Goal: Task Accomplishment & Management: Use online tool/utility

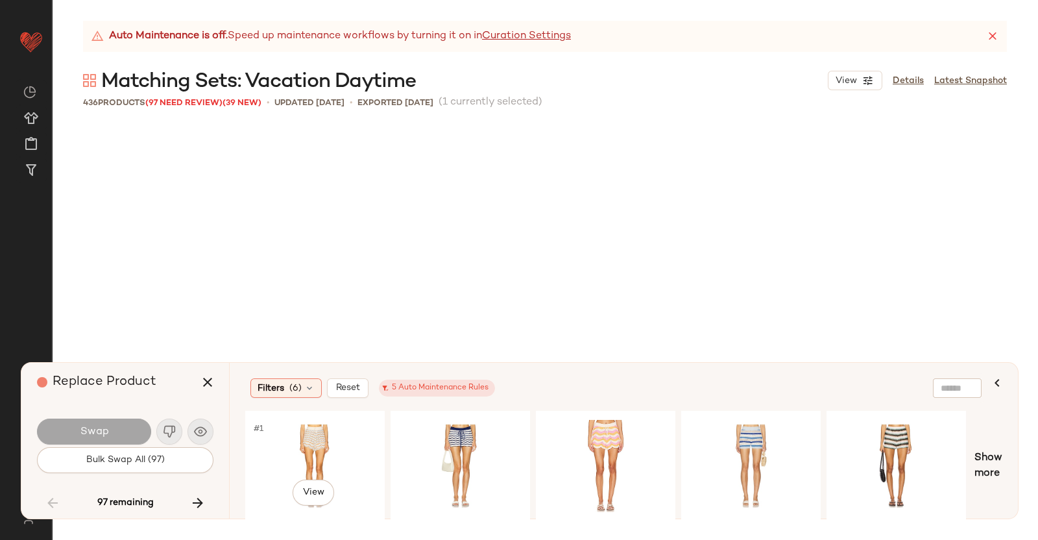
scroll to position [5761, 0]
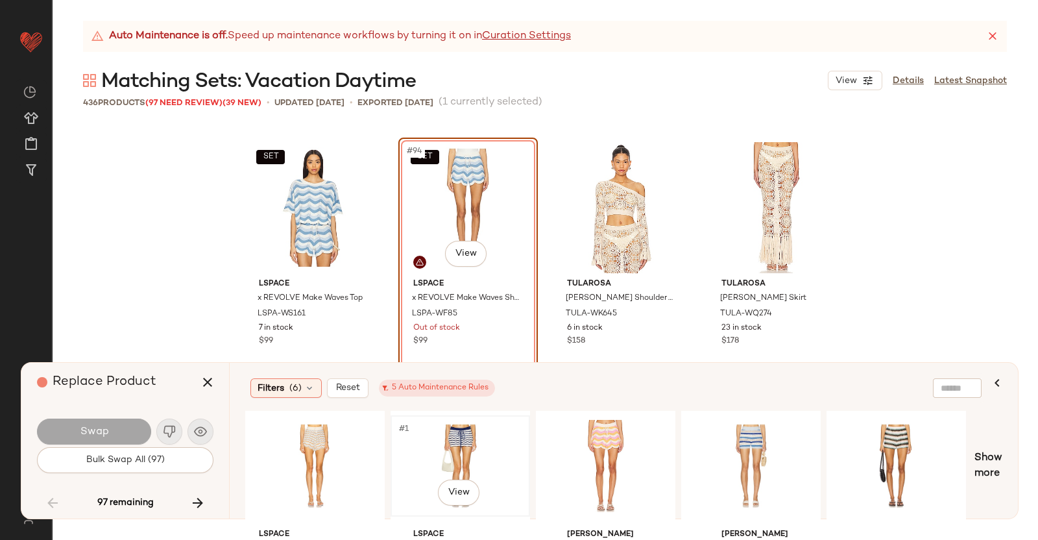
click at [472, 437] on div "#1 View" at bounding box center [460, 466] width 130 height 92
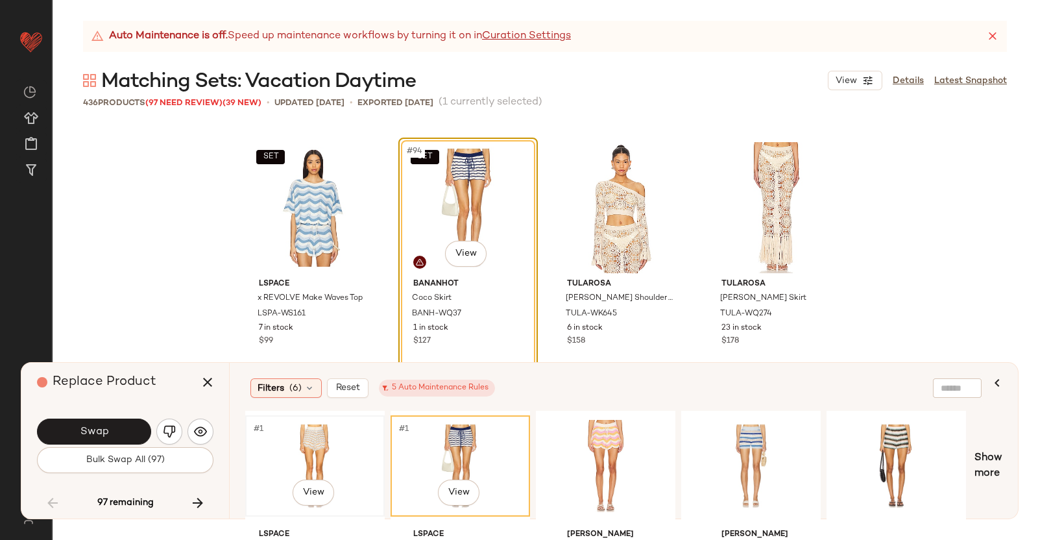
click at [310, 448] on div "#1 View" at bounding box center [315, 466] width 130 height 92
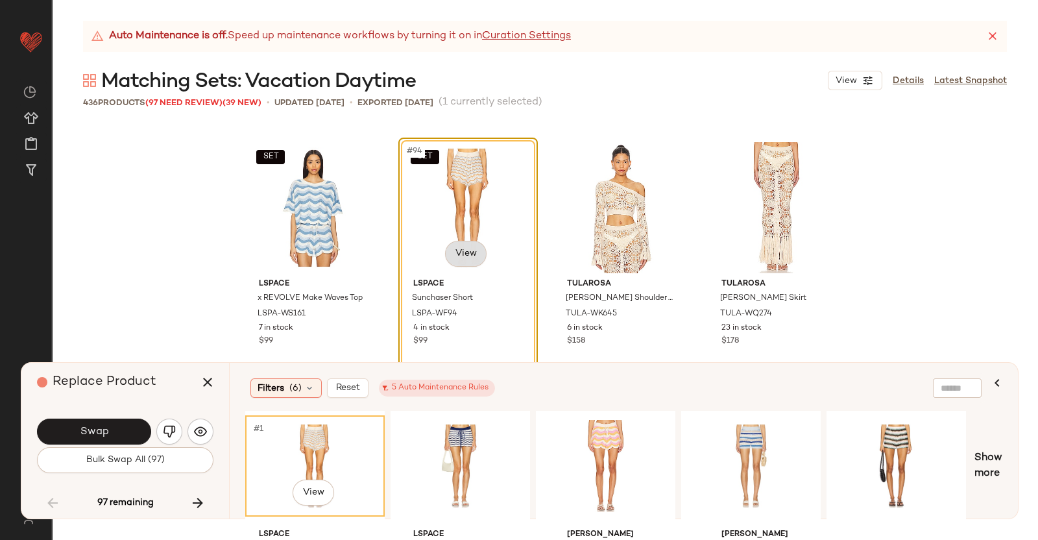
click at [476, 248] on body "Revolve ** Dashboard All Products Global Clipboards (40) Curations (350) Kriste…" at bounding box center [519, 270] width 1038 height 540
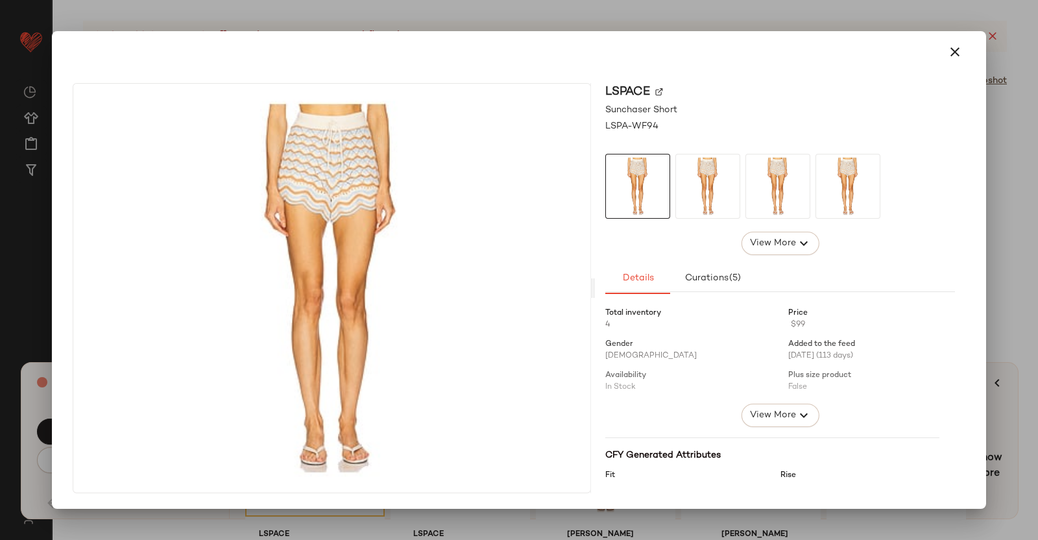
click at [661, 91] on img at bounding box center [659, 92] width 8 height 8
click at [1003, 287] on div at bounding box center [519, 270] width 1038 height 540
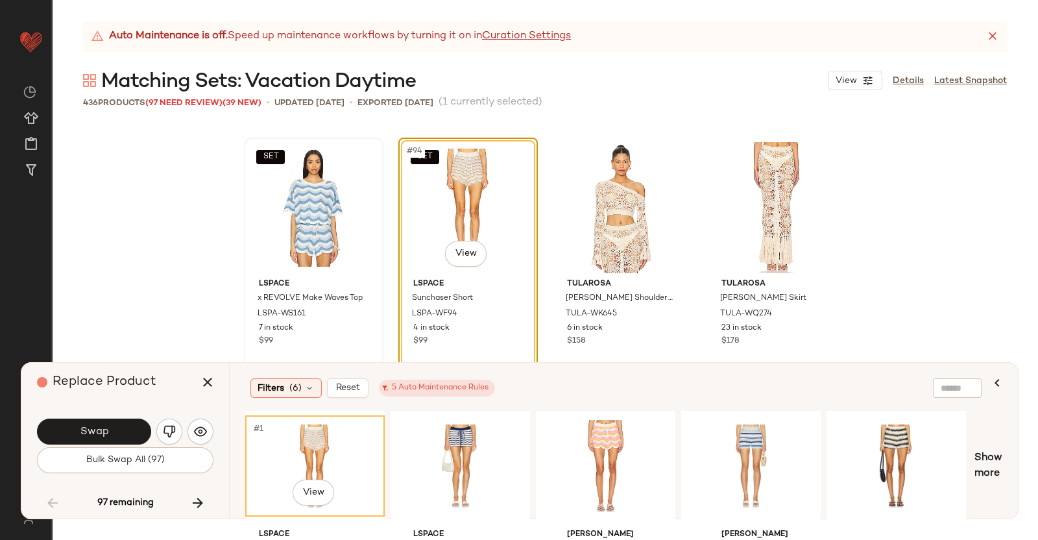
drag, startPoint x: 213, startPoint y: 389, endPoint x: 265, endPoint y: 278, distance: 122.8
click at [213, 391] on button "button" at bounding box center [207, 382] width 31 height 31
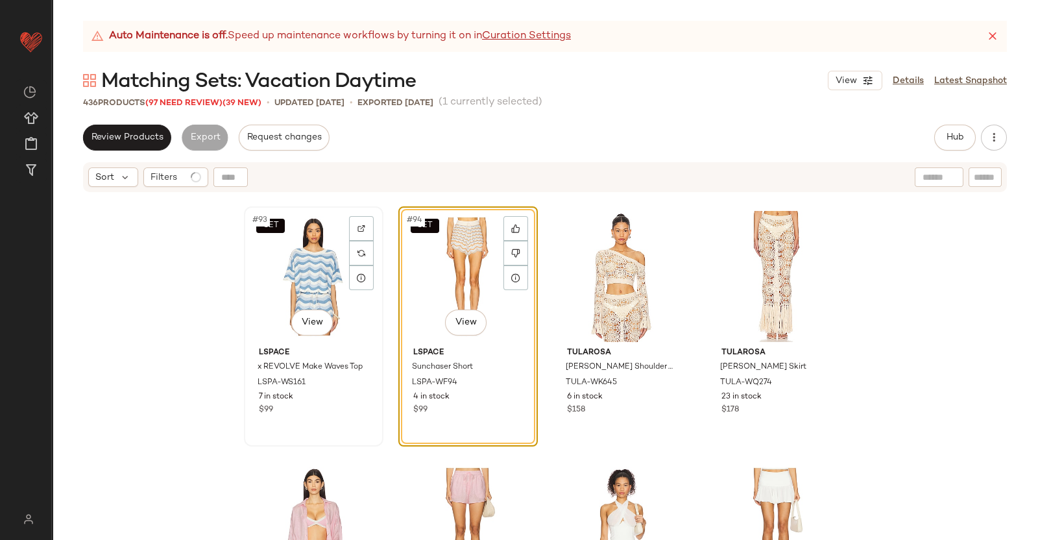
drag, startPoint x: 297, startPoint y: 215, endPoint x: 299, endPoint y: 225, distance: 9.9
click at [297, 215] on div "SET #93 View" at bounding box center [314, 276] width 130 height 131
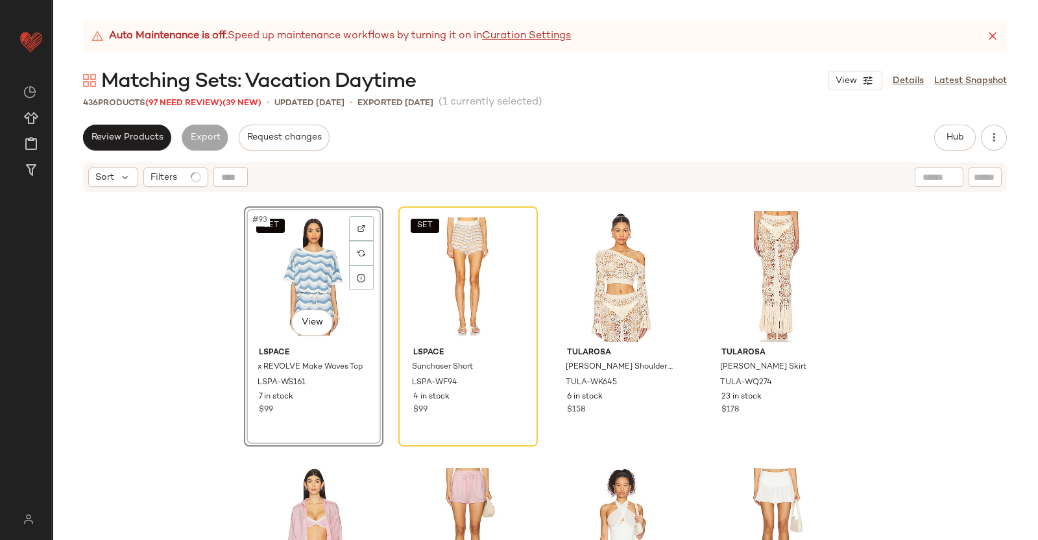
click at [931, 131] on div "Review Products Export Request changes Hub Send for Review External Review Inte…" at bounding box center [545, 138] width 924 height 26
click at [945, 128] on button "Hub" at bounding box center [955, 138] width 42 height 26
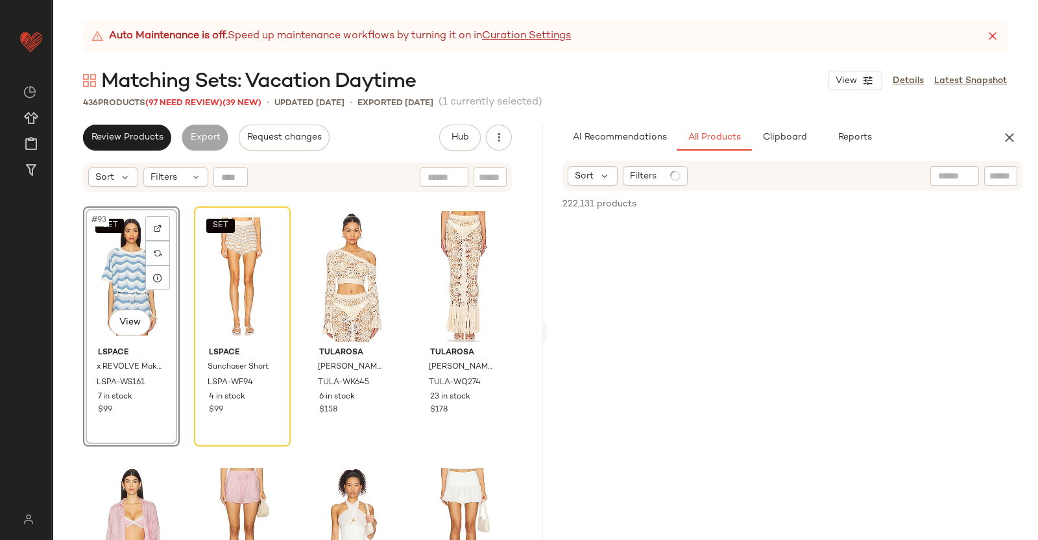
click at [981, 182] on div at bounding box center [974, 175] width 87 height 19
click at [983, 178] on div at bounding box center [974, 175] width 87 height 19
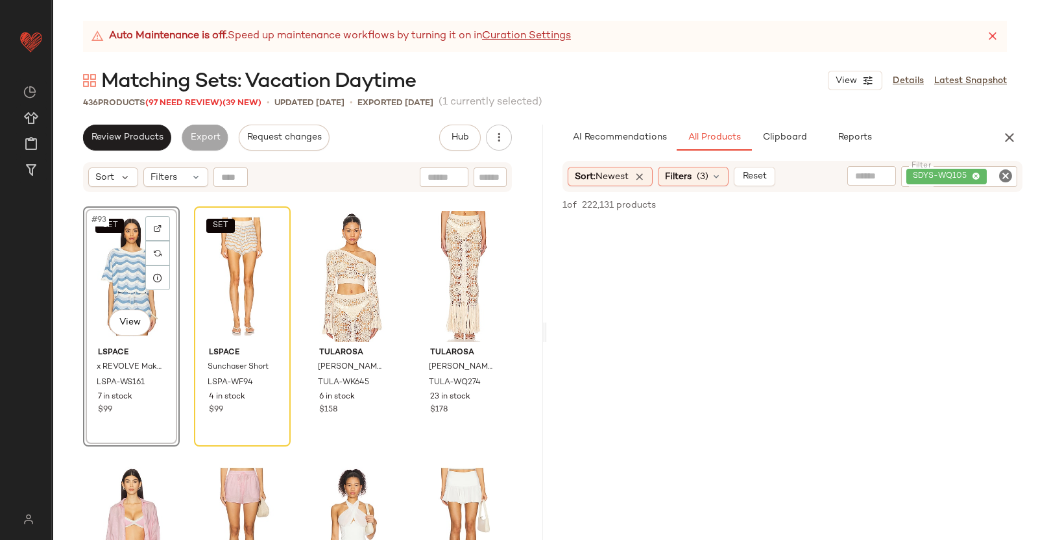
click at [986, 178] on div "SDYS-WQ105" at bounding box center [959, 176] width 116 height 21
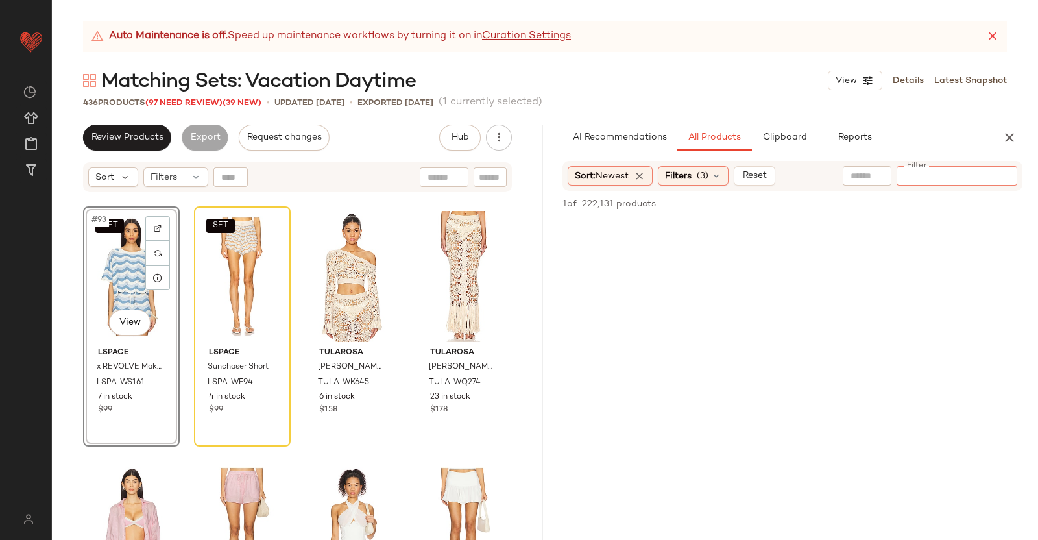
paste input "**********"
type input "**********"
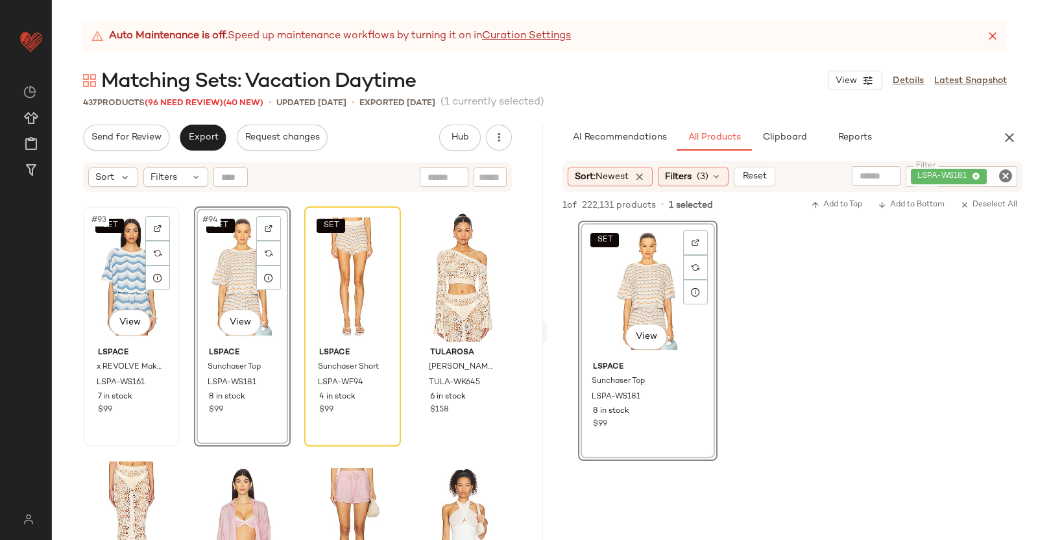
click at [129, 291] on div "SET #93 View" at bounding box center [132, 276] width 88 height 131
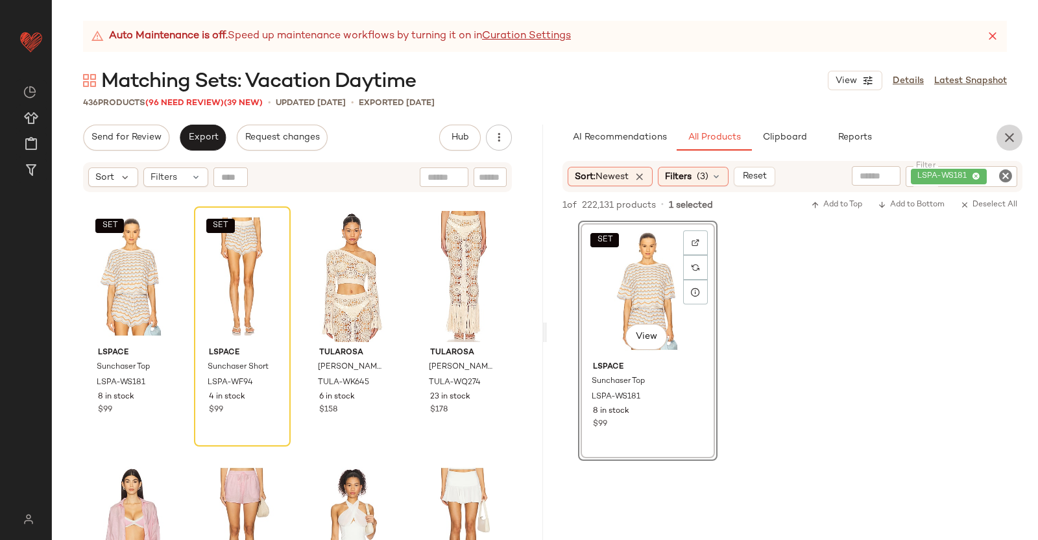
drag, startPoint x: 1015, startPoint y: 130, endPoint x: 1016, endPoint y: 136, distance: 6.6
click at [1016, 131] on icon "button" at bounding box center [1010, 138] width 16 height 16
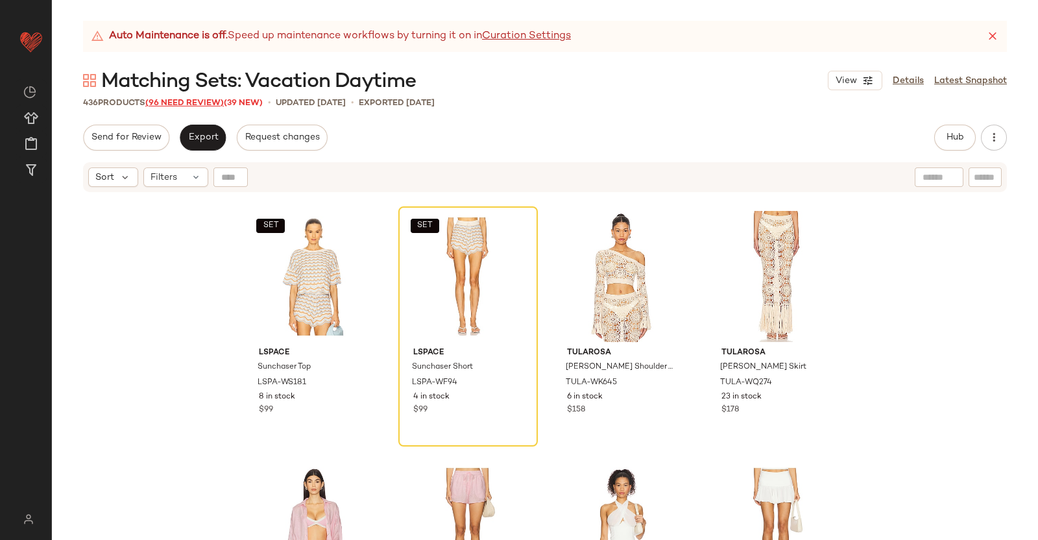
click at [159, 106] on span "(96 Need Review)" at bounding box center [184, 103] width 79 height 9
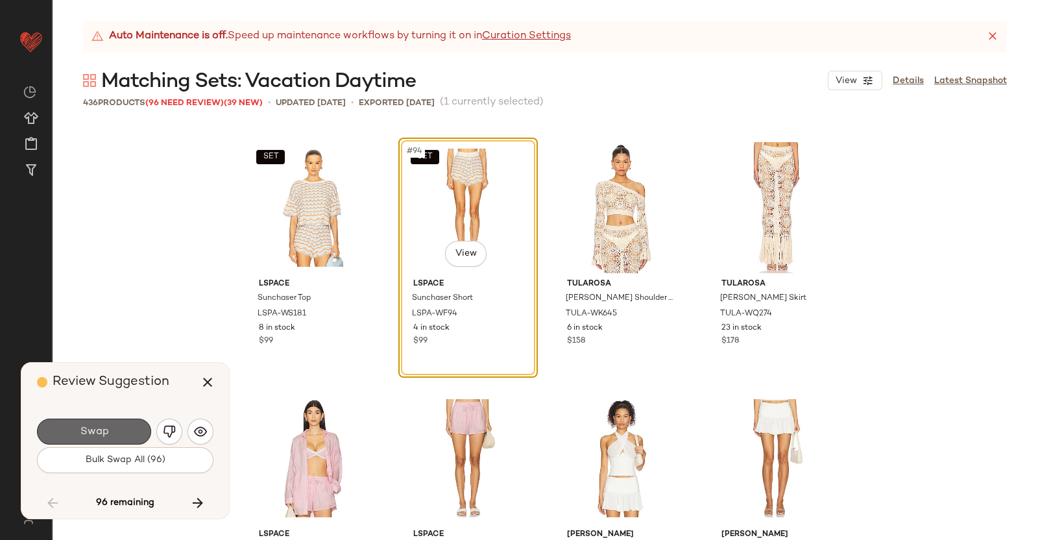
click at [91, 432] on span "Swap" at bounding box center [93, 432] width 29 height 12
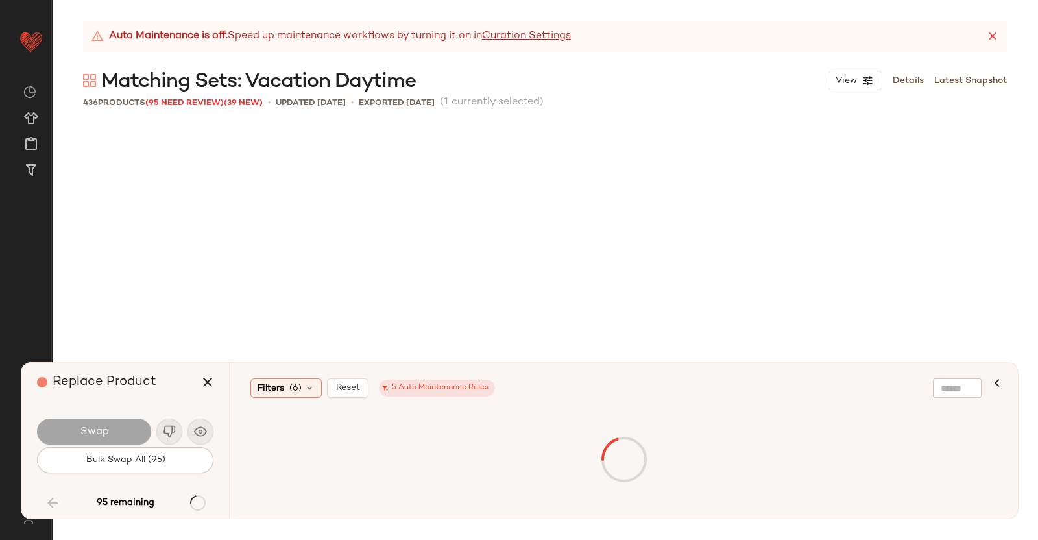
scroll to position [8266, 0]
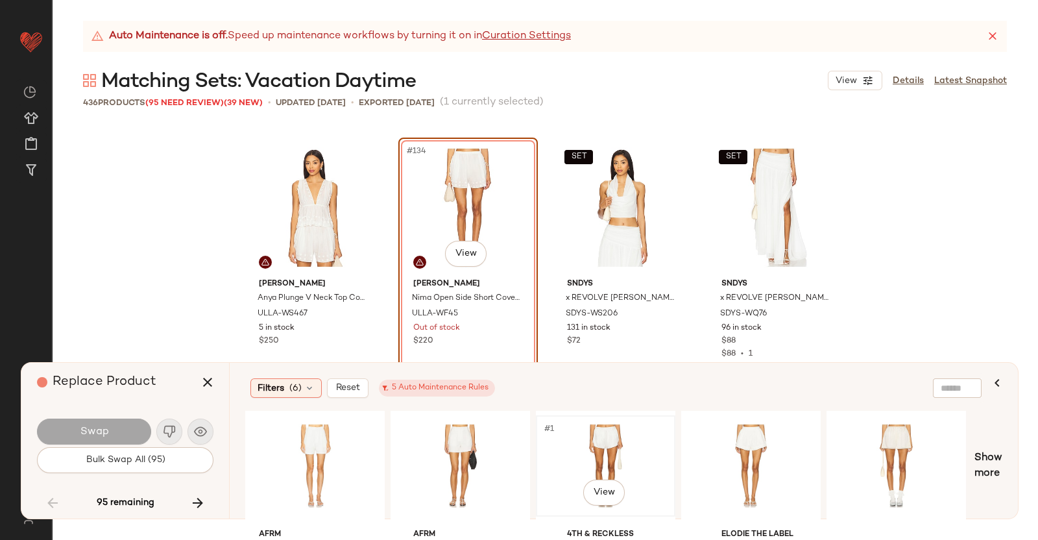
click at [565, 441] on div "#1 View" at bounding box center [606, 466] width 130 height 92
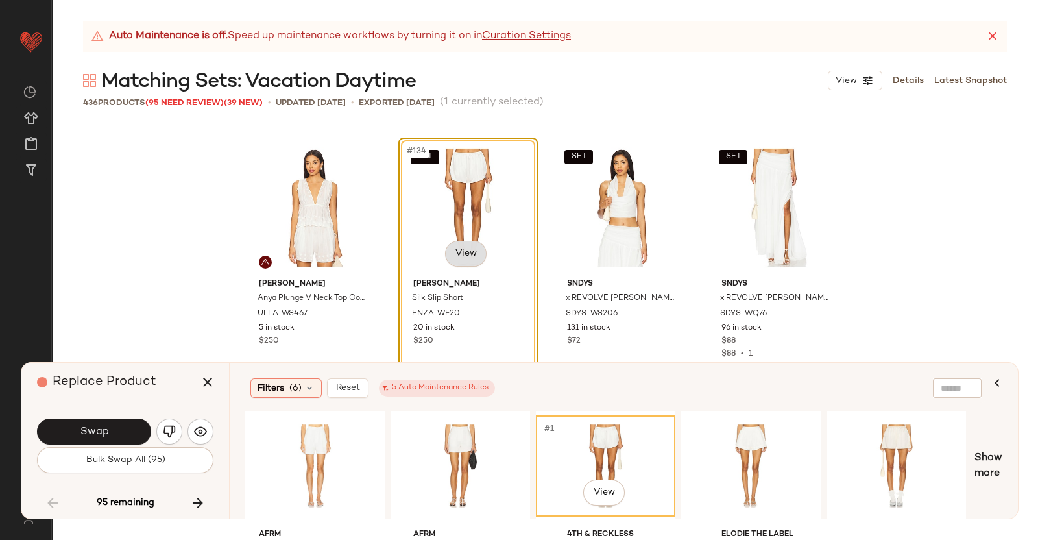
click at [461, 264] on body "Revolve ** Dashboard All Products Global Clipboards (40) Curations (350) Kriste…" at bounding box center [519, 270] width 1038 height 540
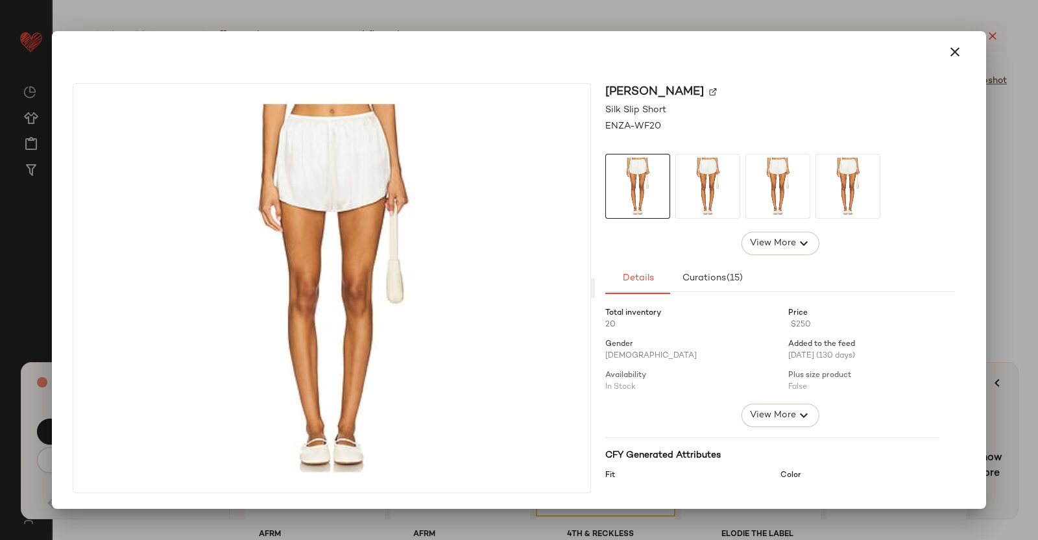
click at [709, 92] on img at bounding box center [713, 92] width 8 height 8
drag, startPoint x: 1019, startPoint y: 310, endPoint x: 1012, endPoint y: 311, distance: 7.3
click at [1016, 310] on div at bounding box center [519, 270] width 1038 height 540
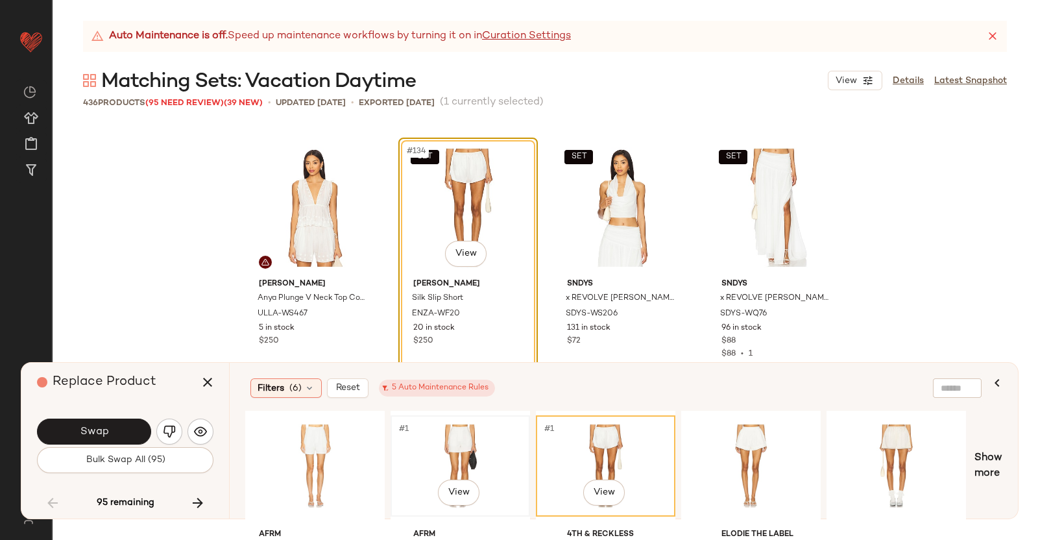
click at [478, 433] on div "#1 View" at bounding box center [460, 466] width 130 height 92
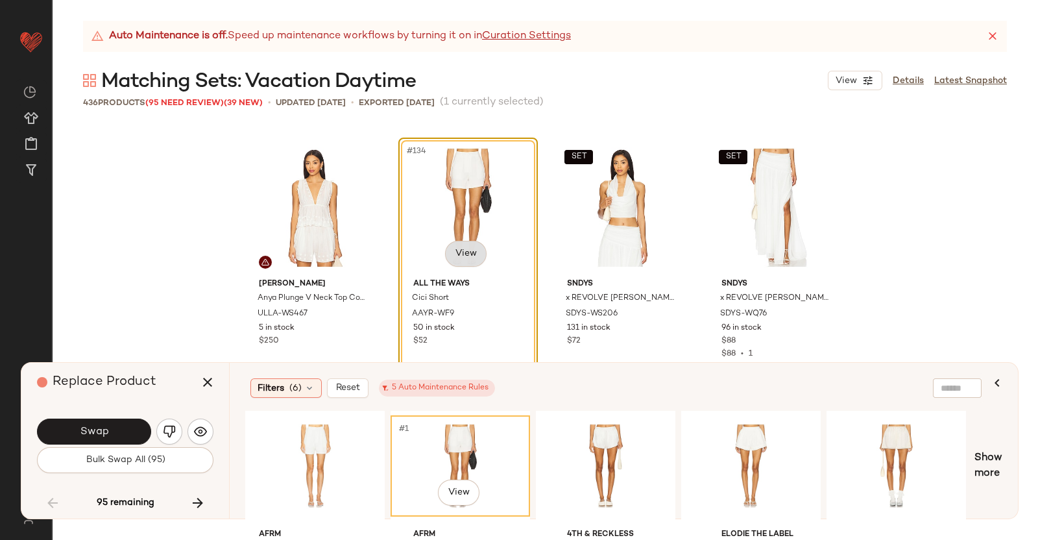
click at [457, 247] on body "Revolve ** Dashboard All Products Global Clipboards (40) Curations (350) Kriste…" at bounding box center [519, 270] width 1038 height 540
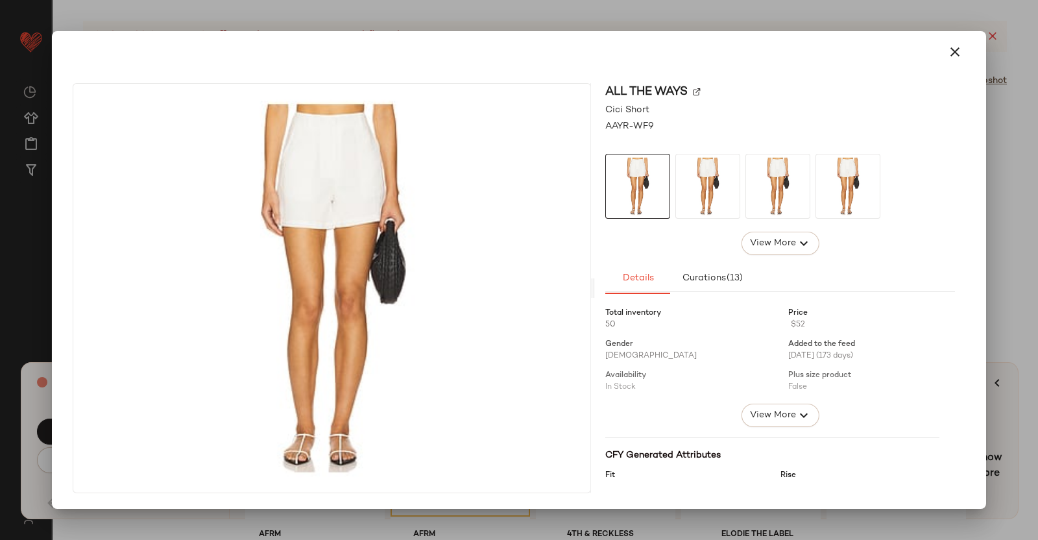
click at [698, 91] on img at bounding box center [697, 92] width 8 height 8
click at [1038, 119] on div at bounding box center [519, 270] width 1038 height 540
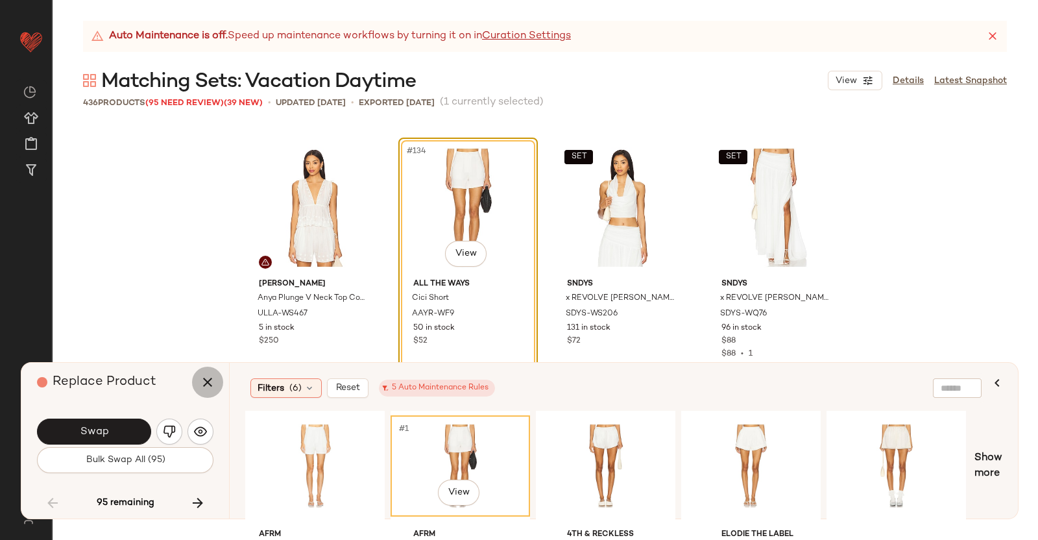
click at [214, 388] on icon "button" at bounding box center [208, 382] width 16 height 16
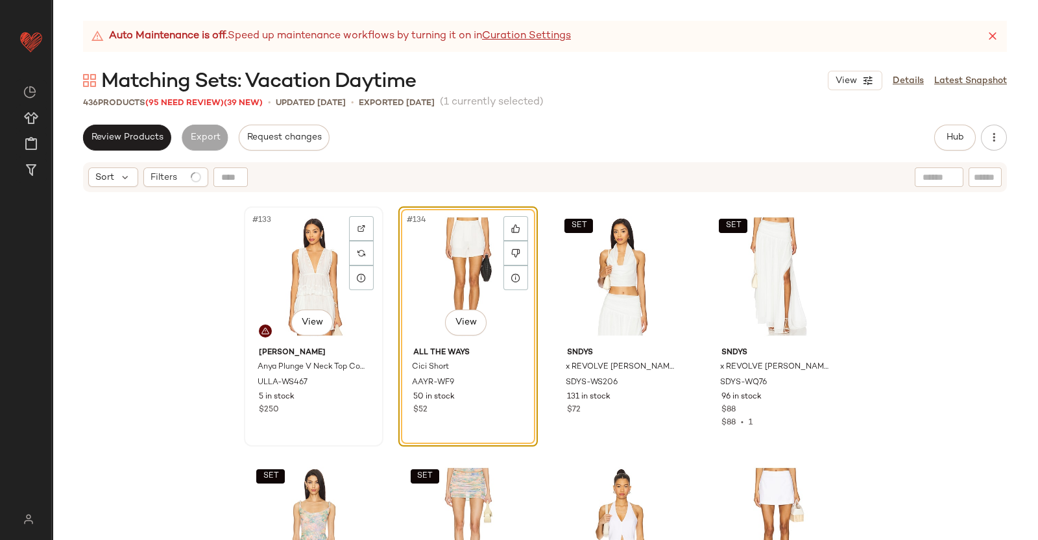
click at [321, 293] on div "#133 View" at bounding box center [314, 276] width 130 height 131
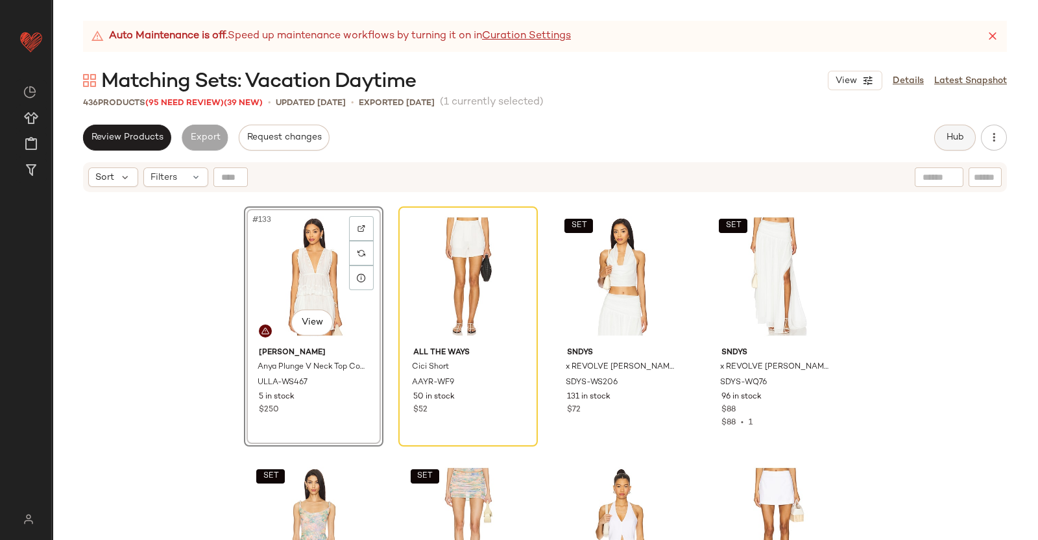
click at [958, 141] on span "Hub" at bounding box center [955, 137] width 18 height 10
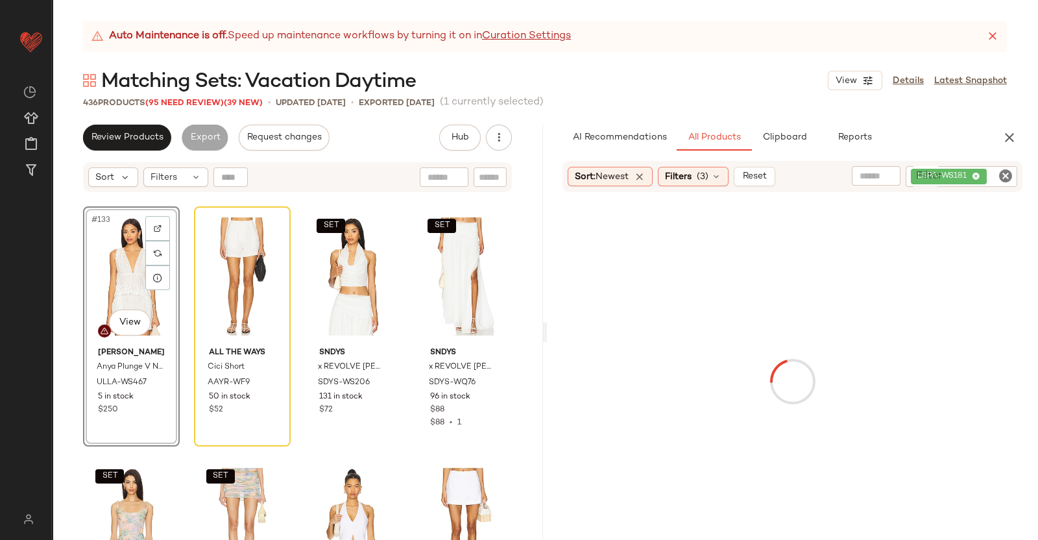
click at [976, 183] on div "LSPA-WS181" at bounding box center [962, 176] width 112 height 21
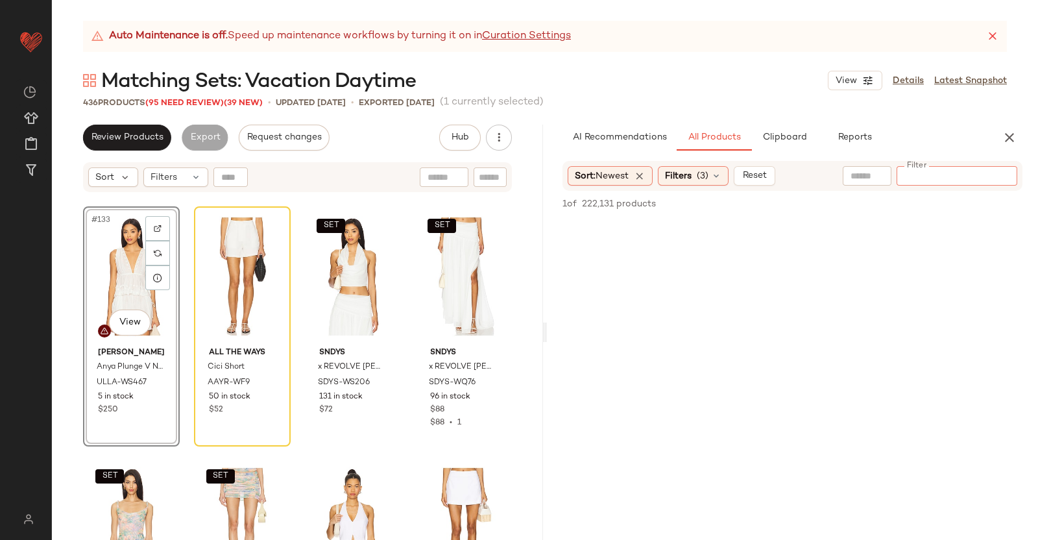
paste input "**********"
type input "**********"
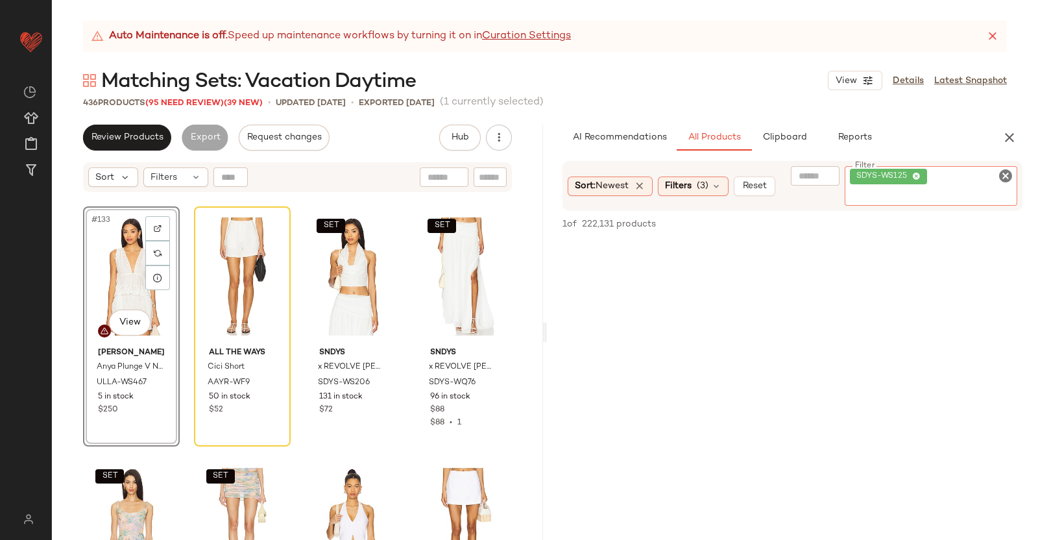
click at [132, 279] on div "#133 View" at bounding box center [132, 276] width 88 height 131
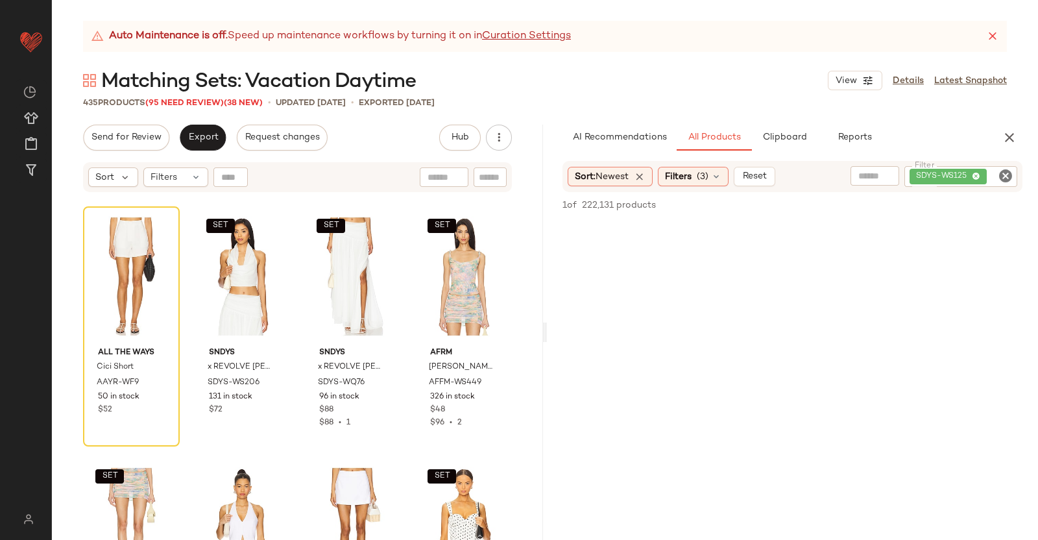
click at [698, 177] on div "Filters (3)" at bounding box center [693, 176] width 71 height 19
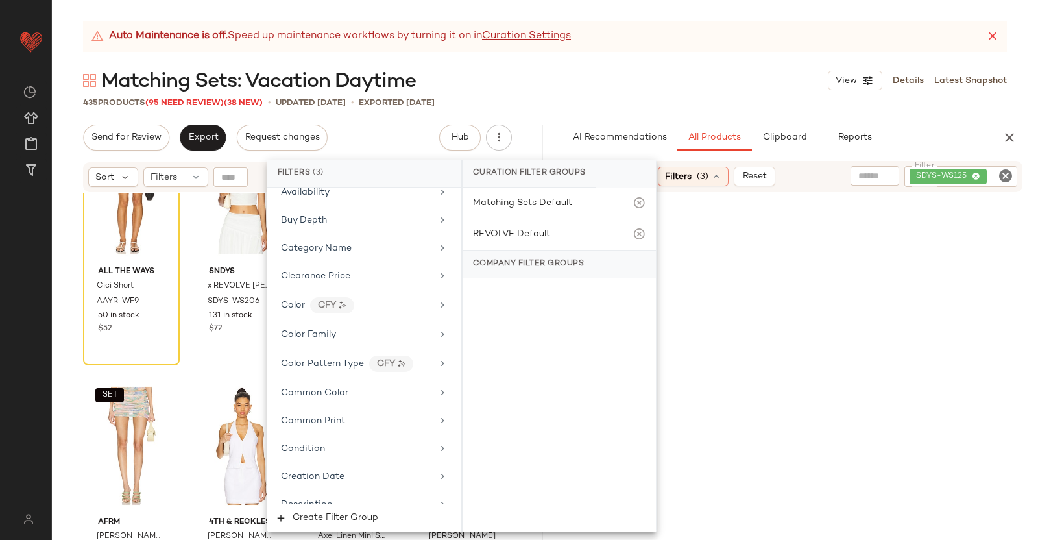
scroll to position [243, 0]
click at [380, 274] on div "Color CFY" at bounding box center [356, 279] width 151 height 16
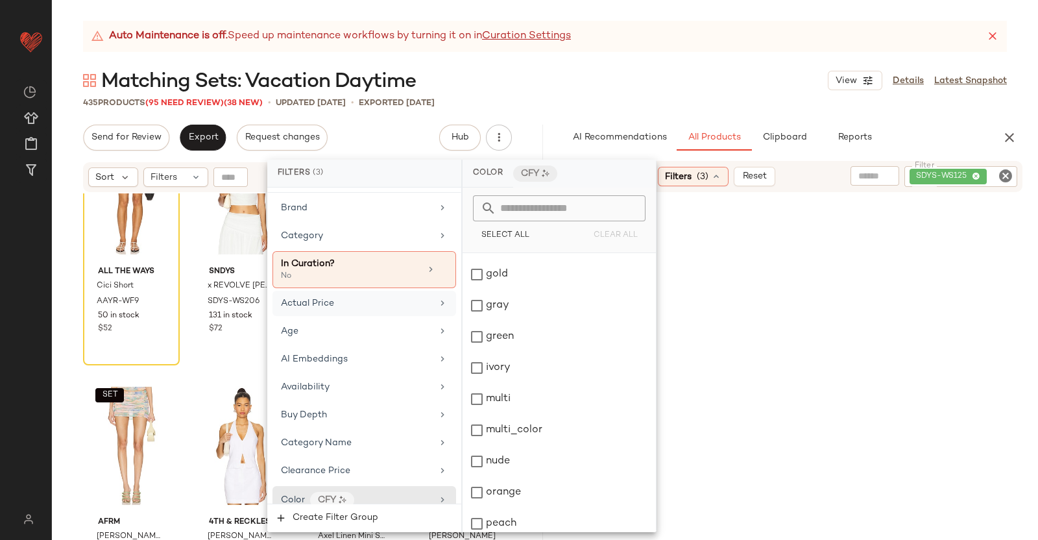
scroll to position [0, 0]
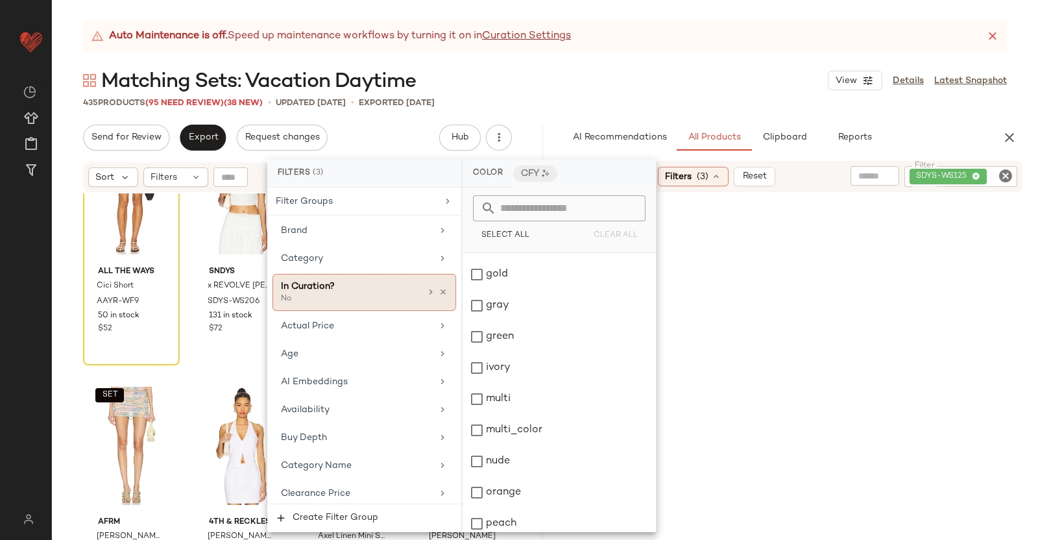
click at [439, 293] on icon at bounding box center [443, 291] width 9 height 9
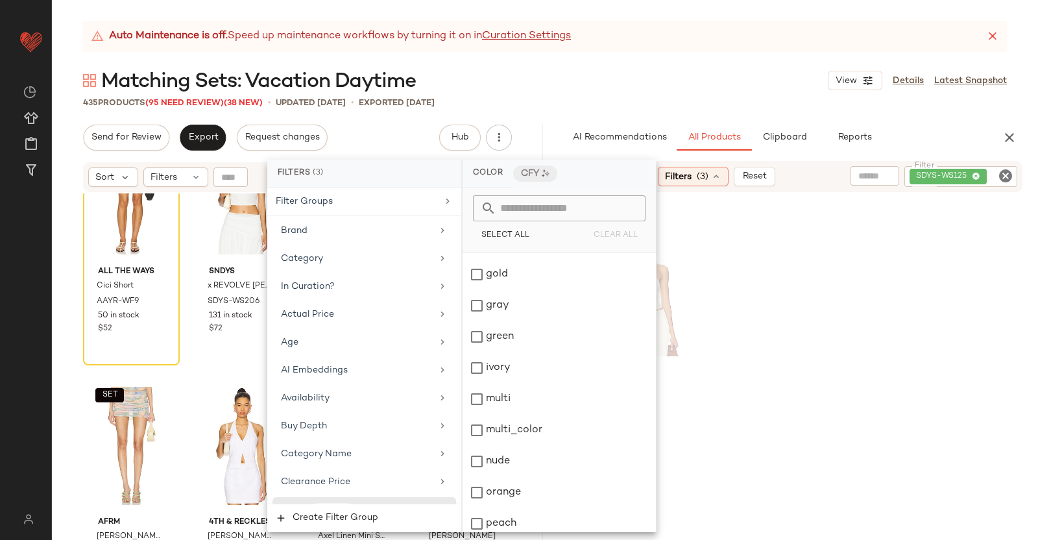
scroll to position [270, 0]
click at [888, 332] on div at bounding box center [792, 316] width 491 height 250
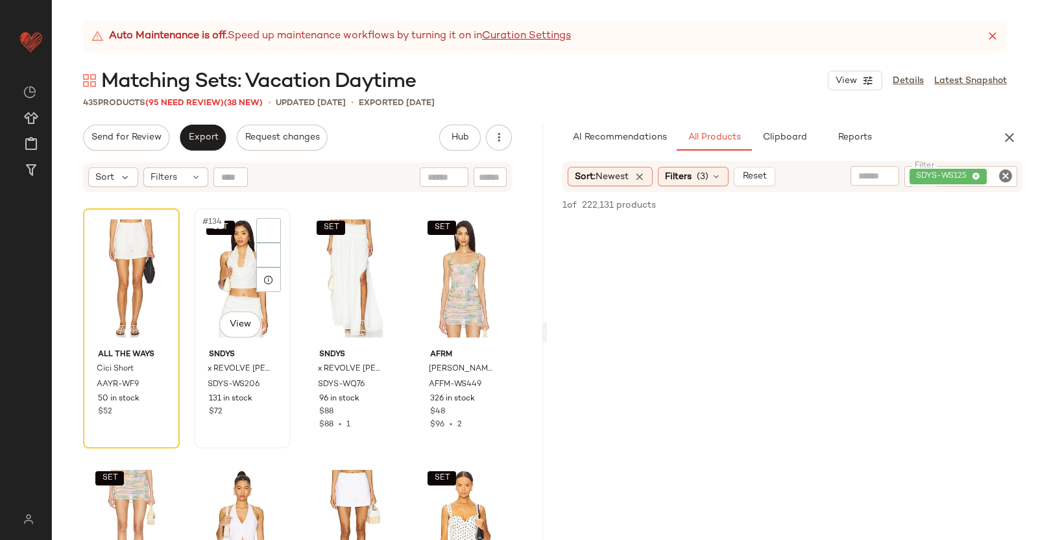
scroll to position [8185, 0]
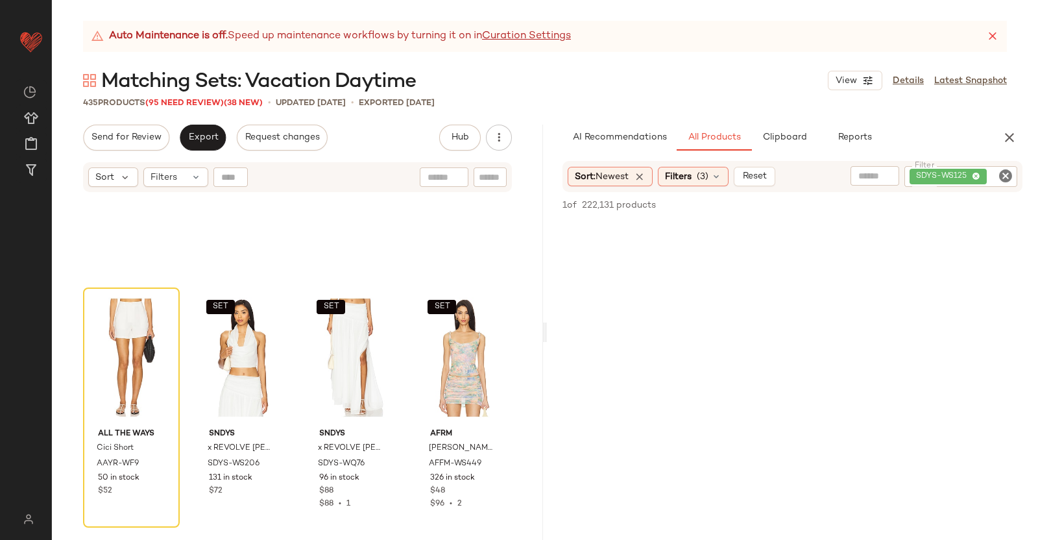
drag, startPoint x: 993, startPoint y: 140, endPoint x: 1031, endPoint y: 155, distance: 40.5
click at [1014, 157] on div "AI Recommendations All Products Clipboard Reports Sort: Newest Filters (3) Rese…" at bounding box center [792, 332] width 491 height 415
click at [1006, 138] on icon "button" at bounding box center [1010, 138] width 16 height 16
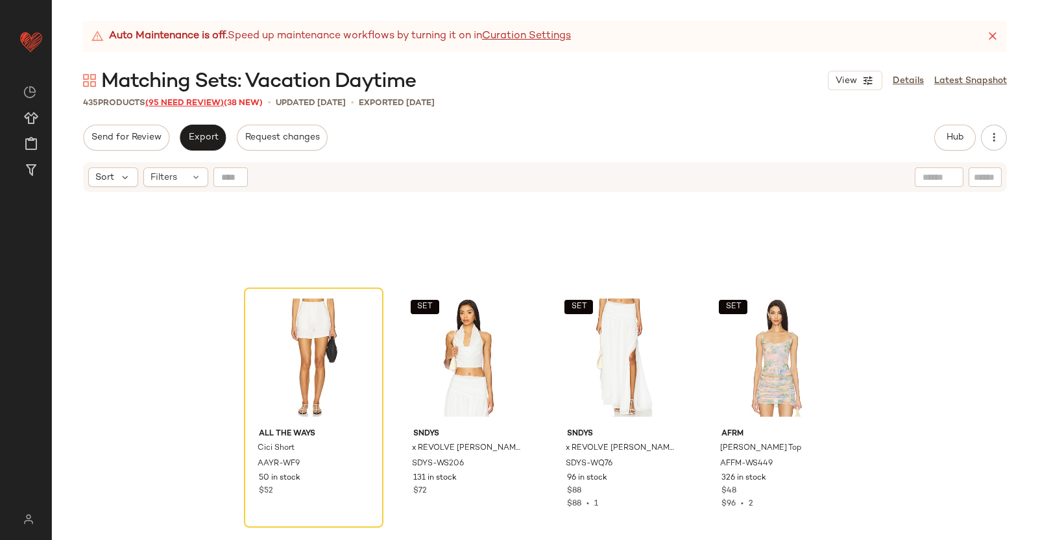
click at [220, 103] on span "(95 Need Review)" at bounding box center [184, 103] width 79 height 9
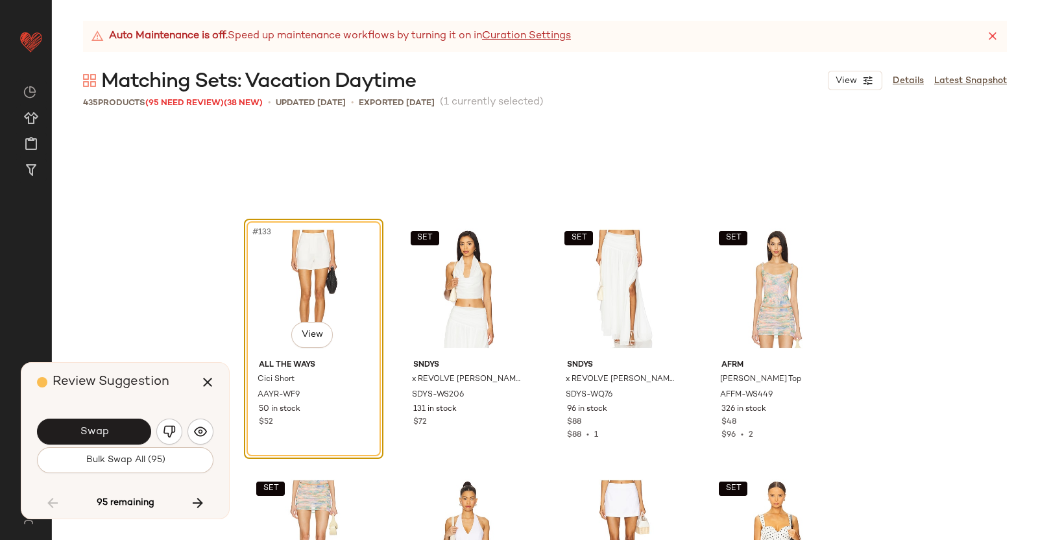
scroll to position [8266, 0]
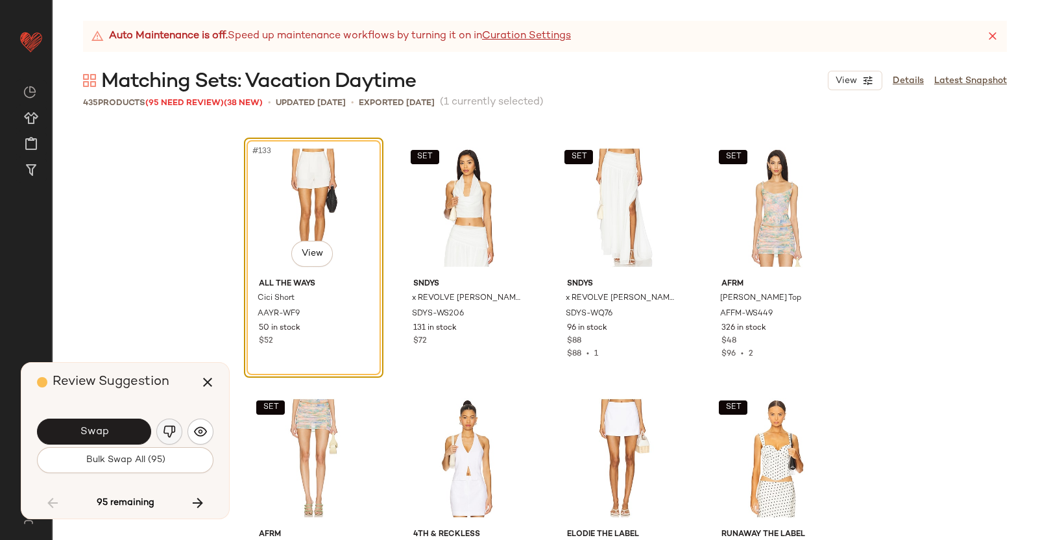
click at [160, 432] on button "button" at bounding box center [169, 432] width 26 height 26
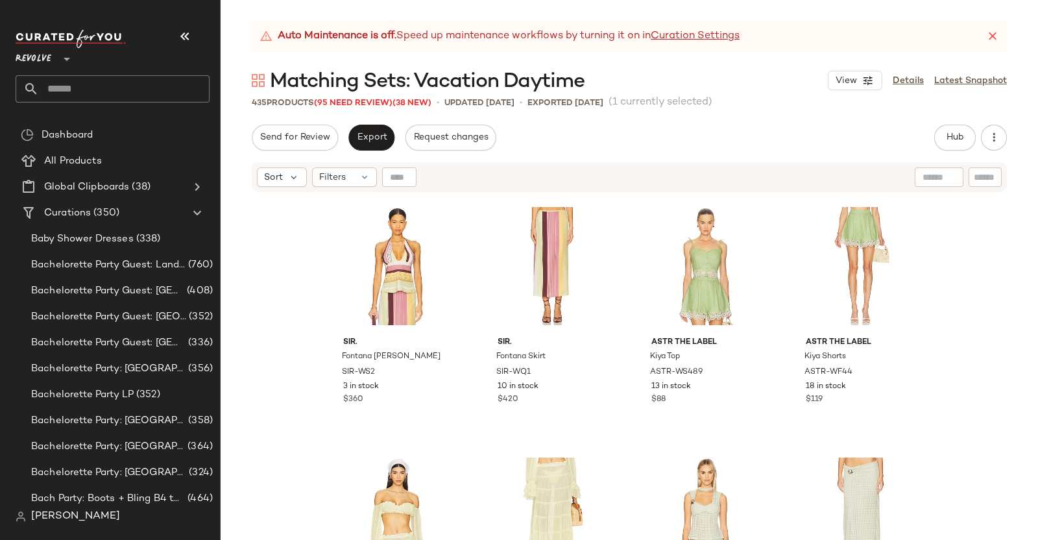
click at [190, 38] on icon "button" at bounding box center [185, 37] width 16 height 16
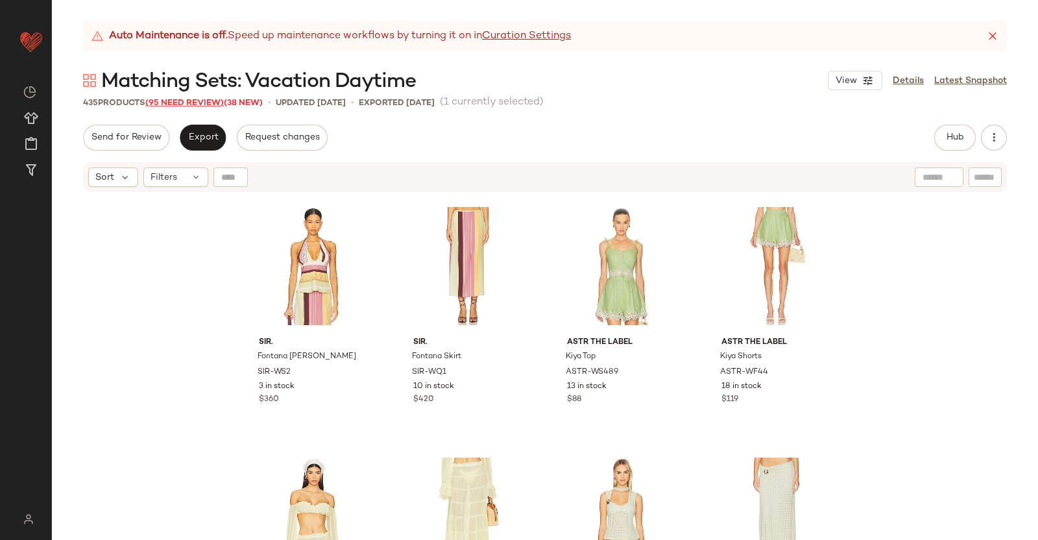
click at [172, 107] on span "(95 Need Review)" at bounding box center [184, 103] width 79 height 9
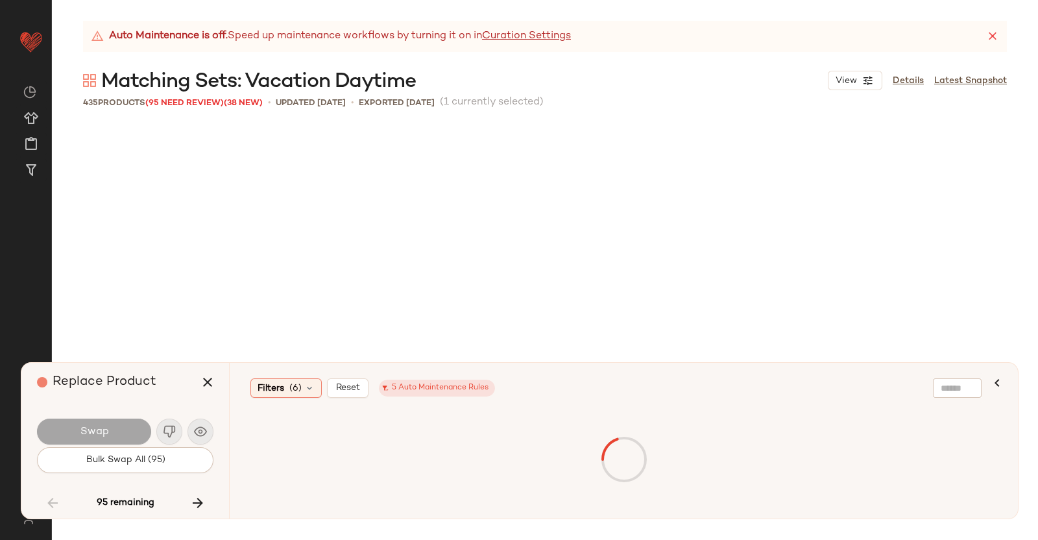
scroll to position [8266, 0]
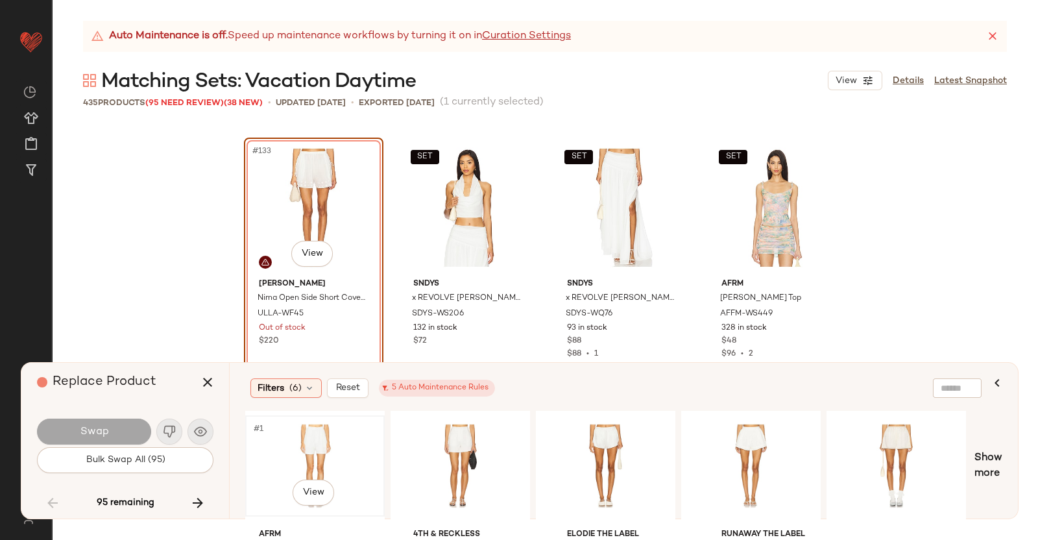
click at [310, 442] on div "#1 View" at bounding box center [315, 466] width 130 height 92
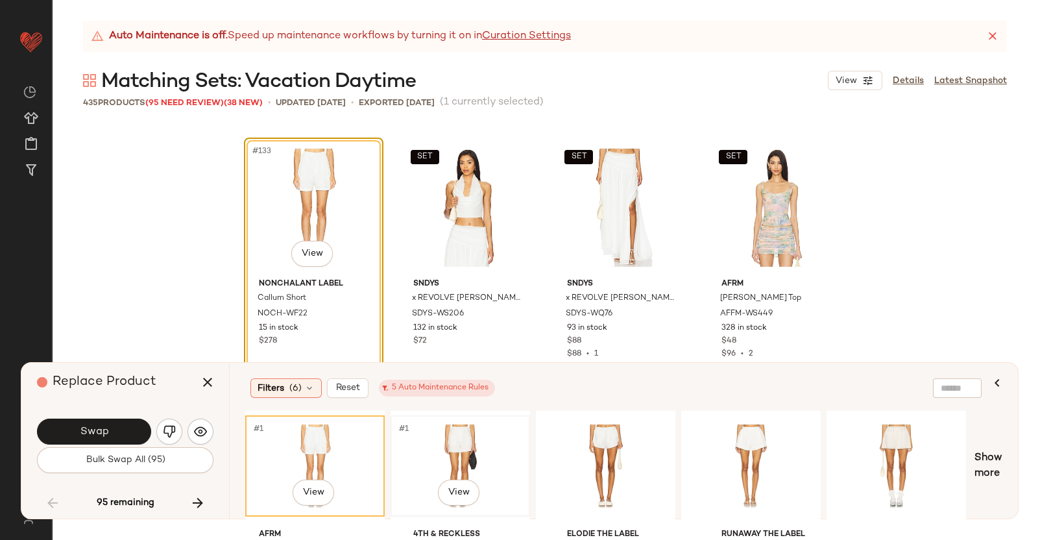
click at [506, 438] on div "#1 View" at bounding box center [460, 466] width 130 height 92
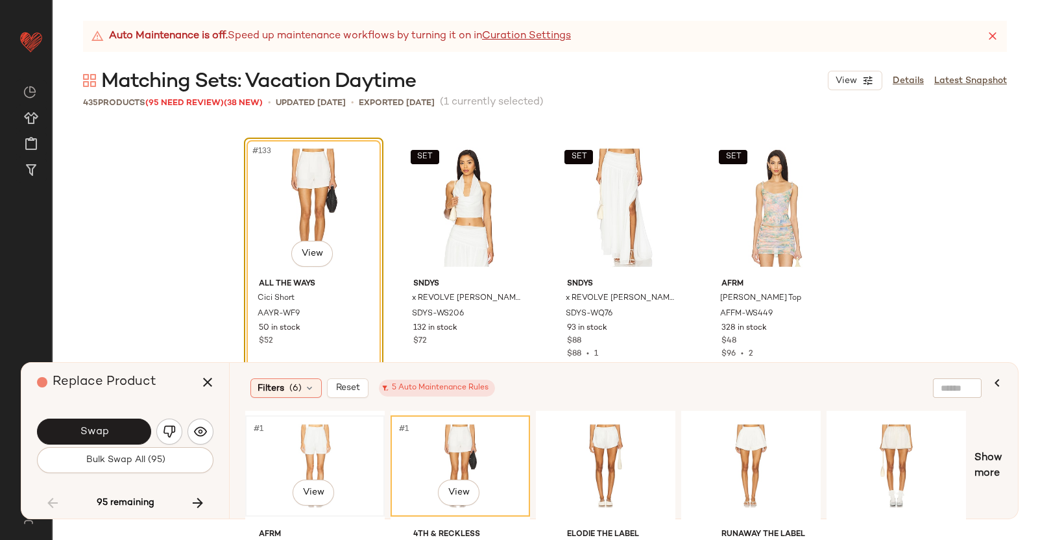
click at [325, 453] on div "#1 View" at bounding box center [315, 466] width 130 height 92
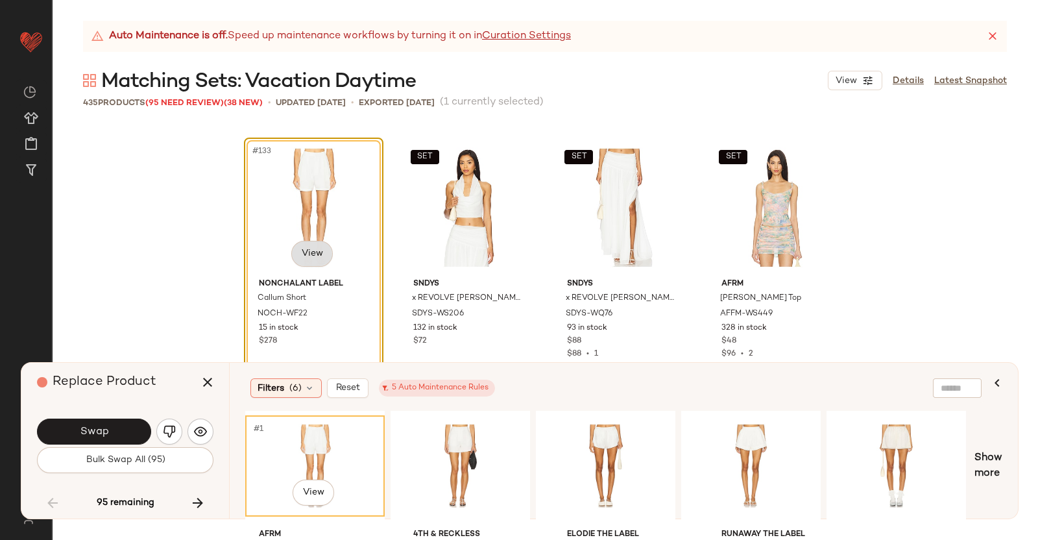
click at [314, 257] on body "Revolve ** Dashboard All Products Global Clipboards (38) Curations (350) Kriste…" at bounding box center [519, 270] width 1038 height 540
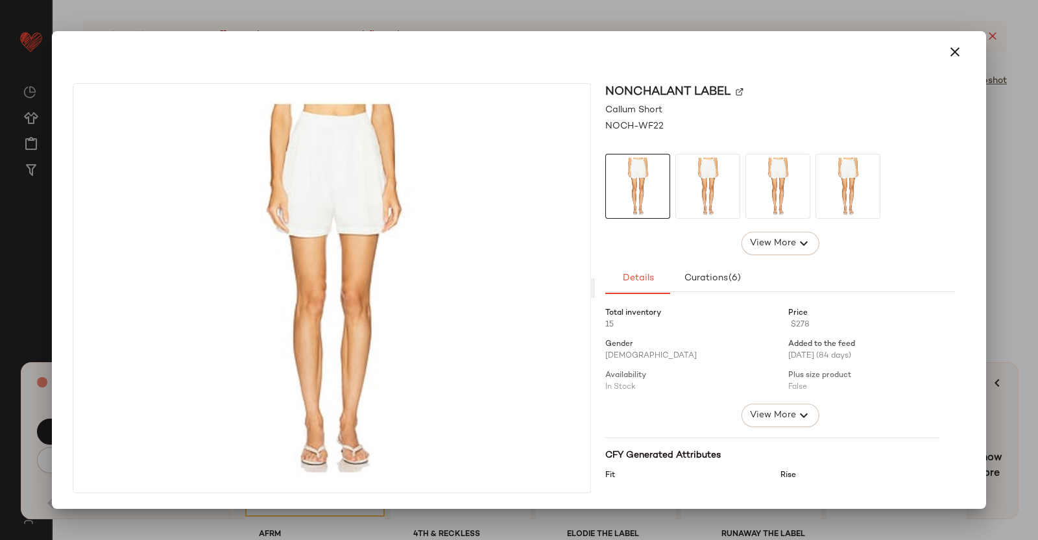
click at [743, 88] on img at bounding box center [740, 92] width 8 height 8
click at [1033, 241] on div at bounding box center [519, 270] width 1038 height 540
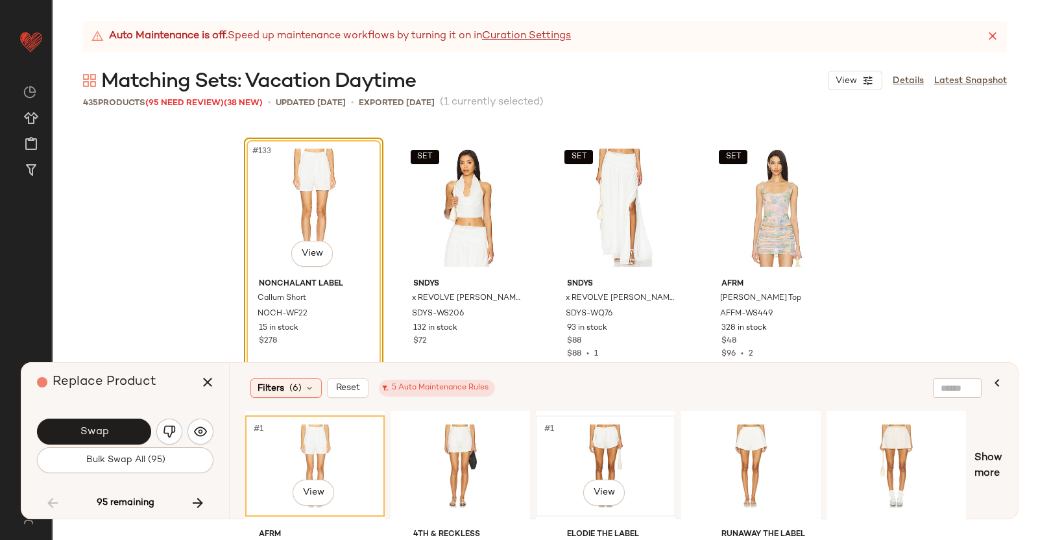
click at [632, 463] on div "#1 View" at bounding box center [606, 466] width 130 height 92
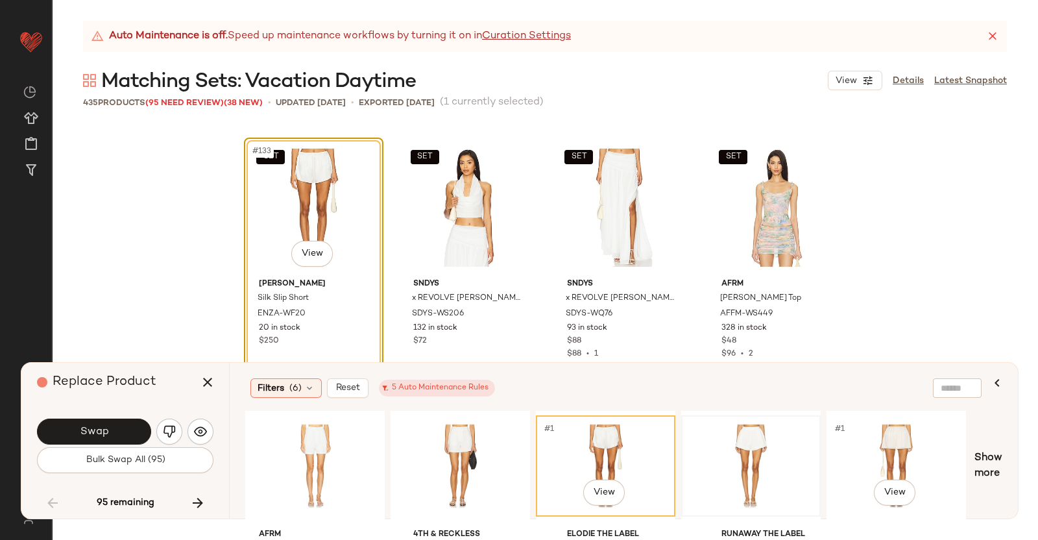
click at [769, 439] on div at bounding box center [751, 466] width 130 height 92
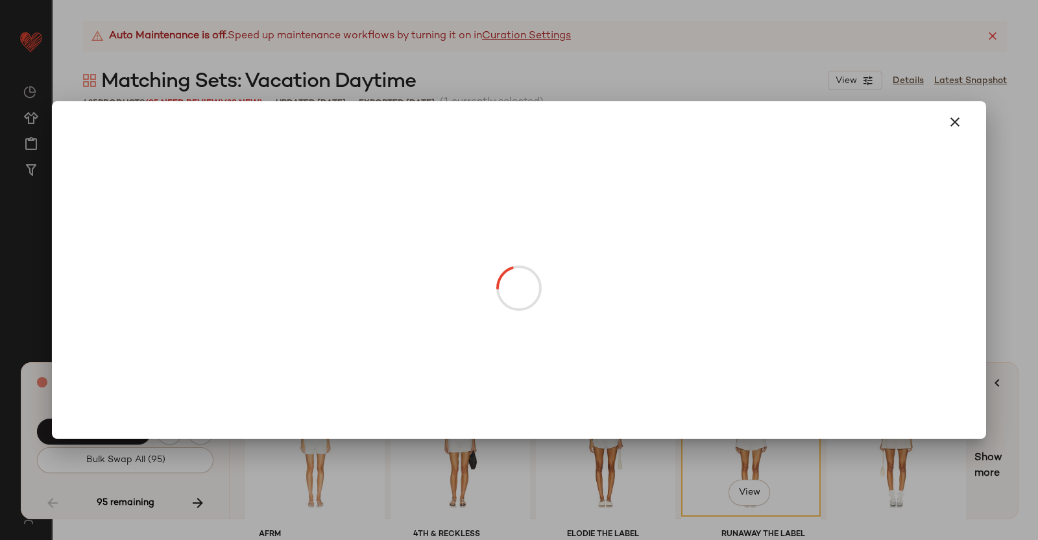
click at [314, 245] on body "Revolve ** Dashboard All Products Global Clipboards (38) Curations (350) Kriste…" at bounding box center [519, 270] width 1038 height 540
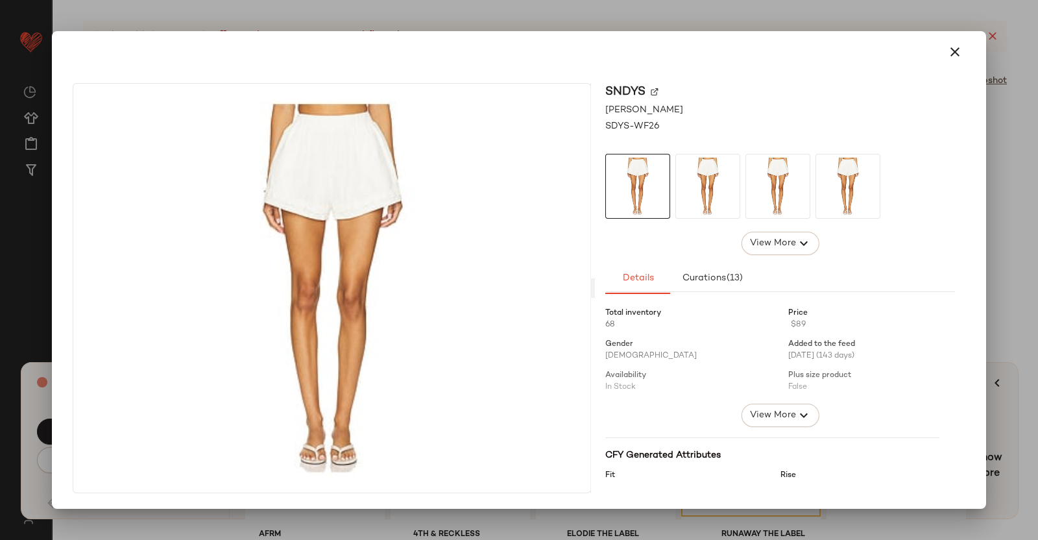
click at [656, 88] on img at bounding box center [655, 92] width 8 height 8
drag, startPoint x: 1020, startPoint y: 357, endPoint x: 1012, endPoint y: 366, distance: 12.0
click at [1021, 358] on div at bounding box center [519, 270] width 1038 height 540
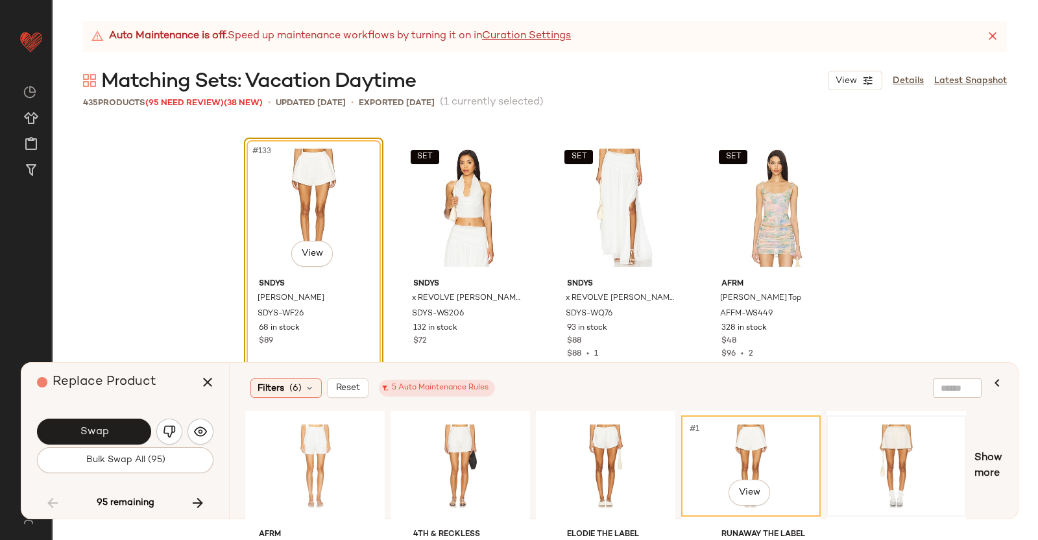
click at [877, 457] on div at bounding box center [896, 466] width 130 height 92
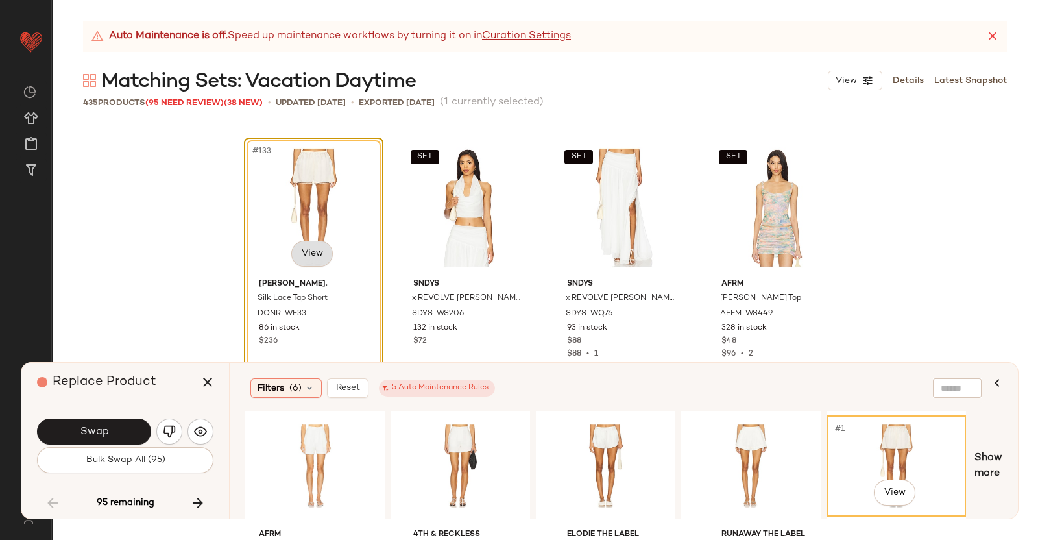
click at [308, 264] on body "Revolve ** Dashboard All Products Global Clipboards (38) Curations (350) Kriste…" at bounding box center [519, 270] width 1038 height 540
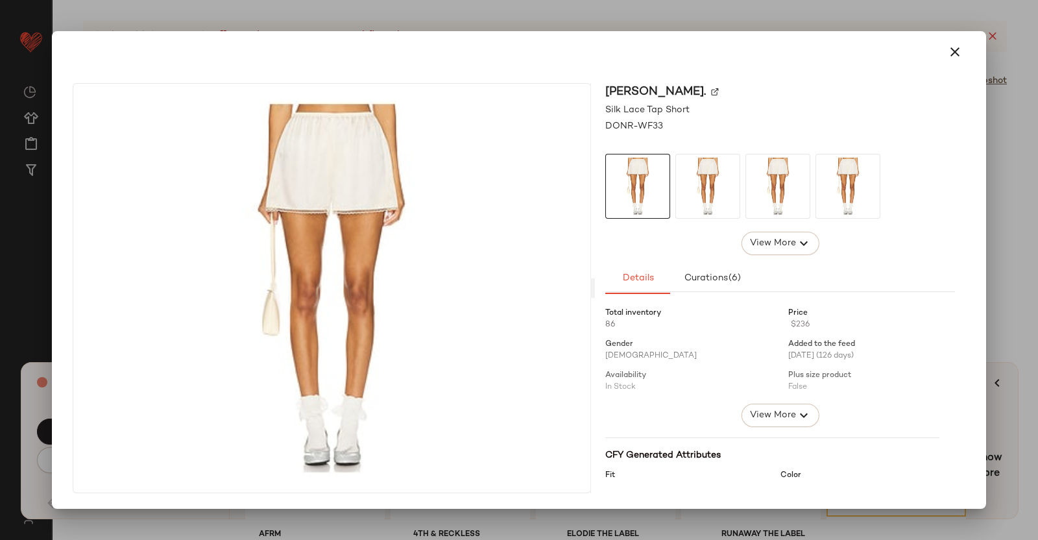
click at [653, 96] on div "DONNI." at bounding box center [780, 92] width 350 height 18
click at [711, 90] on img at bounding box center [715, 92] width 8 height 8
click at [1029, 273] on div at bounding box center [519, 270] width 1038 height 540
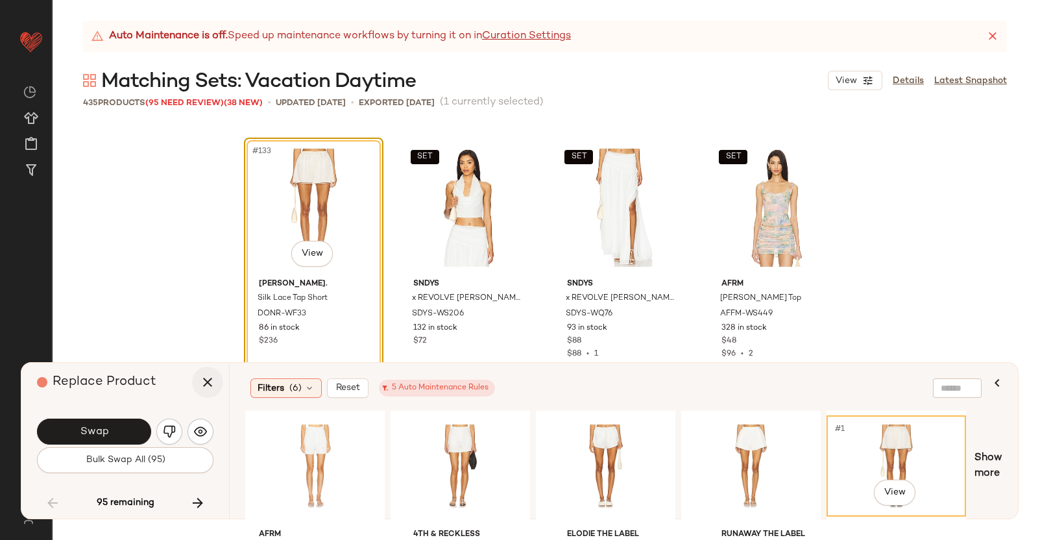
click at [200, 388] on icon "button" at bounding box center [208, 382] width 16 height 16
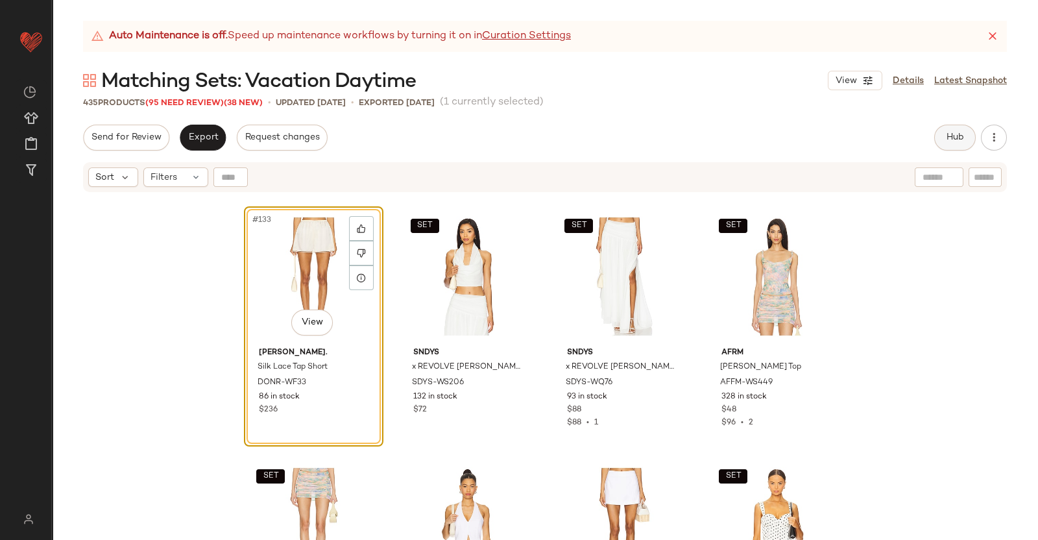
click at [953, 141] on span "Hub" at bounding box center [955, 137] width 18 height 10
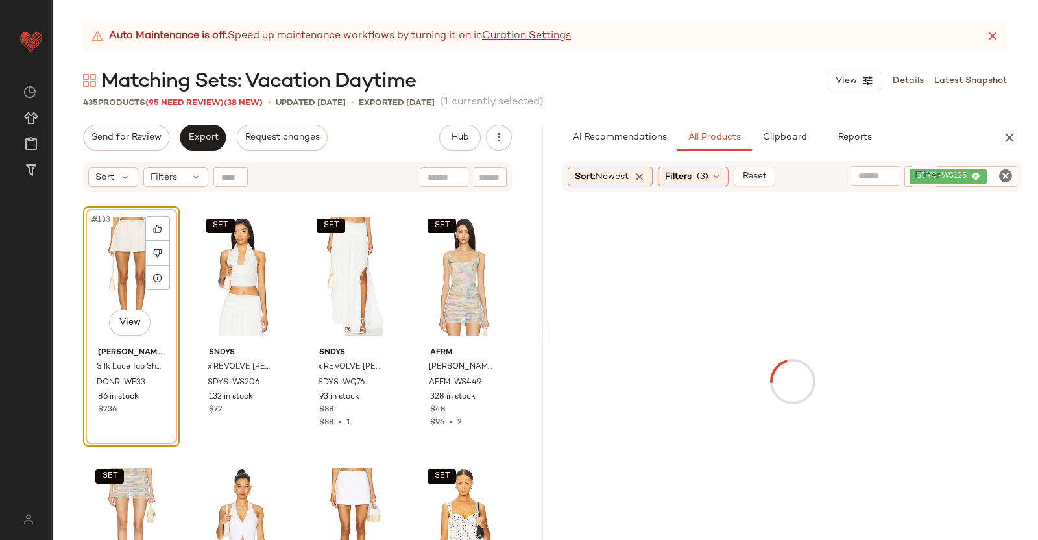
click at [970, 180] on div "SDYS-WS125" at bounding box center [961, 176] width 113 height 21
paste input "********"
type input "********"
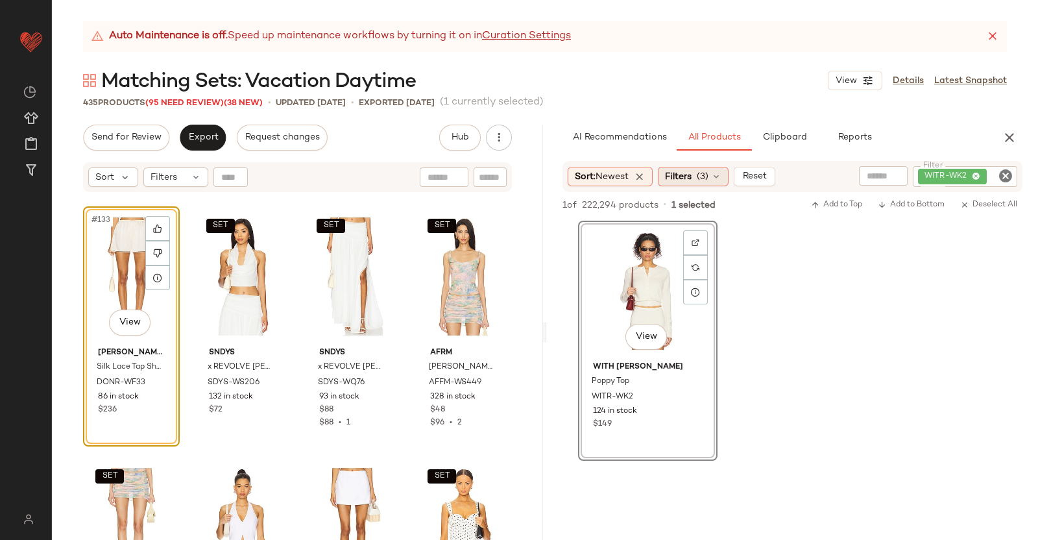
click at [681, 180] on span "Filters" at bounding box center [678, 177] width 27 height 14
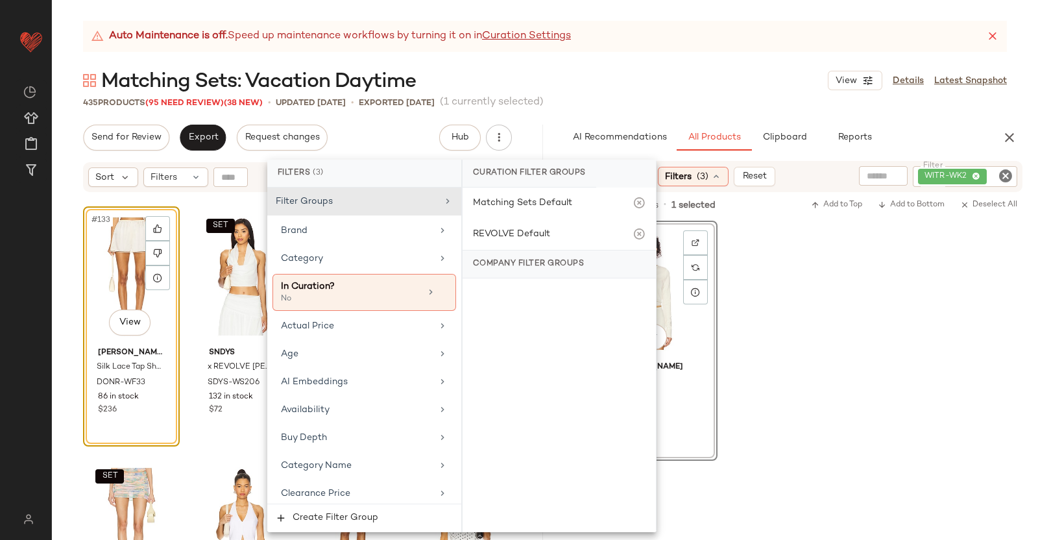
click at [911, 293] on div "View With Jean Poppy Top WITR-WK2 124 in stock $149" at bounding box center [792, 341] width 491 height 240
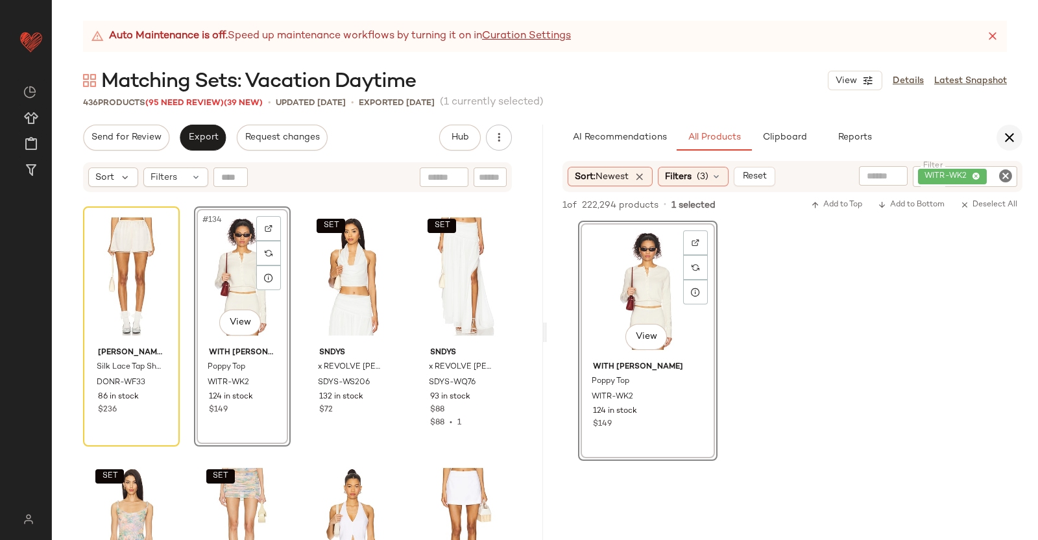
click at [1003, 140] on icon "button" at bounding box center [1010, 138] width 16 height 16
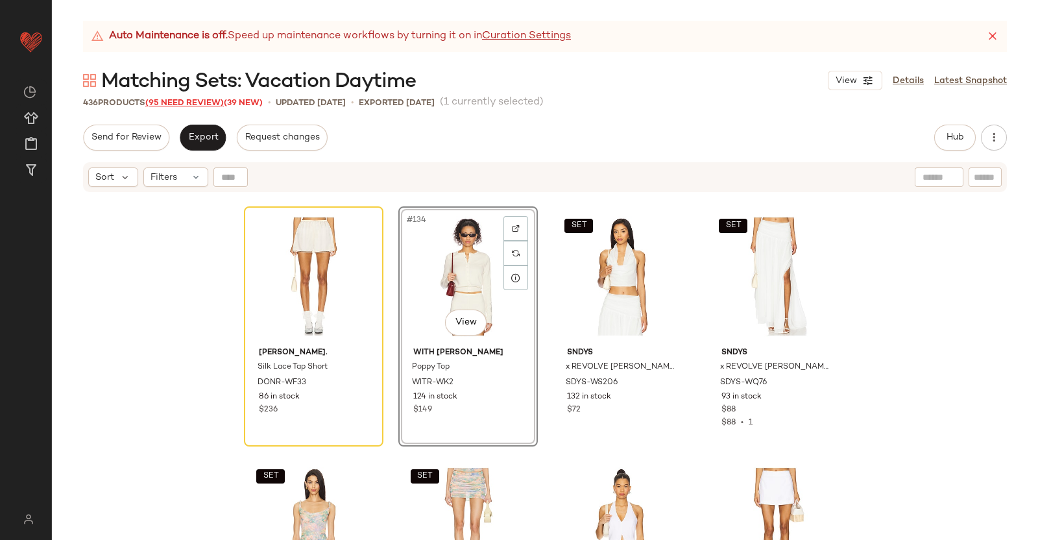
click at [169, 106] on span "(95 Need Review)" at bounding box center [184, 103] width 79 height 9
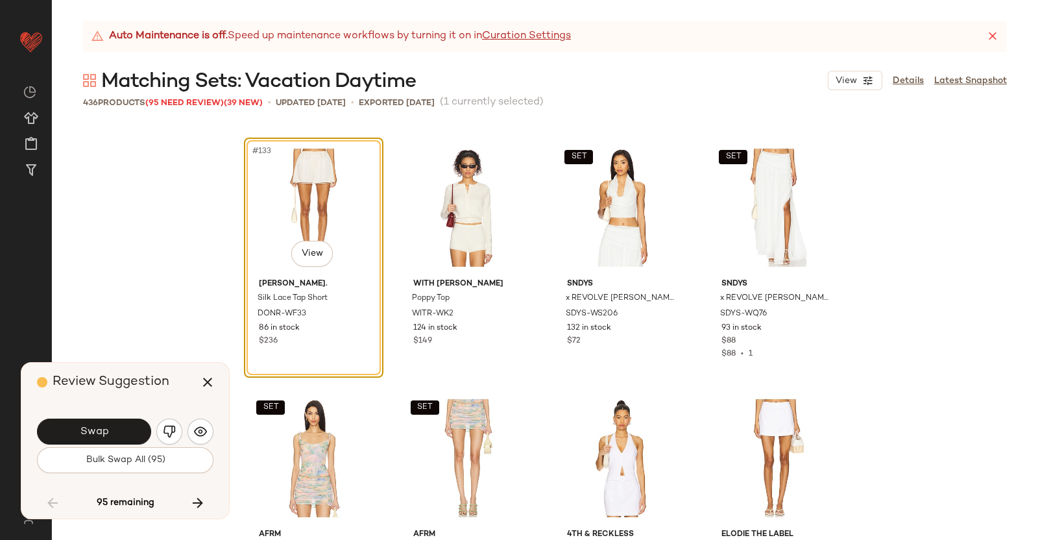
click at [116, 428] on button "Swap" at bounding box center [94, 432] width 114 height 26
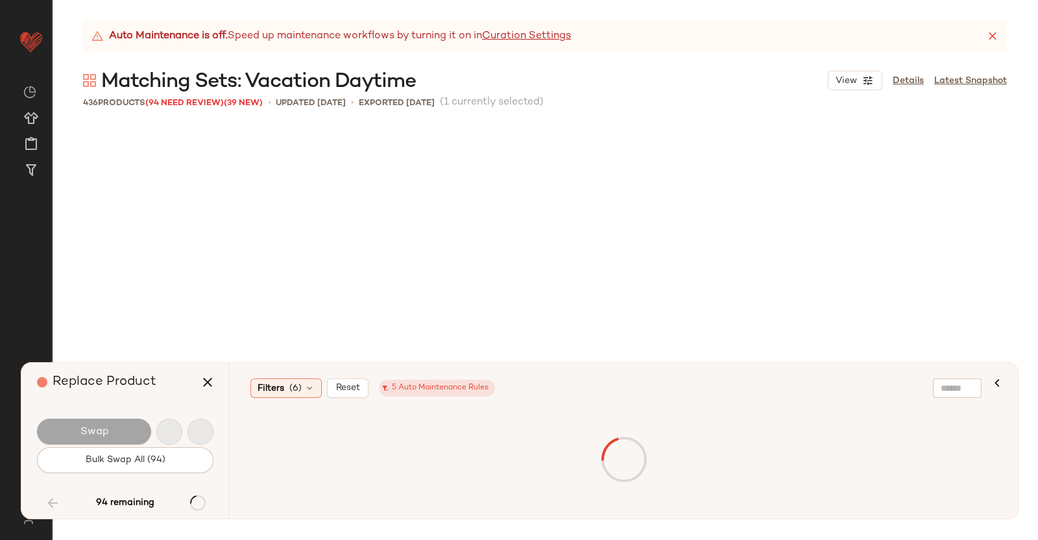
scroll to position [9769, 0]
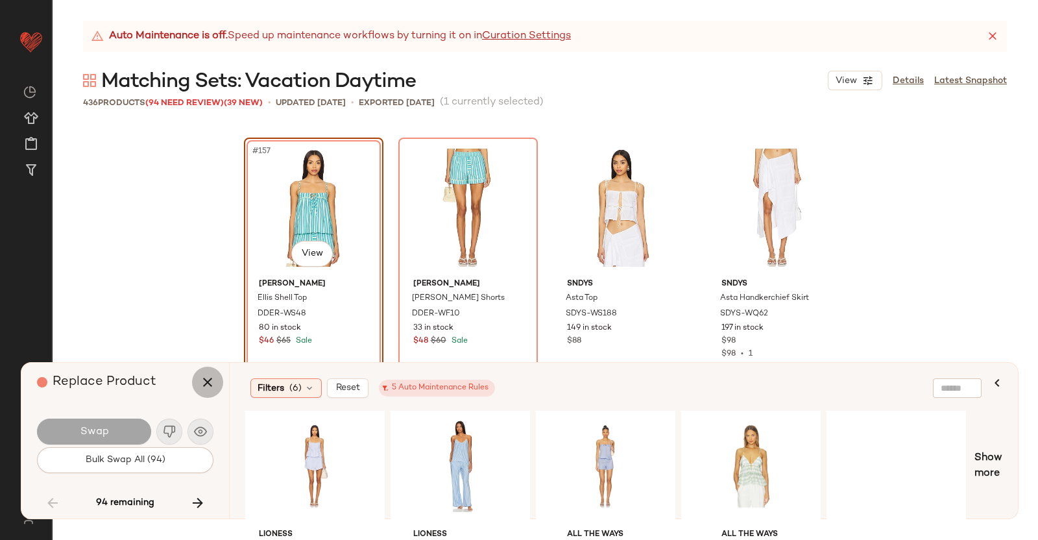
click at [208, 376] on icon "button" at bounding box center [208, 382] width 16 height 16
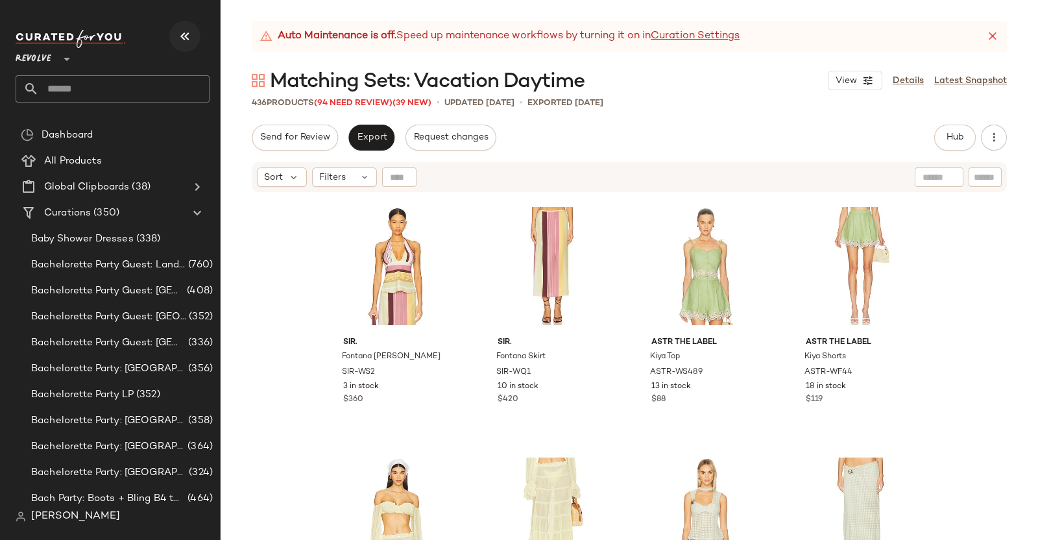
click at [185, 34] on icon "button" at bounding box center [185, 37] width 16 height 16
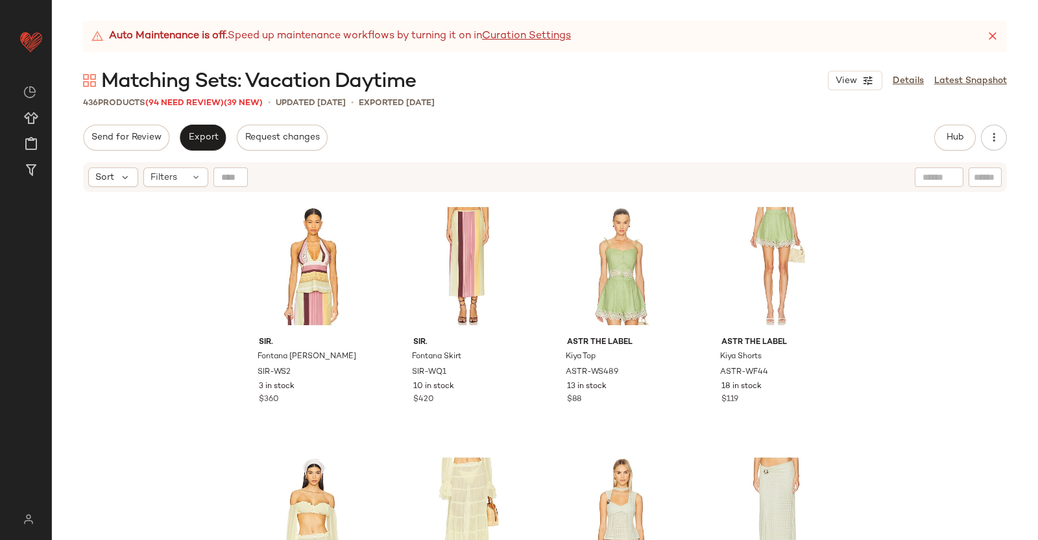
click at [213, 108] on div "436 Products (94 Need Review) (39 New)" at bounding box center [173, 103] width 180 height 13
click at [206, 103] on span "(94 Need Review)" at bounding box center [184, 103] width 79 height 9
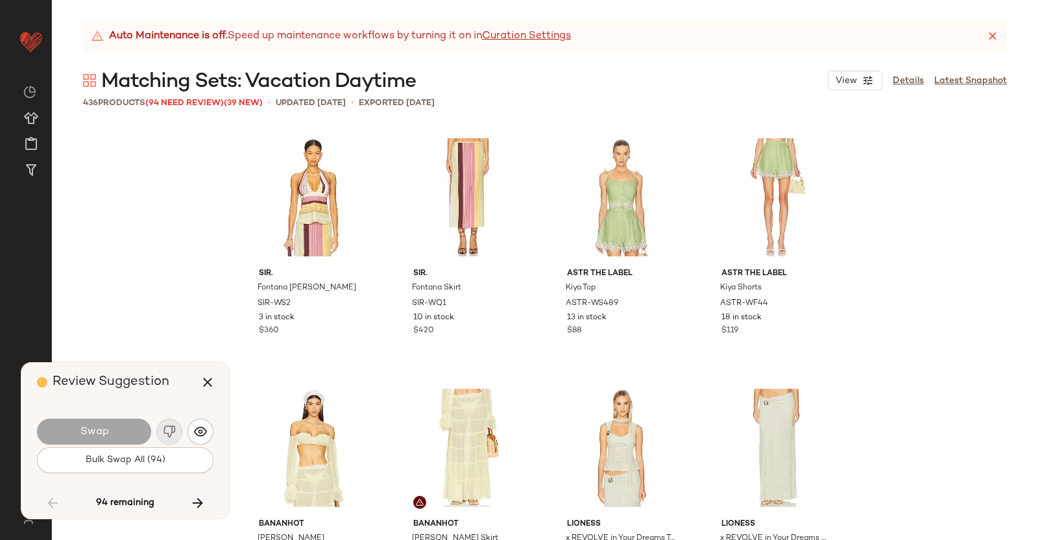
scroll to position [9769, 0]
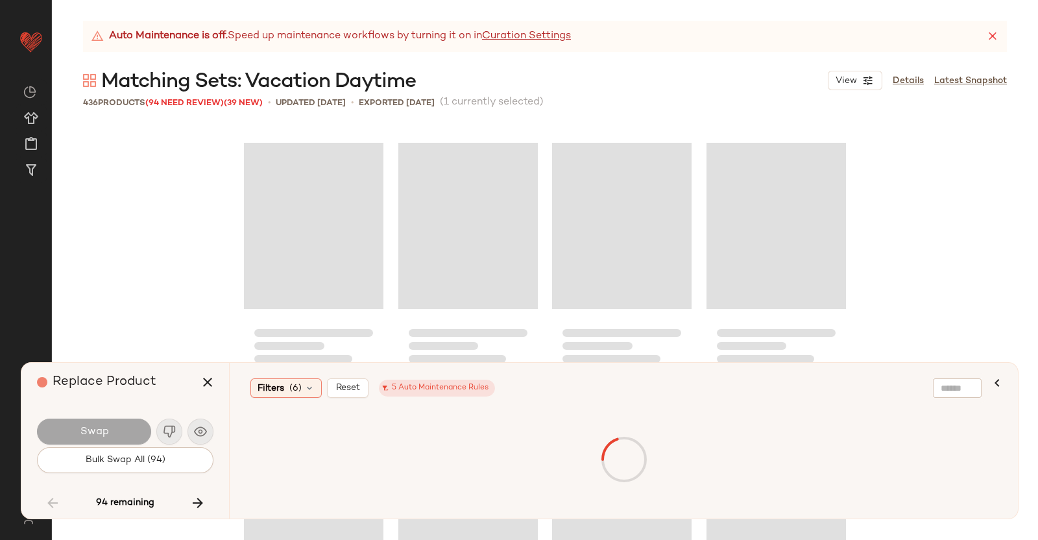
drag, startPoint x: 198, startPoint y: 378, endPoint x: 426, endPoint y: 347, distance: 229.9
click at [199, 378] on button "button" at bounding box center [207, 382] width 31 height 31
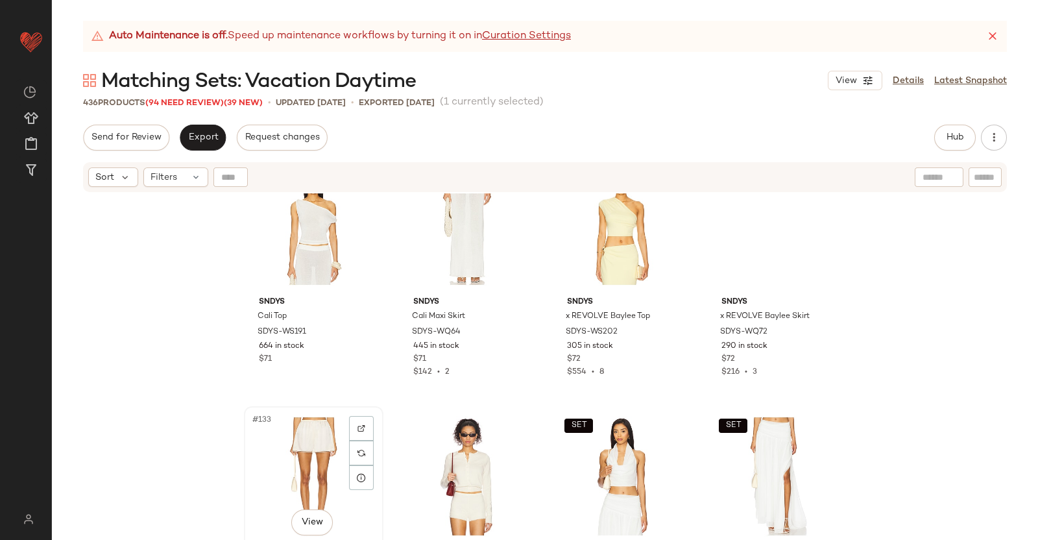
scroll to position [8066, 0]
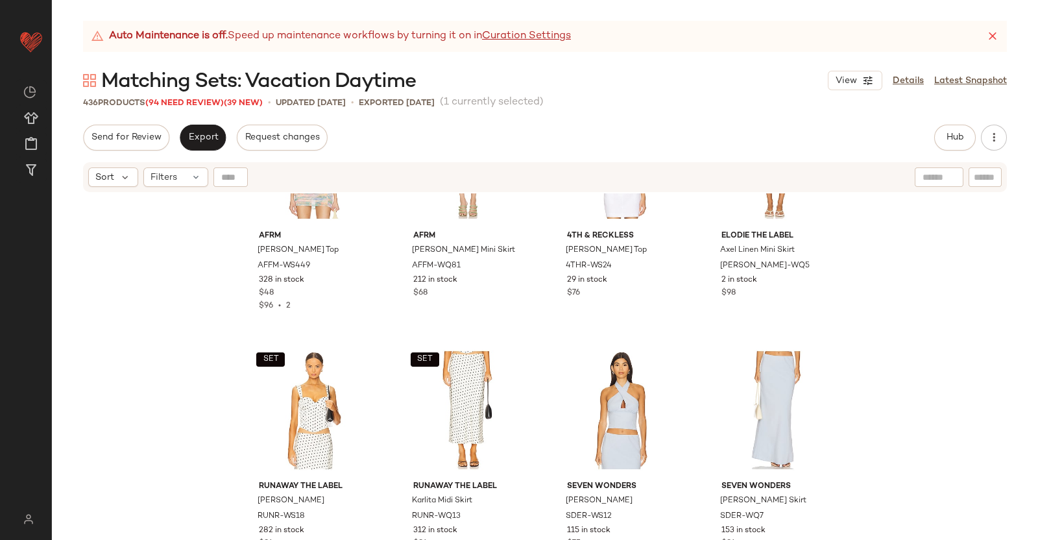
scroll to position [9201, 0]
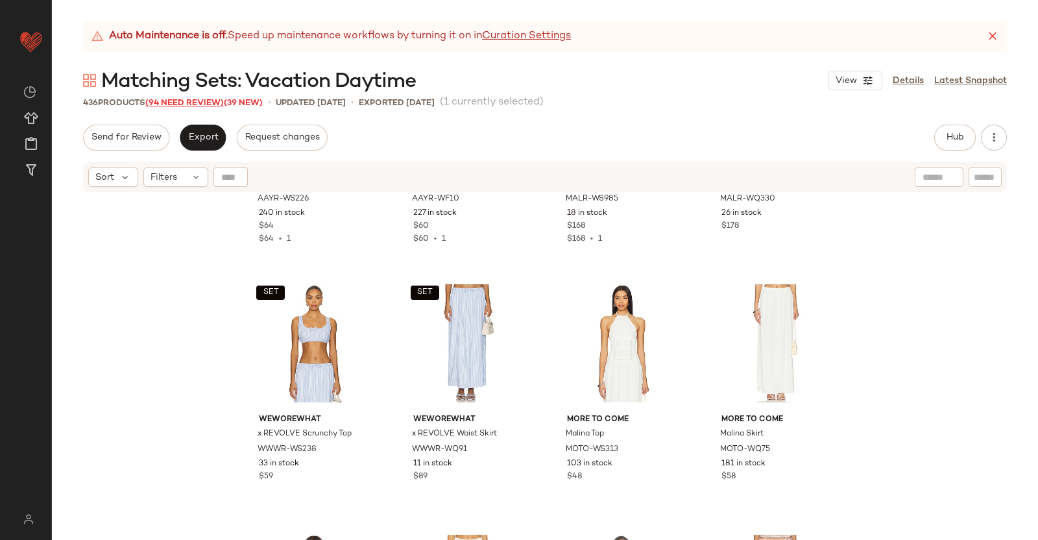
click at [178, 105] on span "(94 Need Review)" at bounding box center [184, 103] width 79 height 9
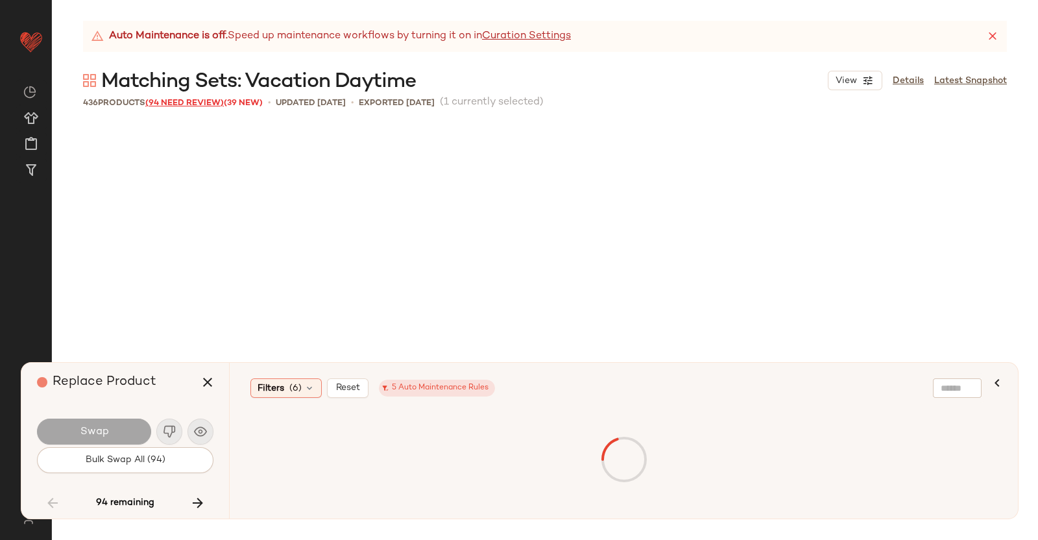
scroll to position [9769, 0]
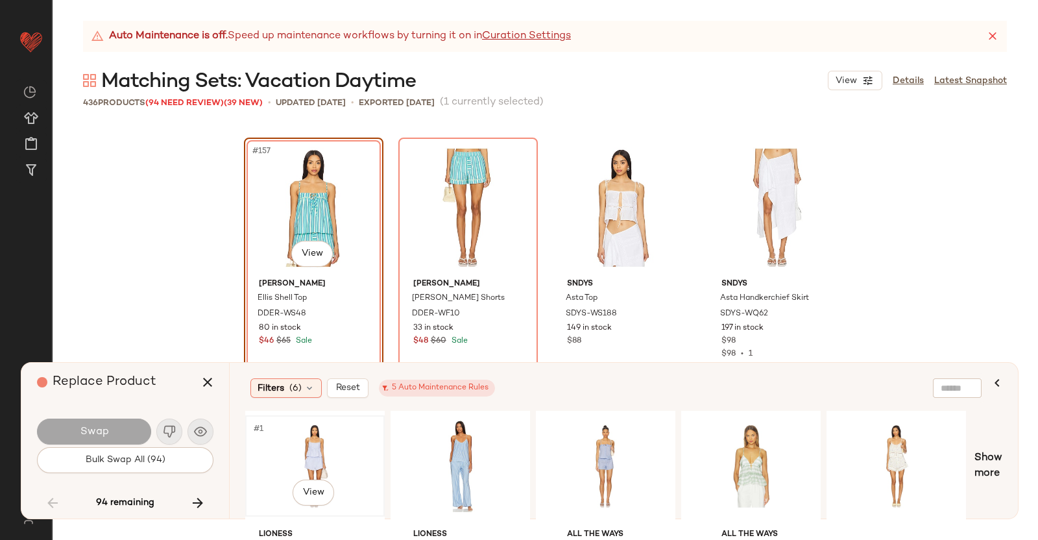
click at [328, 444] on div "#1 View" at bounding box center [315, 466] width 130 height 92
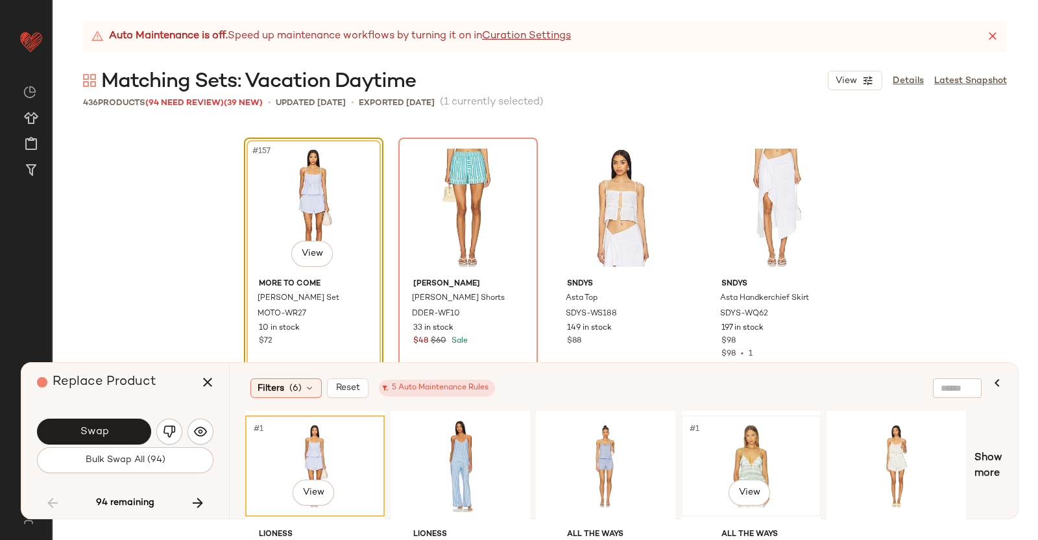
click at [779, 456] on div "#1 View" at bounding box center [751, 466] width 130 height 92
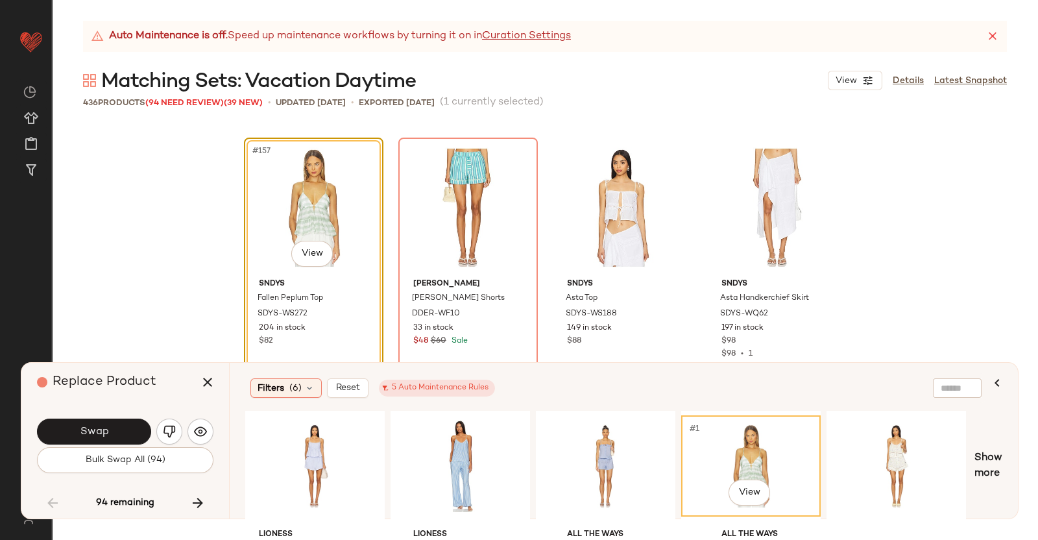
drag, startPoint x: 378, startPoint y: 520, endPoint x: 415, endPoint y: 517, distance: 37.1
click at [415, 517] on div "Auto Maintenance is off. Speed up maintenance workflows by turning it on in Cur…" at bounding box center [545, 280] width 986 height 519
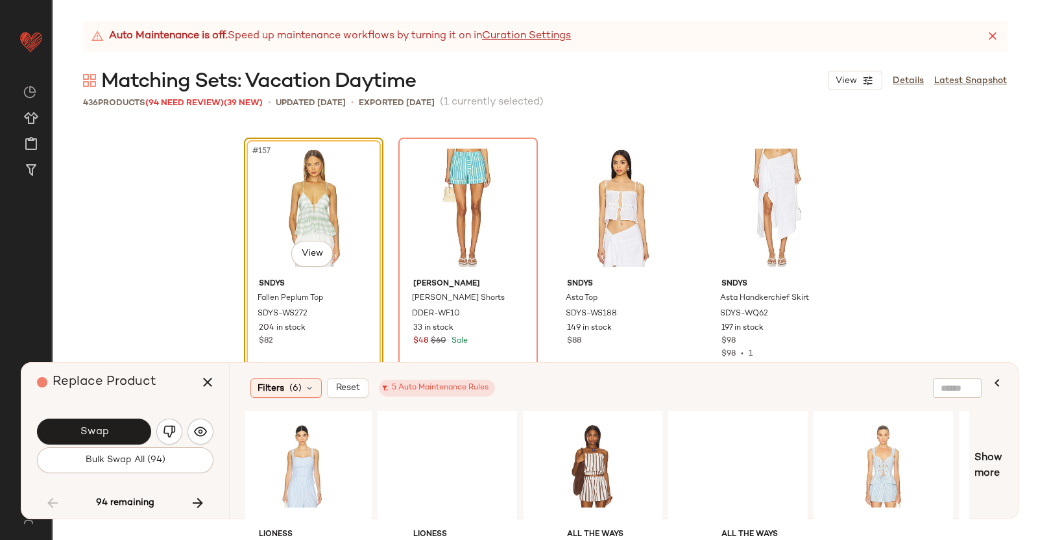
scroll to position [0, 977]
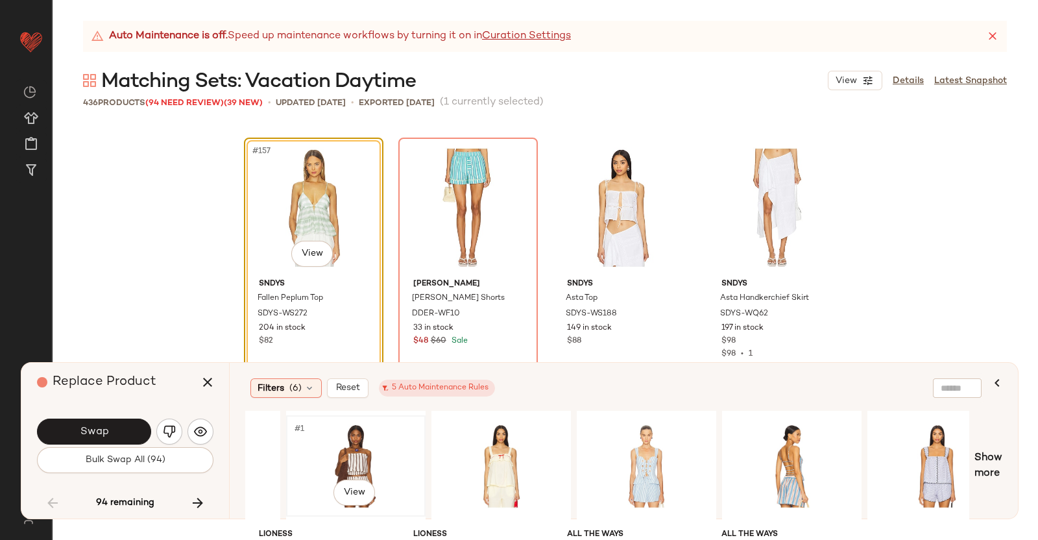
click at [402, 439] on div "#1 View" at bounding box center [356, 466] width 130 height 92
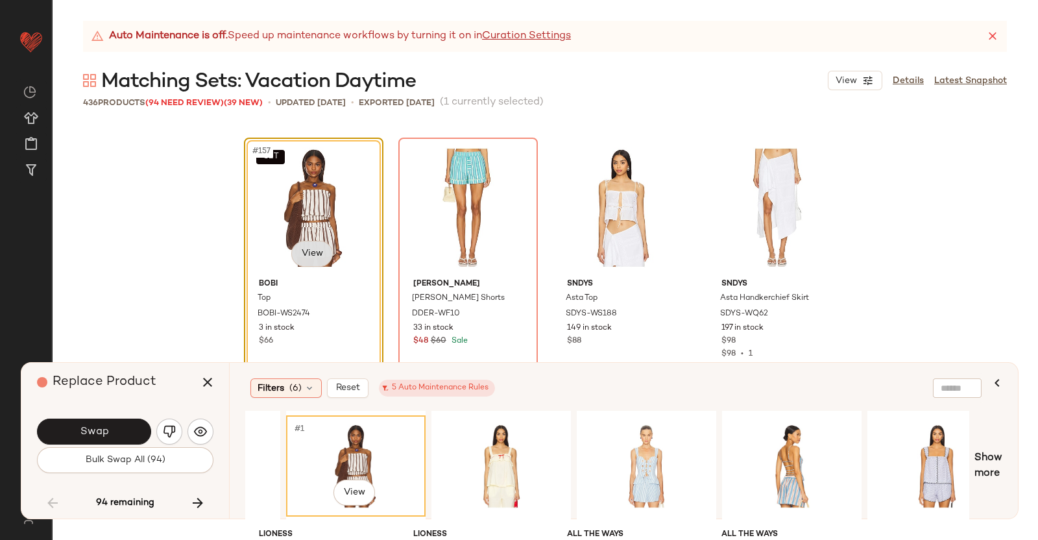
click at [318, 258] on body "Revolve ** Dashboard All Products Global Clipboards (38) Curations (350) Kriste…" at bounding box center [519, 270] width 1038 height 540
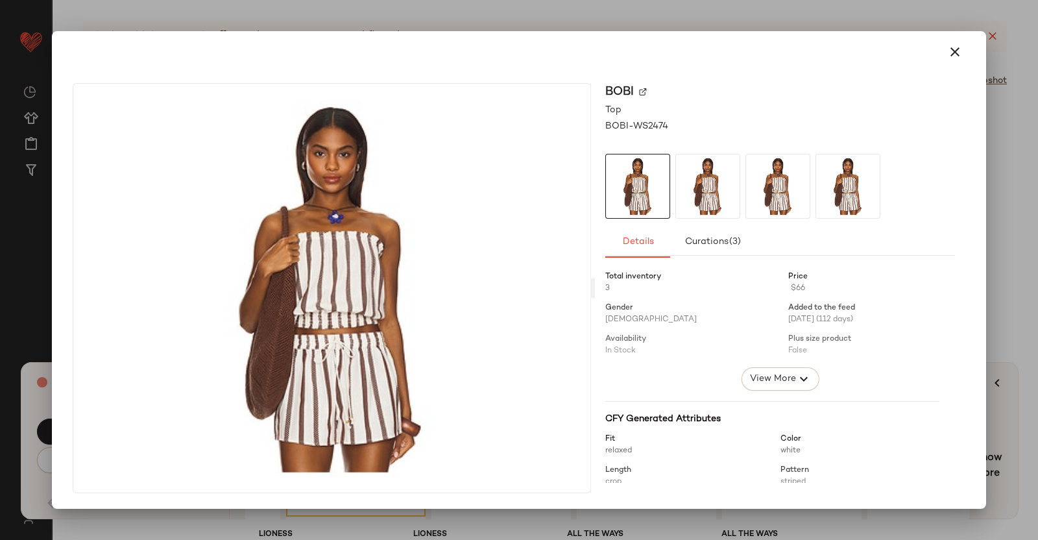
click at [640, 91] on img at bounding box center [643, 92] width 8 height 8
click at [1030, 237] on div at bounding box center [519, 270] width 1038 height 540
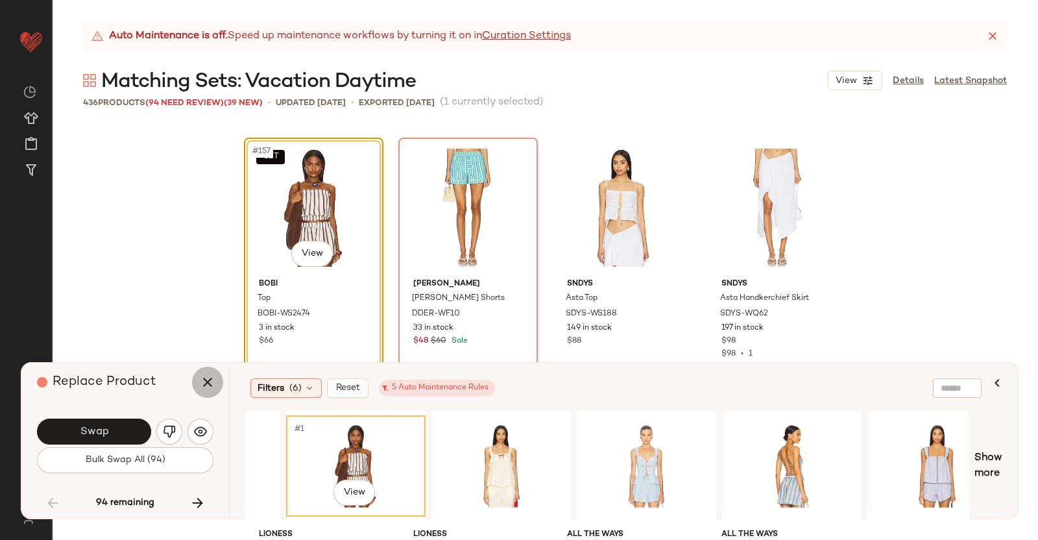
drag, startPoint x: 201, startPoint y: 380, endPoint x: 215, endPoint y: 378, distance: 14.4
click at [202, 379] on icon "button" at bounding box center [208, 382] width 16 height 16
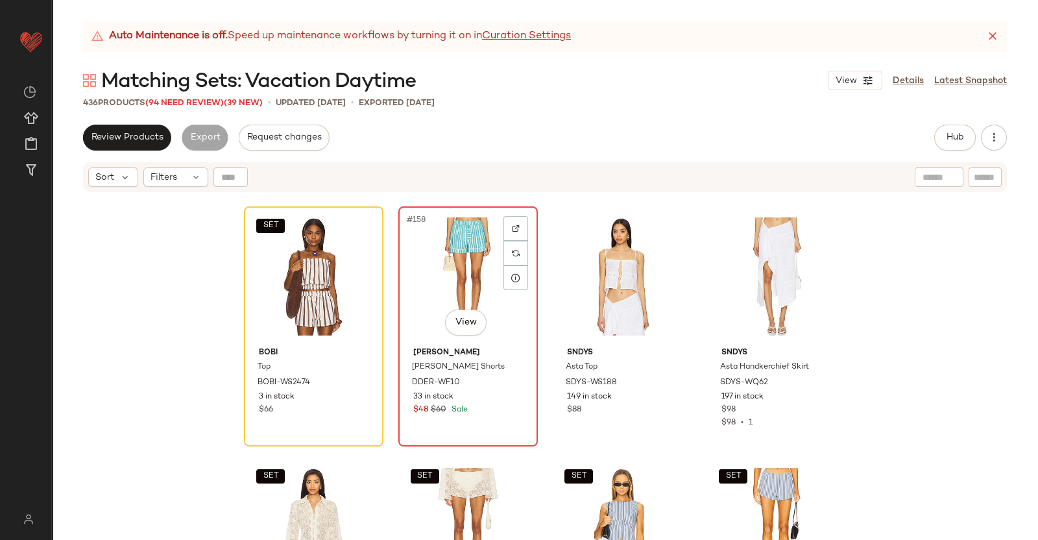
click at [472, 254] on div "#158 View" at bounding box center [468, 276] width 130 height 131
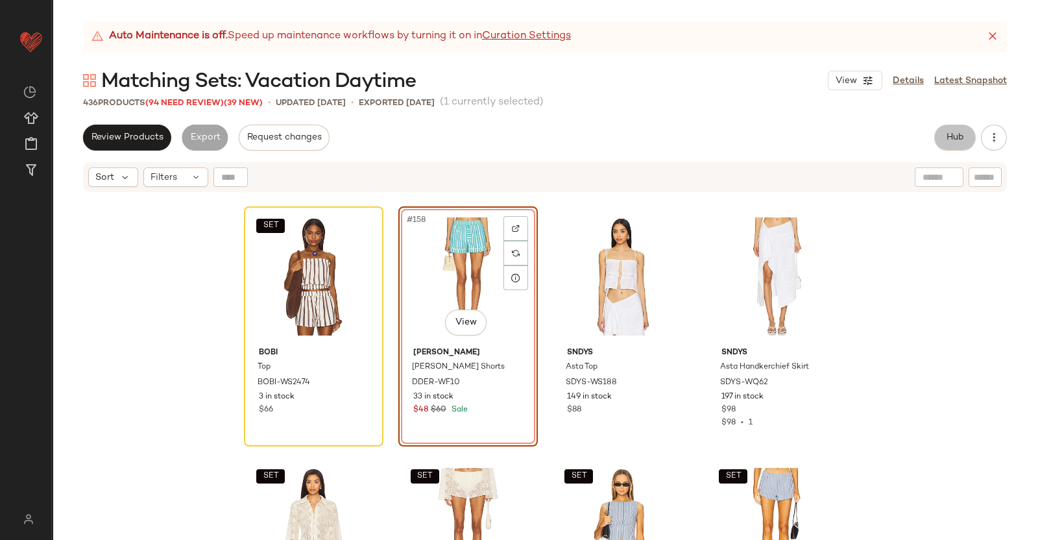
click at [967, 130] on button "Hub" at bounding box center [955, 138] width 42 height 26
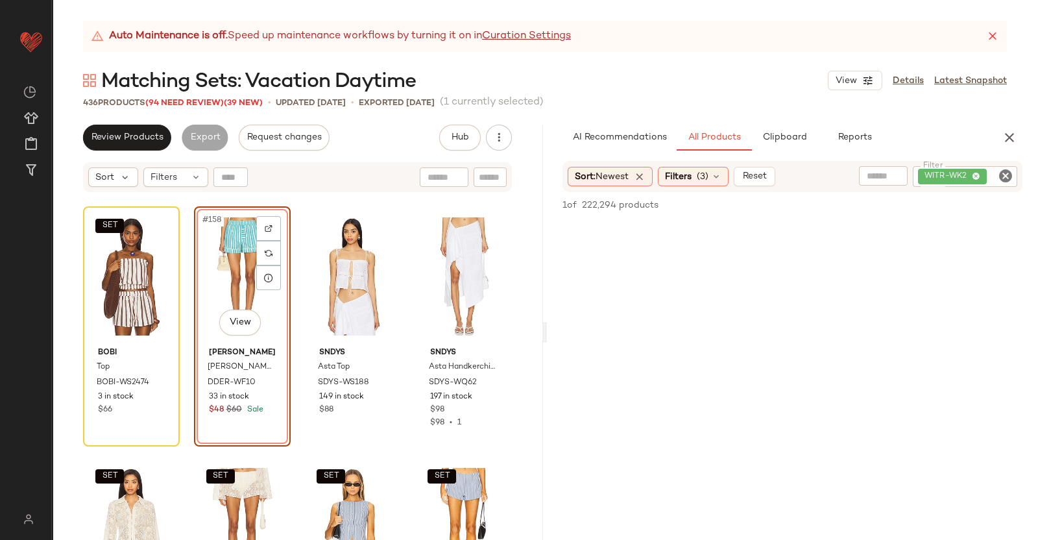
click at [979, 182] on div "WITR-WK2" at bounding box center [965, 176] width 104 height 21
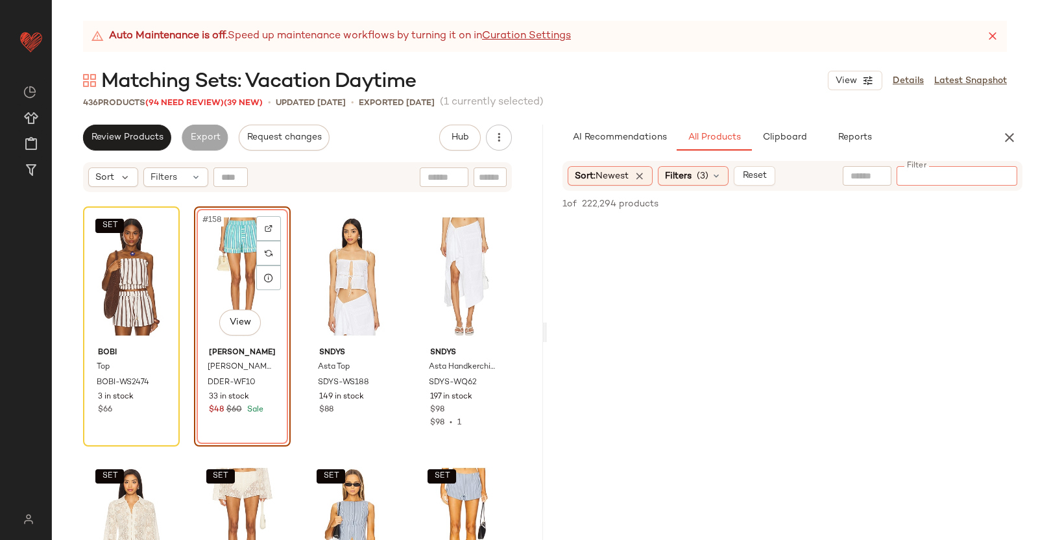
paste input "*********"
type input "*********"
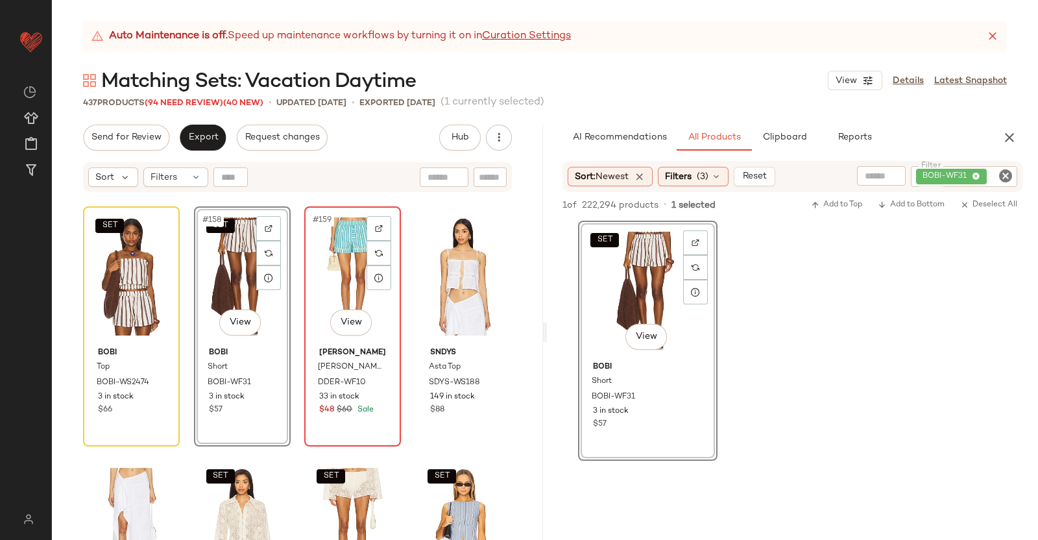
click at [334, 282] on div "#159 View" at bounding box center [353, 276] width 88 height 131
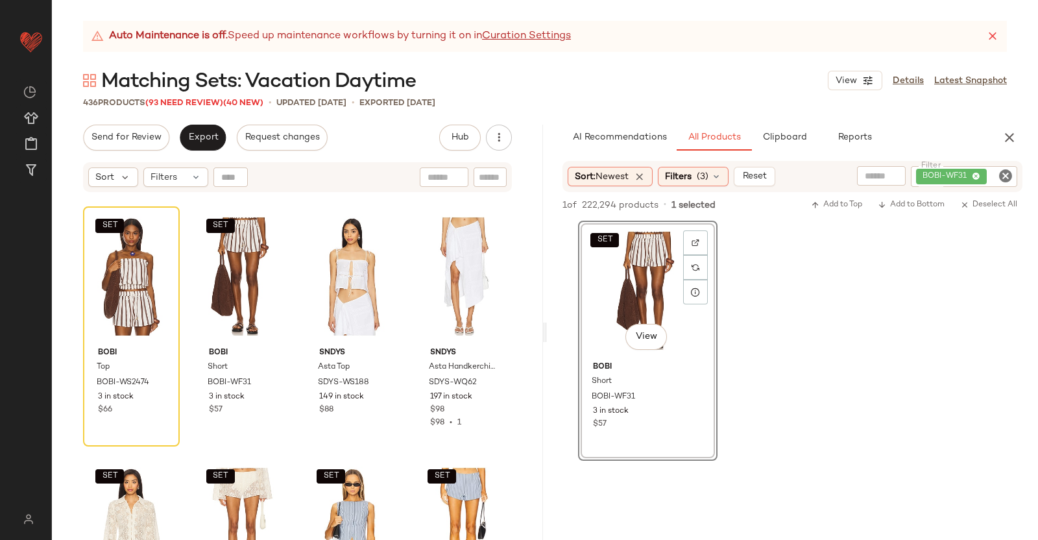
click at [1009, 134] on icon "button" at bounding box center [1010, 138] width 16 height 16
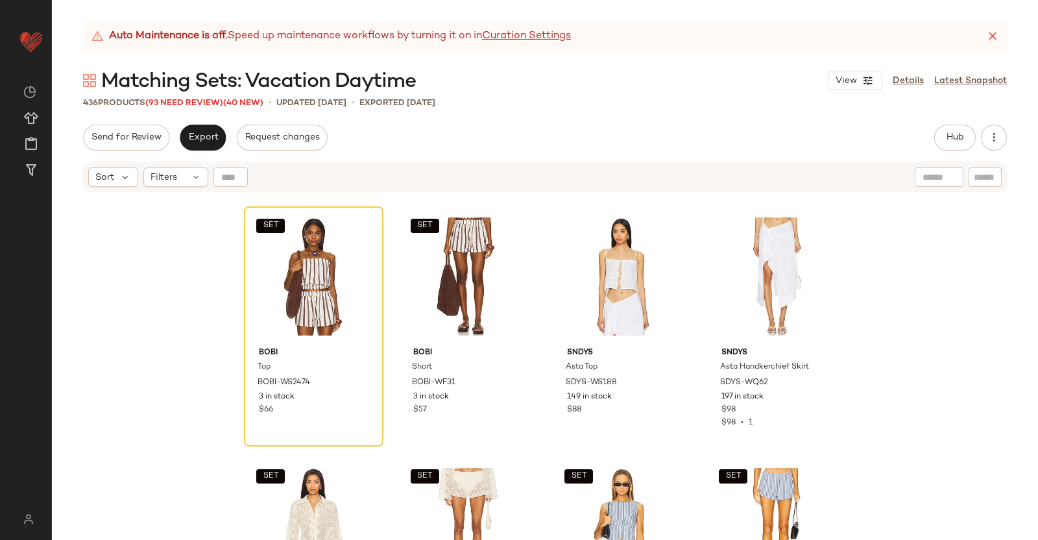
click at [173, 109] on div "436 Products (93 Need Review) (40 New)" at bounding box center [173, 103] width 180 height 13
click at [172, 106] on span "(93 Need Review)" at bounding box center [184, 103] width 78 height 9
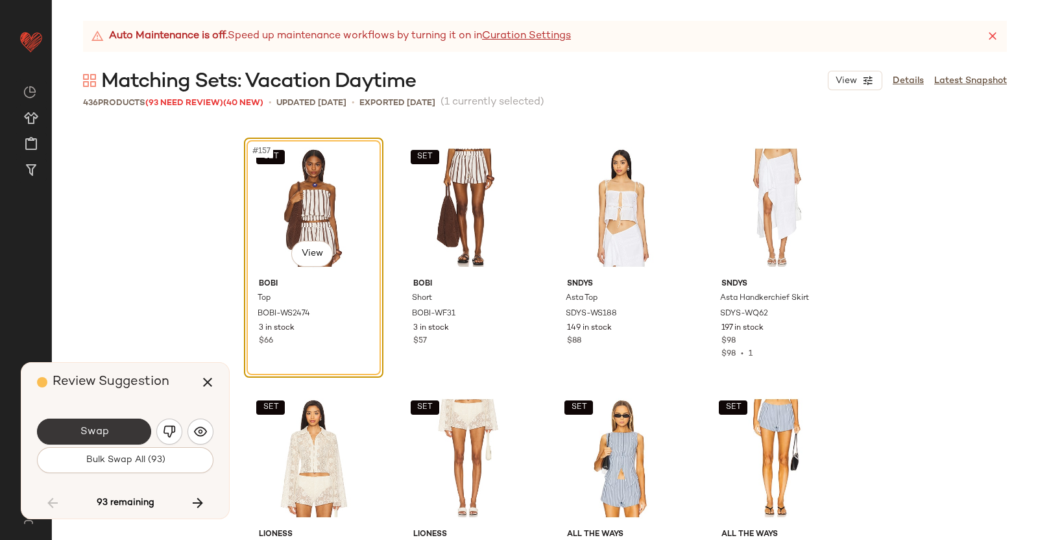
click at [87, 428] on span "Swap" at bounding box center [93, 432] width 29 height 12
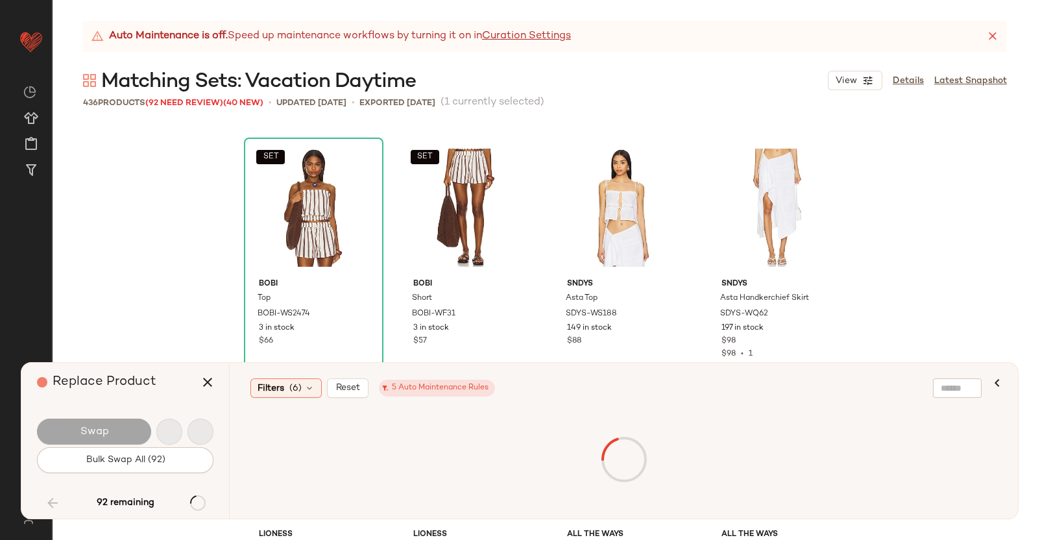
scroll to position [10520, 0]
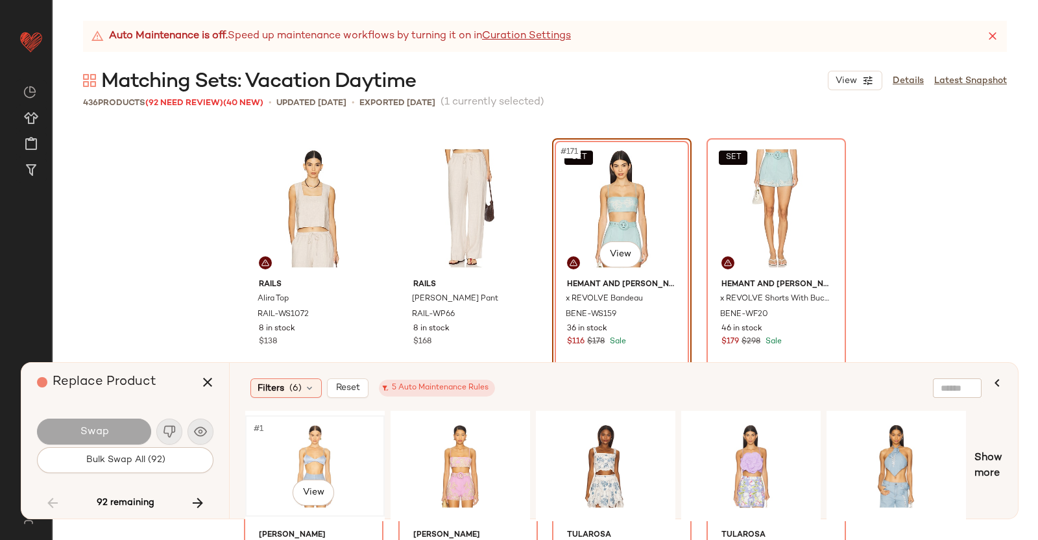
click at [332, 450] on div "#1 View" at bounding box center [315, 466] width 130 height 92
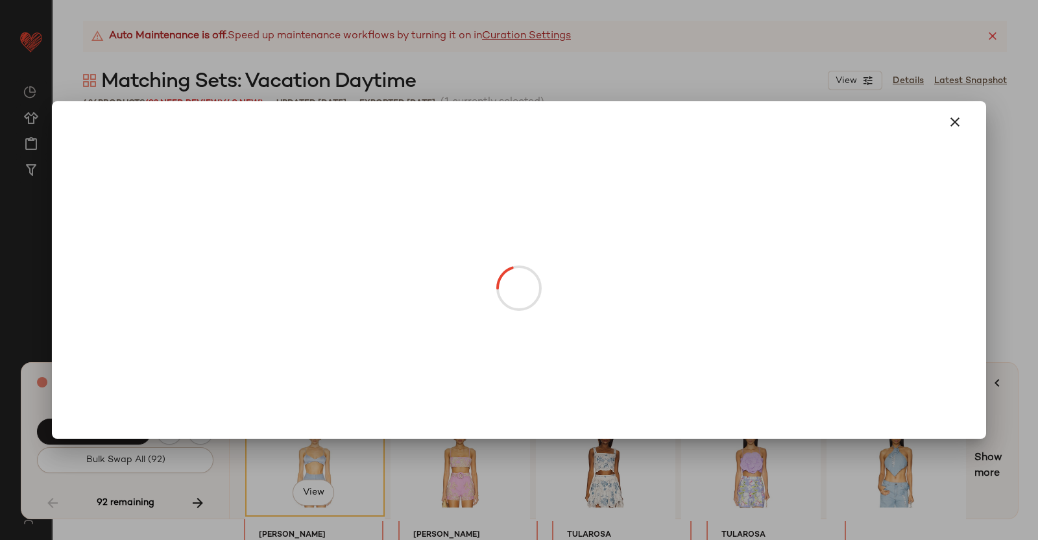
click at [626, 252] on body "Revolve ** Dashboard All Products Global Clipboards (38) Curations (350) Kriste…" at bounding box center [519, 270] width 1038 height 540
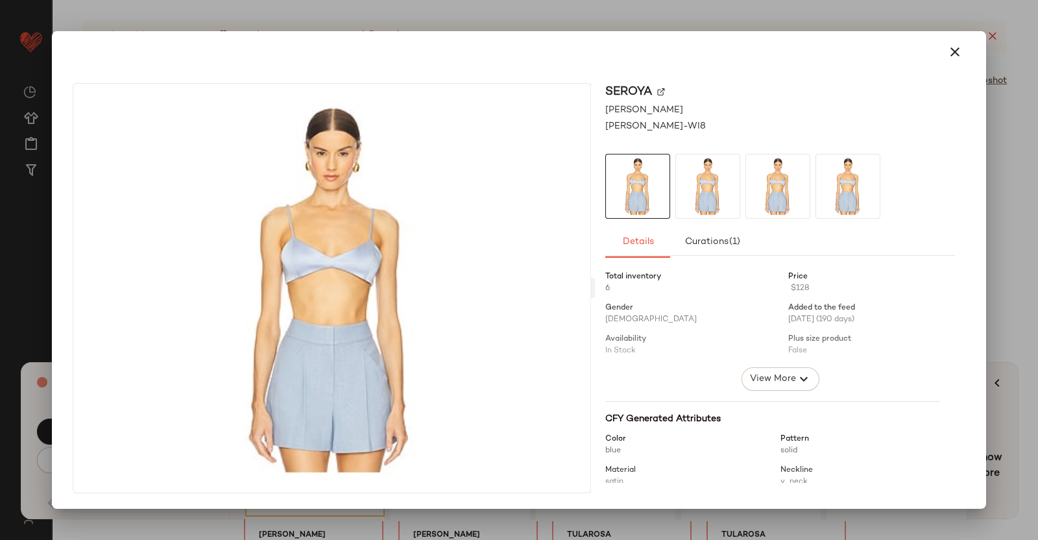
click at [664, 91] on img at bounding box center [661, 92] width 8 height 8
click at [1032, 251] on div at bounding box center [519, 270] width 1038 height 540
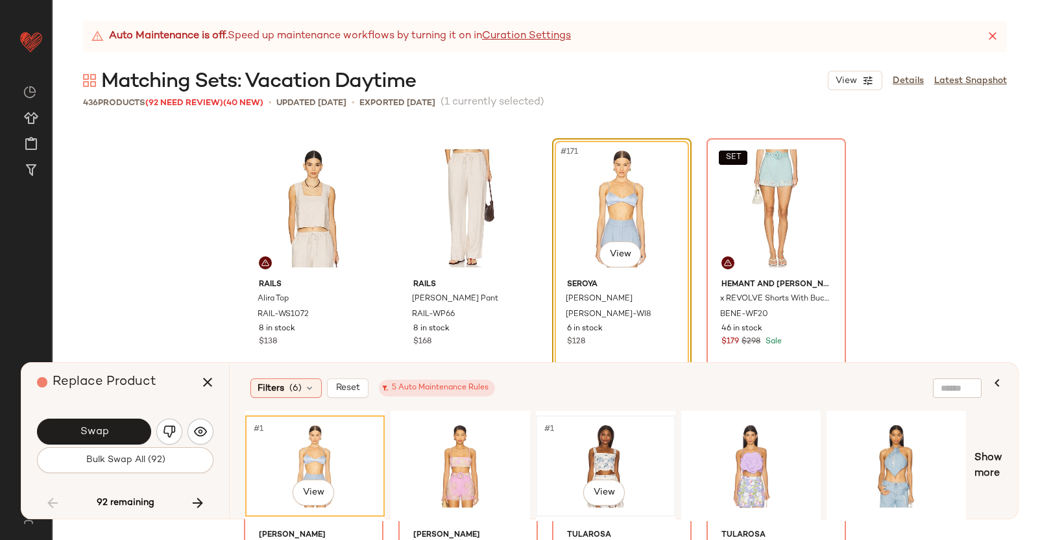
drag, startPoint x: 577, startPoint y: 446, endPoint x: 578, endPoint y: 437, distance: 9.2
click at [578, 446] on div "#1 View" at bounding box center [606, 466] width 130 height 92
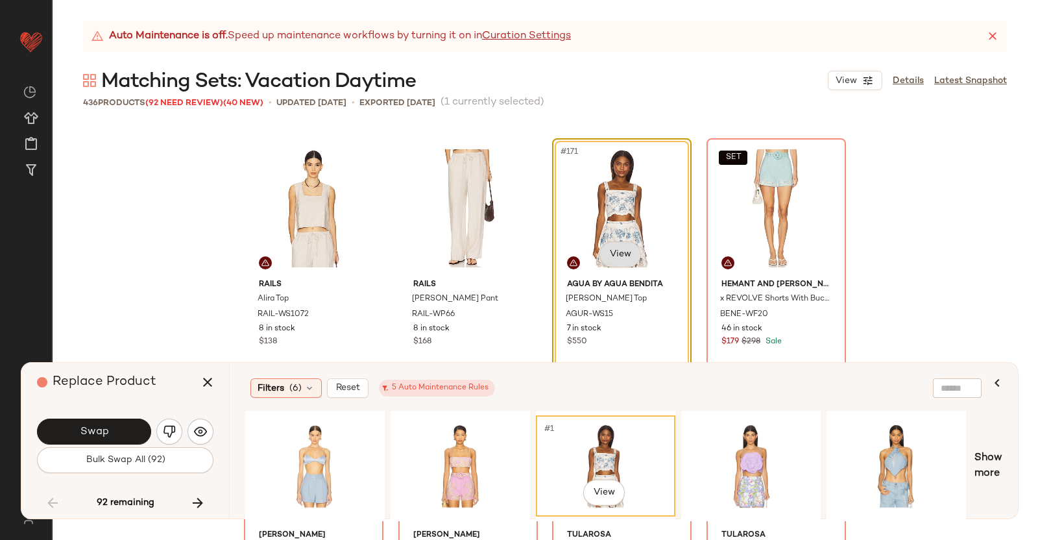
click at [616, 251] on body "Revolve ** Dashboard All Products Global Clipboards (38) Curations (350) Kriste…" at bounding box center [519, 270] width 1038 height 540
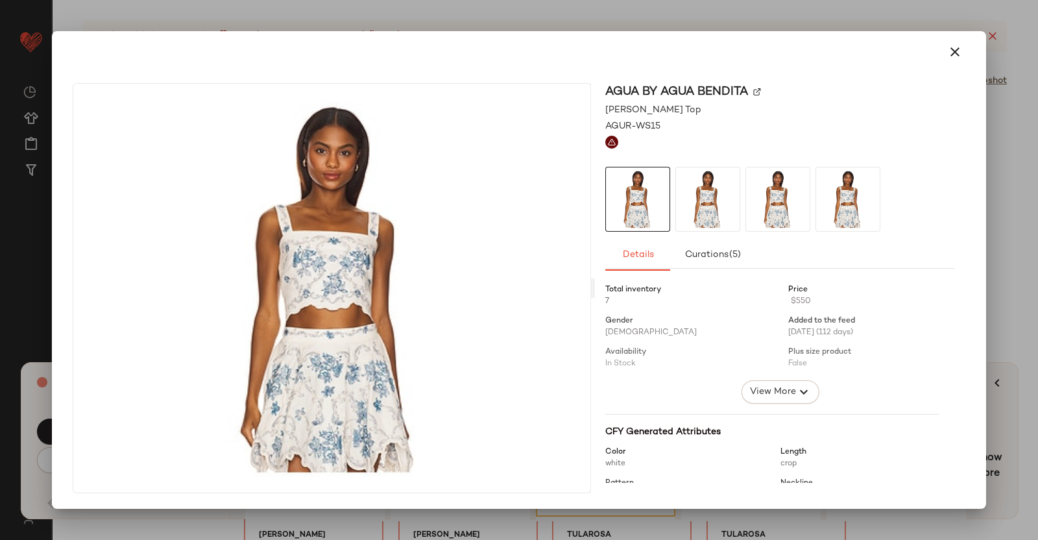
click at [761, 97] on div "Agua by Agua Bendita" at bounding box center [780, 92] width 350 height 18
click at [762, 86] on div "Agua by Agua Bendita" at bounding box center [780, 92] width 350 height 18
click at [761, 92] on img at bounding box center [757, 92] width 8 height 8
click at [1038, 293] on div at bounding box center [519, 270] width 1038 height 540
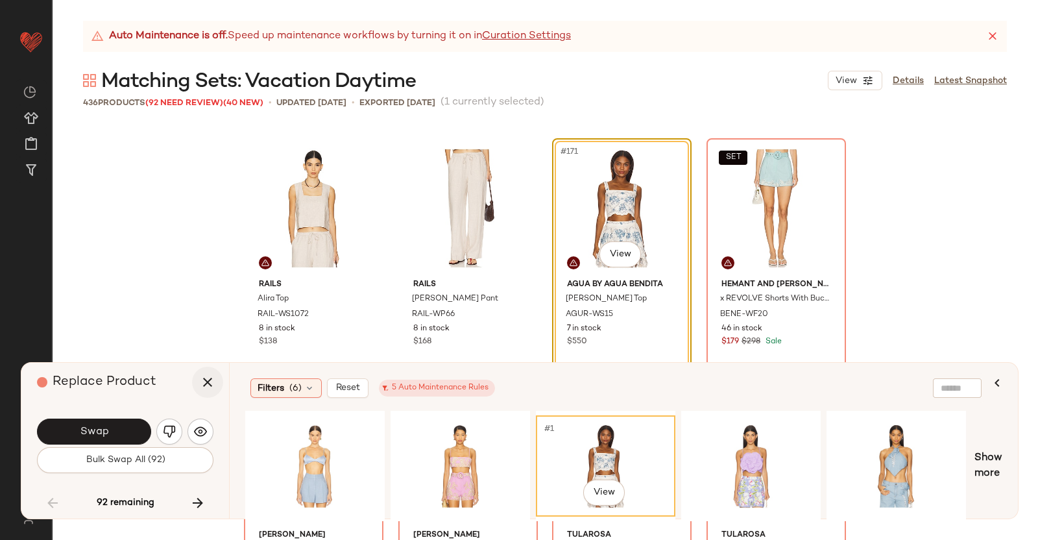
click at [207, 385] on icon "button" at bounding box center [208, 382] width 16 height 16
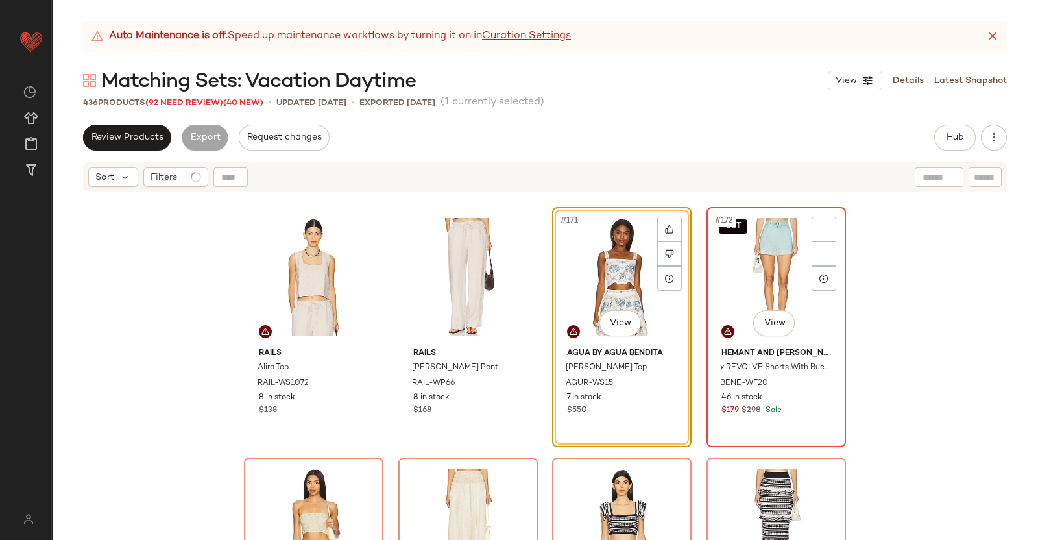
drag, startPoint x: 746, startPoint y: 258, endPoint x: 807, endPoint y: 232, distance: 66.3
click at [746, 258] on div "SET #172 View" at bounding box center [776, 277] width 130 height 131
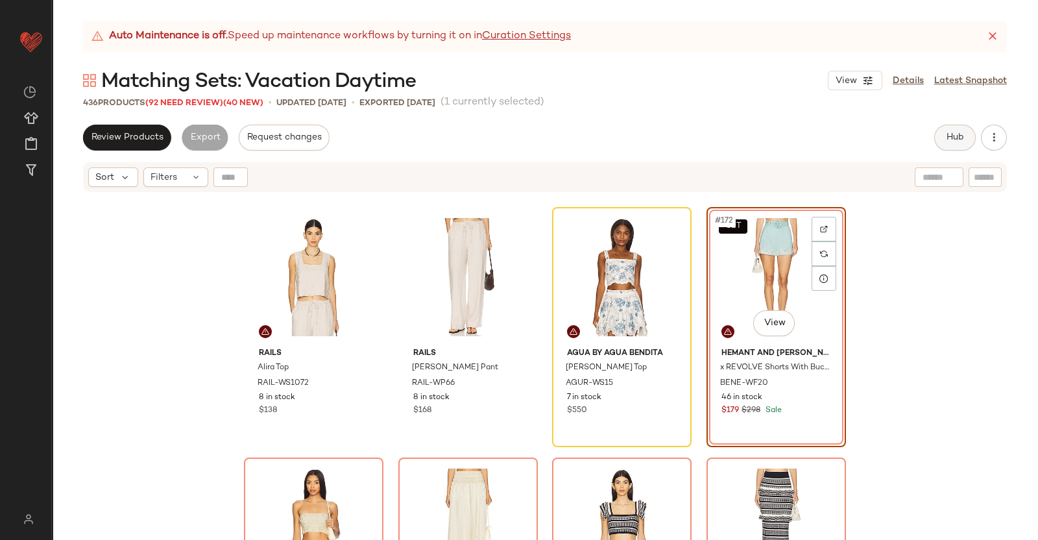
click at [957, 147] on button "Hub" at bounding box center [955, 138] width 42 height 26
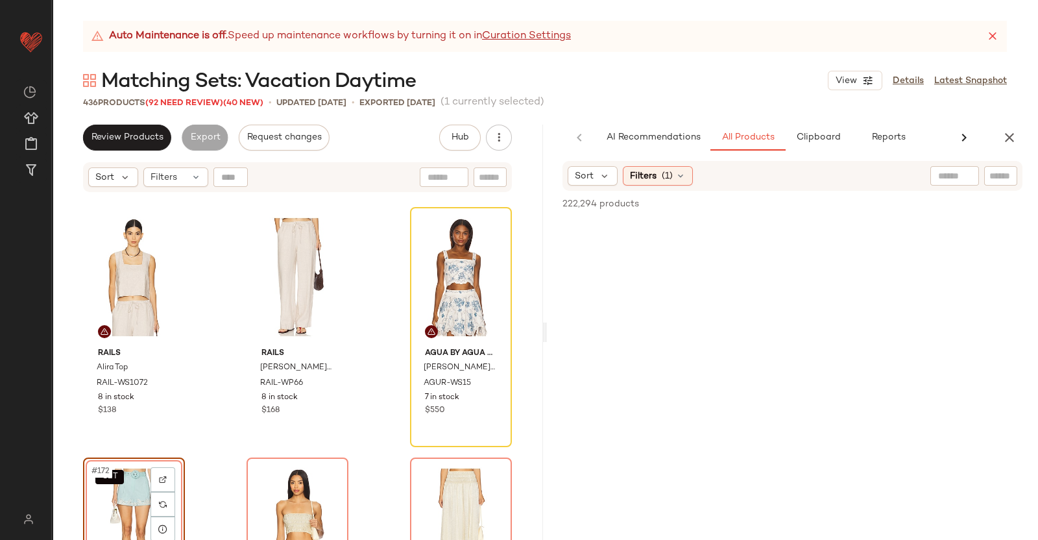
click at [984, 186] on div at bounding box center [1000, 175] width 33 height 19
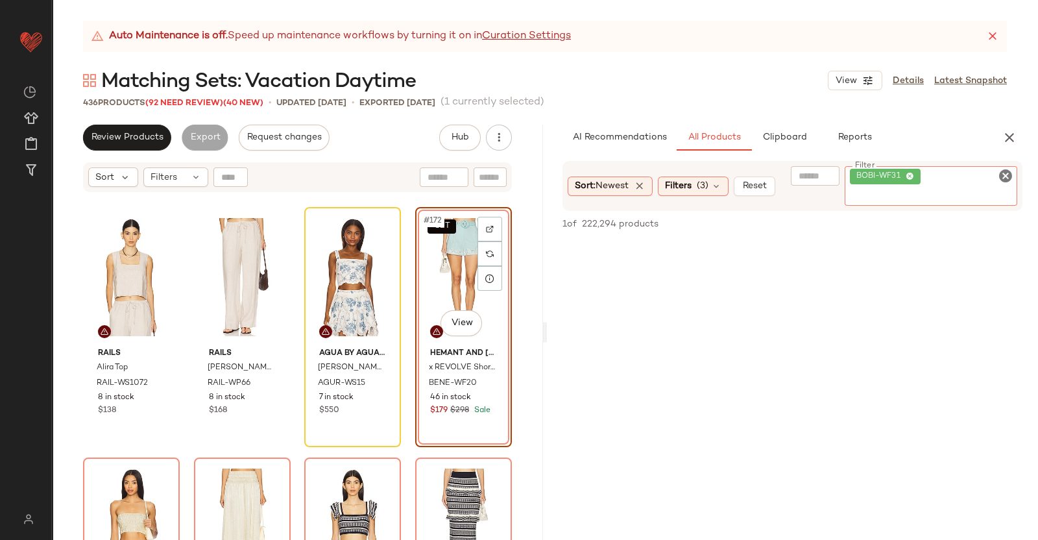
paste input "*********"
type input "*********"
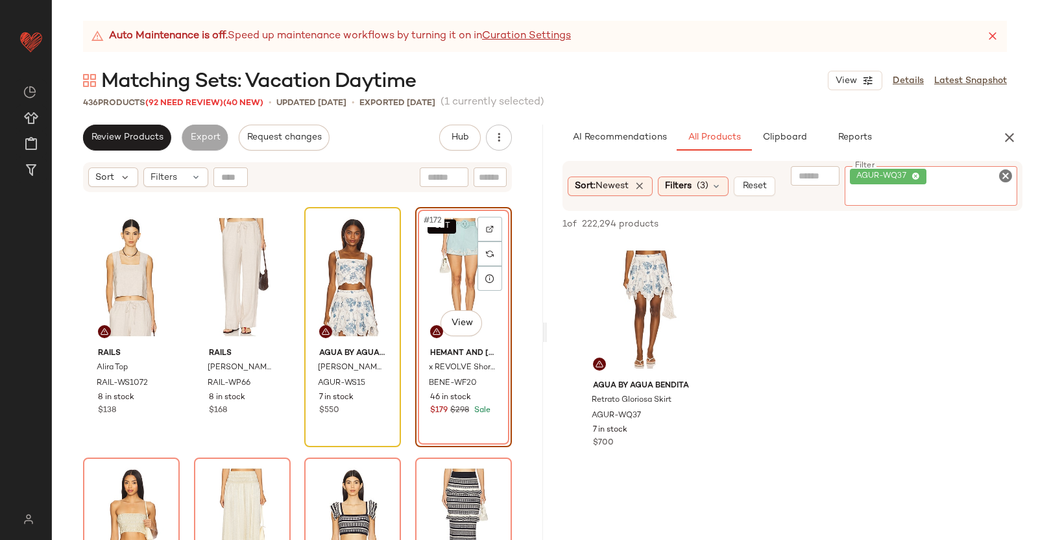
click at [439, 250] on div "SET #172 View" at bounding box center [464, 277] width 88 height 131
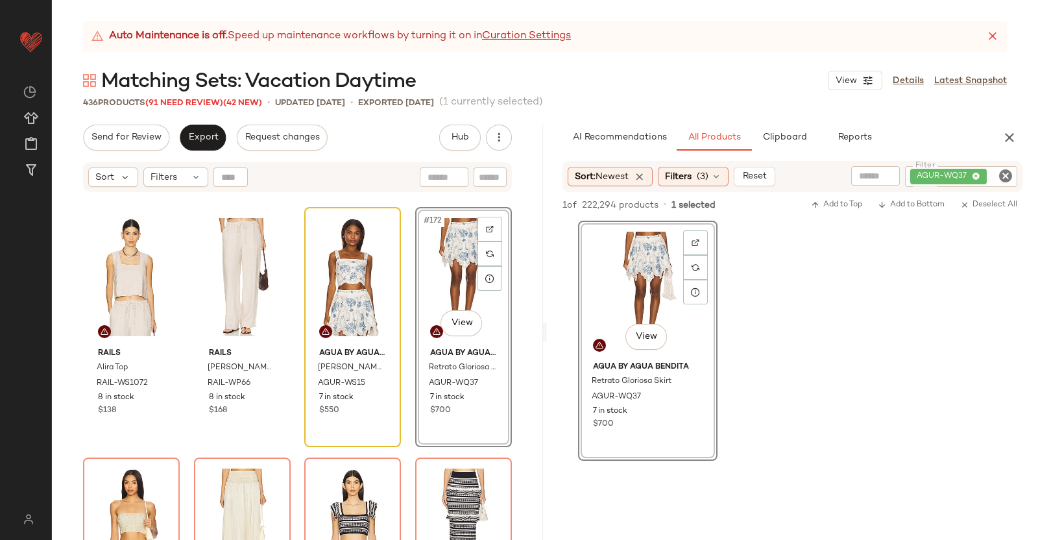
click at [1010, 128] on button "button" at bounding box center [1010, 138] width 26 height 26
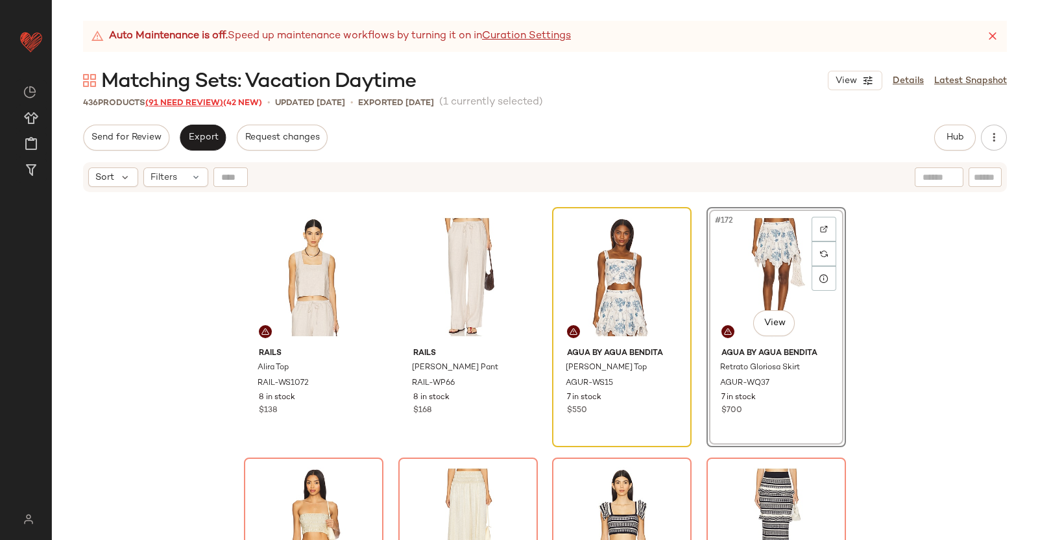
click at [166, 106] on span "(91 Need Review)" at bounding box center [184, 103] width 78 height 9
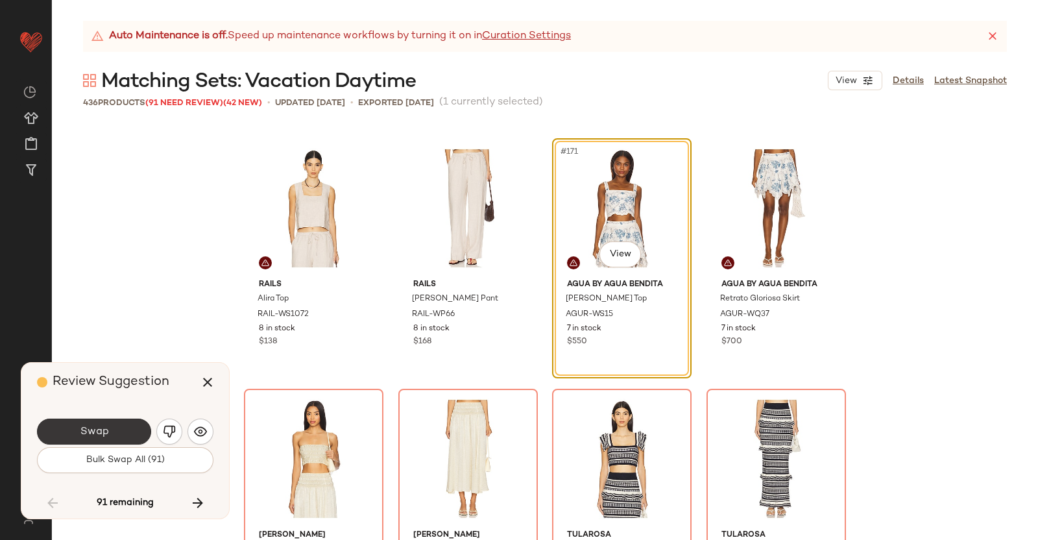
click at [92, 428] on span "Swap" at bounding box center [93, 432] width 29 height 12
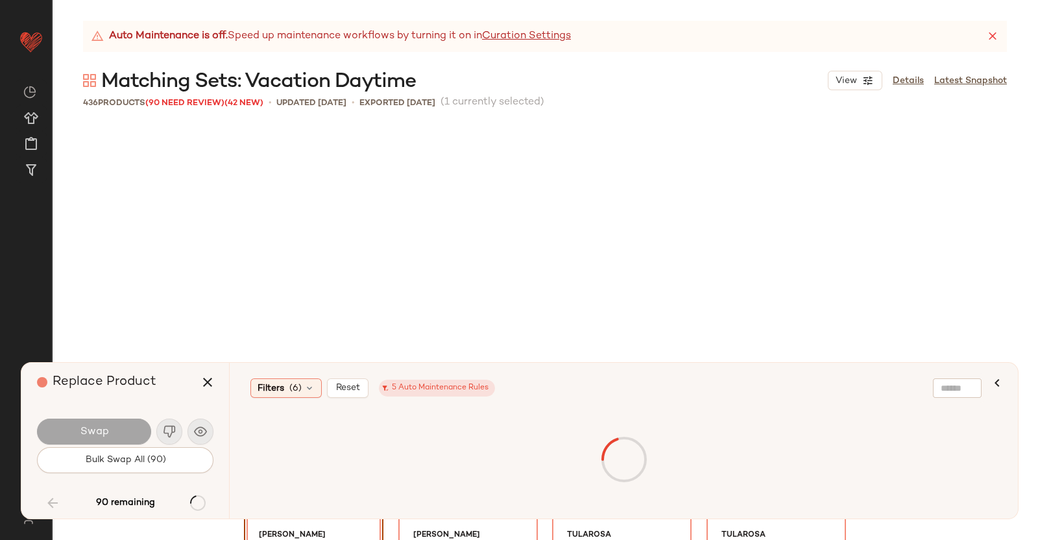
scroll to position [10771, 0]
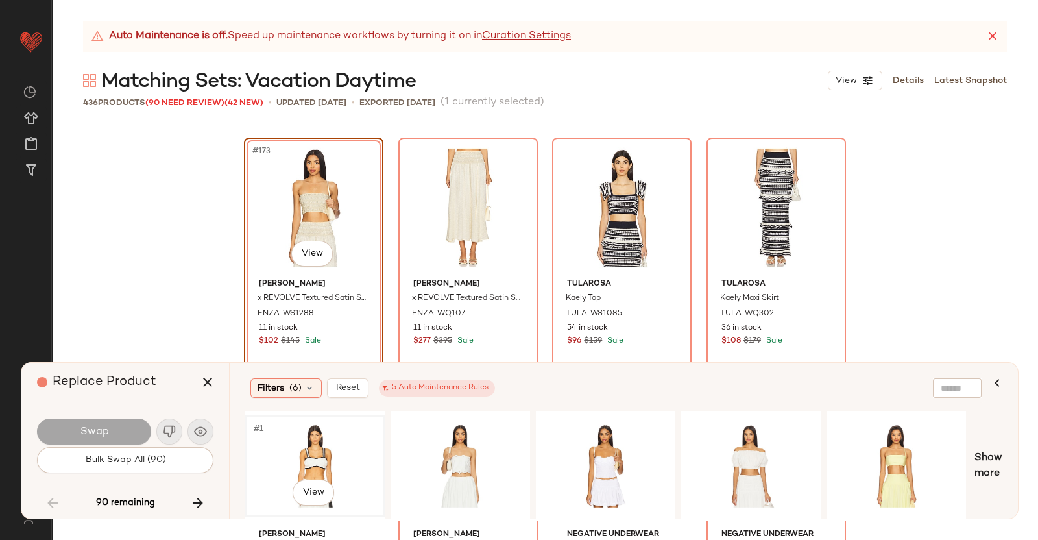
click at [321, 436] on div "#1 View" at bounding box center [315, 466] width 130 height 92
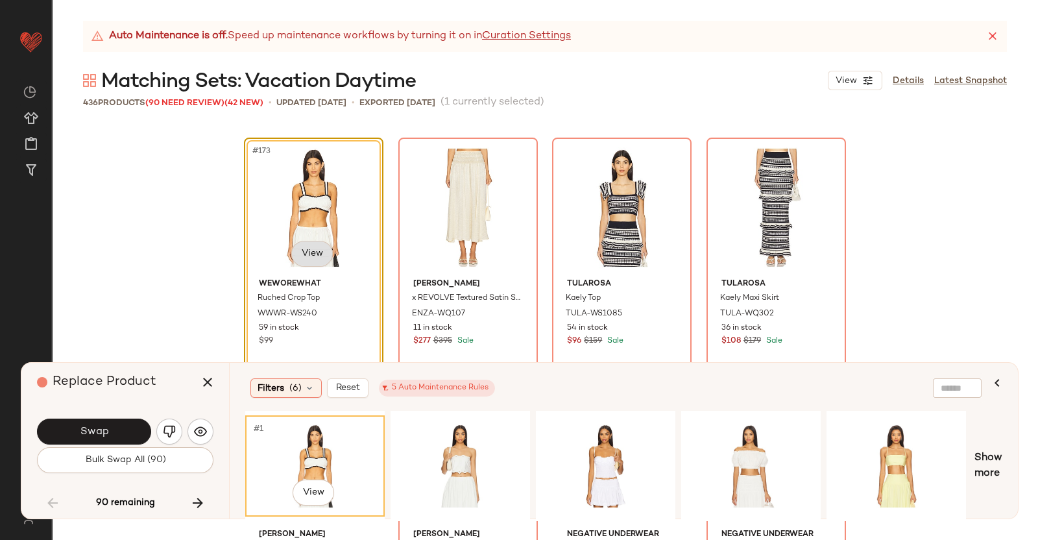
click at [297, 244] on body "Revolve ** Dashboard All Products Global Clipboards (38) Curations (350) Kriste…" at bounding box center [519, 270] width 1038 height 540
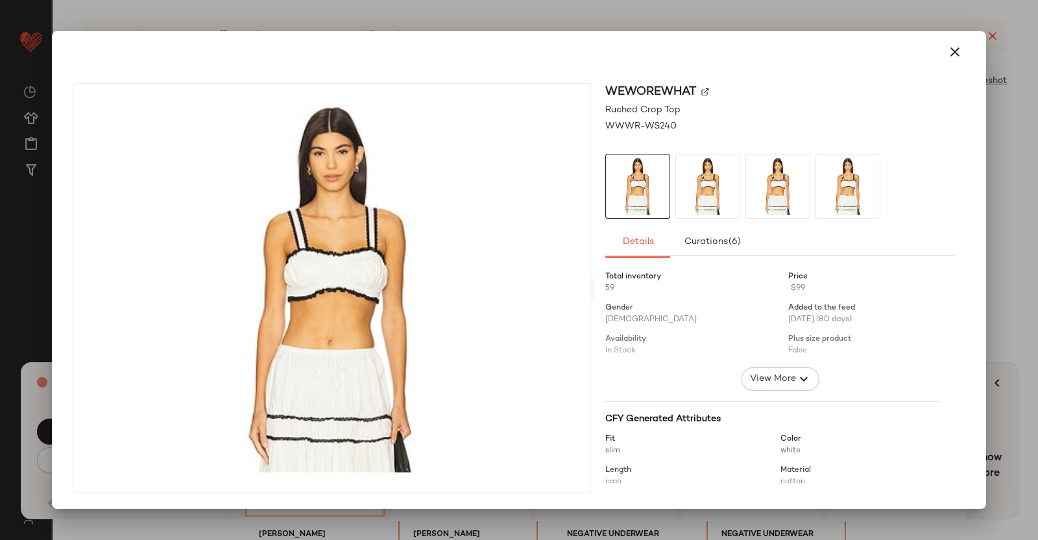
click at [703, 95] on img at bounding box center [705, 92] width 8 height 8
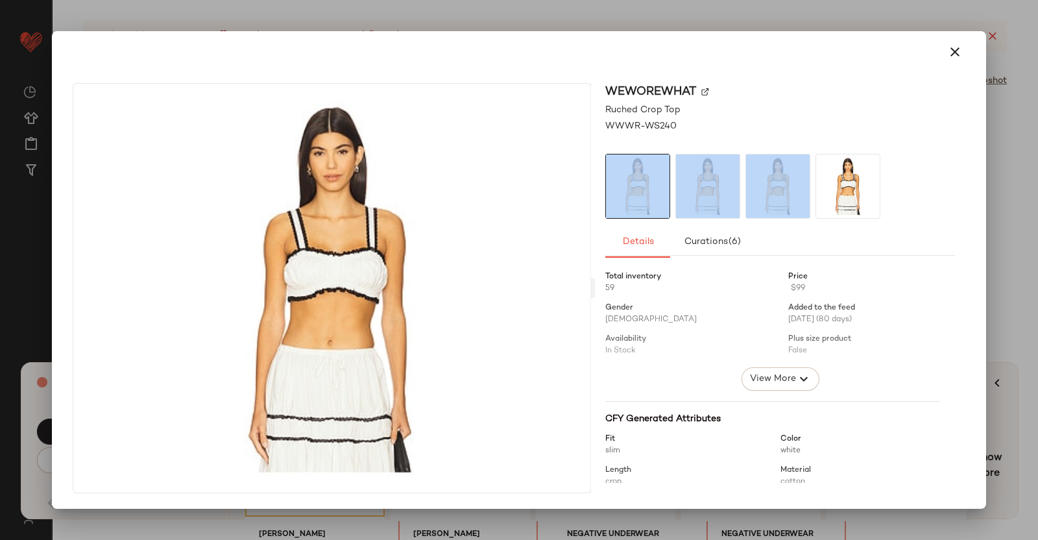
click at [951, 149] on div "WeWoreWhat Ruched Crop Top WWWR-WS240 Details Curations (6) Total inventory 59 …" at bounding box center [780, 288] width 371 height 410
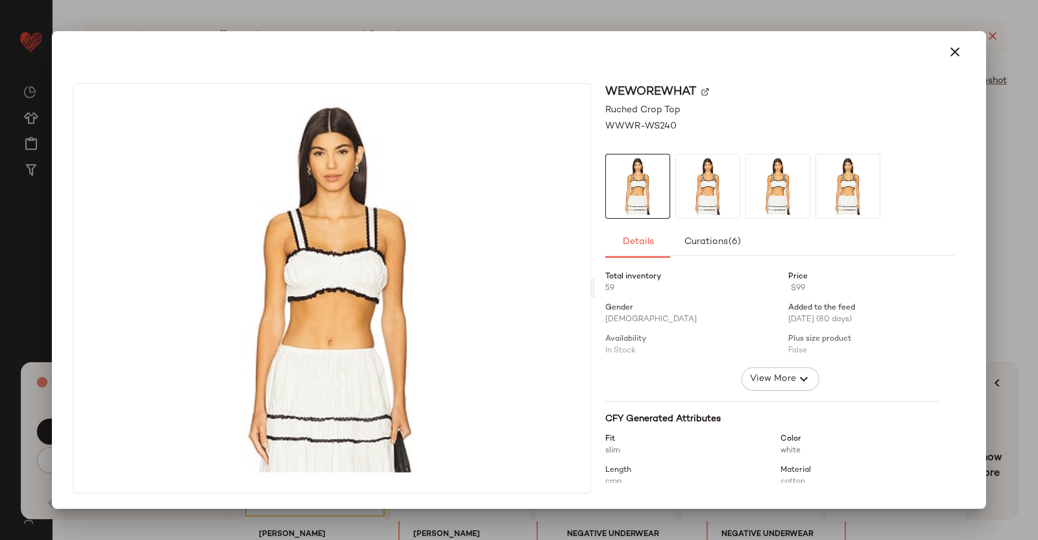
click at [1038, 154] on div at bounding box center [519, 270] width 1038 height 540
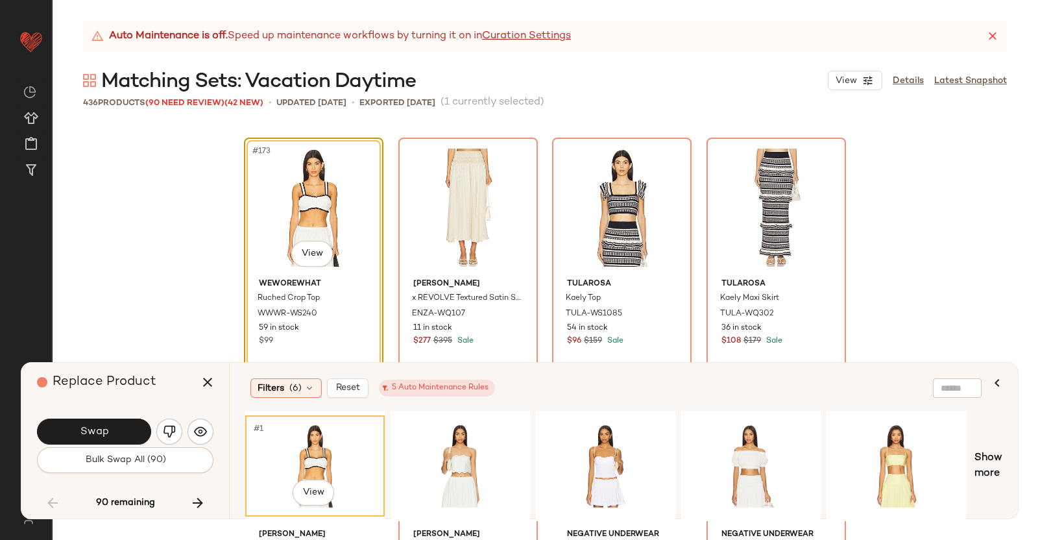
drag, startPoint x: 205, startPoint y: 386, endPoint x: 354, endPoint y: 352, distance: 153.2
click at [205, 385] on icon "button" at bounding box center [208, 382] width 16 height 16
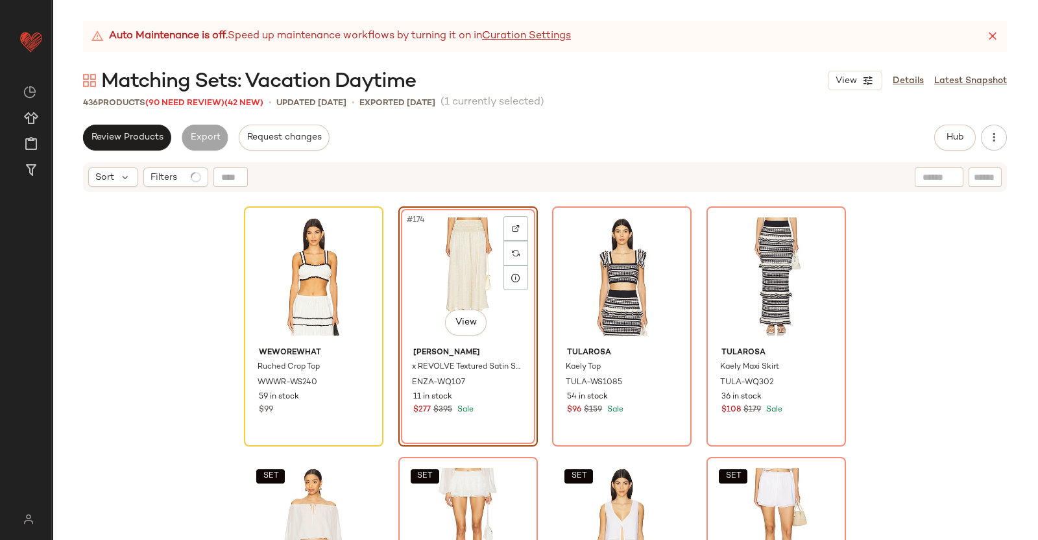
scroll to position [10770, 0]
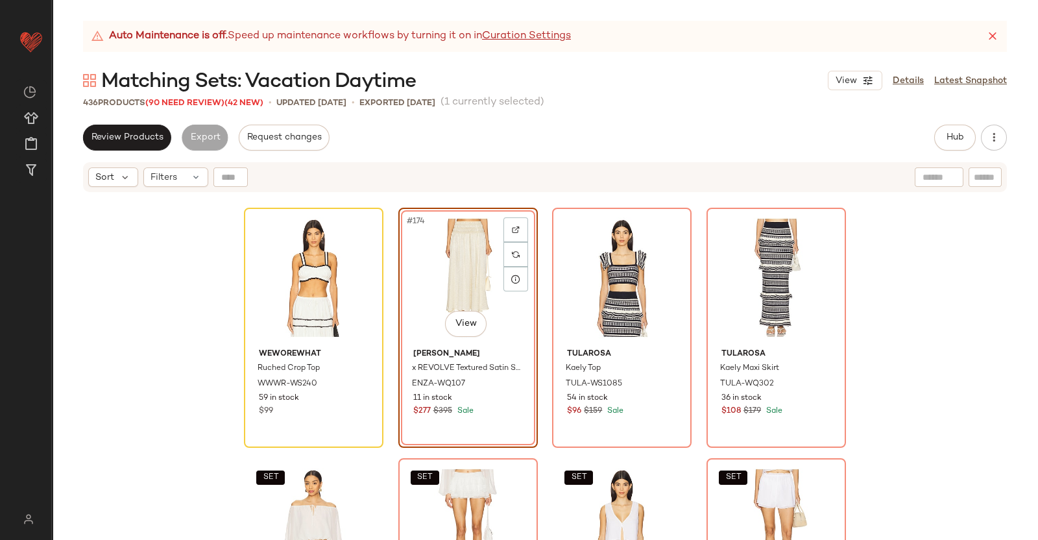
click at [927, 153] on div "Review Products Export Request changes Hub Send for Review External Review Inte…" at bounding box center [545, 332] width 986 height 415
click at [944, 137] on button "Hub" at bounding box center [955, 138] width 42 height 26
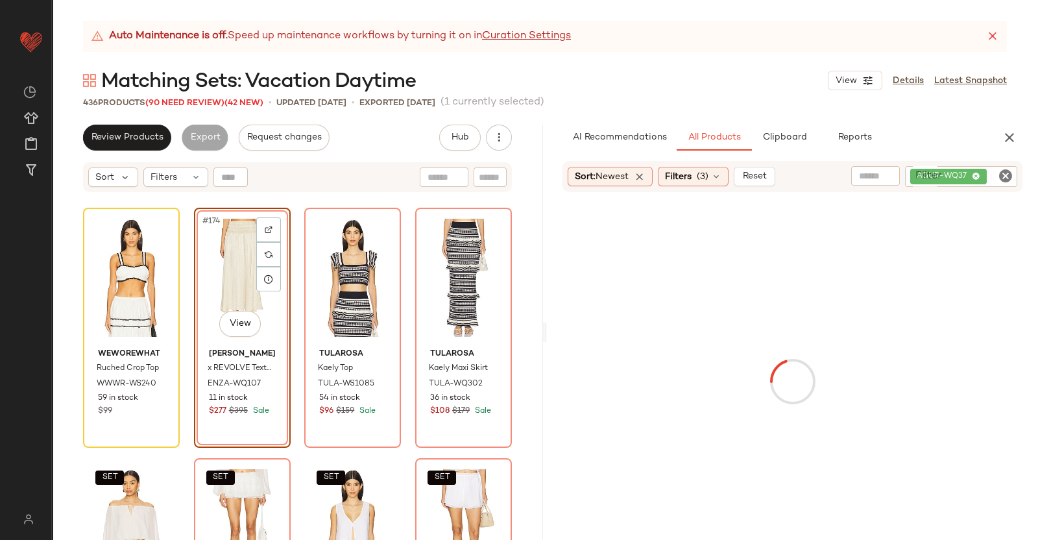
click at [979, 174] on div "AGUR-WQ37" at bounding box center [961, 176] width 112 height 21
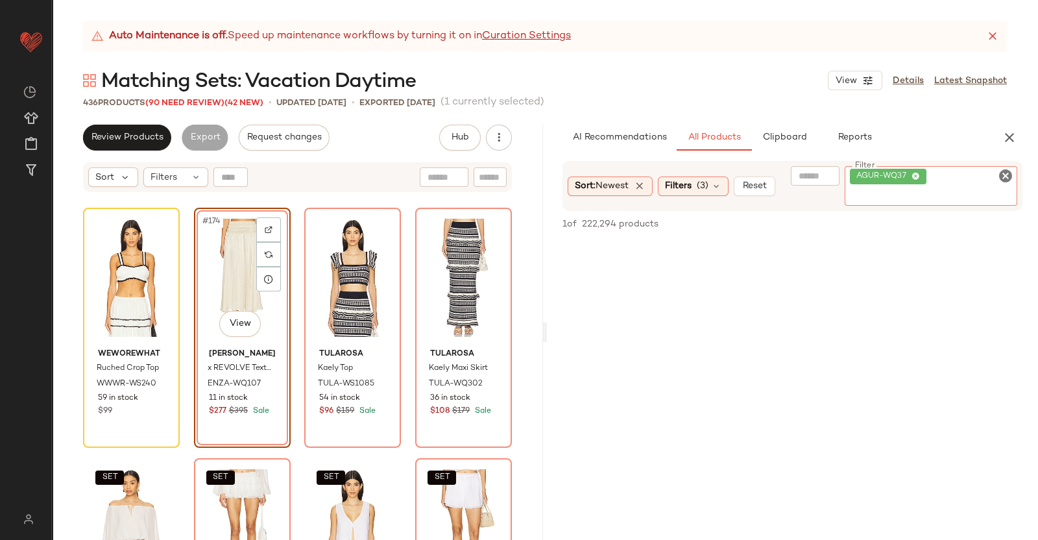
paste input "*********"
type input "*********"
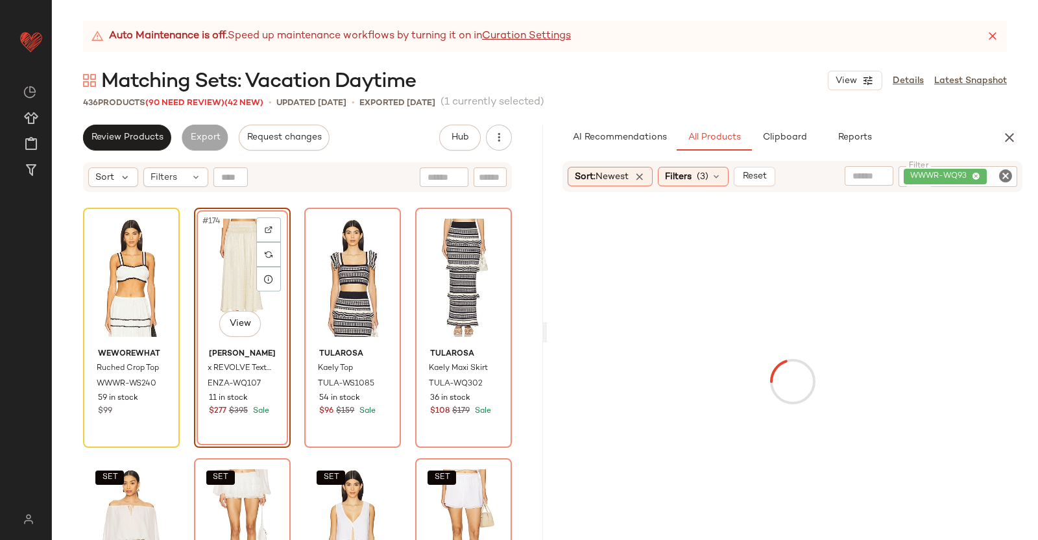
click at [201, 281] on div "#174 View" at bounding box center [243, 277] width 88 height 131
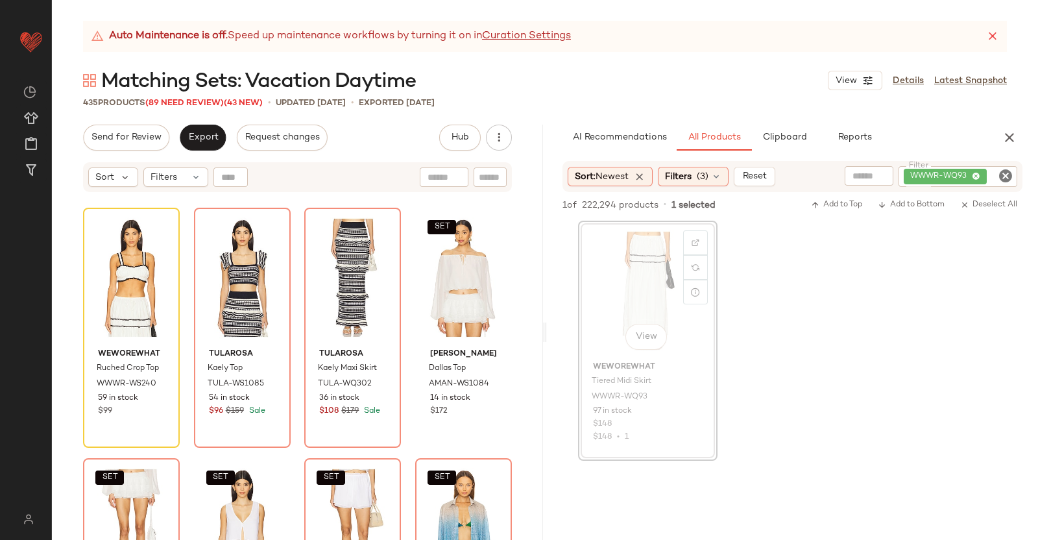
scroll to position [10769, 0]
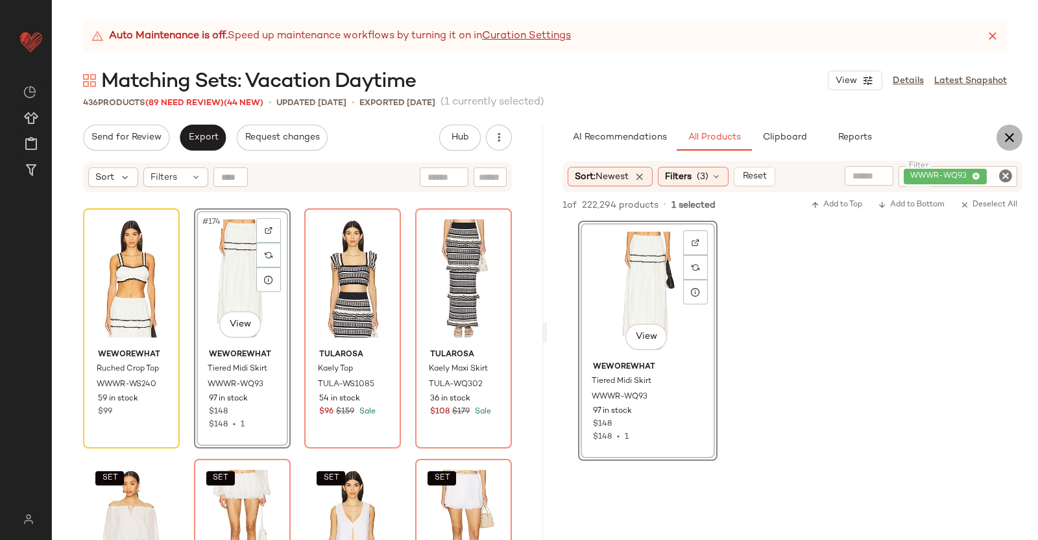
click at [997, 132] on button "button" at bounding box center [1010, 138] width 26 height 26
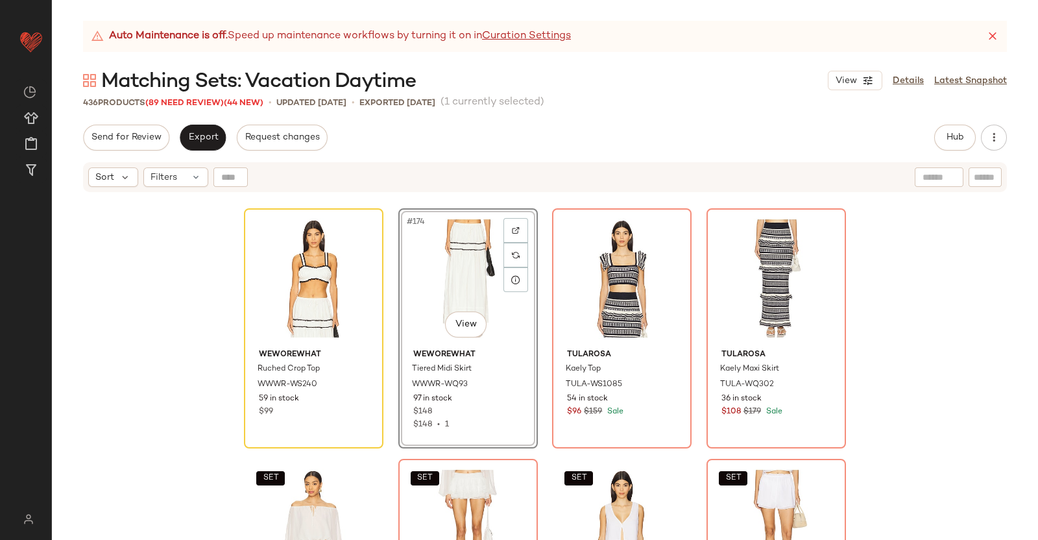
drag, startPoint x: 162, startPoint y: 102, endPoint x: 145, endPoint y: 232, distance: 130.9
click at [162, 101] on span "(89 Need Review)" at bounding box center [184, 103] width 79 height 9
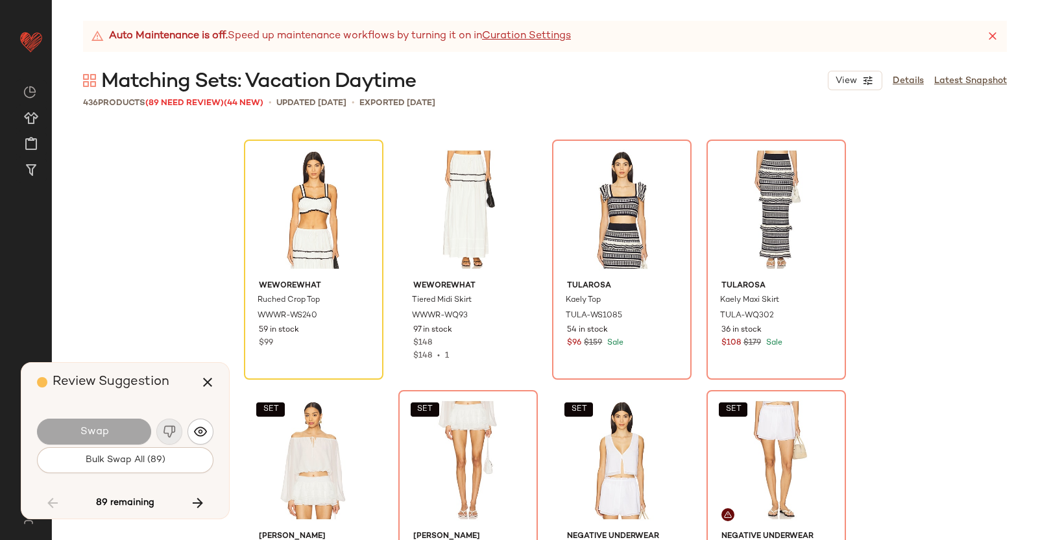
scroll to position [10771, 0]
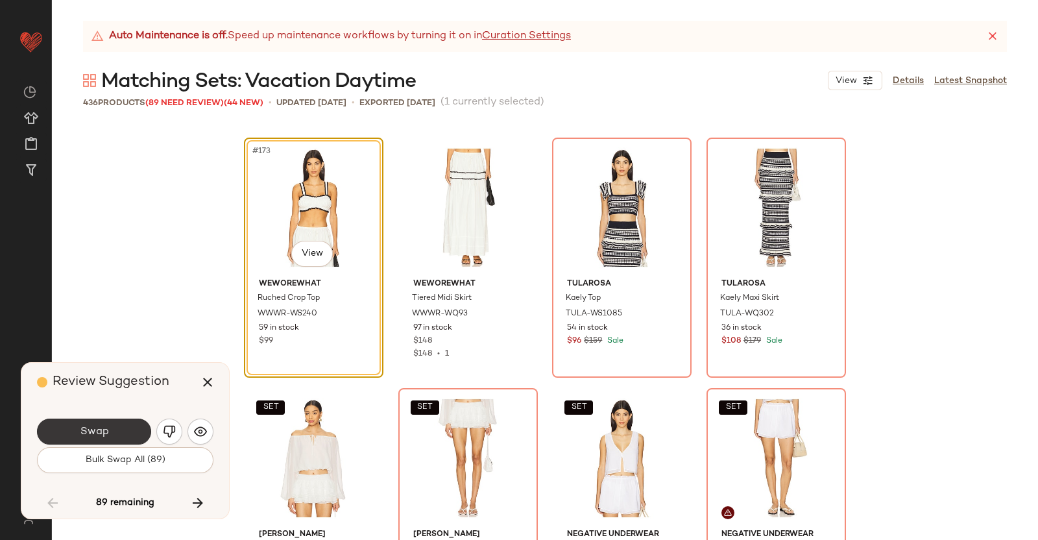
click at [110, 431] on button "Swap" at bounding box center [94, 432] width 114 height 26
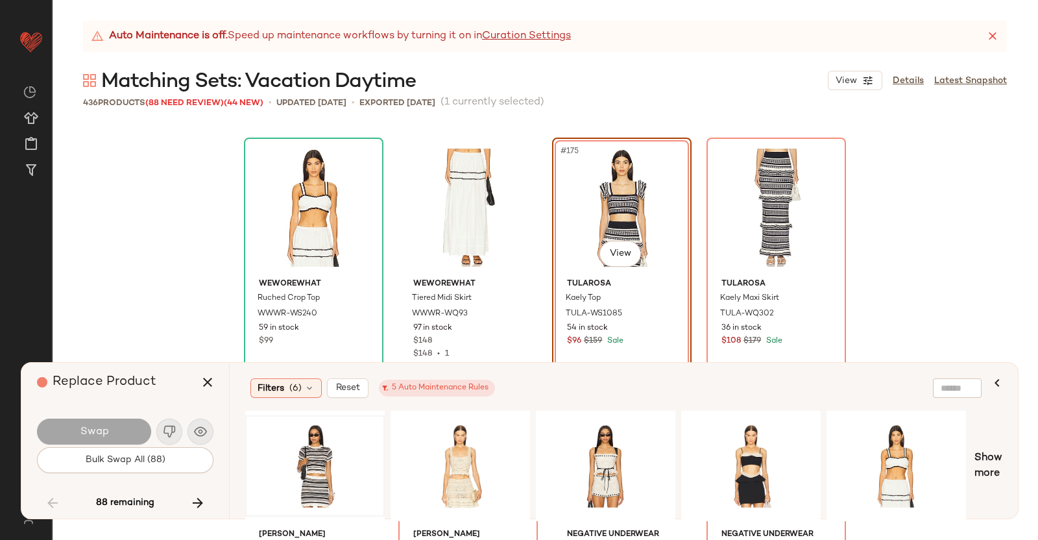
click at [304, 441] on div at bounding box center [315, 466] width 130 height 92
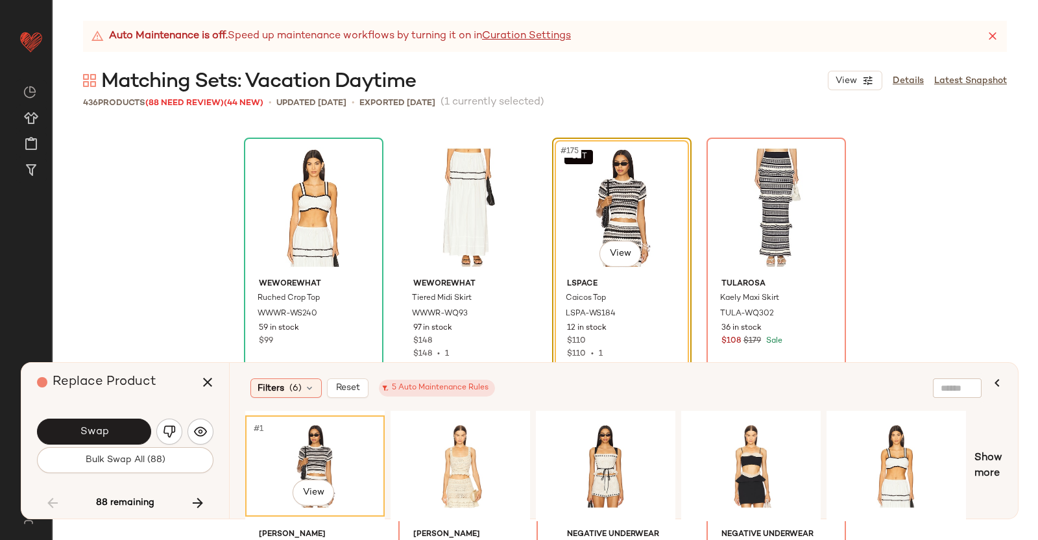
click at [632, 243] on body "Revolve ** Dashboard All Products Global Clipboards (38) Curations (350) Kriste…" at bounding box center [519, 270] width 1038 height 540
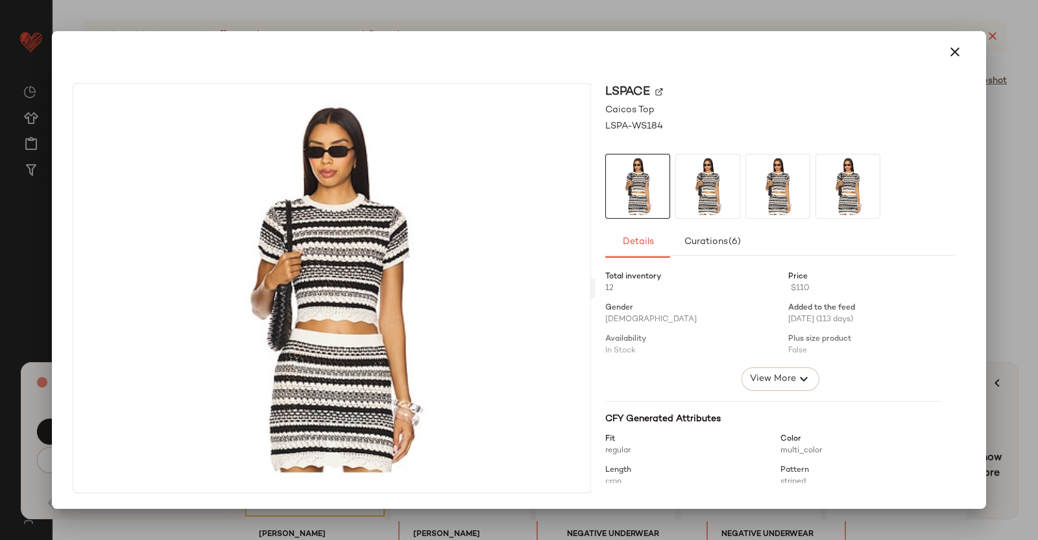
click at [663, 91] on img at bounding box center [659, 92] width 8 height 8
click at [1038, 267] on div at bounding box center [519, 270] width 1038 height 540
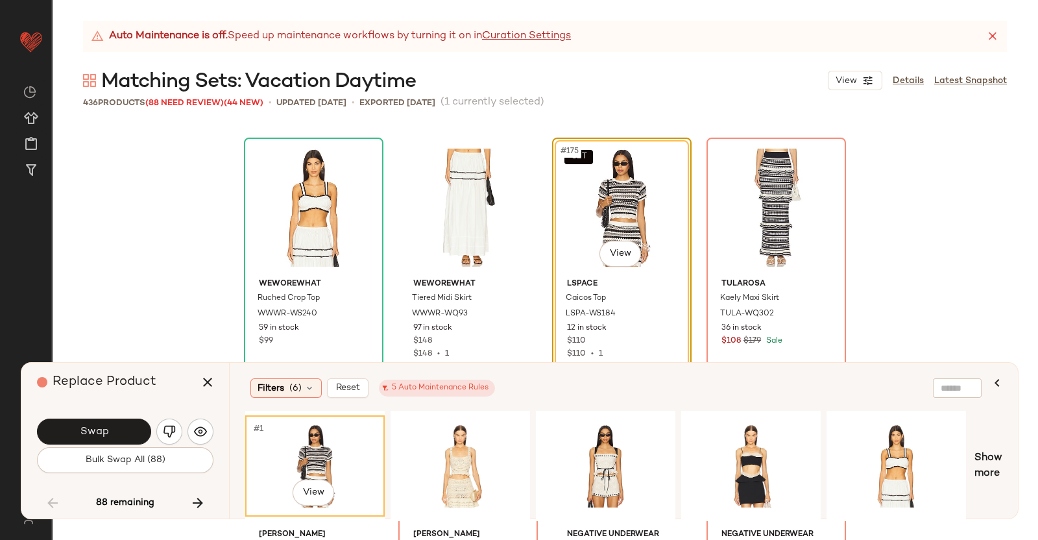
drag, startPoint x: 205, startPoint y: 386, endPoint x: 583, endPoint y: 276, distance: 394.1
click at [206, 386] on icon "button" at bounding box center [208, 382] width 16 height 16
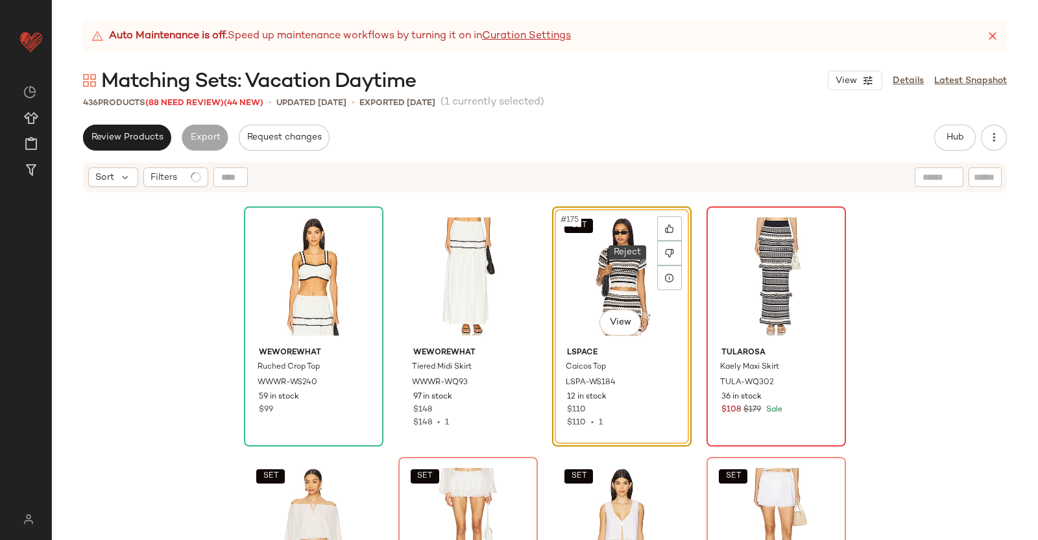
click at [750, 241] on div at bounding box center [776, 276] width 130 height 131
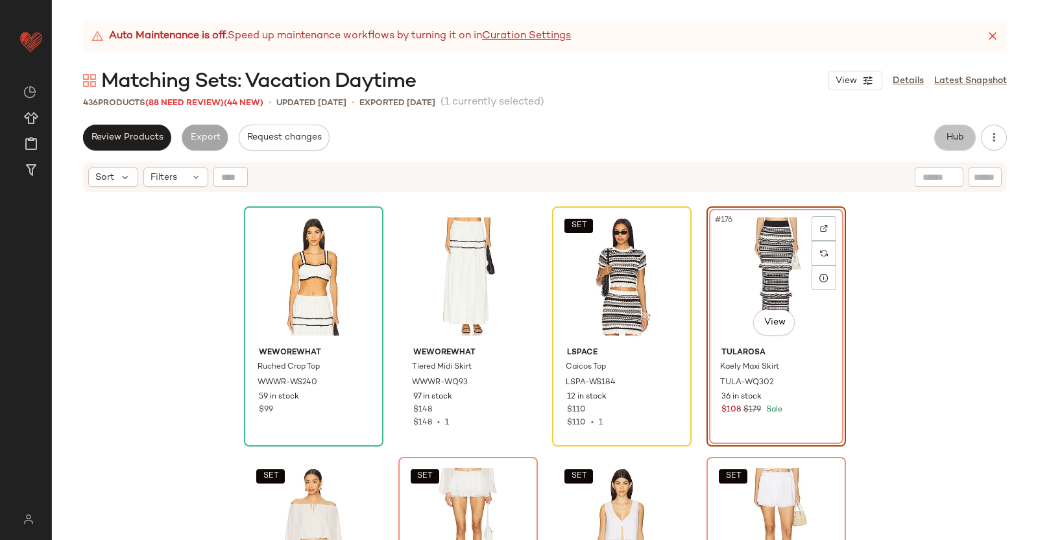
click at [940, 141] on button "Hub" at bounding box center [955, 138] width 42 height 26
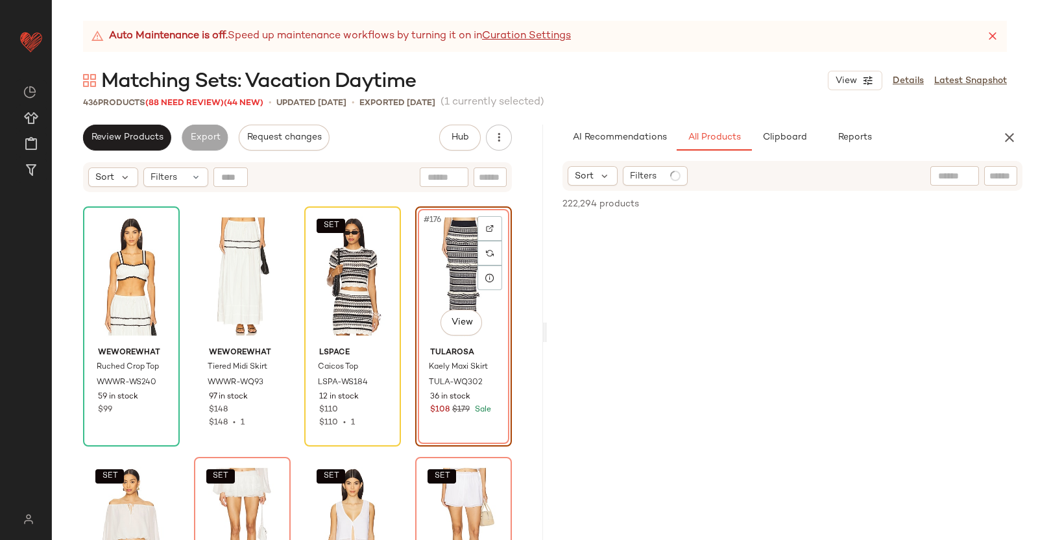
click at [955, 178] on div at bounding box center [955, 175] width 49 height 19
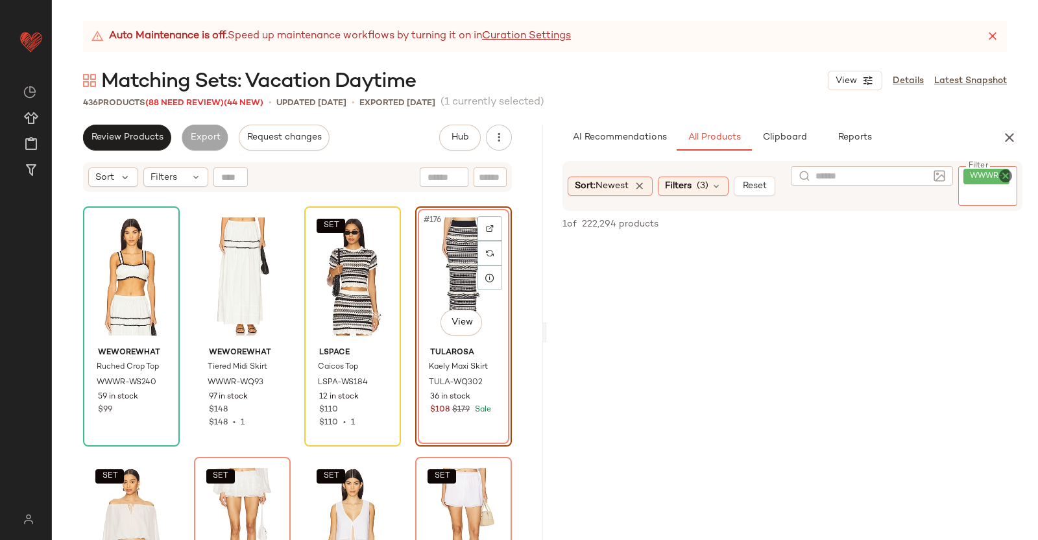
click at [987, 196] on input "Filter" at bounding box center [1019, 196] width 110 height 14
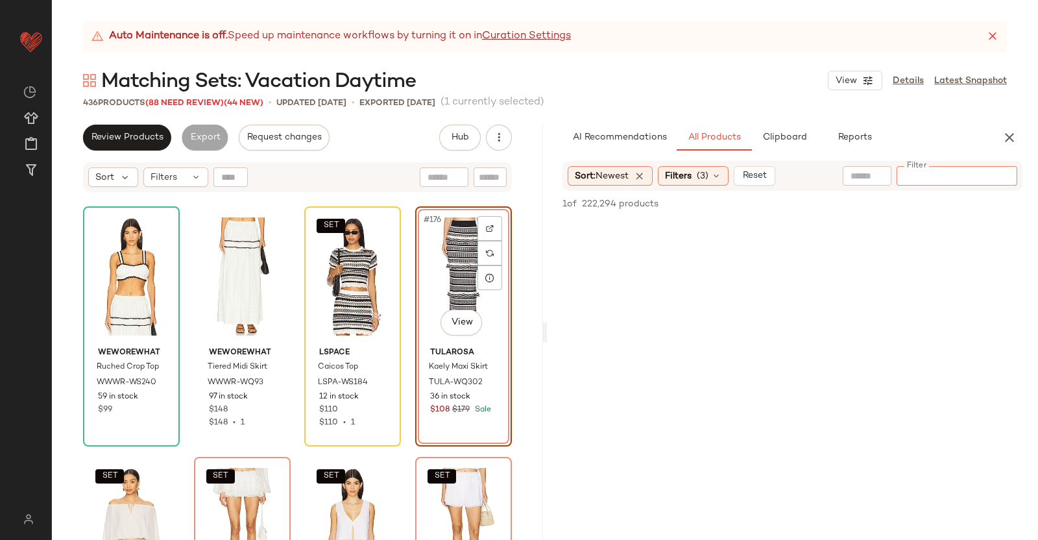
paste input "*********"
type input "*********"
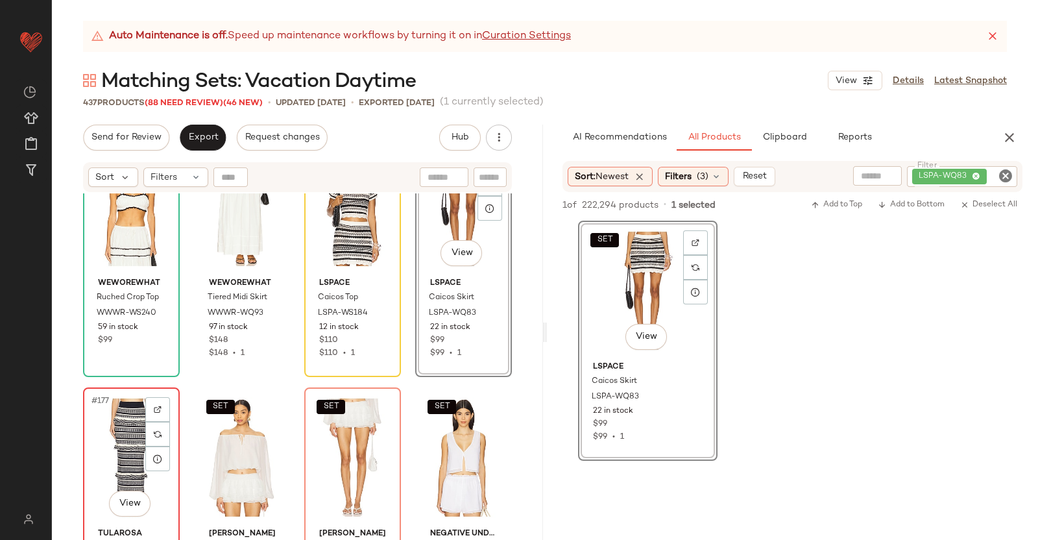
scroll to position [10933, 0]
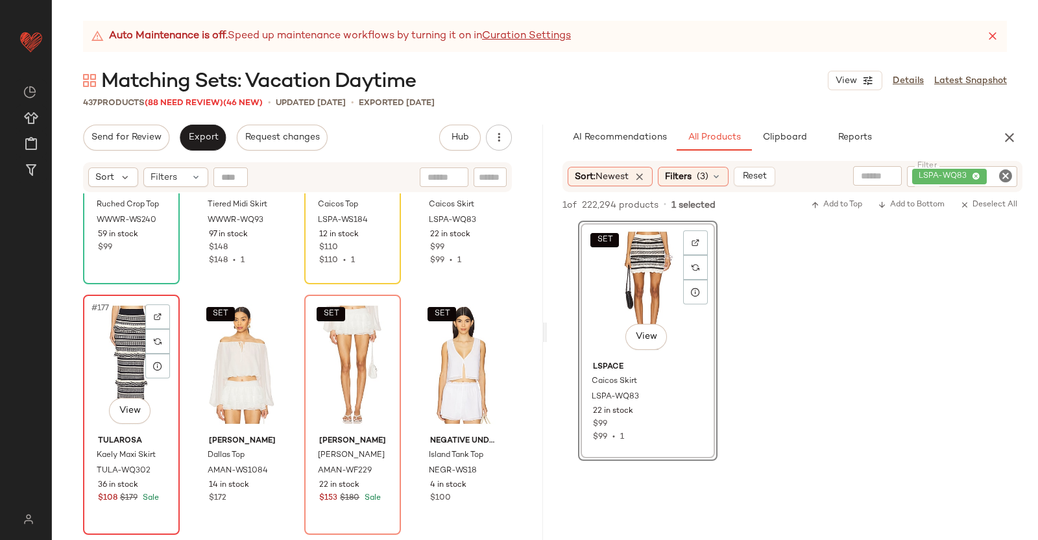
drag, startPoint x: 117, startPoint y: 368, endPoint x: 113, endPoint y: 362, distance: 7.0
click at [117, 367] on div "#177 View" at bounding box center [132, 364] width 88 height 131
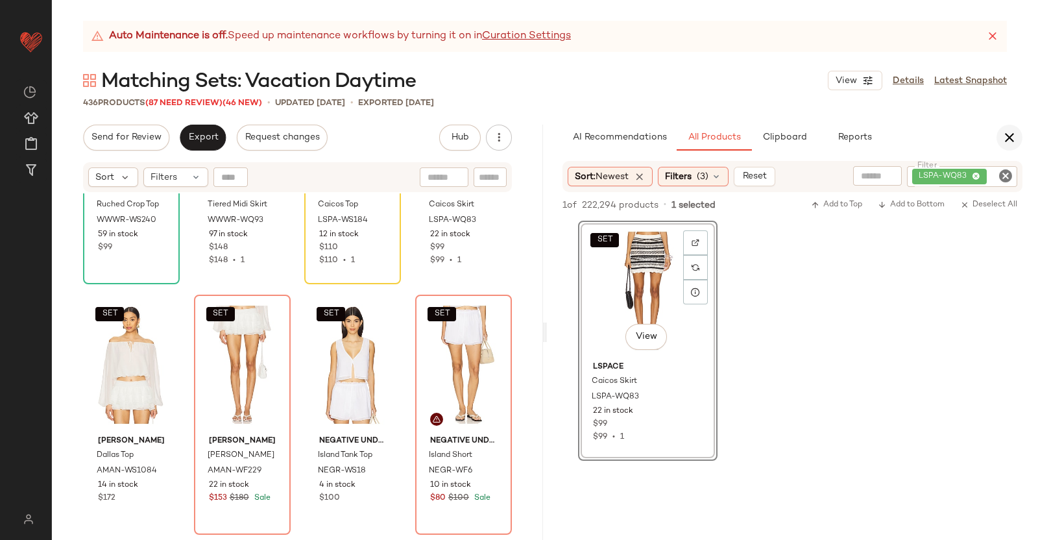
click at [1009, 141] on icon "button" at bounding box center [1010, 138] width 16 height 16
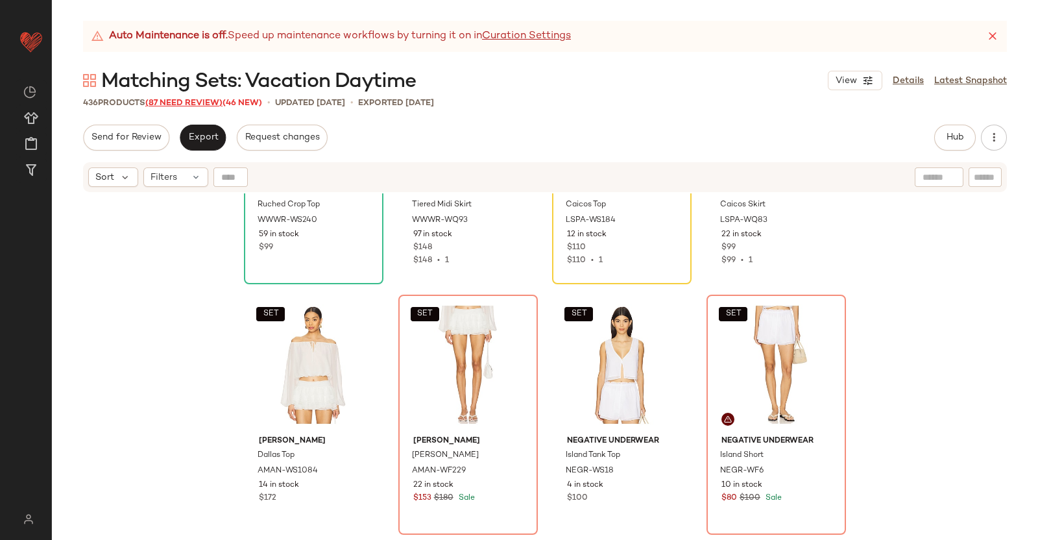
click at [182, 104] on span "(87 Need Review)" at bounding box center [183, 103] width 77 height 9
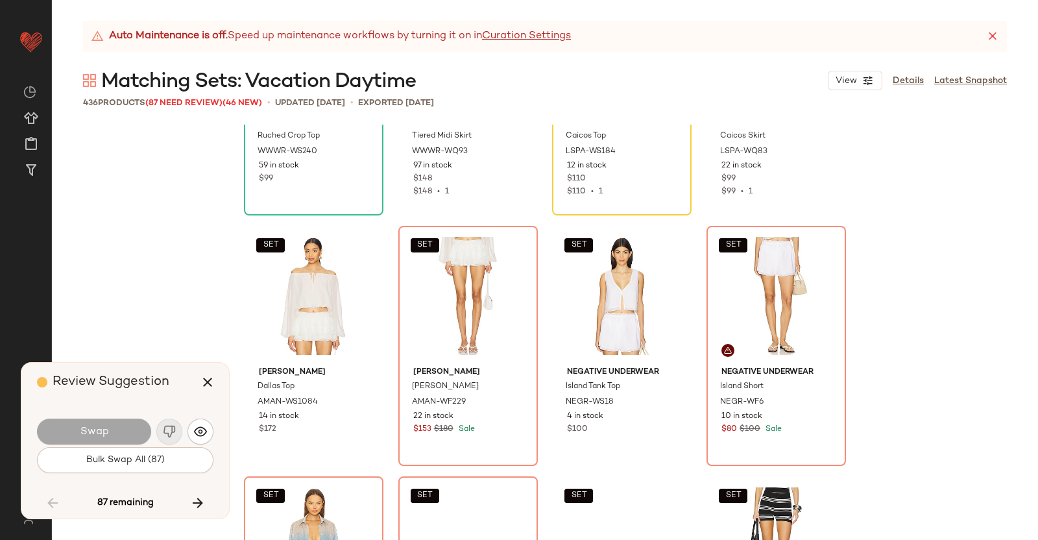
scroll to position [10771, 0]
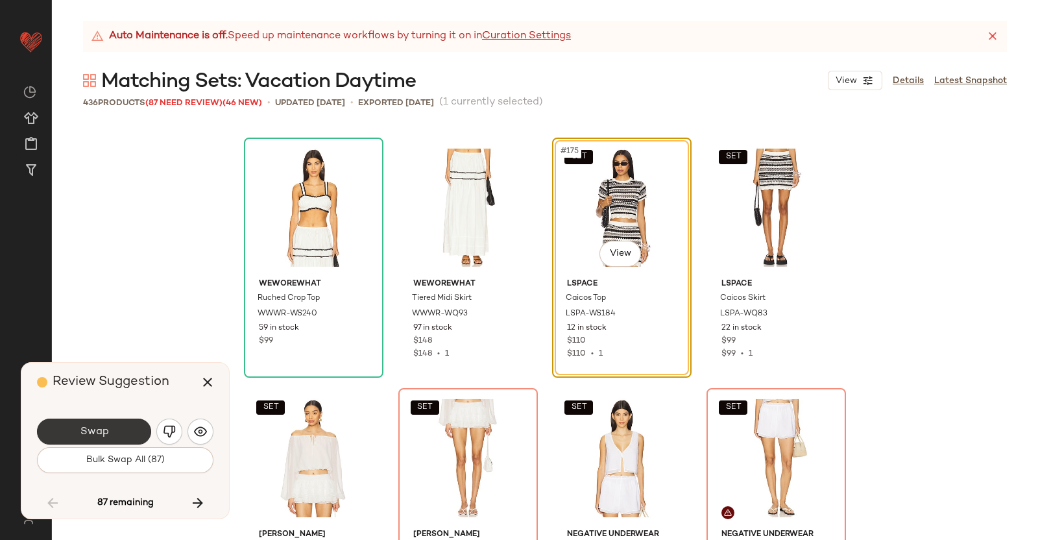
click at [79, 437] on button "Swap" at bounding box center [94, 432] width 114 height 26
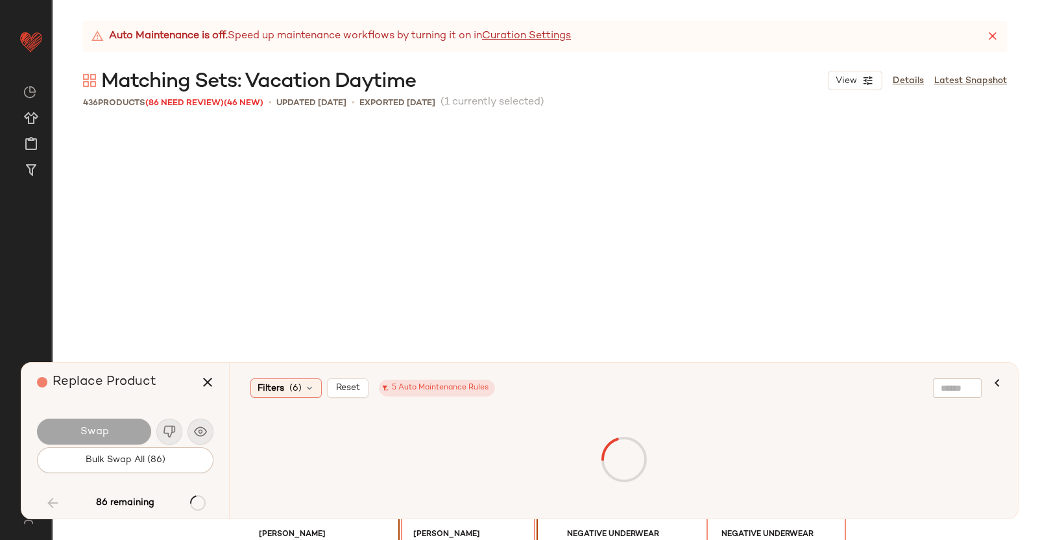
scroll to position [11021, 0]
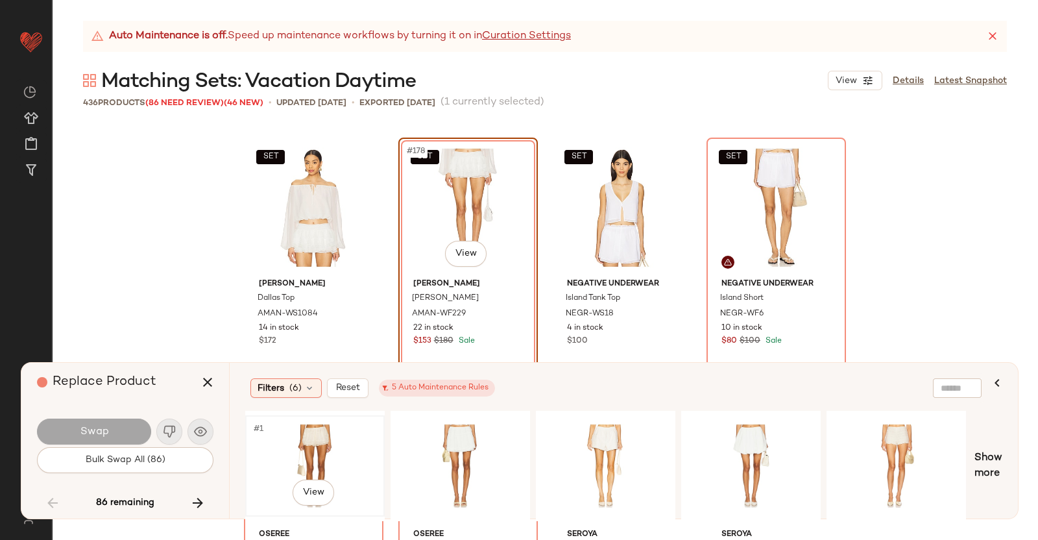
click at [332, 428] on div "#1 View" at bounding box center [315, 466] width 130 height 92
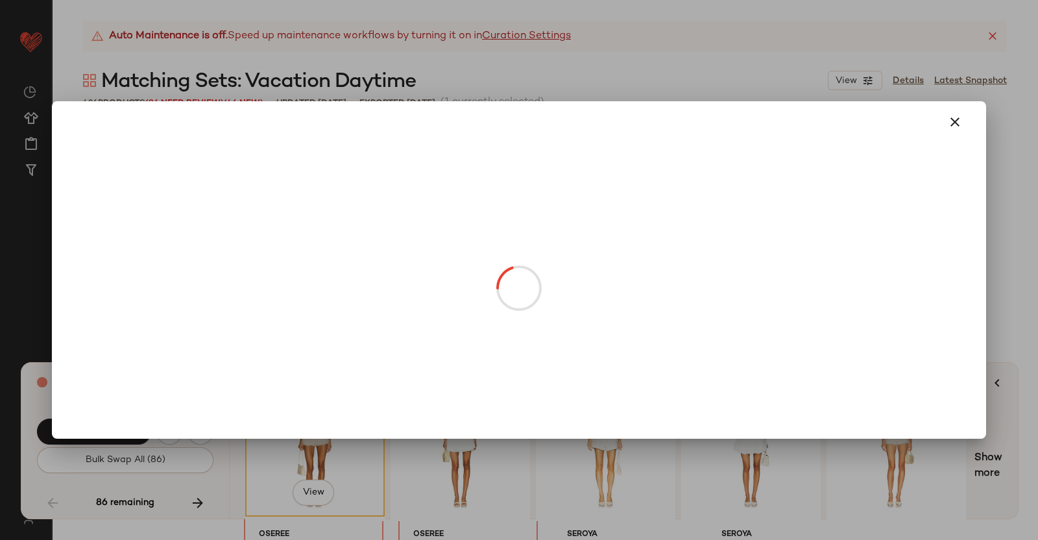
click at [464, 251] on body "Revolve ** Dashboard All Products Global Clipboards (38) Curations (350) Kriste…" at bounding box center [519, 270] width 1038 height 540
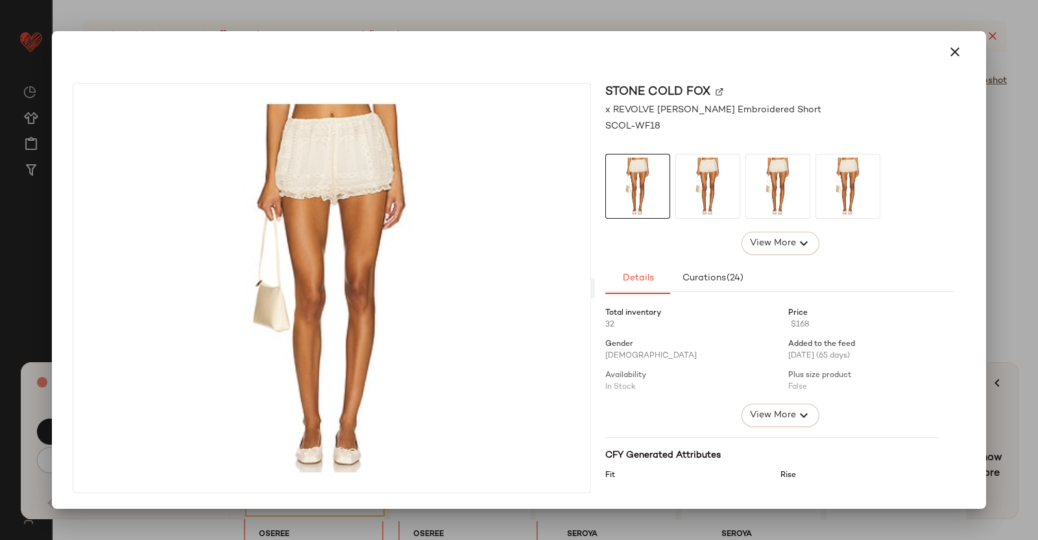
click at [722, 92] on img at bounding box center [720, 92] width 8 height 8
click at [1038, 260] on div at bounding box center [519, 270] width 1038 height 540
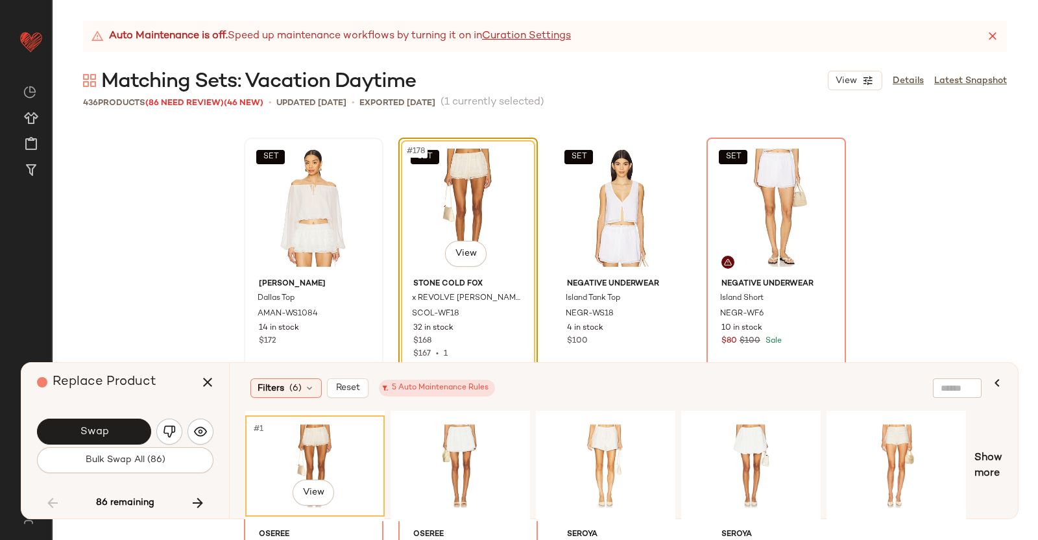
drag, startPoint x: 211, startPoint y: 378, endPoint x: 284, endPoint y: 303, distance: 104.6
click at [211, 379] on icon "button" at bounding box center [208, 382] width 16 height 16
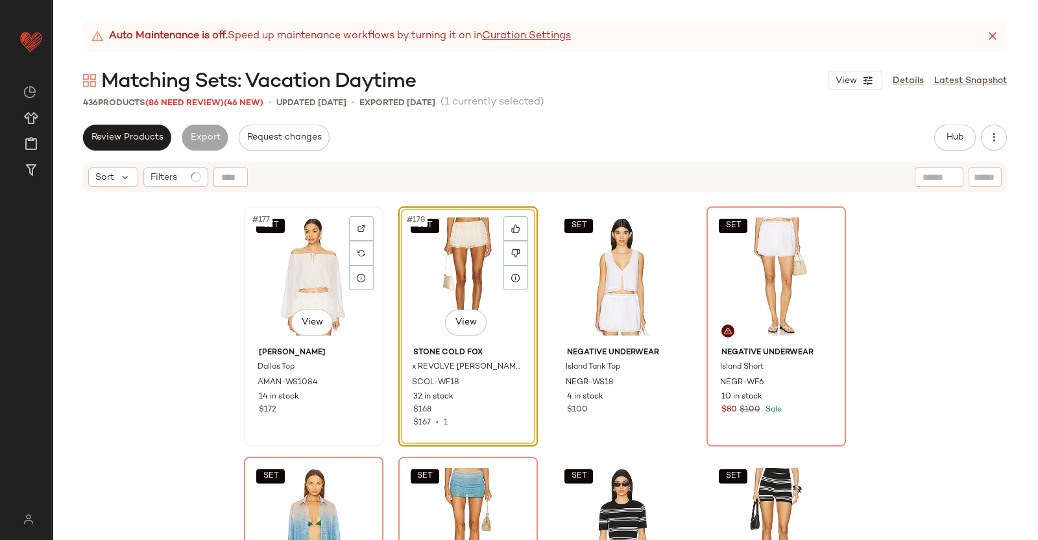
click at [297, 278] on div "SET #177 View" at bounding box center [314, 276] width 130 height 131
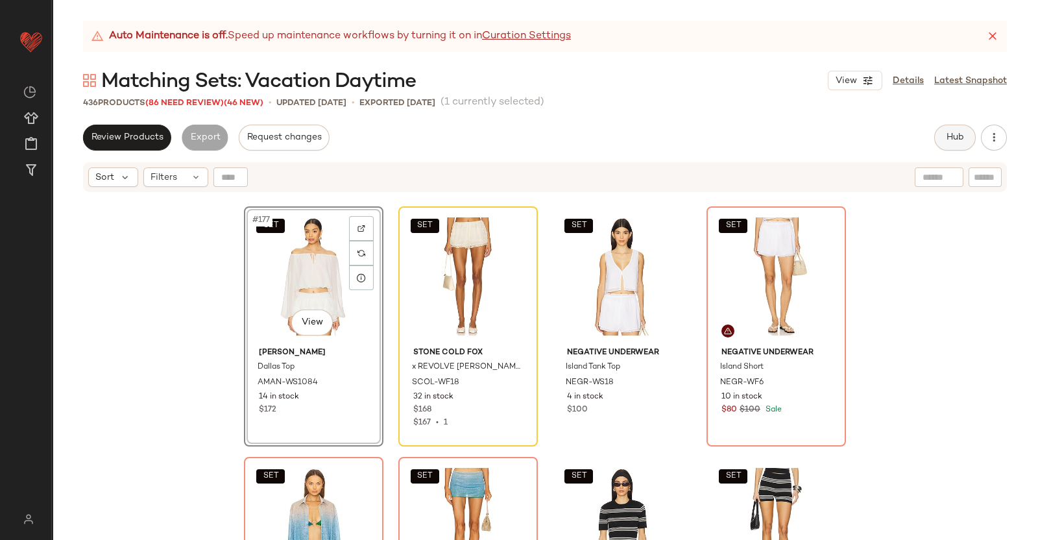
click at [952, 148] on button "Hub" at bounding box center [955, 138] width 42 height 26
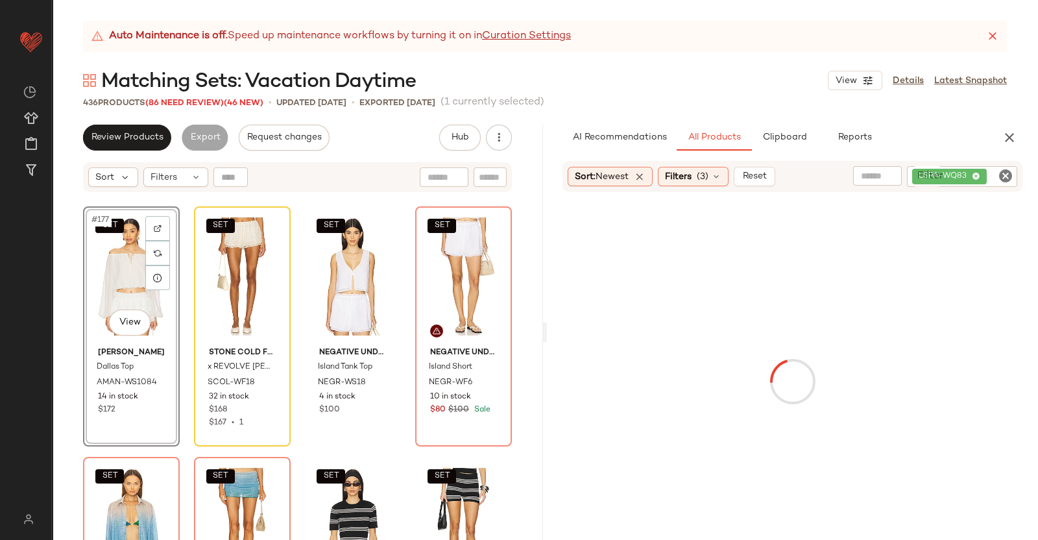
click at [1010, 171] on div "Filter LSPA-WQ83 Filter" at bounding box center [962, 176] width 110 height 21
paste input "**********"
type input "**********"
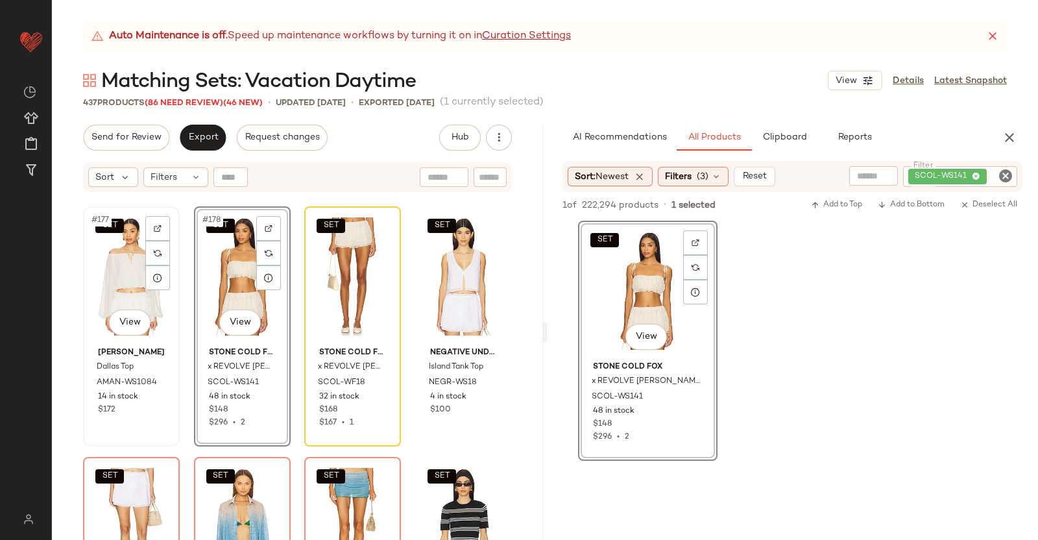
click at [133, 280] on div "SET #177 View" at bounding box center [132, 276] width 88 height 131
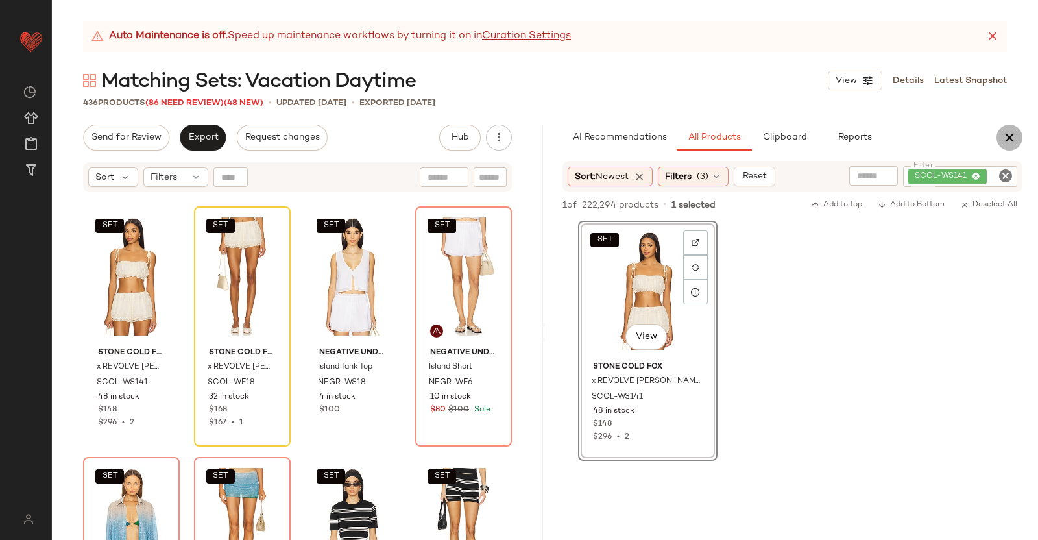
click at [1005, 133] on icon "button" at bounding box center [1010, 138] width 16 height 16
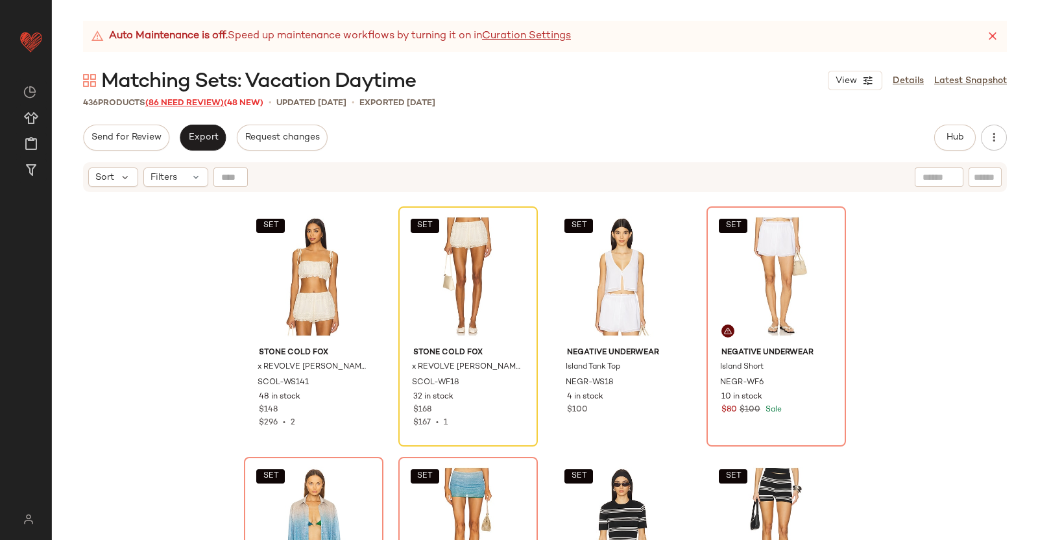
click at [186, 102] on span "(86 Need Review)" at bounding box center [184, 103] width 79 height 9
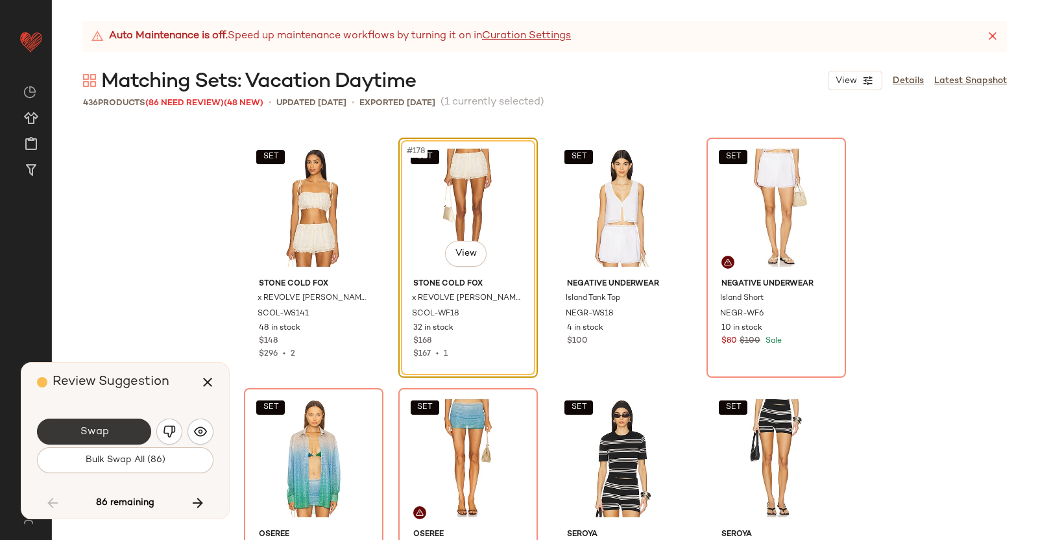
click at [93, 435] on span "Swap" at bounding box center [93, 432] width 29 height 12
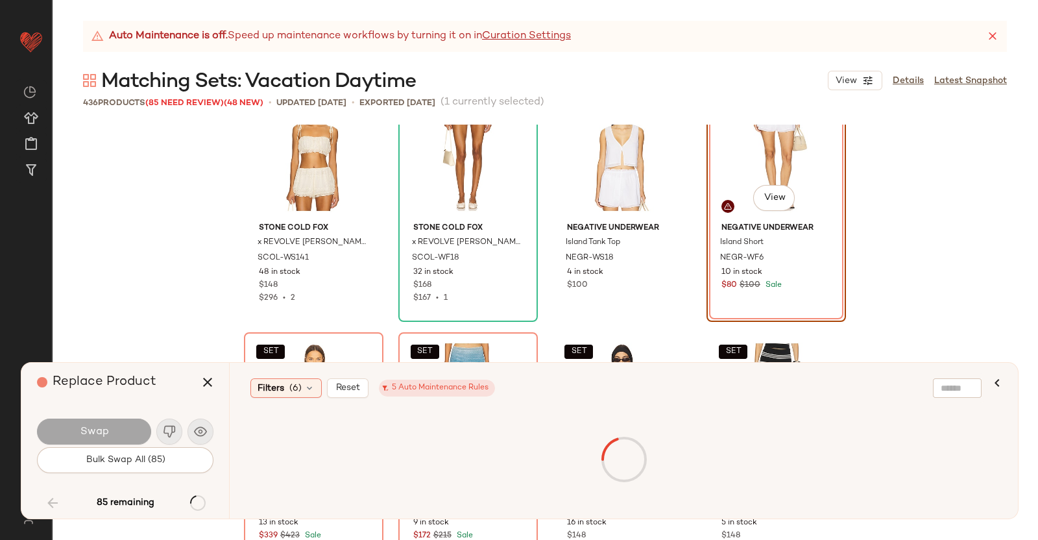
scroll to position [11103, 0]
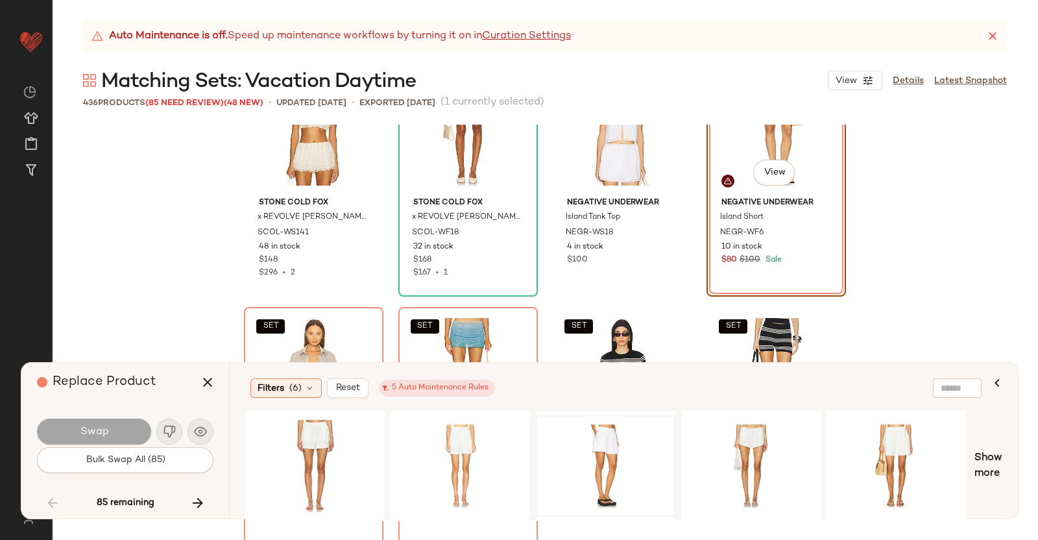
click at [577, 417] on div at bounding box center [605, 466] width 137 height 99
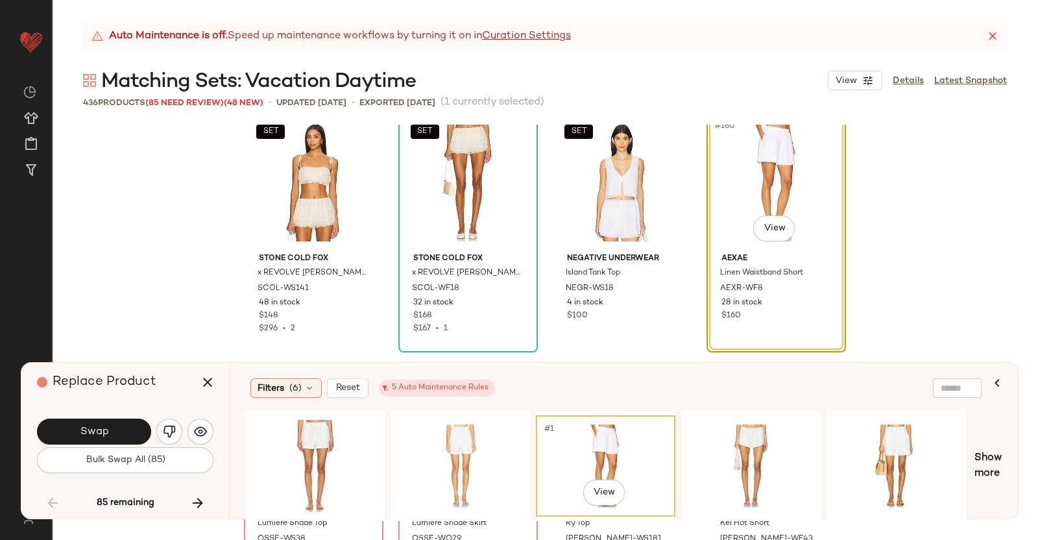
scroll to position [11021, 0]
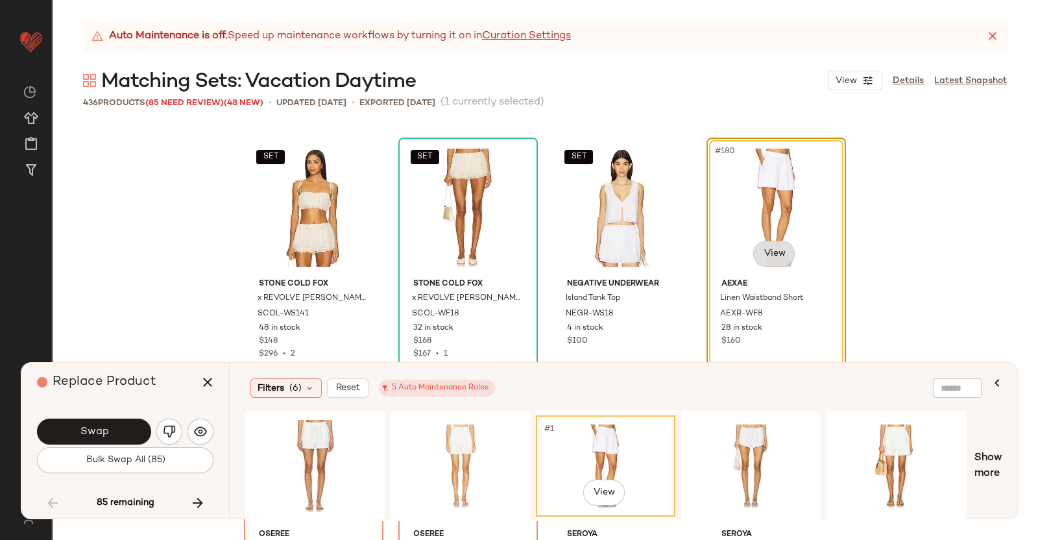
click at [782, 252] on body "Revolve ** Dashboard All Products Global Clipboards (38) Curations (350) Kriste…" at bounding box center [519, 270] width 1038 height 540
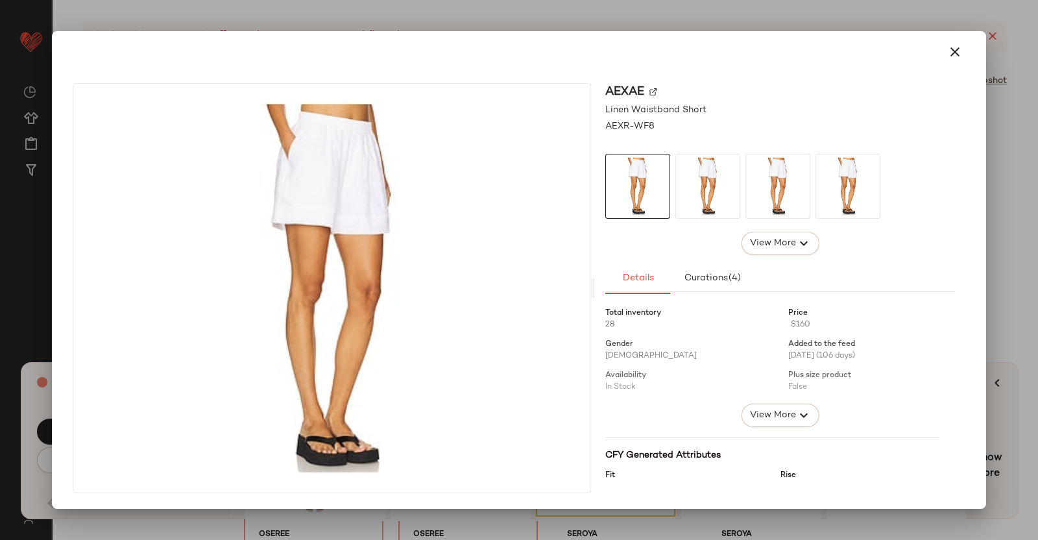
click at [659, 91] on div "AEXAE" at bounding box center [780, 92] width 350 height 18
click at [652, 86] on div "AEXAE" at bounding box center [780, 92] width 350 height 18
click at [652, 92] on img at bounding box center [654, 92] width 8 height 8
click at [1002, 245] on div at bounding box center [519, 270] width 1038 height 540
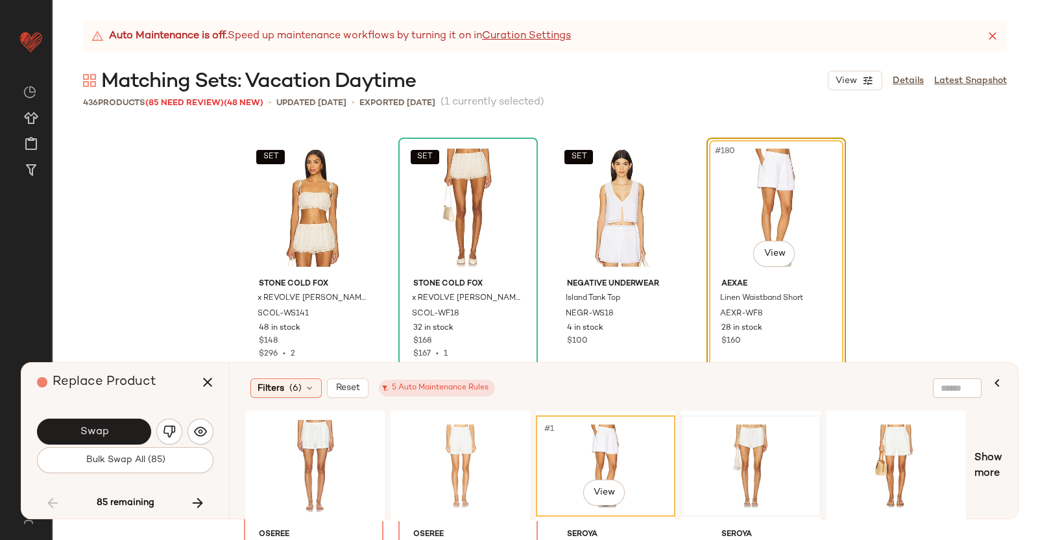
click at [702, 440] on div at bounding box center [751, 466] width 130 height 92
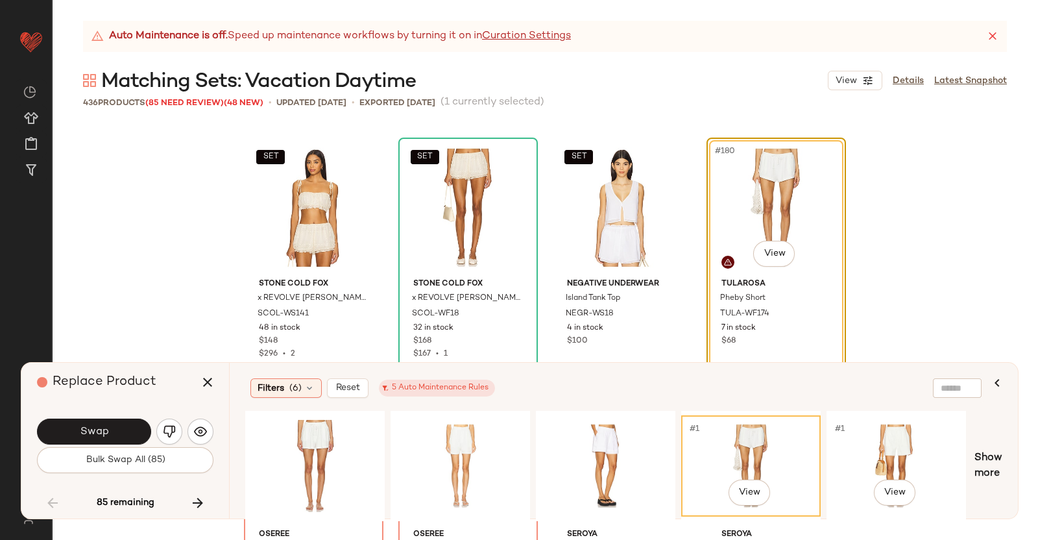
drag, startPoint x: 892, startPoint y: 438, endPoint x: 812, endPoint y: 363, distance: 109.7
click at [892, 439] on div "#1 View" at bounding box center [896, 466] width 130 height 92
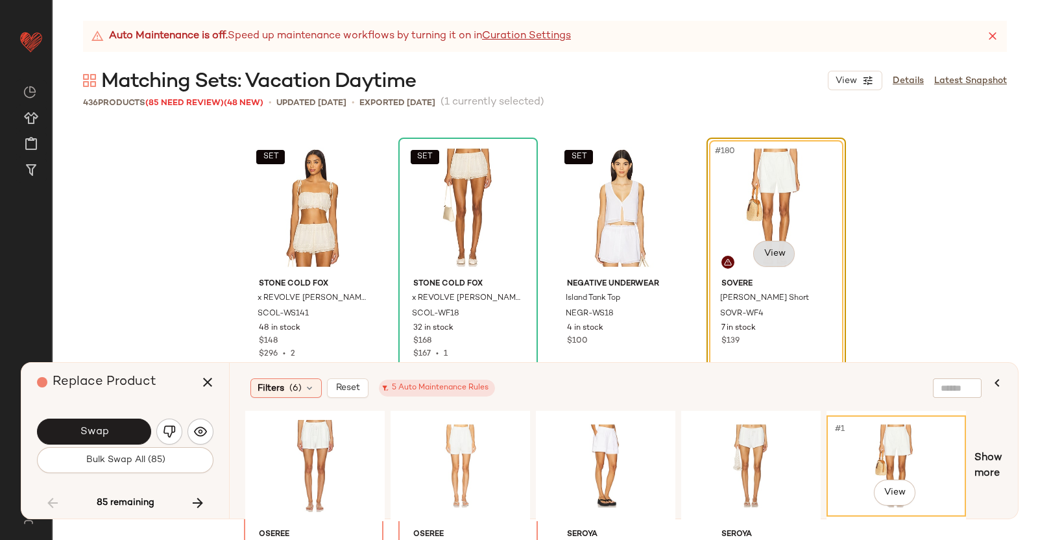
click at [761, 255] on body "Revolve ** Dashboard All Products Global Clipboards (38) Curations (350) Kriste…" at bounding box center [519, 270] width 1038 height 540
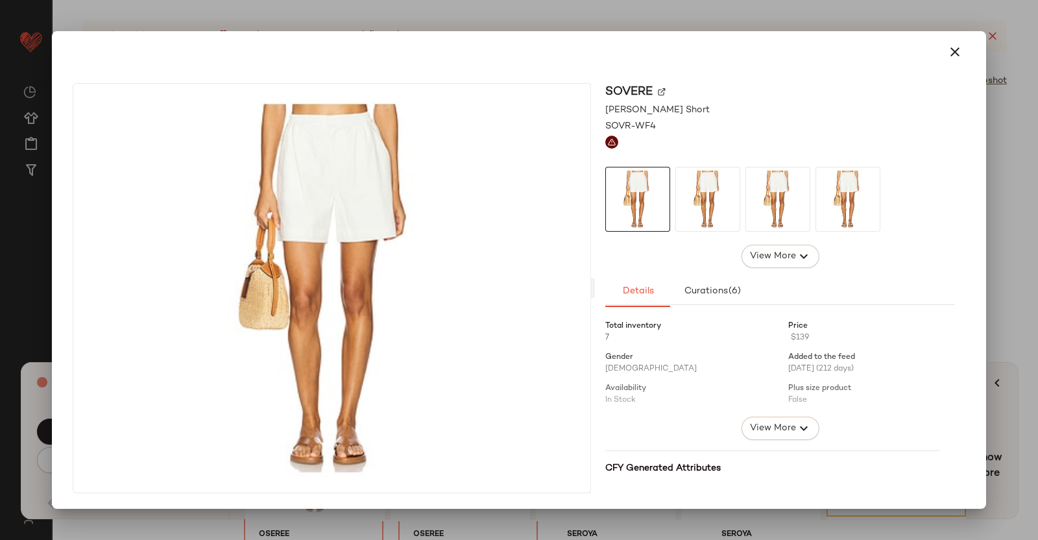
click at [662, 95] on img at bounding box center [662, 92] width 8 height 8
click at [1038, 304] on div at bounding box center [519, 270] width 1038 height 540
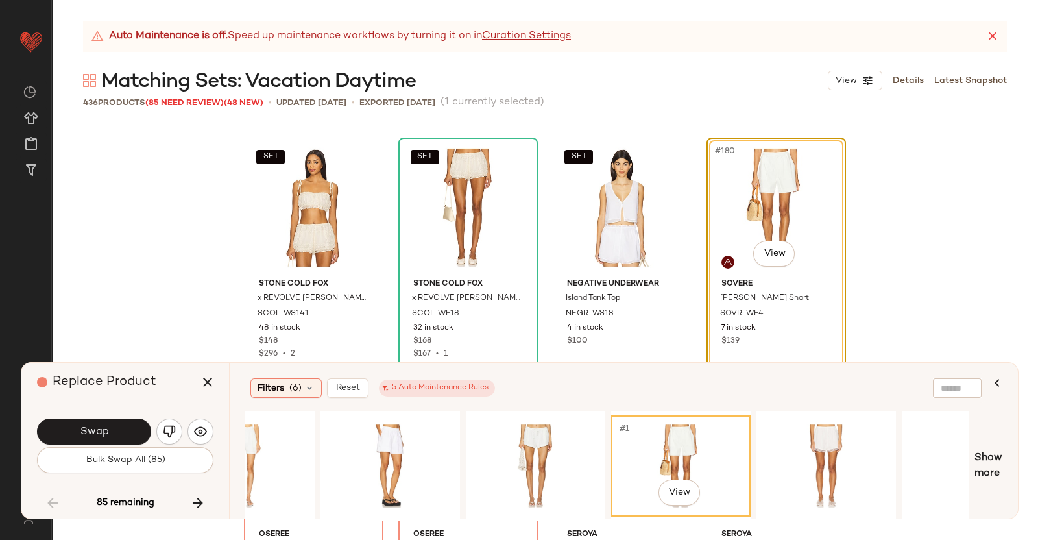
scroll to position [0, 376]
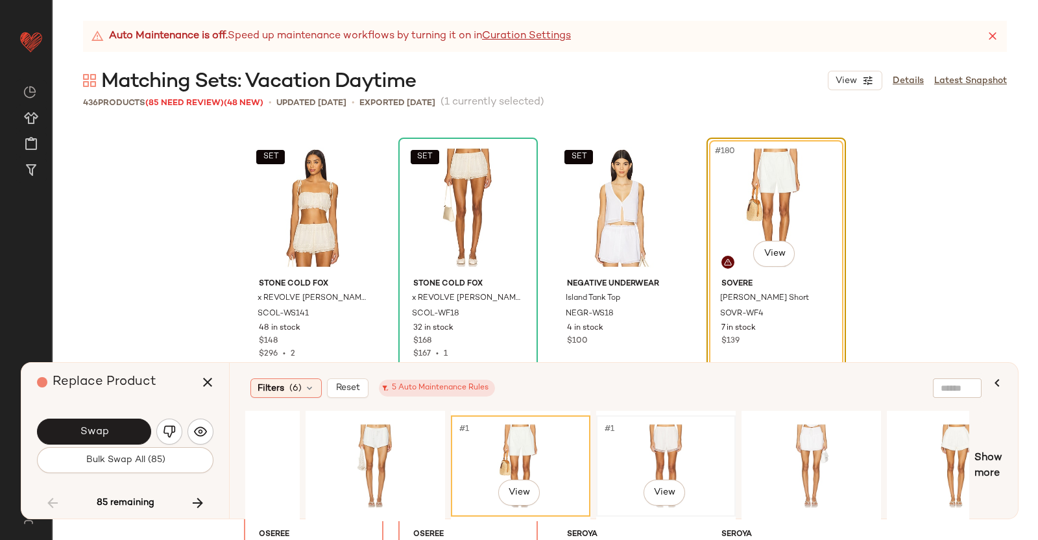
click at [649, 436] on div "#1 View" at bounding box center [666, 466] width 130 height 92
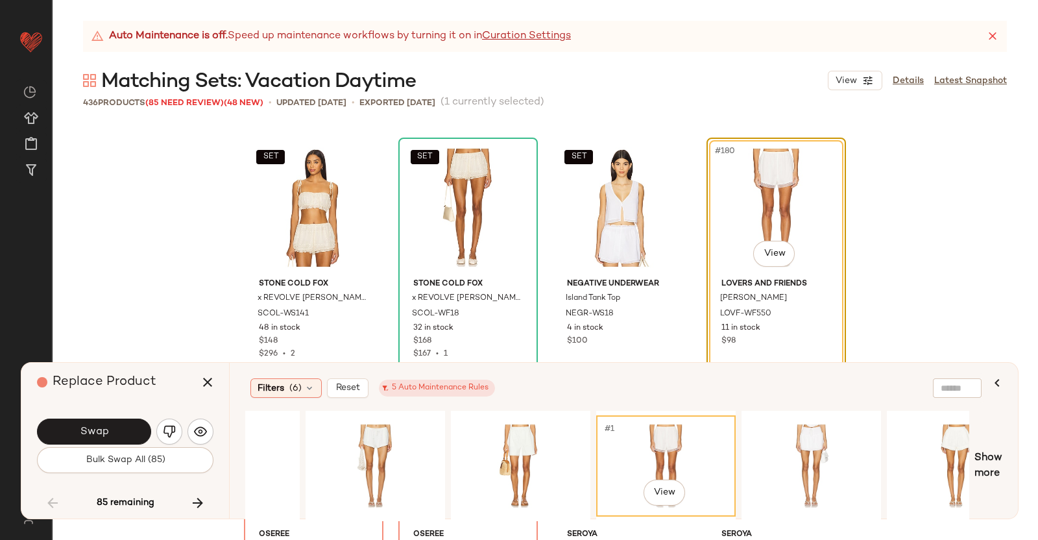
click at [773, 234] on div "#180 View" at bounding box center [776, 207] width 130 height 131
click at [772, 251] on body "Revolve ** Dashboard All Products Global Clipboards (38) Curations (350) Kriste…" at bounding box center [519, 270] width 1038 height 540
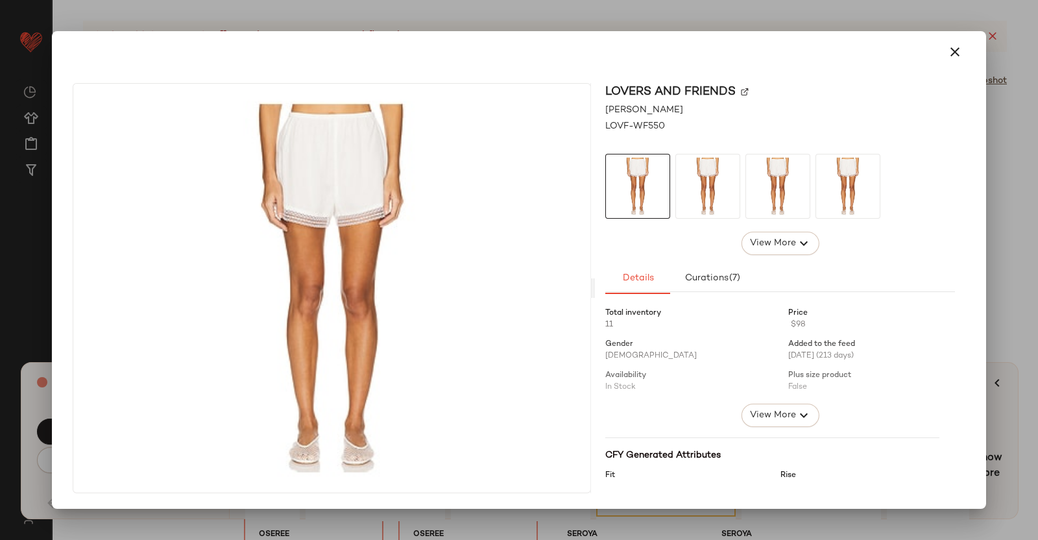
click at [740, 90] on div "Lovers and Friends" at bounding box center [780, 92] width 350 height 18
click at [746, 91] on img at bounding box center [745, 92] width 8 height 8
click at [1006, 204] on div at bounding box center [519, 270] width 1038 height 540
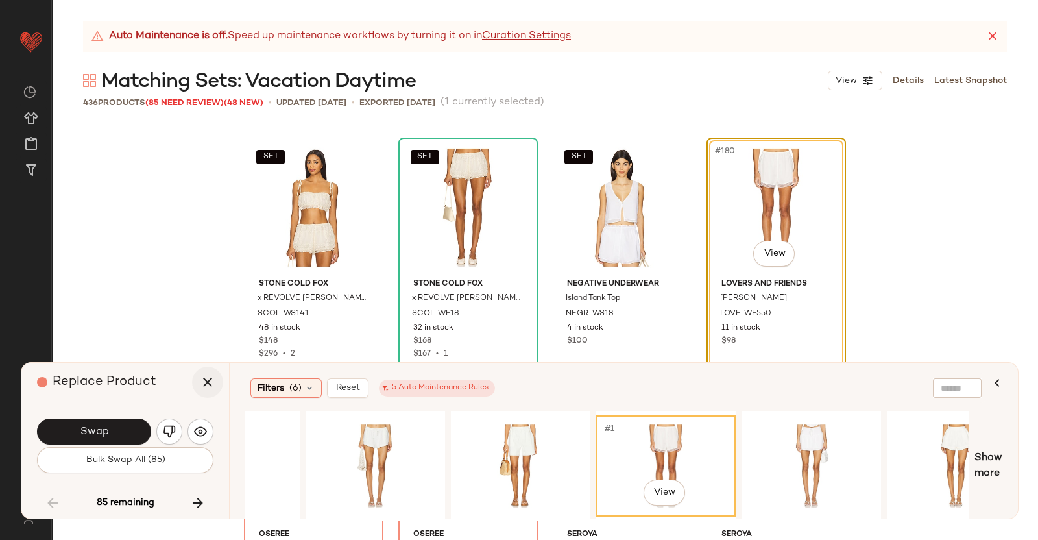
click at [220, 391] on button "button" at bounding box center [207, 382] width 31 height 31
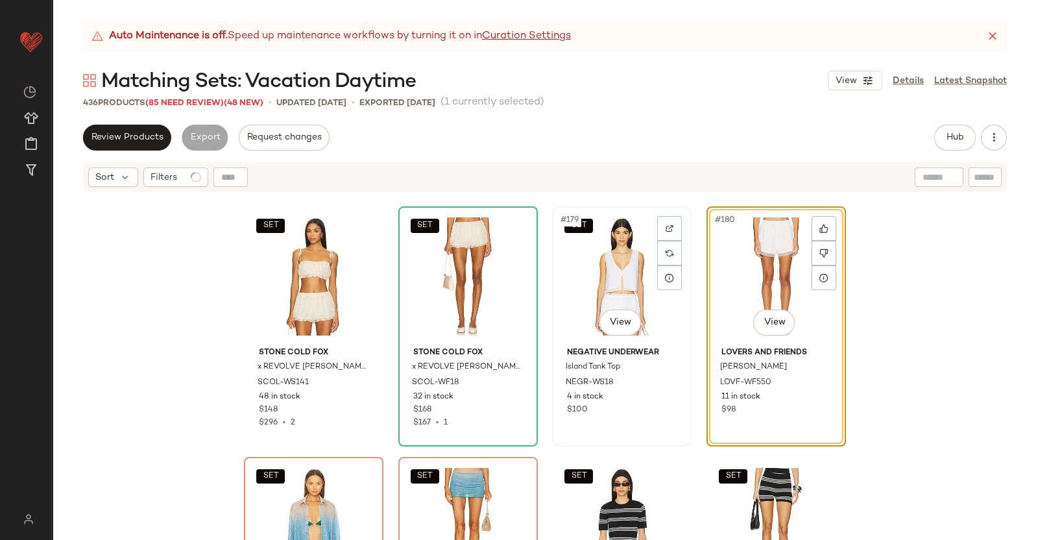
click at [633, 277] on div "SET #179 View" at bounding box center [622, 276] width 130 height 131
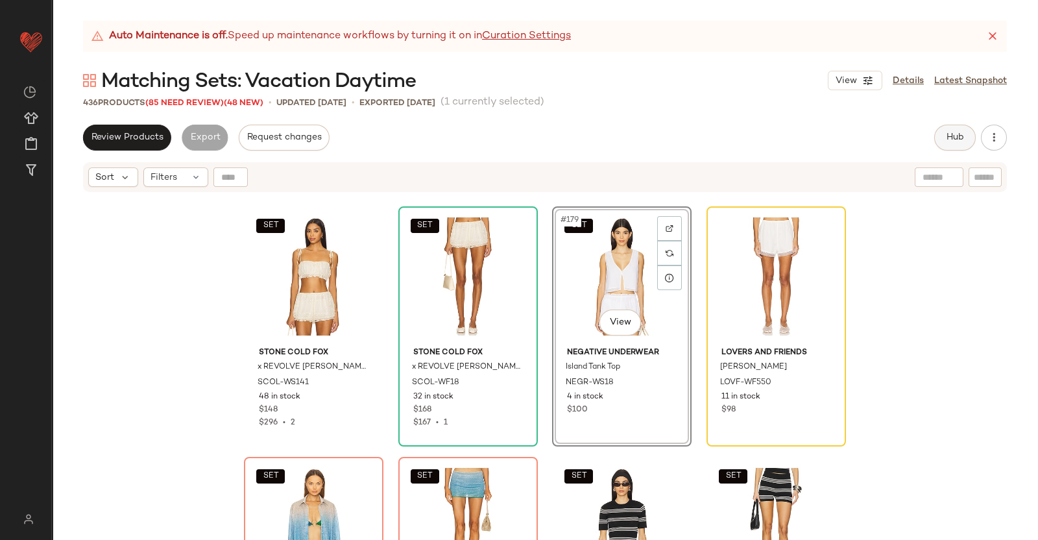
click at [960, 137] on span "Hub" at bounding box center [955, 137] width 18 height 10
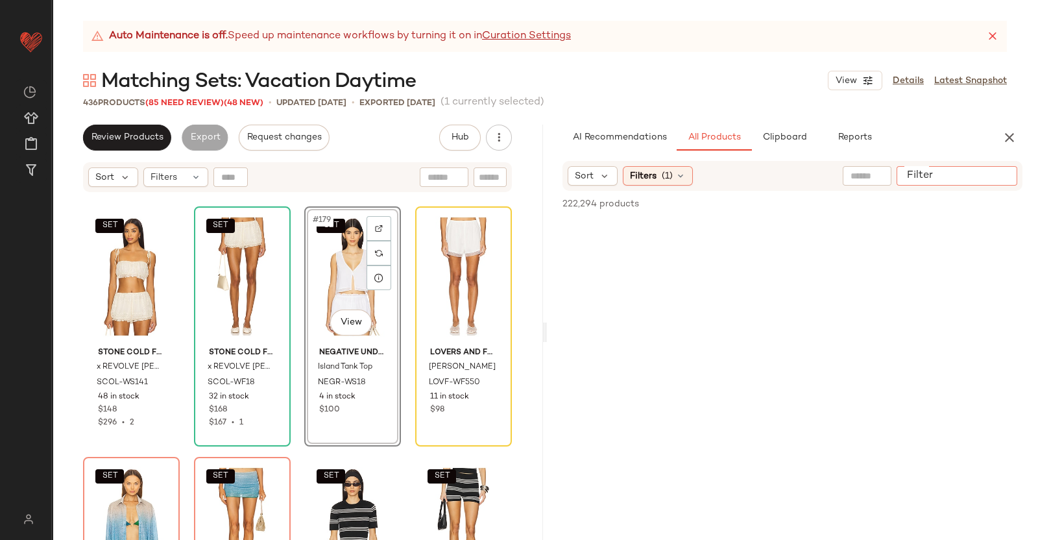
click at [998, 180] on div at bounding box center [957, 175] width 121 height 19
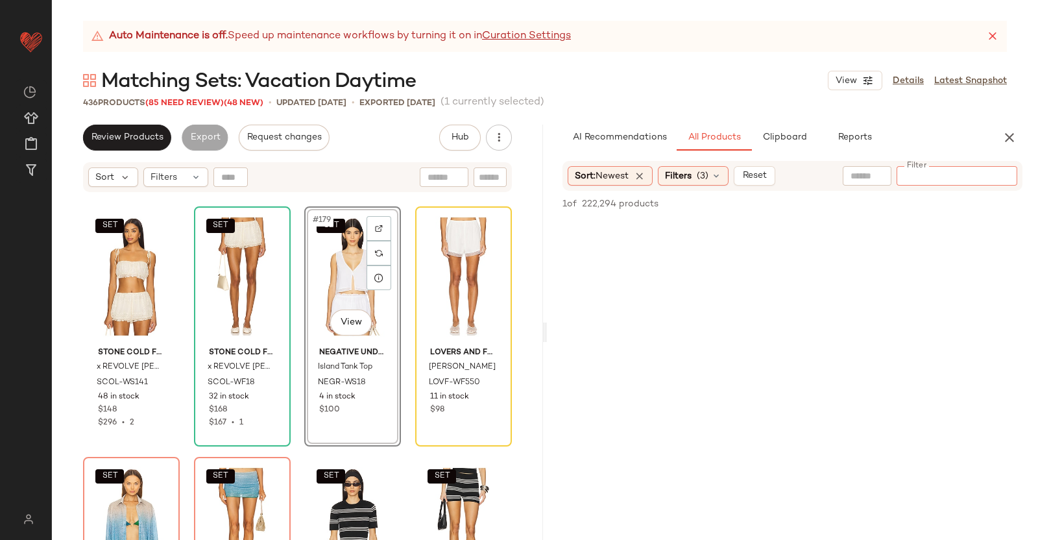
paste input "*********"
type input "*********"
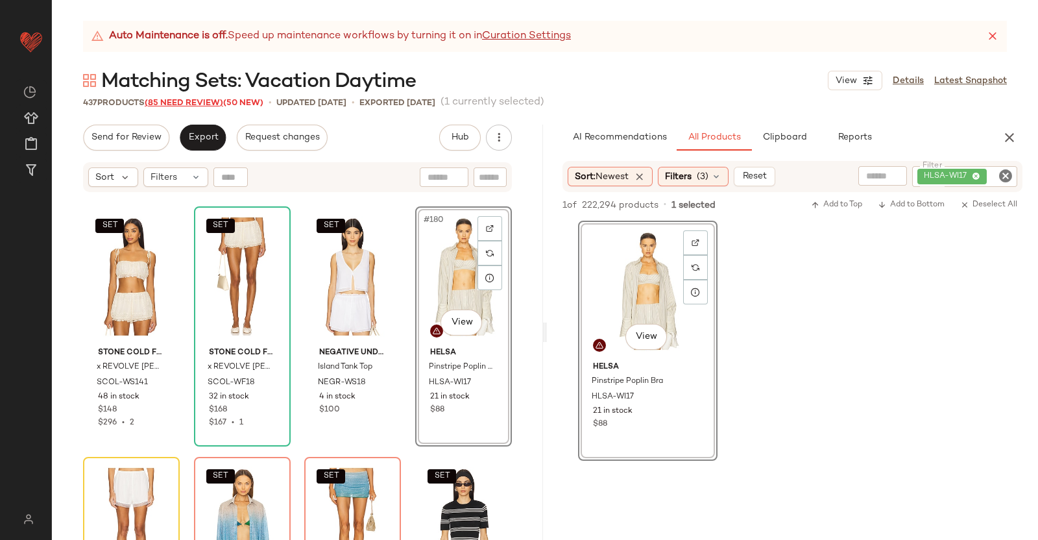
click at [198, 99] on span "(85 Need Review)" at bounding box center [184, 103] width 79 height 9
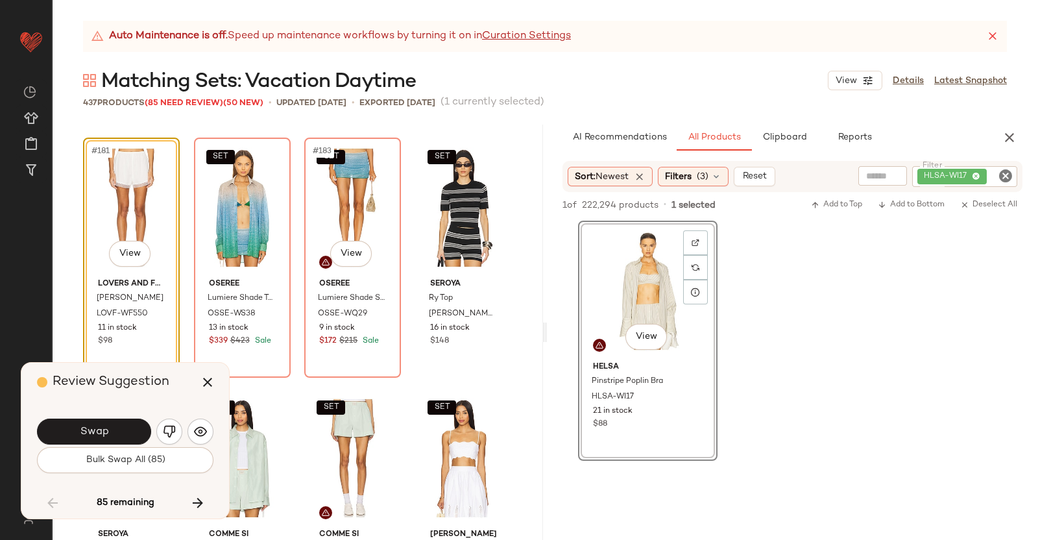
scroll to position [11029, 0]
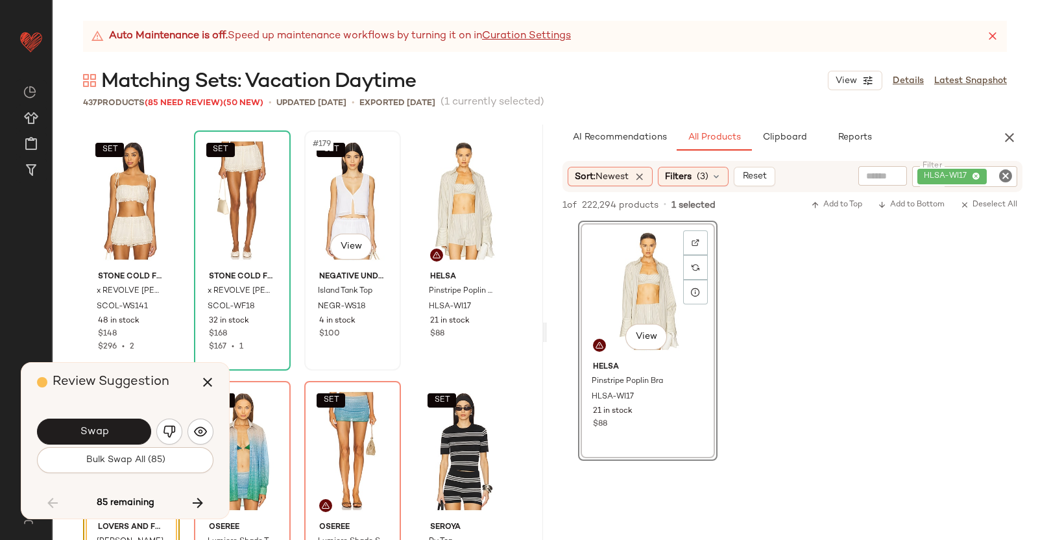
click at [318, 195] on div "SET #179 View" at bounding box center [353, 200] width 88 height 131
click at [201, 383] on icon "button" at bounding box center [208, 382] width 16 height 16
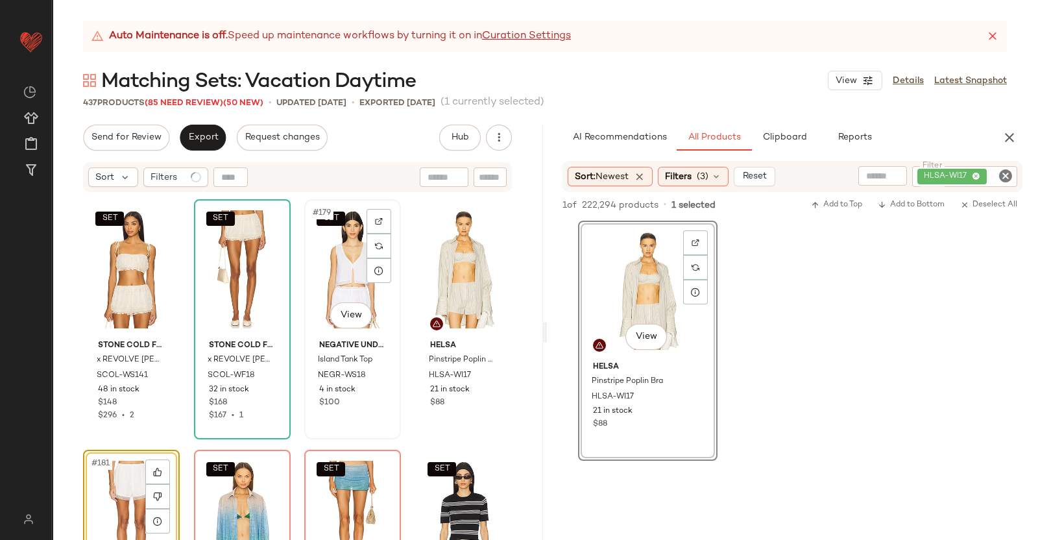
click at [354, 271] on div "SET #179 View" at bounding box center [353, 269] width 88 height 131
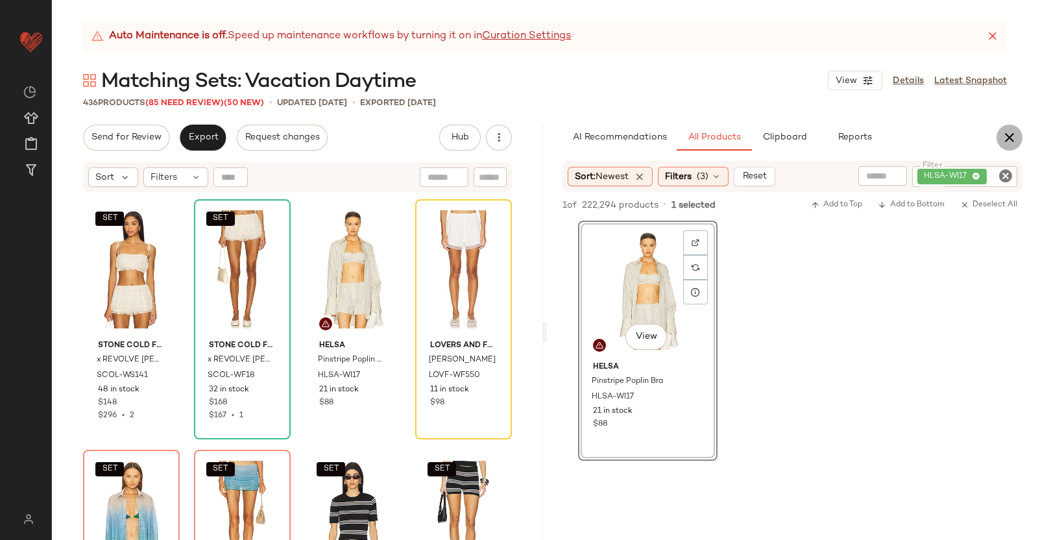
click at [1012, 128] on button "button" at bounding box center [1010, 138] width 26 height 26
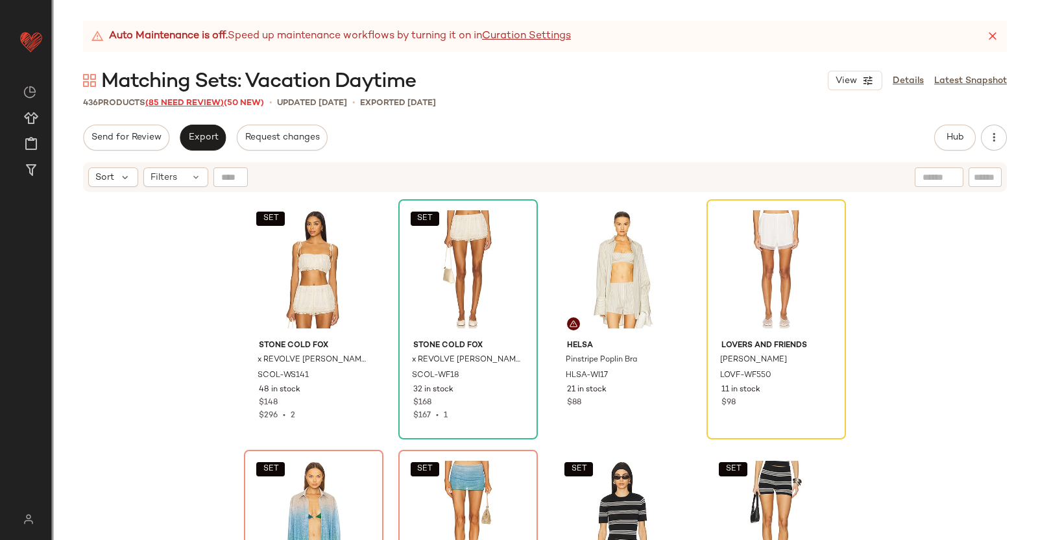
click at [178, 107] on span "(85 Need Review)" at bounding box center [184, 103] width 79 height 9
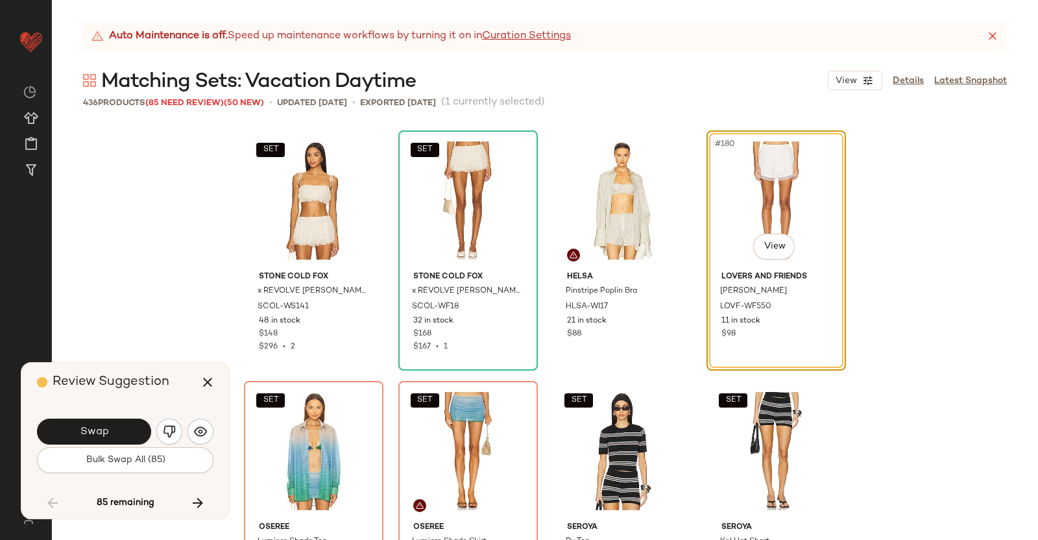
scroll to position [11021, 0]
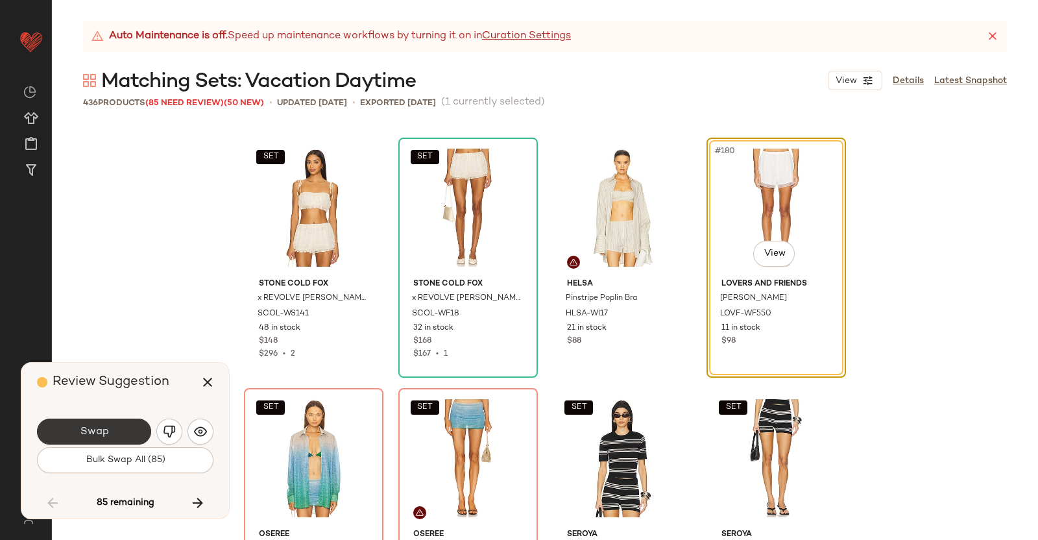
click at [114, 433] on button "Swap" at bounding box center [94, 432] width 114 height 26
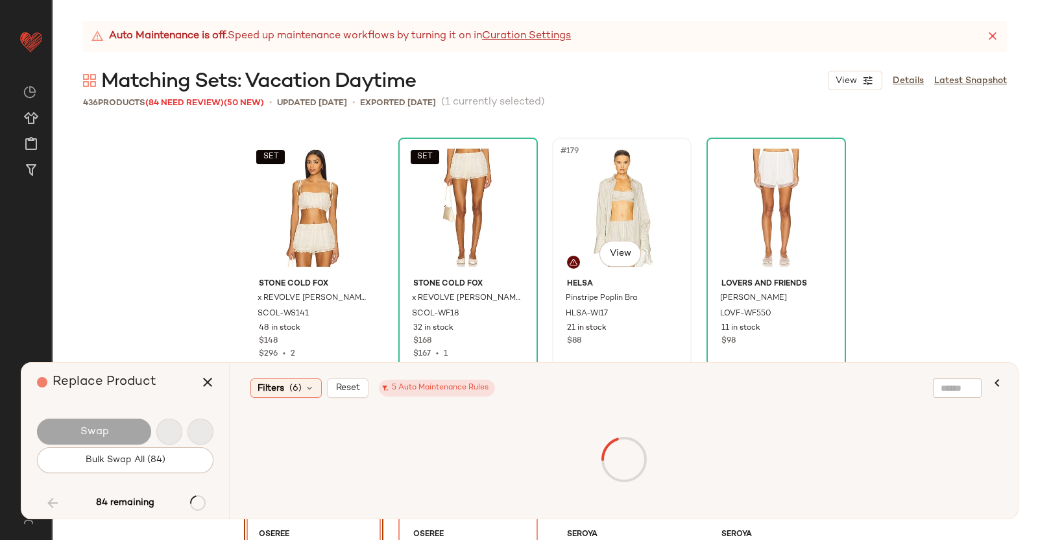
scroll to position [11272, 0]
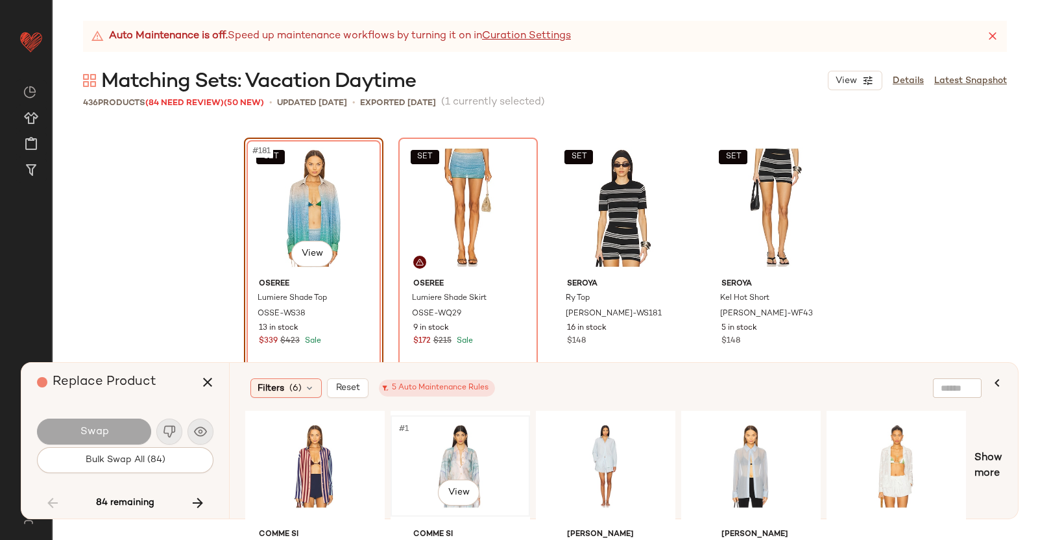
click at [442, 446] on div "#1 View" at bounding box center [460, 466] width 130 height 92
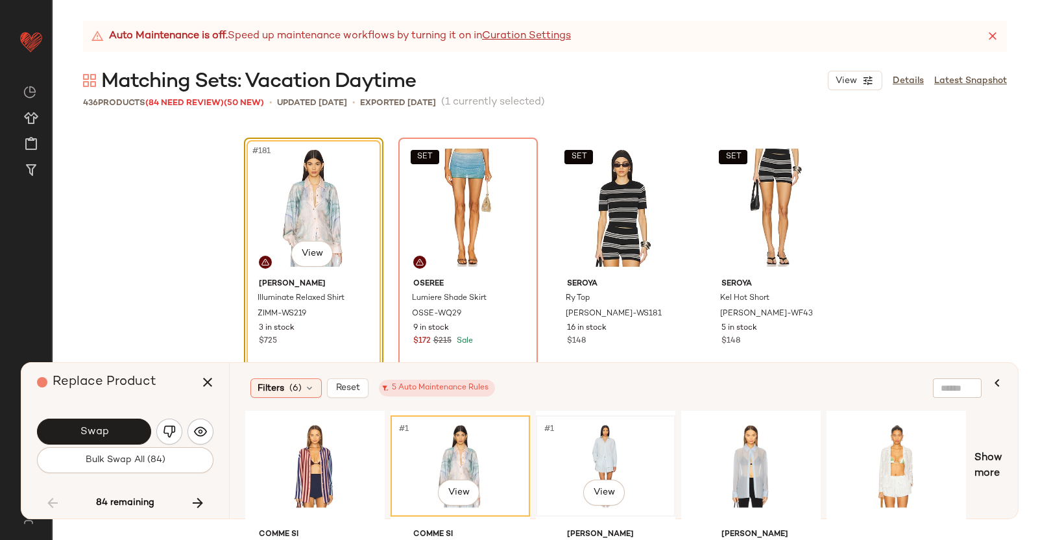
click at [604, 437] on div "#1 View" at bounding box center [606, 466] width 130 height 92
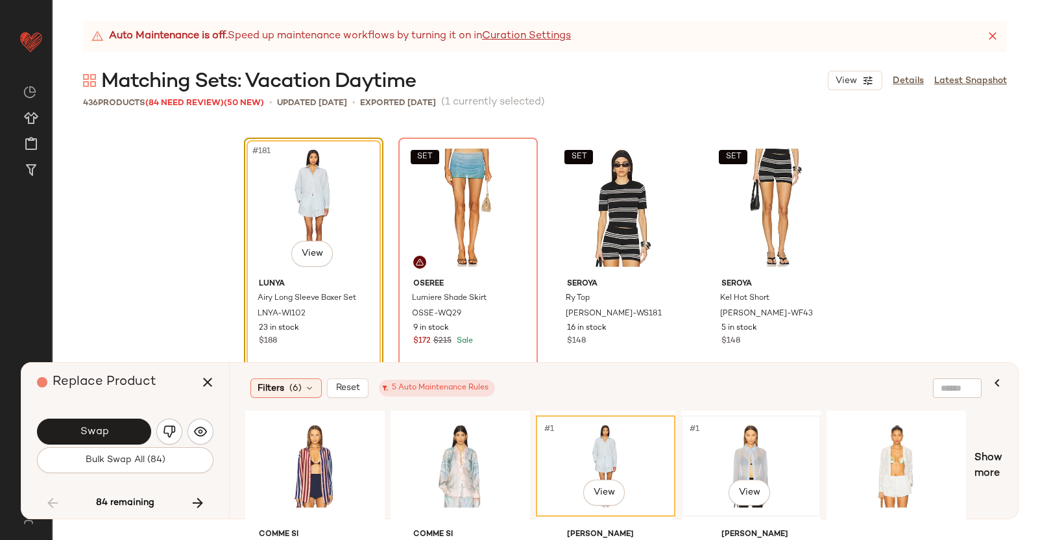
click at [761, 439] on div "#1 View" at bounding box center [751, 466] width 130 height 92
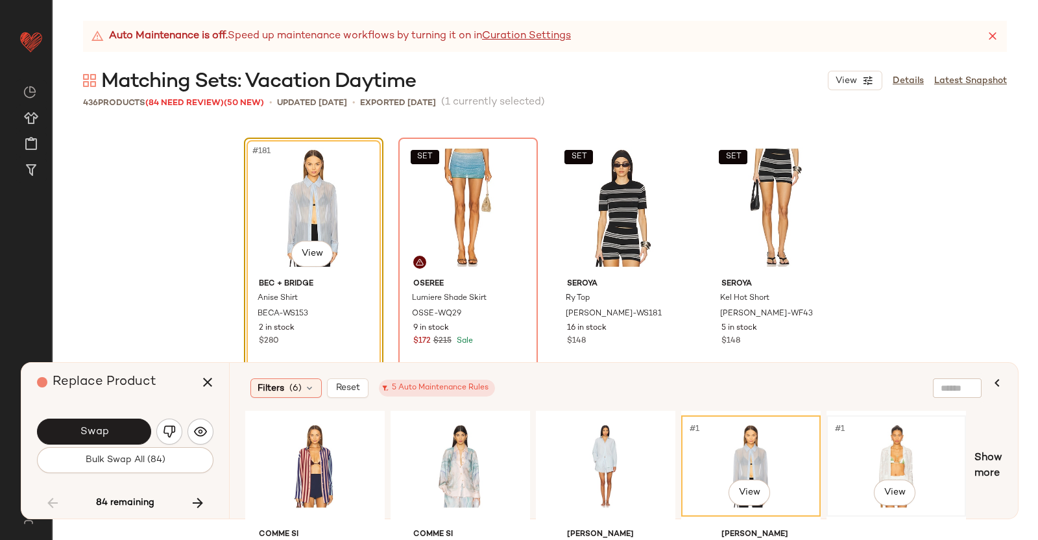
click at [927, 444] on div "#1 View" at bounding box center [896, 466] width 130 height 92
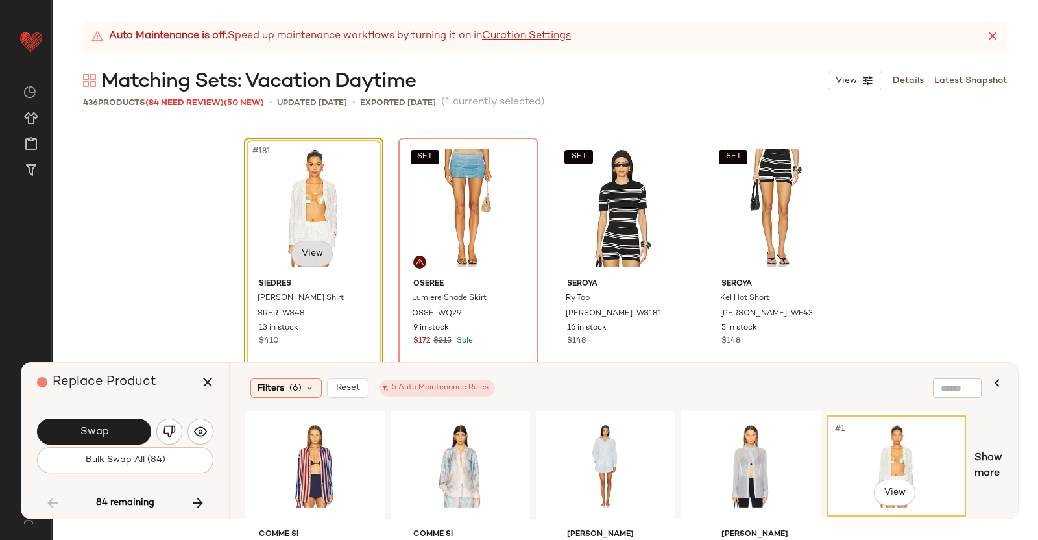
click at [310, 245] on body "Revolve ** Dashboard All Products Global Clipboards (38) Curations (350) Kriste…" at bounding box center [519, 270] width 1038 height 540
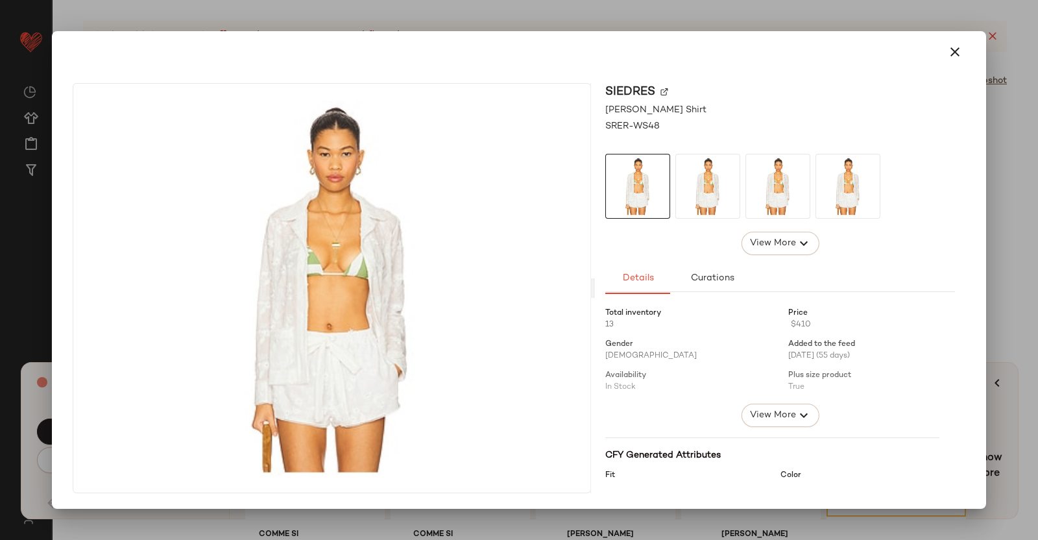
click at [655, 92] on div "SIEDRES" at bounding box center [780, 92] width 350 height 18
click at [1024, 267] on div at bounding box center [519, 270] width 1038 height 540
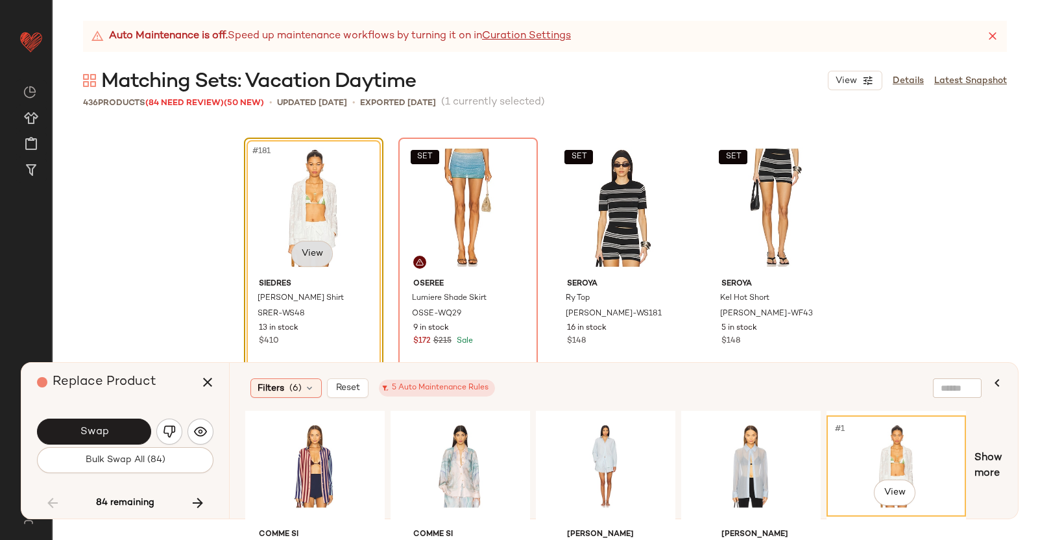
click at [305, 249] on body "Revolve ** Dashboard All Products Global Clipboards (38) Curations (350) Kriste…" at bounding box center [519, 270] width 1038 height 540
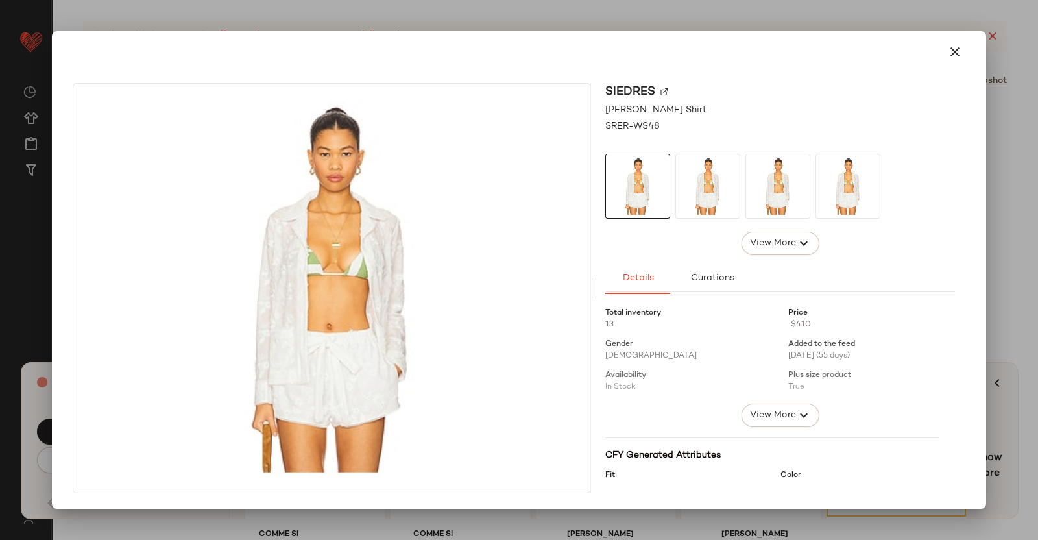
click at [664, 91] on img at bounding box center [665, 92] width 8 height 8
click at [981, 209] on div "SIEDRES Lesa Shirt SRER-WS48 View More Details Curations Total inventory 13 Pri…" at bounding box center [519, 270] width 934 height 478
drag, startPoint x: 1033, startPoint y: 151, endPoint x: 983, endPoint y: 152, distance: 50.0
click at [1032, 152] on div at bounding box center [519, 270] width 1038 height 540
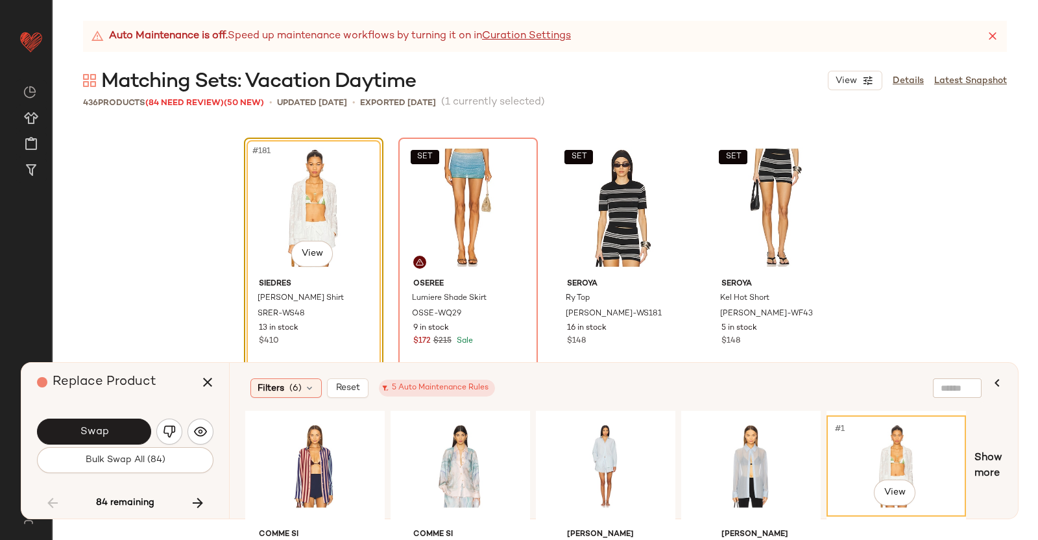
click at [983, 152] on div "#181 View SIEDRES Lesa Shirt SRER-WS48 13 in stock $410 SET Oseree Lumiere Shad…" at bounding box center [545, 332] width 986 height 415
click at [201, 375] on icon "button" at bounding box center [208, 382] width 16 height 16
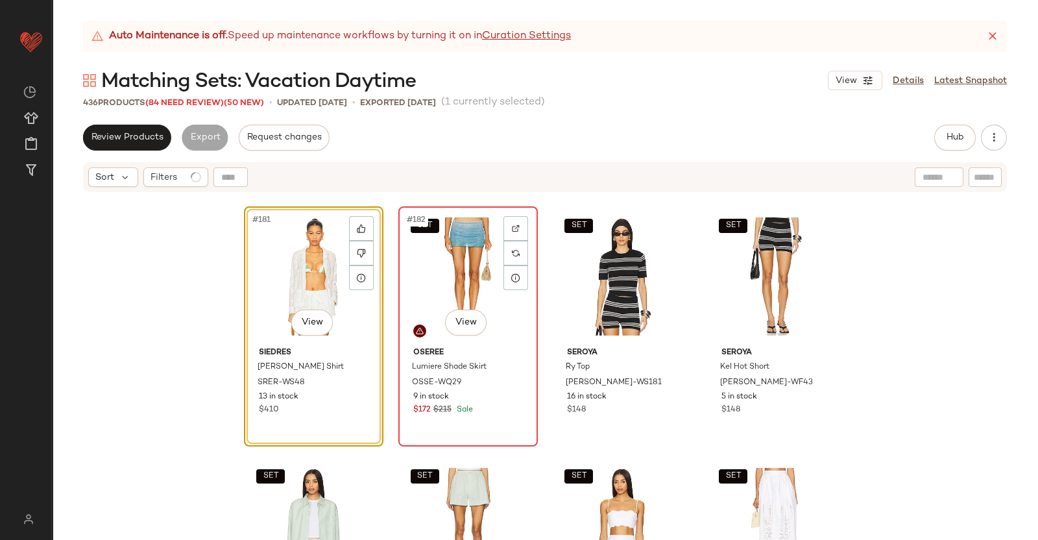
click at [454, 219] on div "SET #182 View" at bounding box center [468, 276] width 130 height 131
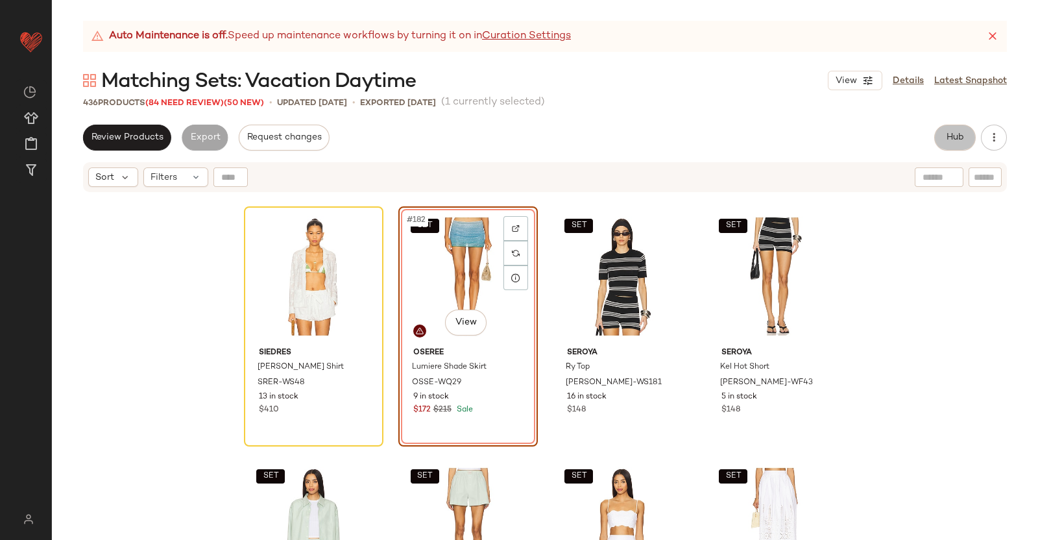
click at [951, 140] on span "Hub" at bounding box center [955, 137] width 18 height 10
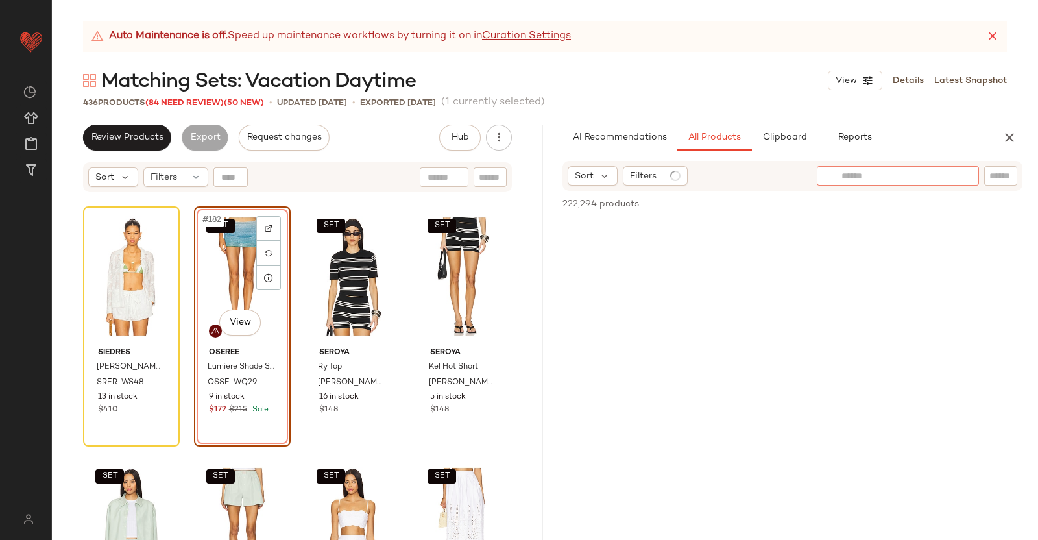
click at [977, 177] on div at bounding box center [898, 175] width 162 height 19
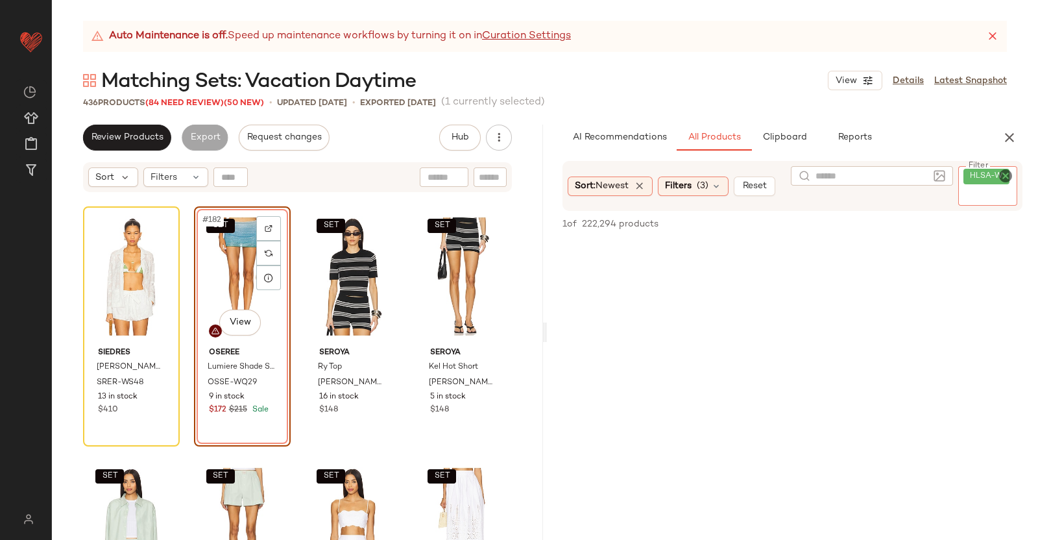
click at [986, 177] on div "HLSA-WI17" at bounding box center [988, 186] width 60 height 40
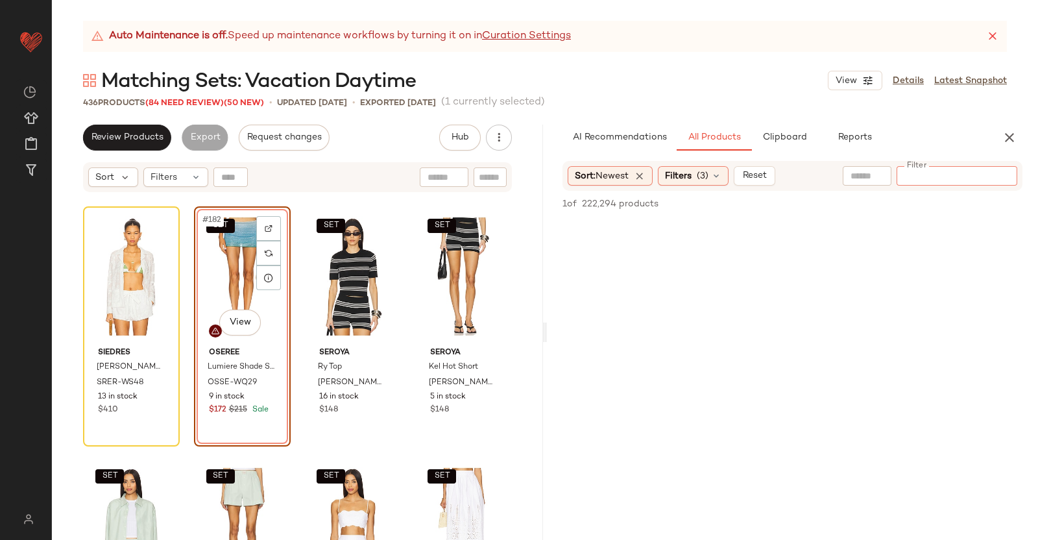
paste input "*********"
type input "*********"
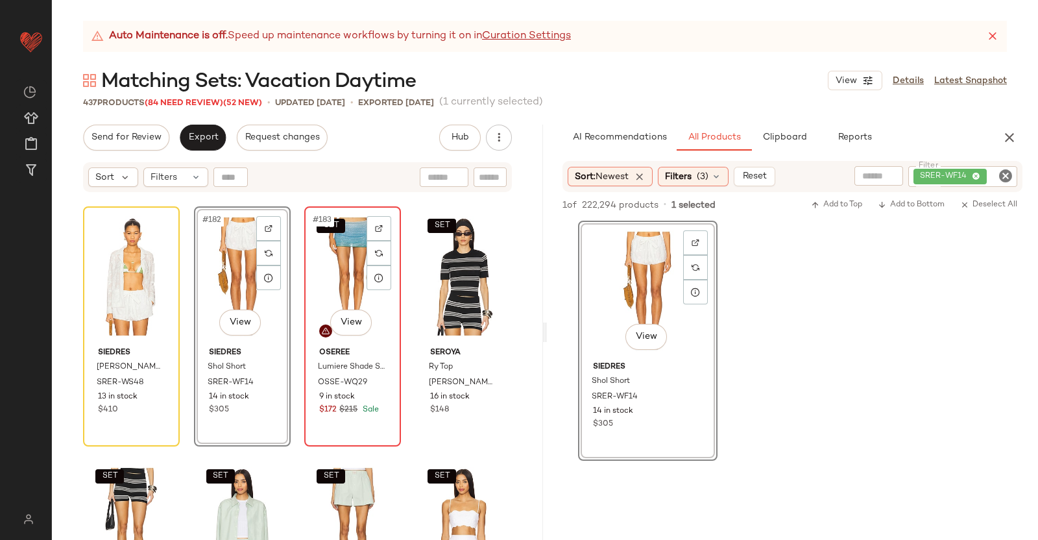
click at [350, 282] on div "SET #183 View" at bounding box center [353, 276] width 88 height 131
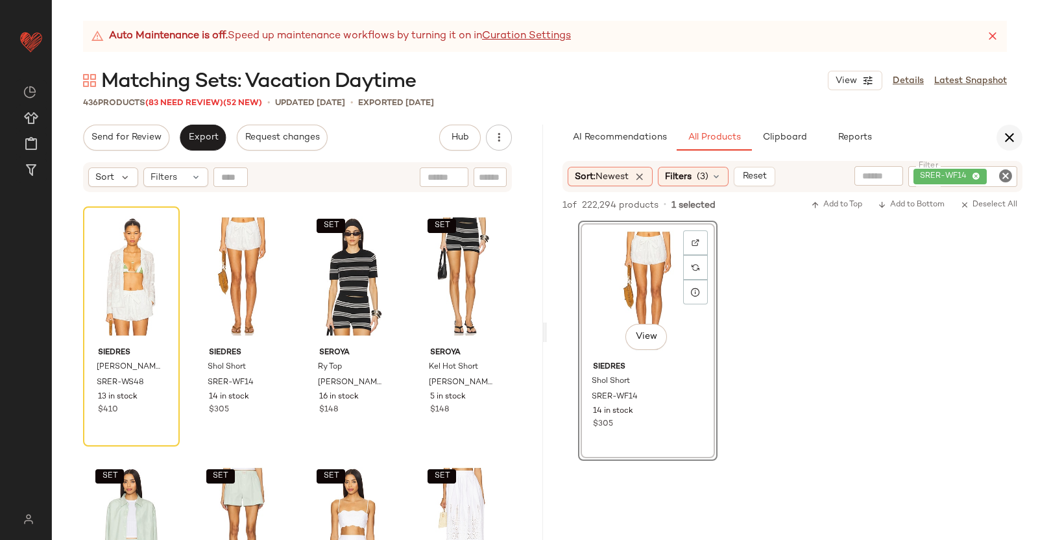
click at [1008, 147] on button "button" at bounding box center [1010, 138] width 26 height 26
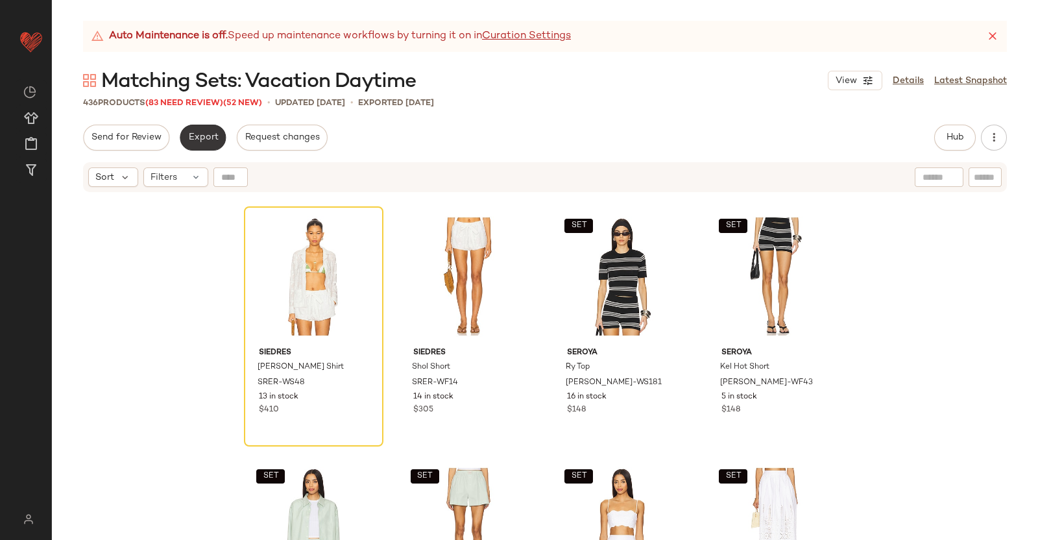
click at [188, 135] on span "Export" at bounding box center [203, 137] width 30 height 10
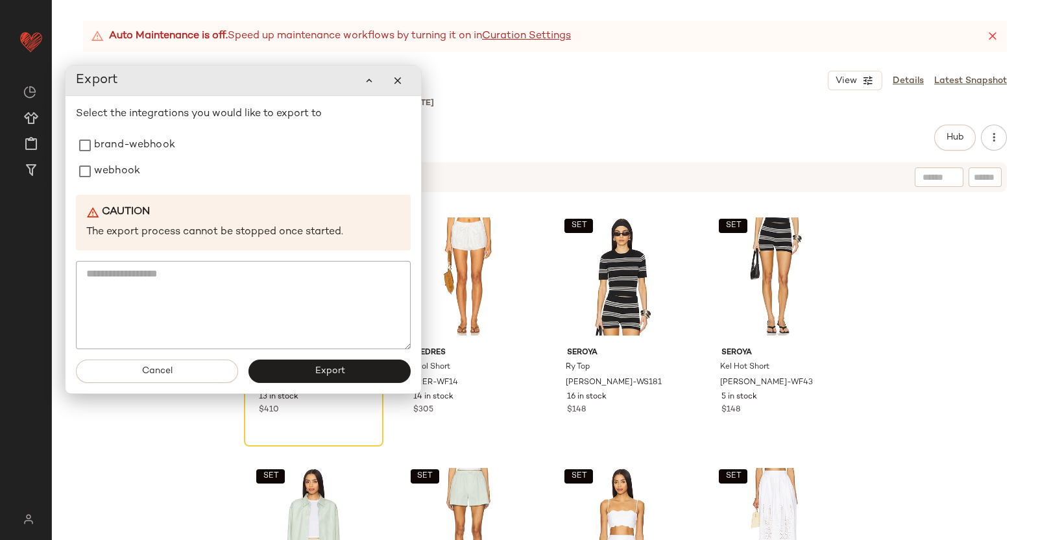
click at [413, 82] on div "Export" at bounding box center [244, 81] width 356 height 30
click at [407, 82] on button "button" at bounding box center [398, 80] width 26 height 26
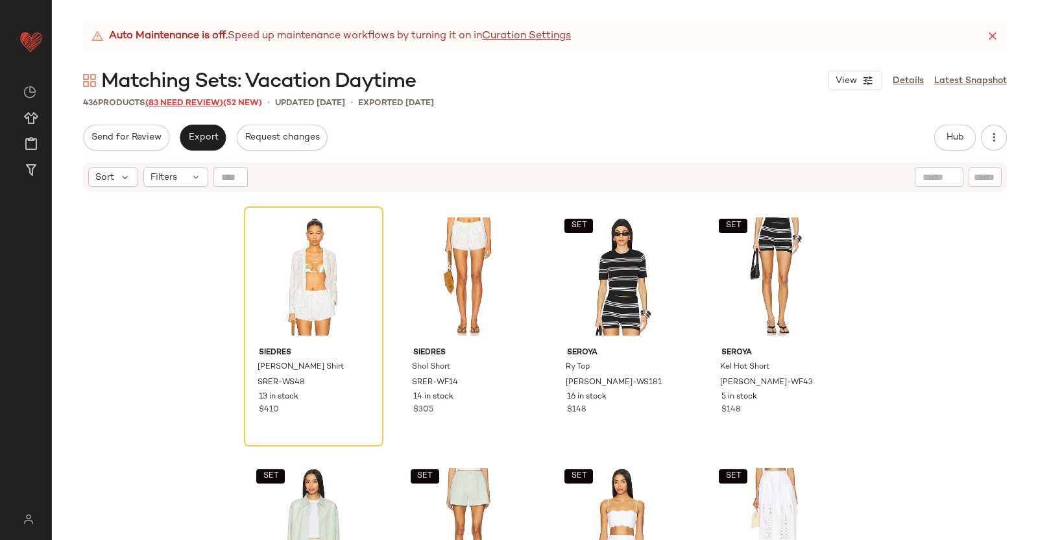
click at [199, 105] on span "(83 Need Review)" at bounding box center [184, 103] width 78 height 9
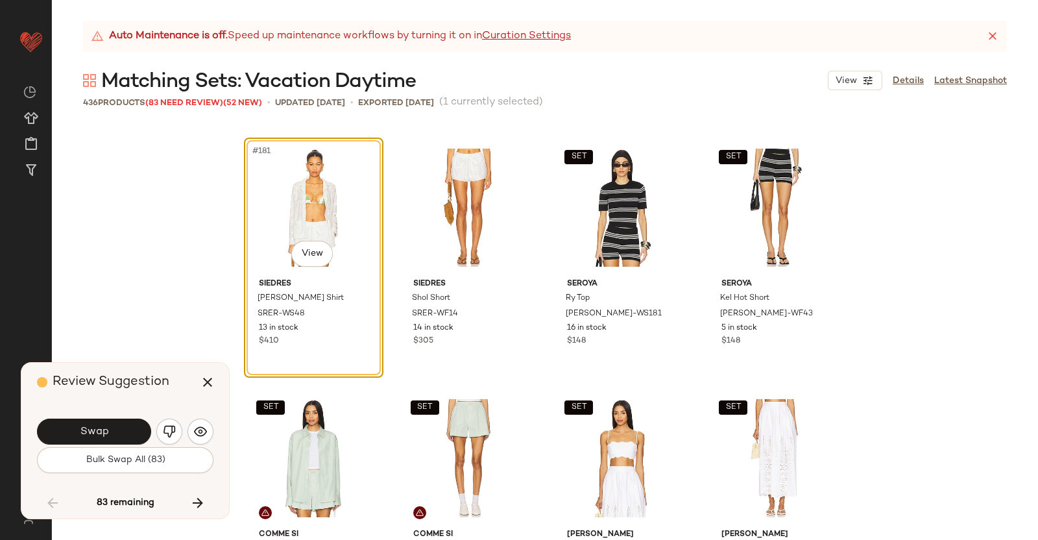
click at [111, 420] on button "Swap" at bounding box center [94, 432] width 114 height 26
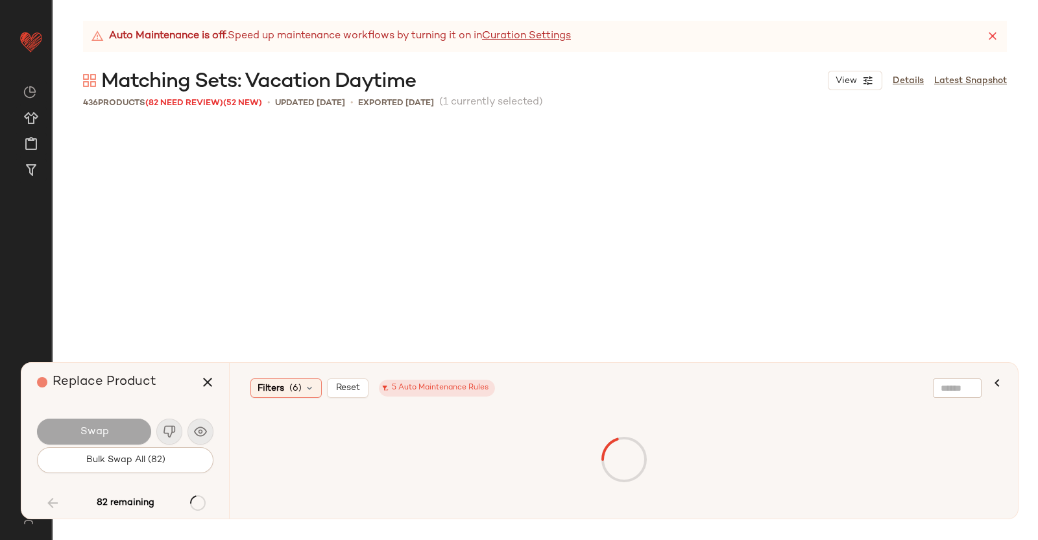
scroll to position [11772, 0]
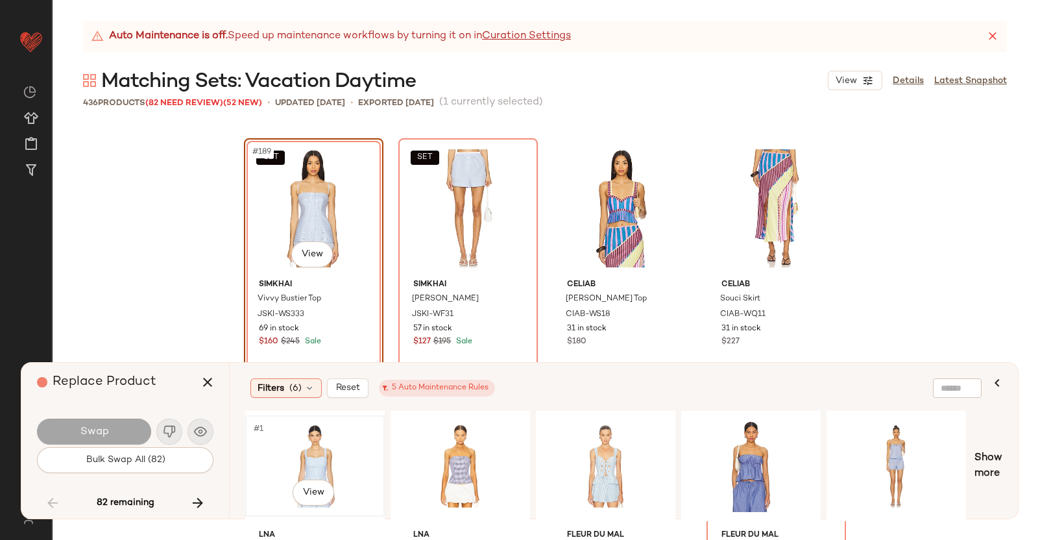
click at [319, 440] on div "#1 View" at bounding box center [315, 466] width 130 height 92
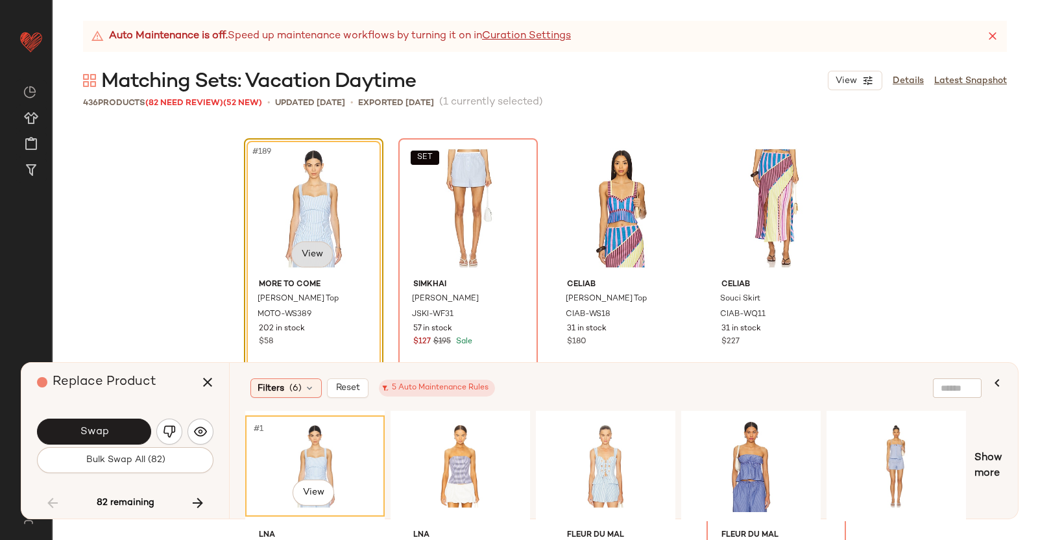
click at [308, 241] on body "Revolve ** Dashboard All Products Global Clipboards (38) Curations (350) Kriste…" at bounding box center [519, 270] width 1038 height 540
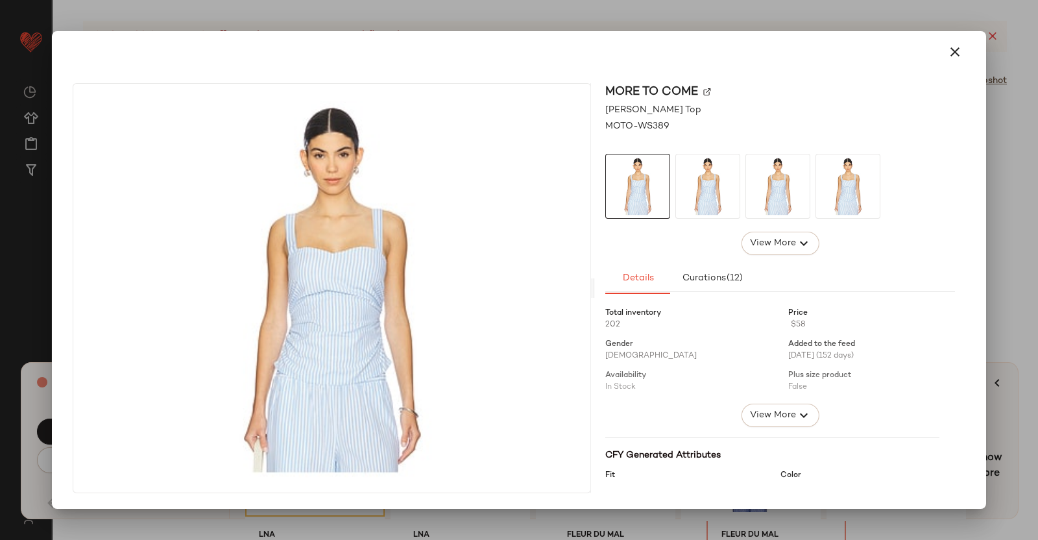
click at [707, 95] on img at bounding box center [707, 92] width 8 height 8
drag, startPoint x: 1021, startPoint y: 72, endPoint x: 1008, endPoint y: 87, distance: 19.8
click at [1023, 73] on div at bounding box center [519, 270] width 1038 height 540
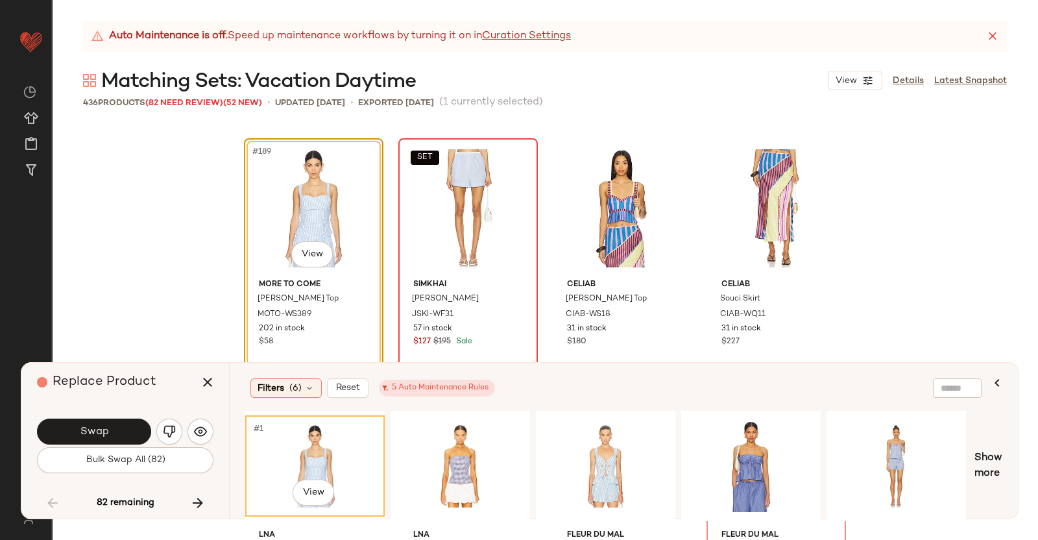
drag, startPoint x: 213, startPoint y: 381, endPoint x: 400, endPoint y: 299, distance: 204.0
click at [213, 381] on icon "button" at bounding box center [208, 382] width 16 height 16
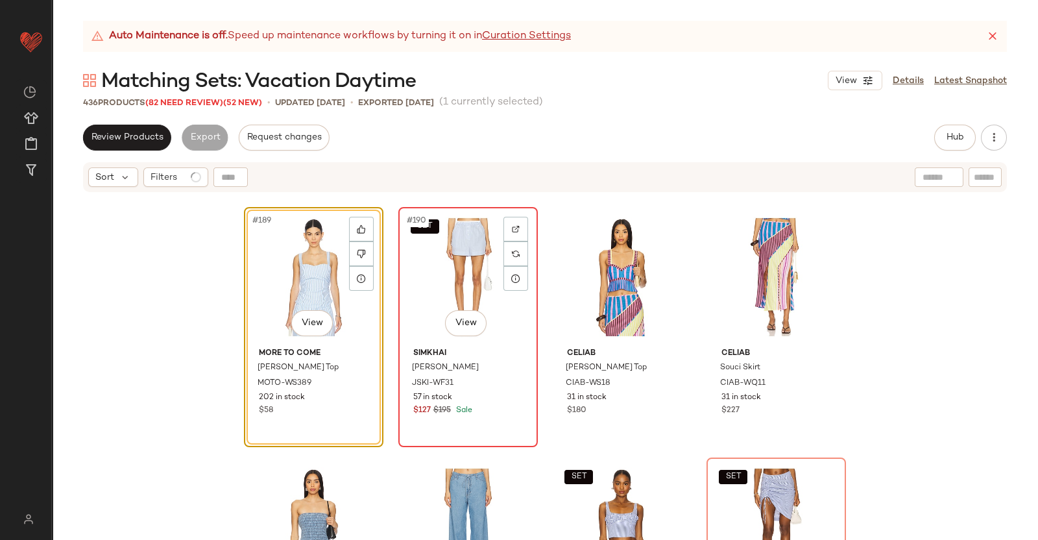
click at [441, 263] on div "SET #190 View" at bounding box center [468, 277] width 130 height 131
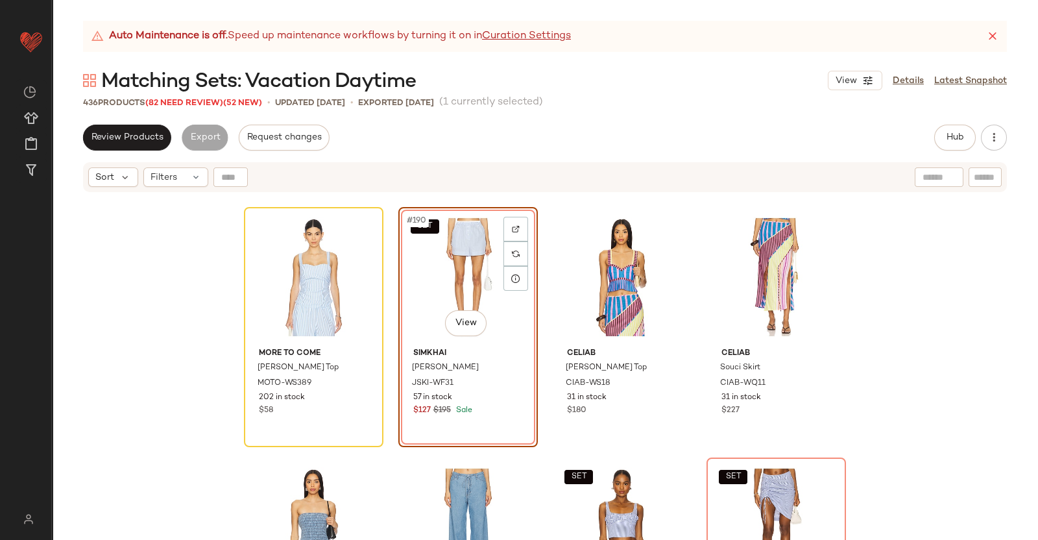
click at [931, 131] on div "Review Products Export Request changes Hub Send for Review External Review Inte…" at bounding box center [545, 138] width 924 height 26
click at [964, 134] on span "Hub" at bounding box center [955, 137] width 18 height 10
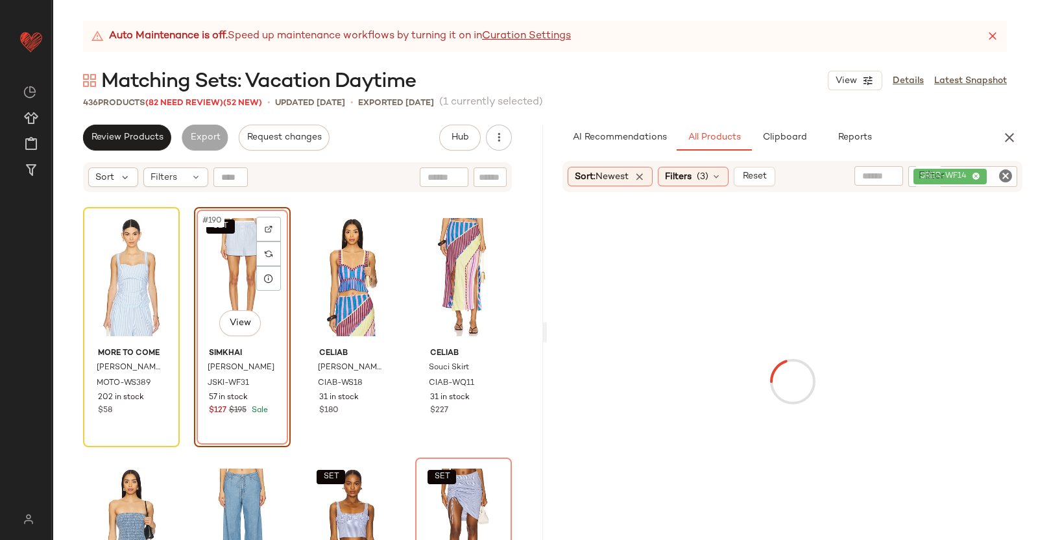
click at [986, 177] on div "SRER-WF14" at bounding box center [963, 176] width 109 height 21
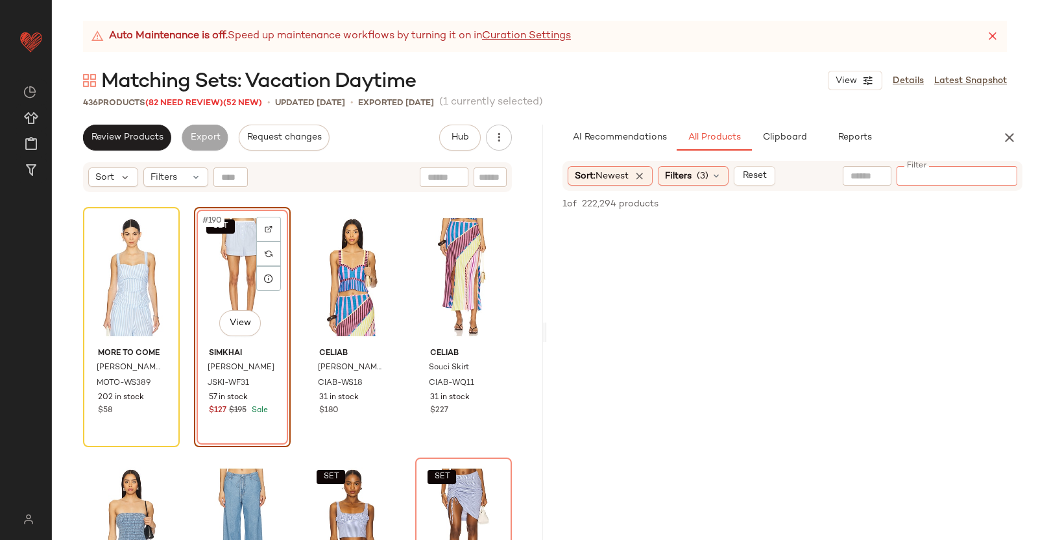
paste input "*********"
type input "*********"
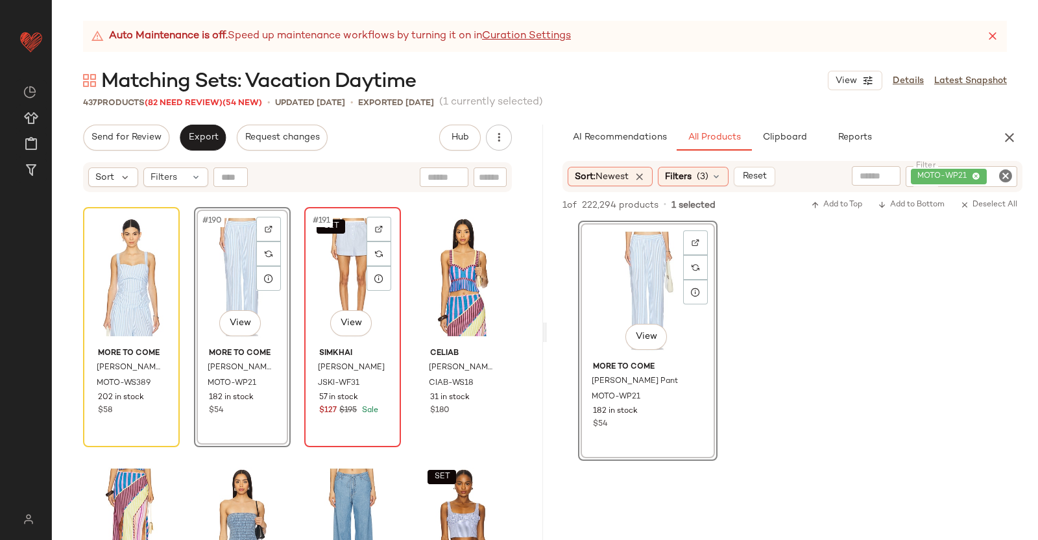
click at [315, 274] on div "SET #191 View" at bounding box center [353, 277] width 88 height 131
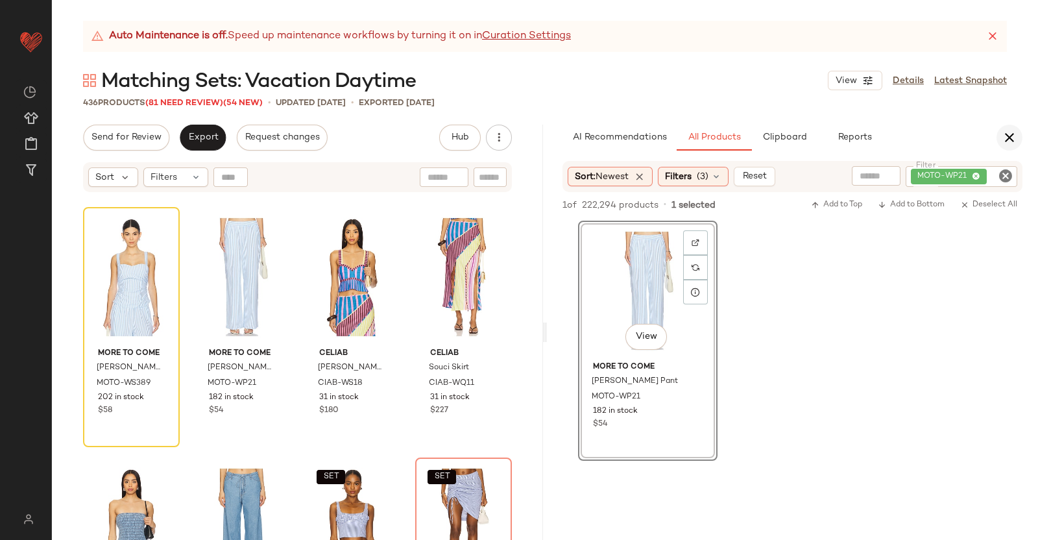
click at [1010, 134] on icon "button" at bounding box center [1010, 138] width 16 height 16
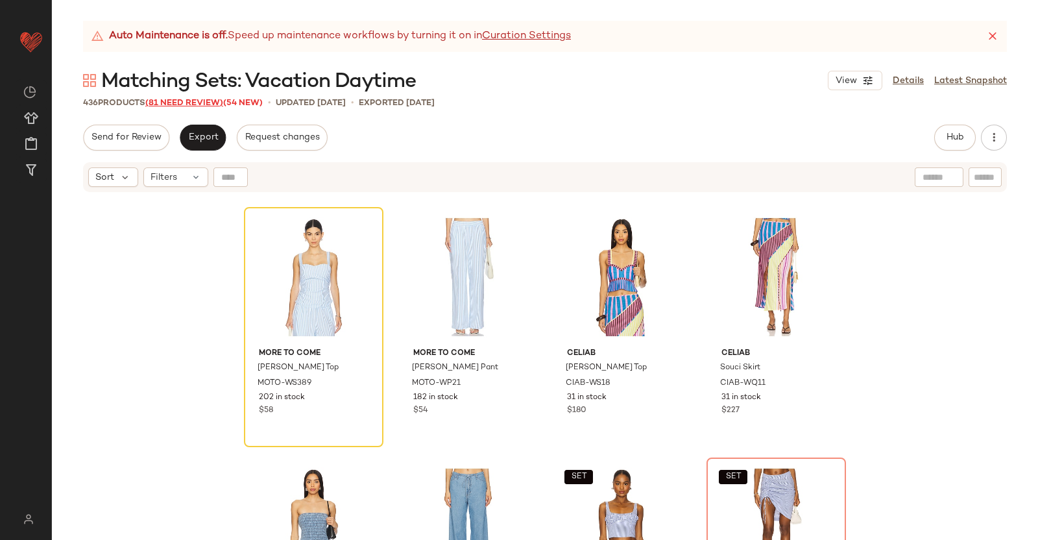
click at [187, 102] on span "(81 Need Review)" at bounding box center [184, 103] width 78 height 9
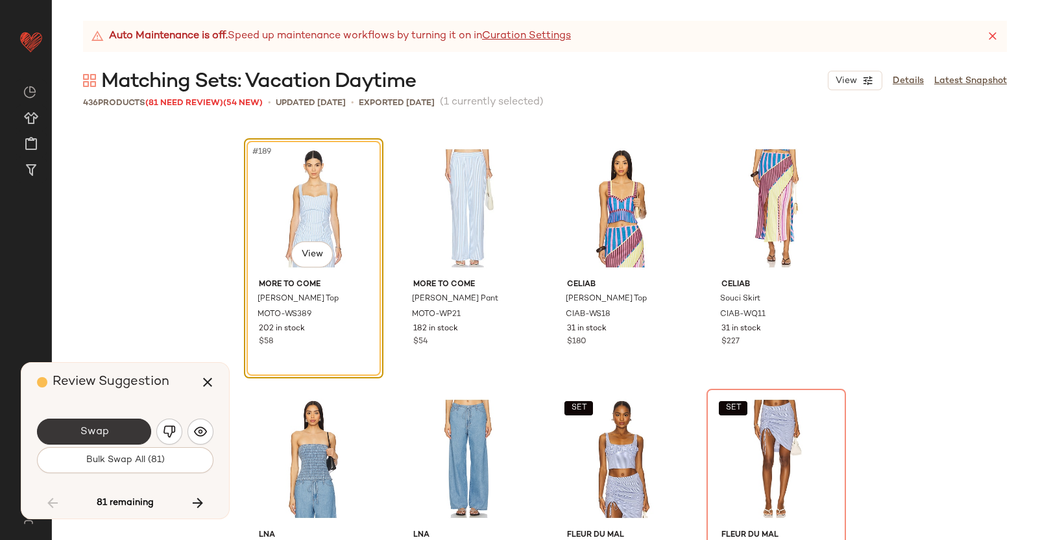
drag, startPoint x: 113, startPoint y: 413, endPoint x: 113, endPoint y: 421, distance: 7.8
click at [113, 420] on div "Swap Bulk Swap All (81)" at bounding box center [125, 444] width 177 height 70
click at [113, 421] on button "Swap" at bounding box center [94, 432] width 114 height 26
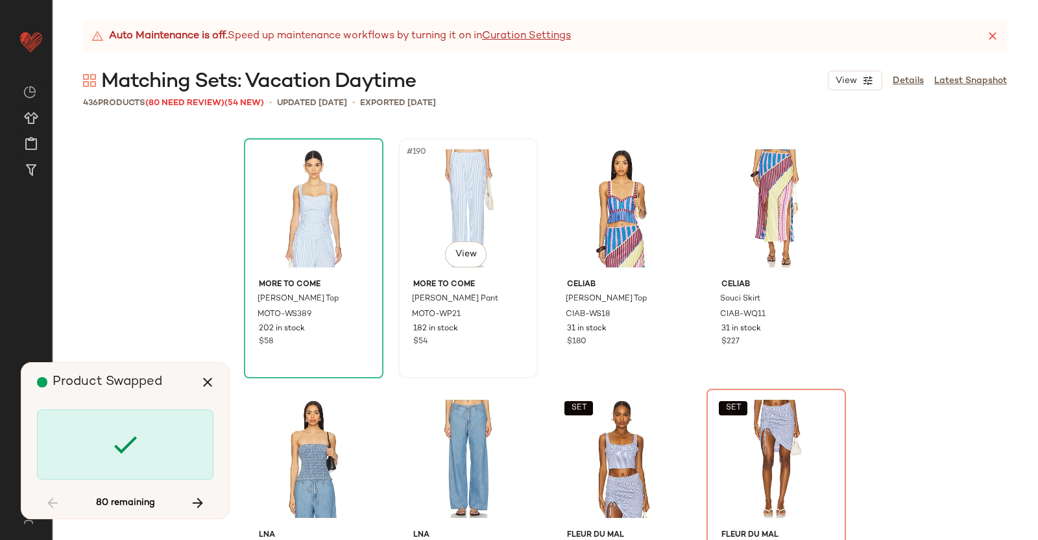
scroll to position [12023, 0]
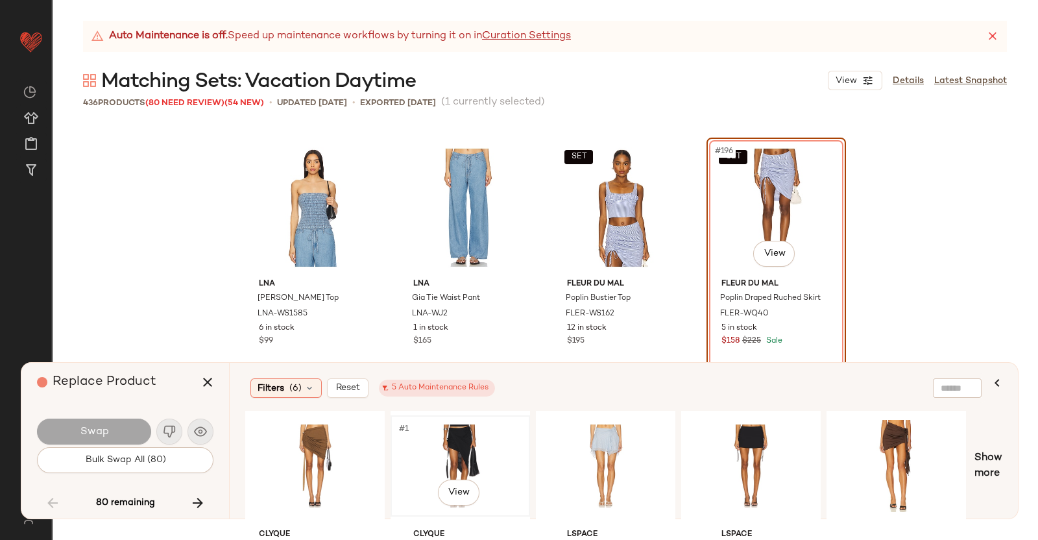
click at [470, 443] on div "#1 View" at bounding box center [460, 466] width 130 height 92
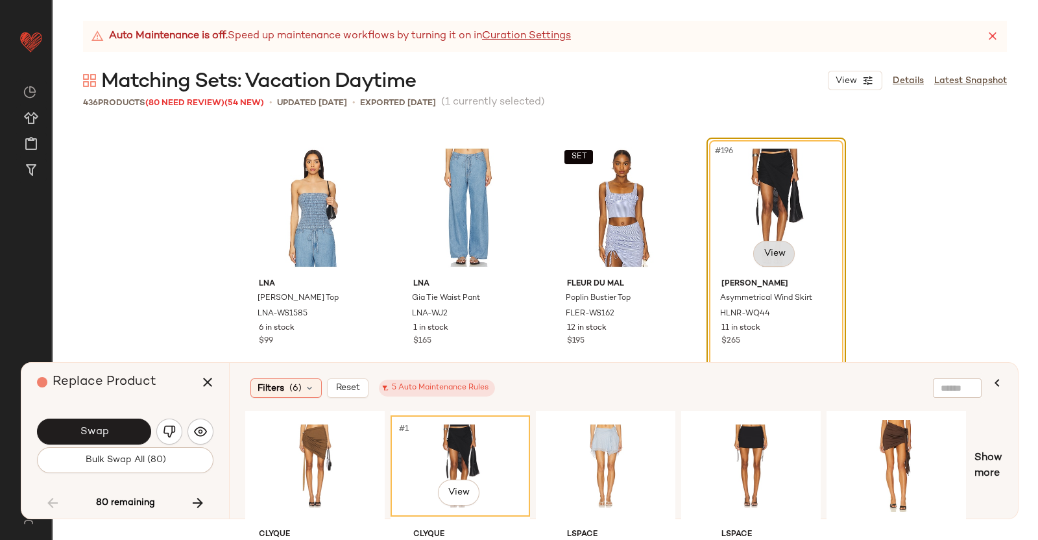
click at [770, 252] on body "Revolve ** Dashboard All Products Global Clipboards (38) Curations (350) Kriste…" at bounding box center [519, 270] width 1038 height 540
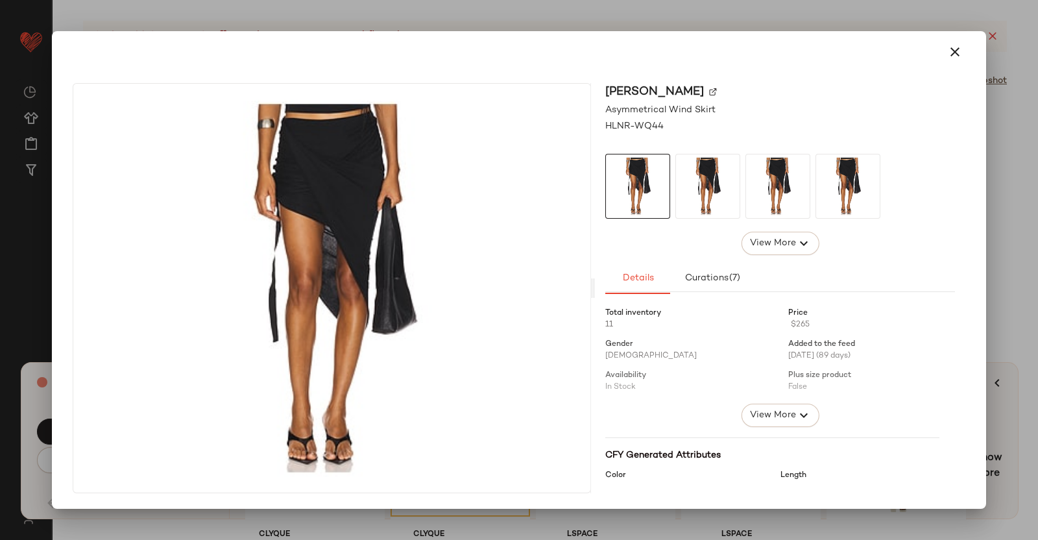
click at [709, 91] on img at bounding box center [713, 92] width 8 height 8
click at [1008, 176] on div at bounding box center [519, 270] width 1038 height 540
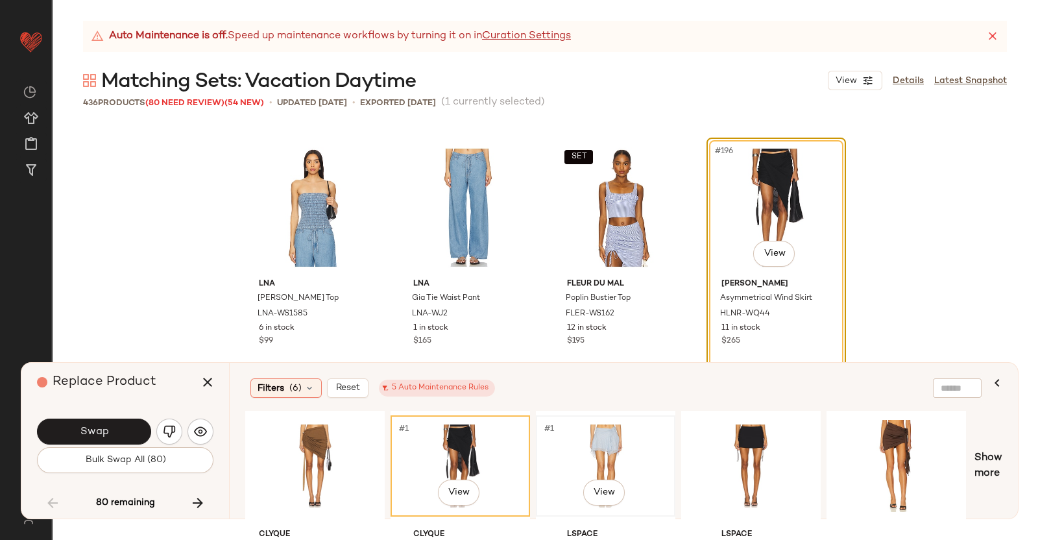
click at [598, 464] on div "#1 View" at bounding box center [606, 466] width 130 height 92
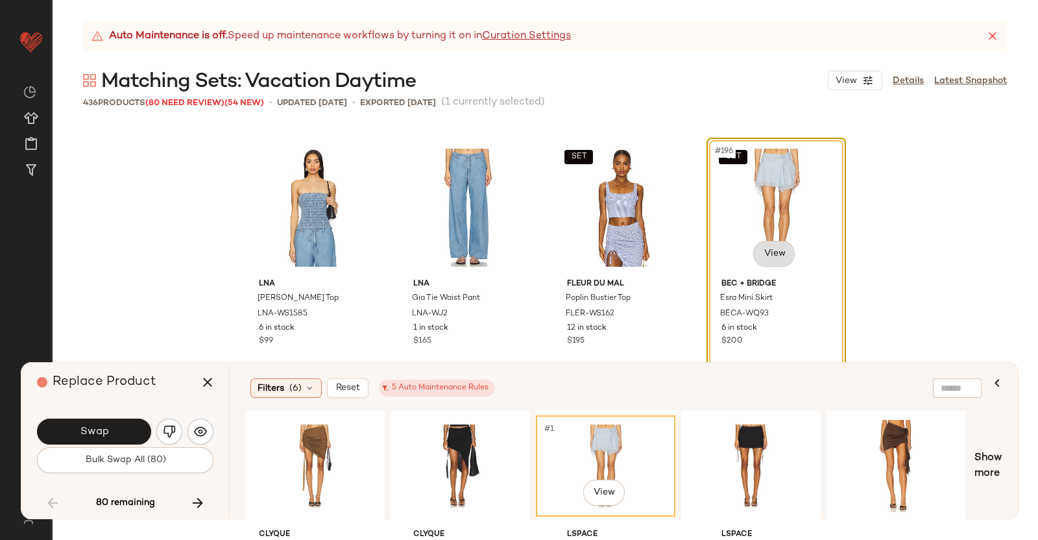
click at [785, 262] on body "Revolve ** Dashboard All Products Global Clipboards (38) Curations (350) Kriste…" at bounding box center [519, 270] width 1038 height 540
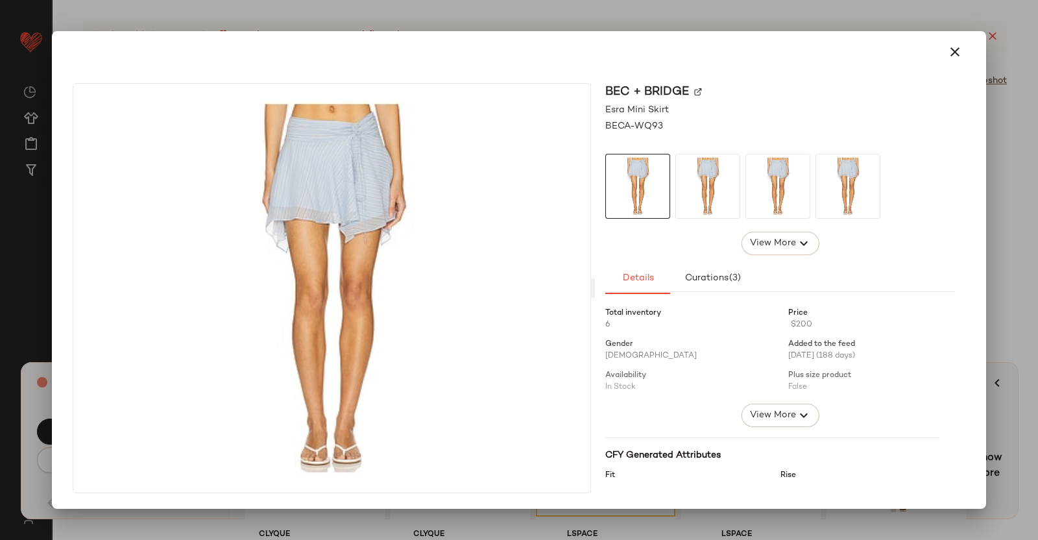
click at [692, 92] on div "Bec + Bridge" at bounding box center [780, 92] width 350 height 18
click at [697, 89] on img at bounding box center [698, 92] width 8 height 8
click at [1001, 197] on div at bounding box center [519, 270] width 1038 height 540
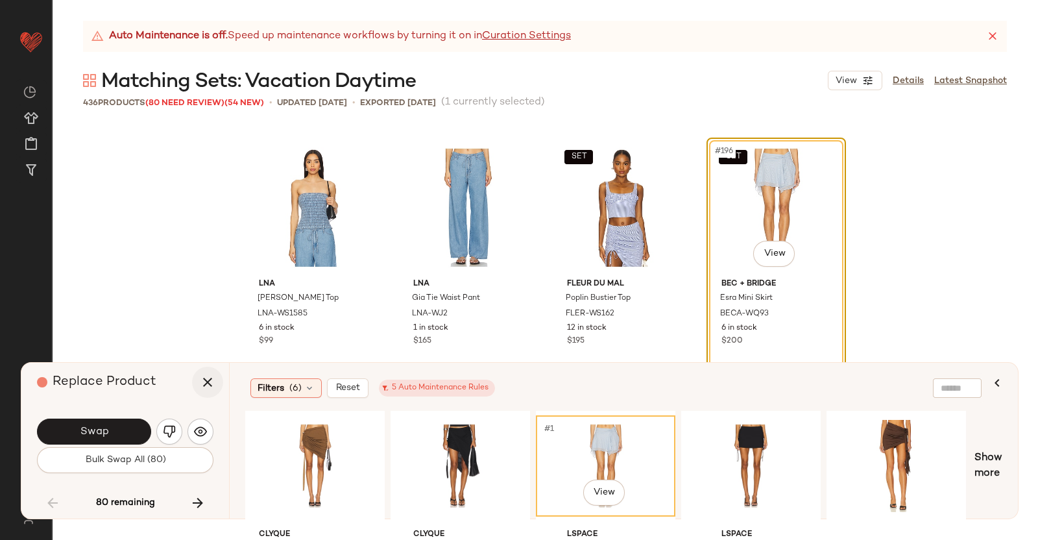
click at [210, 385] on icon "button" at bounding box center [208, 382] width 16 height 16
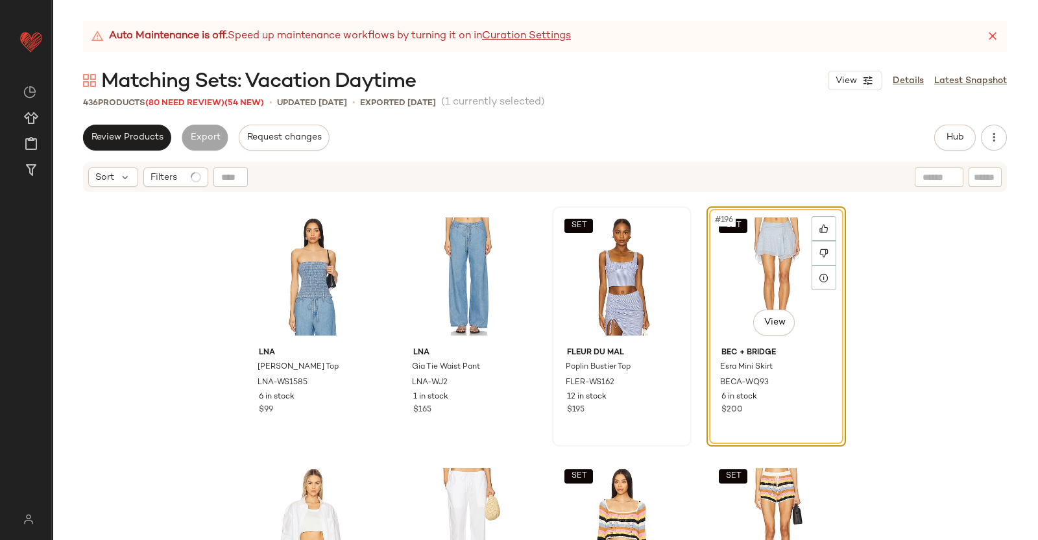
click at [626, 273] on div "SET" at bounding box center [622, 276] width 130 height 131
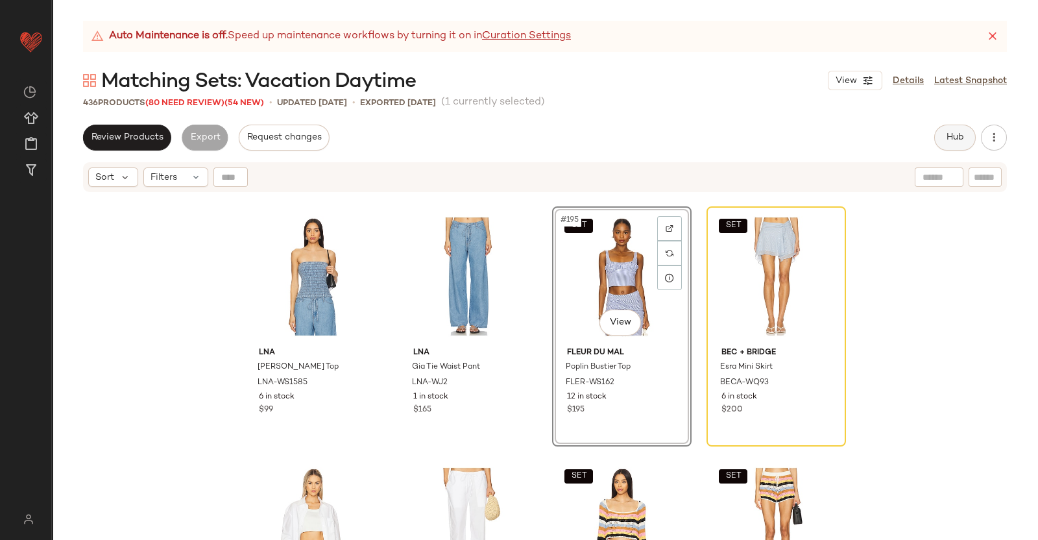
click at [972, 130] on button "Hub" at bounding box center [955, 138] width 42 height 26
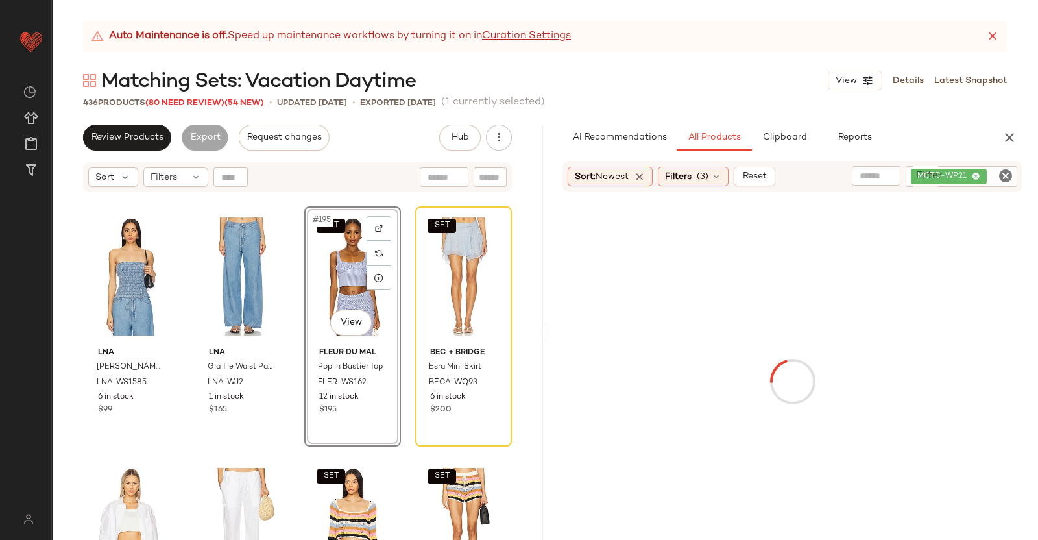
click at [984, 180] on div "MOTO-WP21" at bounding box center [962, 176] width 112 height 21
paste input "**********"
type input "**********"
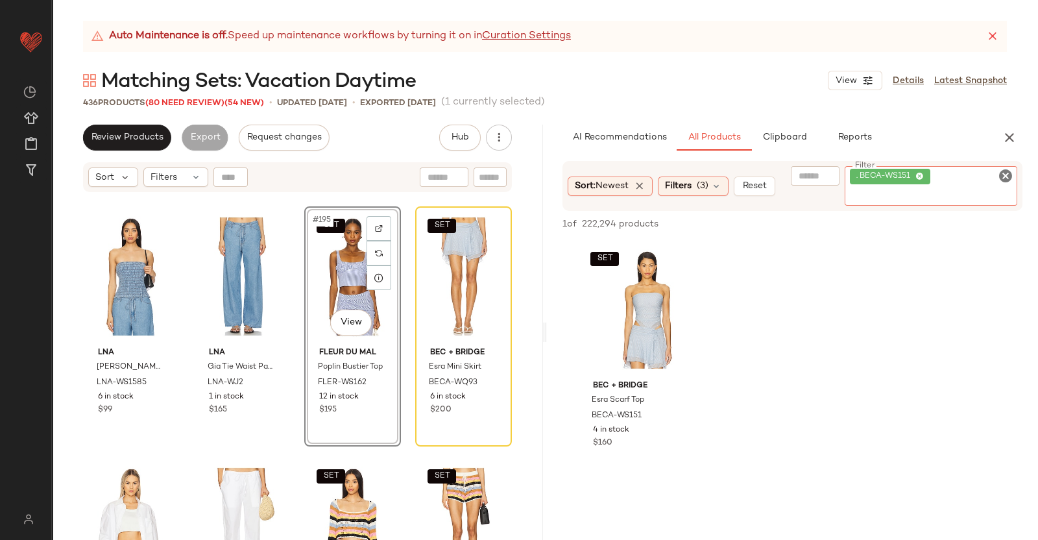
click at [342, 279] on div "SET #195 View" at bounding box center [353, 276] width 88 height 131
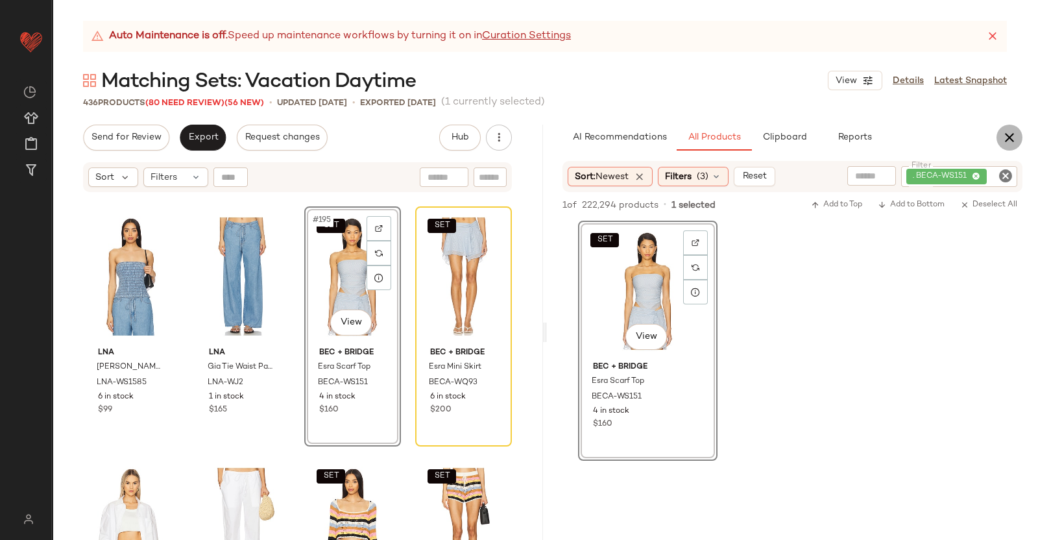
click at [1014, 140] on icon "button" at bounding box center [1010, 138] width 16 height 16
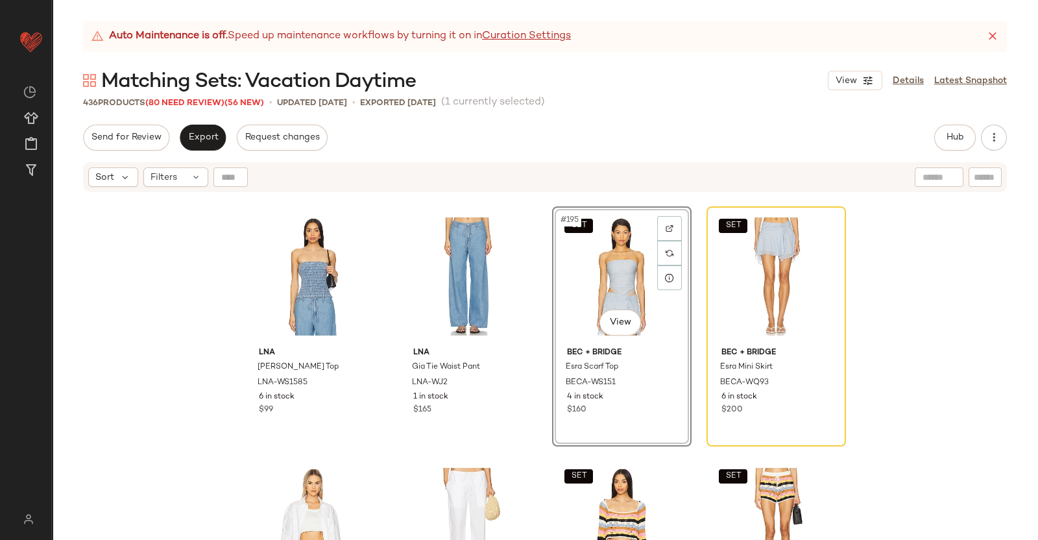
click at [171, 97] on div "436 Products (80 Need Review) (56 New)" at bounding box center [173, 103] width 181 height 13
click at [171, 99] on span "(80 Need Review)" at bounding box center [184, 103] width 79 height 9
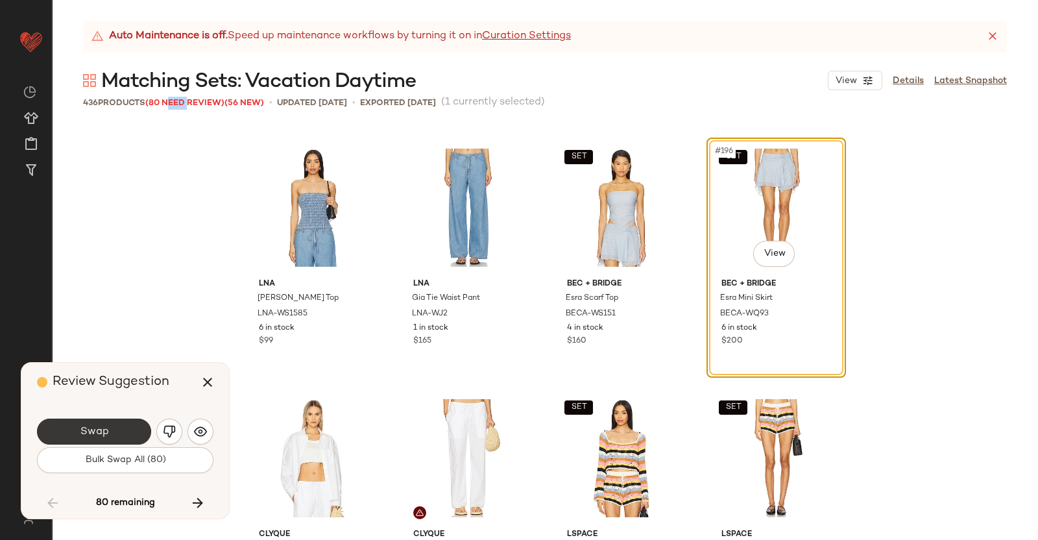
click at [105, 421] on button "Swap" at bounding box center [94, 432] width 114 height 26
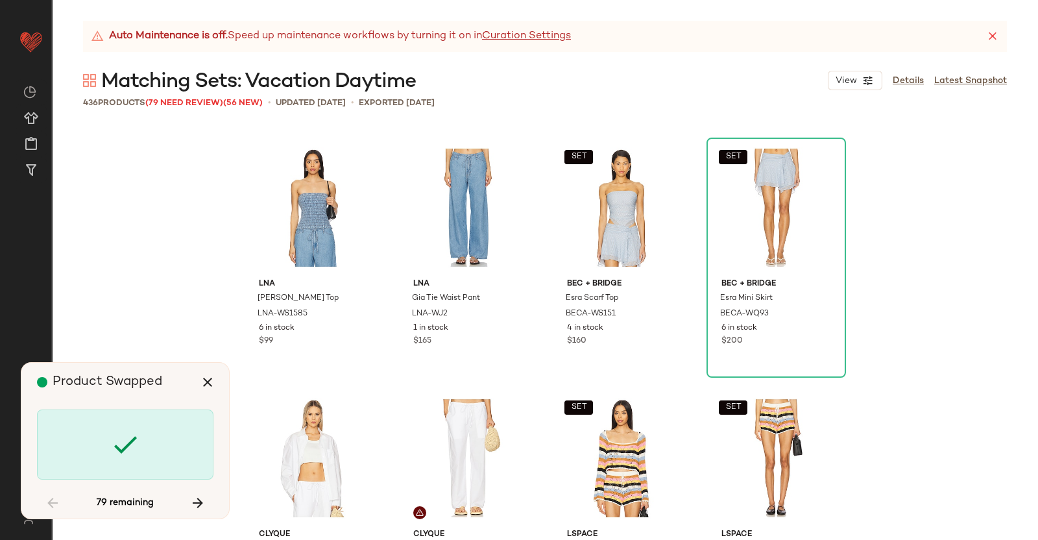
scroll to position [12524, 0]
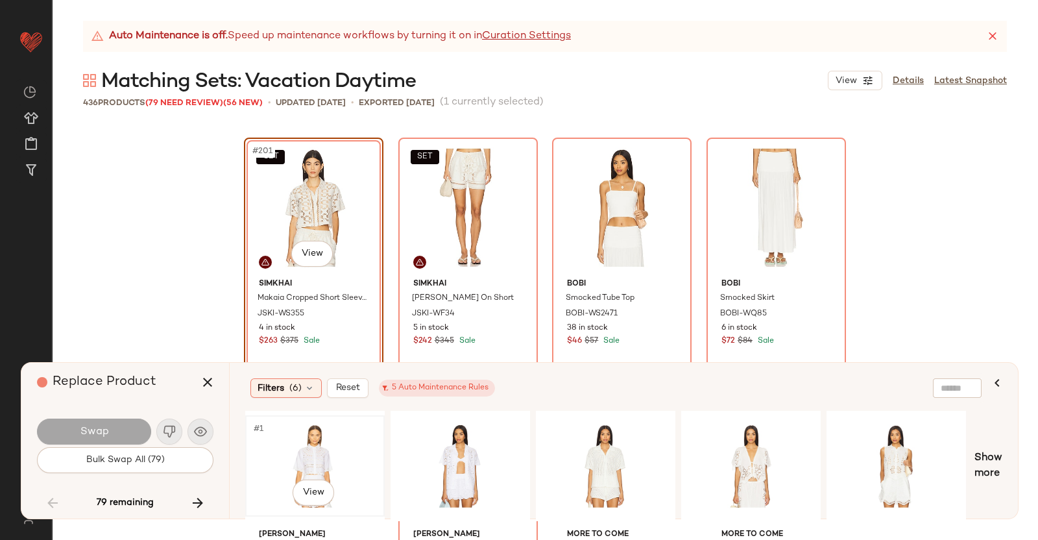
click at [300, 442] on div "#1 View" at bounding box center [315, 466] width 130 height 92
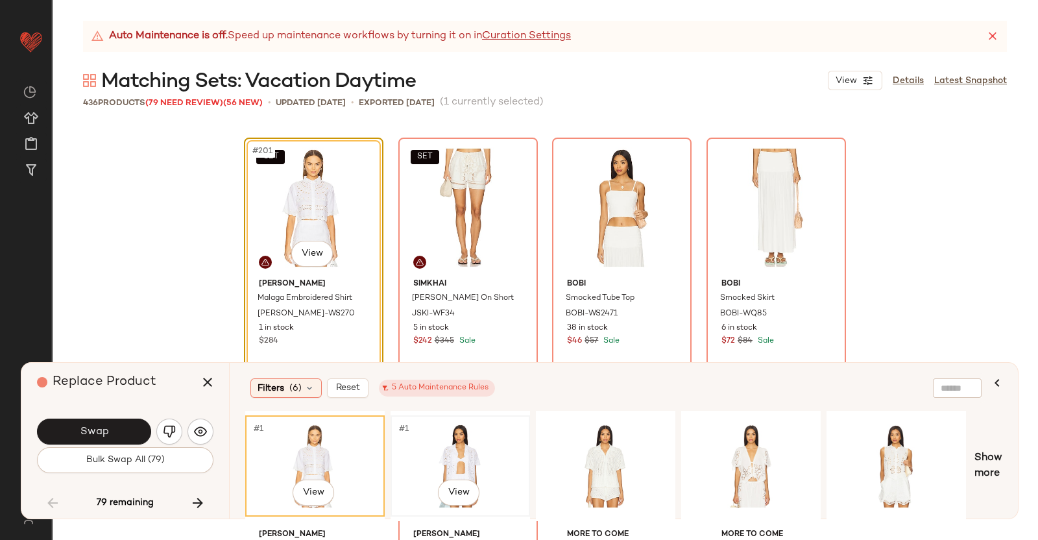
click at [439, 446] on div "#1 View" at bounding box center [460, 466] width 130 height 92
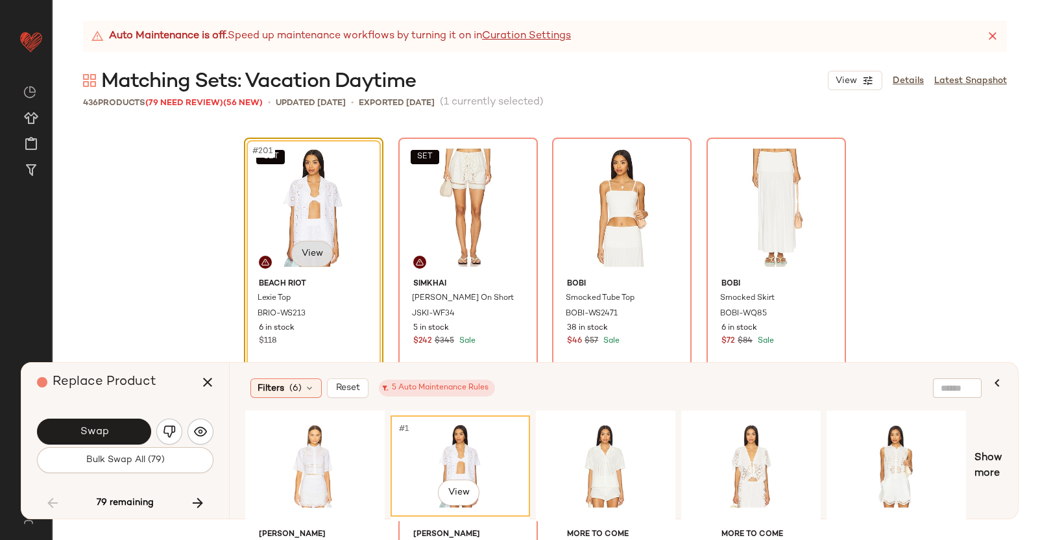
click at [308, 249] on body "Revolve ** Dashboard All Products Global Clipboards (38) Curations (350) Kriste…" at bounding box center [519, 270] width 1038 height 540
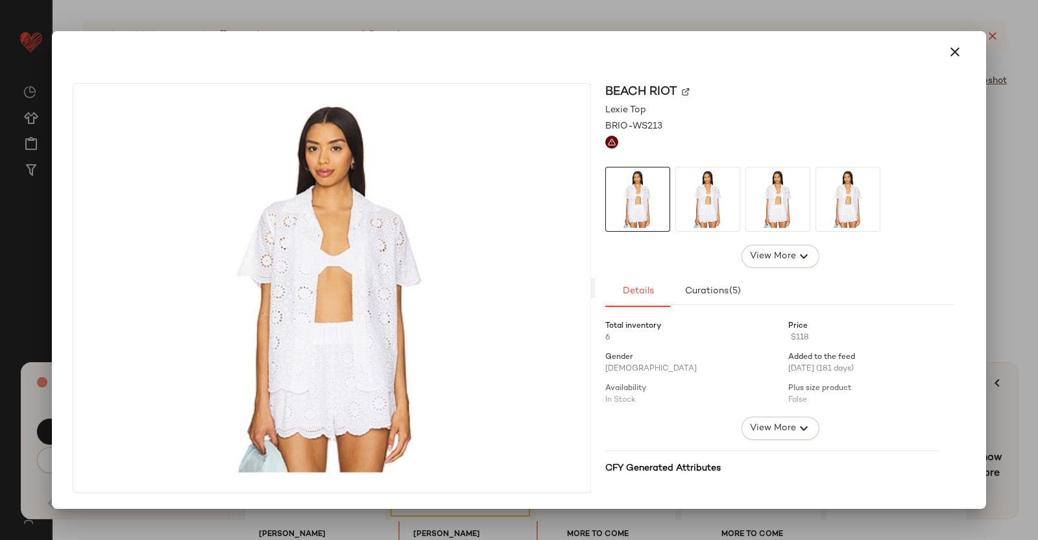
click at [685, 88] on img at bounding box center [686, 92] width 8 height 8
click at [1031, 339] on div at bounding box center [519, 270] width 1038 height 540
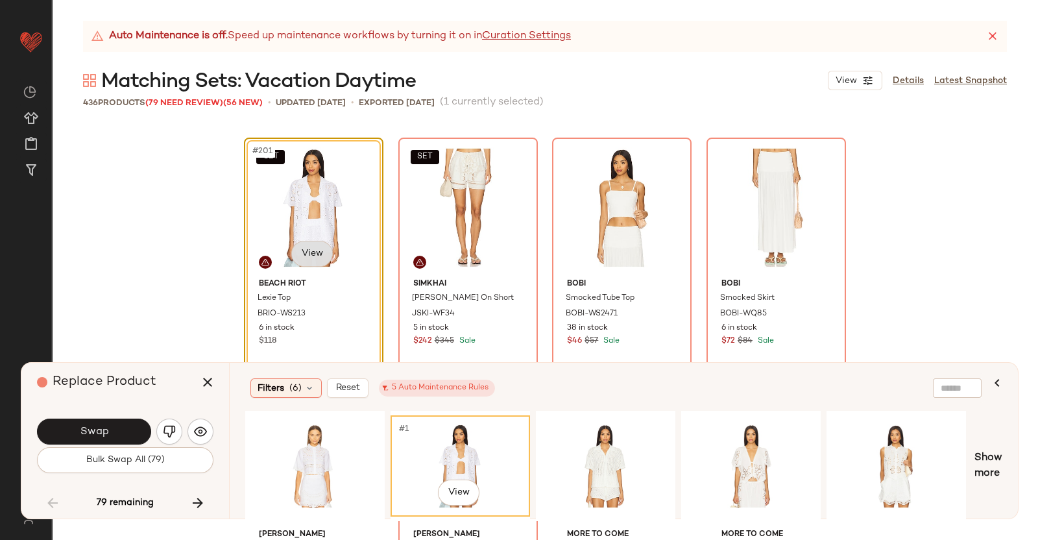
click at [320, 262] on body "Revolve ** Dashboard All Products Global Clipboards (38) Curations (350) Kriste…" at bounding box center [519, 270] width 1038 height 540
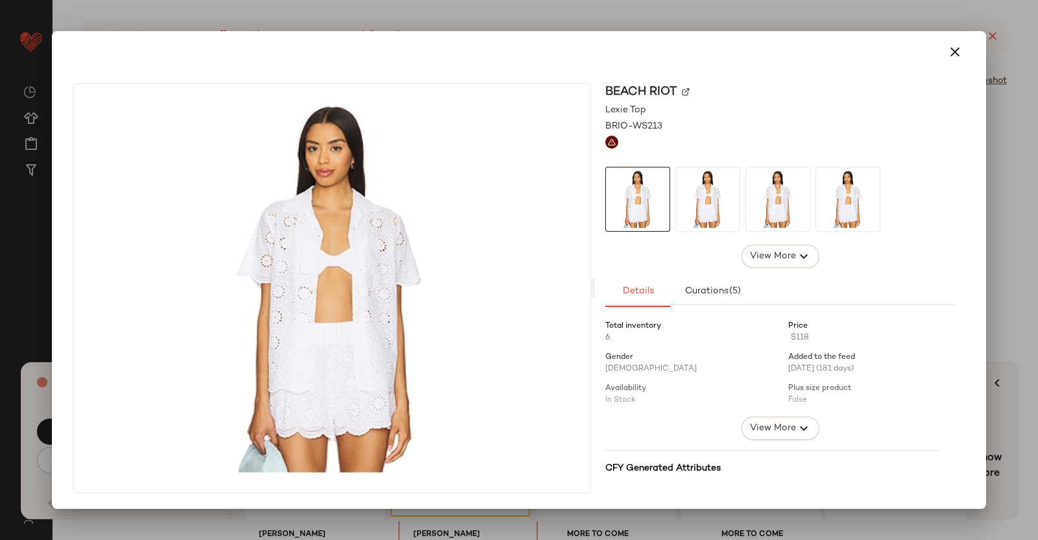
click at [689, 93] on img at bounding box center [686, 92] width 8 height 8
click at [1038, 125] on div at bounding box center [519, 270] width 1038 height 540
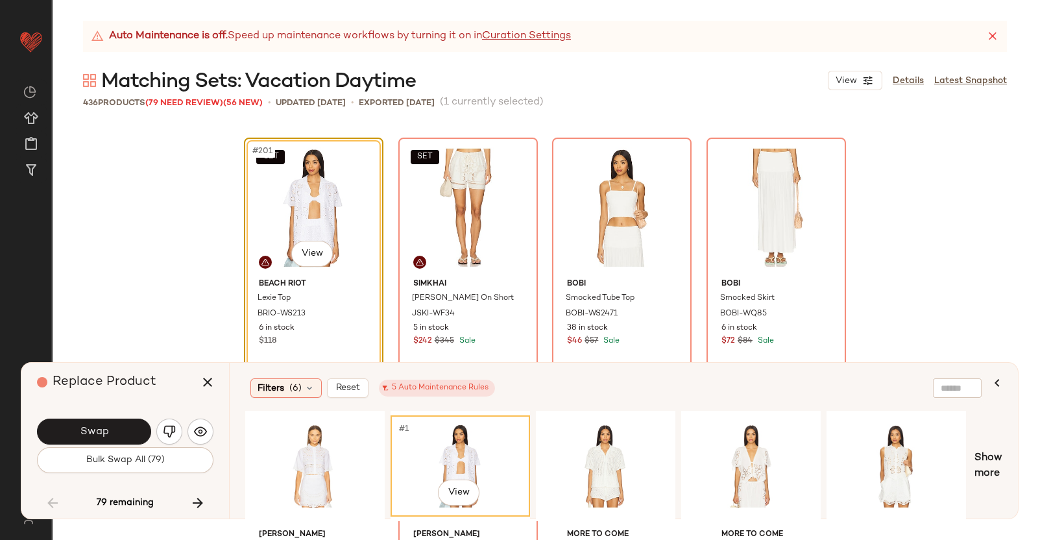
click at [200, 376] on icon "button" at bounding box center [208, 382] width 16 height 16
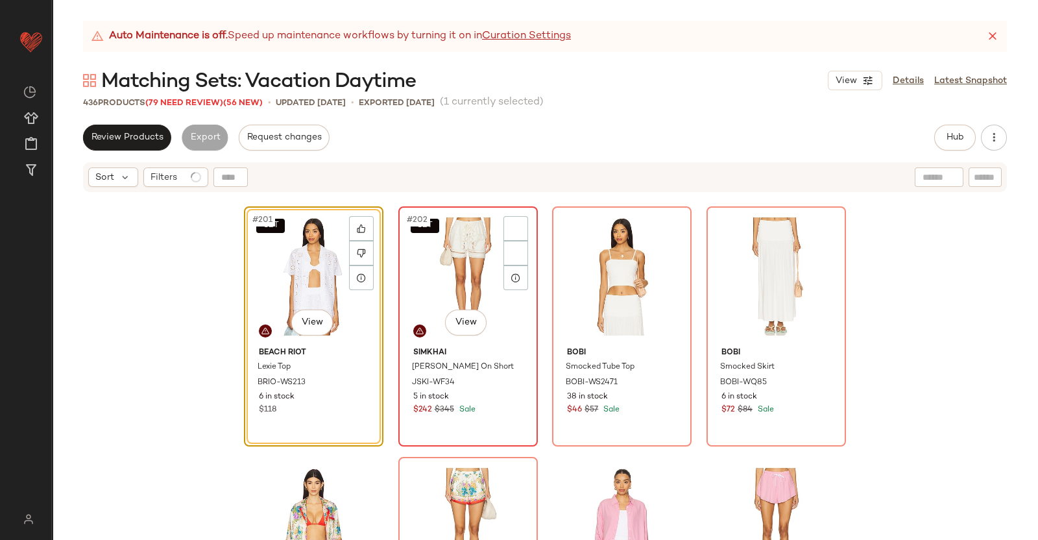
click at [422, 254] on div "SET #202 View" at bounding box center [468, 276] width 130 height 131
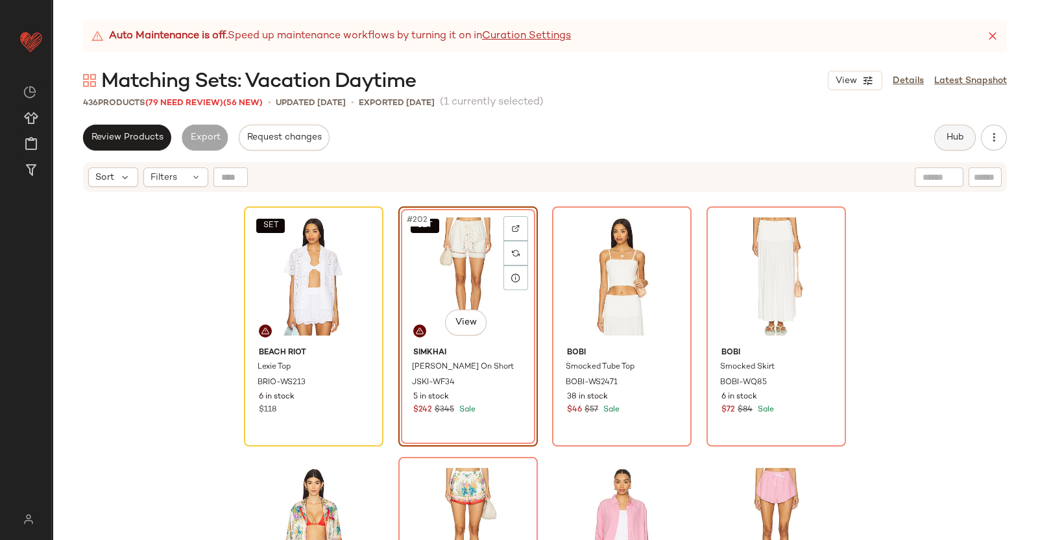
click at [964, 131] on button "Hub" at bounding box center [955, 138] width 42 height 26
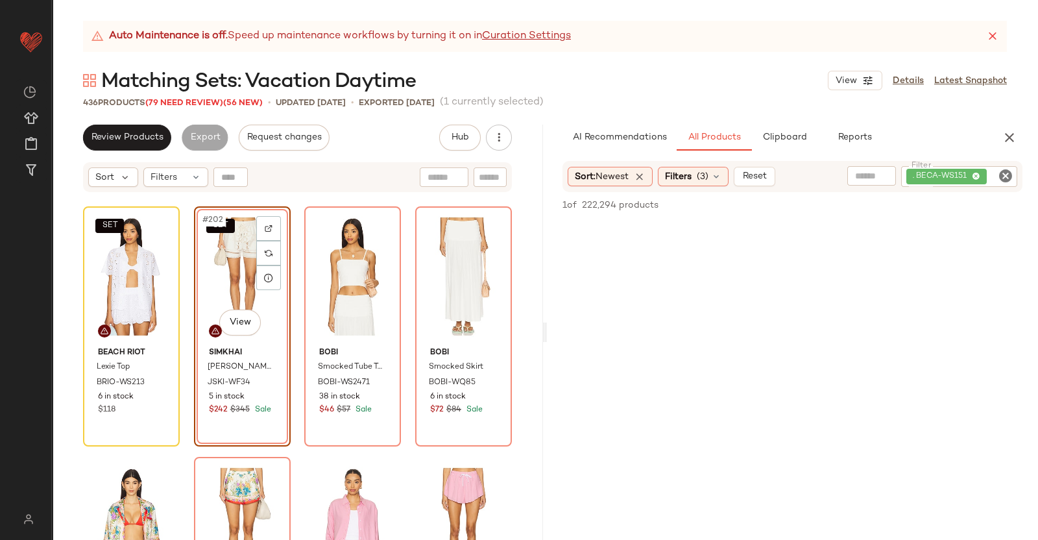
click at [1002, 177] on icon "Clear Filter" at bounding box center [1006, 176] width 16 height 16
paste input "**********"
type input "**********"
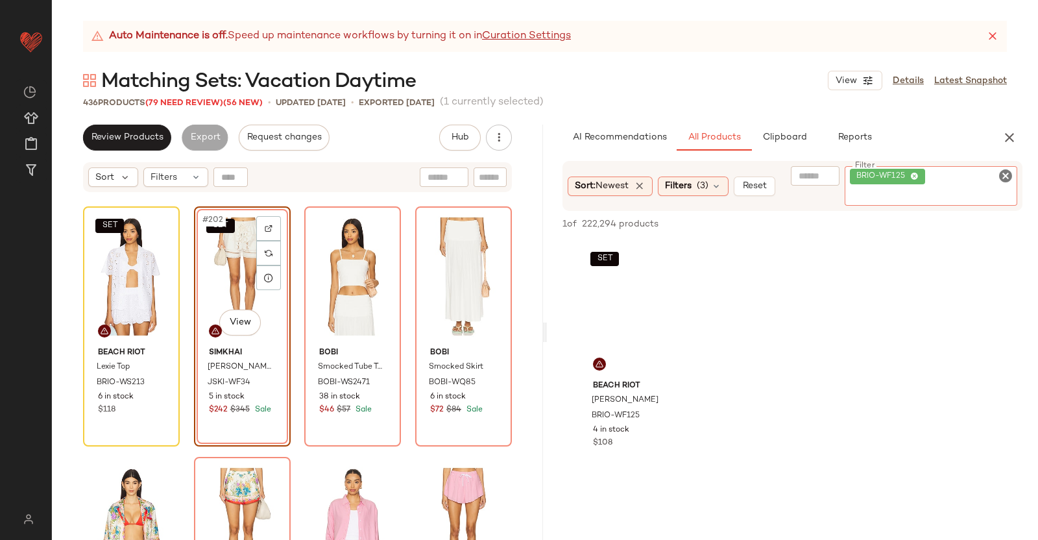
click at [233, 273] on div "SET #202 View" at bounding box center [243, 276] width 88 height 131
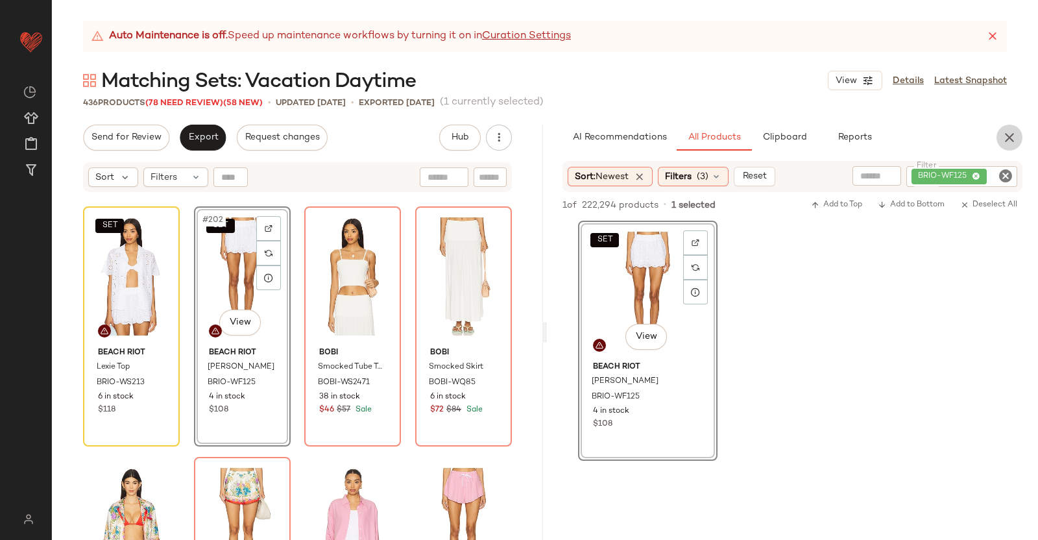
click at [999, 141] on button "button" at bounding box center [1010, 138] width 26 height 26
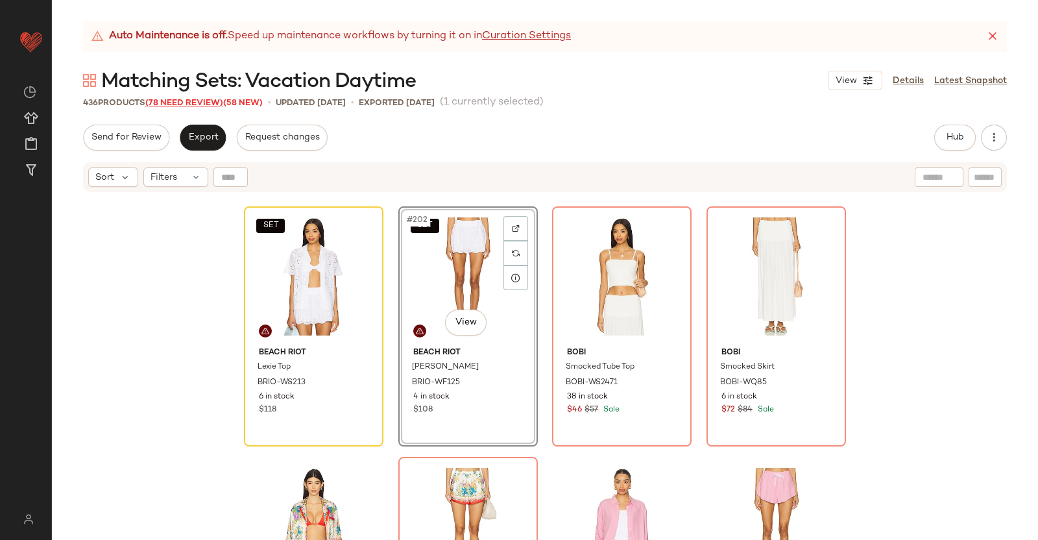
click at [175, 99] on span "(78 Need Review)" at bounding box center [184, 103] width 78 height 9
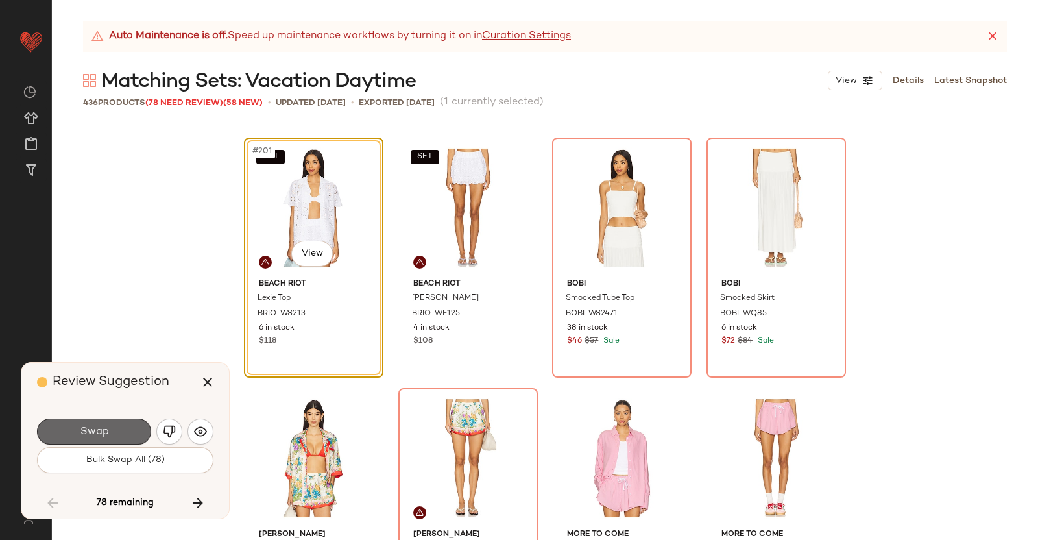
click at [111, 433] on button "Swap" at bounding box center [94, 432] width 114 height 26
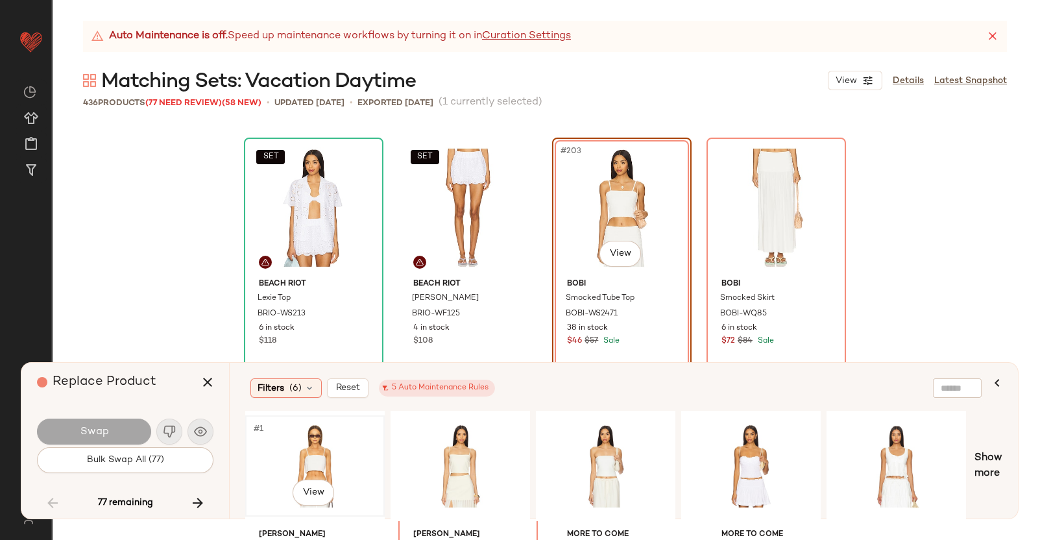
click at [327, 444] on div "#1 View" at bounding box center [315, 466] width 130 height 92
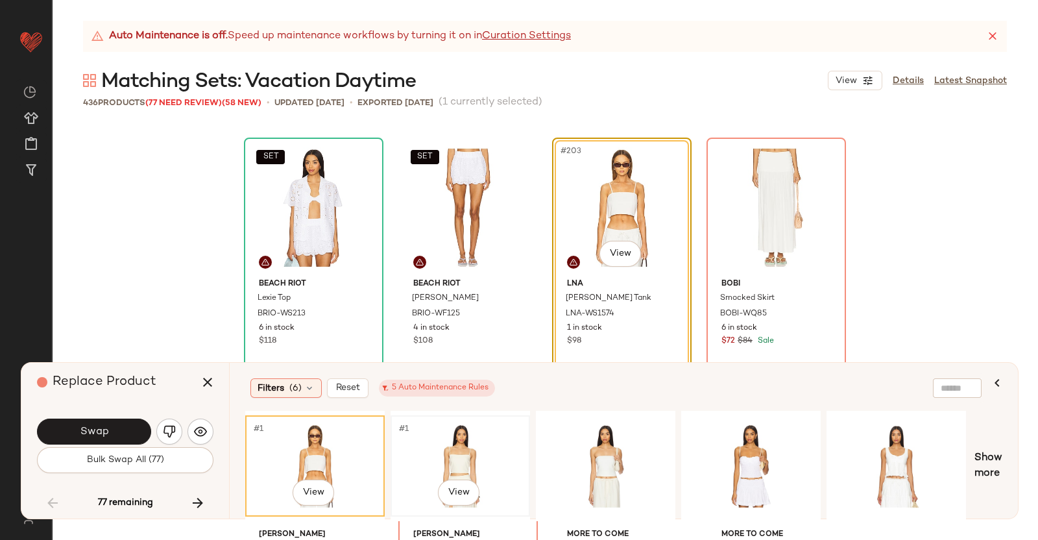
click at [408, 417] on div "#1 View" at bounding box center [460, 466] width 137 height 99
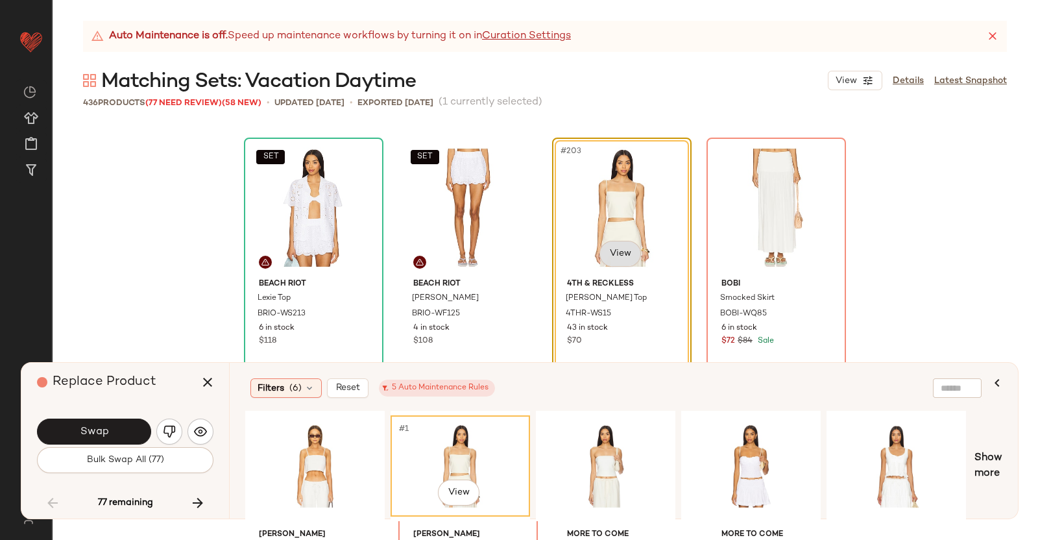
click at [628, 258] on body "Revolve ** Dashboard All Products Global Clipboards (38) Curations (350) Kriste…" at bounding box center [519, 270] width 1038 height 540
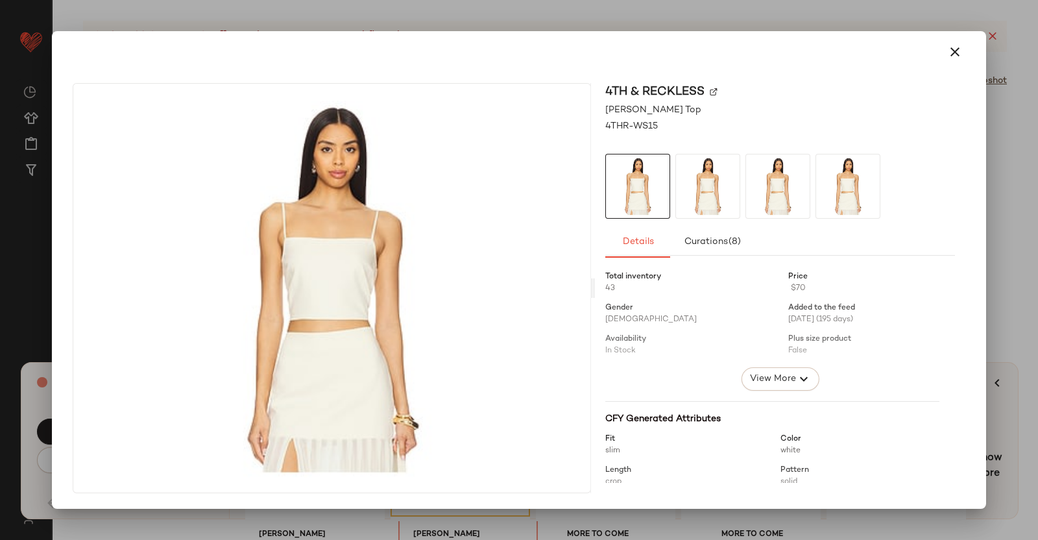
click at [713, 91] on img at bounding box center [714, 92] width 8 height 8
click at [1038, 125] on div at bounding box center [519, 270] width 1038 height 540
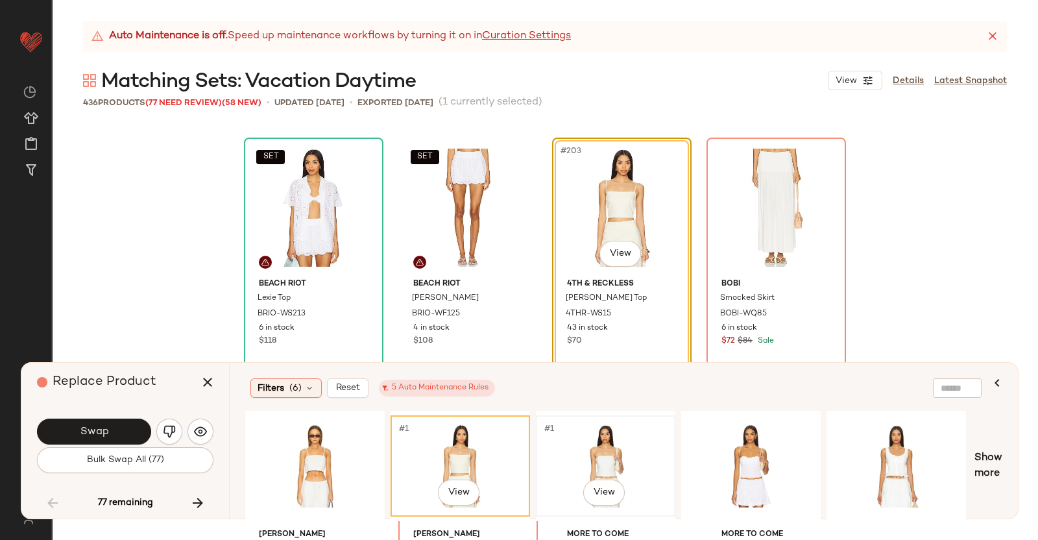
click at [620, 455] on div "#1 View" at bounding box center [606, 466] width 130 height 92
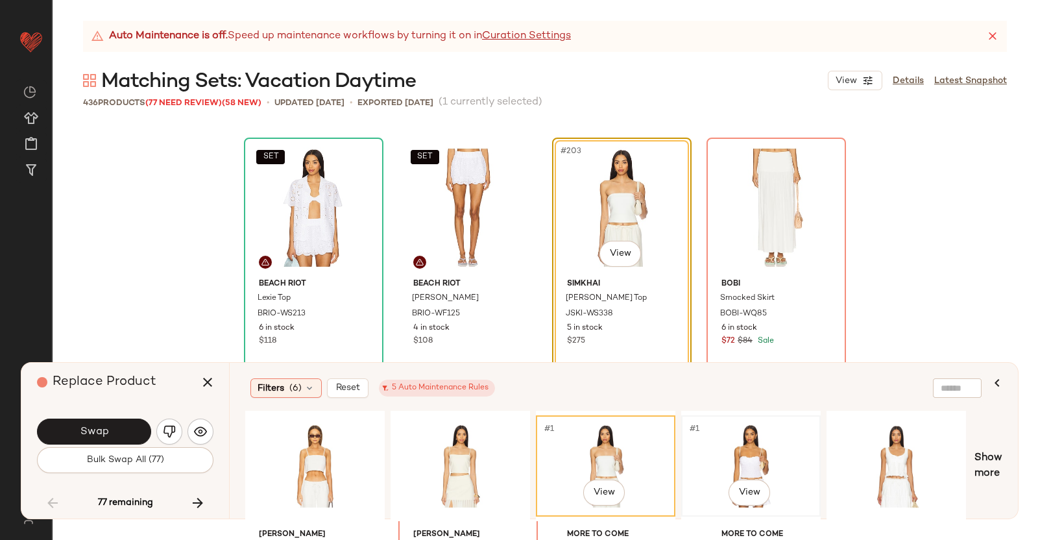
click at [770, 438] on div "#1 View" at bounding box center [751, 466] width 130 height 92
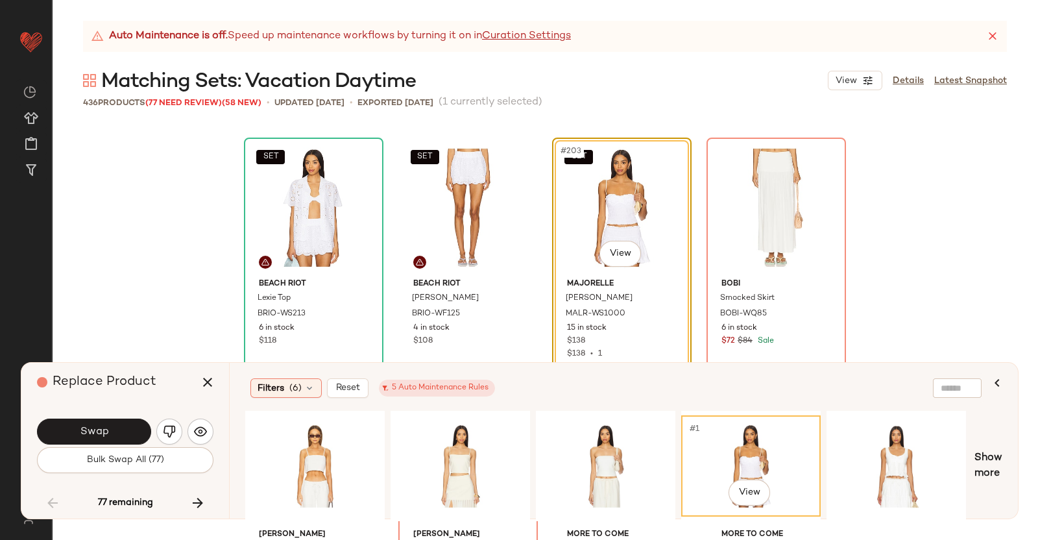
click at [639, 255] on div "SET #203 View" at bounding box center [622, 207] width 130 height 131
click at [629, 251] on body "Revolve ** Dashboard All Products Global Clipboards (38) Curations (350) Kriste…" at bounding box center [519, 270] width 1038 height 540
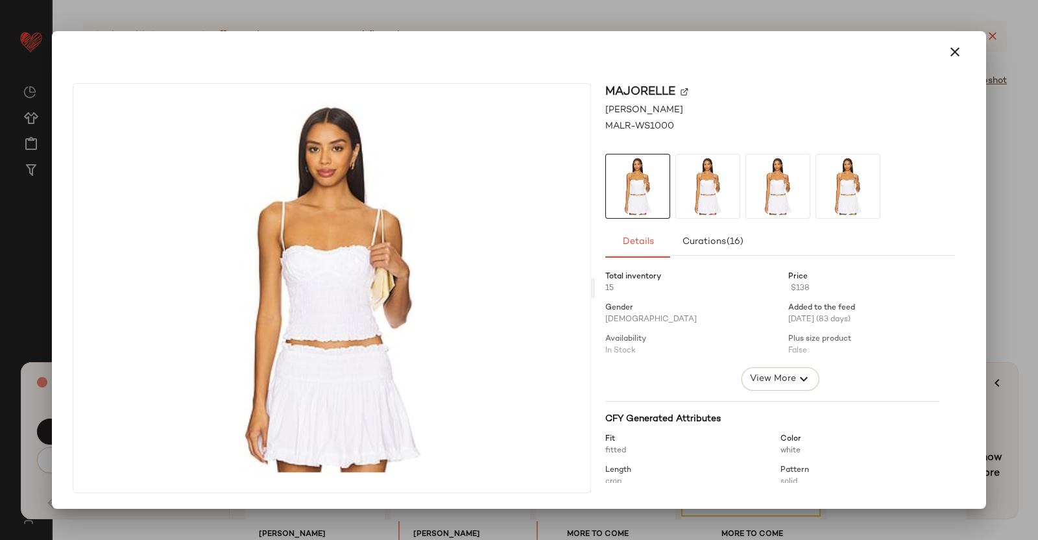
click at [682, 93] on img at bounding box center [685, 92] width 8 height 8
click at [1038, 274] on div at bounding box center [519, 270] width 1038 height 540
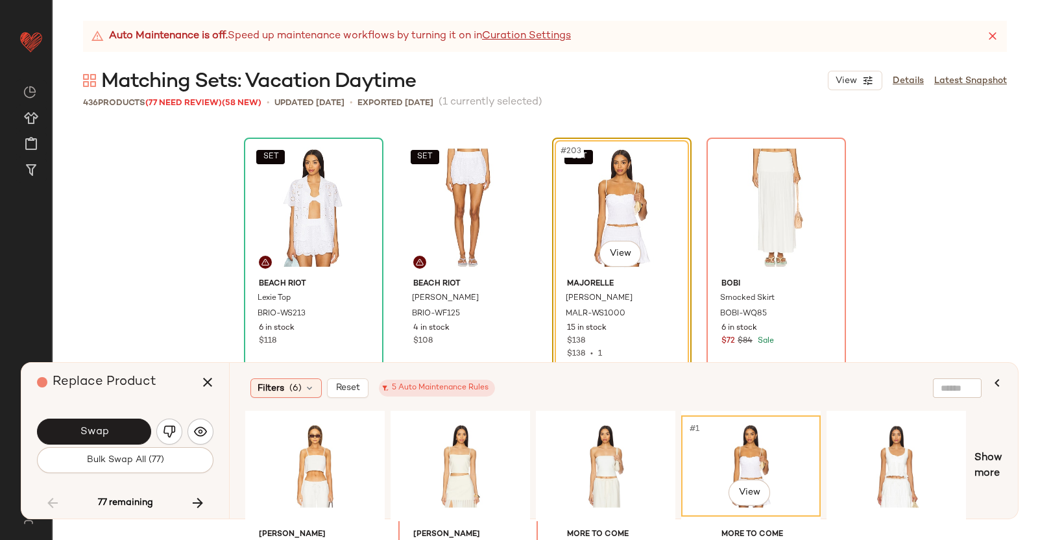
click at [175, 382] on div "Replace Product" at bounding box center [130, 382] width 186 height 39
drag, startPoint x: 198, startPoint y: 380, endPoint x: 211, endPoint y: 372, distance: 15.1
click at [198, 380] on button "button" at bounding box center [207, 382] width 31 height 31
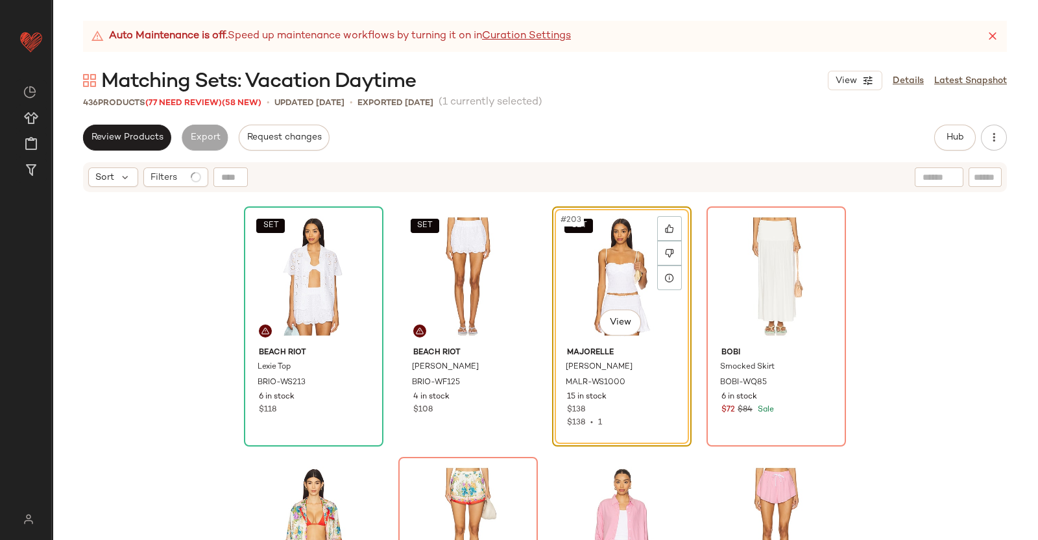
drag, startPoint x: 616, startPoint y: 290, endPoint x: 803, endPoint y: 189, distance: 212.2
click at [616, 290] on div "SET #203 View" at bounding box center [622, 276] width 130 height 131
click at [952, 138] on span "Hub" at bounding box center [955, 137] width 18 height 10
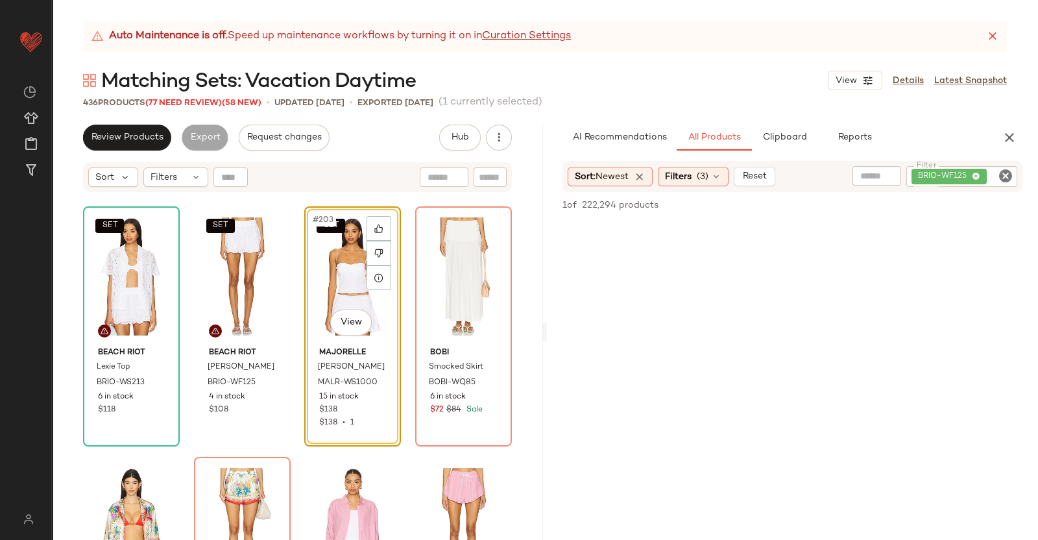
click at [972, 189] on div "Sort: Newest Filters (3) Reset Filter BRIO-WF125 Filter" at bounding box center [793, 176] width 460 height 31
click at [977, 176] on div "BRIO-WF125" at bounding box center [962, 176] width 111 height 21
paste input "**********"
type input "**********"
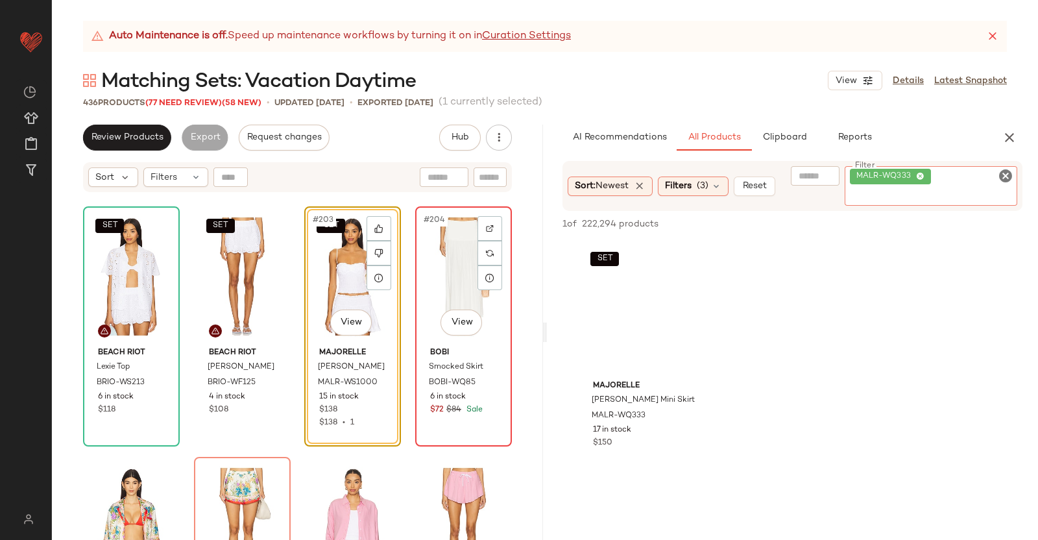
click at [440, 284] on div "#204 View" at bounding box center [464, 276] width 88 height 131
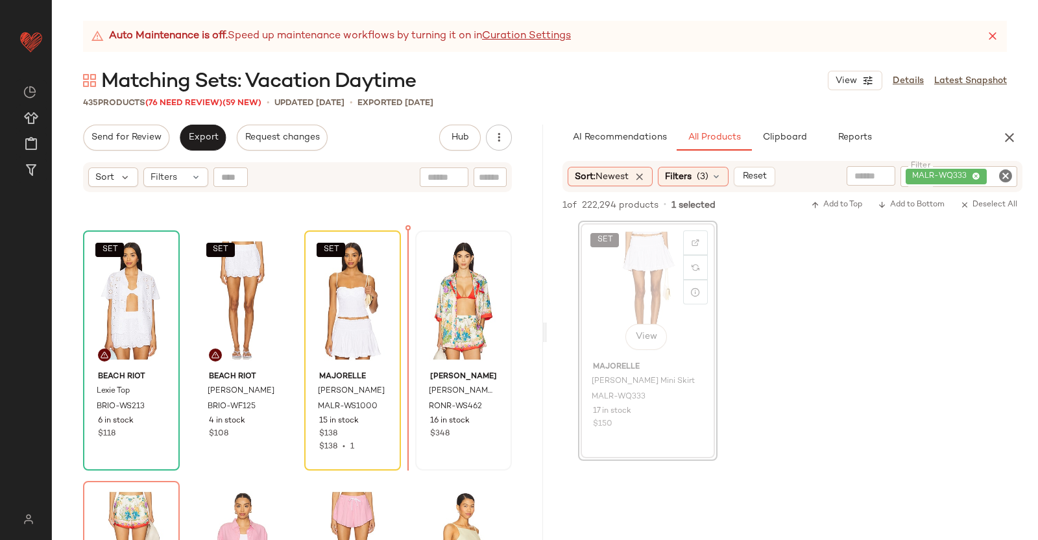
scroll to position [12495, 0]
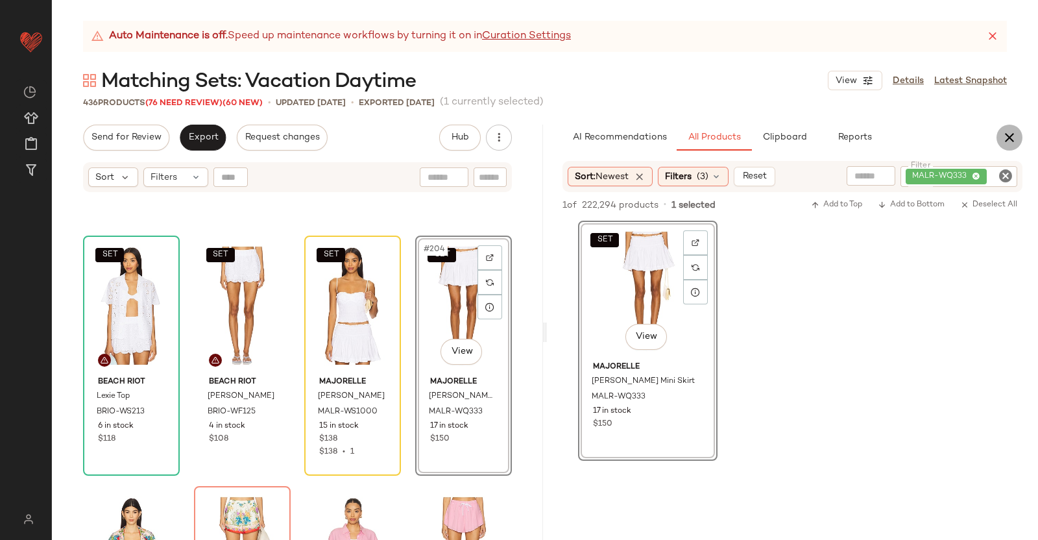
click at [1002, 130] on icon "button" at bounding box center [1010, 138] width 16 height 16
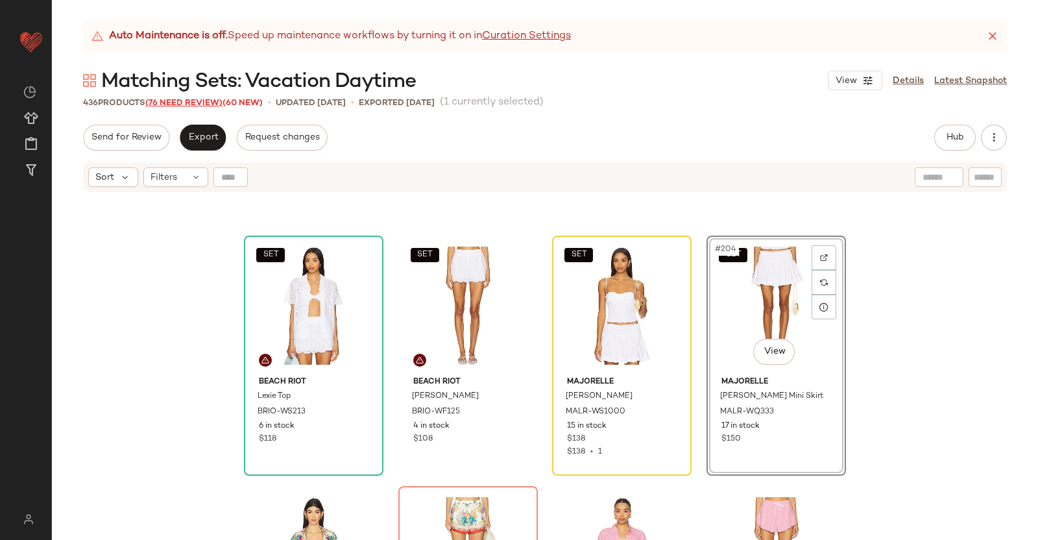
click at [193, 104] on span "(76 Need Review)" at bounding box center [183, 103] width 77 height 9
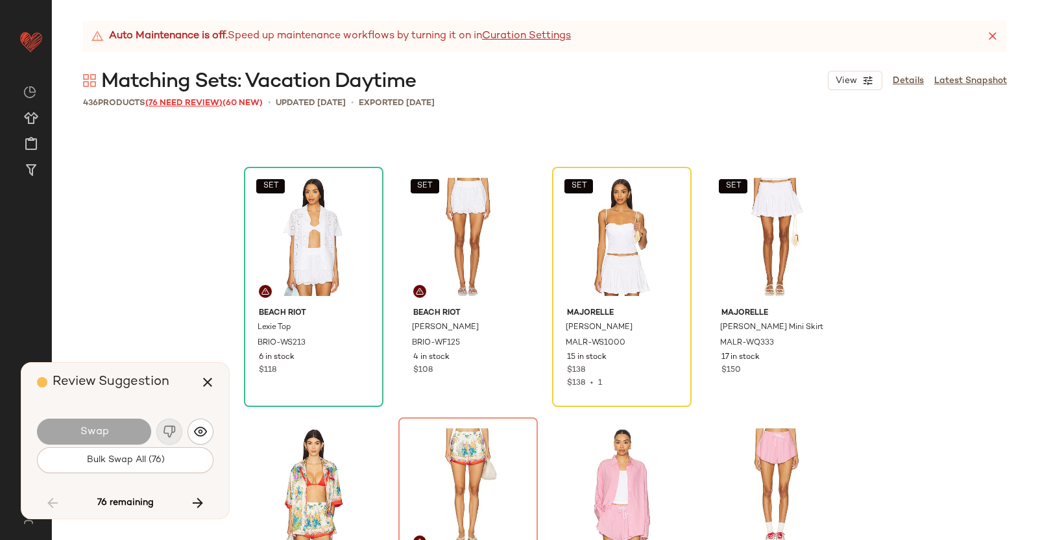
scroll to position [12524, 0]
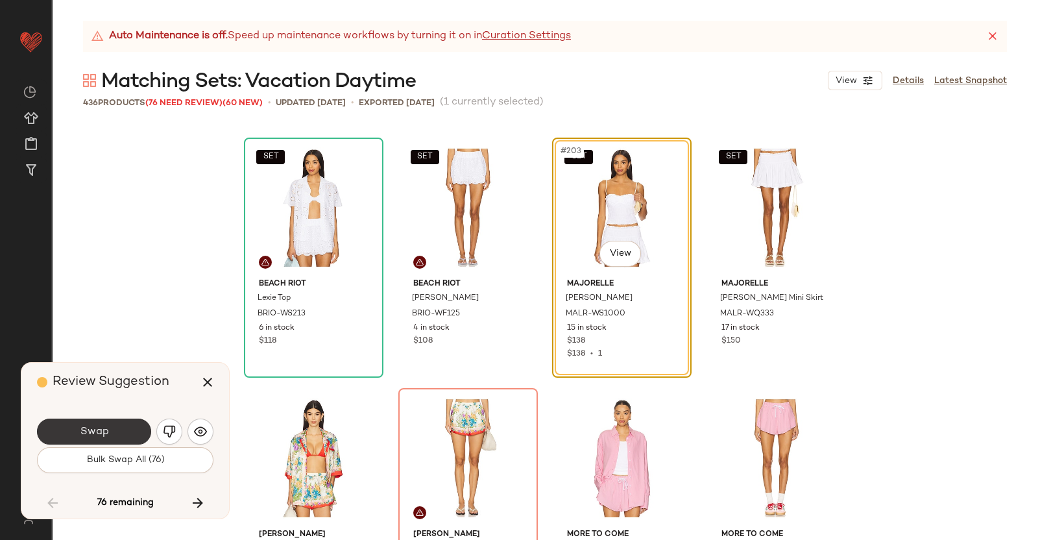
click at [103, 423] on button "Swap" at bounding box center [94, 432] width 114 height 26
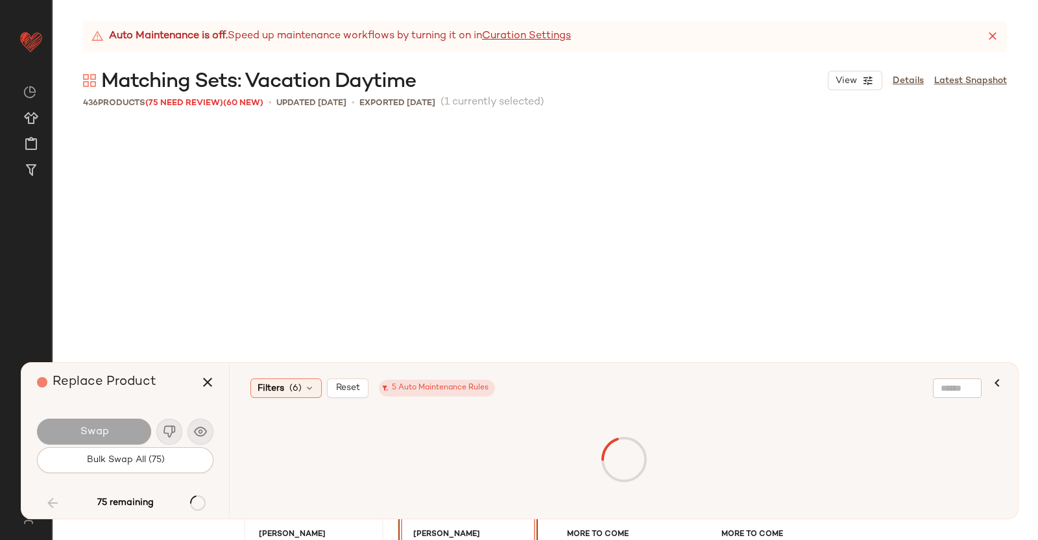
scroll to position [12774, 0]
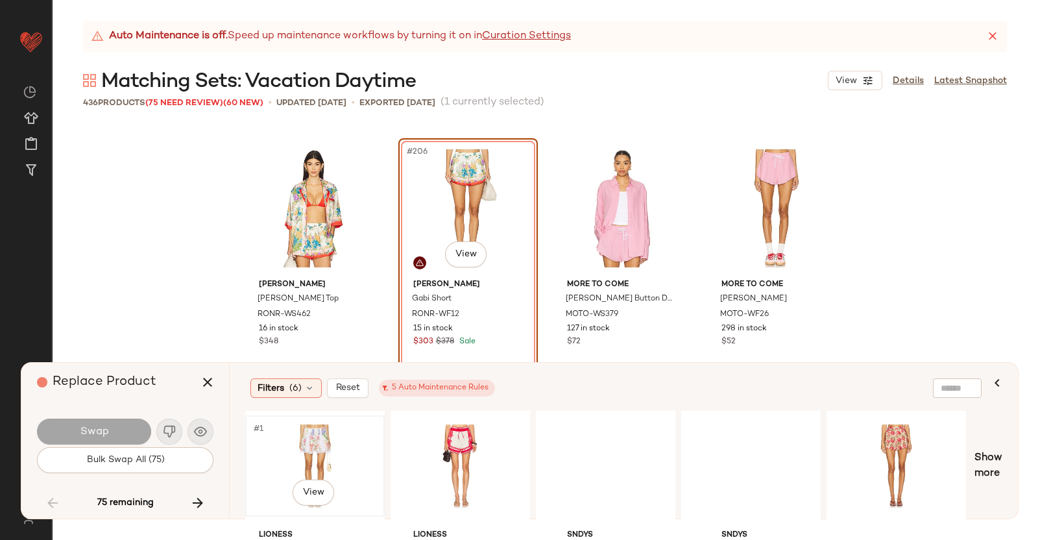
click at [306, 448] on div "#1 View" at bounding box center [315, 466] width 130 height 92
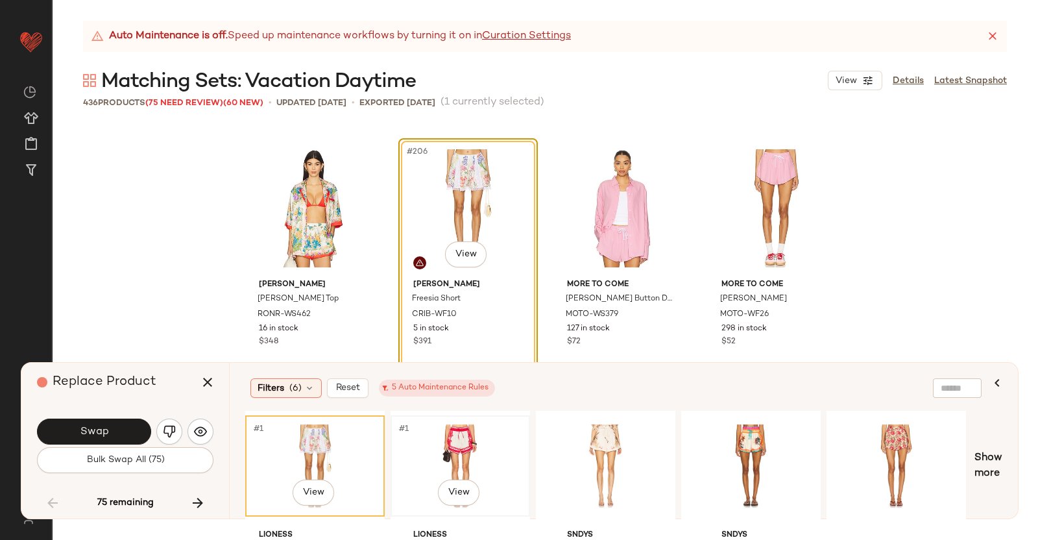
click at [459, 462] on div "#1 View" at bounding box center [460, 466] width 130 height 92
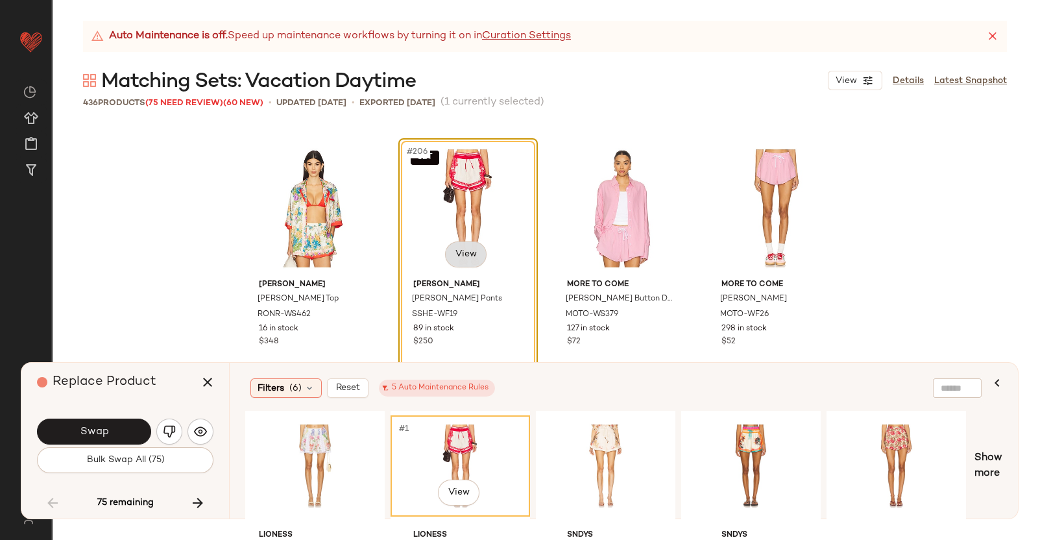
click at [457, 252] on body "Revolve ** Dashboard All Products Global Clipboards (38) Curations (350) Kriste…" at bounding box center [519, 270] width 1038 height 540
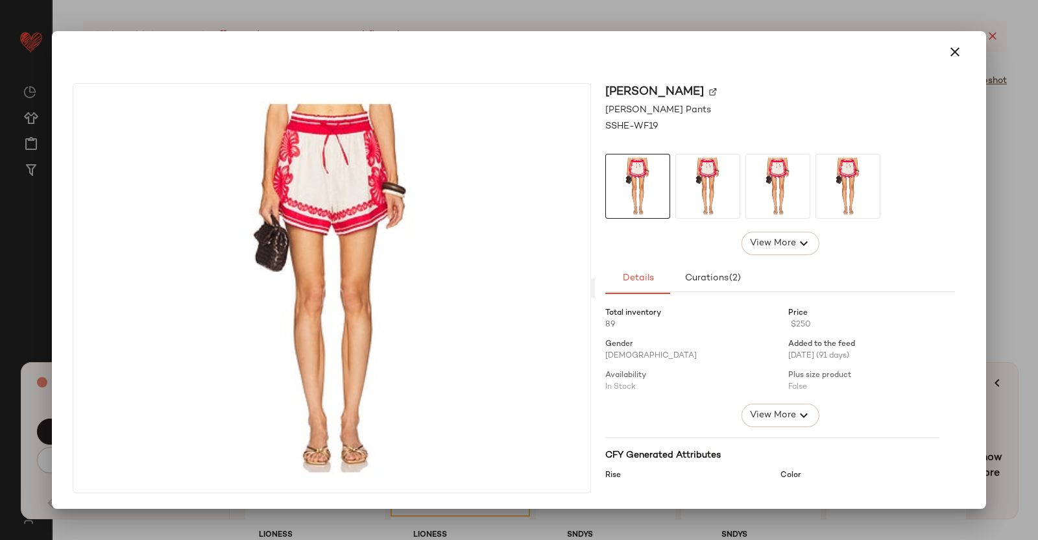
click at [699, 90] on div "Shani Shemer" at bounding box center [780, 92] width 350 height 18
click at [703, 87] on div "Shani Shemer" at bounding box center [780, 92] width 350 height 18
click at [709, 93] on img at bounding box center [713, 92] width 8 height 8
click at [1038, 219] on div at bounding box center [519, 270] width 1038 height 540
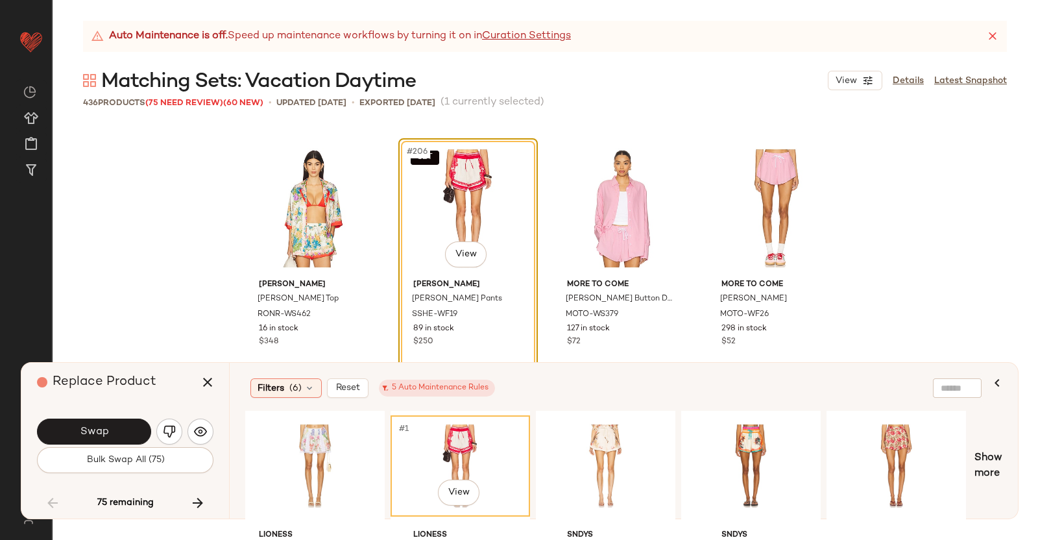
click at [185, 382] on div "Replace Product" at bounding box center [130, 382] width 186 height 39
click at [203, 392] on button "button" at bounding box center [207, 382] width 31 height 31
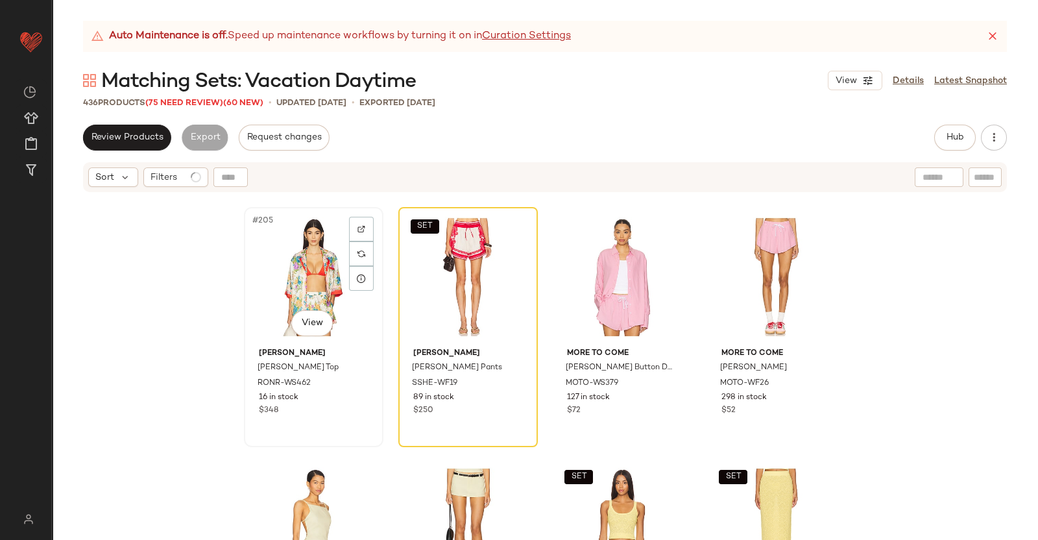
click at [286, 246] on div "#205 View" at bounding box center [314, 277] width 130 height 131
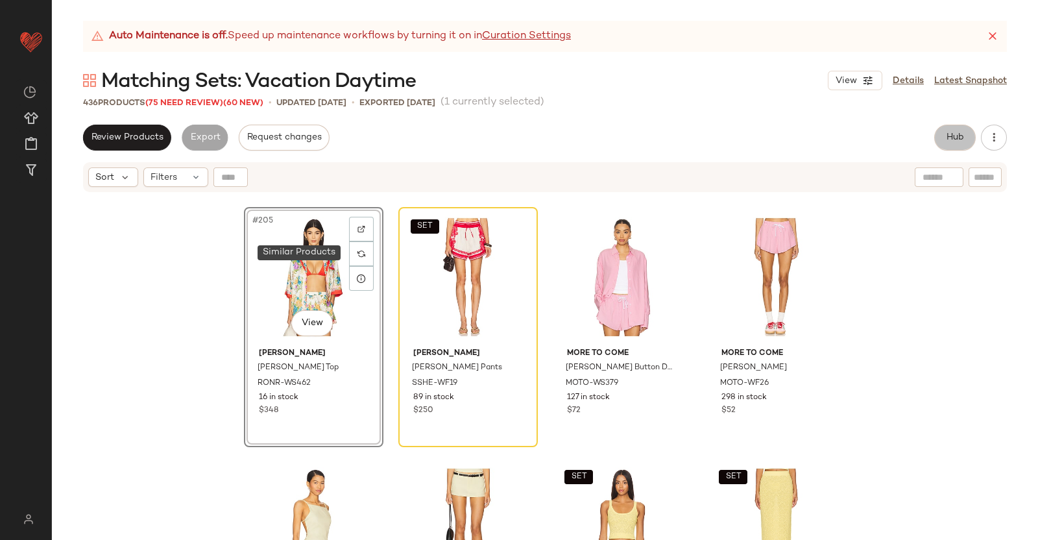
click at [950, 138] on span "Hub" at bounding box center [955, 137] width 18 height 10
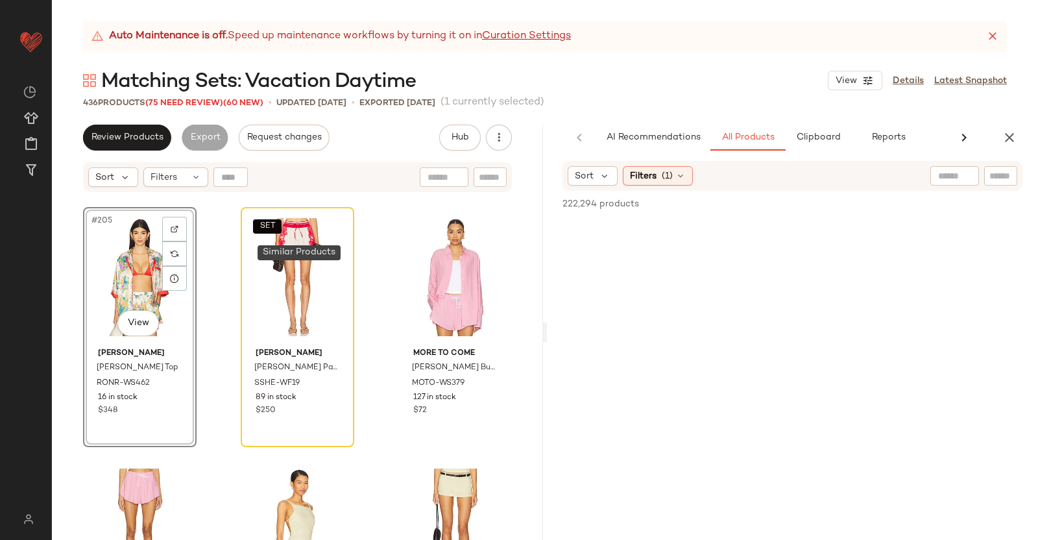
click at [984, 172] on div at bounding box center [1000, 175] width 33 height 19
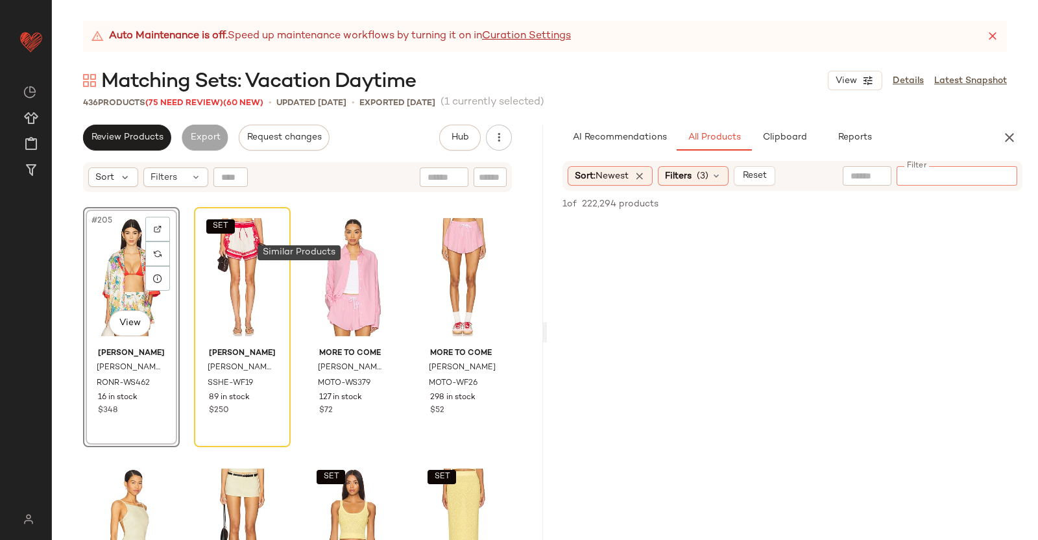
paste input "*********"
type input "*********"
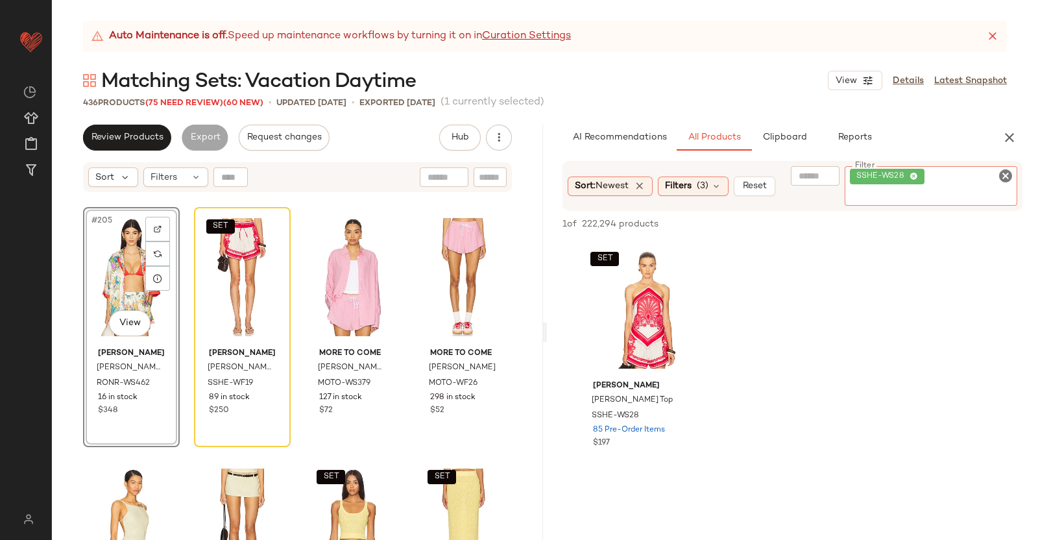
click at [119, 267] on div "#205 View" at bounding box center [132, 277] width 88 height 131
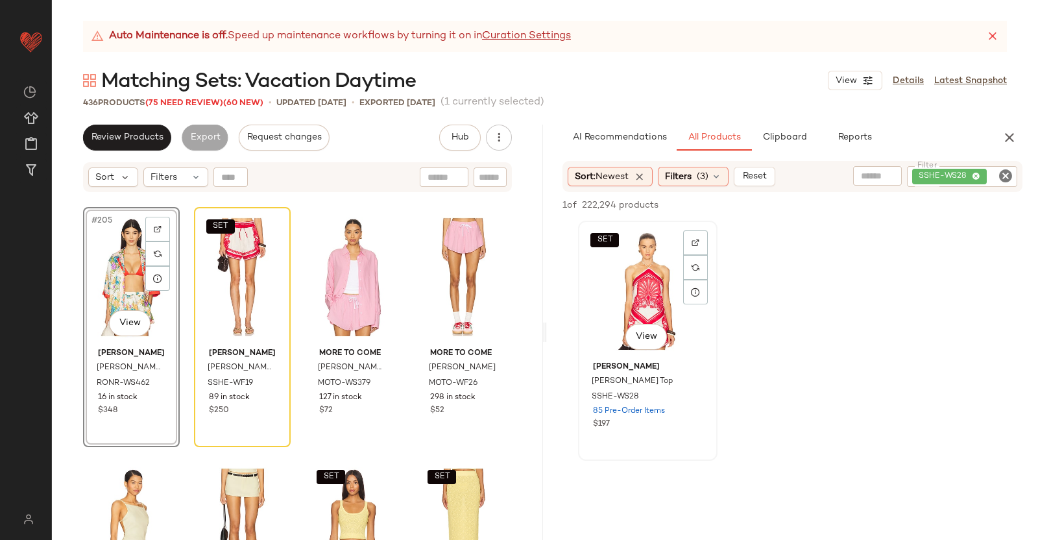
scroll to position [12772, 0]
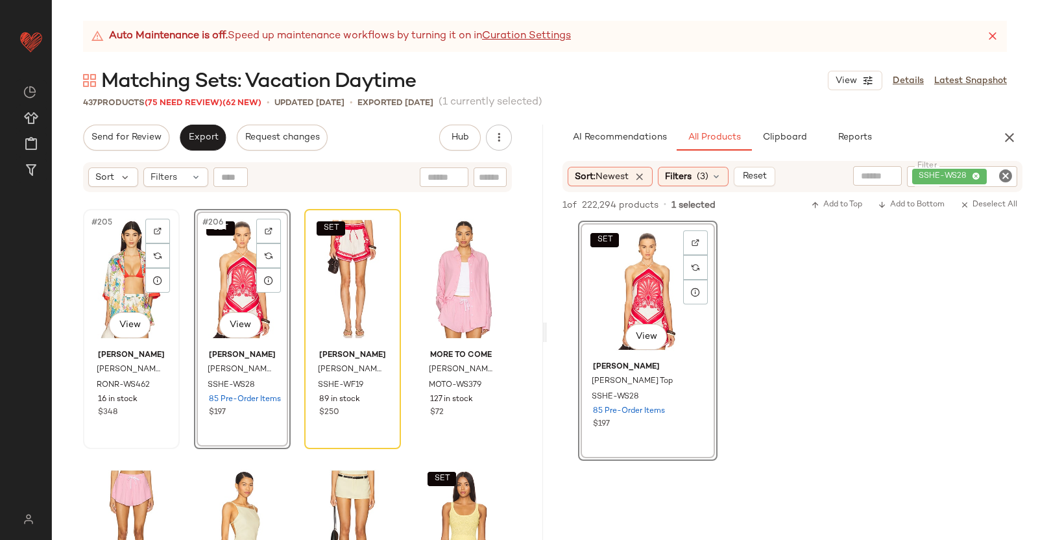
click at [117, 271] on div "#205 View" at bounding box center [132, 278] width 88 height 131
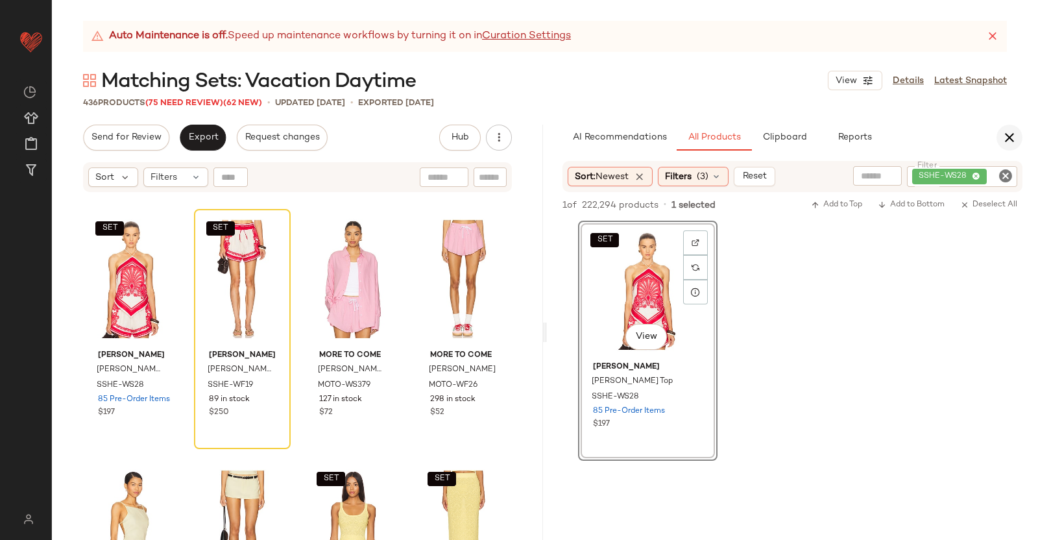
click at [1006, 140] on icon "button" at bounding box center [1010, 138] width 16 height 16
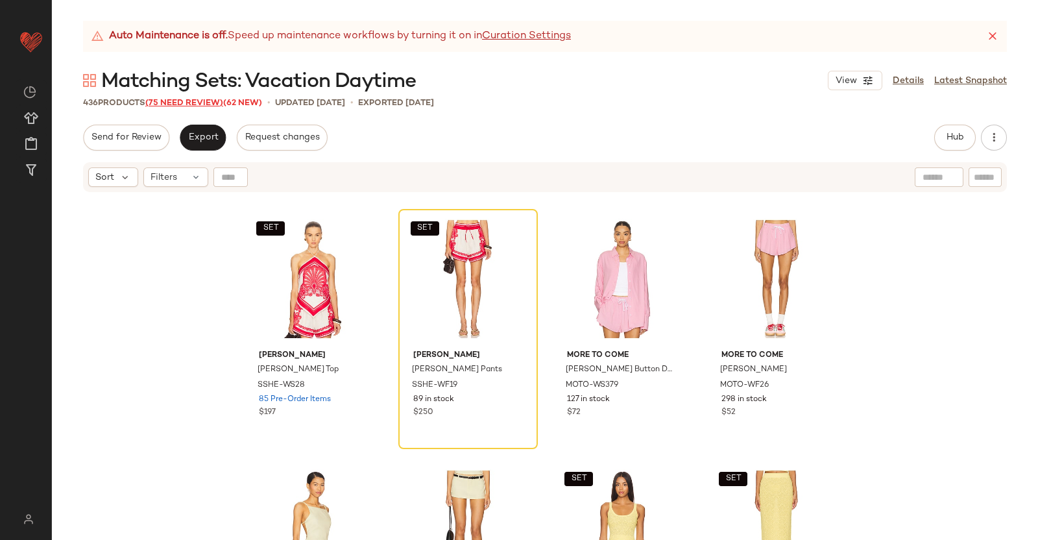
click at [174, 105] on span "(75 Need Review)" at bounding box center [184, 103] width 78 height 9
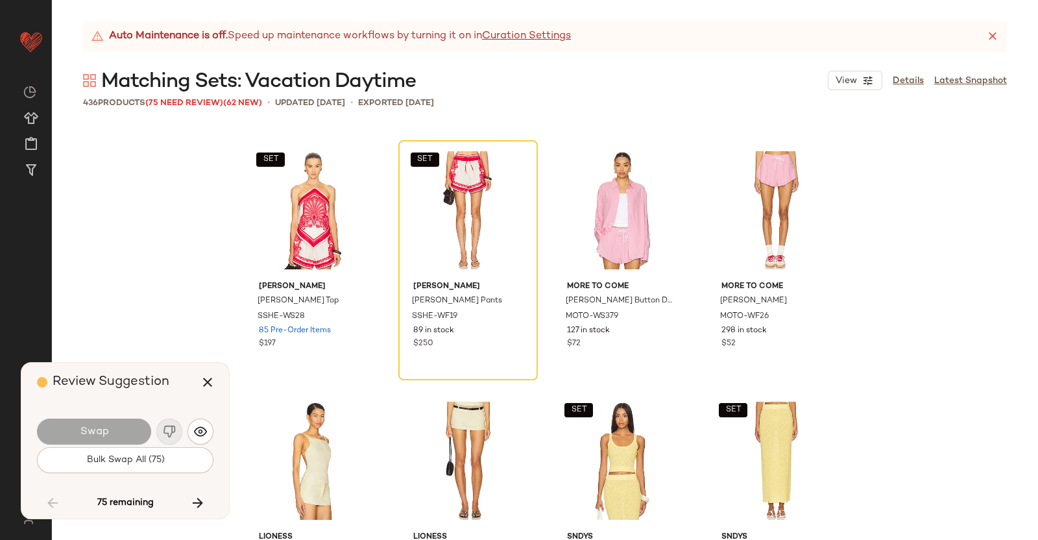
scroll to position [12774, 0]
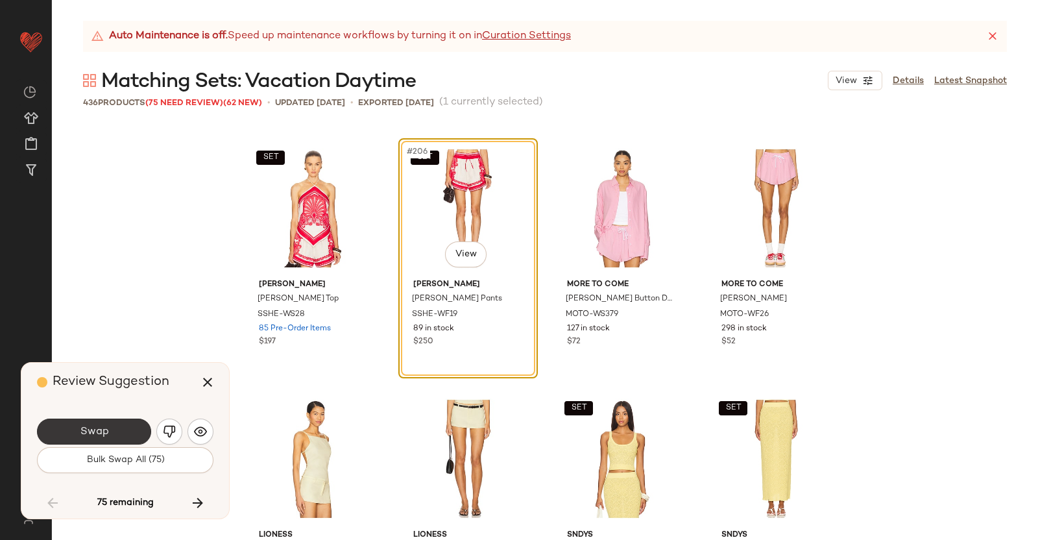
click at [118, 443] on button "Swap" at bounding box center [94, 432] width 114 height 26
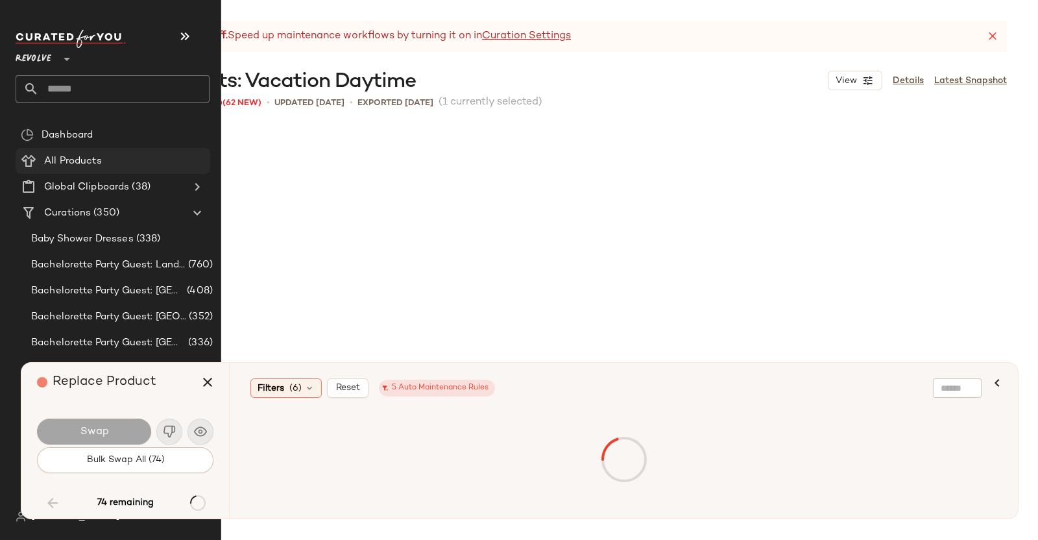
scroll to position [13276, 0]
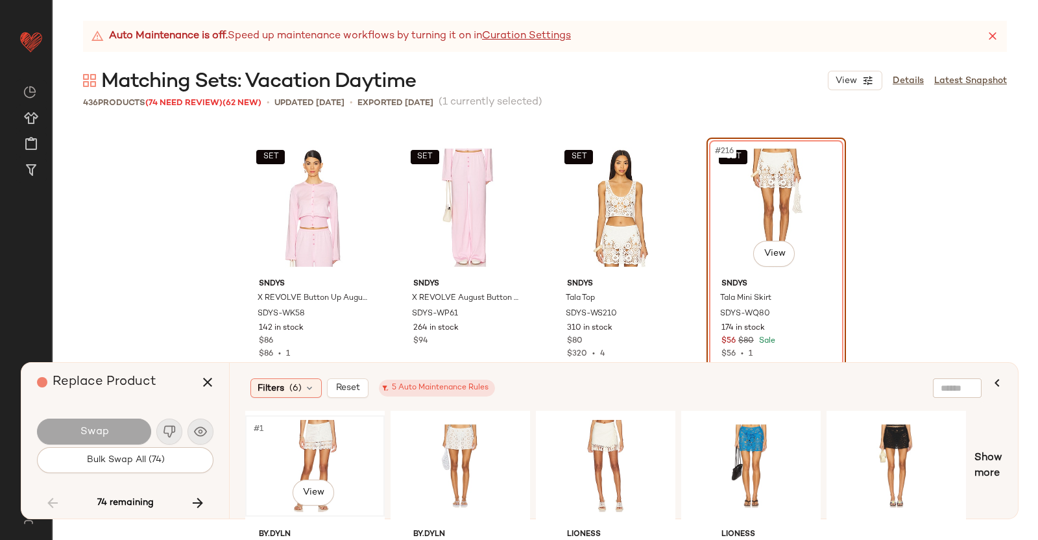
click at [328, 441] on div "#1 View" at bounding box center [315, 466] width 130 height 92
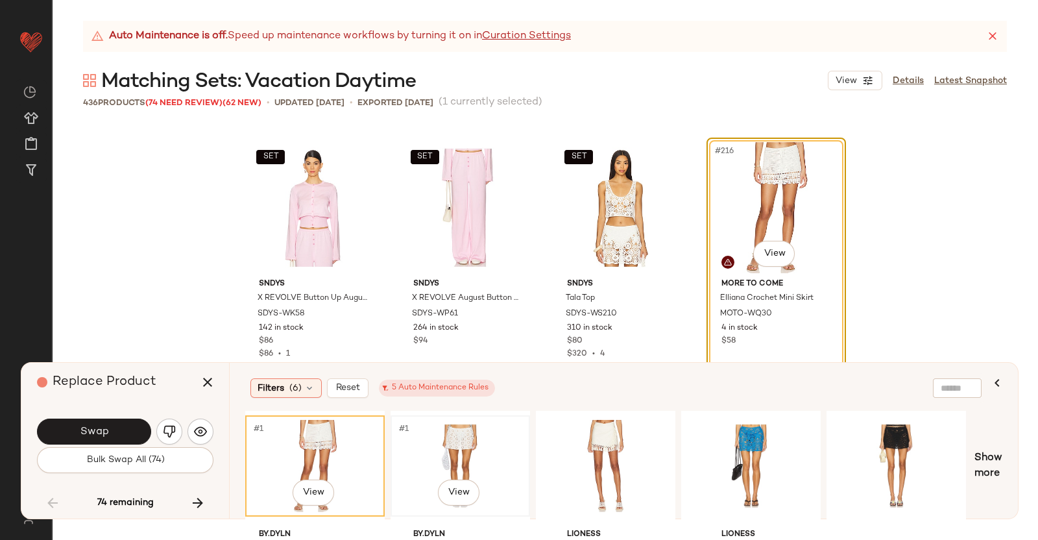
click at [470, 435] on div "#1 View" at bounding box center [460, 466] width 130 height 92
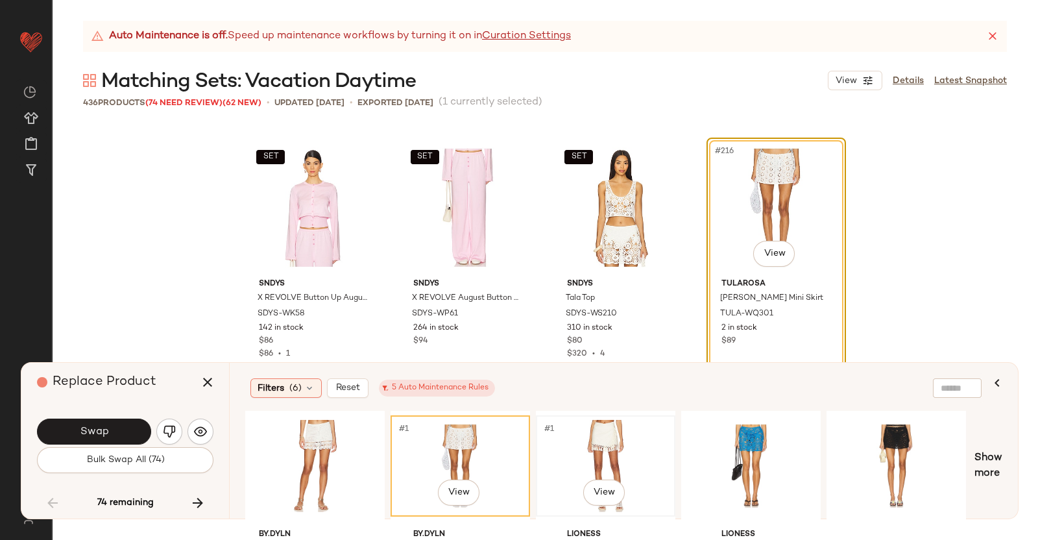
click at [598, 454] on div "#1 View" at bounding box center [606, 466] width 130 height 92
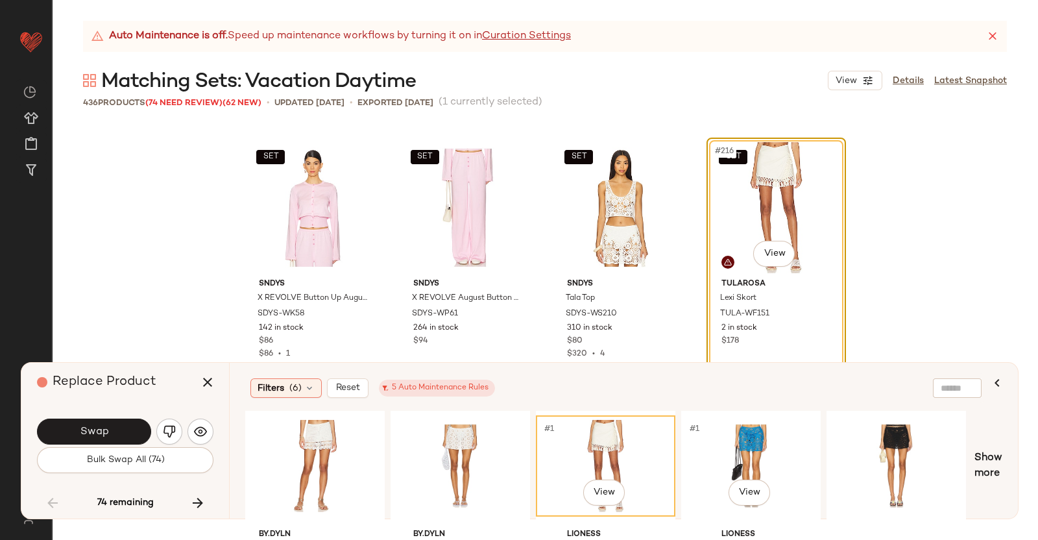
drag, startPoint x: 746, startPoint y: 449, endPoint x: 762, endPoint y: 393, distance: 58.1
click at [749, 449] on div "#1 View" at bounding box center [751, 466] width 130 height 92
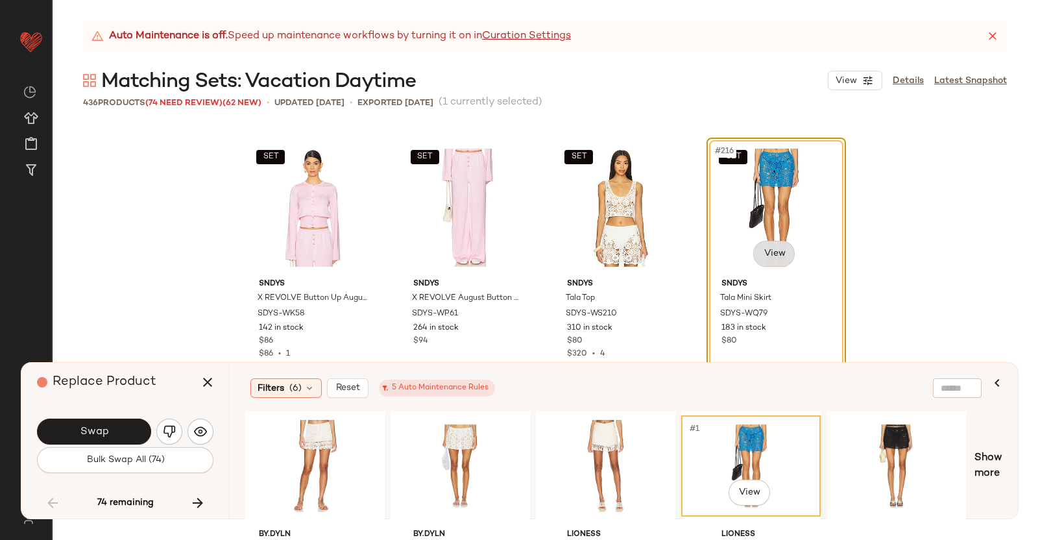
click at [781, 259] on body "Revolve ** Dashboard All Products Global Clipboards (38) Curations (350) Kriste…" at bounding box center [519, 270] width 1038 height 540
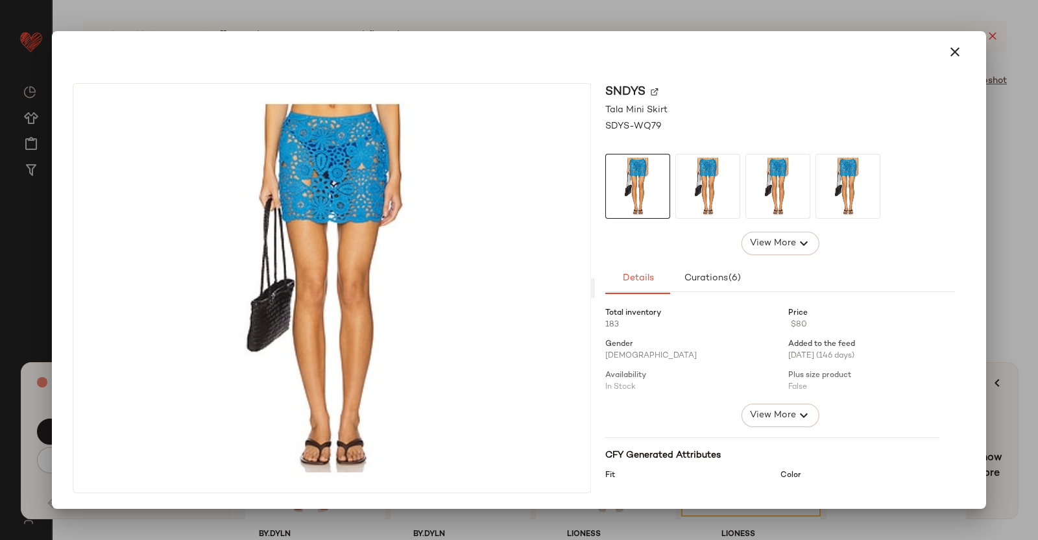
click at [653, 90] on img at bounding box center [655, 92] width 8 height 8
click at [1038, 197] on div at bounding box center [519, 270] width 1038 height 540
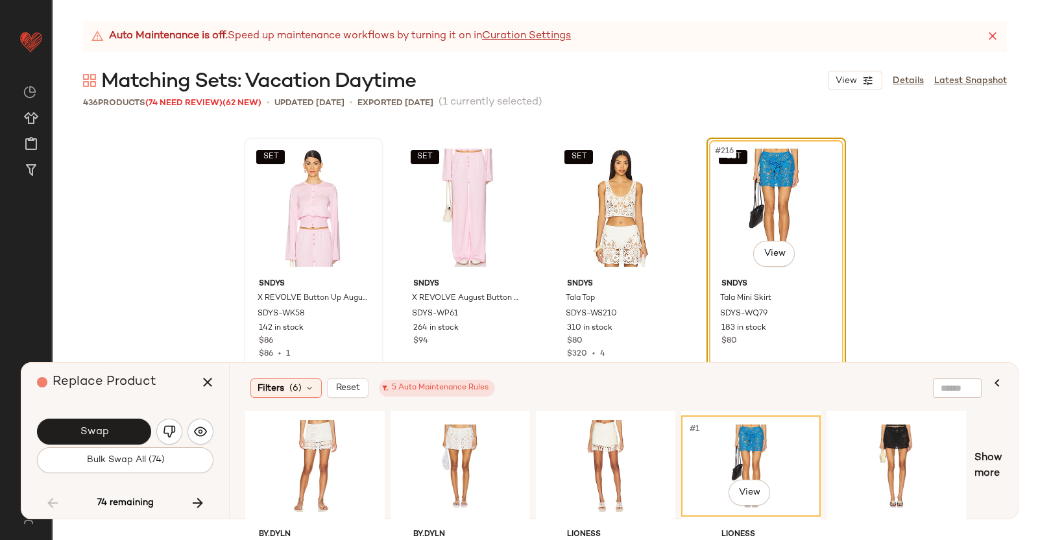
click at [205, 387] on icon "button" at bounding box center [208, 382] width 16 height 16
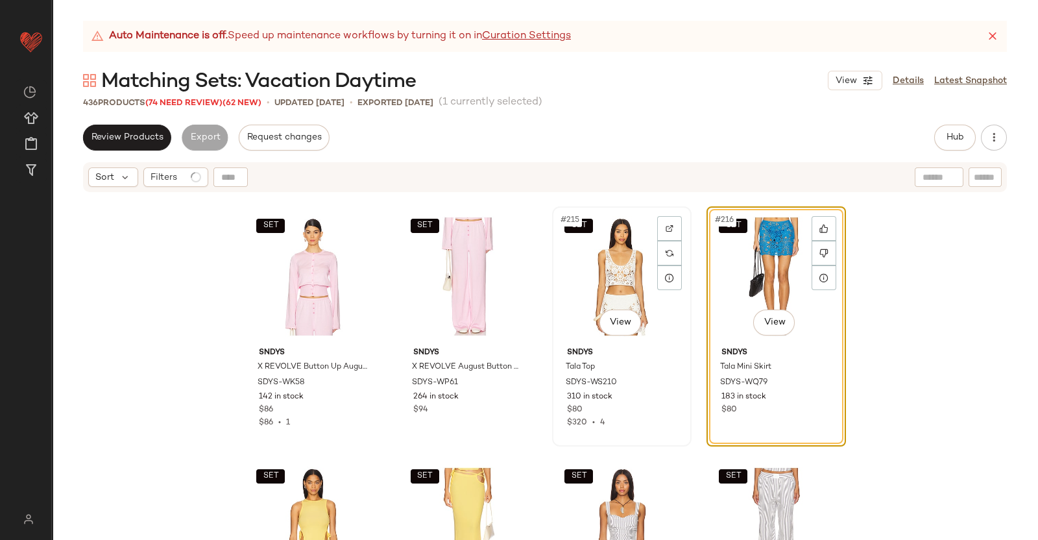
click at [596, 261] on div "SET #215 View" at bounding box center [622, 276] width 130 height 131
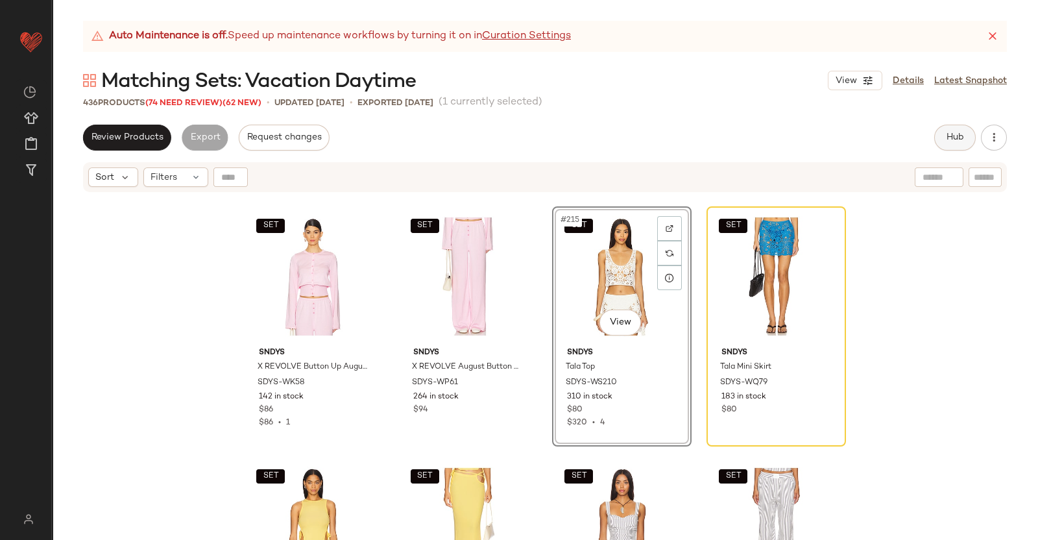
click at [962, 147] on button "Hub" at bounding box center [955, 138] width 42 height 26
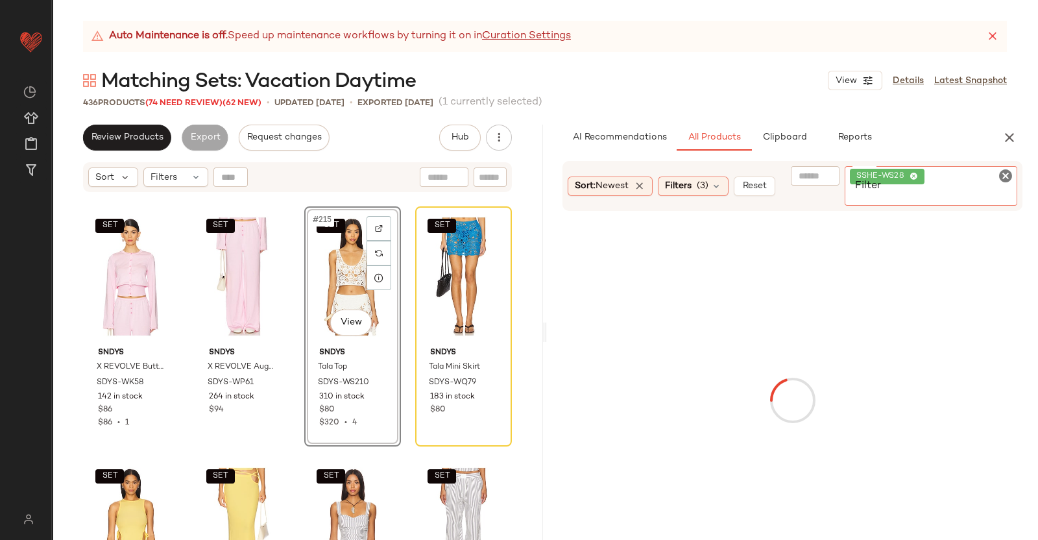
click at [981, 173] on div "SSHE-WS28" at bounding box center [931, 186] width 173 height 40
paste input "**********"
type input "**********"
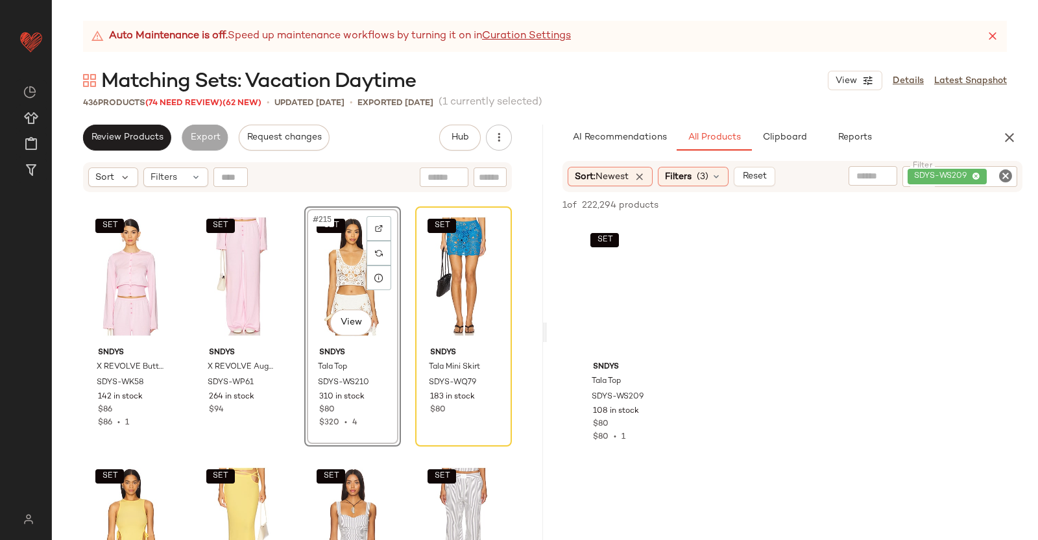
click at [321, 261] on div "SET #215 View" at bounding box center [353, 276] width 88 height 131
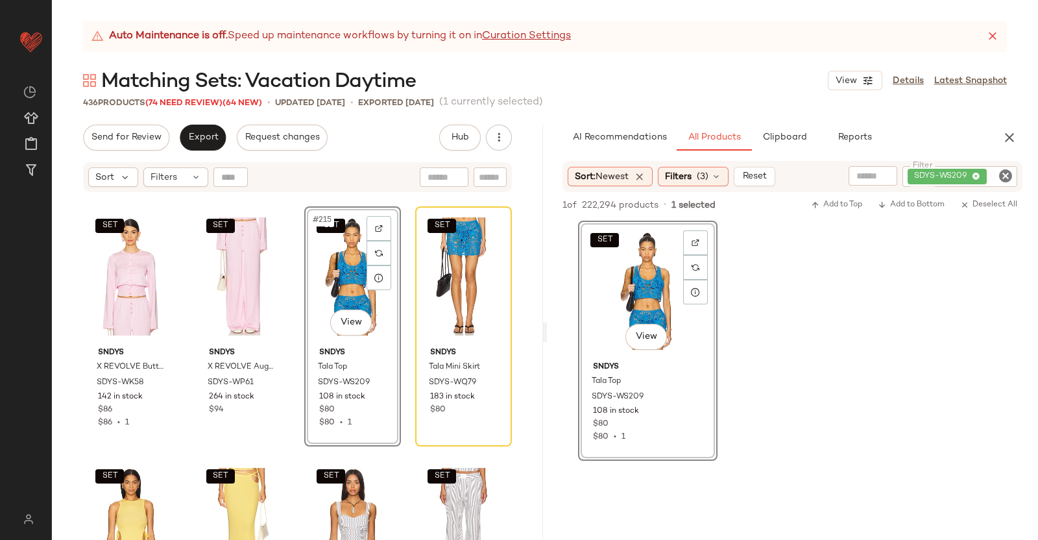
drag, startPoint x: 1011, startPoint y: 138, endPoint x: 1005, endPoint y: 138, distance: 6.5
click at [1011, 138] on icon "button" at bounding box center [1010, 138] width 16 height 16
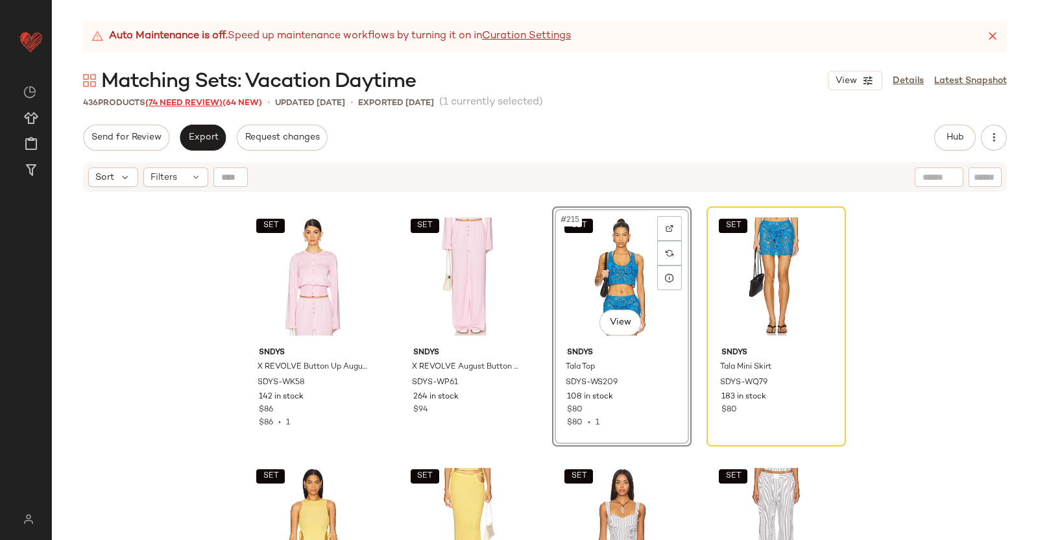
click at [165, 104] on span "(74 Need Review)" at bounding box center [183, 103] width 77 height 9
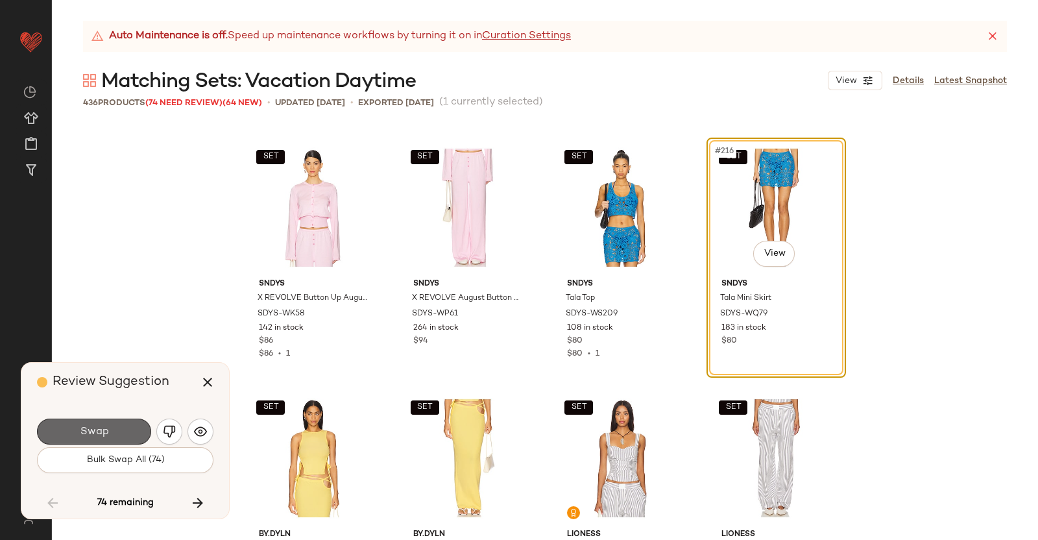
click at [110, 433] on button "Swap" at bounding box center [94, 432] width 114 height 26
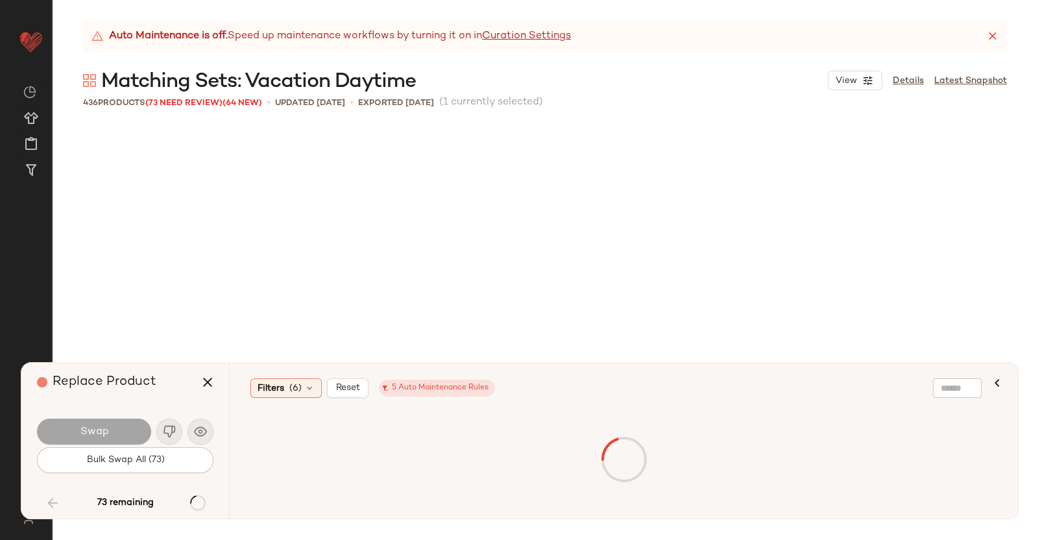
scroll to position [13777, 0]
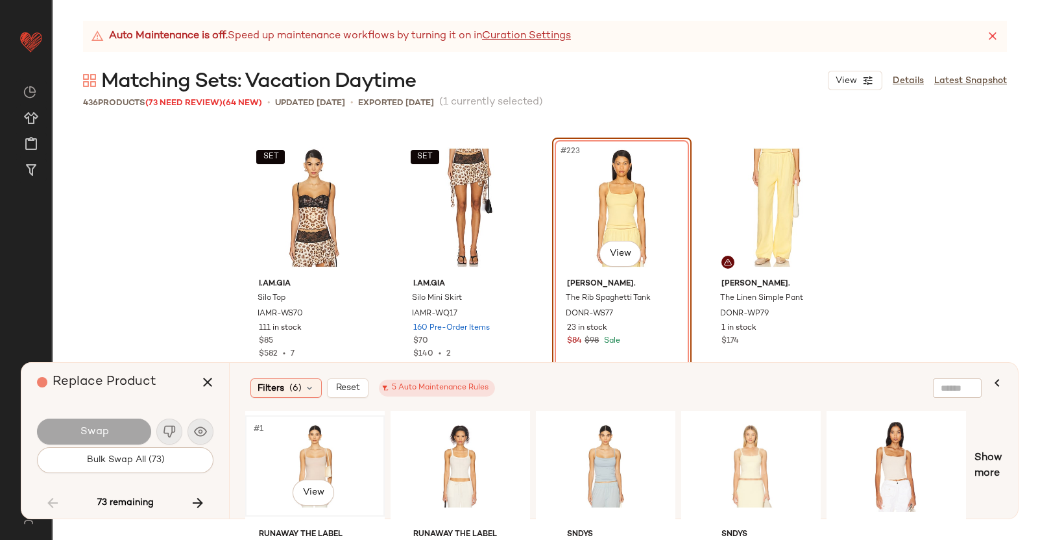
click at [308, 459] on div "#1 View" at bounding box center [315, 466] width 130 height 92
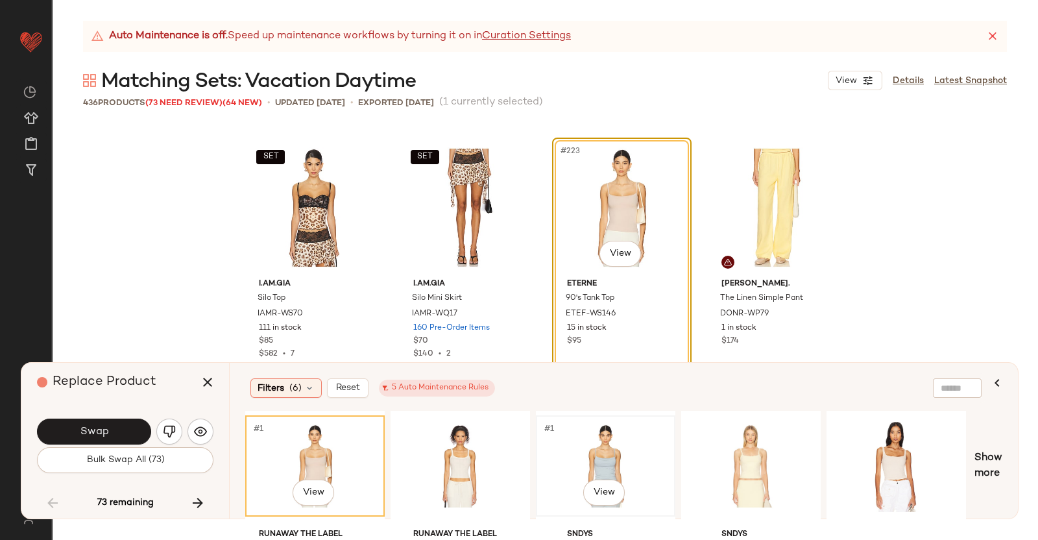
drag, startPoint x: 592, startPoint y: 457, endPoint x: 602, endPoint y: 445, distance: 16.6
click at [594, 458] on div "#1 View" at bounding box center [606, 466] width 130 height 92
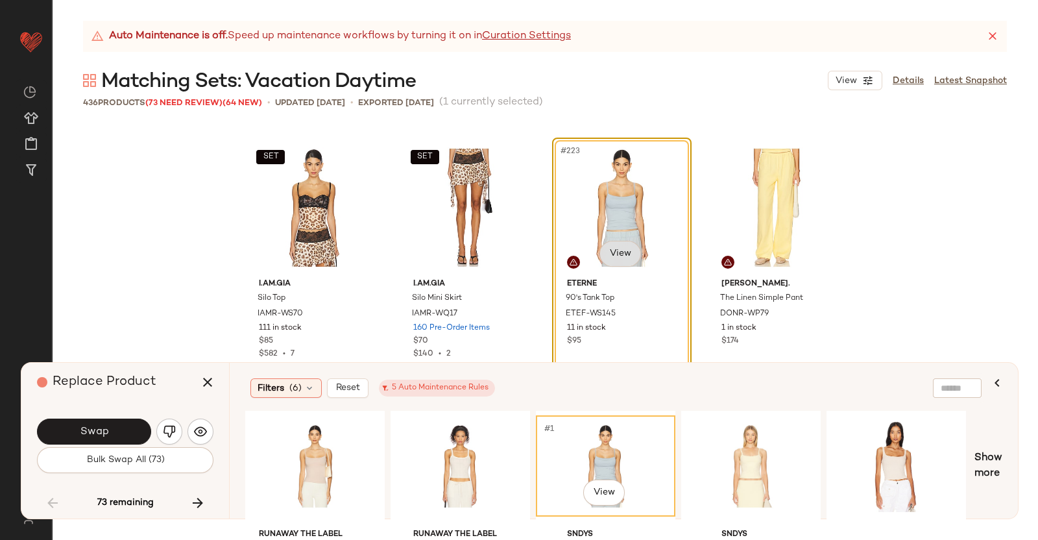
click at [609, 251] on body "Revolve ** Dashboard All Products Global Clipboards (38) Curations (350) Kriste…" at bounding box center [519, 270] width 1038 height 540
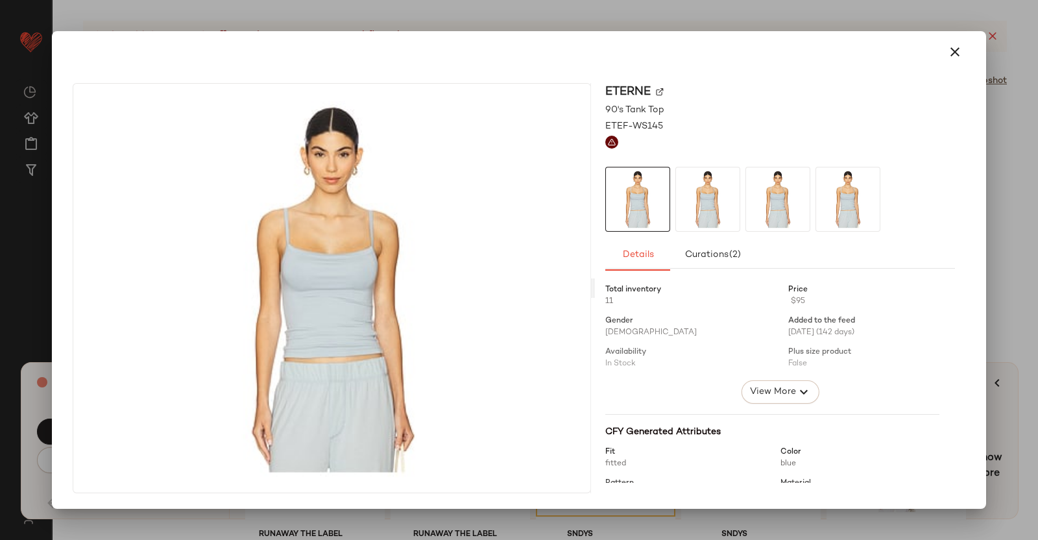
click at [655, 90] on div "Eterne" at bounding box center [780, 92] width 350 height 18
click at [665, 90] on div "Eterne" at bounding box center [780, 92] width 350 height 18
click at [659, 93] on img at bounding box center [660, 92] width 8 height 8
click at [1038, 181] on div at bounding box center [519, 270] width 1038 height 540
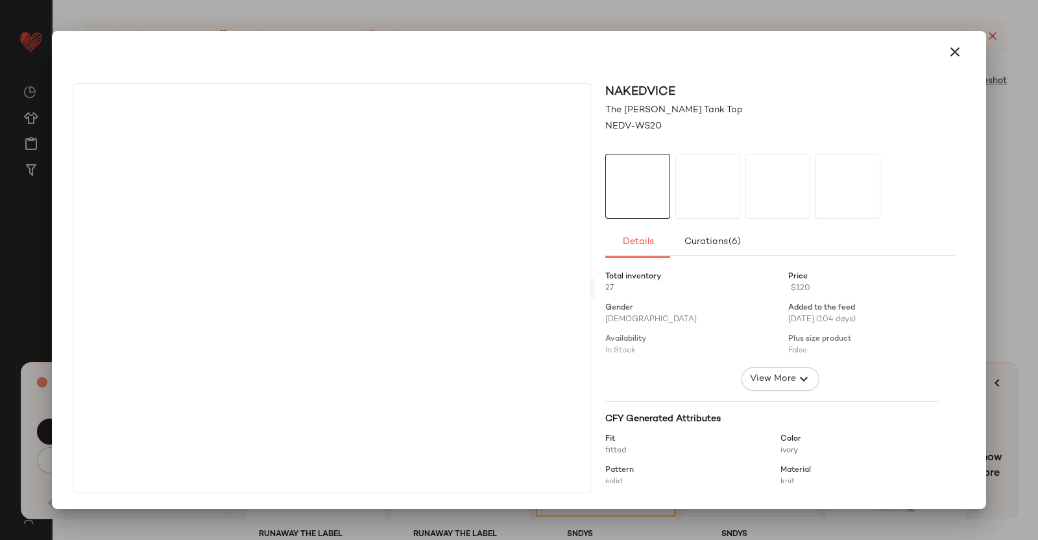
click at [1038, 248] on div at bounding box center [519, 270] width 1038 height 540
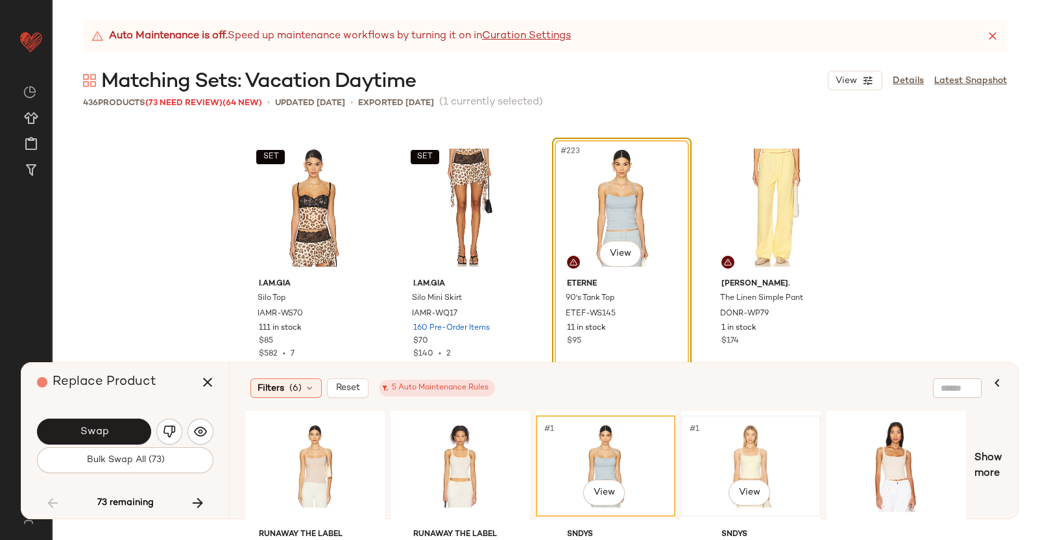
click at [747, 452] on div "#1 View" at bounding box center [751, 466] width 130 height 92
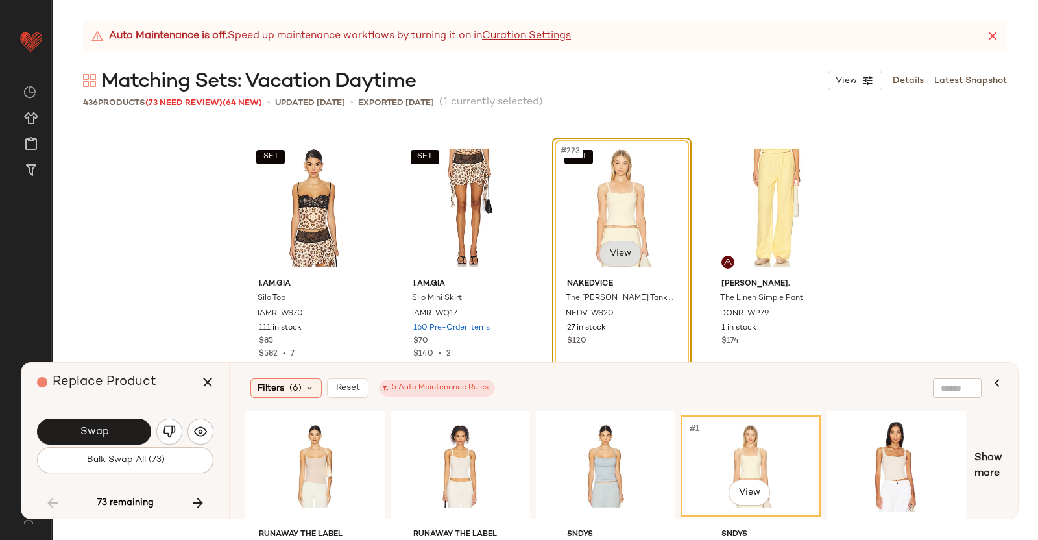
click at [613, 258] on body "Revolve ** Dashboard All Products Global Clipboards (38) Curations (350) Kriste…" at bounding box center [519, 270] width 1038 height 540
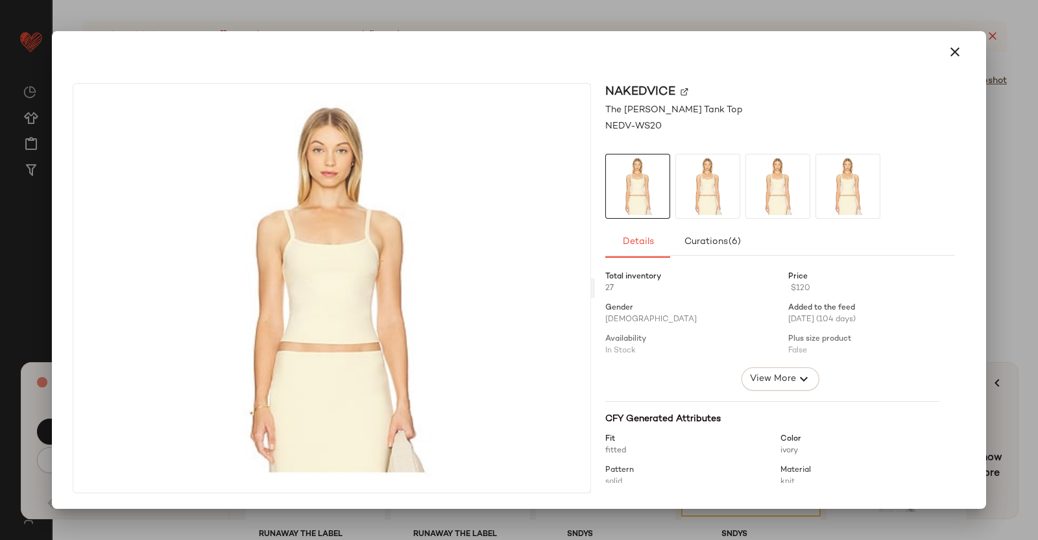
click at [689, 91] on div "Nakedvice" at bounding box center [780, 92] width 350 height 18
click at [688, 91] on img at bounding box center [685, 92] width 8 height 8
click at [1038, 222] on div at bounding box center [519, 270] width 1038 height 540
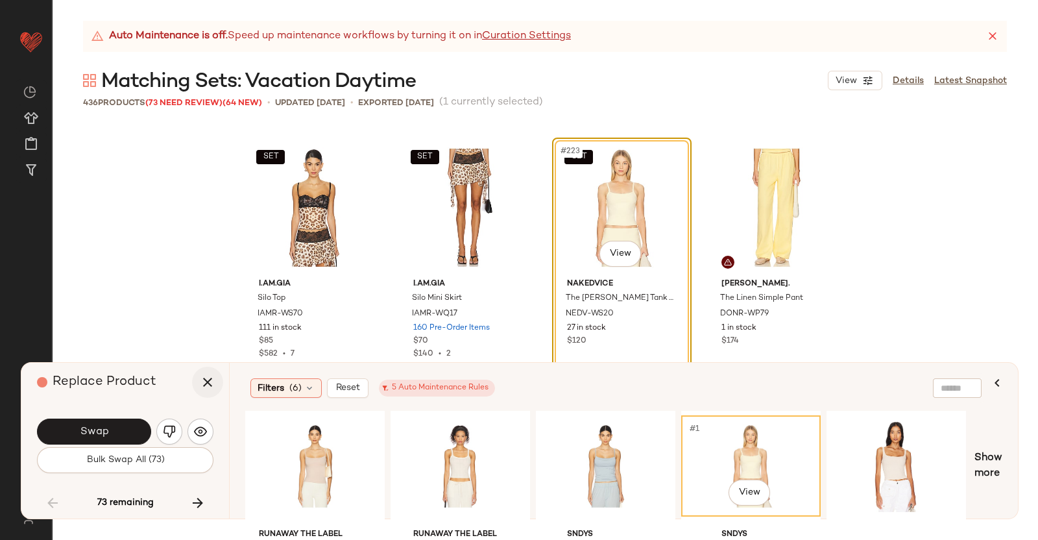
click at [193, 381] on div "Replace Product" at bounding box center [130, 382] width 186 height 39
click at [217, 381] on button "button" at bounding box center [207, 382] width 31 height 31
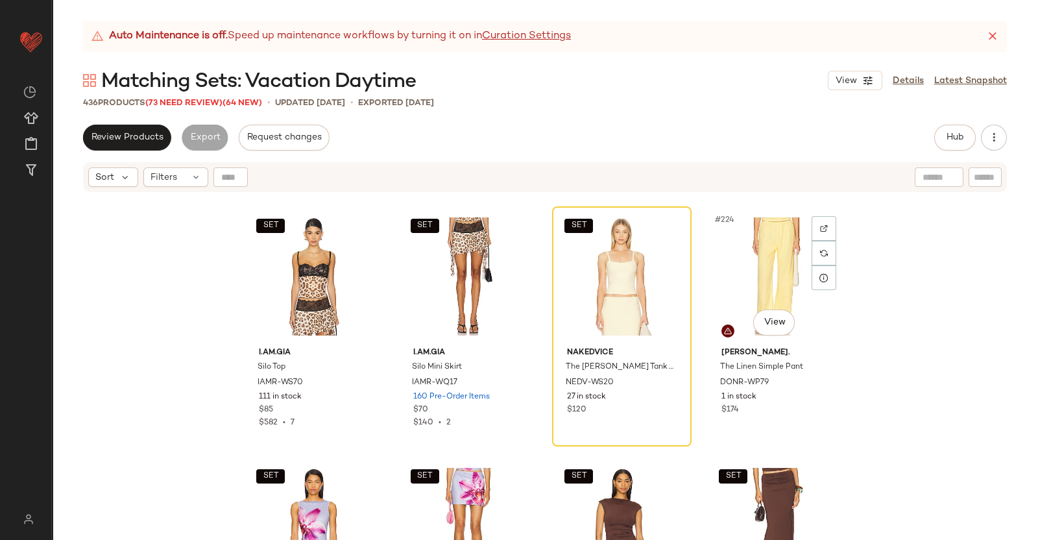
drag, startPoint x: 758, startPoint y: 256, endPoint x: 1038, endPoint y: 118, distance: 312.0
click at [759, 256] on div "#224 View" at bounding box center [776, 276] width 130 height 131
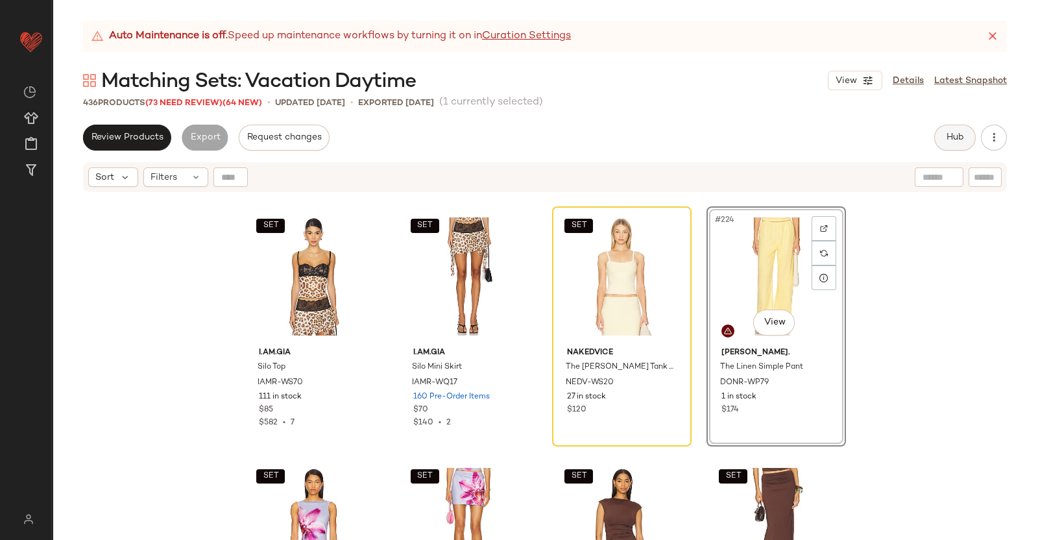
click at [939, 138] on button "Hub" at bounding box center [955, 138] width 42 height 26
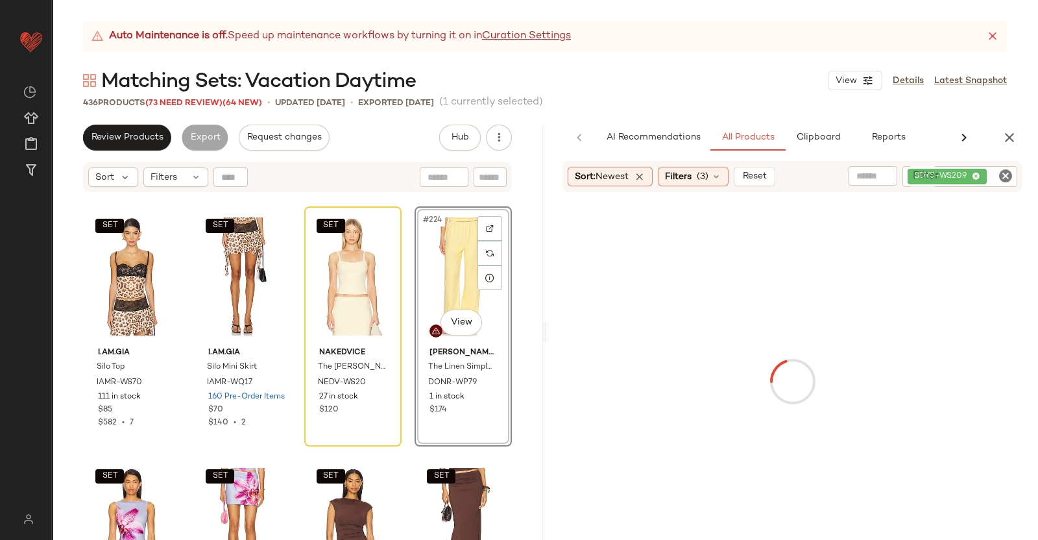
click at [997, 183] on div "SDYS-WS209" at bounding box center [960, 176] width 115 height 21
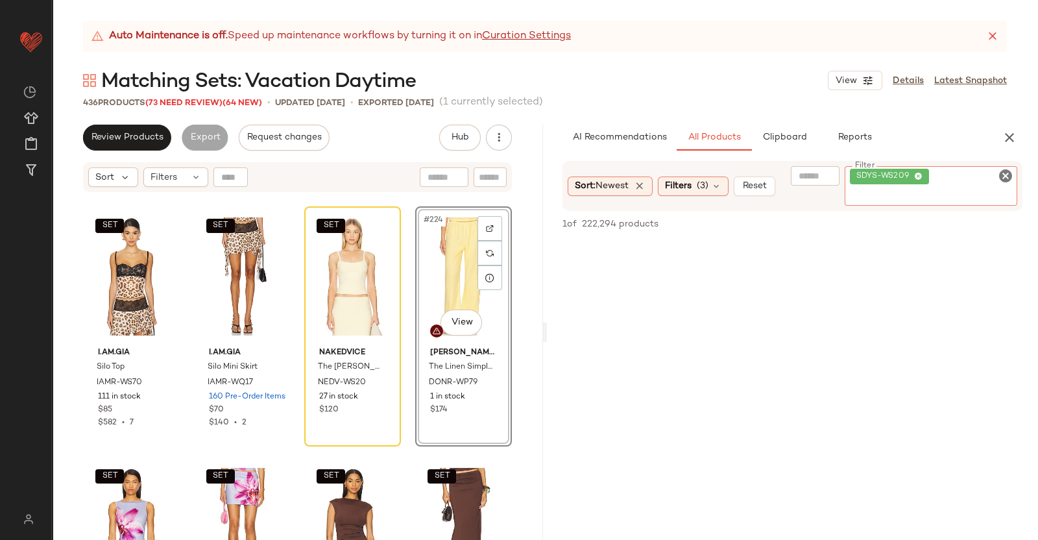
paste input "*********"
type input "*********"
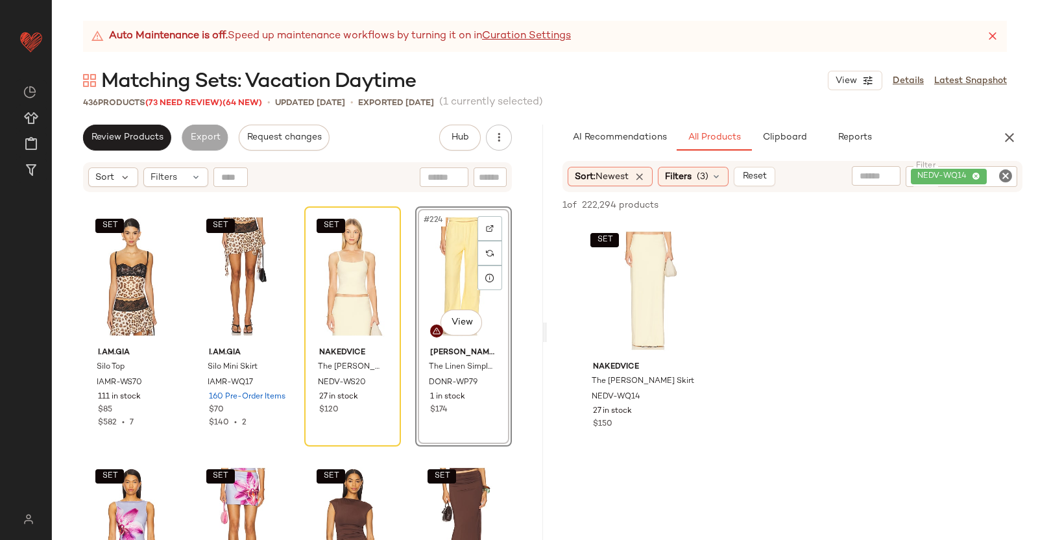
click at [448, 284] on div "#224 View" at bounding box center [464, 276] width 88 height 131
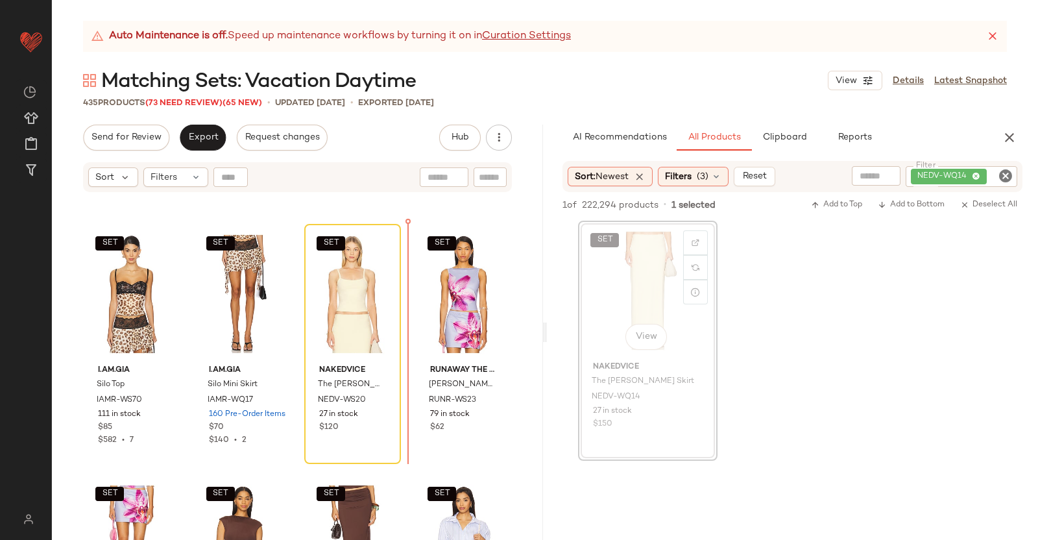
scroll to position [13730, 0]
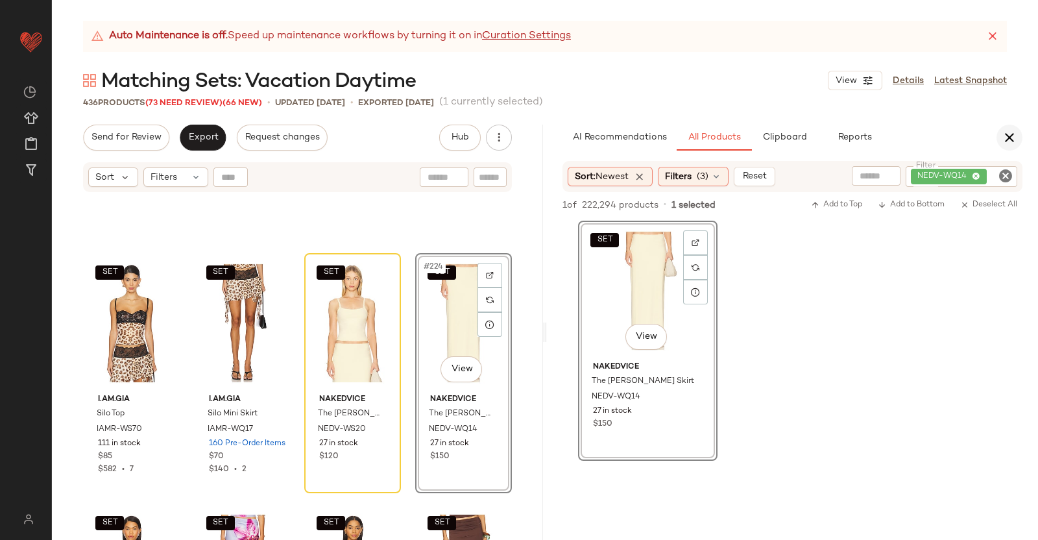
click at [1010, 135] on icon "button" at bounding box center [1010, 138] width 16 height 16
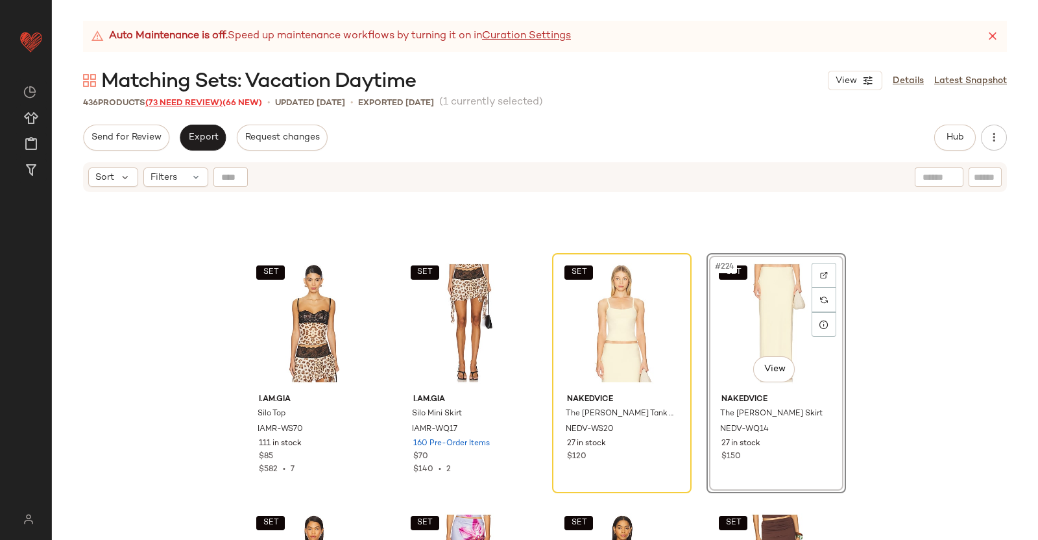
click at [197, 100] on span "(73 Need Review)" at bounding box center [183, 103] width 77 height 9
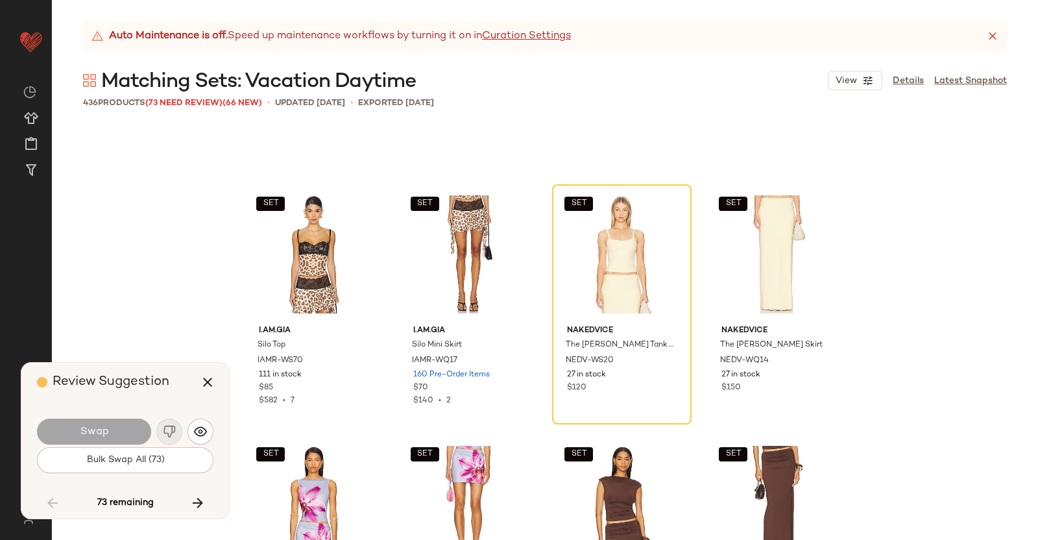
scroll to position [13777, 0]
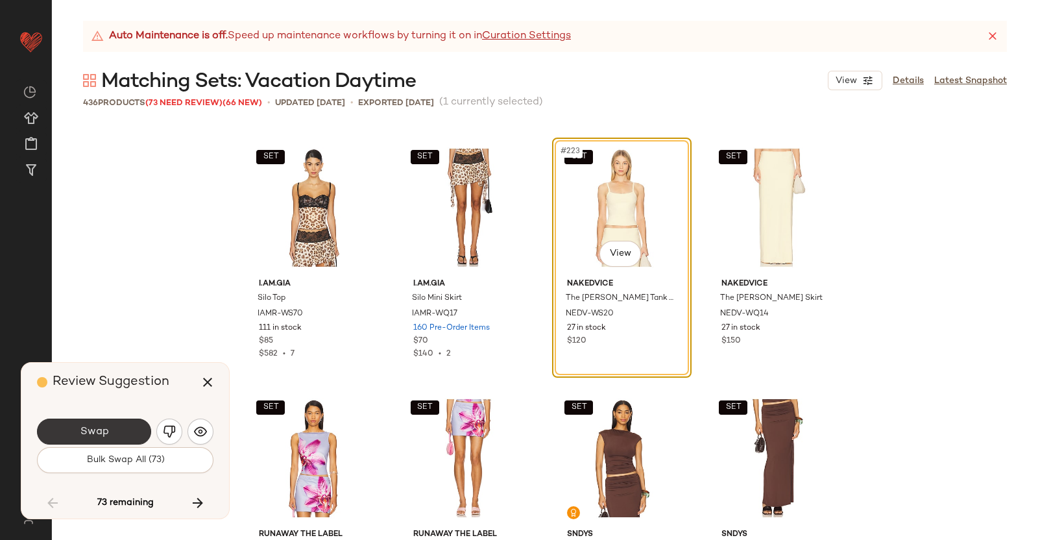
click at [114, 422] on button "Swap" at bounding box center [94, 432] width 114 height 26
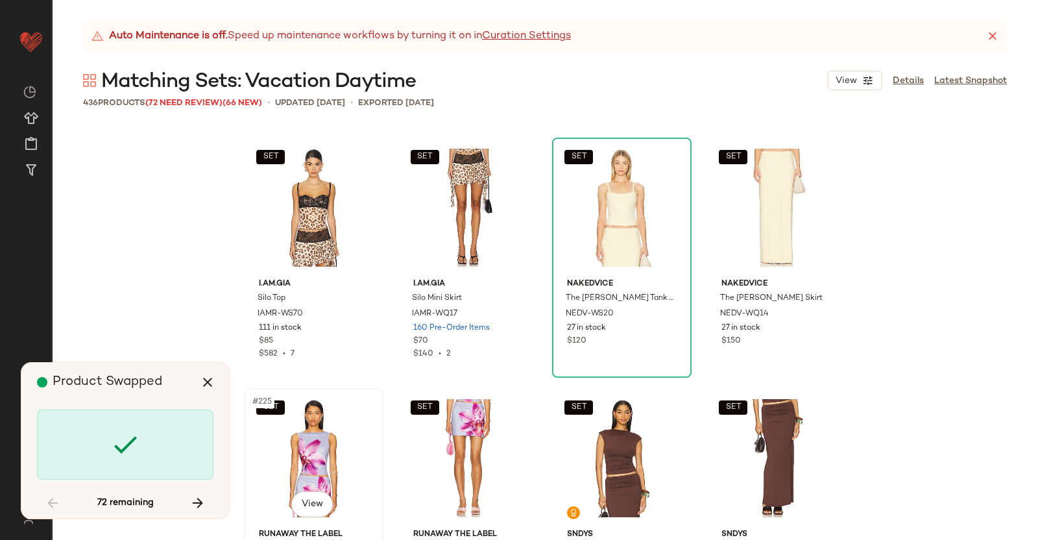
scroll to position [14277, 0]
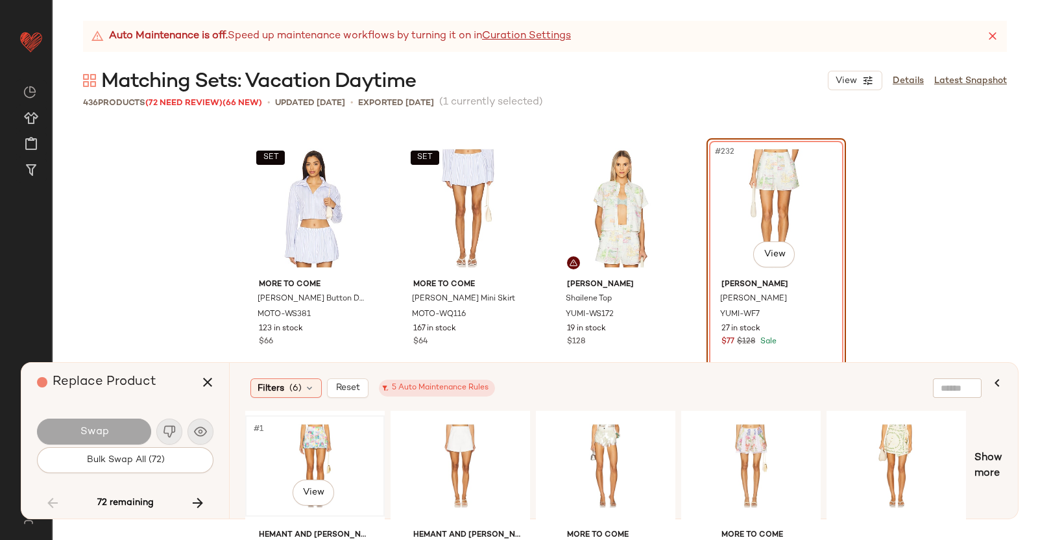
click at [324, 448] on div "#1 View" at bounding box center [315, 466] width 130 height 92
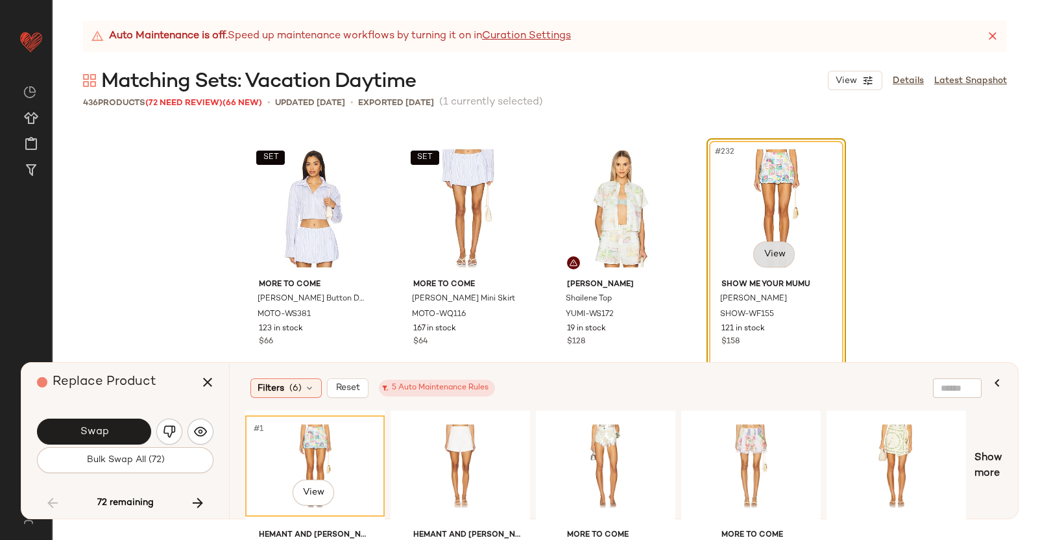
click at [774, 247] on body "Revolve ** Dashboard All Products Global Clipboards (38) Curations (350) Kriste…" at bounding box center [519, 270] width 1038 height 540
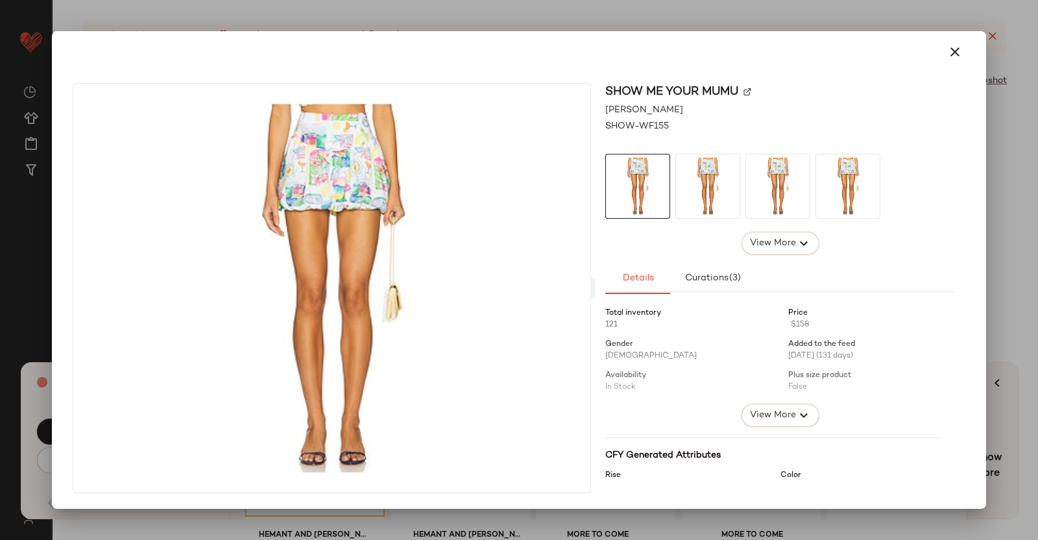
click at [742, 91] on div "Show Me Your Mumu" at bounding box center [780, 92] width 350 height 18
click at [746, 92] on img at bounding box center [748, 92] width 8 height 8
click at [1038, 264] on div at bounding box center [519, 270] width 1038 height 540
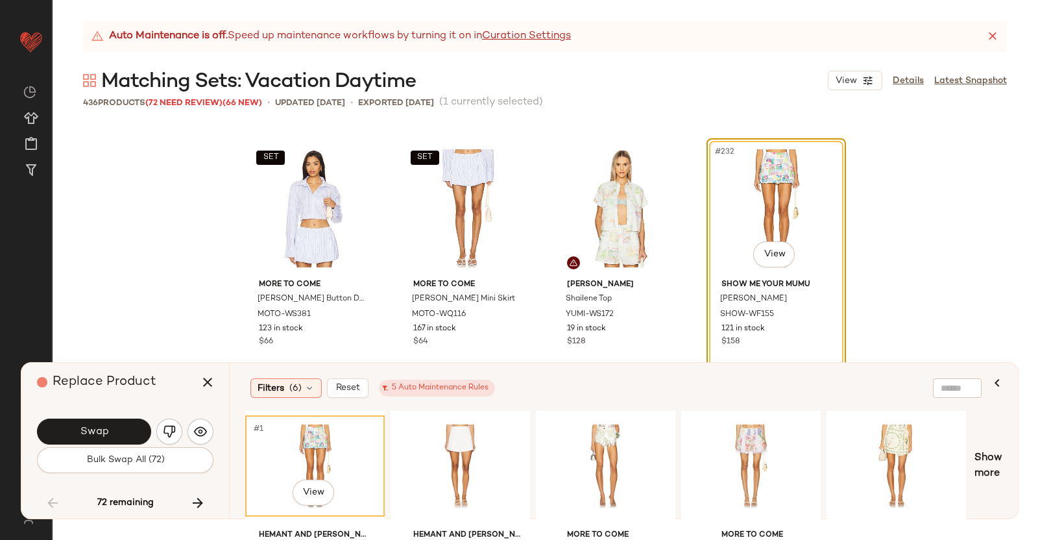
scroll to position [13914, 0]
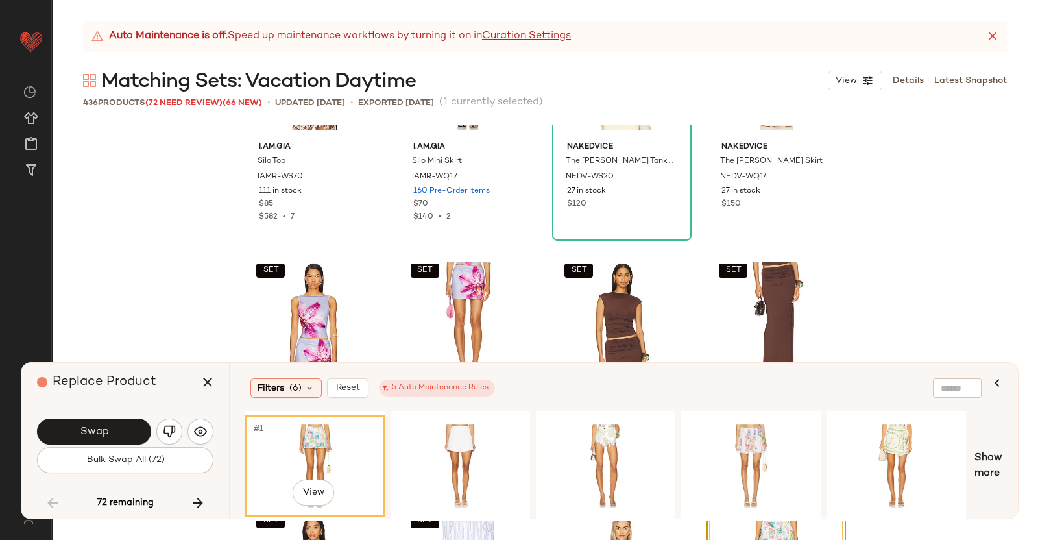
click at [195, 368] on div "Replace Product" at bounding box center [130, 382] width 186 height 39
click at [213, 384] on icon "button" at bounding box center [208, 382] width 16 height 16
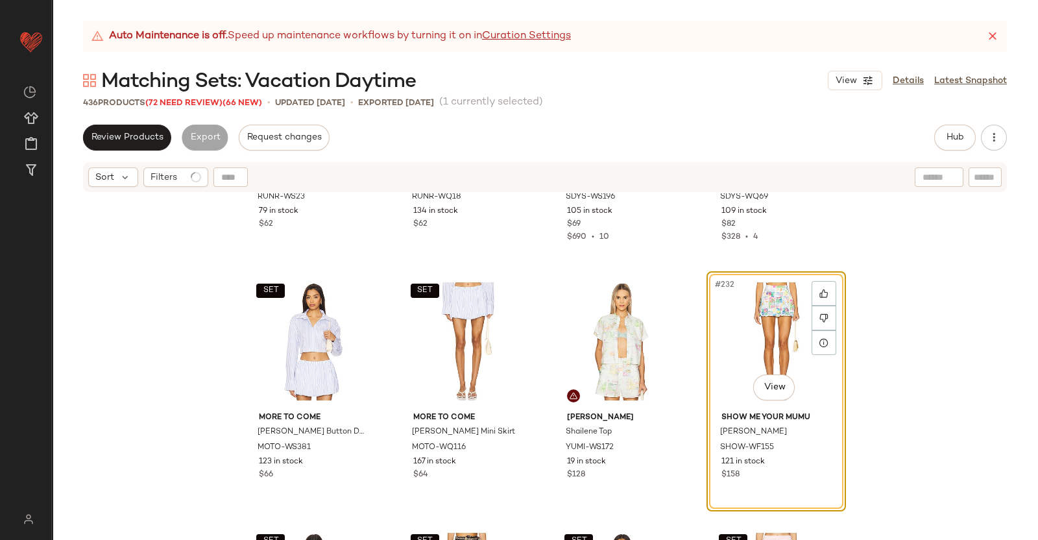
scroll to position [14319, 0]
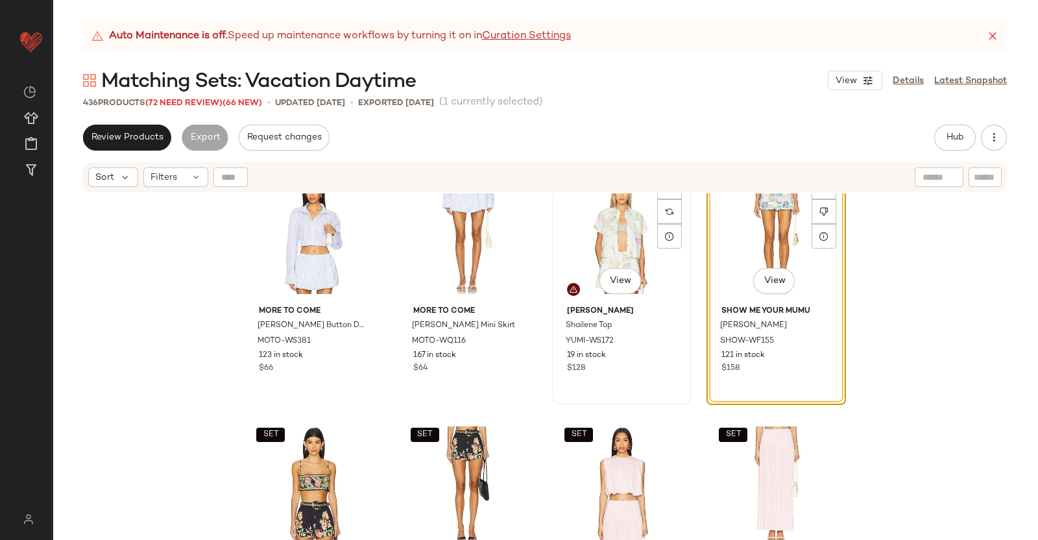
click at [610, 212] on div "#231 View" at bounding box center [622, 234] width 130 height 131
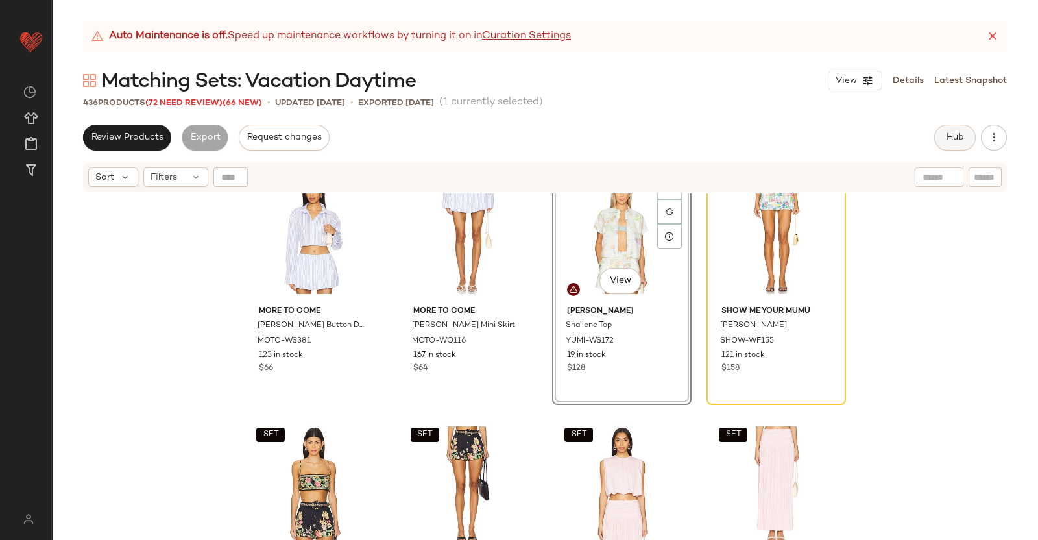
click at [958, 138] on span "Hub" at bounding box center [955, 137] width 18 height 10
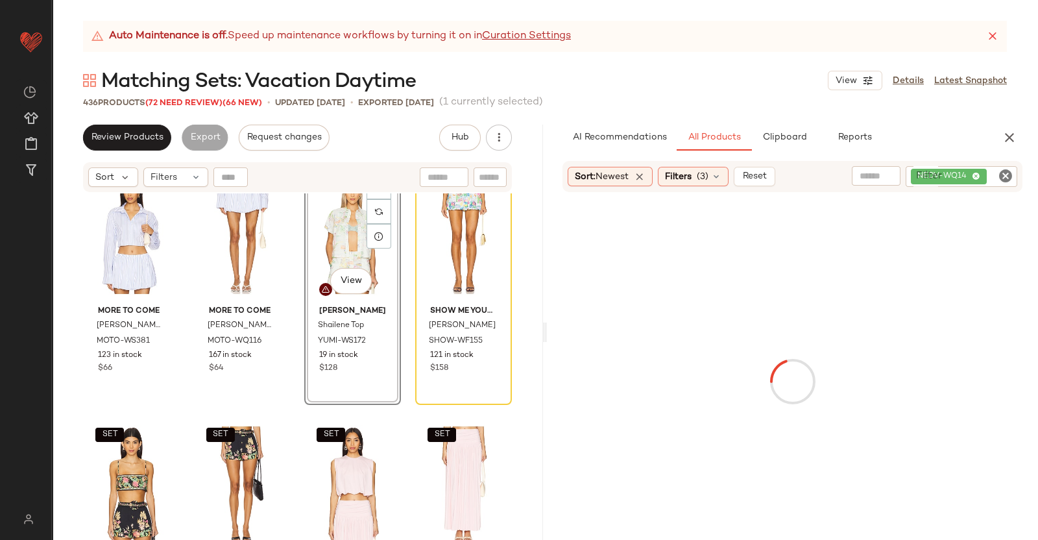
click at [976, 176] on div "NEDV-WQ14" at bounding box center [962, 176] width 112 height 21
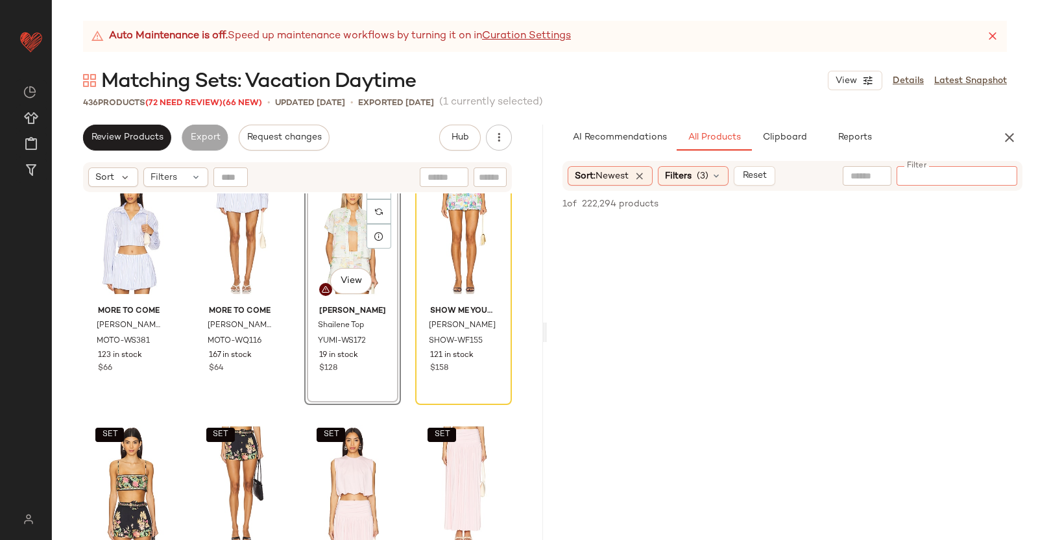
paste input "**********"
type input "**********"
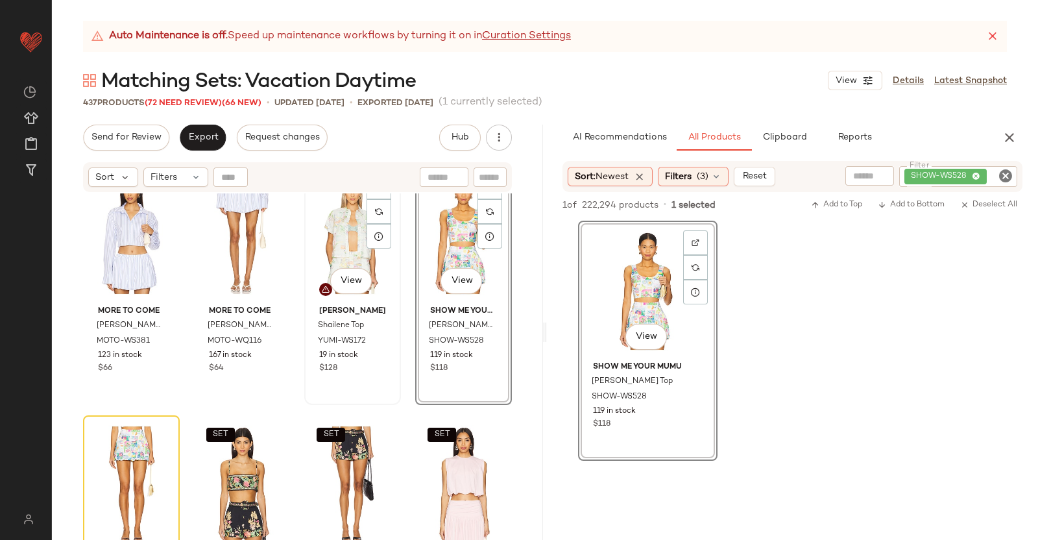
click at [347, 244] on div "#231 View" at bounding box center [353, 234] width 88 height 131
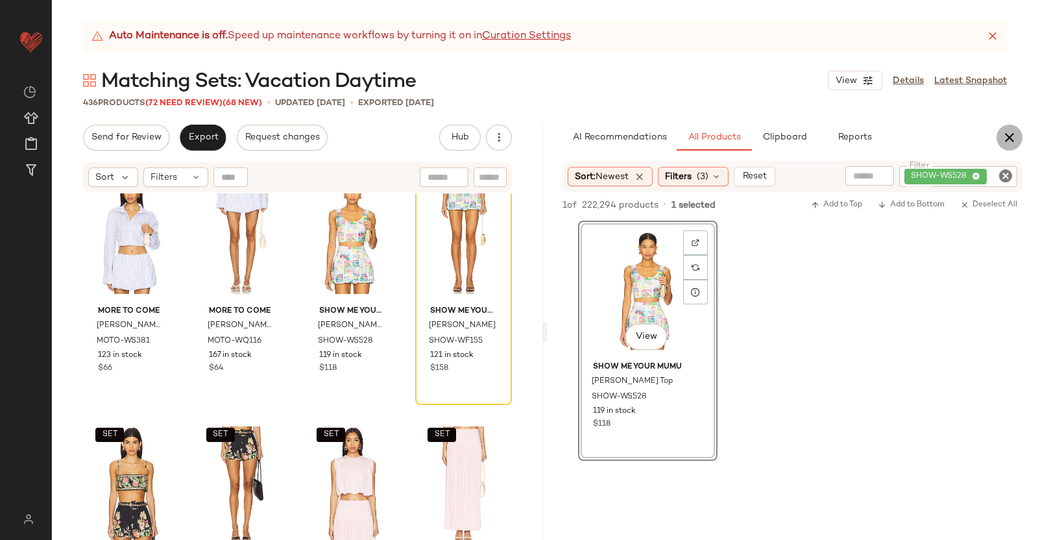
click at [1010, 138] on icon "button" at bounding box center [1010, 138] width 16 height 16
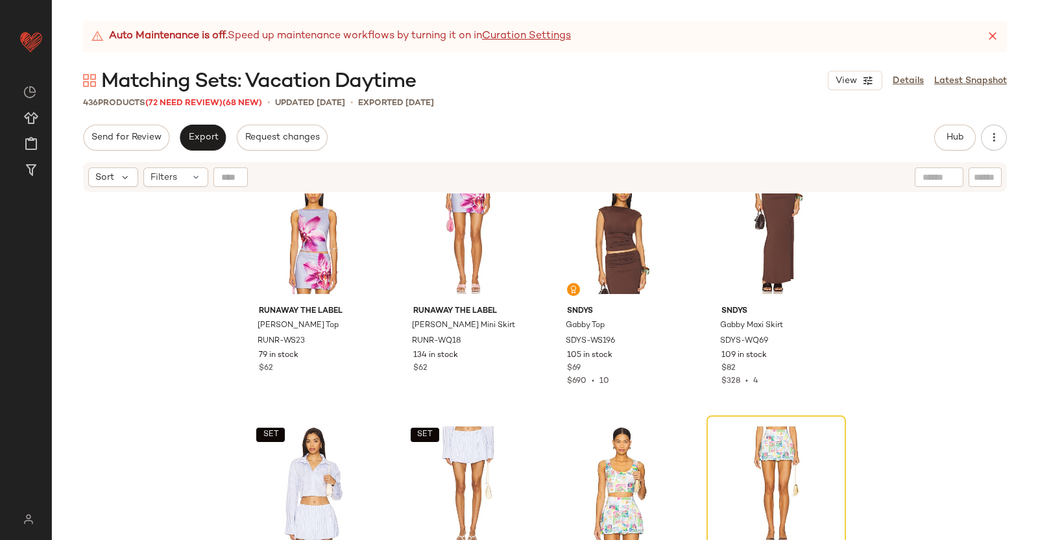
click at [988, 40] on icon at bounding box center [992, 36] width 13 height 13
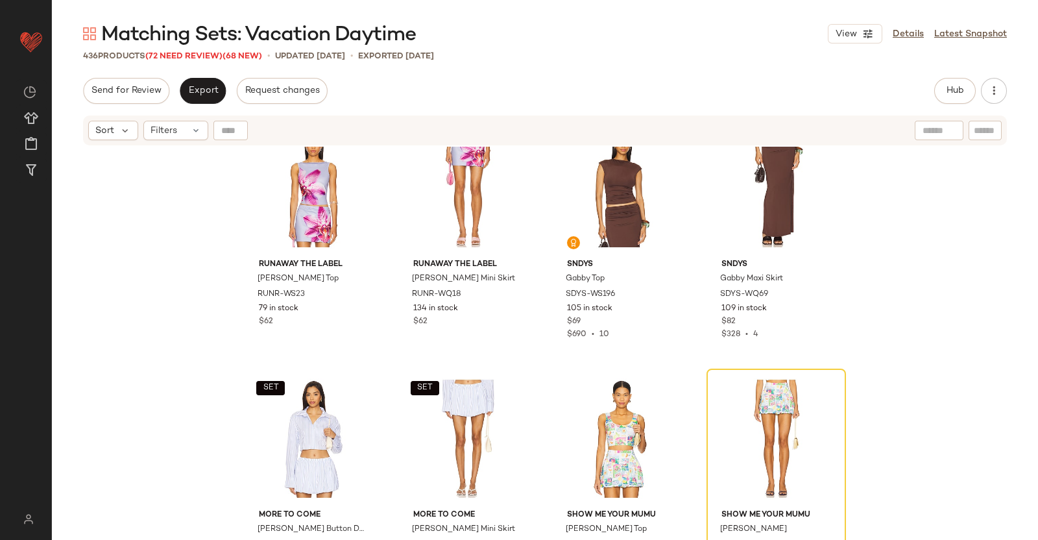
drag, startPoint x: 172, startPoint y: 56, endPoint x: 172, endPoint y: 104, distance: 47.4
click at [172, 56] on span "(72 Need Review)" at bounding box center [183, 56] width 77 height 9
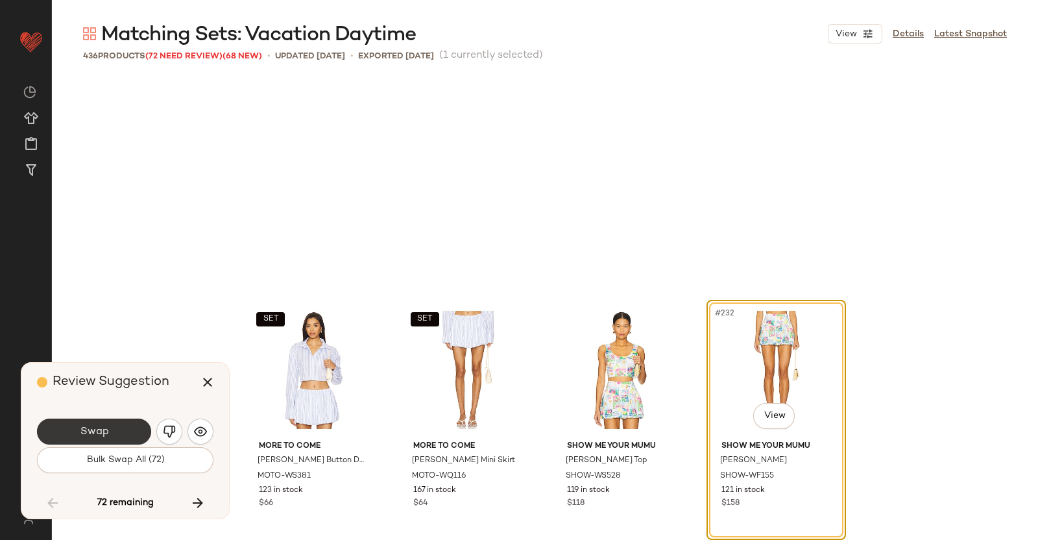
scroll to position [14277, 0]
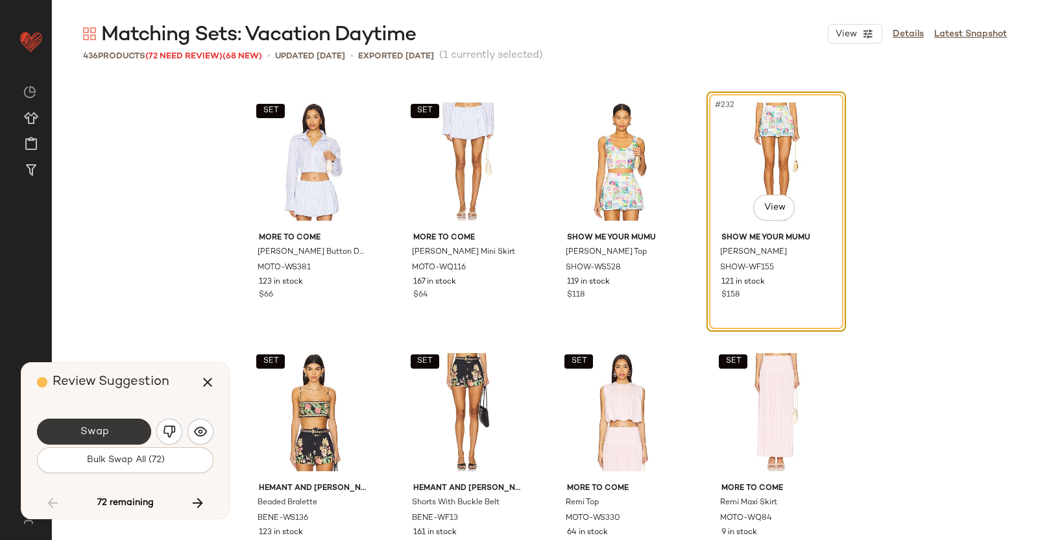
click at [100, 427] on span "Swap" at bounding box center [93, 432] width 29 height 12
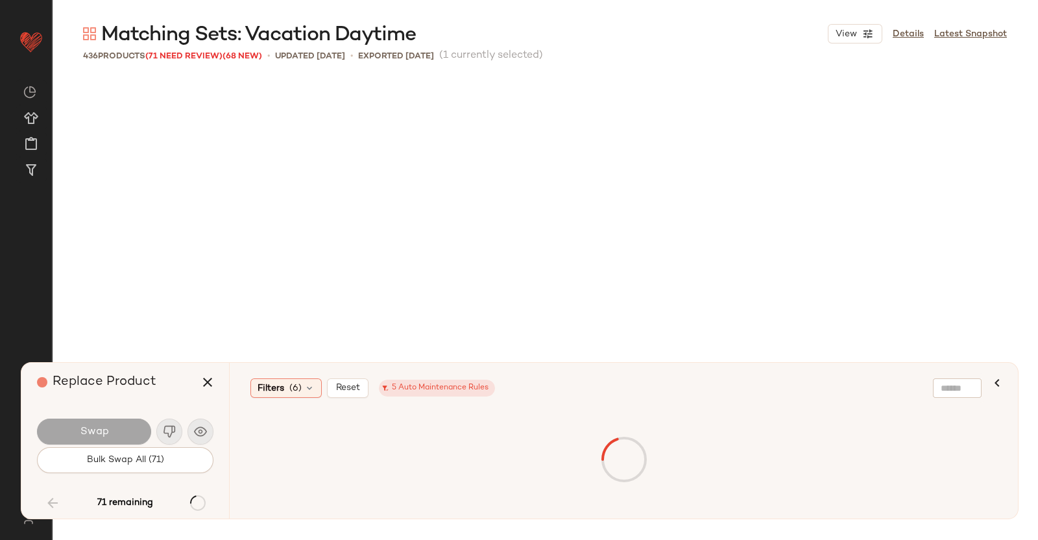
scroll to position [14779, 0]
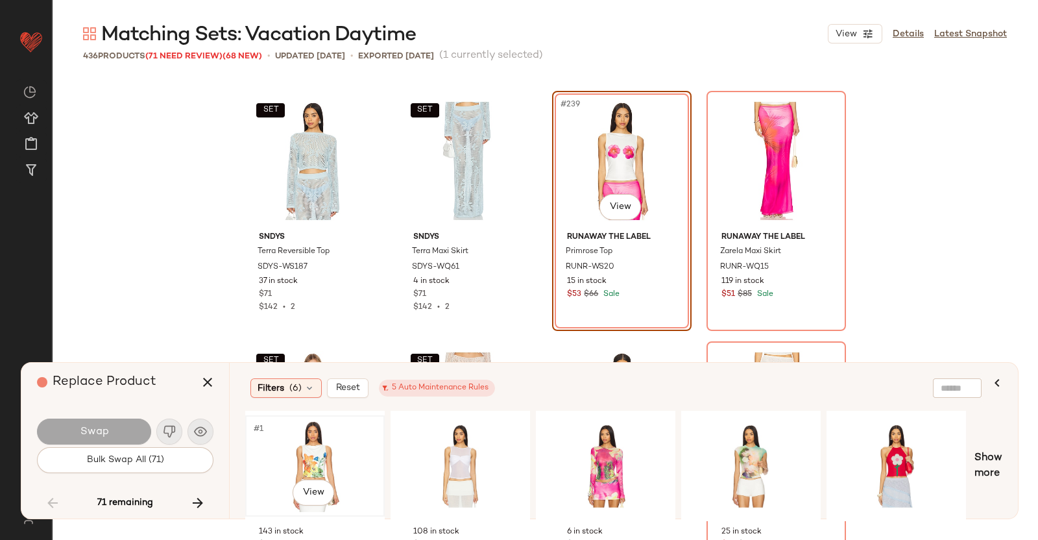
drag, startPoint x: 339, startPoint y: 465, endPoint x: 382, endPoint y: 459, distance: 44.0
click at [341, 465] on div "#1 View" at bounding box center [315, 466] width 130 height 92
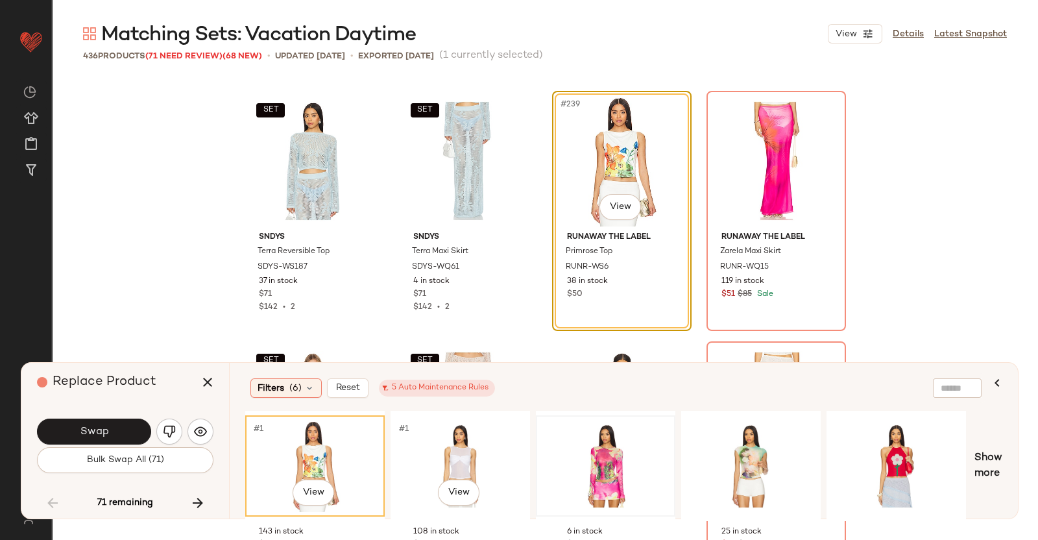
drag, startPoint x: 448, startPoint y: 440, endPoint x: 577, endPoint y: 456, distance: 129.4
click at [449, 440] on div "#1 View" at bounding box center [460, 466] width 130 height 92
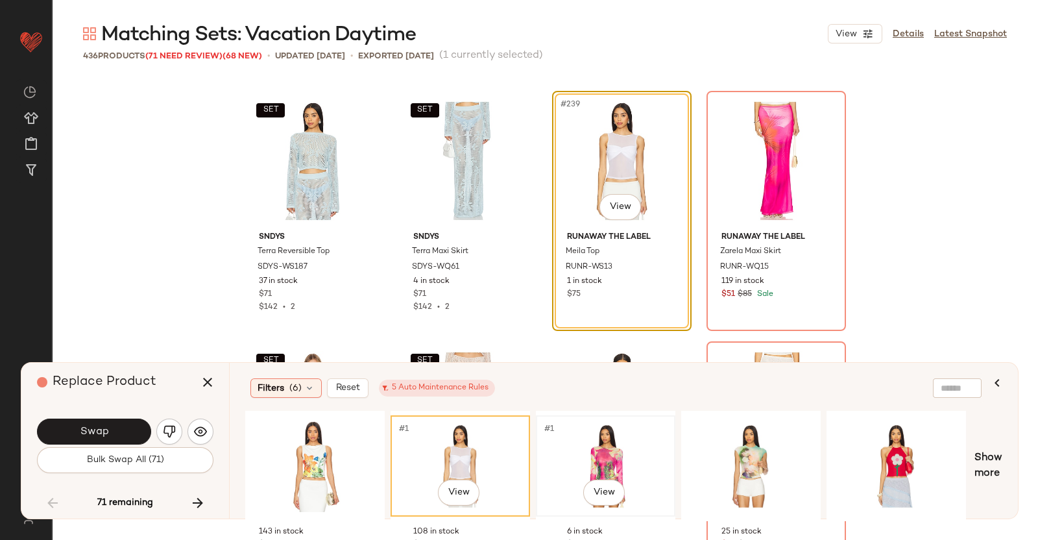
click at [599, 457] on div "#1 View" at bounding box center [606, 466] width 130 height 92
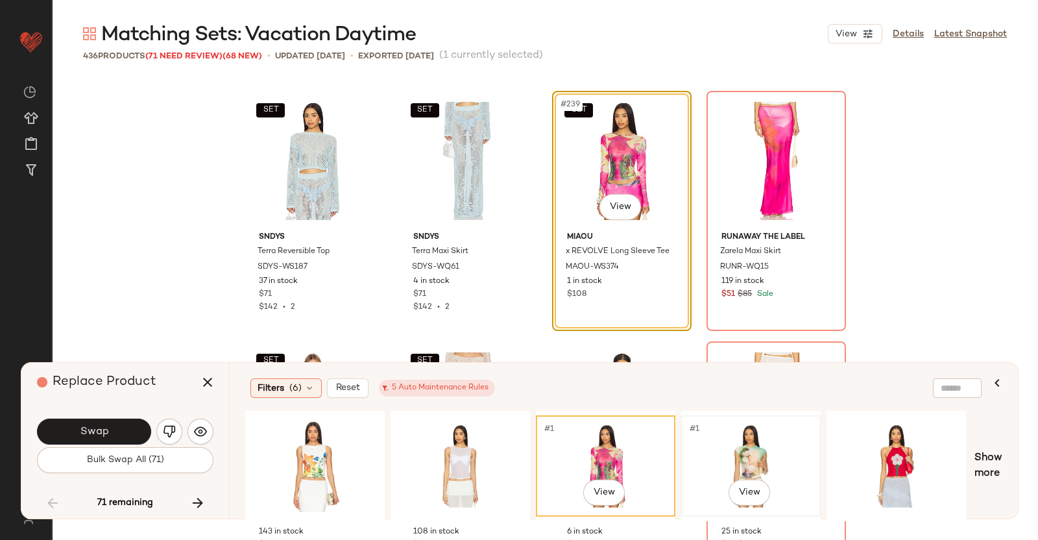
click at [748, 467] on div "#1 View" at bounding box center [751, 466] width 130 height 92
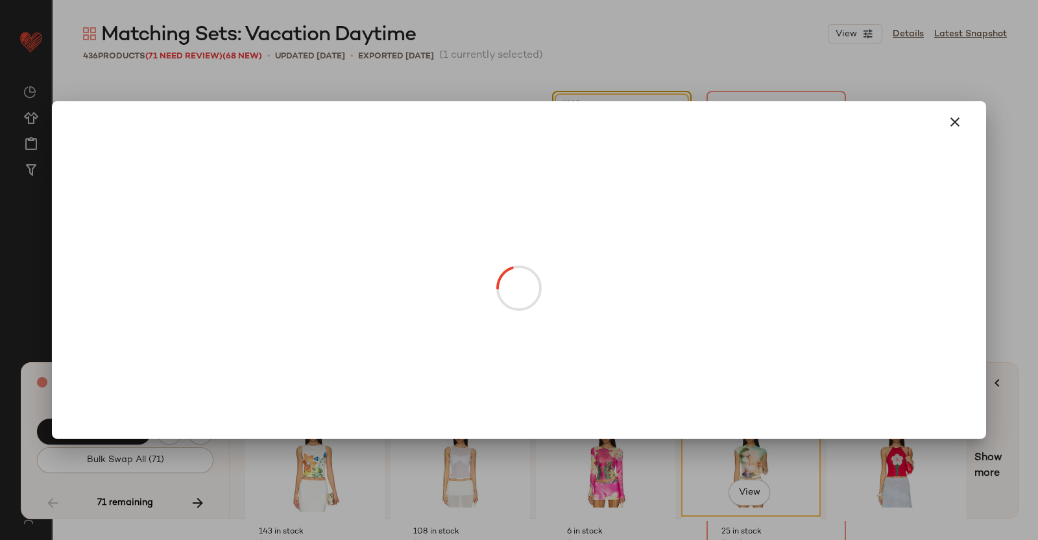
click at [611, 202] on body "Revolve ** Dashboard All Products Global Clipboards (38) Curations (350) Kriste…" at bounding box center [519, 270] width 1038 height 540
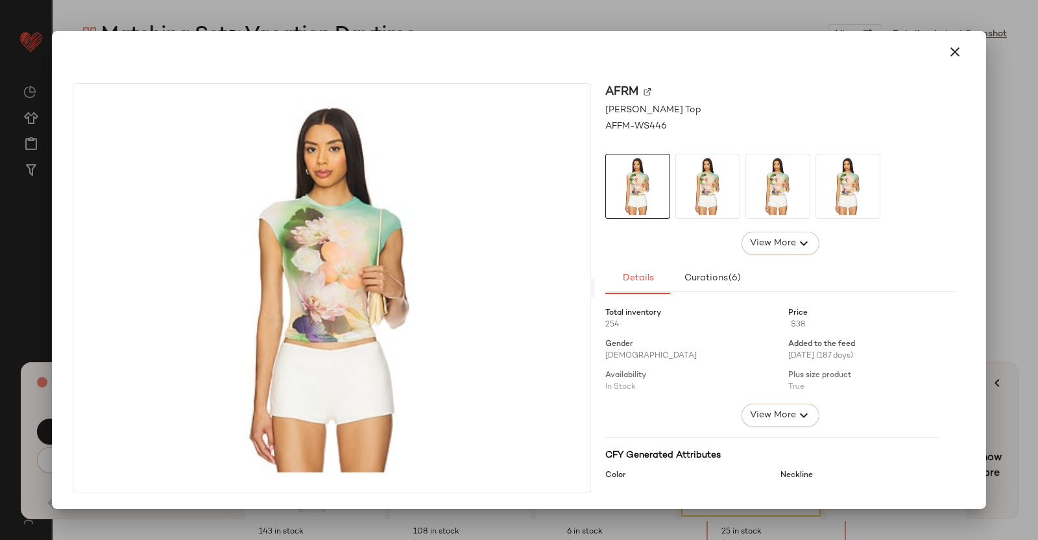
click at [648, 89] on img at bounding box center [648, 92] width 8 height 8
click at [1038, 134] on div at bounding box center [519, 270] width 1038 height 540
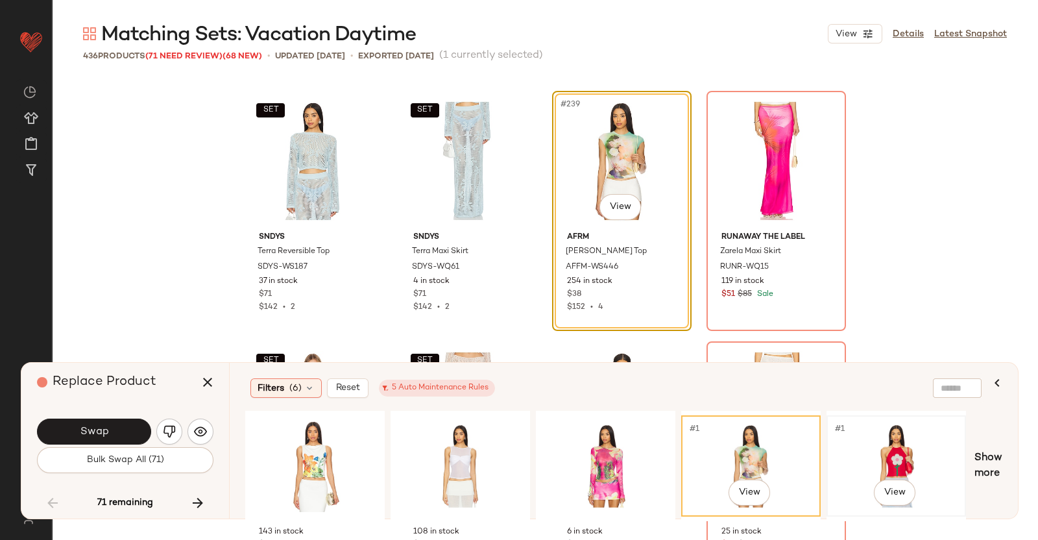
click at [907, 455] on div "#1 View" at bounding box center [896, 466] width 130 height 92
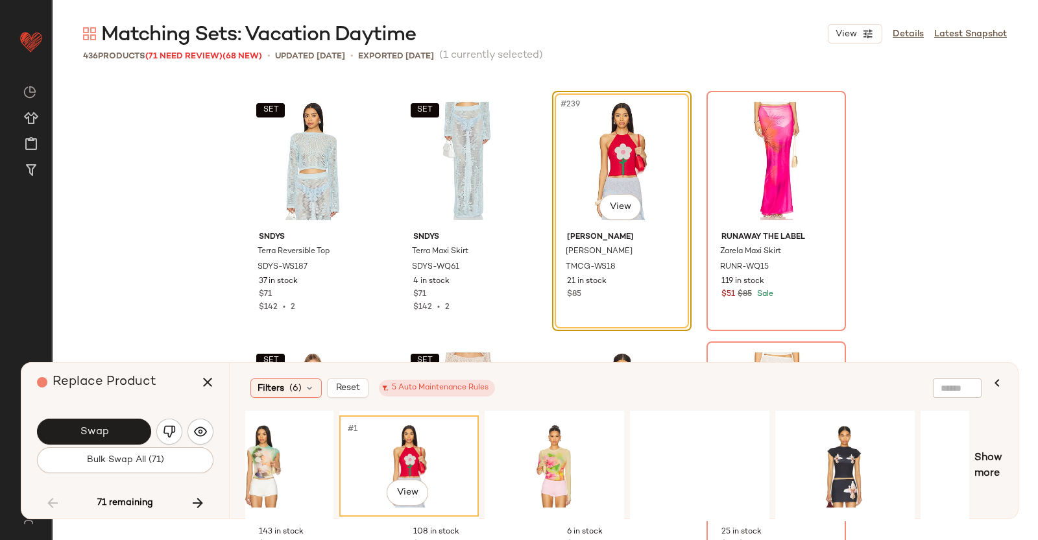
scroll to position [0, 546]
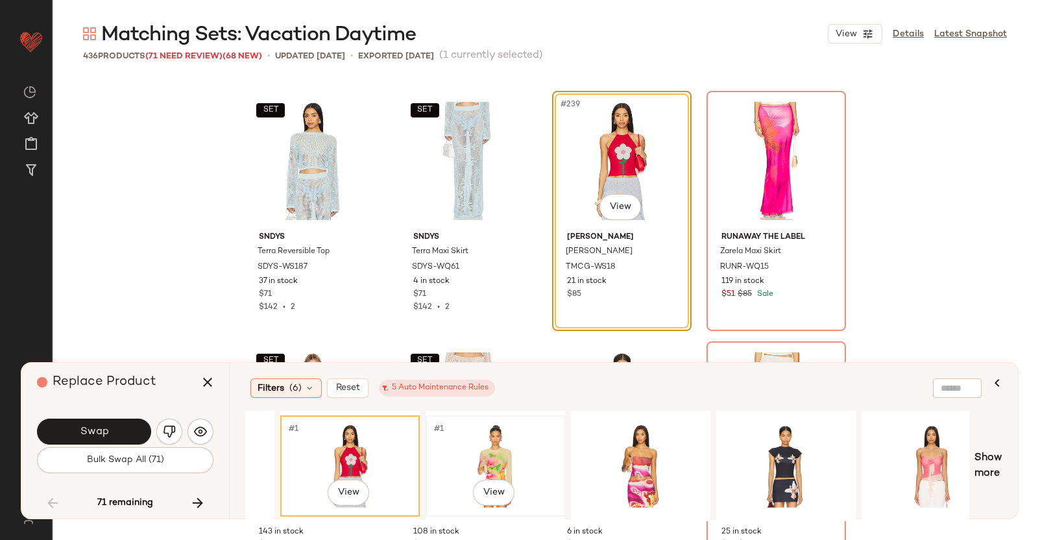
click at [500, 457] on div "#1 View" at bounding box center [495, 466] width 130 height 92
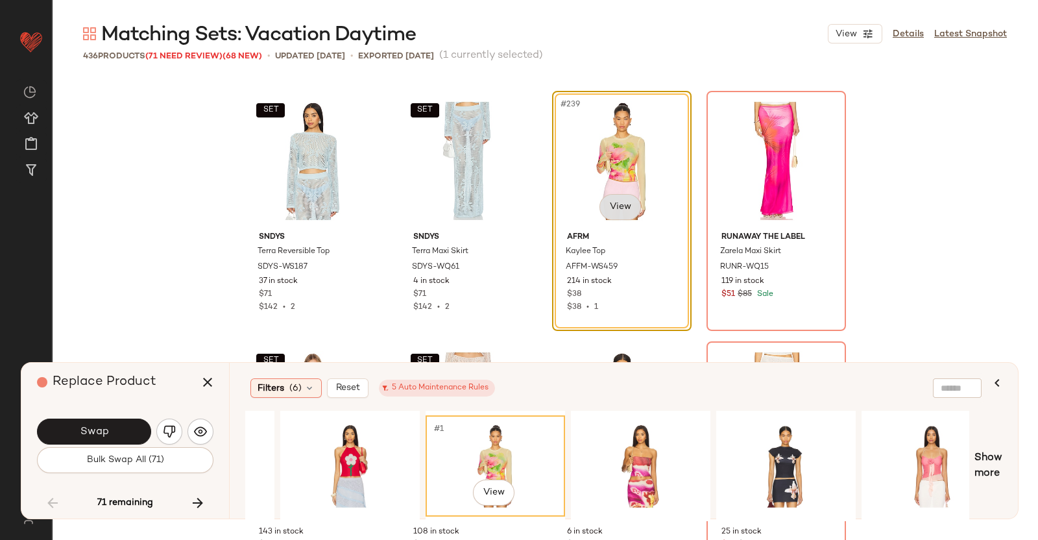
click at [615, 213] on body "Revolve ** Dashboard All Products Global Clipboards (38) Curations (350) Kriste…" at bounding box center [519, 270] width 1038 height 540
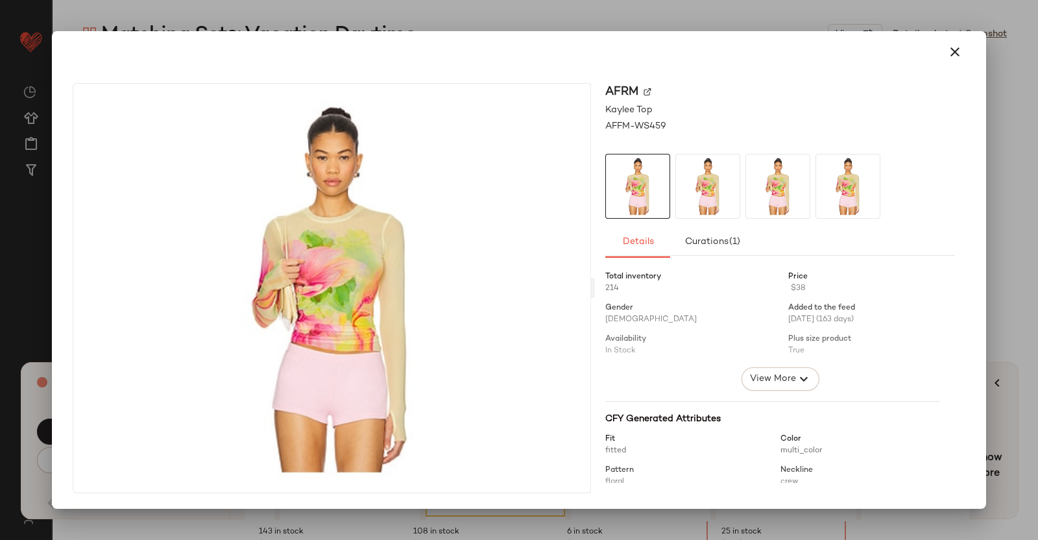
click at [650, 90] on img at bounding box center [648, 92] width 8 height 8
click at [1008, 156] on div at bounding box center [519, 270] width 1038 height 540
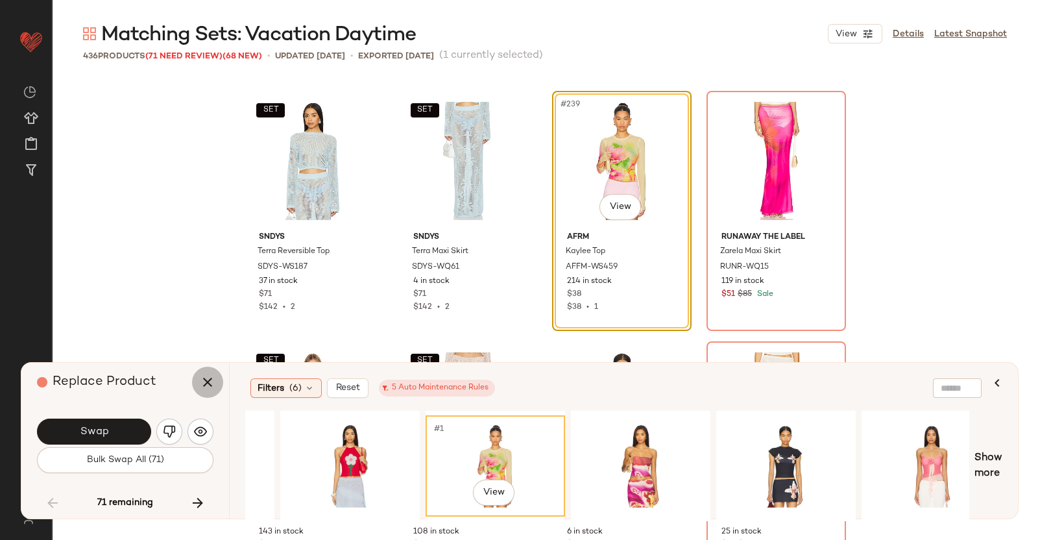
click at [215, 384] on icon "button" at bounding box center [208, 382] width 16 height 16
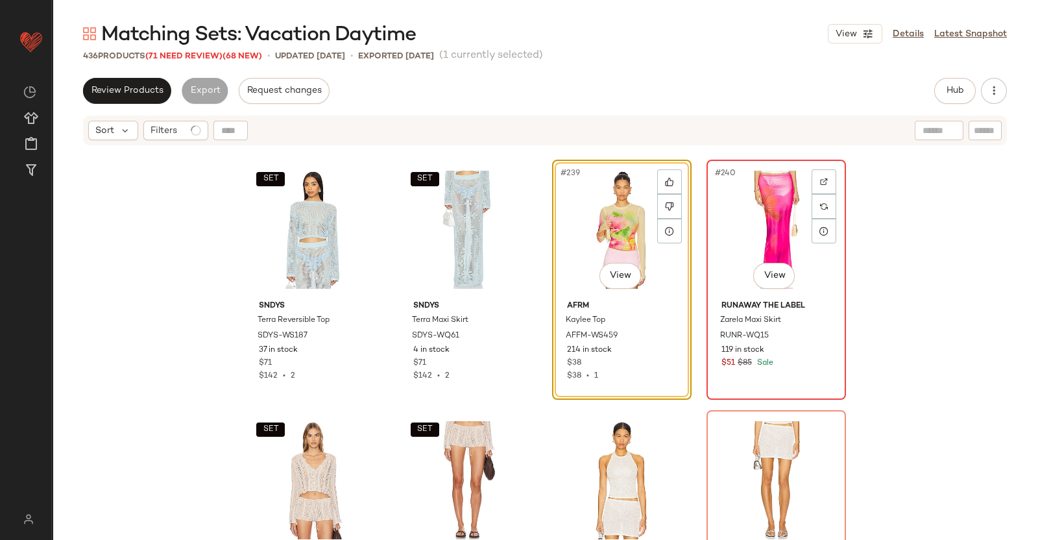
click at [768, 223] on div "#240 View" at bounding box center [776, 229] width 130 height 131
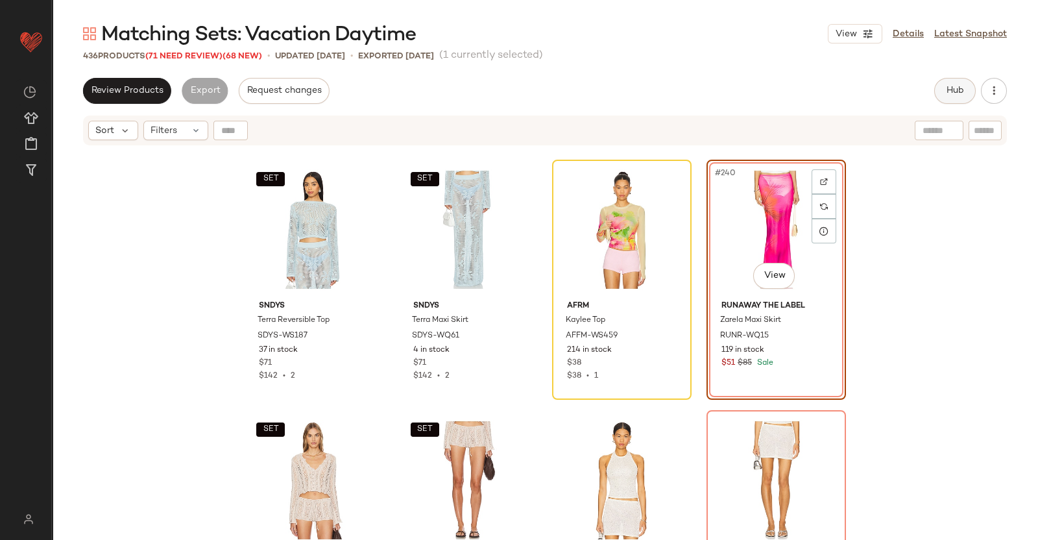
click at [951, 95] on span "Hub" at bounding box center [955, 91] width 18 height 10
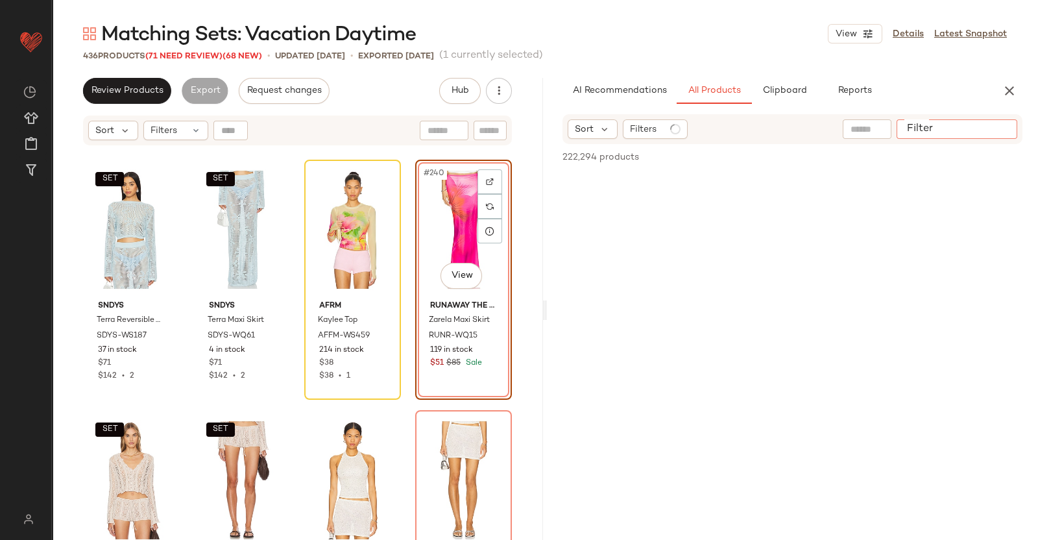
click at [992, 132] on input "Filter" at bounding box center [957, 130] width 110 height 14
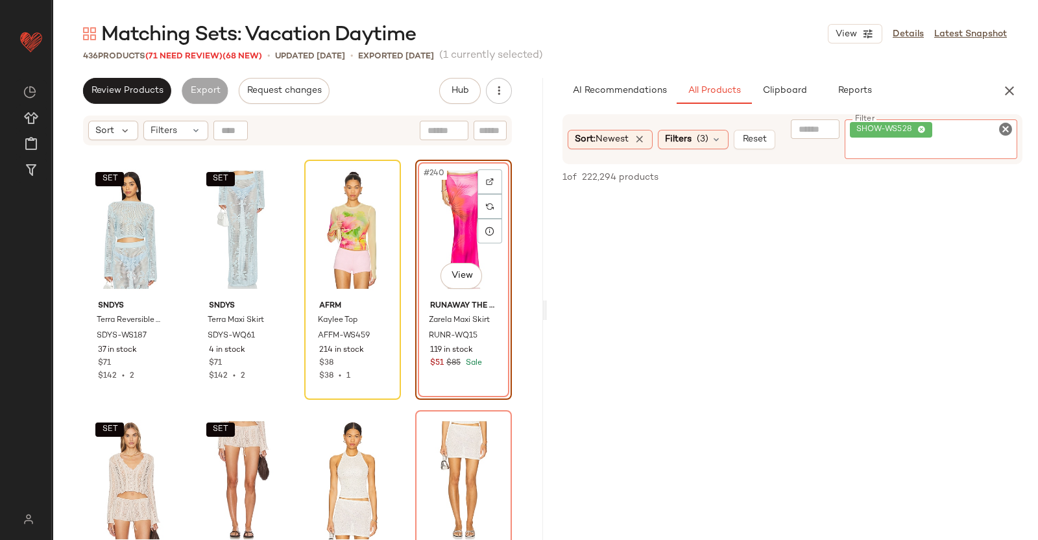
paste input "********"
type input "*"
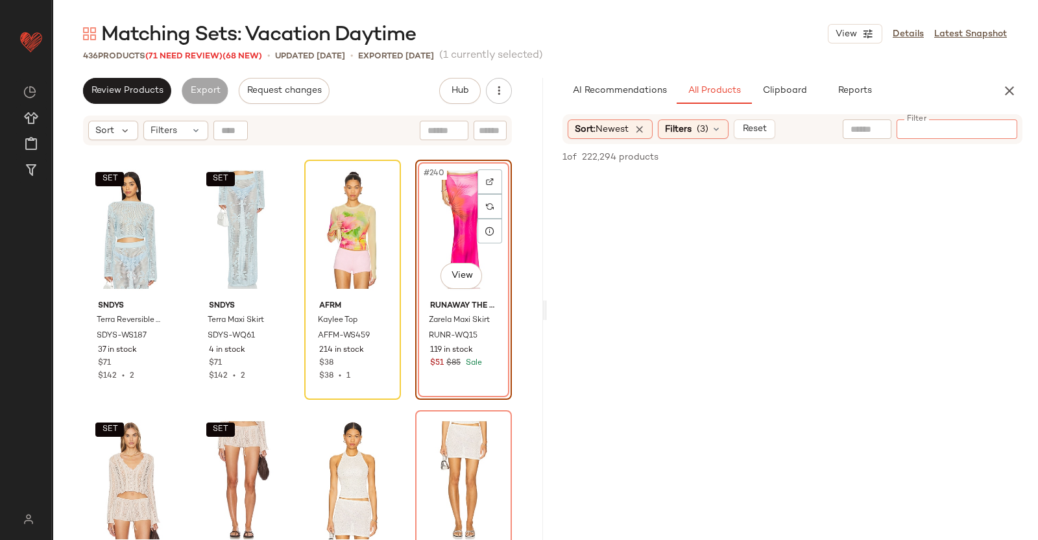
paste input "********"
type input "********"
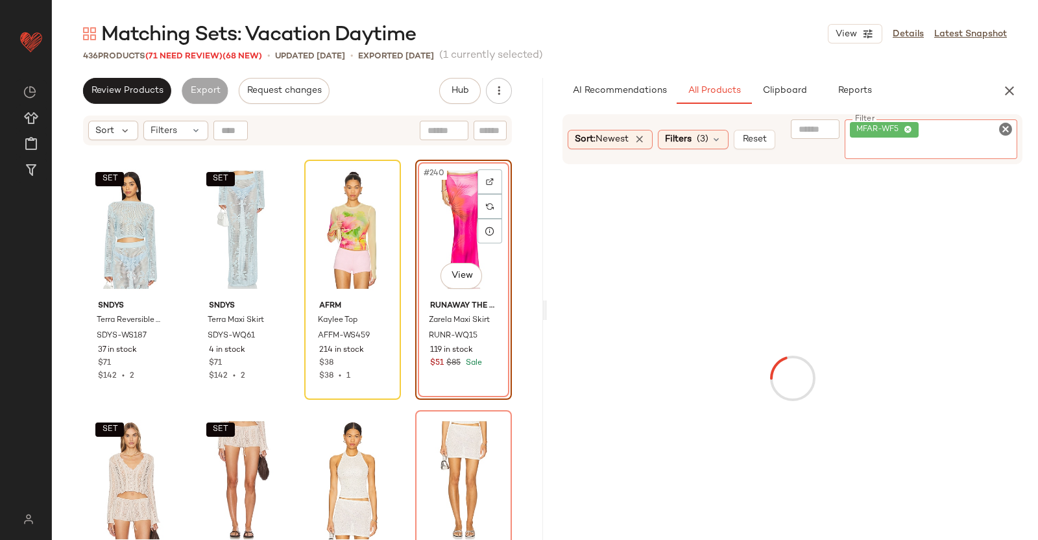
click at [448, 188] on div "#240 View" at bounding box center [464, 229] width 88 height 131
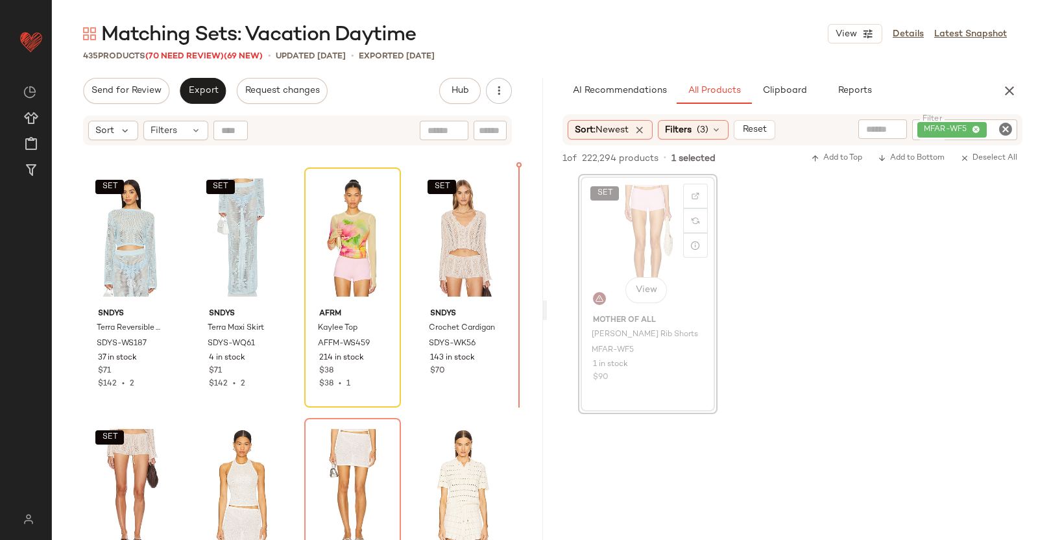
scroll to position [14768, 0]
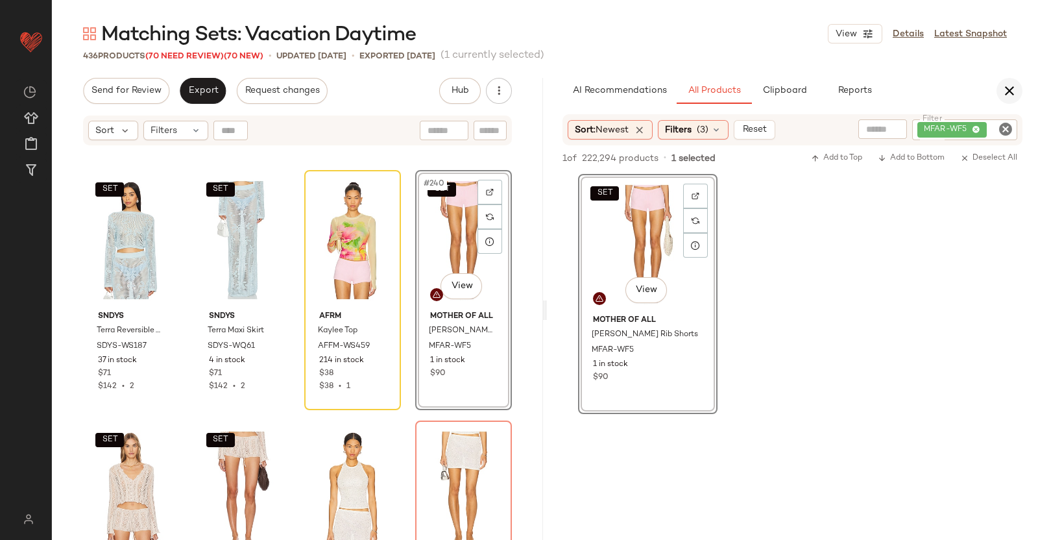
click at [1006, 97] on icon "button" at bounding box center [1010, 91] width 16 height 16
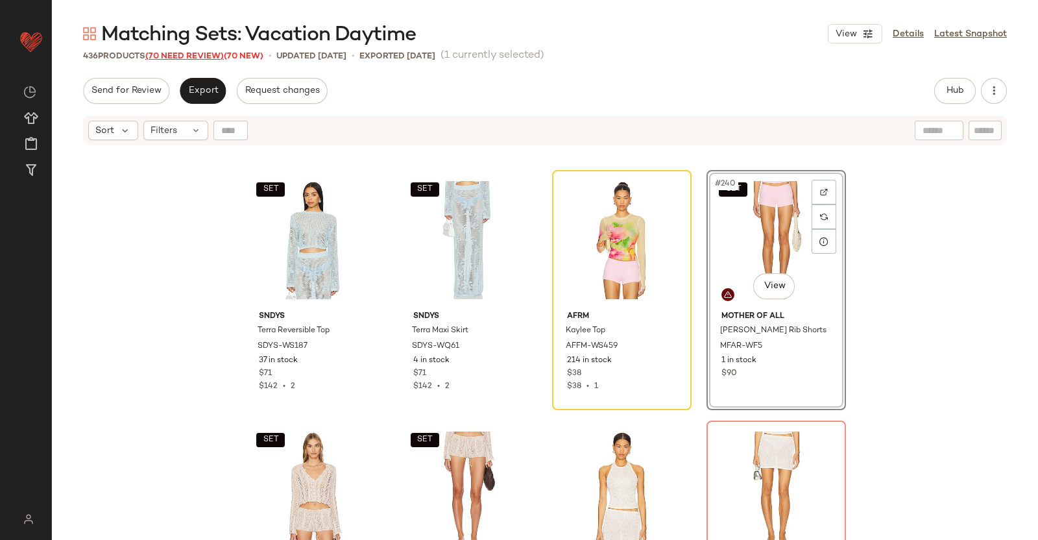
click at [185, 55] on span "(70 Need Review)" at bounding box center [184, 56] width 79 height 9
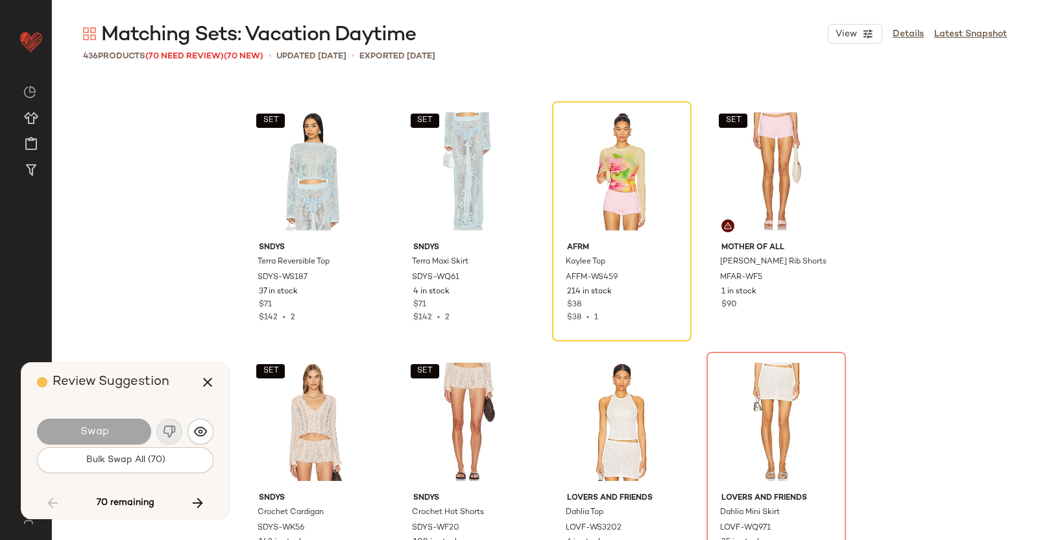
scroll to position [14779, 0]
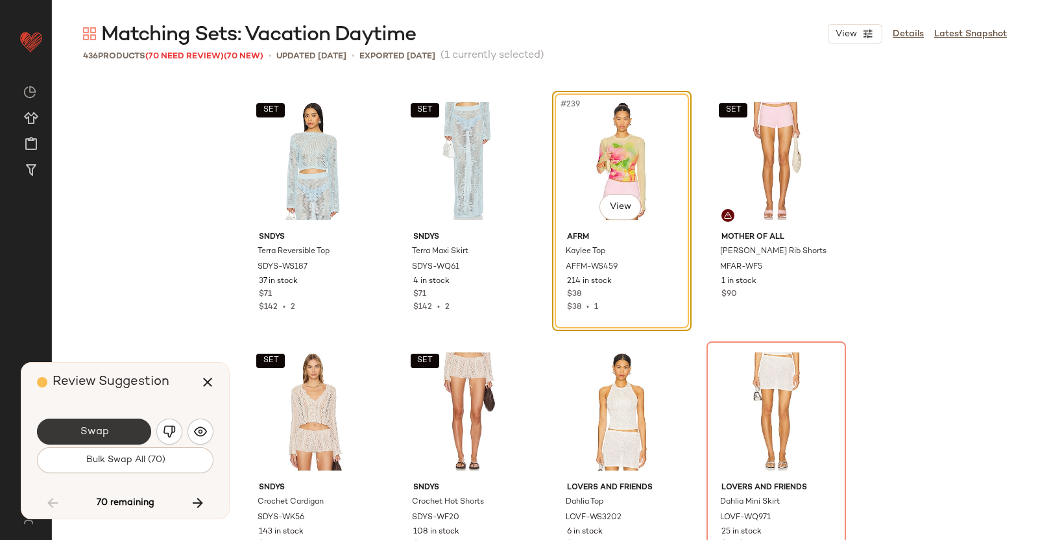
click at [104, 433] on span "Swap" at bounding box center [93, 432] width 29 height 12
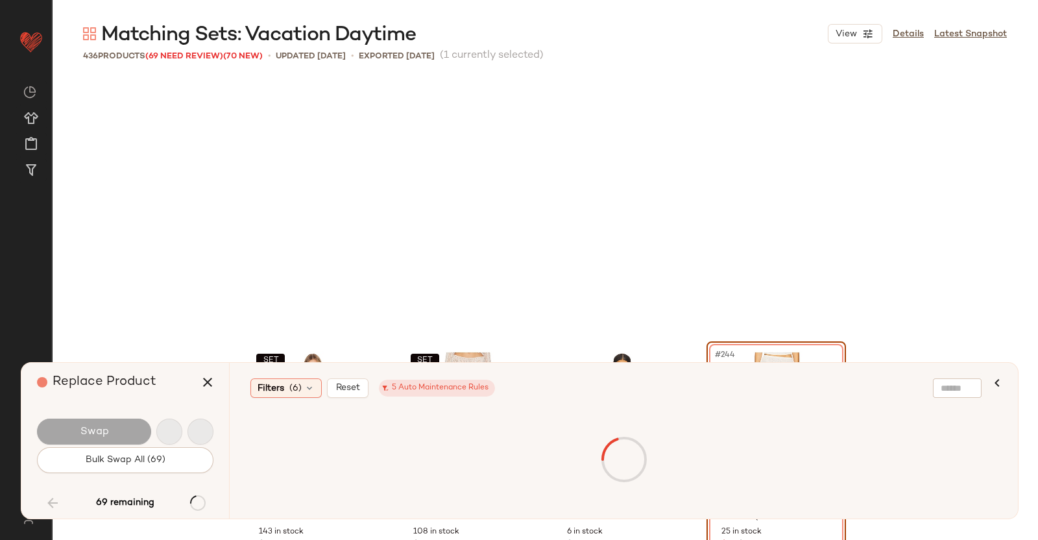
scroll to position [15029, 0]
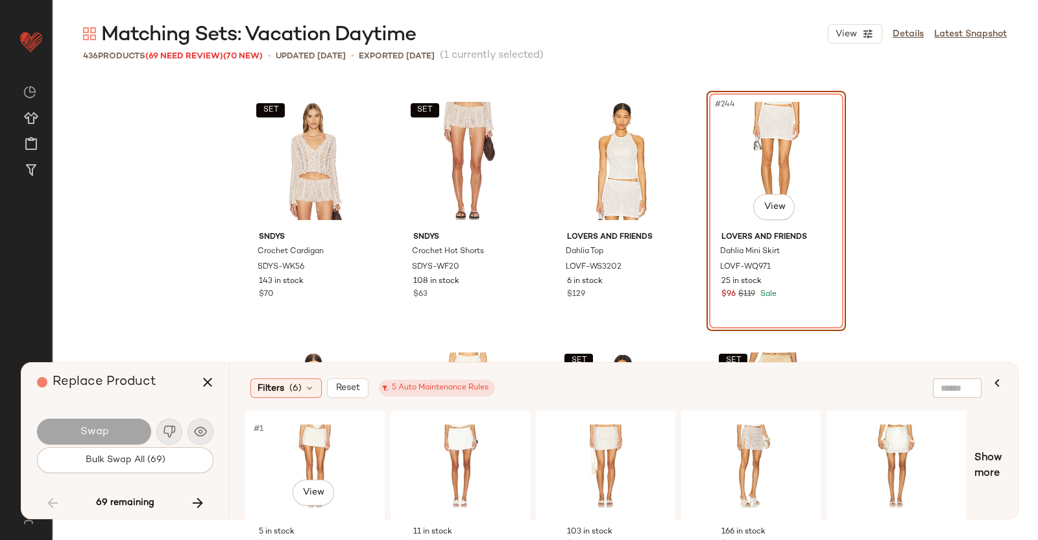
drag, startPoint x: 289, startPoint y: 445, endPoint x: 439, endPoint y: 361, distance: 170.8
click at [290, 445] on div "#1 View" at bounding box center [315, 466] width 130 height 92
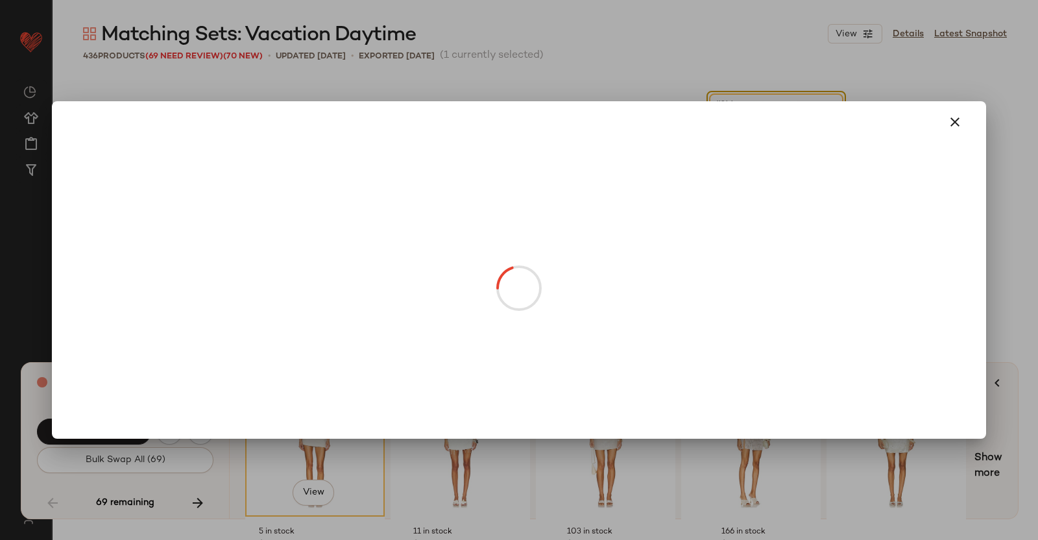
click at [782, 202] on body "Revolve ** Dashboard All Products Global Clipboards (38) Curations (350) Kriste…" at bounding box center [519, 270] width 1038 height 540
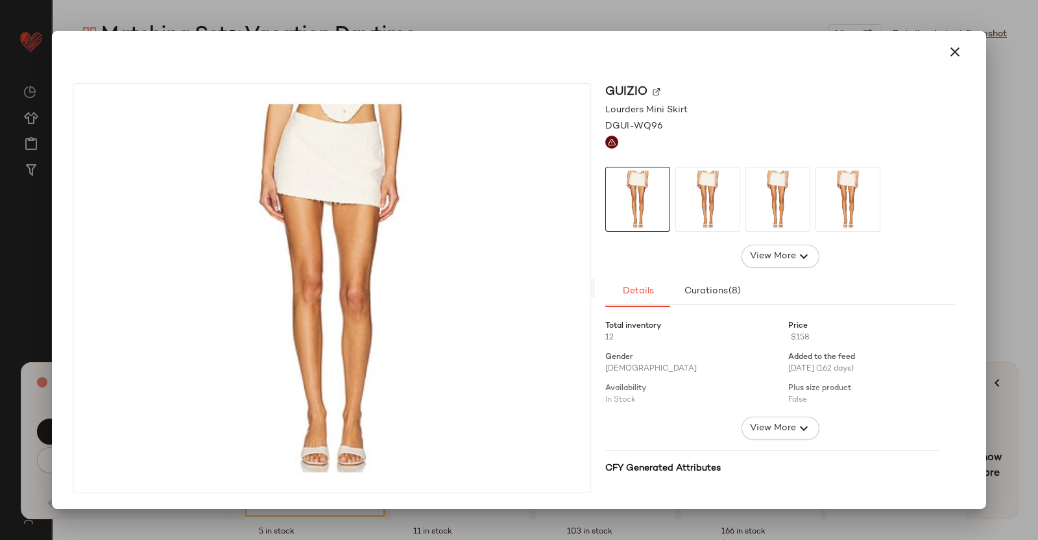
click at [657, 88] on img at bounding box center [657, 92] width 8 height 8
click at [1023, 199] on div at bounding box center [519, 270] width 1038 height 540
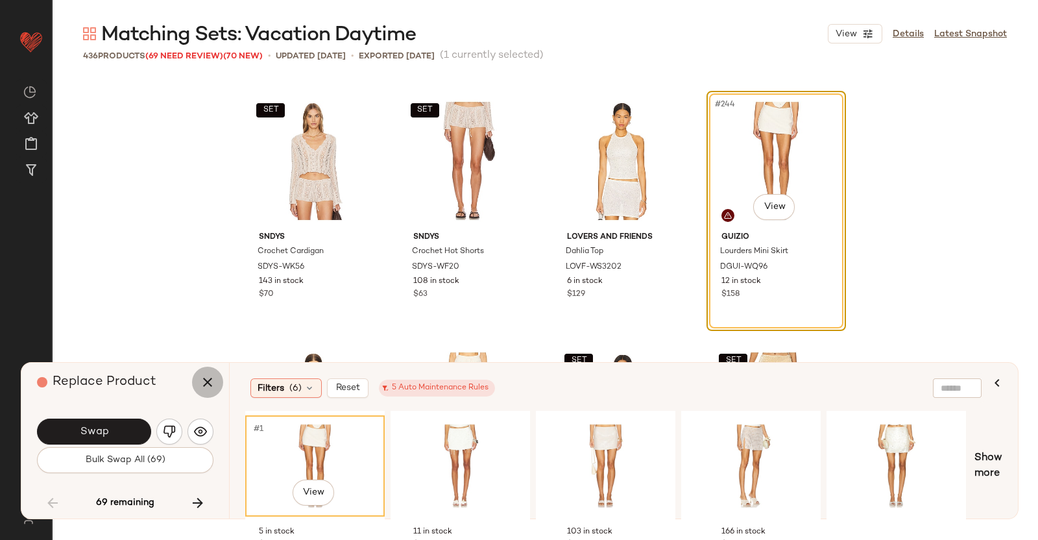
click at [197, 381] on button "button" at bounding box center [207, 382] width 31 height 31
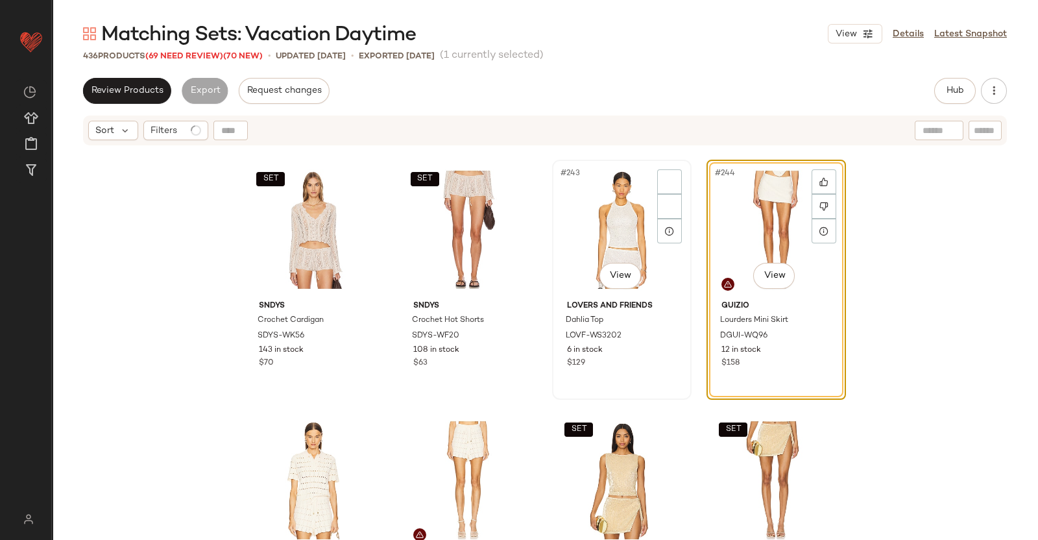
click at [606, 208] on div "#243 View" at bounding box center [622, 229] width 130 height 131
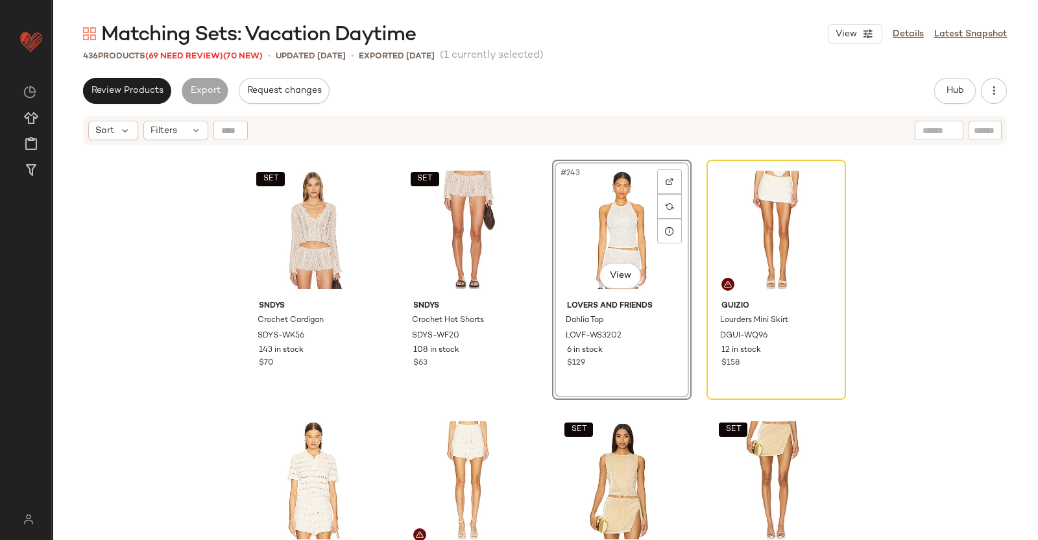
click at [947, 76] on div "Matching Sets: Vacation Daytime View Details Latest Snapshot 436 Products (69 N…" at bounding box center [545, 280] width 986 height 519
click at [946, 84] on button "Hub" at bounding box center [955, 91] width 42 height 26
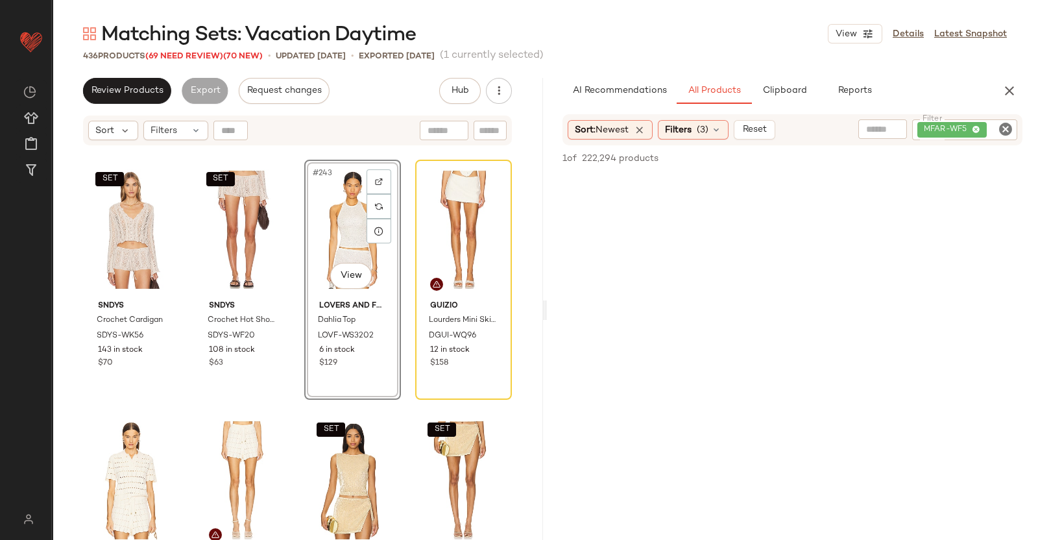
click at [993, 140] on div "MFAR-WF5" at bounding box center [964, 129] width 105 height 21
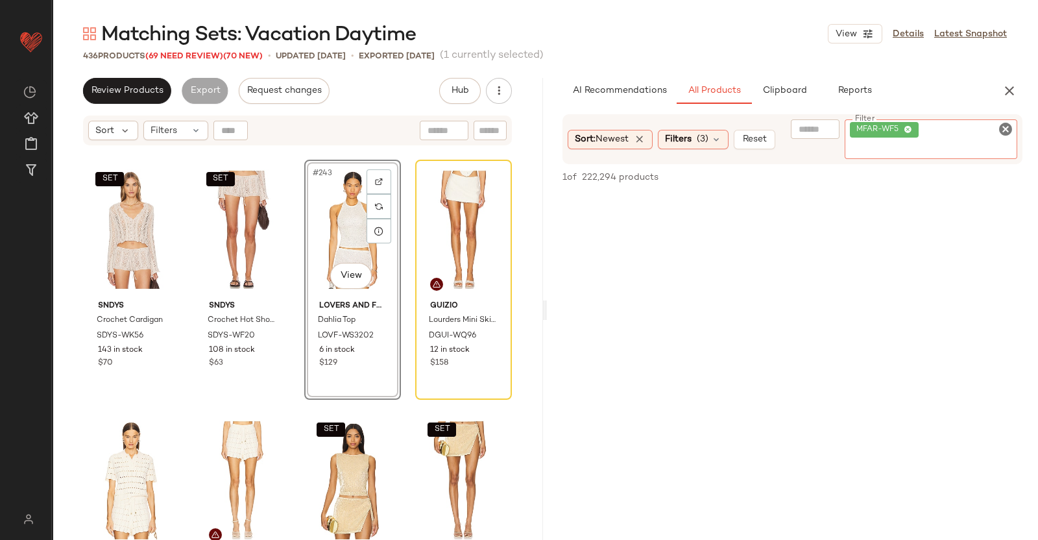
paste input "**********"
type input "**********"
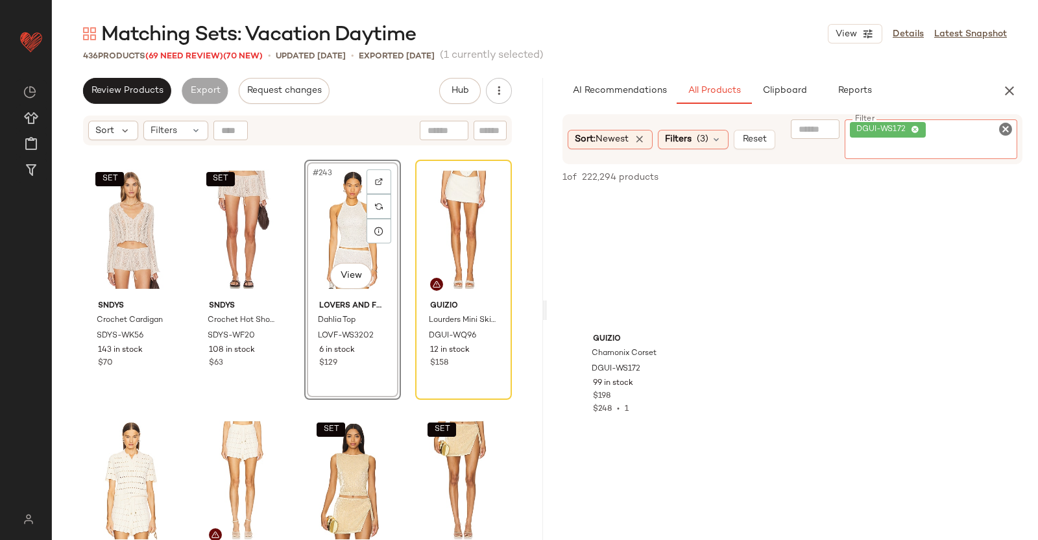
click at [337, 213] on div "#243 View" at bounding box center [353, 229] width 88 height 131
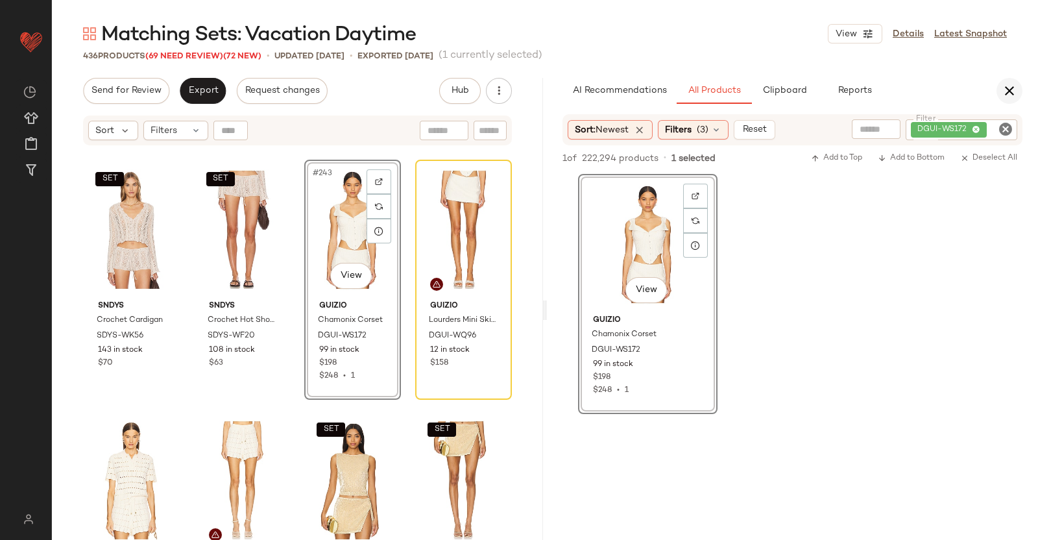
click at [1004, 99] on button "button" at bounding box center [1010, 91] width 26 height 26
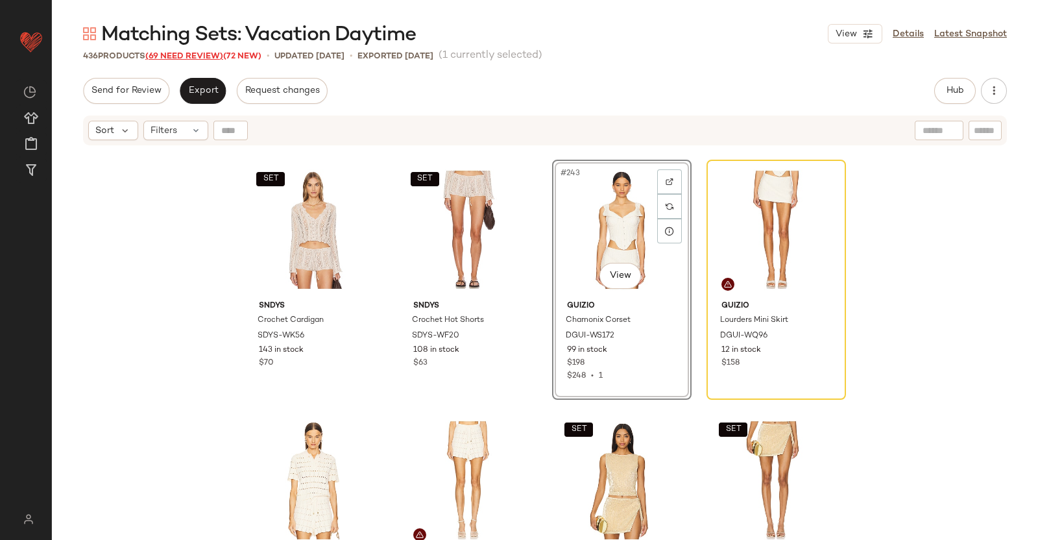
drag, startPoint x: 182, startPoint y: 64, endPoint x: 188, endPoint y: 56, distance: 10.1
click at [182, 64] on div "Matching Sets: Vacation Daytime View Details Latest Snapshot 436 Products (69 N…" at bounding box center [545, 280] width 986 height 519
click at [188, 56] on span "(69 Need Review)" at bounding box center [184, 56] width 78 height 9
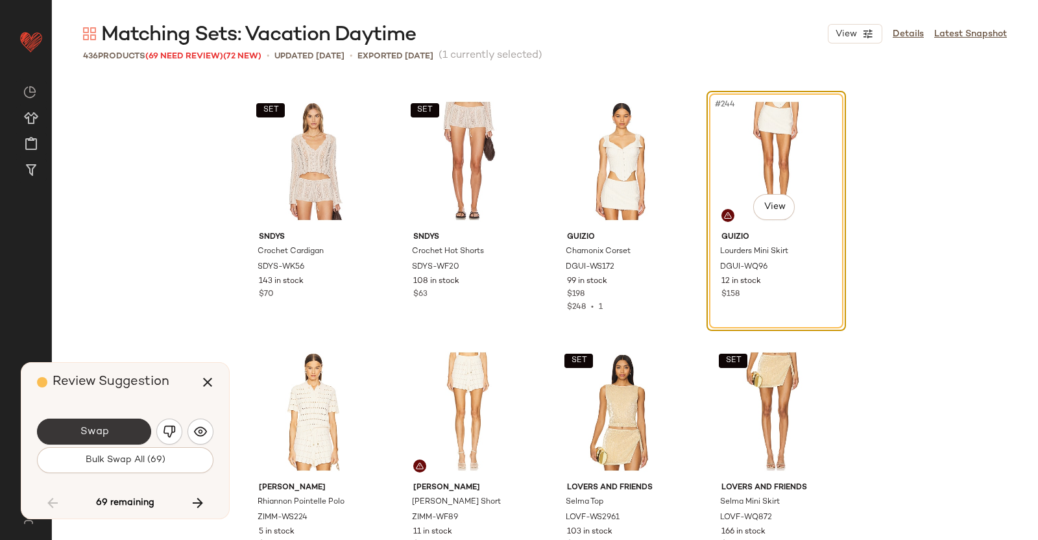
click at [106, 432] on span "Swap" at bounding box center [93, 432] width 29 height 12
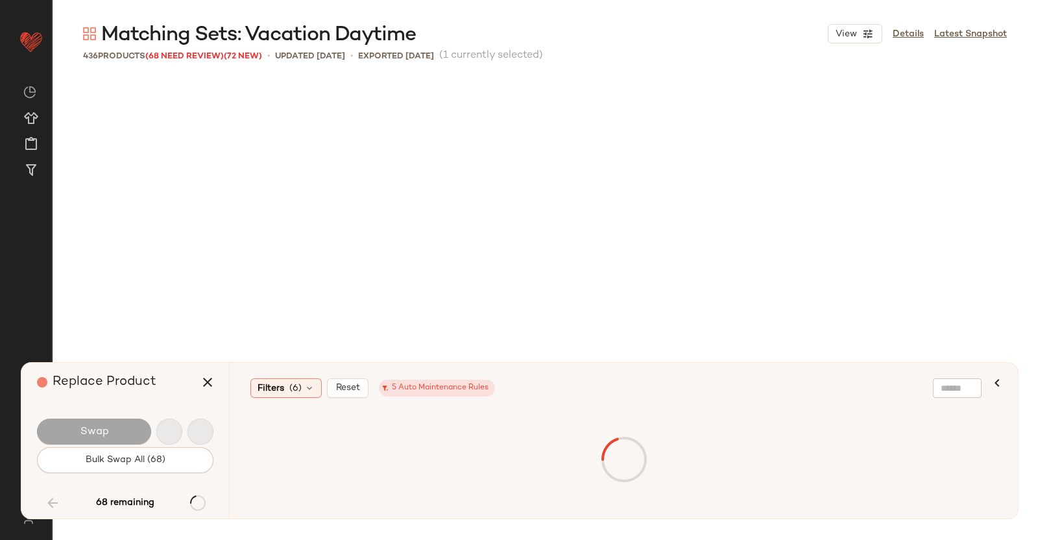
scroll to position [15530, 0]
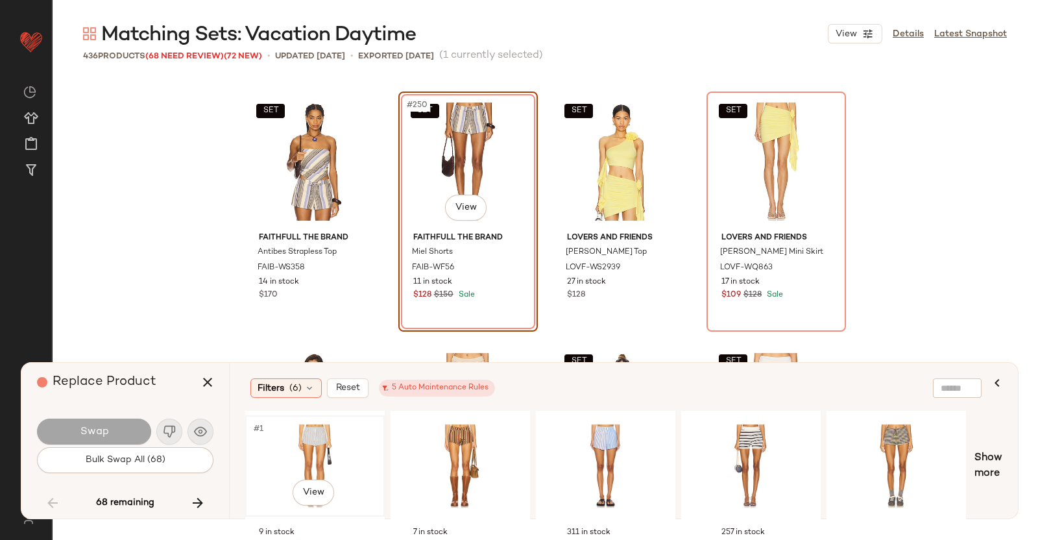
click at [311, 465] on div "#1 View" at bounding box center [315, 466] width 130 height 92
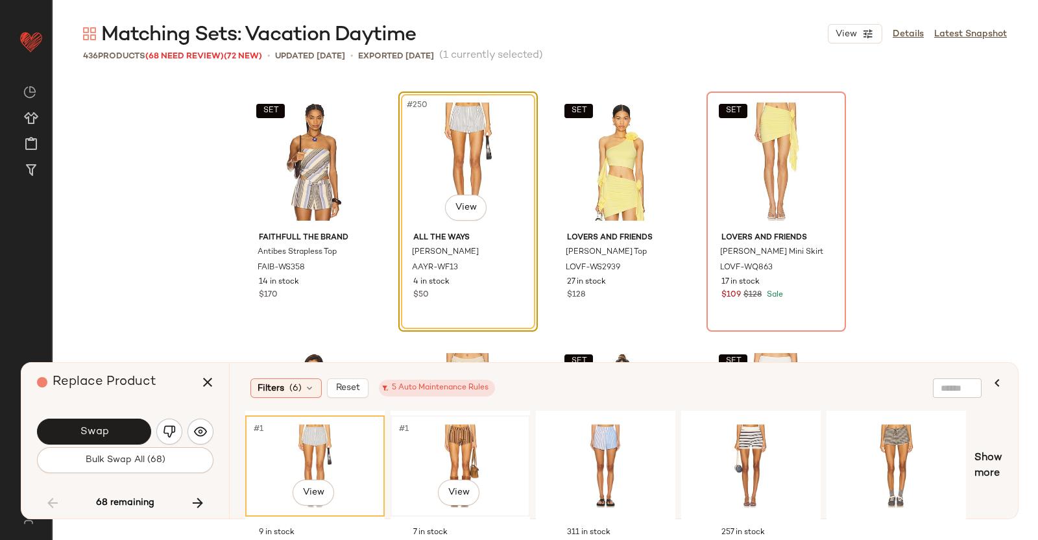
drag, startPoint x: 477, startPoint y: 420, endPoint x: 500, endPoint y: 423, distance: 23.6
click at [478, 421] on div "#1 View" at bounding box center [460, 466] width 130 height 92
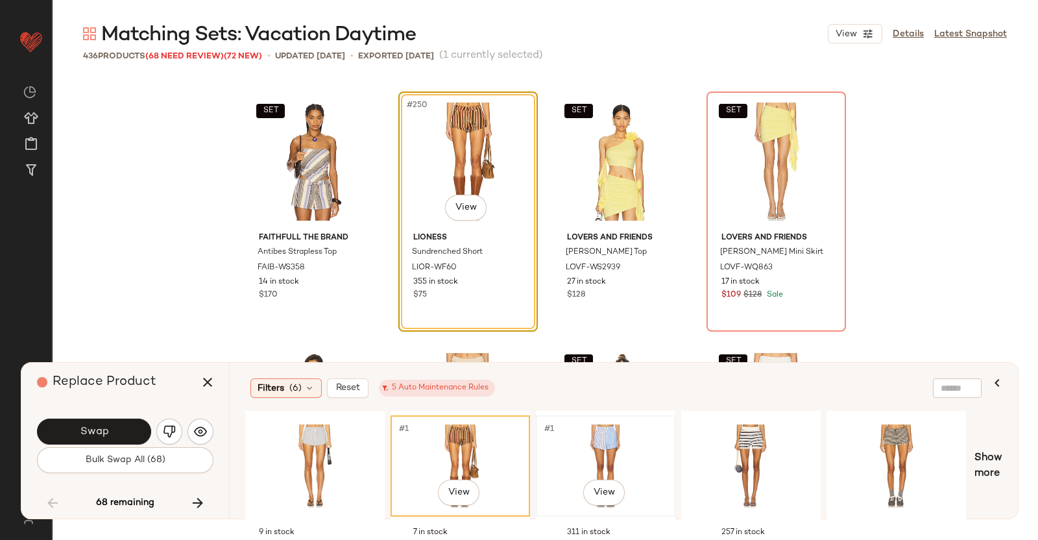
click at [613, 463] on div "#1 View" at bounding box center [606, 466] width 130 height 92
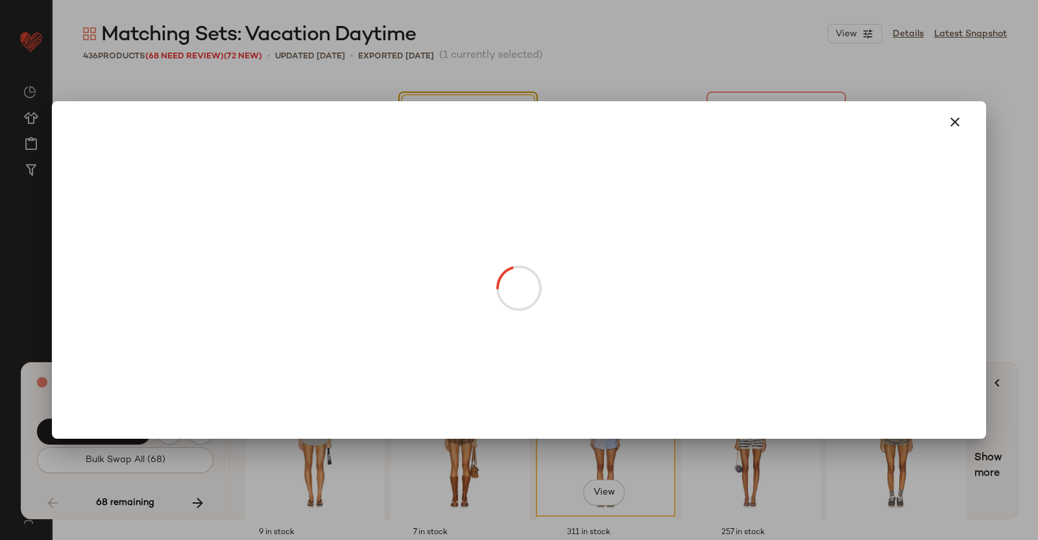
click at [472, 207] on body "Revolve ** Dashboard All Products Global Clipboards (38) Curations (350) Kriste…" at bounding box center [519, 270] width 1038 height 540
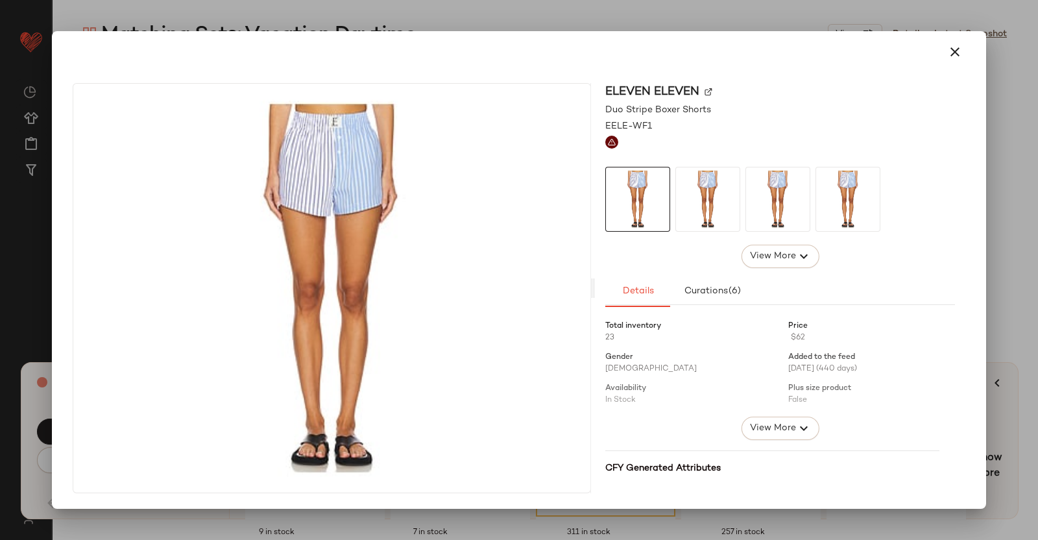
click at [710, 88] on img at bounding box center [709, 92] width 8 height 8
click at [1035, 280] on div at bounding box center [519, 270] width 1038 height 540
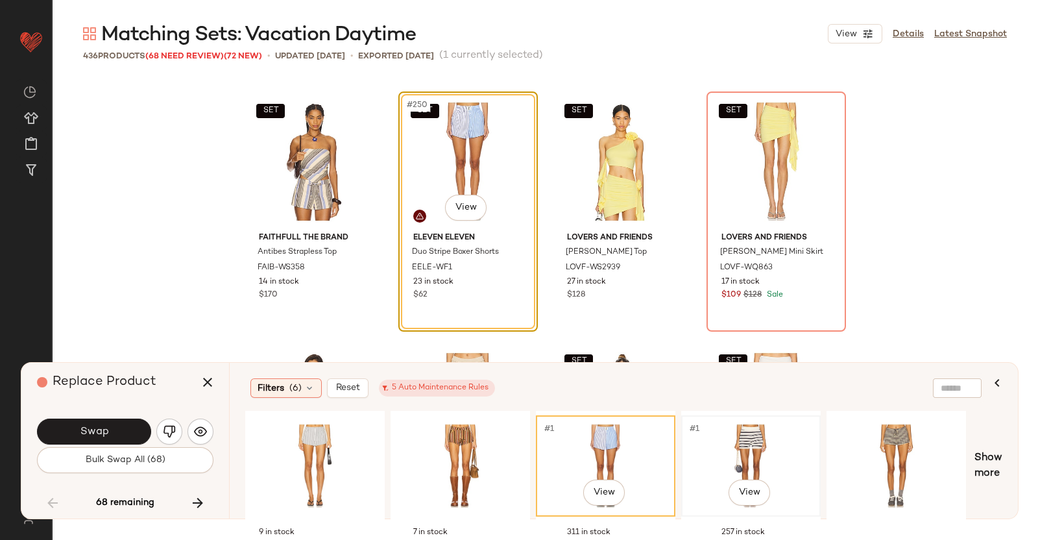
click at [736, 450] on div "#1 View" at bounding box center [751, 466] width 130 height 92
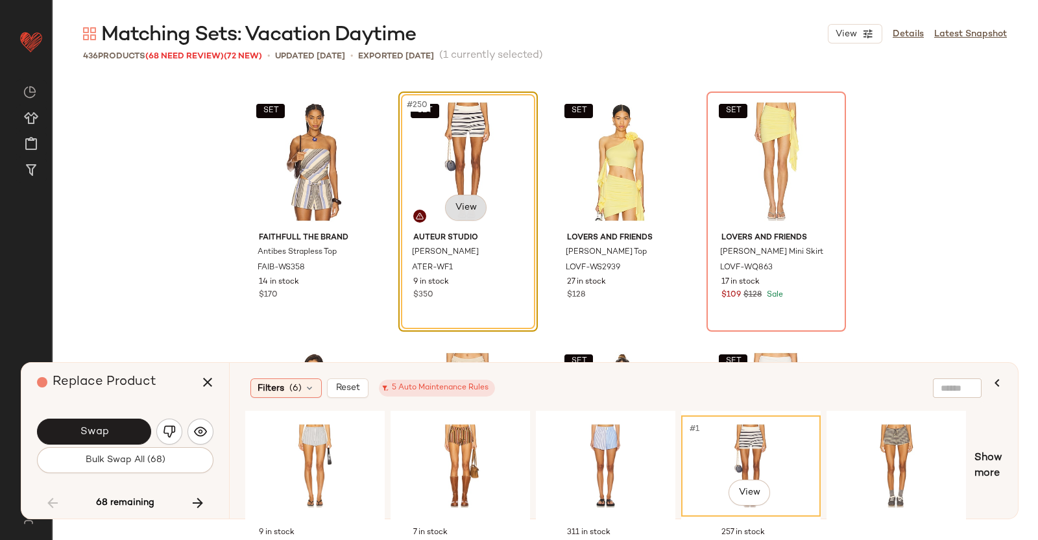
click at [467, 204] on body "Revolve ** Dashboard All Products Global Clipboards (38) Curations (350) Kriste…" at bounding box center [519, 270] width 1038 height 540
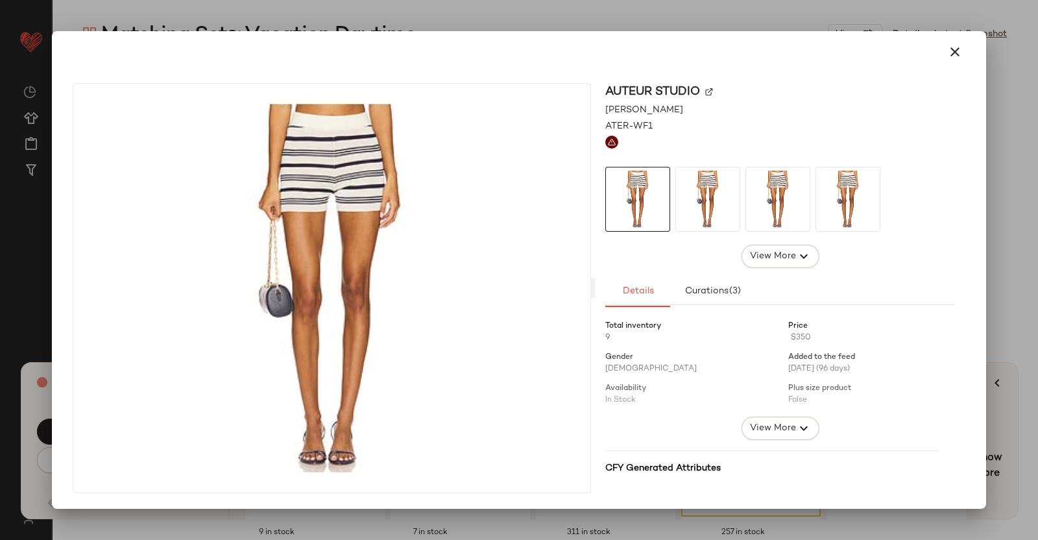
click at [709, 91] on img at bounding box center [709, 92] width 8 height 8
click at [1038, 202] on div at bounding box center [519, 270] width 1038 height 540
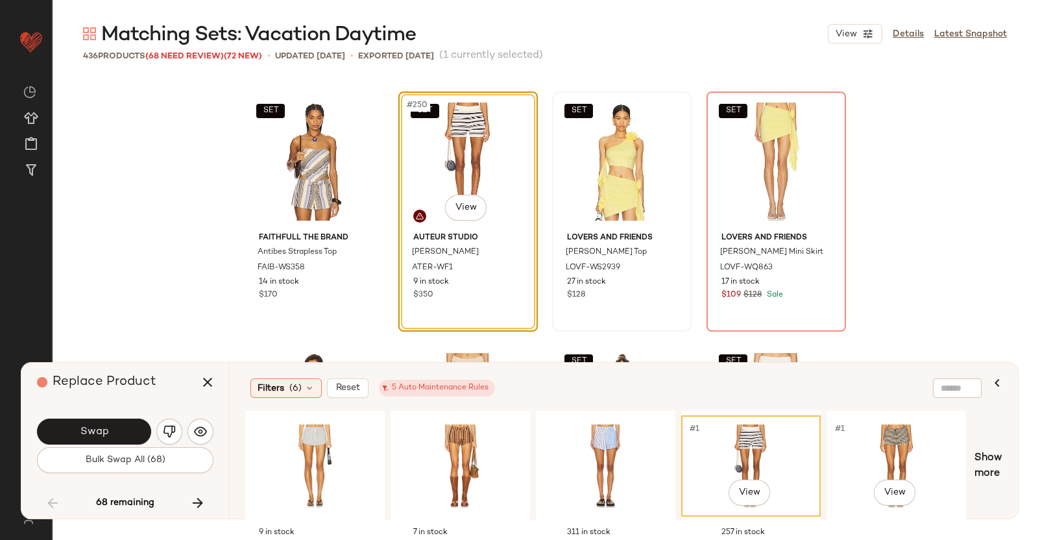
drag, startPoint x: 879, startPoint y: 464, endPoint x: 559, endPoint y: 300, distance: 360.2
click at [876, 463] on div "#1 View" at bounding box center [896, 466] width 130 height 92
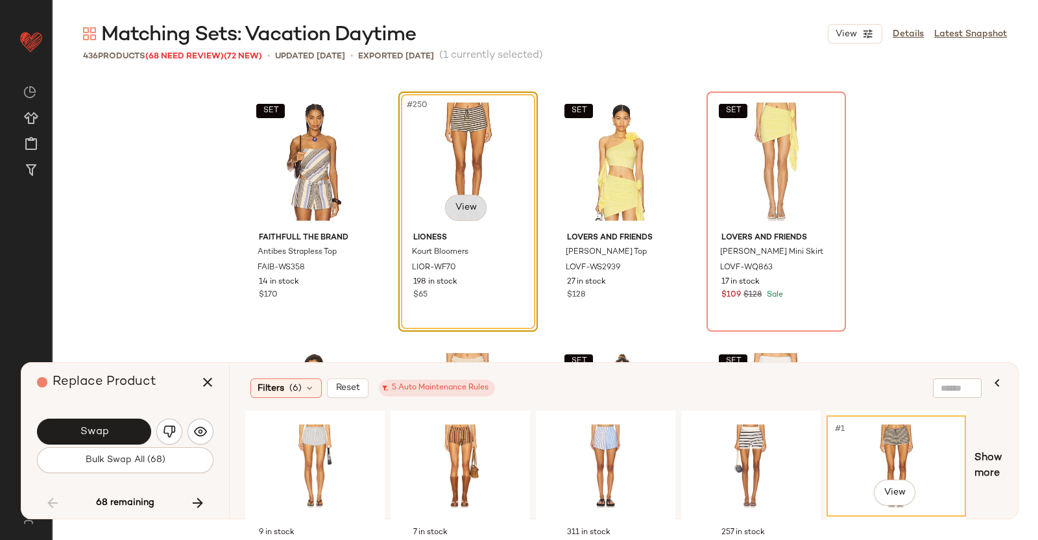
click at [469, 202] on body "Revolve ** Dashboard All Products Global Clipboards (38) Curations (350) Kriste…" at bounding box center [519, 270] width 1038 height 540
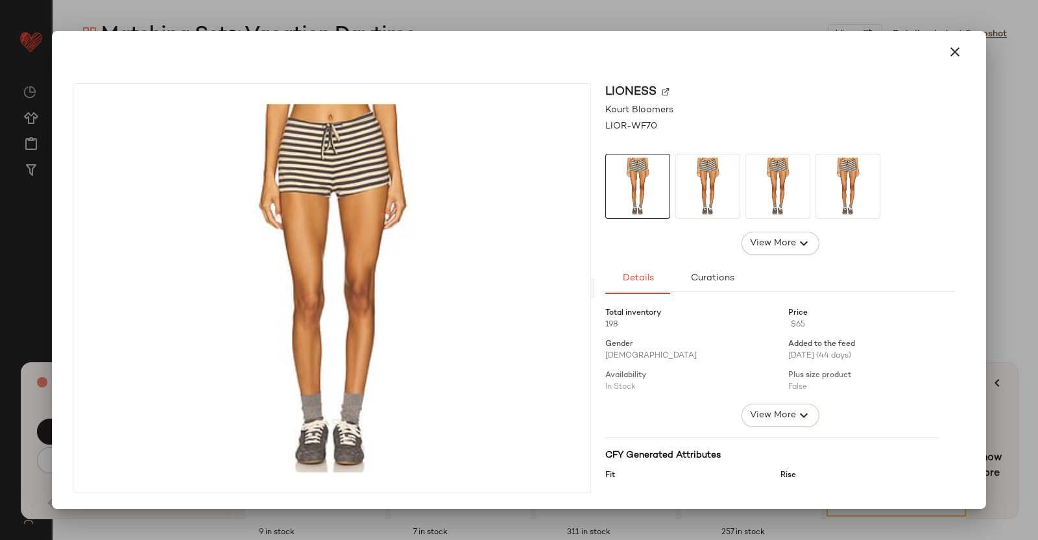
click at [662, 88] on img at bounding box center [666, 92] width 8 height 8
drag, startPoint x: 1019, startPoint y: 236, endPoint x: 1006, endPoint y: 282, distance: 48.0
click at [1021, 235] on div at bounding box center [519, 270] width 1038 height 540
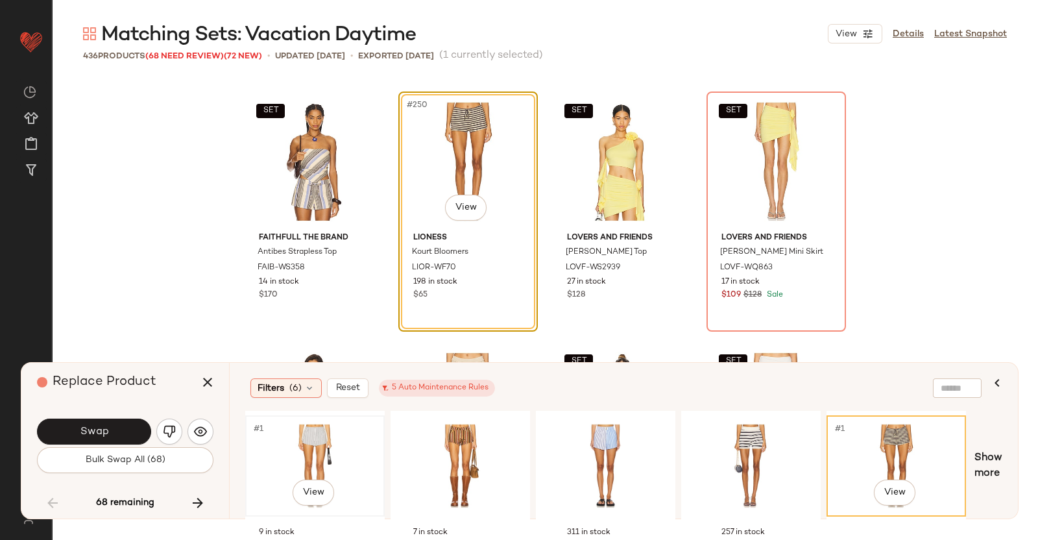
click at [315, 443] on div "#1 View" at bounding box center [315, 466] width 130 height 92
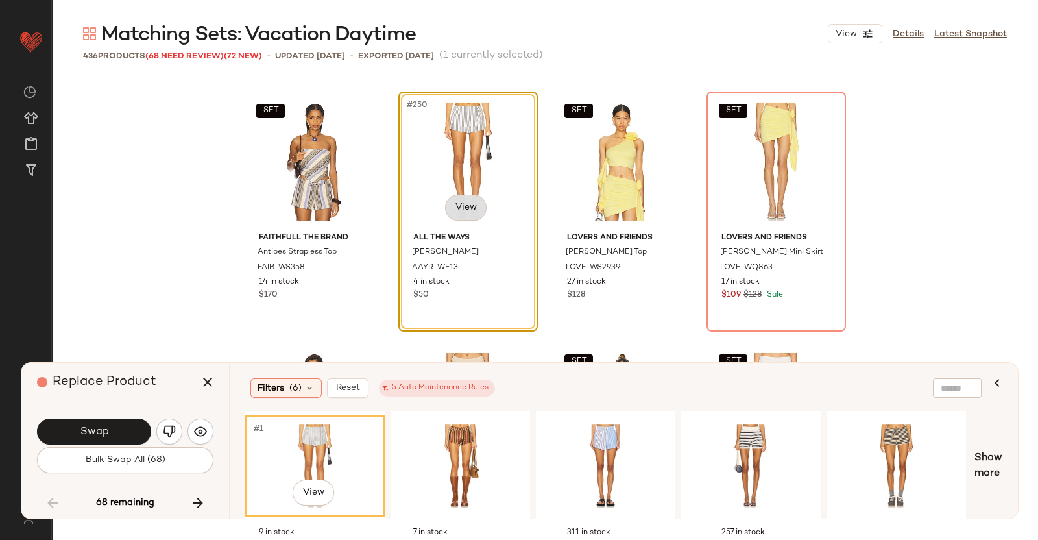
click at [473, 208] on body "Revolve ** Dashboard All Products Global Clipboards (38) Curations (350) Kriste…" at bounding box center [519, 270] width 1038 height 540
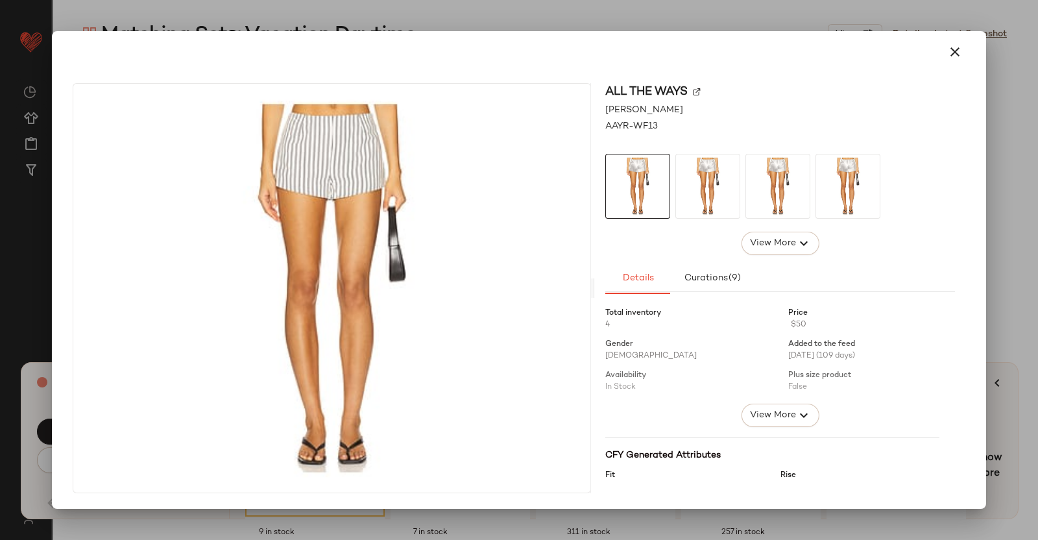
click at [697, 95] on img at bounding box center [697, 92] width 8 height 8
click at [1038, 205] on div at bounding box center [519, 270] width 1038 height 540
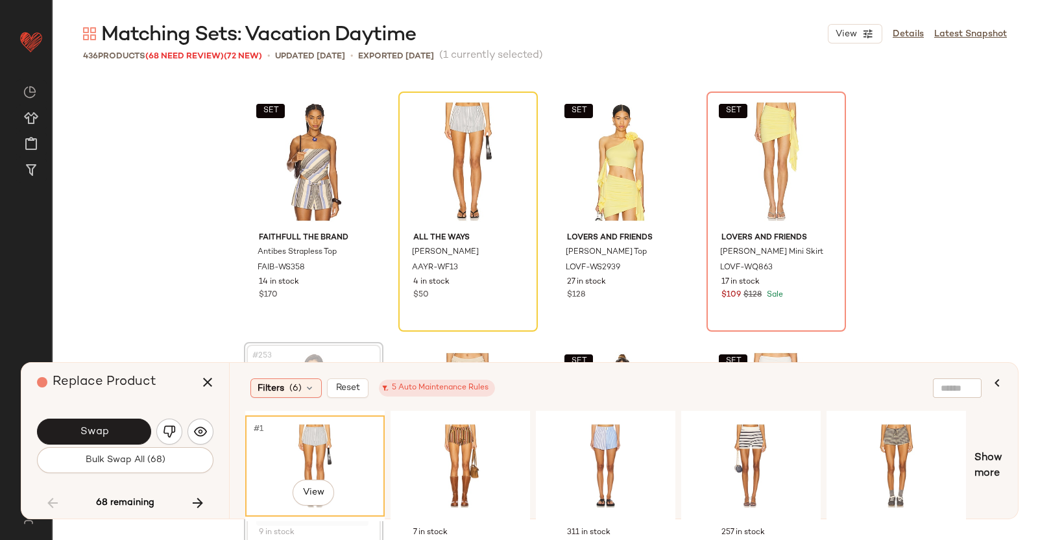
scroll to position [15530, 0]
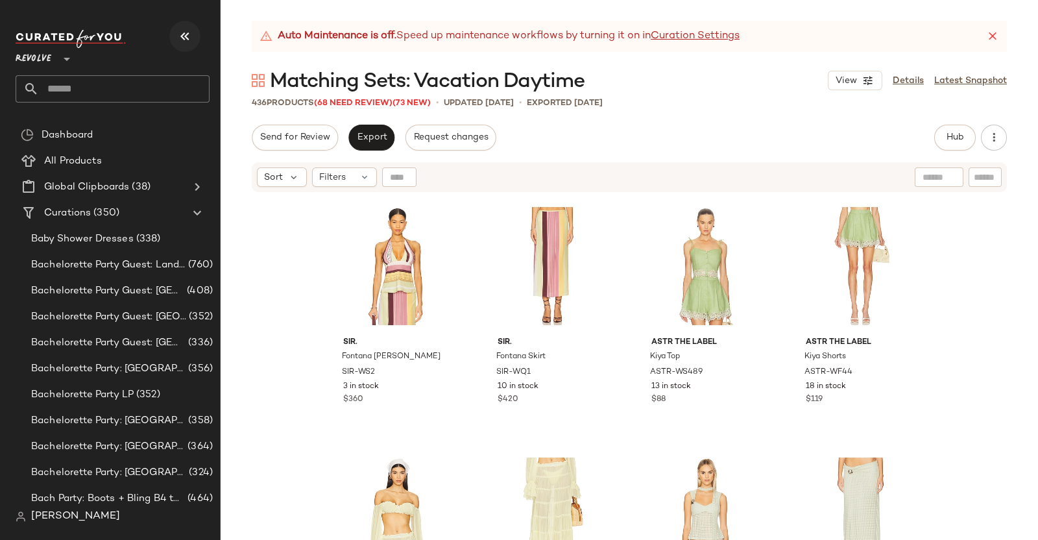
click at [186, 32] on icon "button" at bounding box center [185, 37] width 16 height 16
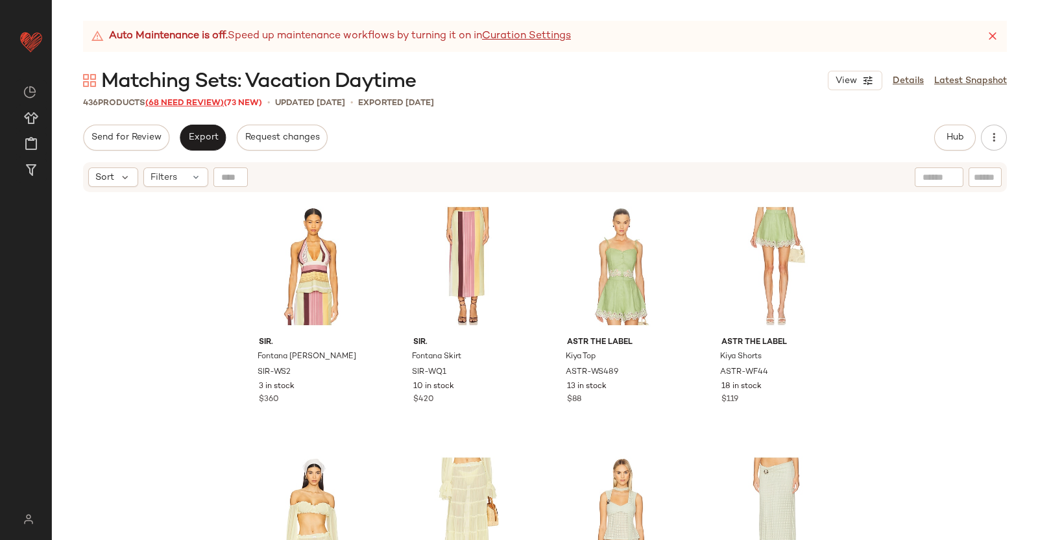
click at [208, 100] on span "(68 Need Review)" at bounding box center [184, 103] width 79 height 9
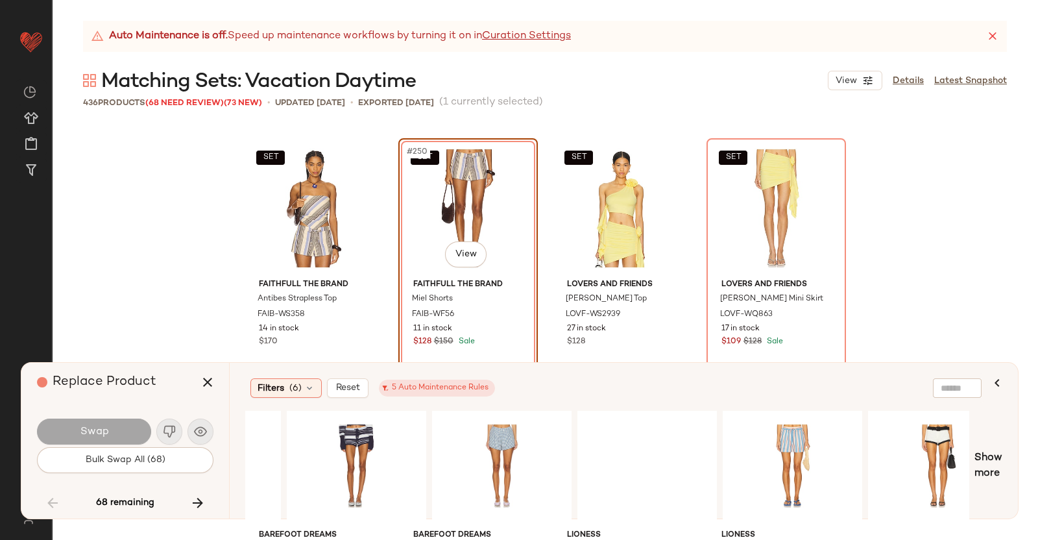
scroll to position [0, 1415]
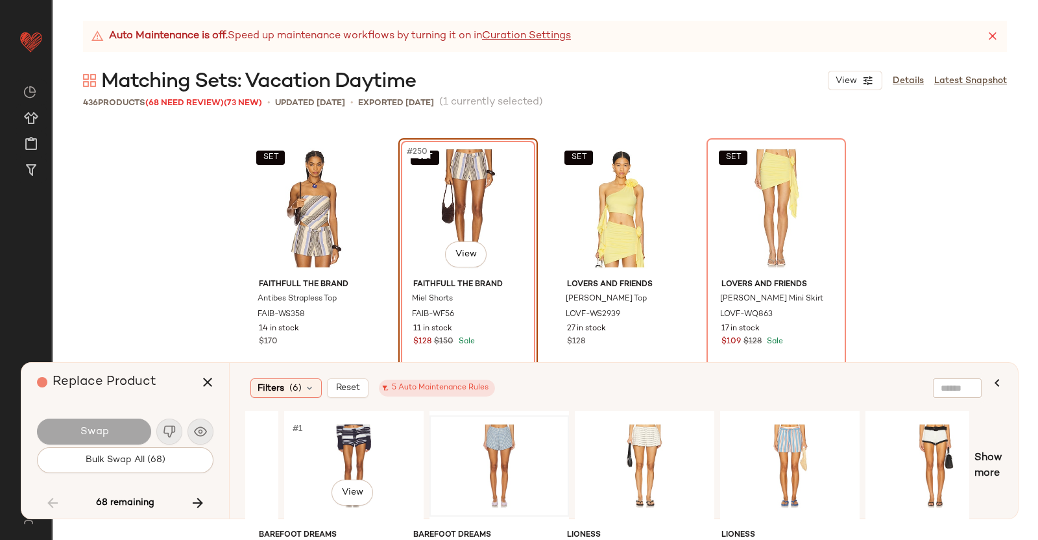
click at [441, 422] on div "#1 View" at bounding box center [607, 466] width 724 height 110
click at [469, 431] on div "#1 View" at bounding box center [499, 466] width 130 height 92
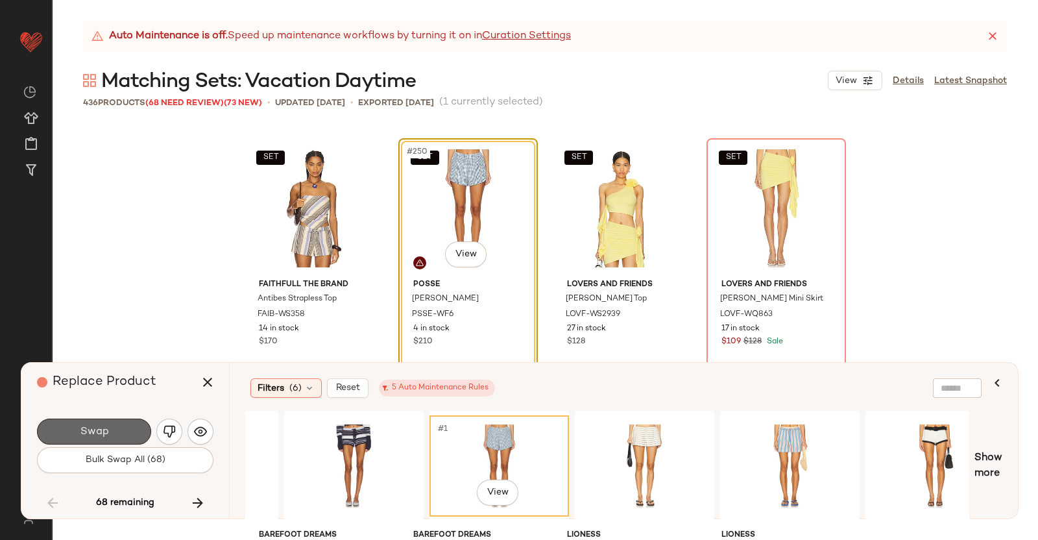
click at [133, 424] on button "Swap" at bounding box center [94, 432] width 114 height 26
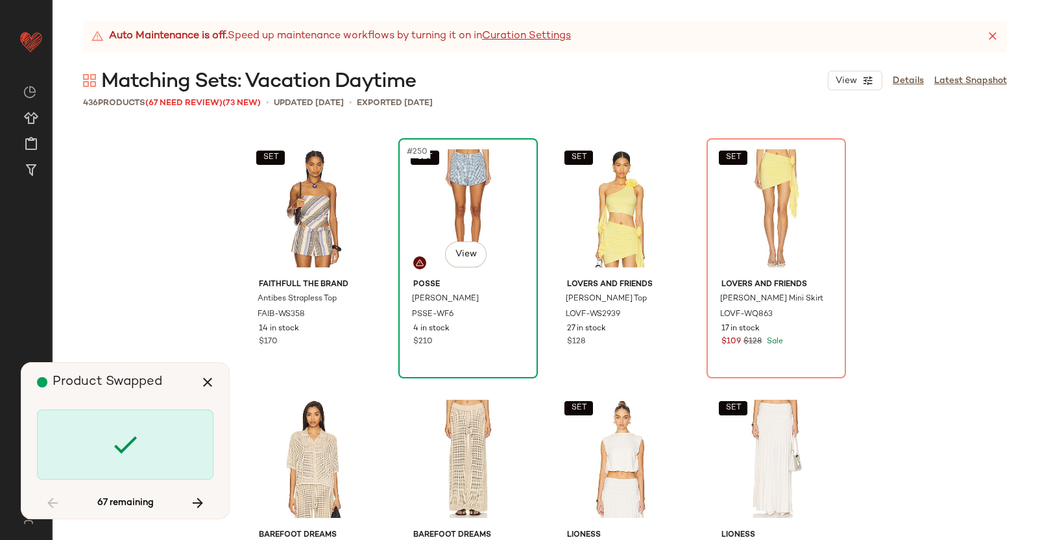
click at [472, 239] on div "SET #250 View" at bounding box center [468, 208] width 130 height 131
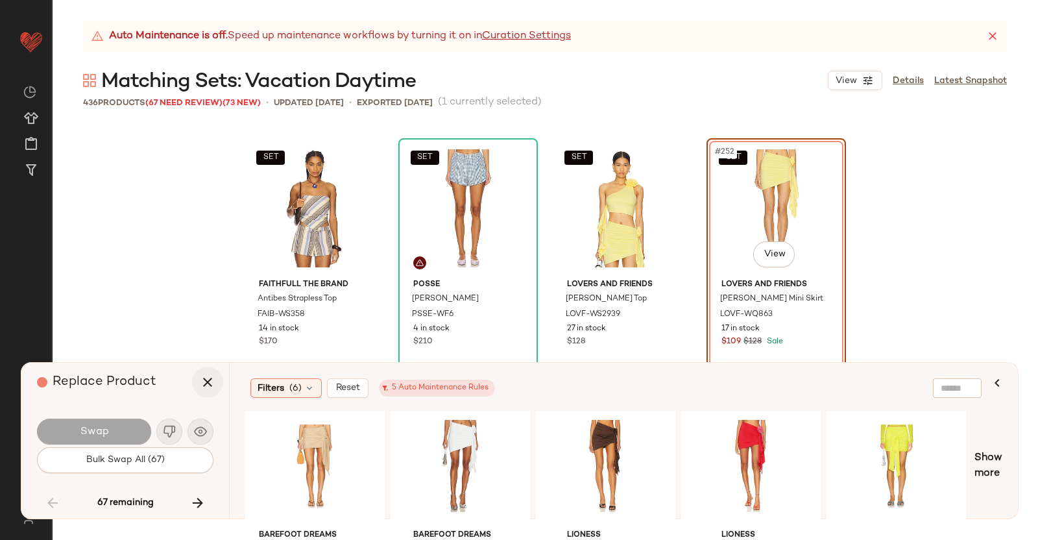
drag, startPoint x: 179, startPoint y: 396, endPoint x: 203, endPoint y: 381, distance: 28.6
click at [184, 395] on div "Replace Product" at bounding box center [130, 382] width 186 height 39
click at [203, 381] on icon "button" at bounding box center [208, 382] width 16 height 16
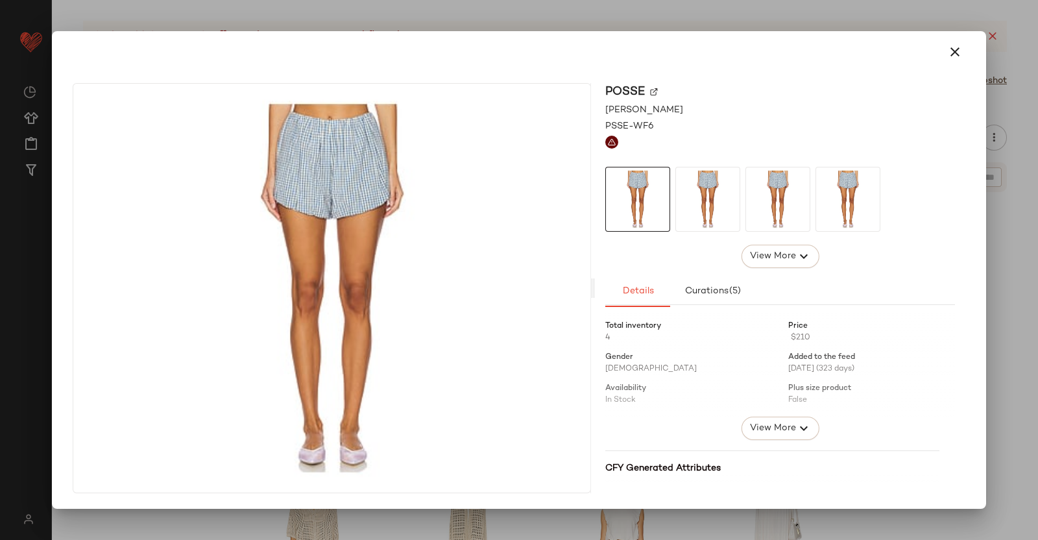
click at [653, 88] on img at bounding box center [654, 92] width 8 height 8
click at [973, 108] on div "Posse [PERSON_NAME] PSSE-WF6 View More Details Curations (5) Total inventory 4 …" at bounding box center [519, 291] width 924 height 436
click at [1038, 104] on div at bounding box center [519, 270] width 1038 height 540
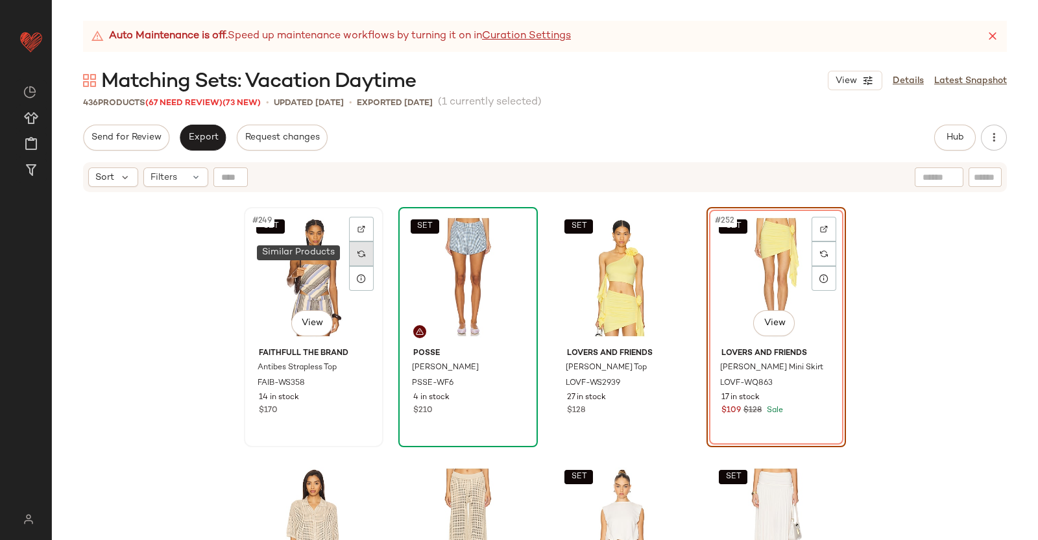
click at [358, 250] on img at bounding box center [362, 254] width 8 height 8
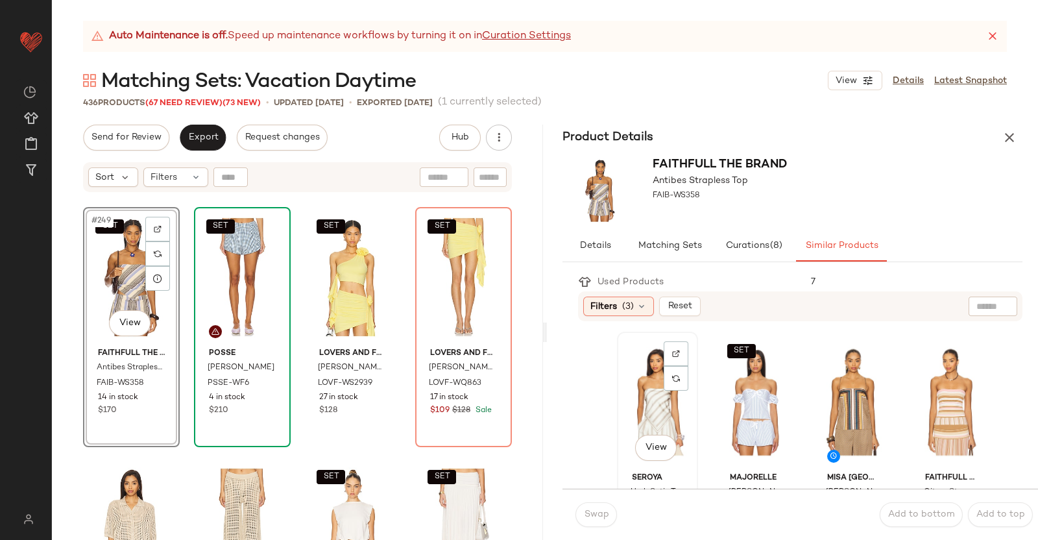
click at [650, 404] on div "View" at bounding box center [658, 401] width 72 height 131
click at [645, 450] on body "Revolve ** Dashboard All Products Global Clipboards (38) Curations (350) [PERSO…" at bounding box center [519, 270] width 1038 height 540
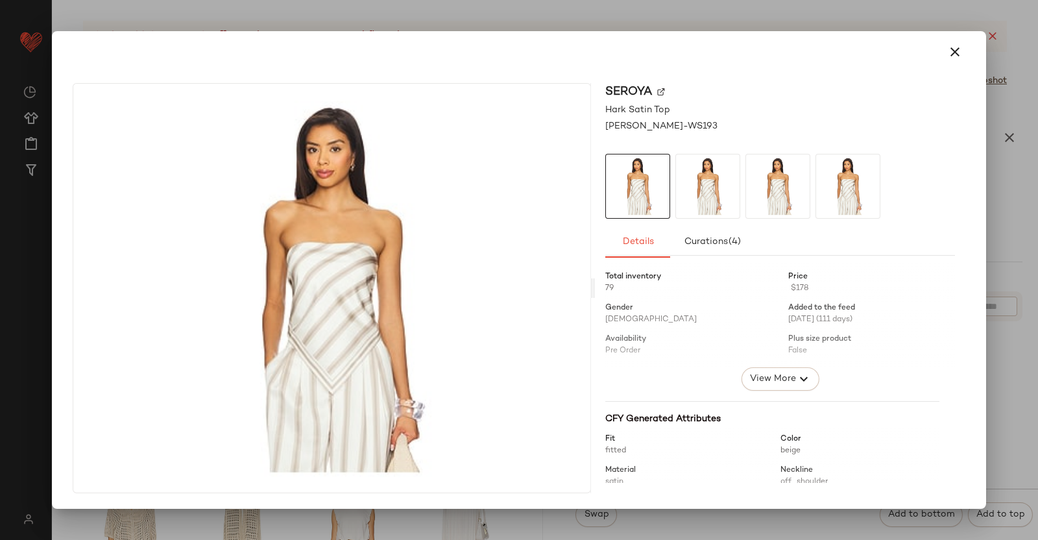
click at [657, 93] on img at bounding box center [661, 92] width 8 height 8
click at [1038, 185] on div at bounding box center [519, 270] width 1038 height 540
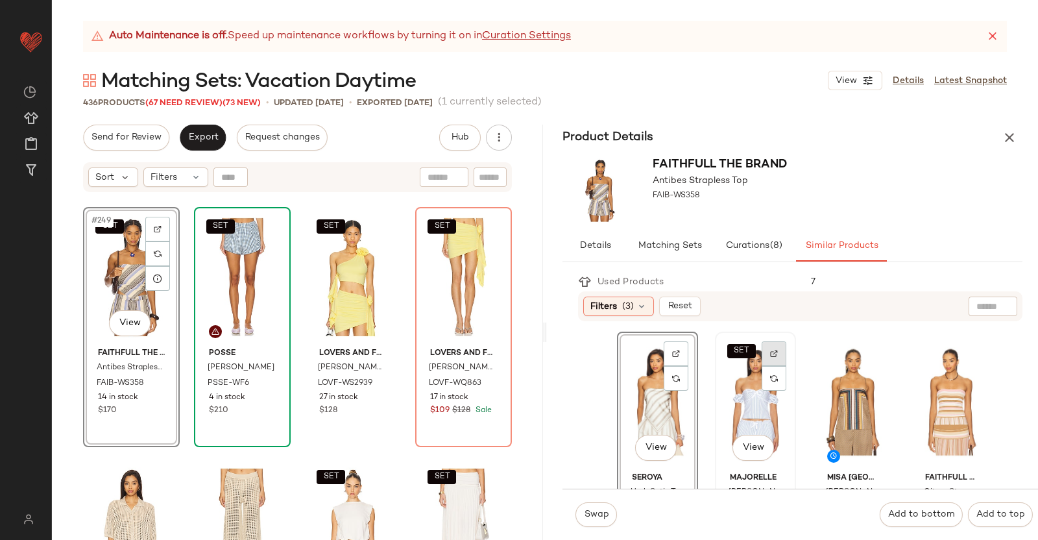
click at [762, 355] on div at bounding box center [774, 353] width 25 height 25
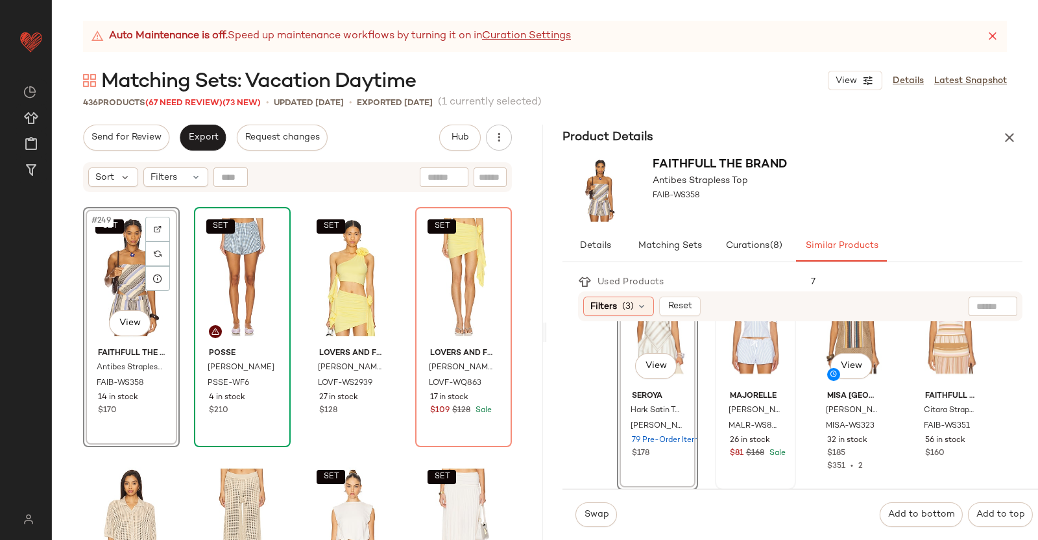
scroll to position [243, 0]
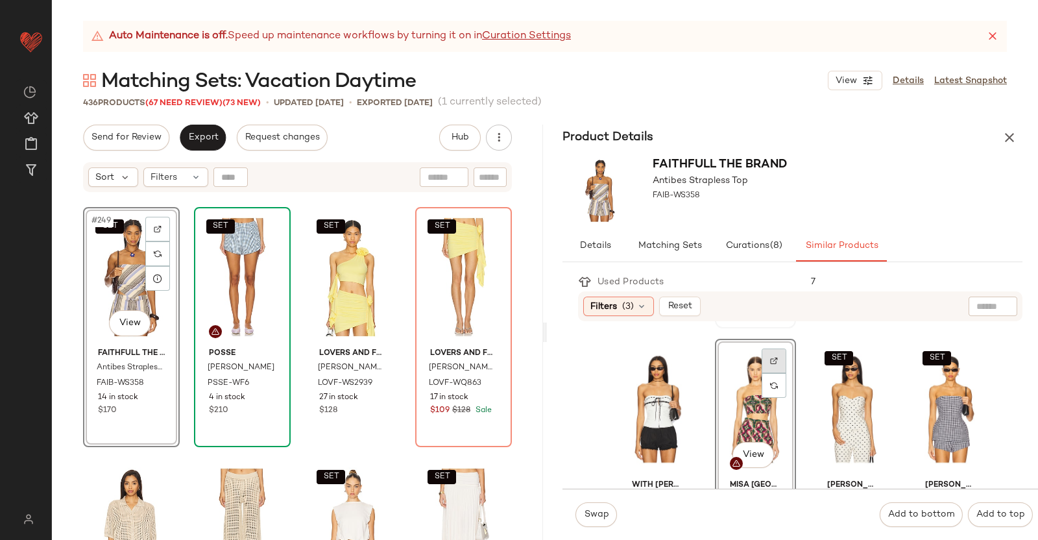
click at [775, 358] on div at bounding box center [774, 360] width 25 height 25
click at [961, 358] on div at bounding box center [969, 360] width 25 height 25
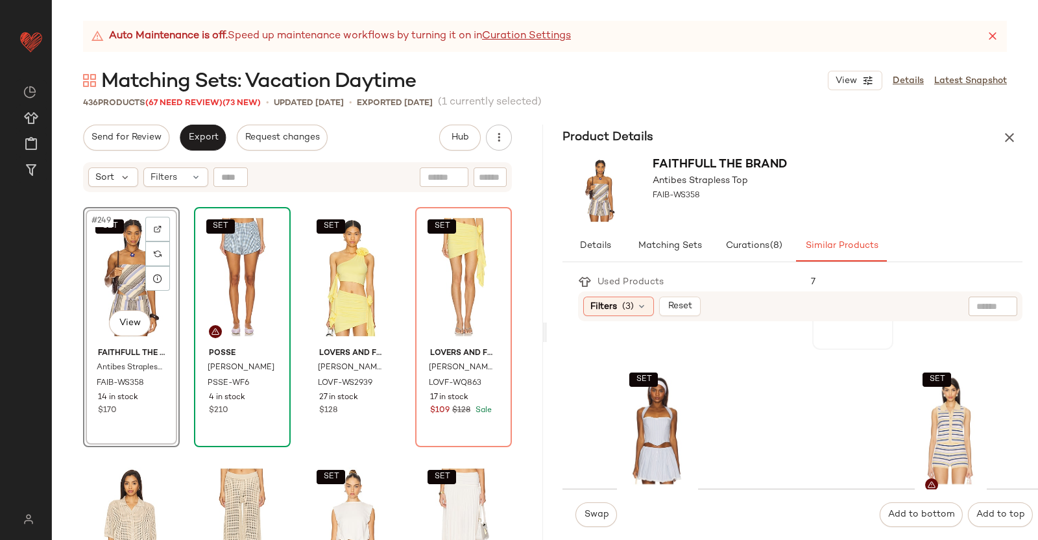
scroll to position [730, 0]
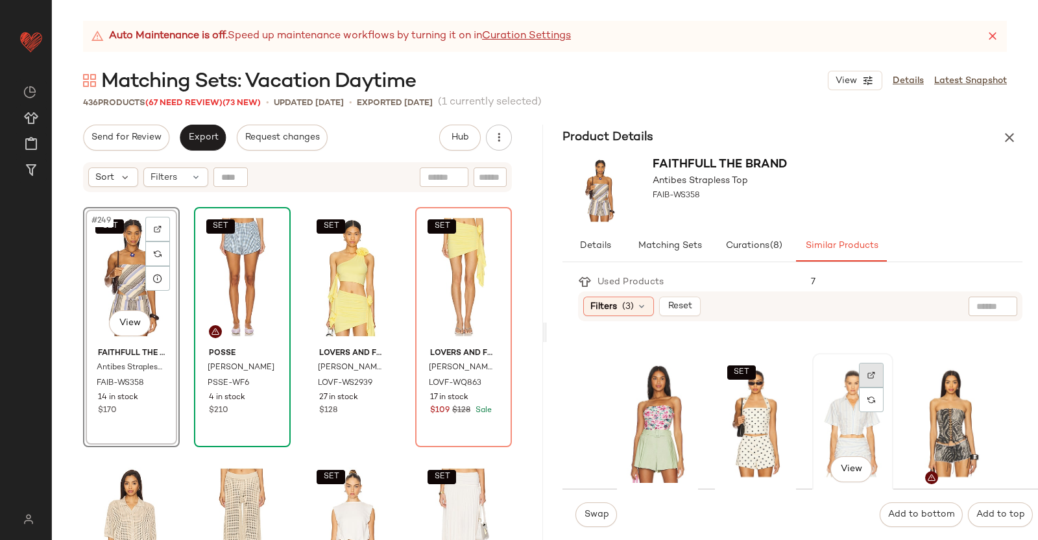
click at [868, 371] on img at bounding box center [872, 375] width 8 height 8
drag, startPoint x: 1029, startPoint y: 134, endPoint x: 1015, endPoint y: 134, distance: 13.6
click at [1029, 134] on div "Product Details" at bounding box center [792, 138] width 491 height 26
click at [1014, 134] on icon "button" at bounding box center [1010, 138] width 16 height 16
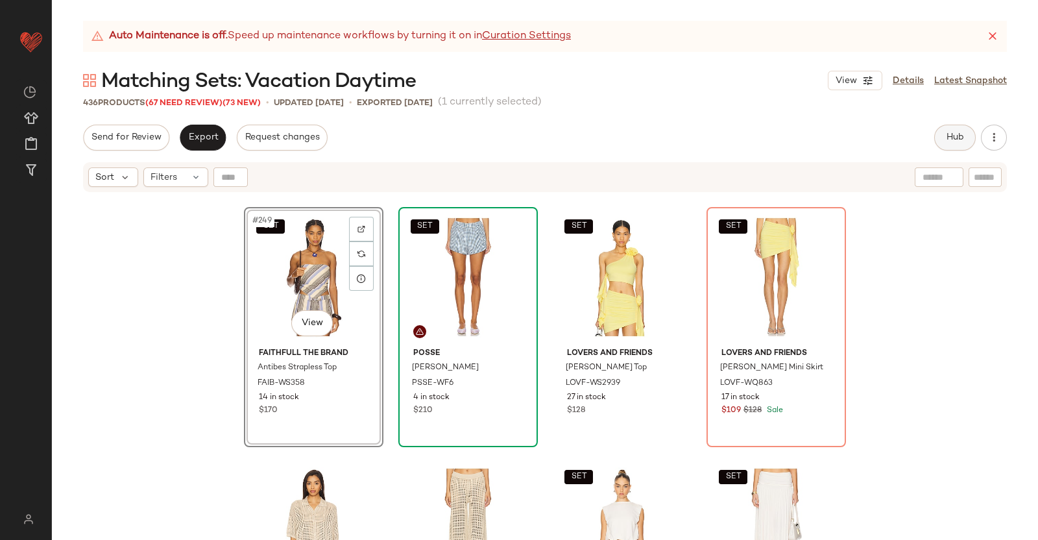
click at [959, 142] on span "Hub" at bounding box center [955, 137] width 18 height 10
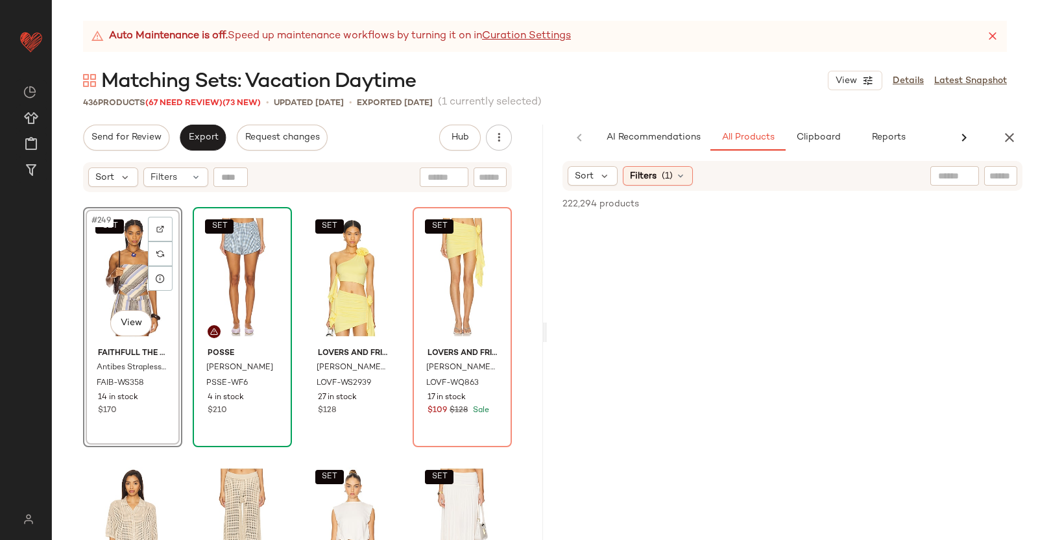
click at [986, 177] on div at bounding box center [1000, 175] width 33 height 19
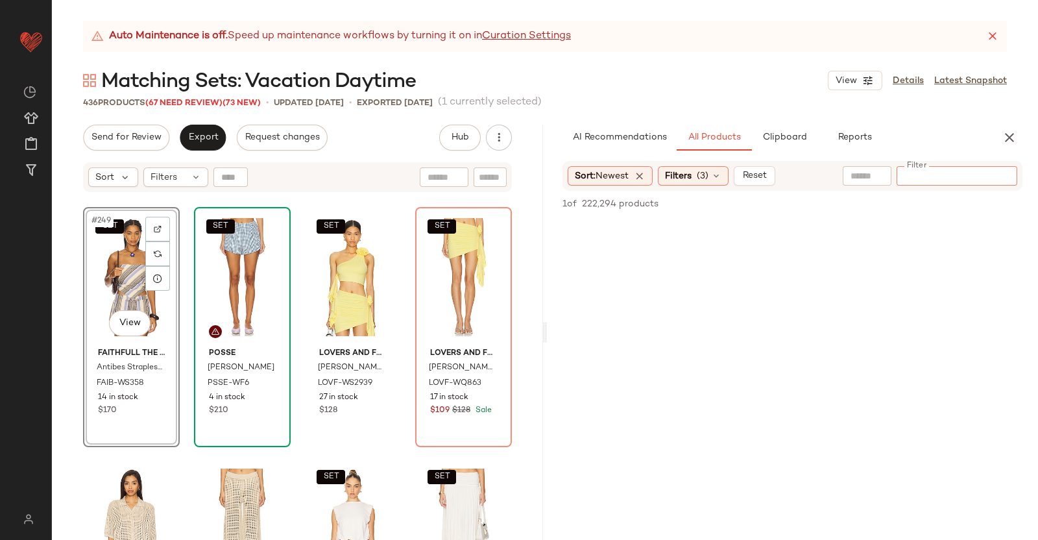
paste input "**********"
type input "**********"
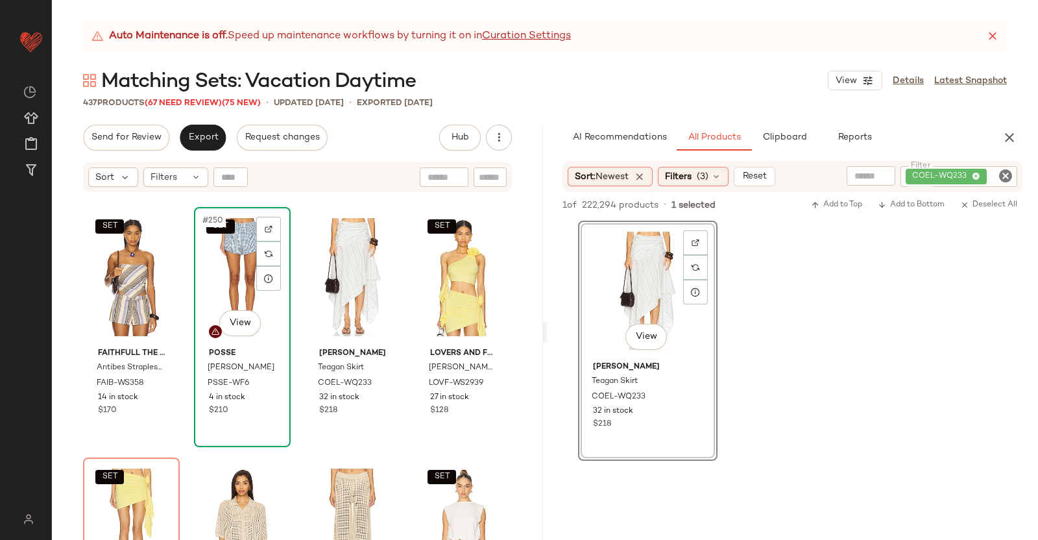
click at [234, 288] on div "SET #250 View" at bounding box center [243, 277] width 88 height 131
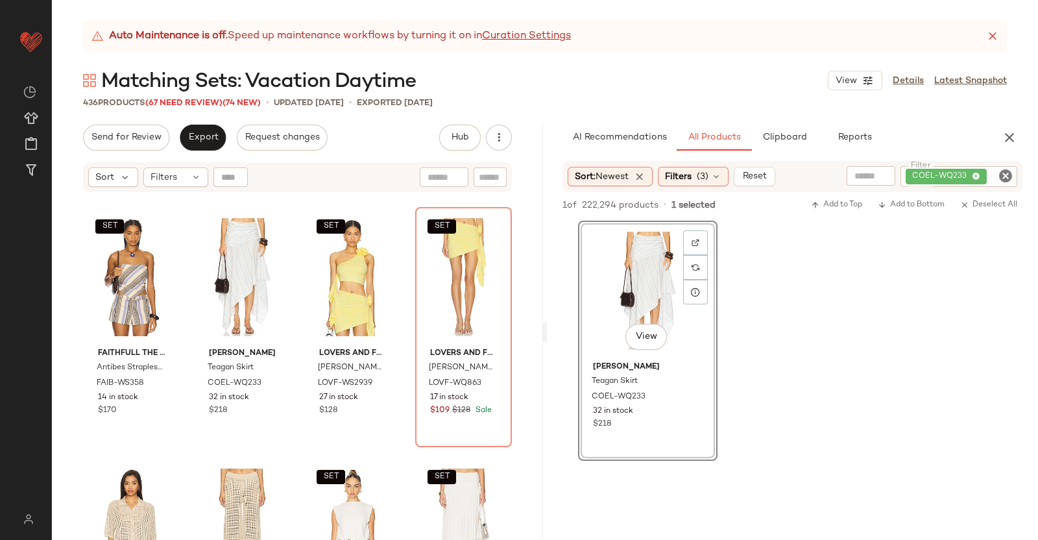
click at [988, 178] on div "COEL-WQ233" at bounding box center [959, 176] width 117 height 21
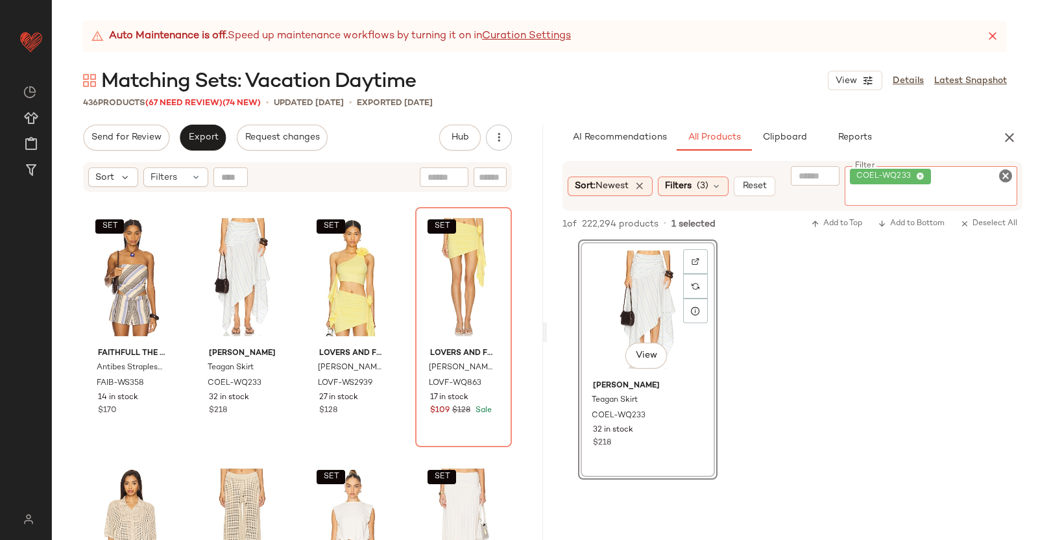
paste input "**********"
type input "**********"
click at [104, 268] on div "SET #249 View" at bounding box center [132, 277] width 88 height 131
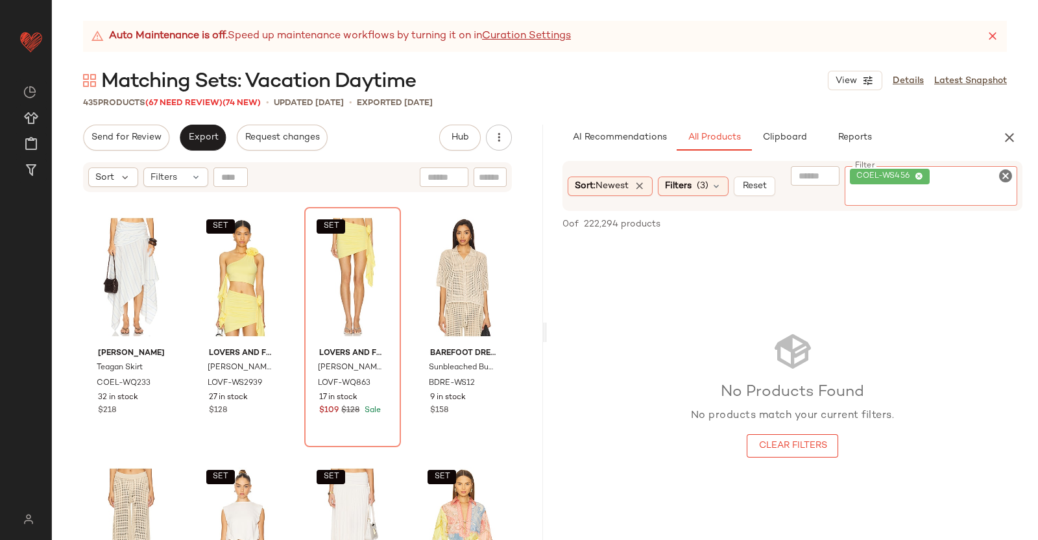
click at [980, 167] on div "COEL-WS456" at bounding box center [931, 186] width 173 height 40
click at [983, 175] on div "COEL-WS456" at bounding box center [931, 186] width 173 height 40
paste input "**********"
type input "**********"
click at [680, 193] on div "Sort: Newest Filters (3) Reset Filter COEL-WS456 Filter 0 of 222,294 products •…" at bounding box center [792, 350] width 491 height 379
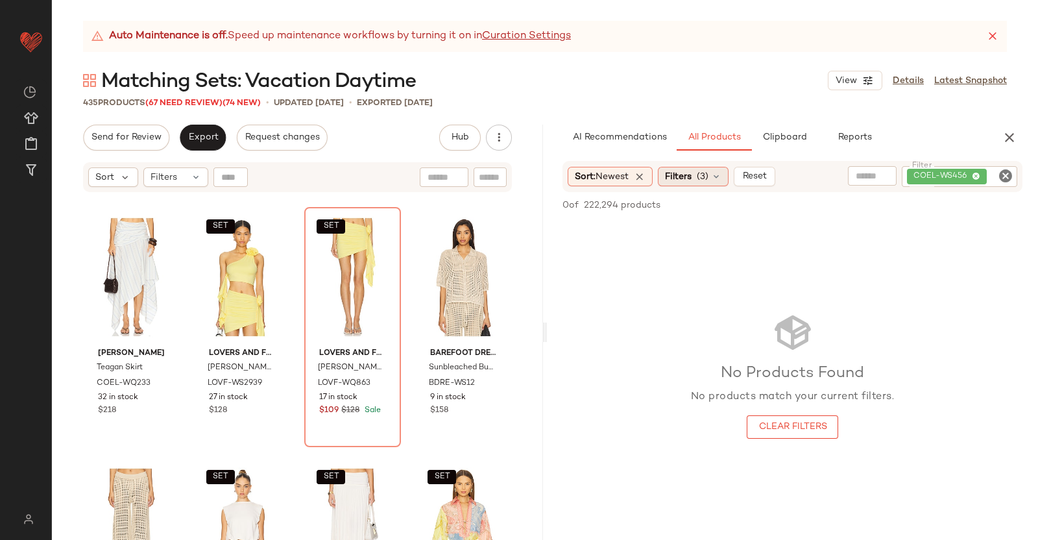
click at [687, 173] on span "Filters" at bounding box center [678, 177] width 27 height 14
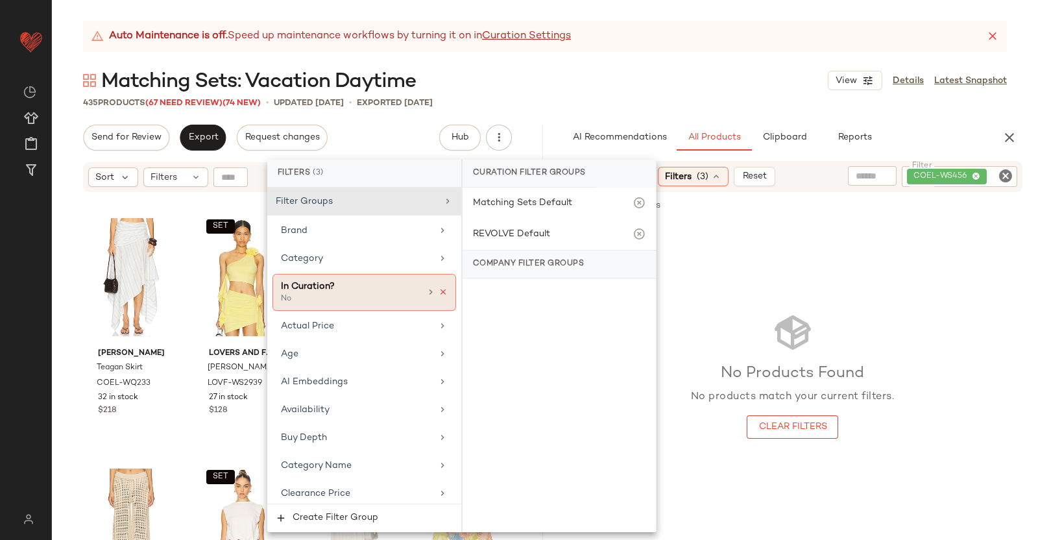
click at [442, 293] on icon at bounding box center [443, 291] width 9 height 9
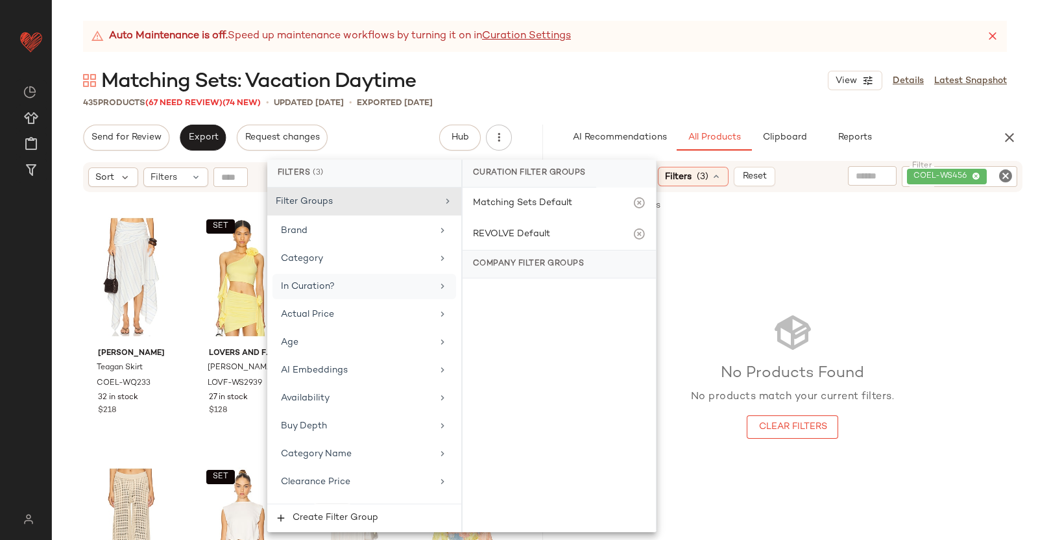
click at [776, 286] on div "No Products Found No products match your current filters. Clear Filters" at bounding box center [792, 375] width 491 height 309
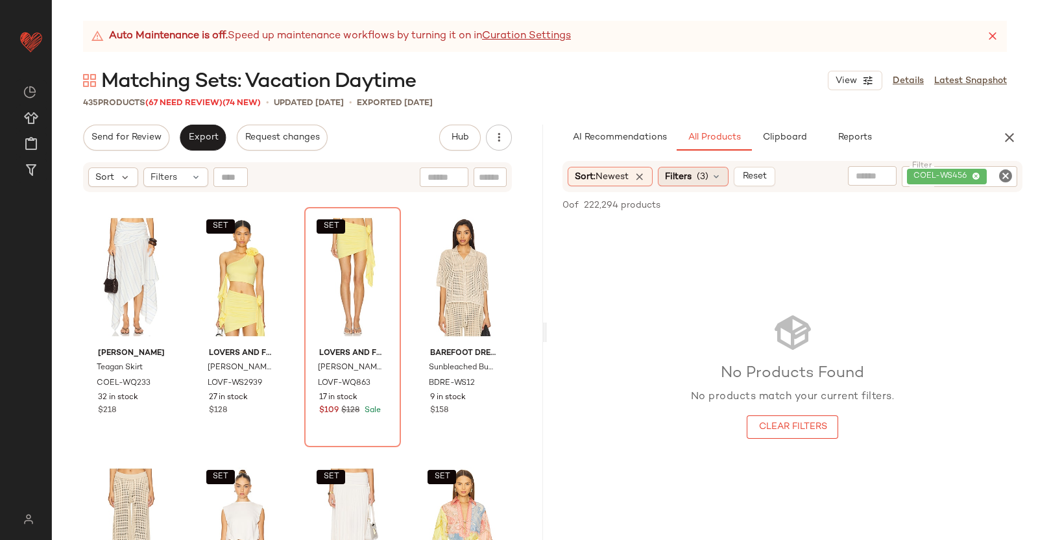
click at [677, 173] on span "Filters" at bounding box center [678, 177] width 27 height 14
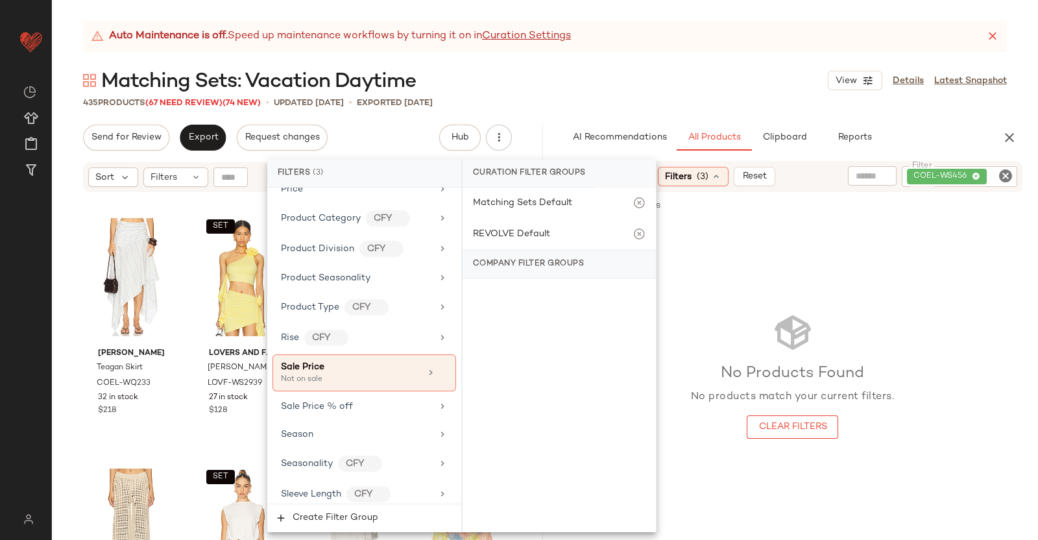
scroll to position [1216, 0]
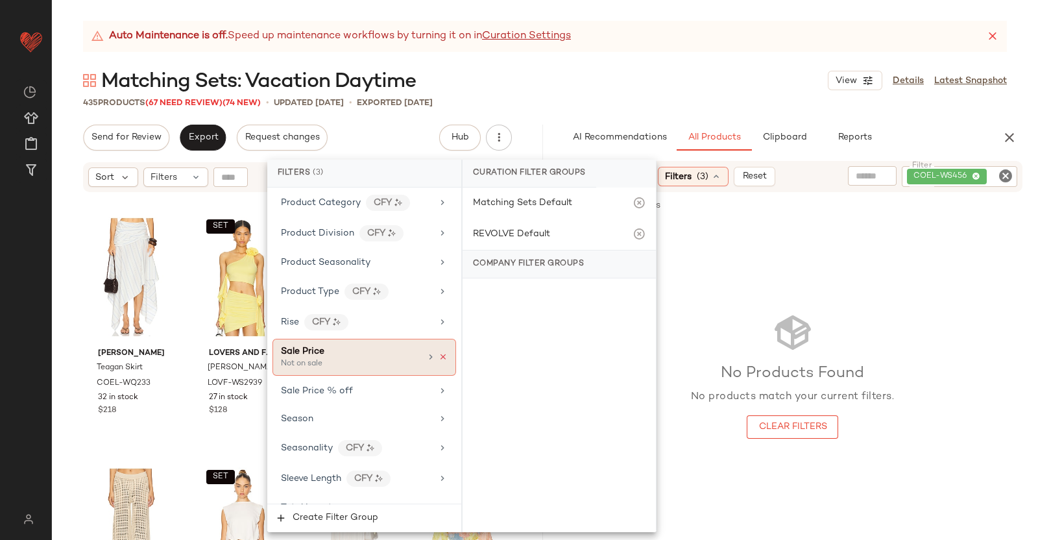
click at [439, 352] on icon at bounding box center [443, 356] width 9 height 9
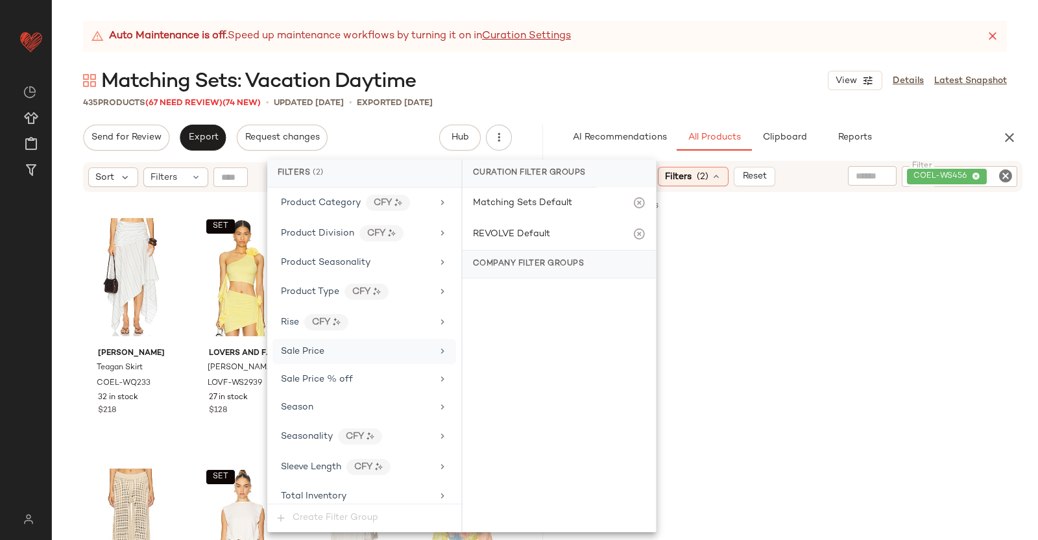
click at [993, 350] on div at bounding box center [792, 316] width 491 height 250
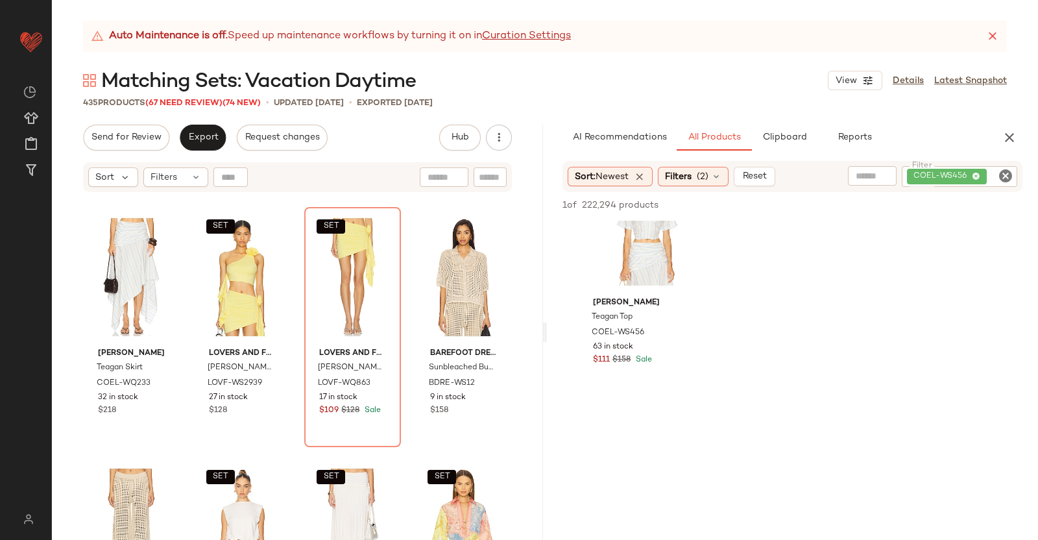
scroll to position [0, 0]
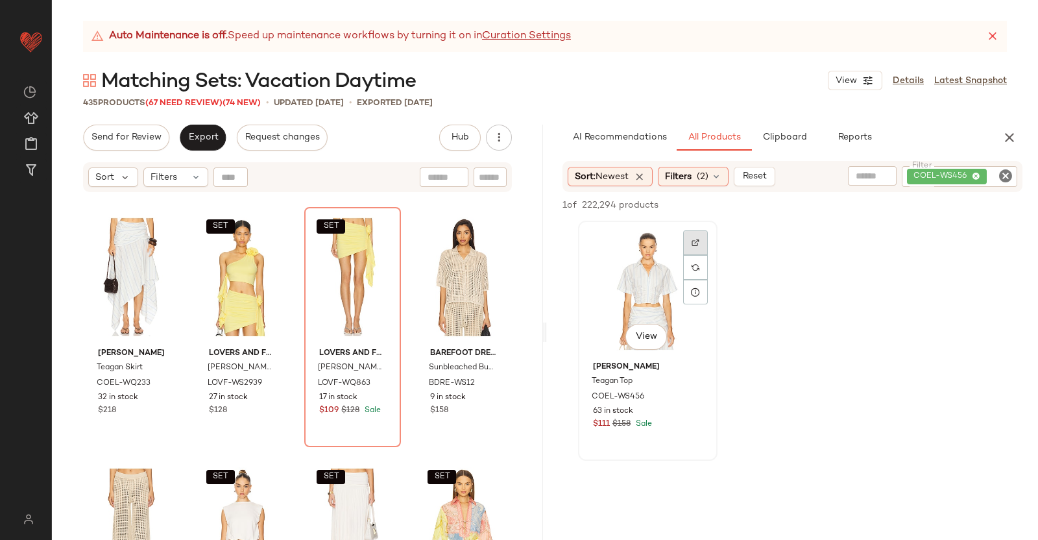
click at [700, 247] on div at bounding box center [695, 242] width 25 height 25
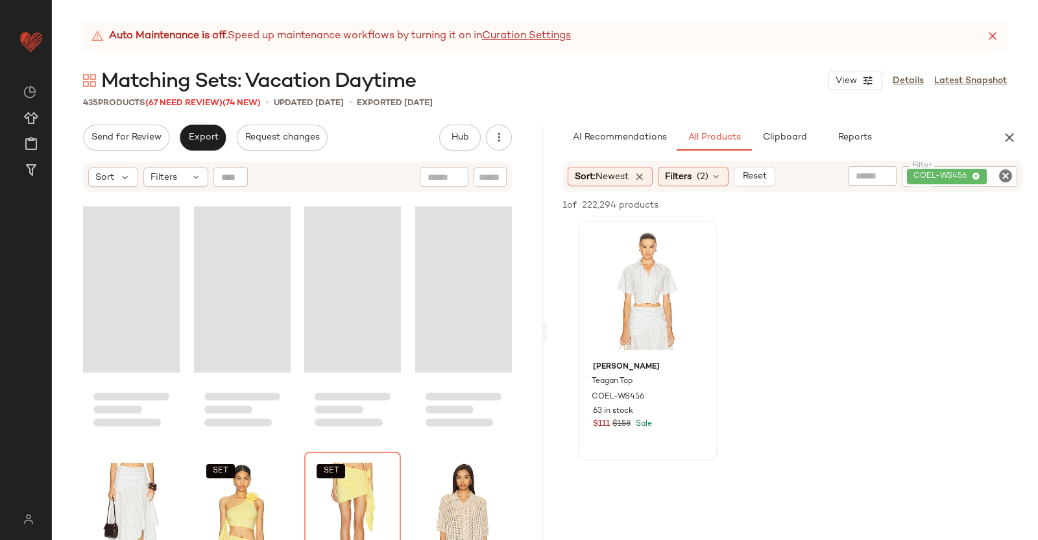
scroll to position [15205, 0]
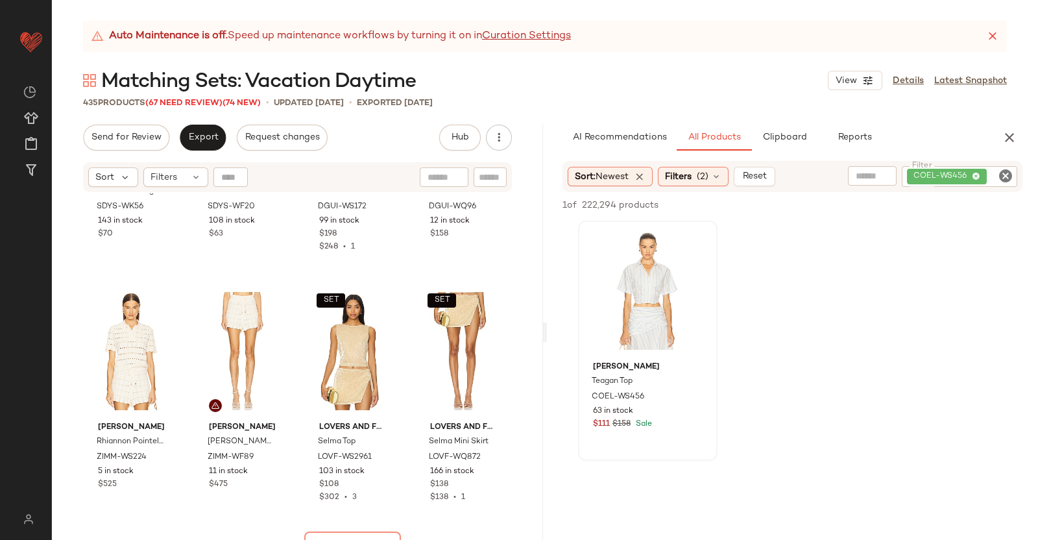
click at [961, 160] on div "AI Recommendations All Products Clipboard Reports Sort: Newest Filters (2) Rese…" at bounding box center [792, 332] width 491 height 415
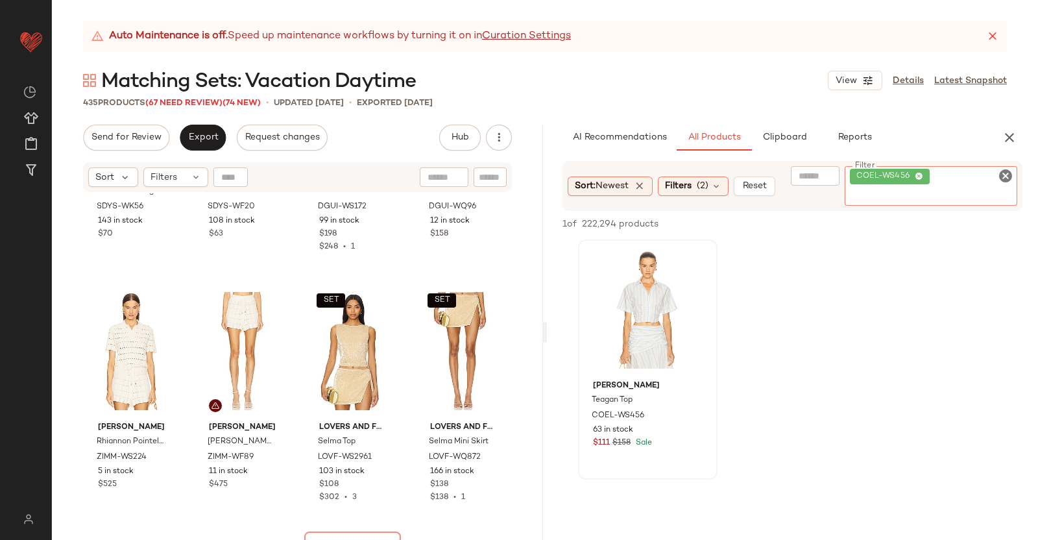
click at [967, 173] on div "COEL-WS456" at bounding box center [931, 186] width 173 height 40
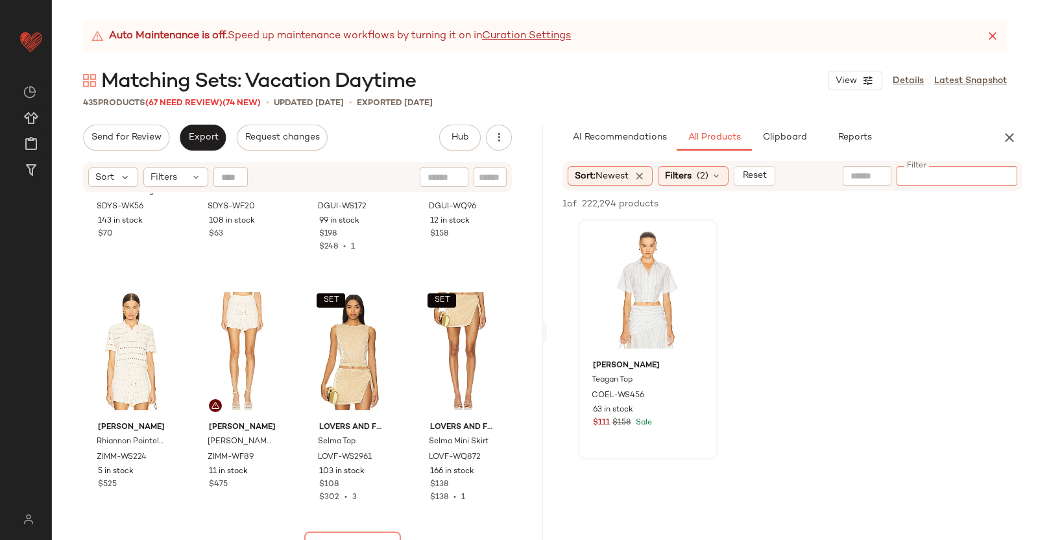
paste input "**********"
type input "**********"
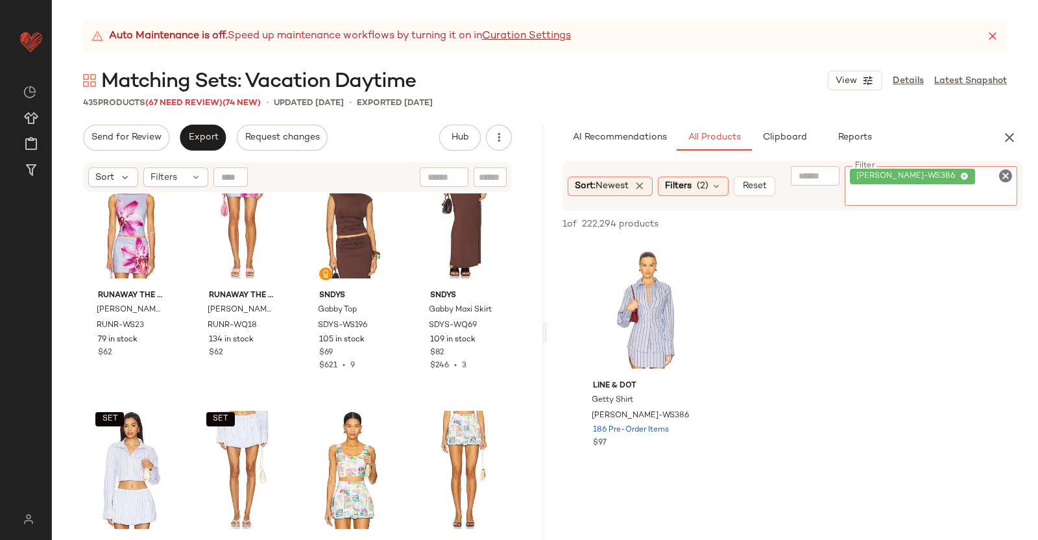
scroll to position [14151, 0]
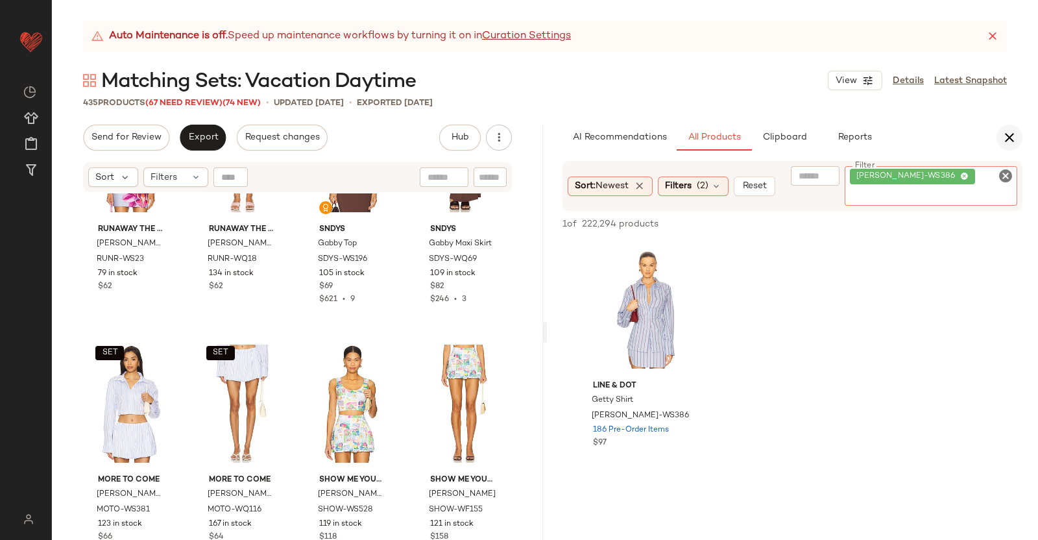
click at [1003, 146] on button "button" at bounding box center [1010, 138] width 26 height 26
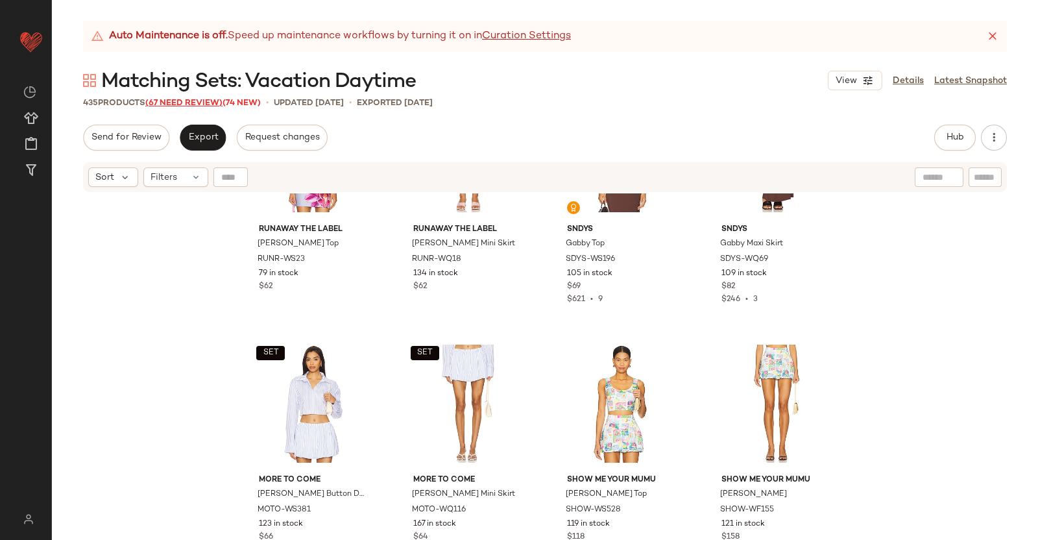
click at [189, 106] on span "(67 Need Review)" at bounding box center [183, 103] width 77 height 9
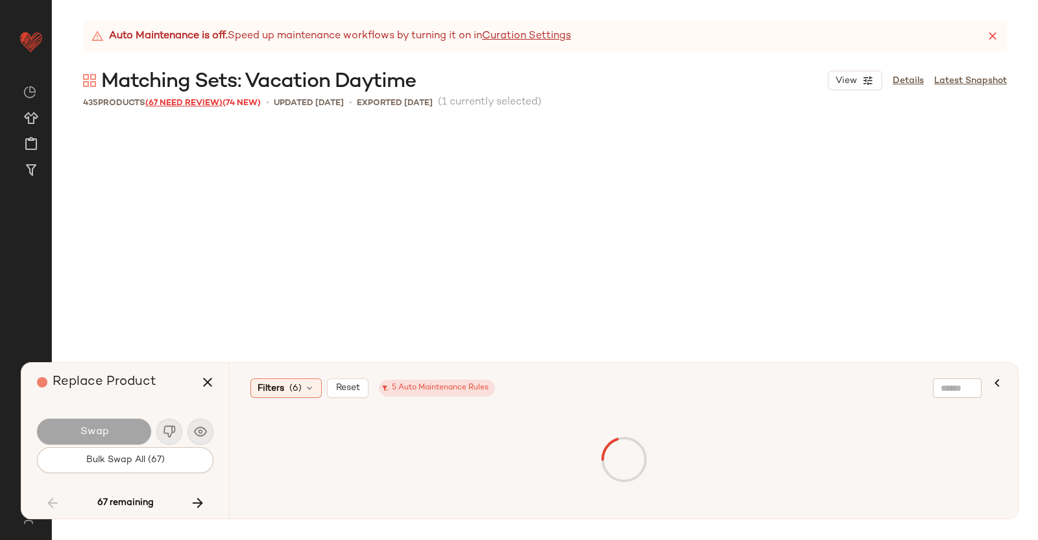
scroll to position [15530, 0]
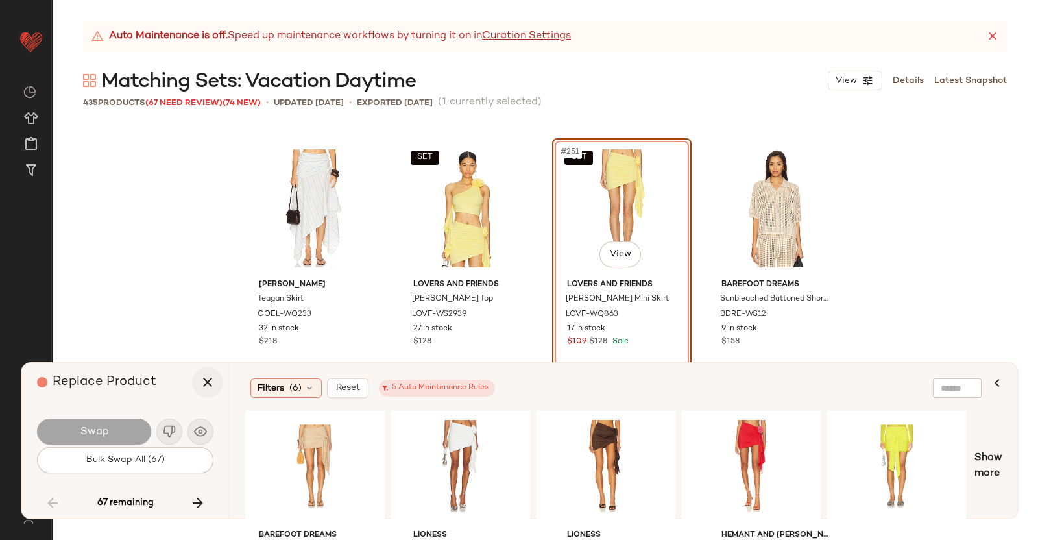
click at [221, 380] on button "button" at bounding box center [207, 382] width 31 height 31
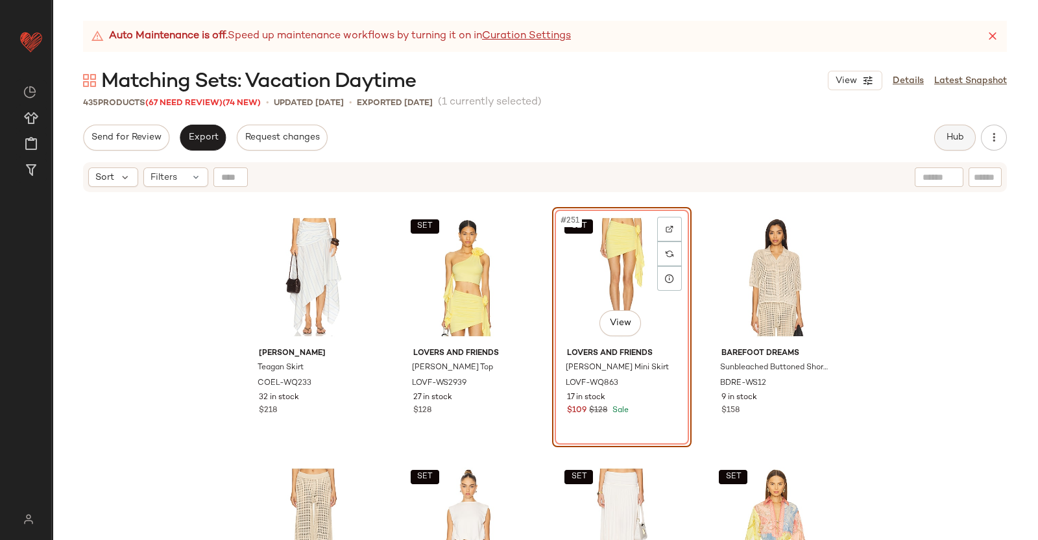
click at [962, 138] on span "Hub" at bounding box center [955, 137] width 18 height 10
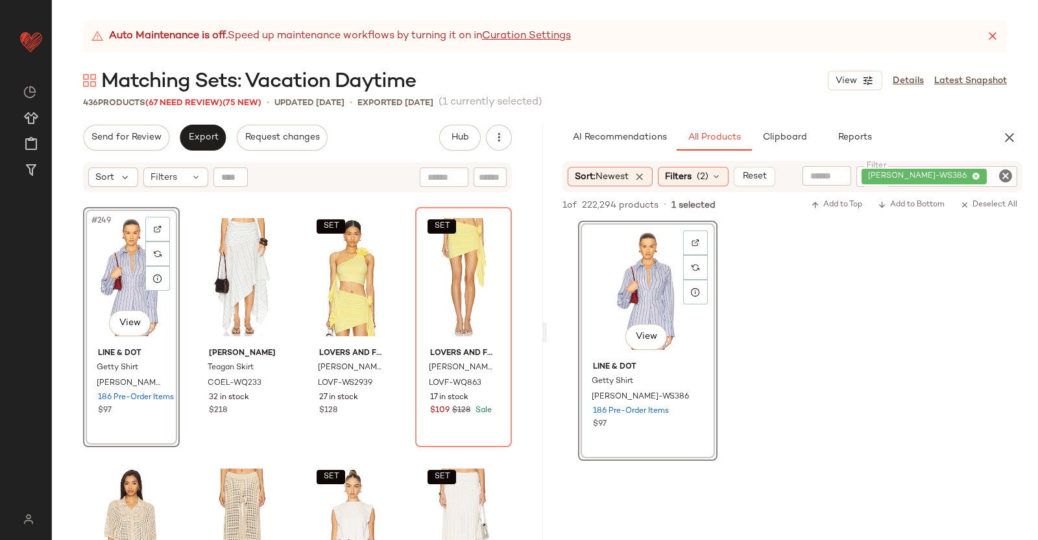
click at [979, 175] on div "[PERSON_NAME]-WS386" at bounding box center [937, 176] width 161 height 21
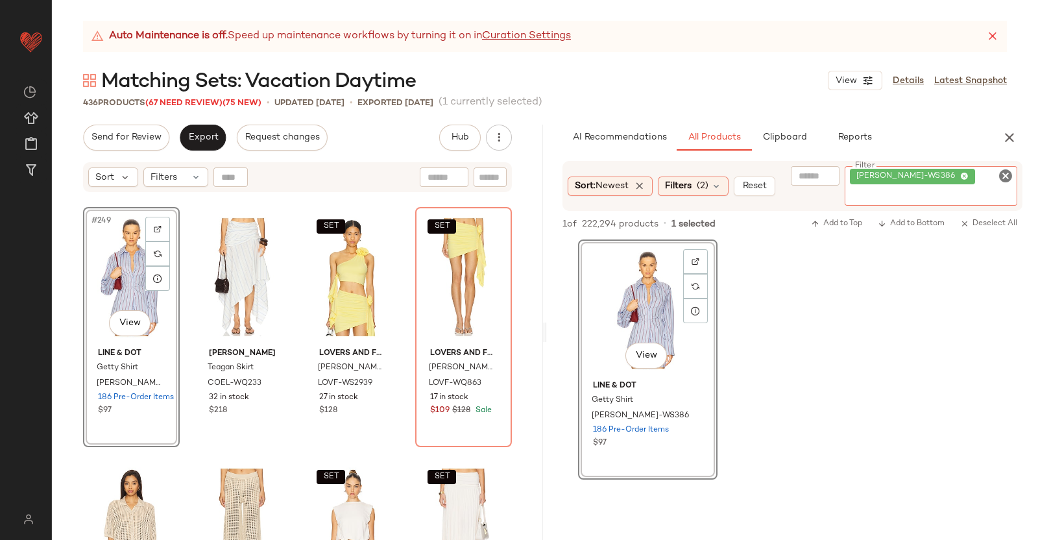
paste input "**********"
type input "**********"
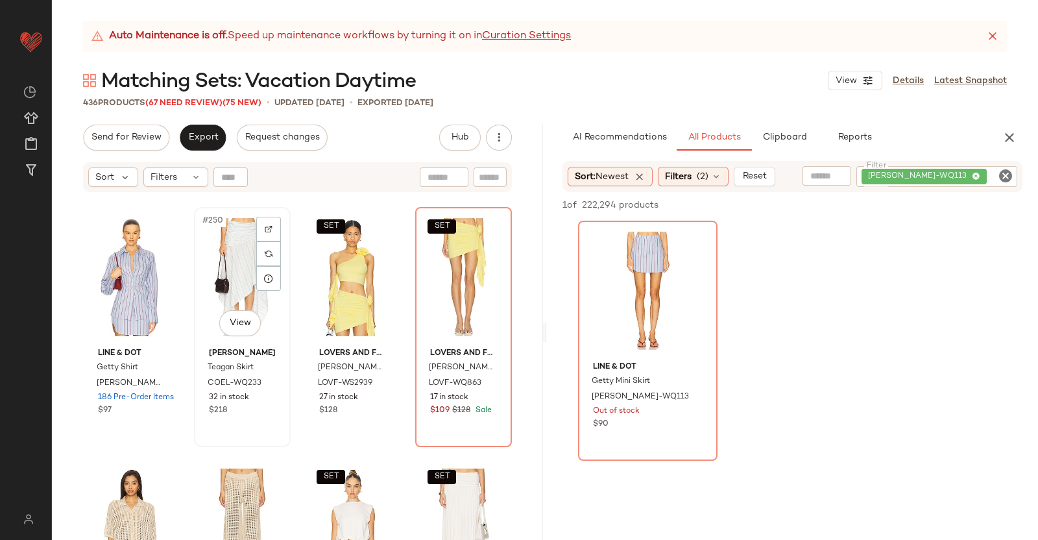
click at [237, 251] on div "#250 View" at bounding box center [243, 277] width 88 height 131
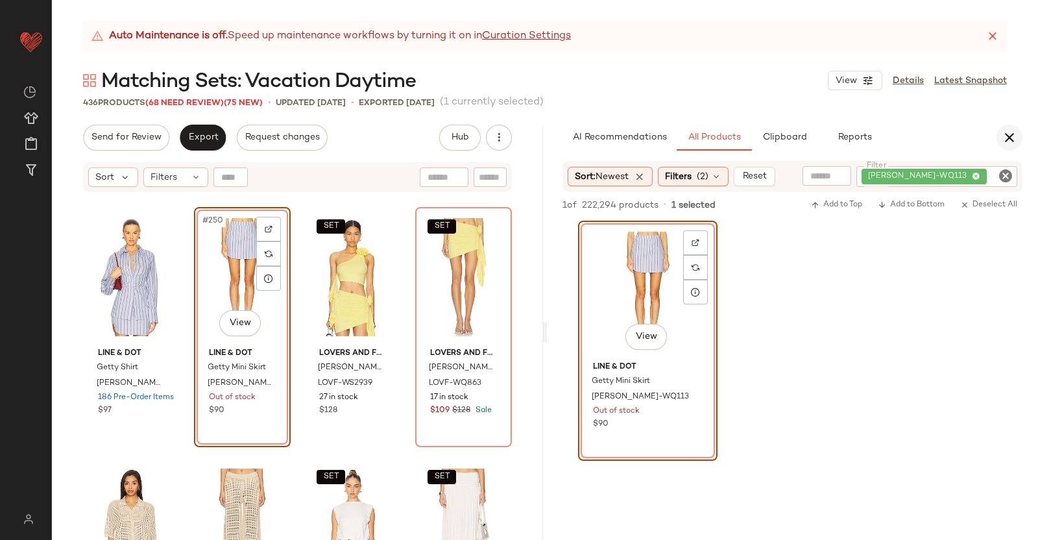
click at [1009, 134] on icon "button" at bounding box center [1010, 138] width 16 height 16
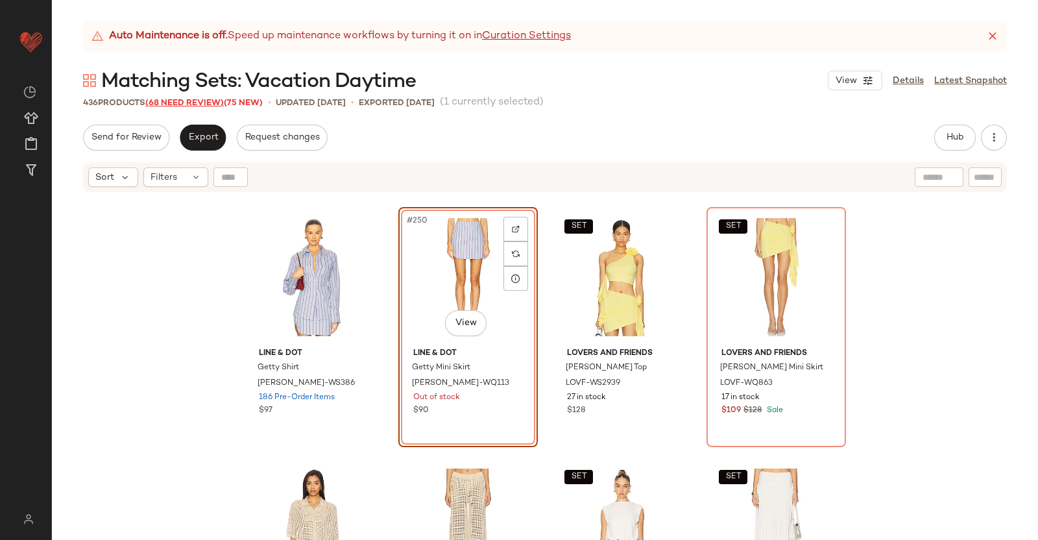
click at [163, 100] on span "(68 Need Review)" at bounding box center [184, 103] width 79 height 9
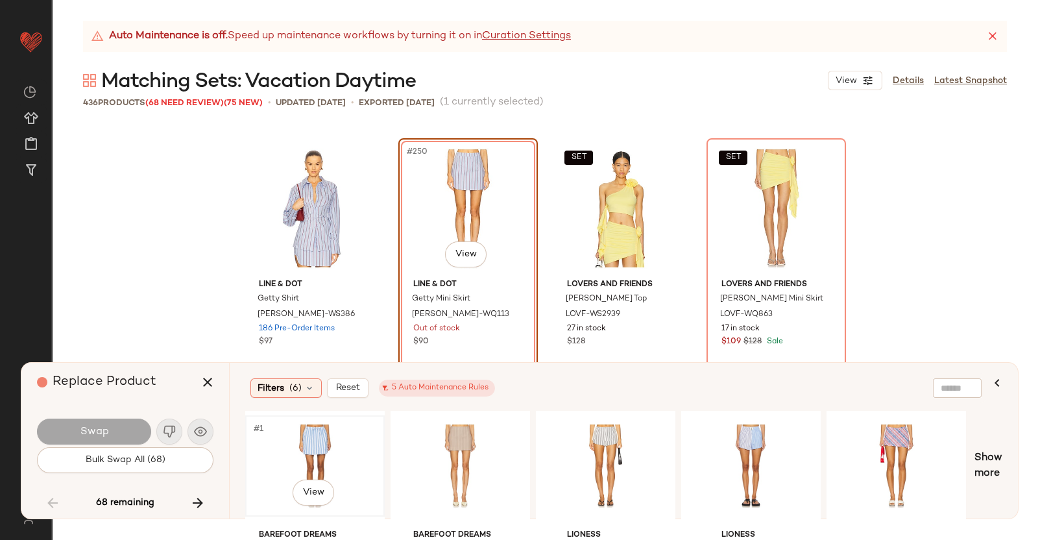
click at [344, 420] on div "#1 View" at bounding box center [315, 466] width 130 height 92
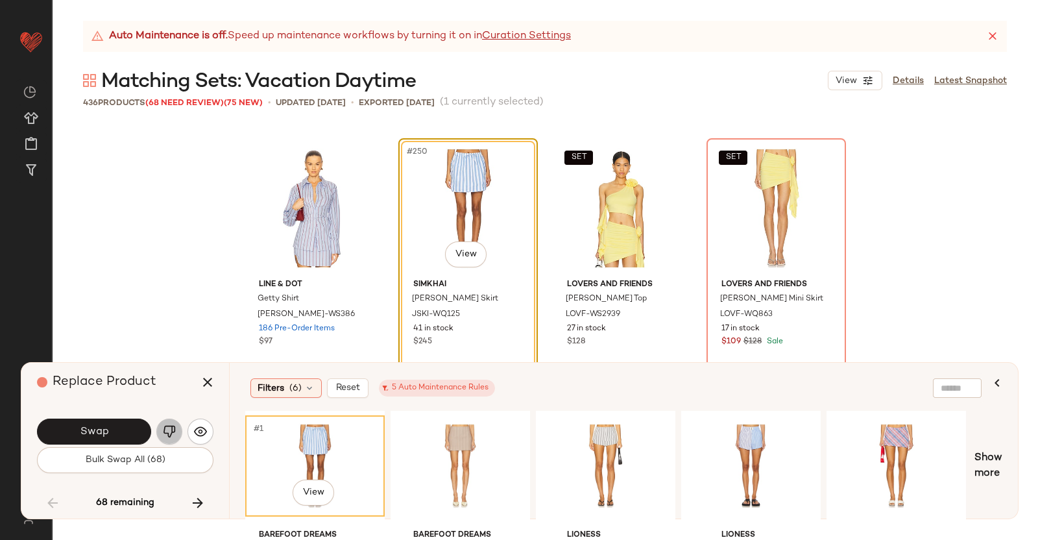
click at [164, 426] on img "button" at bounding box center [169, 431] width 13 height 13
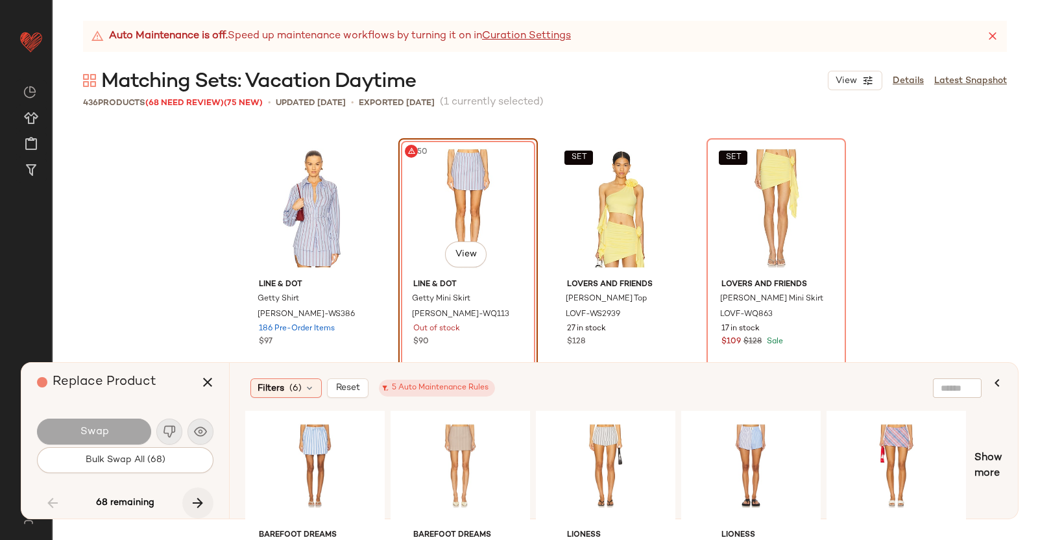
click at [191, 503] on icon "button" at bounding box center [198, 503] width 16 height 16
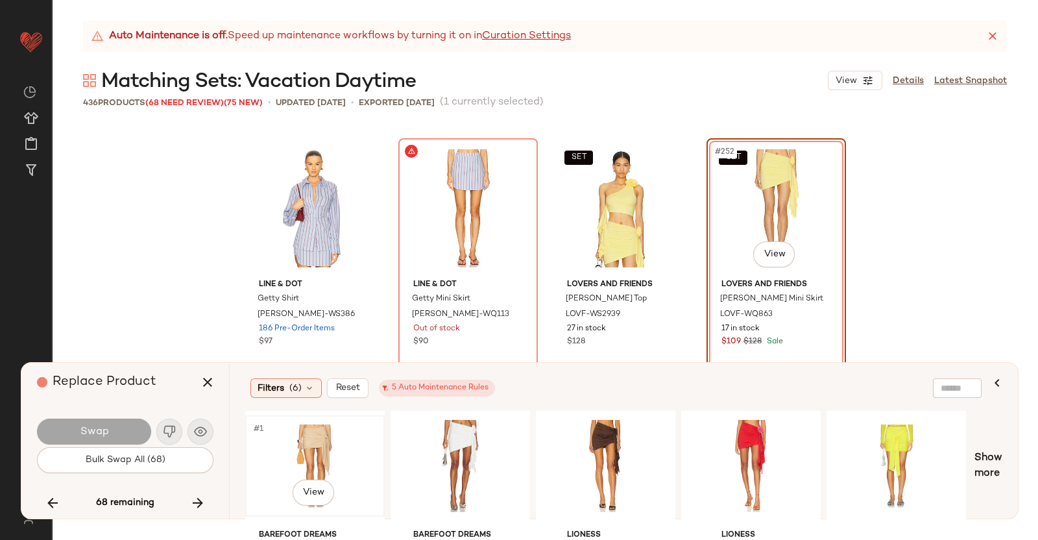
drag, startPoint x: 348, startPoint y: 432, endPoint x: 356, endPoint y: 432, distance: 7.1
click at [350, 432] on div "#1 View" at bounding box center [315, 466] width 130 height 92
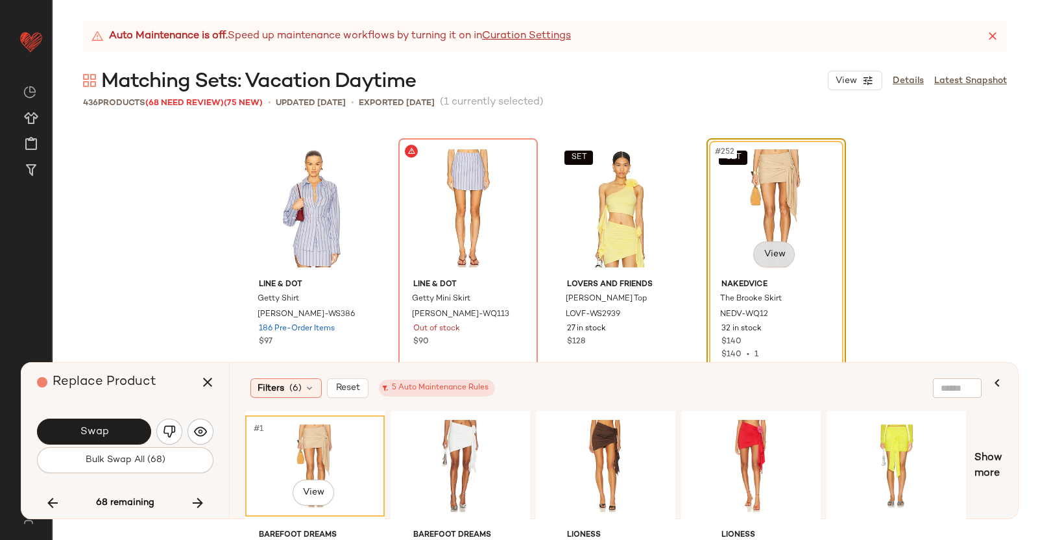
click at [763, 263] on body "Revolve ** Dashboard All Products Global Clipboards (38) Curations (350) Kriste…" at bounding box center [519, 270] width 1038 height 540
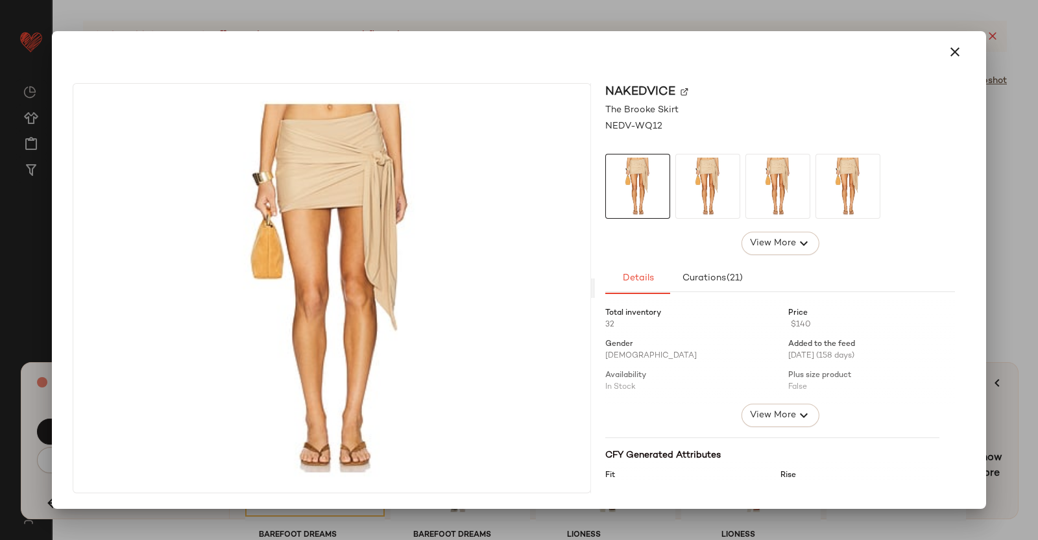
click at [685, 89] on img at bounding box center [685, 92] width 8 height 8
drag, startPoint x: 1038, startPoint y: 212, endPoint x: 869, endPoint y: 222, distance: 169.0
click at [1038, 213] on div at bounding box center [519, 270] width 1038 height 540
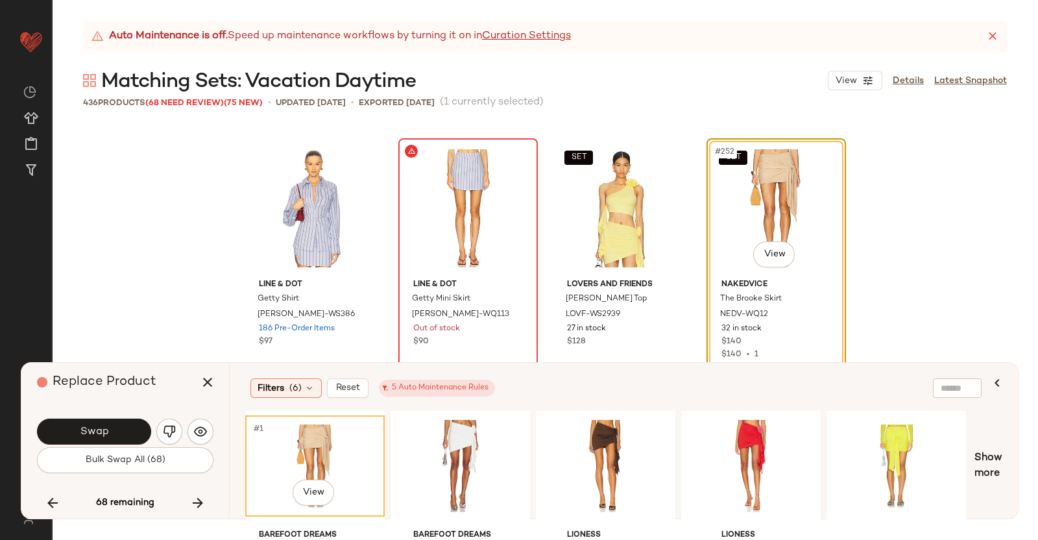
drag, startPoint x: 214, startPoint y: 381, endPoint x: 420, endPoint y: 310, distance: 217.5
click at [214, 382] on icon "button" at bounding box center [208, 382] width 16 height 16
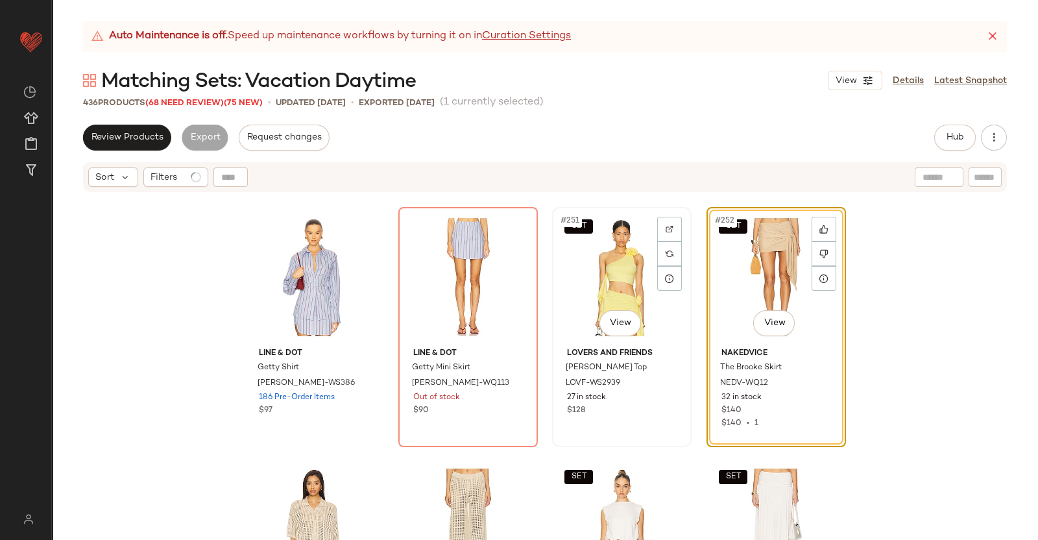
click at [634, 254] on div "SET #251 View" at bounding box center [622, 277] width 130 height 131
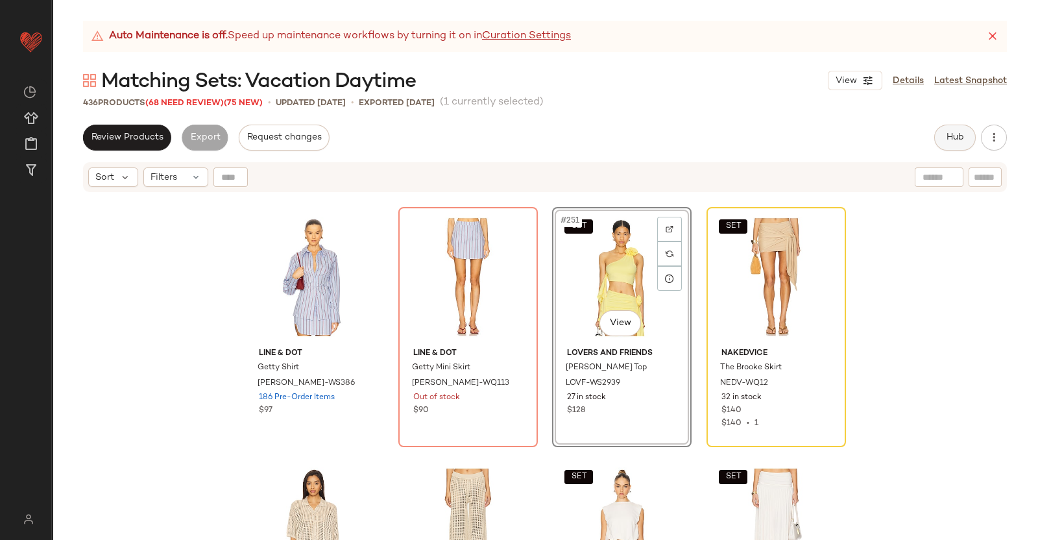
click at [959, 143] on button "Hub" at bounding box center [955, 138] width 42 height 26
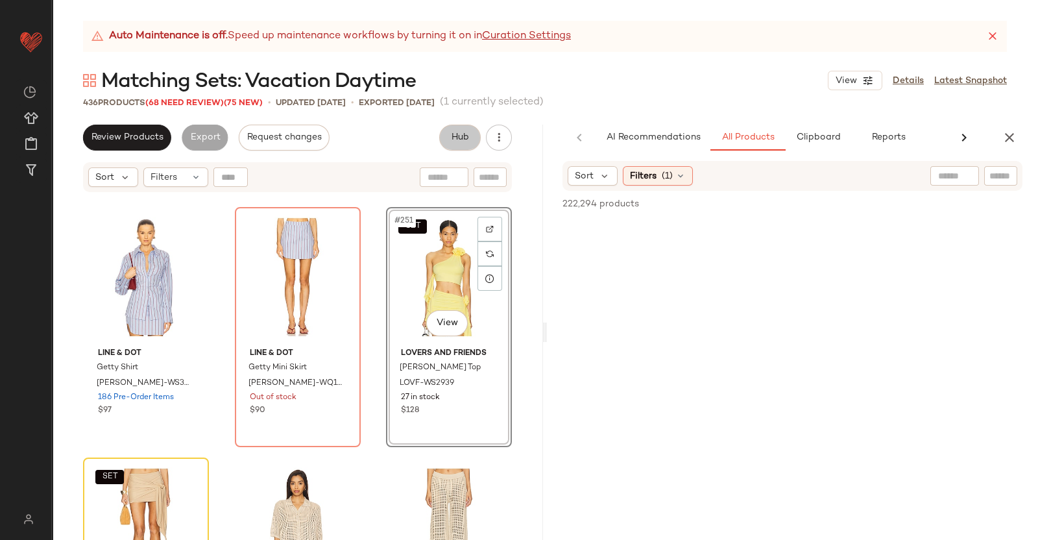
drag, startPoint x: 959, startPoint y: 143, endPoint x: 991, endPoint y: 172, distance: 42.7
click at [991, 172] on div at bounding box center [1000, 175] width 33 height 19
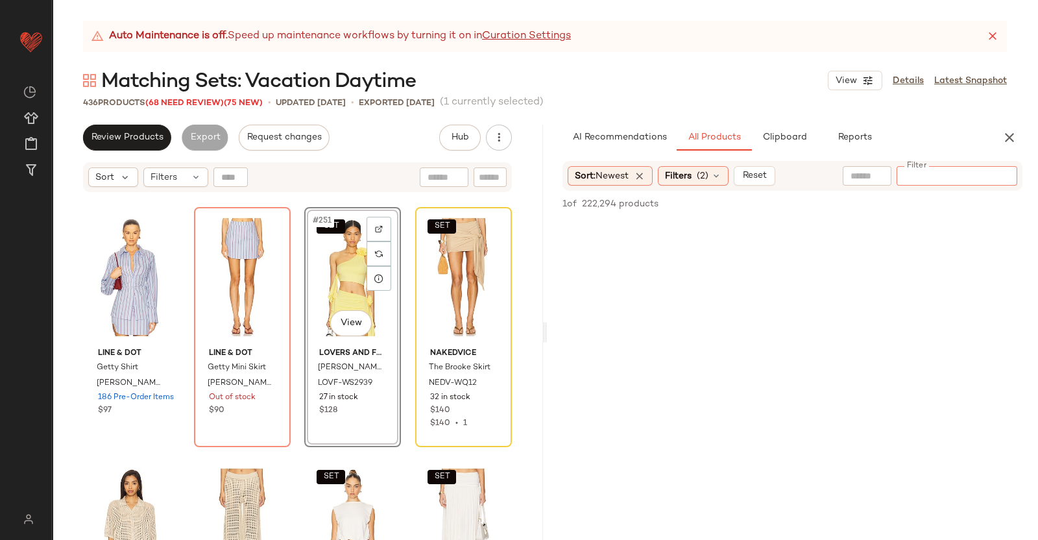
paste input "*********"
type input "*********"
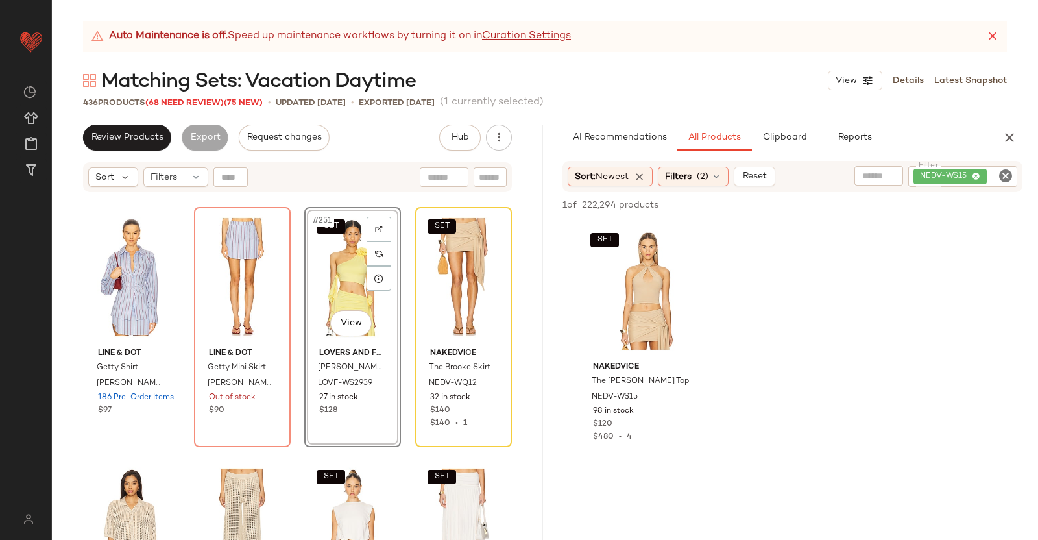
click at [347, 289] on div "SET #251 View" at bounding box center [353, 277] width 88 height 131
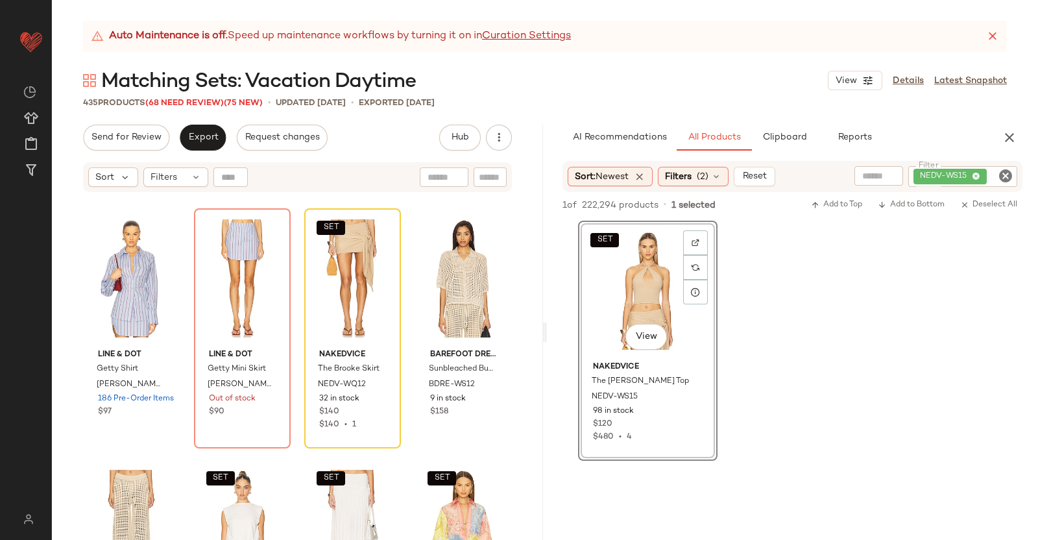
scroll to position [15526, 0]
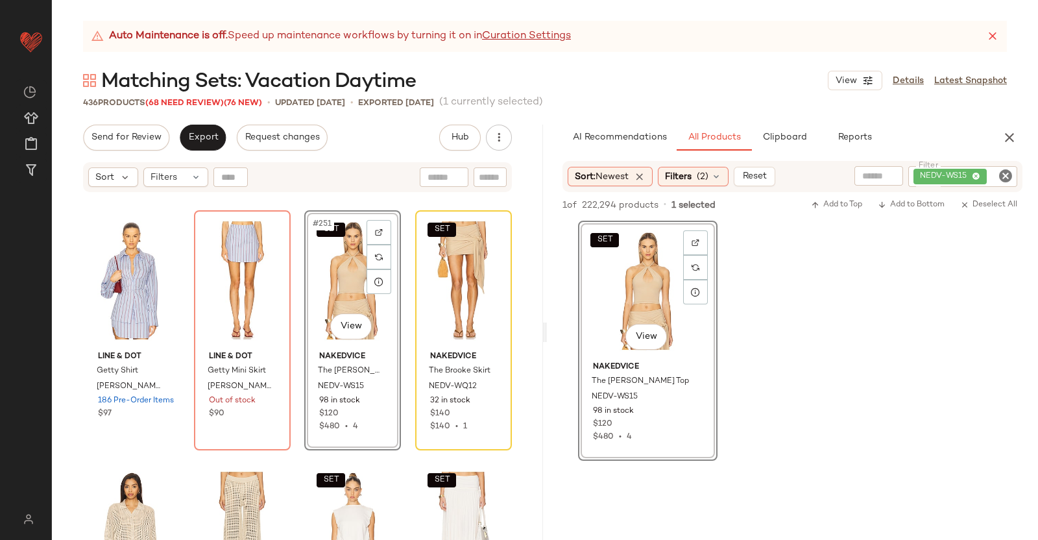
drag, startPoint x: 1010, startPoint y: 134, endPoint x: 992, endPoint y: 136, distance: 18.2
click at [1008, 136] on icon "button" at bounding box center [1010, 138] width 16 height 16
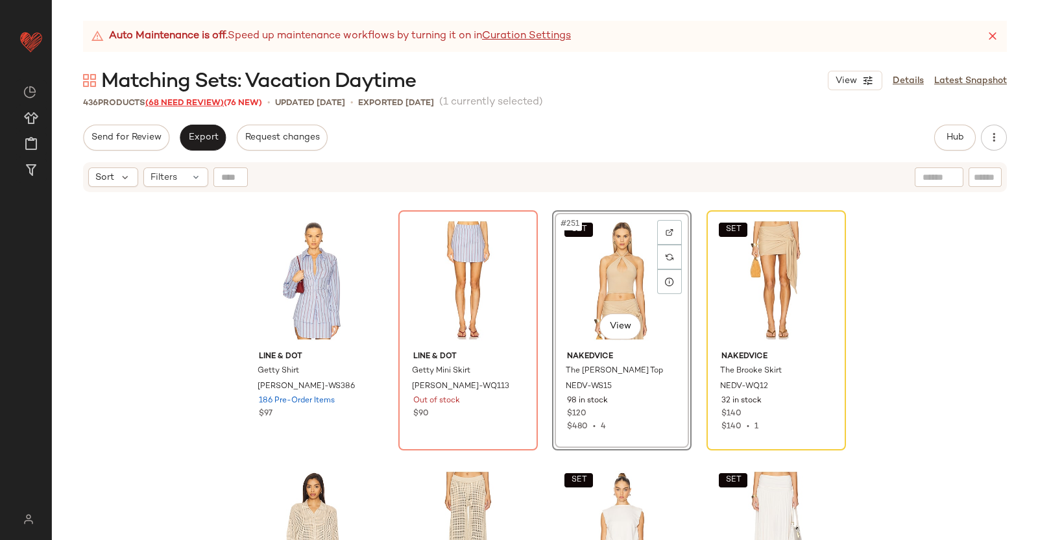
click at [178, 103] on span "(68 Need Review)" at bounding box center [184, 103] width 79 height 9
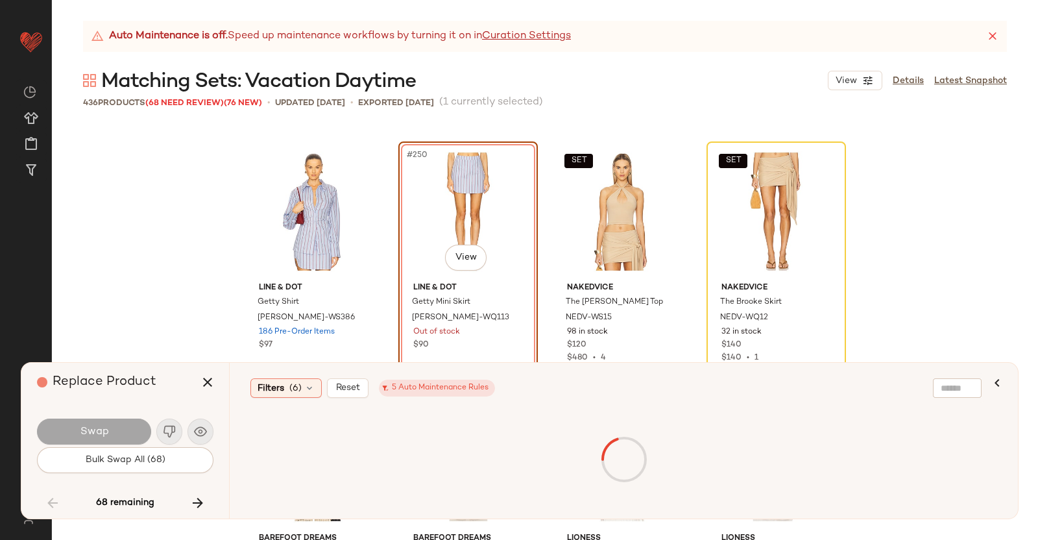
scroll to position [15530, 0]
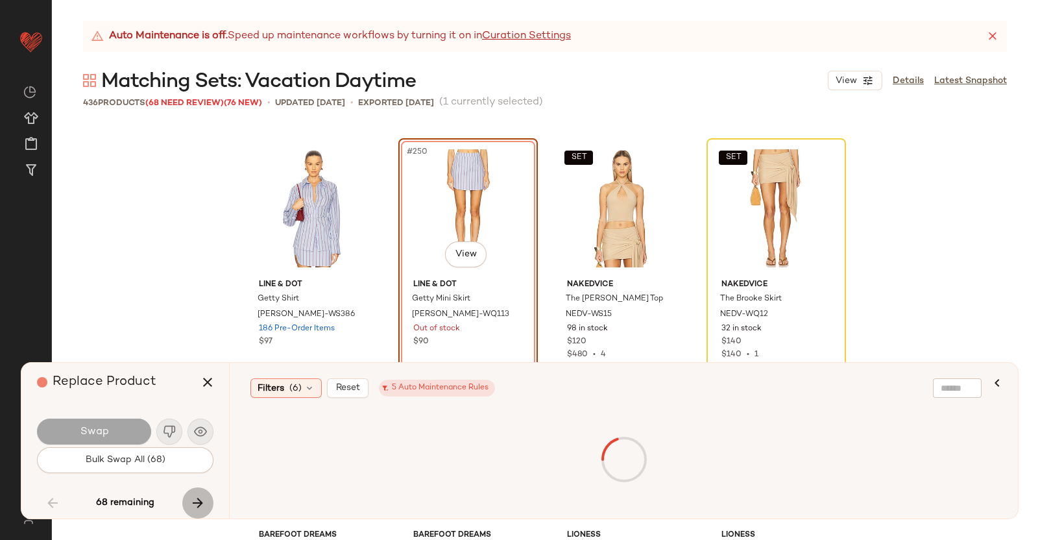
click at [198, 507] on icon "button" at bounding box center [198, 503] width 16 height 16
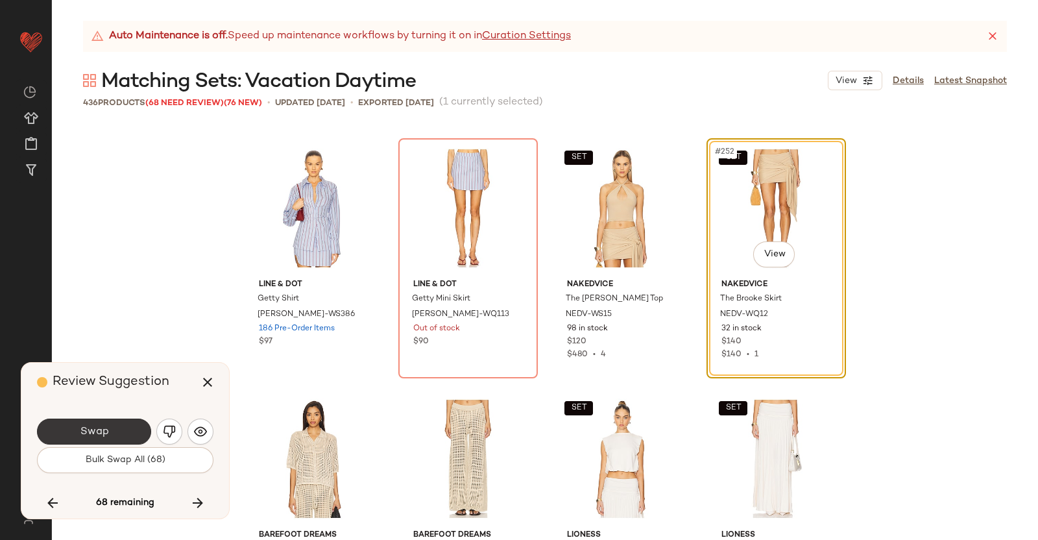
click at [127, 430] on button "Swap" at bounding box center [94, 432] width 114 height 26
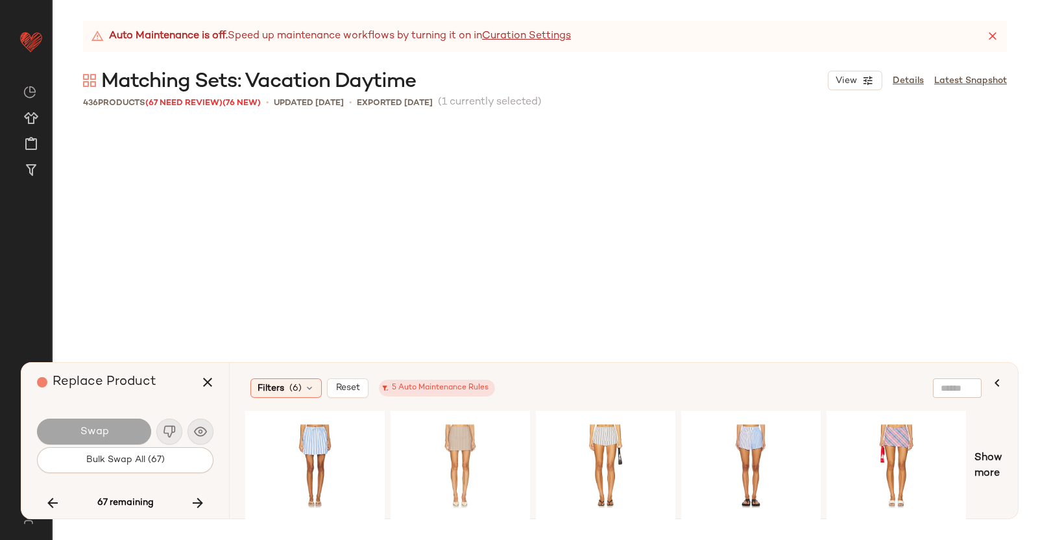
scroll to position [16031, 0]
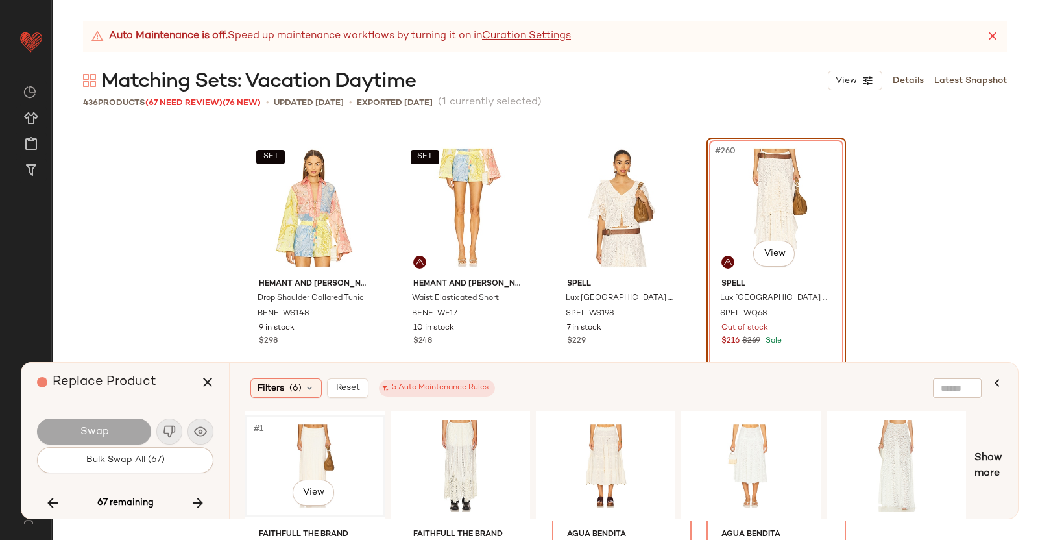
click at [361, 439] on div "#1 View" at bounding box center [315, 466] width 130 height 92
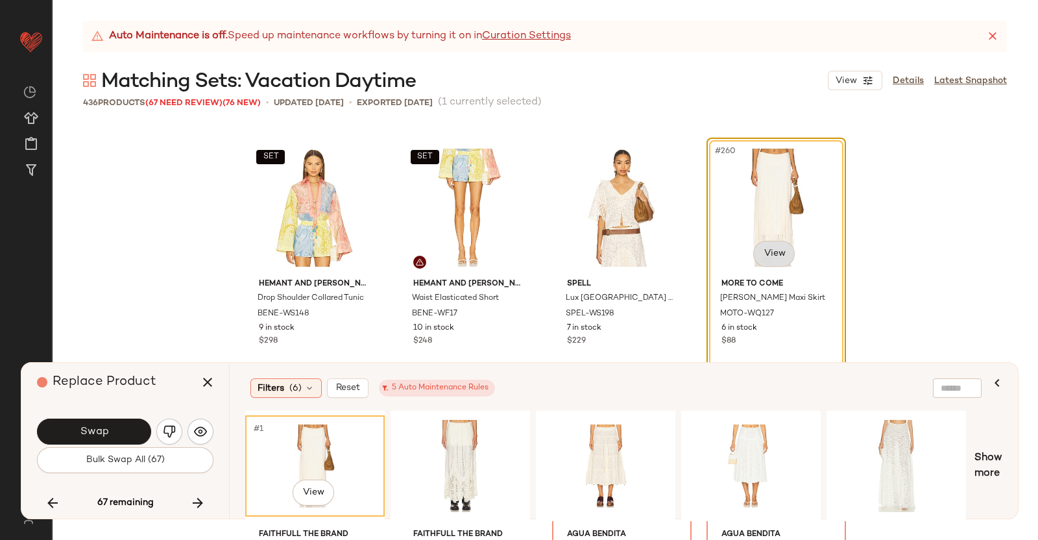
click at [766, 248] on body "Revolve ** Dashboard All Products Global Clipboards (38) Curations (350) Kriste…" at bounding box center [519, 270] width 1038 height 540
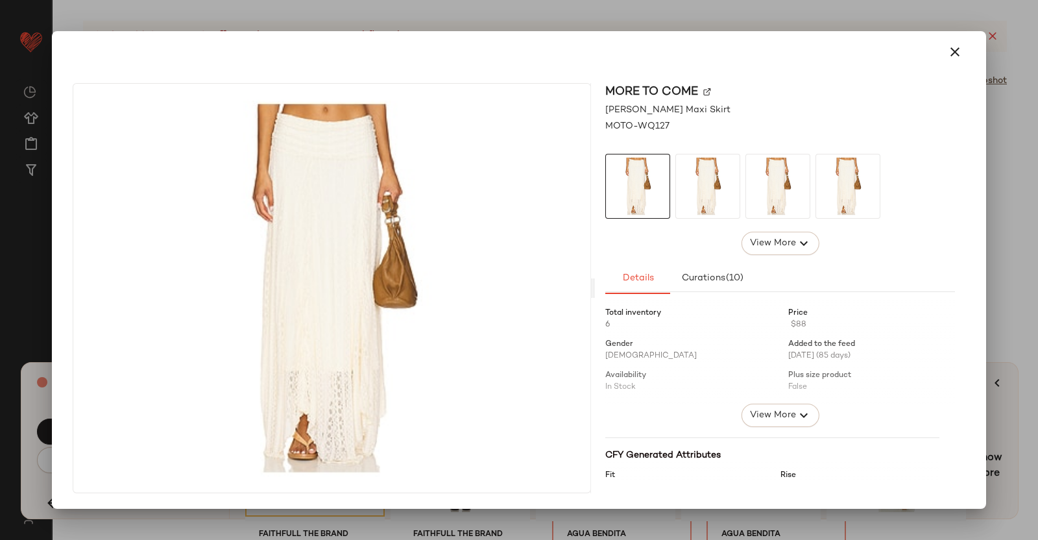
click at [710, 92] on img at bounding box center [707, 92] width 8 height 8
click at [984, 160] on div "MORE TO COME Karina Maxi Skirt MOTO-WQ127 View More Details Curations (10) Tota…" at bounding box center [519, 270] width 934 height 478
click at [1006, 164] on div at bounding box center [519, 270] width 1038 height 540
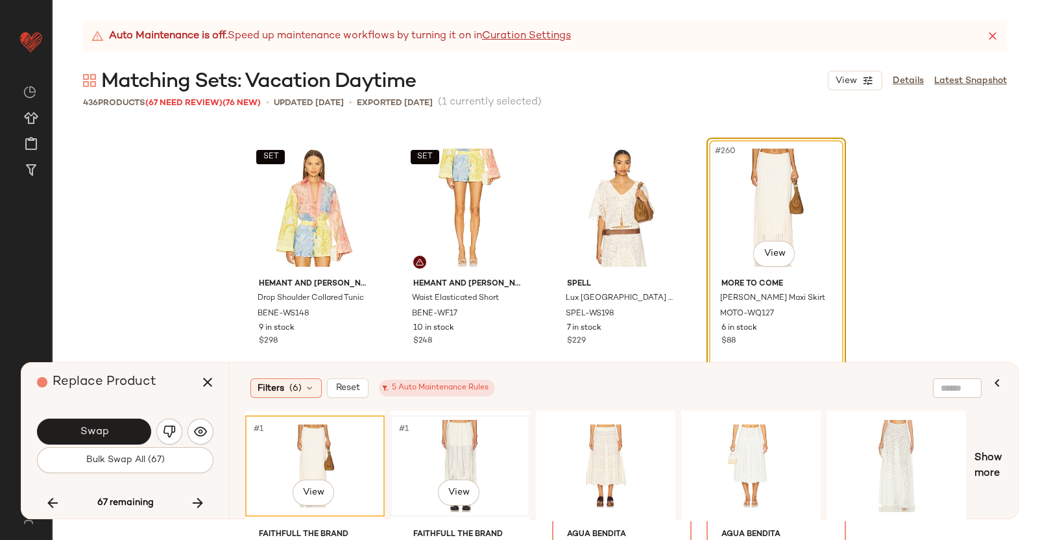
click at [421, 444] on div "#1 View" at bounding box center [460, 466] width 130 height 92
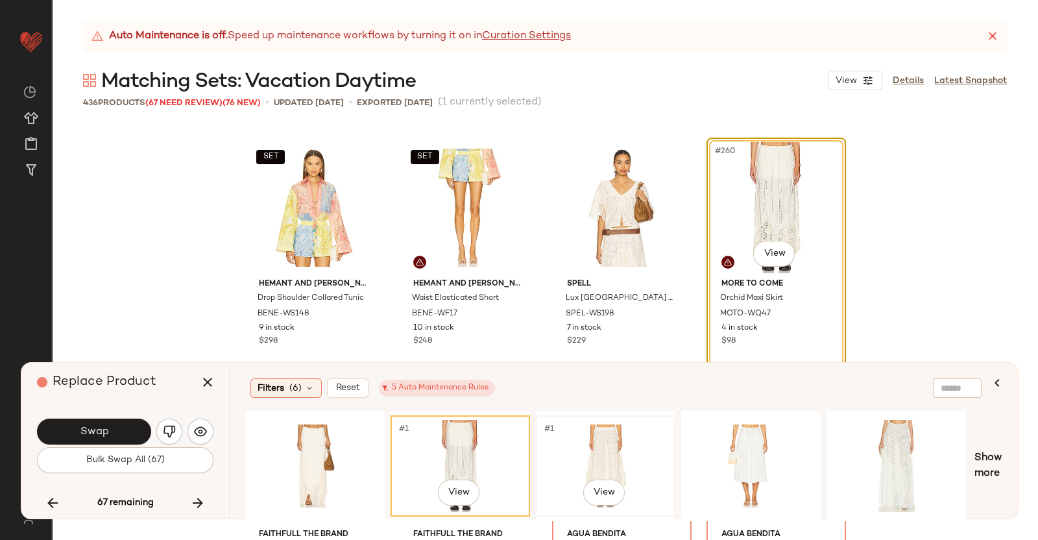
click at [599, 449] on div "#1 View" at bounding box center [606, 466] width 130 height 92
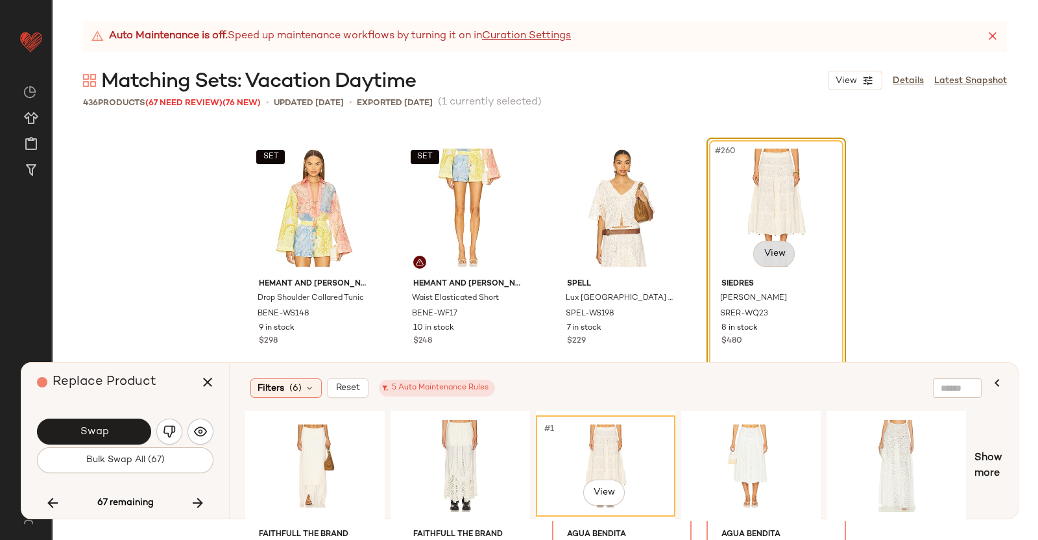
click at [772, 245] on body "Revolve ** Dashboard All Products Global Clipboards (38) Curations (350) Kriste…" at bounding box center [519, 270] width 1038 height 540
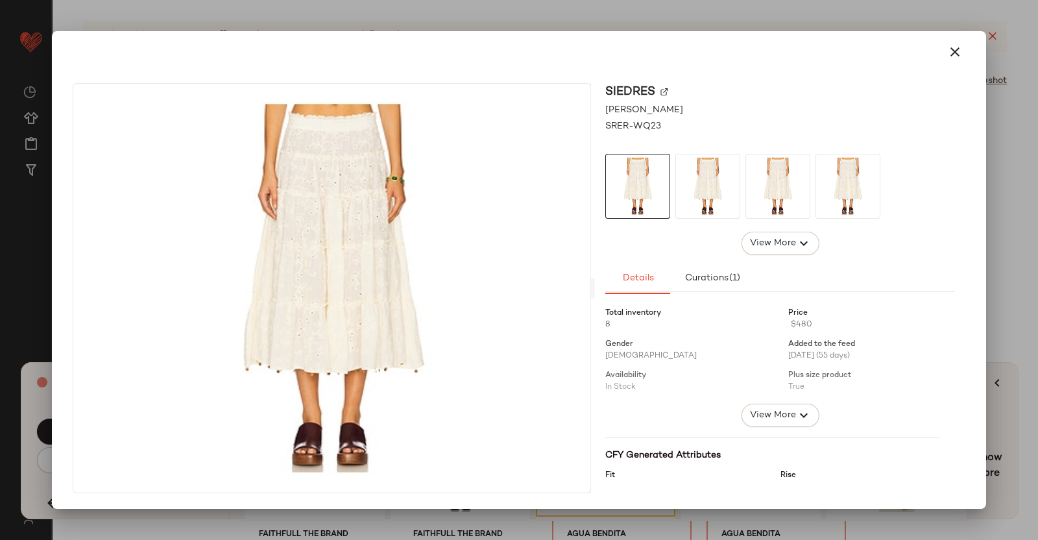
click at [663, 97] on div "SIEDRES" at bounding box center [780, 92] width 350 height 18
click at [663, 93] on img at bounding box center [665, 92] width 8 height 8
click at [1016, 121] on div at bounding box center [519, 270] width 1038 height 540
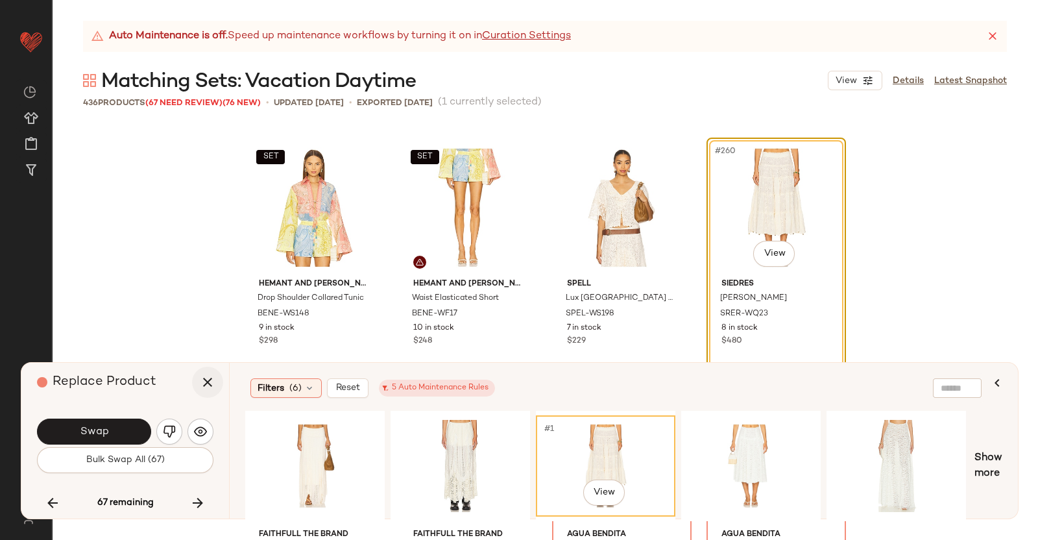
click at [205, 380] on icon "button" at bounding box center [208, 382] width 16 height 16
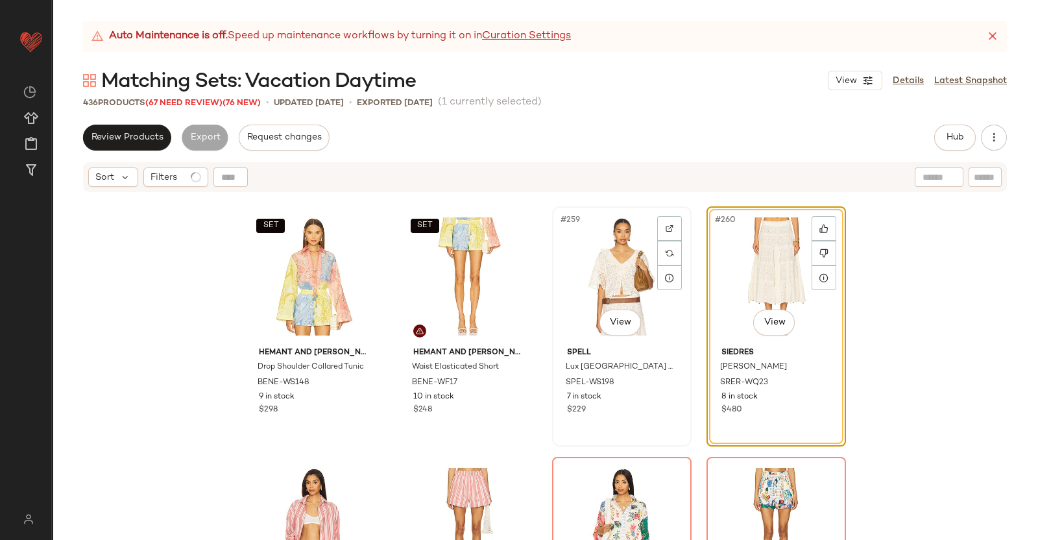
click at [572, 264] on div "#259 View" at bounding box center [622, 276] width 130 height 131
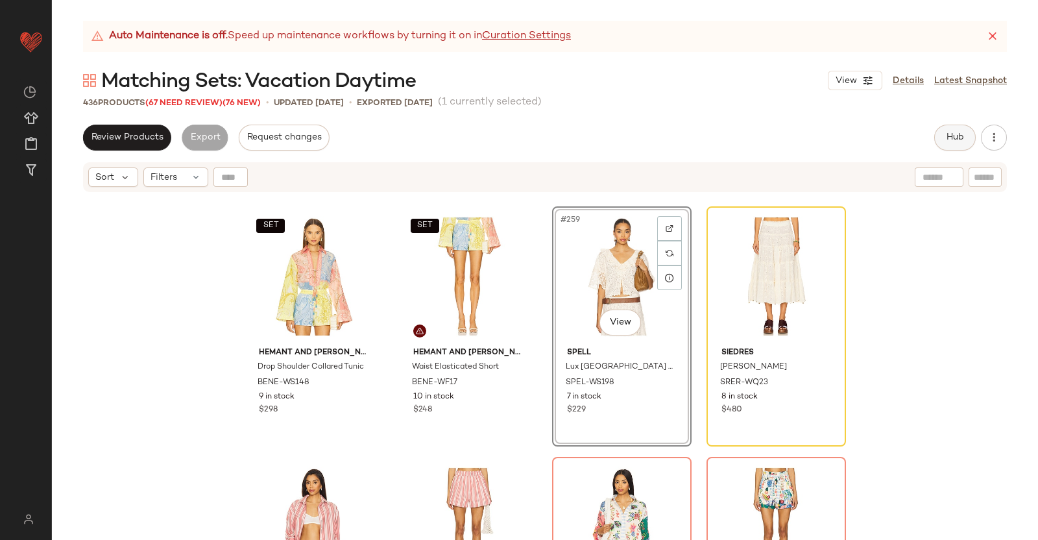
click at [951, 136] on span "Hub" at bounding box center [955, 137] width 18 height 10
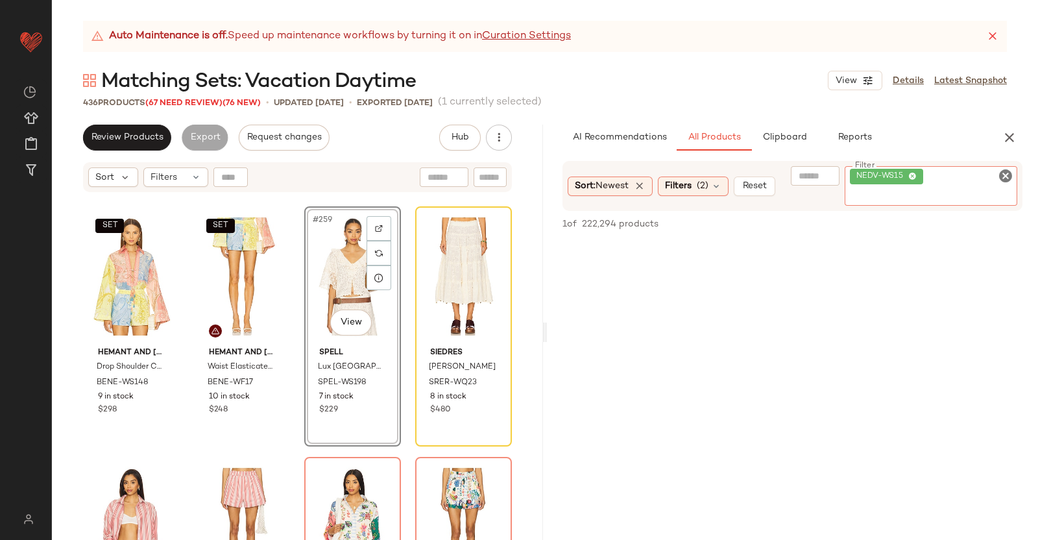
click at [967, 178] on div "NEDV-WS15" at bounding box center [931, 186] width 173 height 40
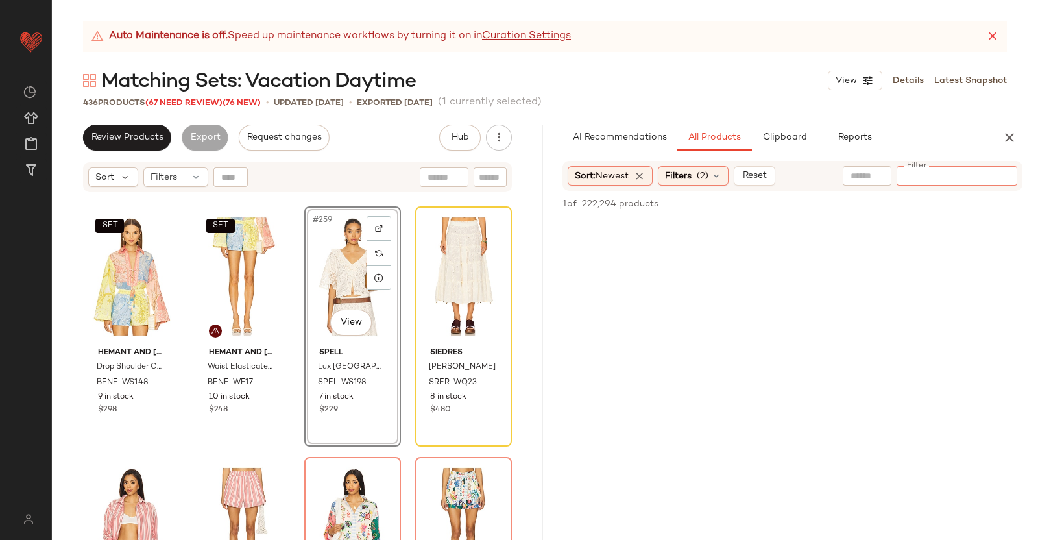
paste input "**********"
type input "**********"
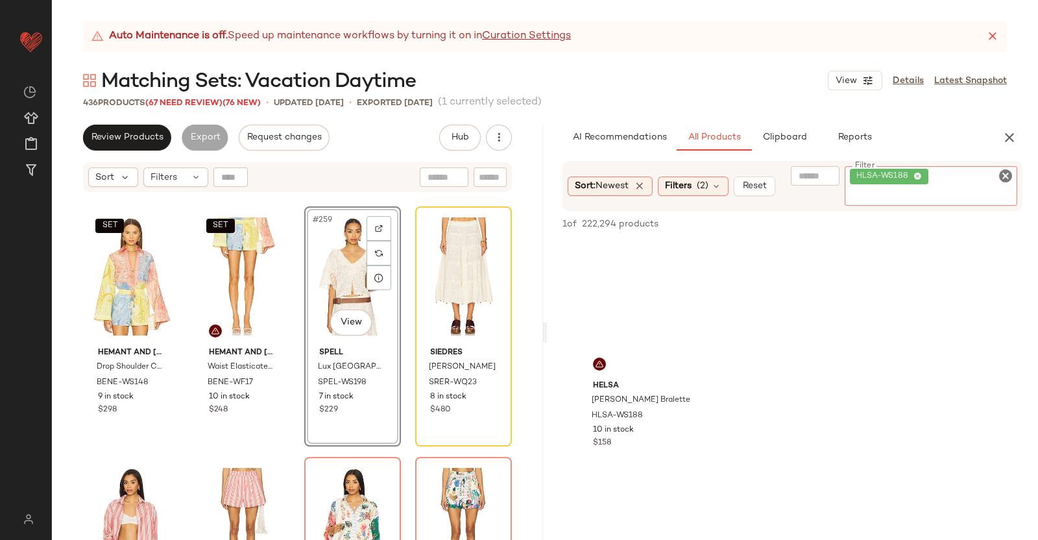
click at [319, 247] on div "#259 View" at bounding box center [353, 276] width 88 height 131
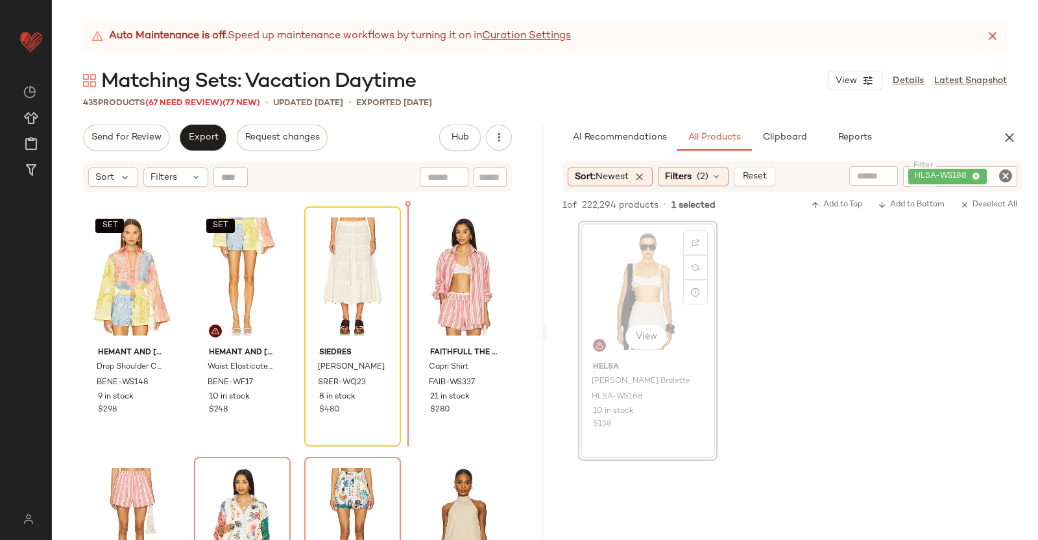
scroll to position [16029, 0]
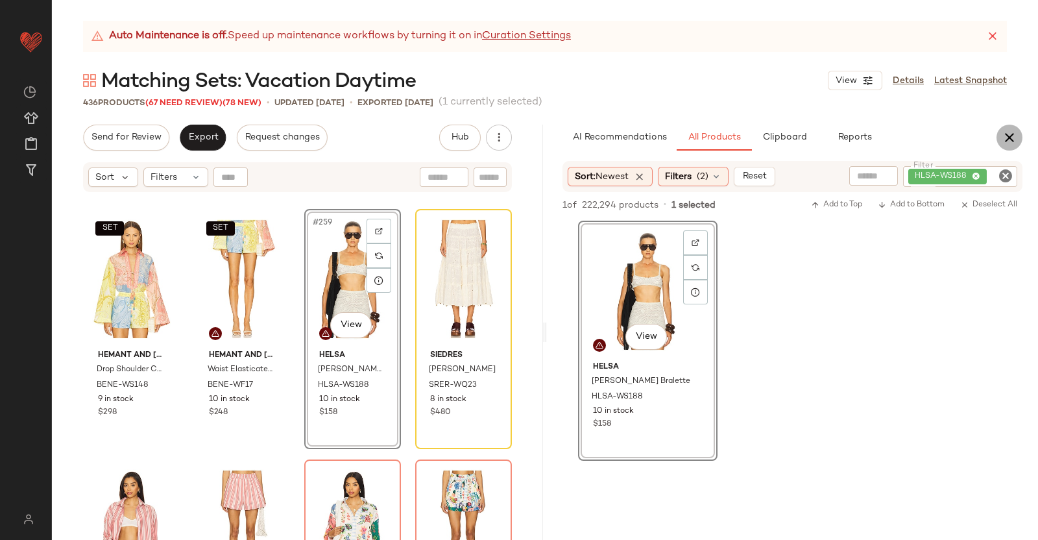
click at [1007, 131] on icon "button" at bounding box center [1010, 138] width 16 height 16
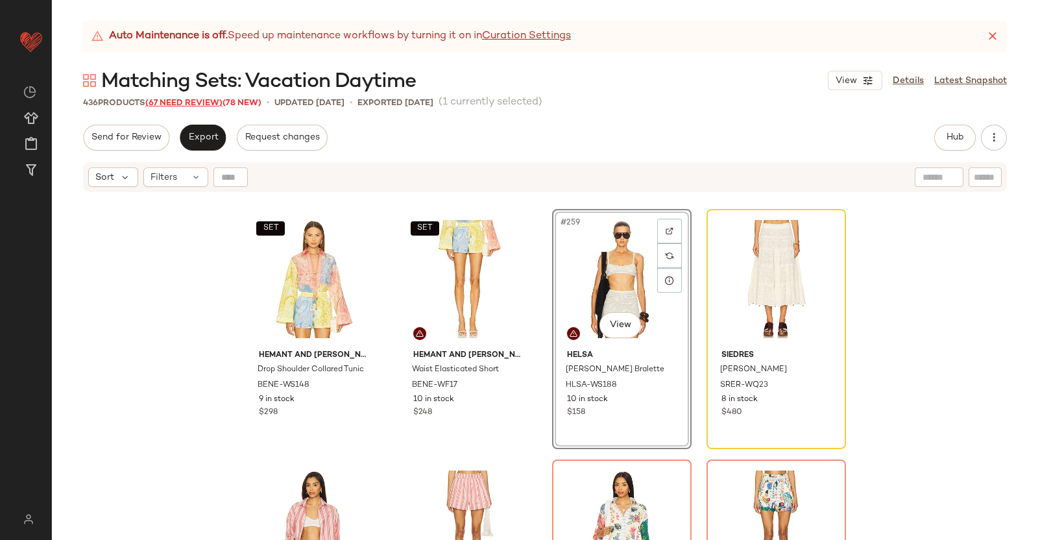
click at [168, 104] on span "(67 Need Review)" at bounding box center [183, 103] width 77 height 9
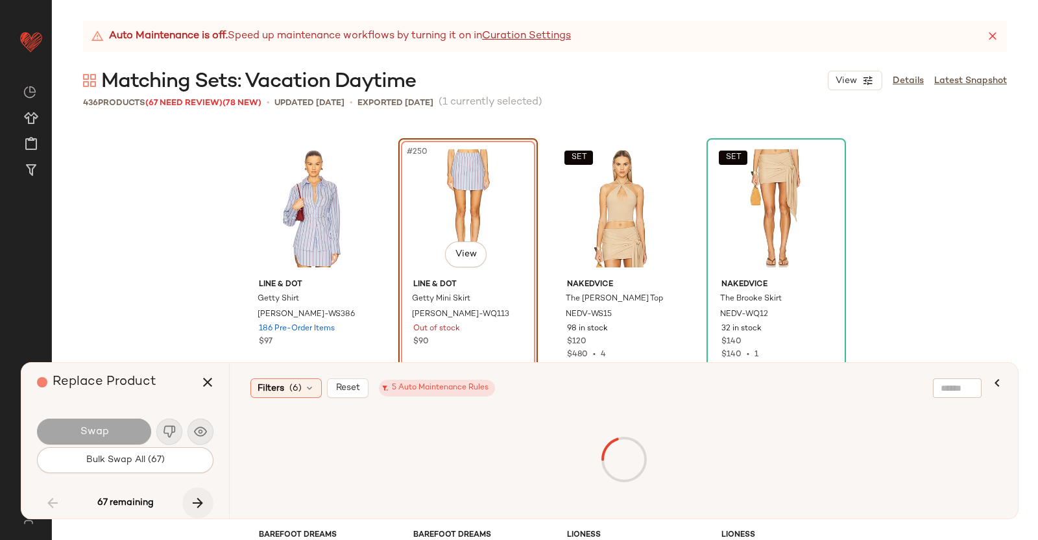
click at [188, 500] on button "button" at bounding box center [197, 502] width 31 height 31
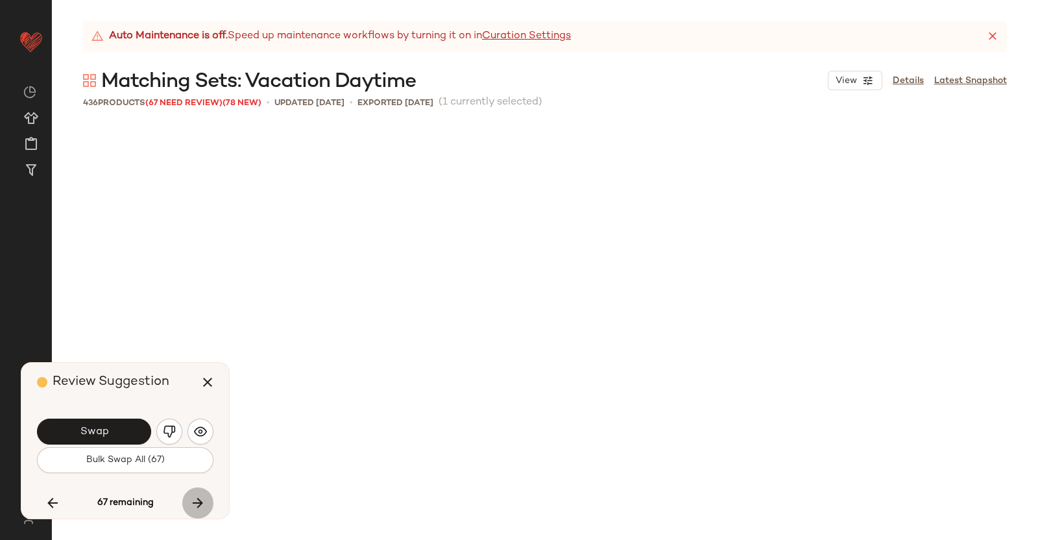
scroll to position [16031, 0]
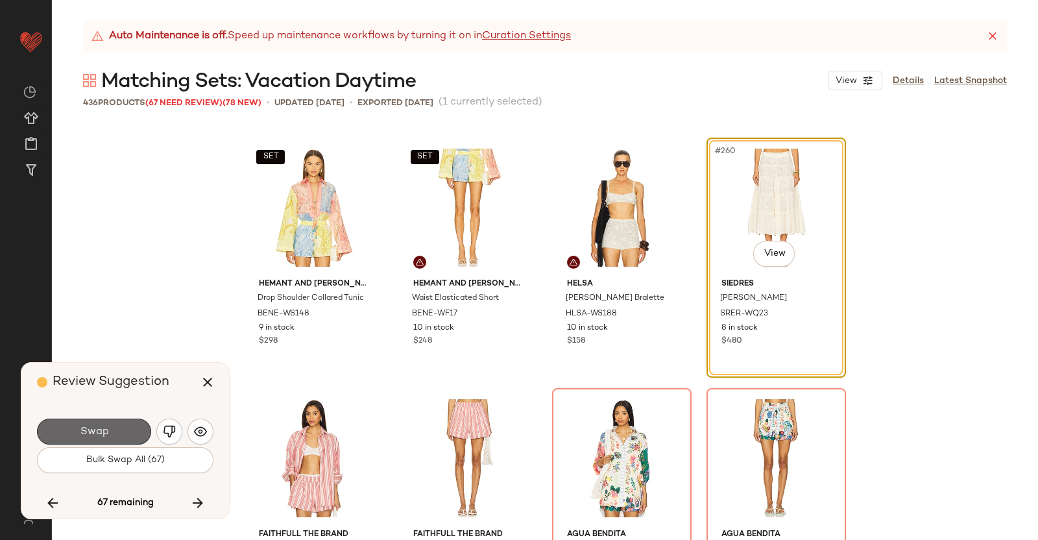
click at [57, 425] on button "Swap" at bounding box center [94, 432] width 114 height 26
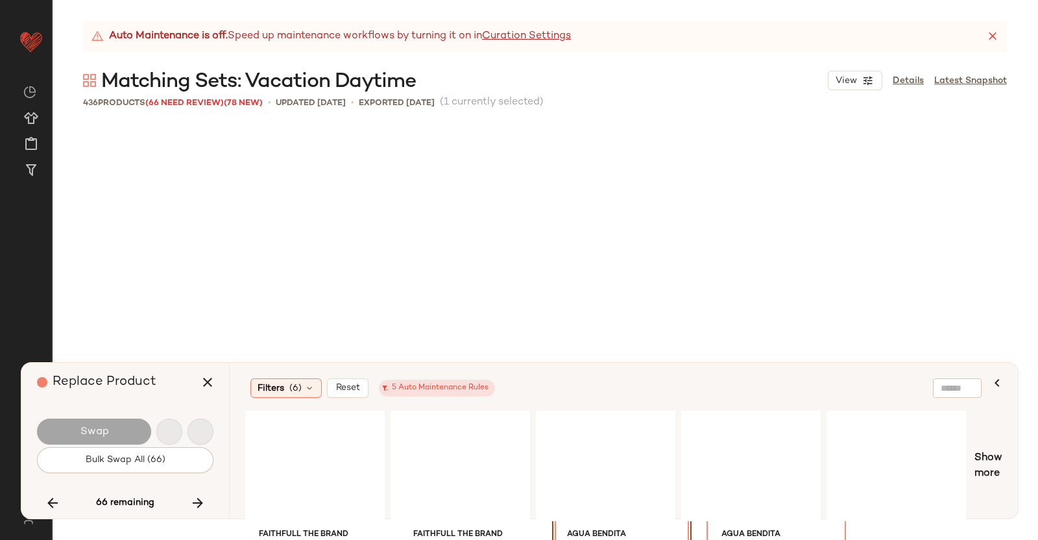
scroll to position [16281, 0]
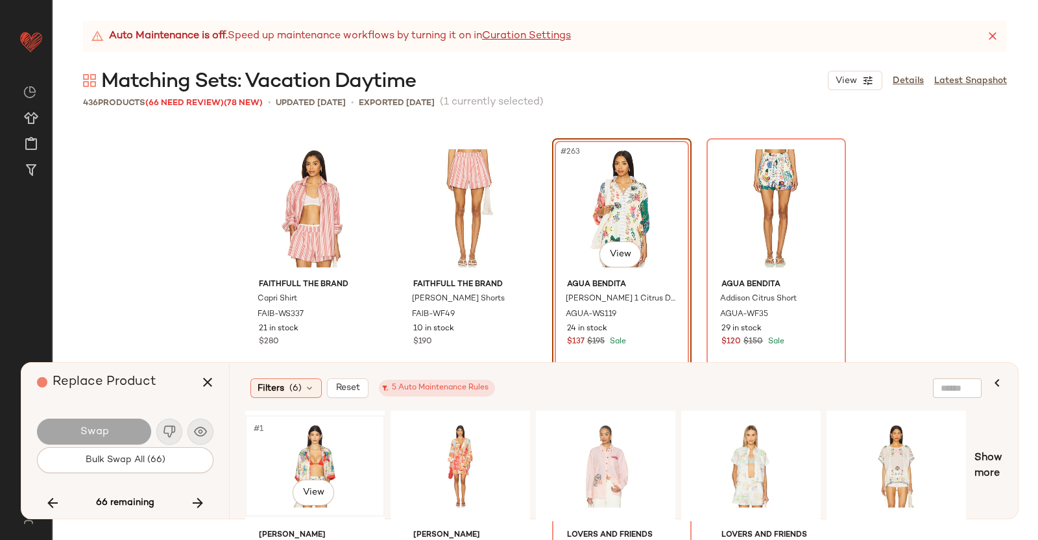
click at [284, 461] on div "#1 View" at bounding box center [315, 466] width 130 height 92
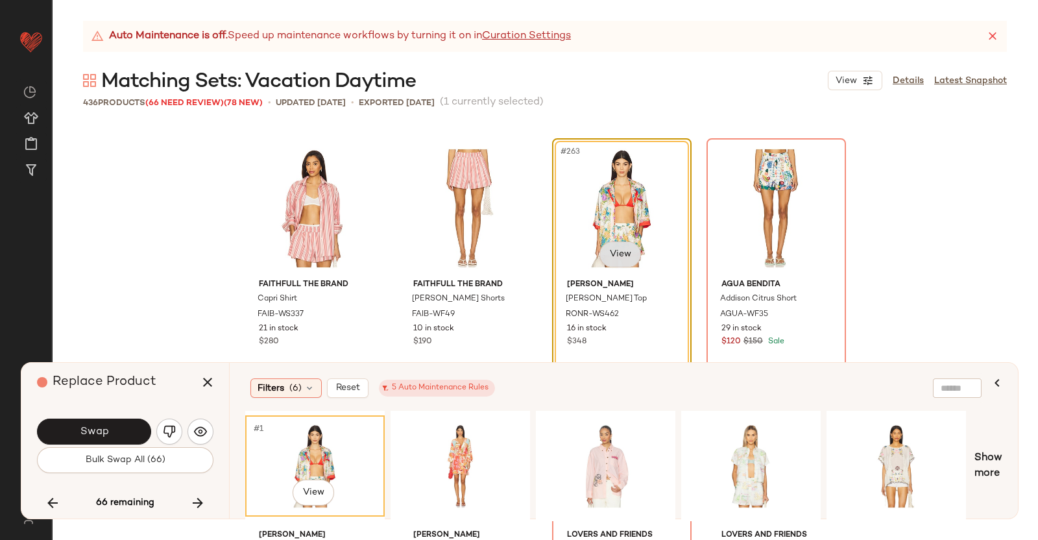
click at [616, 254] on body "Revolve ** Dashboard All Products Global Clipboards (38) Curations (350) Kriste…" at bounding box center [519, 270] width 1038 height 540
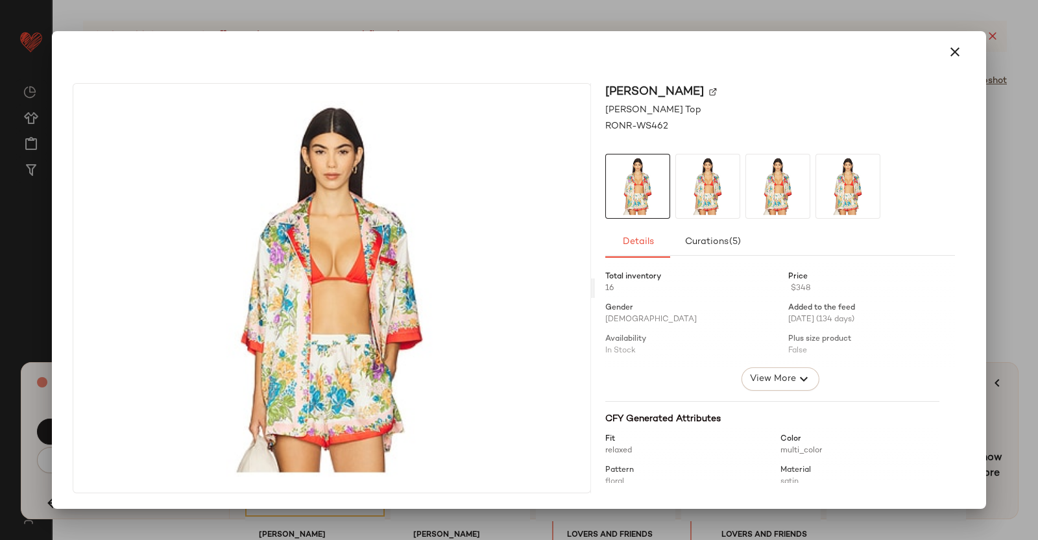
click at [709, 91] on img at bounding box center [713, 92] width 8 height 8
click at [995, 160] on div at bounding box center [519, 270] width 1038 height 540
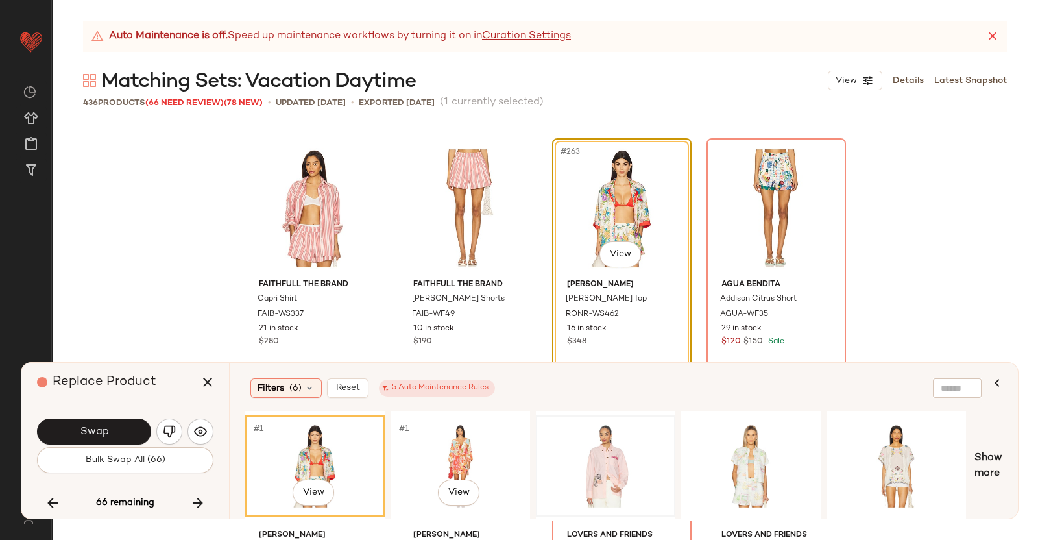
drag, startPoint x: 467, startPoint y: 450, endPoint x: 539, endPoint y: 436, distance: 72.8
click at [470, 448] on div "#1 View" at bounding box center [460, 466] width 130 height 92
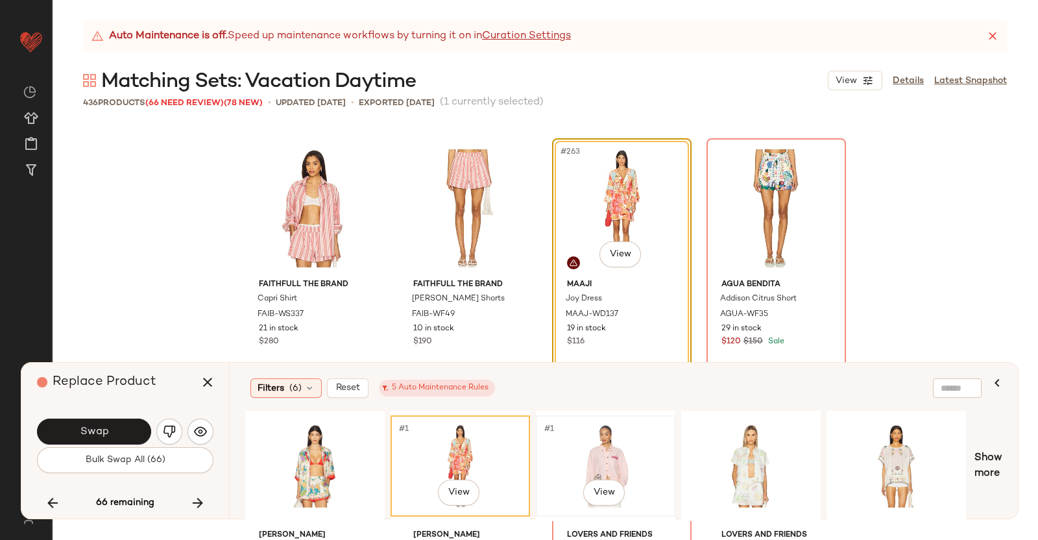
click at [587, 454] on div "#1 View" at bounding box center [606, 466] width 130 height 92
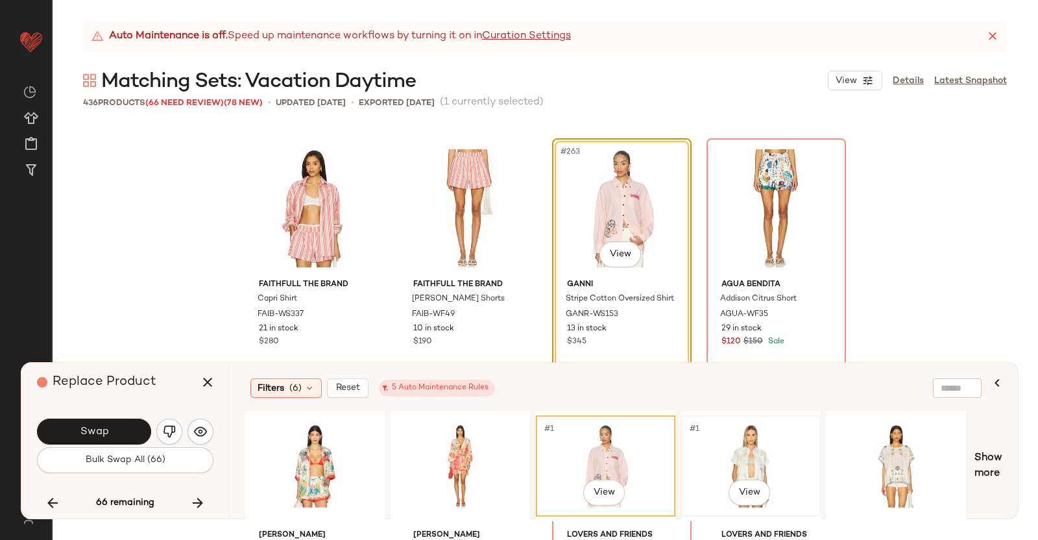
click at [721, 473] on div "#1 View" at bounding box center [751, 466] width 130 height 92
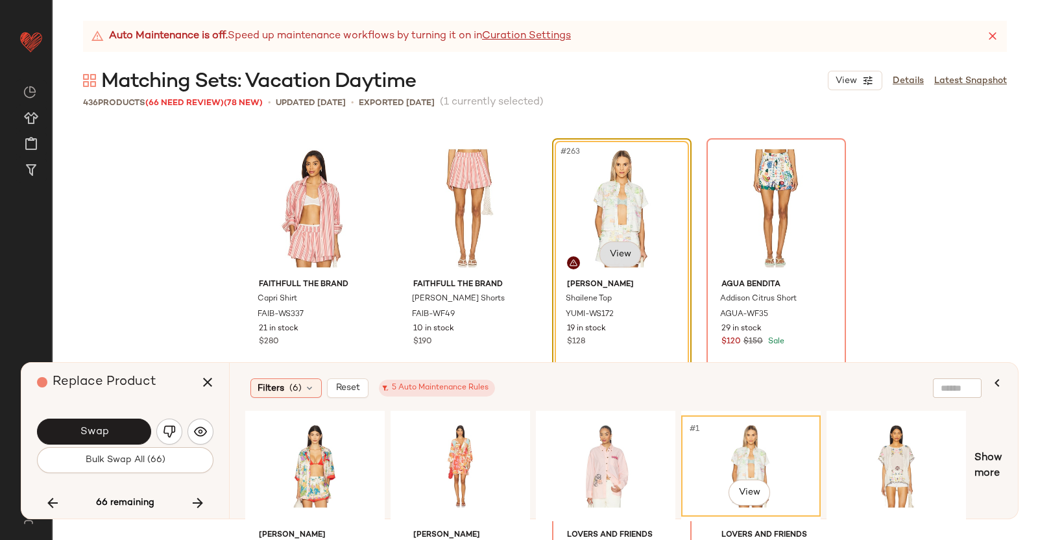
click at [615, 253] on body "Revolve ** Dashboard All Products Global Clipboards (38) Curations (350) Kriste…" at bounding box center [519, 270] width 1038 height 540
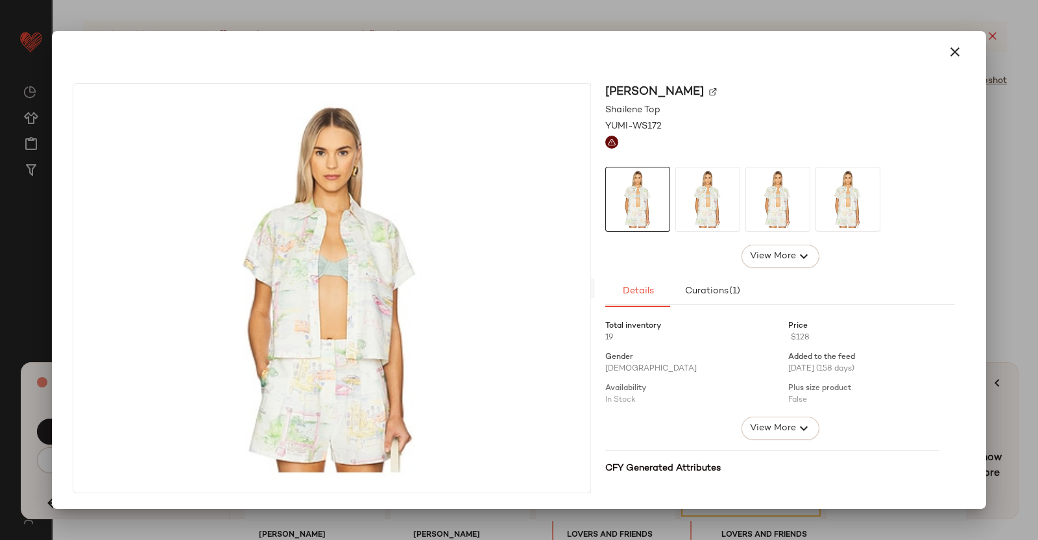
click at [675, 86] on div "Yumi Kim" at bounding box center [780, 92] width 350 height 18
click at [675, 89] on div "Yumi Kim" at bounding box center [780, 92] width 350 height 18
click at [709, 90] on img at bounding box center [713, 92] width 8 height 8
click at [1011, 283] on div at bounding box center [519, 270] width 1038 height 540
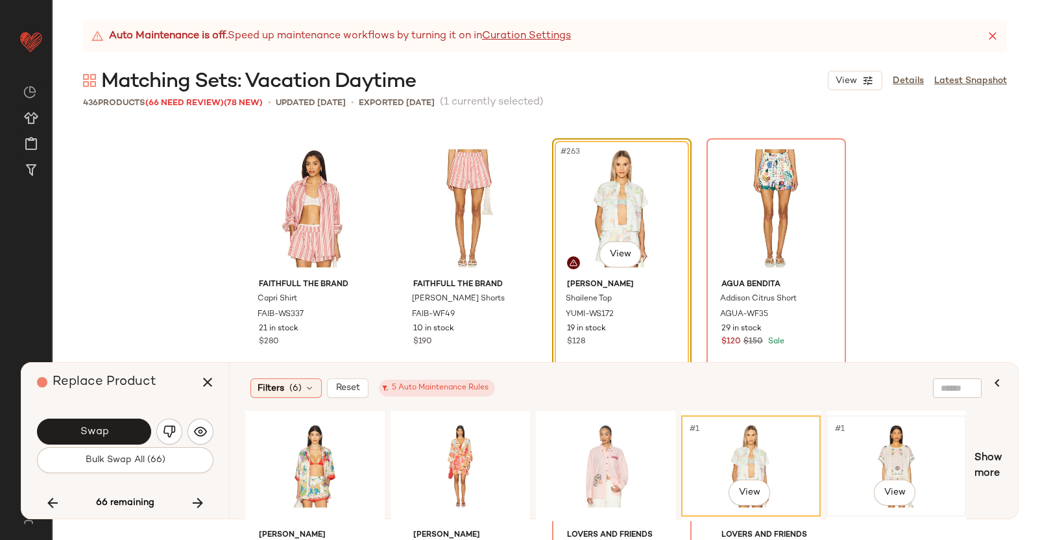
click at [853, 454] on div "#1 View" at bounding box center [896, 466] width 130 height 92
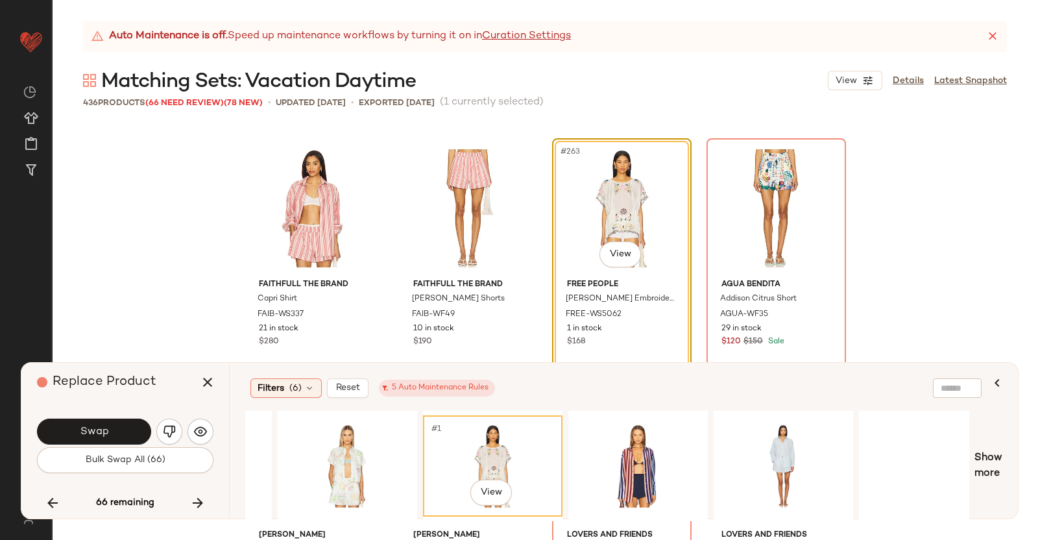
scroll to position [0, 532]
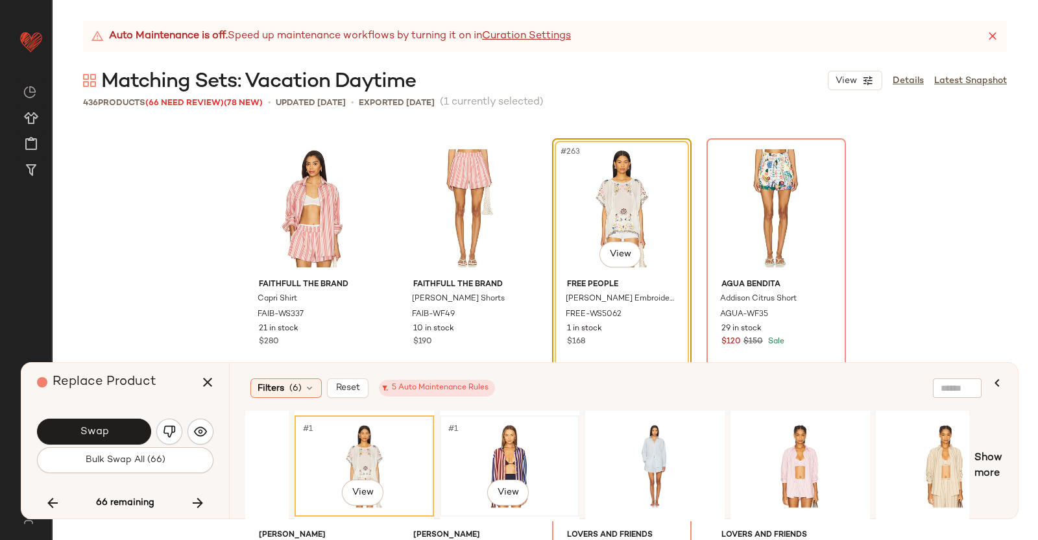
click at [518, 446] on div "#1 View" at bounding box center [510, 466] width 130 height 92
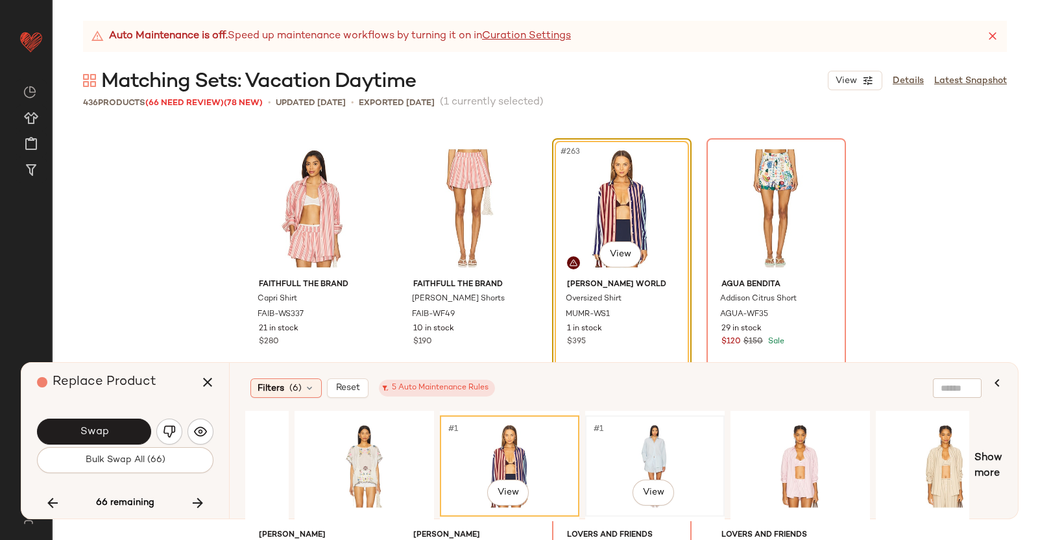
click at [641, 465] on div "#1 View" at bounding box center [655, 466] width 130 height 92
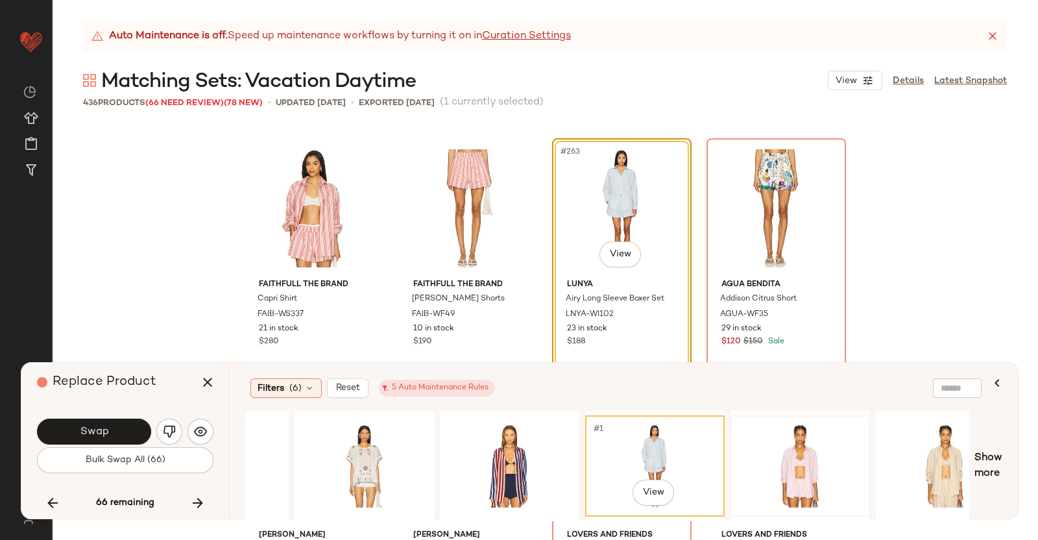
click at [817, 455] on div at bounding box center [800, 466] width 130 height 92
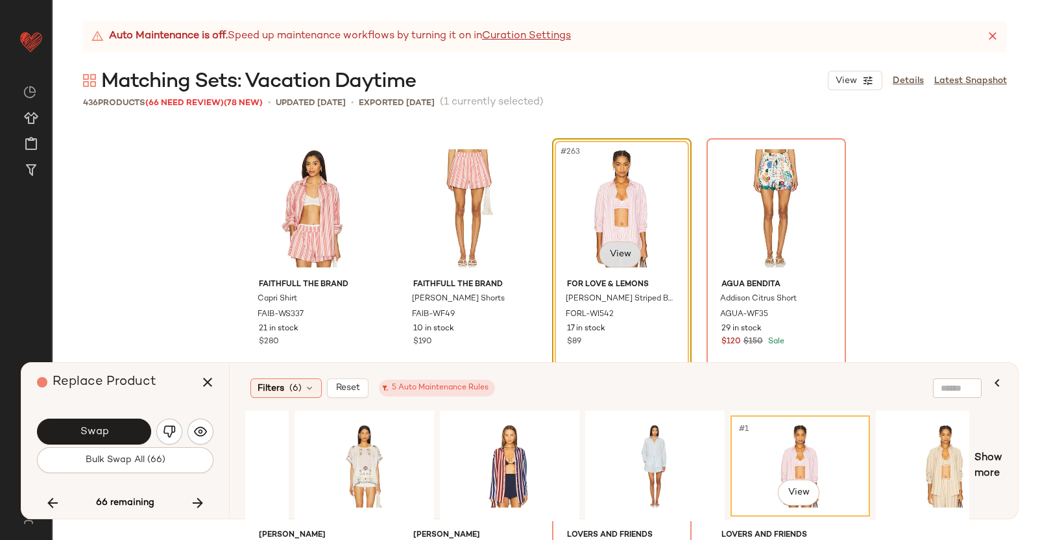
click at [626, 244] on body "Revolve ** Dashboard All Products Global Clipboards (38) Curations (350) Kriste…" at bounding box center [519, 270] width 1038 height 540
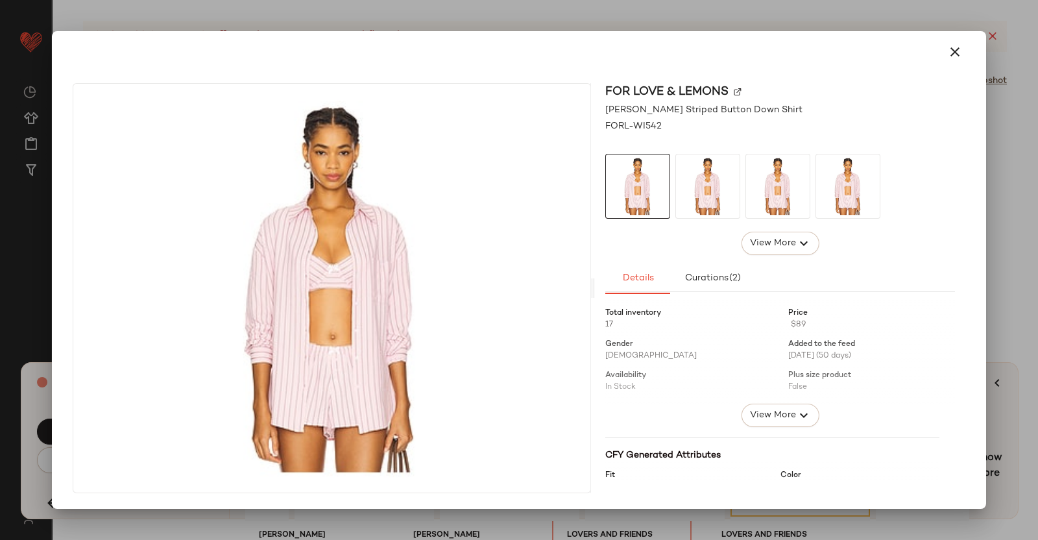
click at [736, 91] on img at bounding box center [738, 92] width 8 height 8
click at [1038, 278] on div at bounding box center [519, 270] width 1038 height 540
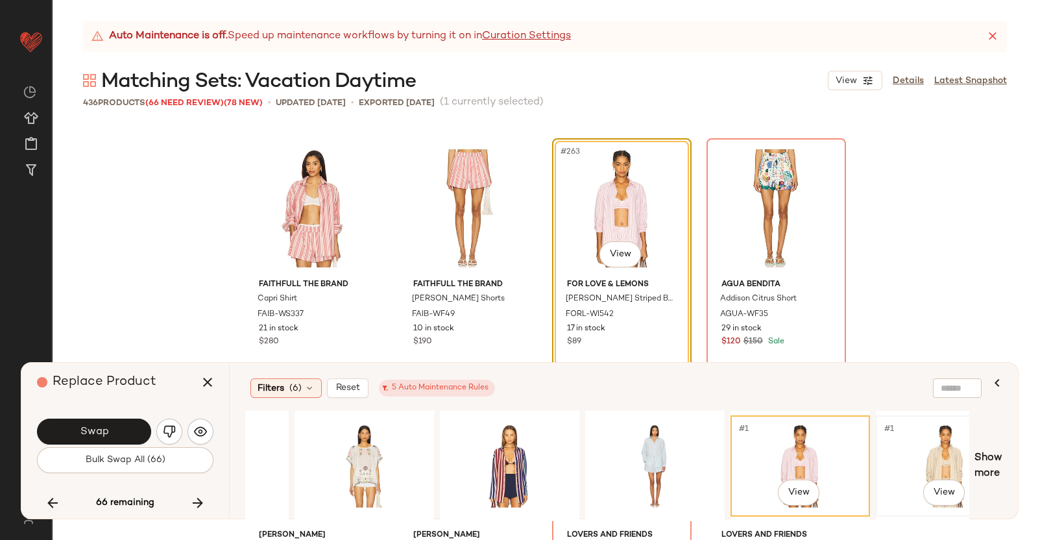
click at [883, 444] on div "#1 View" at bounding box center [946, 466] width 130 height 92
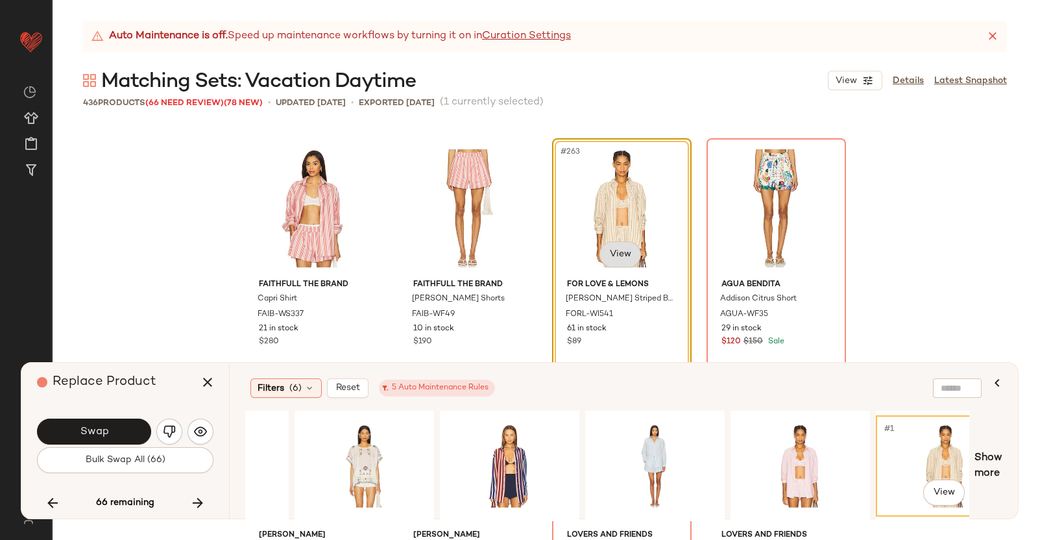
click at [604, 252] on body "Revolve ** Dashboard All Products Global Clipboards (38) Curations (350) Kriste…" at bounding box center [519, 270] width 1038 height 540
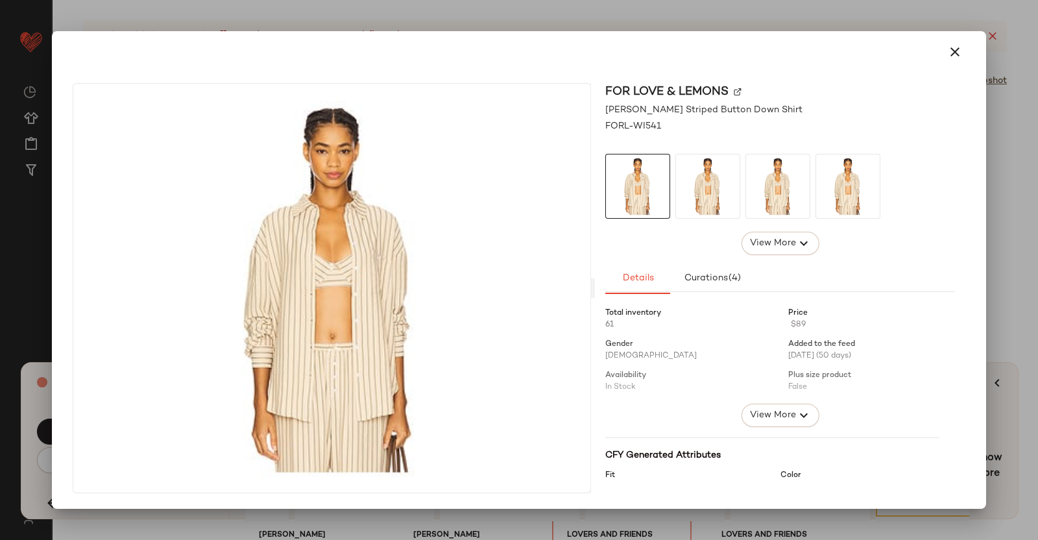
click at [740, 93] on img at bounding box center [738, 92] width 8 height 8
click at [1038, 291] on div at bounding box center [519, 270] width 1038 height 540
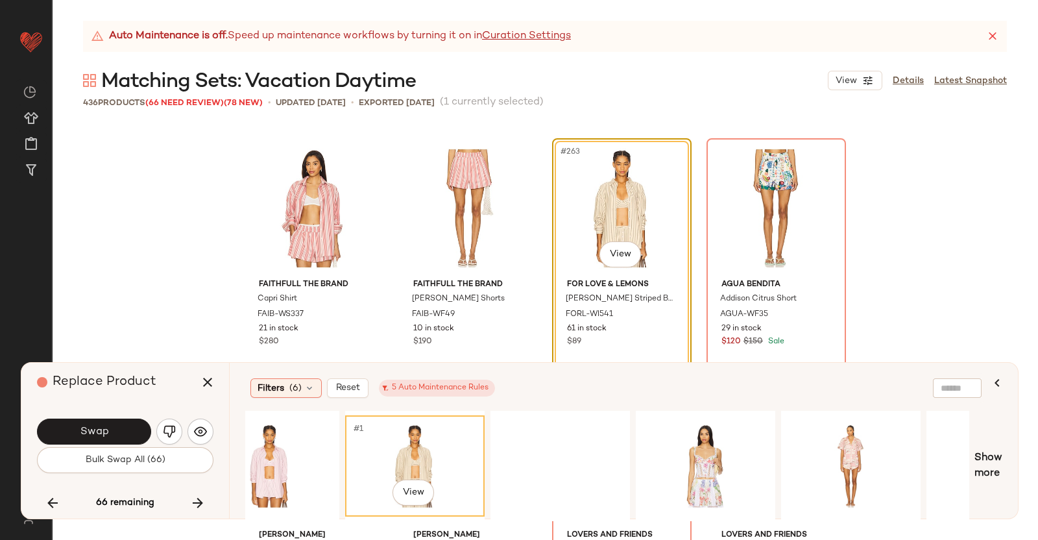
scroll to position [0, 1131]
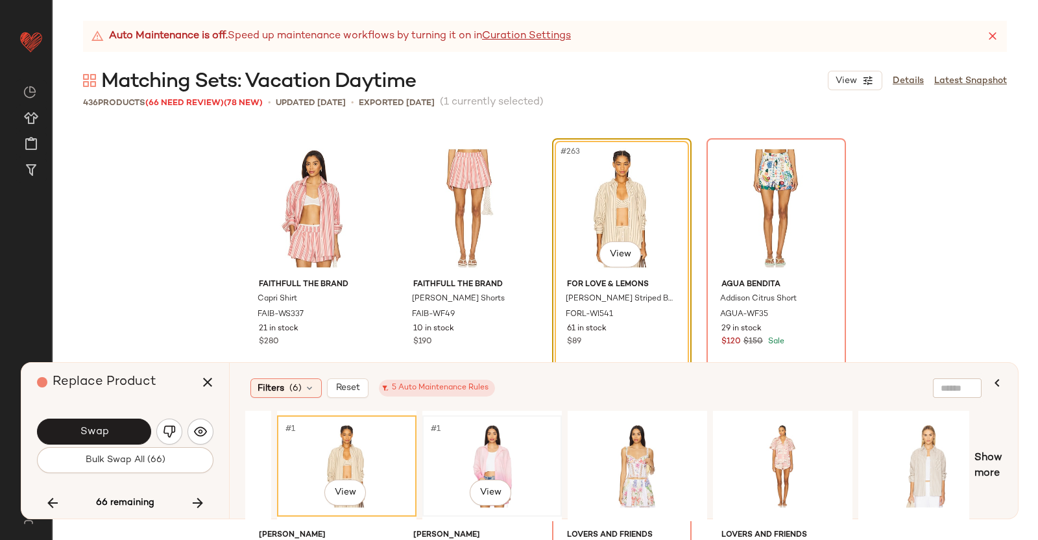
click at [524, 446] on div "#1 View" at bounding box center [492, 466] width 130 height 92
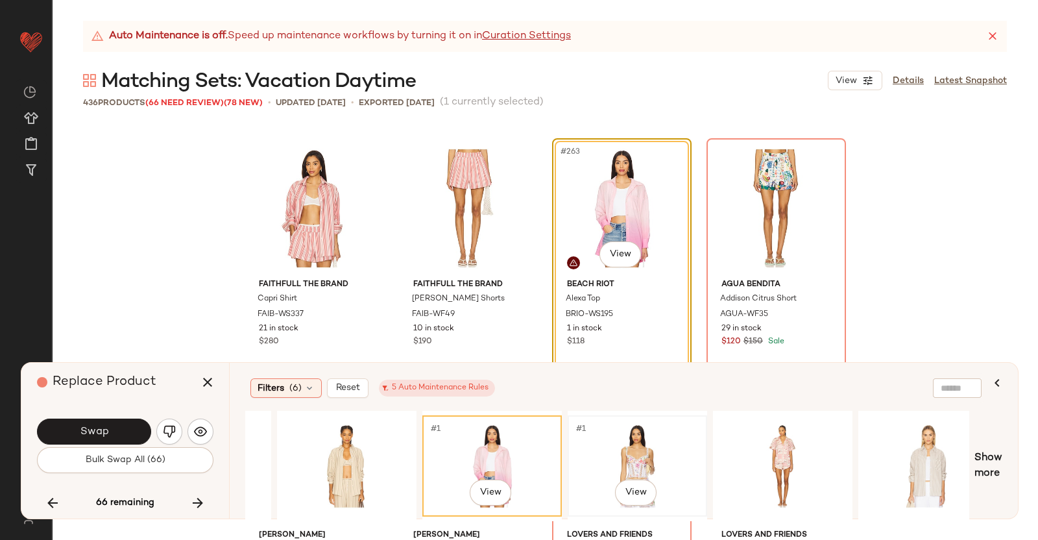
click at [600, 446] on div "#1 View" at bounding box center [637, 466] width 130 height 92
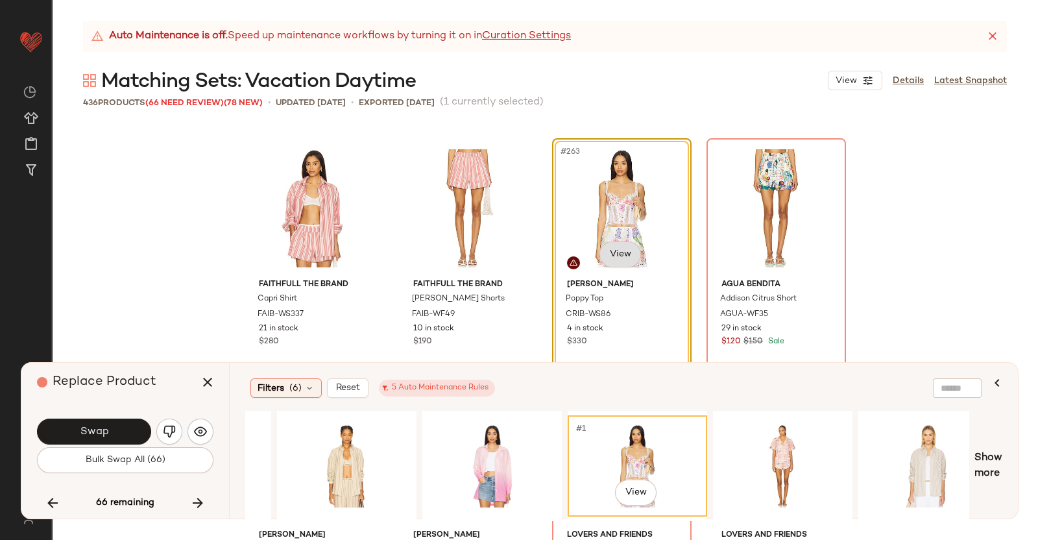
click at [626, 243] on body "Revolve ** Dashboard All Products Global Clipboards (38) Curations (350) Kriste…" at bounding box center [519, 270] width 1038 height 540
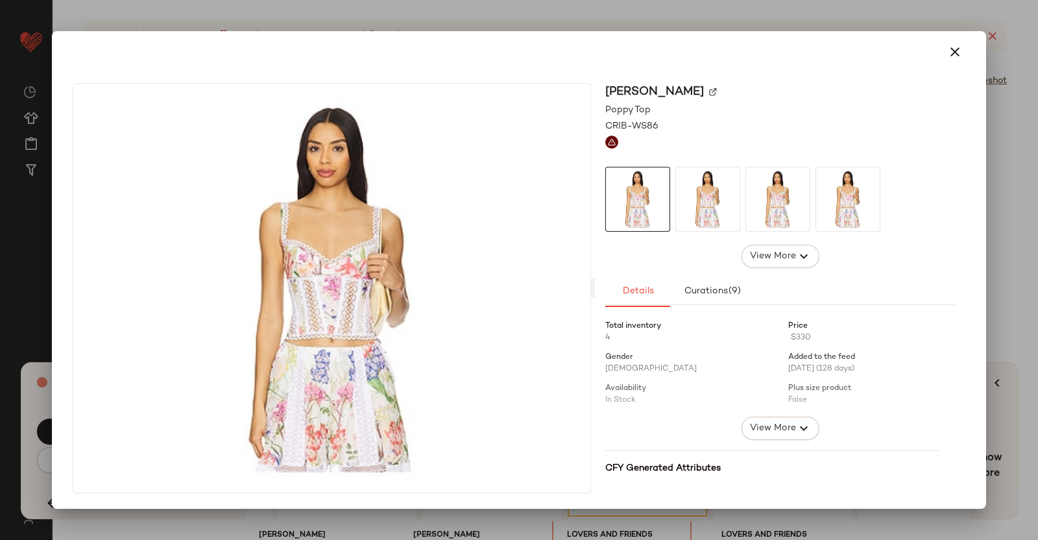
click at [717, 92] on img at bounding box center [713, 92] width 8 height 8
click at [1038, 142] on div at bounding box center [519, 270] width 1038 height 540
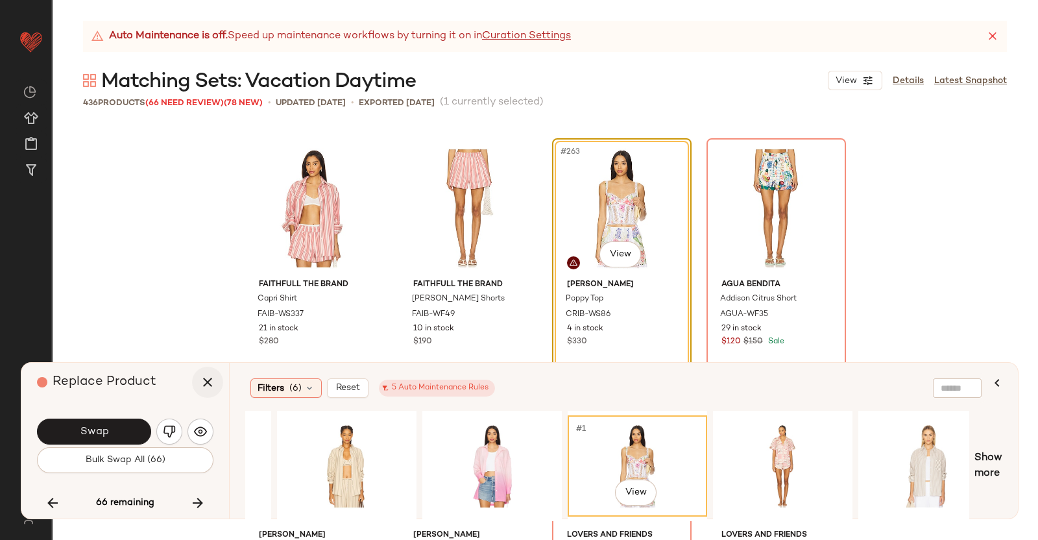
click at [205, 381] on icon "button" at bounding box center [208, 382] width 16 height 16
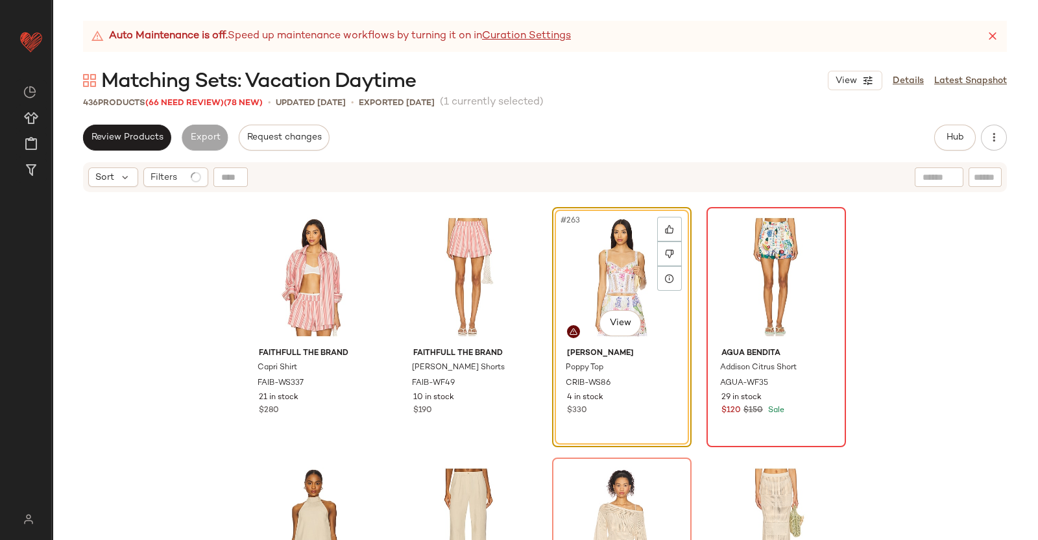
click at [777, 249] on div at bounding box center [776, 277] width 130 height 131
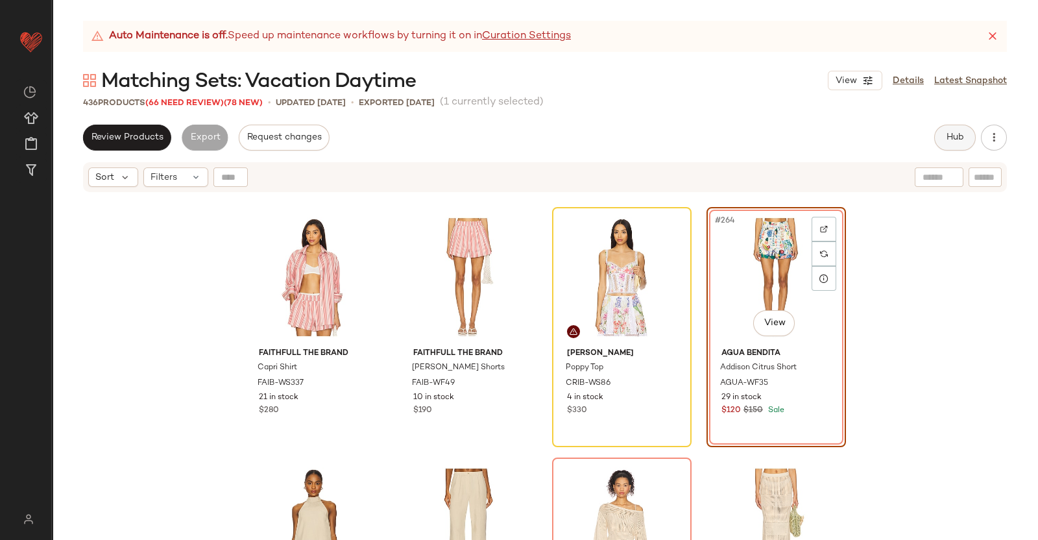
click at [966, 136] on button "Hub" at bounding box center [955, 138] width 42 height 26
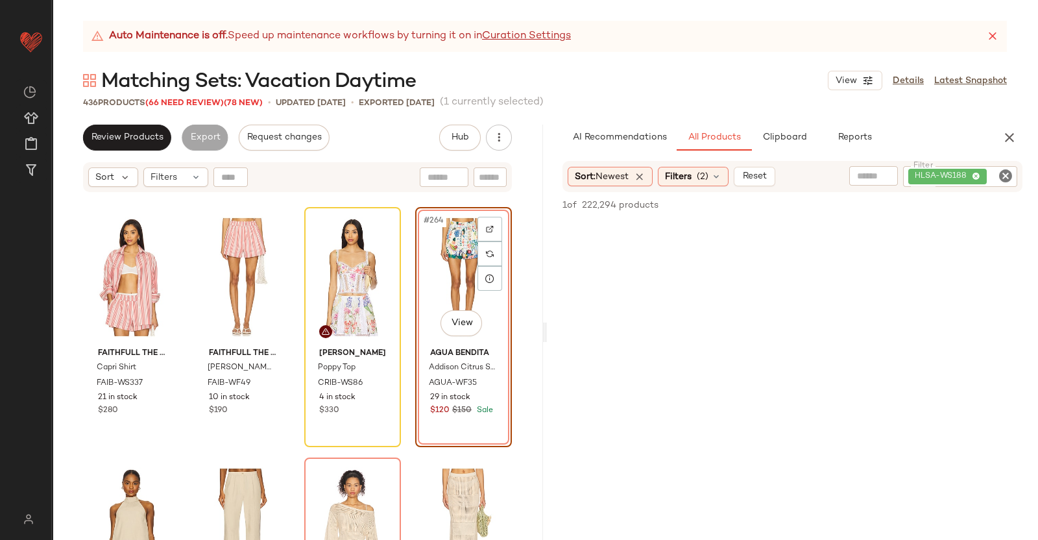
drag, startPoint x: 981, startPoint y: 180, endPoint x: 982, endPoint y: 188, distance: 7.8
click at [982, 182] on div "HLSA-WS188" at bounding box center [960, 176] width 114 height 21
paste input "*********"
type input "*********"
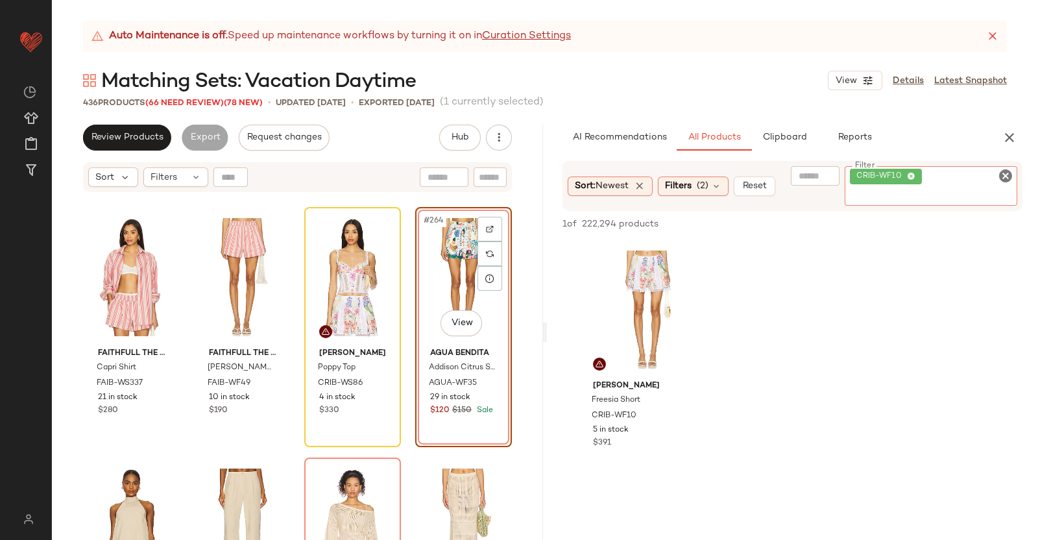
click at [446, 267] on div "#264 View" at bounding box center [464, 277] width 88 height 131
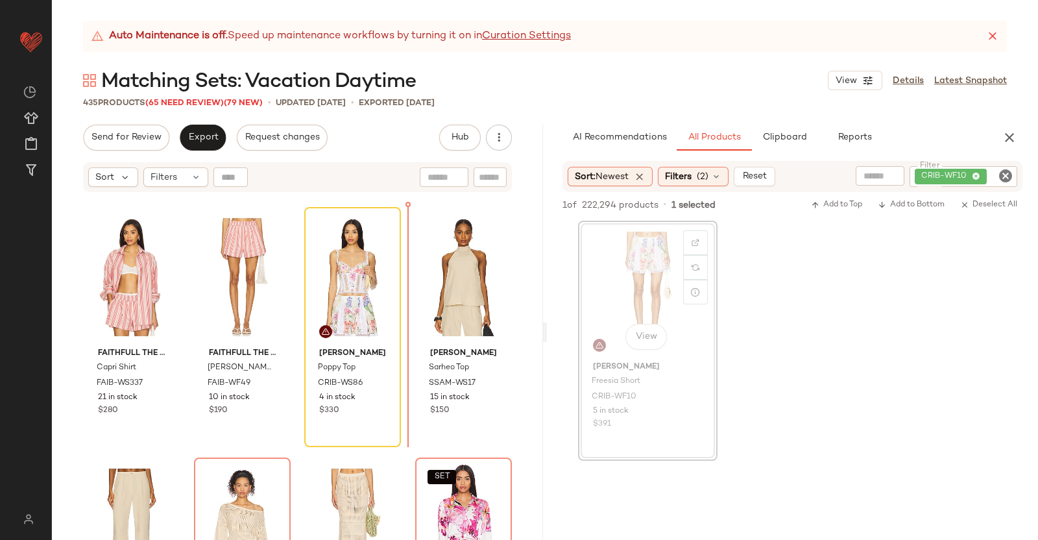
scroll to position [16280, 0]
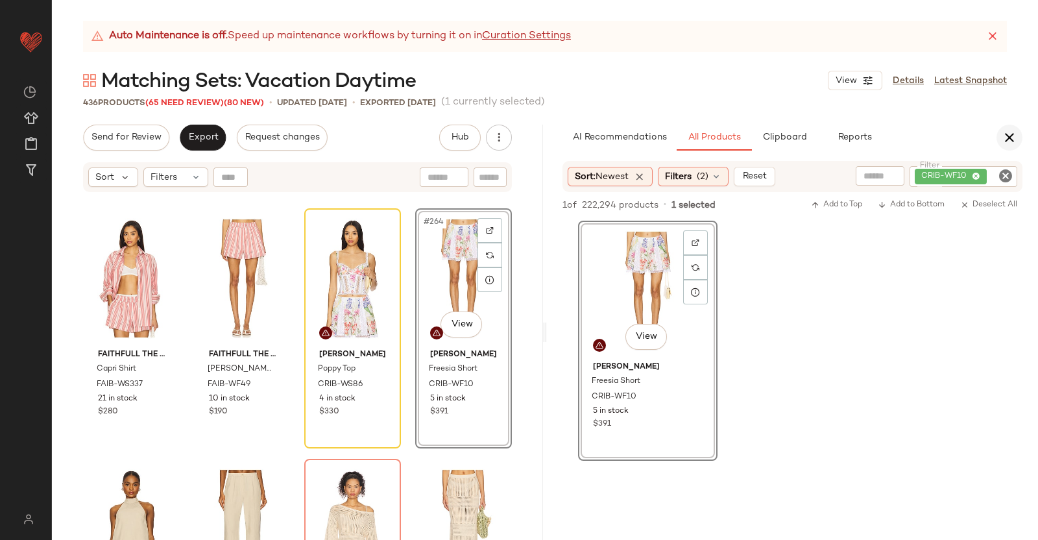
click at [1005, 132] on icon "button" at bounding box center [1010, 138] width 16 height 16
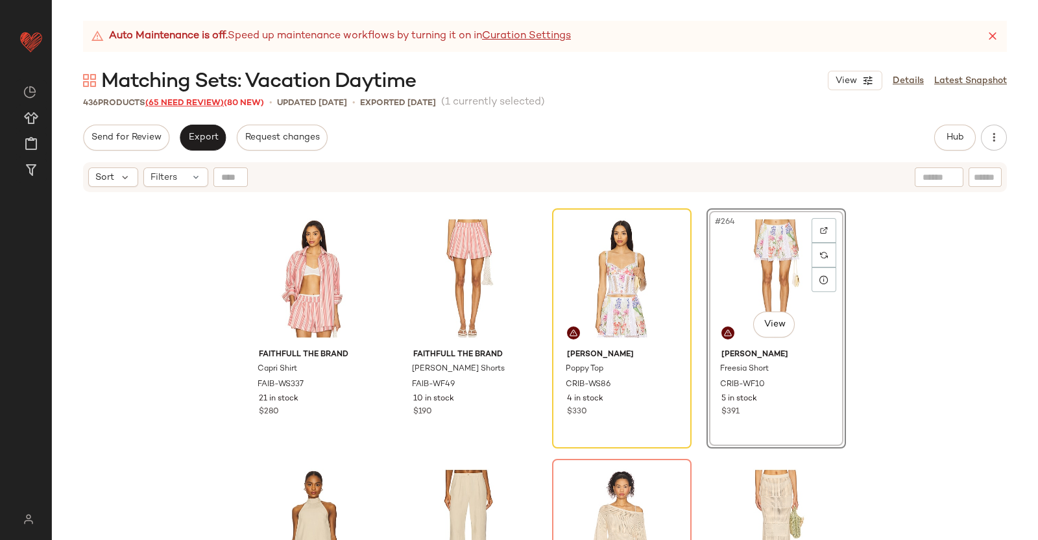
click at [157, 108] on span "(65 Need Review)" at bounding box center [184, 103] width 79 height 9
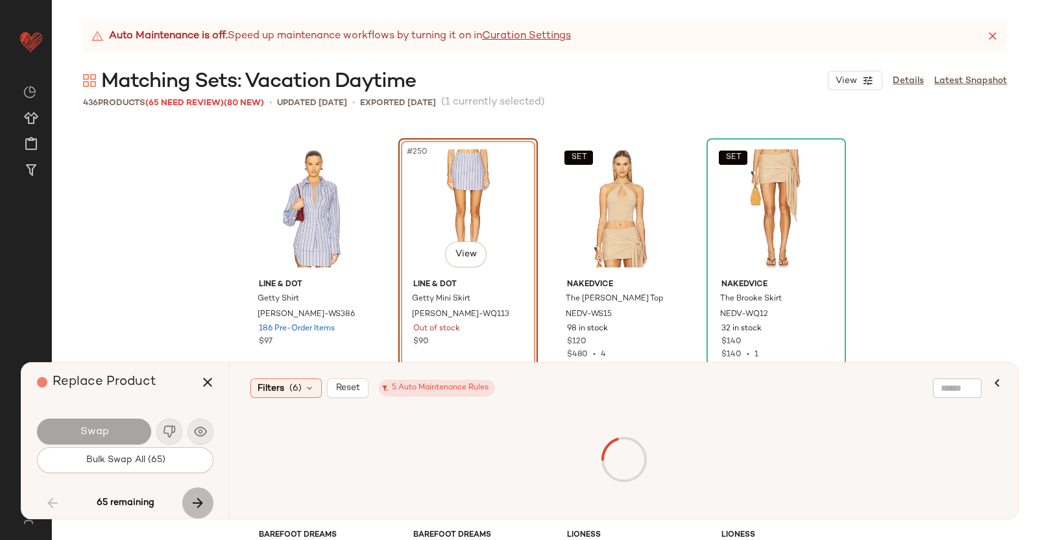
click at [202, 507] on icon "button" at bounding box center [198, 503] width 16 height 16
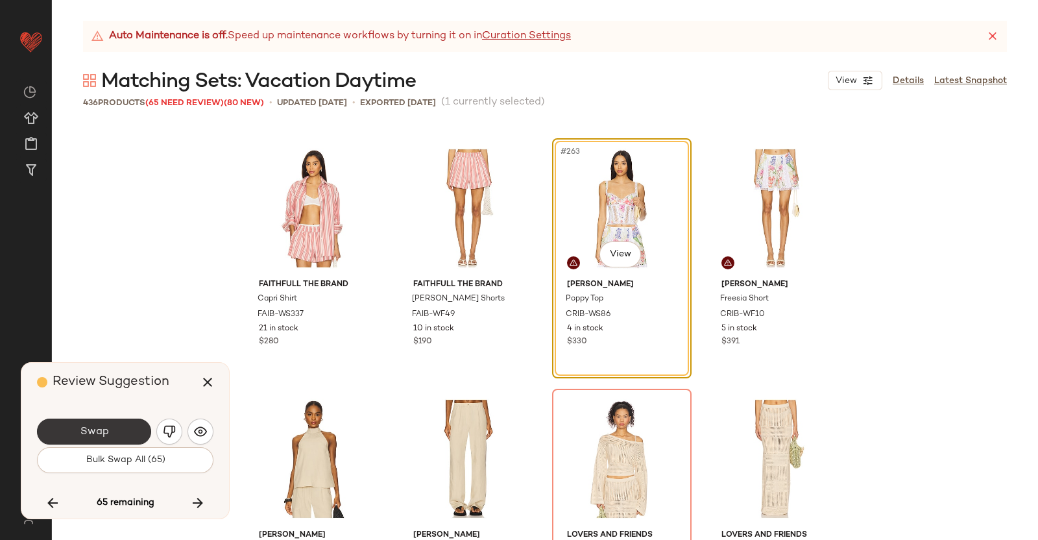
click at [87, 422] on button "Swap" at bounding box center [94, 432] width 114 height 26
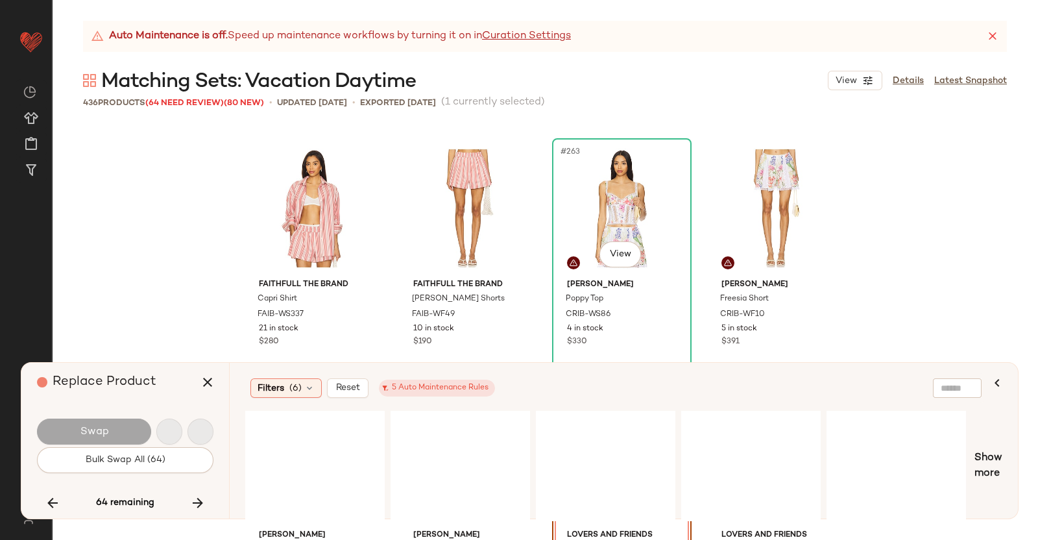
scroll to position [16532, 0]
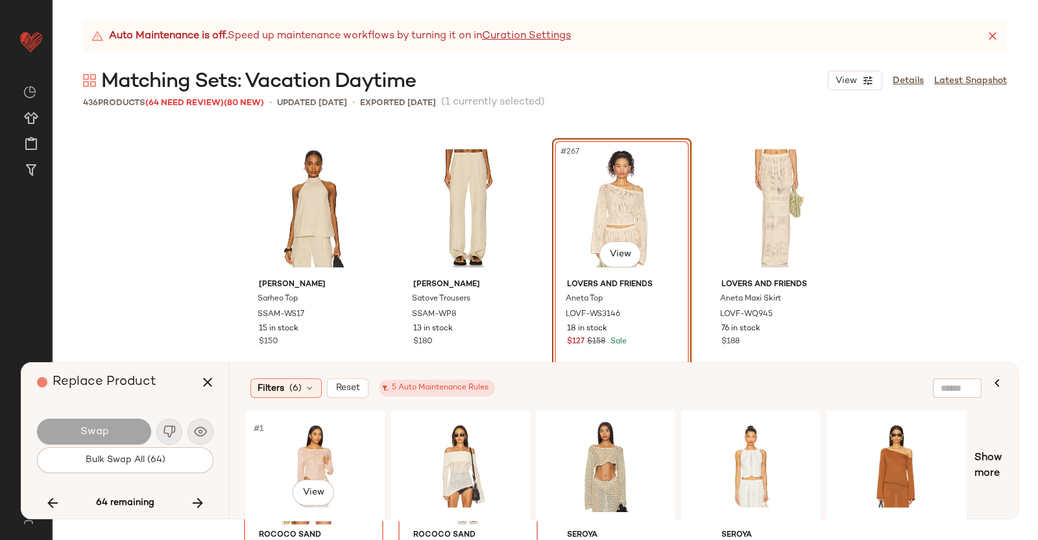
click at [327, 435] on div "#1 View" at bounding box center [315, 466] width 130 height 92
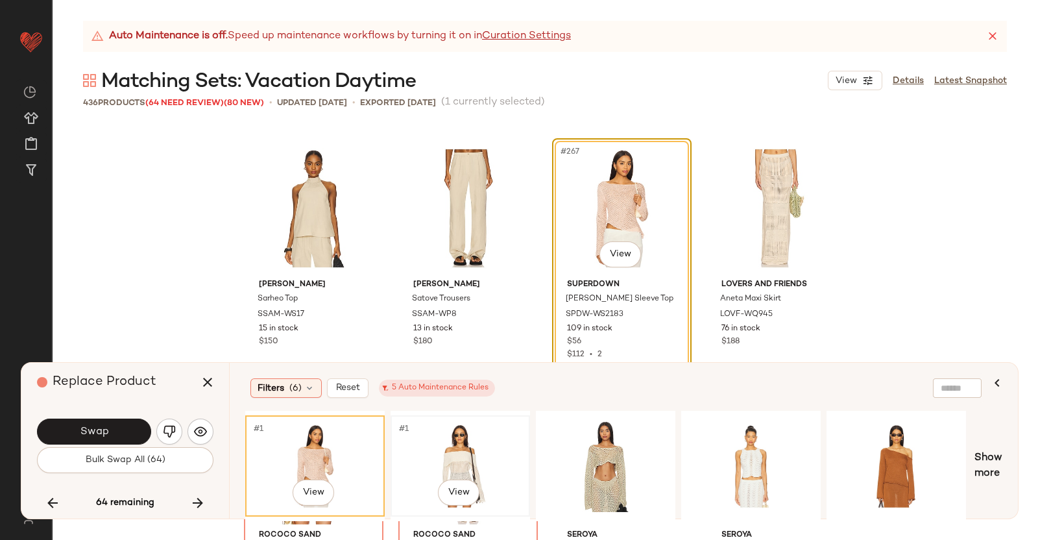
click at [435, 441] on div "#1 View" at bounding box center [460, 466] width 130 height 92
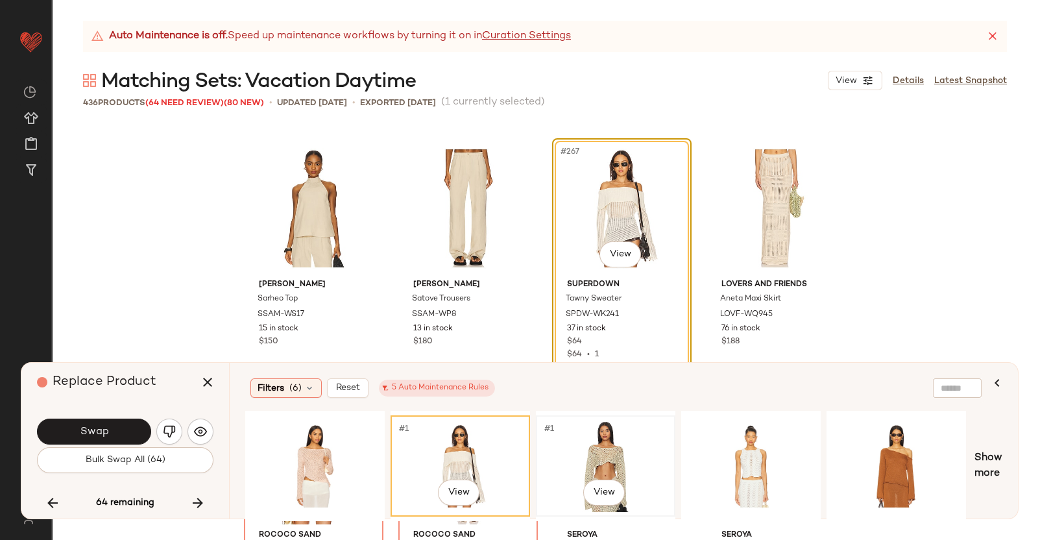
click at [648, 459] on div "#1 View" at bounding box center [606, 466] width 130 height 92
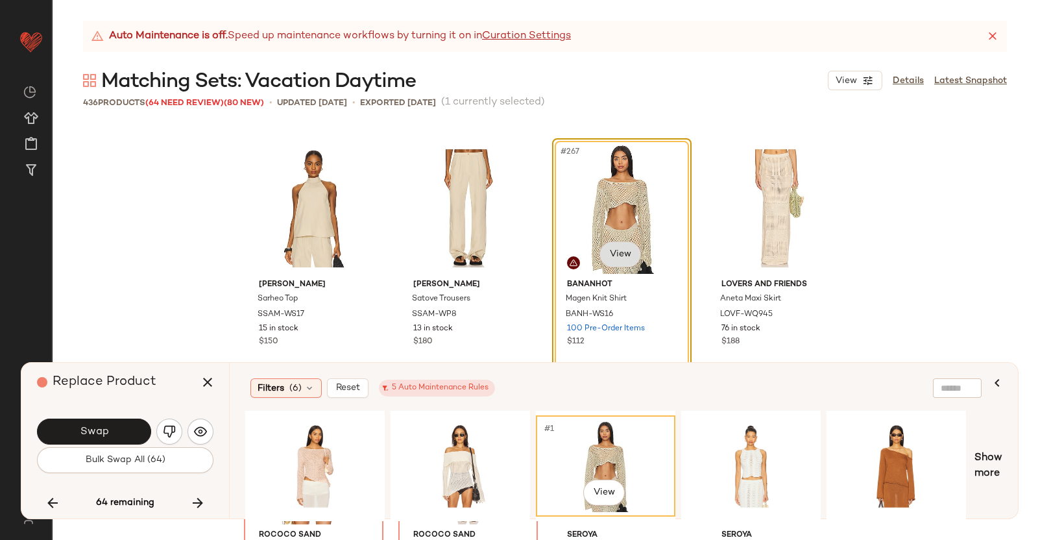
click at [629, 256] on body "Revolve ** Dashboard All Products Global Clipboards (38) Curations (350) Kriste…" at bounding box center [519, 270] width 1038 height 540
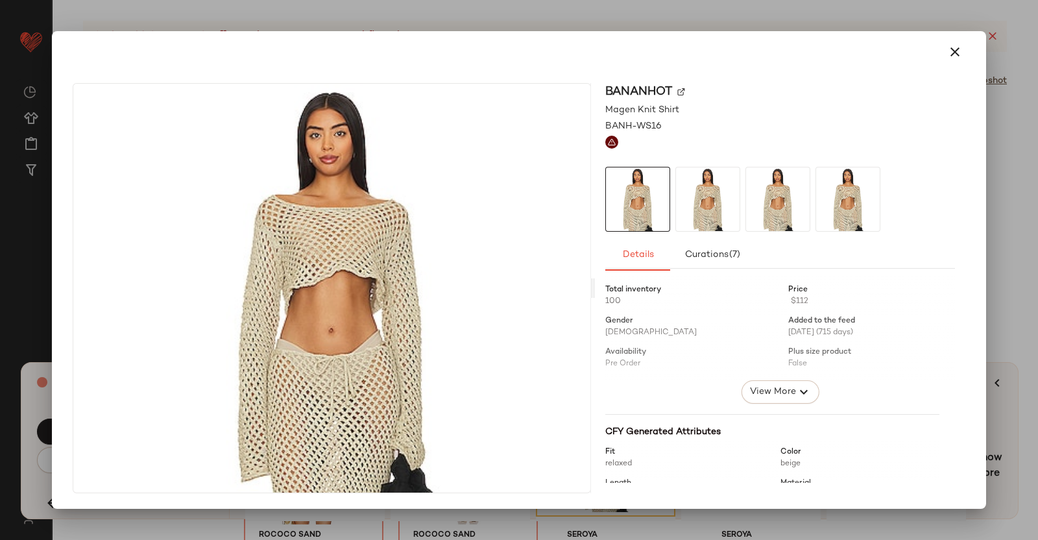
click at [683, 89] on img at bounding box center [681, 92] width 8 height 8
click at [997, 225] on div at bounding box center [519, 270] width 1038 height 540
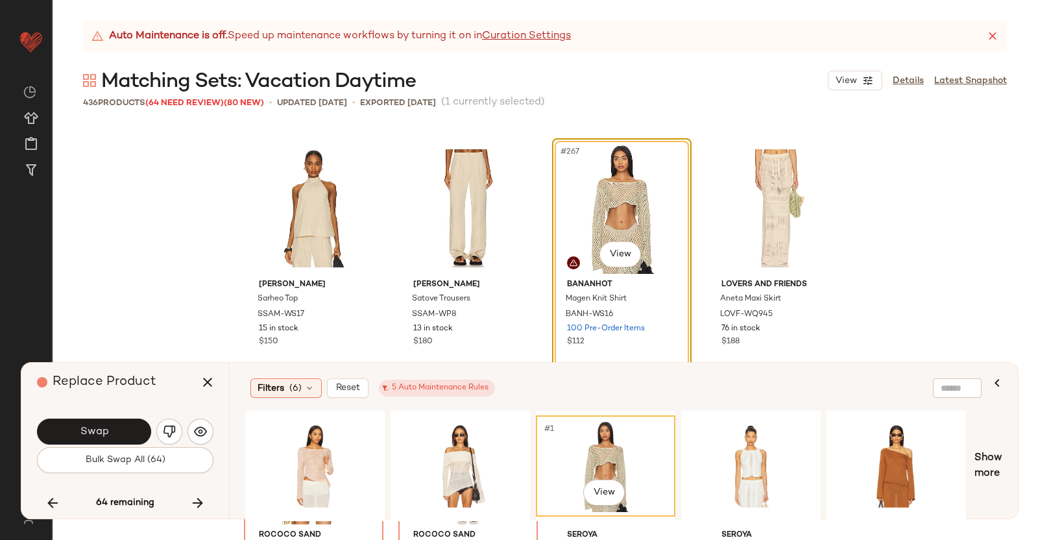
click at [184, 390] on div "Replace Product" at bounding box center [130, 382] width 186 height 39
click at [197, 379] on button "button" at bounding box center [207, 382] width 31 height 31
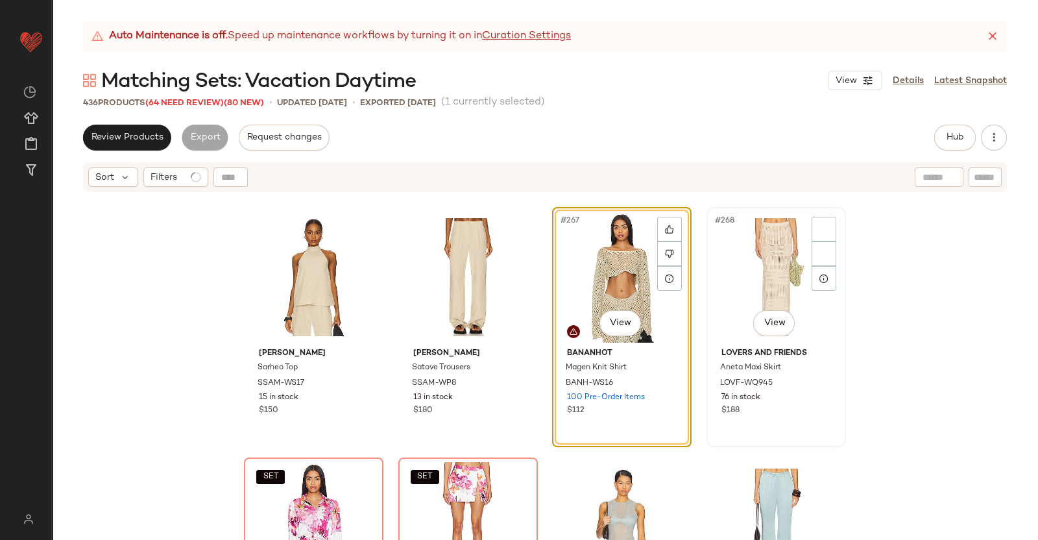
click at [783, 243] on div "#268 View" at bounding box center [776, 277] width 130 height 131
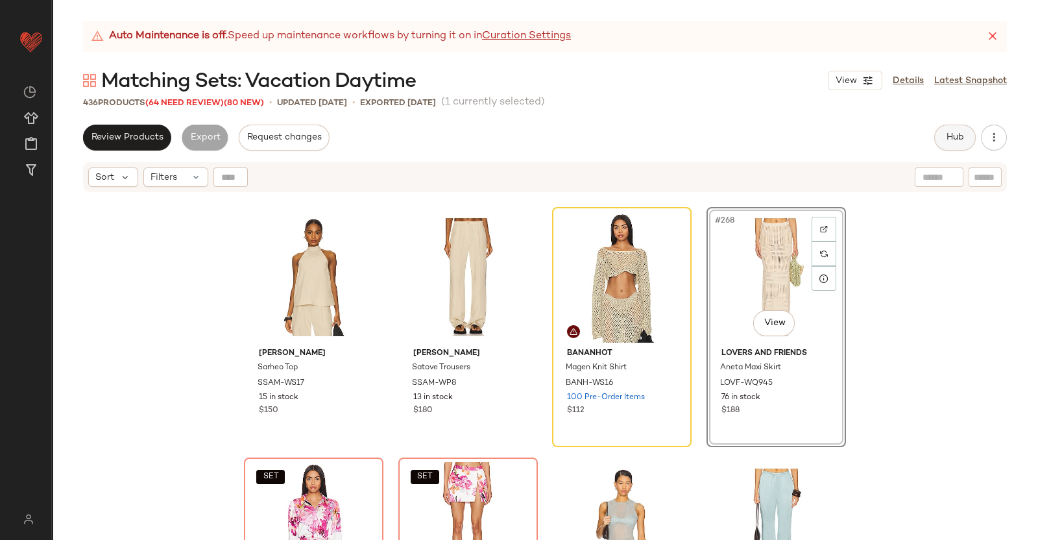
click at [951, 130] on button "Hub" at bounding box center [955, 138] width 42 height 26
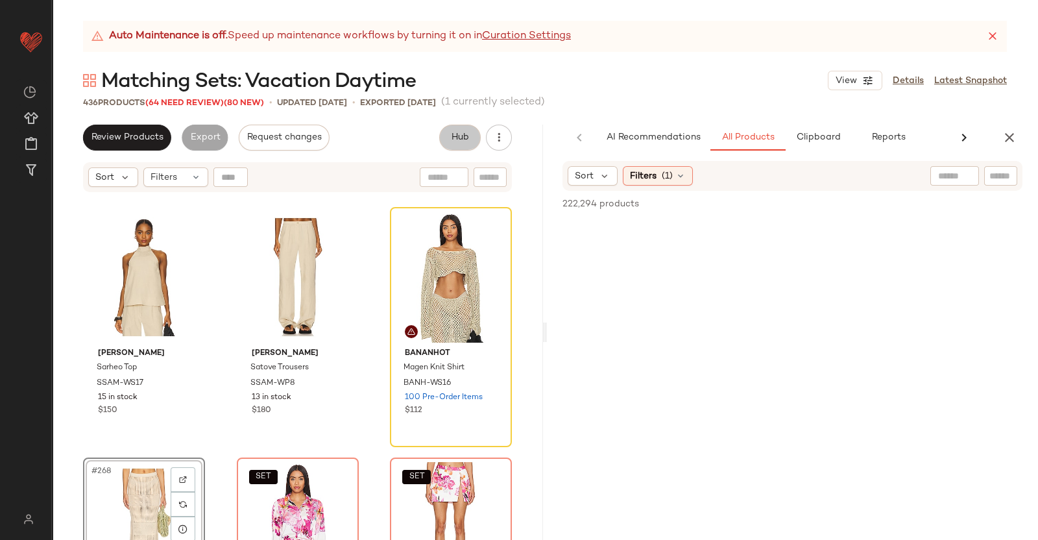
drag, startPoint x: 951, startPoint y: 130, endPoint x: 992, endPoint y: 176, distance: 62.0
click at [992, 176] on input "text" at bounding box center [1001, 176] width 23 height 14
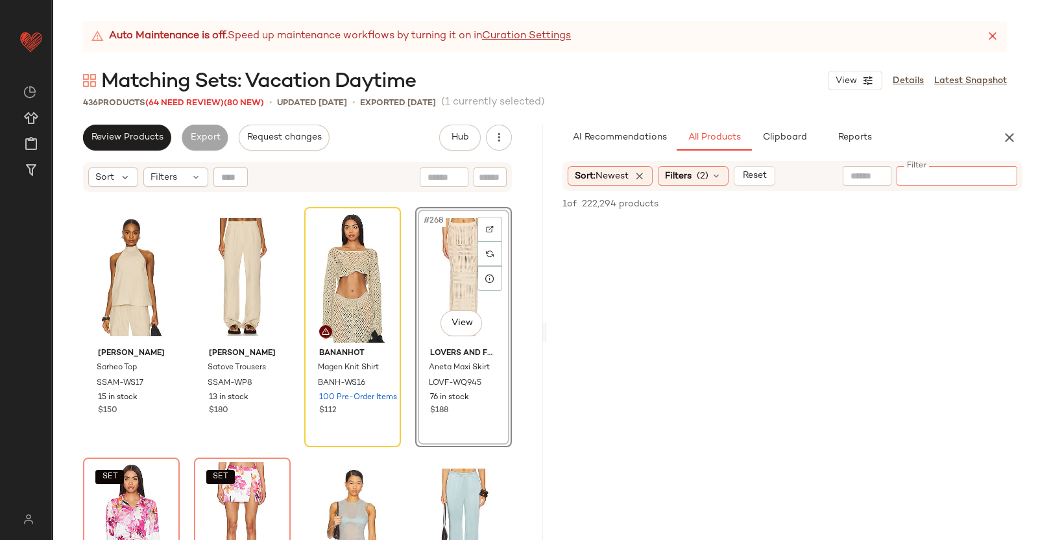
paste input "*********"
type input "*********"
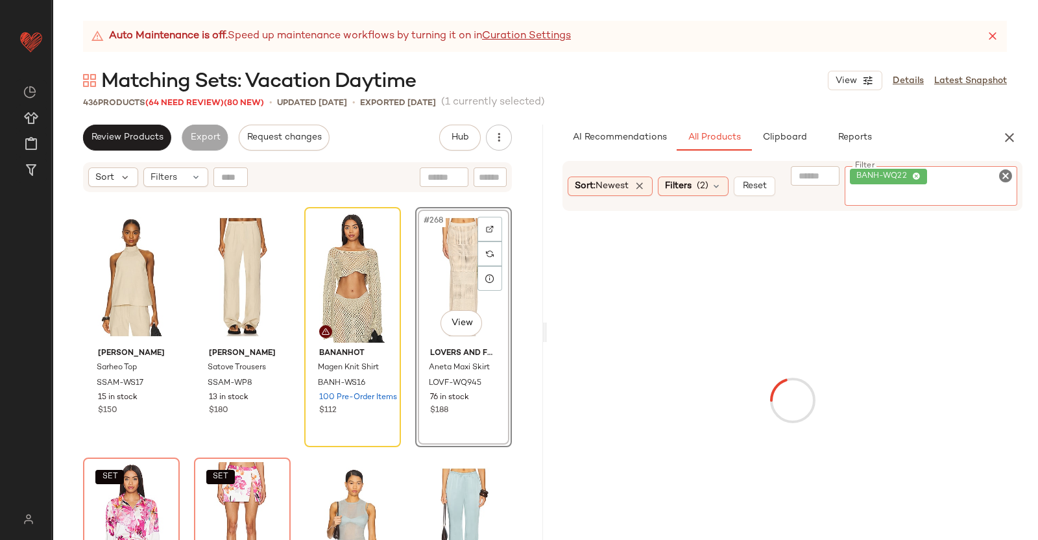
click at [443, 256] on div "#268 View" at bounding box center [464, 277] width 88 height 131
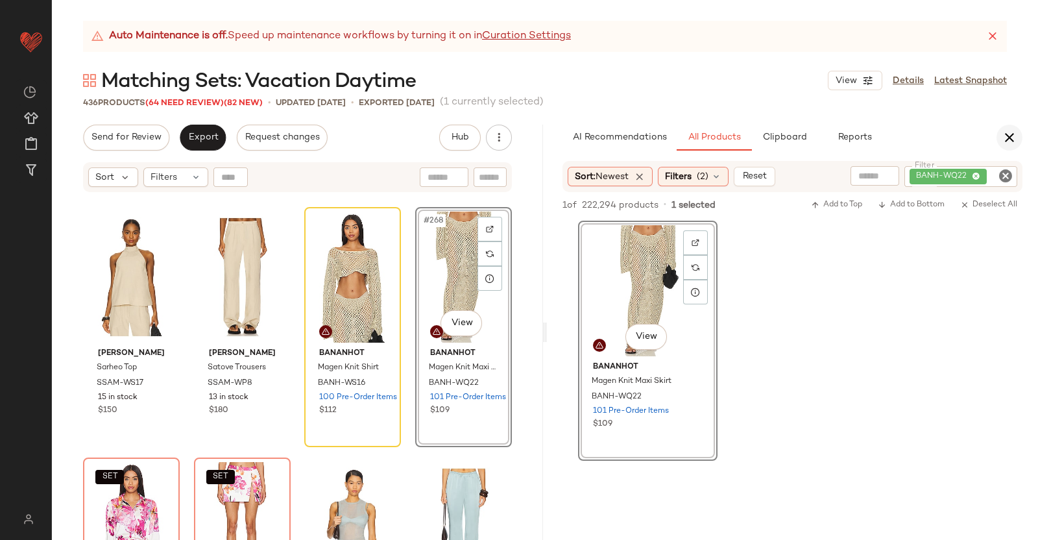
click at [1008, 134] on icon "button" at bounding box center [1010, 138] width 16 height 16
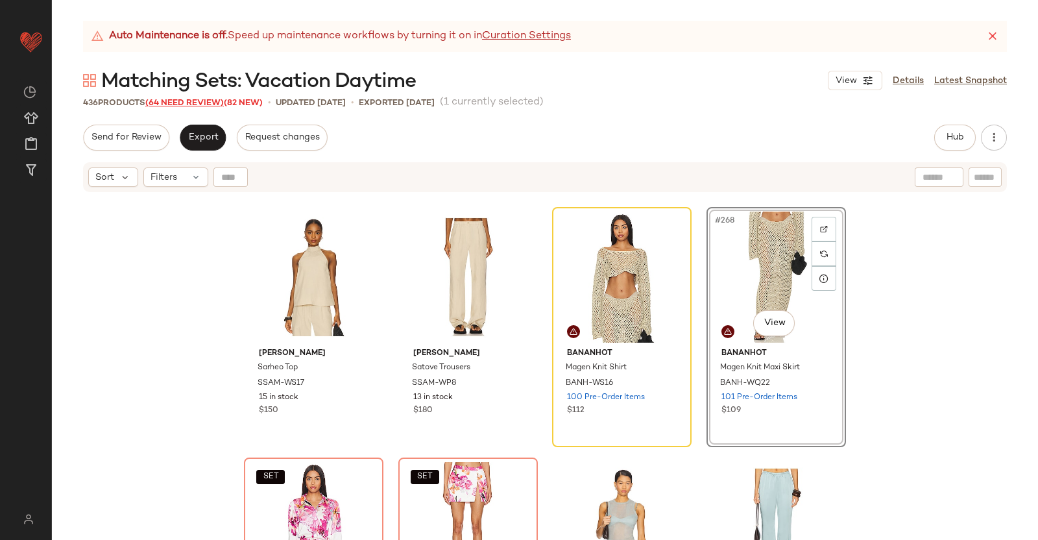
click at [191, 99] on span "(64 Need Review)" at bounding box center [184, 103] width 79 height 9
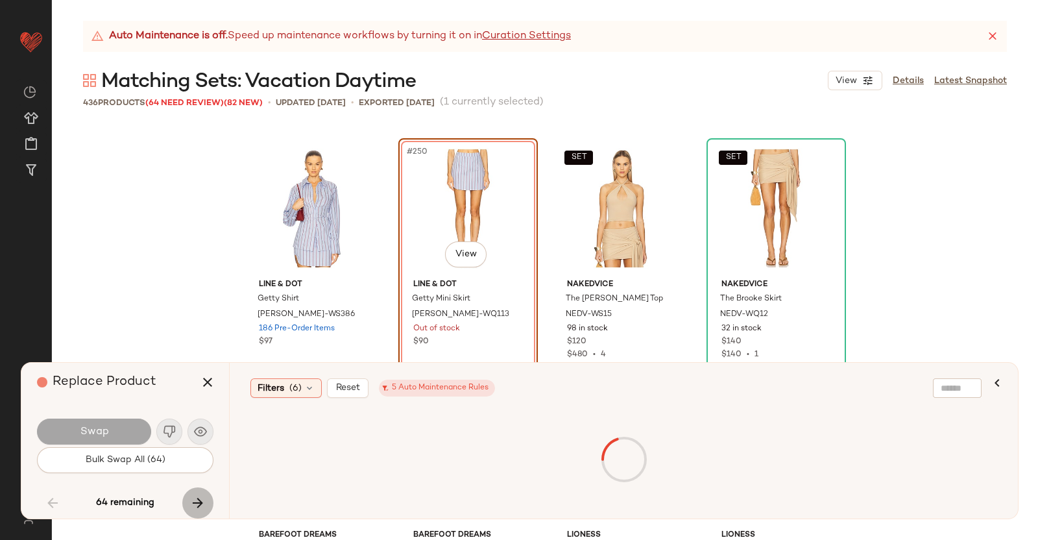
drag, startPoint x: 201, startPoint y: 504, endPoint x: 185, endPoint y: 492, distance: 20.0
click at [201, 504] on icon "button" at bounding box center [198, 503] width 16 height 16
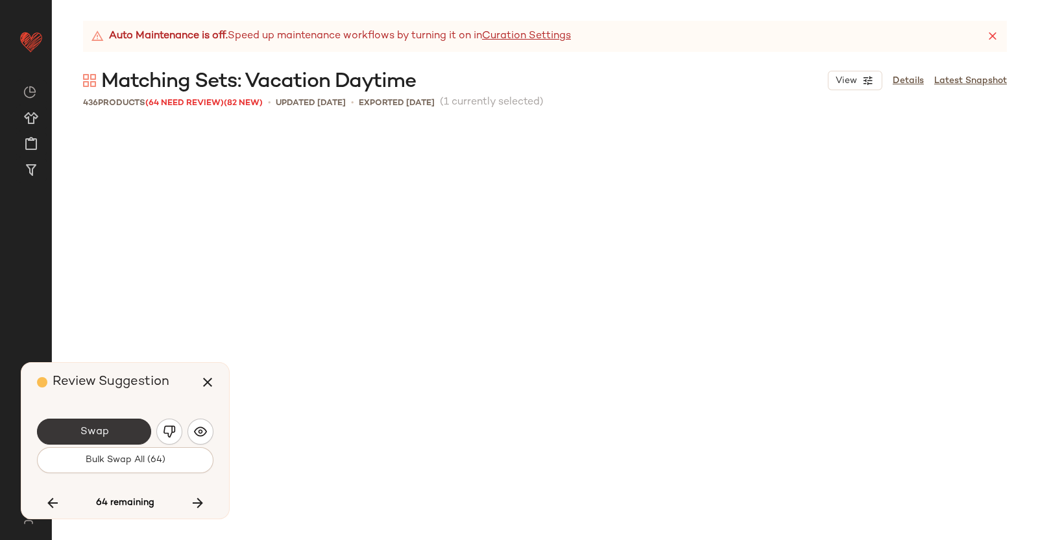
scroll to position [16532, 0]
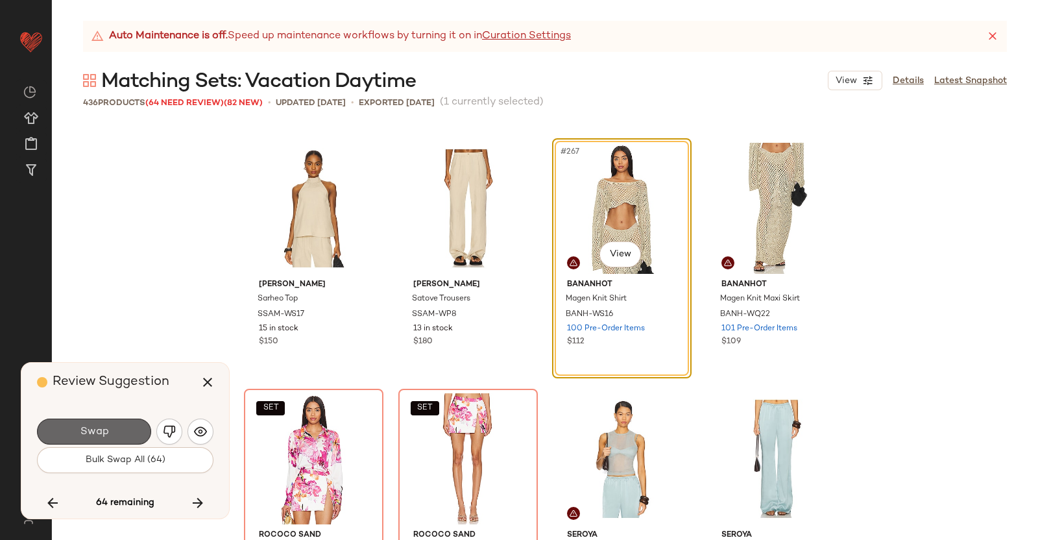
click at [110, 430] on button "Swap" at bounding box center [94, 432] width 114 height 26
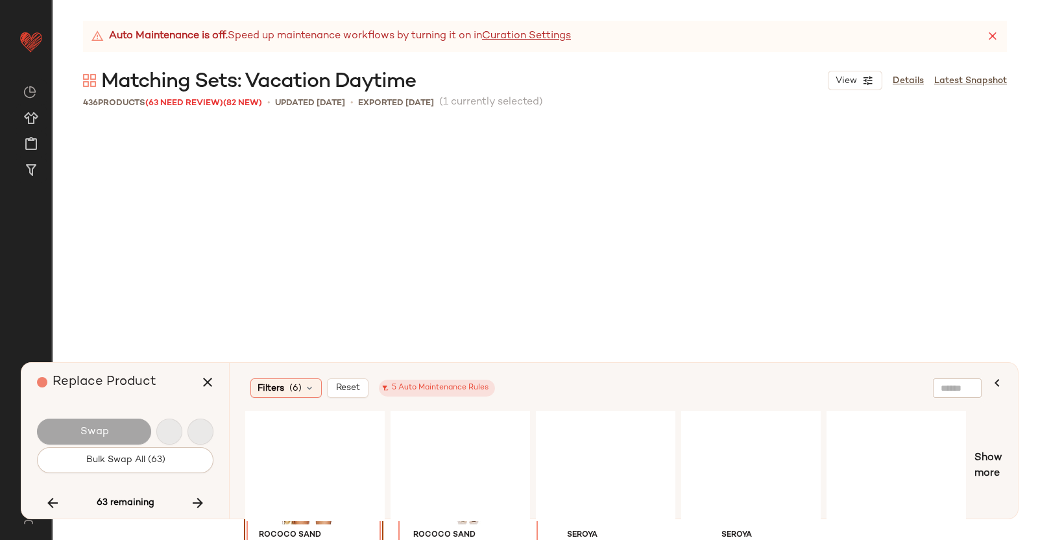
scroll to position [16782, 0]
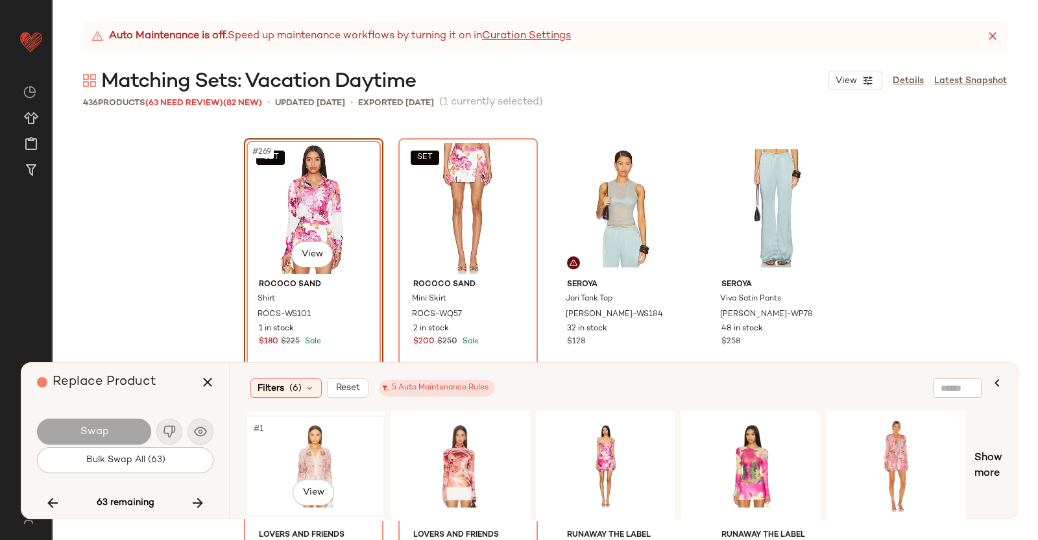
click at [315, 448] on div "#1 View" at bounding box center [315, 466] width 130 height 92
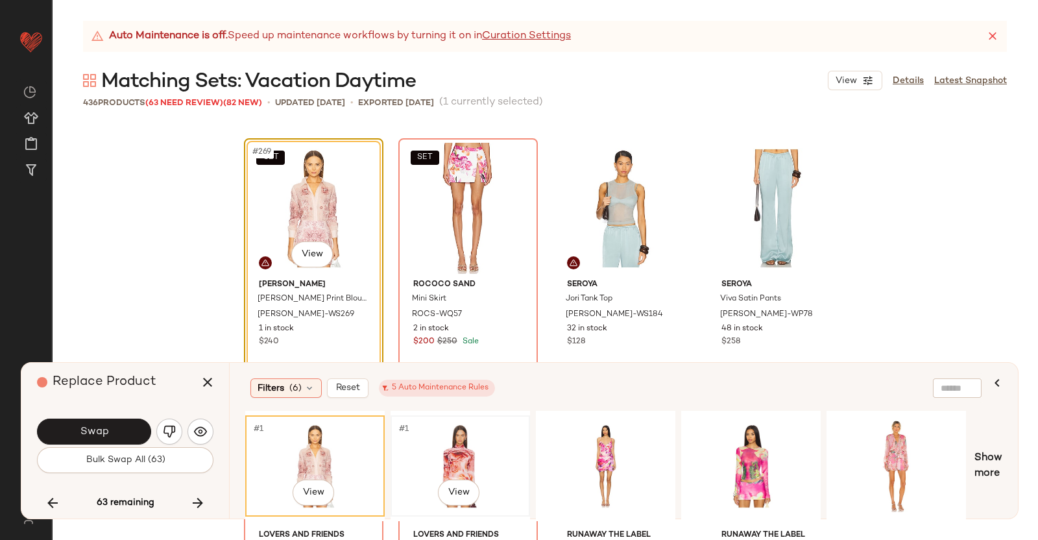
click at [444, 450] on div "#1 View" at bounding box center [460, 466] width 130 height 92
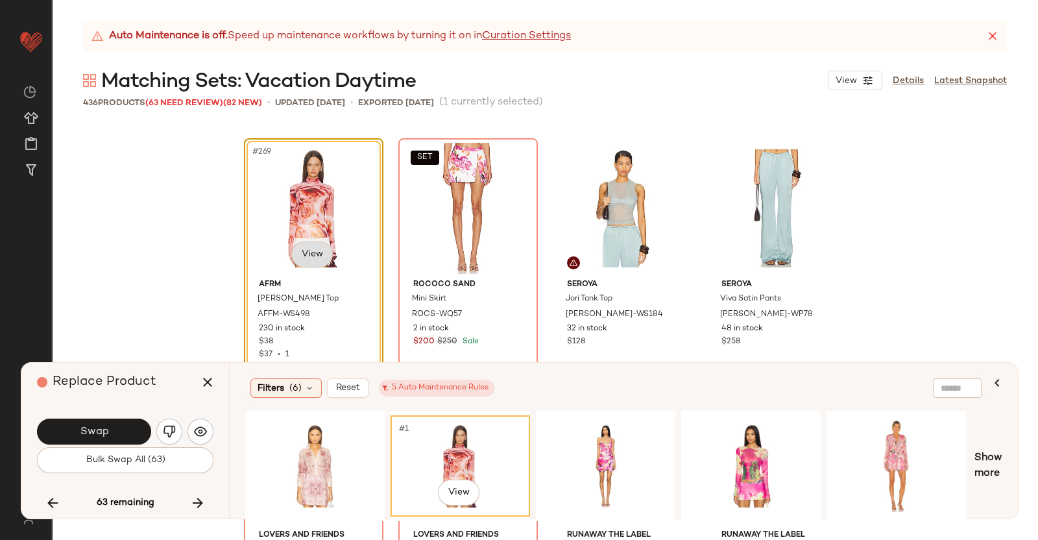
click at [315, 260] on body "Revolve ** Dashboard All Products Global Clipboards (38) Curations (350) Kriste…" at bounding box center [519, 270] width 1038 height 540
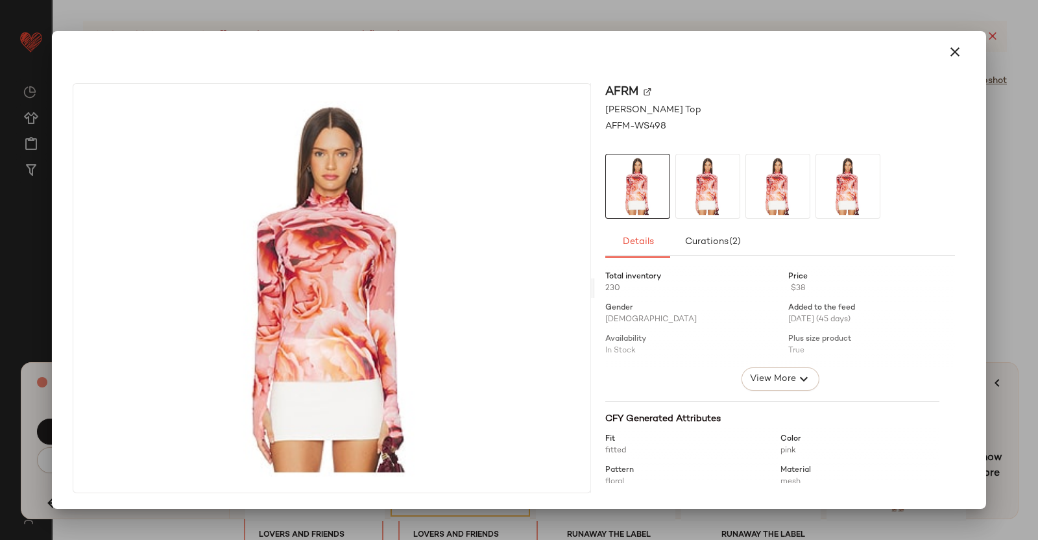
click at [652, 93] on div "AFRM" at bounding box center [780, 92] width 350 height 18
click at [644, 93] on img at bounding box center [648, 92] width 8 height 8
drag, startPoint x: 999, startPoint y: 195, endPoint x: 1010, endPoint y: 199, distance: 11.1
click at [999, 196] on div at bounding box center [519, 270] width 1038 height 540
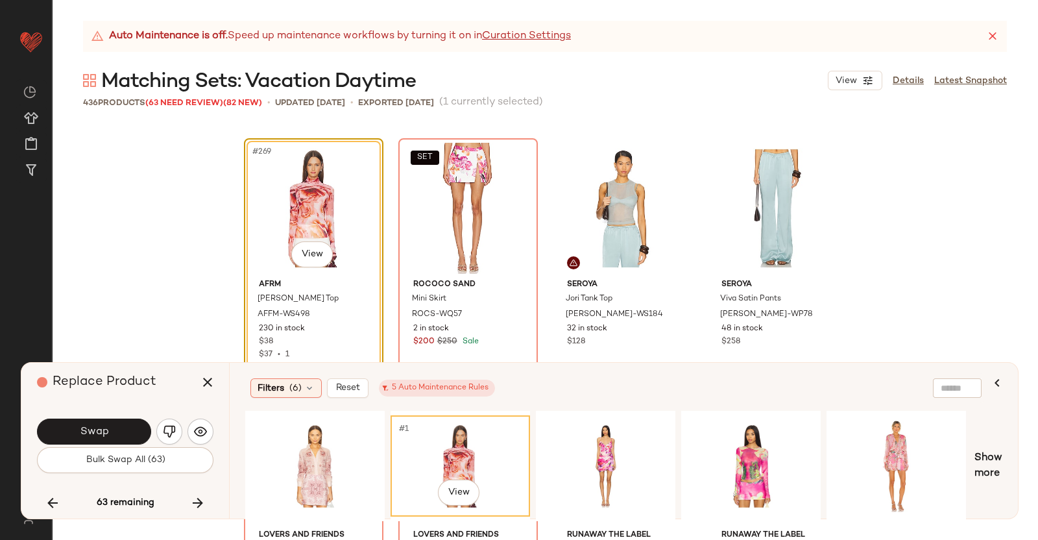
click at [184, 384] on div "Replace Product" at bounding box center [130, 382] width 186 height 39
click at [199, 380] on button "button" at bounding box center [207, 382] width 31 height 31
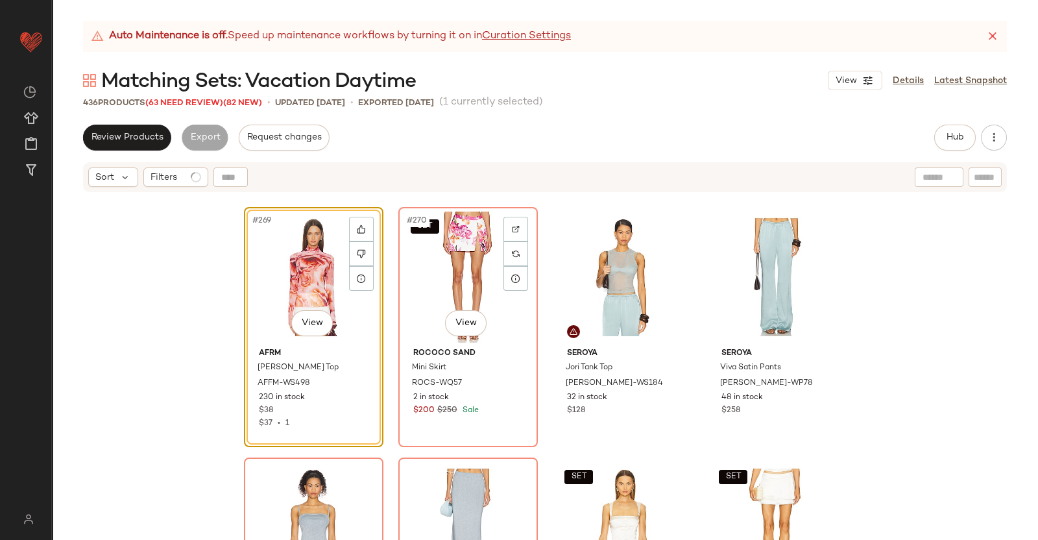
drag, startPoint x: 433, startPoint y: 248, endPoint x: 616, endPoint y: 206, distance: 187.8
click at [433, 249] on div "SET #270 View" at bounding box center [468, 277] width 130 height 131
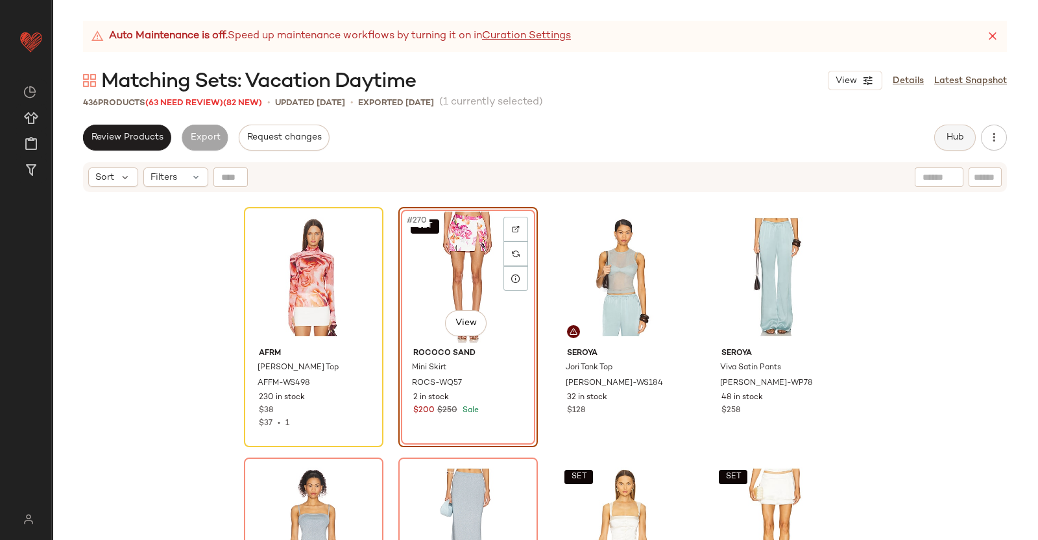
click at [953, 141] on span "Hub" at bounding box center [955, 137] width 18 height 10
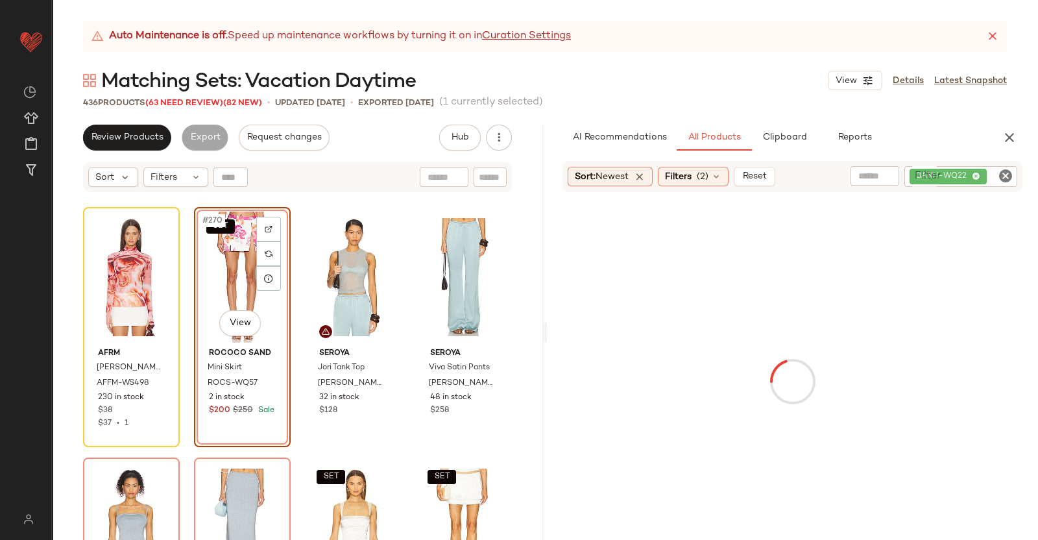
click at [984, 185] on div "BANH-WQ22" at bounding box center [961, 176] width 113 height 21
paste input "*********"
type input "*********"
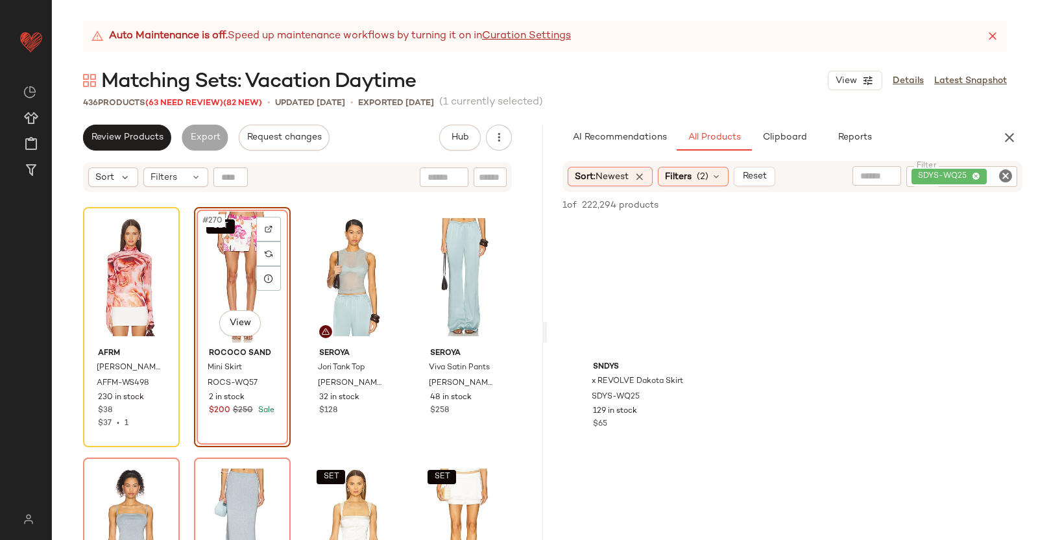
click at [229, 270] on div "SET #270 View" at bounding box center [243, 277] width 88 height 131
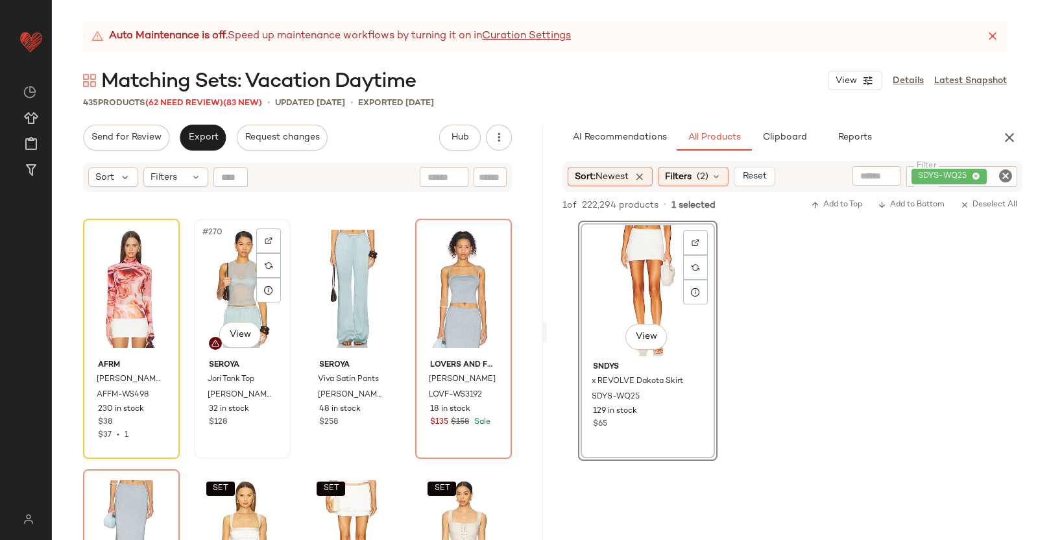
scroll to position [16770, 0]
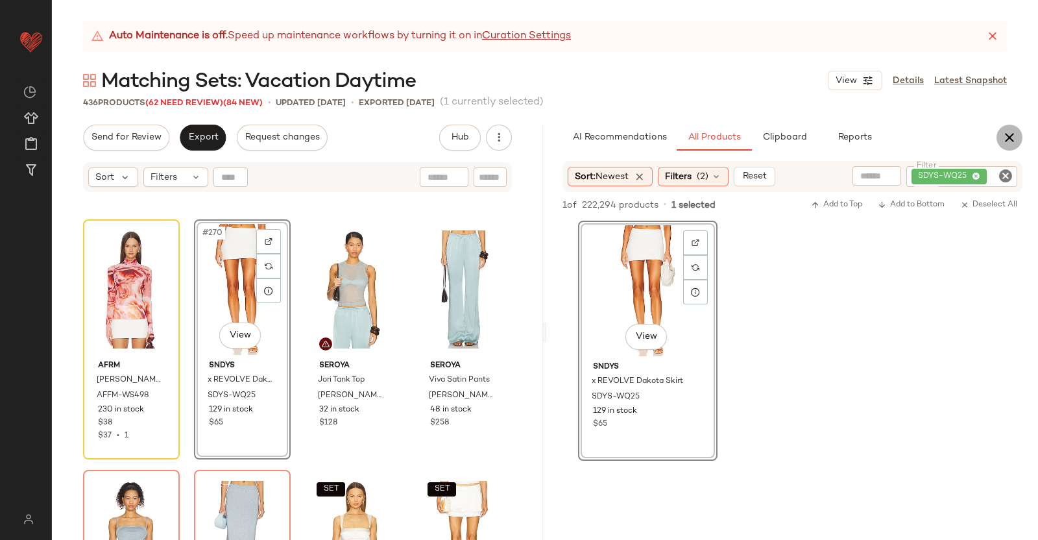
click at [1009, 141] on icon "button" at bounding box center [1010, 138] width 16 height 16
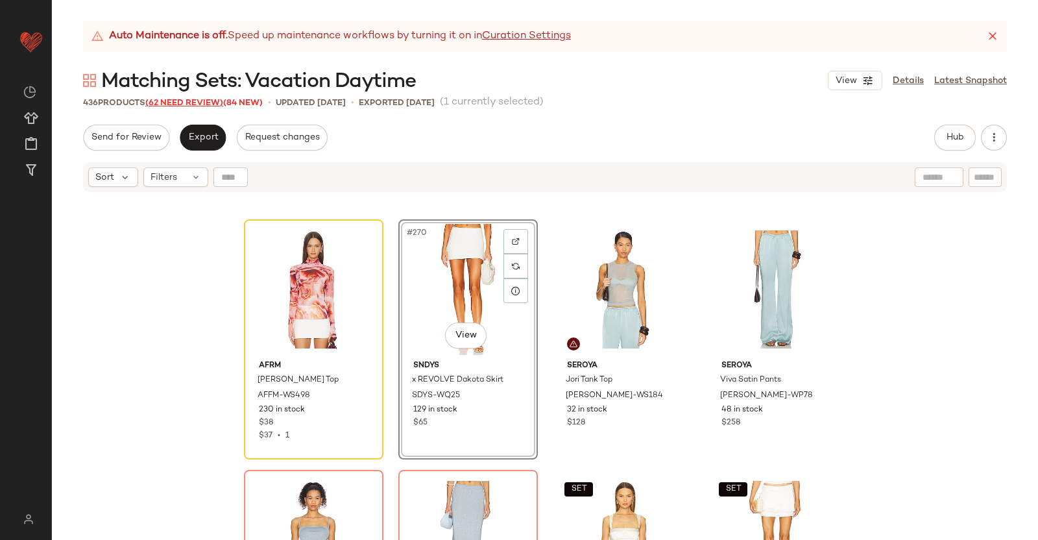
click at [174, 102] on span "(62 Need Review)" at bounding box center [184, 103] width 78 height 9
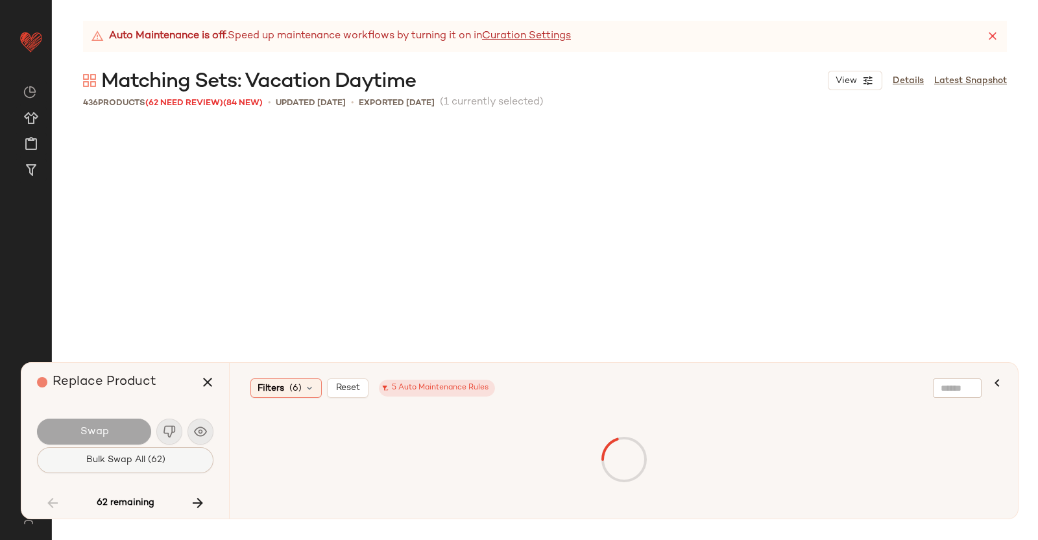
scroll to position [15530, 0]
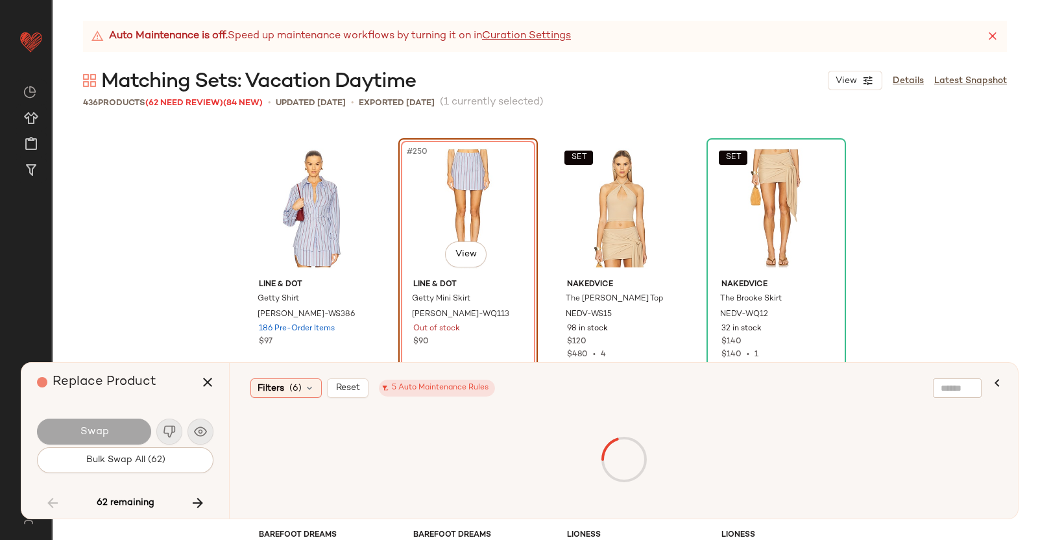
click at [175, 498] on div "62 remaining" at bounding box center [125, 502] width 177 height 31
click at [193, 501] on icon "button" at bounding box center [198, 503] width 16 height 16
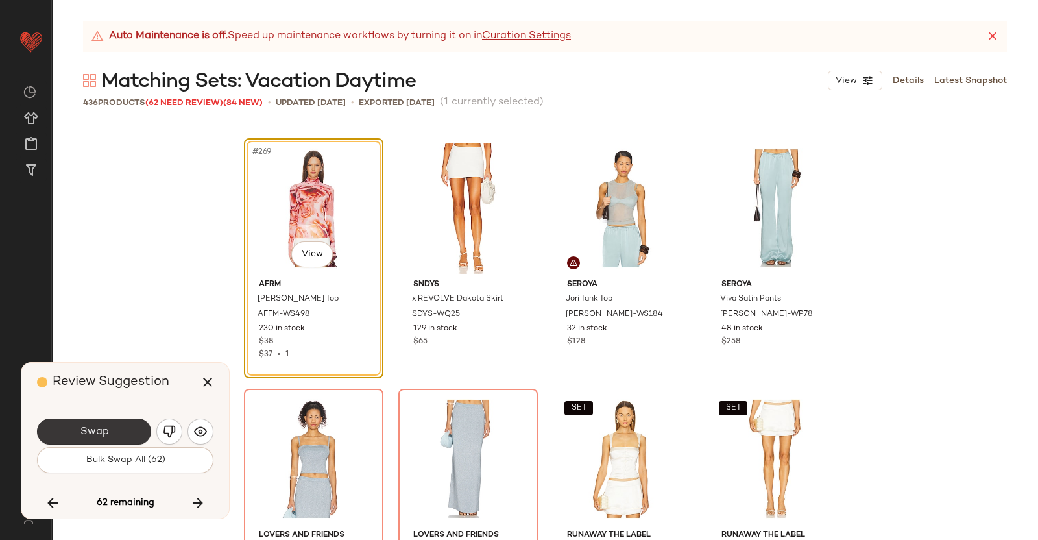
click at [117, 431] on button "Swap" at bounding box center [94, 432] width 114 height 26
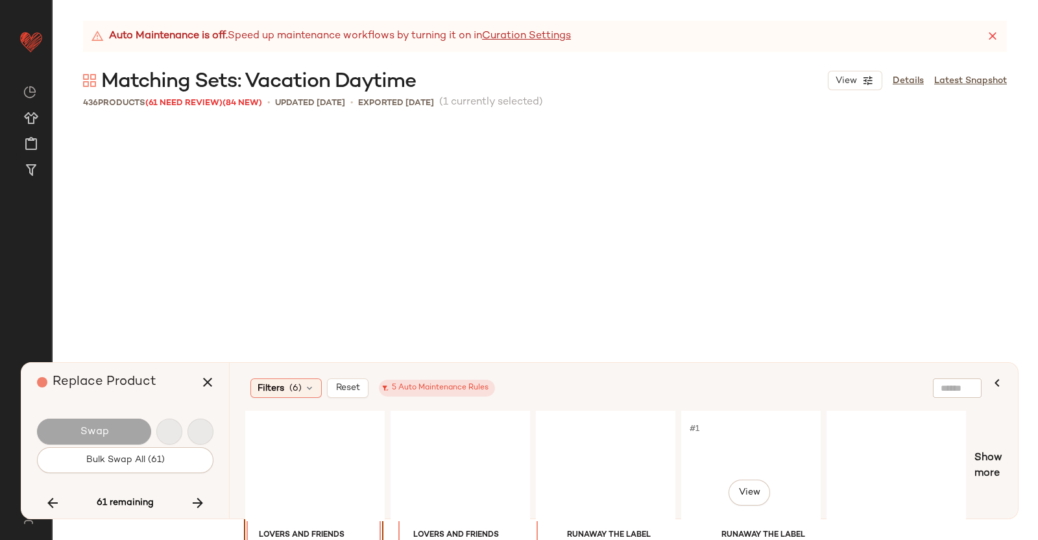
scroll to position [17033, 0]
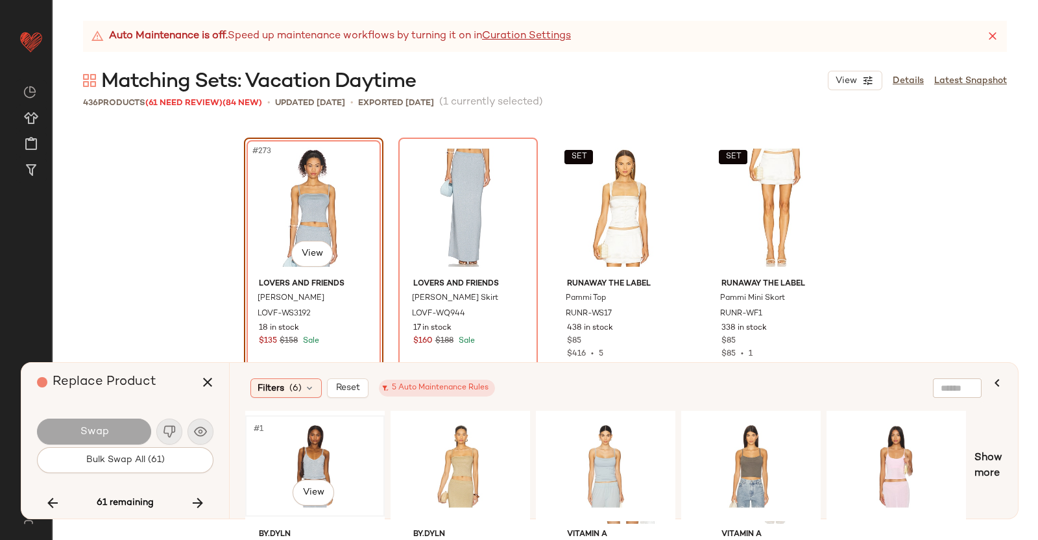
click at [318, 453] on div "#1 View" at bounding box center [315, 466] width 130 height 92
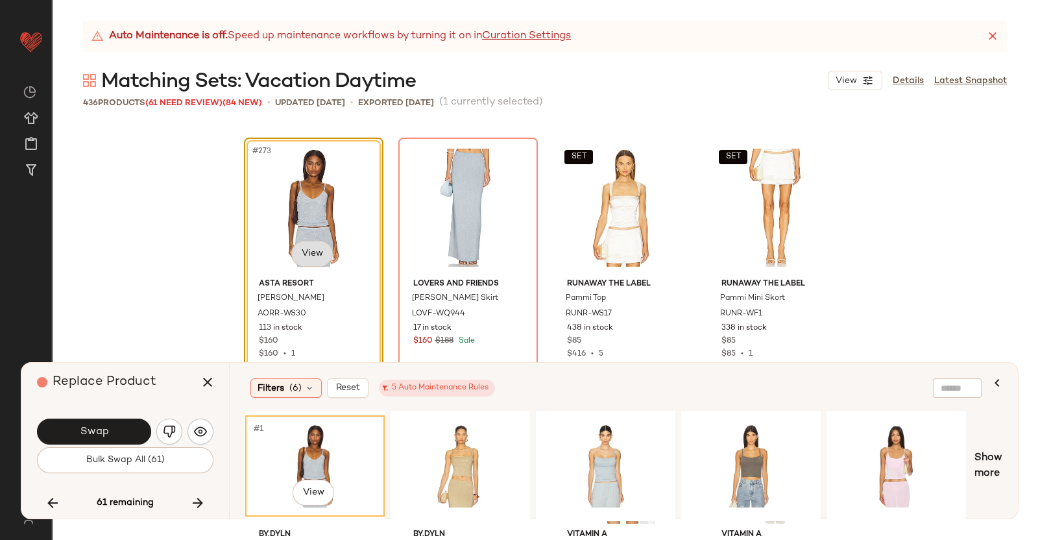
click at [311, 256] on body "Revolve ** Dashboard All Products Global Clipboards (38) Curations (350) Kriste…" at bounding box center [519, 270] width 1038 height 540
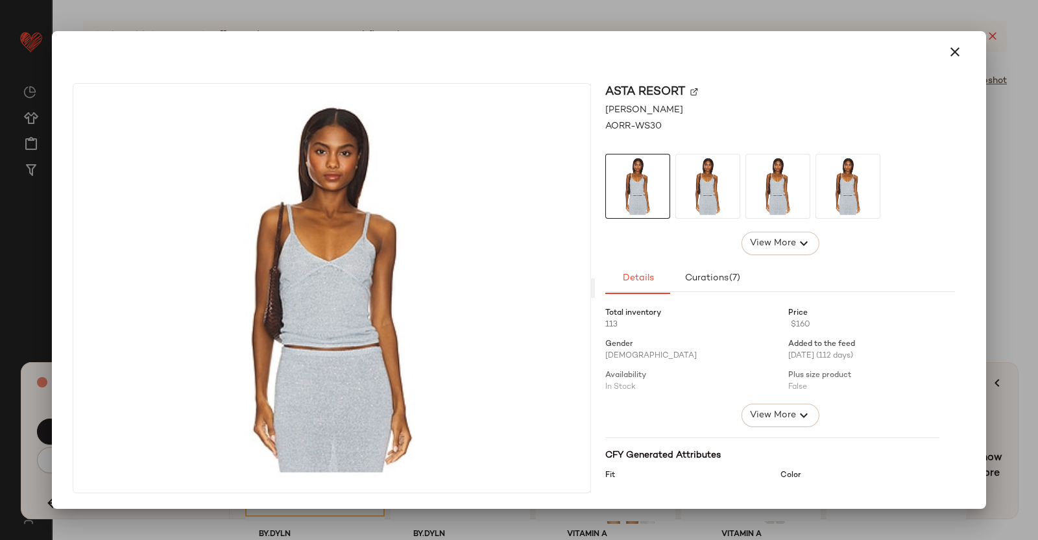
click at [698, 91] on img at bounding box center [694, 92] width 8 height 8
drag, startPoint x: 1038, startPoint y: 199, endPoint x: 762, endPoint y: 252, distance: 280.2
click at [1038, 199] on div at bounding box center [519, 270] width 1038 height 540
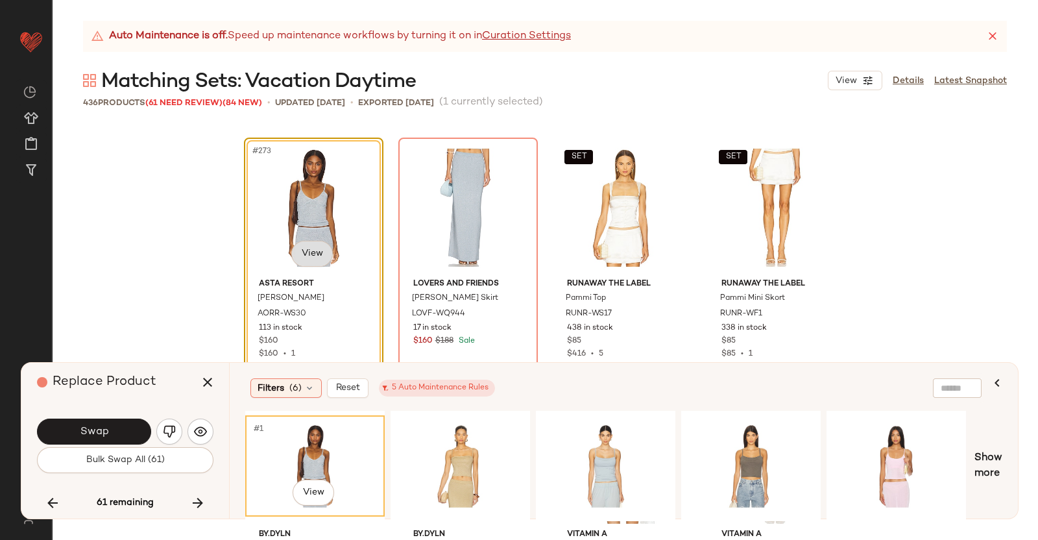
click at [217, 378] on button "button" at bounding box center [207, 382] width 31 height 31
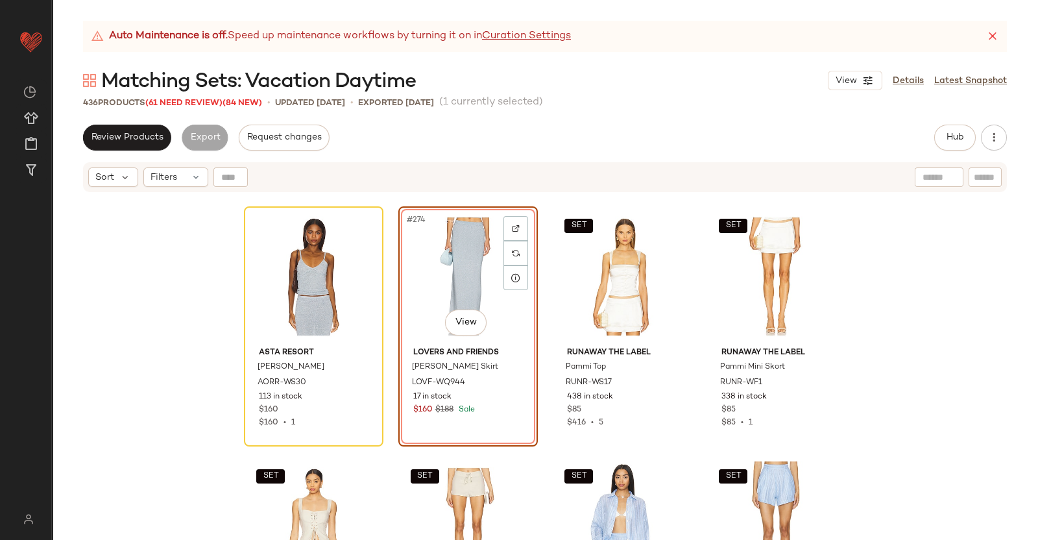
click at [973, 121] on div "Auto Maintenance is off. Speed up maintenance workflows by turning it on in Cur…" at bounding box center [545, 280] width 986 height 519
click at [960, 130] on button "Hub" at bounding box center [955, 138] width 42 height 26
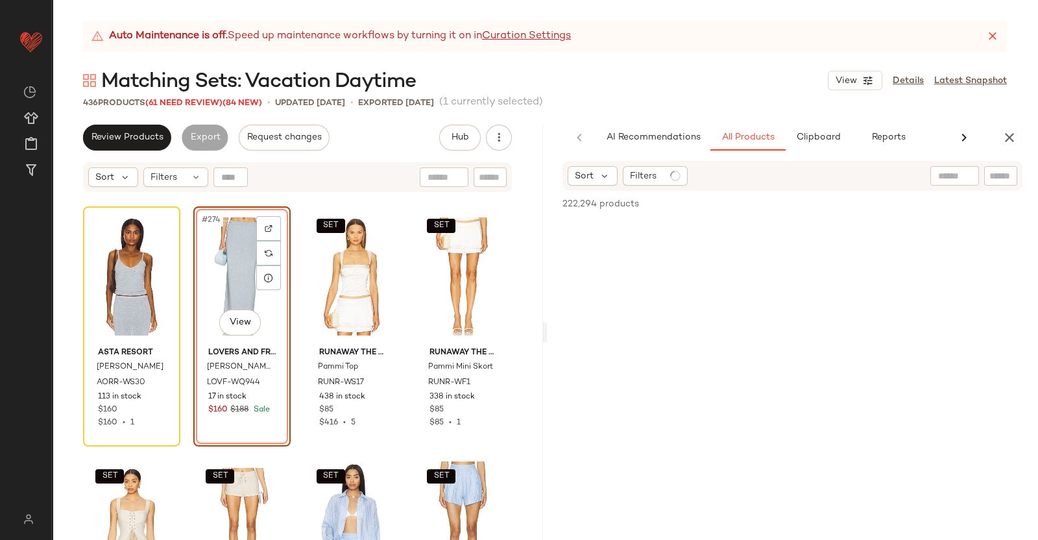
click at [982, 178] on div at bounding box center [974, 175] width 87 height 19
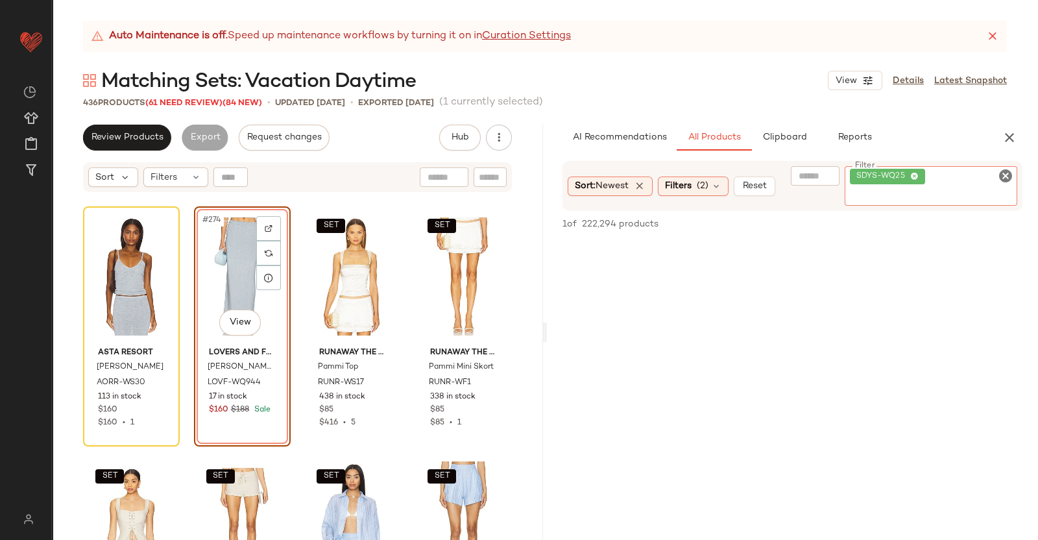
click at [1002, 167] on div "SDYS-WQ25" at bounding box center [931, 186] width 173 height 40
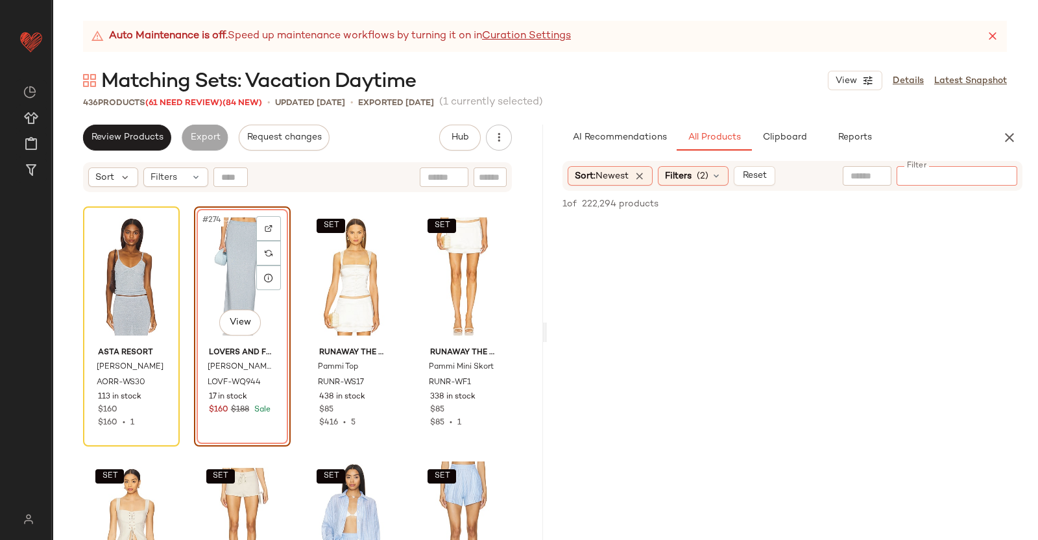
paste input "*********"
type input "*********"
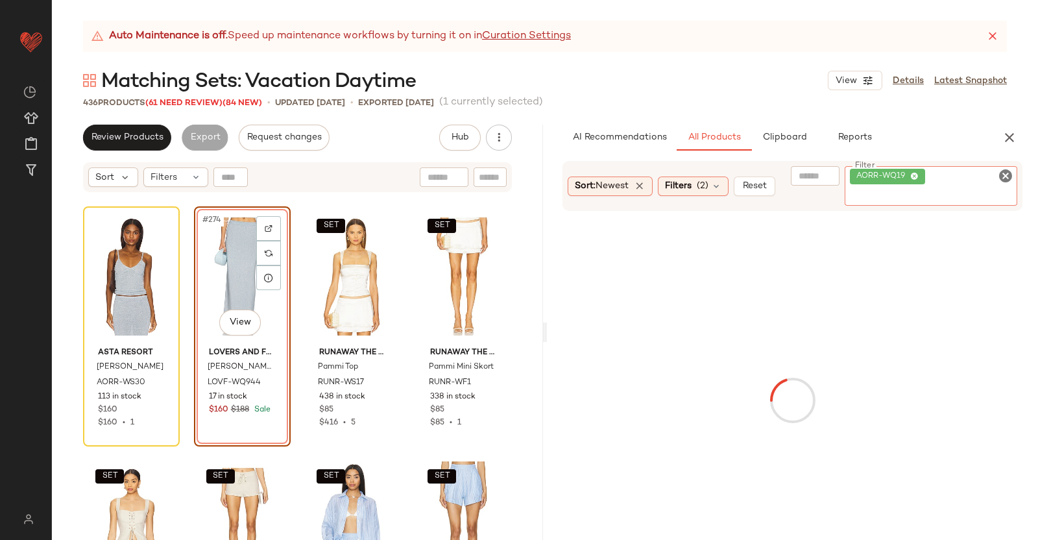
click at [242, 248] on div "#274 View" at bounding box center [243, 276] width 88 height 131
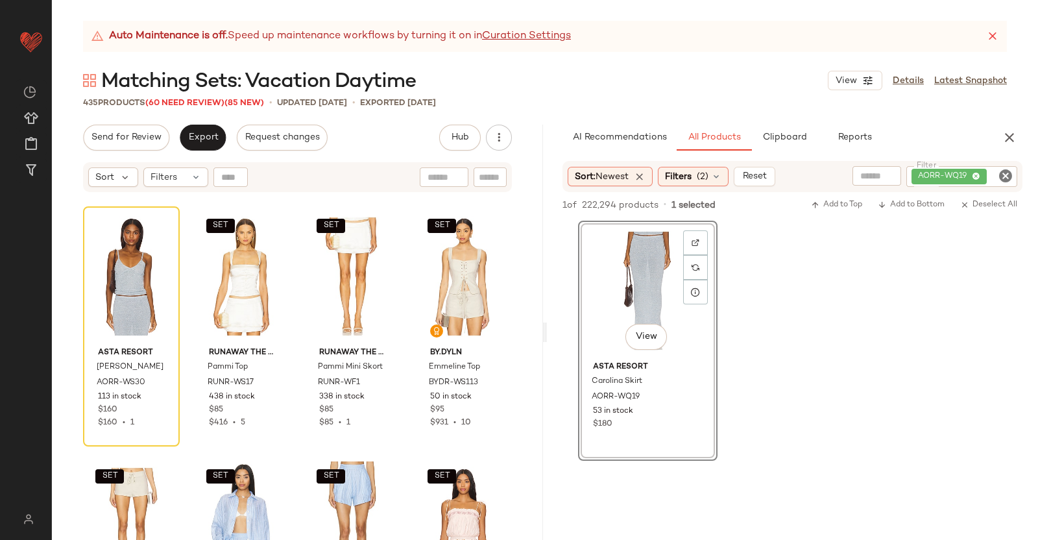
scroll to position [17031, 0]
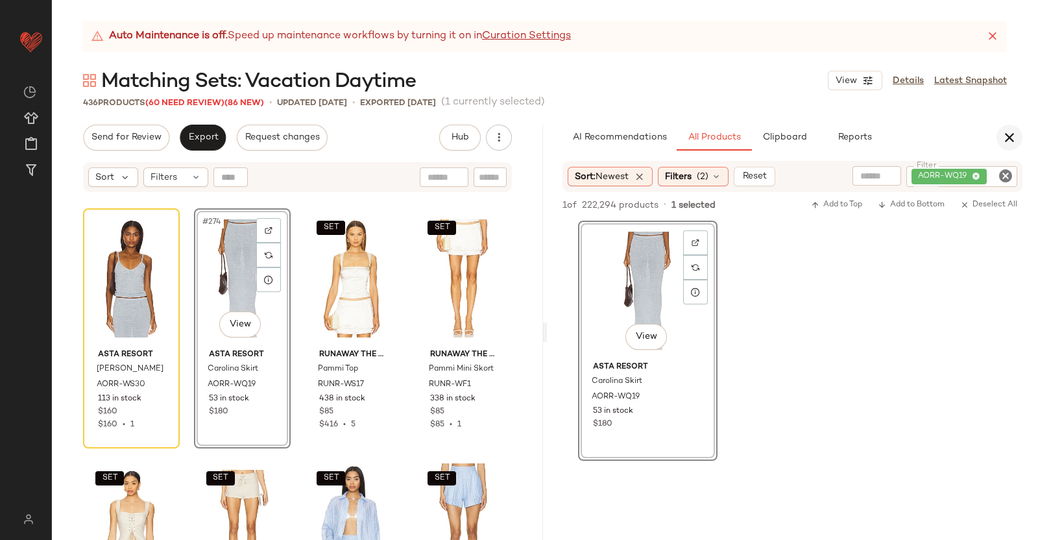
click at [1006, 140] on icon "button" at bounding box center [1010, 138] width 16 height 16
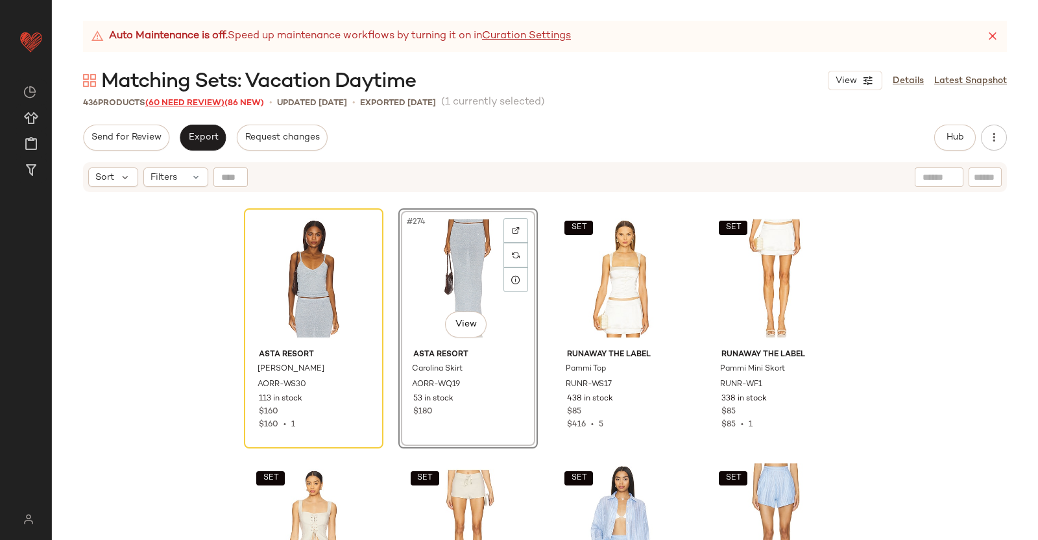
click at [182, 104] on span "(60 Need Review)" at bounding box center [184, 103] width 79 height 9
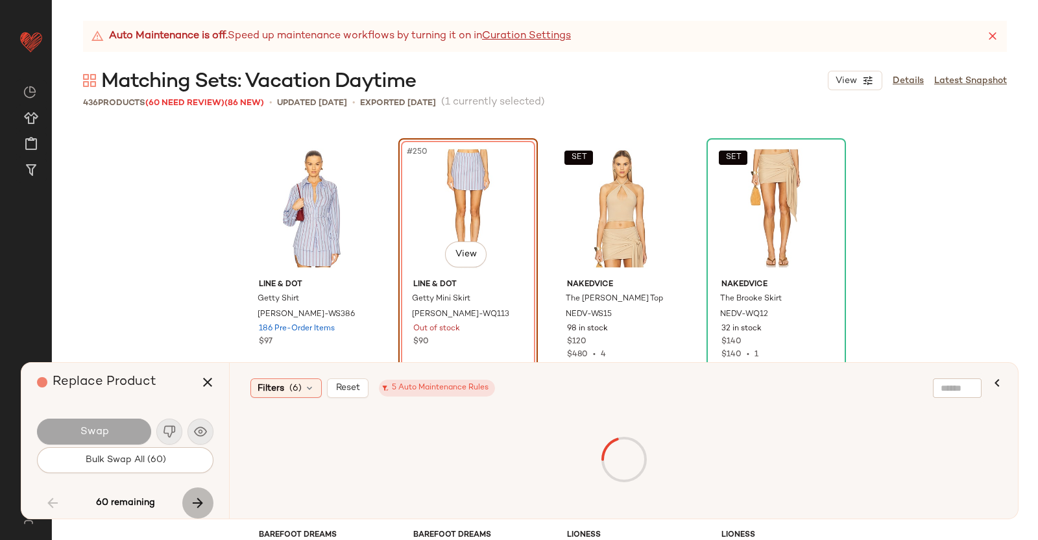
click at [211, 506] on button "button" at bounding box center [197, 502] width 31 height 31
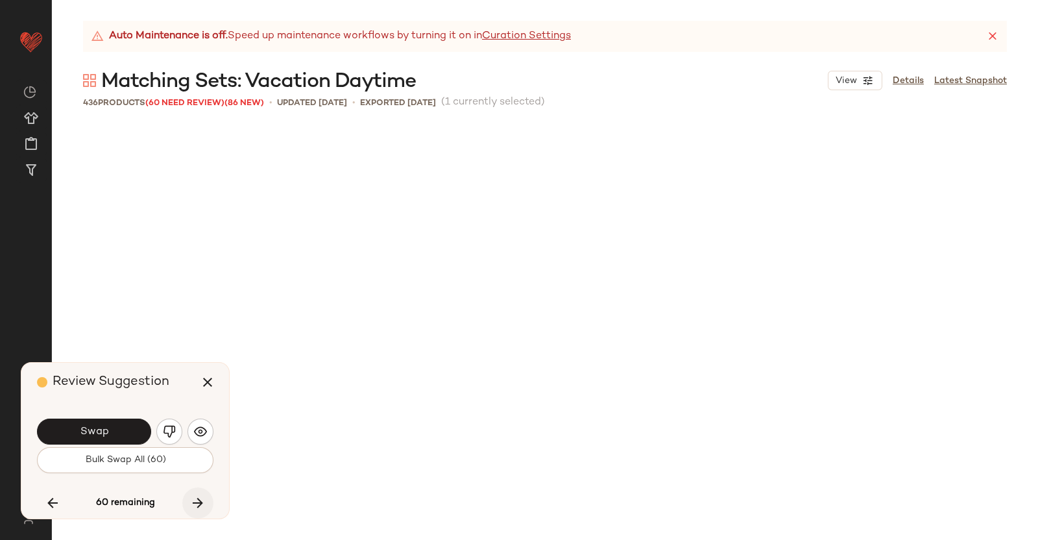
scroll to position [17033, 0]
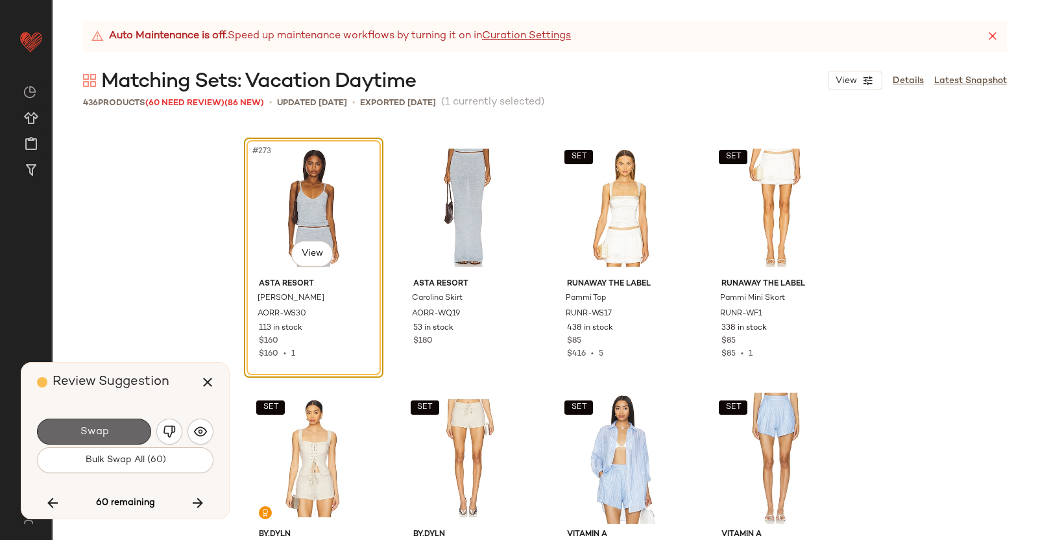
click at [103, 433] on span "Swap" at bounding box center [93, 432] width 29 height 12
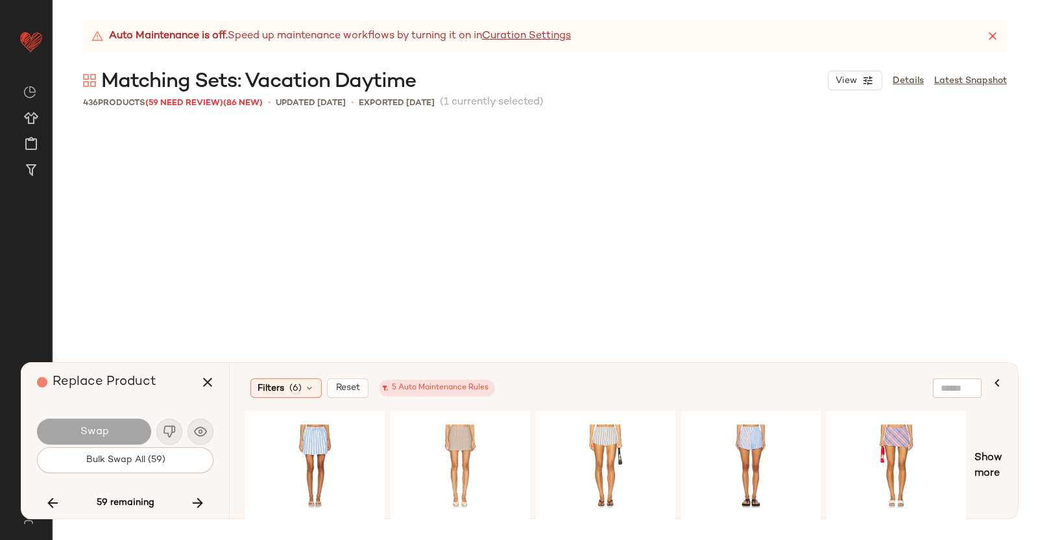
scroll to position [17533, 0]
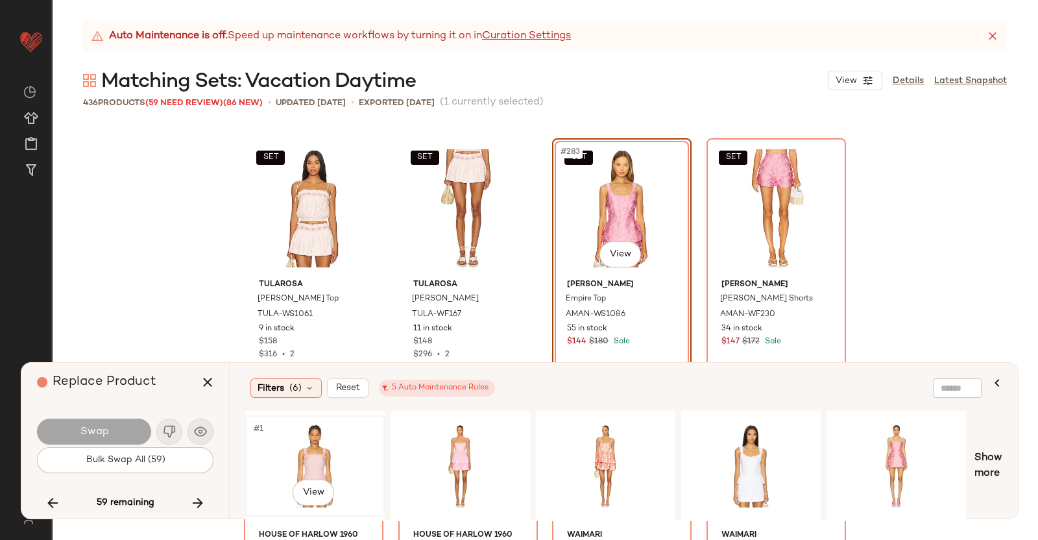
click at [334, 428] on div "#1 View" at bounding box center [315, 466] width 130 height 92
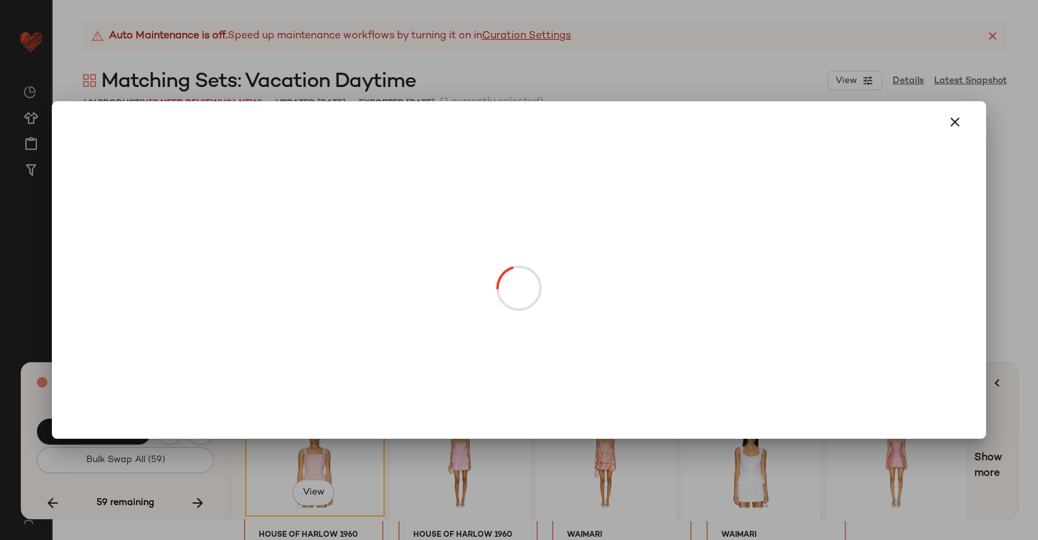
click at [617, 251] on body "Revolve ** Dashboard All Products Global Clipboards (38) Curations (350) Kriste…" at bounding box center [519, 270] width 1038 height 540
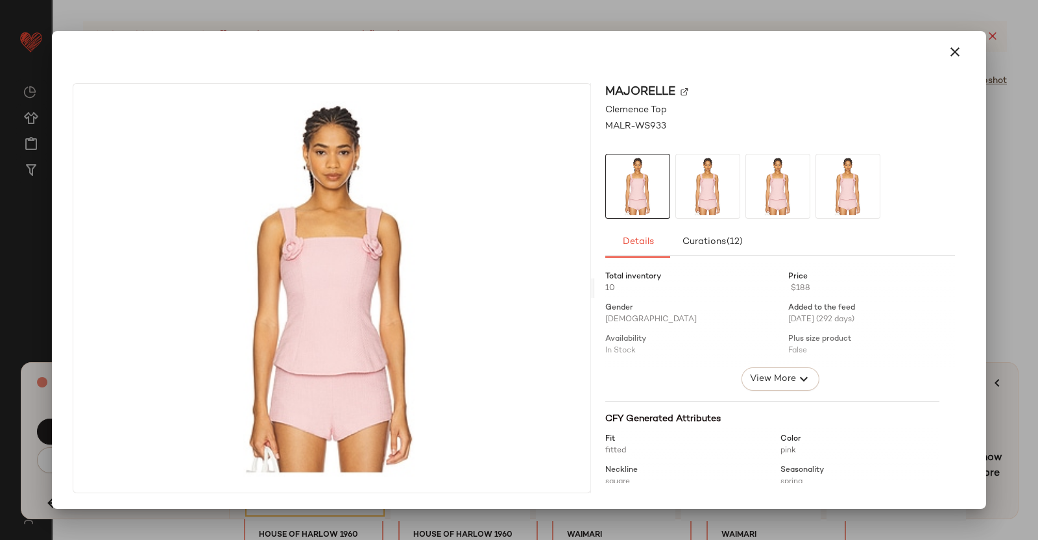
click at [685, 90] on img at bounding box center [685, 92] width 8 height 8
click at [1038, 248] on div at bounding box center [519, 270] width 1038 height 540
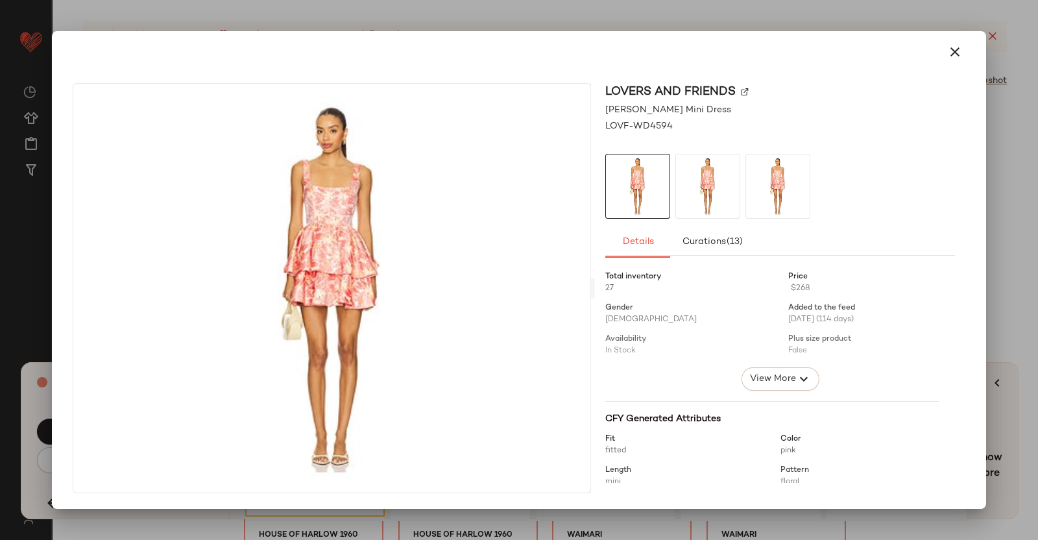
drag, startPoint x: 1038, startPoint y: 237, endPoint x: 860, endPoint y: 374, distance: 224.8
click at [1032, 251] on div at bounding box center [519, 270] width 1038 height 540
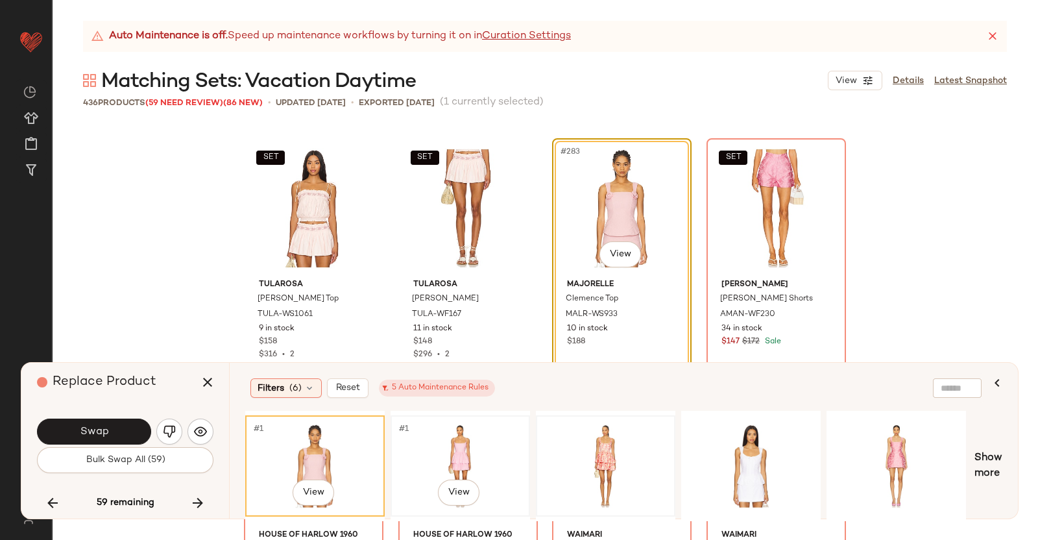
click at [409, 437] on div "#1 View" at bounding box center [460, 466] width 130 height 92
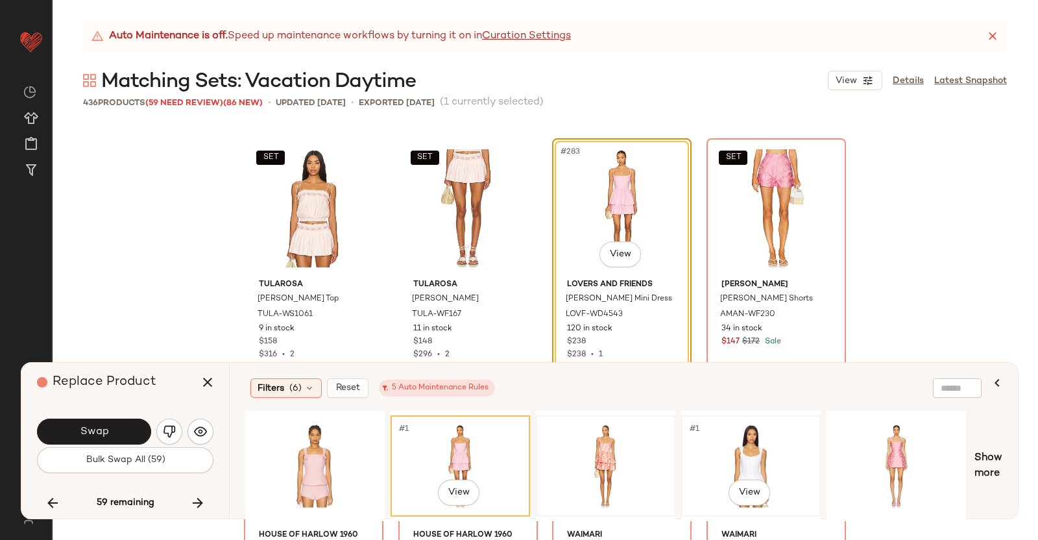
click at [766, 421] on div "#1 View" at bounding box center [751, 466] width 130 height 92
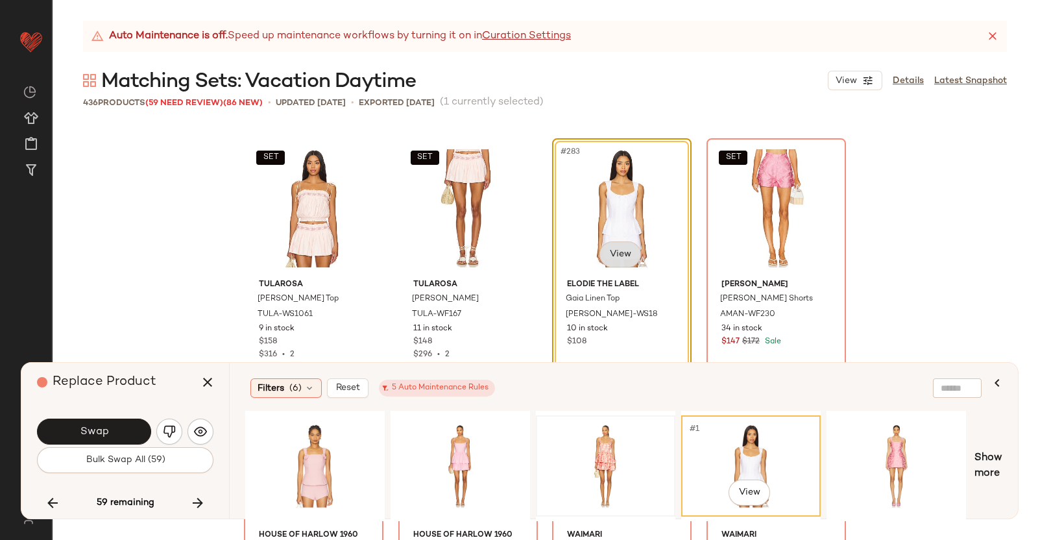
click at [600, 255] on body "Revolve ** Dashboard All Products Global Clipboards (38) Curations (350) Kriste…" at bounding box center [519, 270] width 1038 height 540
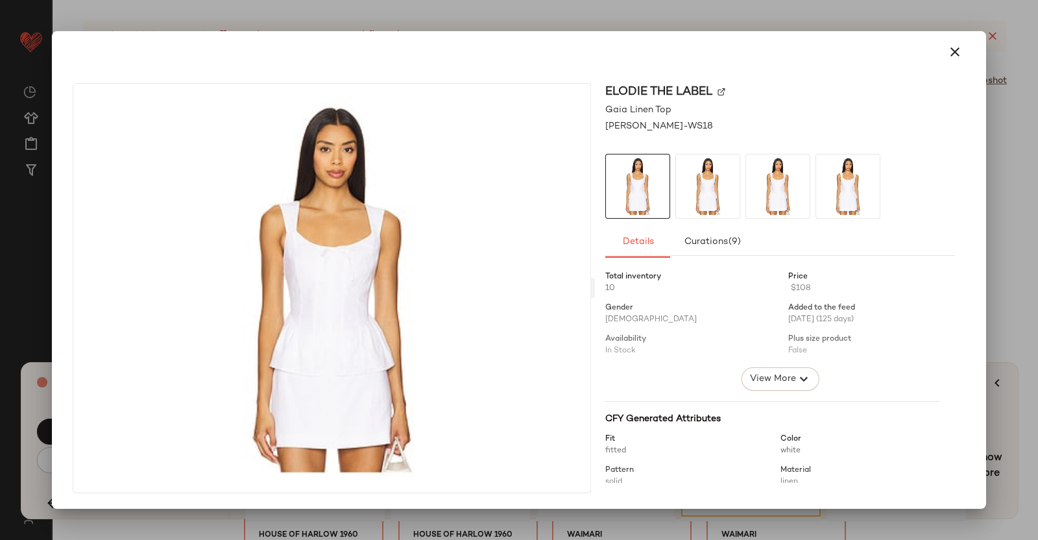
click at [725, 94] on img at bounding box center [722, 92] width 8 height 8
click at [1038, 181] on div at bounding box center [519, 270] width 1038 height 540
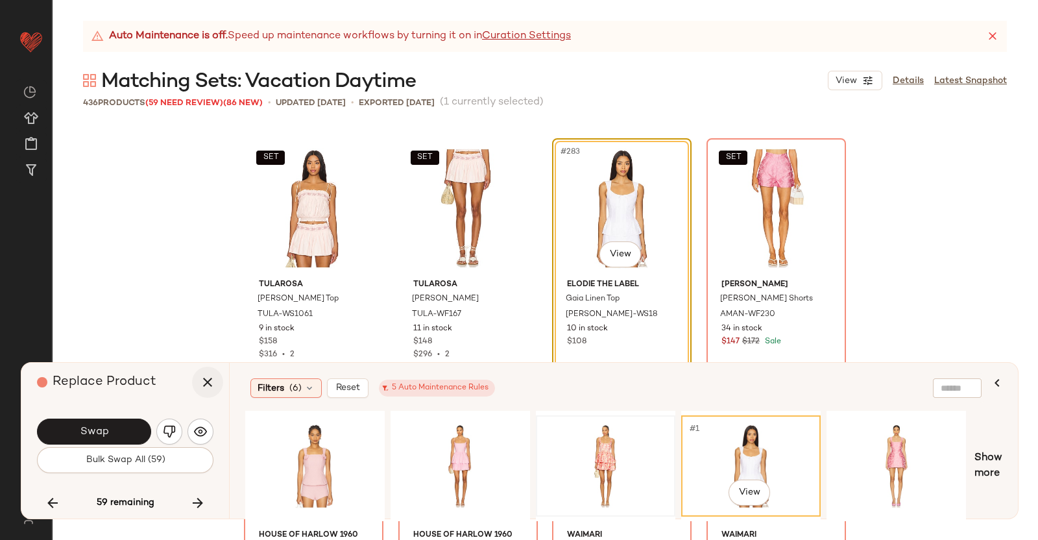
click at [209, 378] on icon "button" at bounding box center [208, 382] width 16 height 16
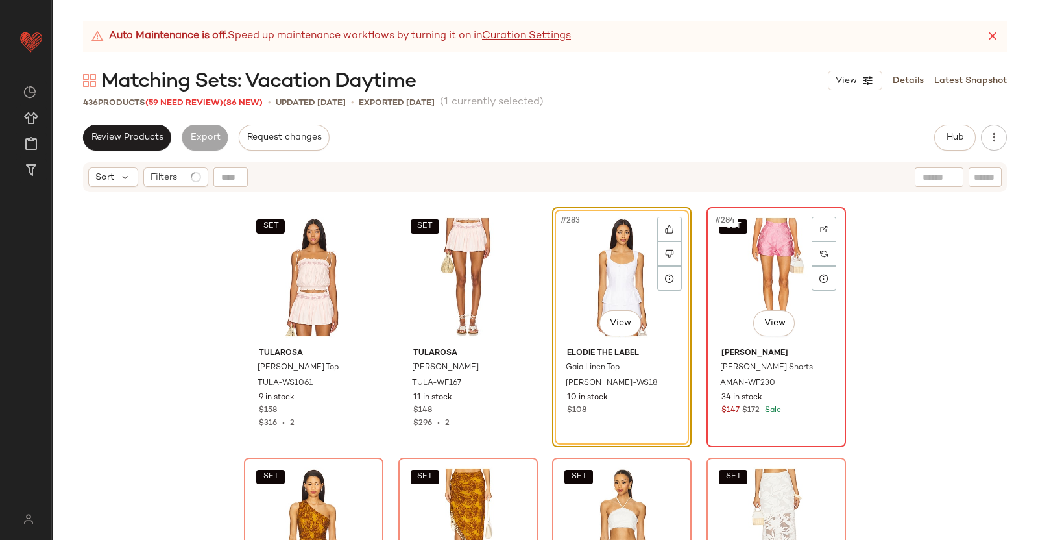
click at [761, 252] on div "SET #284 View" at bounding box center [776, 277] width 130 height 131
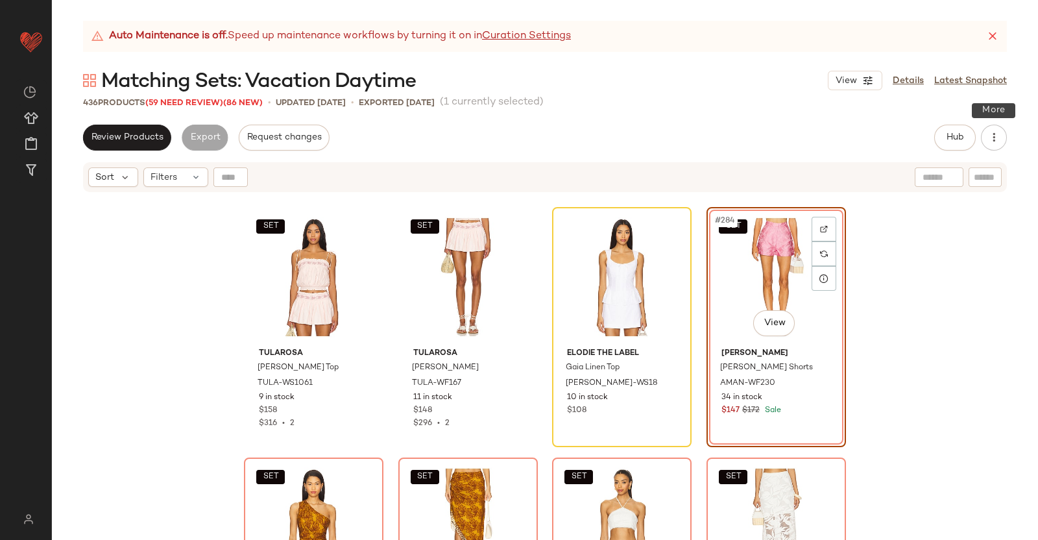
click at [975, 128] on div "Hub" at bounding box center [955, 138] width 42 height 26
click at [968, 129] on button "Hub" at bounding box center [955, 138] width 42 height 26
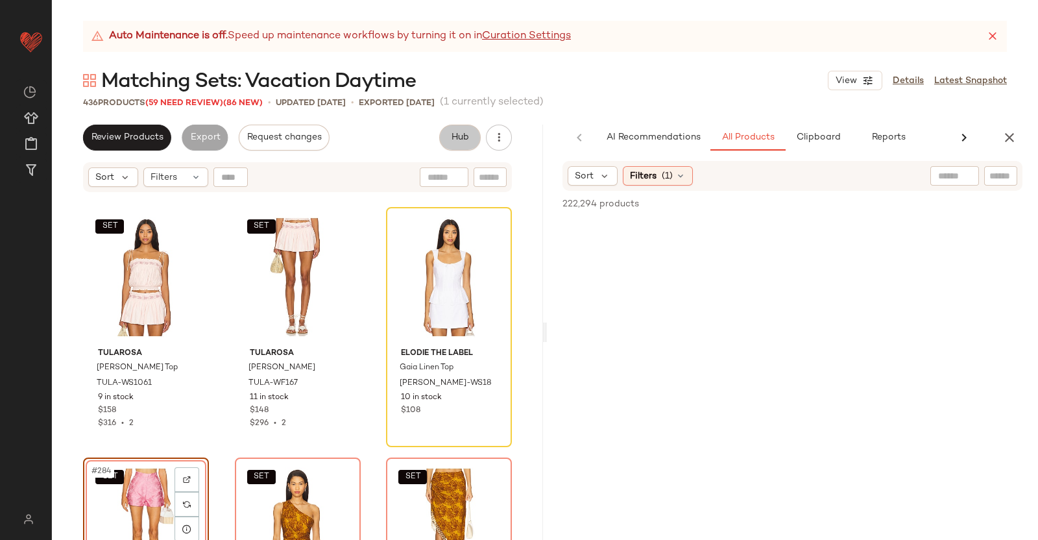
click at [984, 170] on div at bounding box center [1000, 175] width 33 height 19
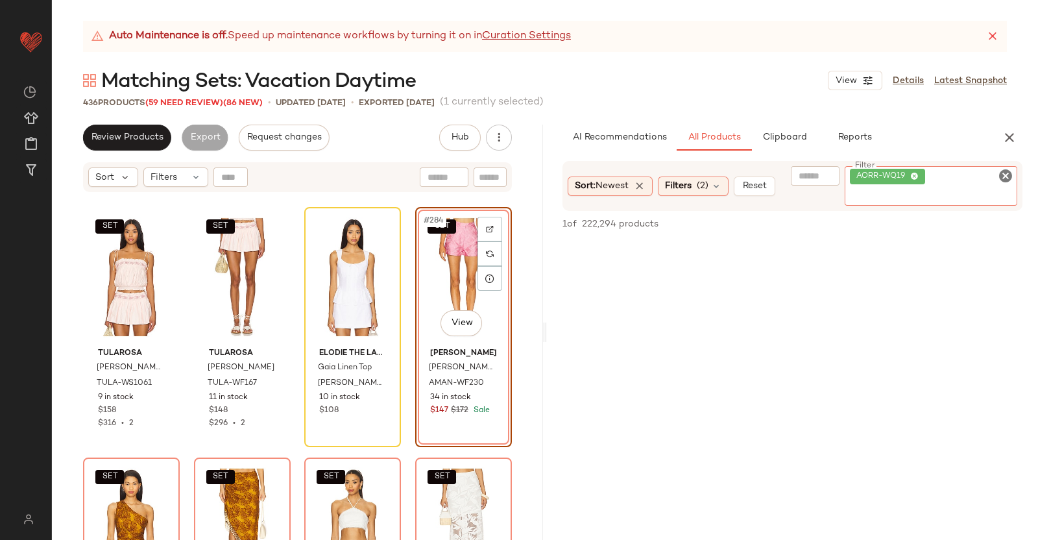
paste input "********"
type input "********"
click at [1025, 134] on div "AI Recommendations All Products Clipboard Reports" at bounding box center [792, 138] width 491 height 26
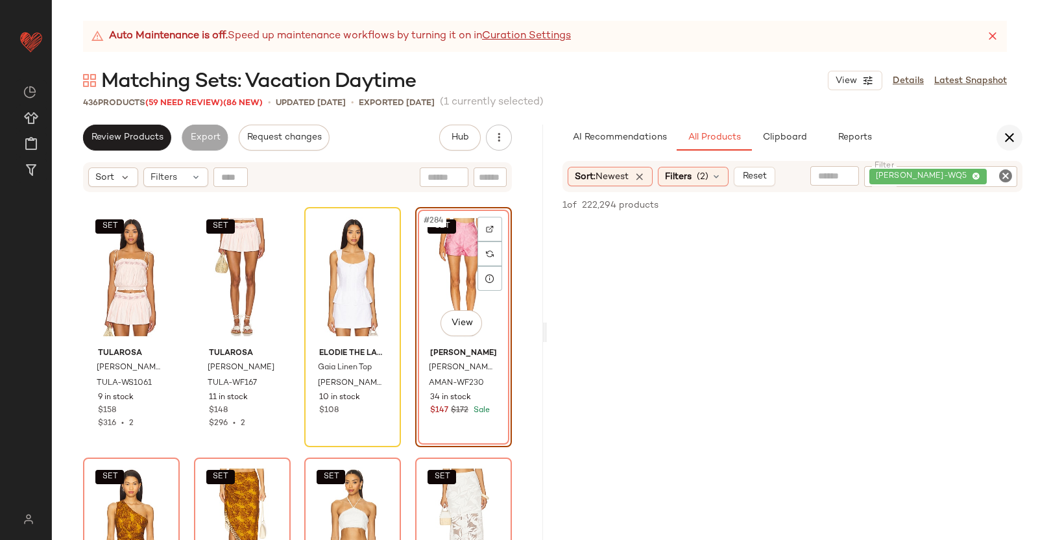
click at [1010, 134] on icon "button" at bounding box center [1010, 138] width 16 height 16
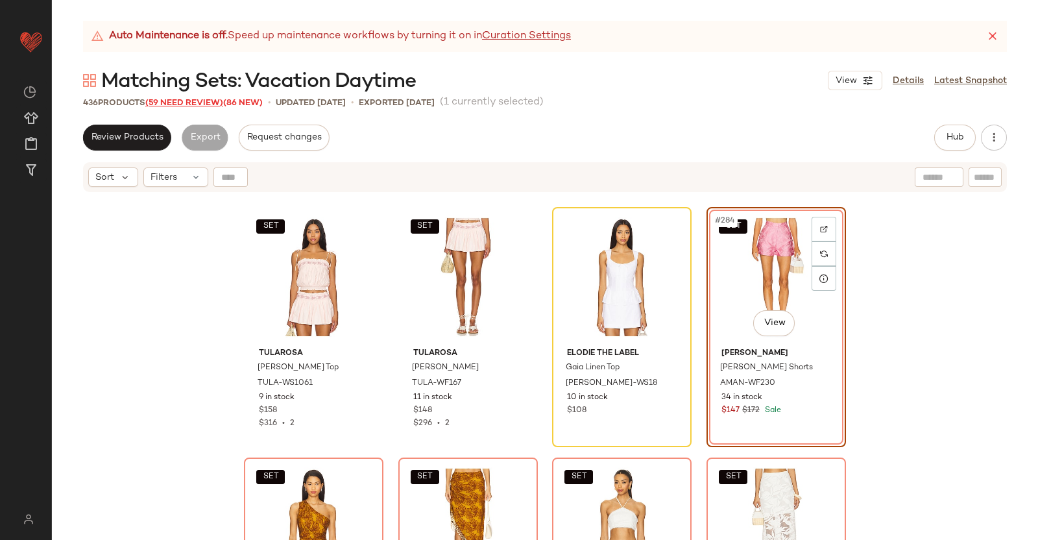
click at [155, 105] on span "(59 Need Review)" at bounding box center [184, 103] width 78 height 9
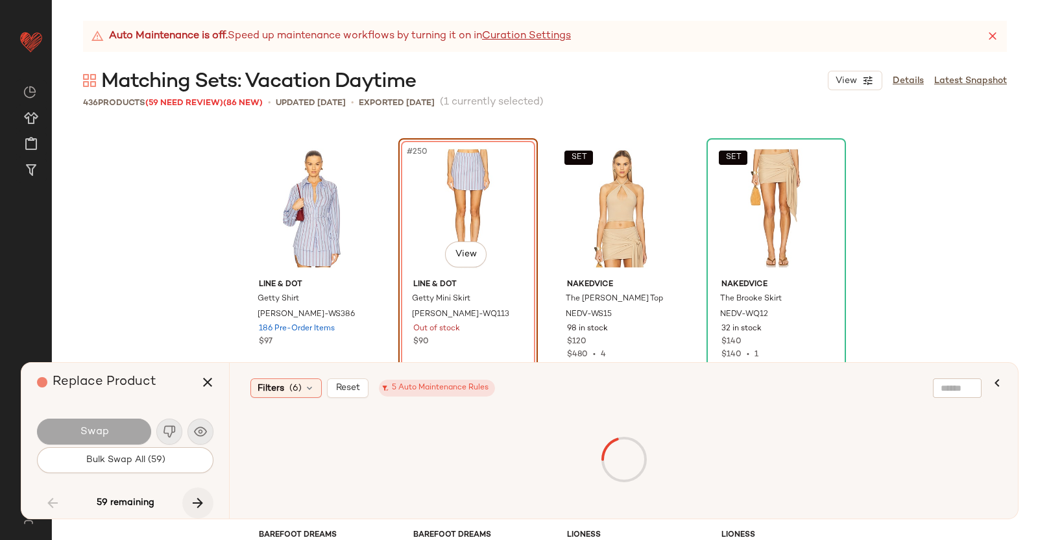
click at [195, 495] on icon "button" at bounding box center [198, 503] width 16 height 16
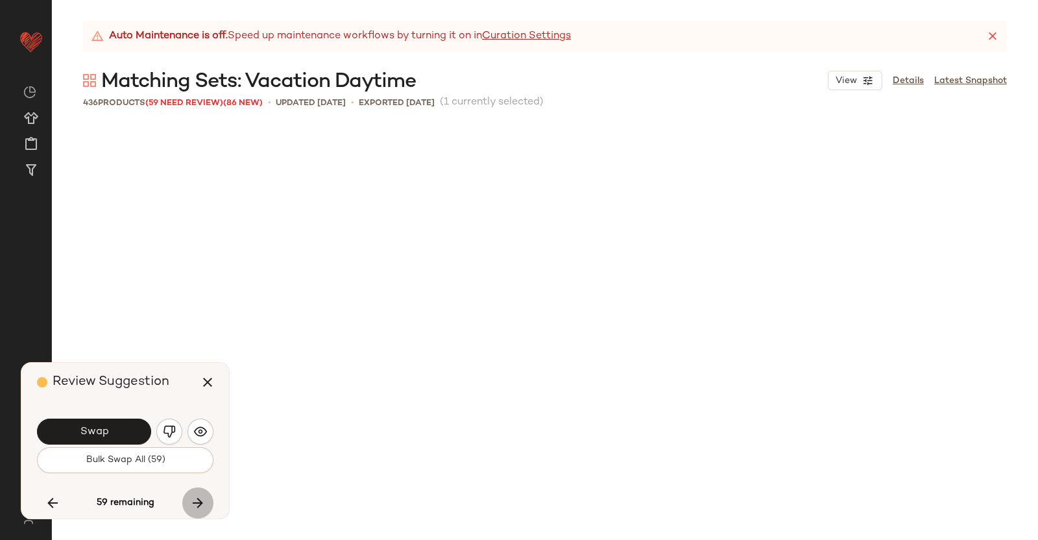
scroll to position [17533, 0]
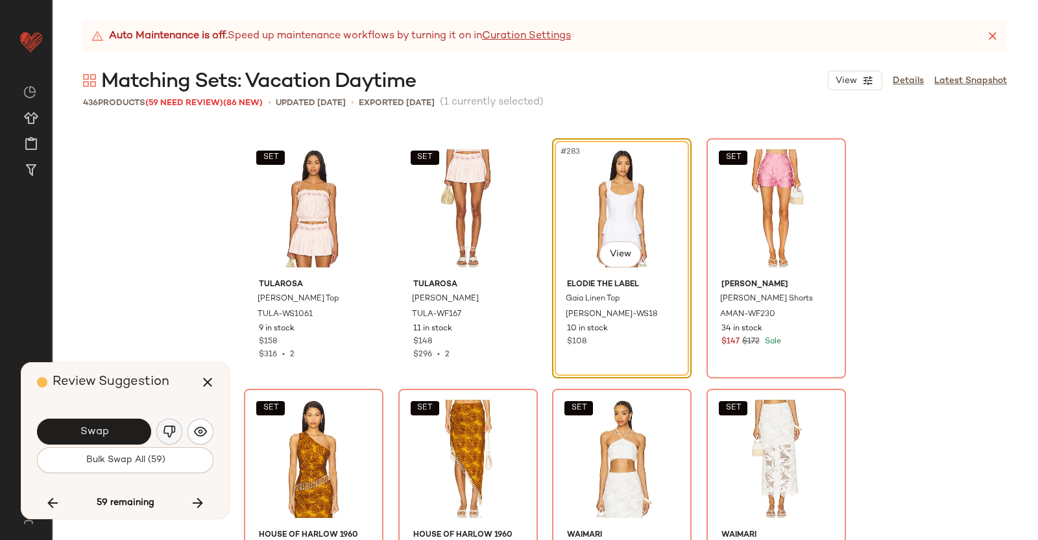
click at [173, 431] on img "button" at bounding box center [169, 431] width 13 height 13
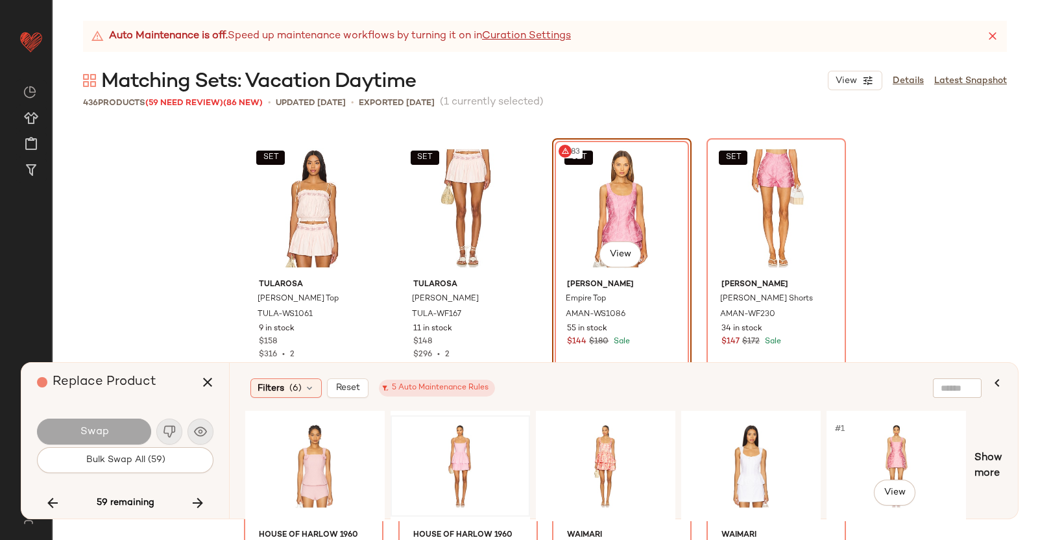
click at [888, 439] on div "#1 View" at bounding box center [896, 466] width 130 height 92
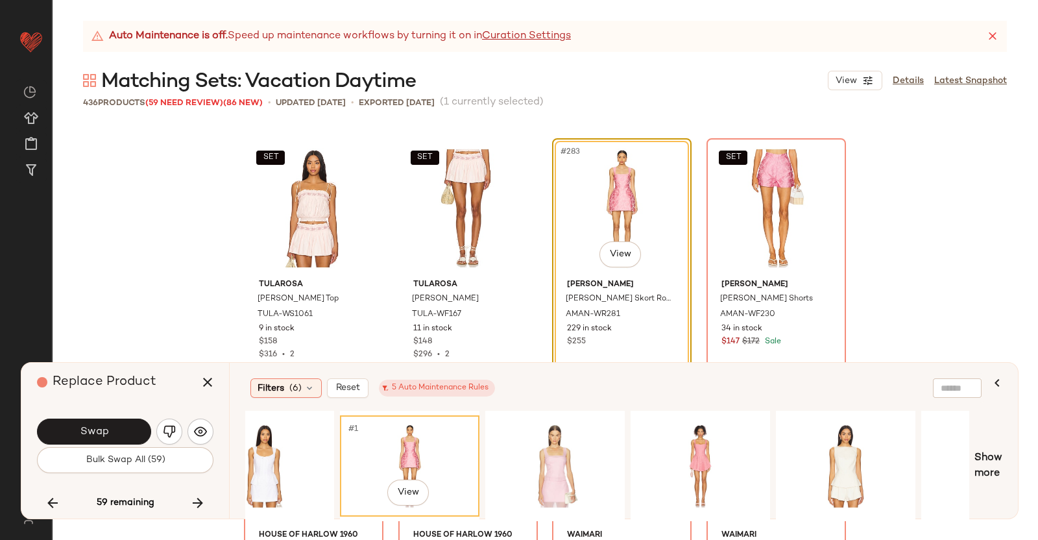
scroll to position [0, 508]
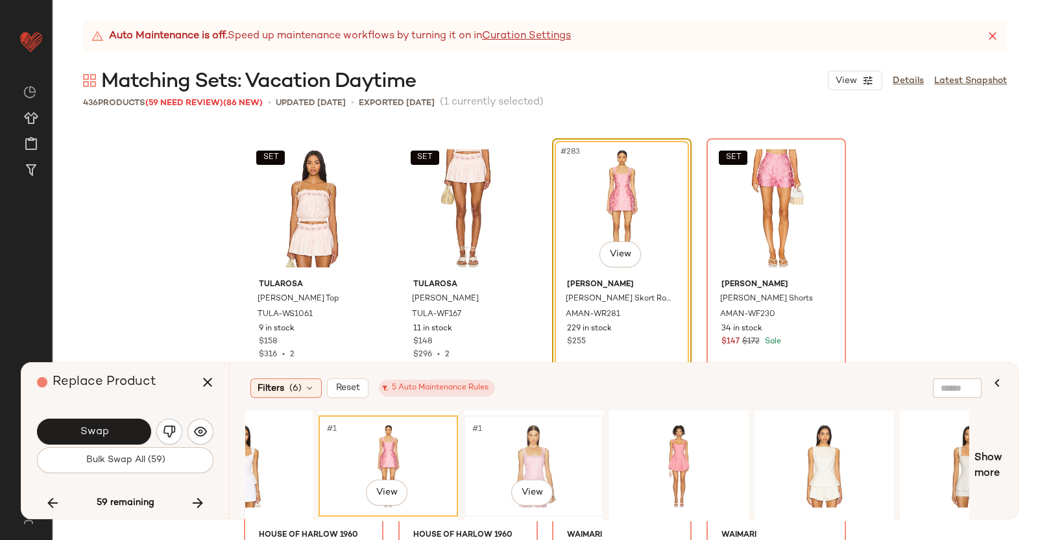
click at [557, 454] on div "#1 View" at bounding box center [534, 466] width 130 height 92
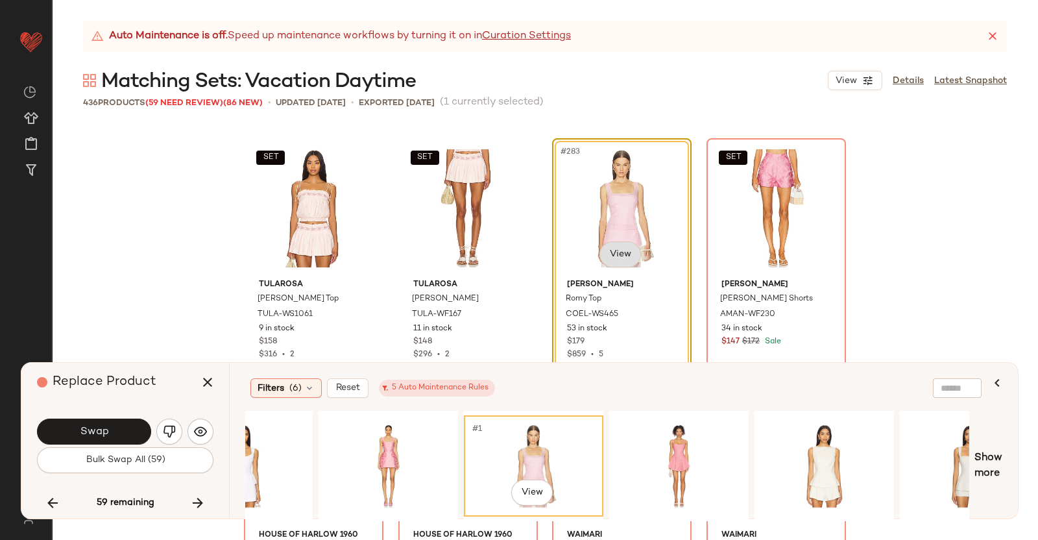
click at [615, 263] on body "Revolve ** Dashboard All Products Global Clipboards (38) Curations (350) Kriste…" at bounding box center [519, 270] width 1038 height 540
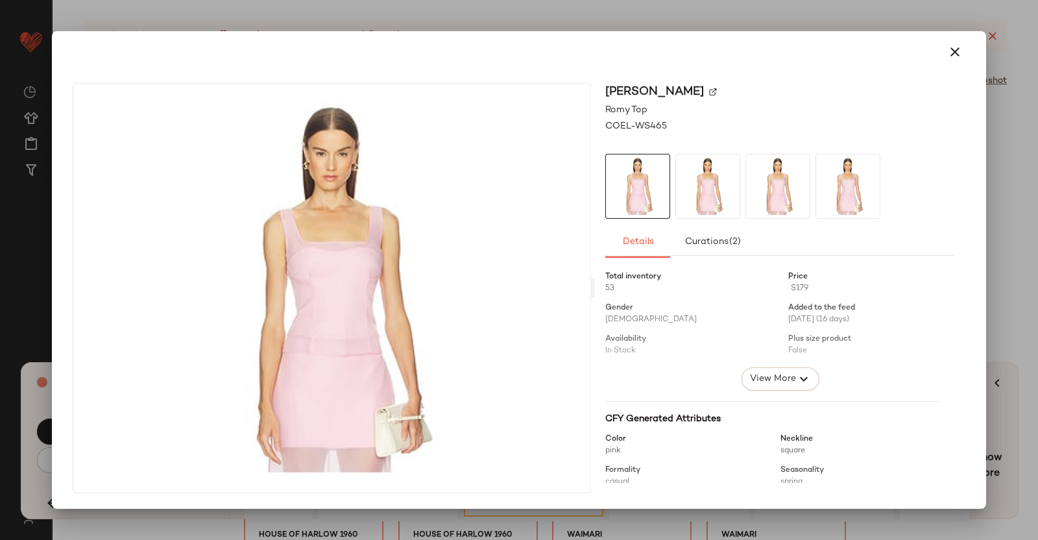
click at [717, 90] on img at bounding box center [713, 92] width 8 height 8
click at [1038, 259] on div at bounding box center [519, 270] width 1038 height 540
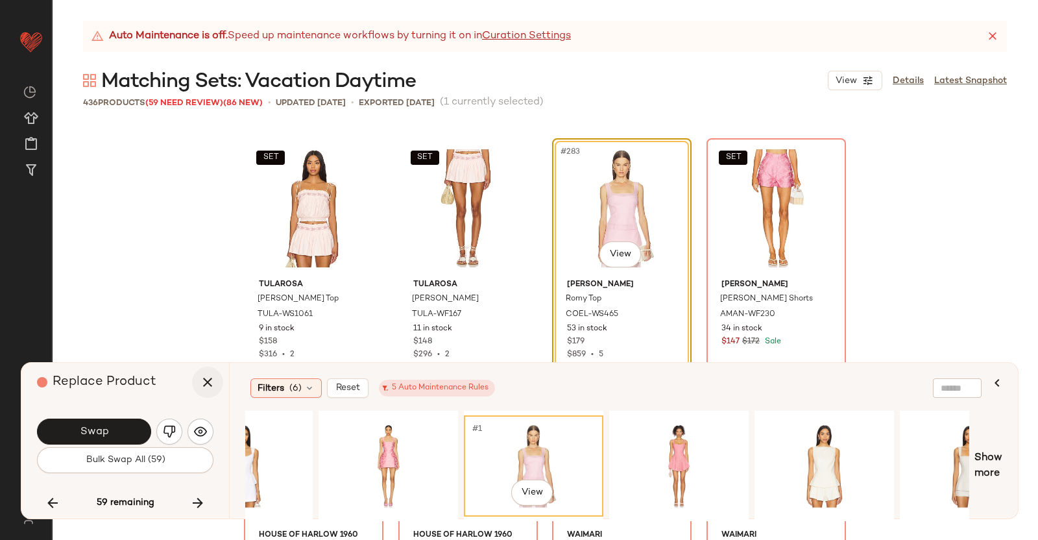
click at [204, 381] on icon "button" at bounding box center [208, 382] width 16 height 16
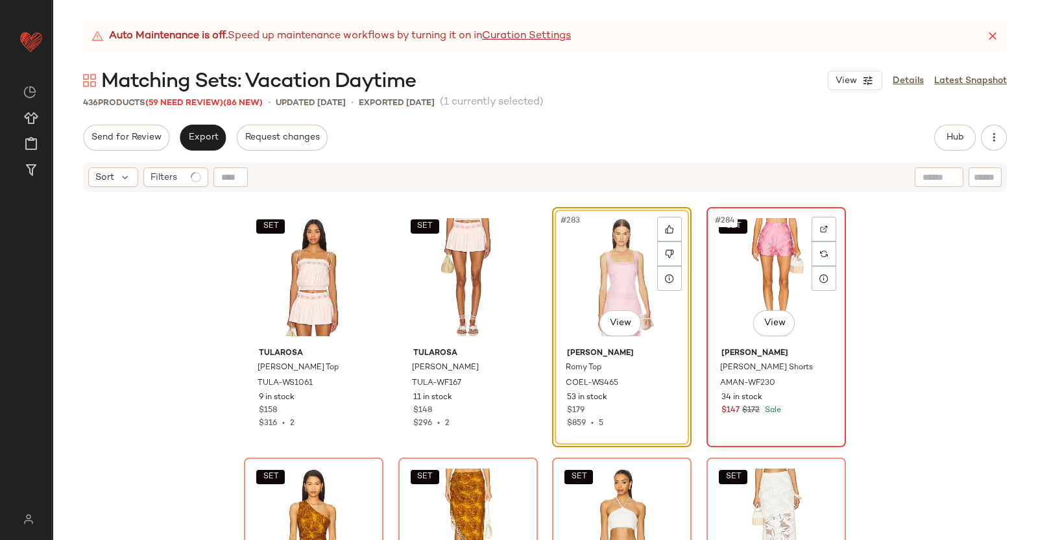
click at [731, 274] on div "SET #284 View" at bounding box center [776, 277] width 130 height 131
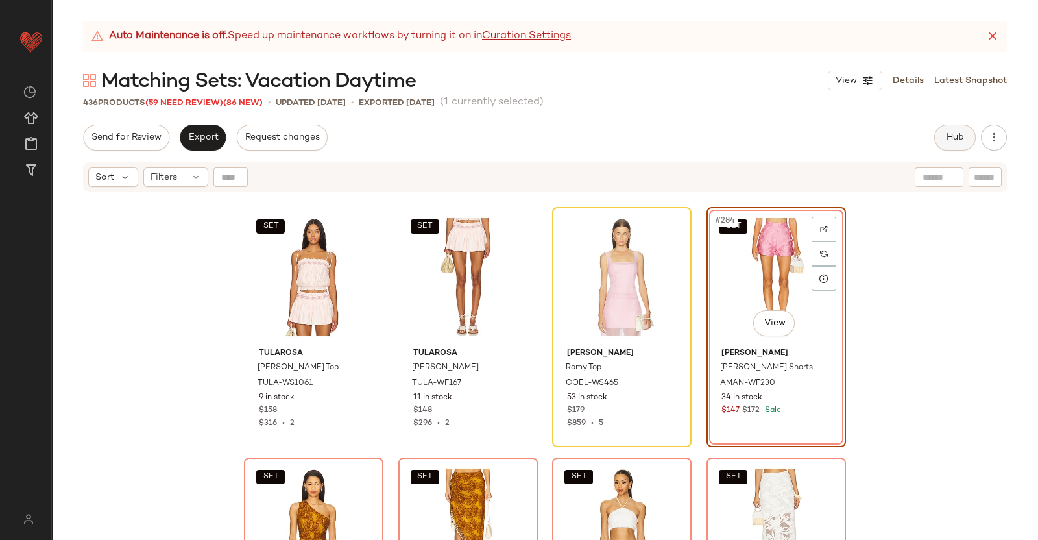
click at [957, 128] on button "Hub" at bounding box center [955, 138] width 42 height 26
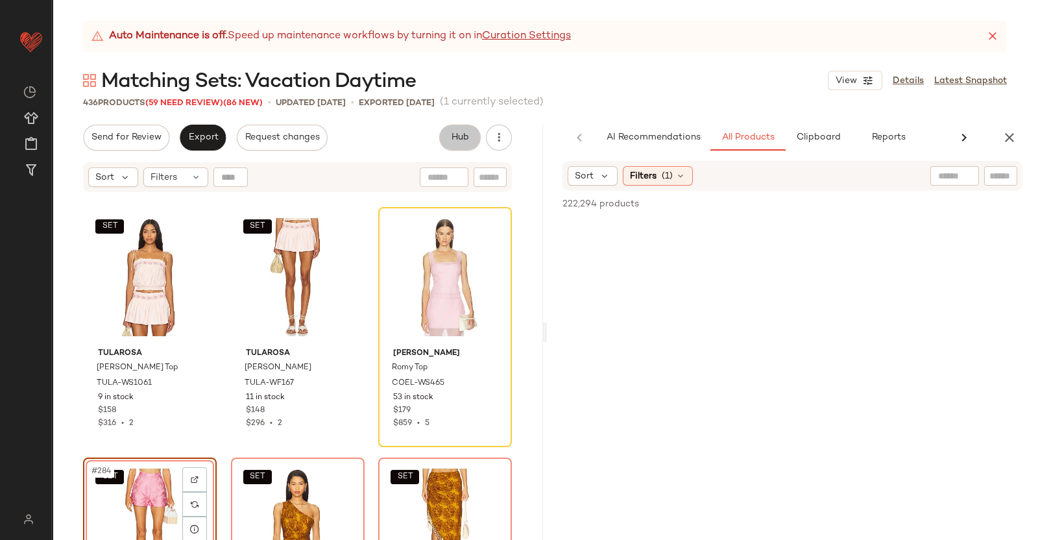
click at [997, 174] on div at bounding box center [1000, 175] width 33 height 19
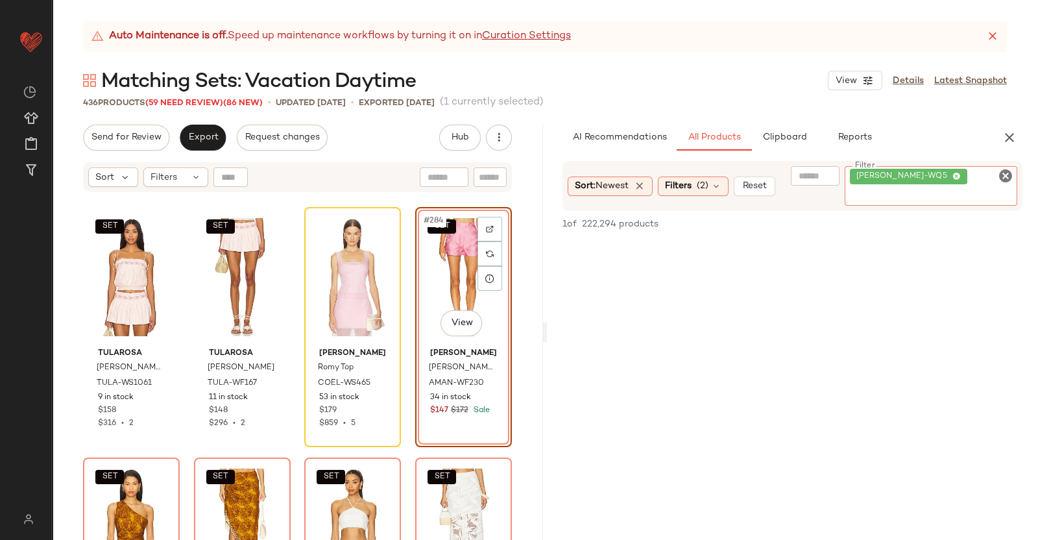
paste input "**********"
type input "**********"
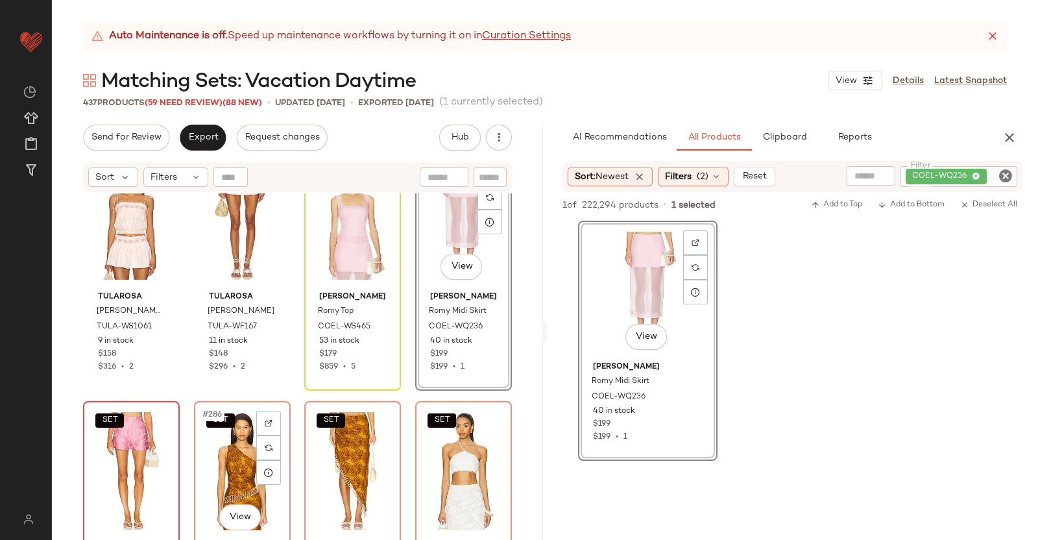
scroll to position [17615, 0]
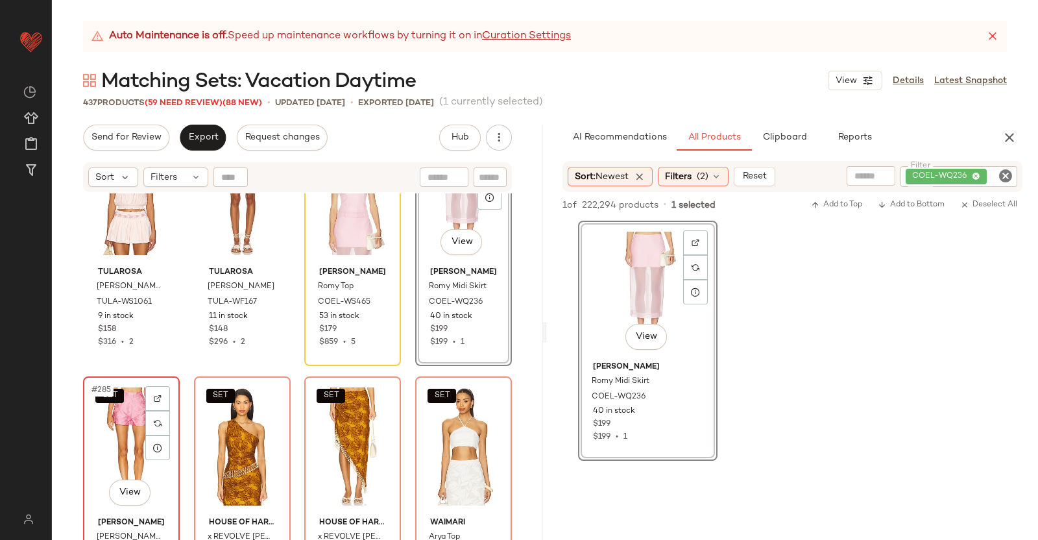
click at [125, 433] on div "SET #285 View" at bounding box center [132, 446] width 88 height 131
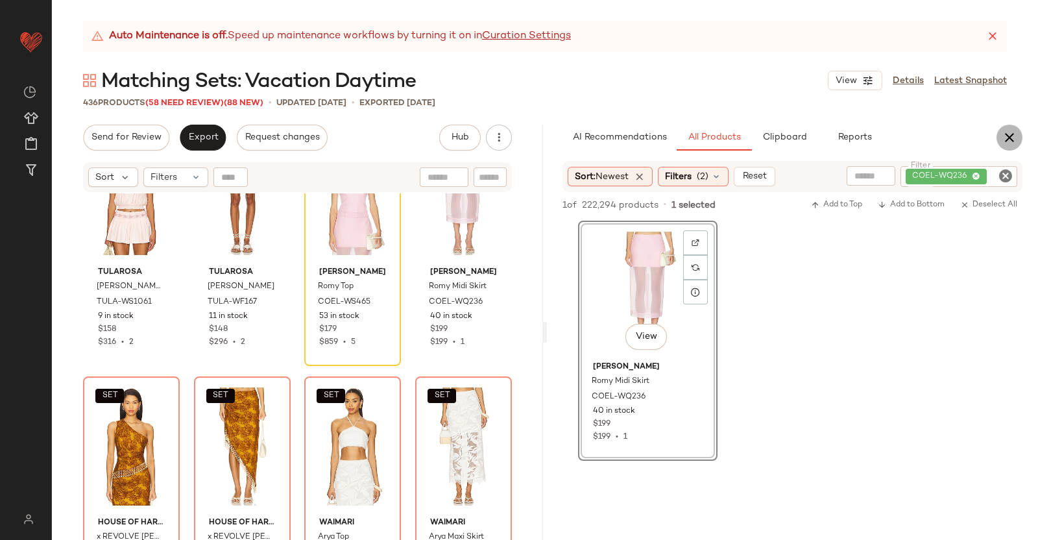
click at [1016, 140] on icon "button" at bounding box center [1010, 138] width 16 height 16
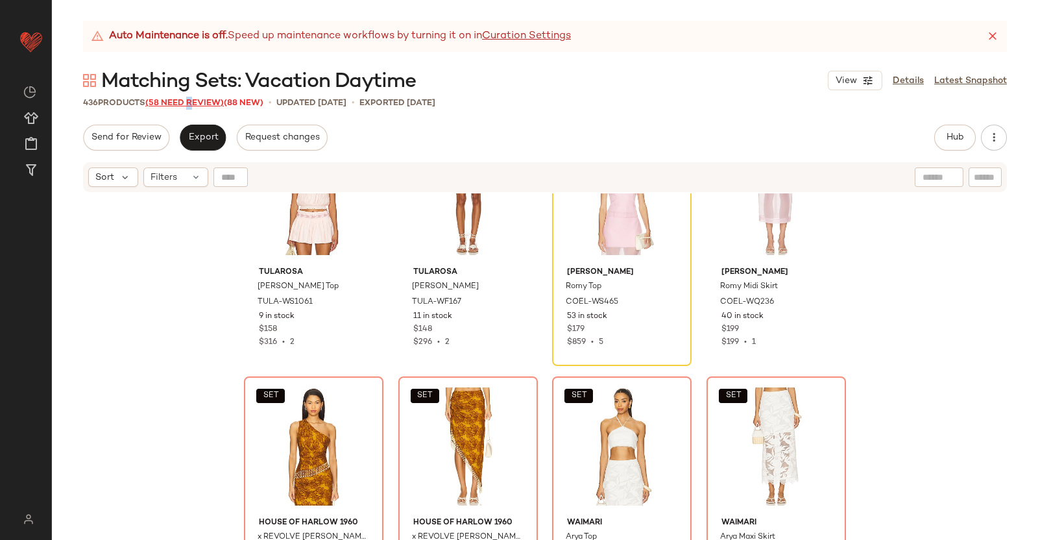
drag, startPoint x: 189, startPoint y: 101, endPoint x: 182, endPoint y: 104, distance: 7.8
click at [188, 101] on span "(58 Need Review)" at bounding box center [184, 103] width 79 height 9
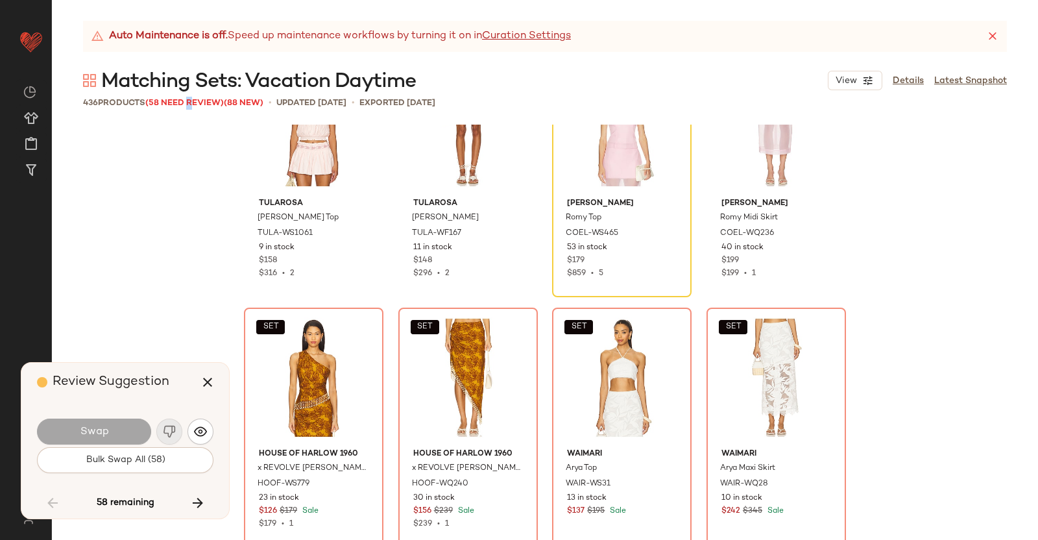
scroll to position [15530, 0]
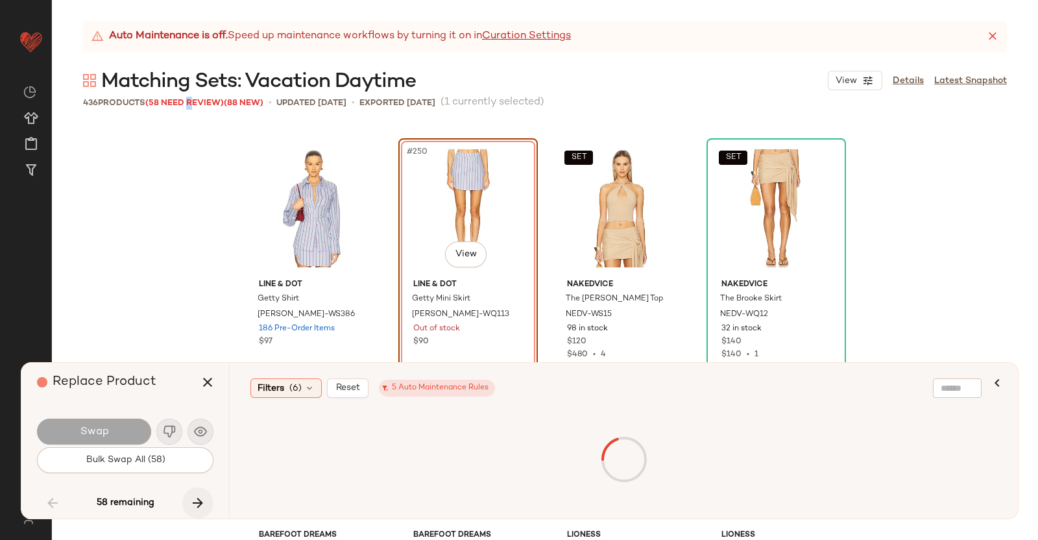
click at [191, 508] on icon "button" at bounding box center [198, 503] width 16 height 16
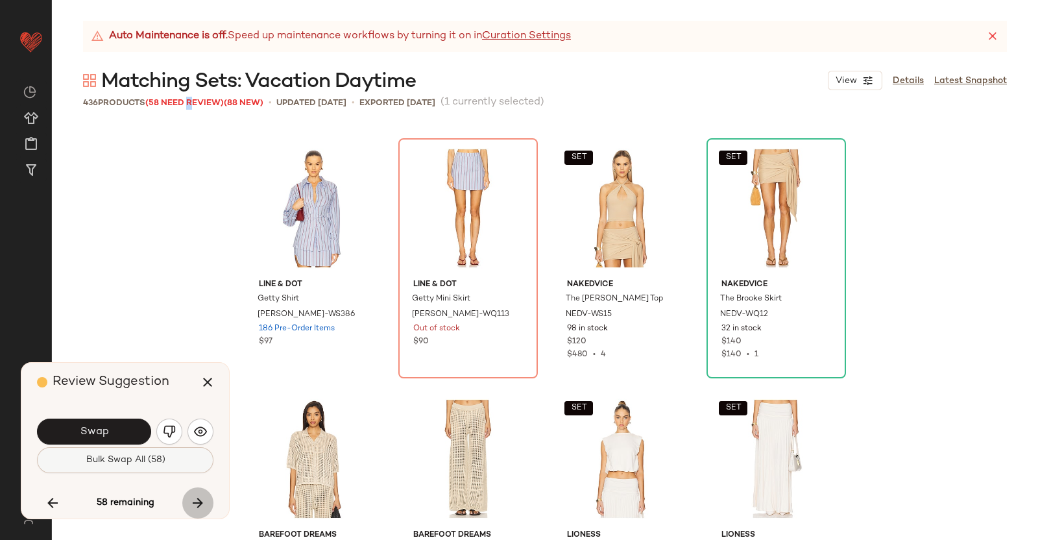
scroll to position [17533, 0]
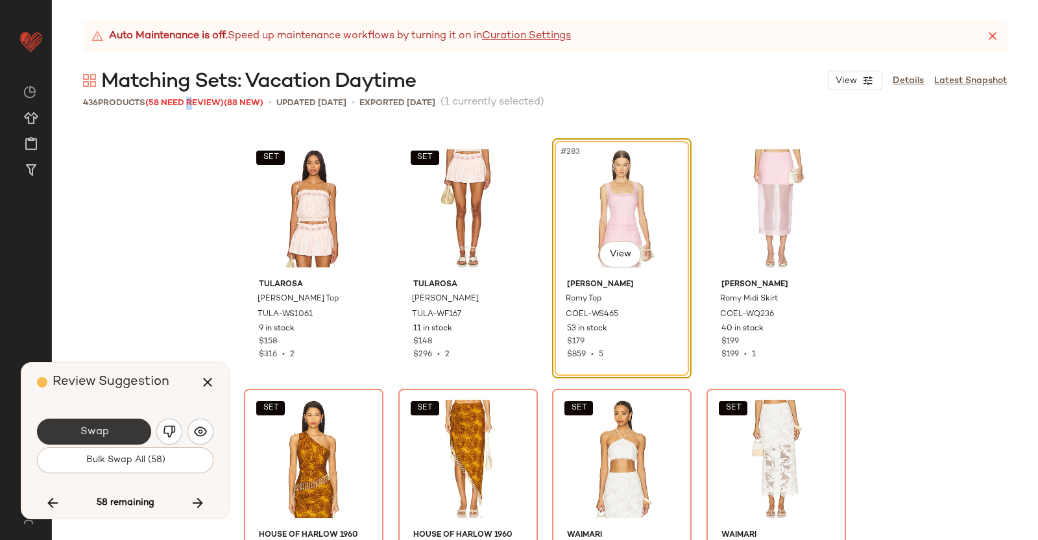
click at [119, 426] on button "Swap" at bounding box center [94, 432] width 114 height 26
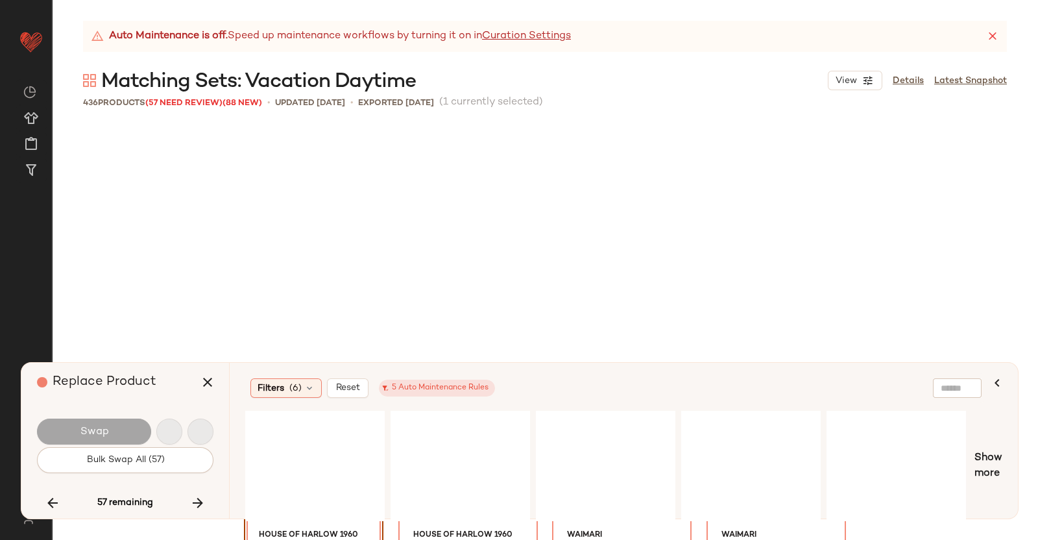
scroll to position [17784, 0]
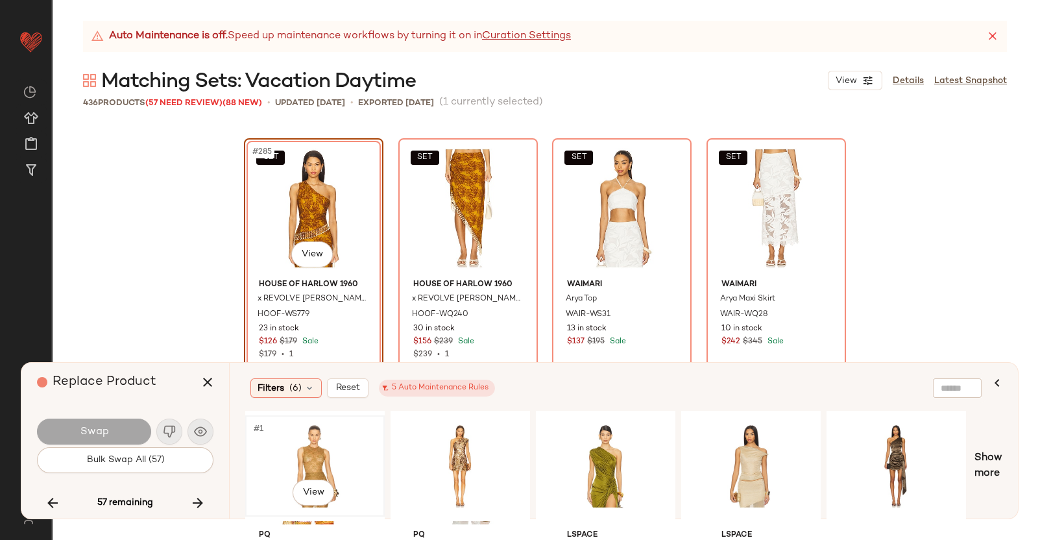
click at [318, 428] on div "#1 View" at bounding box center [315, 466] width 130 height 92
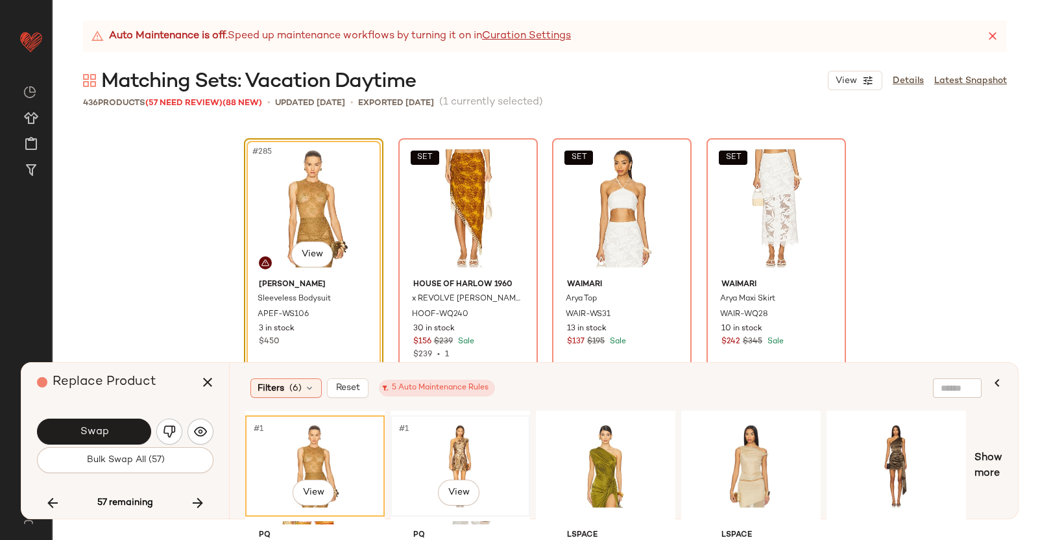
click at [448, 461] on div "#1 View" at bounding box center [460, 466] width 130 height 92
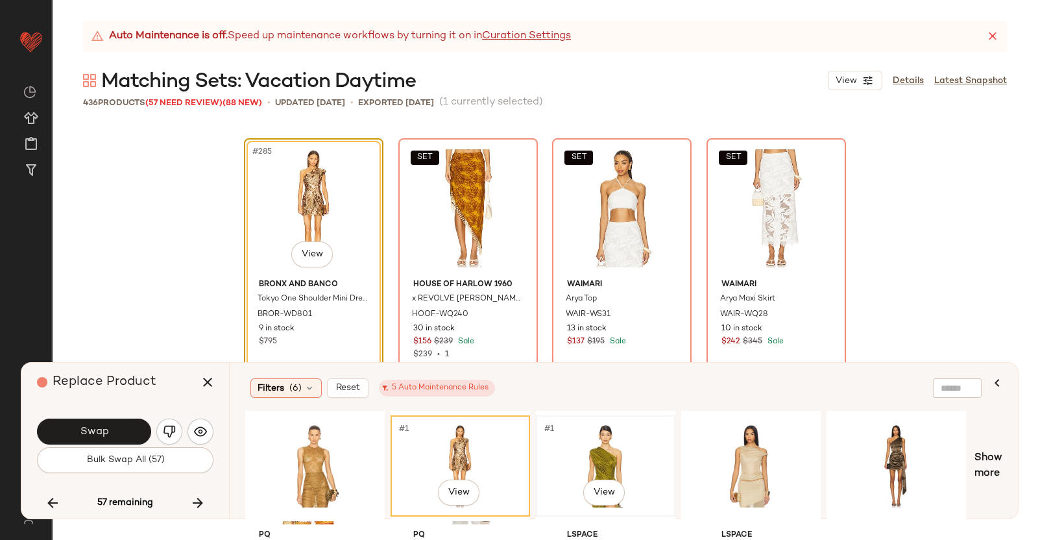
click at [580, 439] on div "#1 View" at bounding box center [606, 466] width 130 height 92
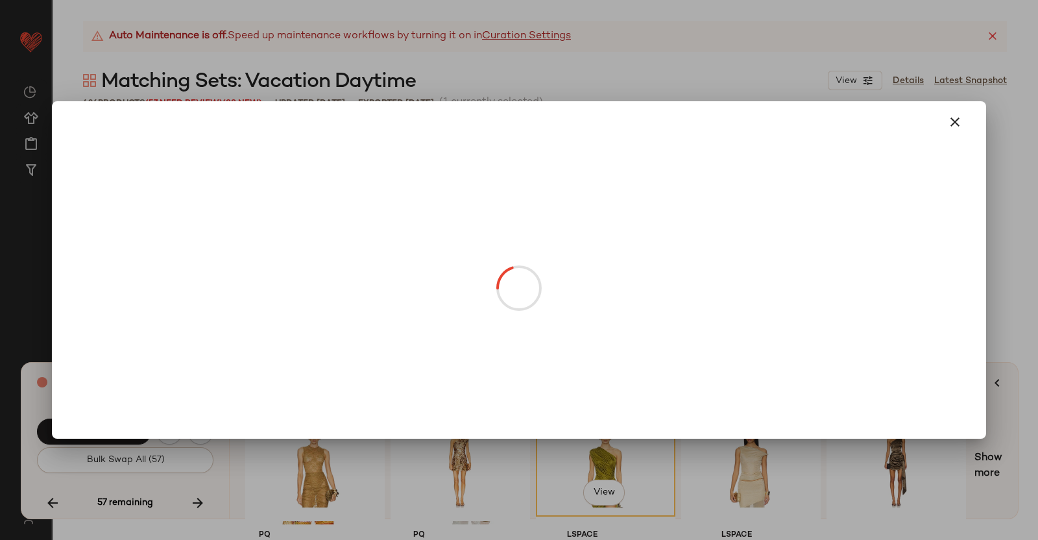
click at [327, 256] on body "Revolve ** Dashboard All Products Global Clipboards (38) Curations (350) Kriste…" at bounding box center [519, 270] width 1038 height 540
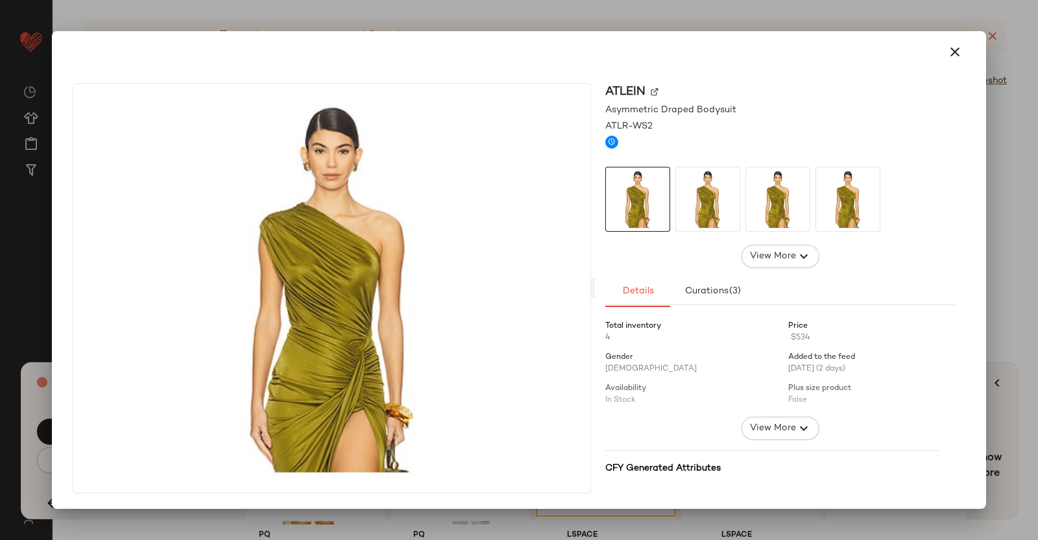
click at [653, 91] on img at bounding box center [655, 92] width 8 height 8
click at [1038, 217] on div at bounding box center [519, 270] width 1038 height 540
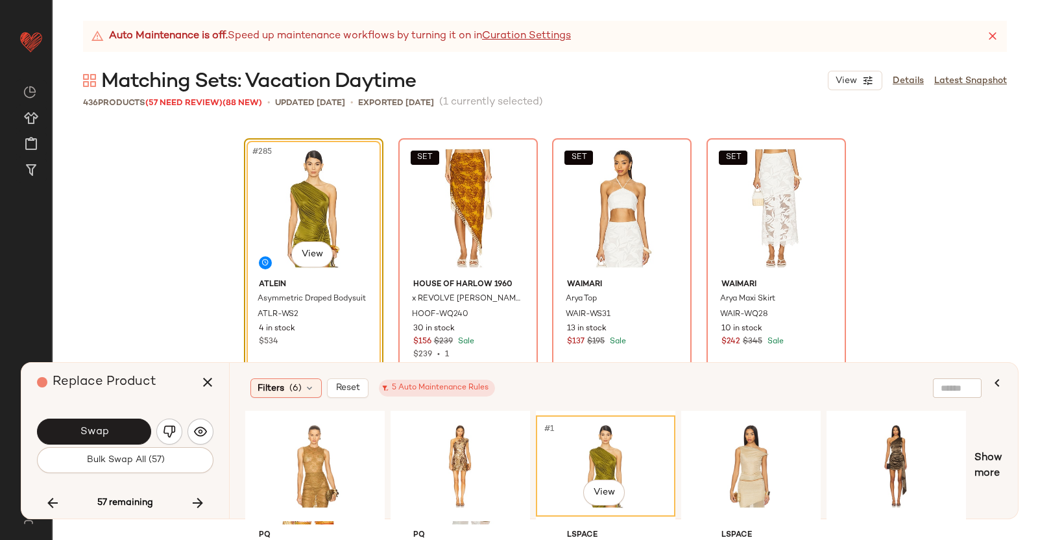
click at [196, 385] on button "button" at bounding box center [207, 382] width 31 height 31
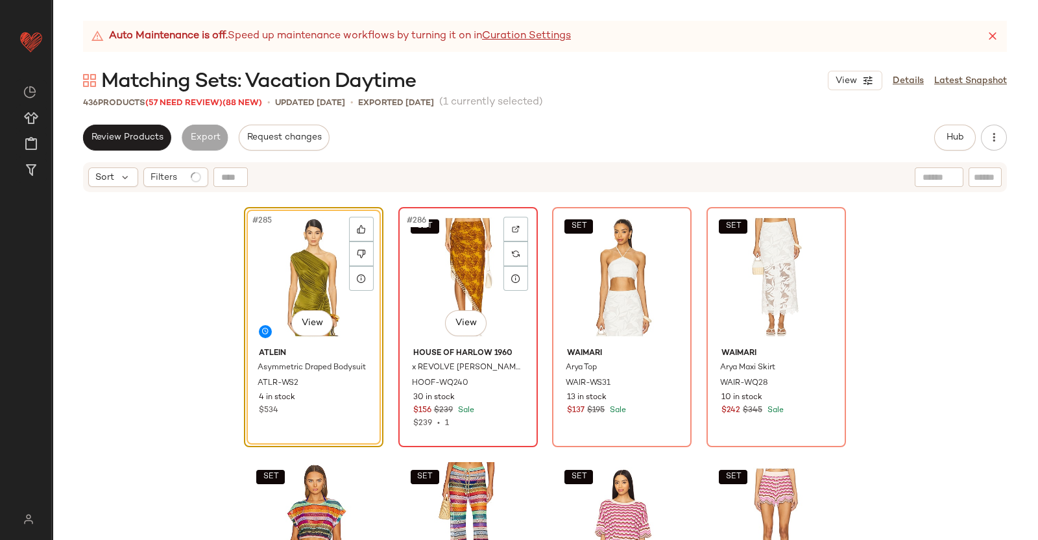
click at [444, 263] on div "SET #286 View" at bounding box center [468, 277] width 130 height 131
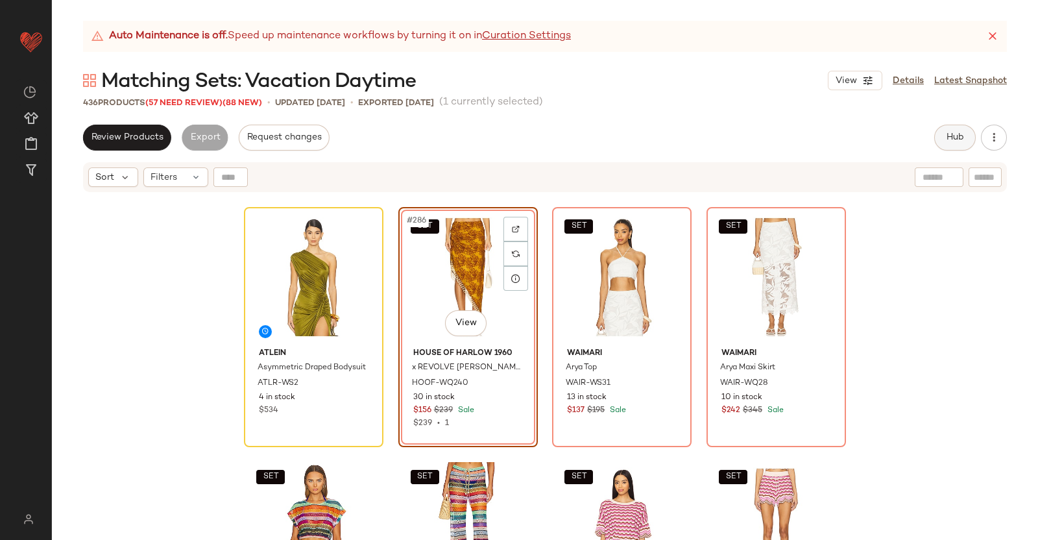
click at [951, 126] on button "Hub" at bounding box center [955, 138] width 42 height 26
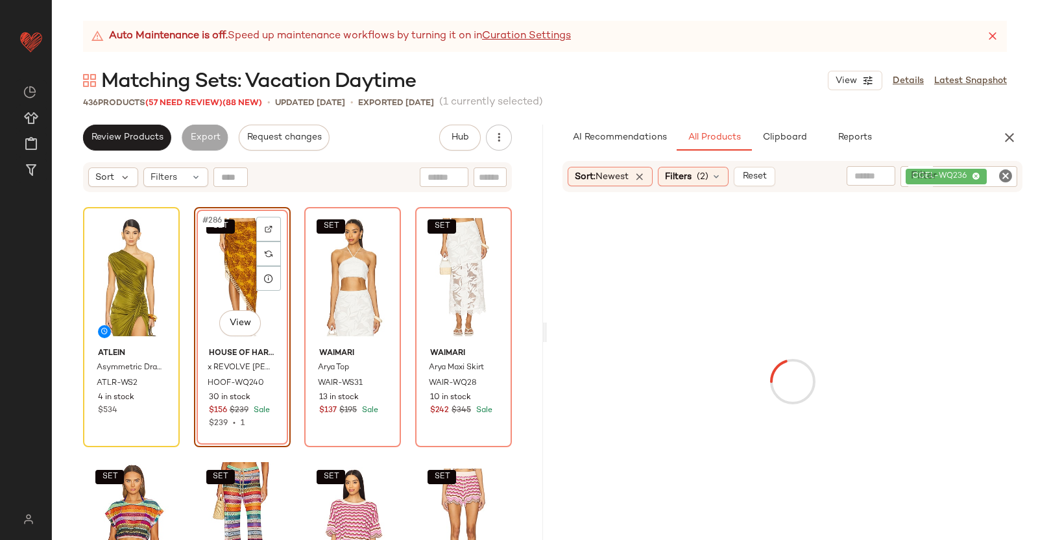
click at [996, 186] on div "COEL-WQ236" at bounding box center [959, 176] width 117 height 21
paste input "********"
type input "********"
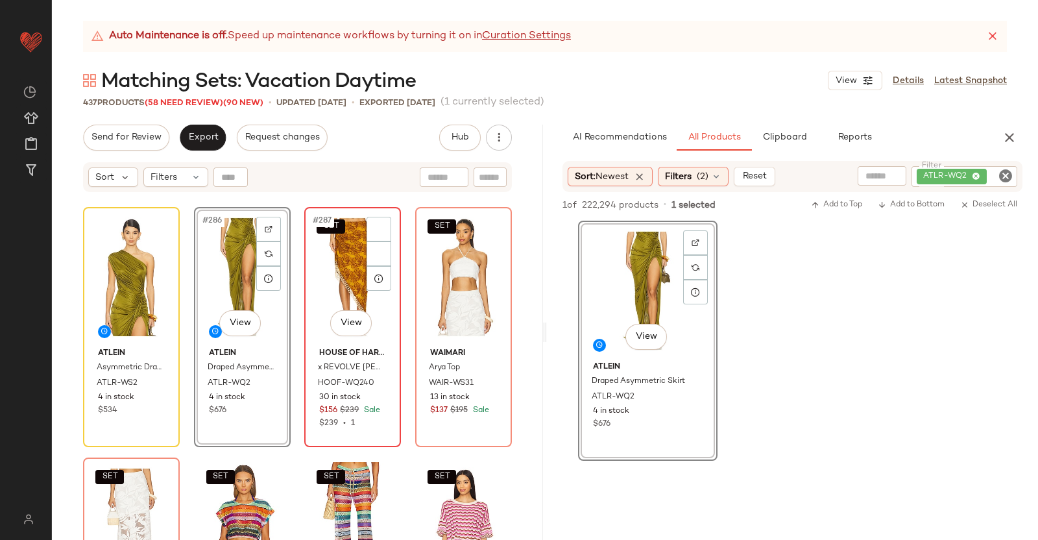
drag, startPoint x: 321, startPoint y: 271, endPoint x: 329, endPoint y: 286, distance: 17.1
click at [321, 273] on div "SET #287 View" at bounding box center [353, 277] width 88 height 131
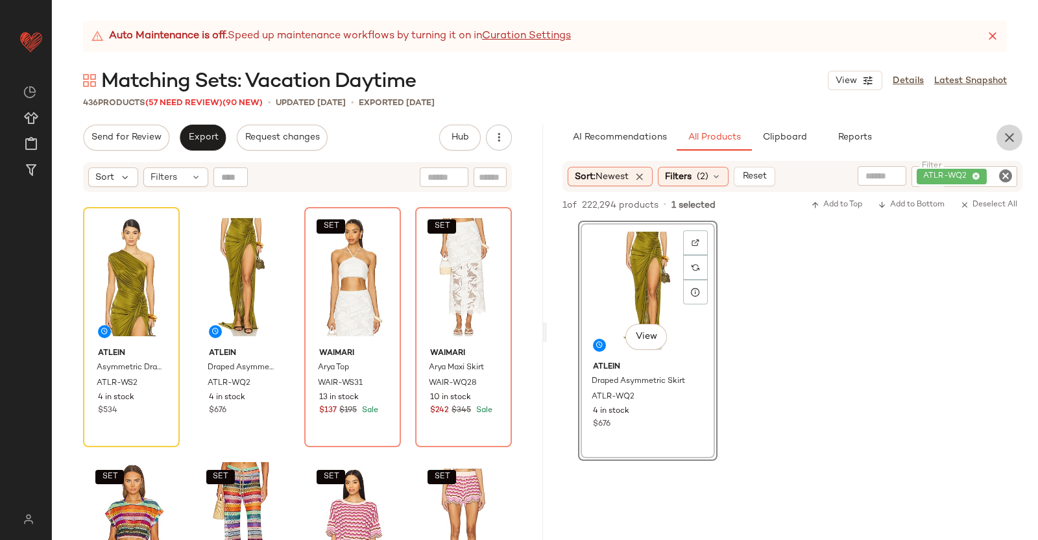
drag, startPoint x: 1014, startPoint y: 134, endPoint x: 788, endPoint y: 119, distance: 226.3
click at [1014, 134] on icon "button" at bounding box center [1010, 138] width 16 height 16
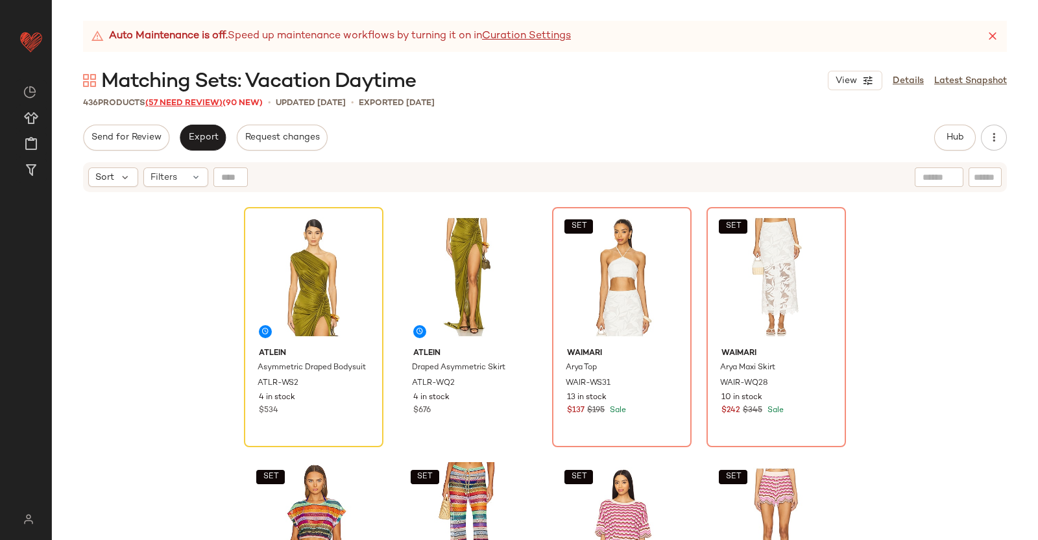
click at [174, 102] on span "(57 Need Review)" at bounding box center [183, 103] width 77 height 9
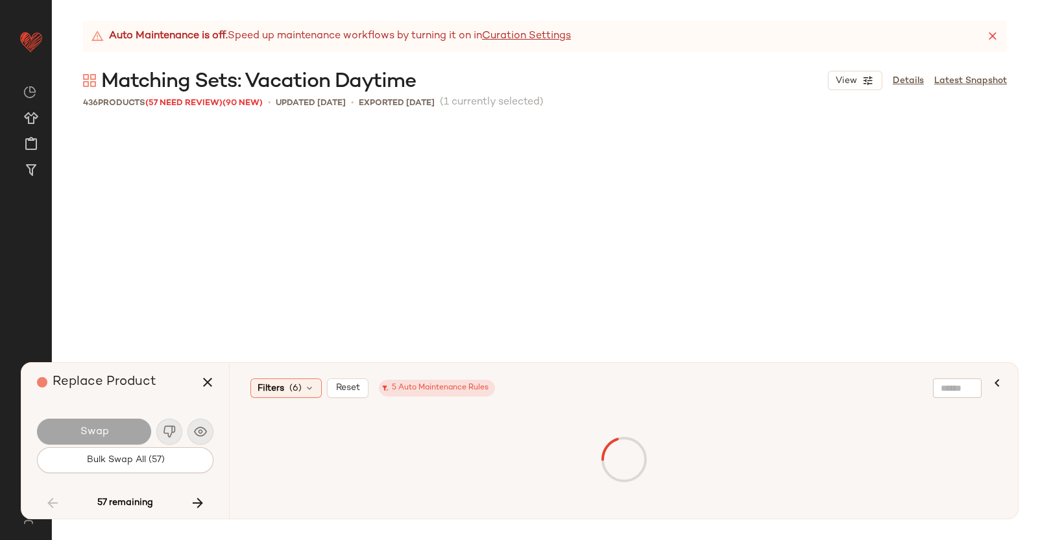
scroll to position [15530, 0]
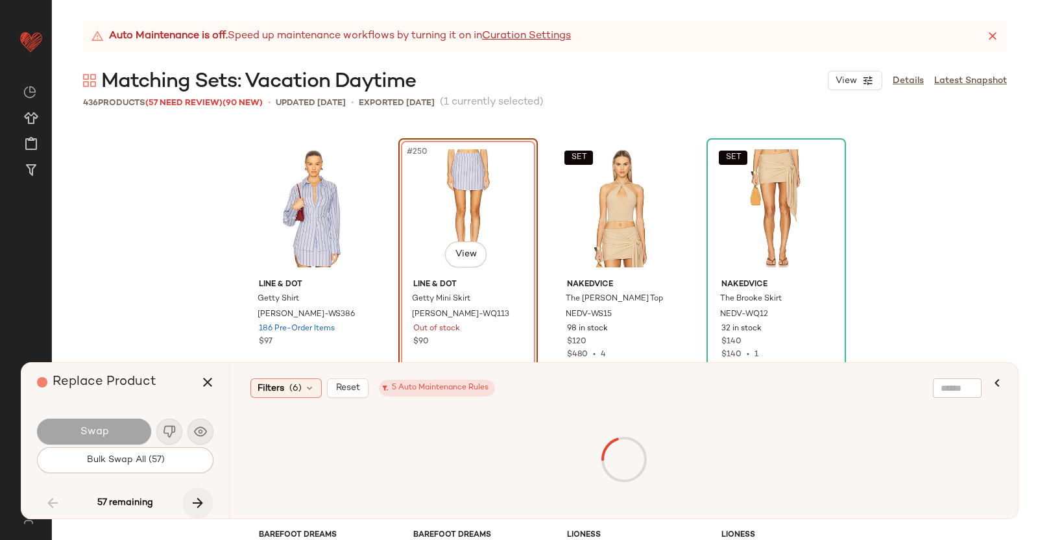
click at [186, 504] on button "button" at bounding box center [197, 502] width 31 height 31
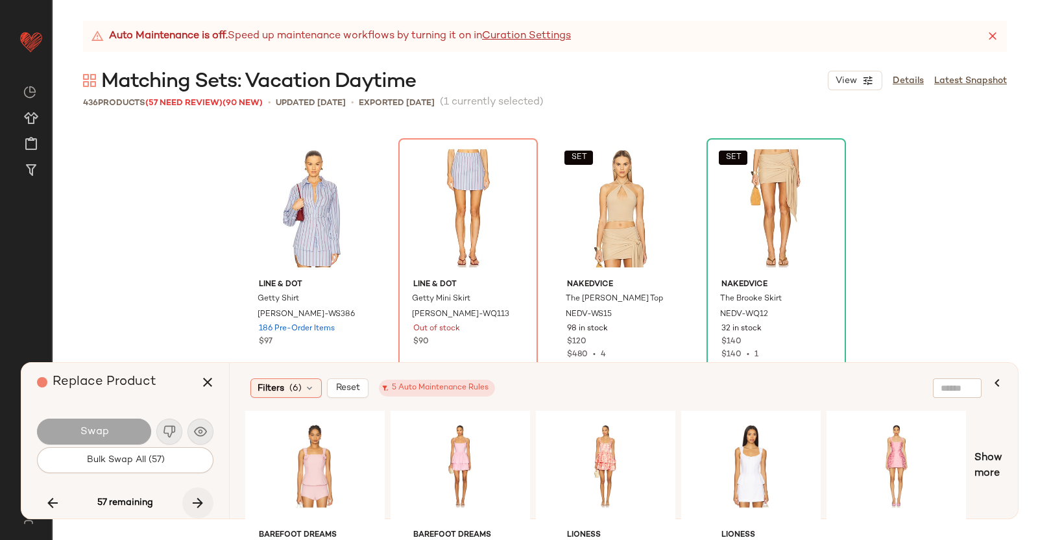
click at [191, 495] on icon "button" at bounding box center [198, 503] width 16 height 16
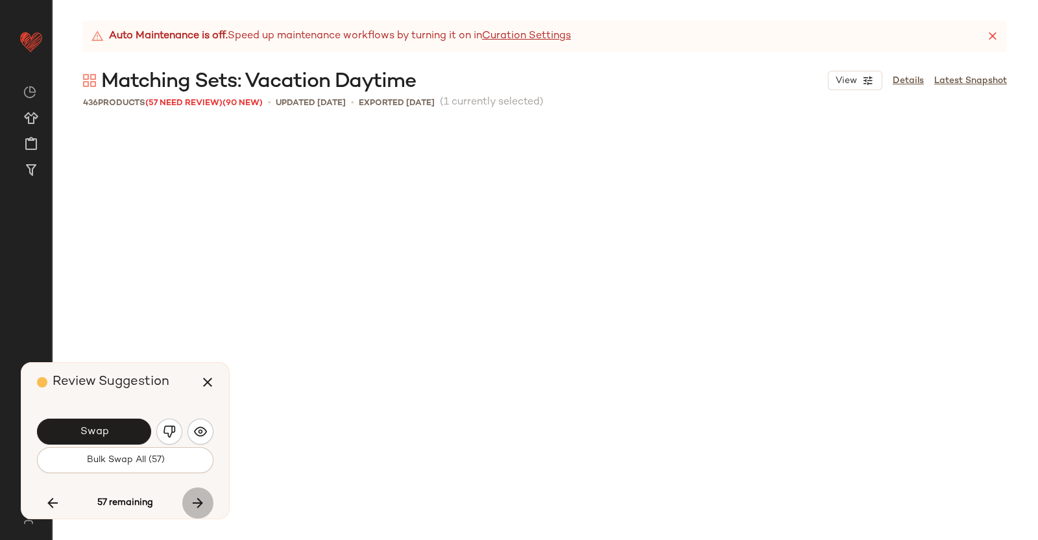
scroll to position [17784, 0]
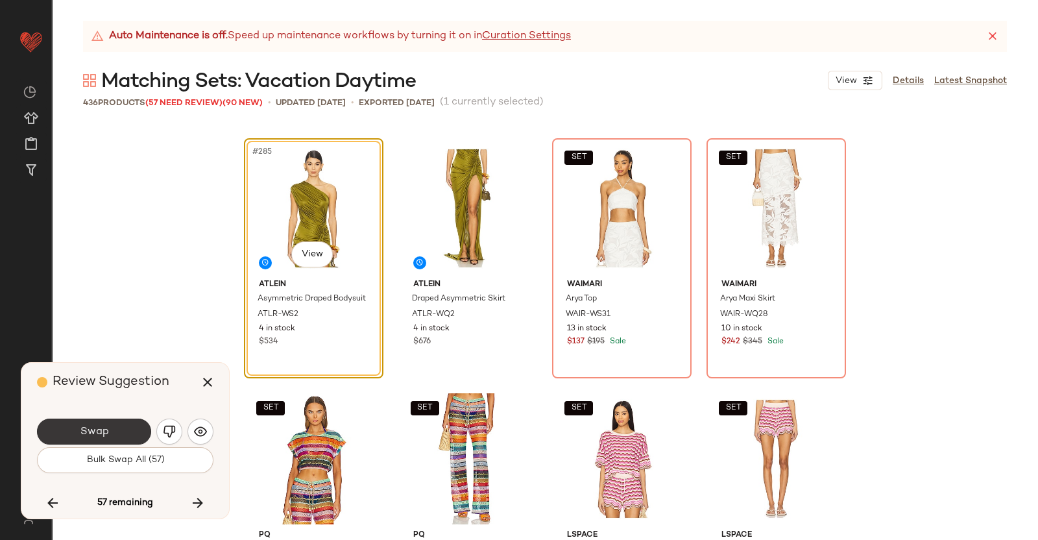
click at [100, 429] on span "Swap" at bounding box center [93, 432] width 29 height 12
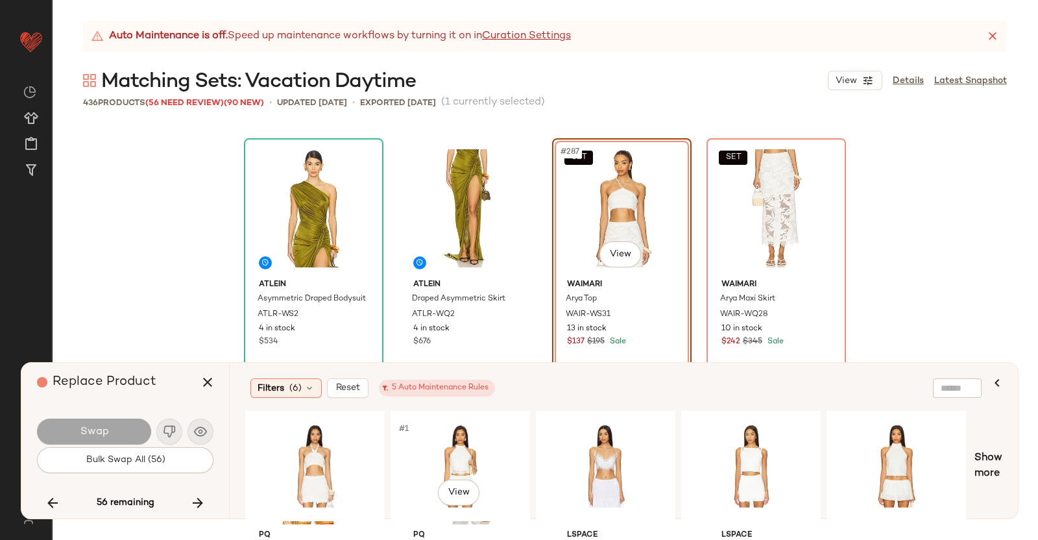
drag, startPoint x: 474, startPoint y: 450, endPoint x: 477, endPoint y: 403, distance: 46.8
click at [476, 448] on div "#1 View" at bounding box center [460, 466] width 130 height 92
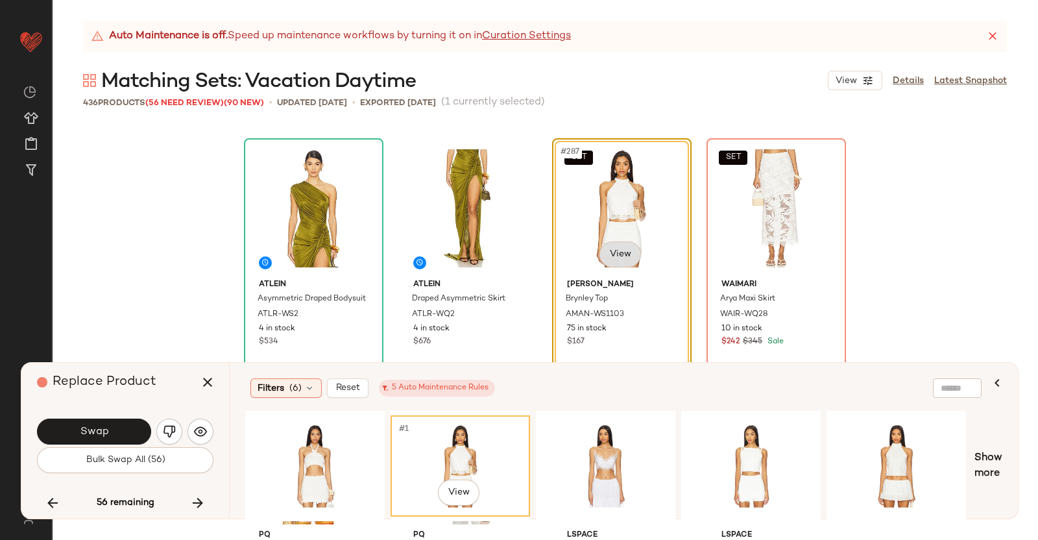
click at [620, 250] on body "Revolve ** Dashboard All Products Global Clipboards (38) Curations (350) Kriste…" at bounding box center [519, 270] width 1038 height 540
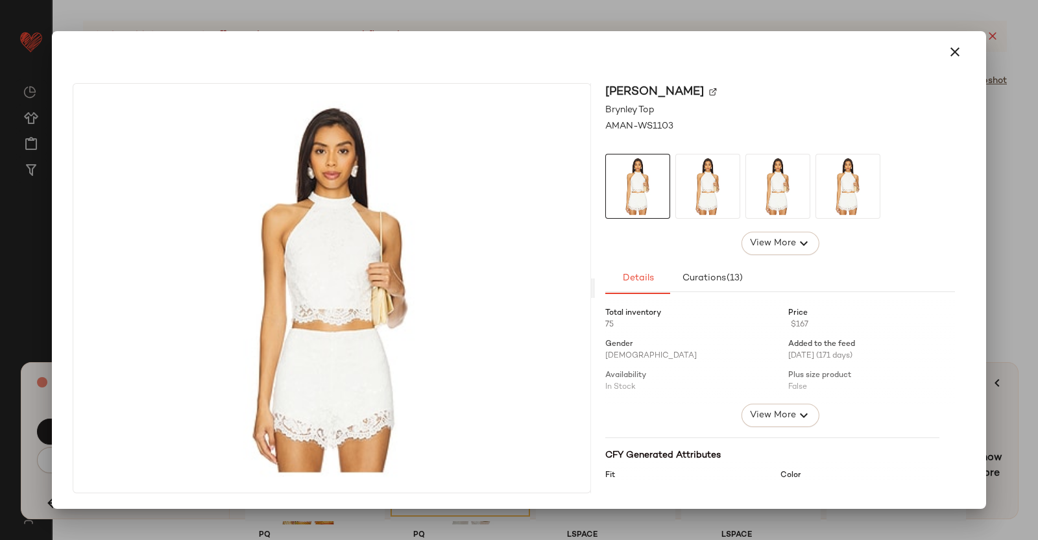
click at [717, 91] on img at bounding box center [713, 92] width 8 height 8
click at [1029, 188] on div at bounding box center [519, 270] width 1038 height 540
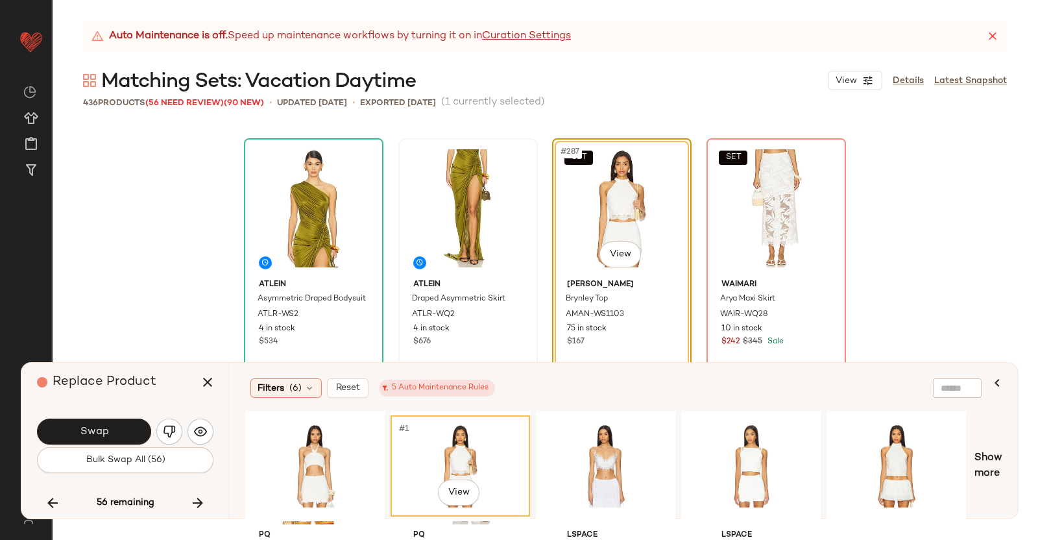
click at [208, 376] on icon "button" at bounding box center [208, 382] width 16 height 16
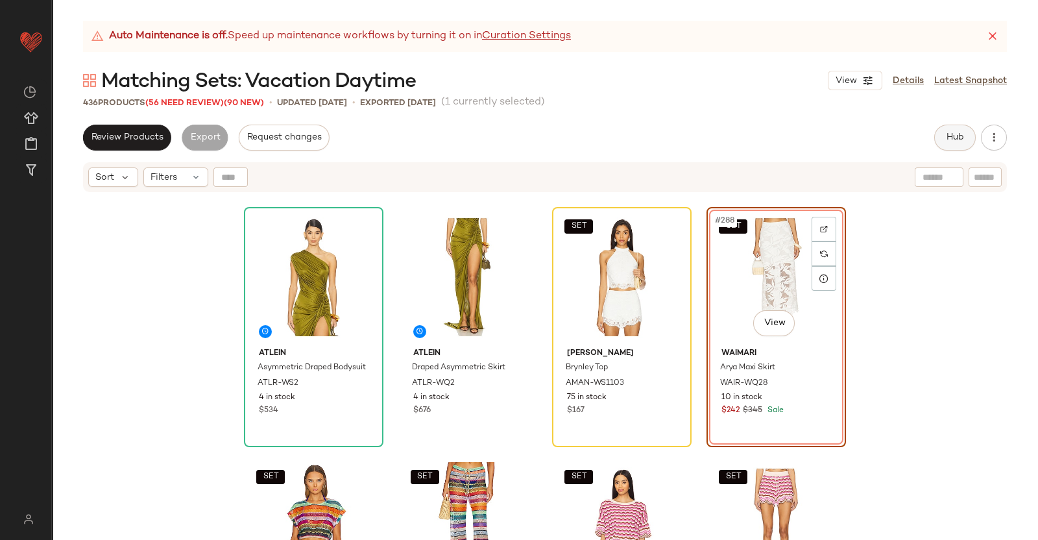
click at [957, 139] on span "Hub" at bounding box center [955, 137] width 18 height 10
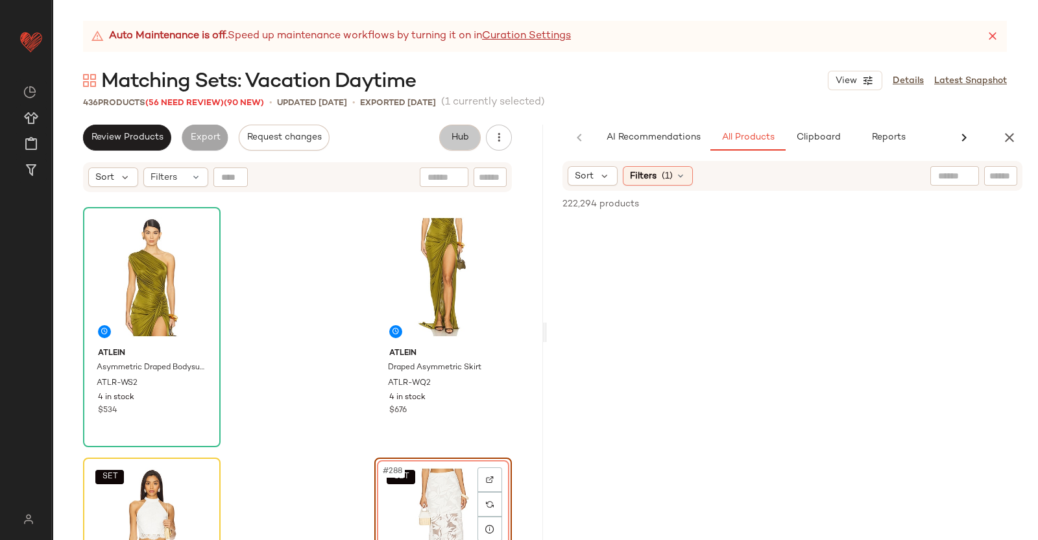
click at [973, 174] on div at bounding box center [955, 175] width 49 height 19
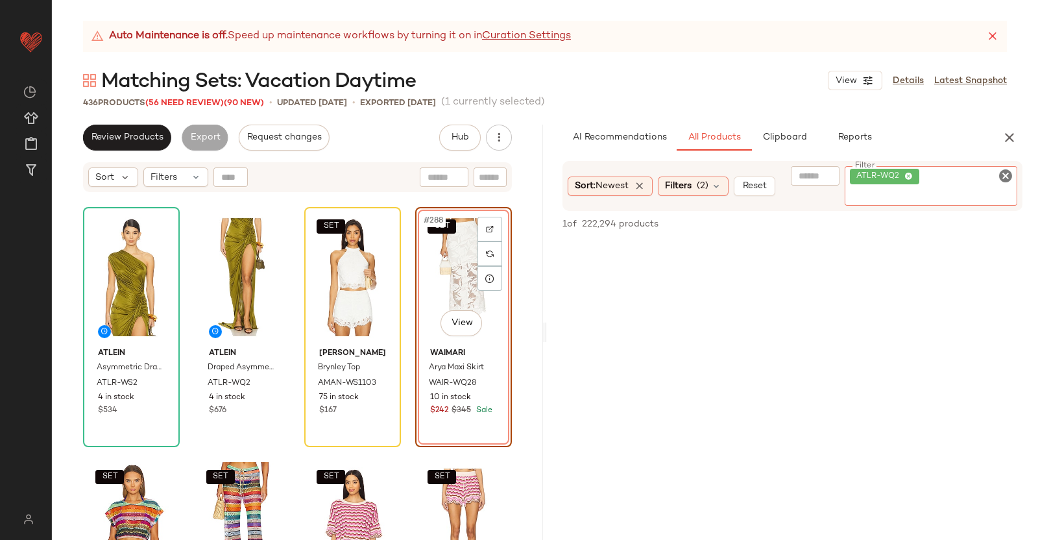
click at [1010, 197] on input "Filter" at bounding box center [931, 196] width 163 height 14
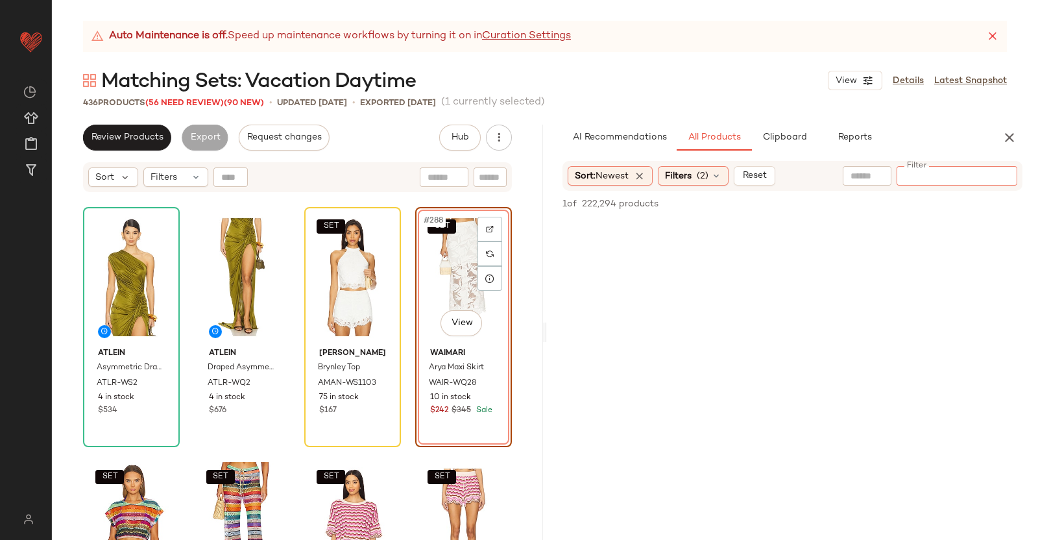
paste input "**********"
type input "**********"
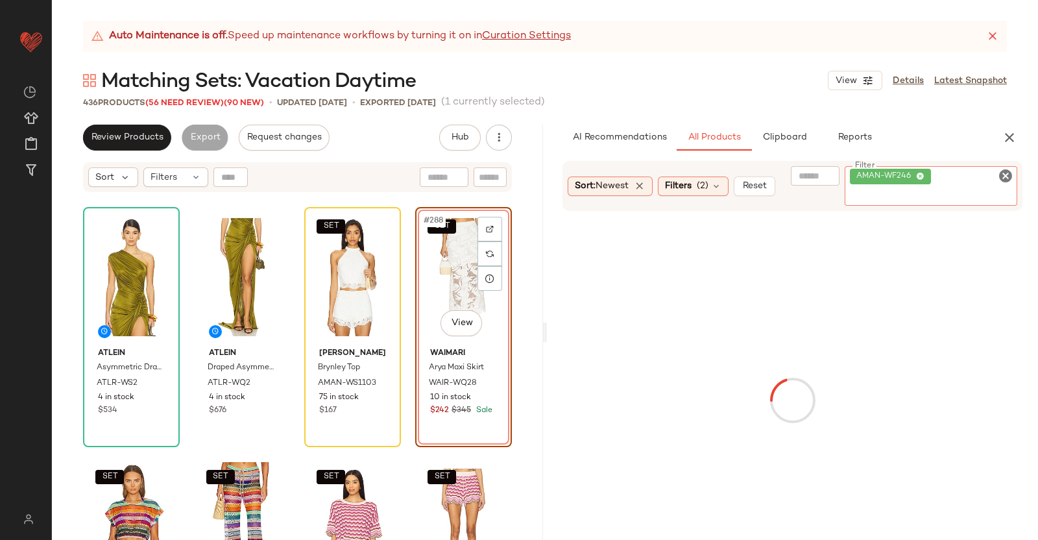
click at [461, 288] on div "SET #288 View" at bounding box center [464, 277] width 88 height 131
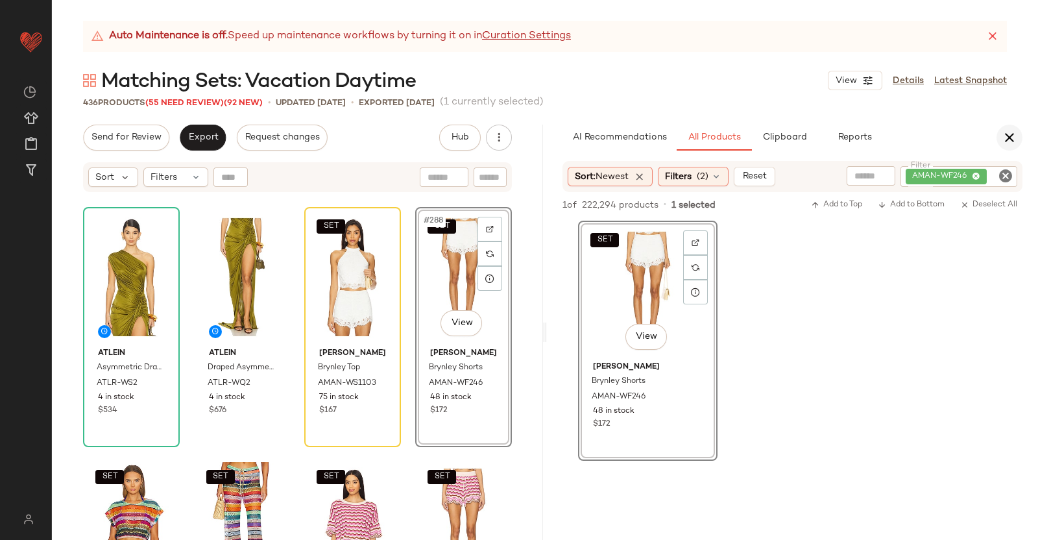
click at [1002, 134] on icon "button" at bounding box center [1010, 138] width 16 height 16
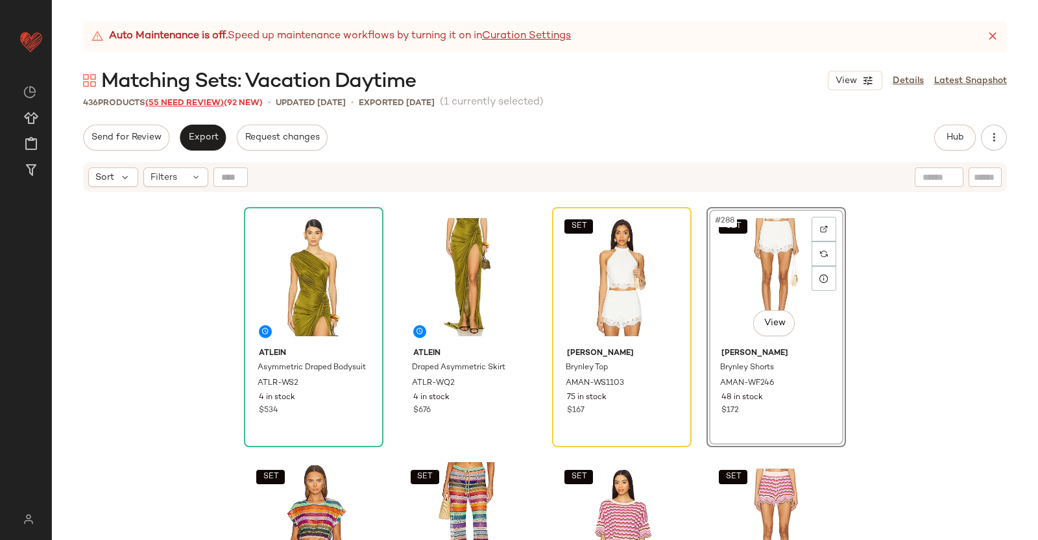
click at [156, 105] on span "(55 Need Review)" at bounding box center [184, 103] width 79 height 9
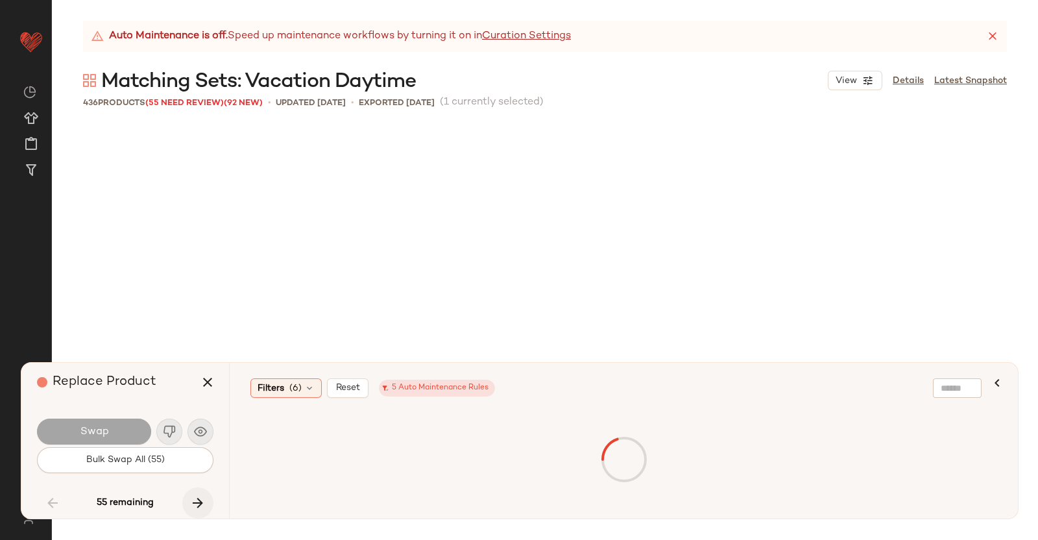
scroll to position [15530, 0]
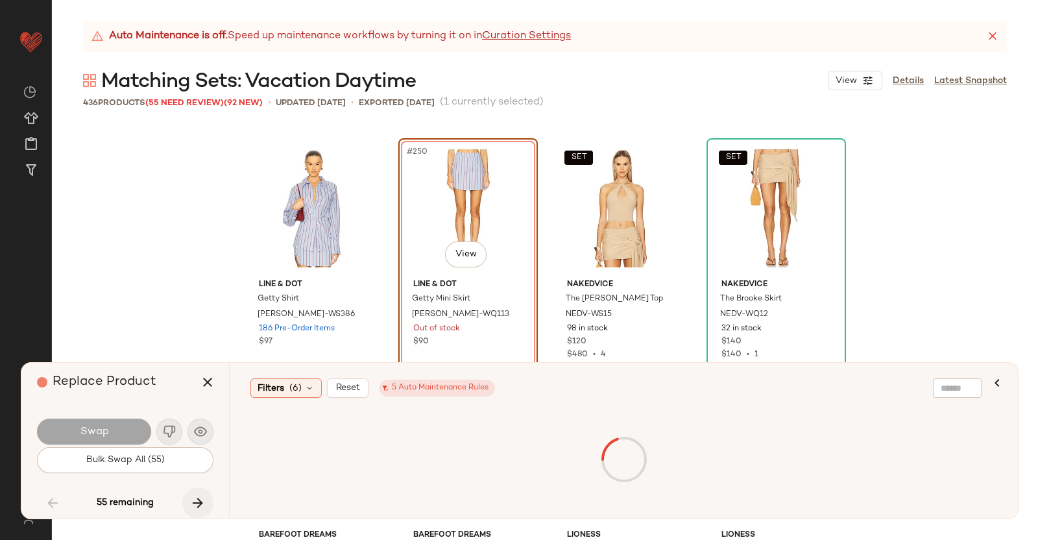
click at [200, 501] on icon "button" at bounding box center [198, 503] width 16 height 16
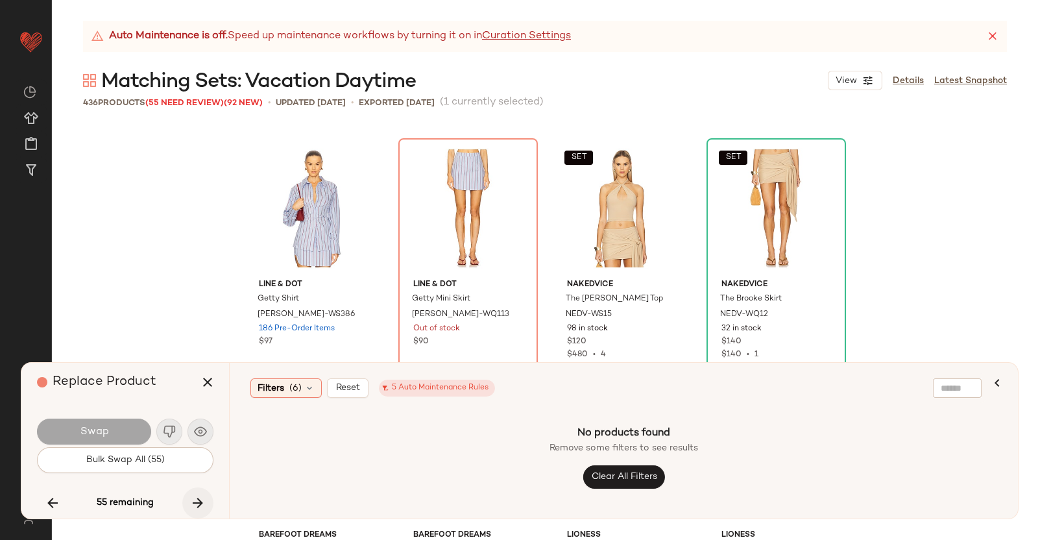
click at [201, 499] on div "55 remaining" at bounding box center [125, 502] width 177 height 31
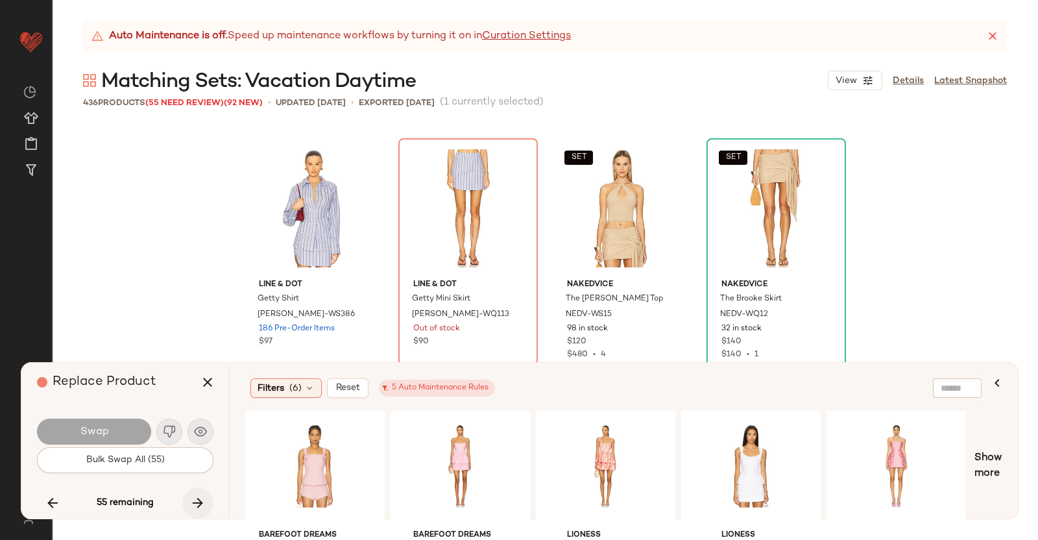
click at [191, 496] on icon "button" at bounding box center [198, 503] width 16 height 16
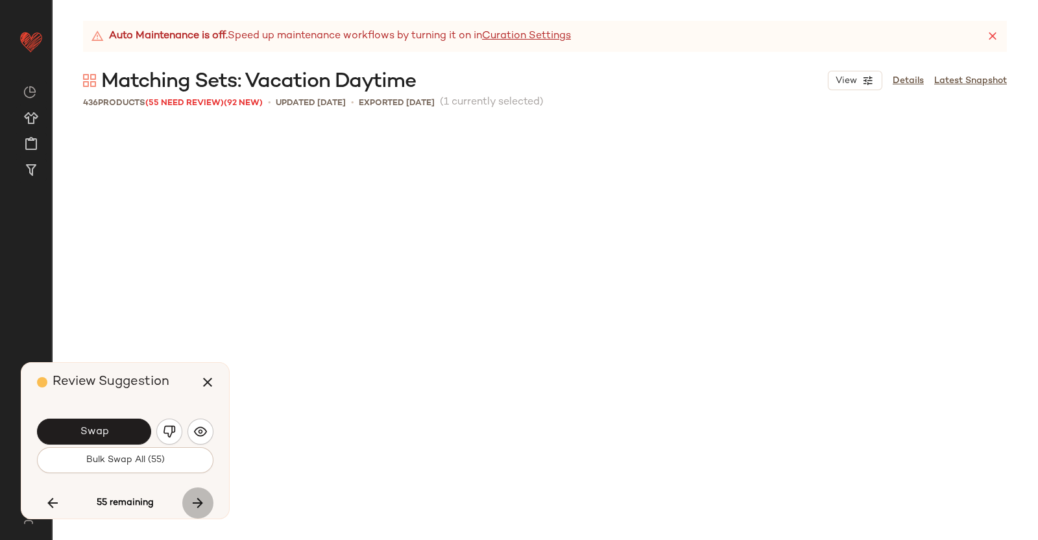
scroll to position [17784, 0]
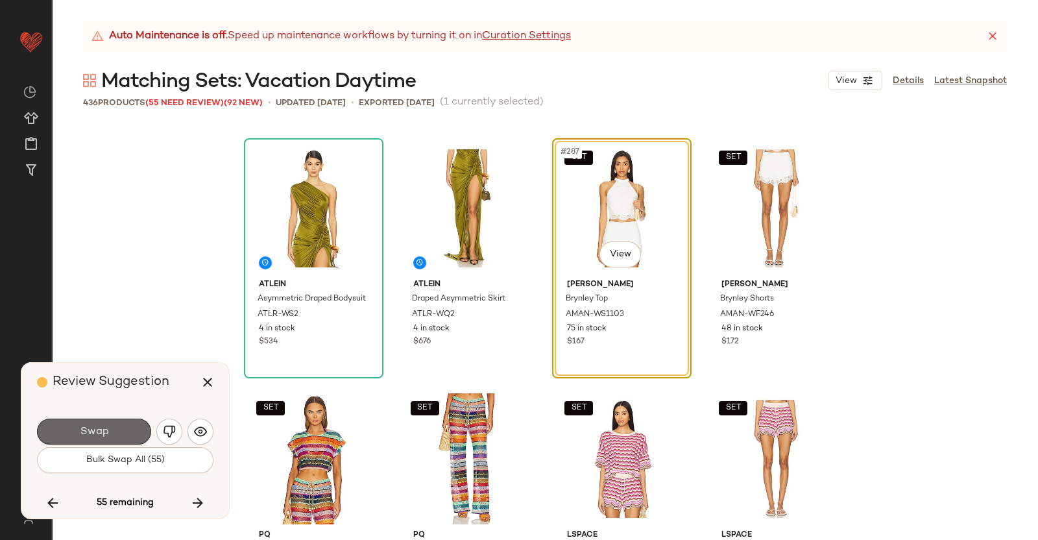
click at [120, 423] on button "Swap" at bounding box center [94, 432] width 114 height 26
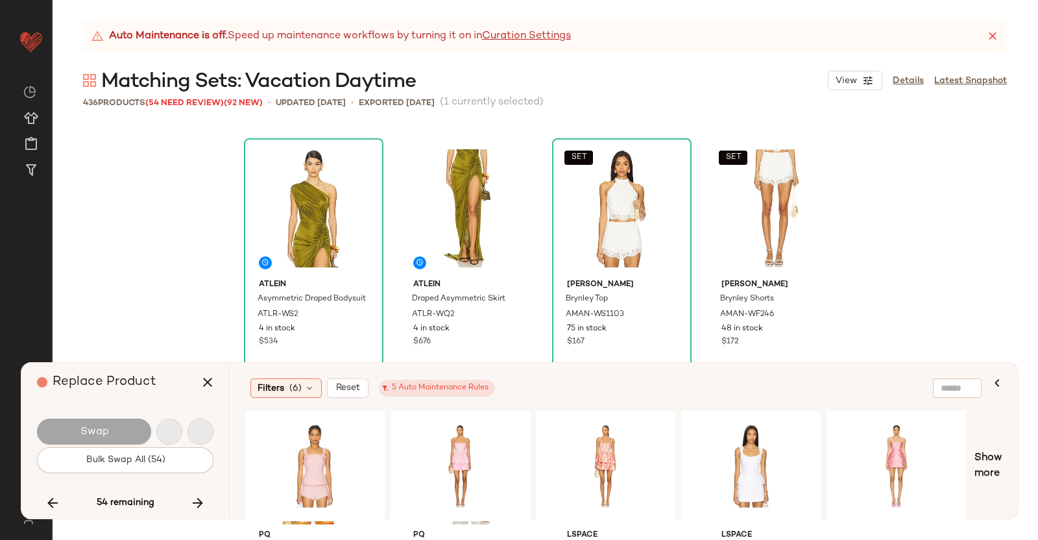
scroll to position [18286, 0]
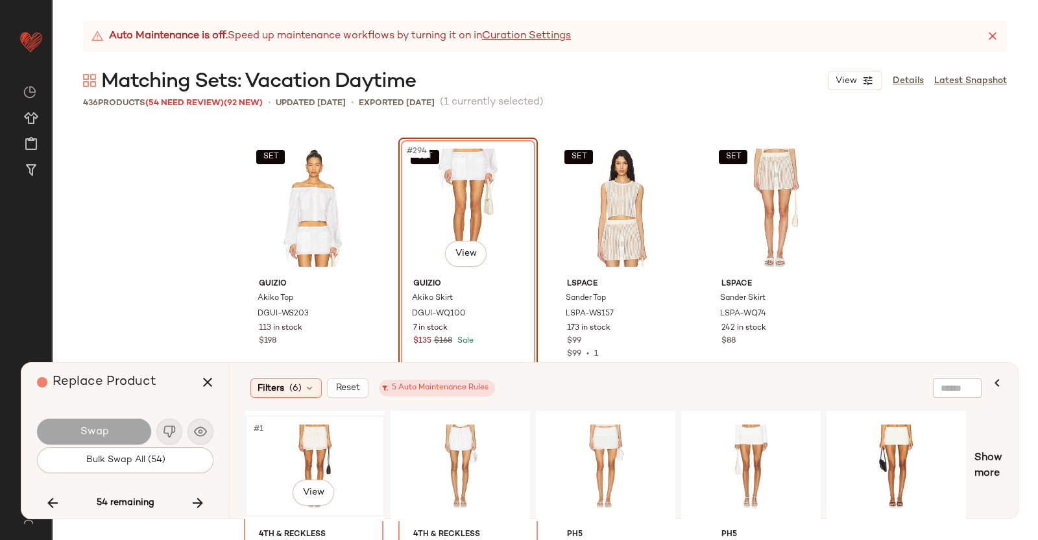
click at [324, 441] on div "#1 View" at bounding box center [315, 466] width 130 height 92
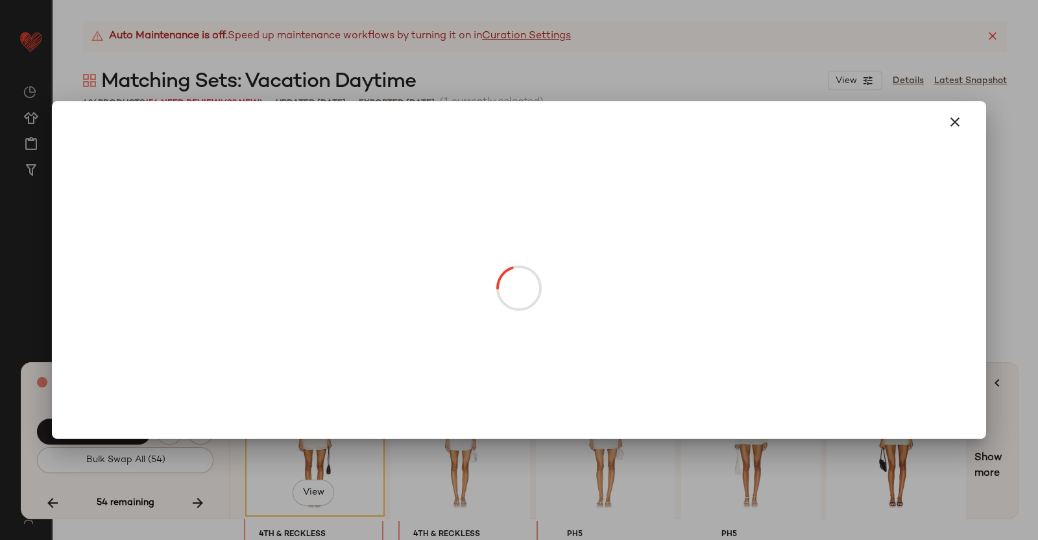
click at [478, 248] on body "Revolve ** Dashboard All Products Global Clipboards (38) Curations (350) Kriste…" at bounding box center [519, 270] width 1038 height 540
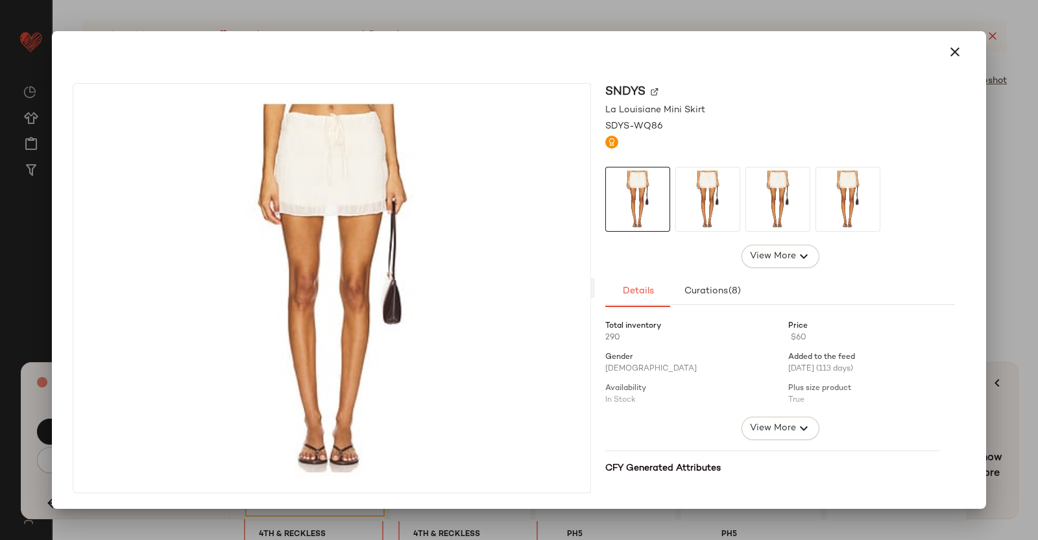
click at [653, 91] on img at bounding box center [655, 92] width 8 height 8
click at [1038, 125] on div at bounding box center [519, 270] width 1038 height 540
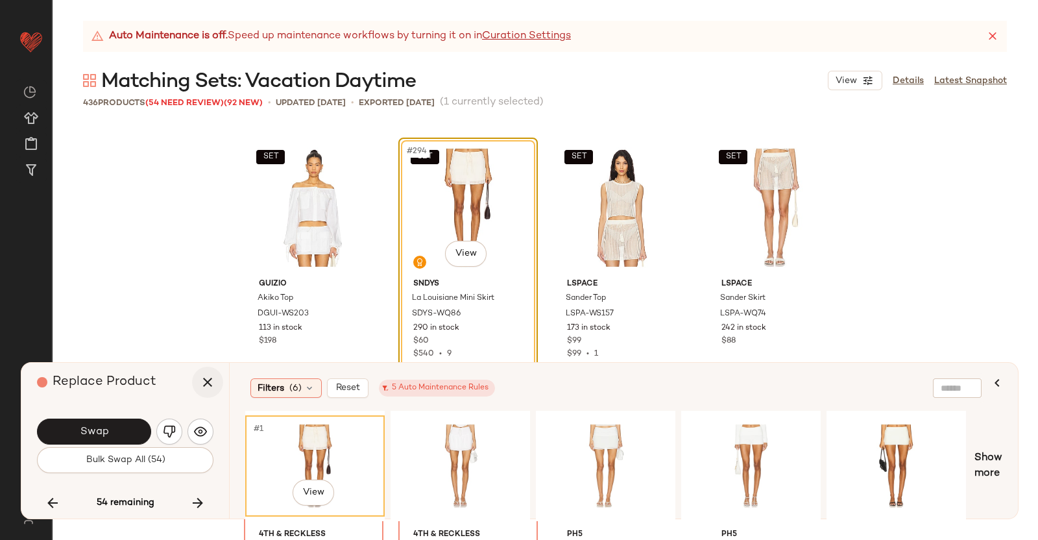
click at [208, 380] on icon "button" at bounding box center [208, 382] width 16 height 16
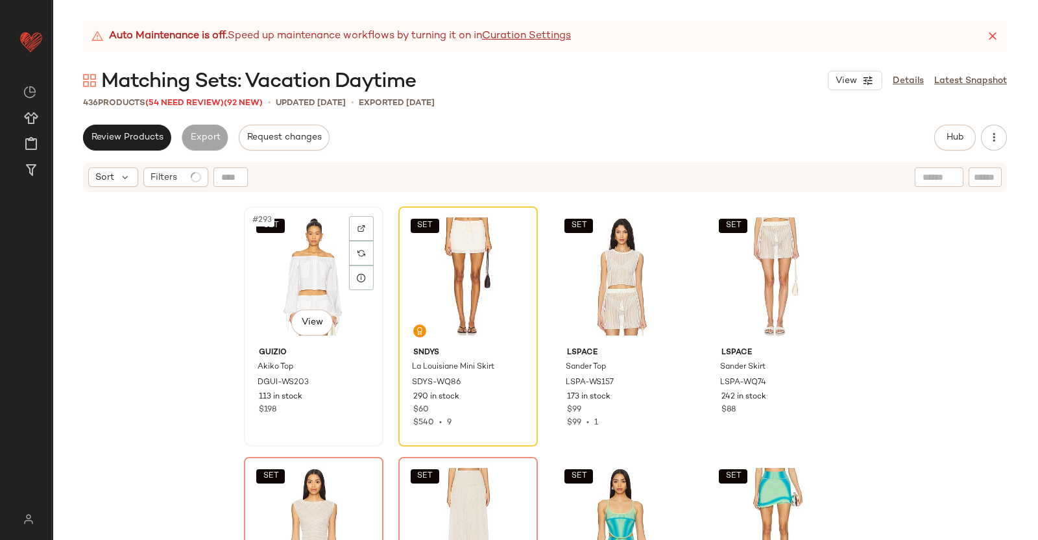
click at [305, 250] on div "SET #293 View" at bounding box center [314, 276] width 130 height 131
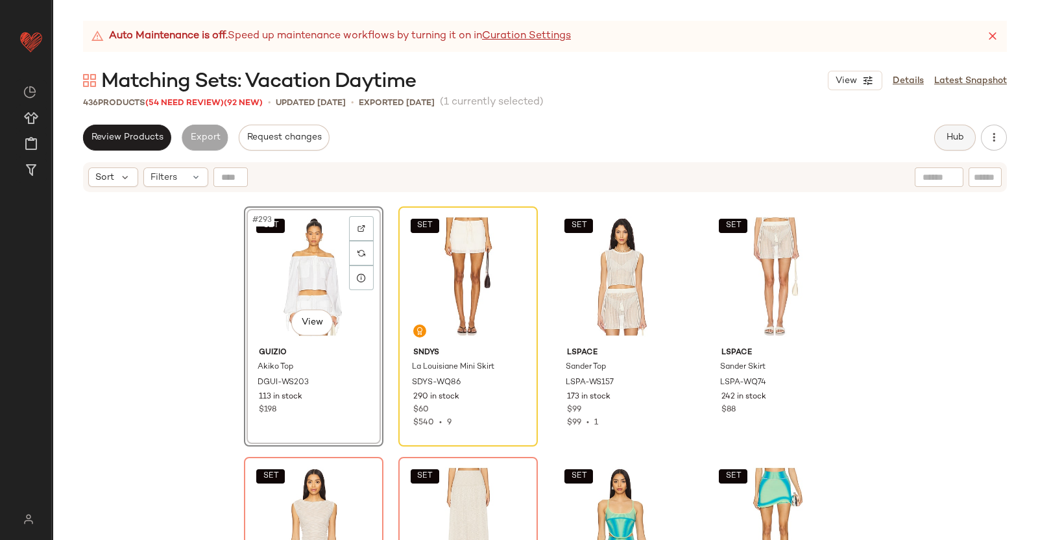
click at [971, 121] on div "Auto Maintenance is off. Speed up maintenance workflows by turning it on in Cur…" at bounding box center [545, 280] width 986 height 519
click at [967, 127] on button "Hub" at bounding box center [955, 138] width 42 height 26
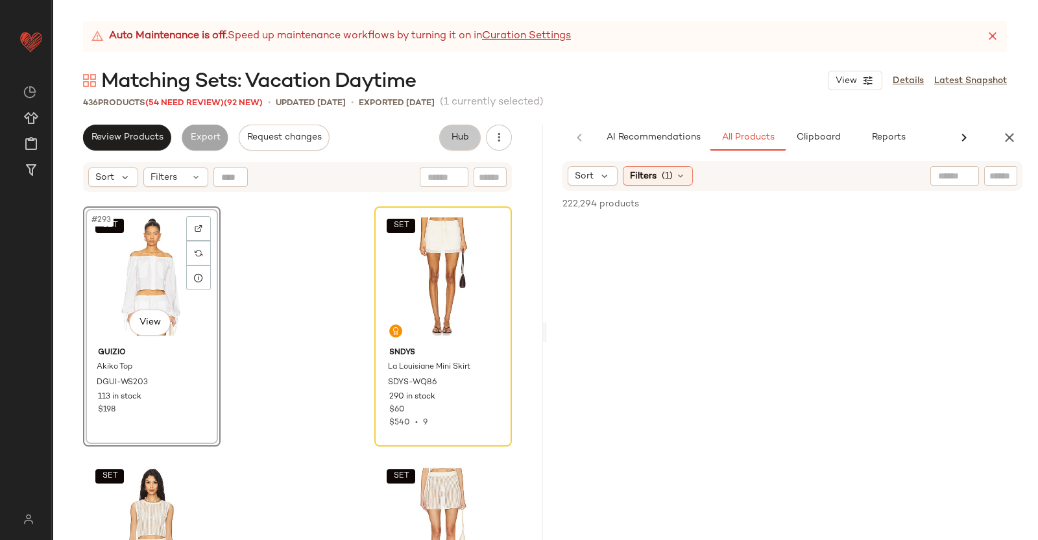
click at [983, 157] on div "AI Recommendations All Products Clipboard Reports Sort Filters (1) 222,294 prod…" at bounding box center [792, 332] width 491 height 415
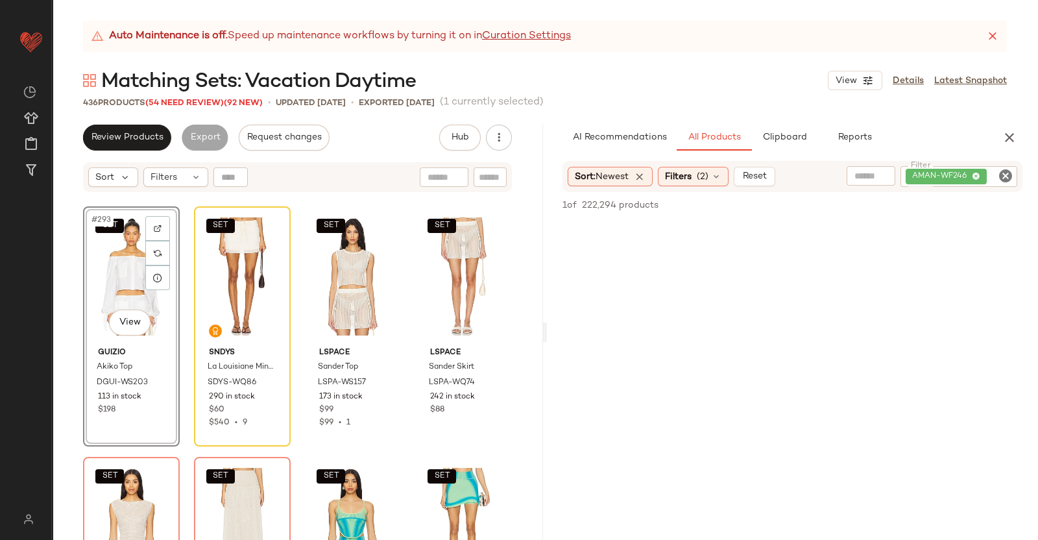
click at [986, 180] on div "AMAN-WF246" at bounding box center [959, 176] width 117 height 21
paste input "**********"
type input "**********"
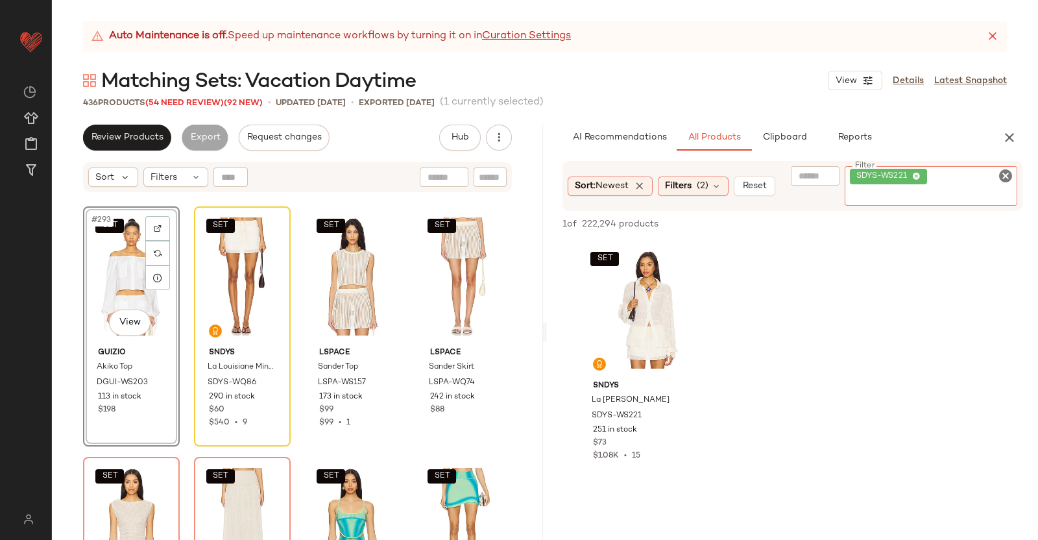
click at [122, 293] on div "SET #293 View" at bounding box center [132, 276] width 88 height 131
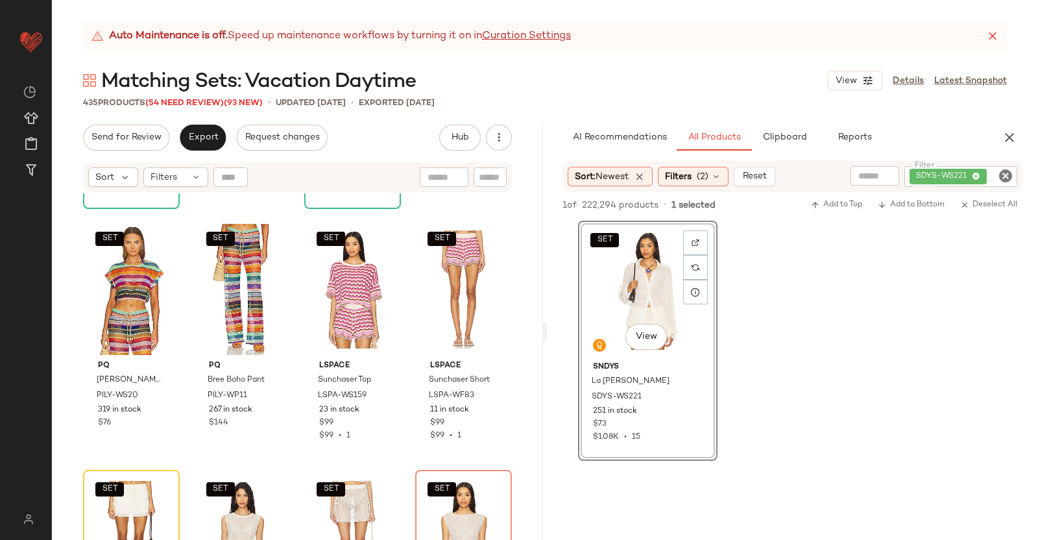
scroll to position [17972, 0]
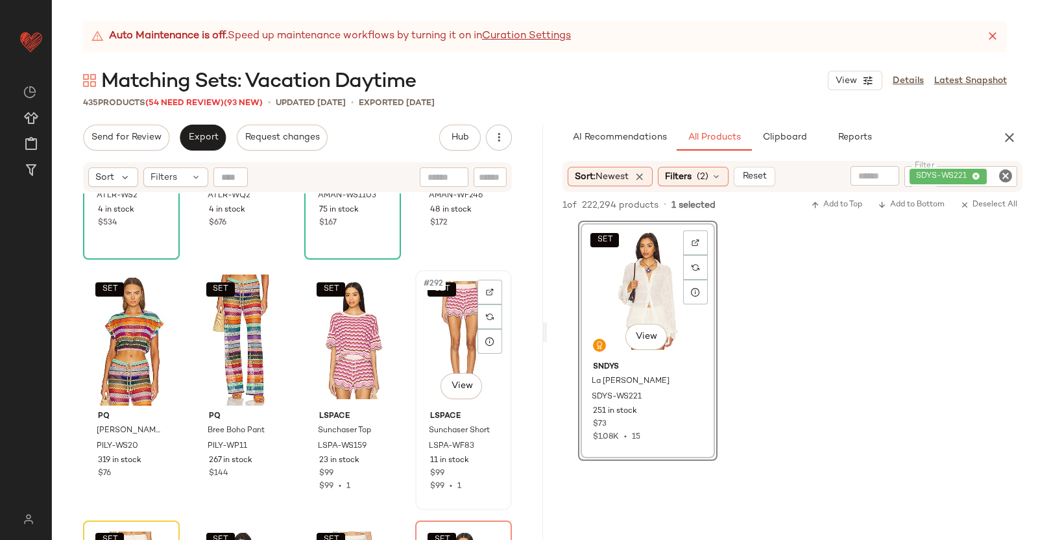
click at [438, 361] on div "SET #292 View" at bounding box center [464, 339] width 88 height 131
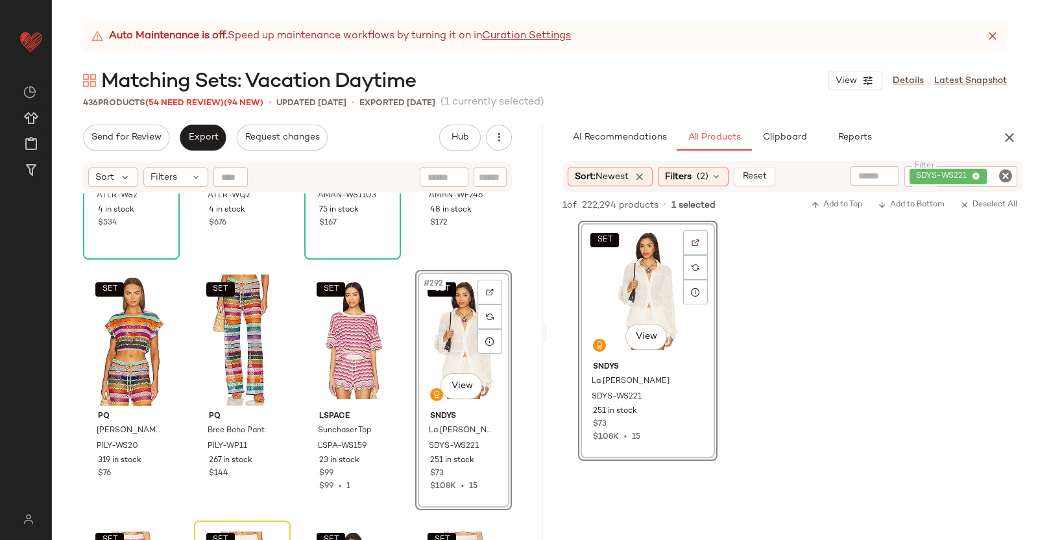
drag, startPoint x: 1012, startPoint y: 137, endPoint x: 563, endPoint y: 104, distance: 450.3
click at [1013, 137] on icon "button" at bounding box center [1010, 138] width 16 height 16
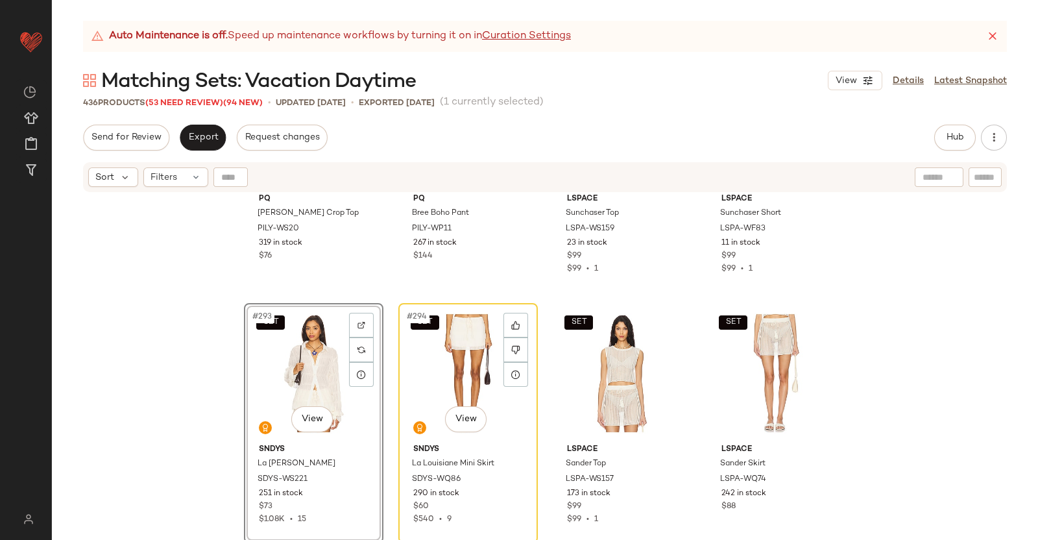
scroll to position [18129, 0]
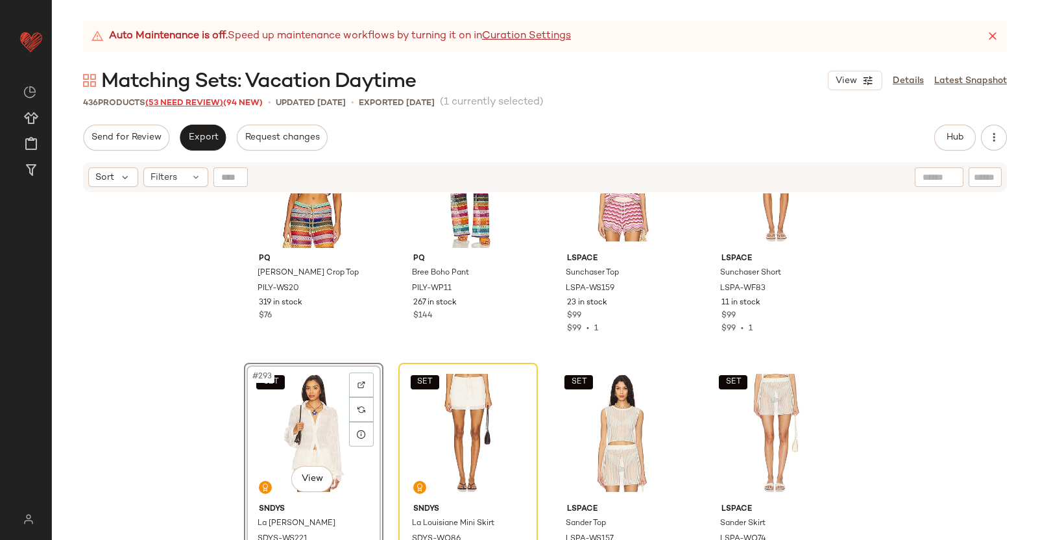
click at [187, 104] on span "(53 Need Review)" at bounding box center [184, 103] width 78 height 9
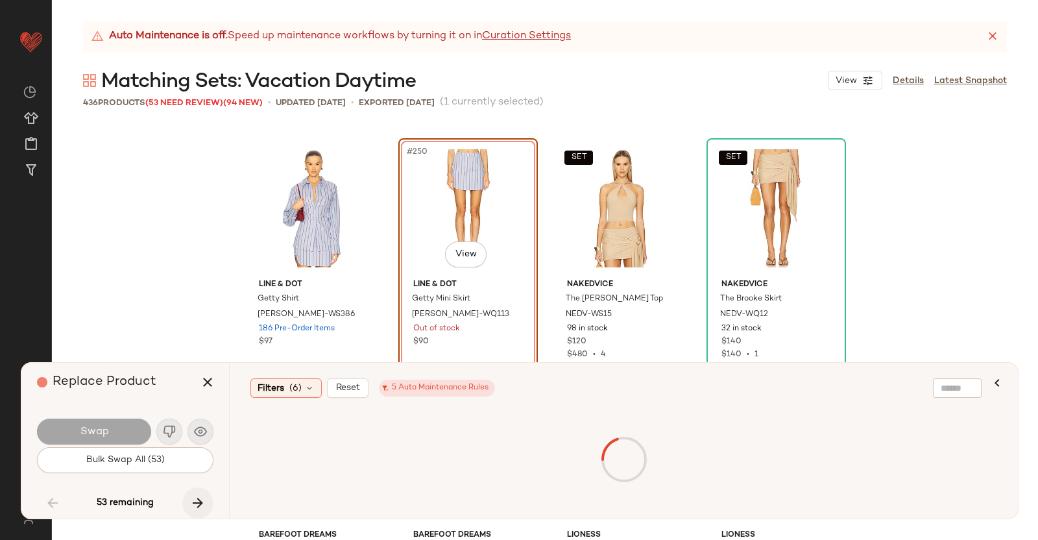
click at [202, 507] on icon "button" at bounding box center [198, 503] width 16 height 16
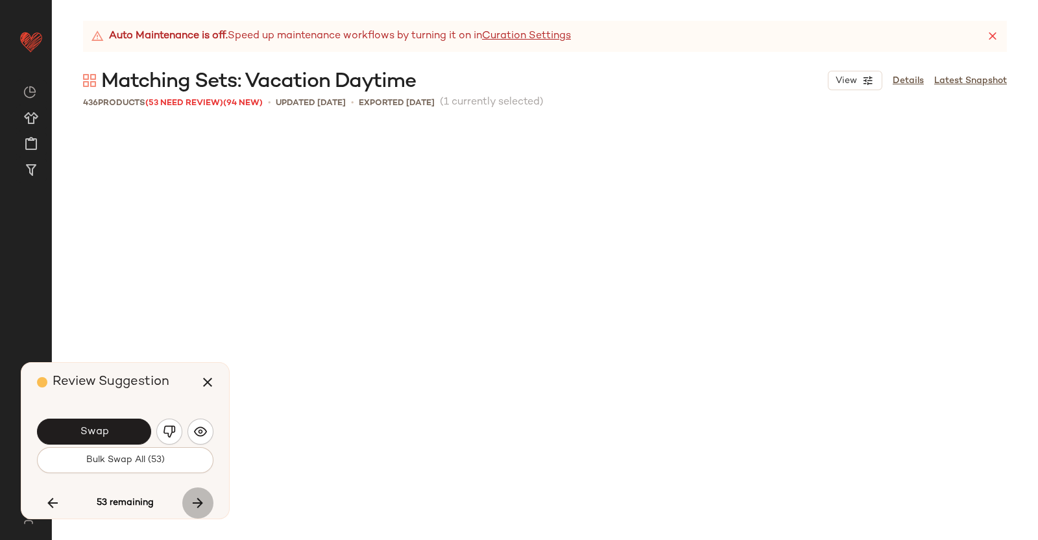
scroll to position [18286, 0]
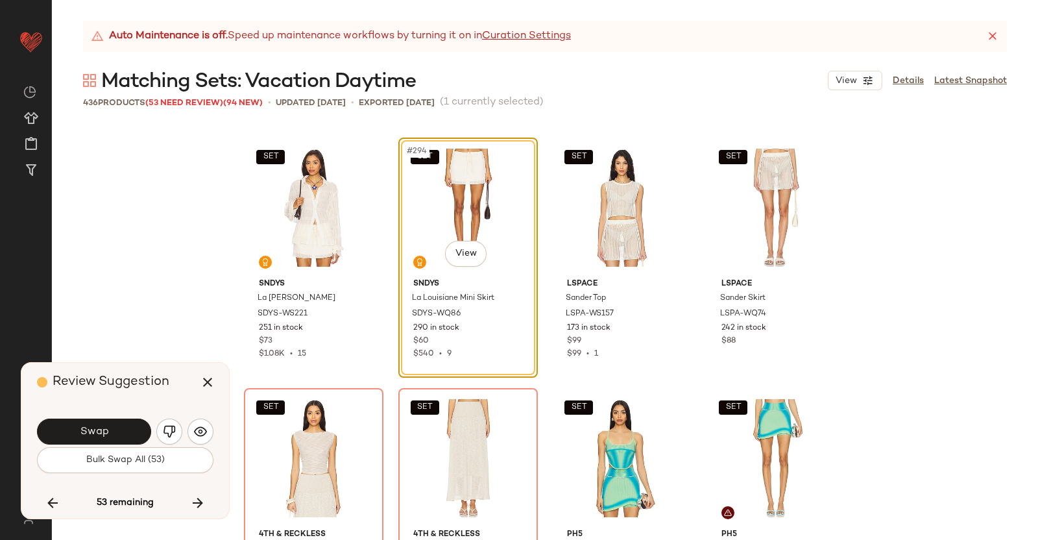
click at [112, 417] on div "Swap" at bounding box center [125, 431] width 177 height 31
click at [111, 426] on button "Swap" at bounding box center [94, 432] width 114 height 26
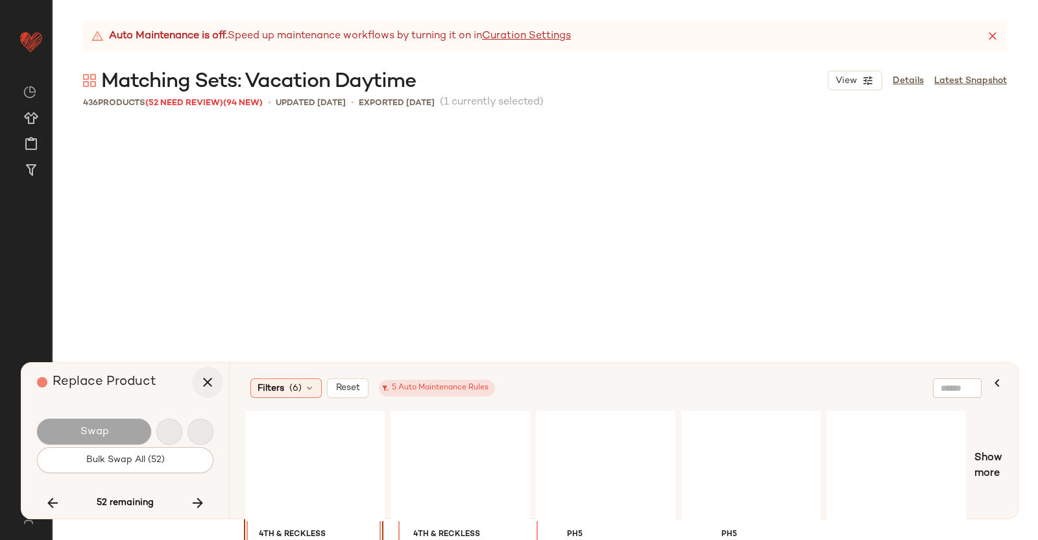
scroll to position [18536, 0]
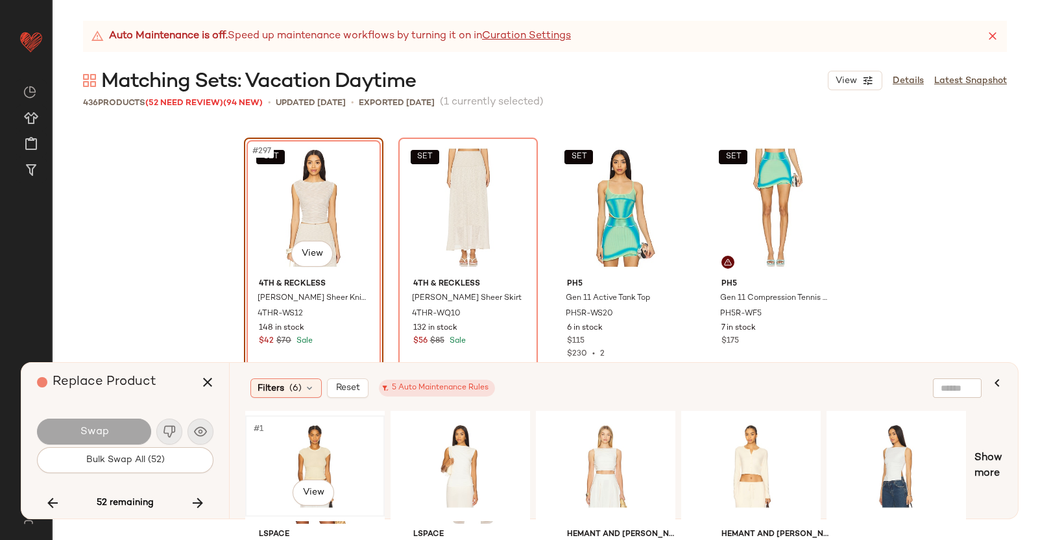
click at [334, 449] on div "#1 View" at bounding box center [315, 466] width 130 height 92
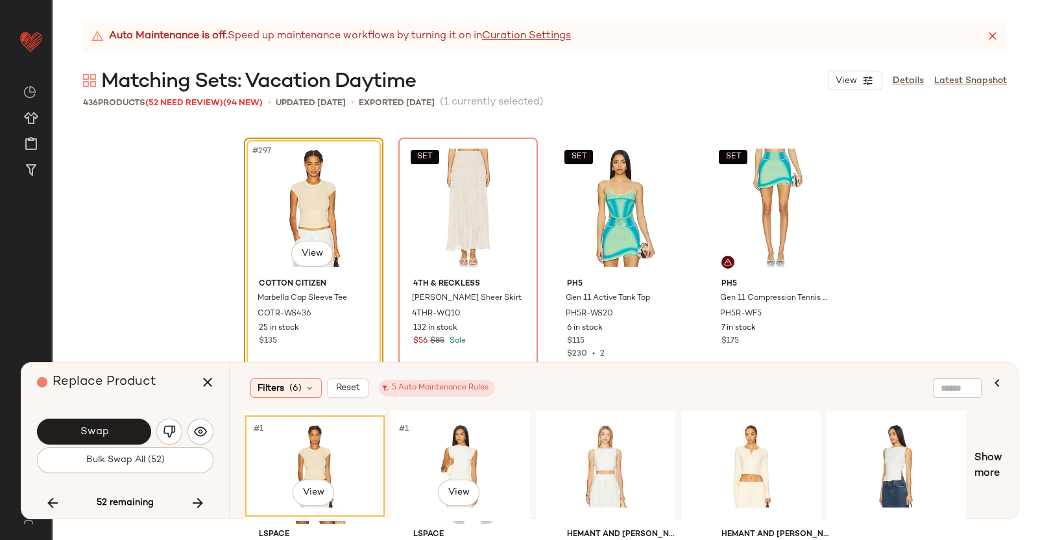
drag, startPoint x: 456, startPoint y: 459, endPoint x: 417, endPoint y: 398, distance: 71.8
click at [457, 458] on div "#1 View" at bounding box center [460, 466] width 130 height 92
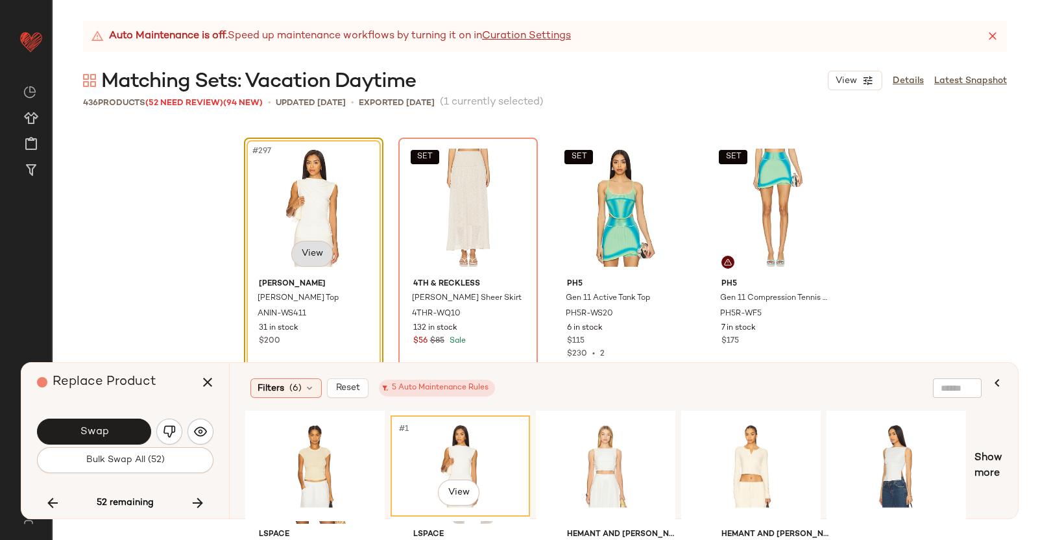
click at [292, 259] on body "Revolve ** Dashboard All Products Global Clipboards (38) Curations (350) Kriste…" at bounding box center [519, 270] width 1038 height 540
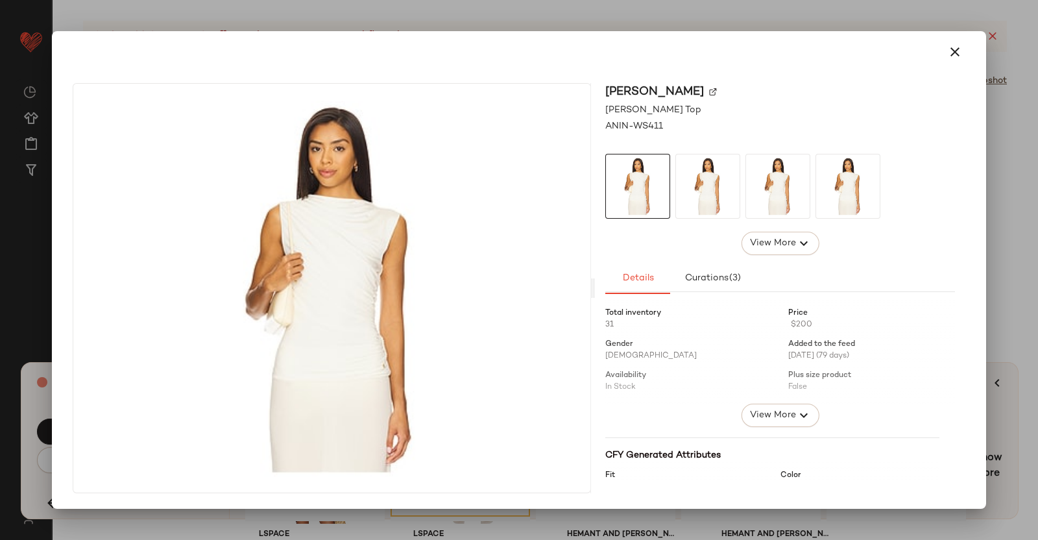
click at [709, 91] on img at bounding box center [713, 92] width 8 height 8
click at [1038, 293] on div at bounding box center [519, 270] width 1038 height 540
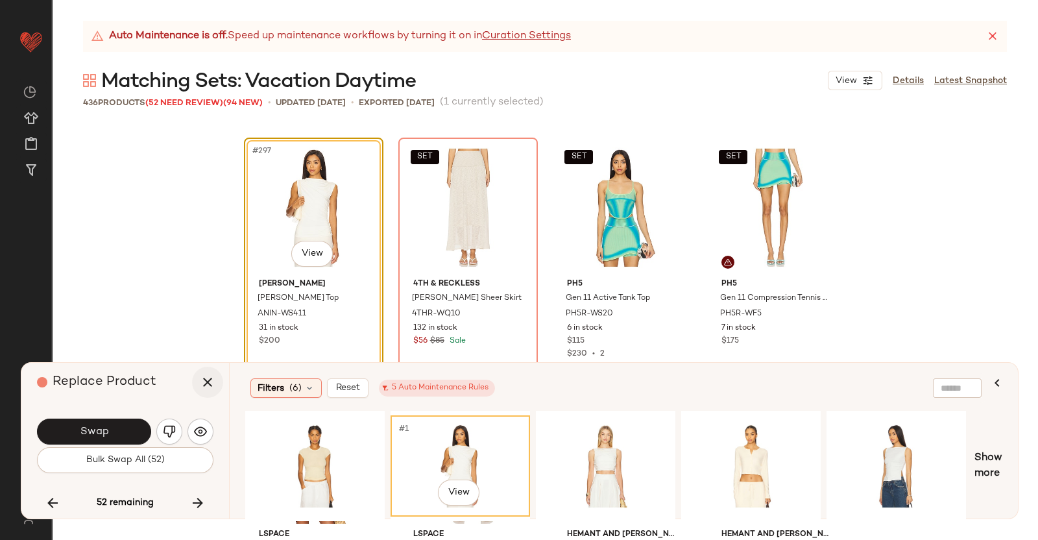
click at [214, 386] on icon "button" at bounding box center [208, 382] width 16 height 16
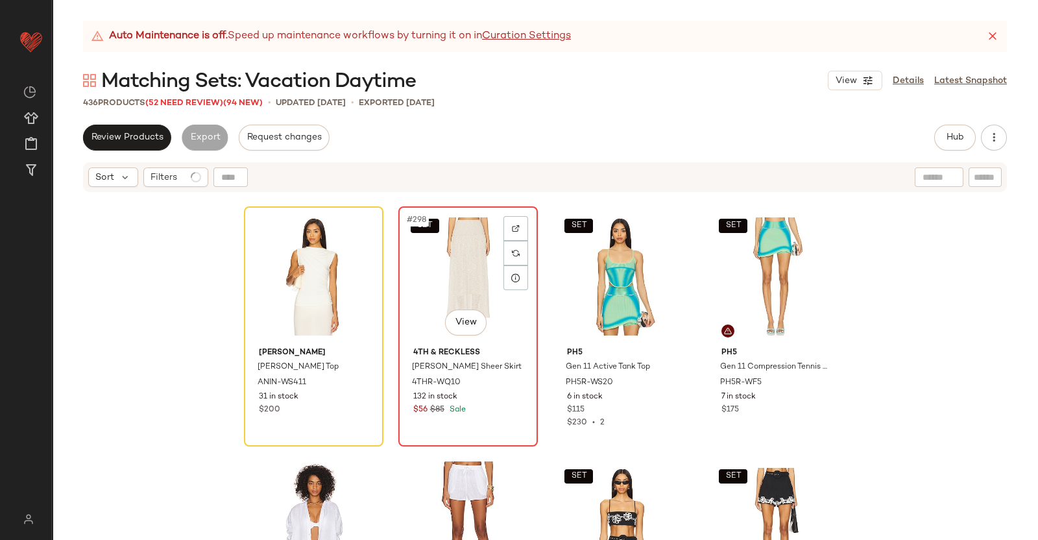
click at [405, 292] on div "SET #298 View" at bounding box center [468, 276] width 130 height 131
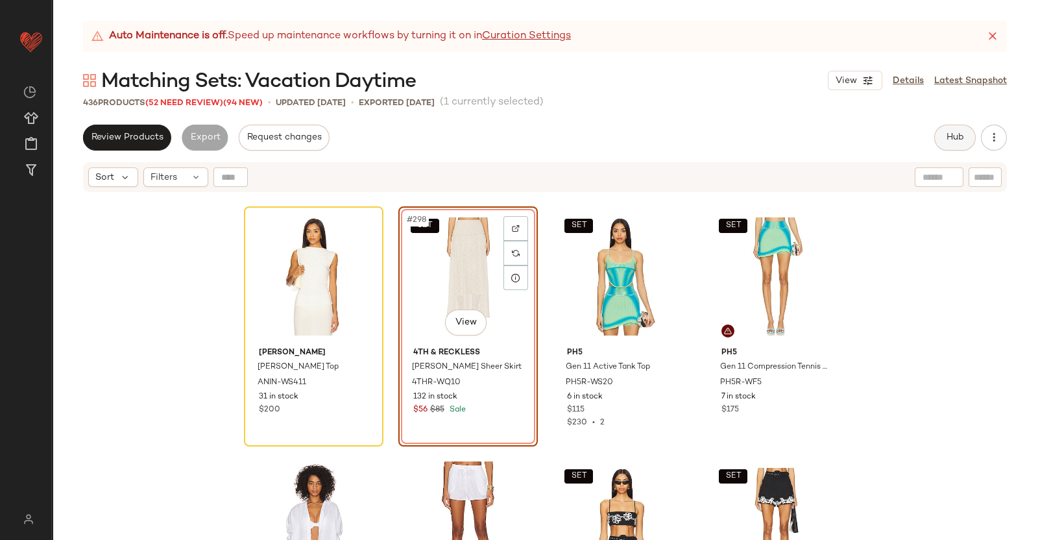
click at [958, 143] on span "Hub" at bounding box center [955, 137] width 18 height 10
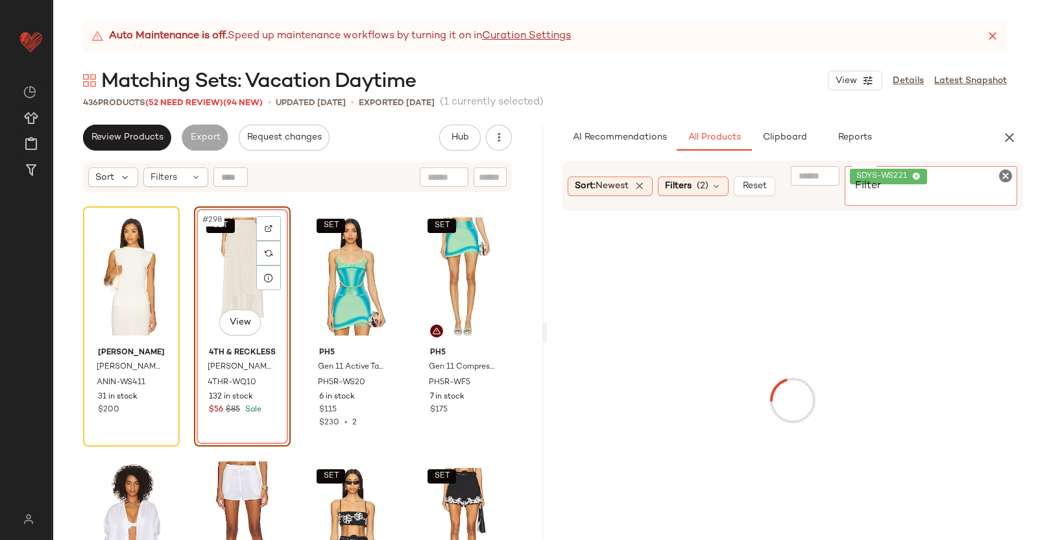
click at [983, 171] on div "SDYS-WS221" at bounding box center [931, 186] width 173 height 40
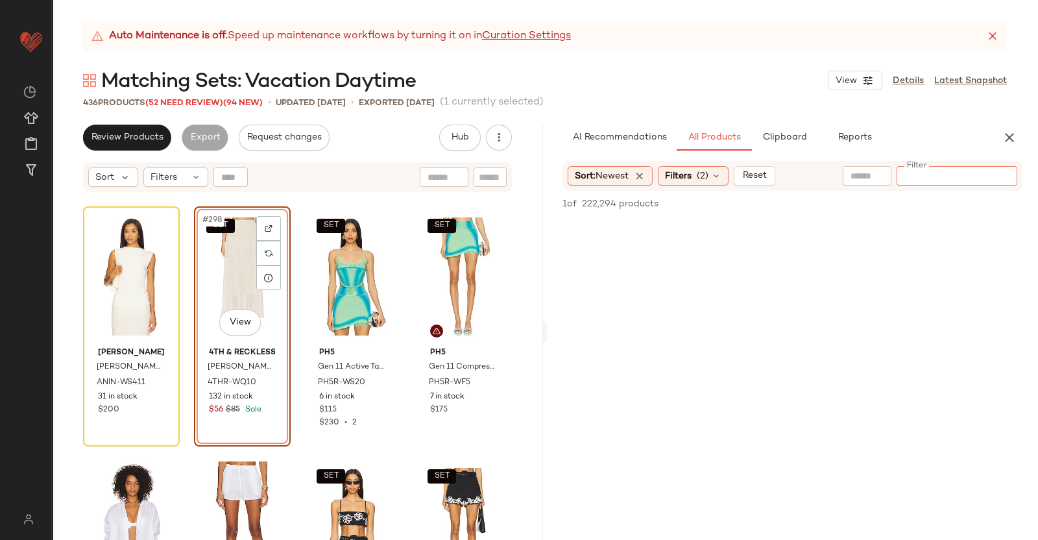
paste input "*********"
type input "*********"
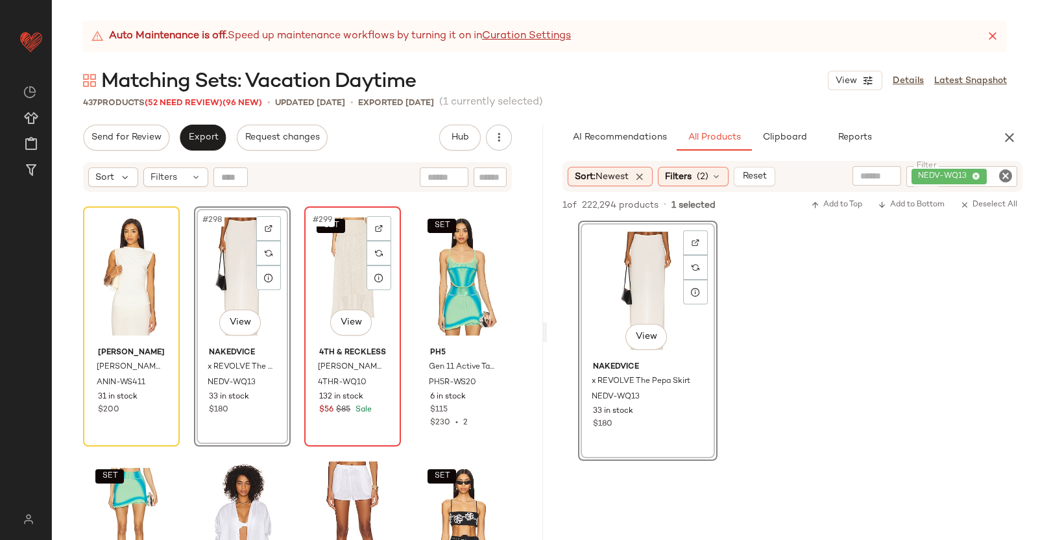
click at [344, 267] on div "SET #299 View" at bounding box center [353, 276] width 88 height 131
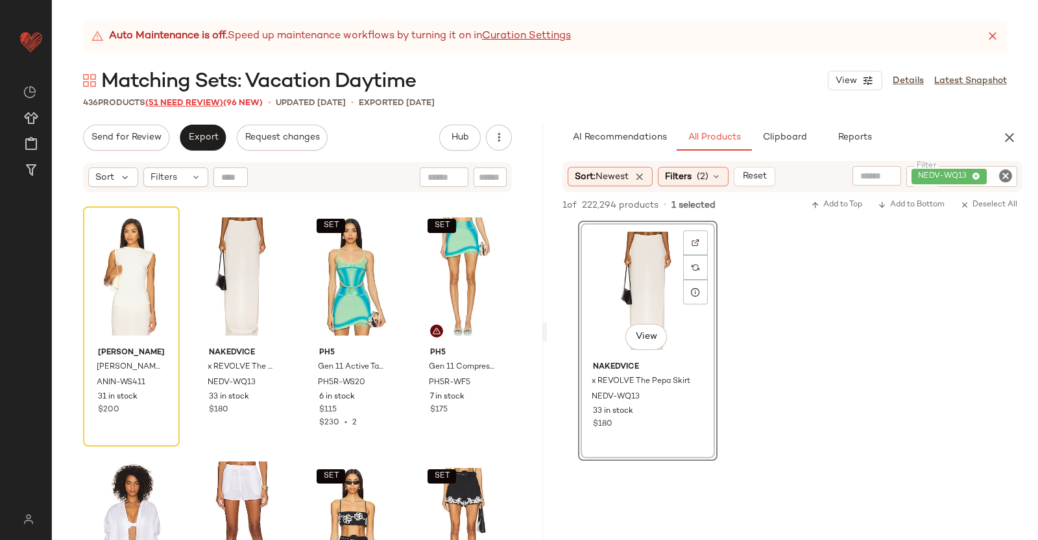
click at [208, 103] on span "(51 Need Review)" at bounding box center [184, 103] width 78 height 9
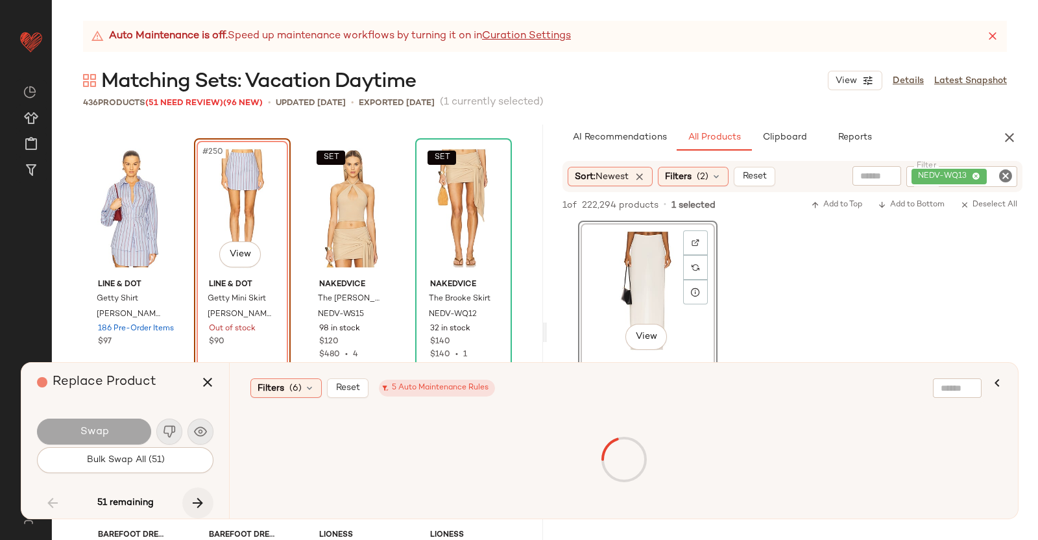
click at [204, 502] on icon "button" at bounding box center [198, 503] width 16 height 16
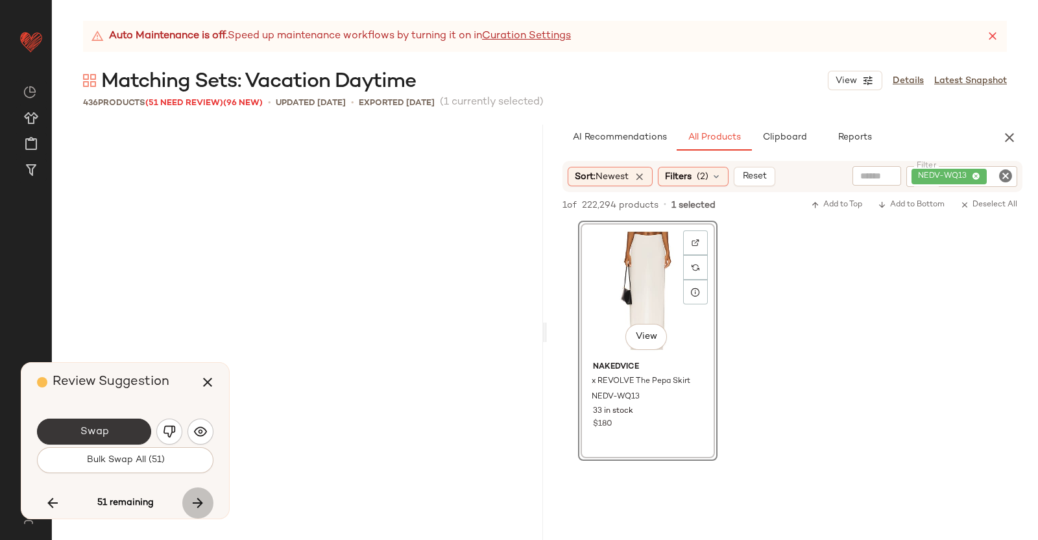
scroll to position [18536, 0]
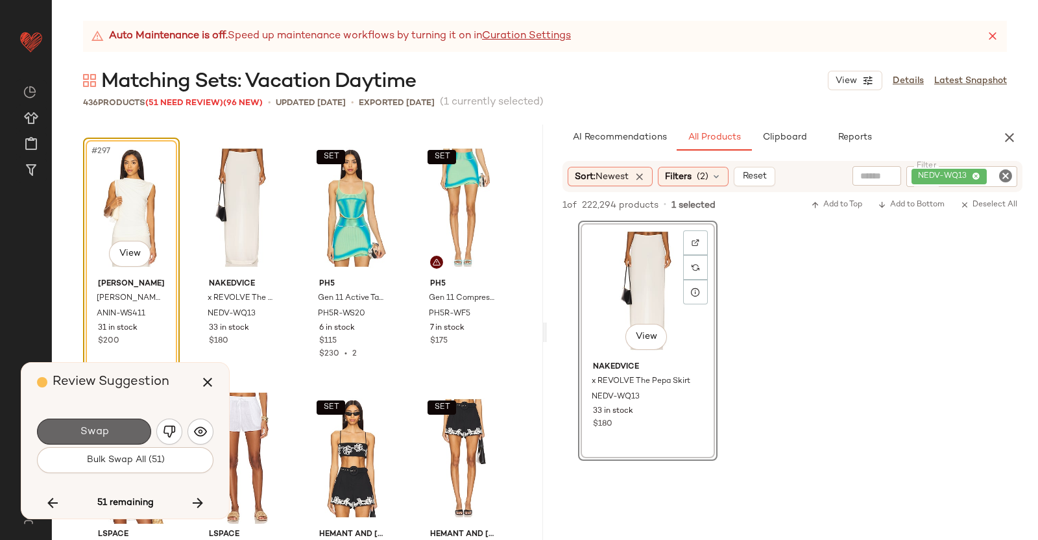
click at [112, 432] on button "Swap" at bounding box center [94, 432] width 114 height 26
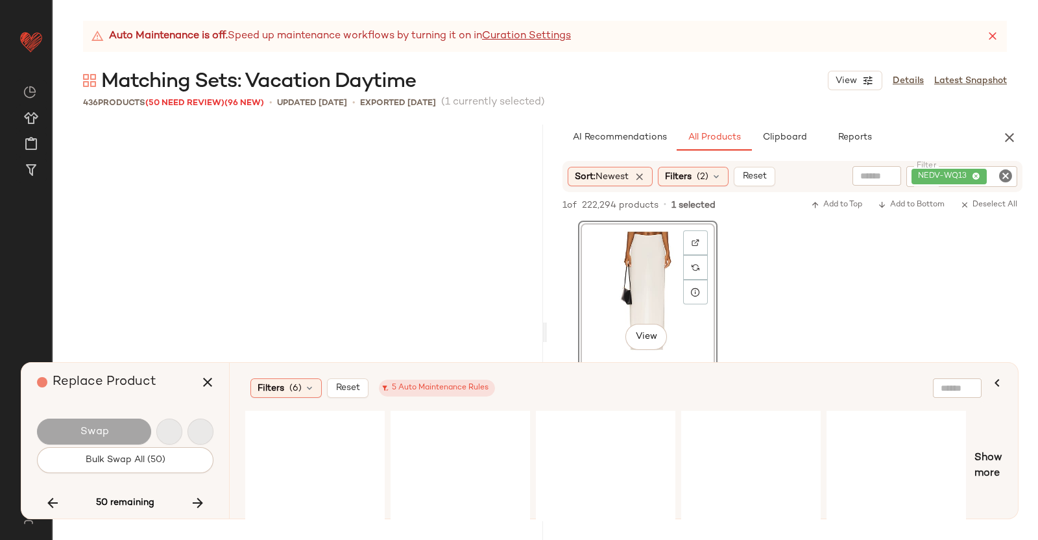
scroll to position [19036, 0]
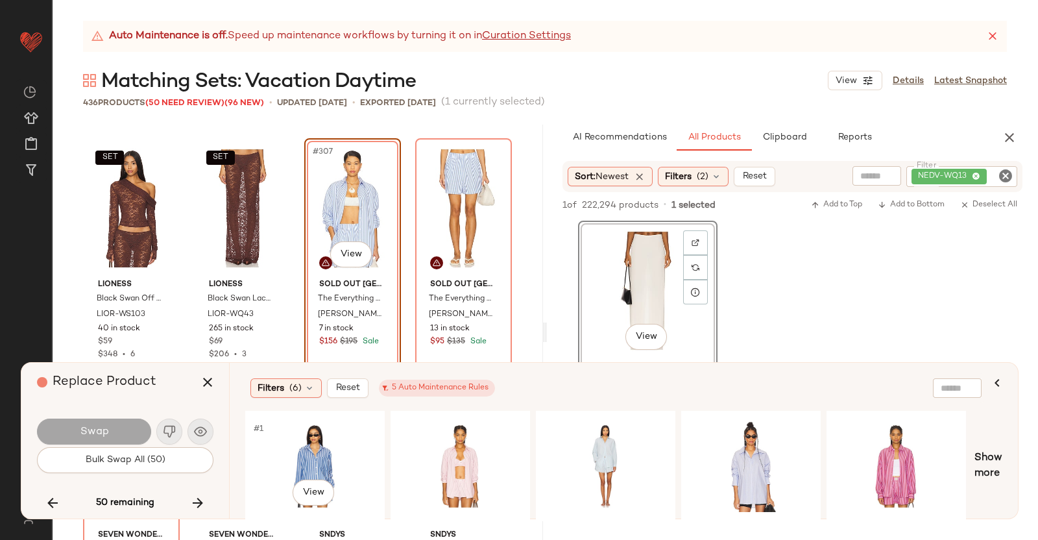
click at [318, 420] on div "#1 View" at bounding box center [315, 466] width 130 height 92
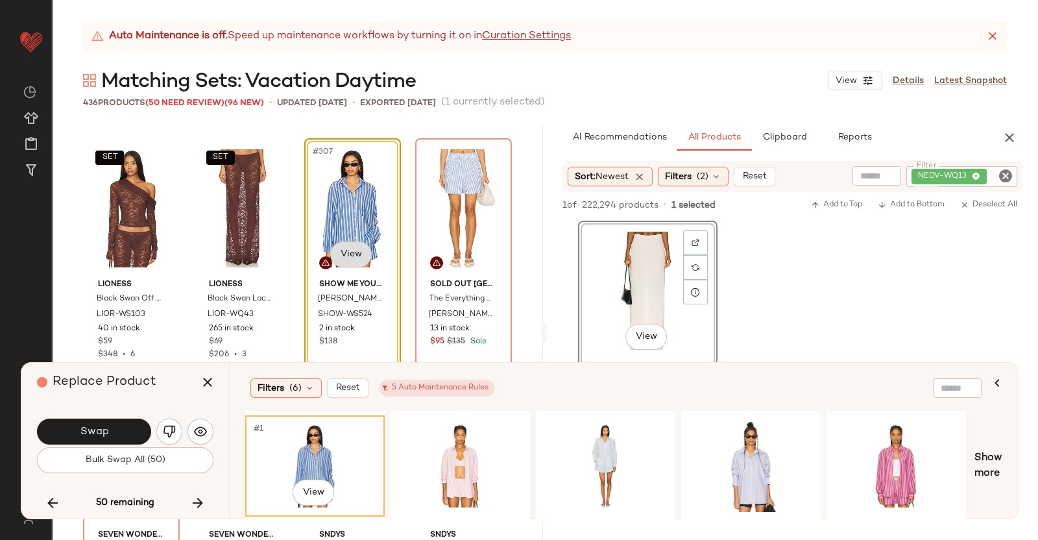
click at [330, 254] on body "Revolve ** Dashboard All Products Global Clipboards (38) Curations (350) Kriste…" at bounding box center [519, 270] width 1038 height 540
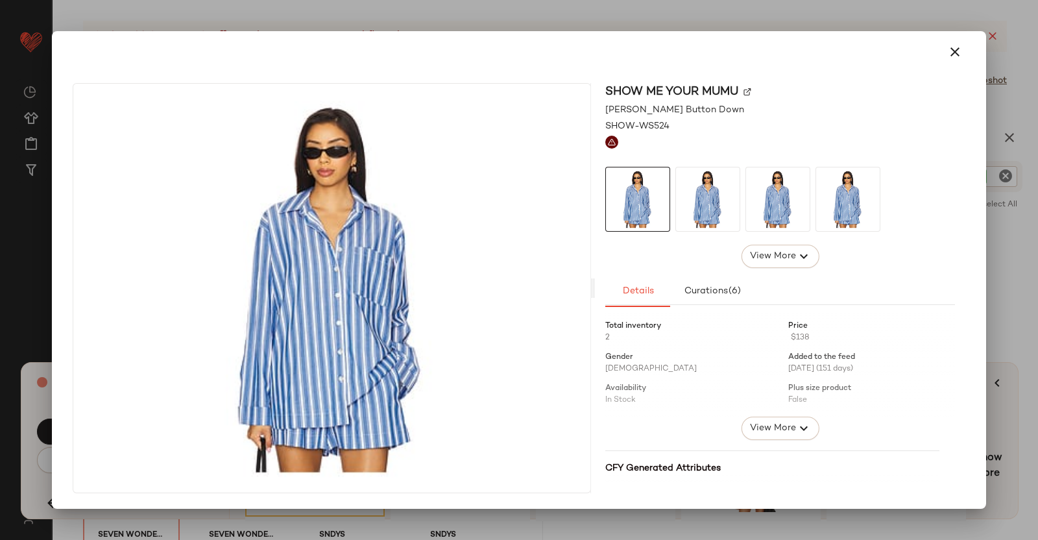
click at [750, 95] on div "Show Me Your Mumu" at bounding box center [780, 92] width 350 height 18
click at [746, 92] on img at bounding box center [748, 92] width 8 height 8
click at [1038, 273] on div at bounding box center [519, 270] width 1038 height 540
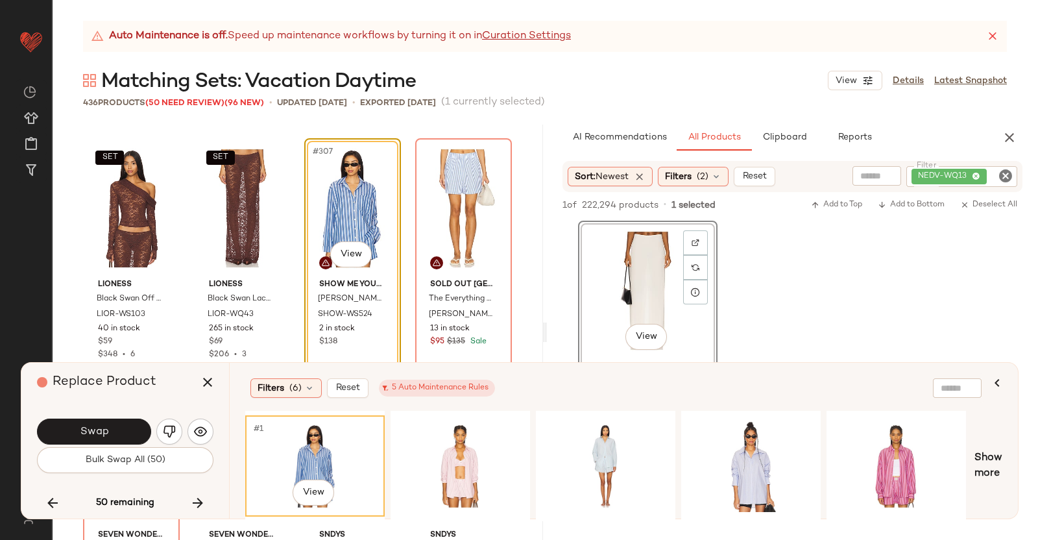
click at [970, 154] on div "AI Recommendations All Products Clipboard Reports Sort: Newest Filters (2) Rese…" at bounding box center [792, 332] width 491 height 415
click at [975, 168] on div "NEDV-WQ13" at bounding box center [962, 176] width 111 height 21
paste input "**********"
type input "**********"
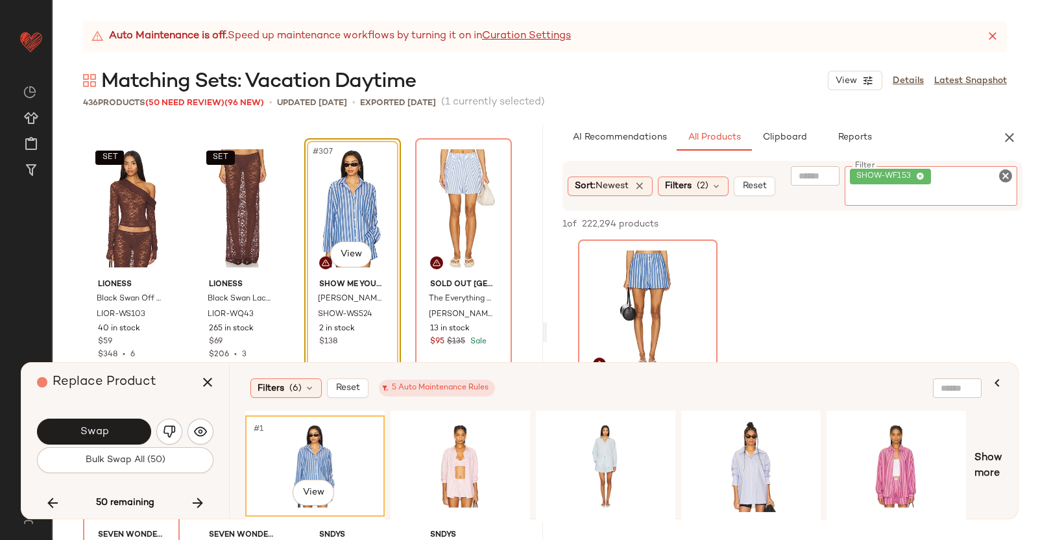
click at [110, 441] on button "Swap" at bounding box center [94, 432] width 114 height 26
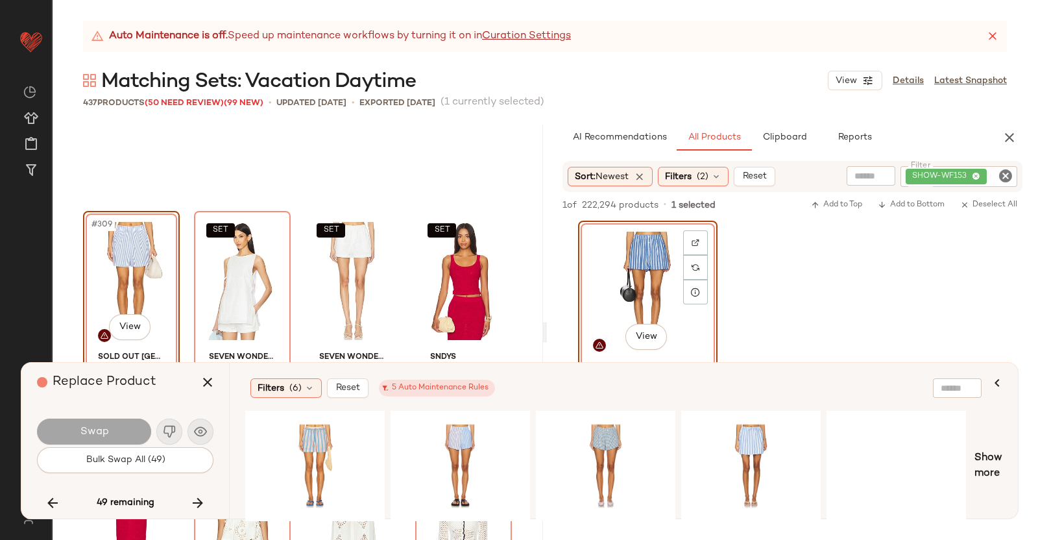
scroll to position [19207, 0]
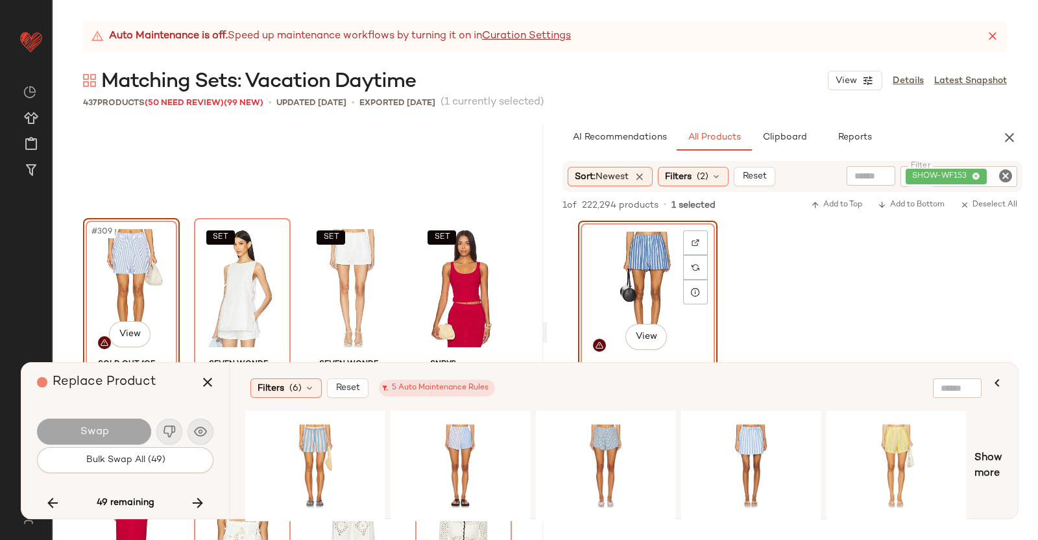
click at [120, 278] on div "#309 View" at bounding box center [132, 288] width 88 height 131
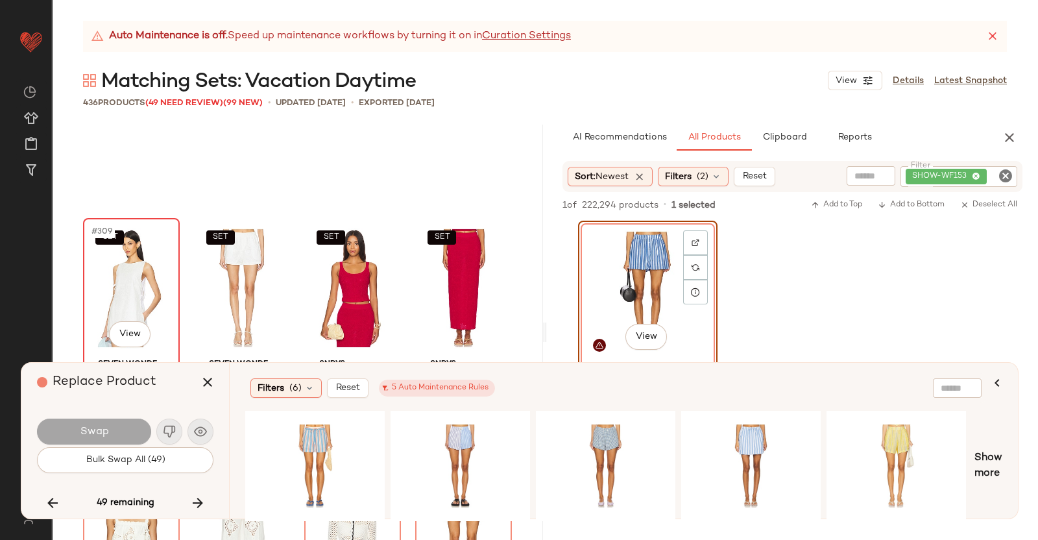
click at [99, 269] on div "SET #309 View" at bounding box center [132, 288] width 88 height 131
click at [201, 514] on button "button" at bounding box center [197, 502] width 31 height 31
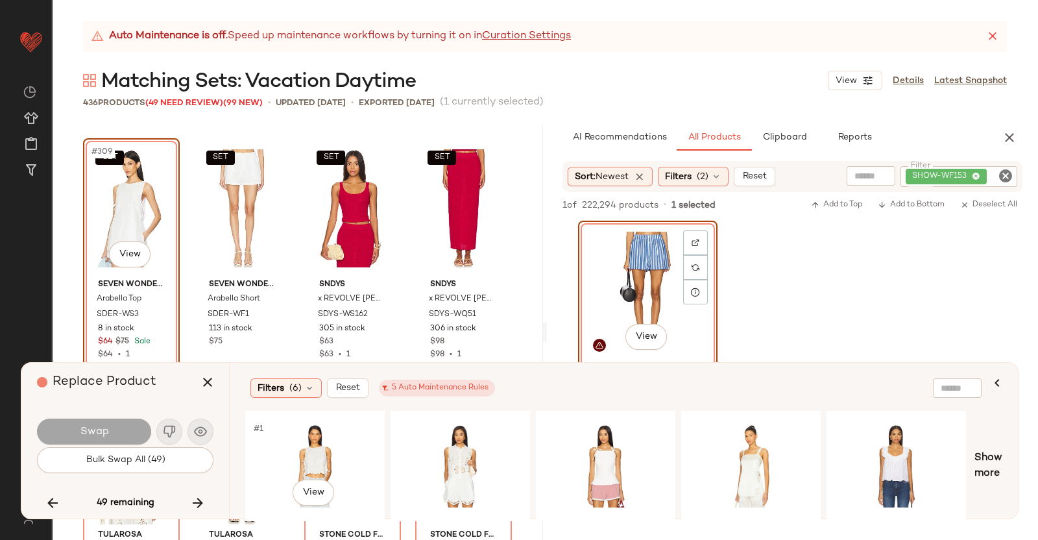
click at [292, 434] on div "#1 View" at bounding box center [315, 466] width 130 height 92
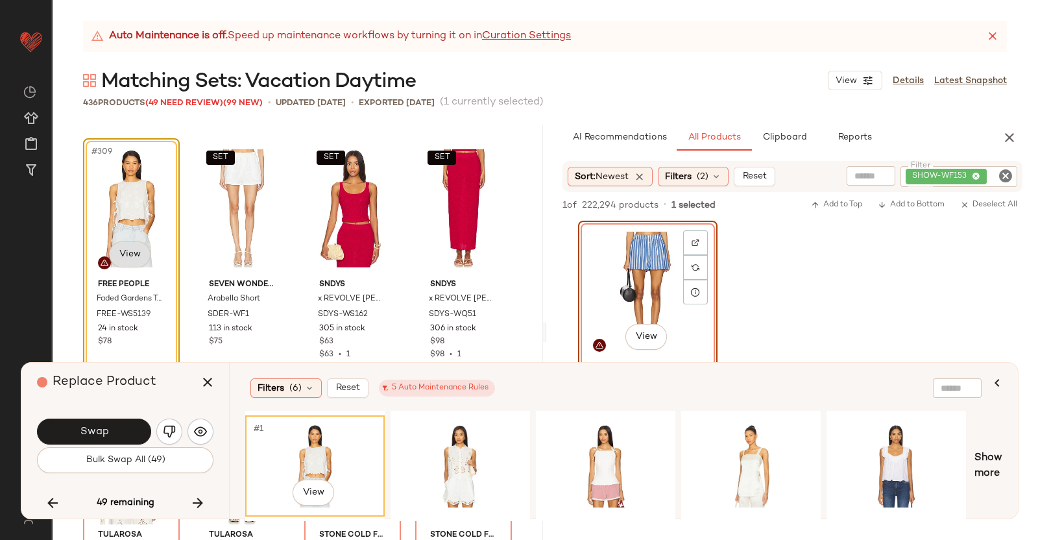
click at [144, 254] on body "Revolve ** Dashboard All Products Global Clipboards (38) Curations (350) Kriste…" at bounding box center [519, 270] width 1038 height 540
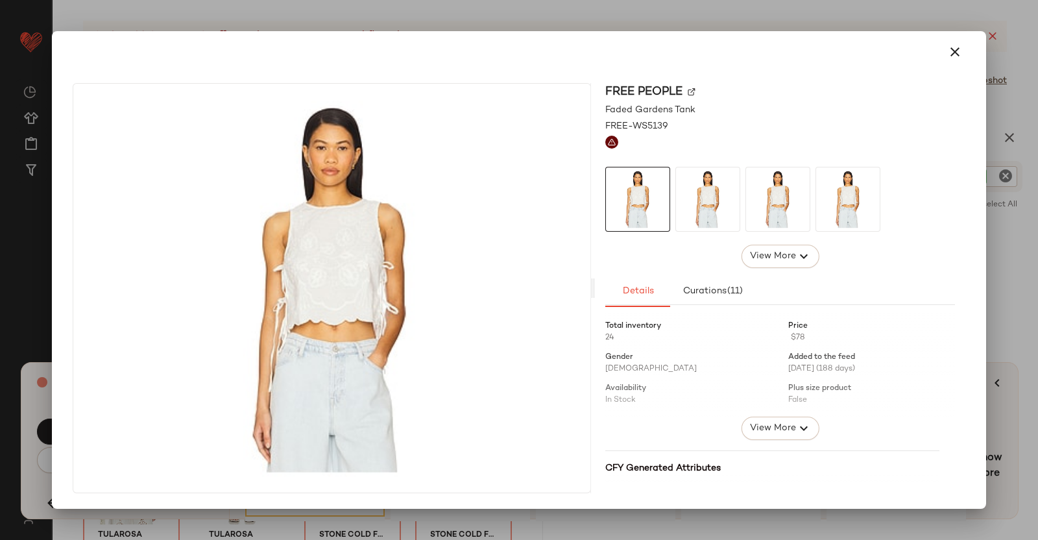
click at [1038, 234] on div at bounding box center [519, 270] width 1038 height 540
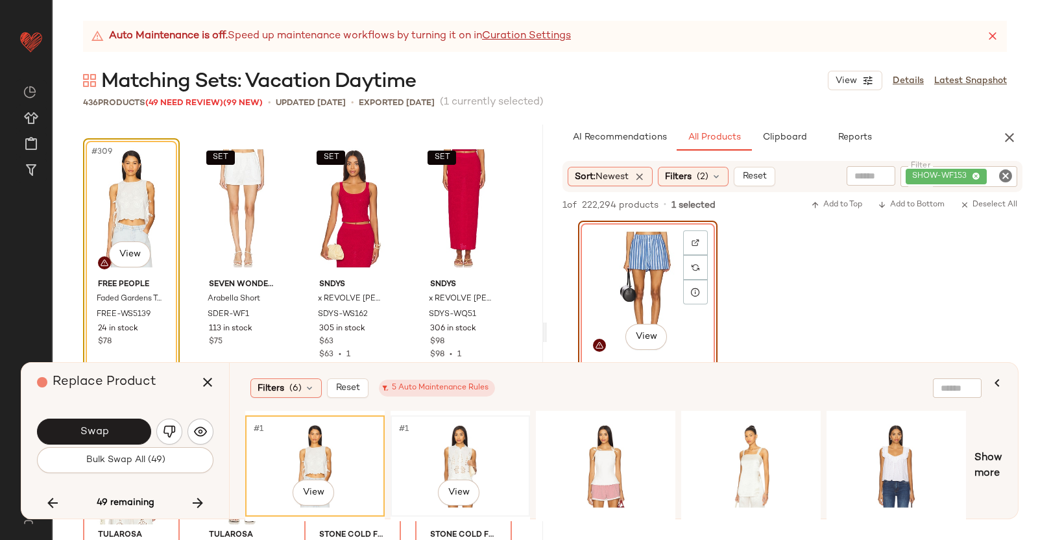
click at [474, 433] on div "#1 View" at bounding box center [460, 466] width 130 height 92
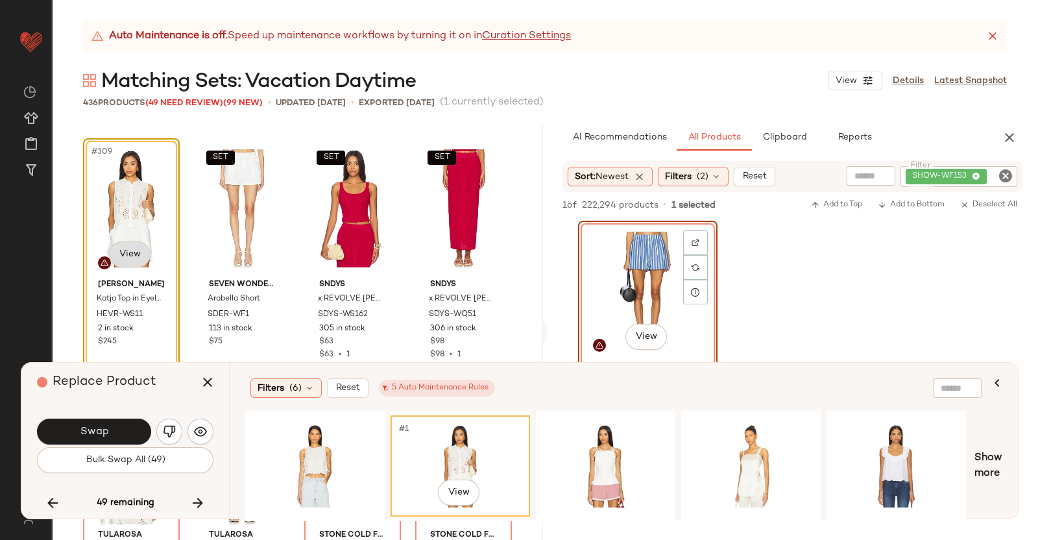
click at [130, 250] on body "Revolve ** Dashboard All Products Global Clipboards (38) Curations (350) Kriste…" at bounding box center [519, 270] width 1038 height 540
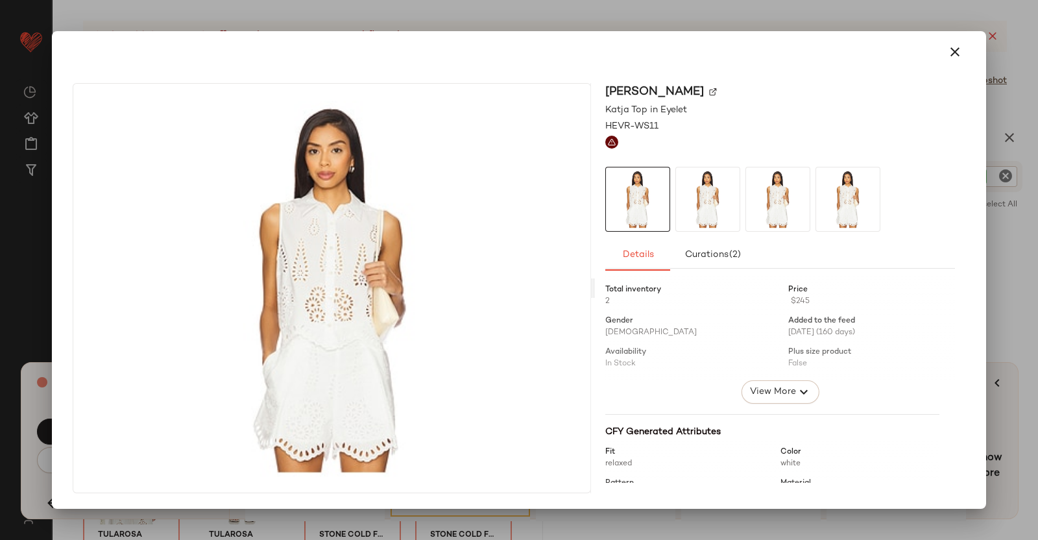
click at [1038, 203] on div at bounding box center [519, 270] width 1038 height 540
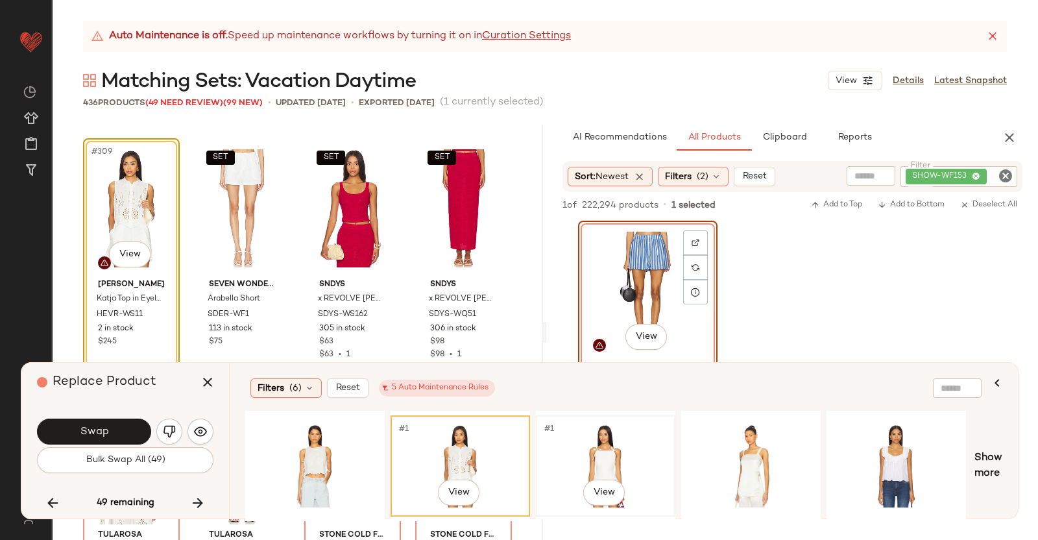
click at [595, 450] on div "#1 View" at bounding box center [606, 466] width 130 height 92
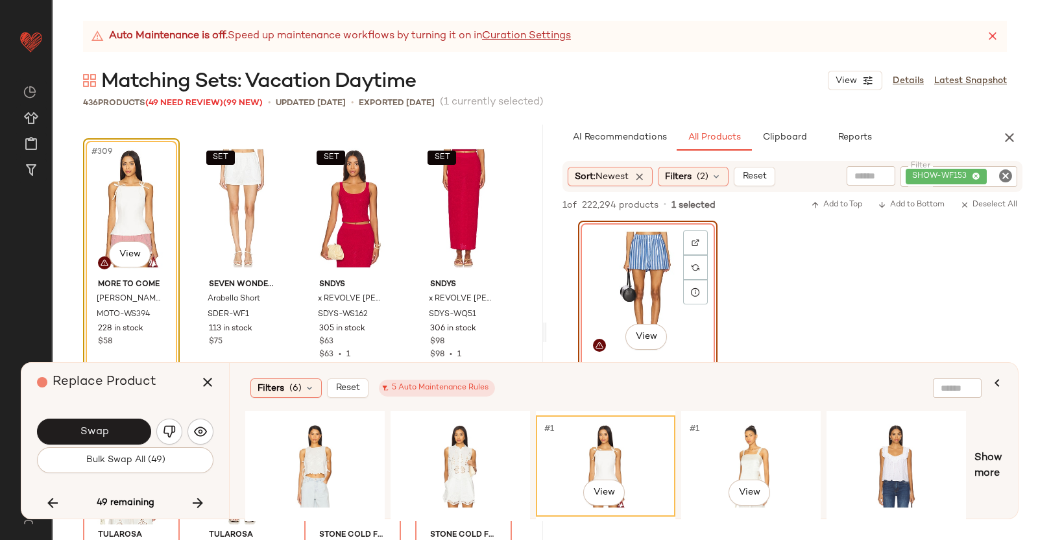
drag, startPoint x: 774, startPoint y: 438, endPoint x: 636, endPoint y: 407, distance: 141.1
click at [775, 438] on div "#1 View" at bounding box center [751, 466] width 130 height 92
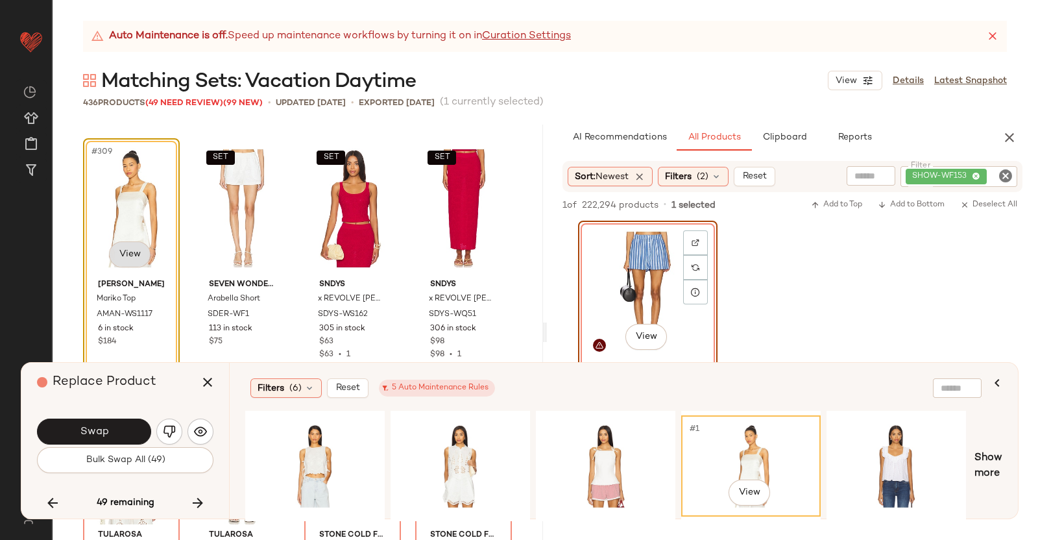
click at [135, 254] on body "Revolve ** Dashboard All Products Global Clipboards (38) Curations (350) Kriste…" at bounding box center [519, 270] width 1038 height 540
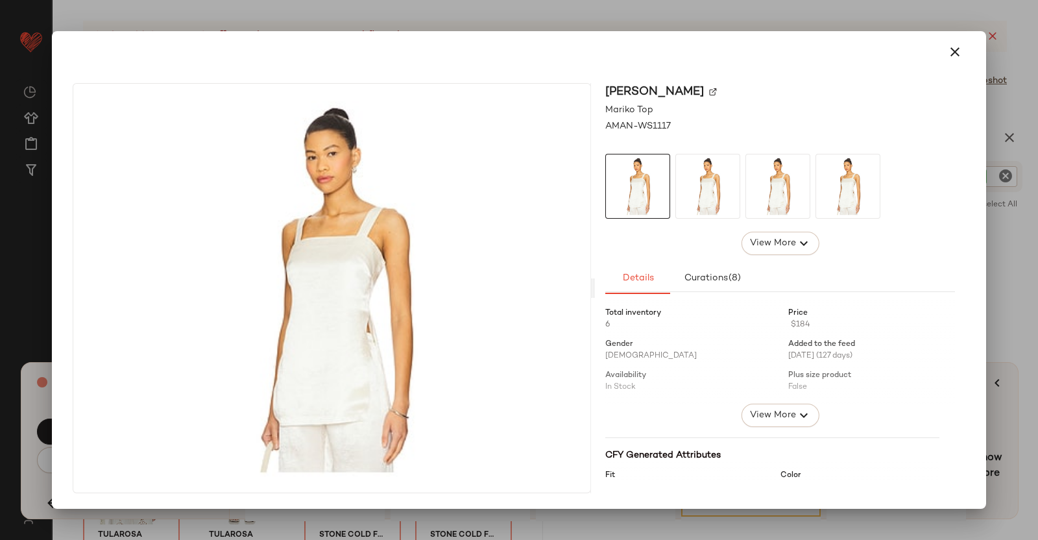
click at [717, 93] on img at bounding box center [713, 92] width 8 height 8
click at [1038, 173] on div at bounding box center [519, 270] width 1038 height 540
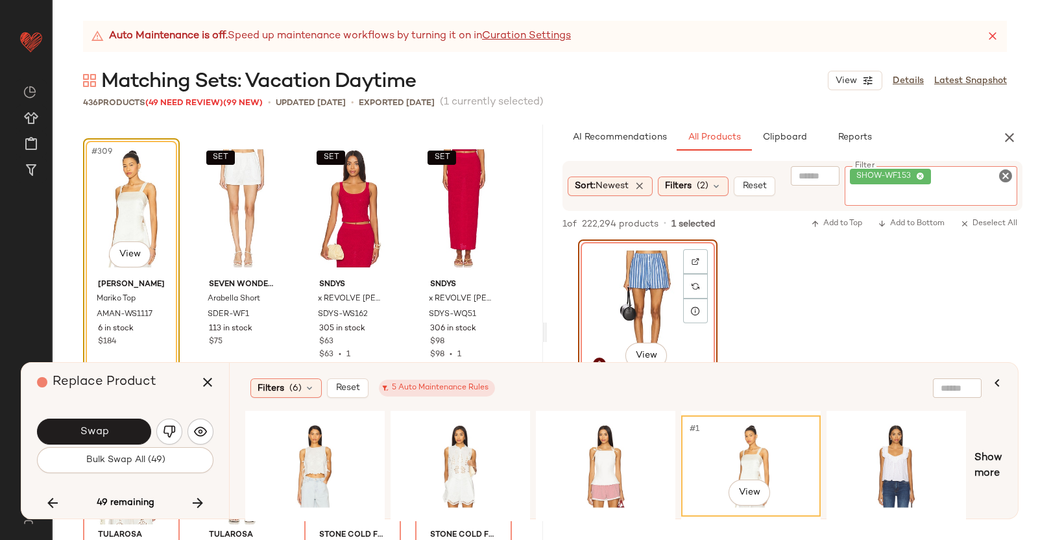
click at [997, 167] on div "SHOW-WF153" at bounding box center [931, 186] width 173 height 40
paste input "**********"
type input "**********"
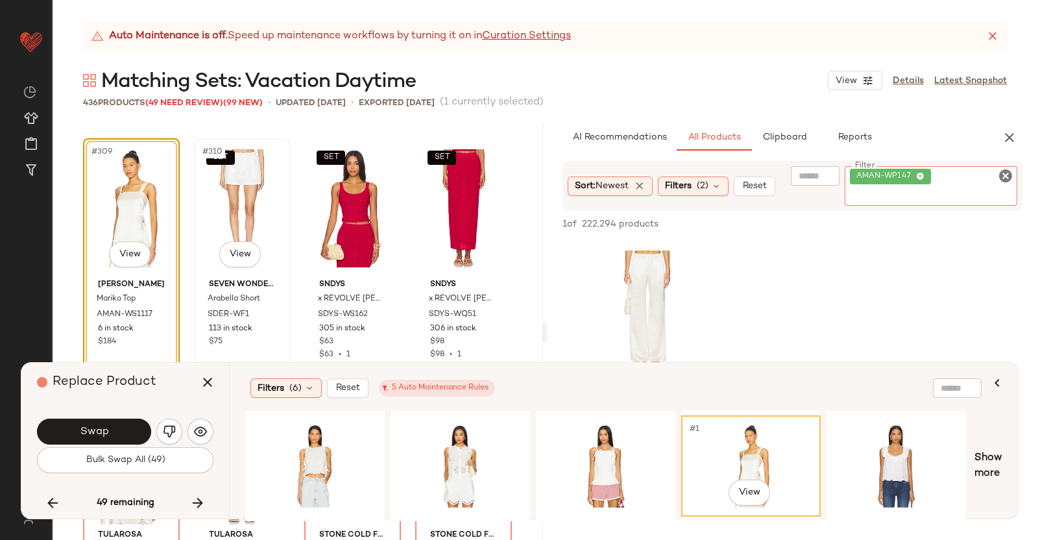
click at [234, 199] on div "SET #310 View" at bounding box center [243, 208] width 88 height 131
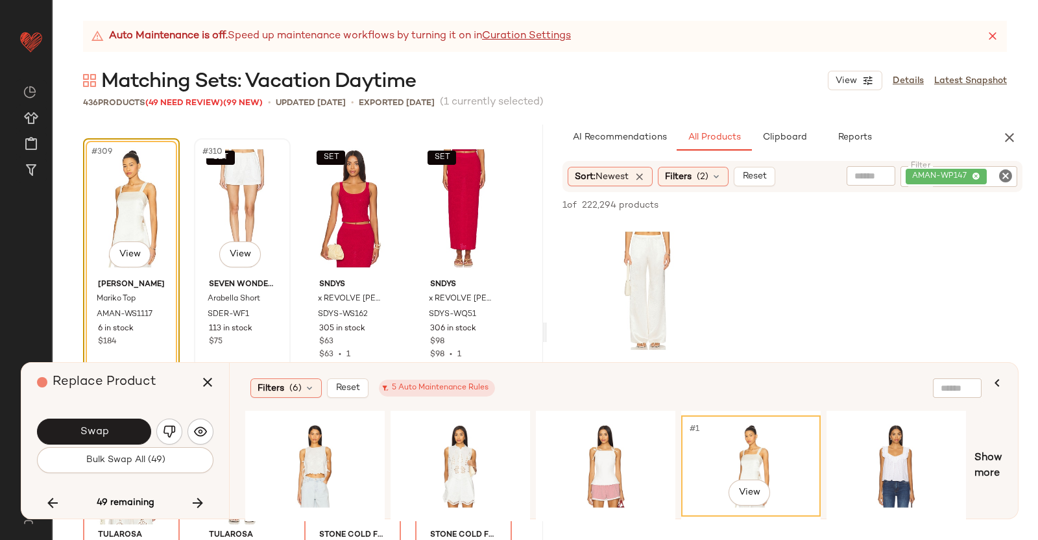
click at [263, 175] on div "SET #310 View" at bounding box center [243, 208] width 88 height 131
click at [217, 381] on button "button" at bounding box center [207, 382] width 31 height 31
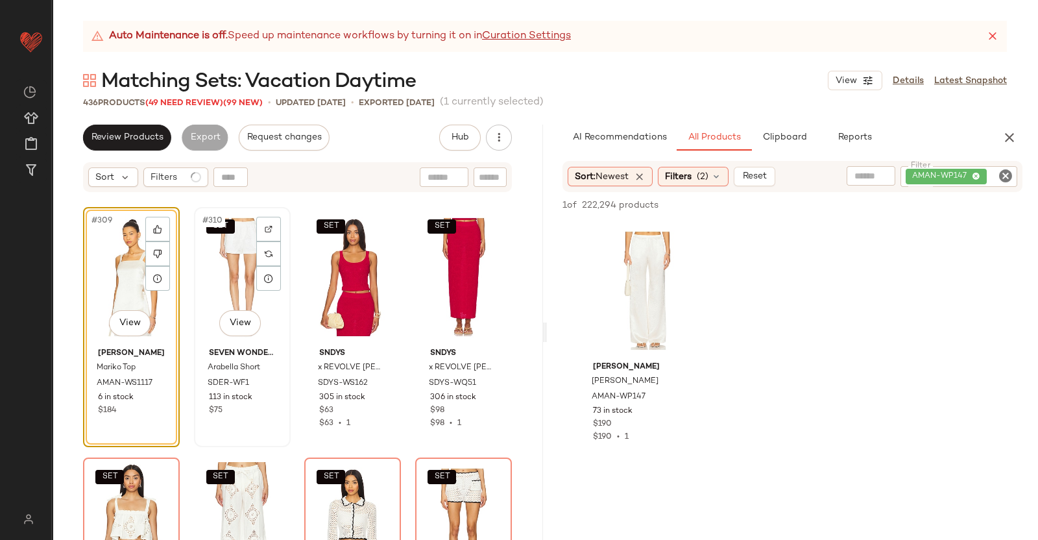
click at [239, 253] on div "SET #310 View" at bounding box center [243, 277] width 88 height 131
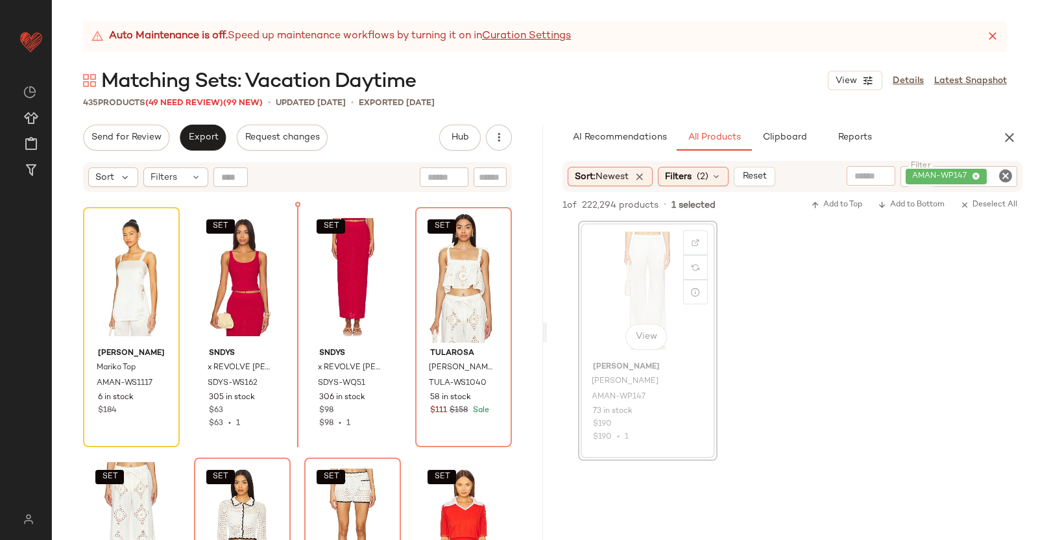
scroll to position [19283, 0]
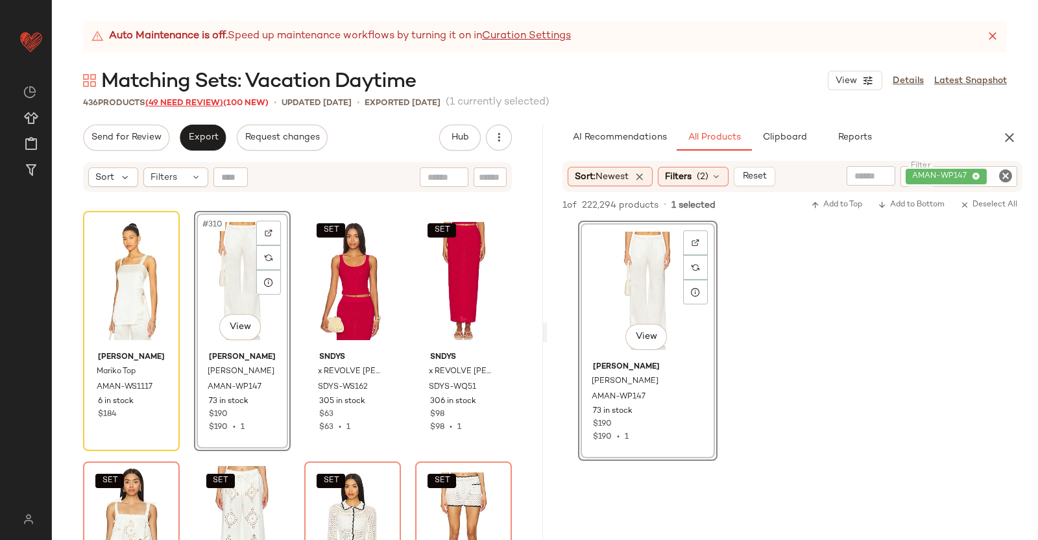
click at [201, 102] on span "(49 Need Review)" at bounding box center [184, 103] width 78 height 9
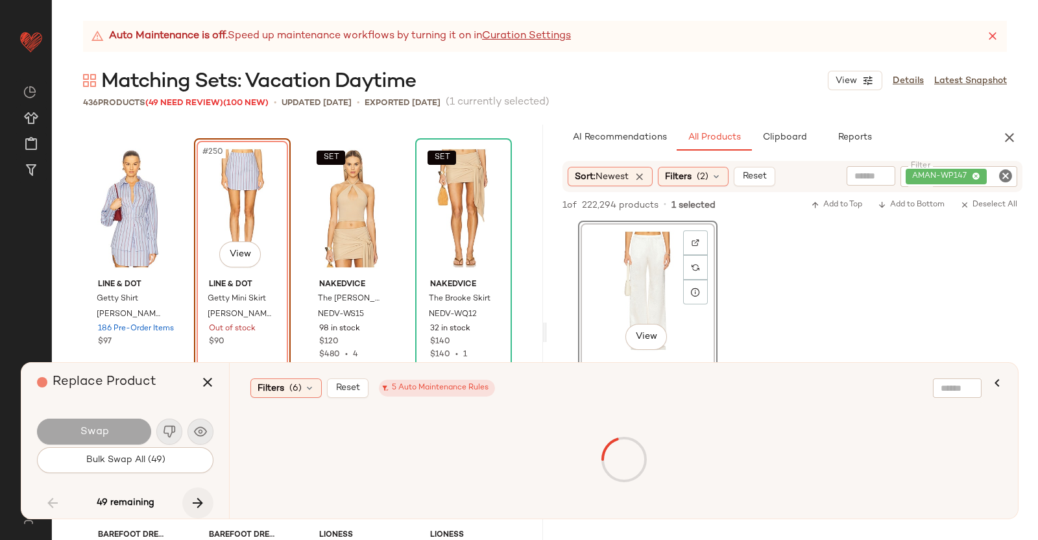
click at [203, 498] on icon "button" at bounding box center [198, 503] width 16 height 16
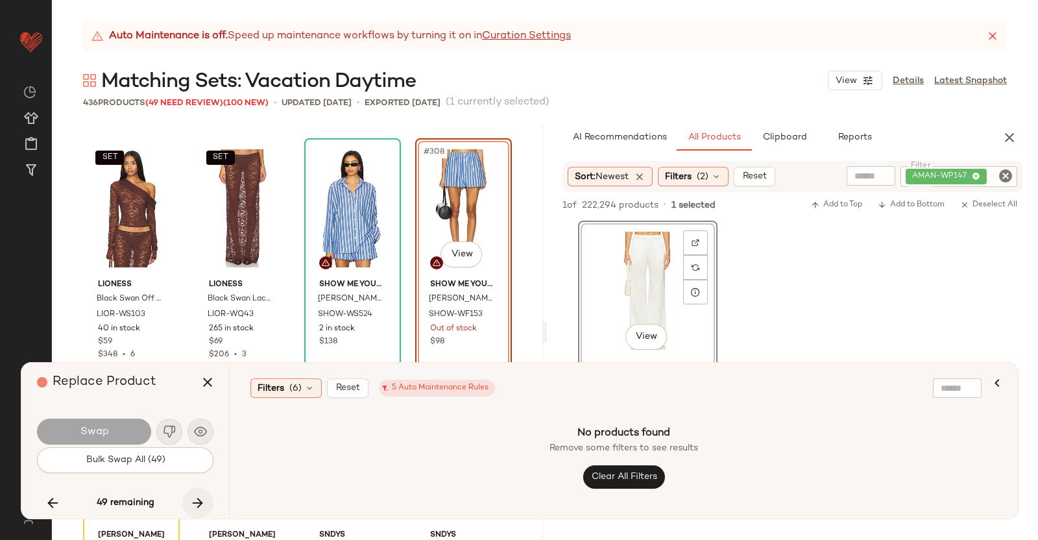
click at [203, 497] on icon "button" at bounding box center [198, 503] width 16 height 16
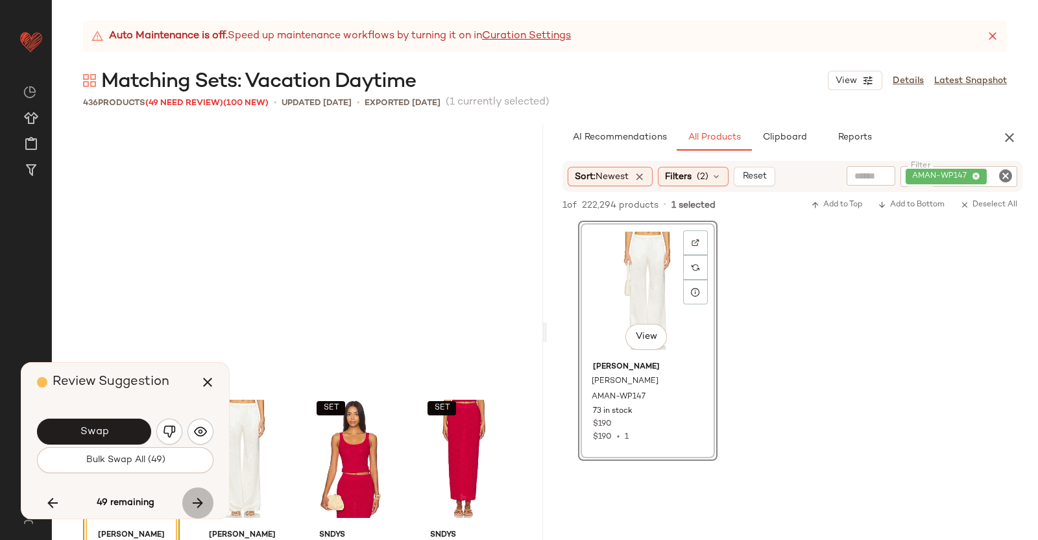
scroll to position [19287, 0]
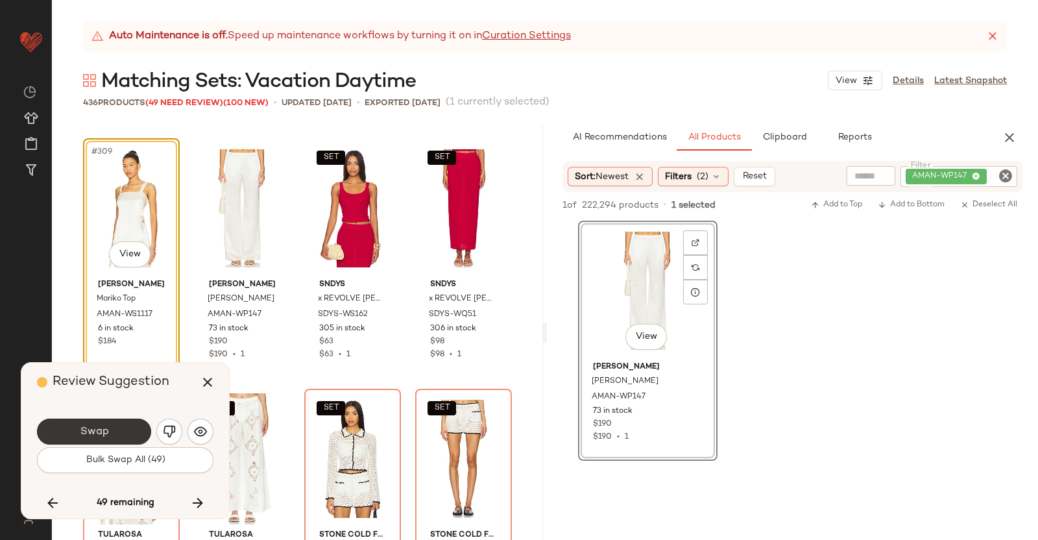
click at [132, 423] on button "Swap" at bounding box center [94, 432] width 114 height 26
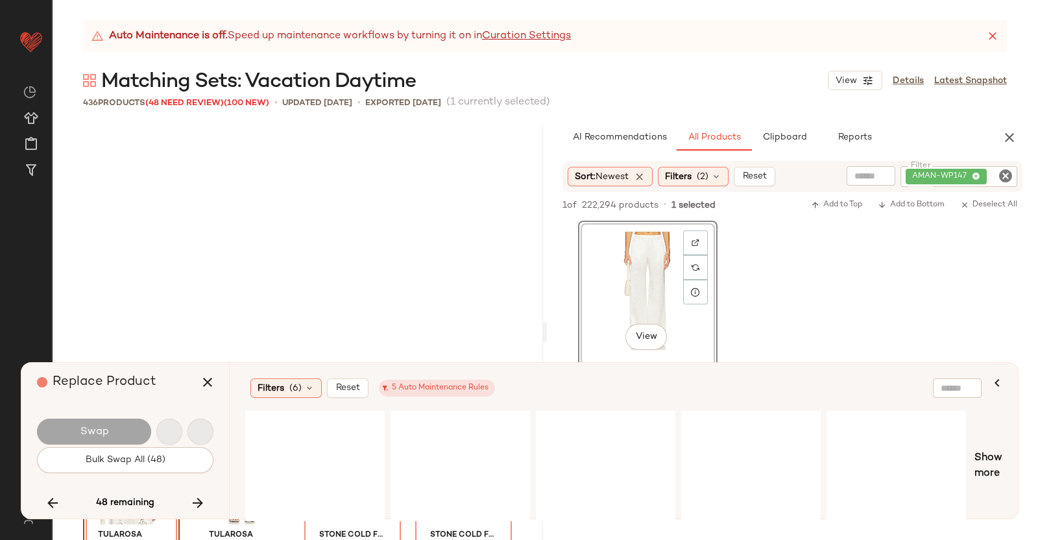
scroll to position [19538, 0]
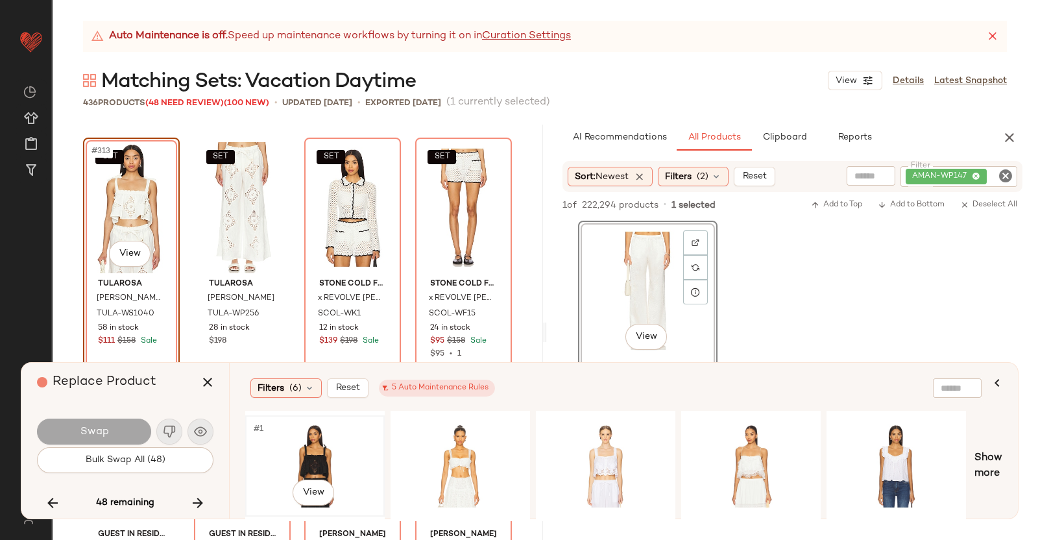
click at [328, 451] on div "#1 View" at bounding box center [315, 466] width 130 height 92
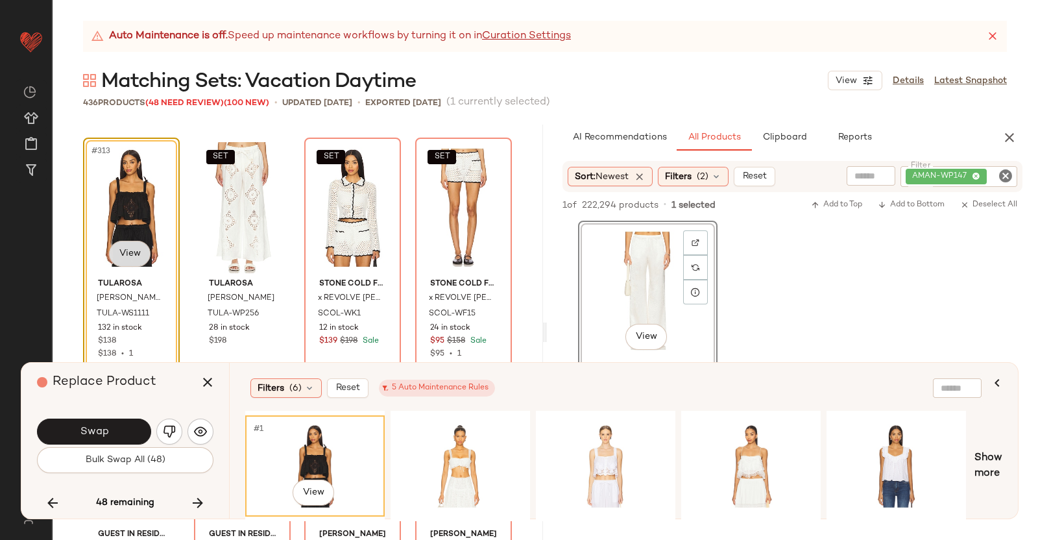
click at [125, 256] on body "Revolve ** Dashboard All Products Global Clipboards (38) Curations (350) Kriste…" at bounding box center [519, 270] width 1038 height 540
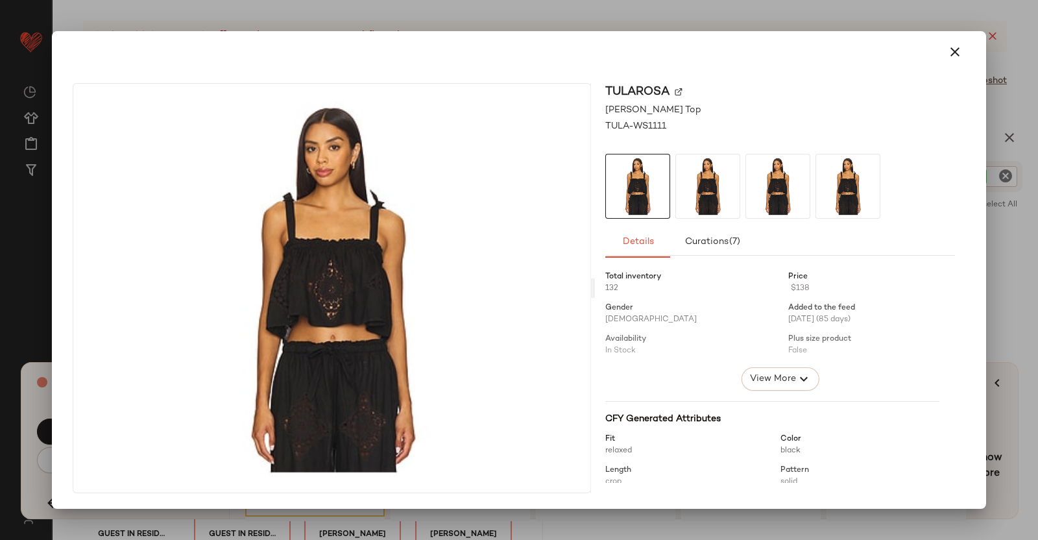
click at [685, 89] on div "Tularosa" at bounding box center [780, 92] width 350 height 18
click at [682, 86] on div "Tularosa" at bounding box center [780, 92] width 350 height 18
click at [677, 90] on img at bounding box center [679, 92] width 8 height 8
drag, startPoint x: 975, startPoint y: 208, endPoint x: 1012, endPoint y: 202, distance: 37.4
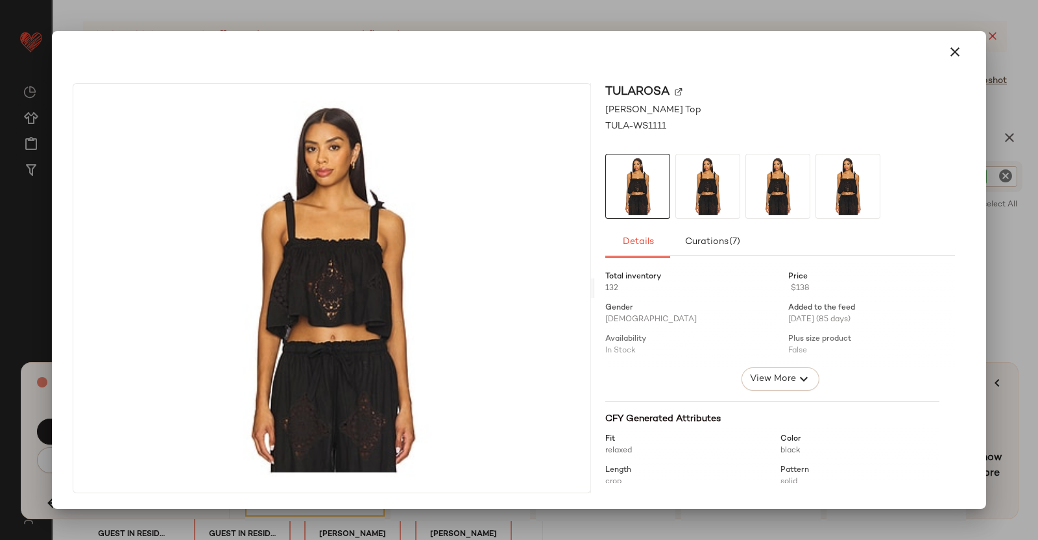
click at [976, 208] on div "Tularosa Olivia Top TULA-WS1111 Details Curations (7) Total inventory 132 Price…" at bounding box center [519, 291] width 924 height 436
drag, startPoint x: 1027, startPoint y: 199, endPoint x: 1005, endPoint y: 199, distance: 22.1
click at [1029, 199] on div at bounding box center [519, 270] width 1038 height 540
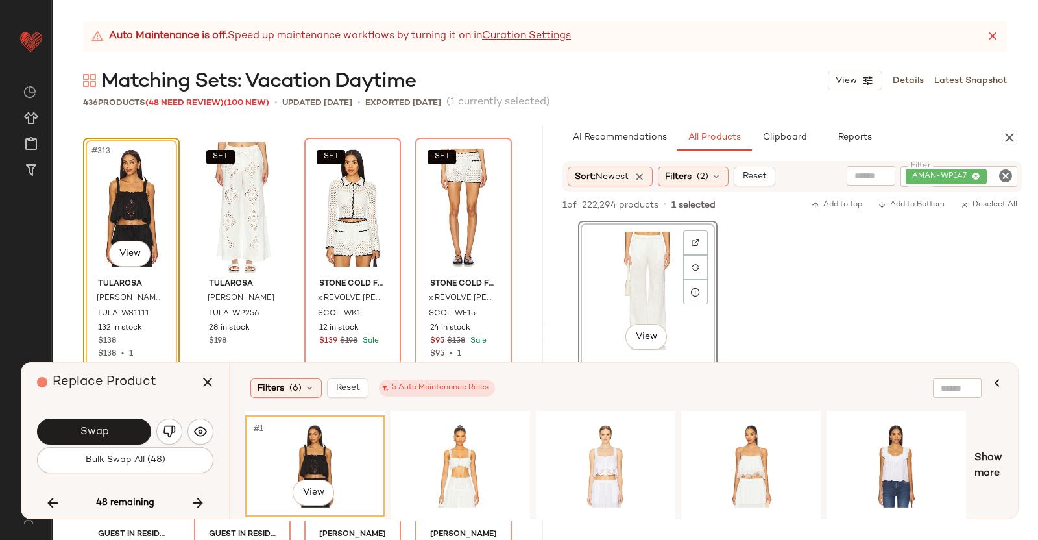
click at [977, 186] on div "AMAN-WP147" at bounding box center [959, 176] width 117 height 21
paste input "**********"
type input "**********"
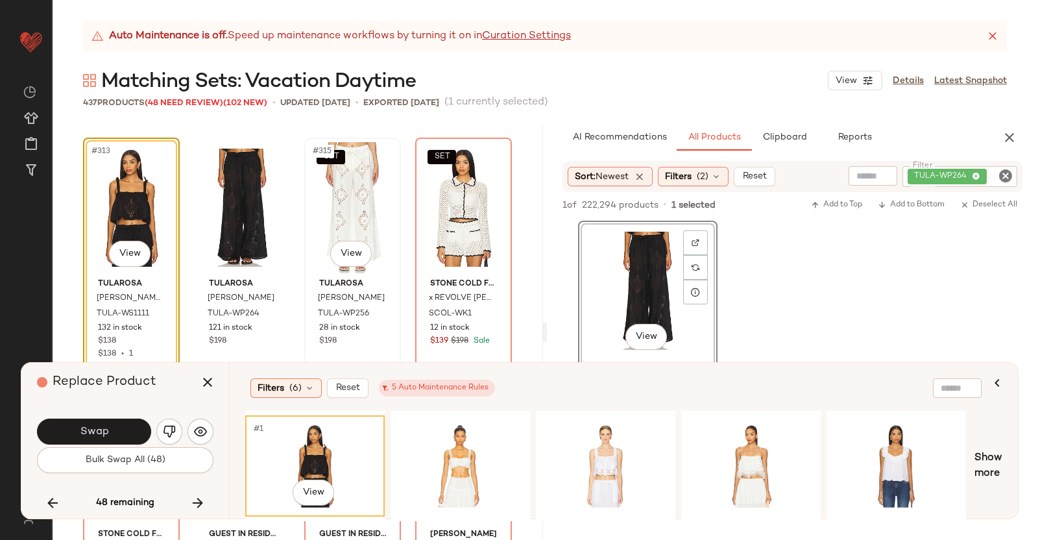
click at [324, 211] on div "SET #315 View" at bounding box center [353, 207] width 88 height 131
drag, startPoint x: 211, startPoint y: 396, endPoint x: 210, endPoint y: 384, distance: 11.8
click at [210, 396] on button "button" at bounding box center [207, 382] width 31 height 31
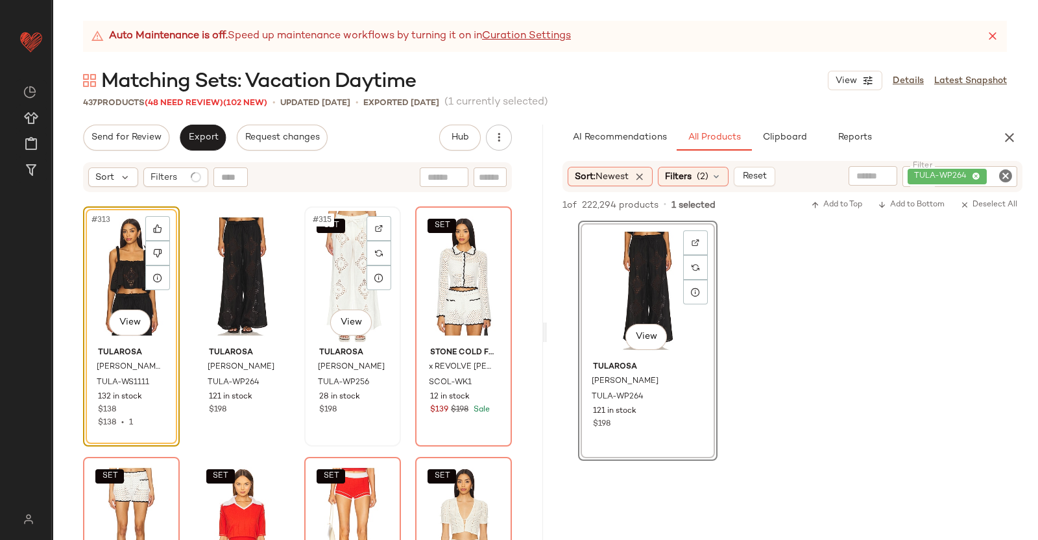
click at [384, 293] on div "SET #315 View" at bounding box center [353, 276] width 88 height 131
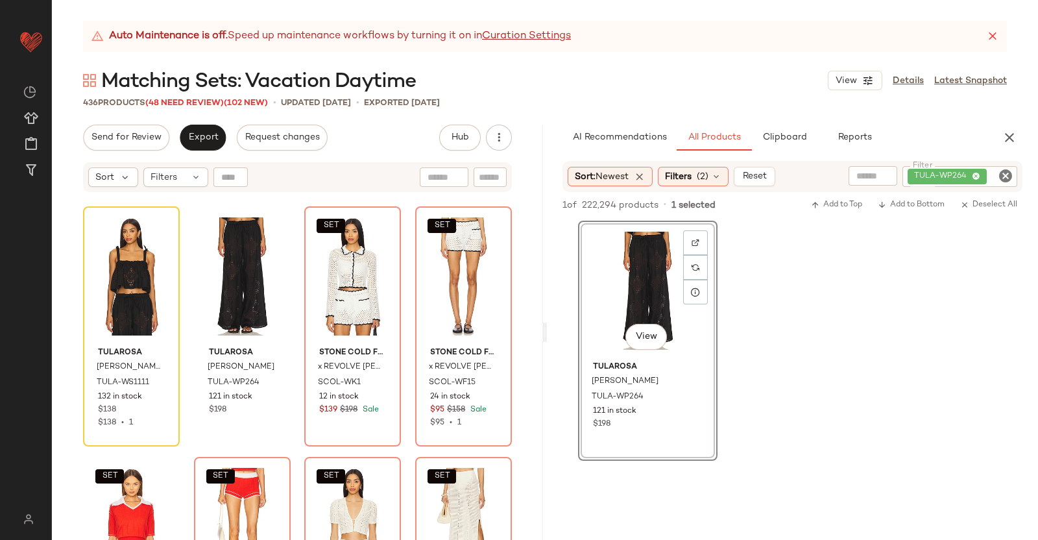
click at [203, 97] on div "436 Products (48 Need Review) (102 New)" at bounding box center [175, 103] width 185 height 13
click at [202, 97] on div "436 Products (48 Need Review) (102 New)" at bounding box center [175, 103] width 185 height 13
click at [202, 99] on span "(48 Need Review)" at bounding box center [184, 103] width 79 height 9
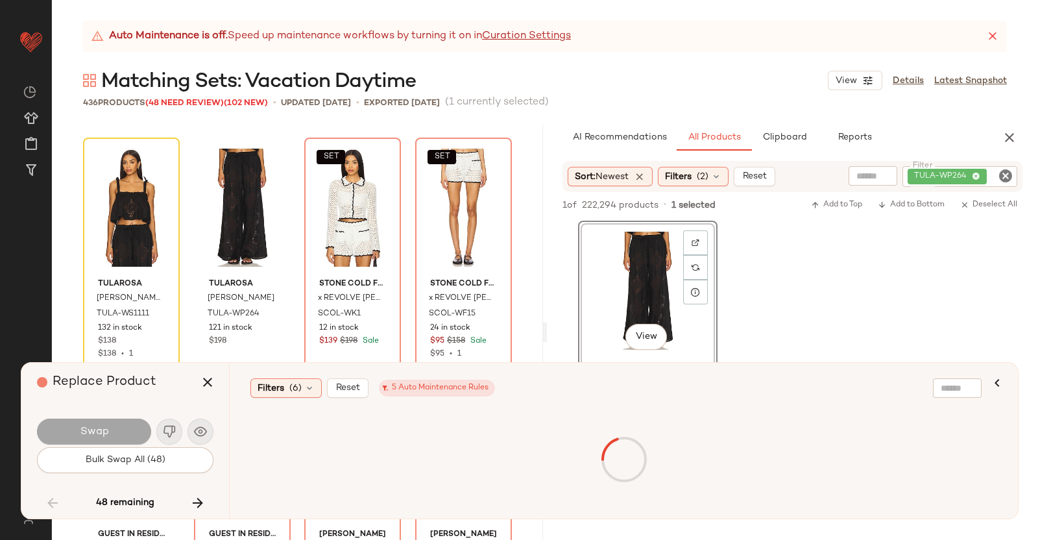
scroll to position [15530, 0]
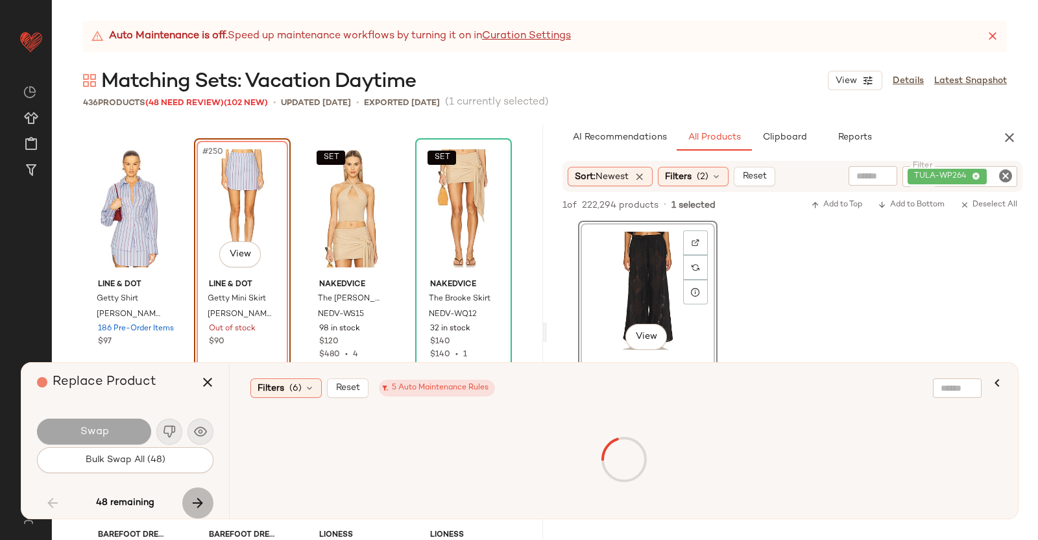
click at [200, 495] on icon "button" at bounding box center [198, 503] width 16 height 16
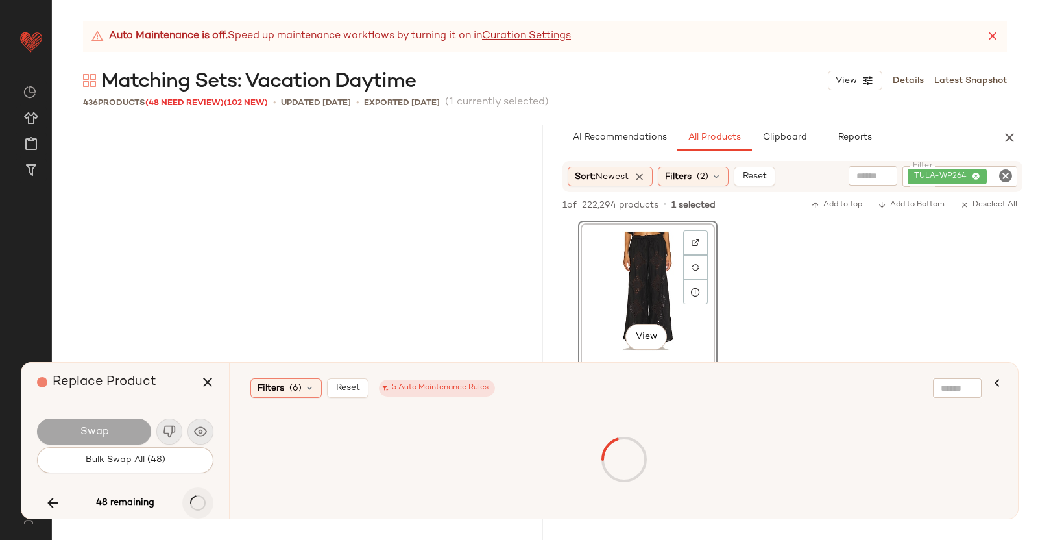
scroll to position [19036, 0]
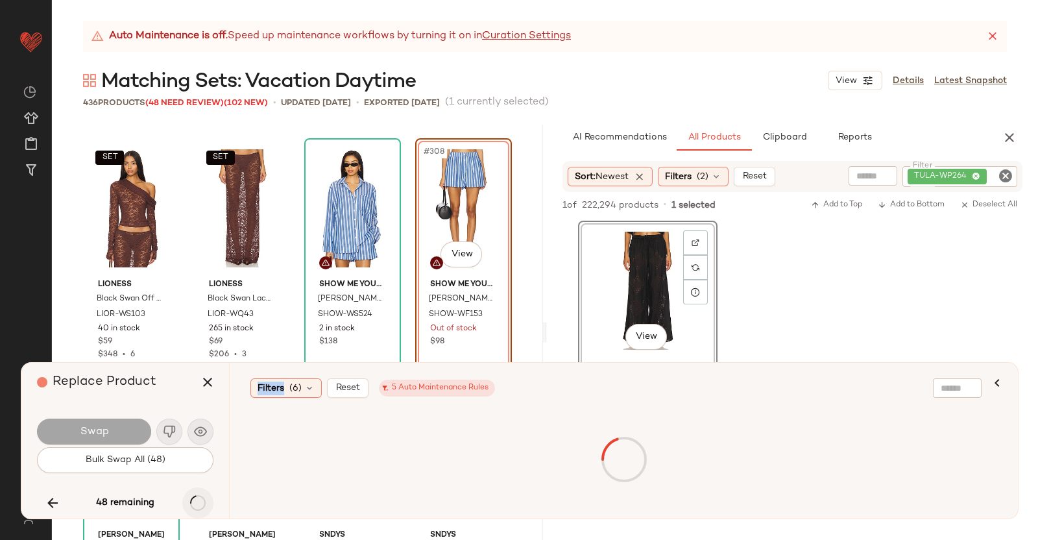
click at [200, 495] on div "48 remaining" at bounding box center [125, 502] width 177 height 31
click at [190, 495] on icon "button" at bounding box center [198, 503] width 16 height 16
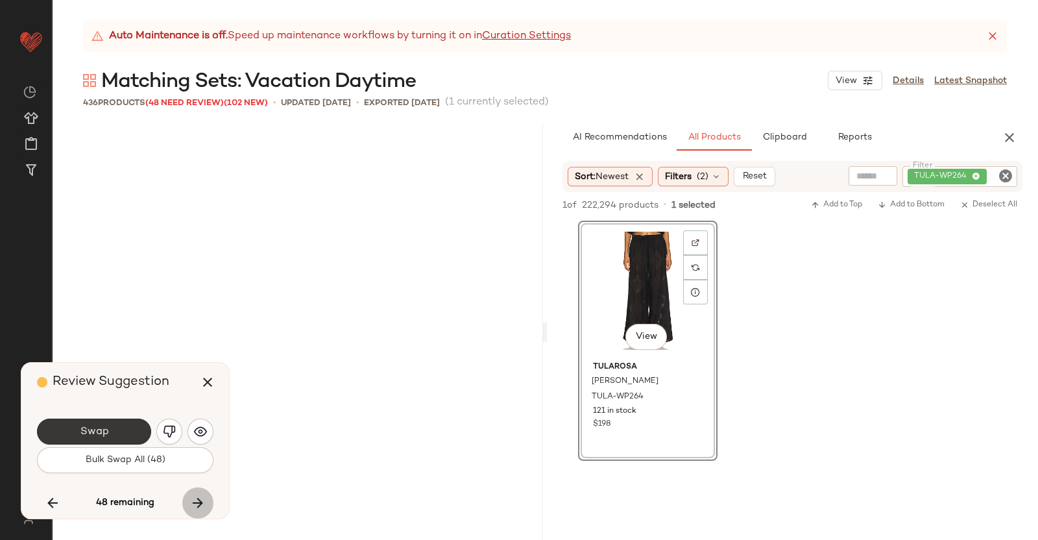
scroll to position [19538, 0]
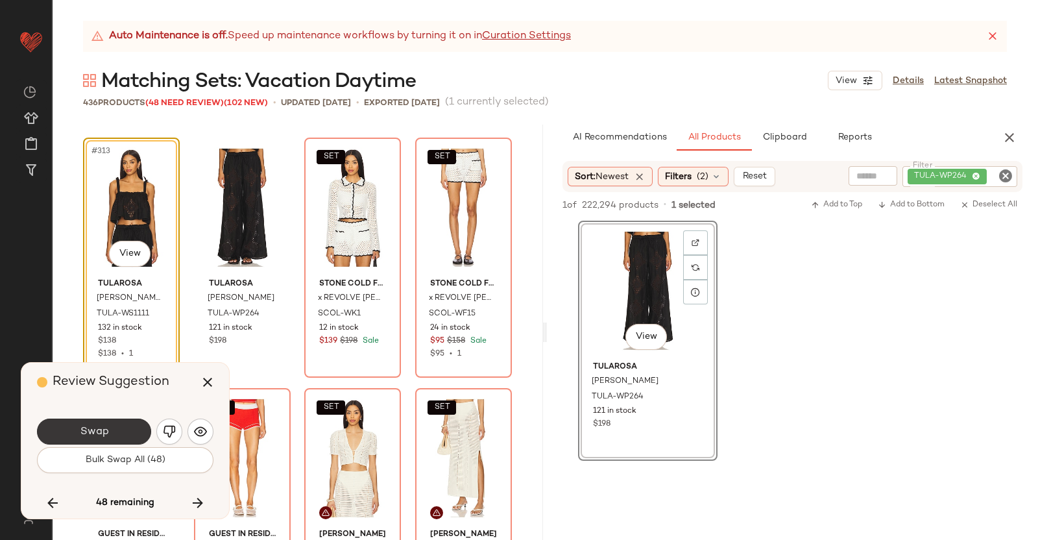
click at [106, 428] on span "Swap" at bounding box center [93, 432] width 29 height 12
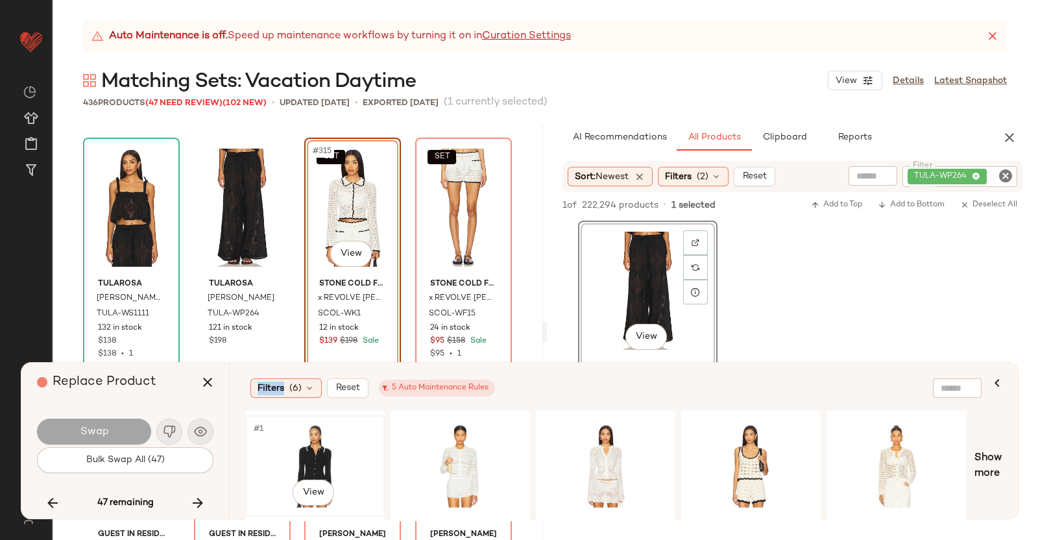
click at [347, 456] on div "#1 View" at bounding box center [315, 466] width 130 height 92
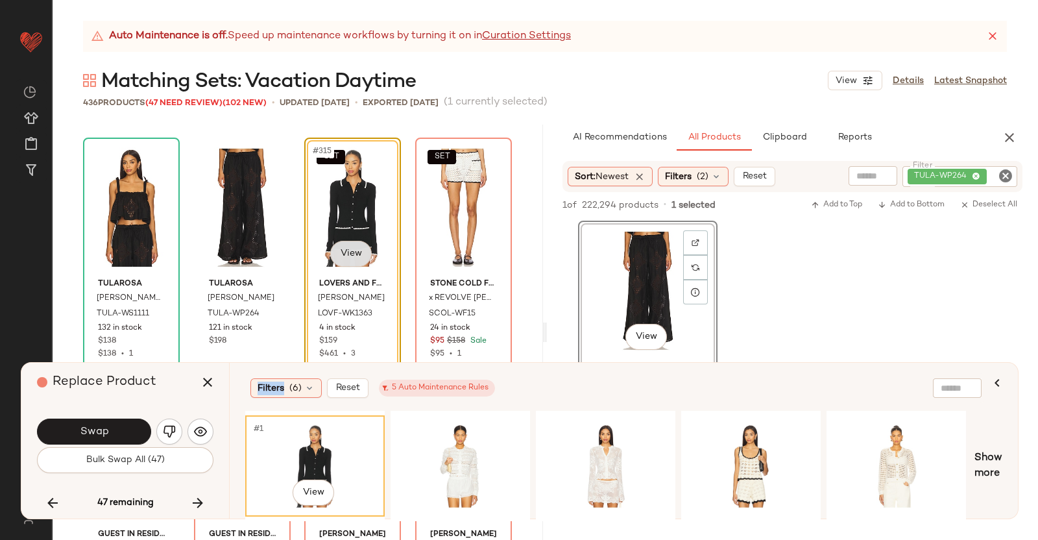
click at [358, 251] on body "Revolve ** Dashboard All Products Global Clipboards (38) Curations (350) Kriste…" at bounding box center [519, 270] width 1038 height 540
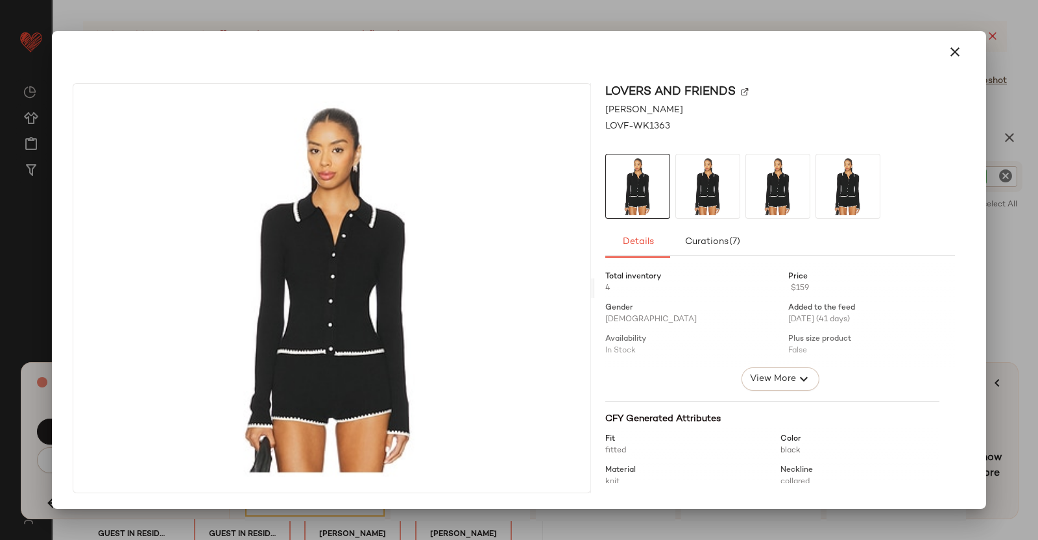
click at [748, 89] on img at bounding box center [745, 92] width 8 height 8
click at [1032, 228] on div at bounding box center [519, 270] width 1038 height 540
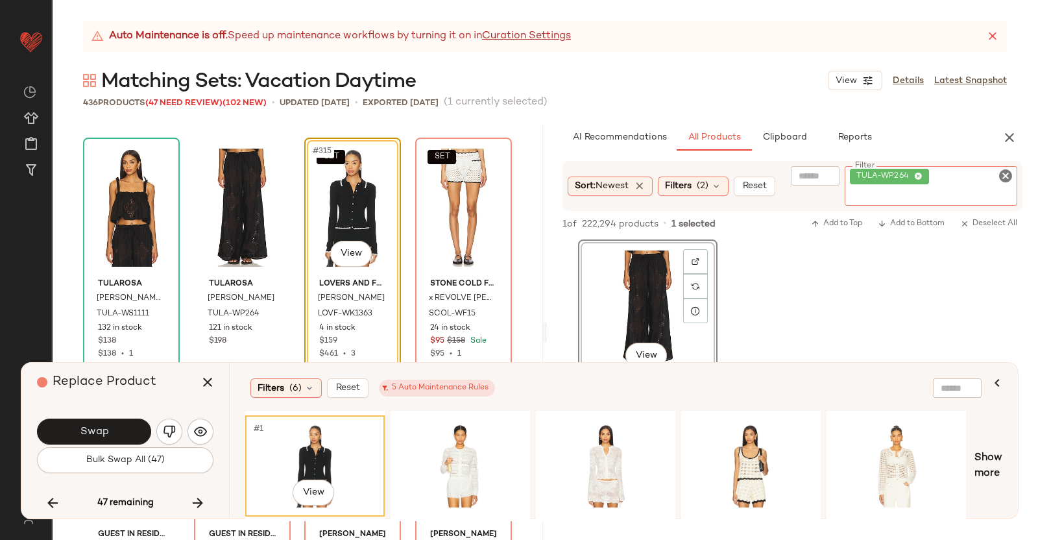
click at [986, 183] on div "TULA-WP264" at bounding box center [931, 186] width 173 height 40
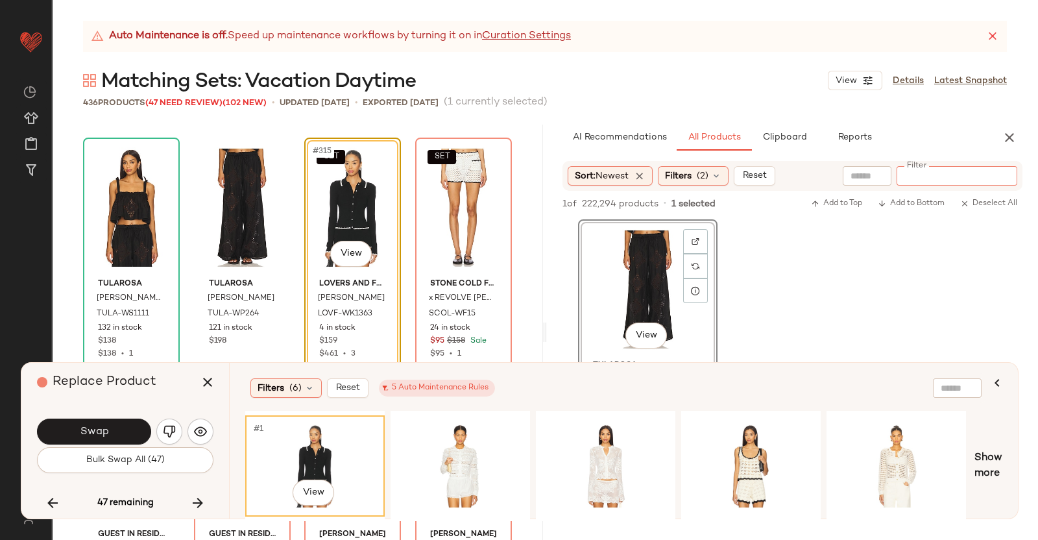
paste input "**********"
type input "**********"
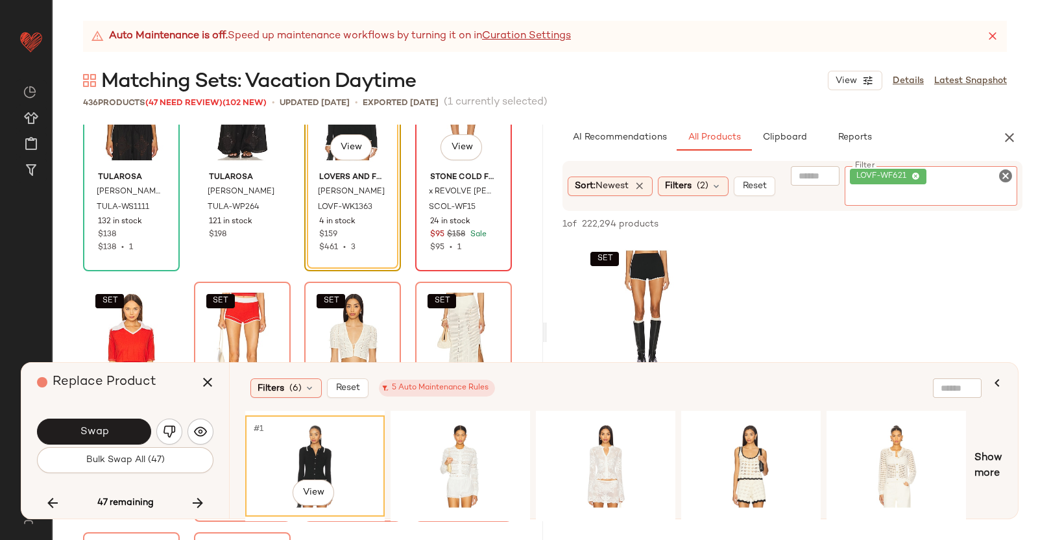
scroll to position [19619, 0]
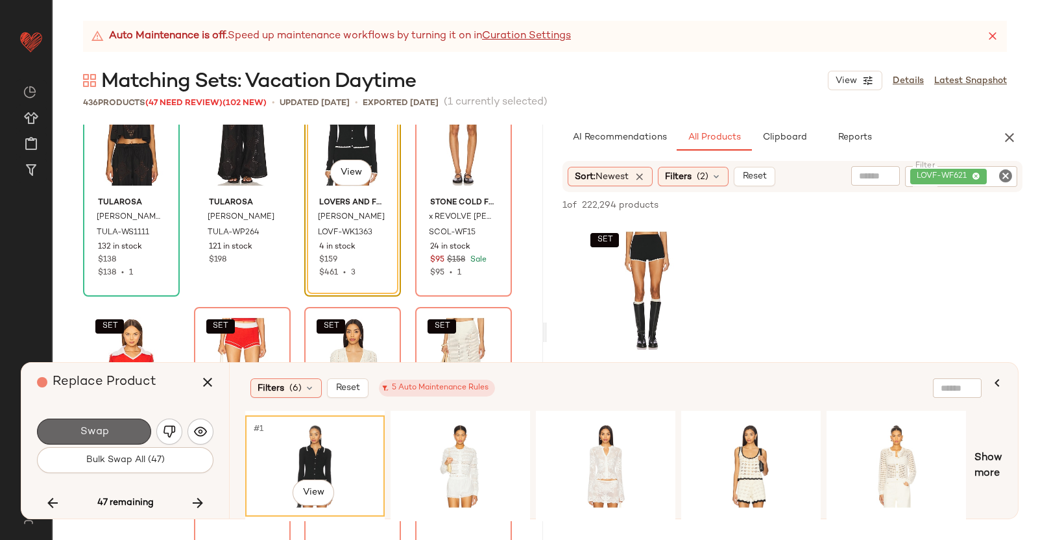
click at [122, 431] on button "Swap" at bounding box center [94, 432] width 114 height 26
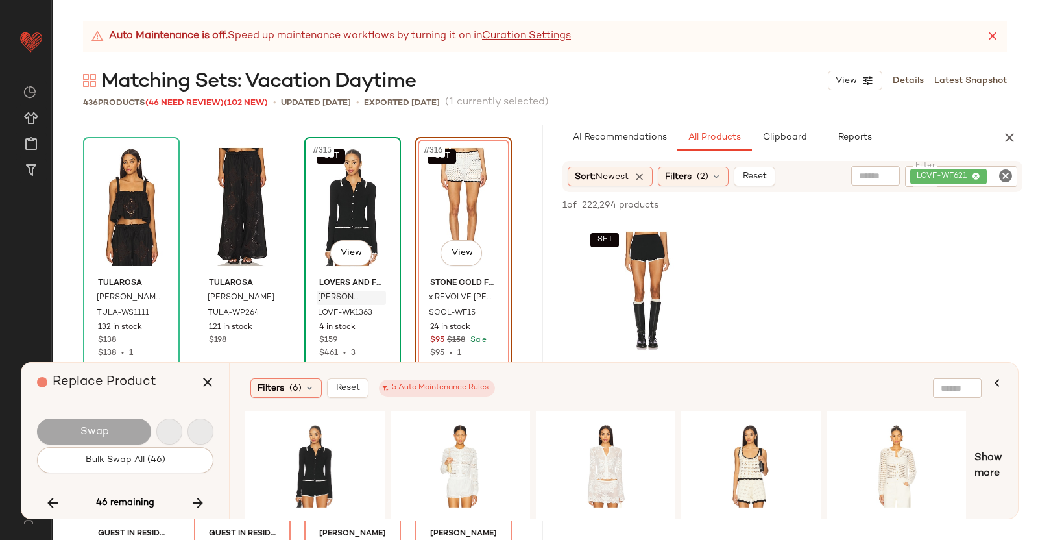
scroll to position [19493, 0]
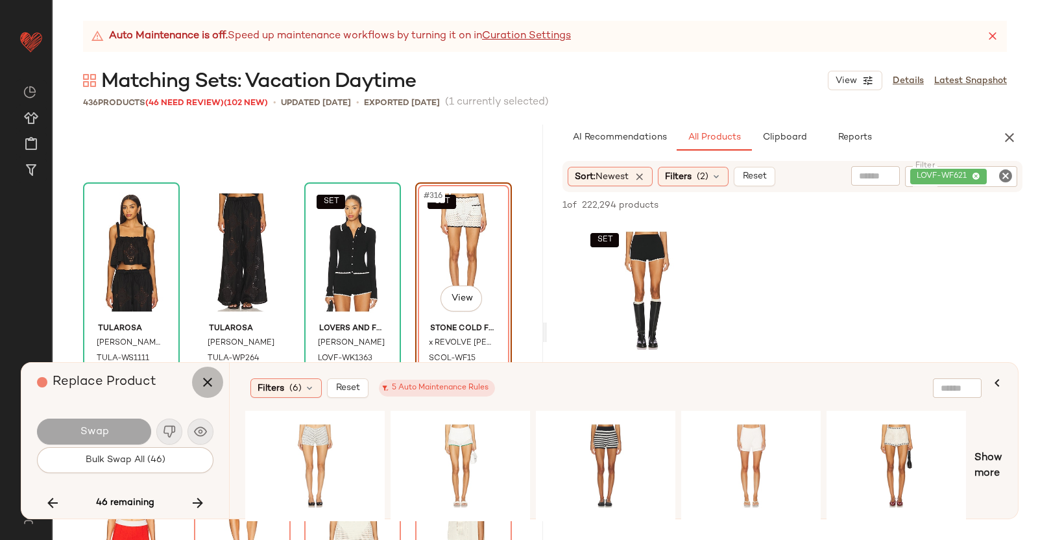
click at [201, 382] on icon "button" at bounding box center [208, 382] width 16 height 16
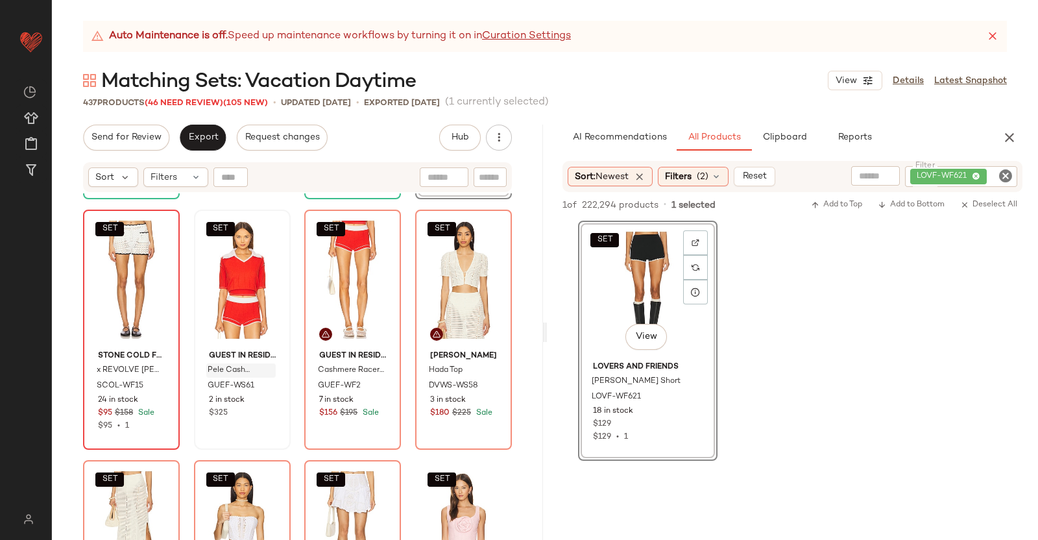
scroll to position [19818, 0]
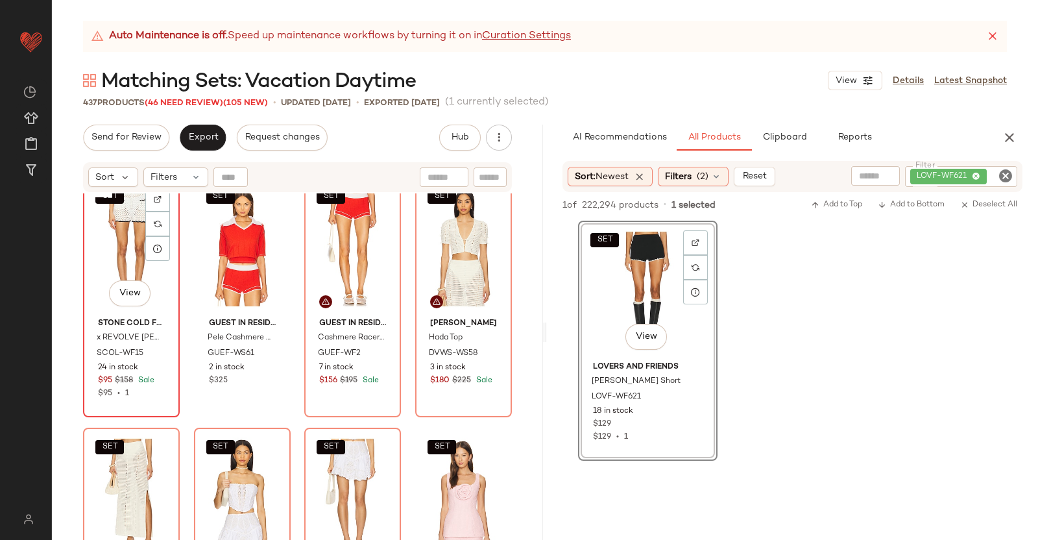
click at [136, 249] on div "SET #317 View" at bounding box center [132, 247] width 88 height 131
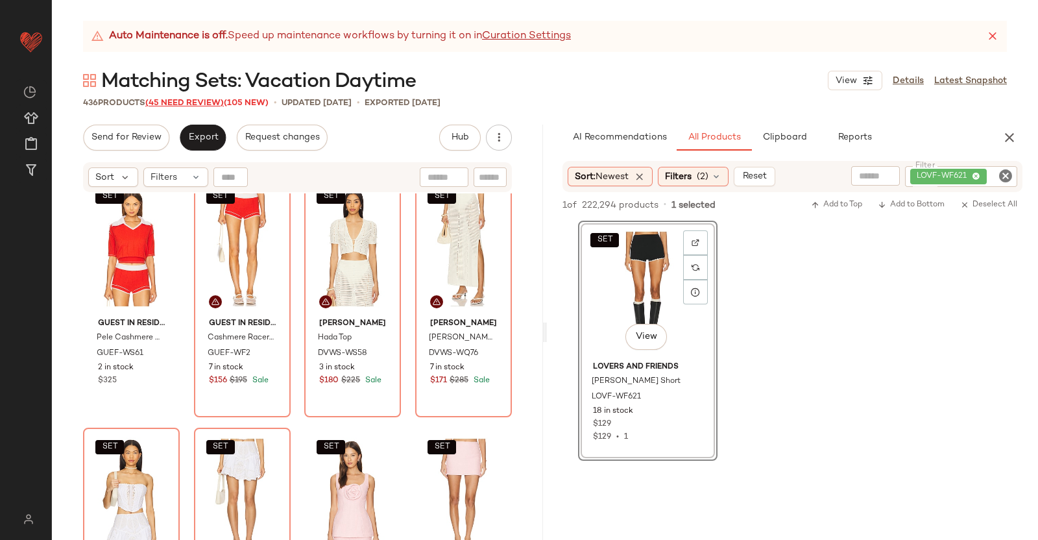
click at [197, 101] on span "(45 Need Review)" at bounding box center [184, 103] width 79 height 9
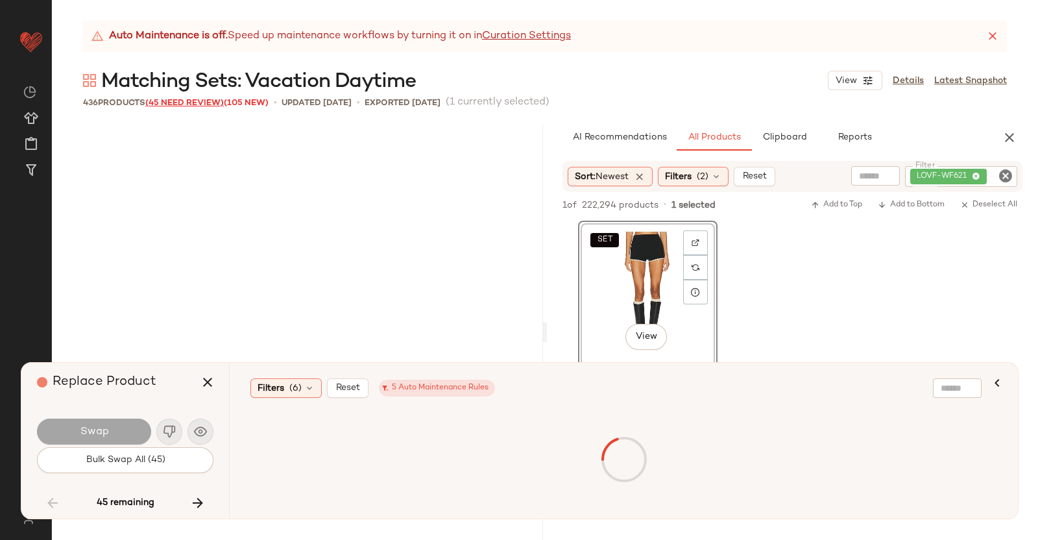
scroll to position [15530, 0]
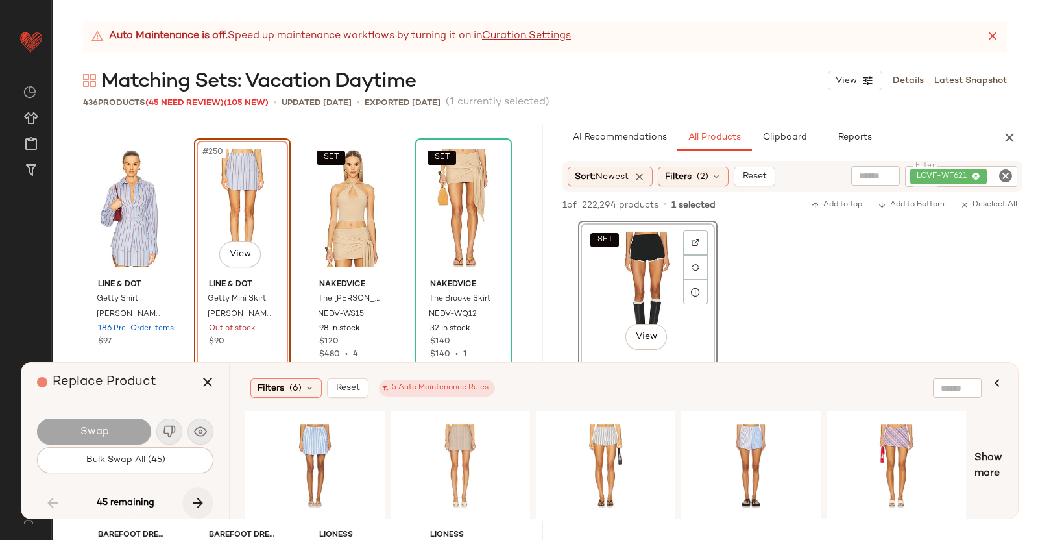
click at [191, 501] on icon "button" at bounding box center [198, 503] width 16 height 16
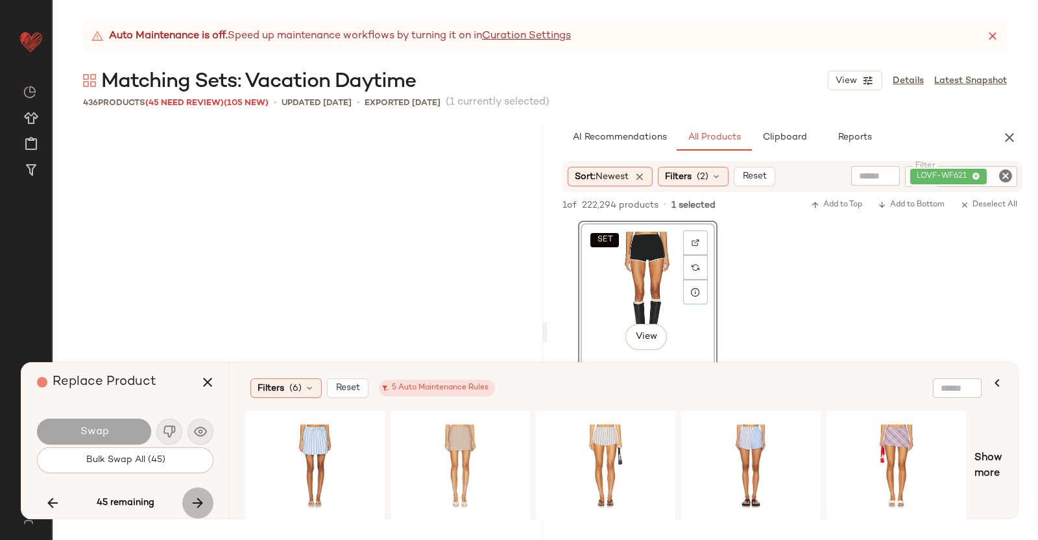
scroll to position [19036, 0]
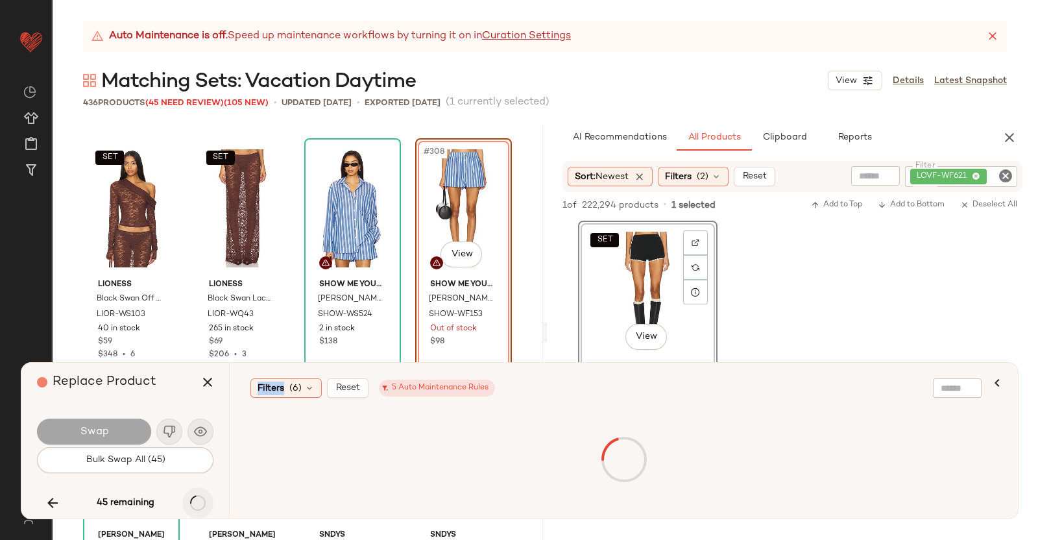
click at [191, 501] on div "45 remaining" at bounding box center [125, 502] width 177 height 31
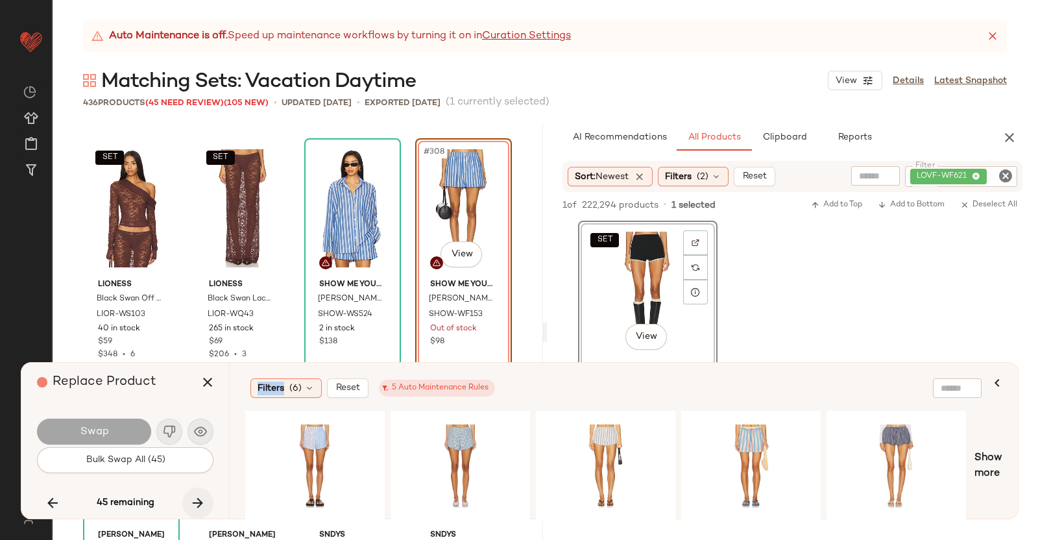
click at [186, 500] on button "button" at bounding box center [197, 502] width 31 height 31
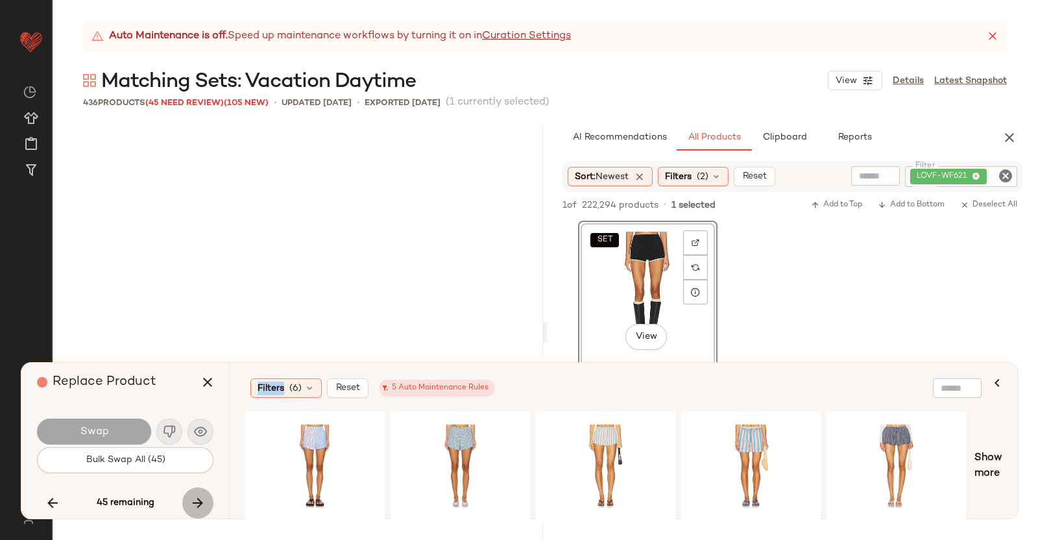
scroll to position [19789, 0]
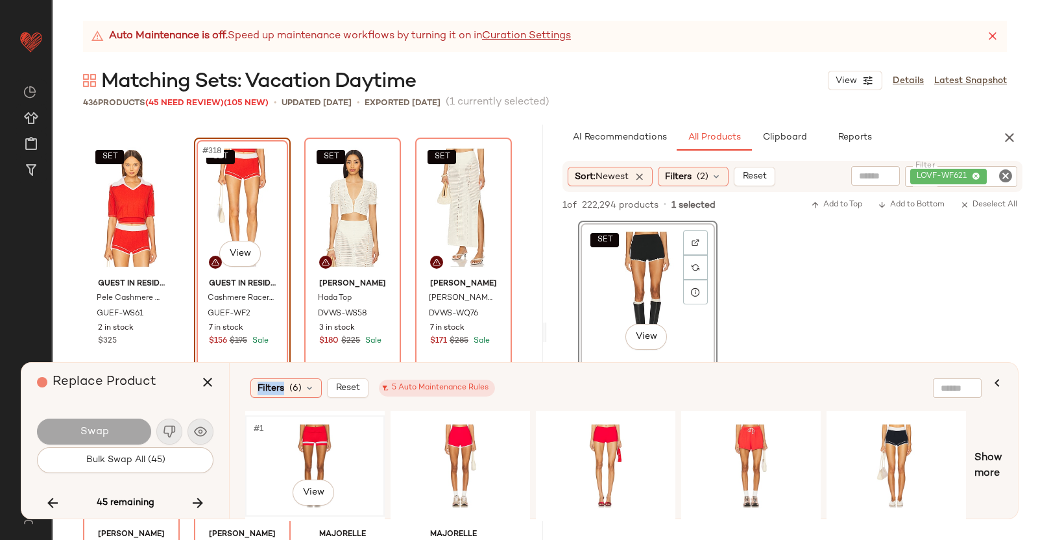
click at [301, 443] on div "#1 View" at bounding box center [315, 466] width 130 height 92
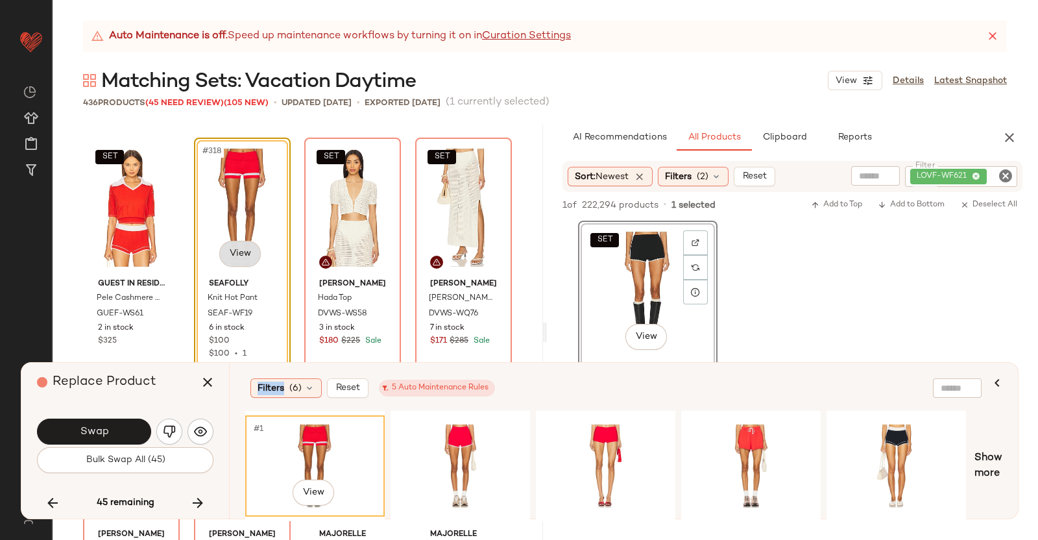
click at [249, 245] on body "Revolve ** Dashboard All Products Global Clipboards (38) Curations (350) Kriste…" at bounding box center [519, 270] width 1038 height 540
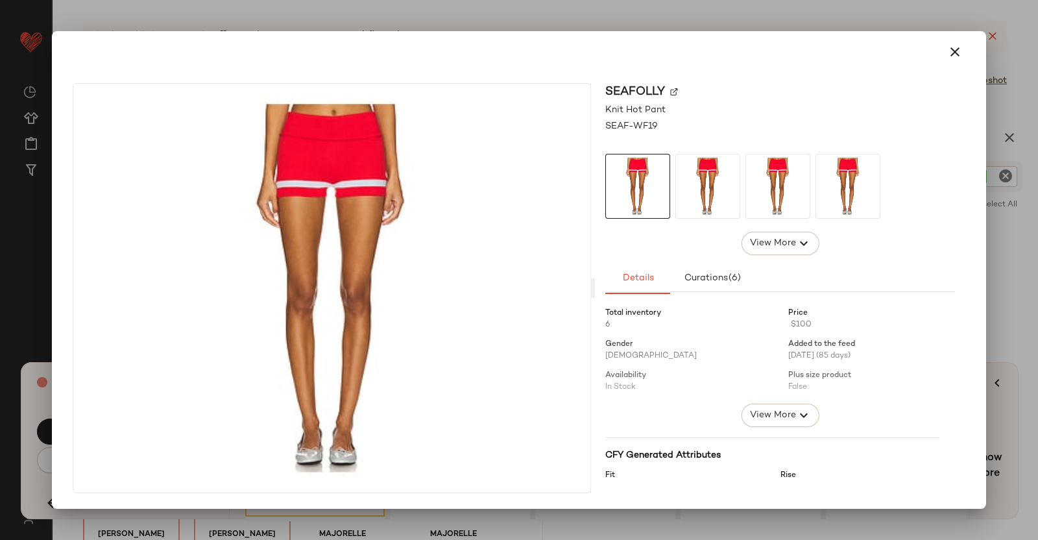
click at [671, 92] on img at bounding box center [674, 92] width 8 height 8
click at [986, 143] on div "Seafolly Knit Hot Pant SEAF-WF19 View More Details Curations (6) Total inventor…" at bounding box center [519, 270] width 934 height 478
drag, startPoint x: 982, startPoint y: 180, endPoint x: 993, endPoint y: 180, distance: 11.1
click at [982, 180] on div "Seafolly Knit Hot Pant SEAF-WF19 View More Details Curations (6) Total inventor…" at bounding box center [519, 270] width 934 height 478
click at [1018, 177] on div at bounding box center [519, 270] width 1038 height 540
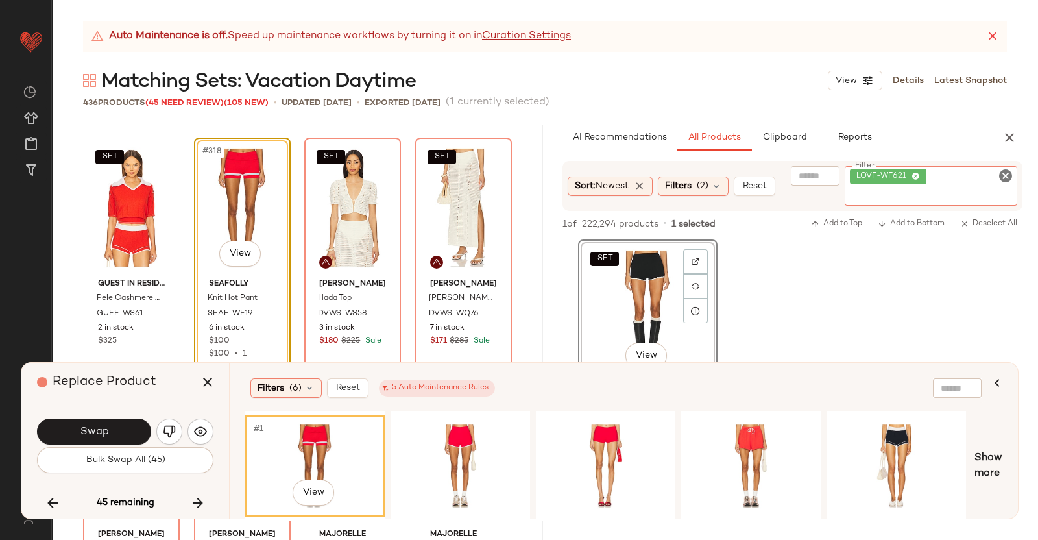
click at [997, 177] on div "LOVF-WF621" at bounding box center [931, 186] width 173 height 40
paste input "*********"
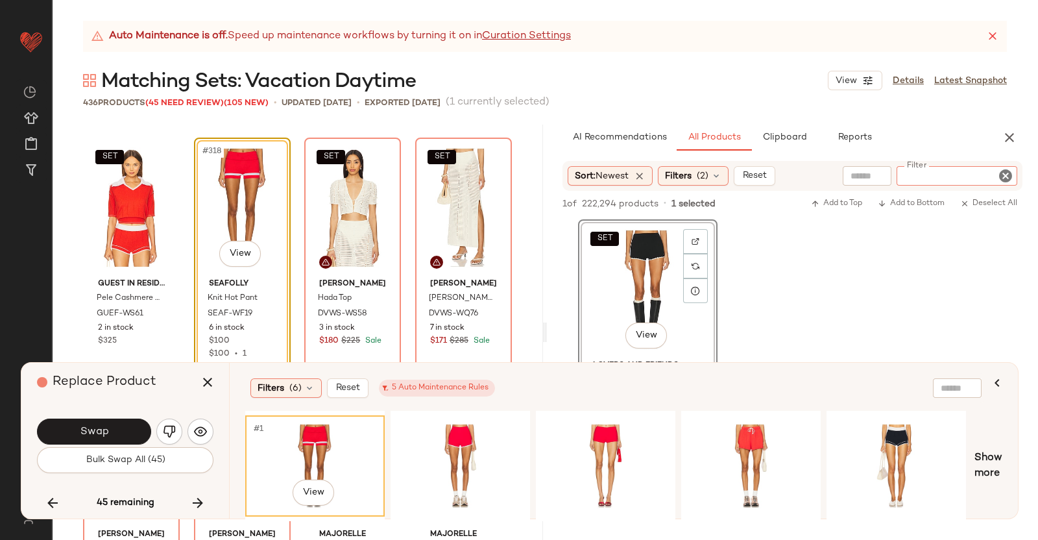
type input "*********"
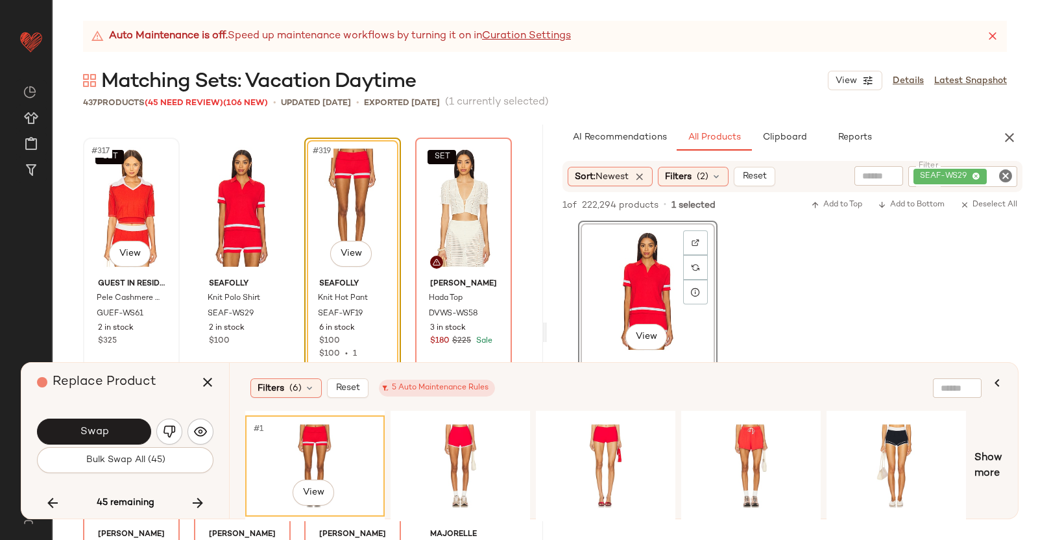
click at [127, 207] on div "SET #317 View" at bounding box center [132, 207] width 88 height 131
click at [108, 426] on button "Swap" at bounding box center [94, 432] width 114 height 26
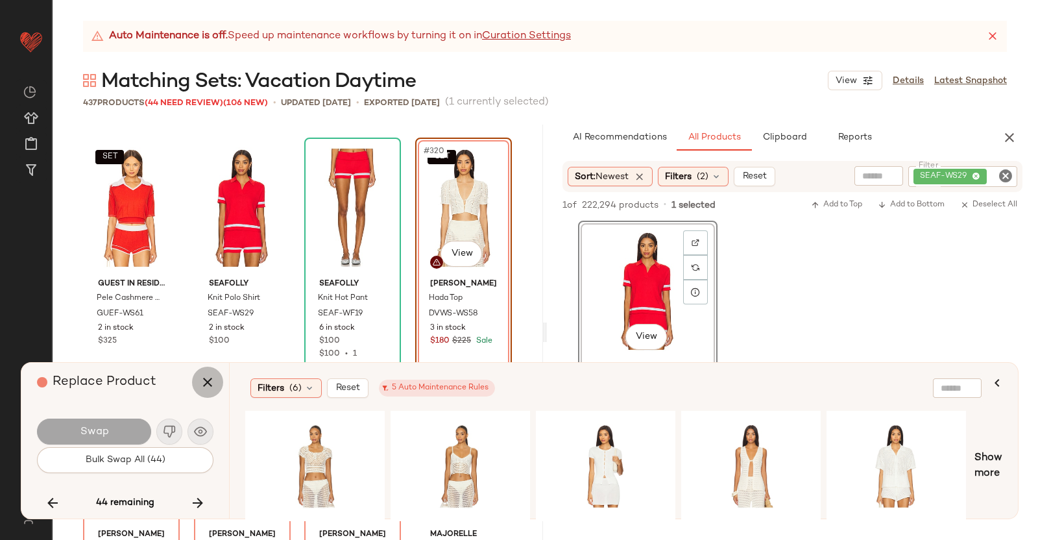
click at [209, 380] on icon "button" at bounding box center [208, 382] width 16 height 16
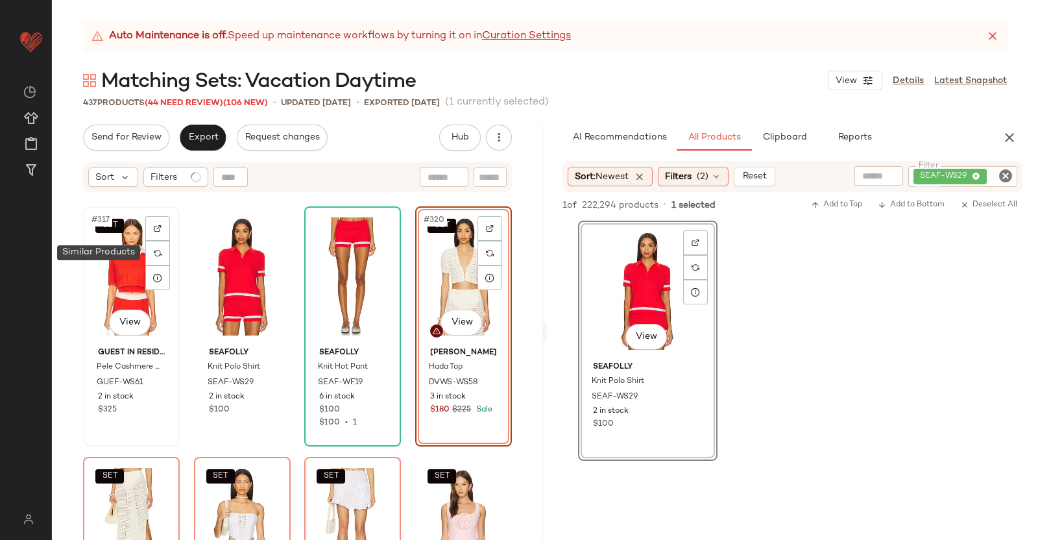
click at [136, 267] on div "SET #317 View" at bounding box center [132, 276] width 88 height 131
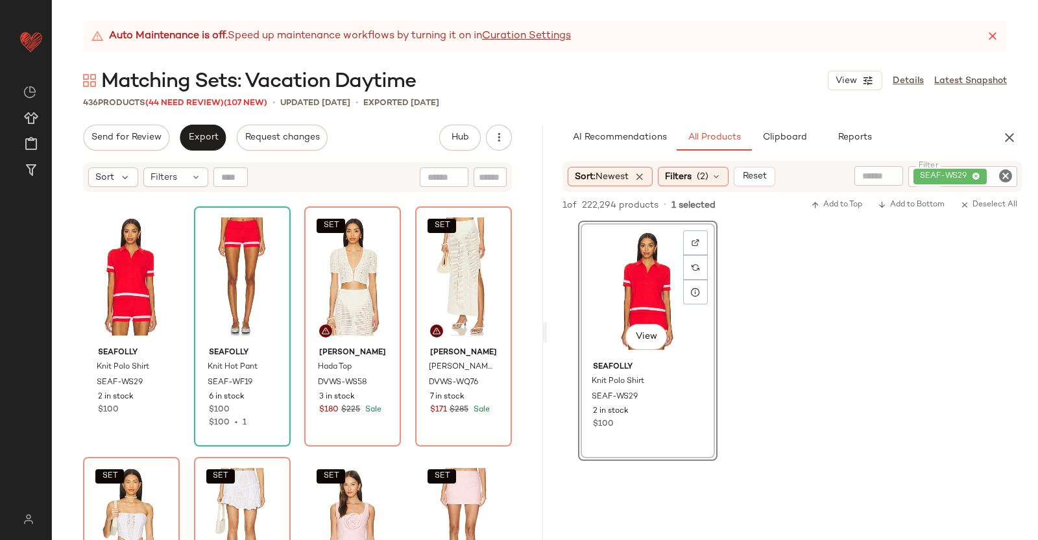
click at [198, 111] on div "Auto Maintenance is off. Speed up maintenance workflows by turning it on in Cur…" at bounding box center [545, 280] width 986 height 519
click at [188, 99] on span "(44 Need Review)" at bounding box center [184, 103] width 79 height 9
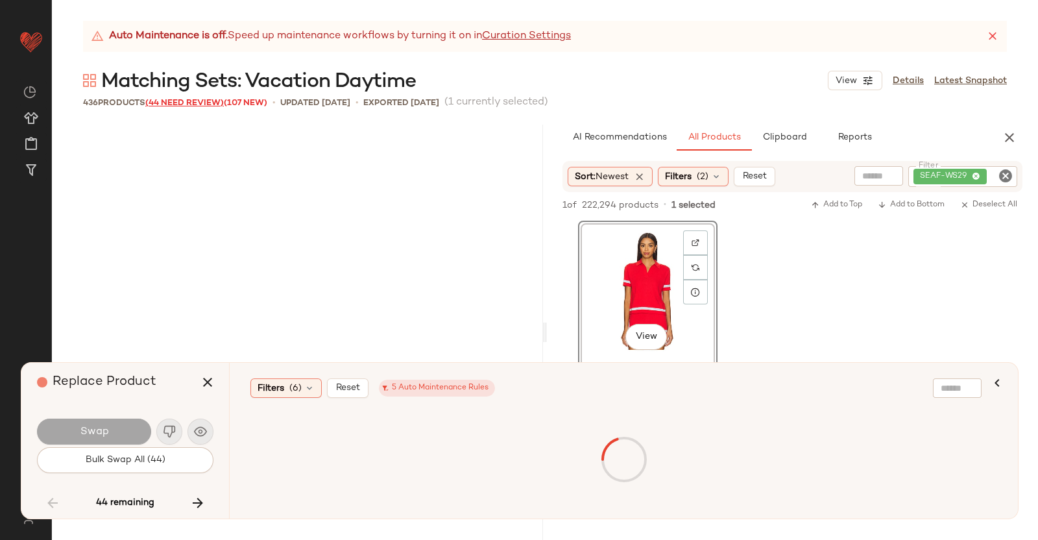
scroll to position [15530, 0]
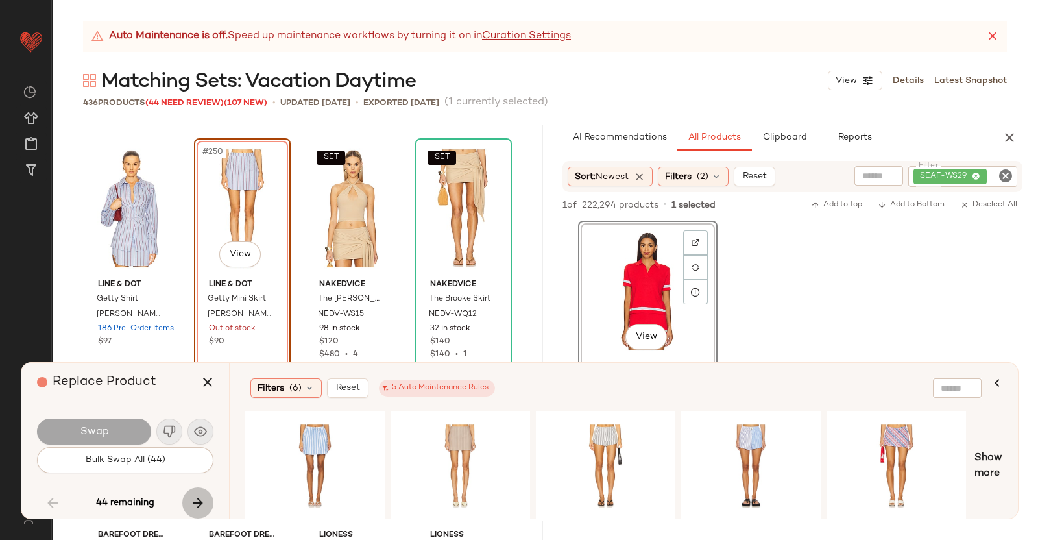
drag, startPoint x: 198, startPoint y: 496, endPoint x: 195, endPoint y: 482, distance: 14.6
click at [198, 495] on icon "button" at bounding box center [198, 503] width 16 height 16
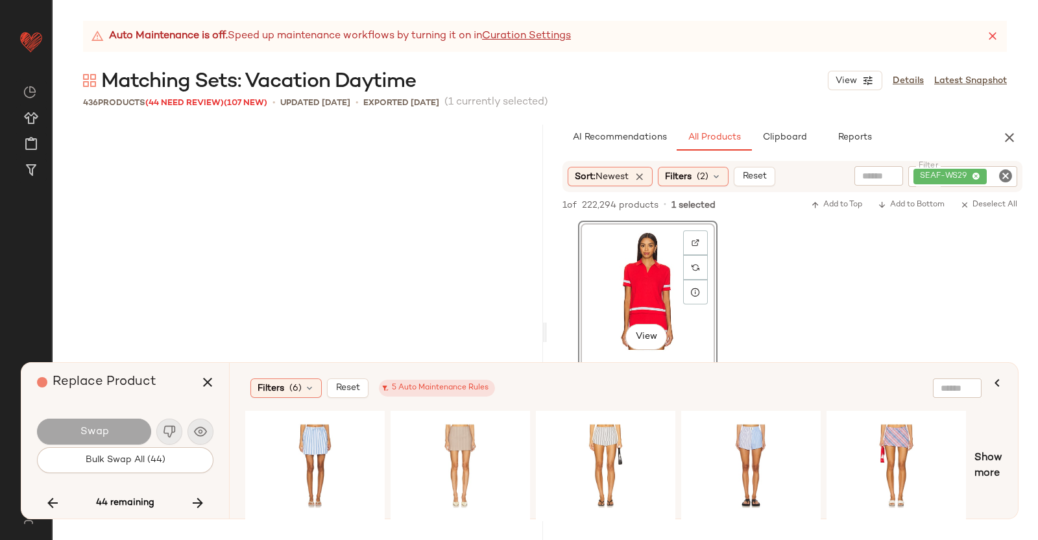
scroll to position [19036, 0]
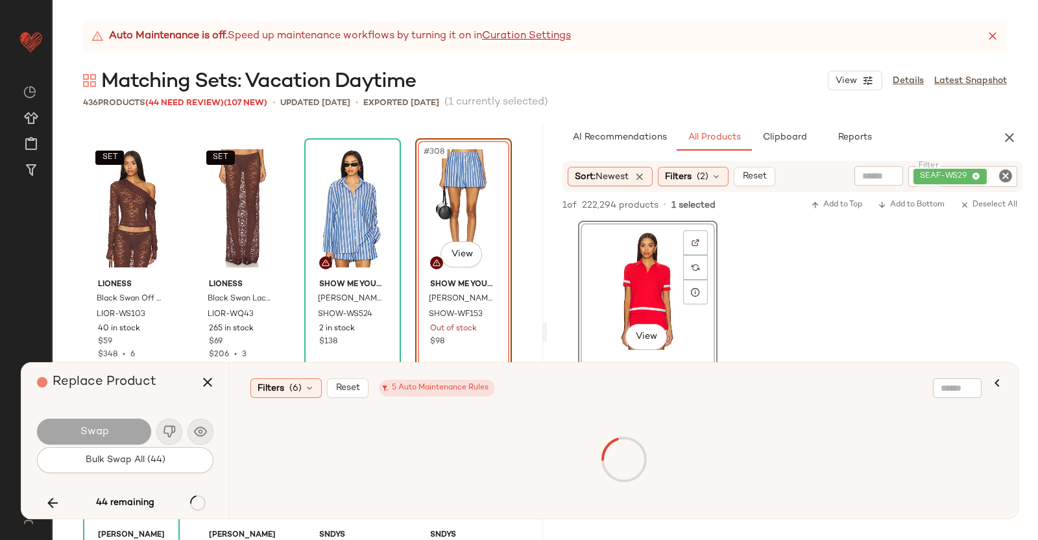
click at [193, 491] on div "44 remaining" at bounding box center [125, 502] width 177 height 31
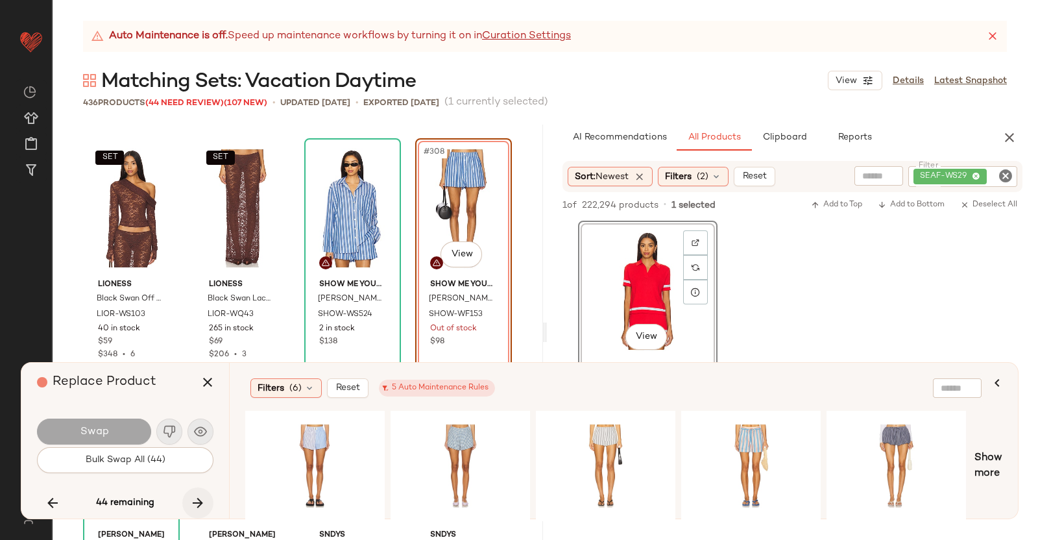
click at [204, 502] on icon "button" at bounding box center [198, 503] width 16 height 16
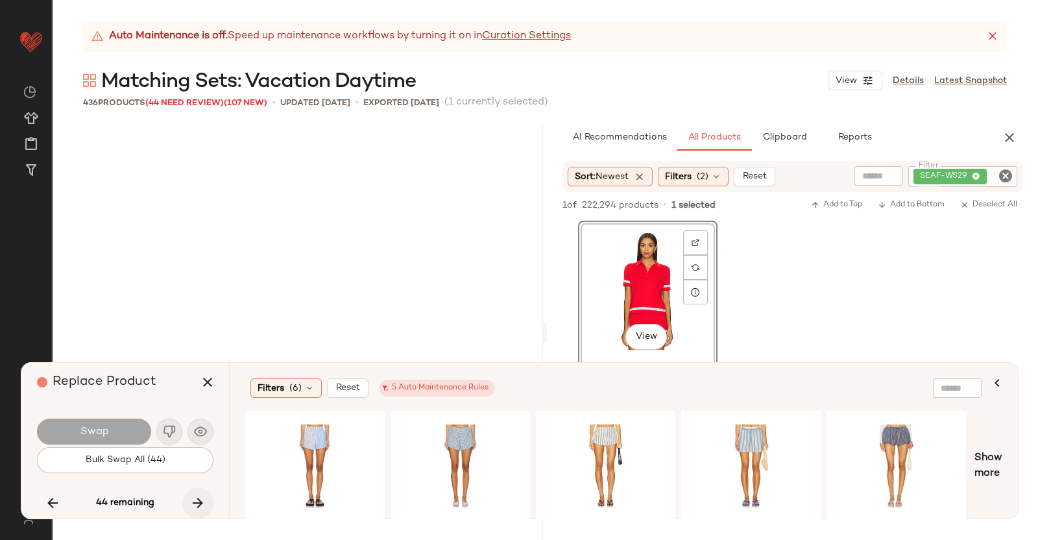
scroll to position [19789, 0]
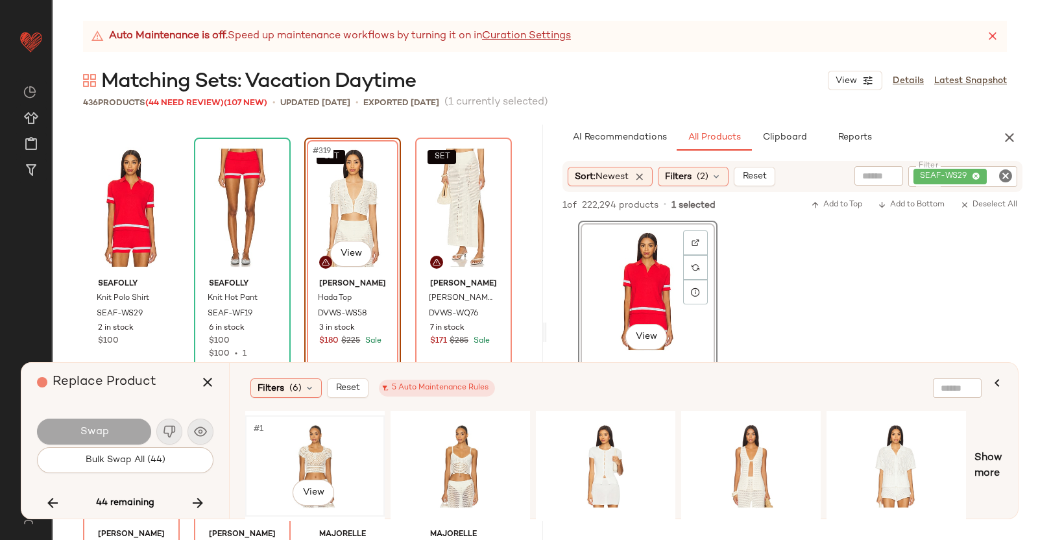
click at [298, 449] on div "#1 View" at bounding box center [315, 466] width 130 height 92
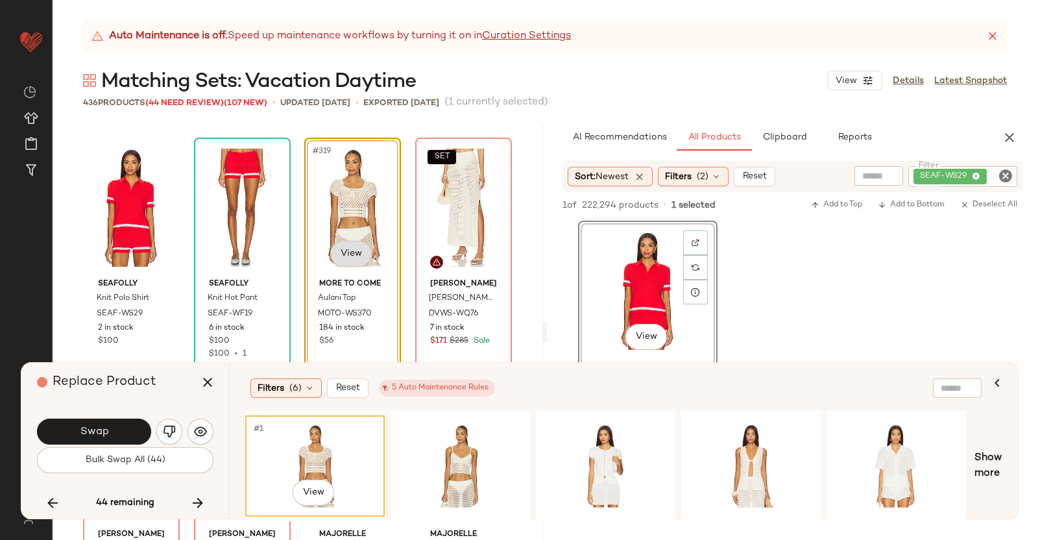
click at [344, 251] on body "Revolve ** Dashboard All Products Global Clipboards (38) Curations (350) Kriste…" at bounding box center [519, 270] width 1038 height 540
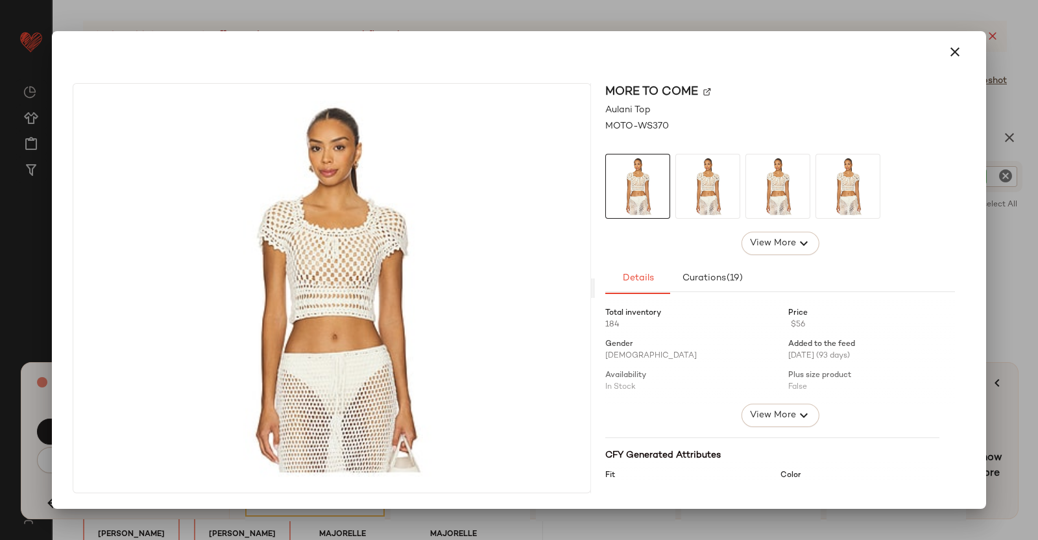
click at [703, 91] on div "MORE TO COME" at bounding box center [780, 92] width 350 height 18
click at [703, 93] on div "MORE TO COME" at bounding box center [780, 92] width 350 height 18
click at [705, 91] on img at bounding box center [707, 92] width 8 height 8
click at [1038, 232] on div at bounding box center [519, 270] width 1038 height 540
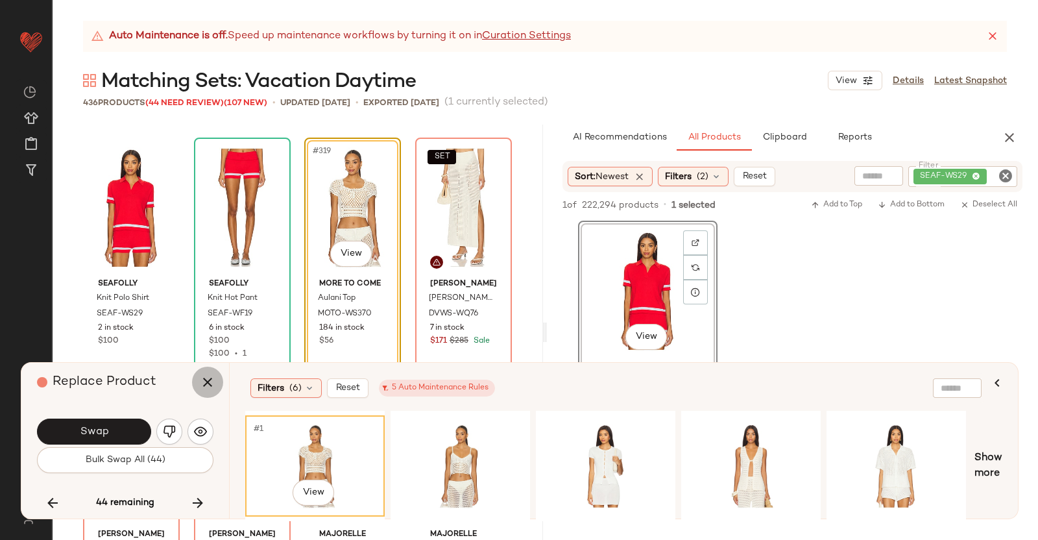
click at [210, 379] on icon "button" at bounding box center [208, 382] width 16 height 16
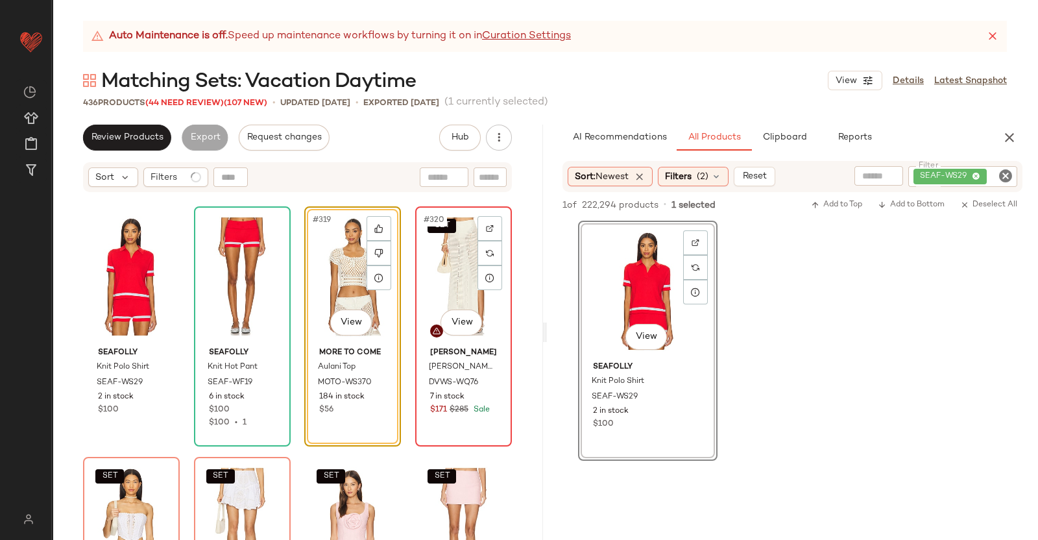
click at [420, 268] on div "SET #320 View" at bounding box center [464, 276] width 88 height 131
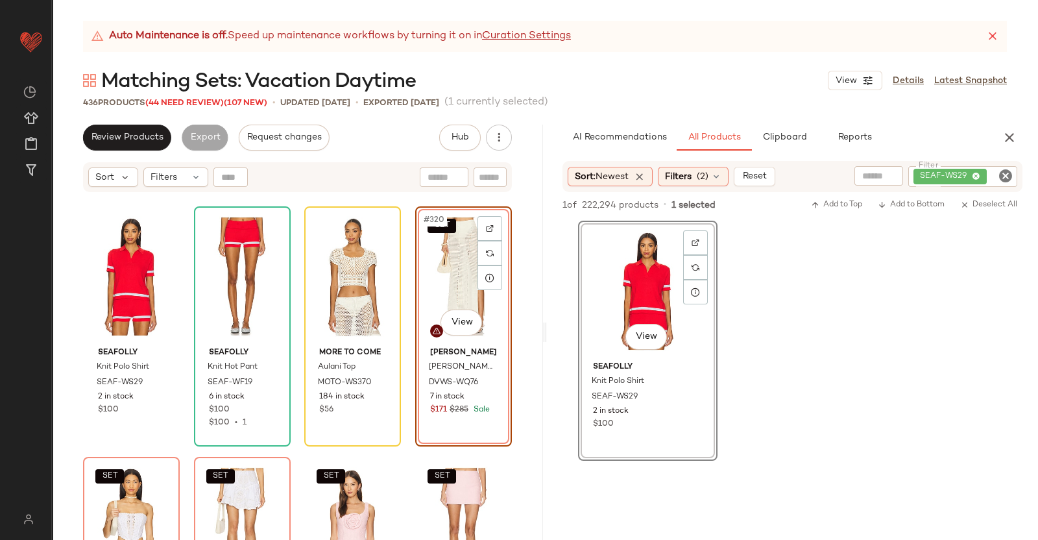
click at [997, 171] on div "SEAF-WS29" at bounding box center [963, 176] width 109 height 21
paste input "**********"
type input "**********"
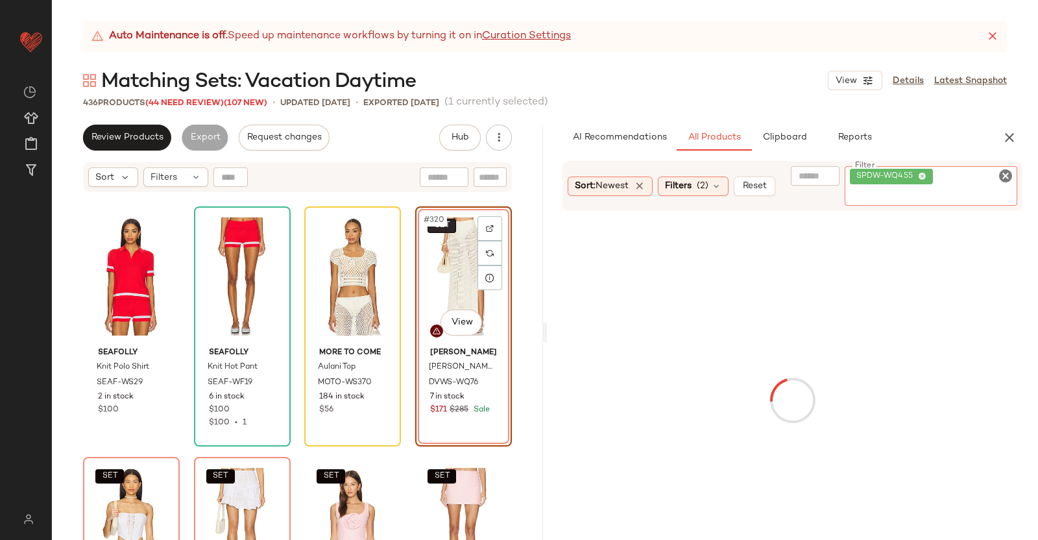
click at [448, 226] on button "SET" at bounding box center [442, 226] width 29 height 14
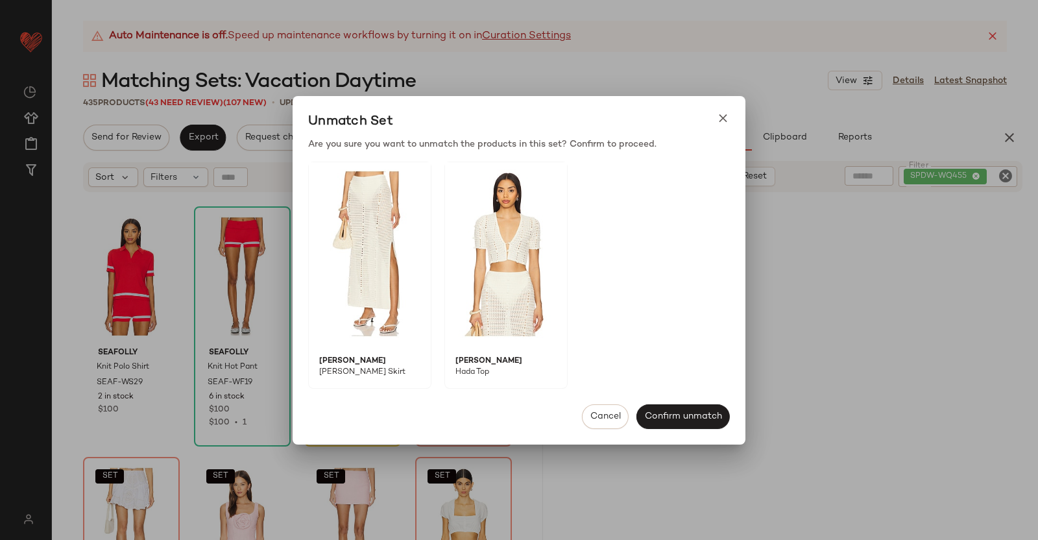
click at [730, 119] on div "Unmatch Set" at bounding box center [519, 121] width 453 height 31
click at [720, 121] on icon at bounding box center [723, 119] width 14 height 14
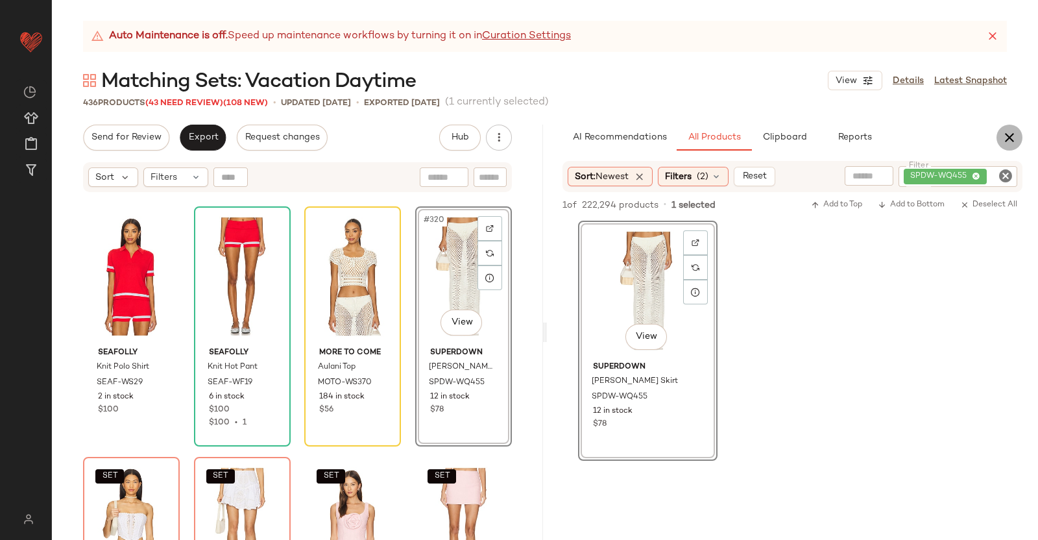
click at [1012, 137] on icon "button" at bounding box center [1010, 138] width 16 height 16
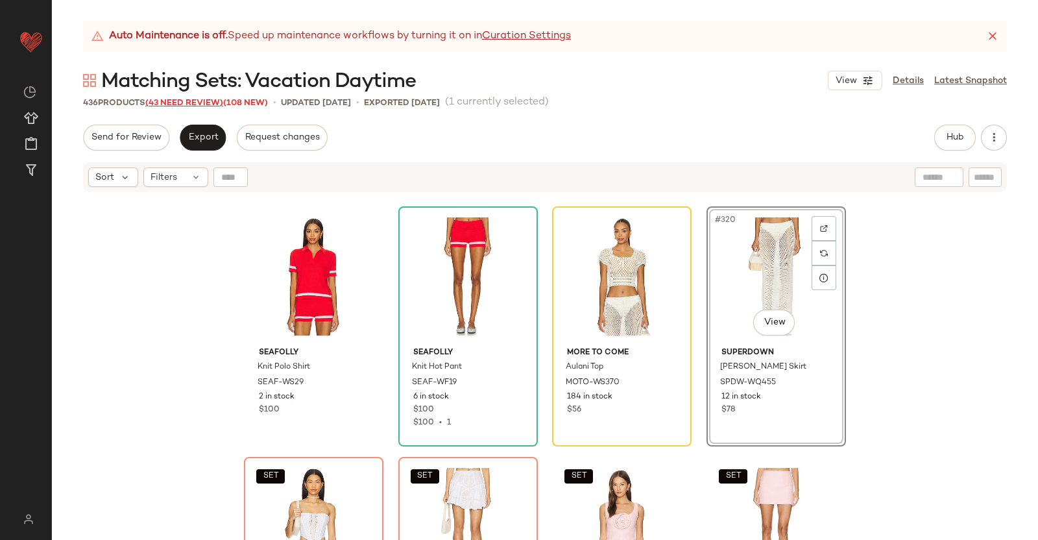
click at [202, 106] on span "(43 Need Review)" at bounding box center [184, 103] width 78 height 9
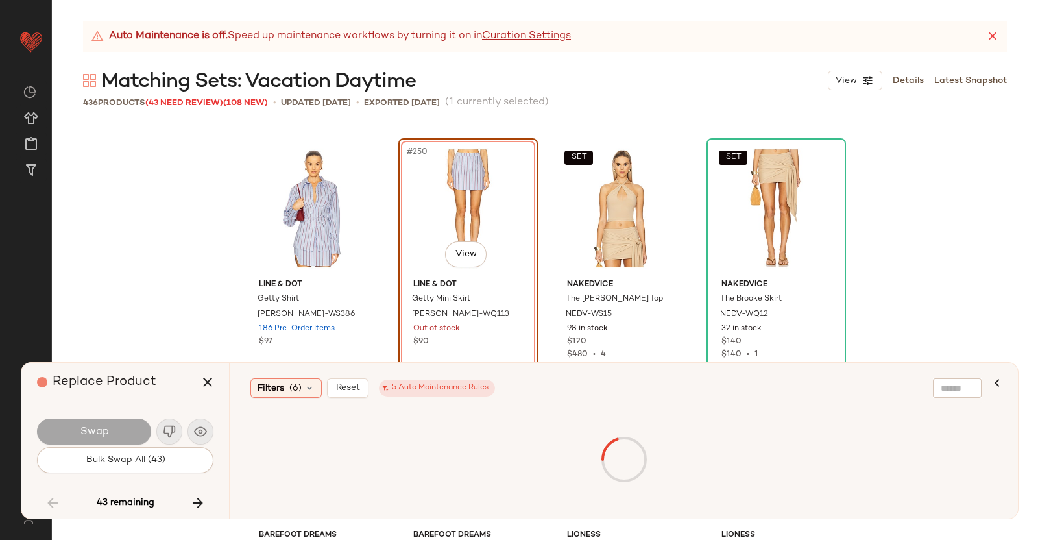
click at [208, 500] on button "button" at bounding box center [197, 502] width 31 height 31
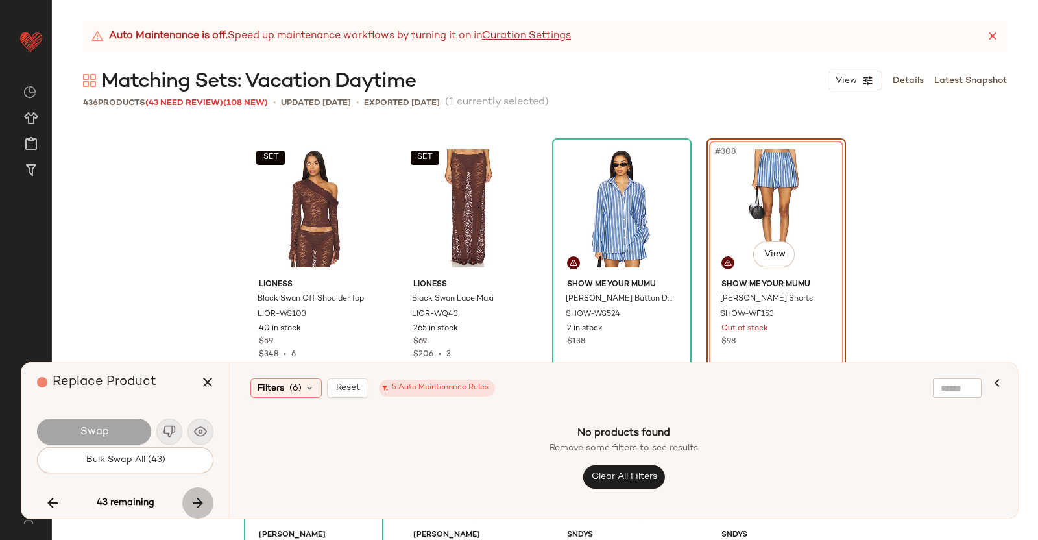
click at [208, 498] on button "button" at bounding box center [197, 502] width 31 height 31
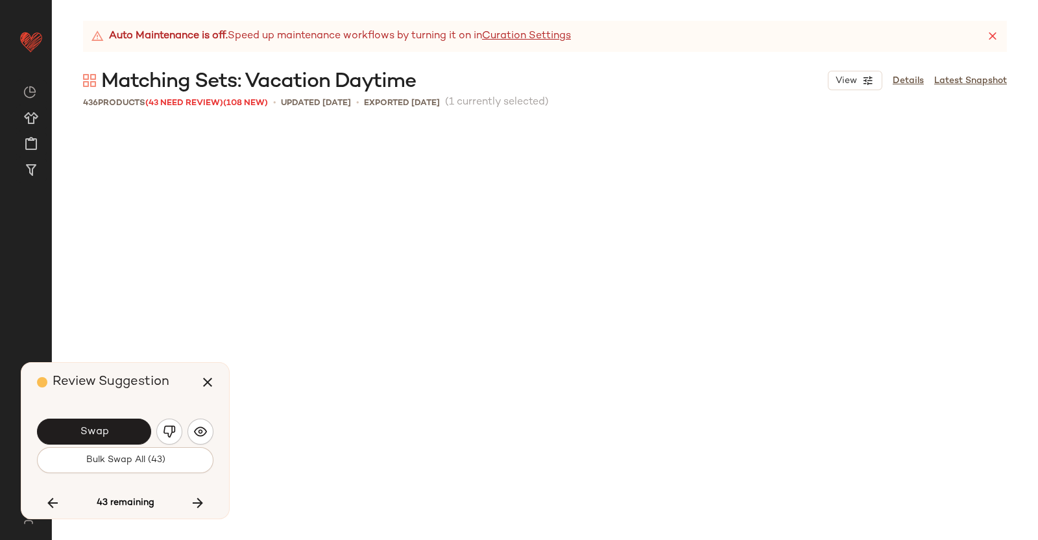
scroll to position [19789, 0]
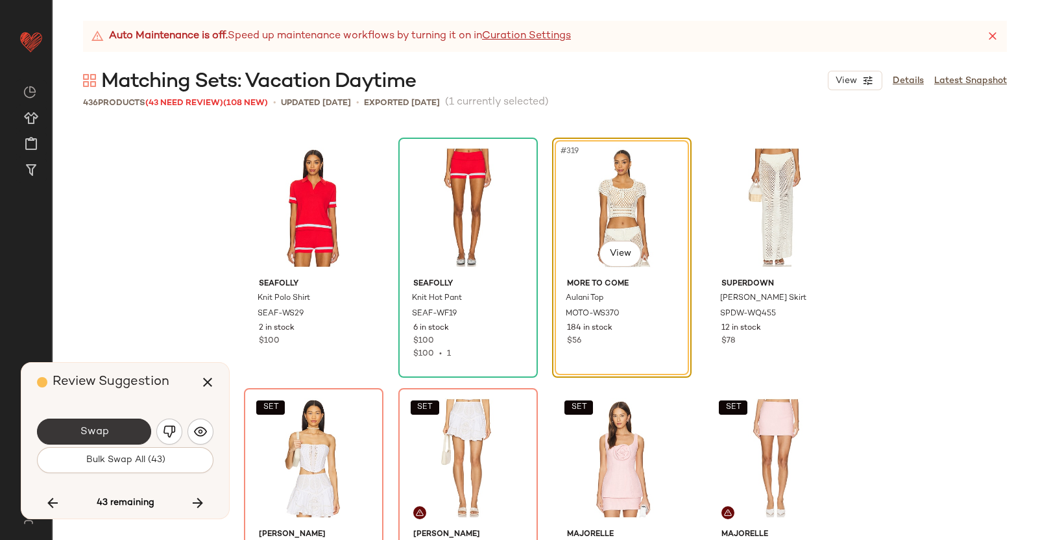
click at [120, 422] on button "Swap" at bounding box center [94, 432] width 114 height 26
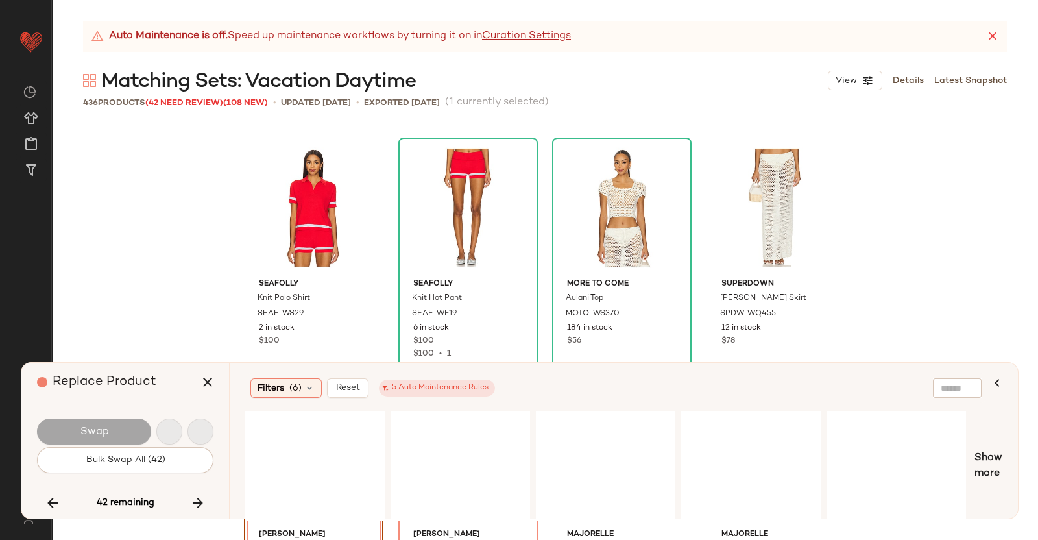
scroll to position [20038, 0]
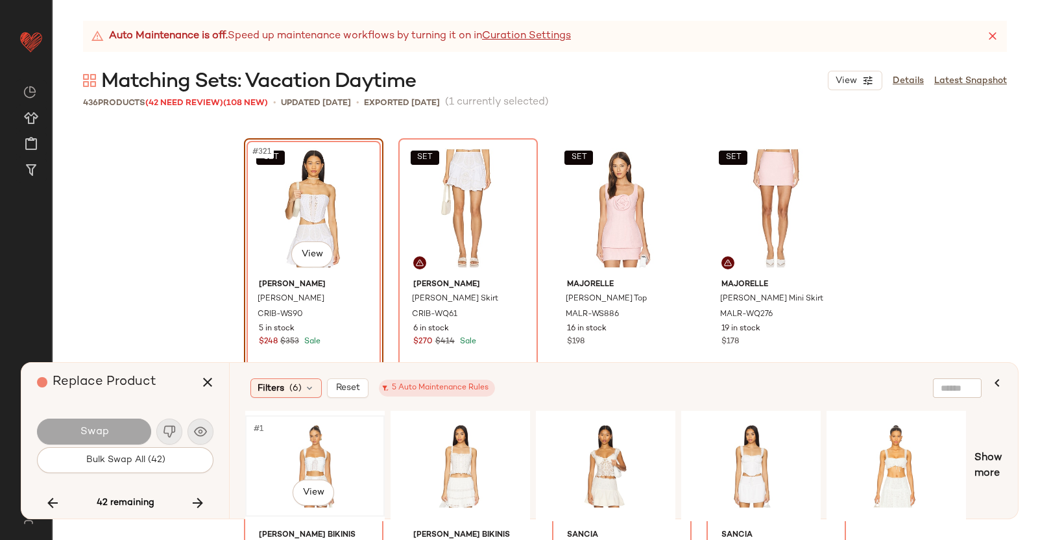
click at [346, 448] on div "#1 View" at bounding box center [315, 466] width 130 height 92
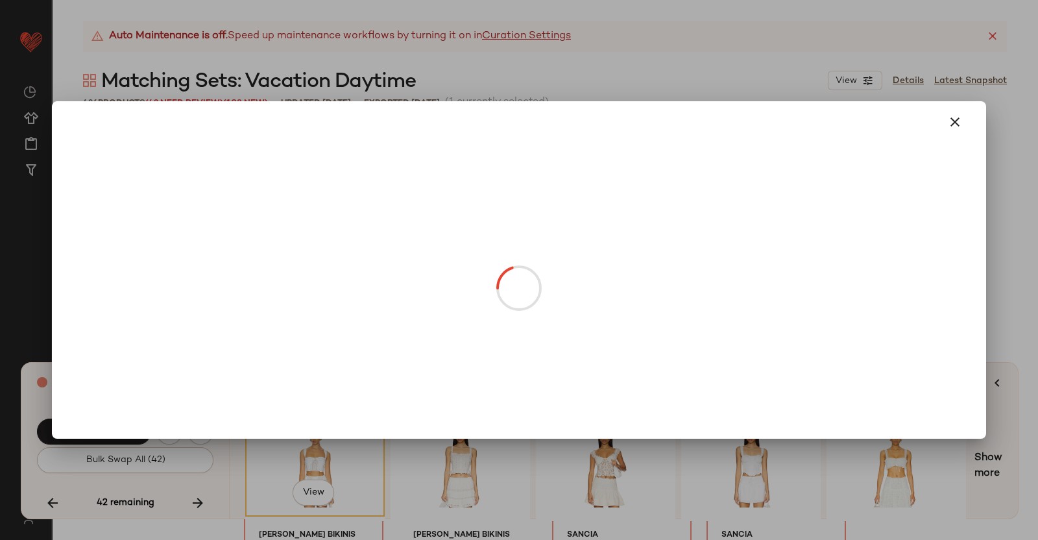
click at [305, 260] on body "Revolve ** Dashboard All Products Global Clipboards (38) Curations (350) Kriste…" at bounding box center [519, 270] width 1038 height 540
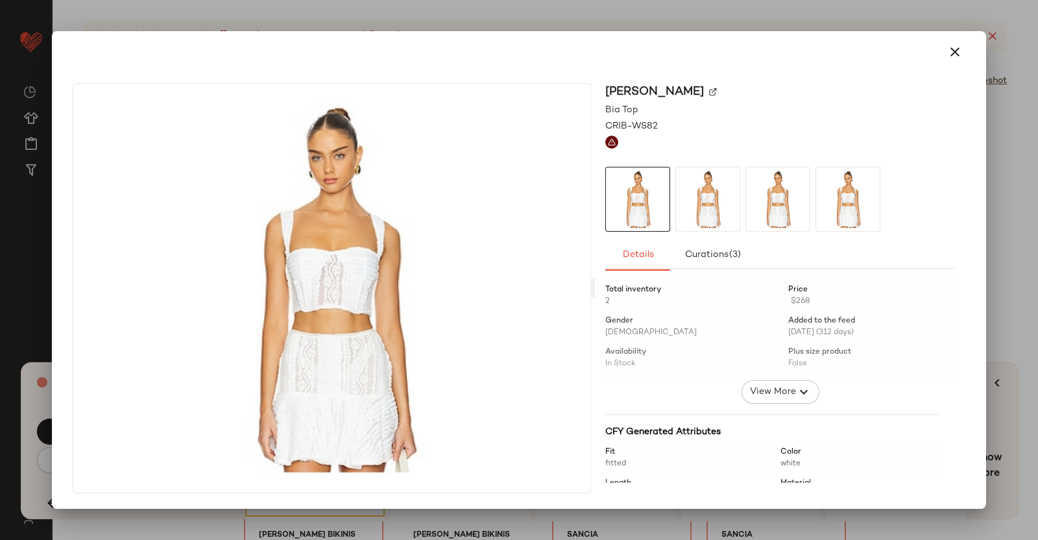
click at [717, 90] on img at bounding box center [713, 92] width 8 height 8
click at [1038, 255] on div at bounding box center [519, 270] width 1038 height 540
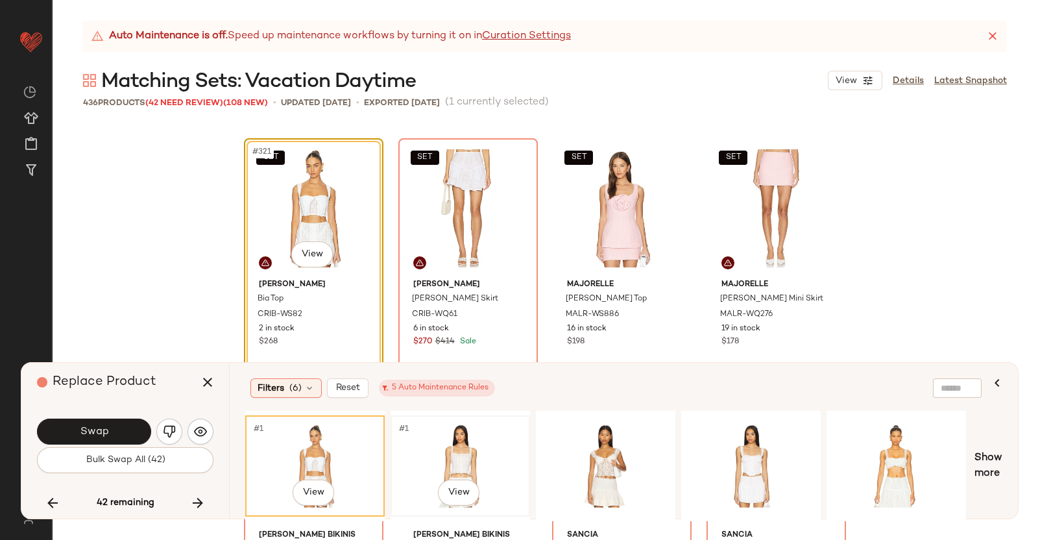
click at [435, 456] on div "#1 View" at bounding box center [460, 466] width 130 height 92
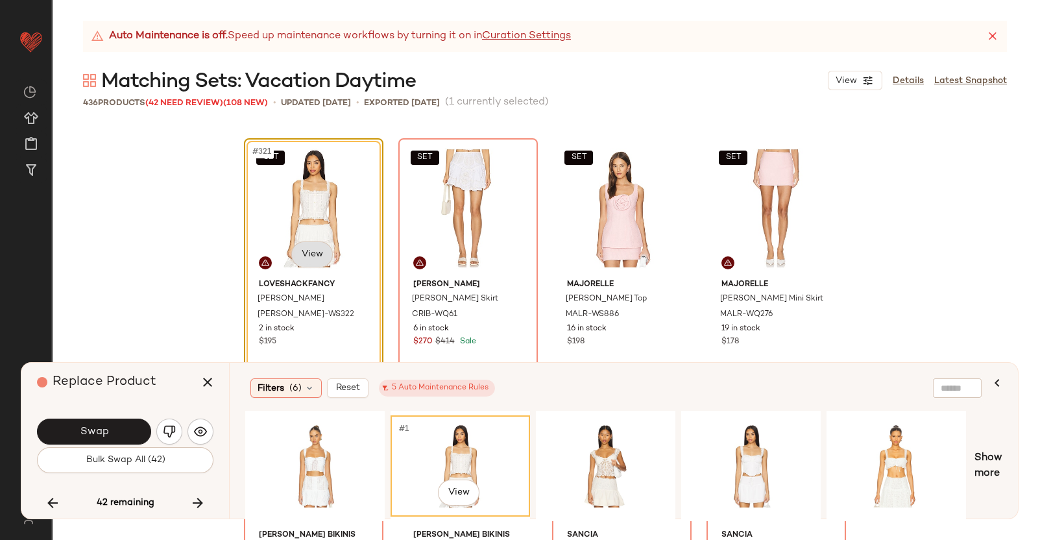
click at [323, 251] on body "Revolve ** Dashboard All Products Global Clipboards (38) Curations (350) Kriste…" at bounding box center [519, 270] width 1038 height 540
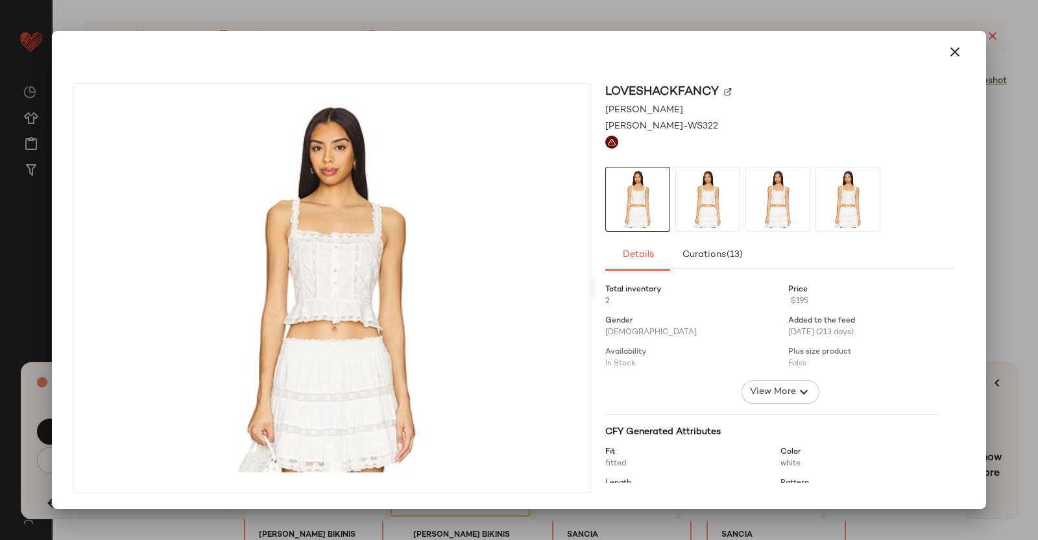
click at [725, 92] on img at bounding box center [728, 92] width 8 height 8
click at [1038, 324] on div at bounding box center [519, 270] width 1038 height 540
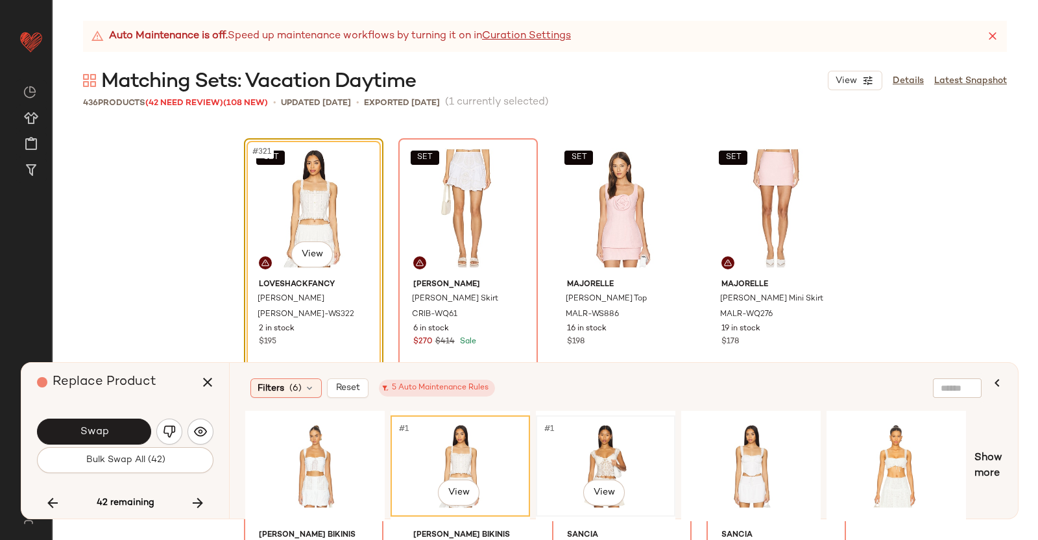
click at [592, 444] on div "#1 View" at bounding box center [606, 466] width 130 height 92
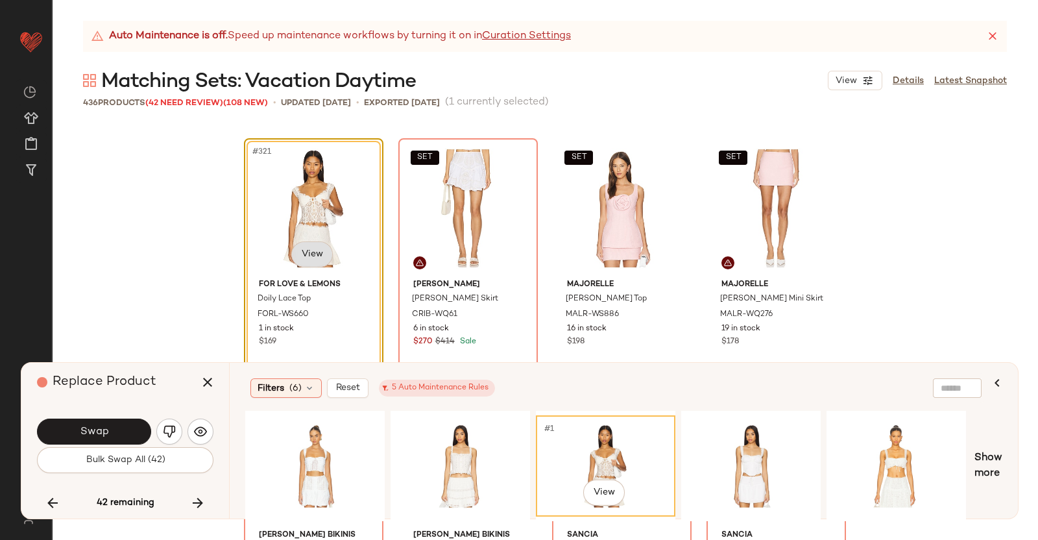
click at [305, 256] on body "Revolve ** Dashboard All Products Global Clipboards (38) Curations (350) Kriste…" at bounding box center [519, 270] width 1038 height 540
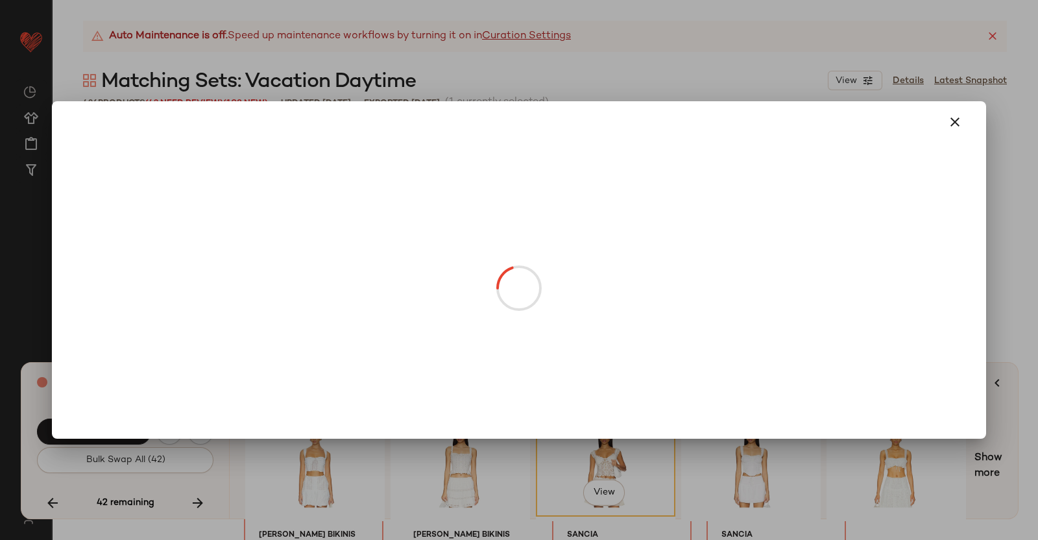
click at [1038, 258] on div at bounding box center [519, 270] width 1038 height 540
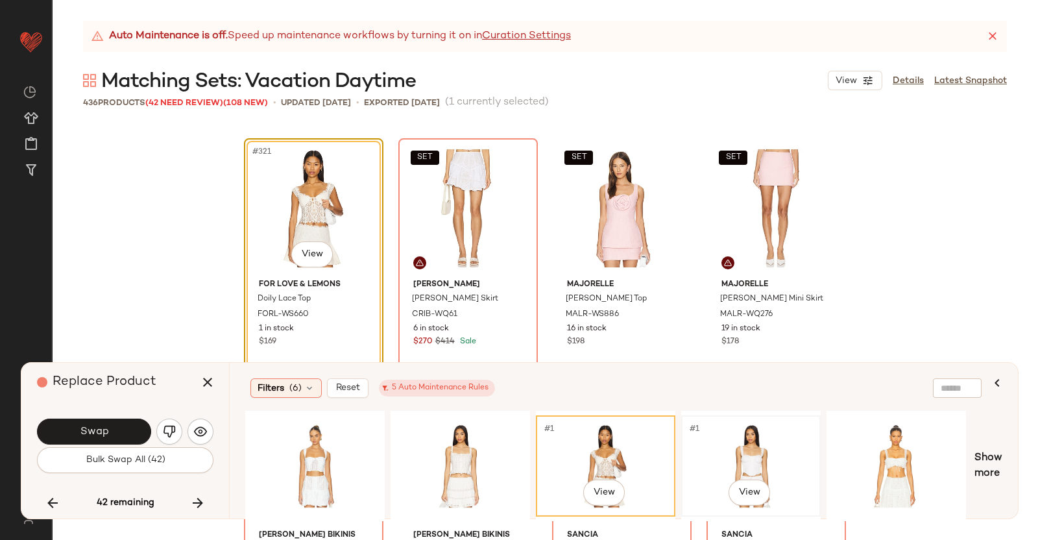
click at [730, 437] on div "#1 View" at bounding box center [751, 466] width 130 height 92
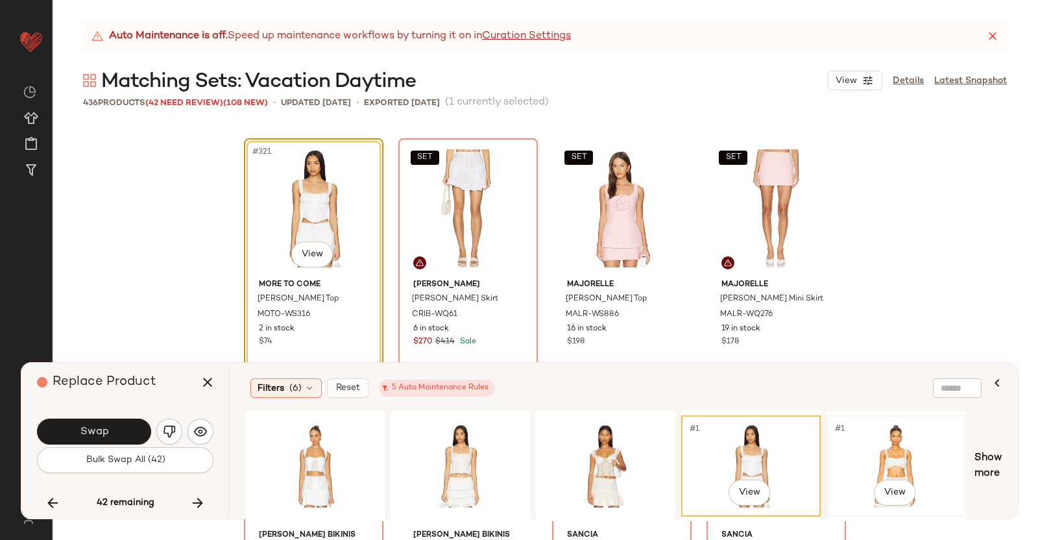
click at [921, 445] on div "#1 View" at bounding box center [896, 466] width 130 height 92
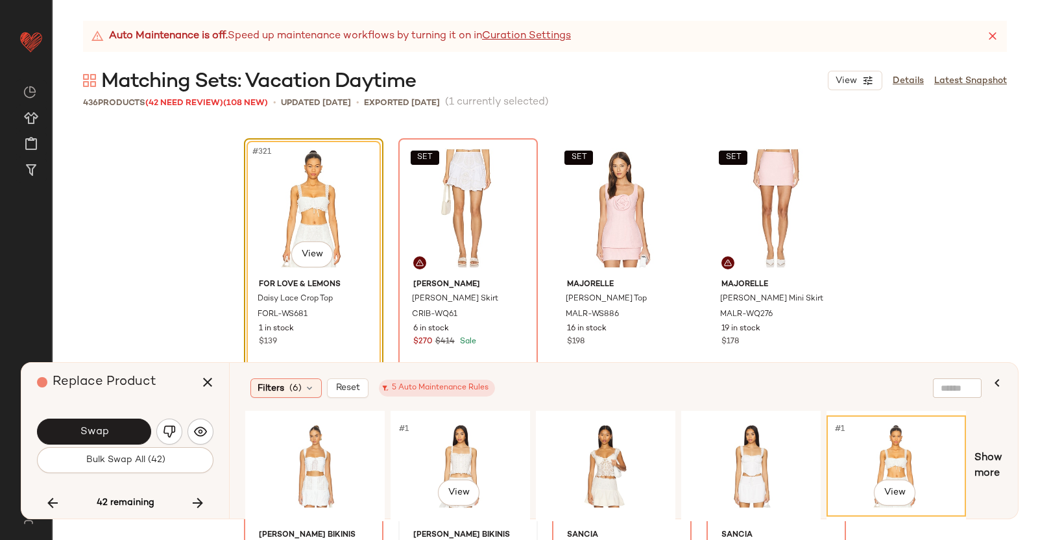
drag, startPoint x: 373, startPoint y: 513, endPoint x: 457, endPoint y: 520, distance: 84.0
click at [491, 506] on div "#1 View #1 View" at bounding box center [607, 466] width 724 height 110
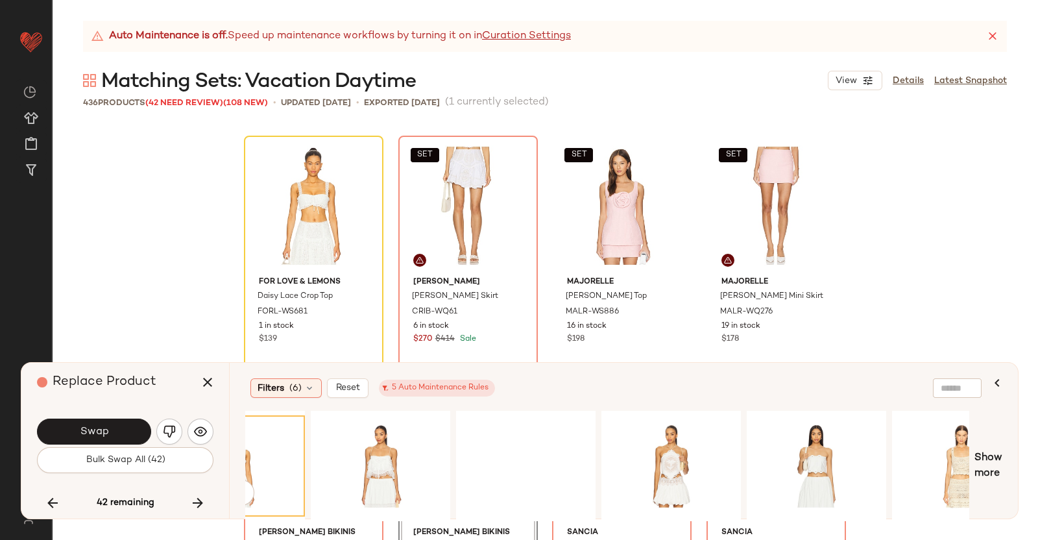
scroll to position [0, 904]
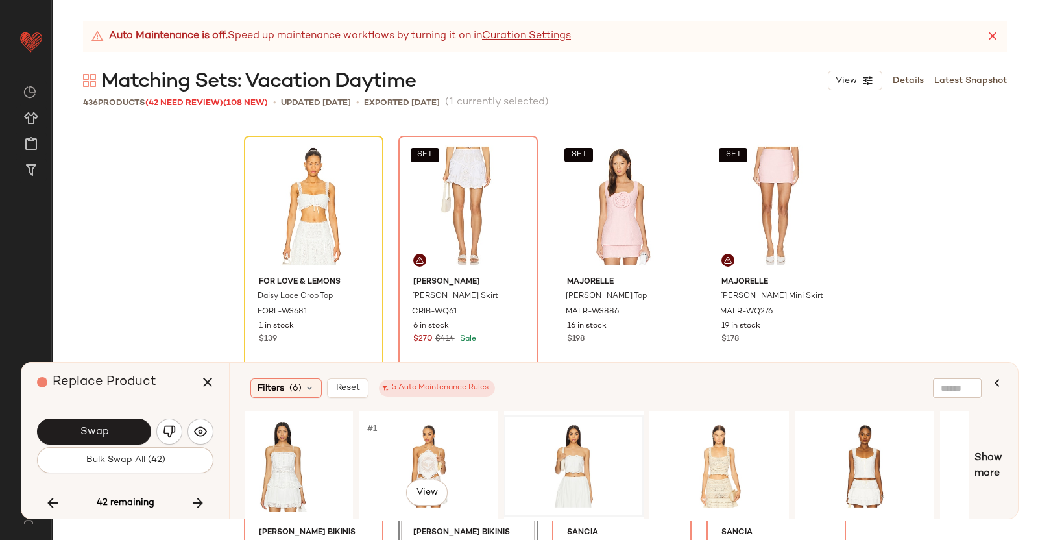
click at [427, 444] on div "#1 View" at bounding box center [428, 466] width 130 height 92
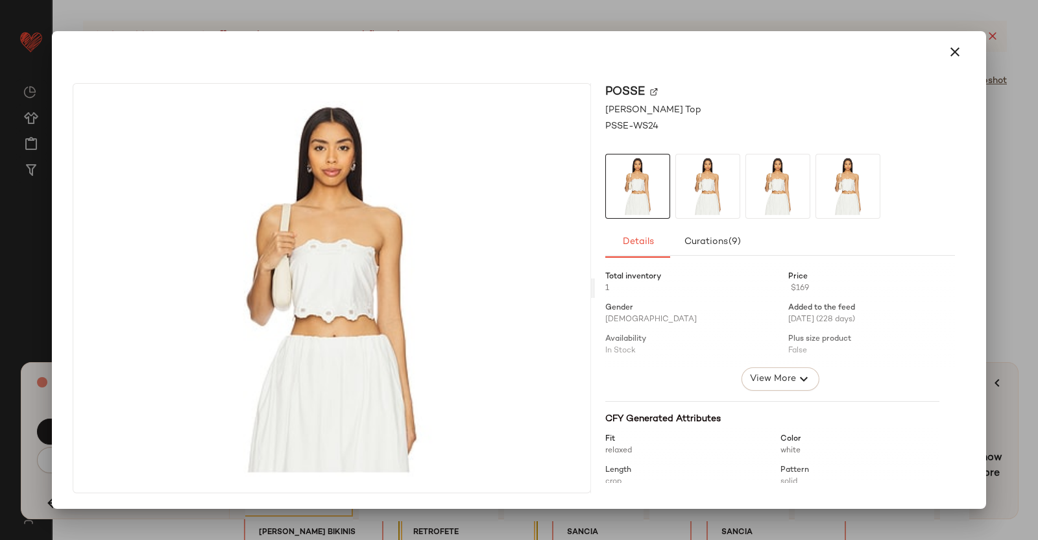
click at [1038, 186] on div at bounding box center [519, 270] width 1038 height 540
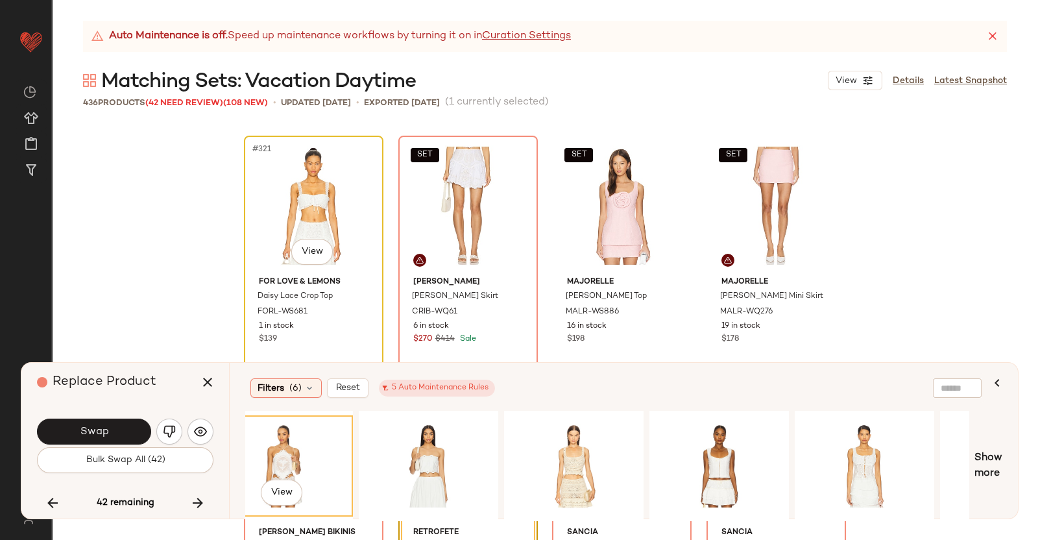
drag, startPoint x: 294, startPoint y: 318, endPoint x: 262, endPoint y: 214, distance: 108.6
click at [262, 214] on div "Auto Maintenance is off. Speed up maintenance workflows by turning it on in Cur…" at bounding box center [545, 280] width 986 height 519
drag, startPoint x: 285, startPoint y: 456, endPoint x: 291, endPoint y: 199, distance: 256.4
click at [291, 199] on div "Auto Maintenance is off. Speed up maintenance workflows by turning it on in Cur…" at bounding box center [545, 280] width 986 height 519
drag, startPoint x: 302, startPoint y: 445, endPoint x: 289, endPoint y: 157, distance: 288.4
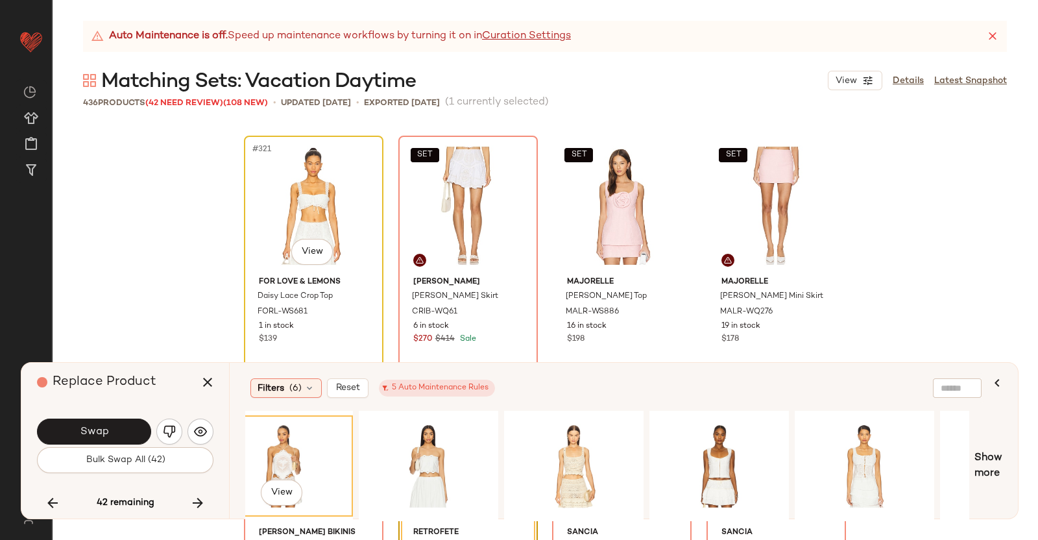
click at [339, 199] on div "Auto Maintenance is off. Speed up maintenance workflows by turning it on in Cur…" at bounding box center [545, 280] width 986 height 519
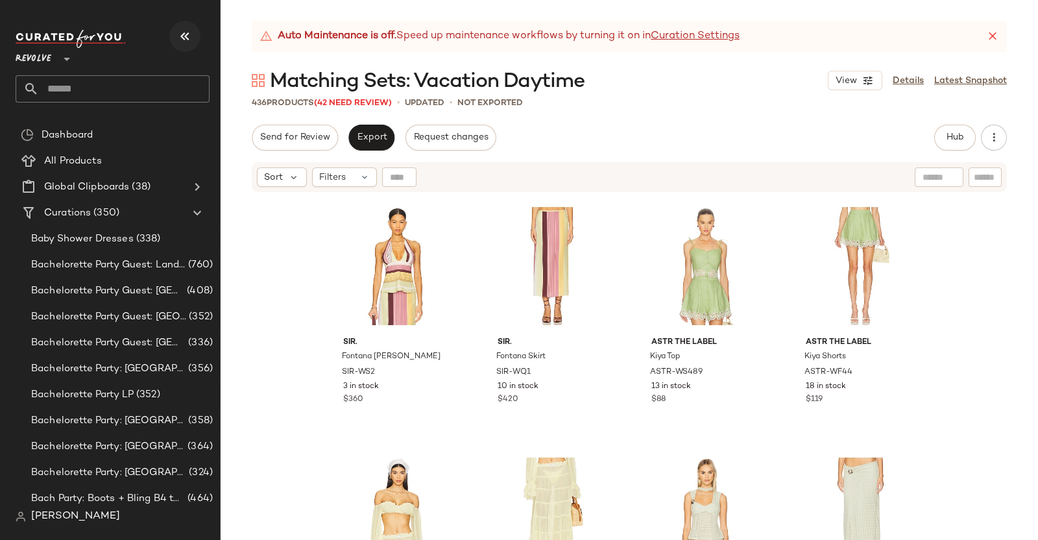
click at [189, 44] on button "button" at bounding box center [184, 36] width 31 height 31
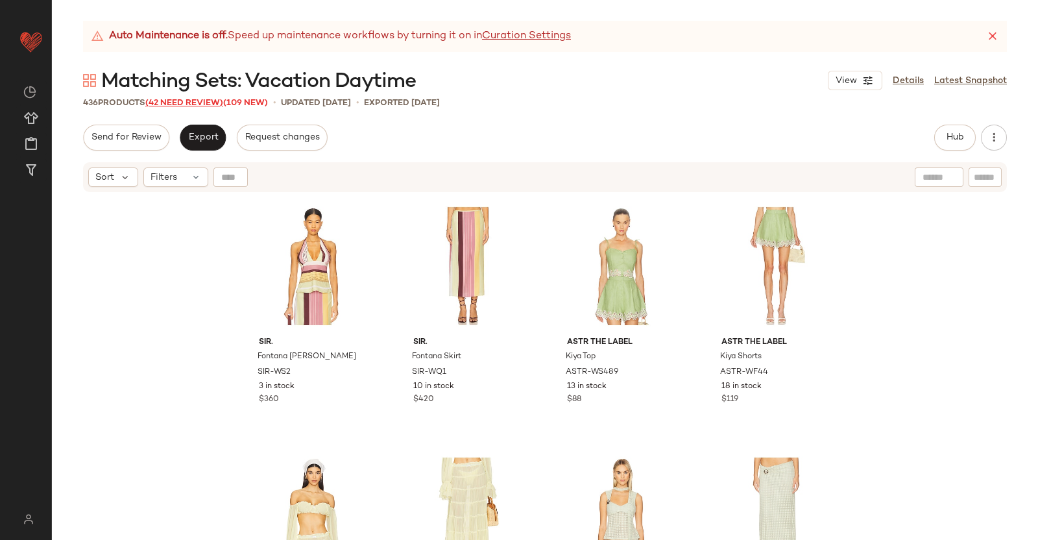
click at [186, 99] on span "(42 Need Review)" at bounding box center [184, 103] width 78 height 9
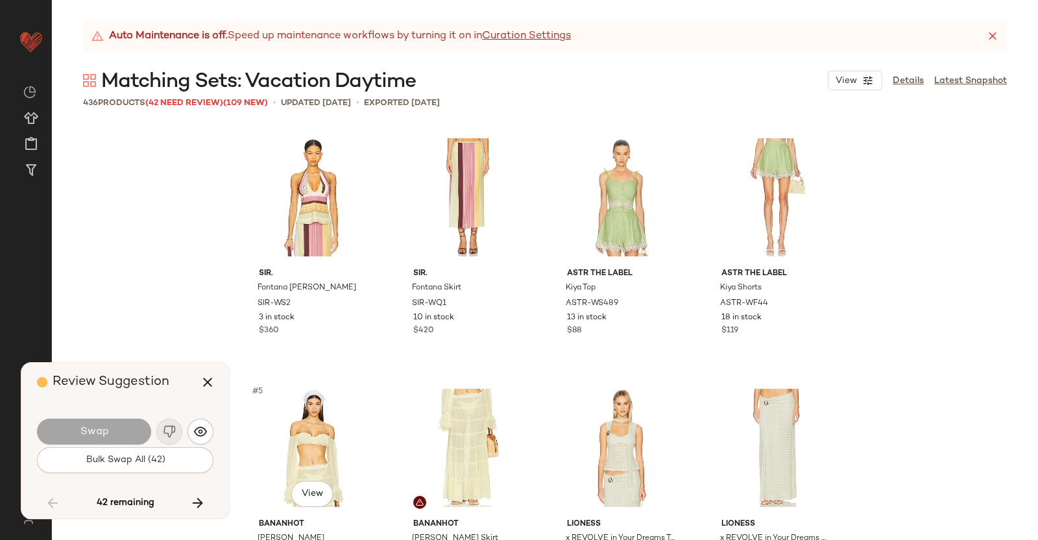
scroll to position [15530, 0]
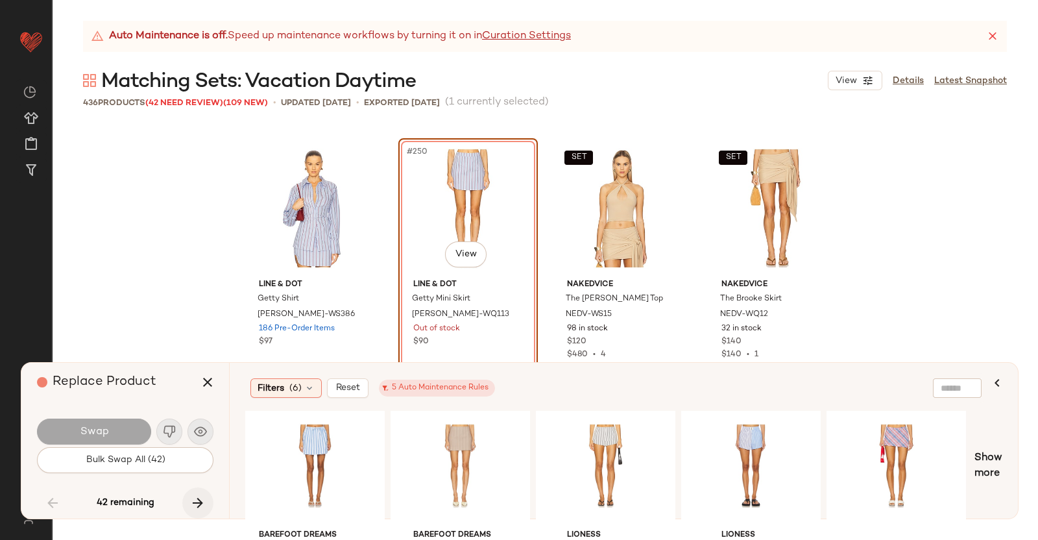
click at [199, 507] on icon "button" at bounding box center [198, 503] width 16 height 16
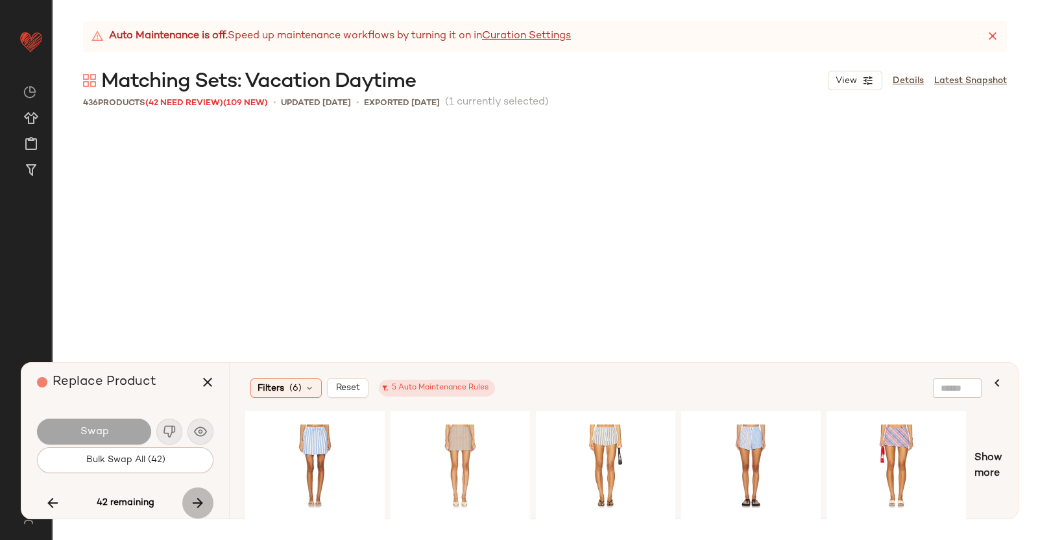
scroll to position [19036, 0]
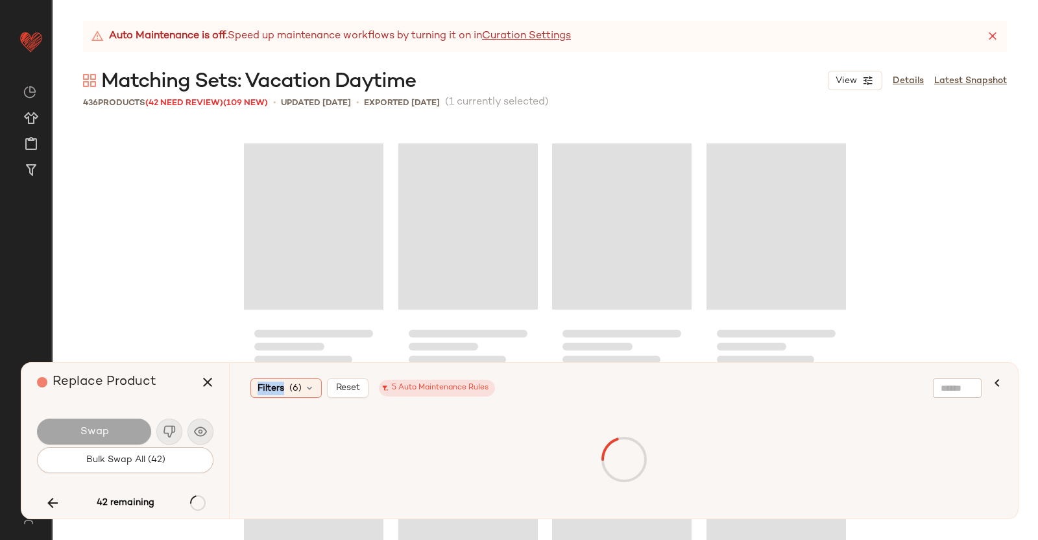
click at [199, 507] on div "42 remaining" at bounding box center [125, 502] width 177 height 31
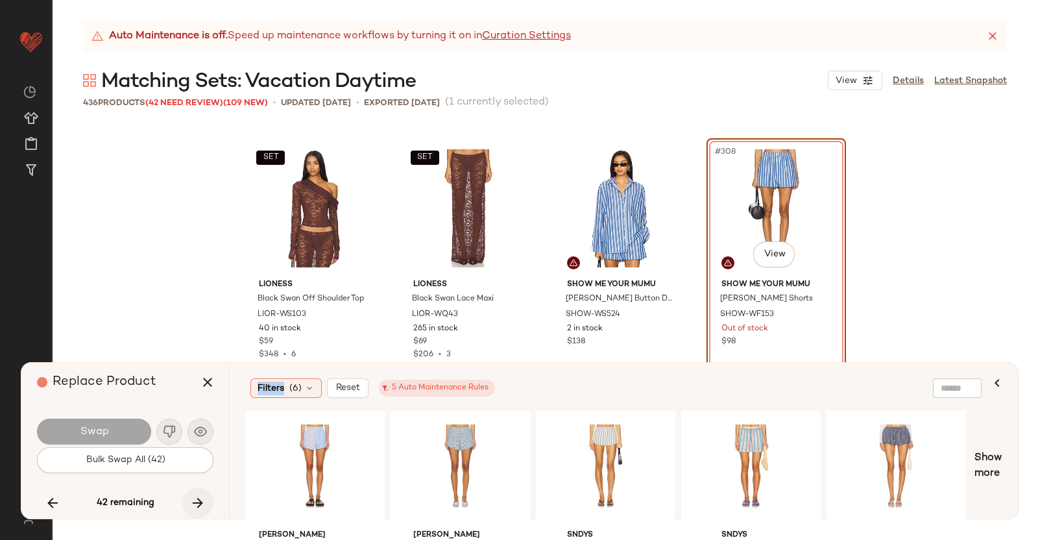
click at [191, 491] on button "button" at bounding box center [197, 502] width 31 height 31
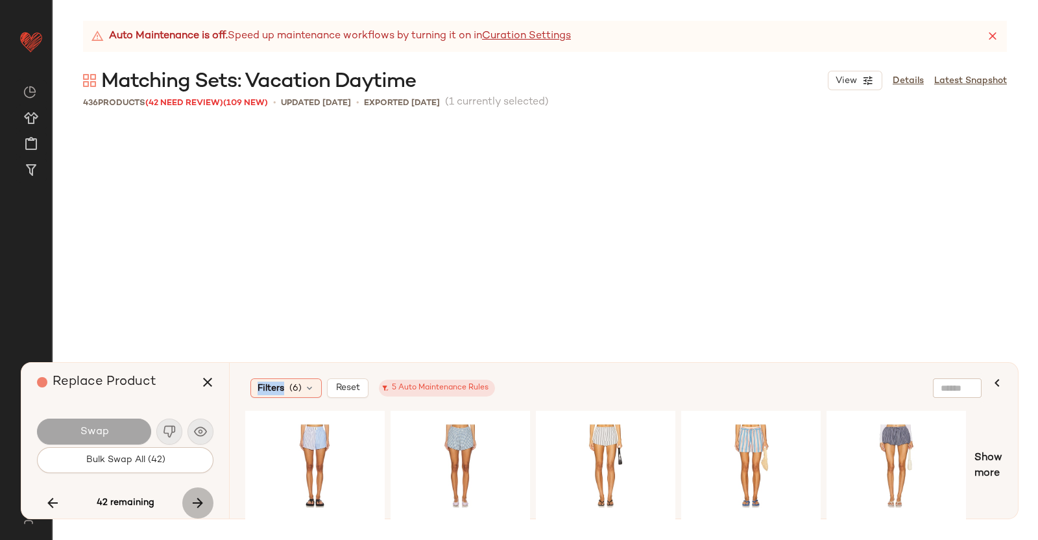
scroll to position [20038, 0]
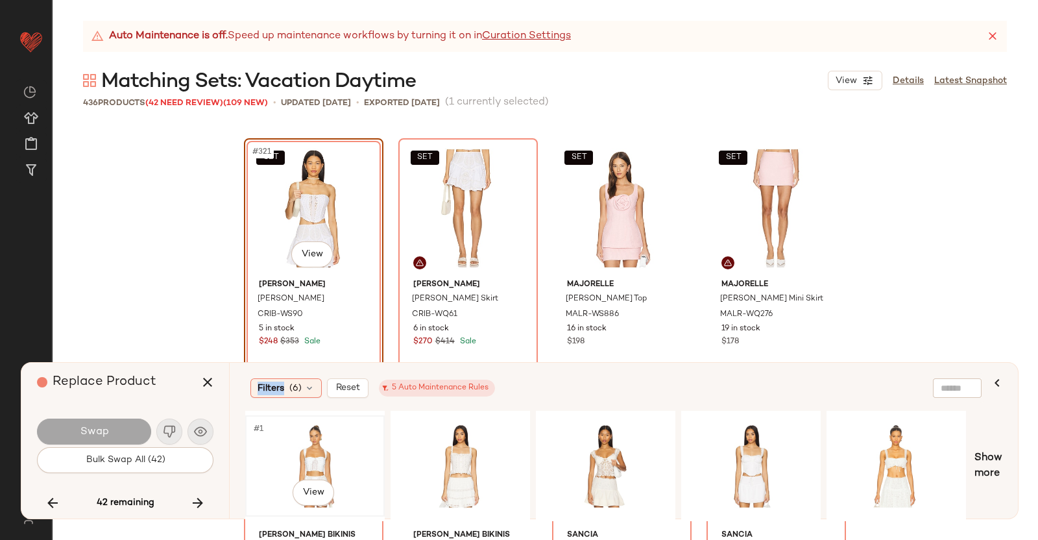
click at [333, 445] on div "#1 View" at bounding box center [315, 466] width 130 height 92
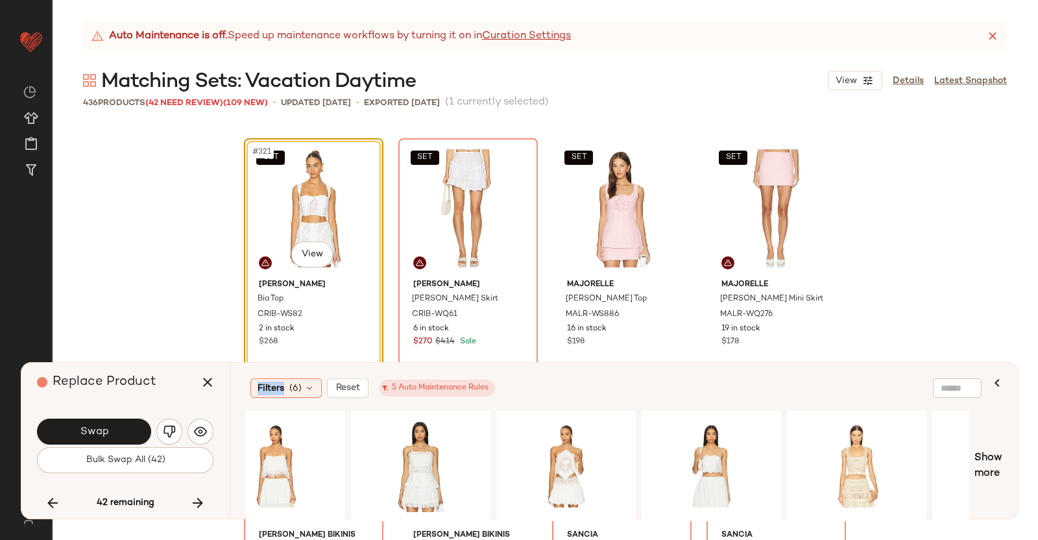
scroll to position [0, 785]
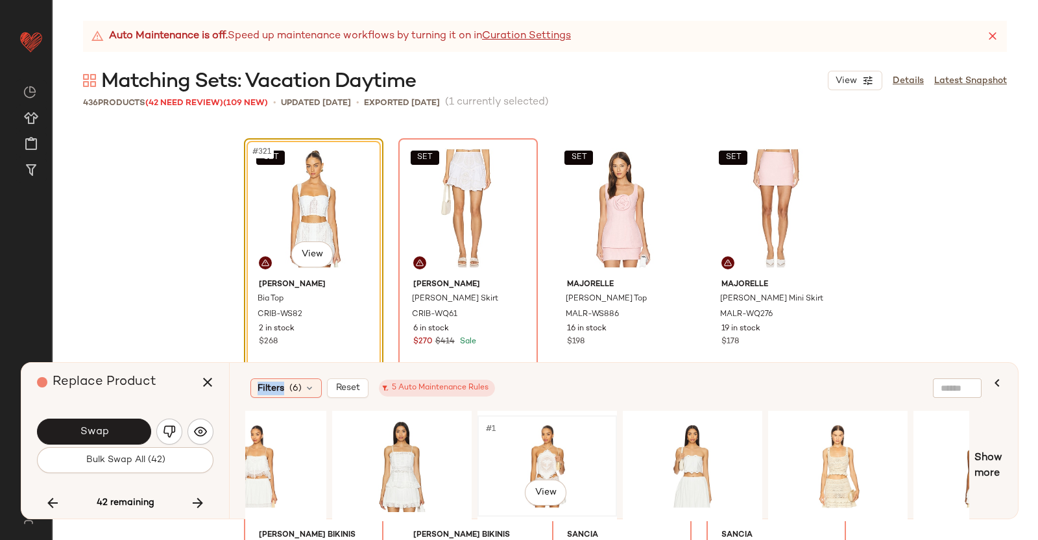
click at [514, 445] on div "#1 View" at bounding box center [547, 466] width 130 height 92
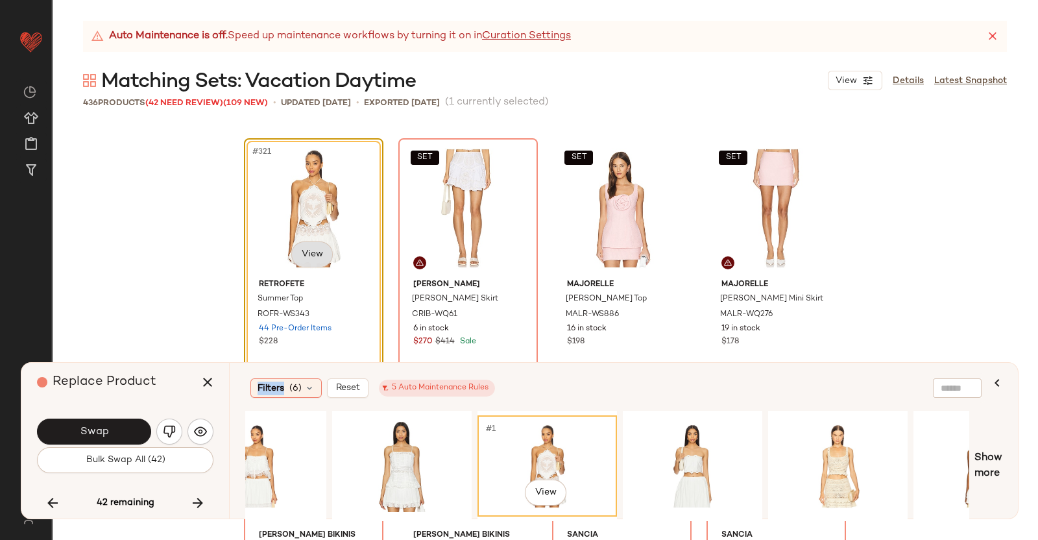
click at [317, 253] on body "Revolve ** Dashboard All Products Global Clipboards (38) Curations (350) [PERSO…" at bounding box center [519, 270] width 1038 height 540
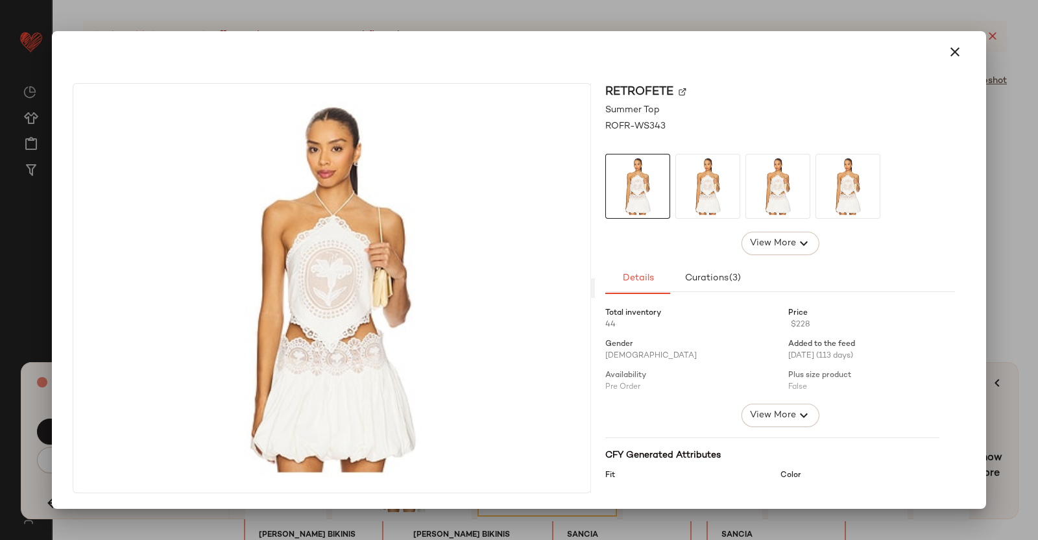
click at [684, 88] on img at bounding box center [683, 92] width 8 height 8
click at [1038, 224] on div at bounding box center [519, 270] width 1038 height 540
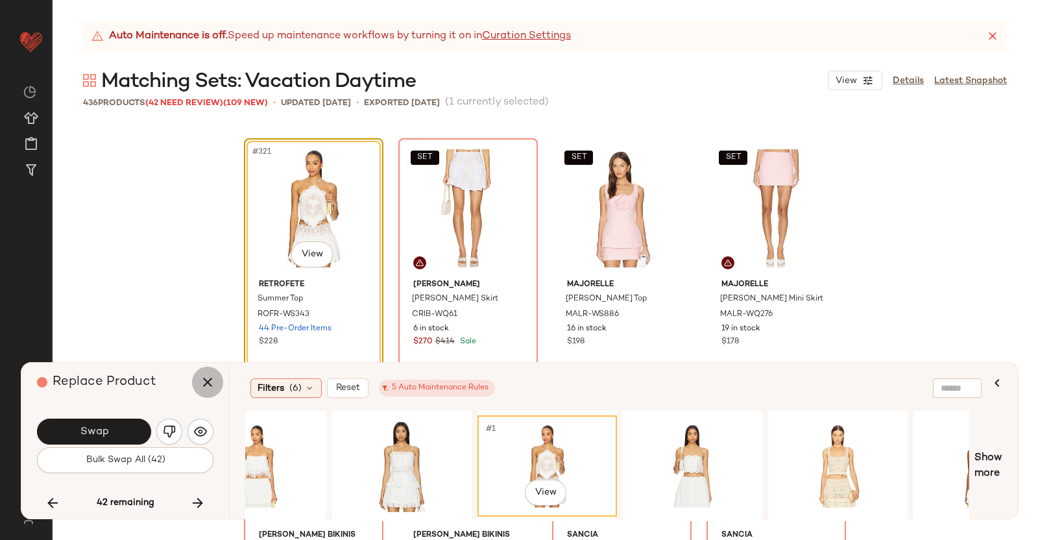
click at [197, 380] on button "button" at bounding box center [207, 382] width 31 height 31
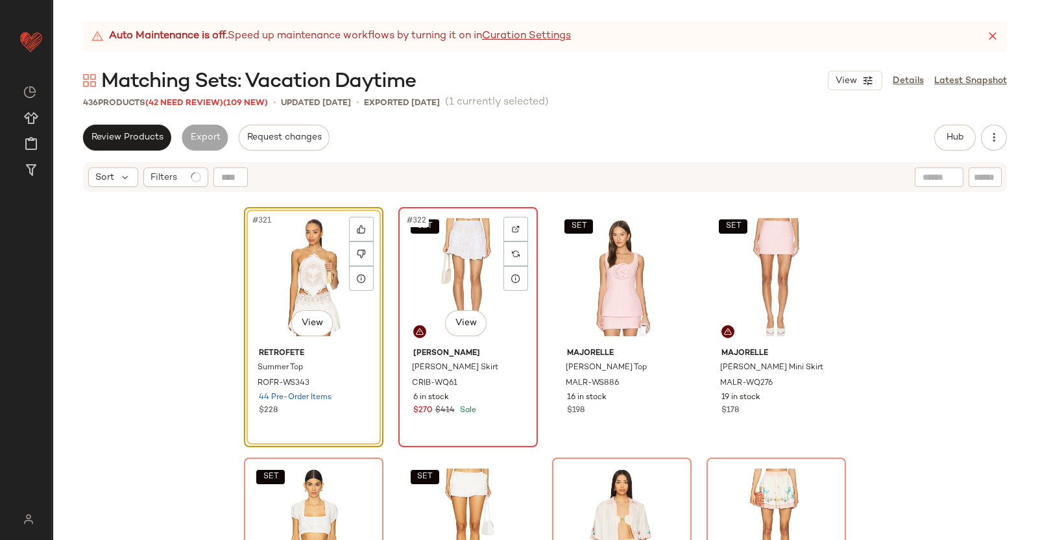
click at [450, 282] on div "SET #322 View" at bounding box center [468, 277] width 130 height 131
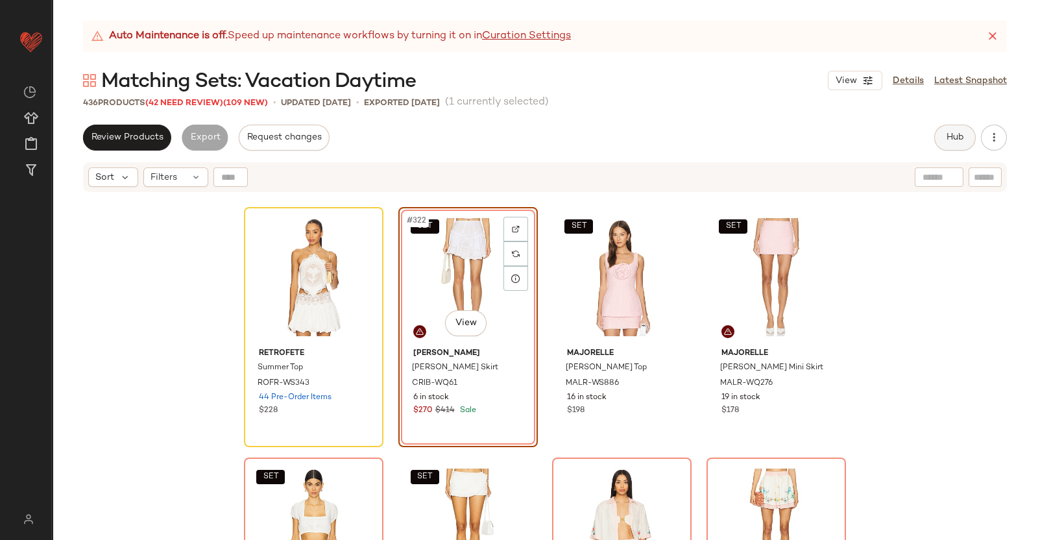
click at [955, 127] on button "Hub" at bounding box center [955, 138] width 42 height 26
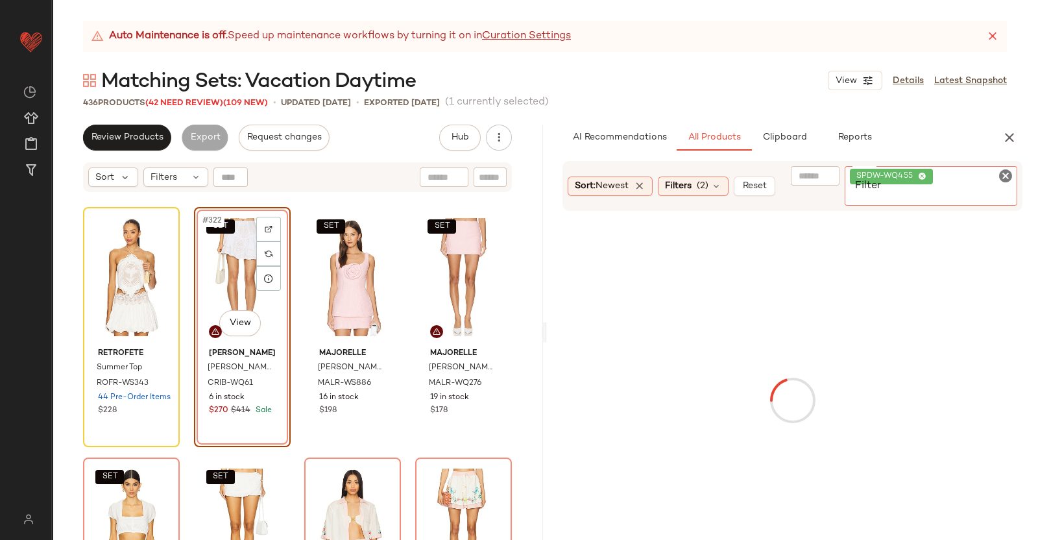
click at [996, 178] on div "SPDW-WQ455" at bounding box center [931, 186] width 173 height 40
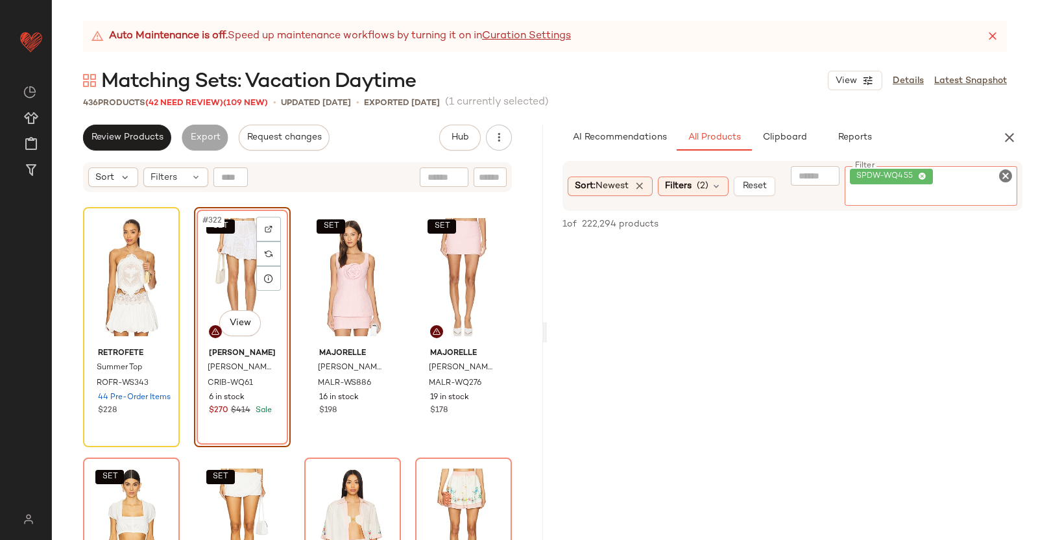
paste input "**********"
type input "**********"
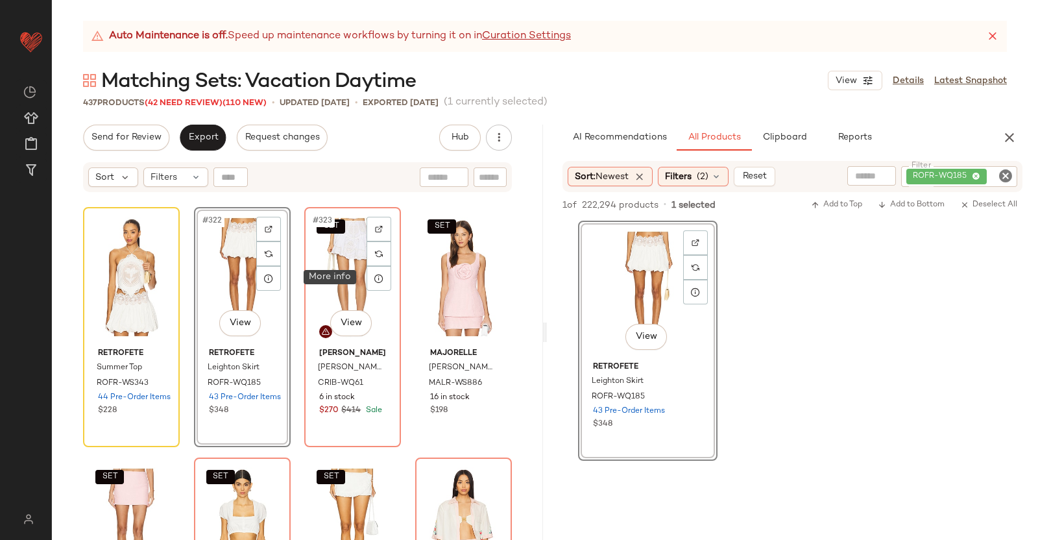
click at [367, 276] on div at bounding box center [379, 278] width 25 height 25
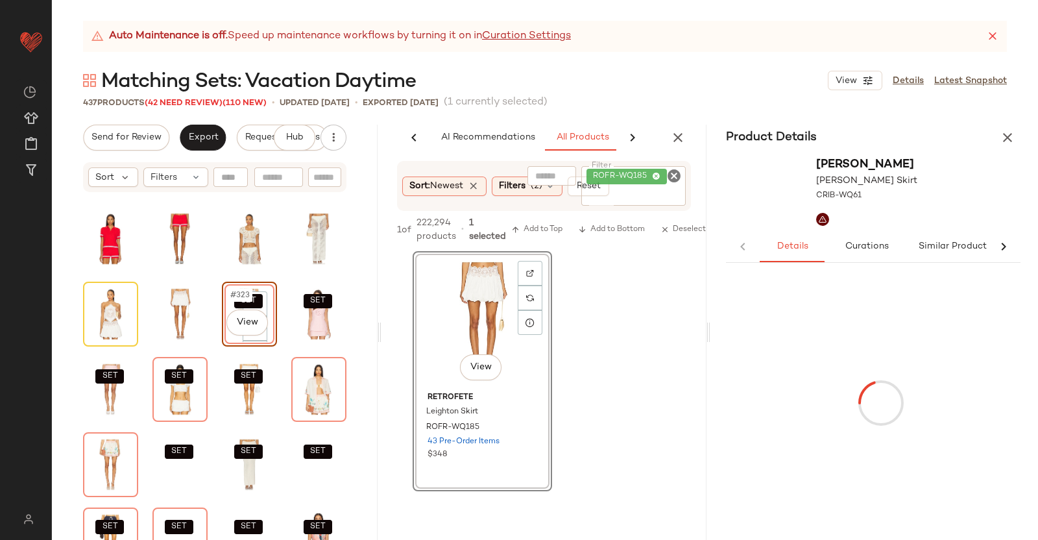
scroll to position [0, 32]
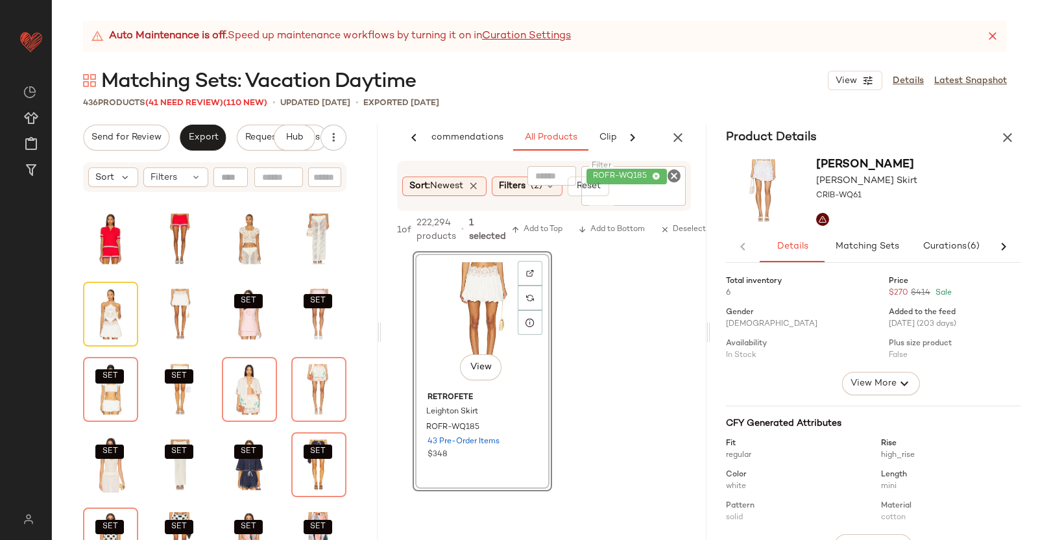
drag, startPoint x: 999, startPoint y: 143, endPoint x: 1017, endPoint y: 143, distance: 18.2
click at [1003, 143] on button "button" at bounding box center [1008, 138] width 26 height 26
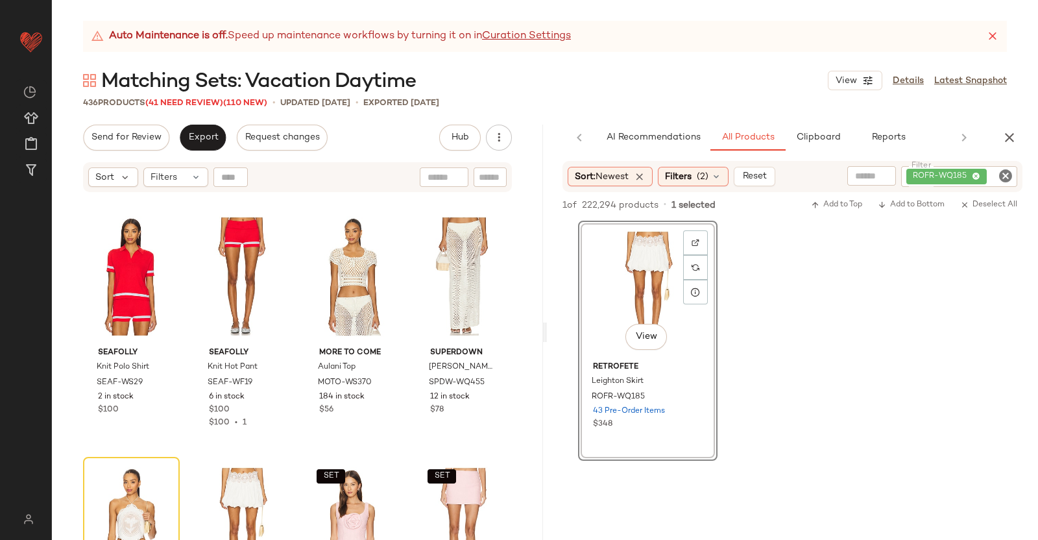
scroll to position [0, 0]
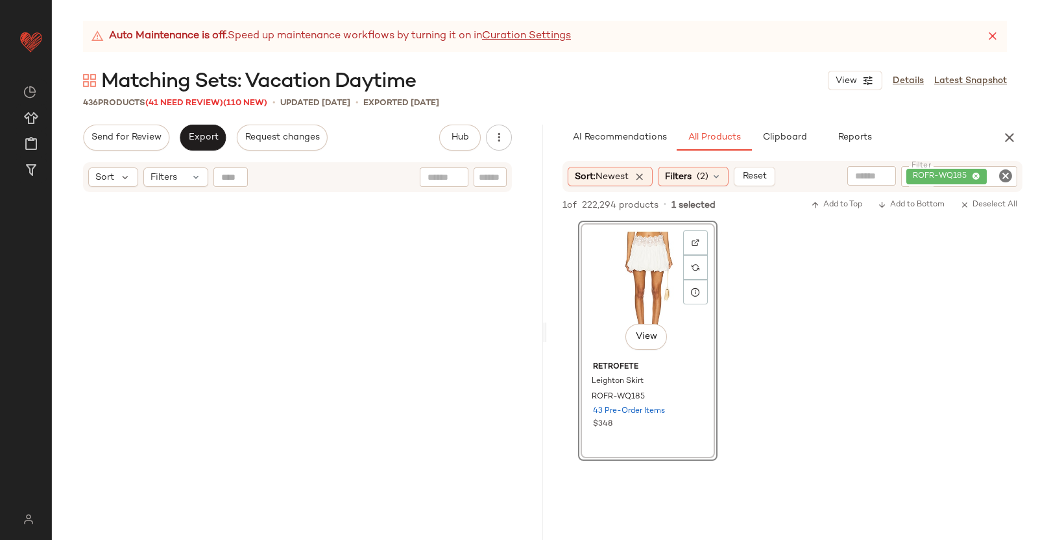
drag, startPoint x: 1003, startPoint y: 134, endPoint x: 805, endPoint y: 143, distance: 198.2
click at [1003, 134] on icon "button" at bounding box center [1010, 138] width 16 height 16
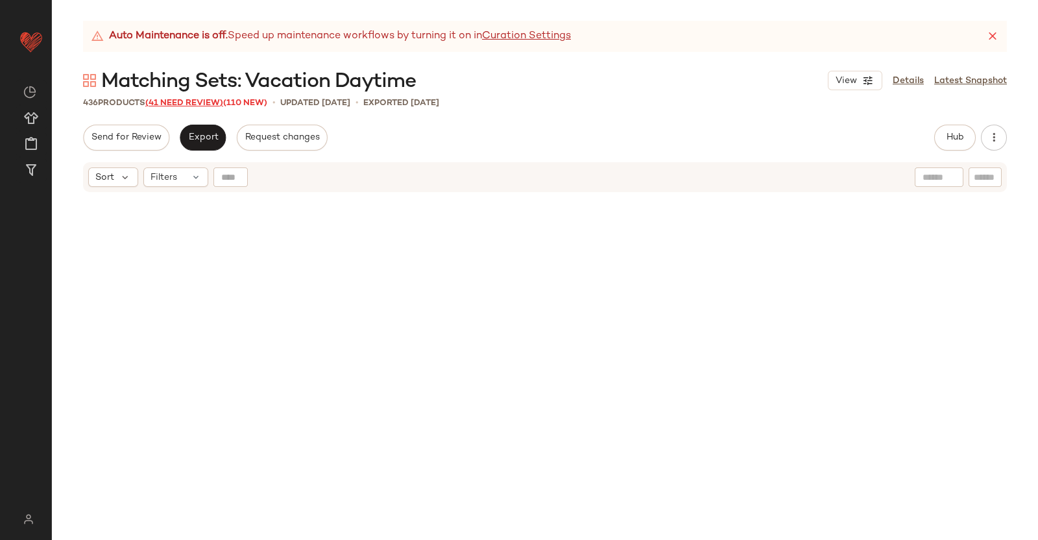
click at [196, 104] on span "(41 Need Review)" at bounding box center [184, 103] width 78 height 9
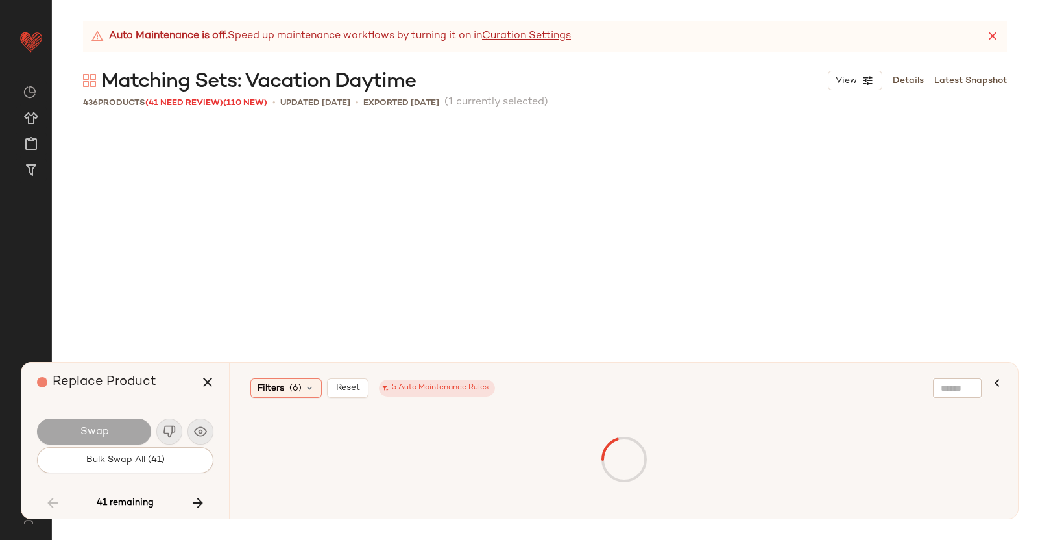
scroll to position [15530, 0]
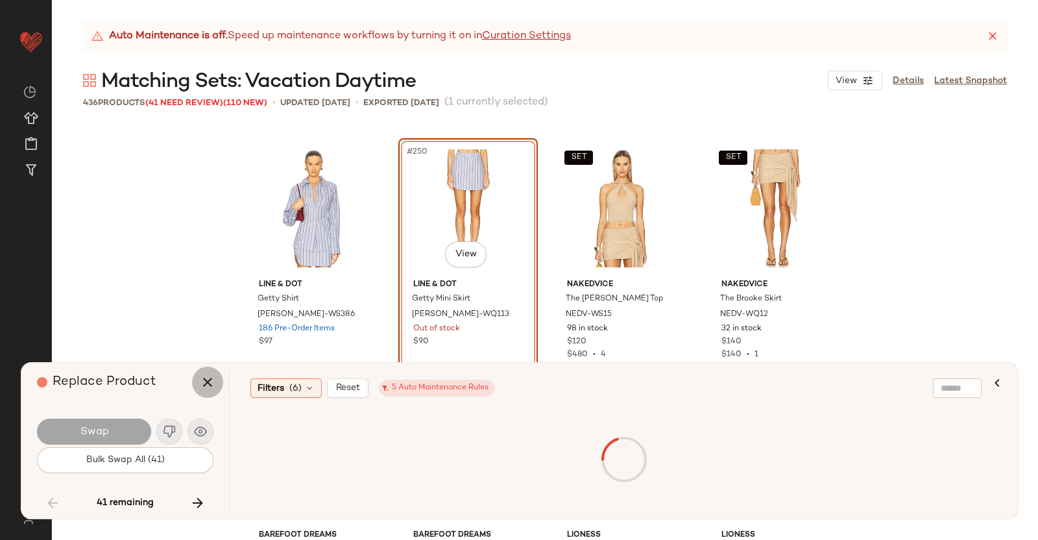
click at [199, 376] on button "button" at bounding box center [207, 382] width 31 height 31
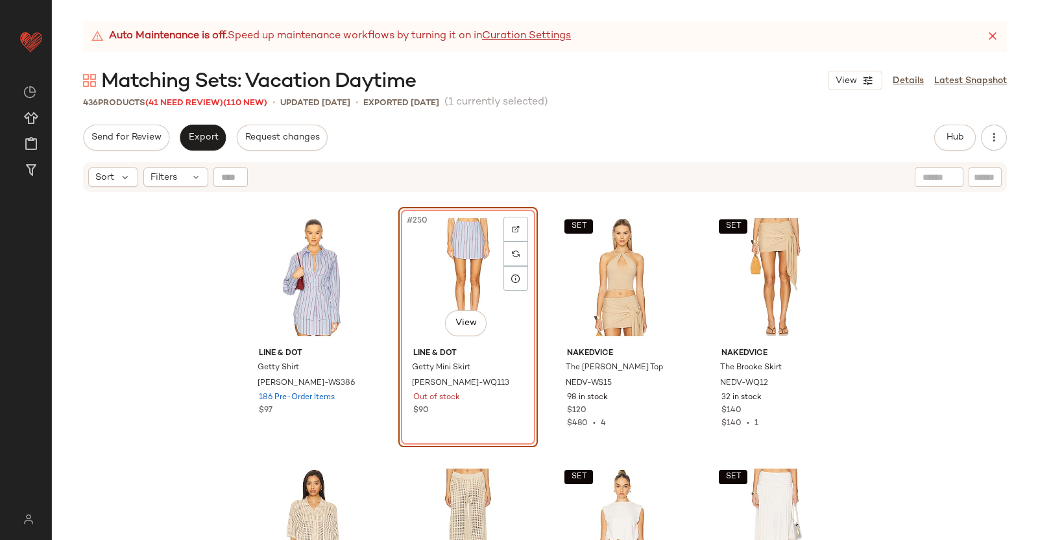
click at [183, 92] on span "Matching Sets: Vacation Daytime" at bounding box center [258, 82] width 315 height 26
click at [187, 101] on span "(41 Need Review)" at bounding box center [184, 103] width 78 height 9
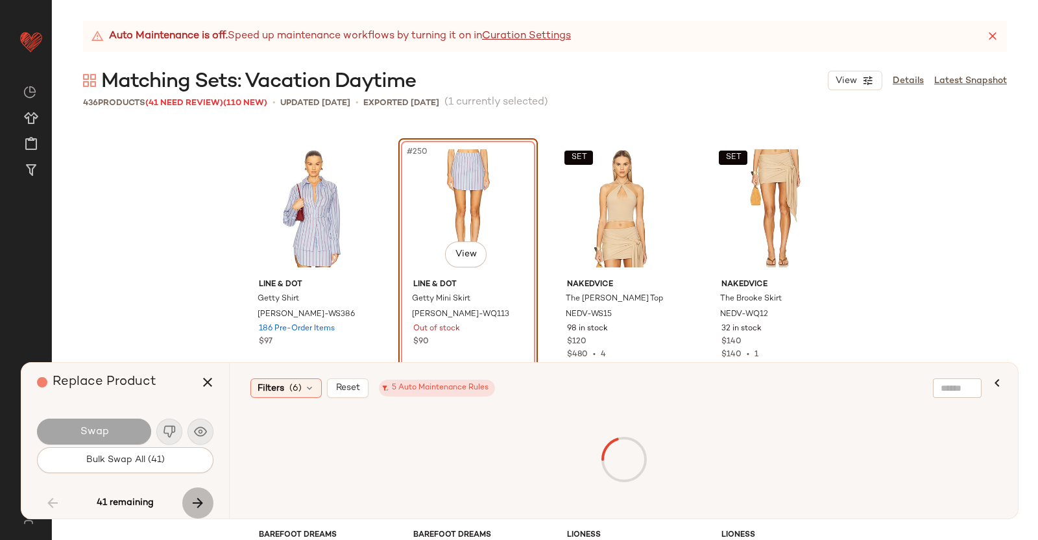
click at [208, 498] on button "button" at bounding box center [197, 502] width 31 height 31
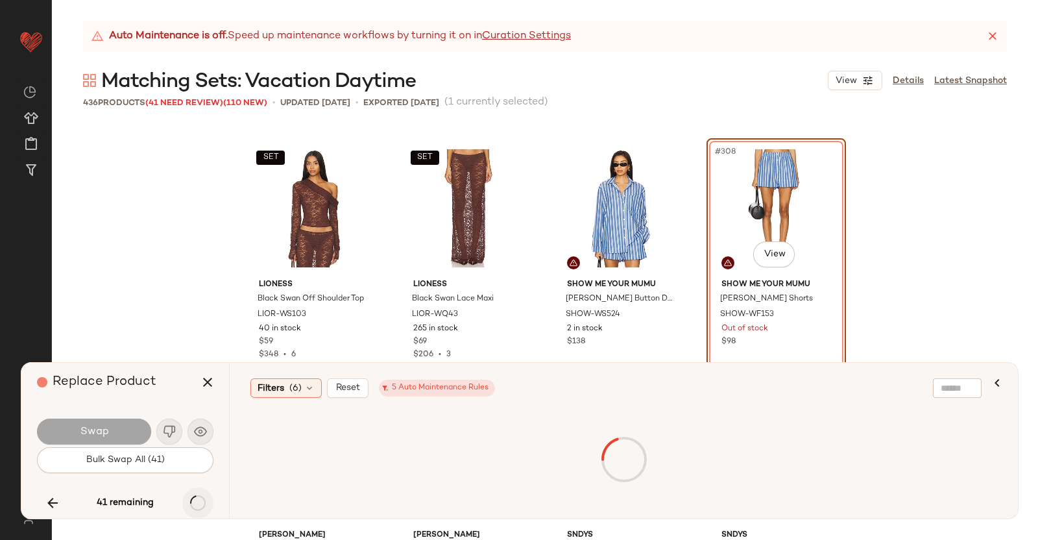
click at [208, 498] on button "button" at bounding box center [197, 502] width 31 height 31
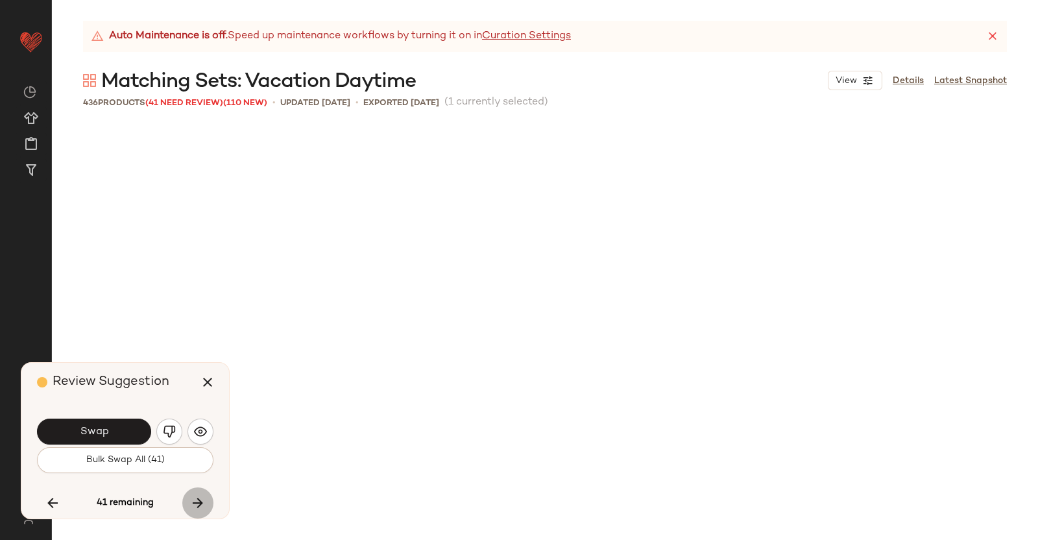
scroll to position [20038, 0]
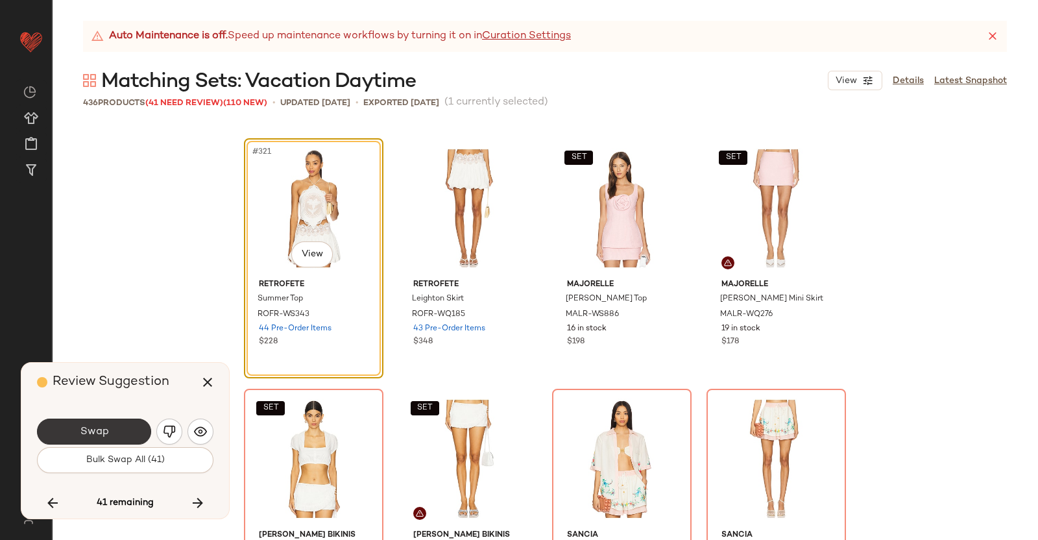
click at [133, 425] on button "Swap" at bounding box center [94, 432] width 114 height 26
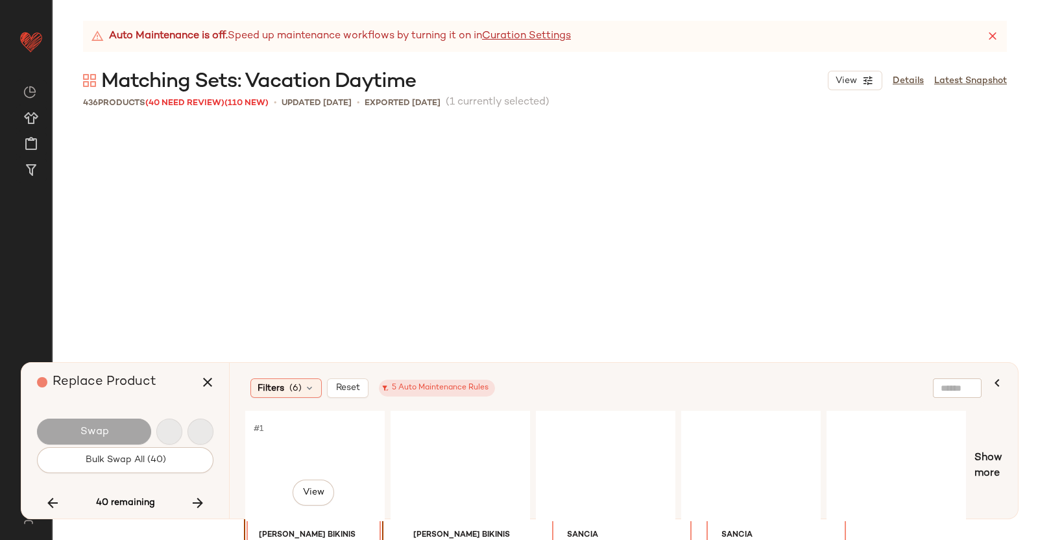
scroll to position [20289, 0]
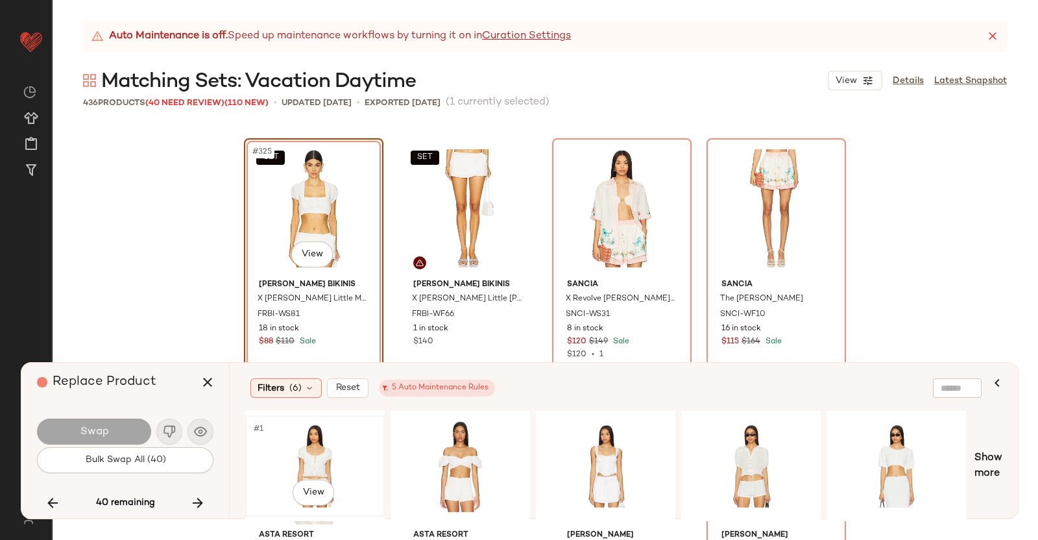
click at [294, 452] on div "#1 View" at bounding box center [315, 466] width 130 height 92
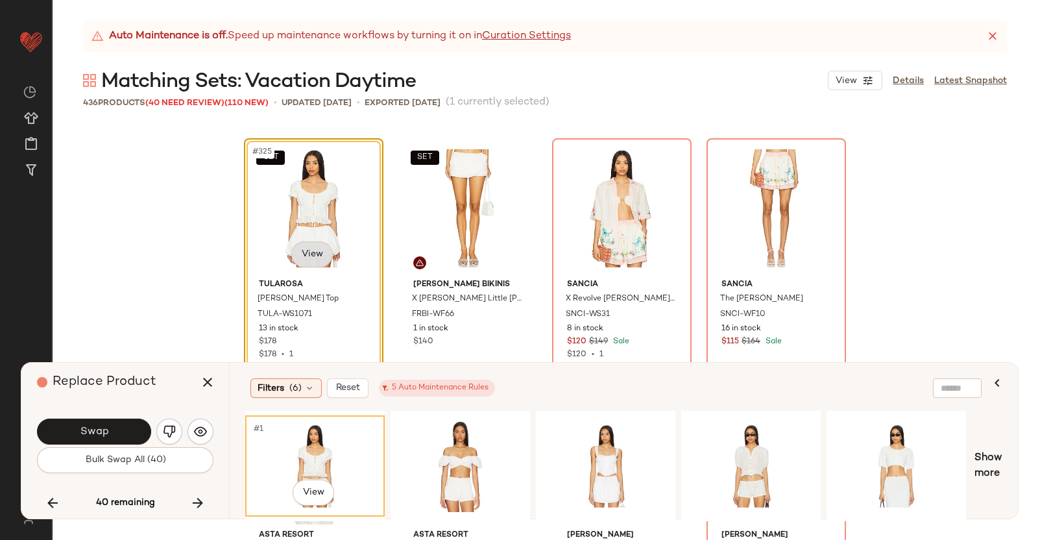
click at [315, 264] on body "Revolve ** Dashboard All Products Global Clipboards (38) Curations (350) [PERSO…" at bounding box center [519, 270] width 1038 height 540
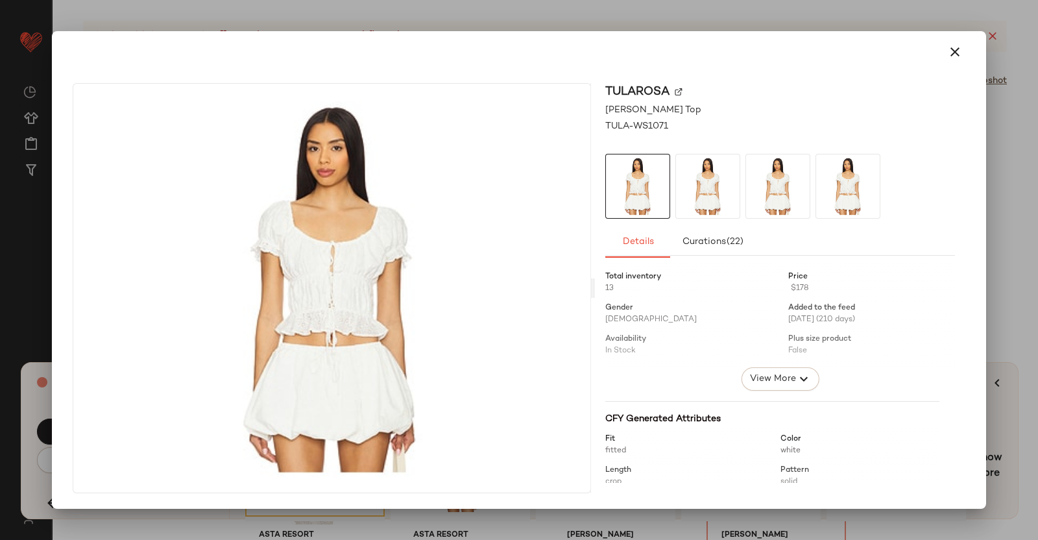
click at [679, 90] on img at bounding box center [679, 92] width 8 height 8
drag, startPoint x: 1038, startPoint y: 192, endPoint x: 919, endPoint y: 265, distance: 139.2
click at [1036, 194] on div at bounding box center [519, 270] width 1038 height 540
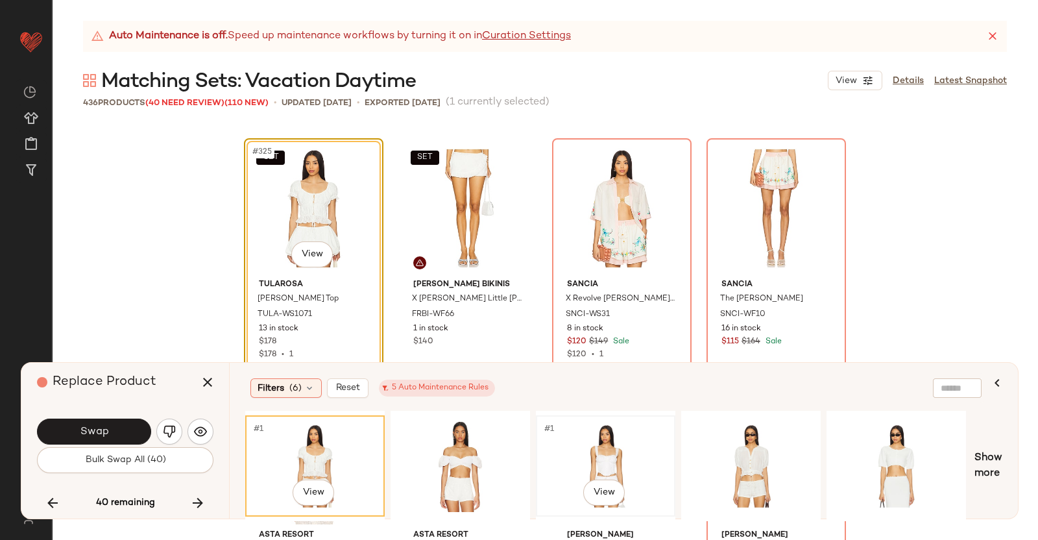
click at [602, 444] on div "#1 View" at bounding box center [606, 466] width 130 height 92
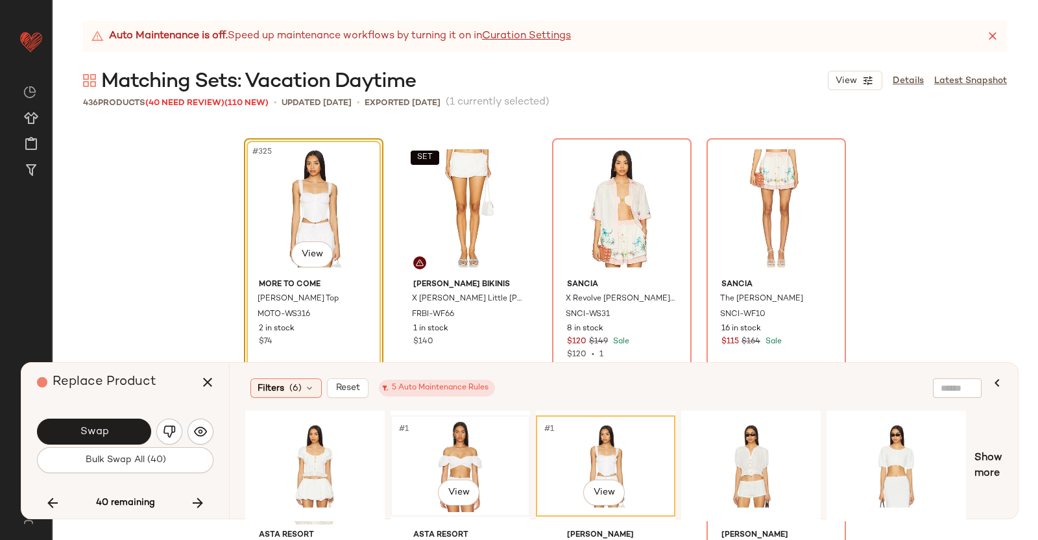
click at [494, 448] on div "#1 View" at bounding box center [460, 466] width 130 height 92
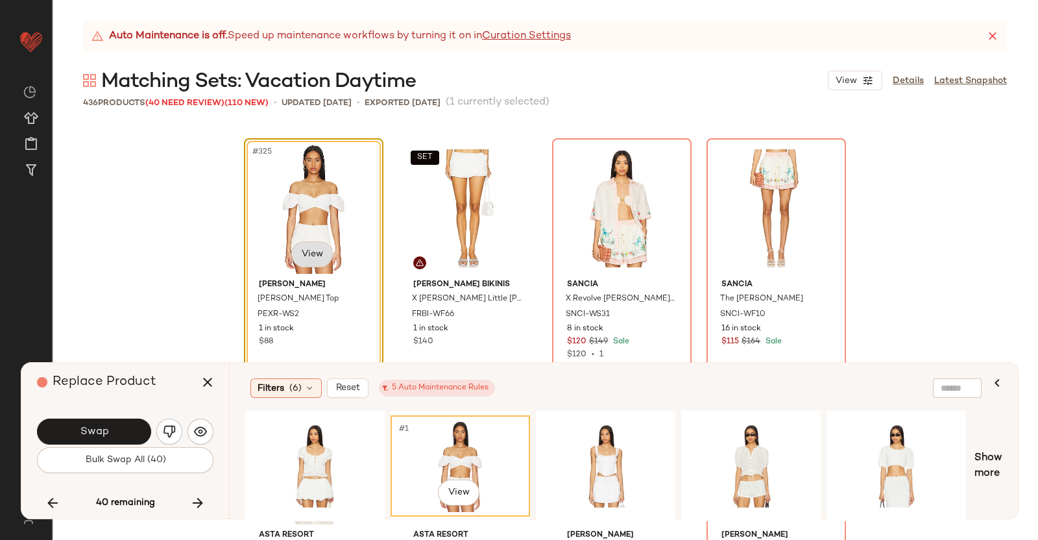
click at [312, 251] on body "Revolve ** Dashboard All Products Global Clipboards (38) Curations (350) [PERSO…" at bounding box center [519, 270] width 1038 height 540
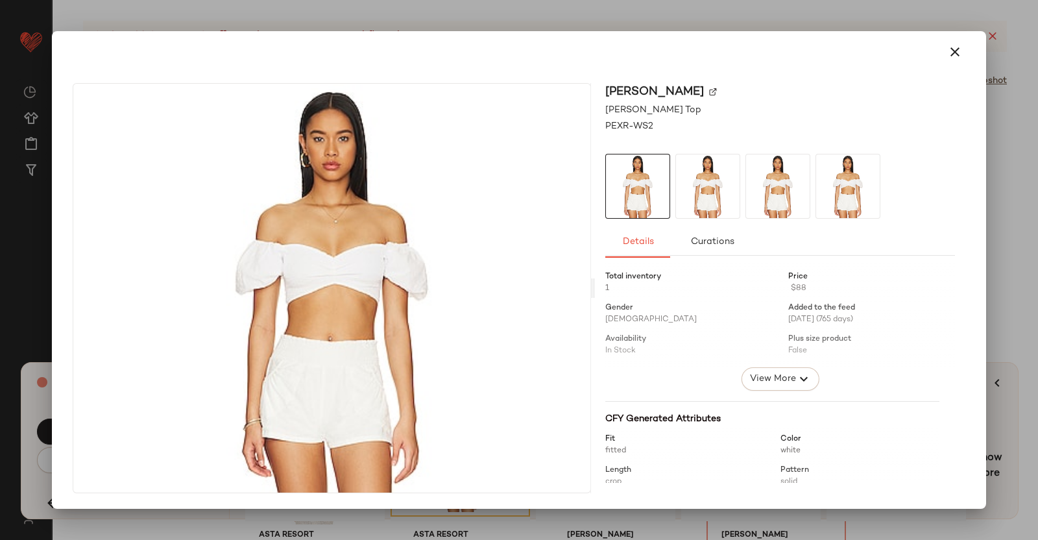
click at [709, 93] on img at bounding box center [713, 92] width 8 height 8
click at [1038, 265] on div at bounding box center [519, 270] width 1038 height 540
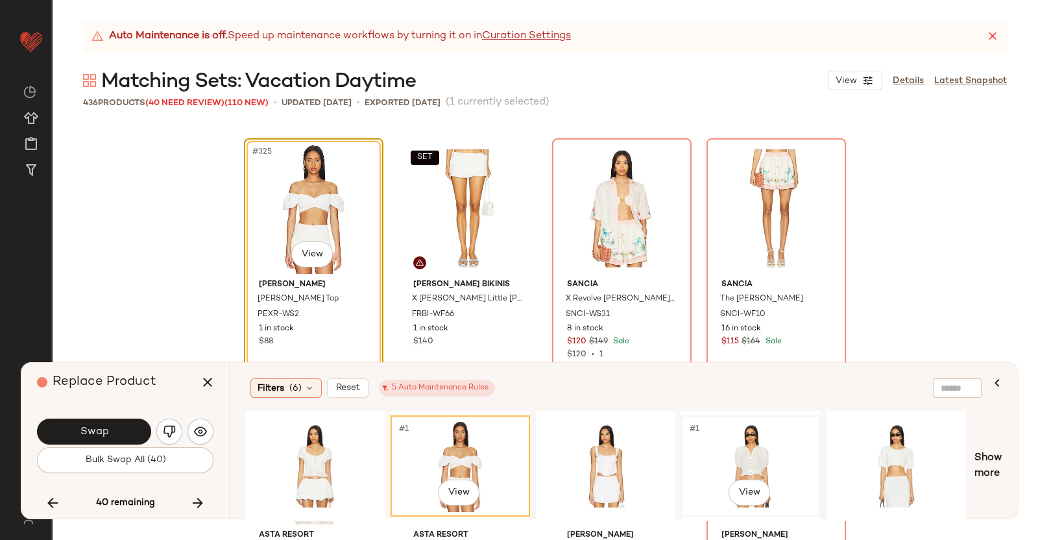
click at [737, 434] on div "#1 View" at bounding box center [751, 466] width 130 height 92
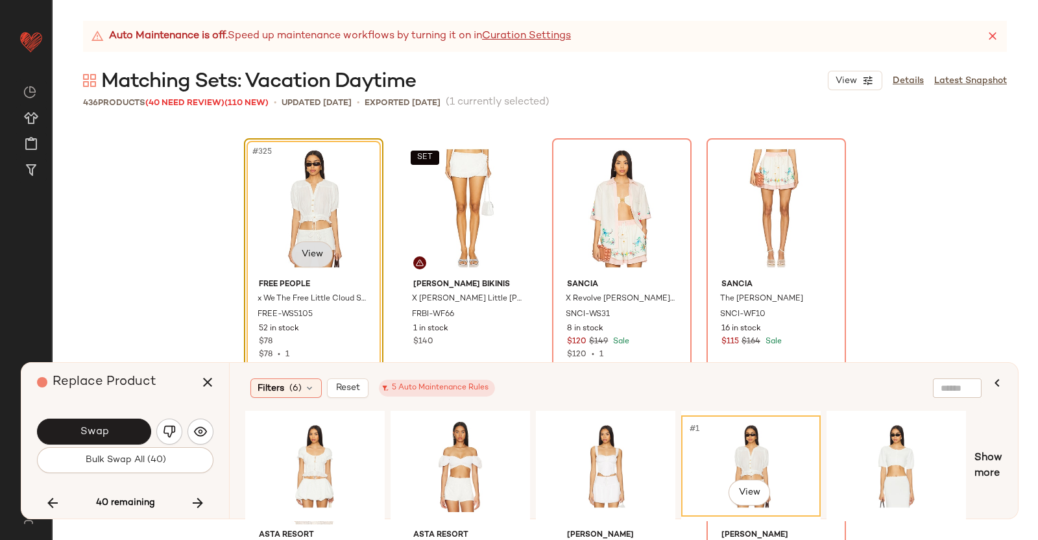
click at [305, 253] on body "Revolve ** Dashboard All Products Global Clipboards (38) Curations (350) [PERSO…" at bounding box center [519, 270] width 1038 height 540
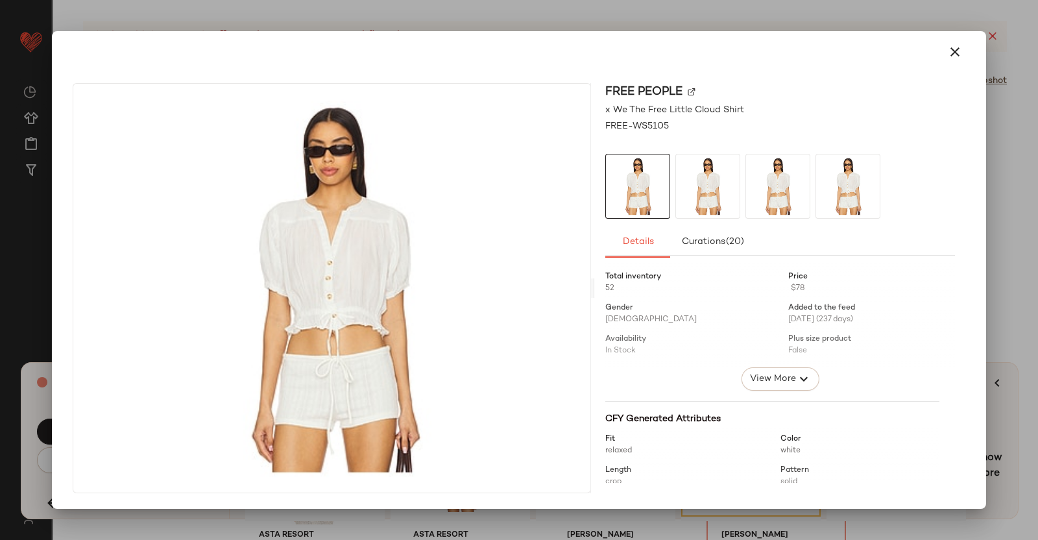
click at [696, 92] on img at bounding box center [692, 92] width 8 height 8
click at [1038, 258] on div at bounding box center [519, 270] width 1038 height 540
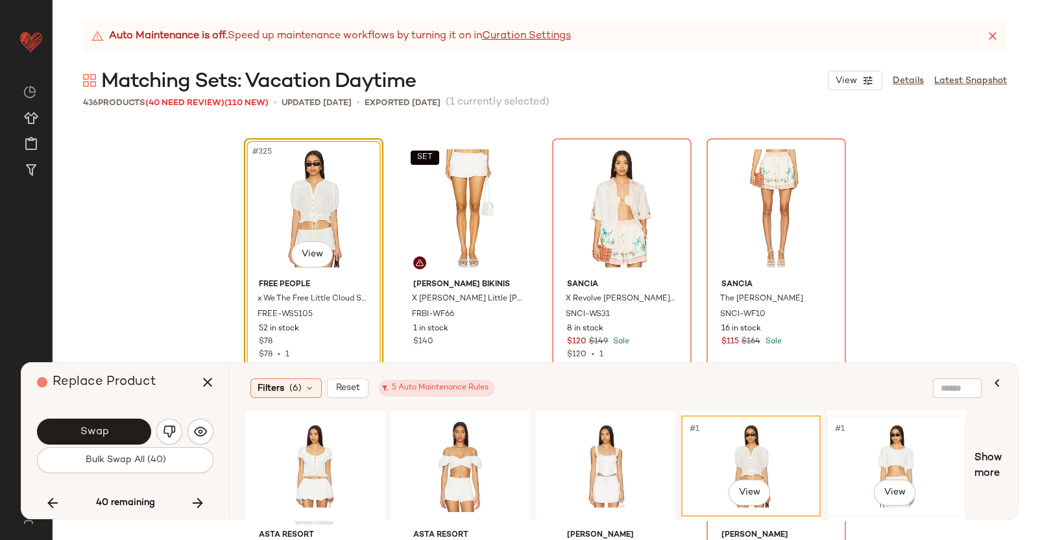
click at [885, 444] on div "#1 View" at bounding box center [896, 466] width 130 height 92
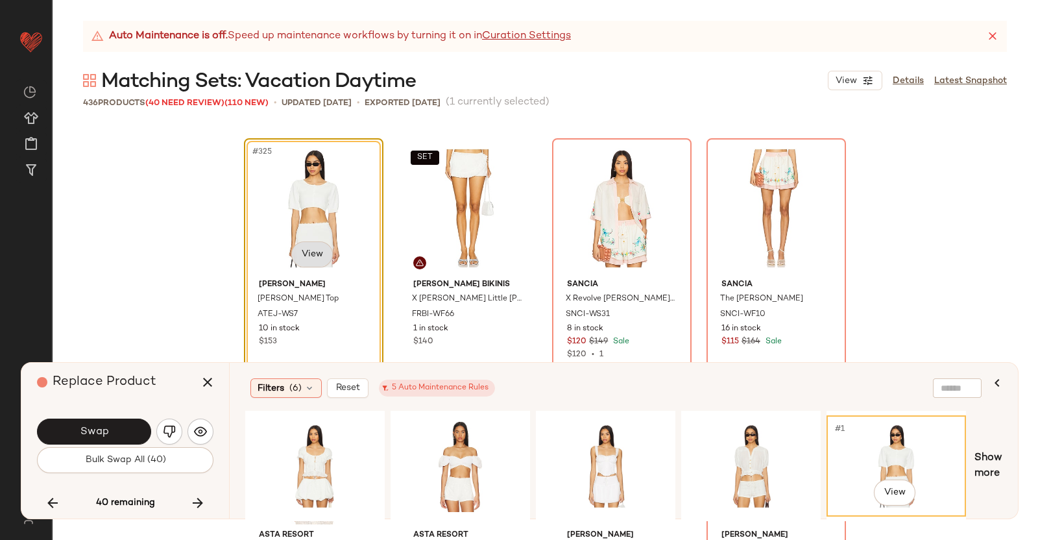
click at [289, 250] on body "Revolve ** Dashboard All Products Global Clipboards (38) Curations (350) [PERSO…" at bounding box center [519, 270] width 1038 height 540
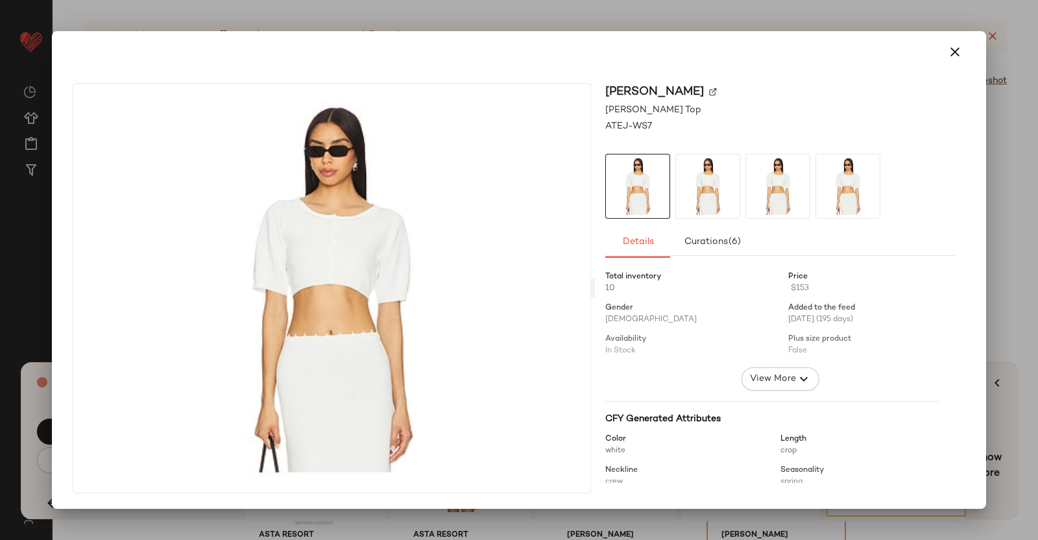
click at [685, 91] on div "[PERSON_NAME]" at bounding box center [780, 92] width 350 height 18
click at [709, 88] on img at bounding box center [713, 92] width 8 height 8
click at [1020, 258] on div at bounding box center [519, 270] width 1038 height 540
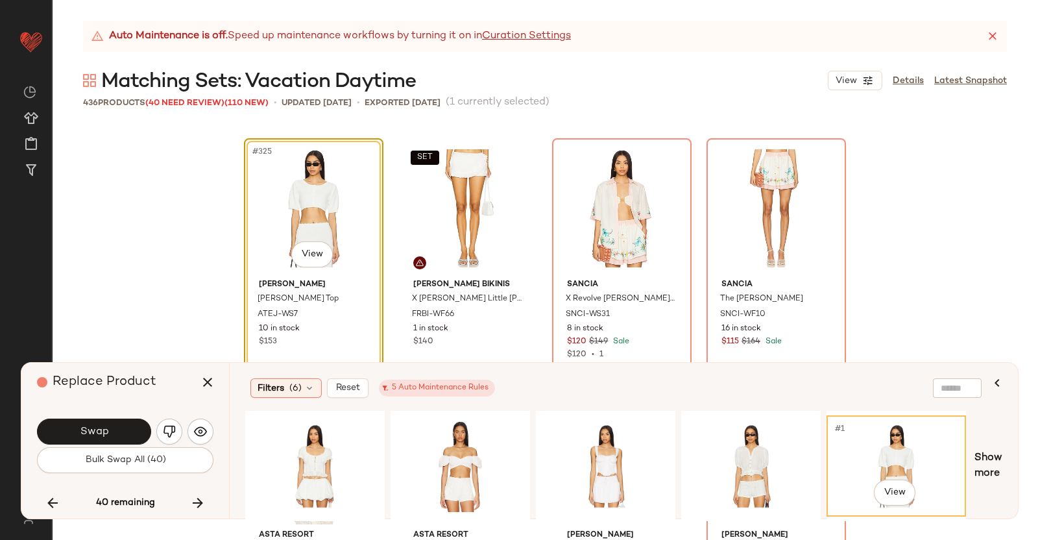
click at [875, 432] on div "#1 View" at bounding box center [896, 466] width 130 height 92
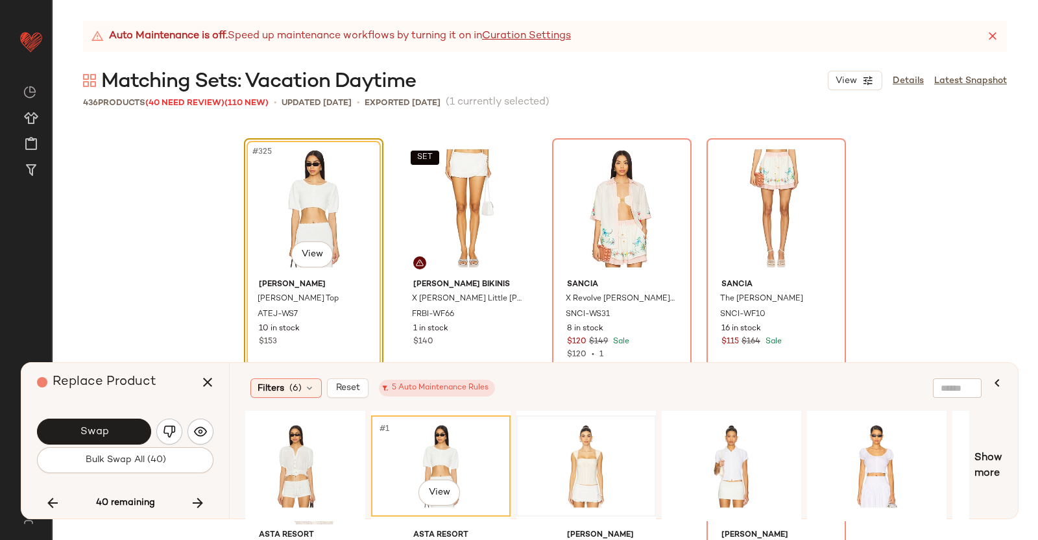
scroll to position [0, 461]
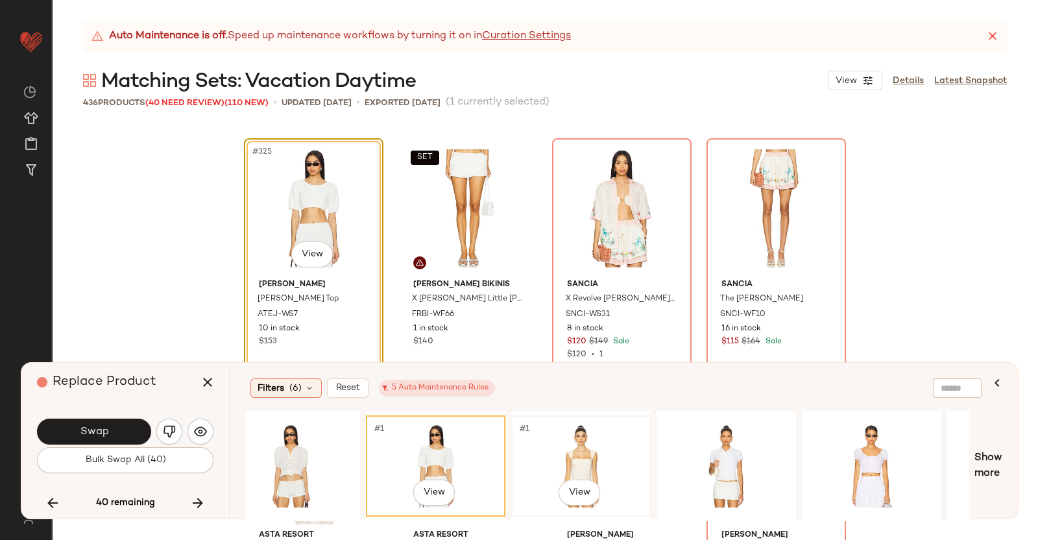
click at [559, 448] on div "#1 View" at bounding box center [581, 466] width 130 height 92
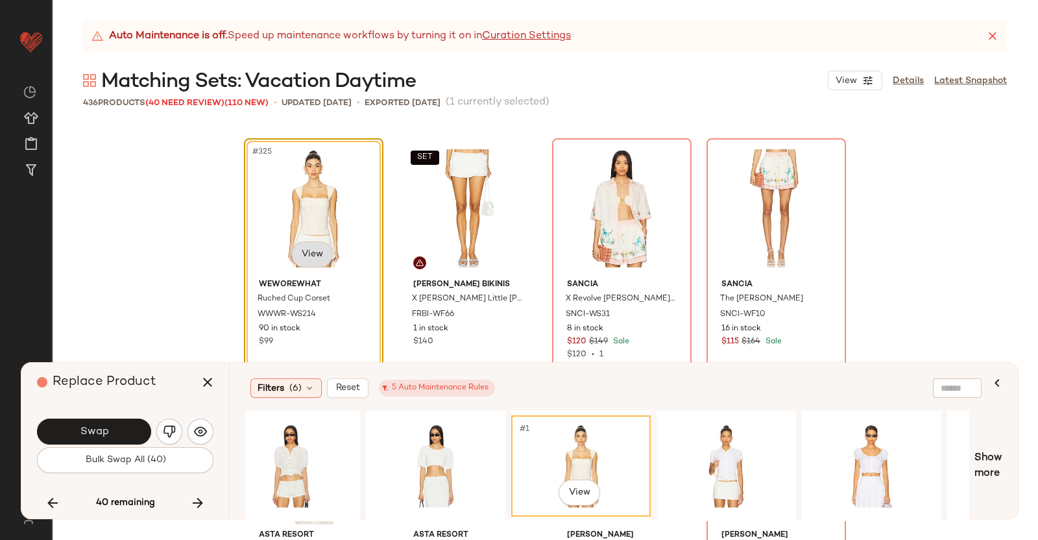
click at [315, 263] on body "Revolve ** Dashboard All Products Global Clipboards (38) Curations (350) [PERSO…" at bounding box center [519, 270] width 1038 height 540
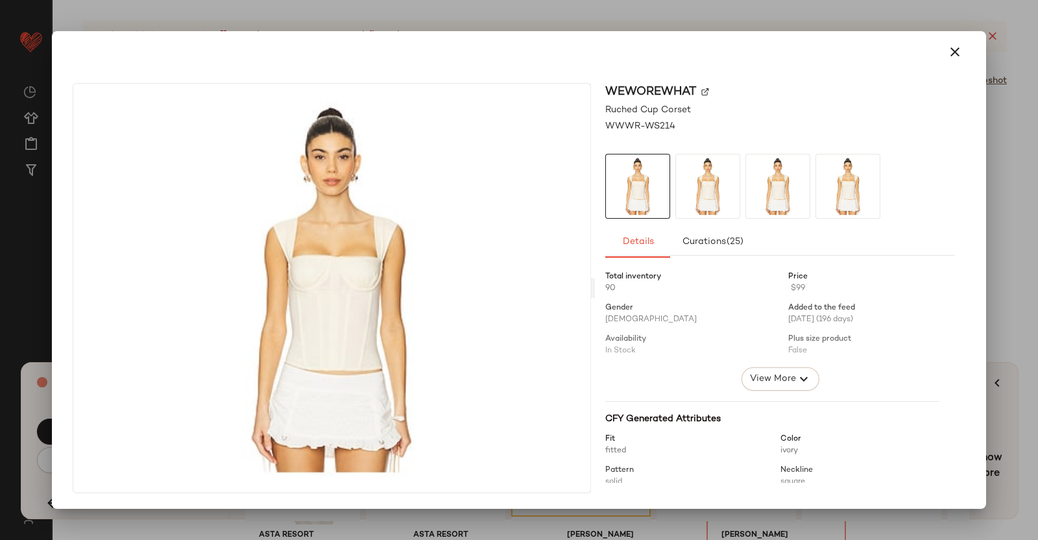
click at [699, 90] on div "WeWoreWhat" at bounding box center [780, 92] width 350 height 18
click at [705, 90] on img at bounding box center [705, 92] width 8 height 8
click at [955, 186] on div "WeWoreWhat Ruched Cup Corset WWWR-WS214 Details Curations (25) Total inventory …" at bounding box center [780, 288] width 371 height 410
click at [1016, 247] on div at bounding box center [519, 270] width 1038 height 540
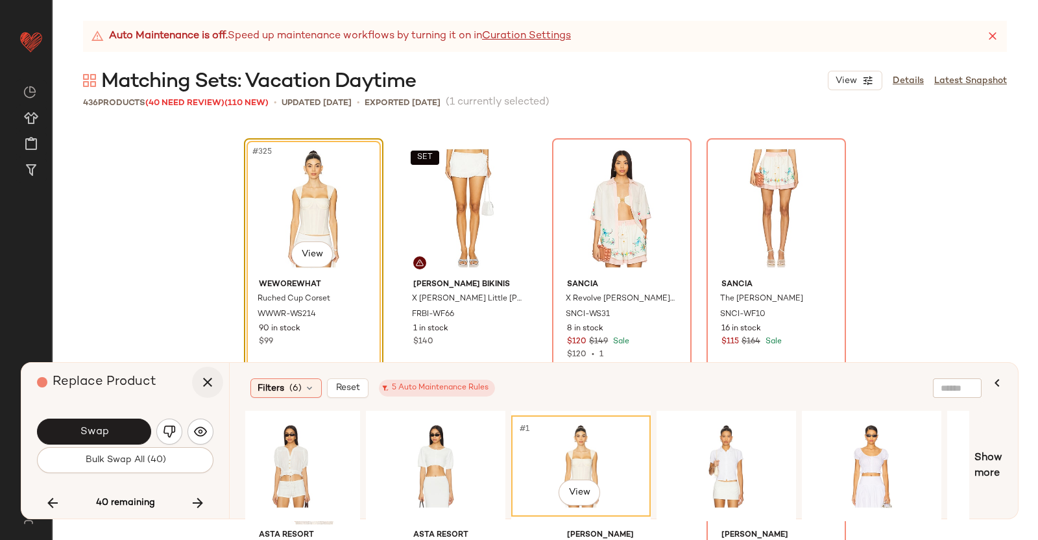
click at [206, 378] on icon "button" at bounding box center [208, 382] width 16 height 16
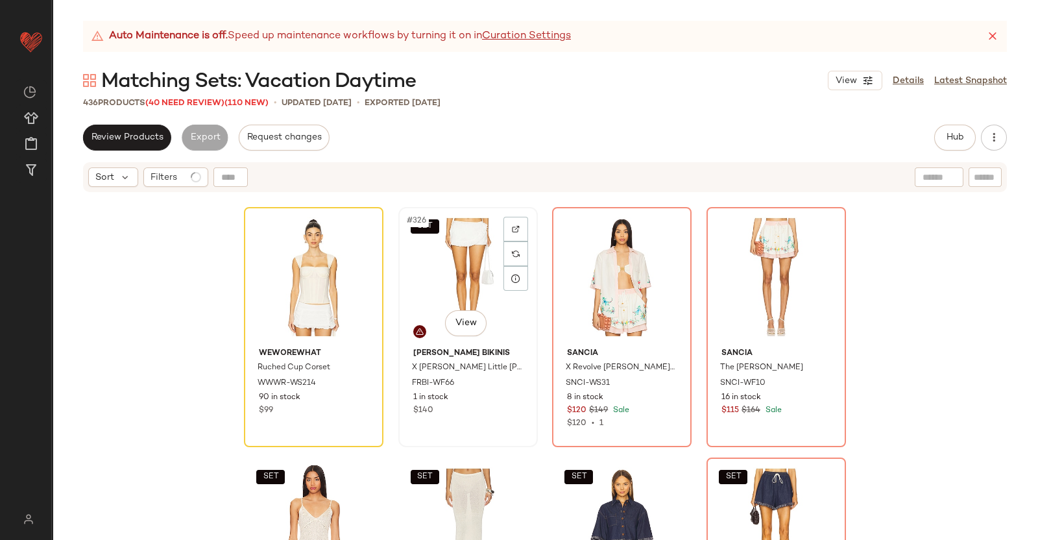
click at [456, 261] on div "SET #326 View" at bounding box center [468, 277] width 130 height 131
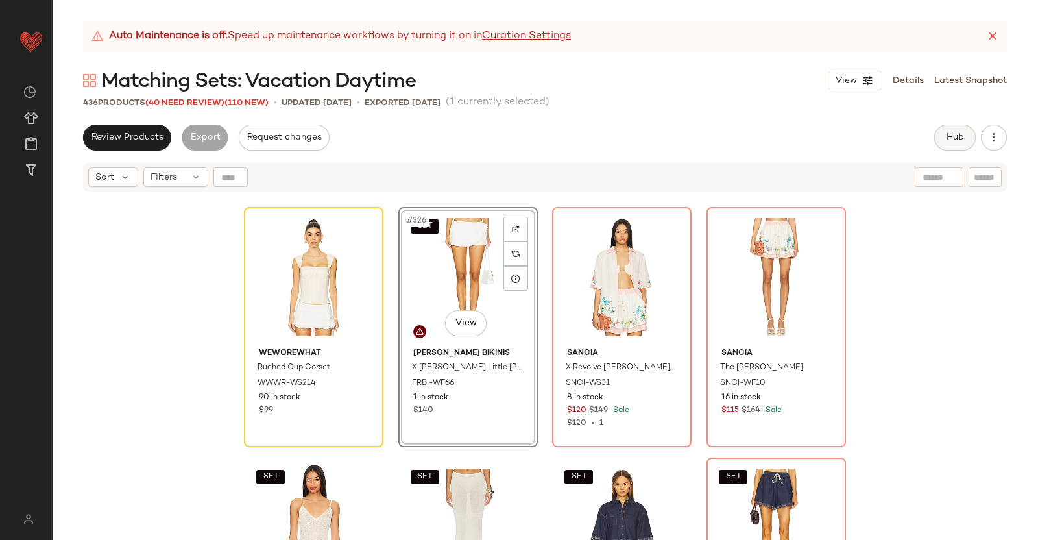
click at [970, 141] on button "Hub" at bounding box center [955, 138] width 42 height 26
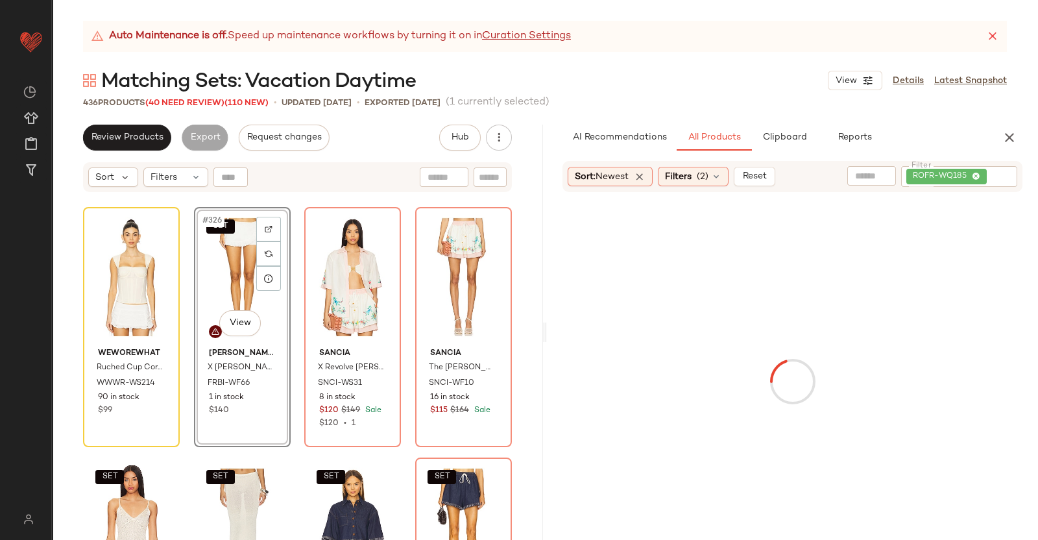
click at [981, 172] on div "Filter ROFR-WQ185 Filter" at bounding box center [933, 176] width 170 height 21
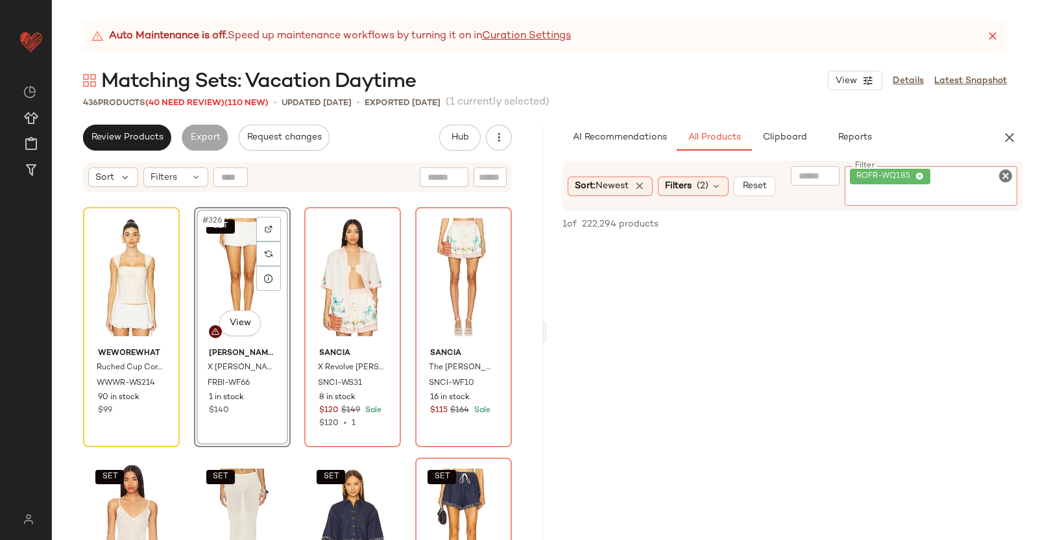
click at [980, 175] on div "ROFR-WQ185" at bounding box center [931, 186] width 173 height 40
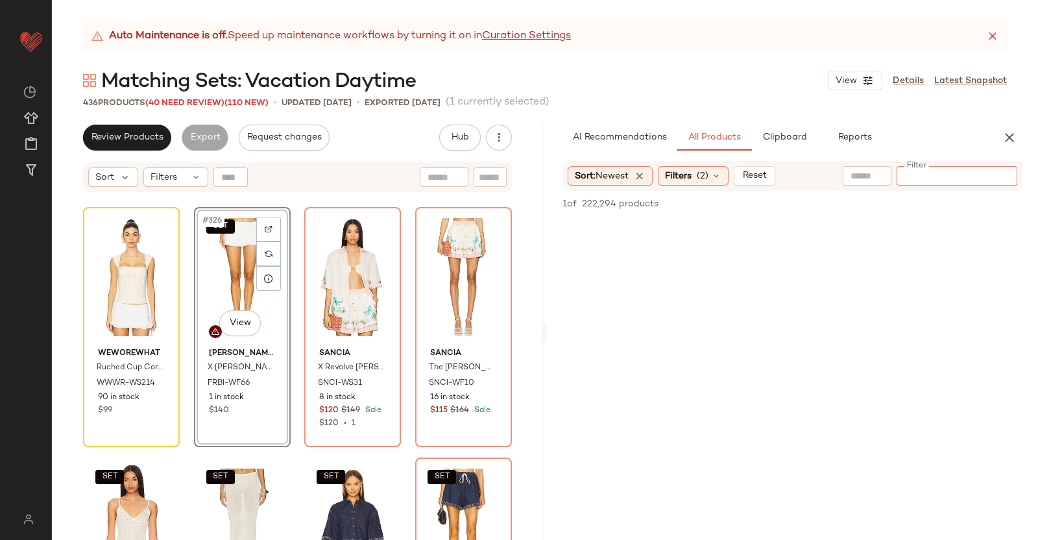
paste input "*********"
type input "*********"
click at [227, 280] on div "SET #326 View" at bounding box center [243, 277] width 88 height 131
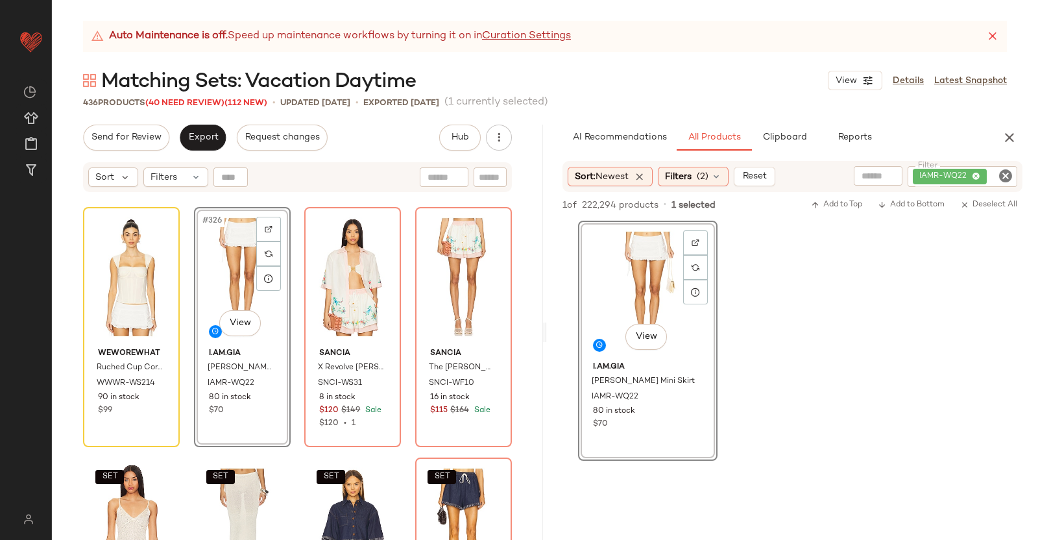
click at [1021, 128] on div "Auto Maintenance is off. Speed up maintenance workflows by turning it on in Cur…" at bounding box center [545, 280] width 986 height 519
click at [1021, 131] on div "AI Recommendations All Products Clipboard Reports" at bounding box center [792, 138] width 491 height 26
click at [1019, 136] on button "button" at bounding box center [1010, 138] width 26 height 26
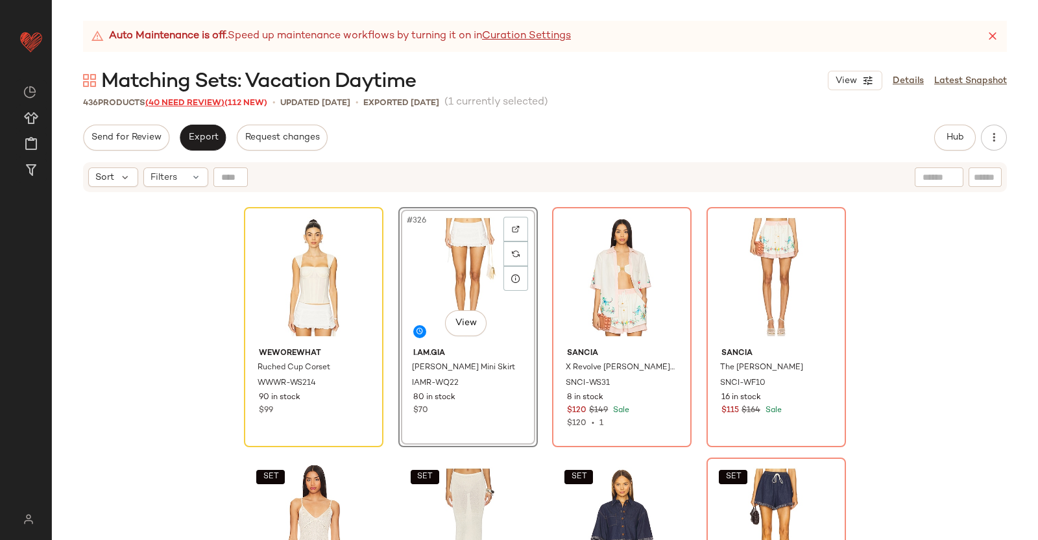
click at [175, 103] on span "(40 Need Review)" at bounding box center [184, 103] width 79 height 9
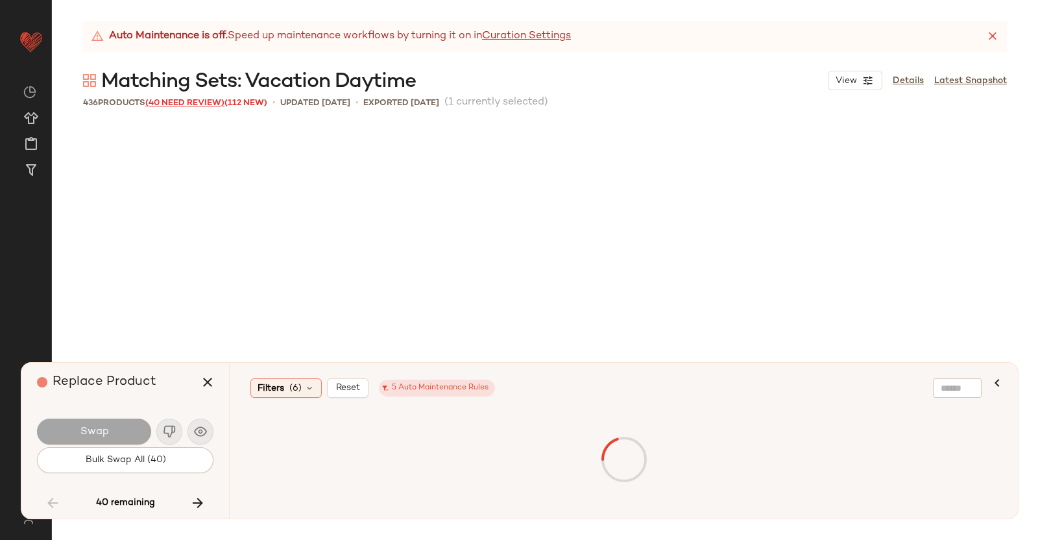
scroll to position [15530, 0]
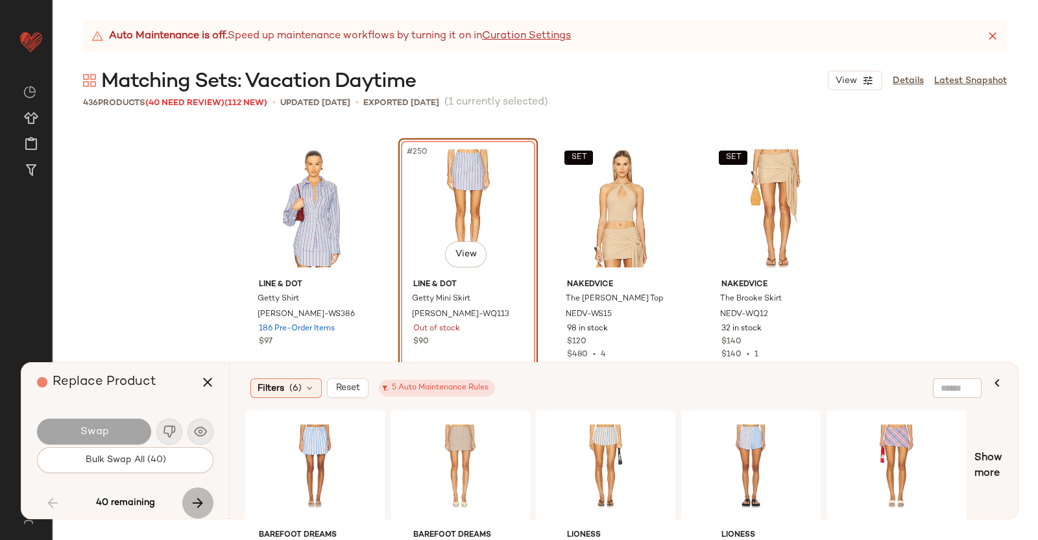
click at [193, 498] on icon "button" at bounding box center [198, 503] width 16 height 16
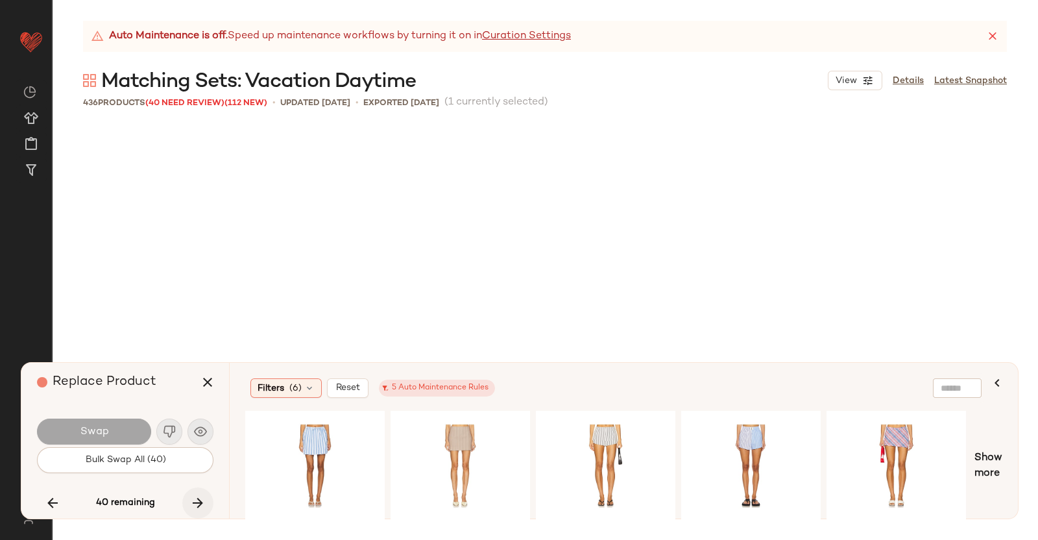
scroll to position [19036, 0]
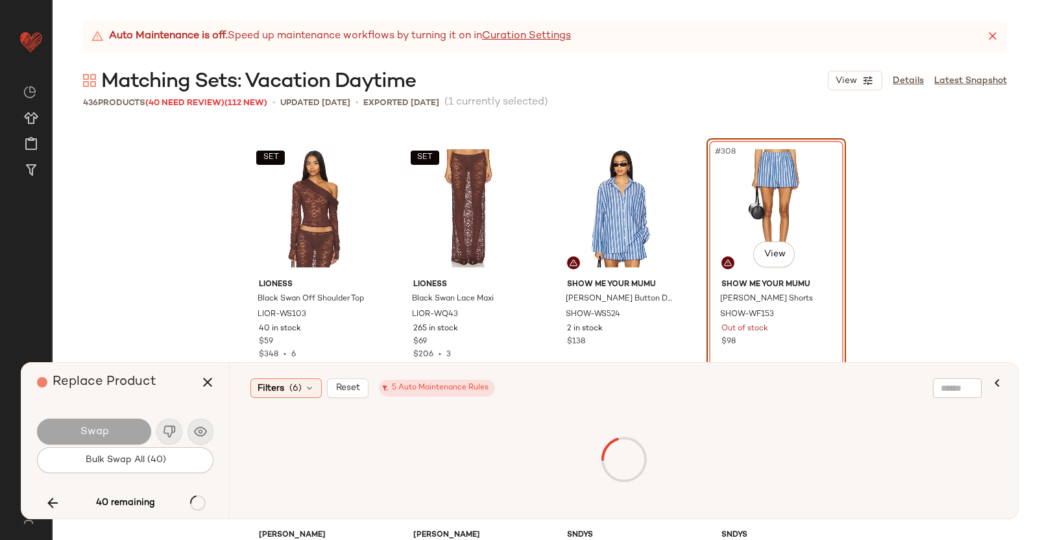
click at [196, 497] on div "40 remaining" at bounding box center [125, 502] width 177 height 31
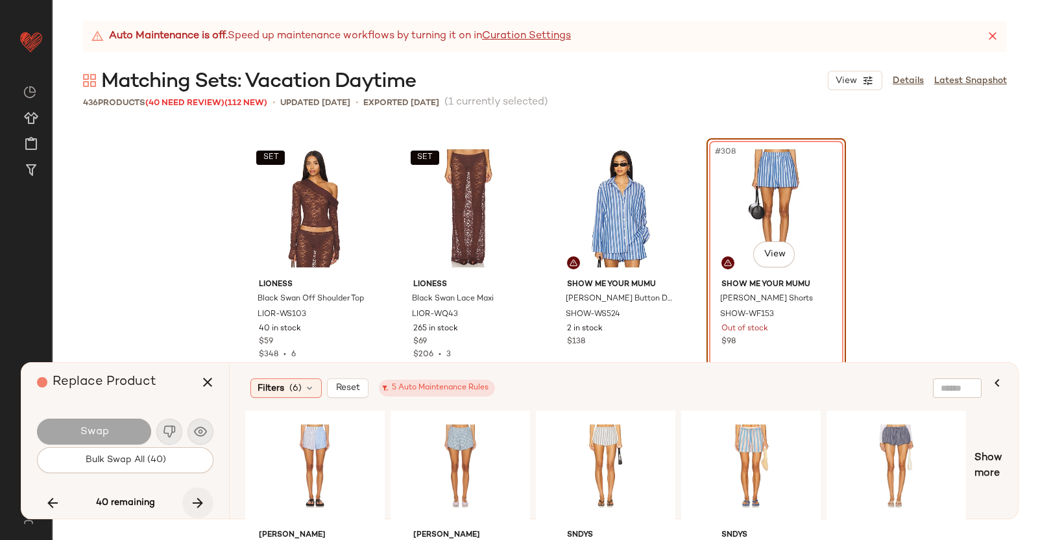
click at [201, 500] on icon "button" at bounding box center [198, 503] width 16 height 16
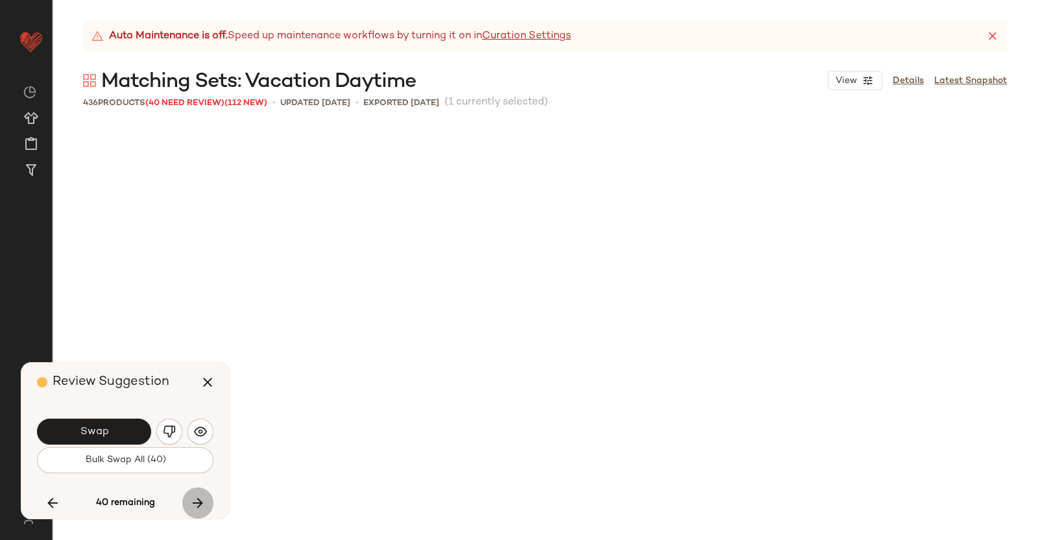
scroll to position [20289, 0]
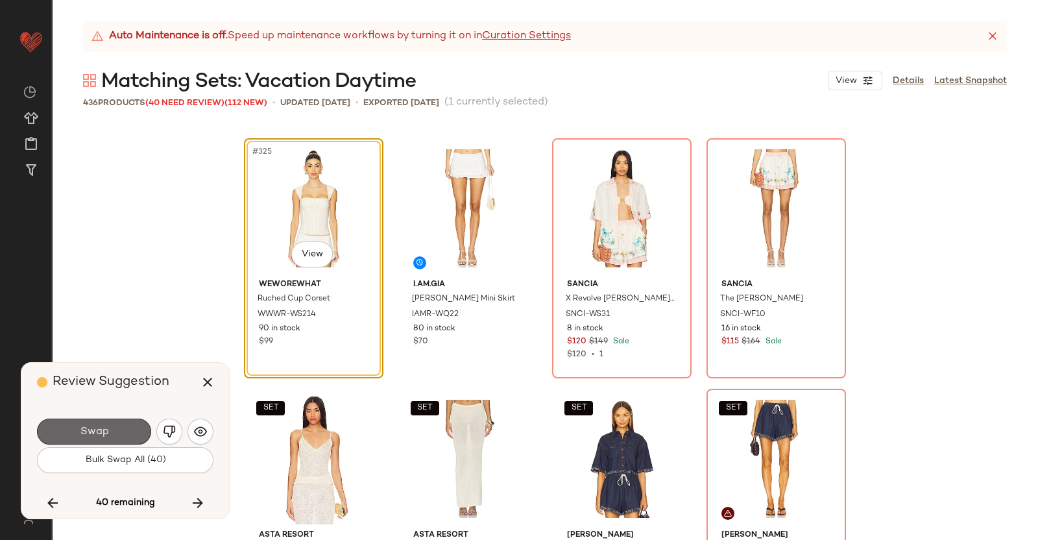
click at [81, 426] on span "Swap" at bounding box center [93, 432] width 29 height 12
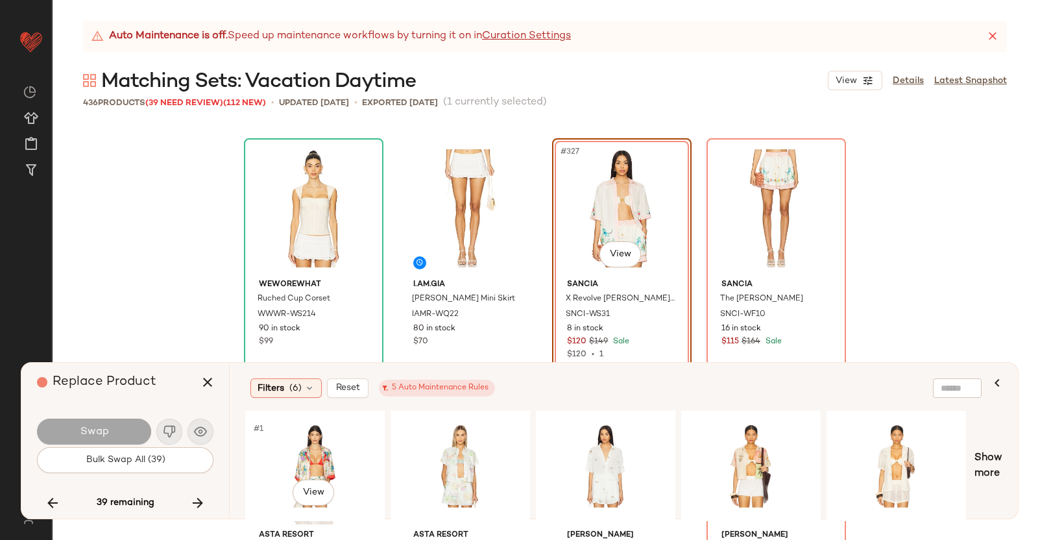
click at [320, 439] on div "#1 View" at bounding box center [315, 466] width 130 height 92
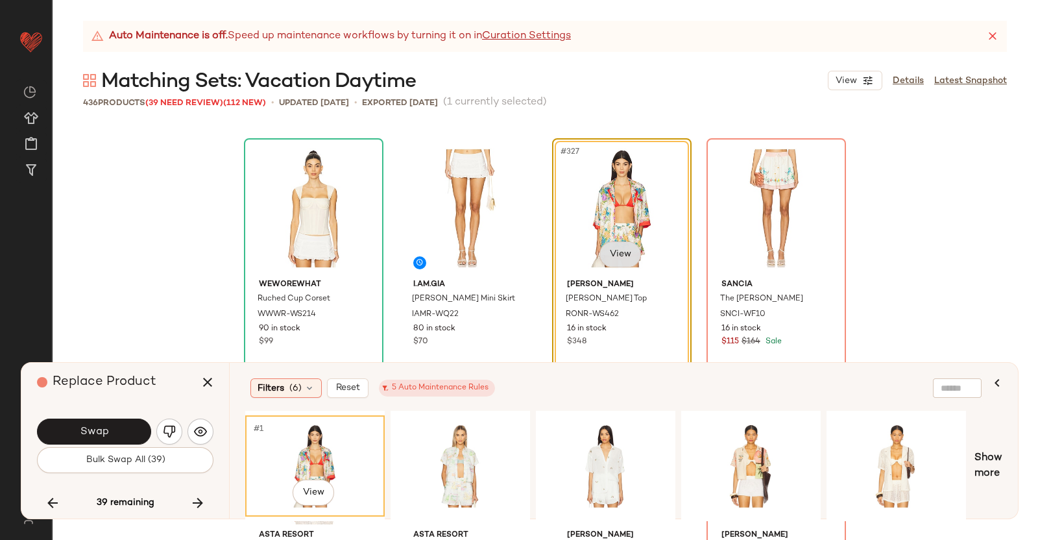
click at [613, 250] on body "Revolve ** Dashboard All Products Global Clipboards (38) Curations (350) [PERSO…" at bounding box center [519, 270] width 1038 height 540
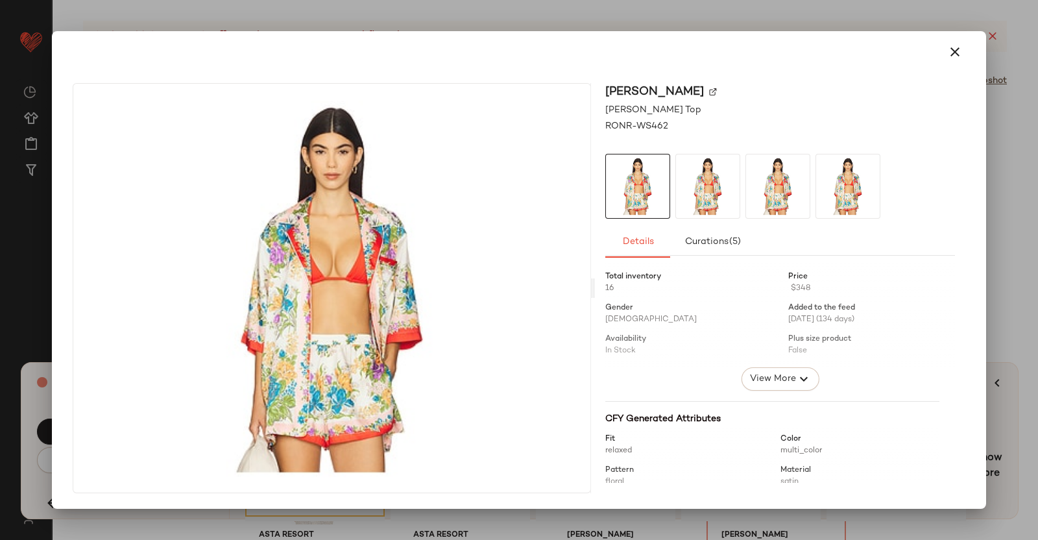
click at [694, 87] on div "[PERSON_NAME]" at bounding box center [780, 92] width 350 height 18
click at [709, 91] on img at bounding box center [713, 92] width 8 height 8
click at [1038, 293] on div at bounding box center [519, 270] width 1038 height 540
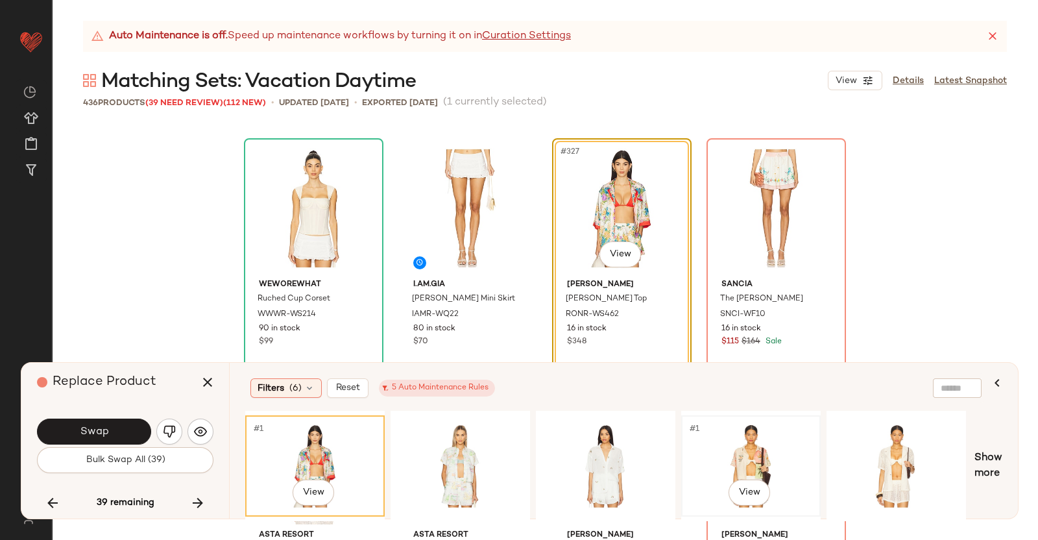
click at [734, 446] on div "#1 View" at bounding box center [751, 466] width 130 height 92
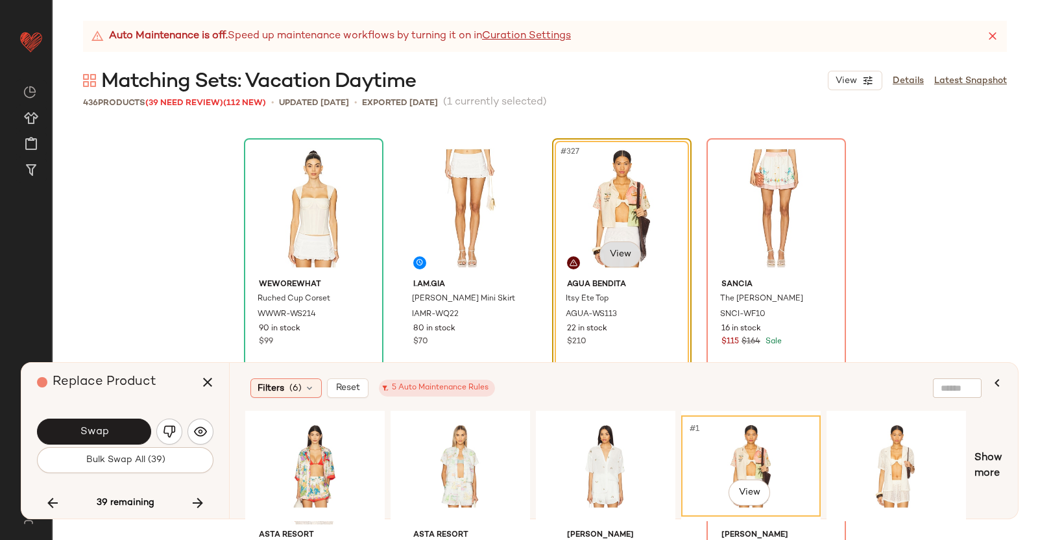
click at [626, 258] on body "Revolve ** Dashboard All Products Global Clipboards (38) Curations (350) [PERSO…" at bounding box center [519, 270] width 1038 height 540
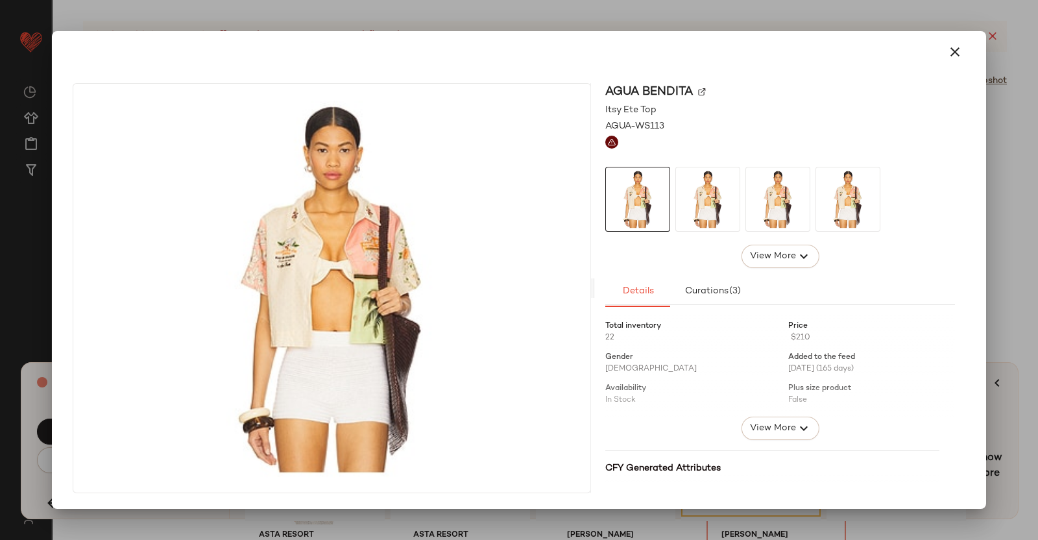
click at [704, 86] on div "Agua Bendita" at bounding box center [780, 92] width 350 height 18
click at [701, 92] on img at bounding box center [702, 92] width 8 height 8
click at [1026, 306] on div at bounding box center [519, 270] width 1038 height 540
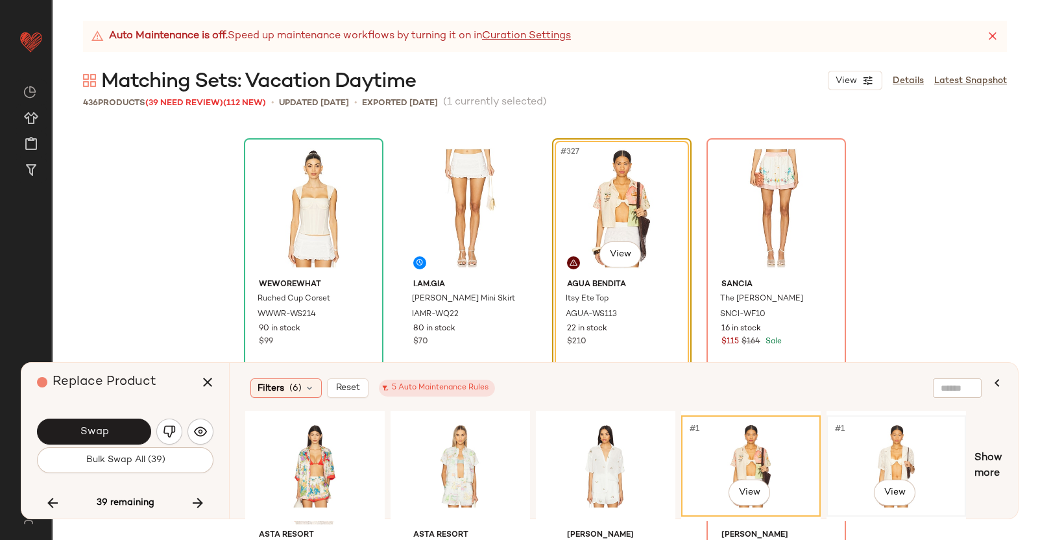
click at [897, 444] on div "#1 View" at bounding box center [896, 466] width 130 height 92
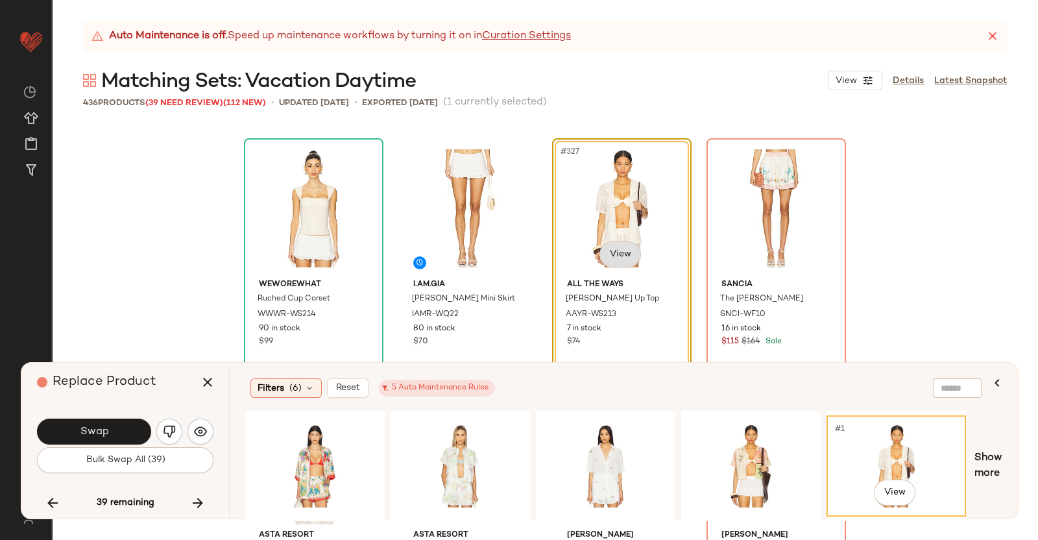
click at [611, 250] on body "Revolve ** Dashboard All Products Global Clipboards (38) Curations (350) [PERSO…" at bounding box center [519, 270] width 1038 height 540
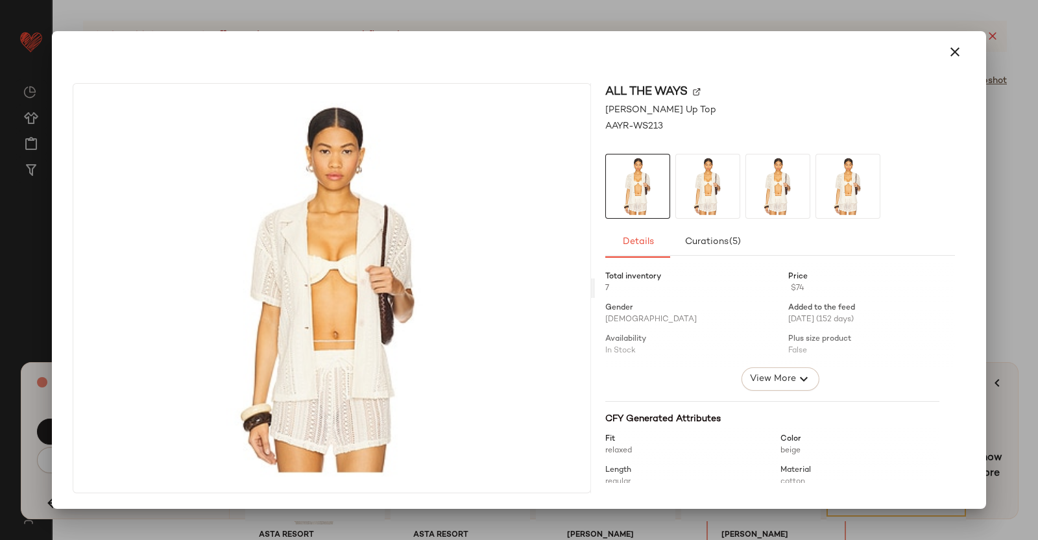
click at [697, 94] on img at bounding box center [697, 92] width 8 height 8
click at [960, 165] on div "ALL THE WAYS [PERSON_NAME] Button Up Top AAYR-WS213 Details Curations (5) Total…" at bounding box center [780, 288] width 371 height 410
click at [1016, 157] on div at bounding box center [519, 270] width 1038 height 540
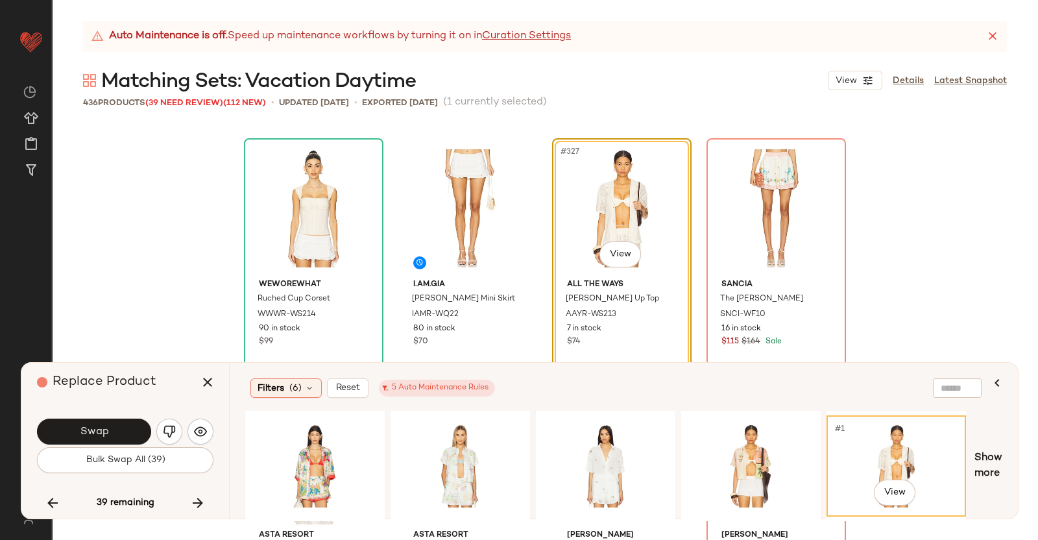
click at [189, 391] on div "Replace Product" at bounding box center [130, 382] width 186 height 39
click at [206, 384] on icon "button" at bounding box center [208, 382] width 16 height 16
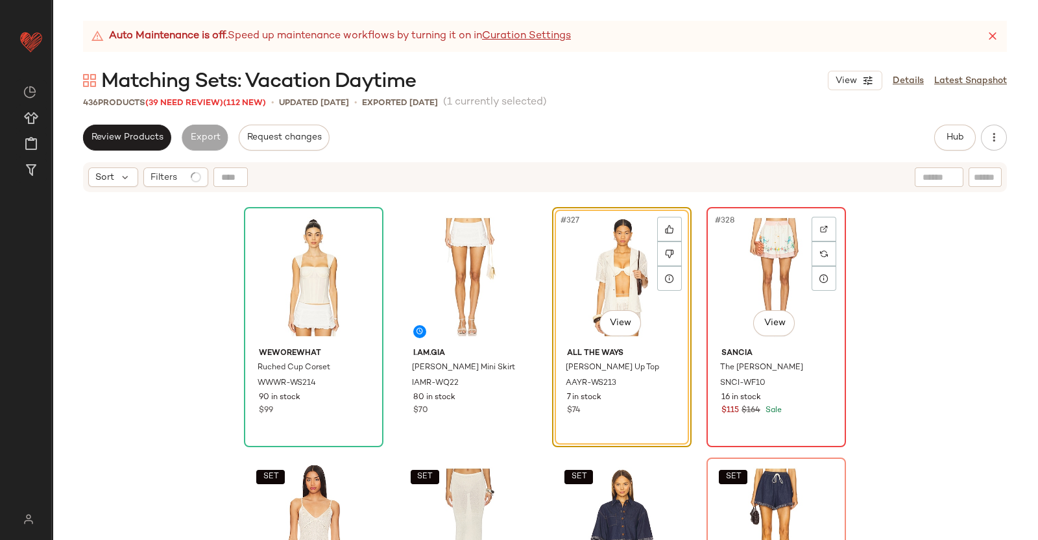
click at [761, 258] on div "#328 View" at bounding box center [776, 277] width 130 height 131
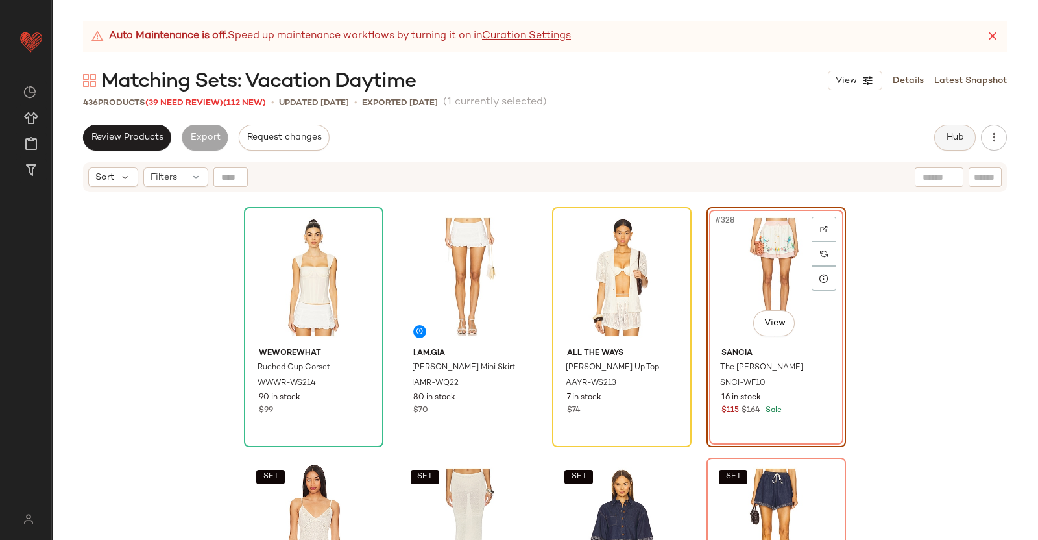
click at [964, 130] on button "Hub" at bounding box center [955, 138] width 42 height 26
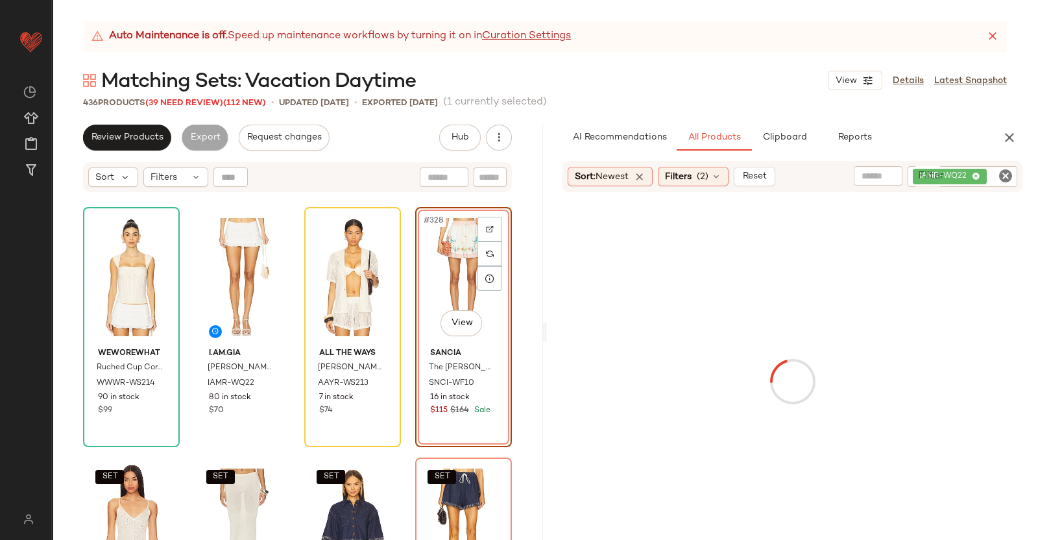
click at [986, 182] on div "IAMR-WQ22" at bounding box center [963, 176] width 110 height 21
paste input "********"
type input "********"
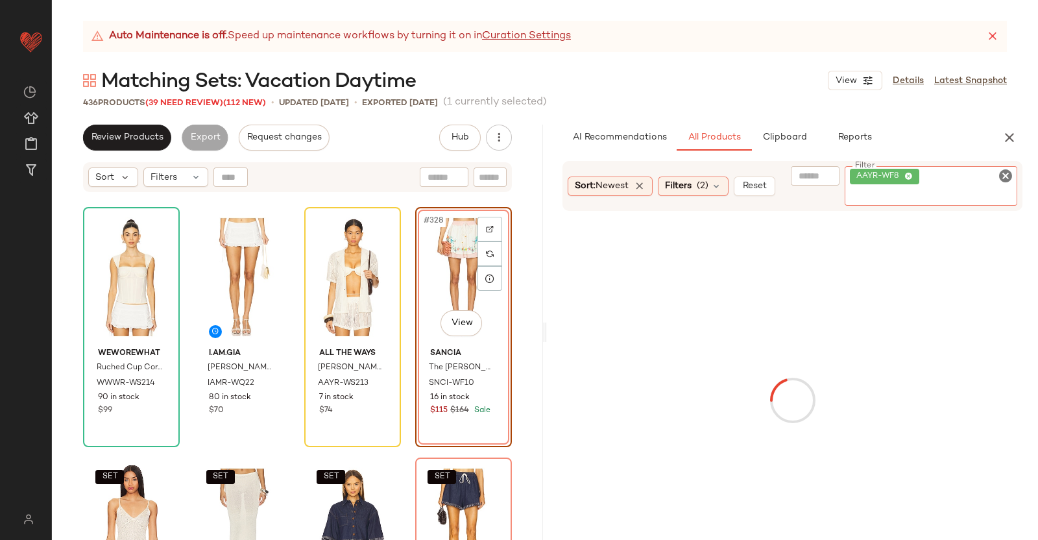
click at [461, 249] on div "#328 View" at bounding box center [464, 277] width 88 height 131
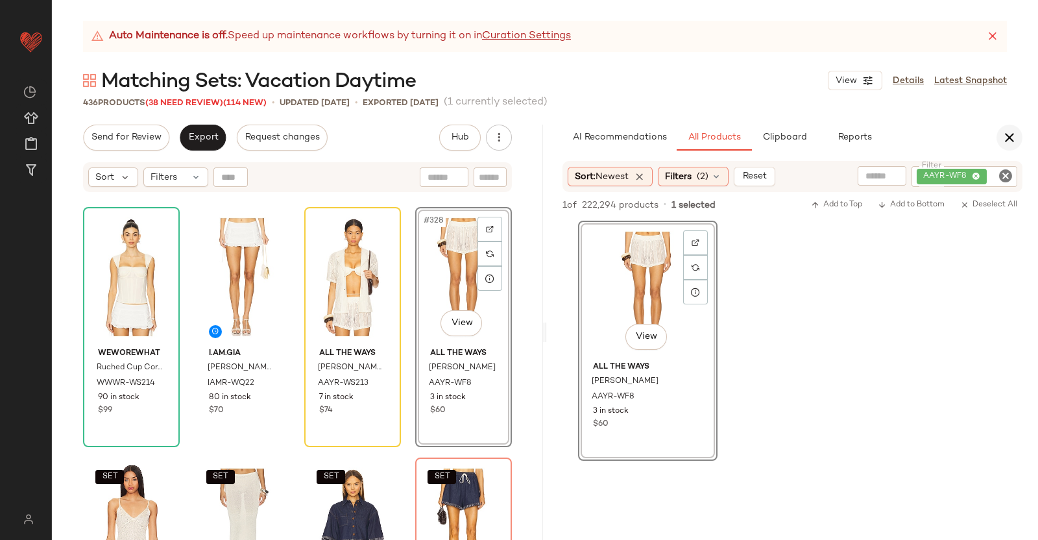
click at [1003, 136] on icon "button" at bounding box center [1010, 138] width 16 height 16
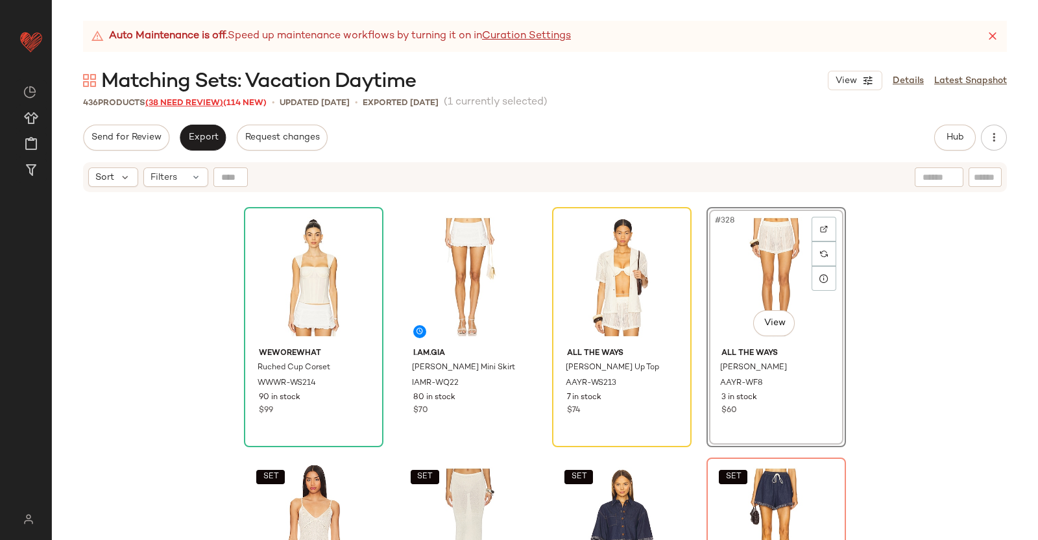
click at [206, 102] on span "(38 Need Review)" at bounding box center [184, 103] width 78 height 9
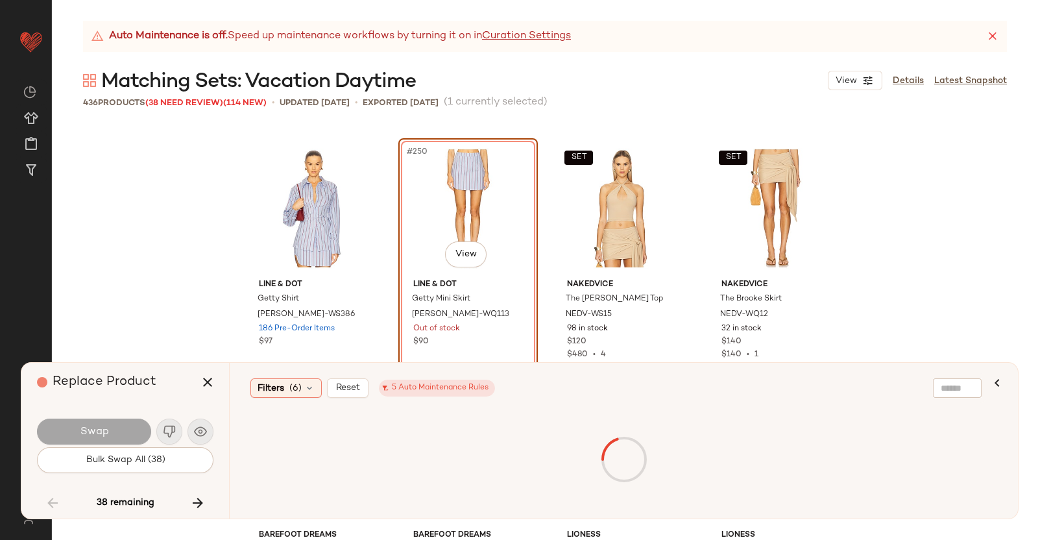
click at [201, 505] on icon "button" at bounding box center [198, 503] width 16 height 16
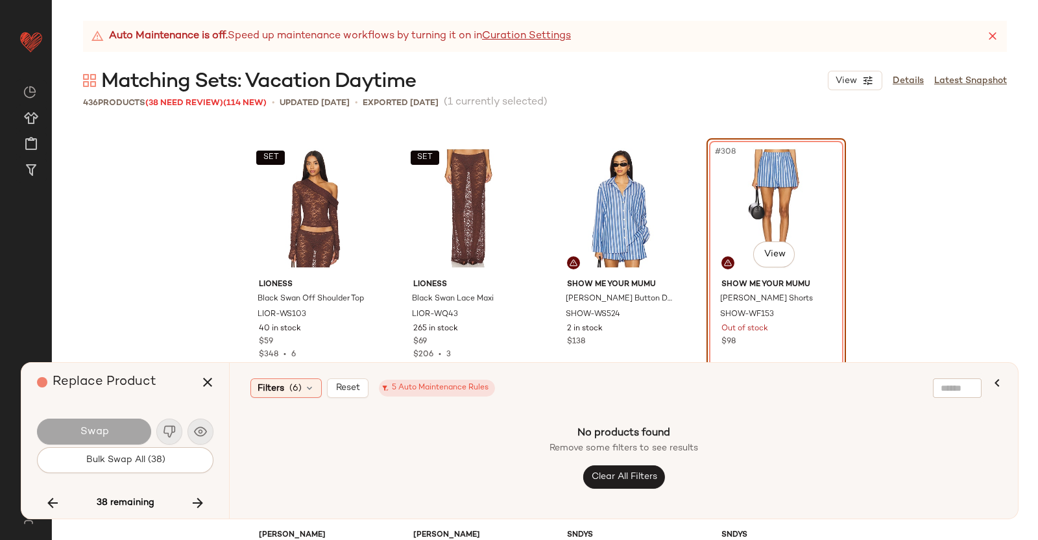
click at [200, 503] on icon "button" at bounding box center [198, 503] width 16 height 16
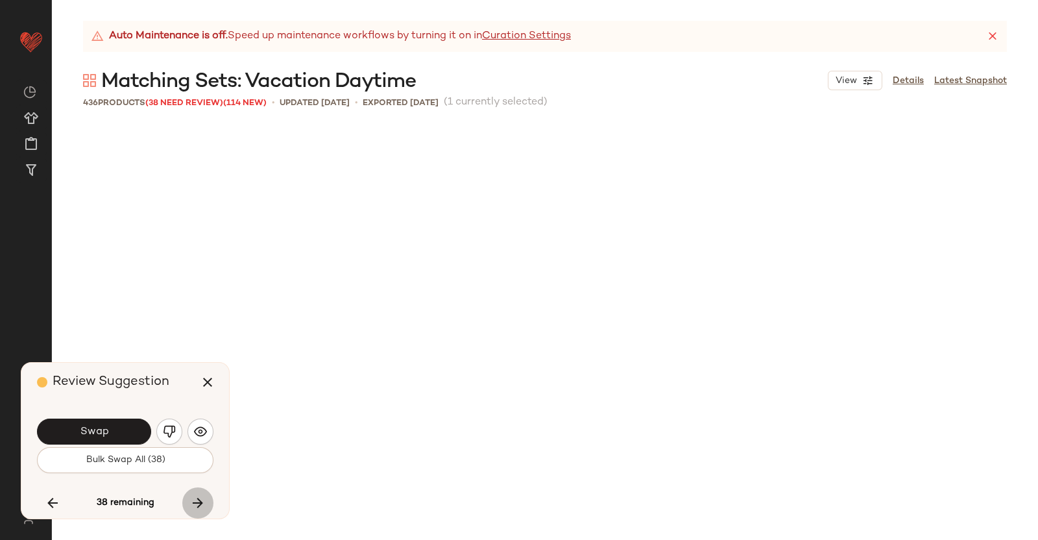
scroll to position [20289, 0]
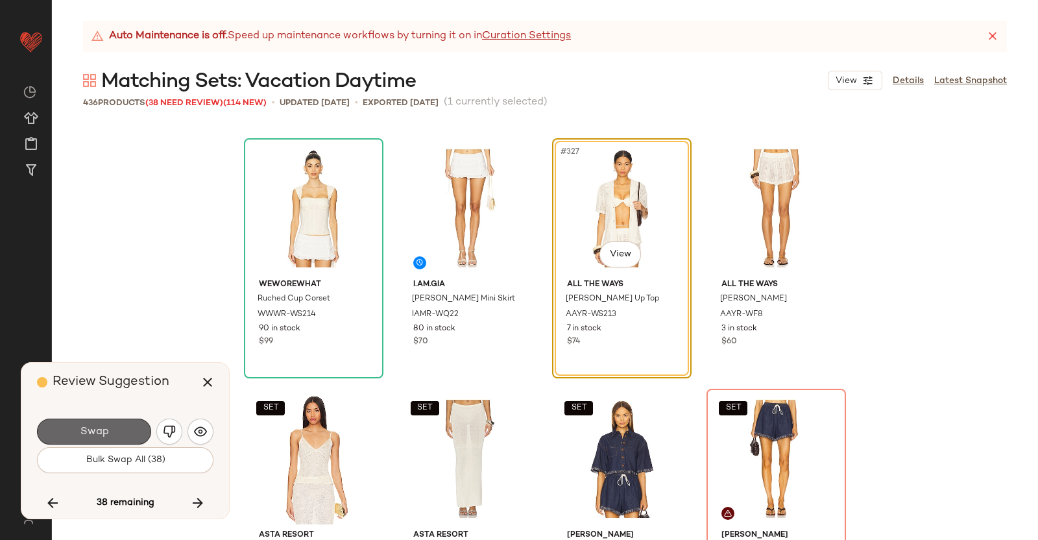
click at [104, 426] on span "Swap" at bounding box center [93, 432] width 29 height 12
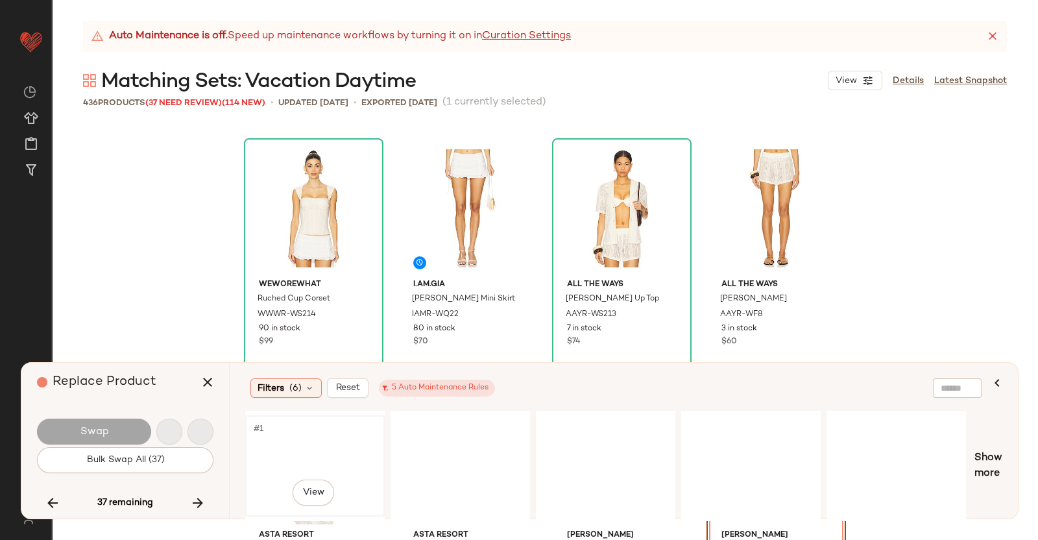
scroll to position [20539, 0]
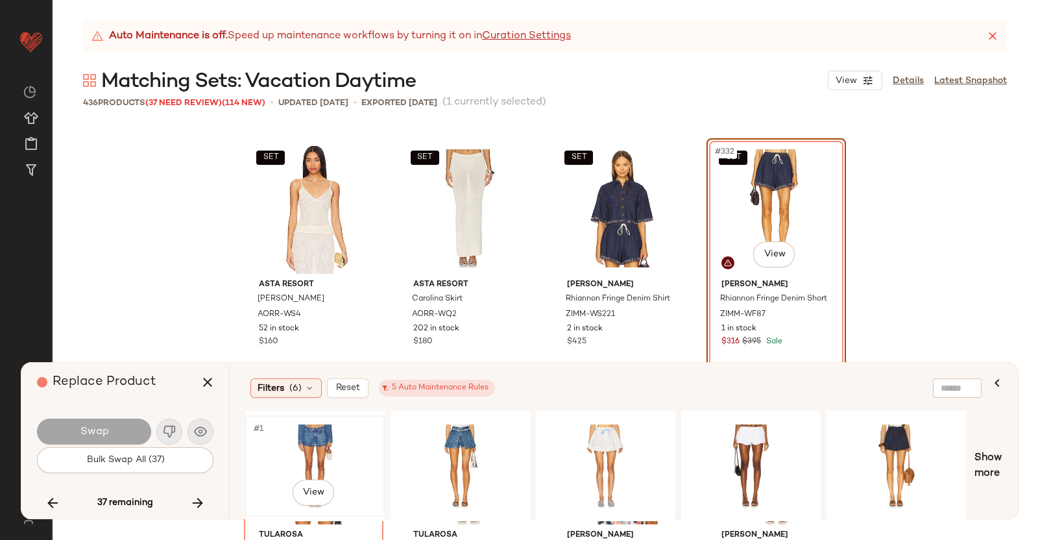
click at [345, 452] on div "#1 View" at bounding box center [315, 466] width 130 height 92
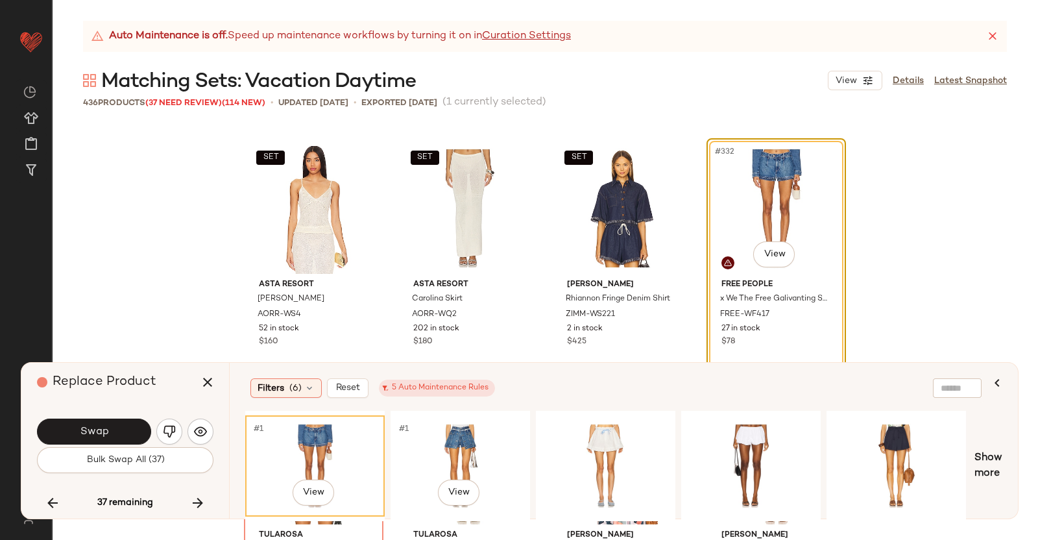
drag, startPoint x: 425, startPoint y: 446, endPoint x: 416, endPoint y: 371, distance: 75.2
click at [422, 408] on div "Filters (6) Reset 5 Auto Maintenance Rules #1 View #1 View Show more" at bounding box center [623, 441] width 789 height 156
click at [515, 459] on div "#1 View" at bounding box center [460, 466] width 130 height 92
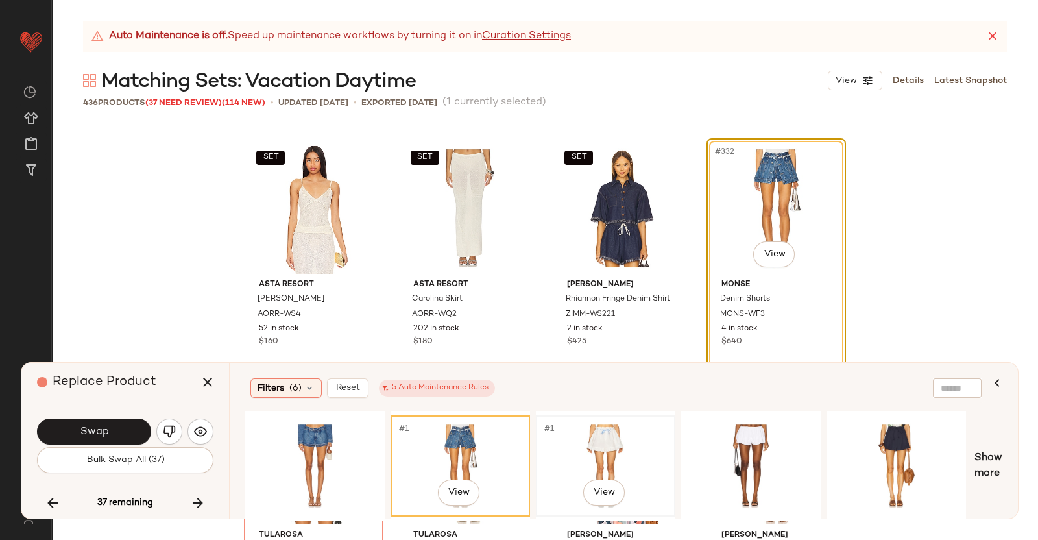
click at [638, 450] on div "#1 View" at bounding box center [606, 466] width 130 height 92
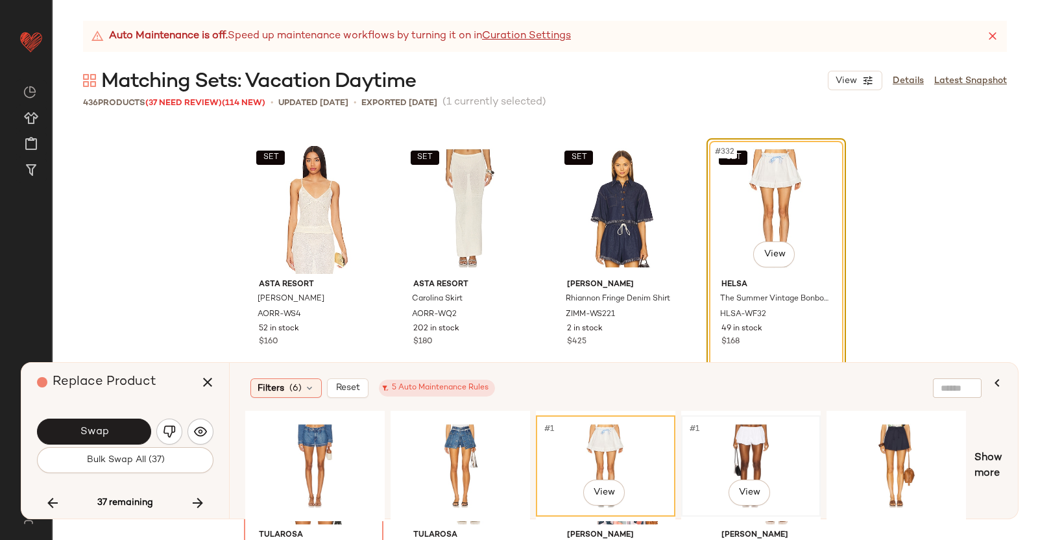
click at [779, 434] on div "#1 View" at bounding box center [751, 466] width 130 height 92
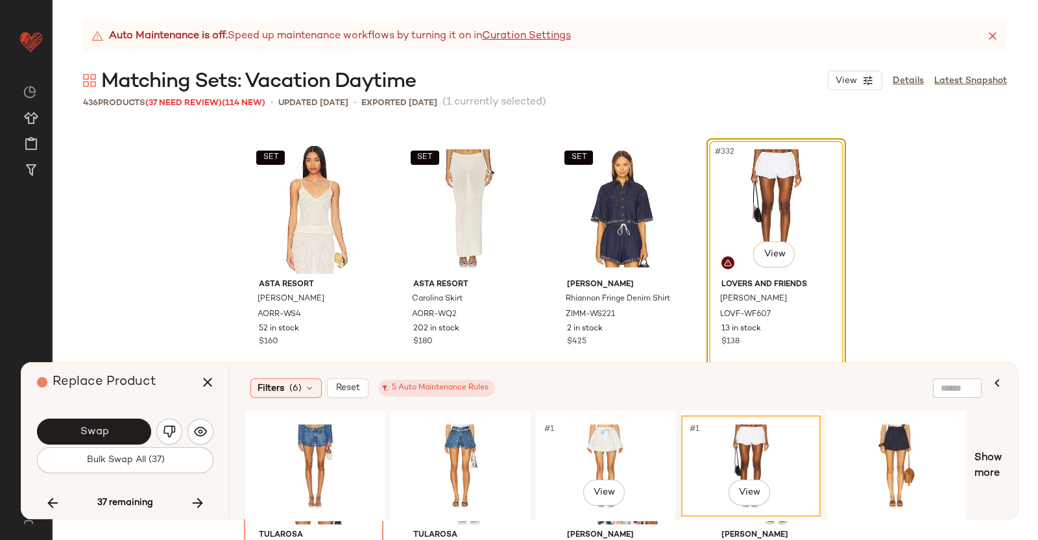
drag, startPoint x: 650, startPoint y: 444, endPoint x: 656, endPoint y: 402, distance: 42.7
click at [650, 445] on div "#1 View" at bounding box center [606, 466] width 130 height 92
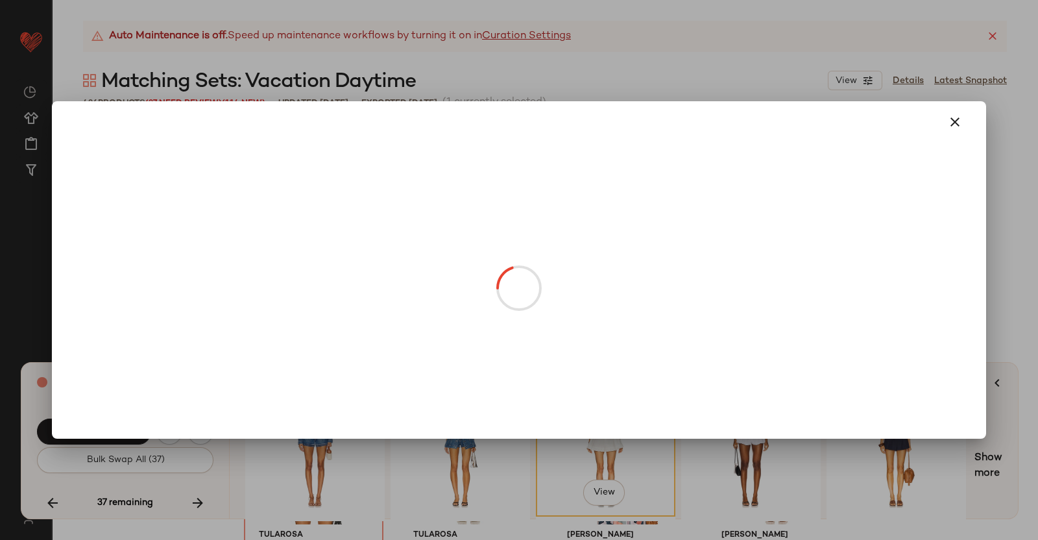
click at [769, 254] on body "Revolve ** Dashboard All Products Global Clipboards (38) Curations (350) [PERSO…" at bounding box center [519, 270] width 1038 height 540
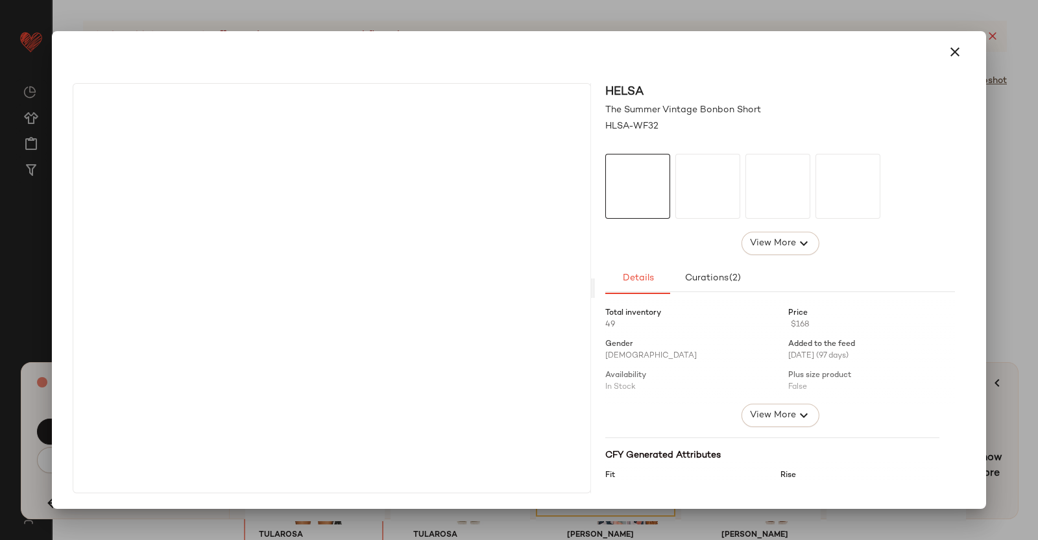
click at [1038, 217] on div at bounding box center [519, 270] width 1038 height 540
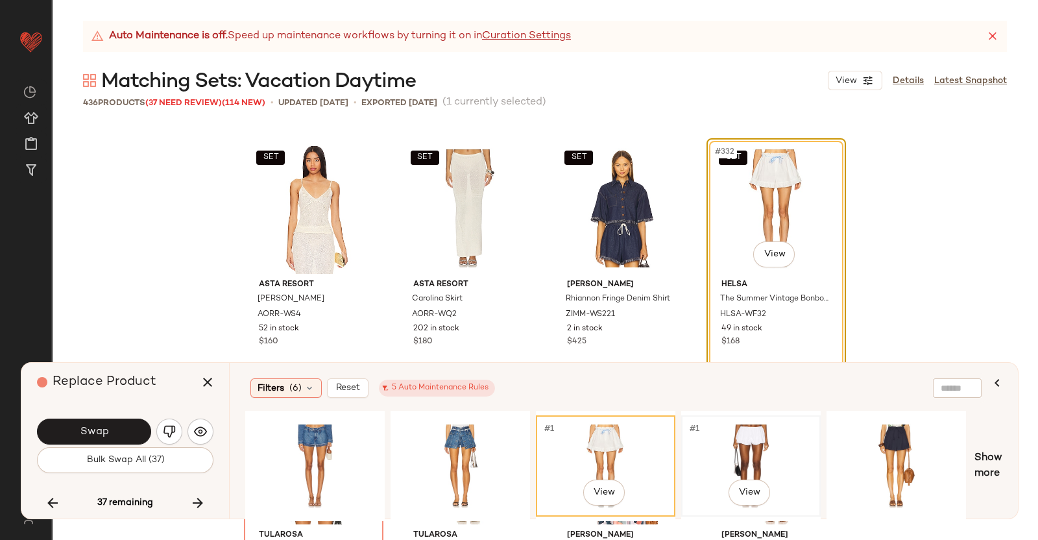
click at [700, 462] on div "#1 View" at bounding box center [751, 466] width 130 height 92
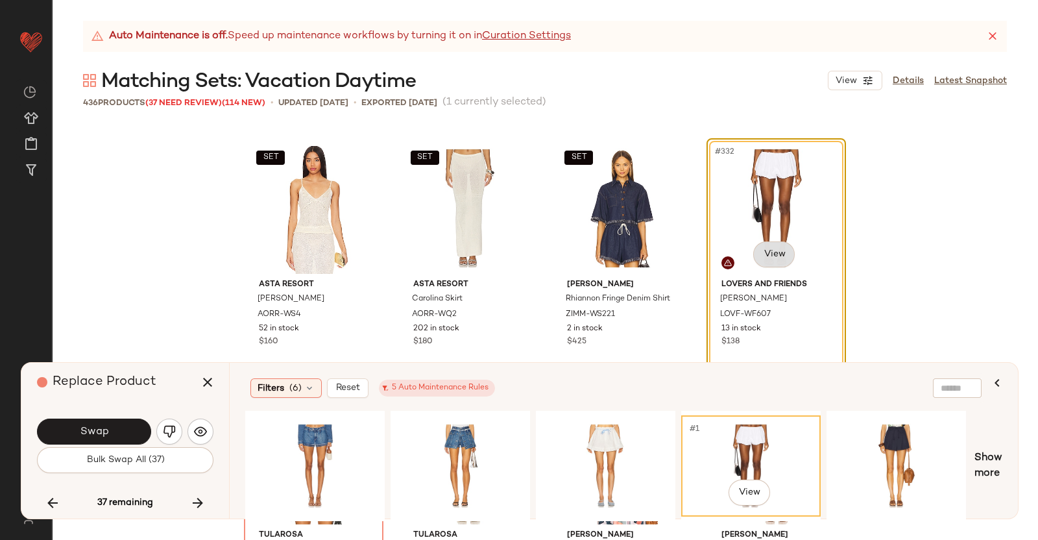
click at [761, 255] on body "Revolve ** Dashboard All Products Global Clipboards (38) Curations (350) [PERSO…" at bounding box center [519, 270] width 1038 height 540
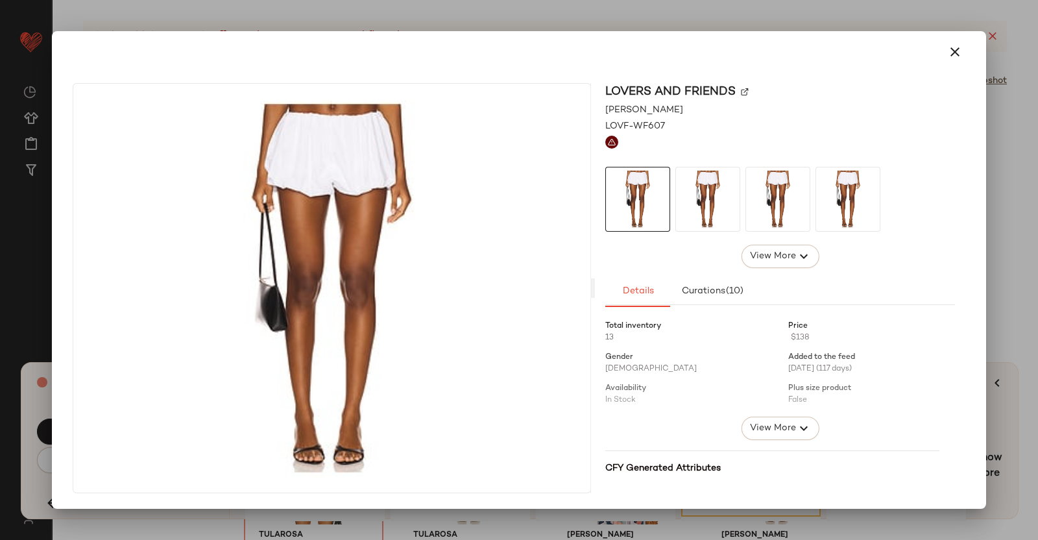
click at [740, 93] on div "Lovers and Friends" at bounding box center [780, 92] width 350 height 18
click at [748, 93] on img at bounding box center [745, 92] width 8 height 8
click at [1038, 236] on div at bounding box center [519, 270] width 1038 height 540
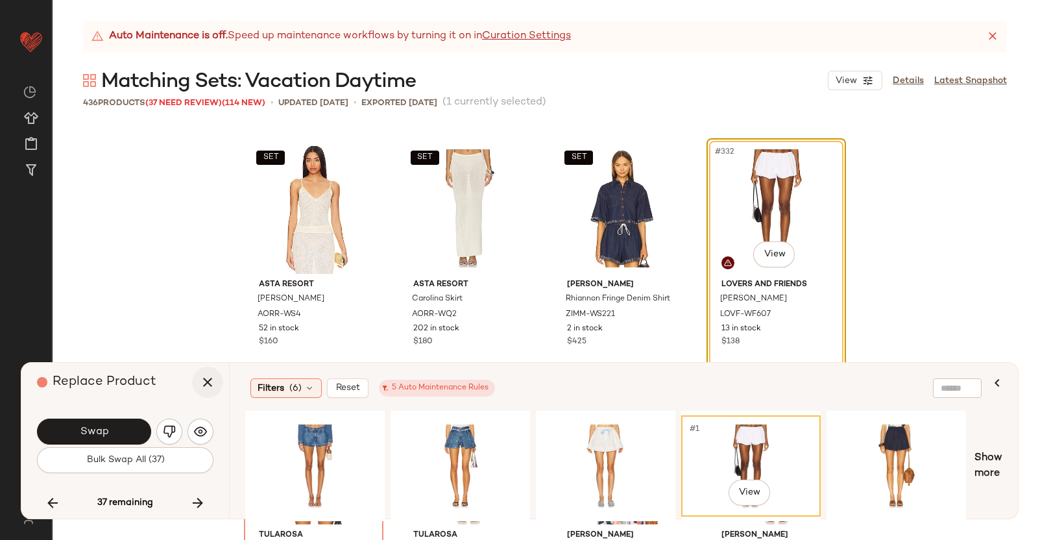
click at [210, 386] on icon "button" at bounding box center [208, 382] width 16 height 16
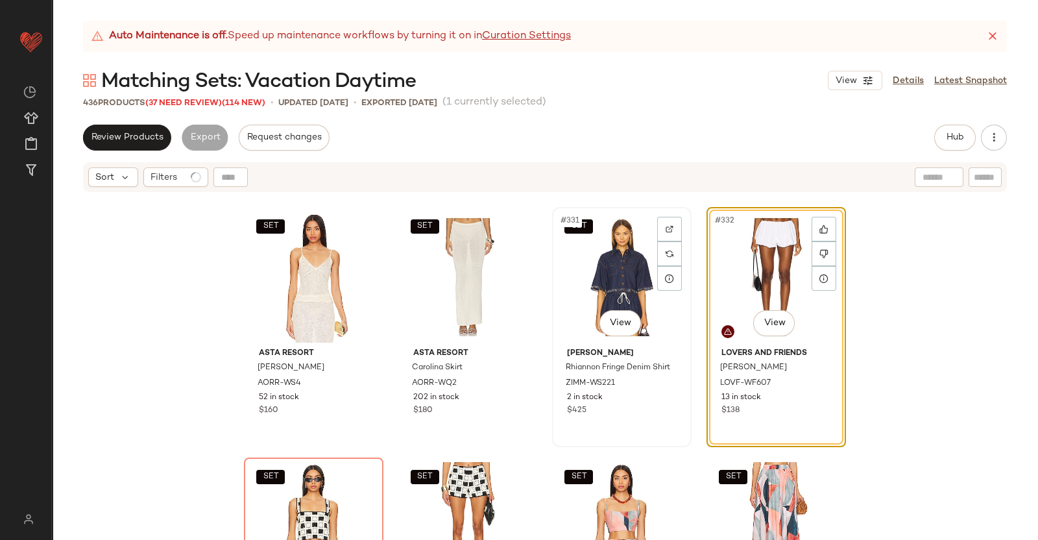
click at [608, 266] on div "SET #331 View" at bounding box center [622, 277] width 130 height 131
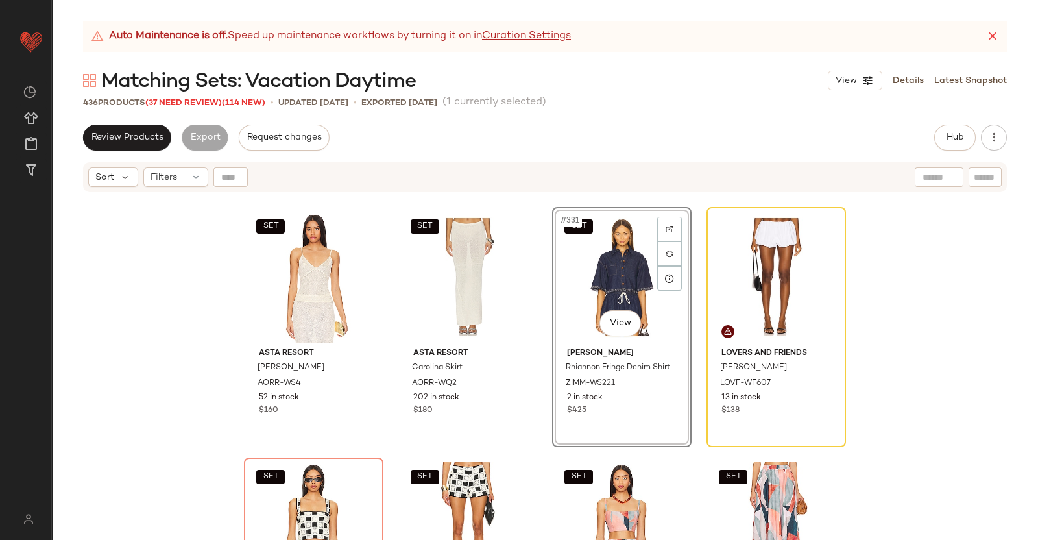
click at [932, 151] on div "Review Products Export Request changes Hub Send for Review External Review Inte…" at bounding box center [545, 332] width 986 height 415
click at [952, 136] on span "Hub" at bounding box center [955, 137] width 18 height 10
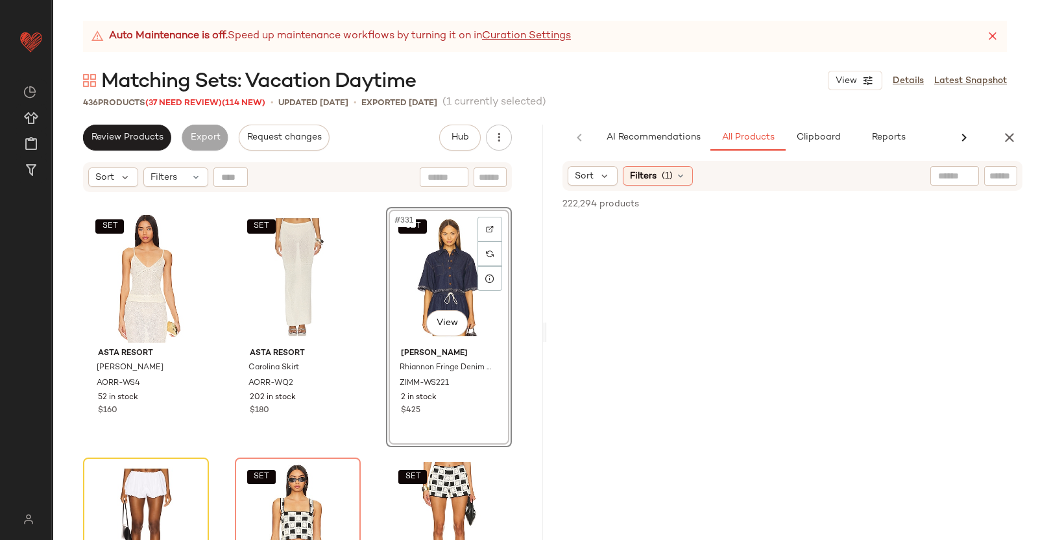
click at [988, 181] on div at bounding box center [1000, 175] width 33 height 19
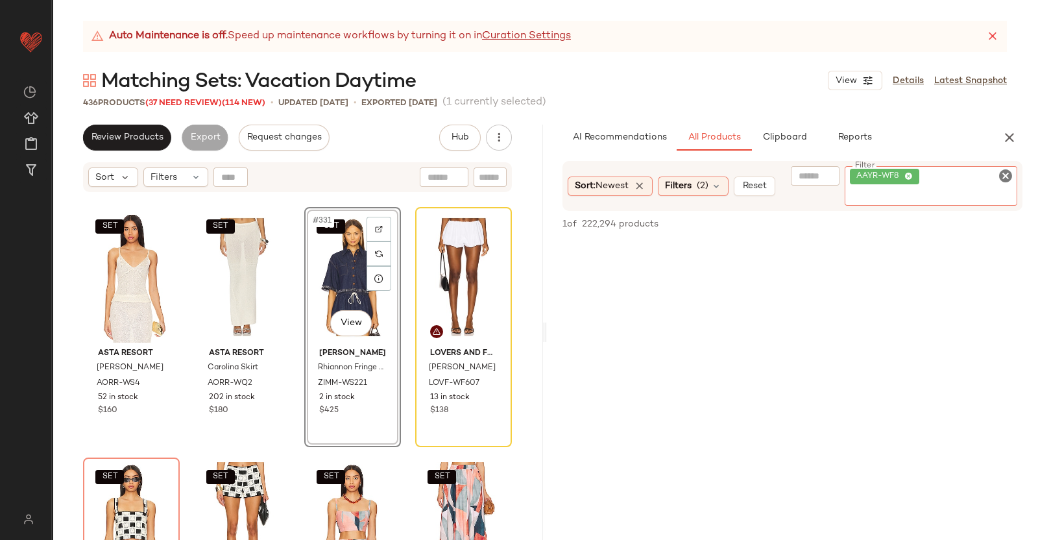
paste input "**********"
type input "**********"
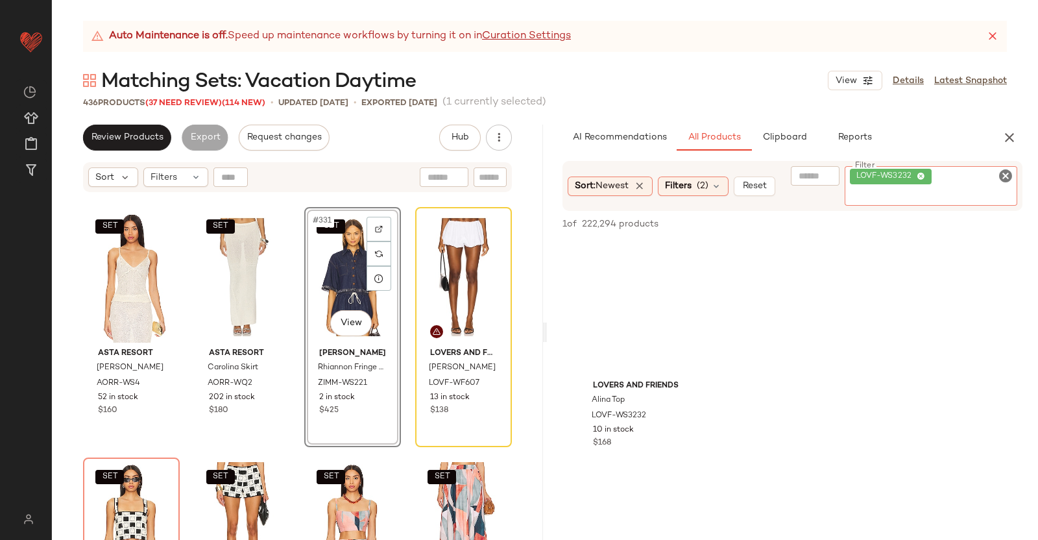
click at [329, 291] on div "SET #331 View" at bounding box center [353, 277] width 88 height 131
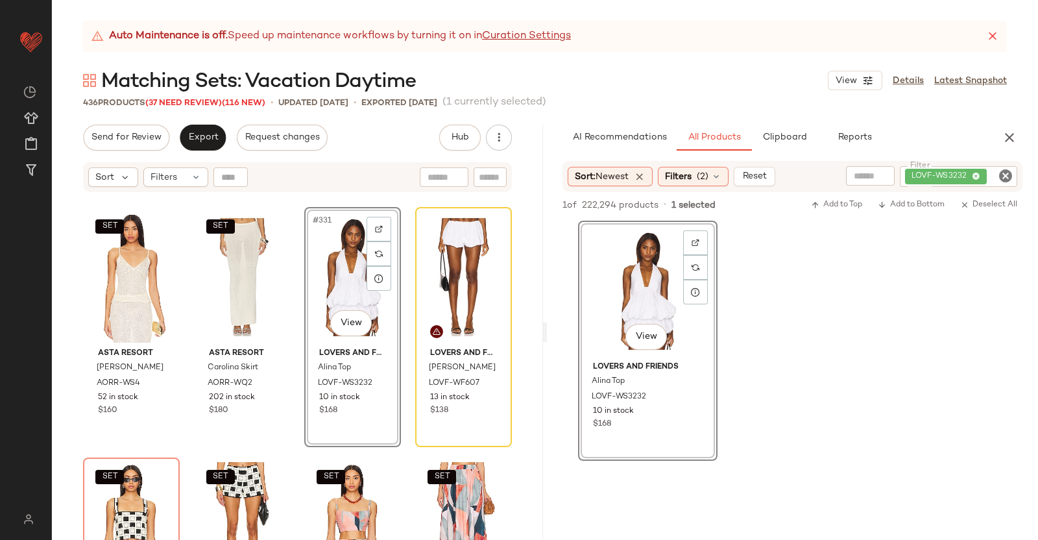
click at [1023, 130] on div "AI Recommendations All Products Clipboard Reports" at bounding box center [792, 138] width 491 height 26
drag, startPoint x: 1019, startPoint y: 135, endPoint x: 1003, endPoint y: 136, distance: 16.3
click at [1019, 136] on button "button" at bounding box center [1010, 138] width 26 height 26
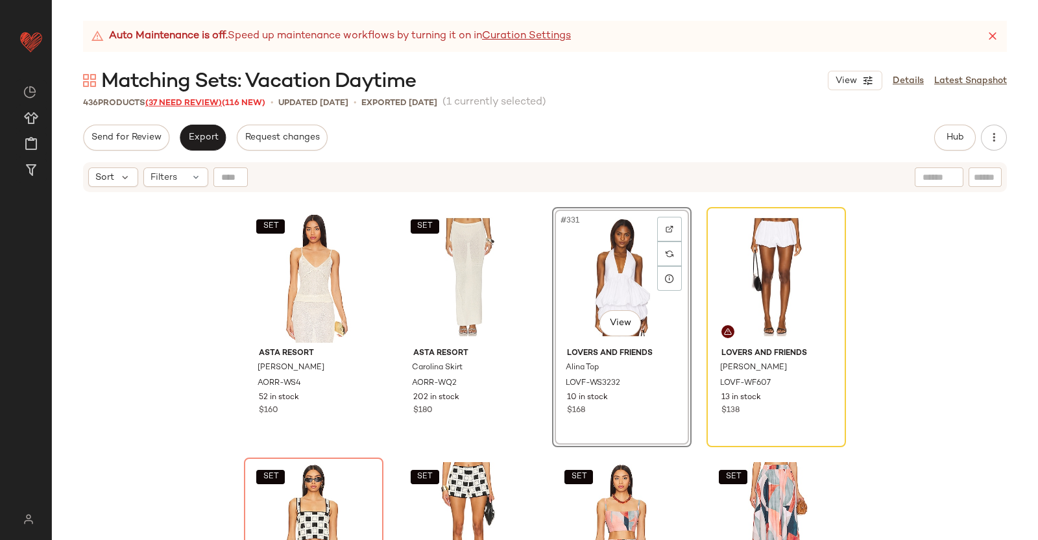
click at [168, 103] on span "(37 Need Review)" at bounding box center [183, 103] width 77 height 9
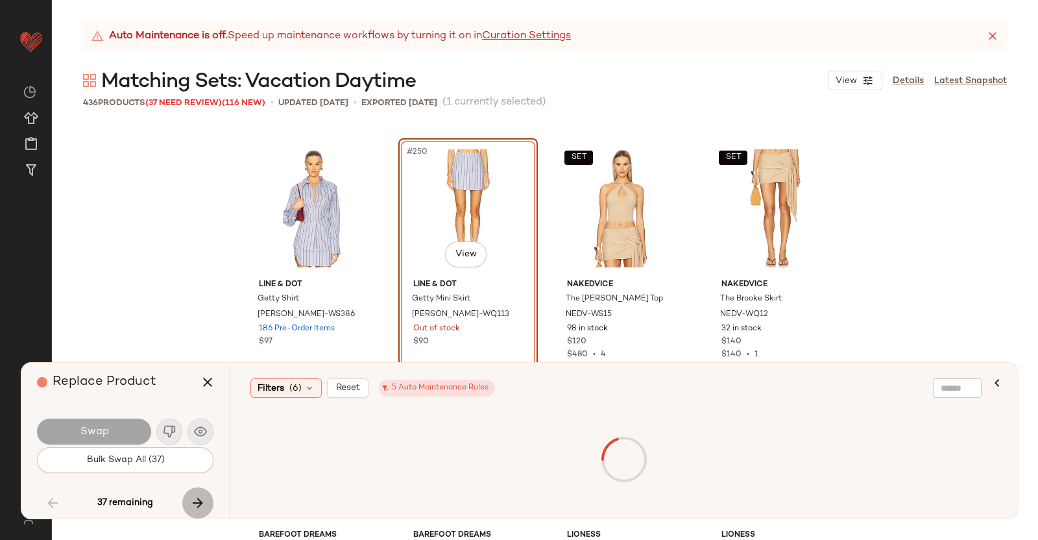
click at [208, 507] on button "button" at bounding box center [197, 502] width 31 height 31
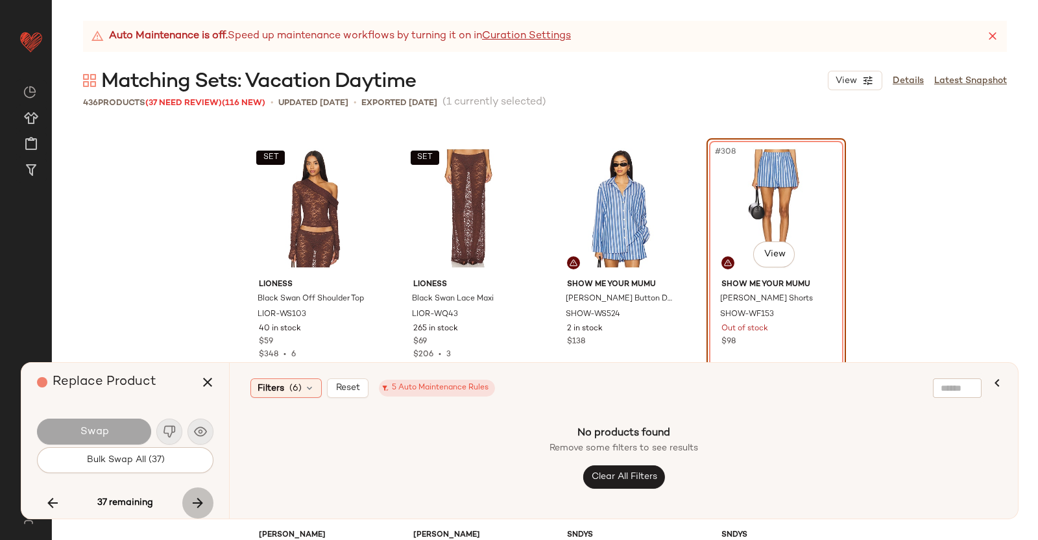
click at [208, 507] on button "button" at bounding box center [197, 502] width 31 height 31
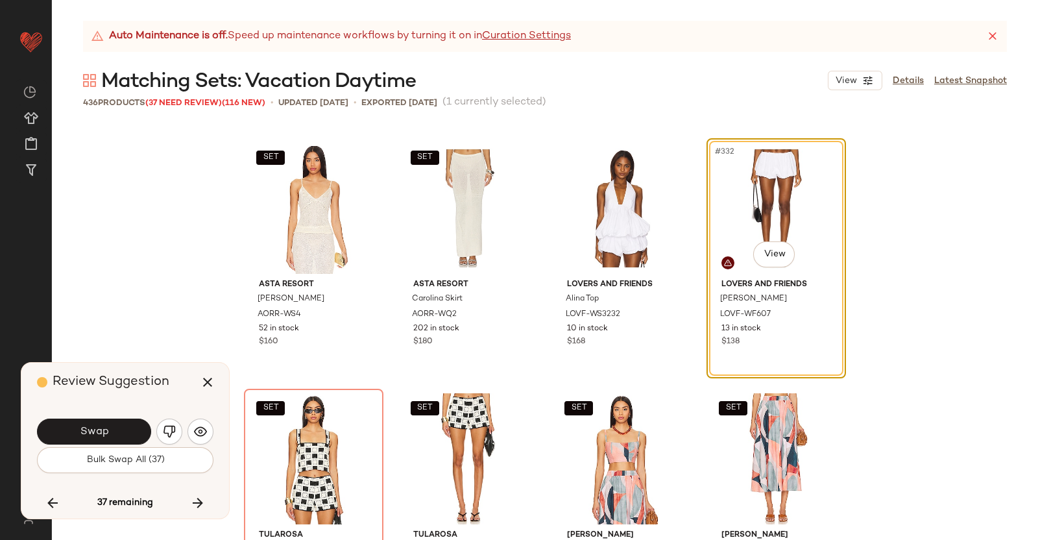
click at [86, 422] on button "Swap" at bounding box center [94, 432] width 114 height 26
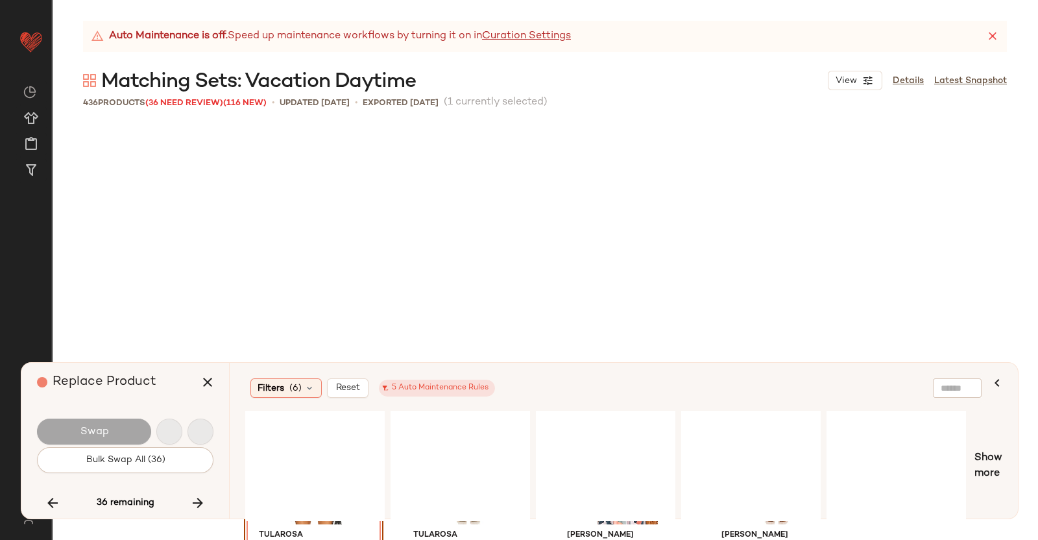
scroll to position [20790, 0]
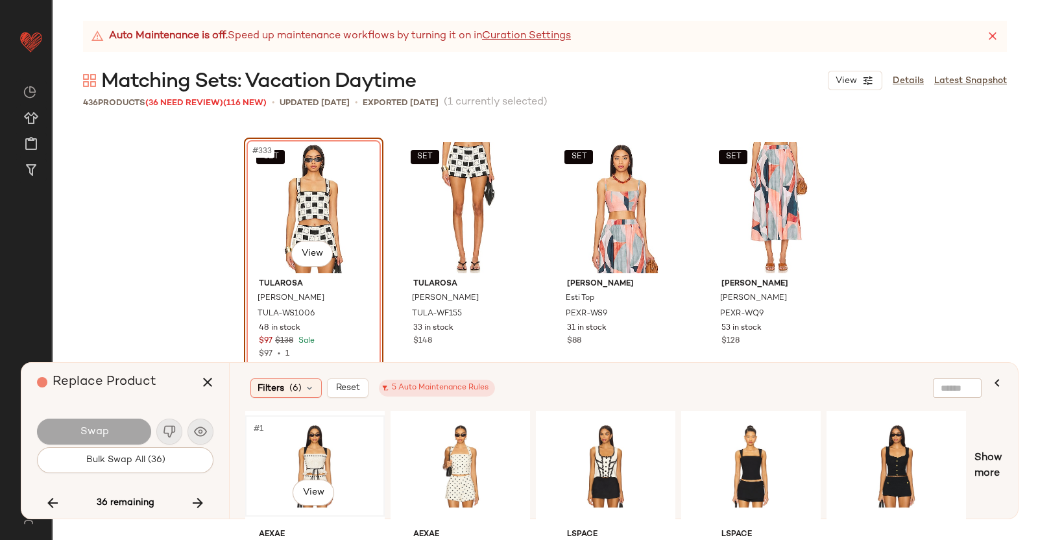
click at [344, 480] on div "#1 View" at bounding box center [315, 466] width 130 height 92
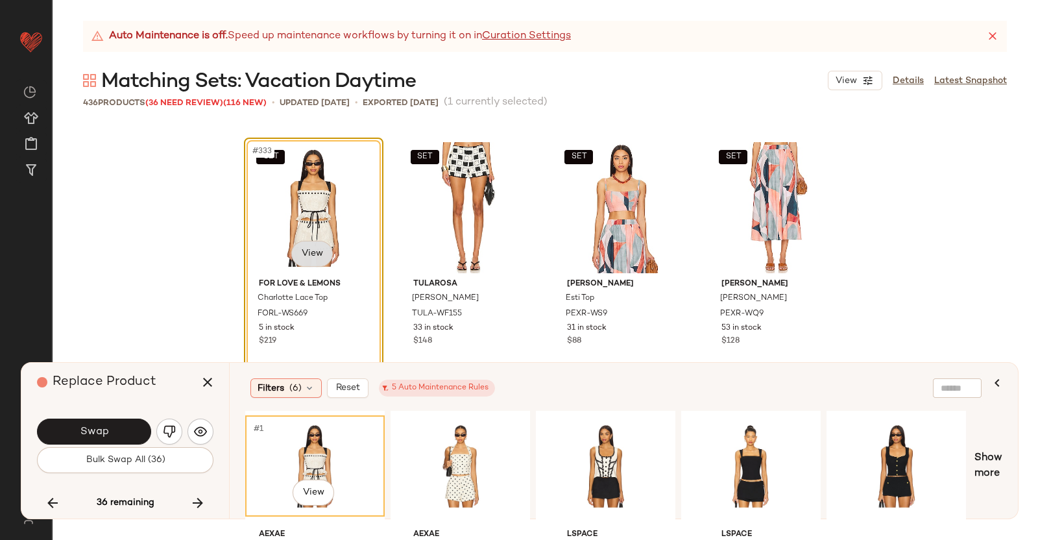
click at [303, 252] on body "Revolve ** Dashboard All Products Global Clipboards (38) Curations (350) [PERSO…" at bounding box center [519, 270] width 1038 height 540
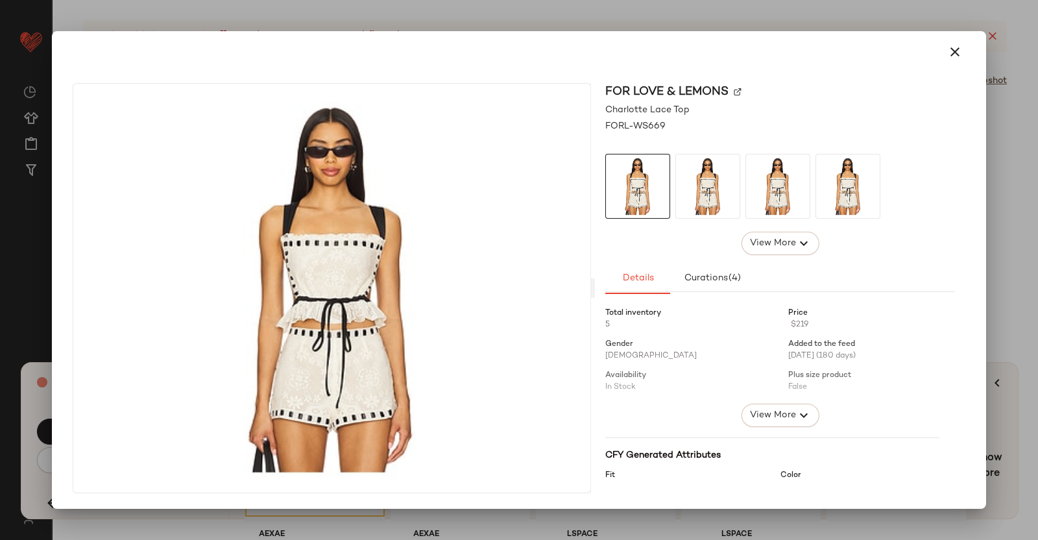
click at [740, 91] on img at bounding box center [738, 92] width 8 height 8
click at [1038, 297] on div at bounding box center [519, 270] width 1038 height 540
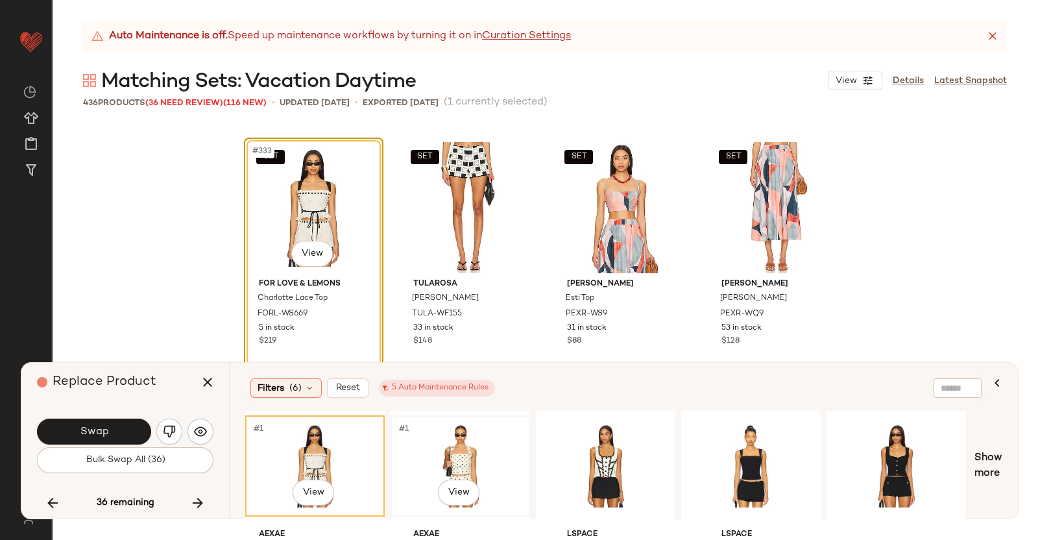
click at [501, 420] on div "#1 View" at bounding box center [460, 466] width 130 height 92
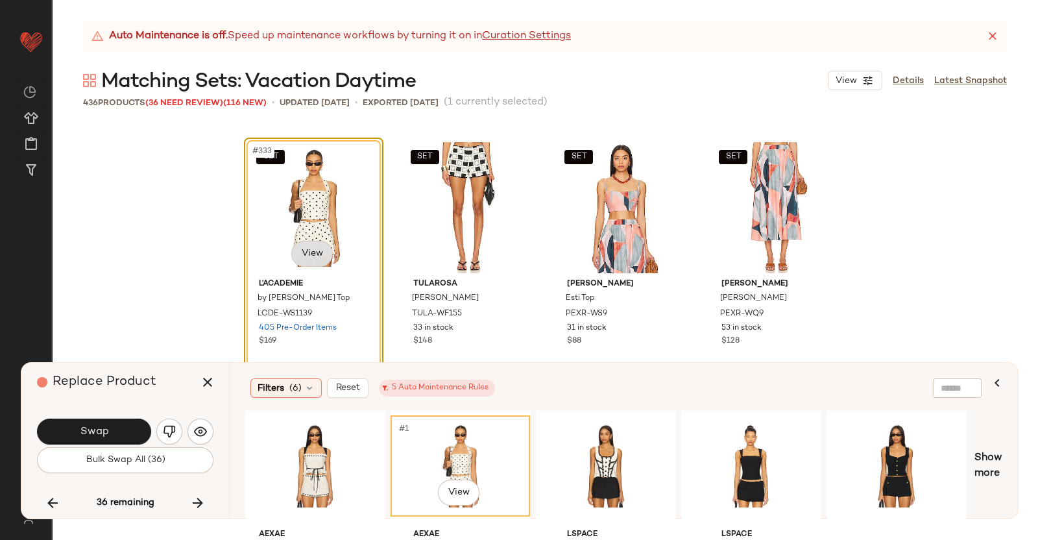
click at [318, 247] on body "Revolve ** Dashboard All Products Global Clipboards (38) Curations (350) [PERSO…" at bounding box center [519, 270] width 1038 height 540
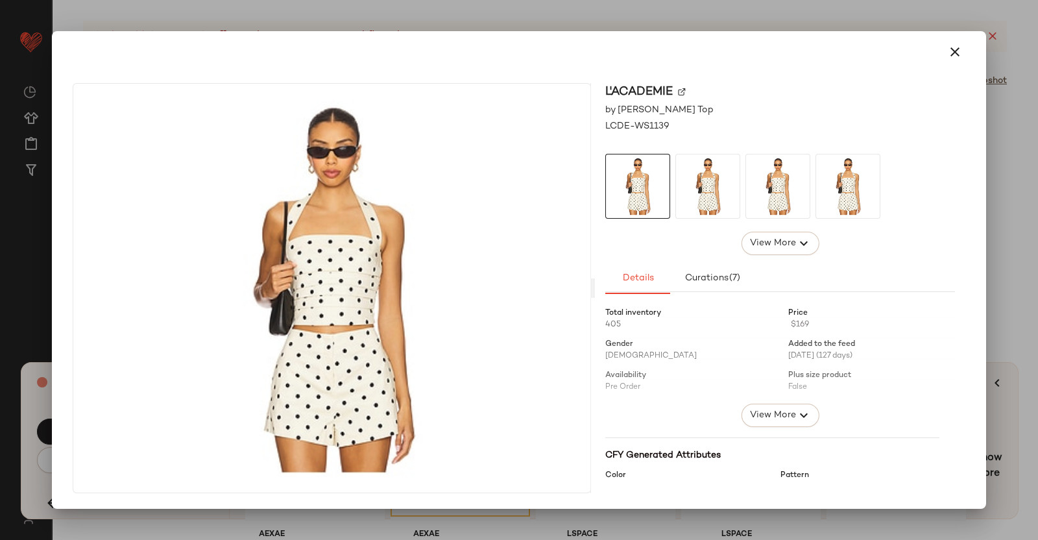
click at [686, 92] on img at bounding box center [682, 92] width 8 height 8
click at [1038, 228] on div at bounding box center [519, 270] width 1038 height 540
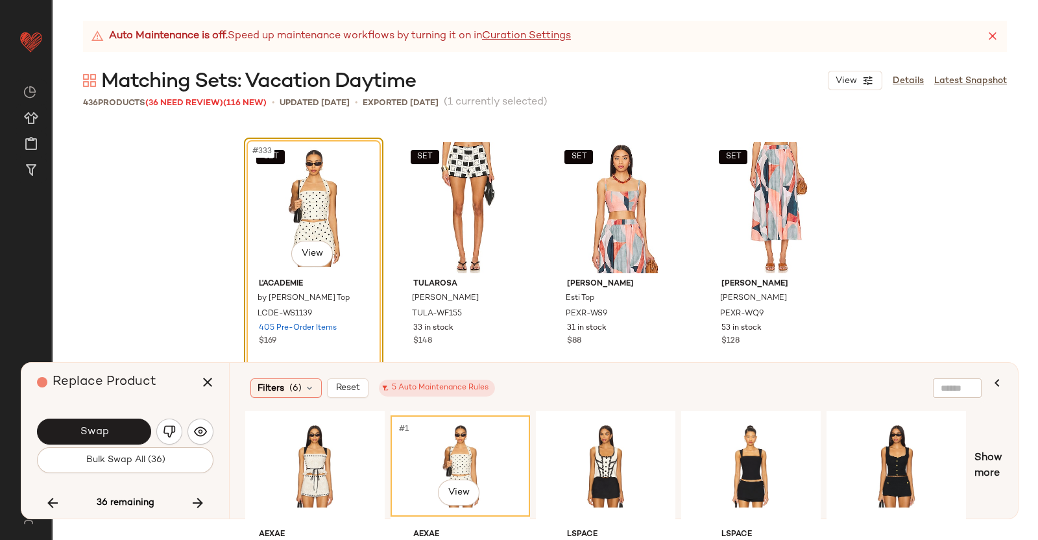
drag, startPoint x: 219, startPoint y: 391, endPoint x: 372, endPoint y: 308, distance: 173.7
click at [221, 390] on button "button" at bounding box center [207, 382] width 31 height 31
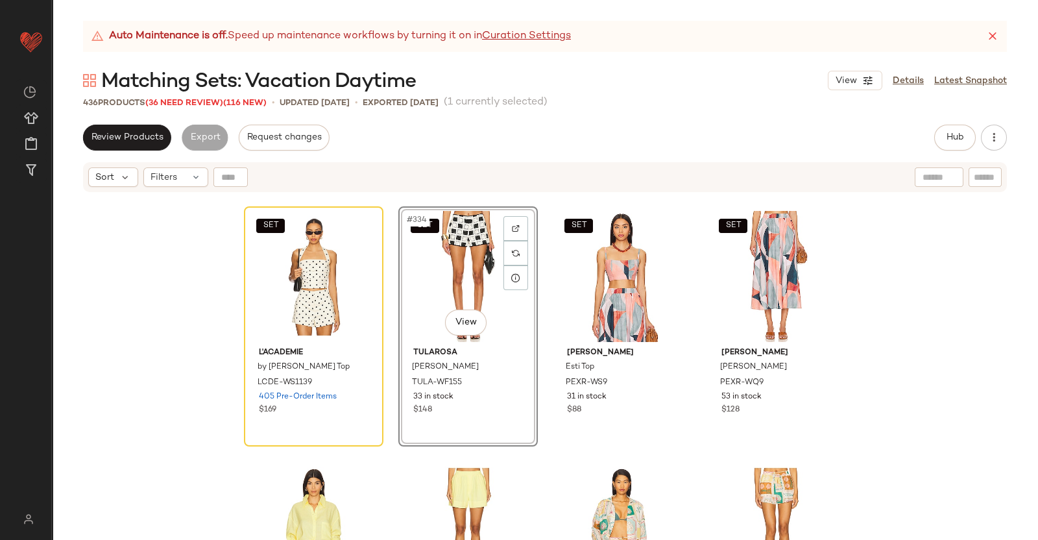
scroll to position [20790, 0]
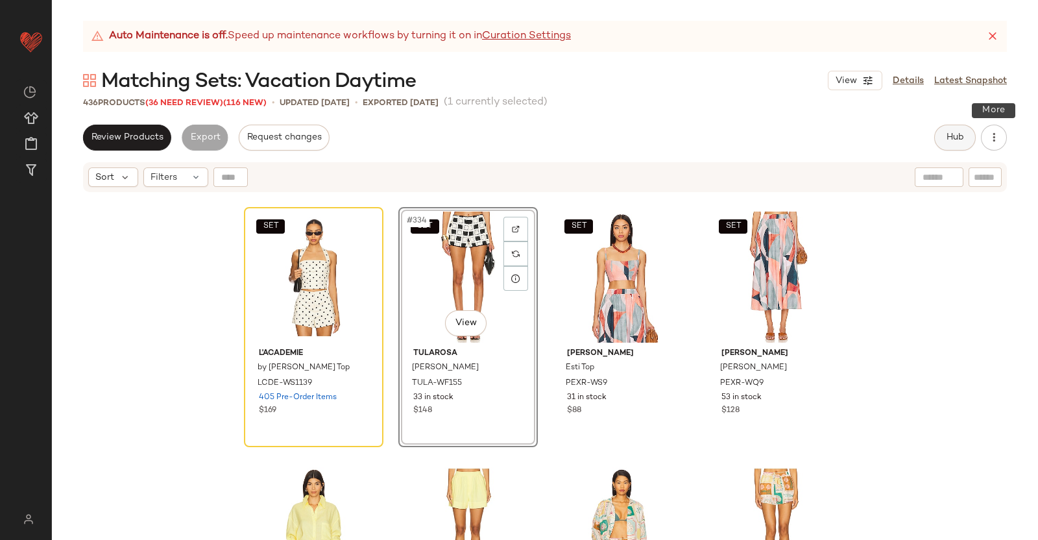
click at [959, 139] on span "Hub" at bounding box center [955, 137] width 18 height 10
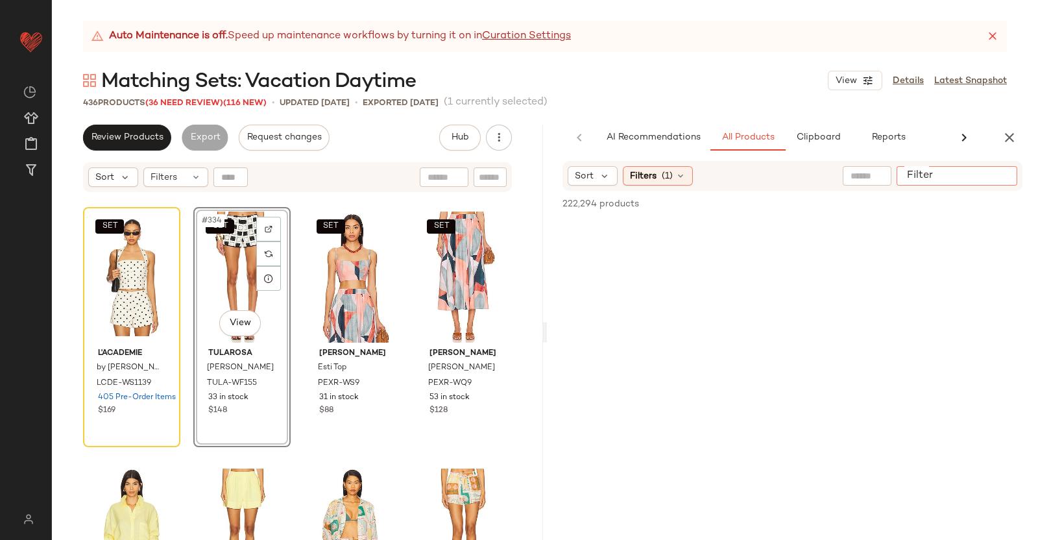
click at [986, 175] on div at bounding box center [957, 175] width 121 height 19
paste input "**********"
type input "**********"
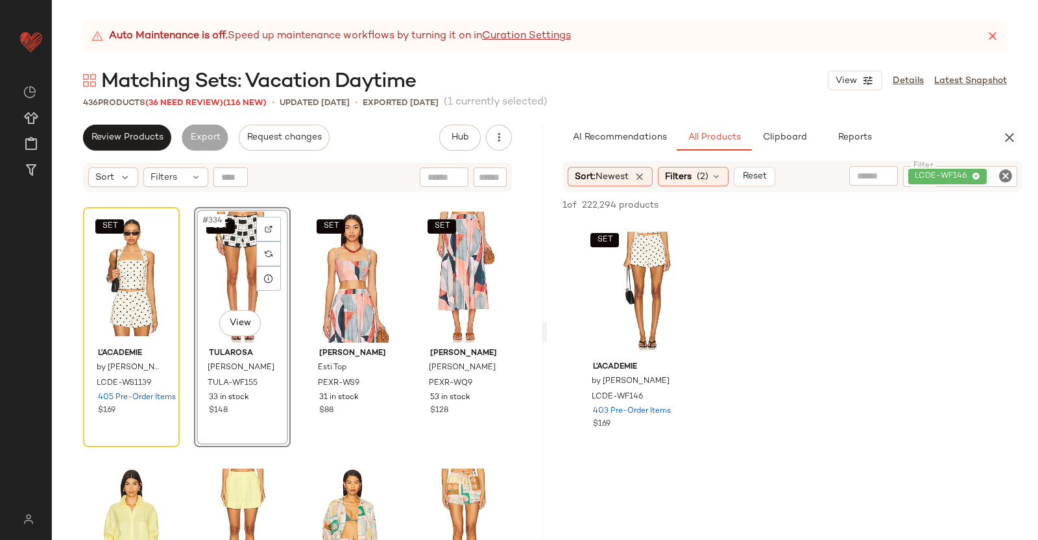
click at [211, 272] on div "SET #334 View" at bounding box center [243, 277] width 88 height 131
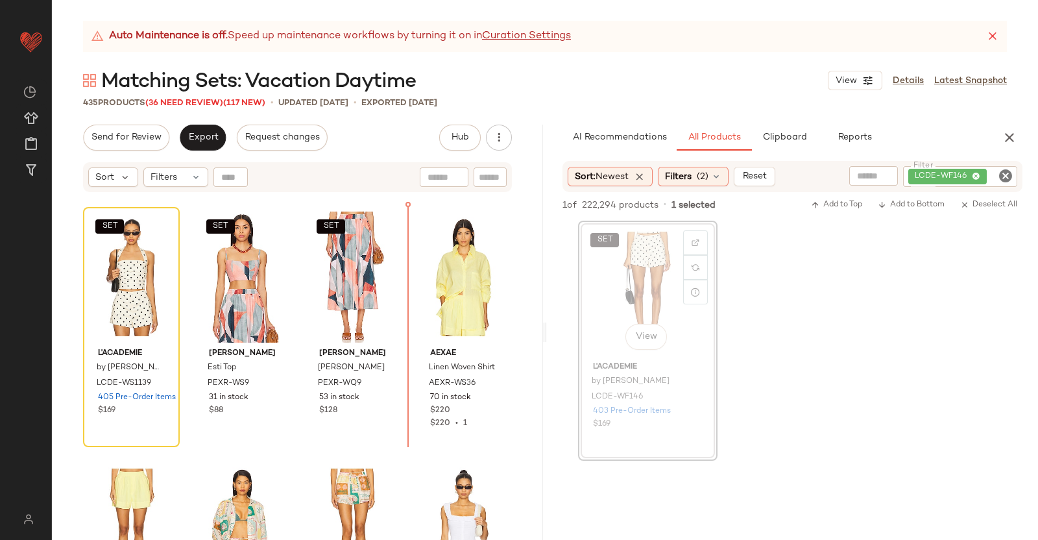
scroll to position [20788, 0]
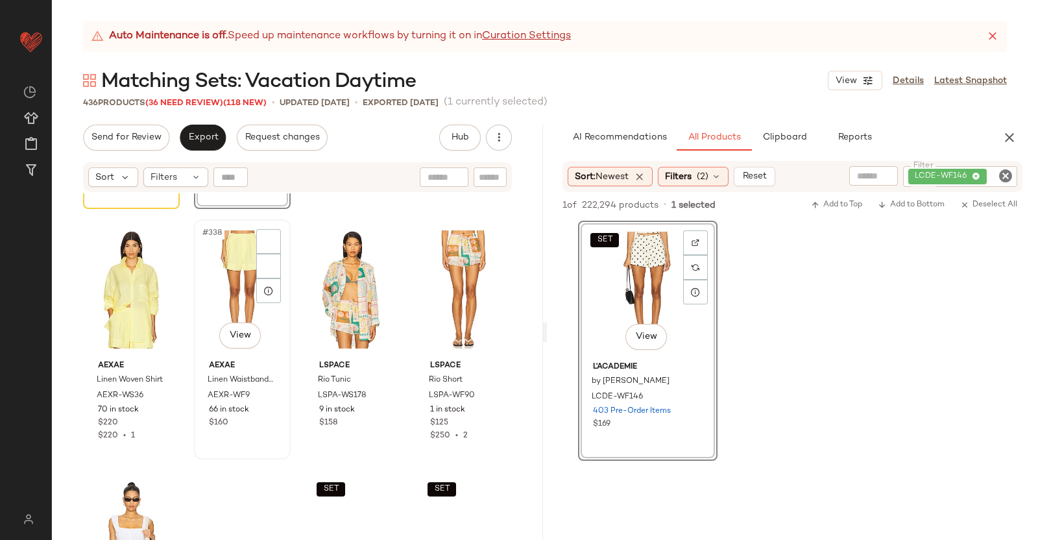
scroll to position [21031, 0]
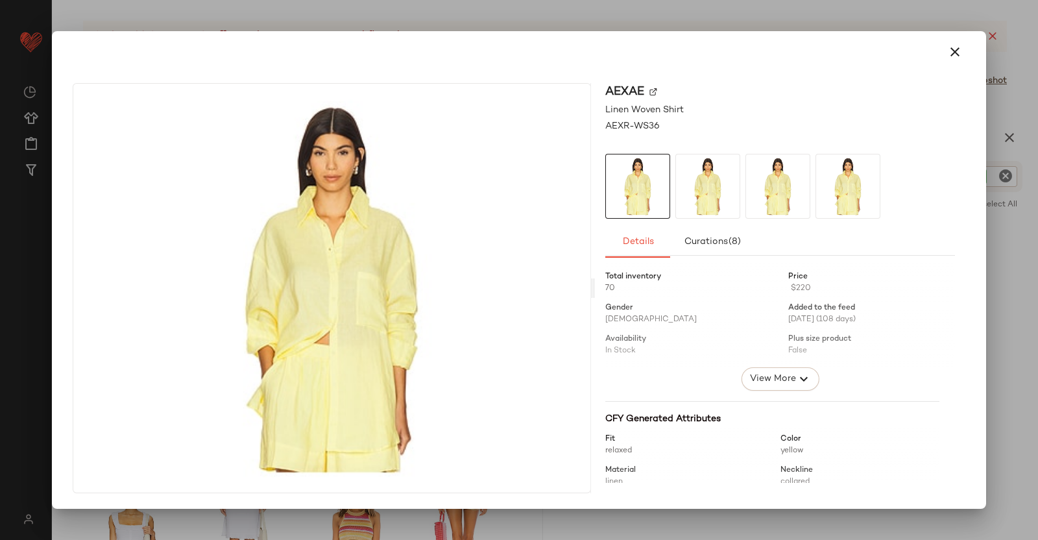
click at [1038, 241] on div at bounding box center [519, 270] width 1038 height 540
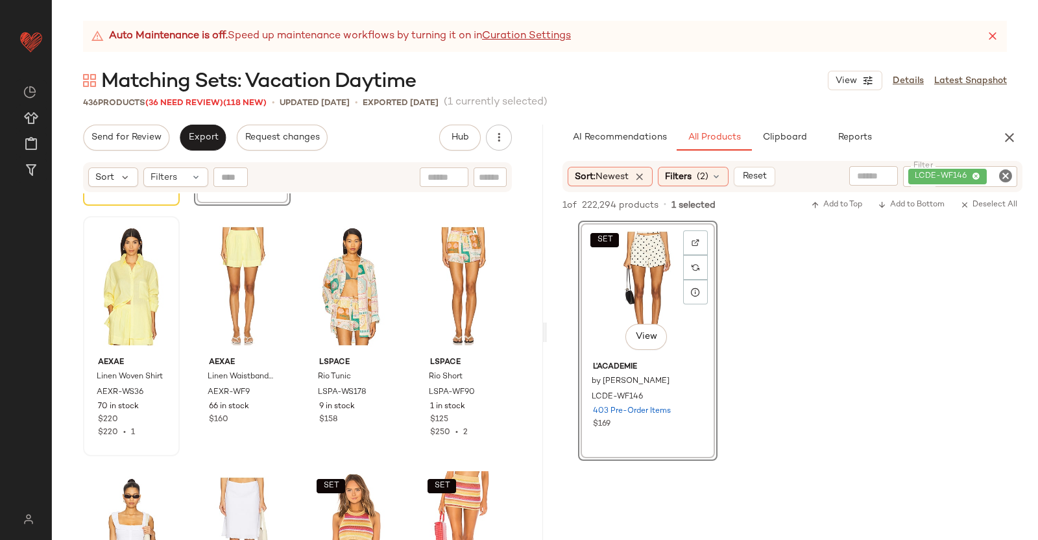
click at [1014, 136] on icon "button" at bounding box center [1010, 138] width 16 height 16
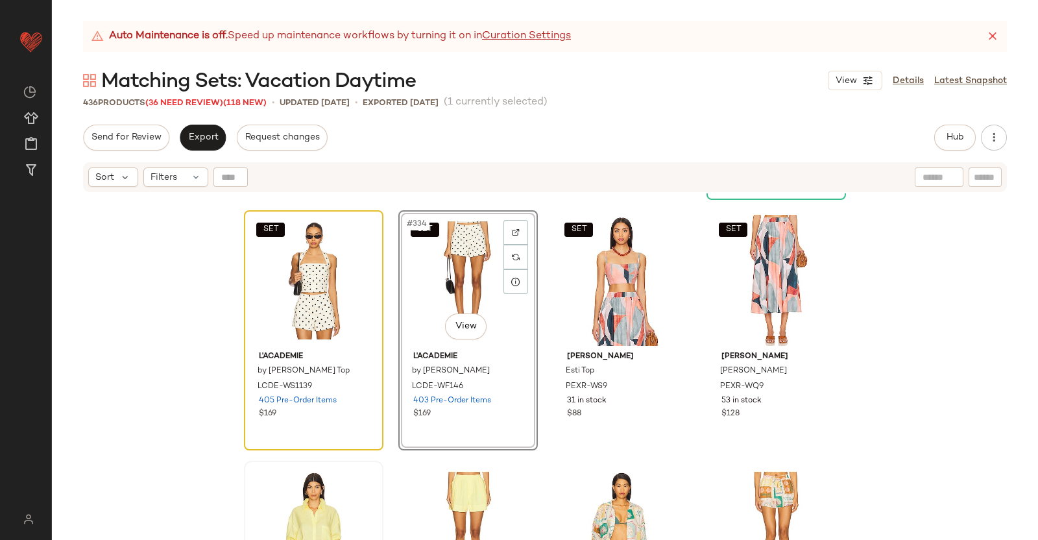
scroll to position [20707, 0]
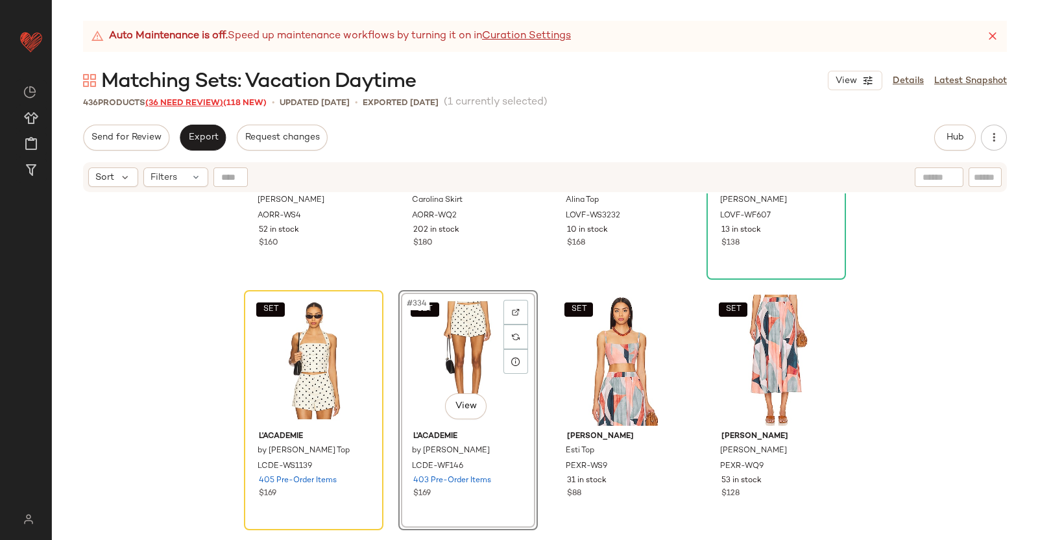
click at [169, 108] on span "(36 Need Review)" at bounding box center [184, 103] width 78 height 9
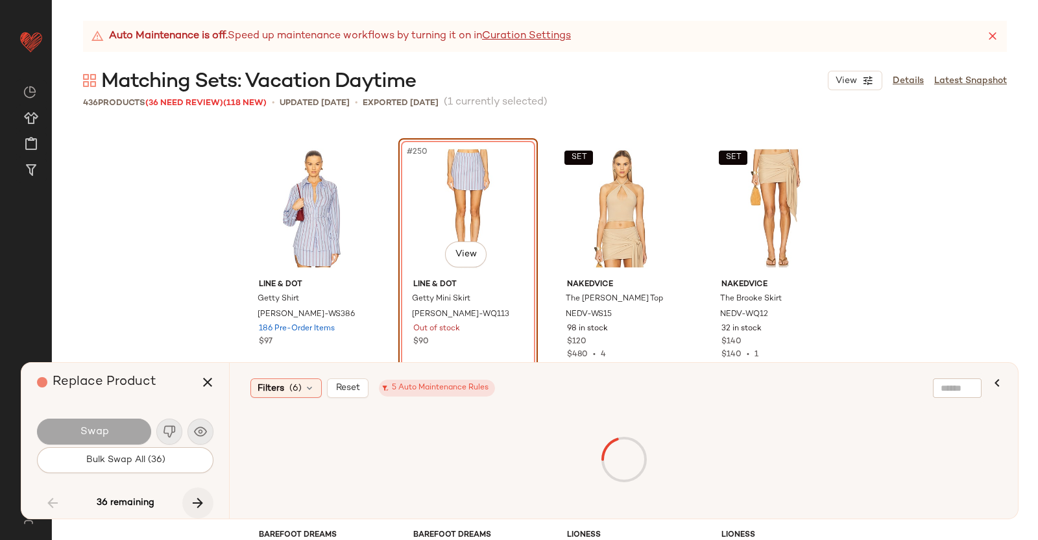
click at [199, 503] on icon "button" at bounding box center [198, 503] width 16 height 16
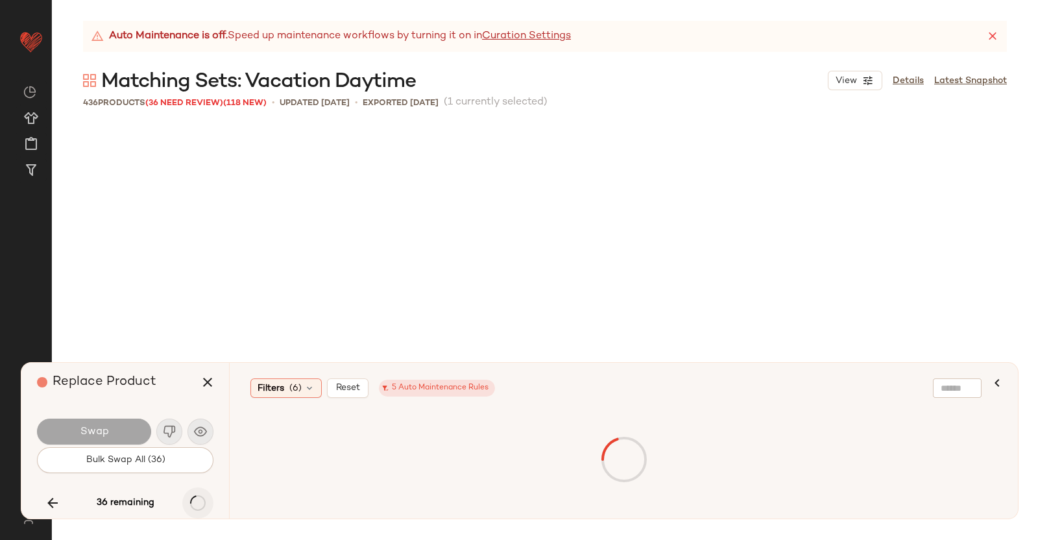
click at [199, 503] on div "36 remaining" at bounding box center [125, 502] width 177 height 31
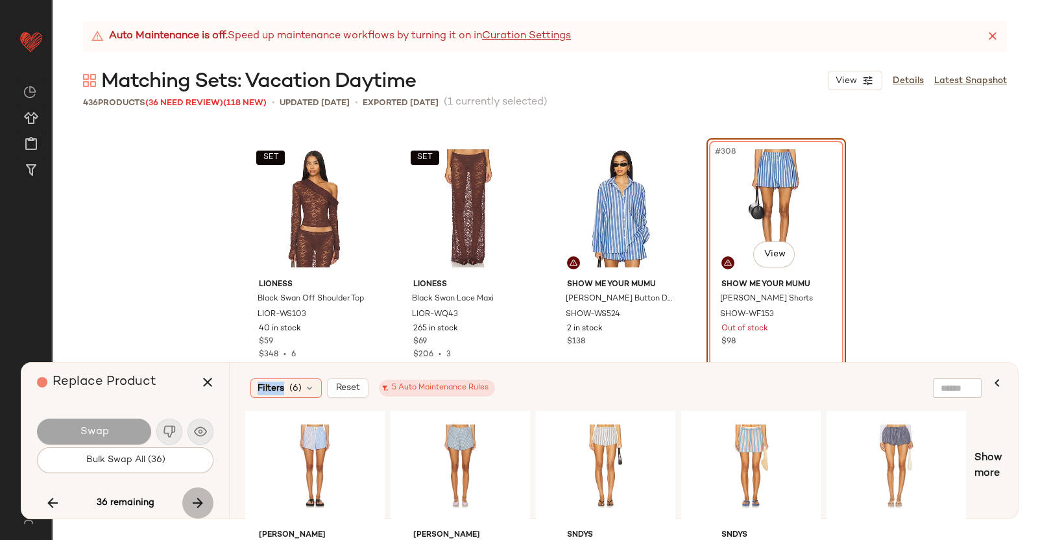
click at [197, 505] on icon "button" at bounding box center [198, 503] width 16 height 16
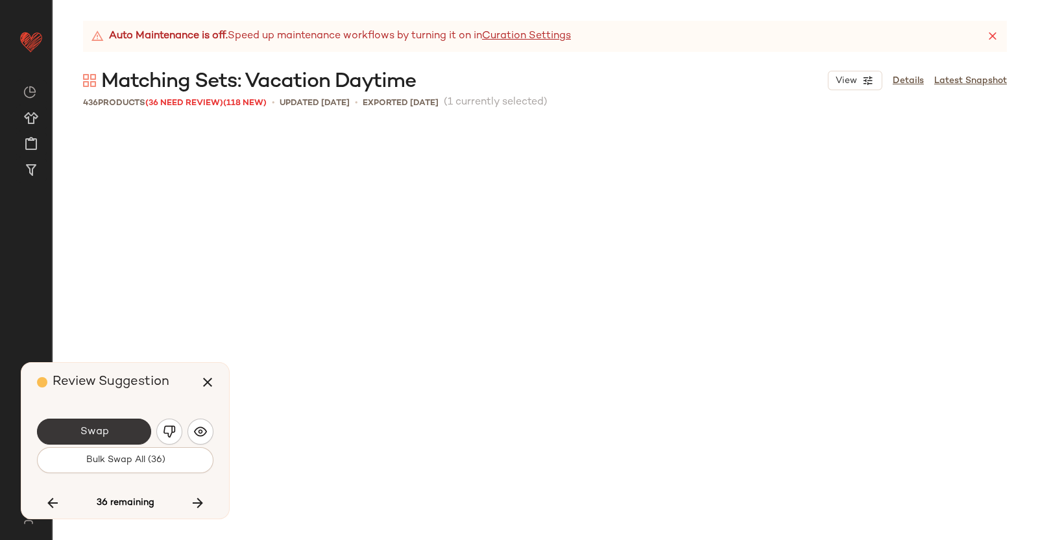
scroll to position [20790, 0]
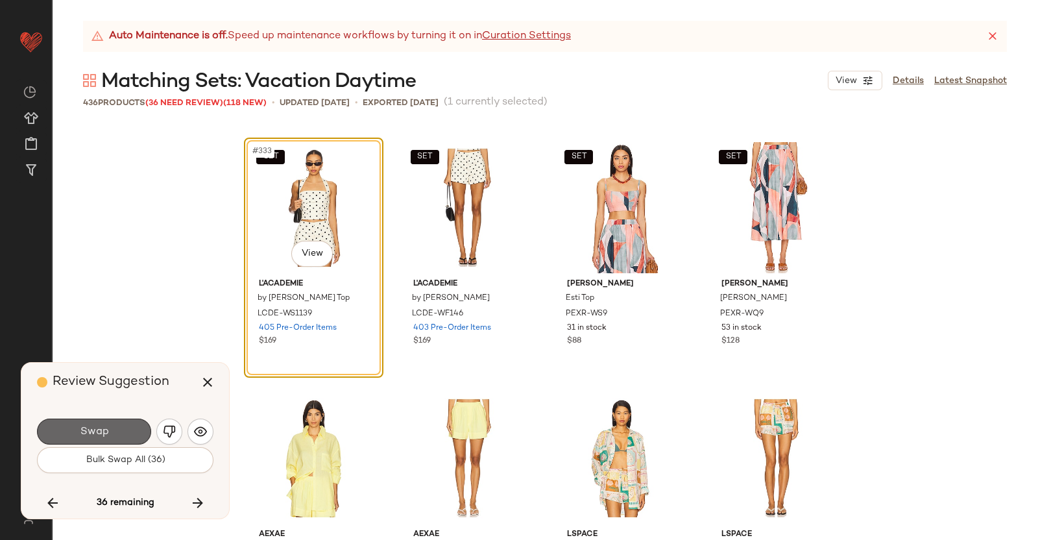
click at [99, 428] on span "Swap" at bounding box center [93, 432] width 29 height 12
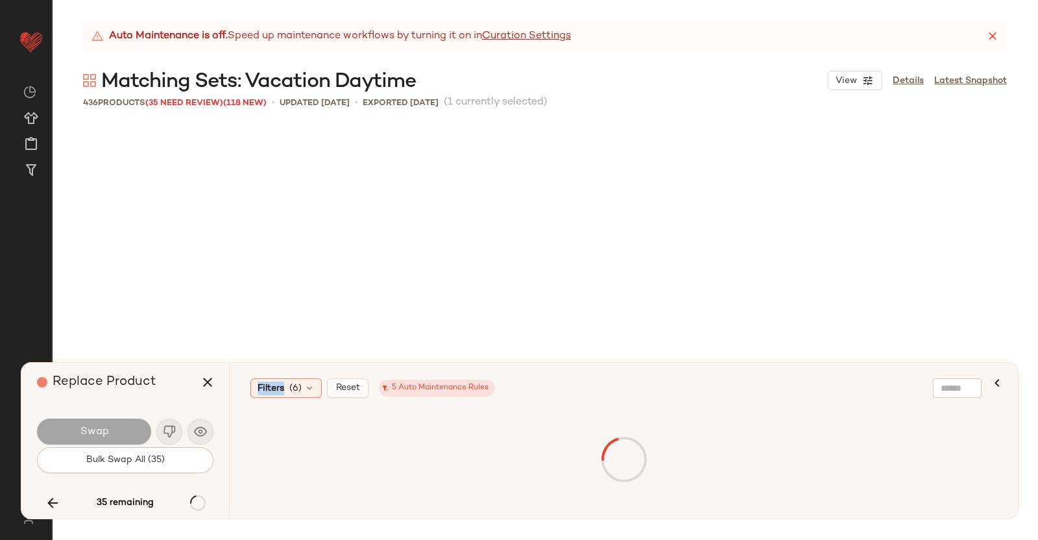
scroll to position [22293, 0]
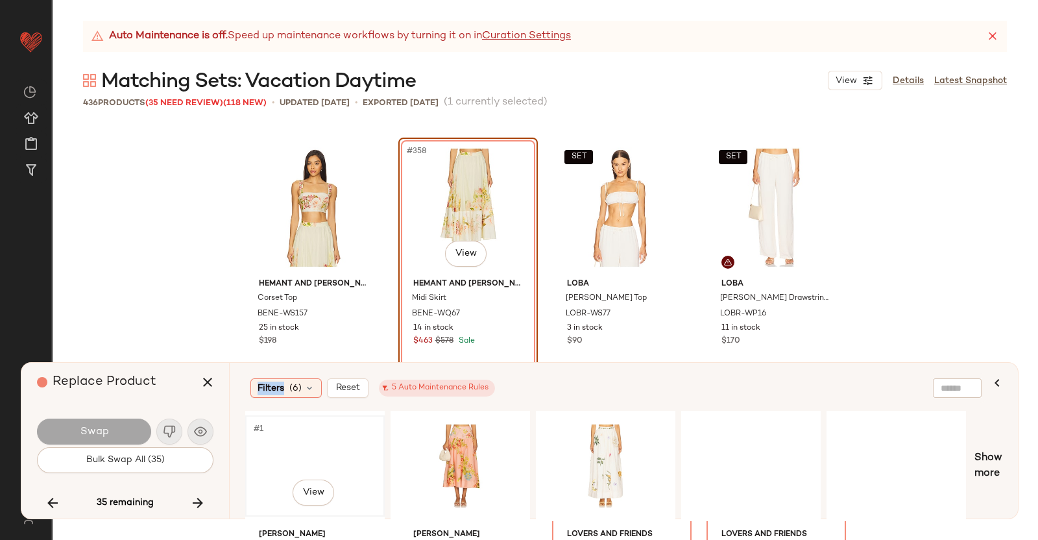
click at [307, 446] on div "#1 View" at bounding box center [315, 466] width 130 height 92
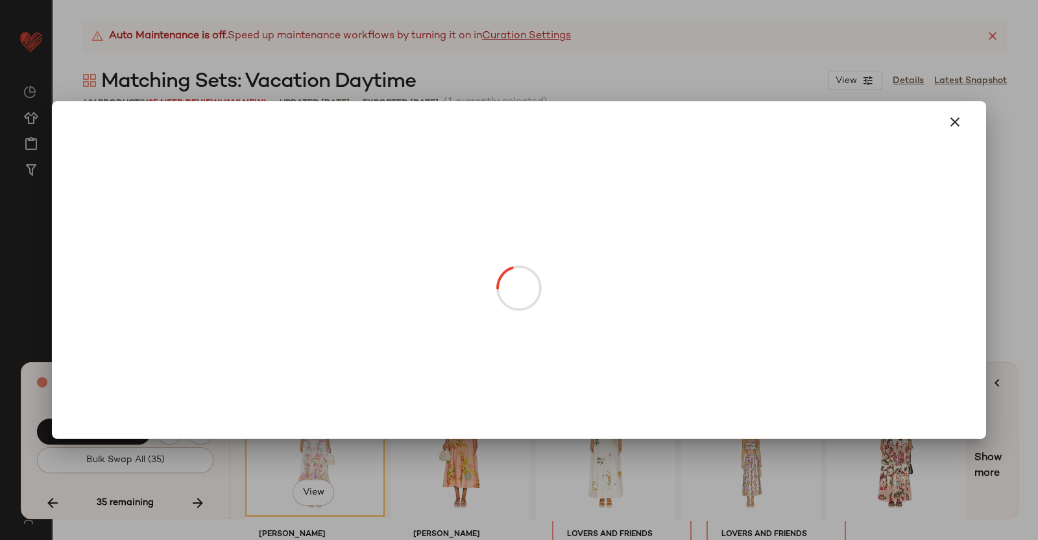
click at [463, 262] on body "Revolve ** Dashboard All Products Global Clipboards (38) Curations (350) [PERSO…" at bounding box center [519, 270] width 1038 height 540
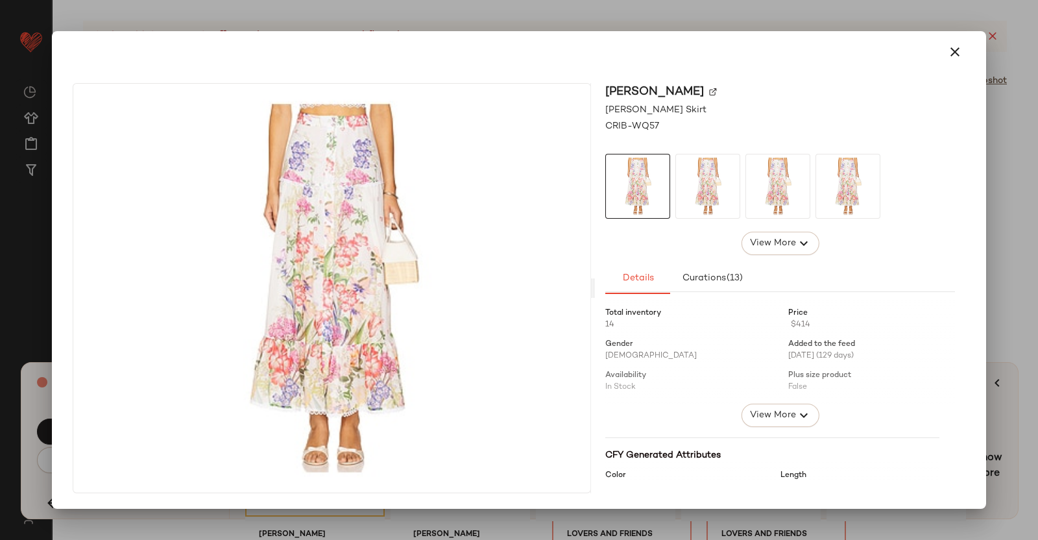
click at [717, 95] on img at bounding box center [713, 92] width 8 height 8
drag, startPoint x: 1032, startPoint y: 262, endPoint x: 387, endPoint y: 316, distance: 647.9
click at [1033, 262] on div at bounding box center [519, 270] width 1038 height 540
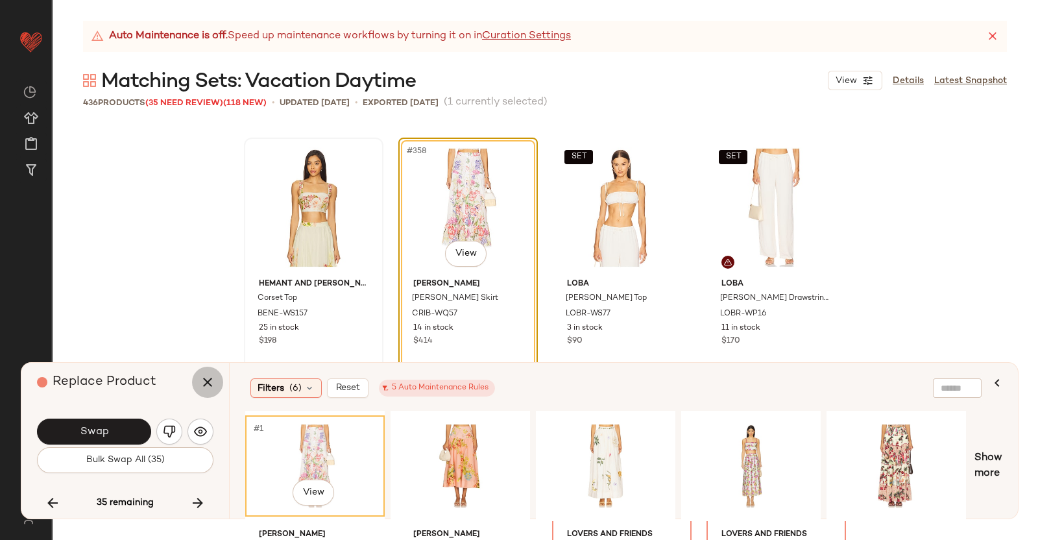
drag, startPoint x: 201, startPoint y: 391, endPoint x: 322, endPoint y: 281, distance: 163.6
click at [201, 391] on button "button" at bounding box center [207, 382] width 31 height 31
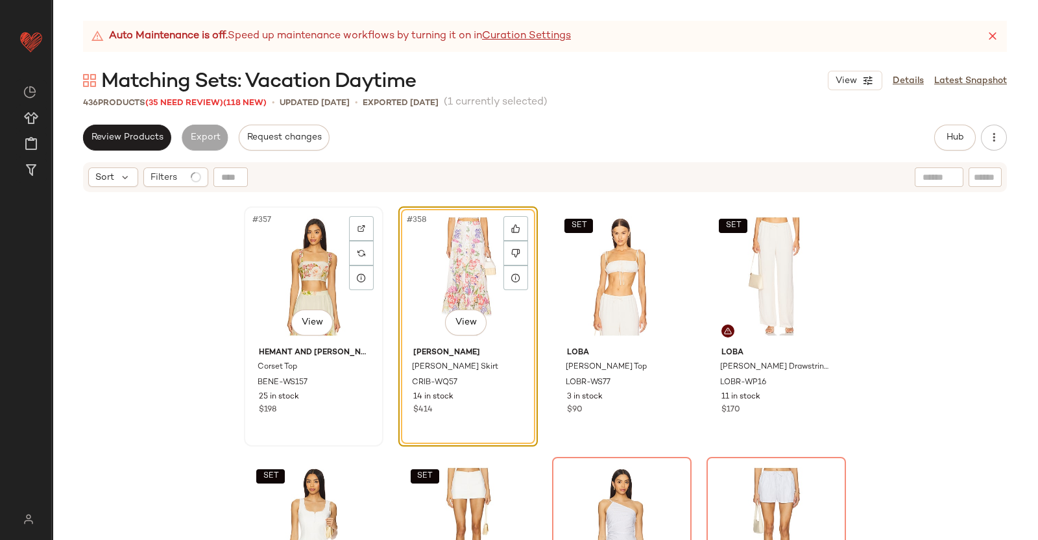
click at [299, 243] on div "#357 View" at bounding box center [314, 276] width 130 height 131
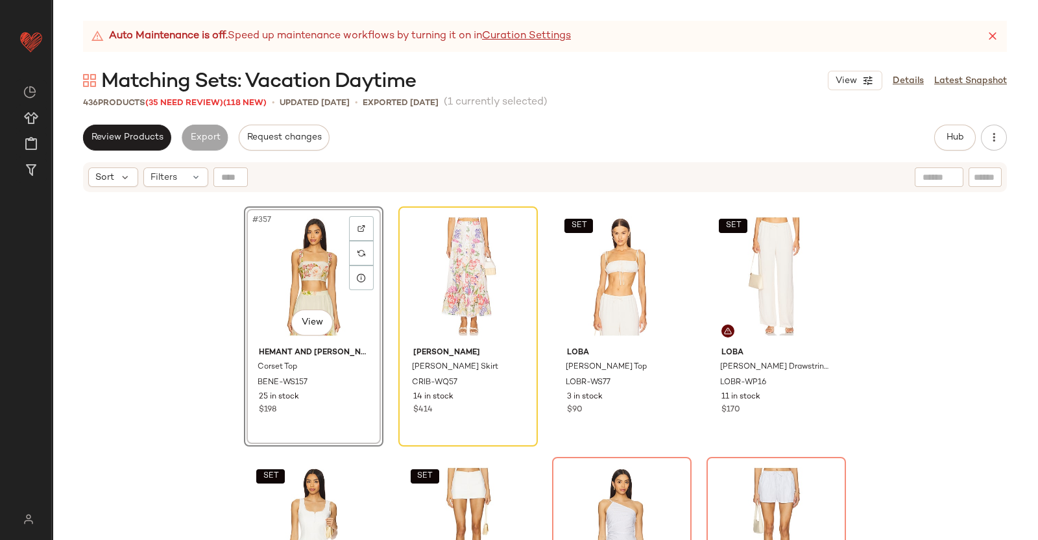
drag, startPoint x: 980, startPoint y: 104, endPoint x: 973, endPoint y: 120, distance: 17.7
click at [981, 106] on div "436 Products (35 Need Review) (118 New) • updated [DATE] • Exported [DATE] (1 c…" at bounding box center [545, 102] width 986 height 13
click at [958, 134] on span "Hub" at bounding box center [955, 137] width 18 height 10
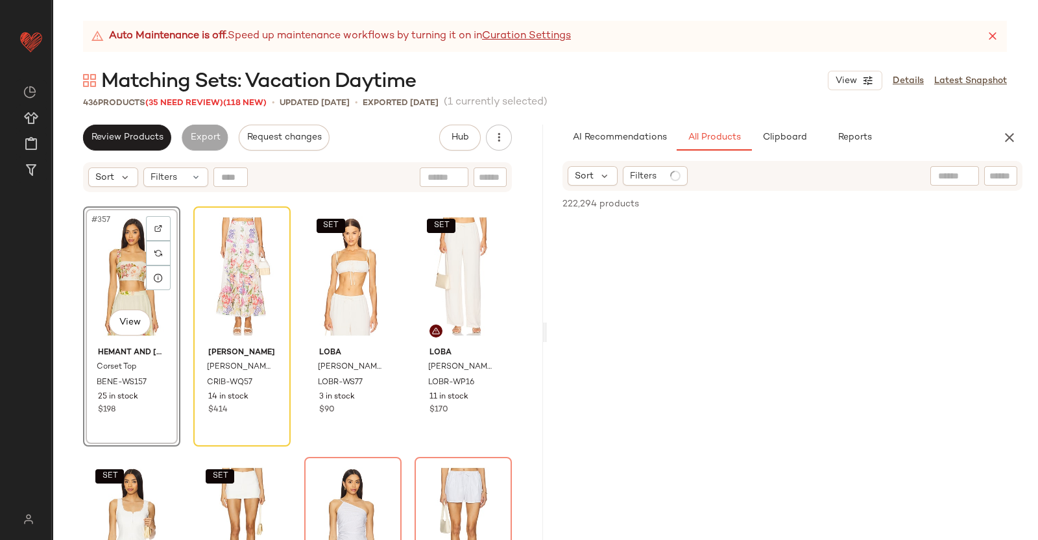
click at [1012, 188] on div "Sort Filters" at bounding box center [793, 176] width 460 height 30
click at [1006, 179] on input "Filter" at bounding box center [957, 176] width 110 height 14
paste input "*********"
type input "*********"
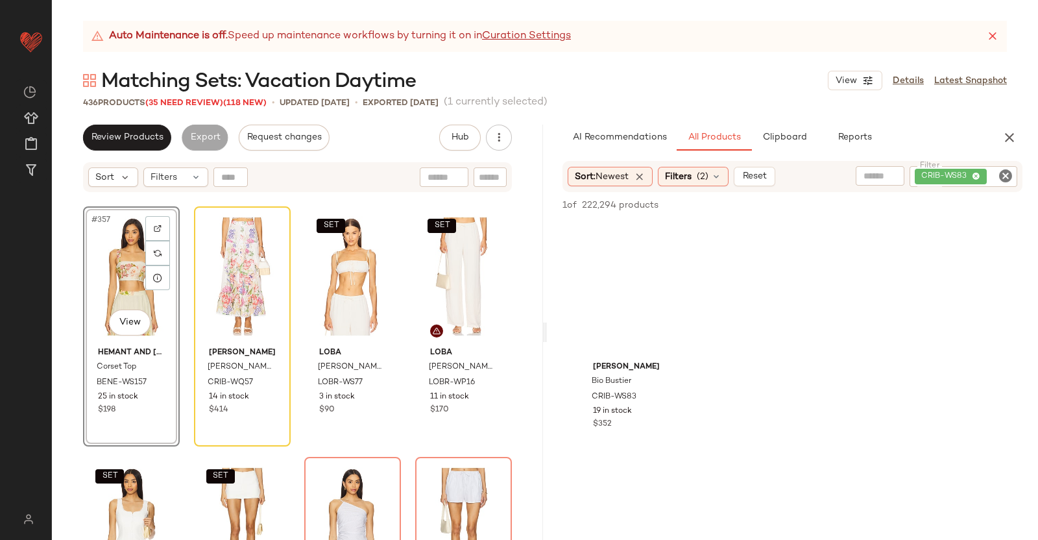
click at [114, 233] on div "#357 View" at bounding box center [132, 276] width 88 height 131
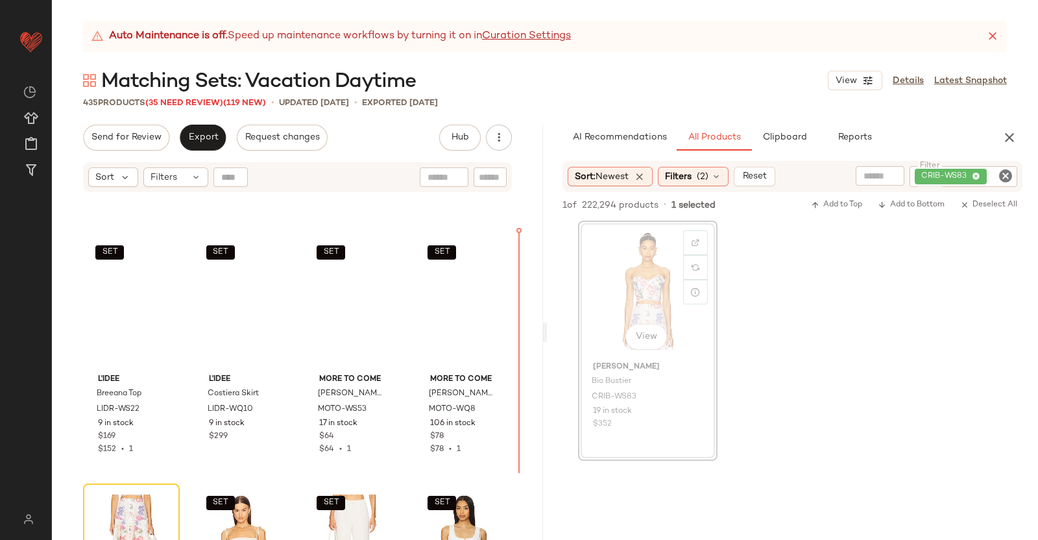
scroll to position [22013, 0]
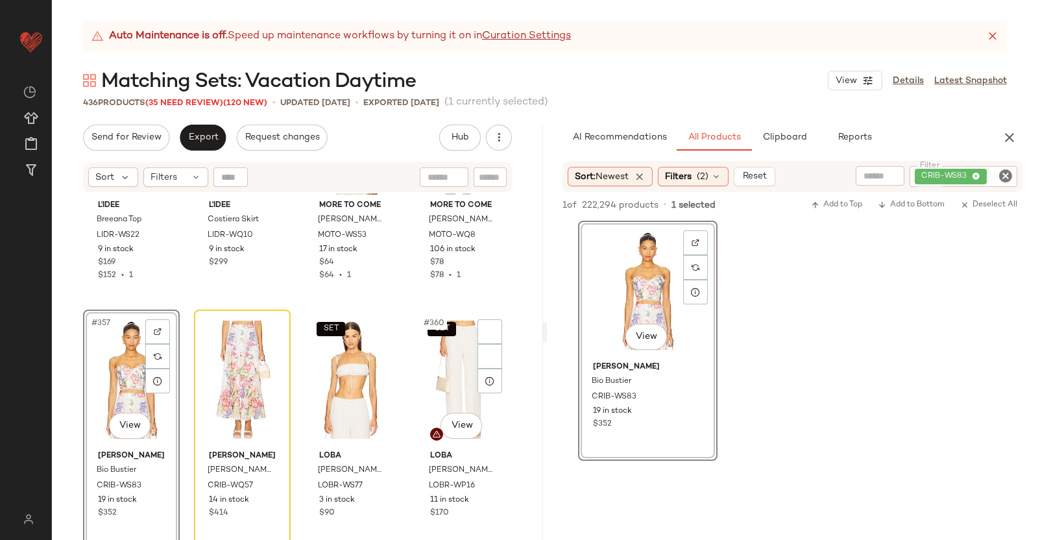
scroll to position [22338, 0]
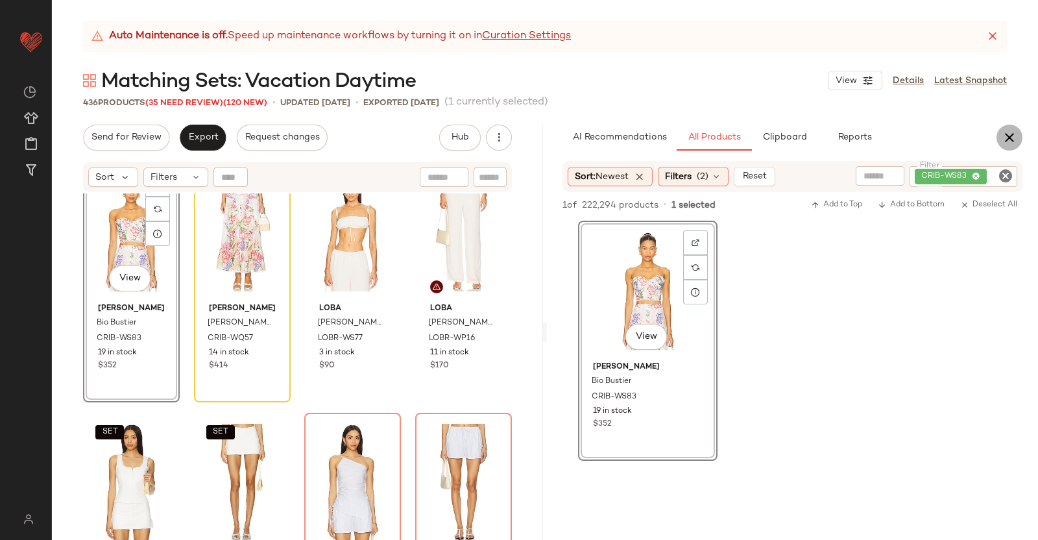
click at [1014, 141] on icon "button" at bounding box center [1010, 138] width 16 height 16
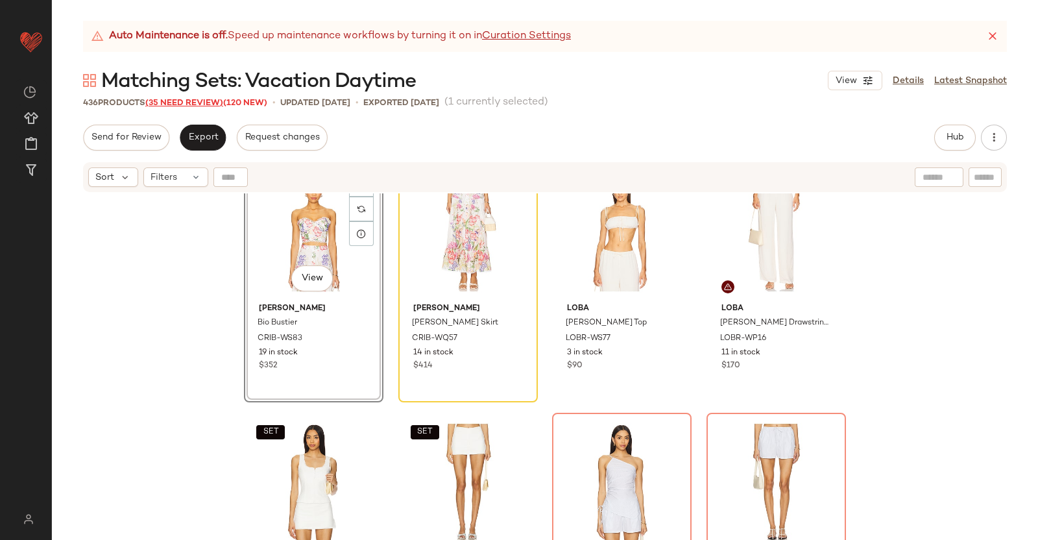
click at [185, 102] on span "(35 Need Review)" at bounding box center [184, 103] width 78 height 9
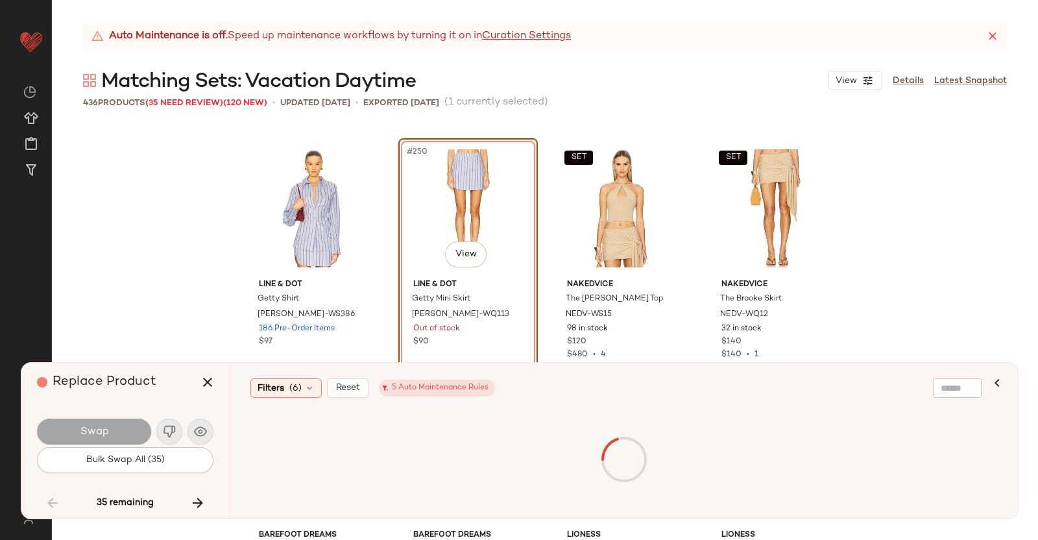
click at [200, 509] on icon "button" at bounding box center [198, 503] width 16 height 16
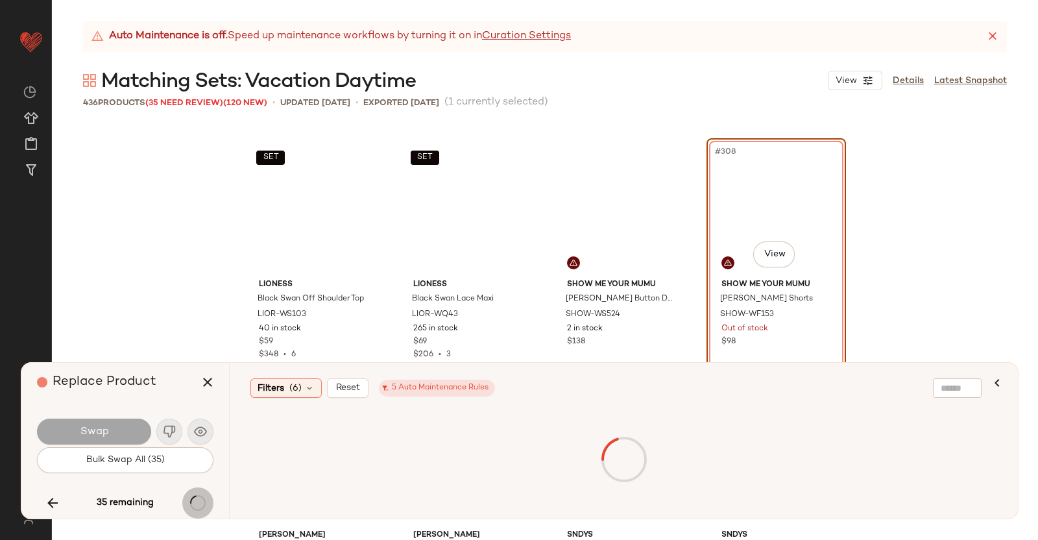
click at [201, 509] on icon "button" at bounding box center [198, 503] width 16 height 16
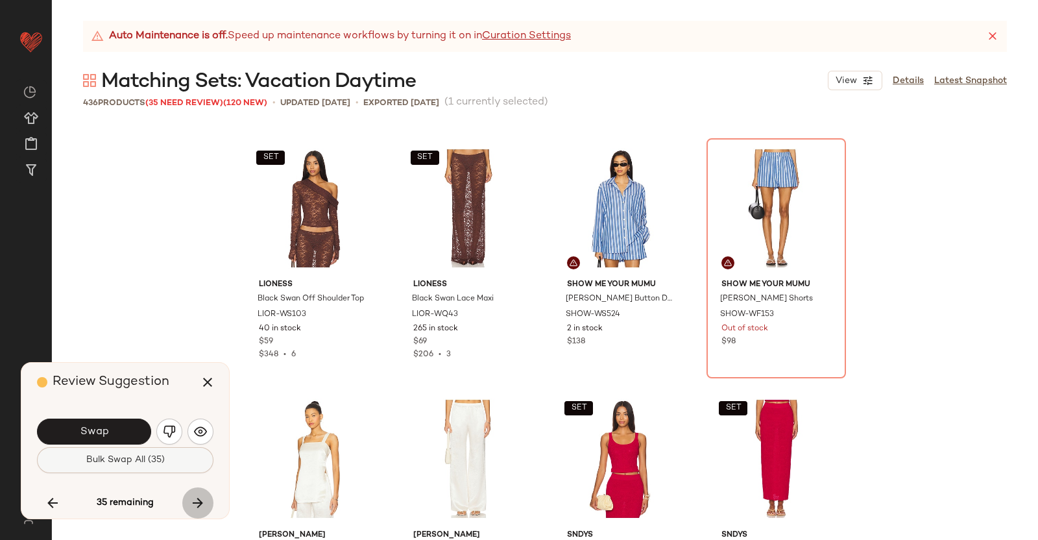
scroll to position [22293, 0]
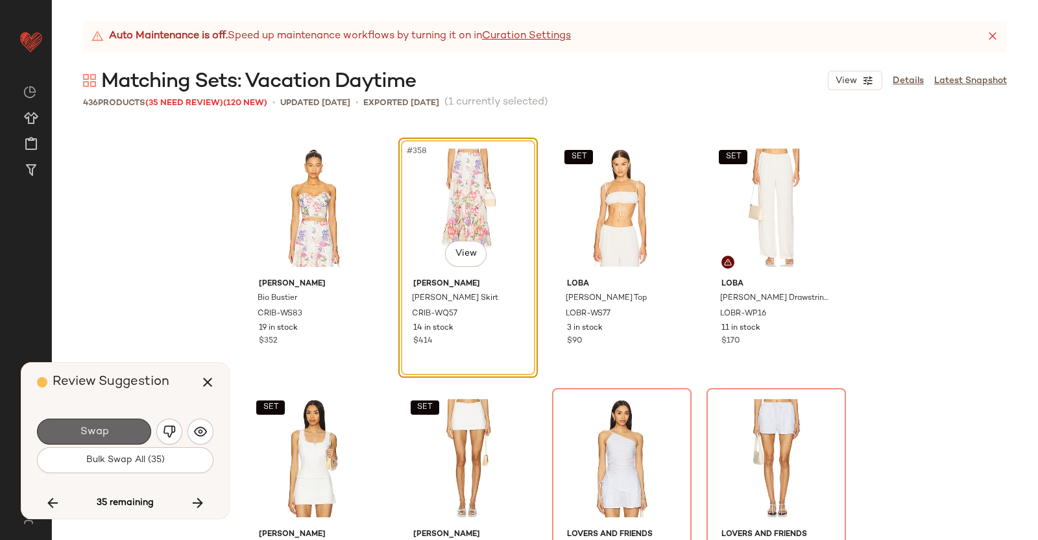
click at [111, 420] on button "Swap" at bounding box center [94, 432] width 114 height 26
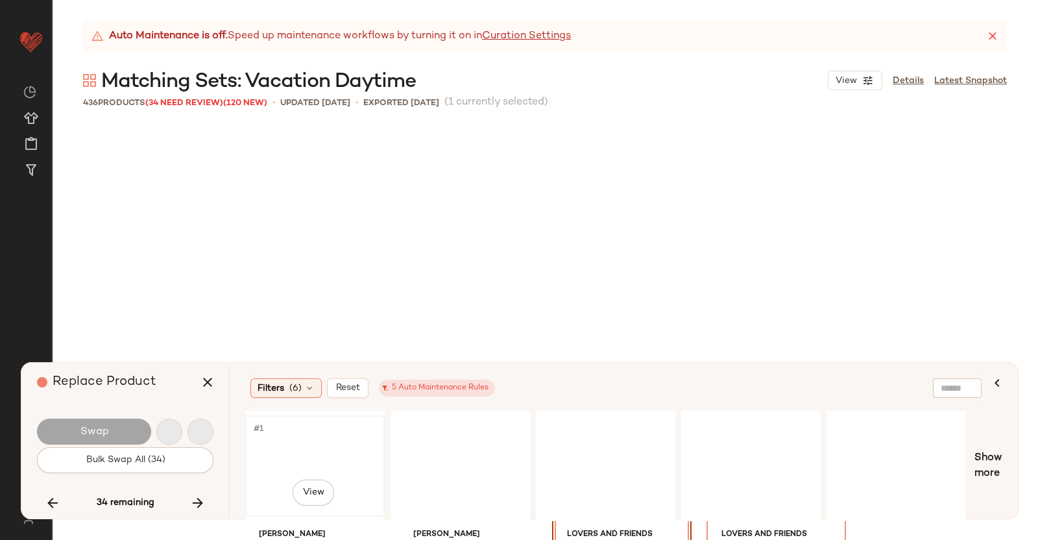
scroll to position [22544, 0]
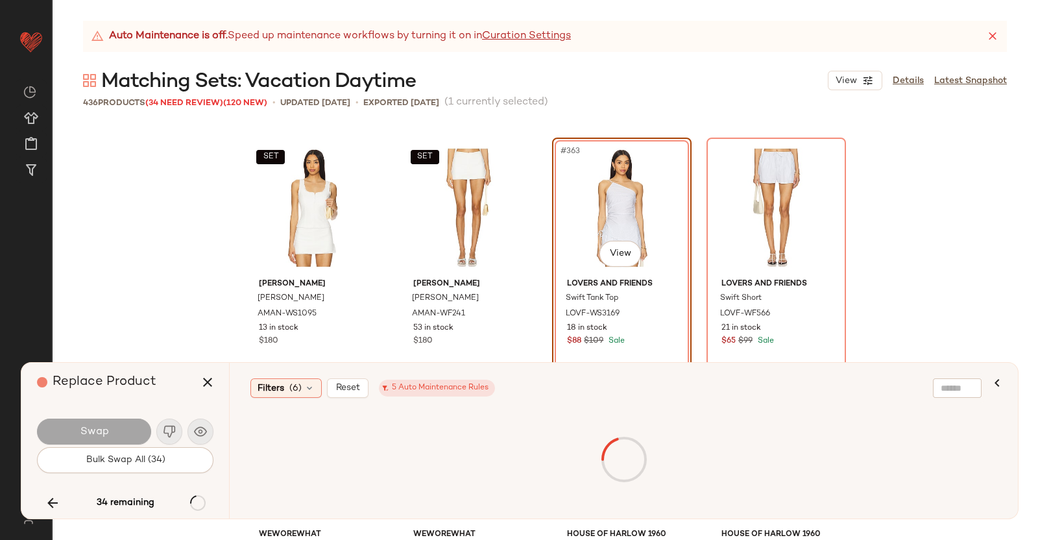
click at [331, 446] on div at bounding box center [624, 459] width 752 height 92
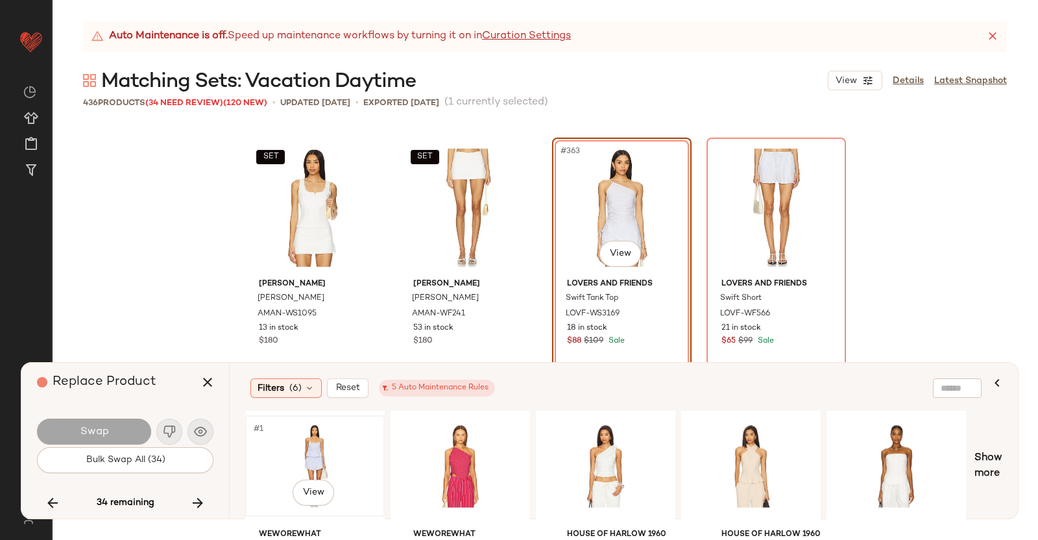
click at [332, 446] on div "#1 View" at bounding box center [315, 466] width 130 height 92
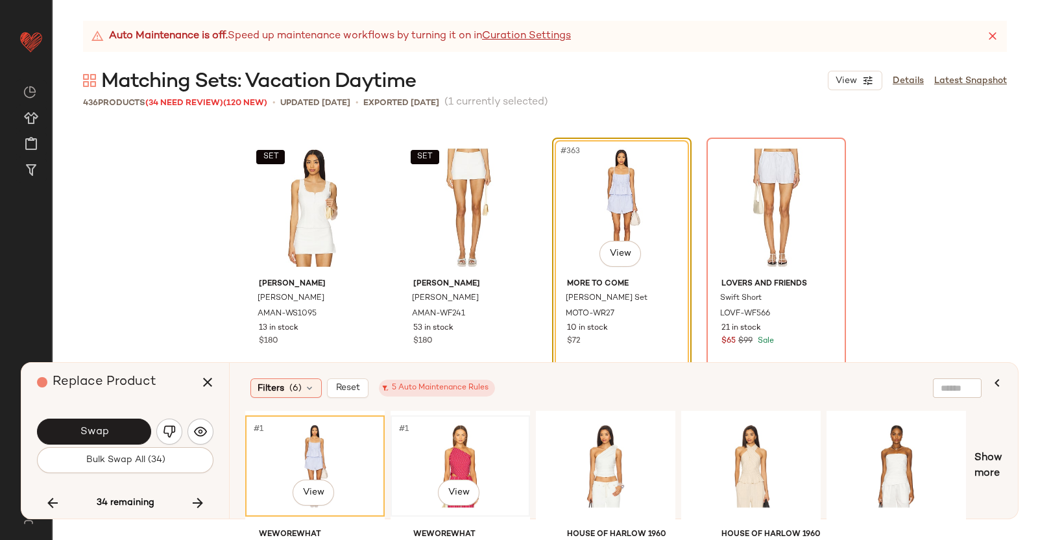
click at [490, 420] on div "#1 View" at bounding box center [460, 466] width 130 height 92
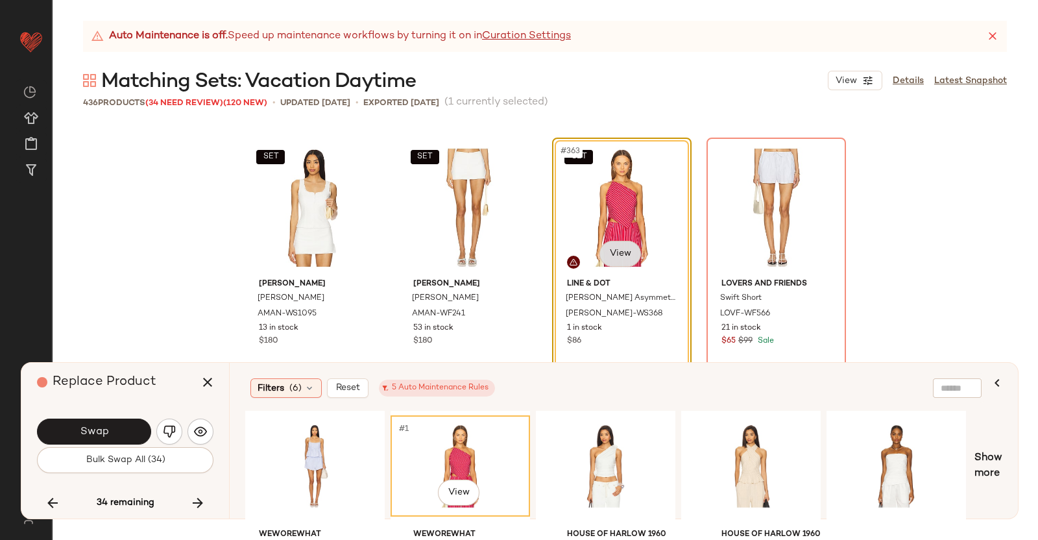
click at [631, 249] on body "Revolve ** Dashboard All Products Global Clipboards (38) Curations (350) [PERSO…" at bounding box center [519, 270] width 1038 height 540
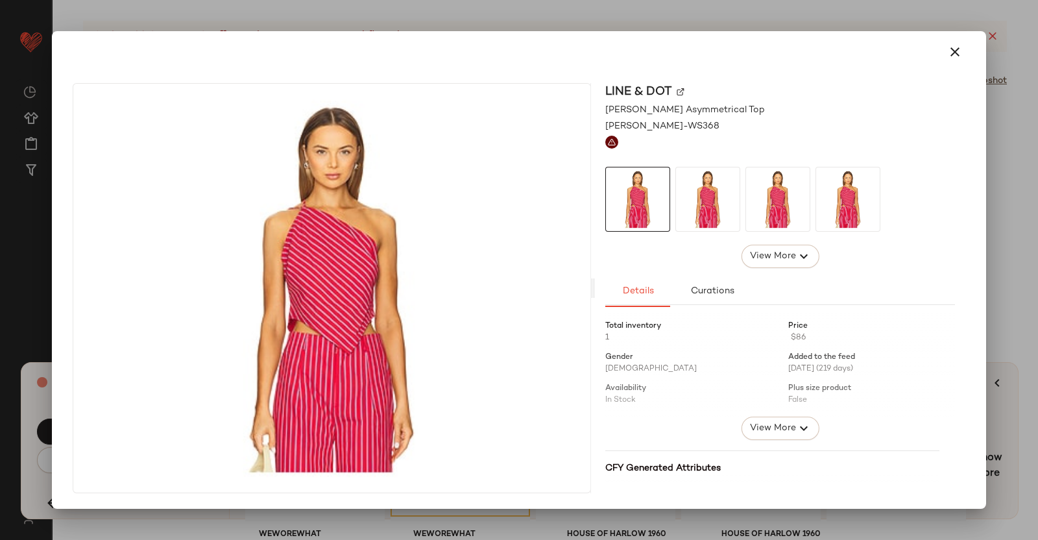
click at [681, 92] on img at bounding box center [681, 92] width 8 height 8
click at [1038, 365] on div at bounding box center [519, 270] width 1038 height 540
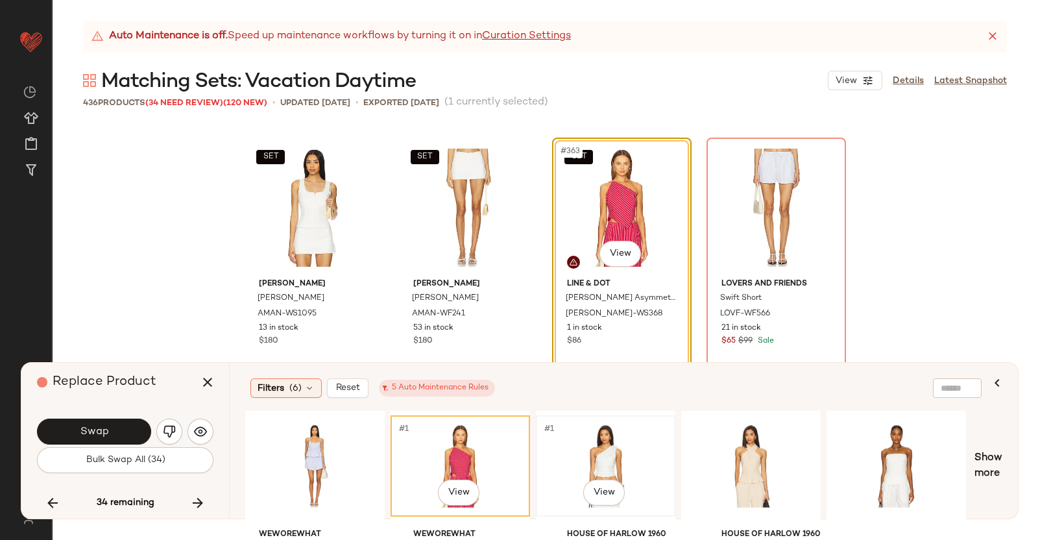
click at [604, 446] on div "#1 View" at bounding box center [606, 466] width 130 height 92
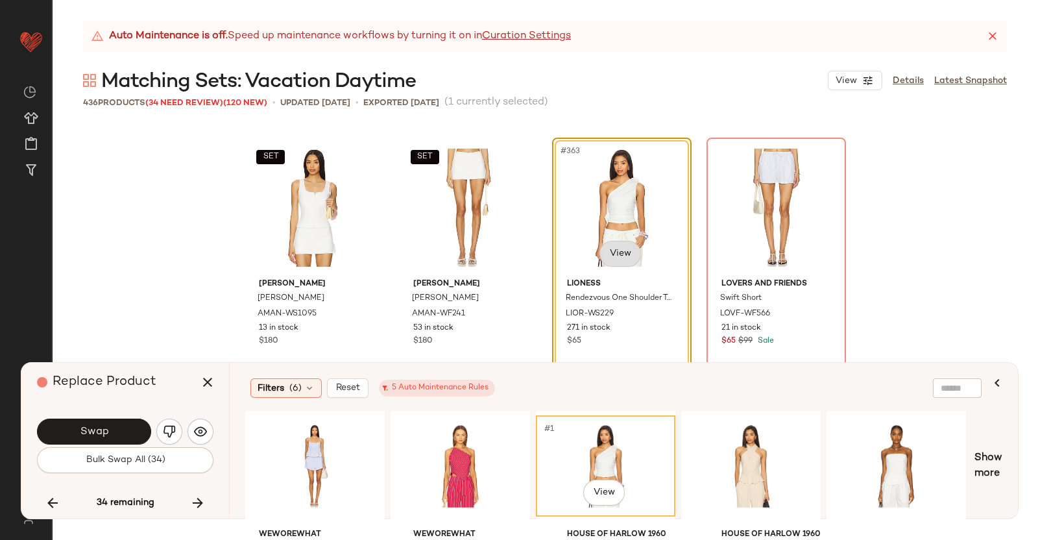
click at [616, 252] on body "Revolve ** Dashboard All Products Global Clipboards (38) Curations (350) [PERSO…" at bounding box center [519, 270] width 1038 height 540
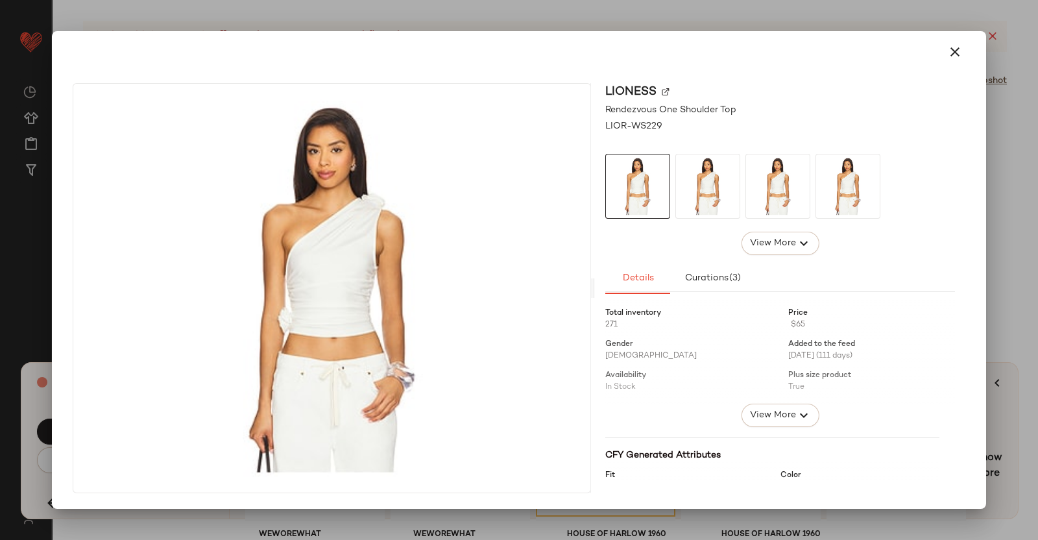
click at [673, 84] on div "LIONESS" at bounding box center [780, 92] width 350 height 18
click at [669, 89] on div "LIONESS" at bounding box center [780, 92] width 350 height 18
click at [662, 90] on img at bounding box center [666, 92] width 8 height 8
drag, startPoint x: 1038, startPoint y: 299, endPoint x: 1016, endPoint y: 297, distance: 22.1
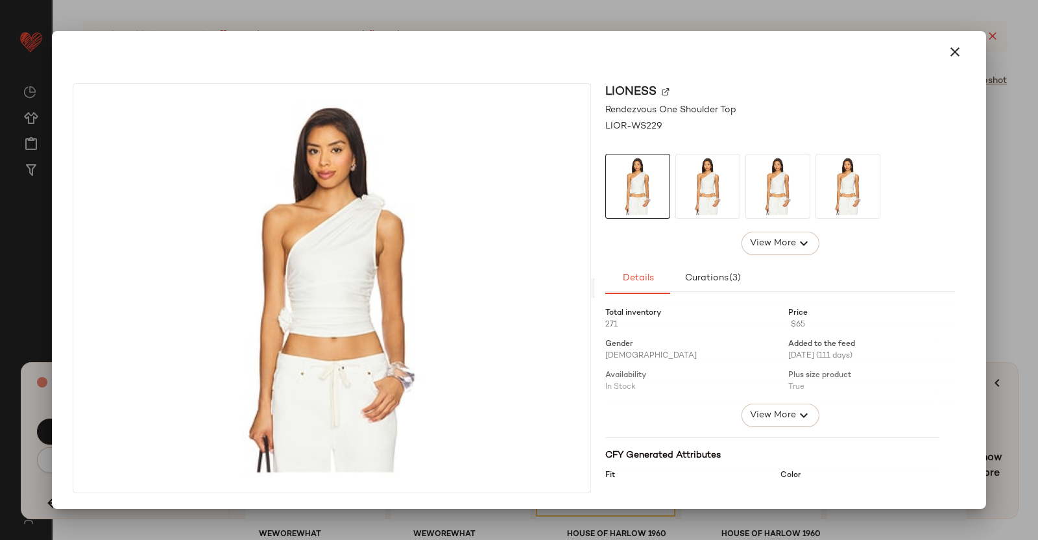
click at [1038, 299] on div at bounding box center [519, 270] width 1038 height 540
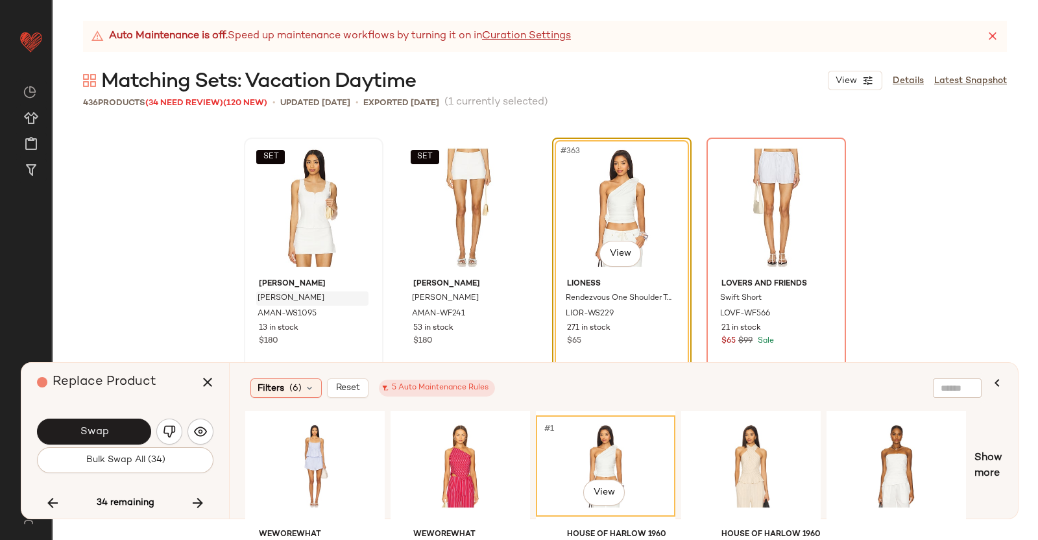
drag, startPoint x: 201, startPoint y: 382, endPoint x: 337, endPoint y: 360, distance: 138.1
click at [202, 382] on icon "button" at bounding box center [208, 382] width 16 height 16
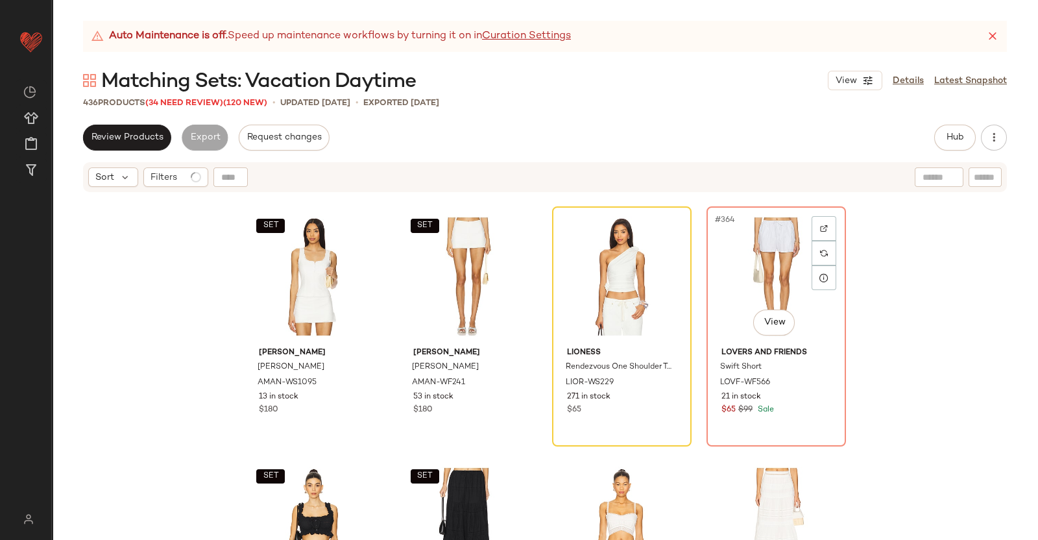
drag, startPoint x: 749, startPoint y: 249, endPoint x: 990, endPoint y: 153, distance: 259.6
click at [749, 250] on div "#364 View" at bounding box center [776, 276] width 130 height 131
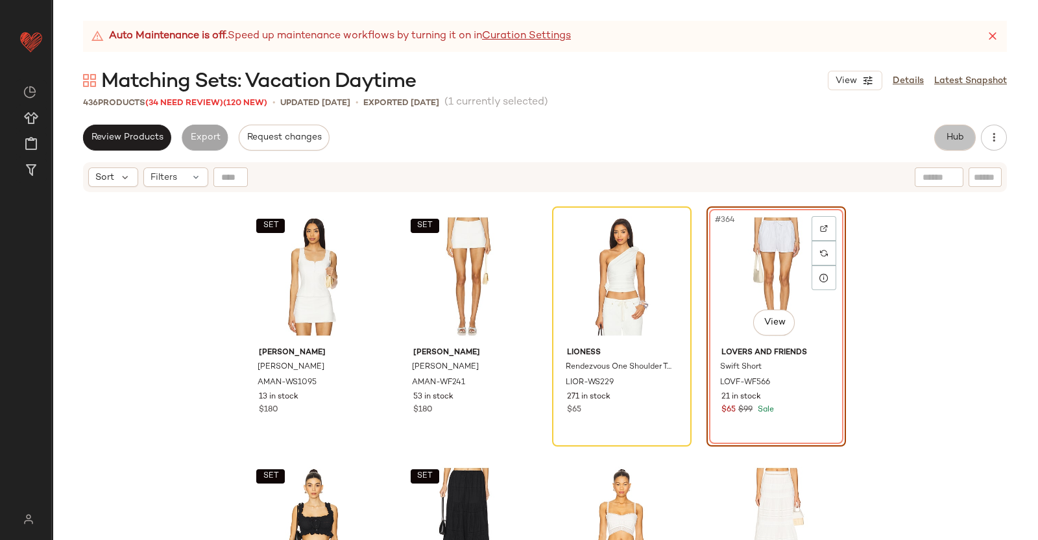
click at [956, 132] on span "Hub" at bounding box center [955, 137] width 18 height 10
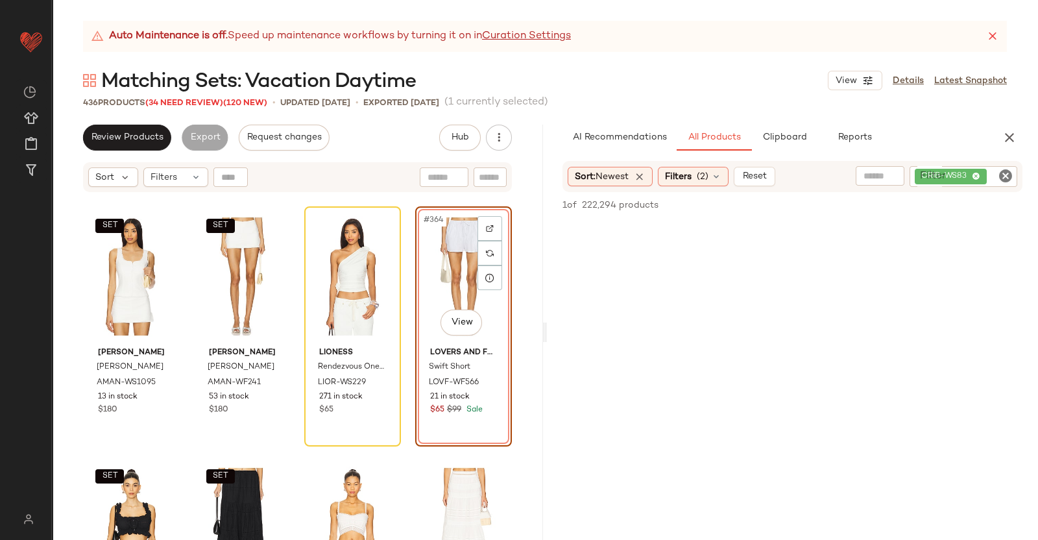
drag, startPoint x: 980, startPoint y: 167, endPoint x: 983, endPoint y: 177, distance: 10.9
click at [982, 175] on div "CRIB-WS83" at bounding box center [964, 176] width 108 height 21
paste input "*********"
type input "*********"
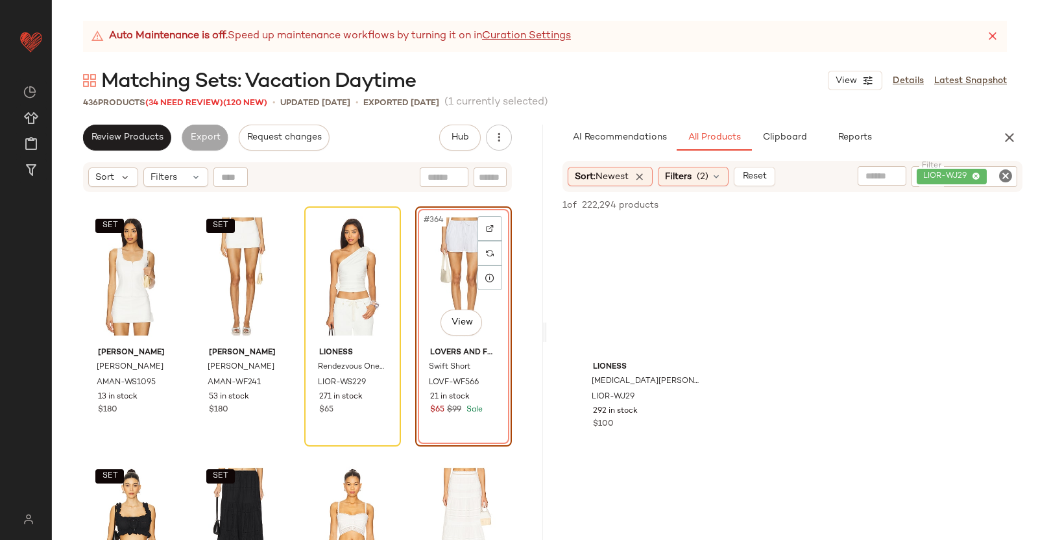
click at [429, 257] on div "#364 View" at bounding box center [464, 276] width 88 height 131
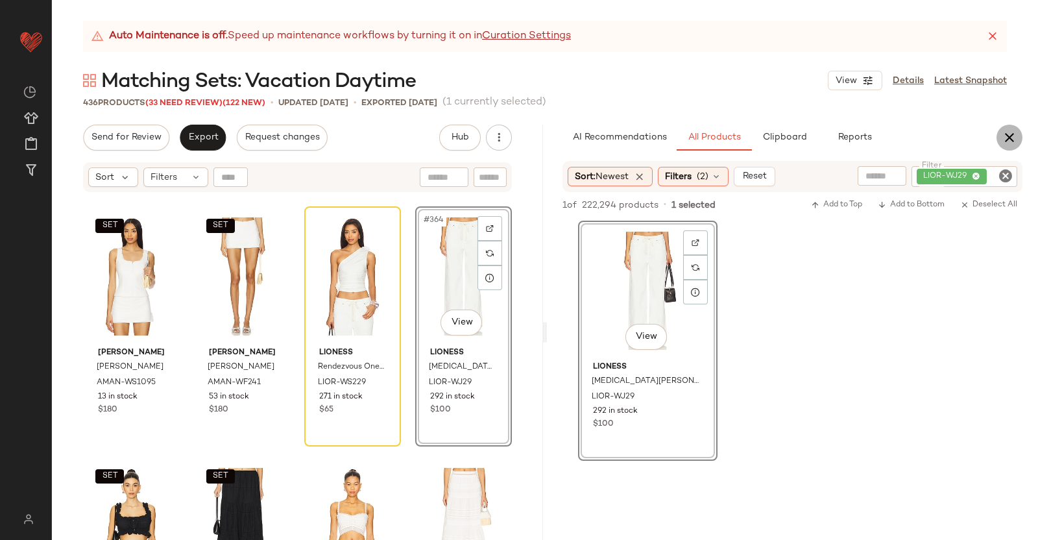
click at [1019, 129] on button "button" at bounding box center [1010, 138] width 26 height 26
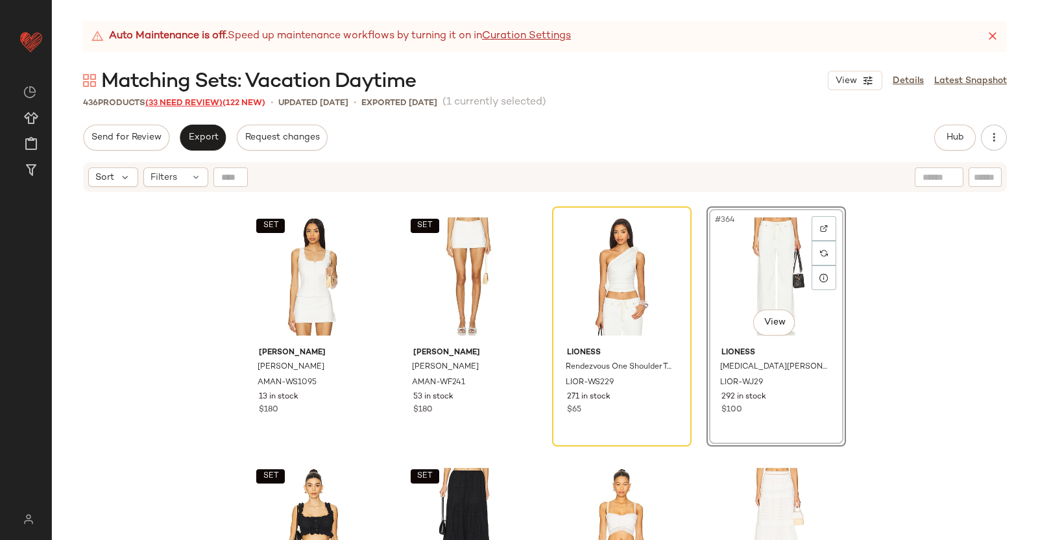
click at [191, 105] on span "(33 Need Review)" at bounding box center [183, 103] width 77 height 9
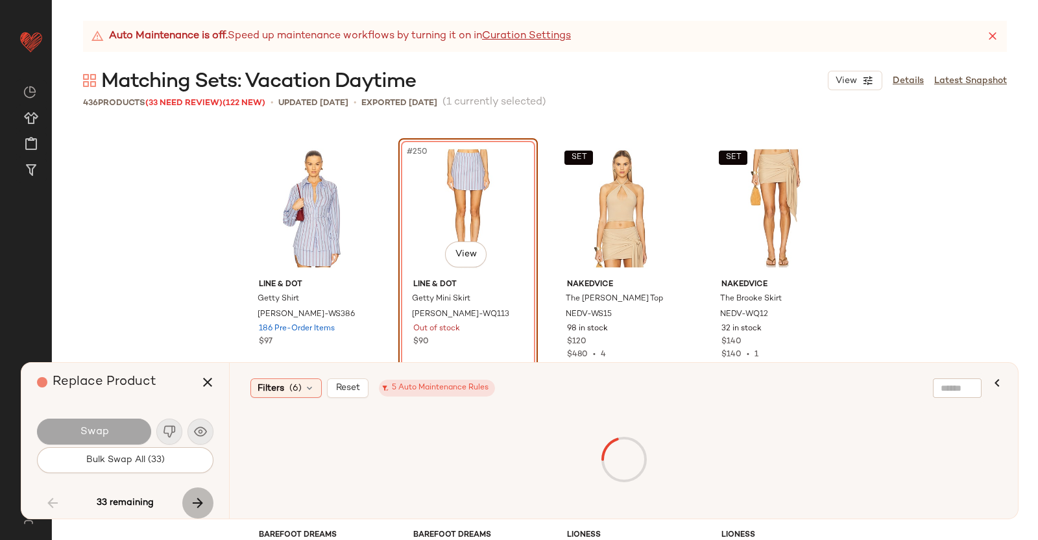
click at [193, 502] on icon "button" at bounding box center [198, 503] width 16 height 16
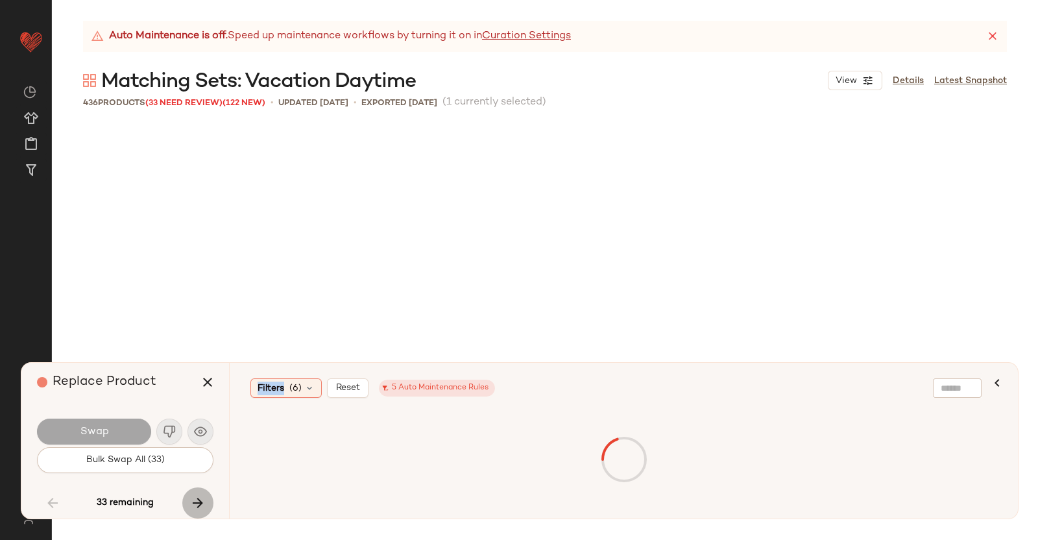
click at [193, 502] on div "33 remaining" at bounding box center [125, 502] width 177 height 31
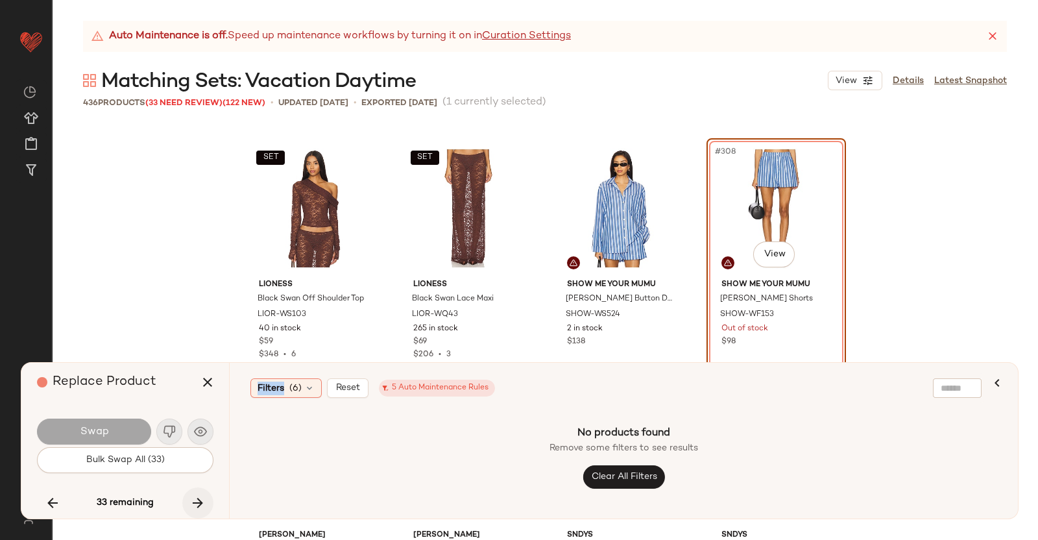
click at [199, 500] on icon "button" at bounding box center [198, 503] width 16 height 16
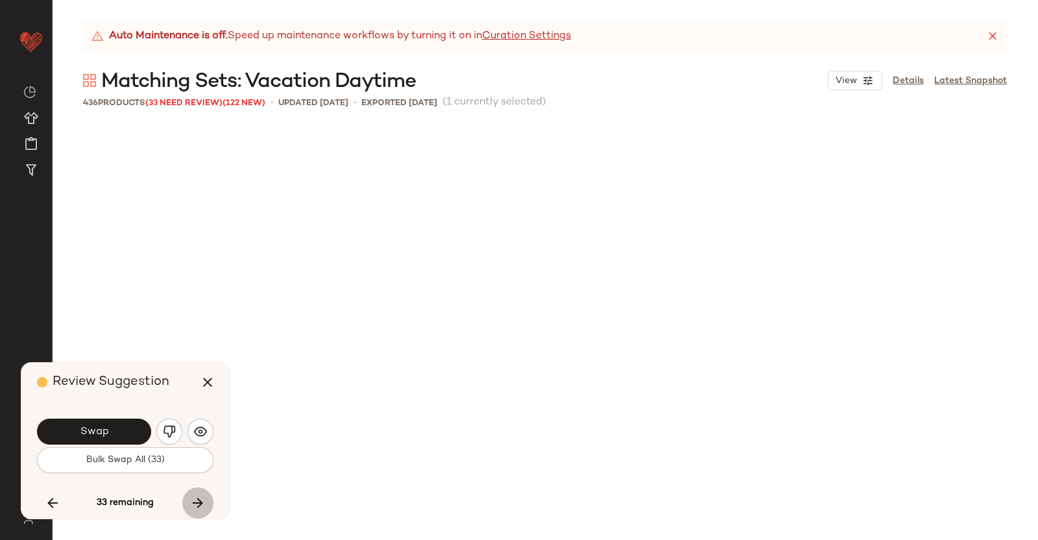
scroll to position [22544, 0]
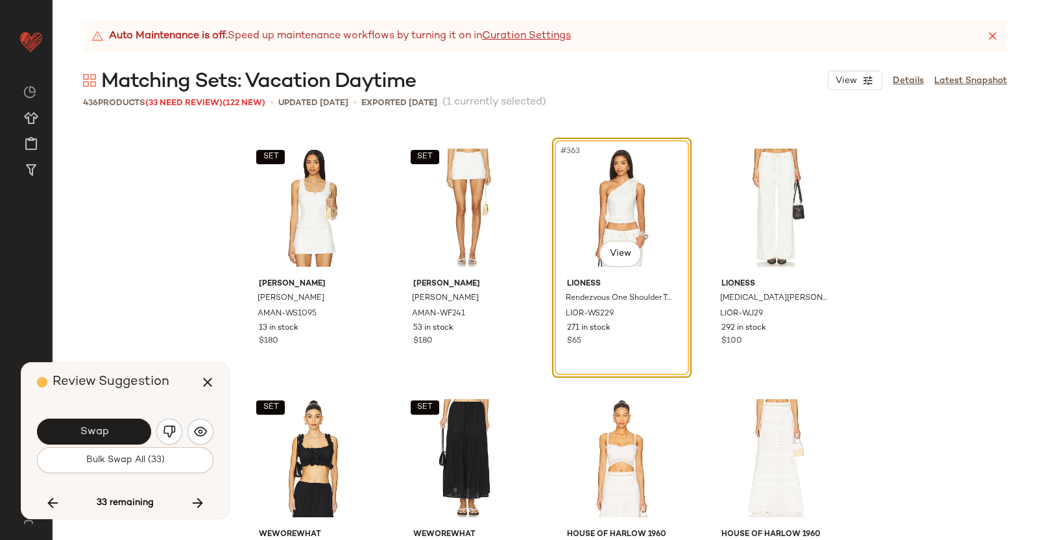
click at [121, 428] on button "Swap" at bounding box center [94, 432] width 114 height 26
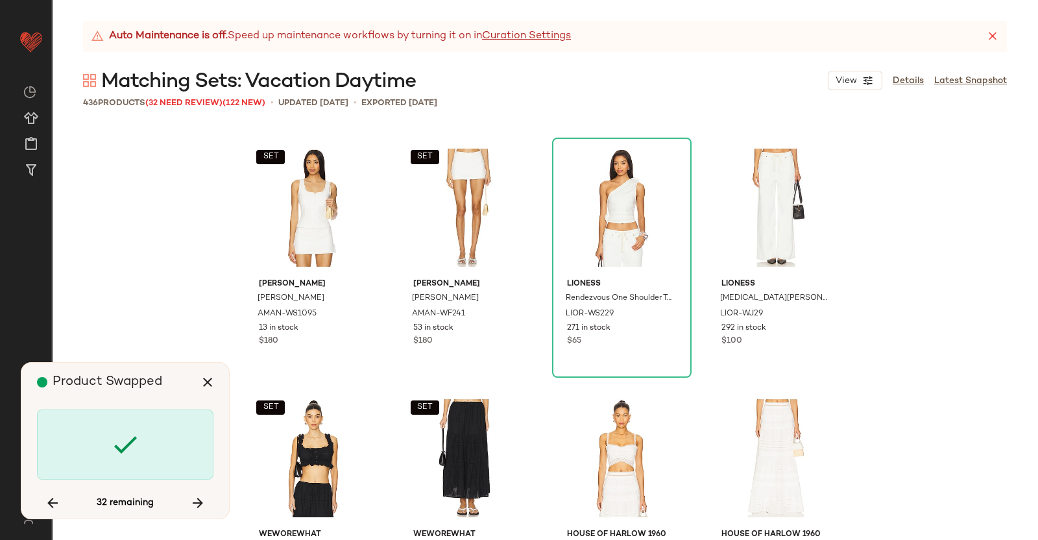
scroll to position [23044, 0]
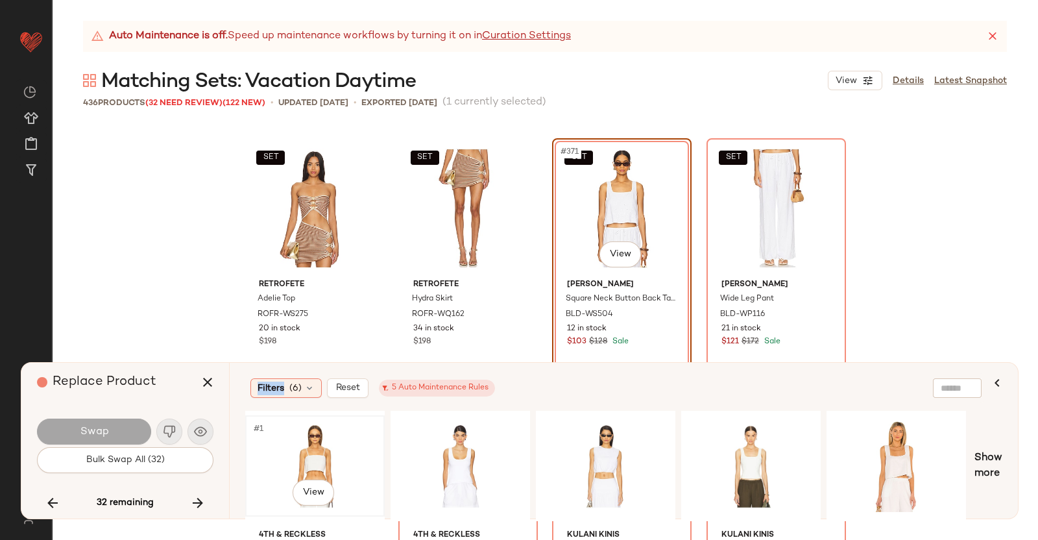
click at [347, 451] on div "#1 View" at bounding box center [315, 466] width 130 height 92
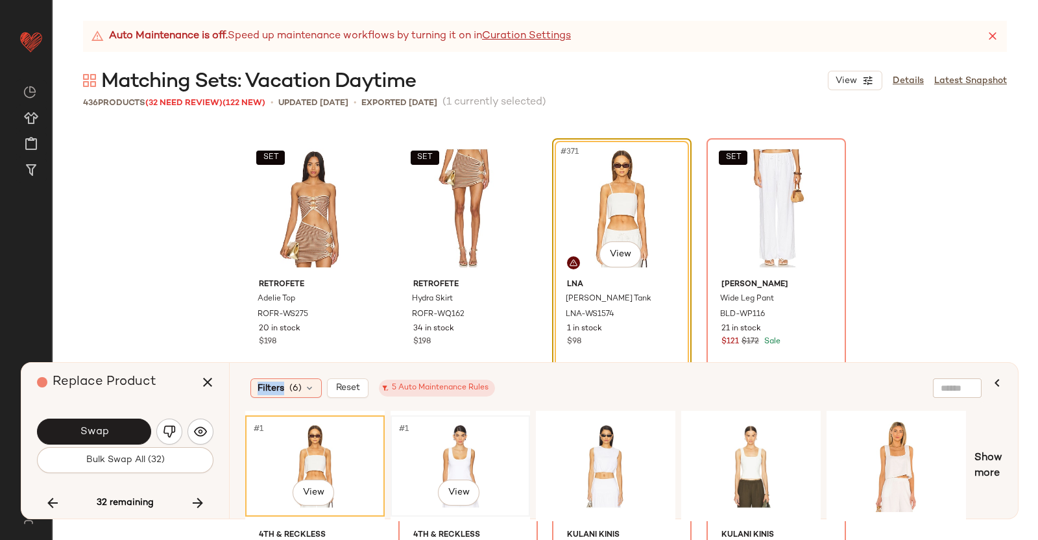
click at [472, 434] on div "#1 View" at bounding box center [460, 466] width 130 height 92
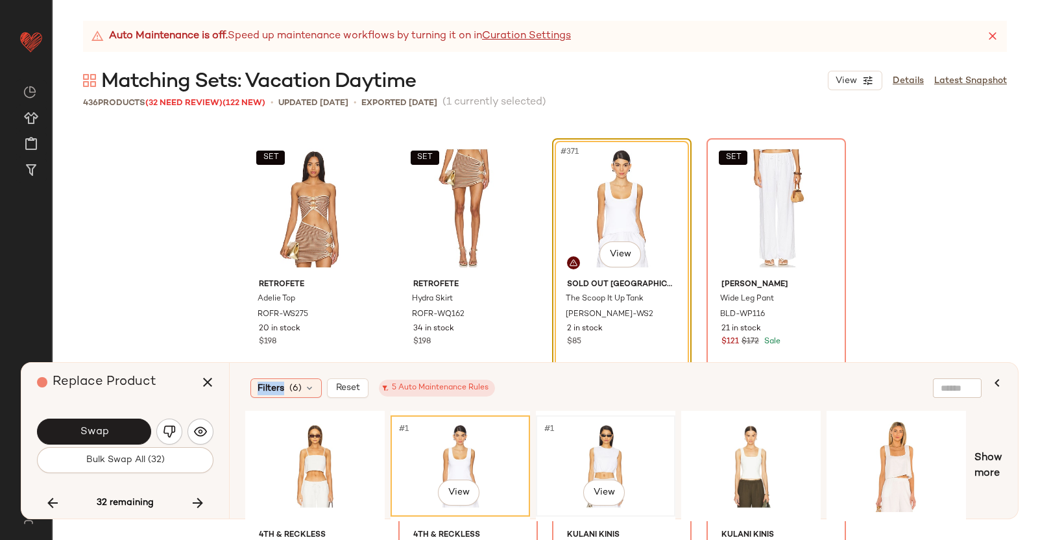
click at [581, 449] on div "#1 View" at bounding box center [606, 466] width 130 height 92
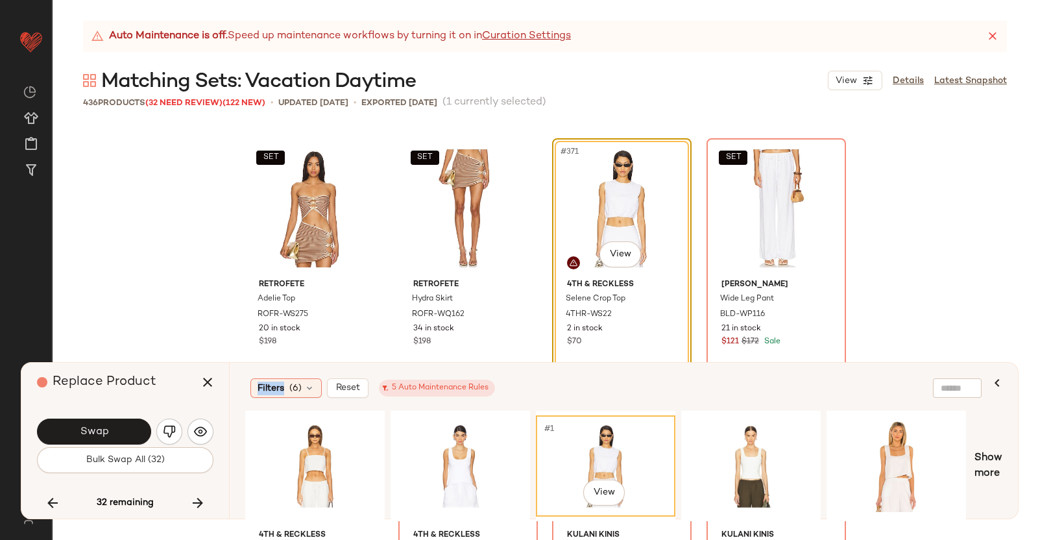
click at [610, 271] on div "#371 View" at bounding box center [622, 208] width 130 height 131
click at [758, 461] on div "#1 View" at bounding box center [751, 466] width 130 height 92
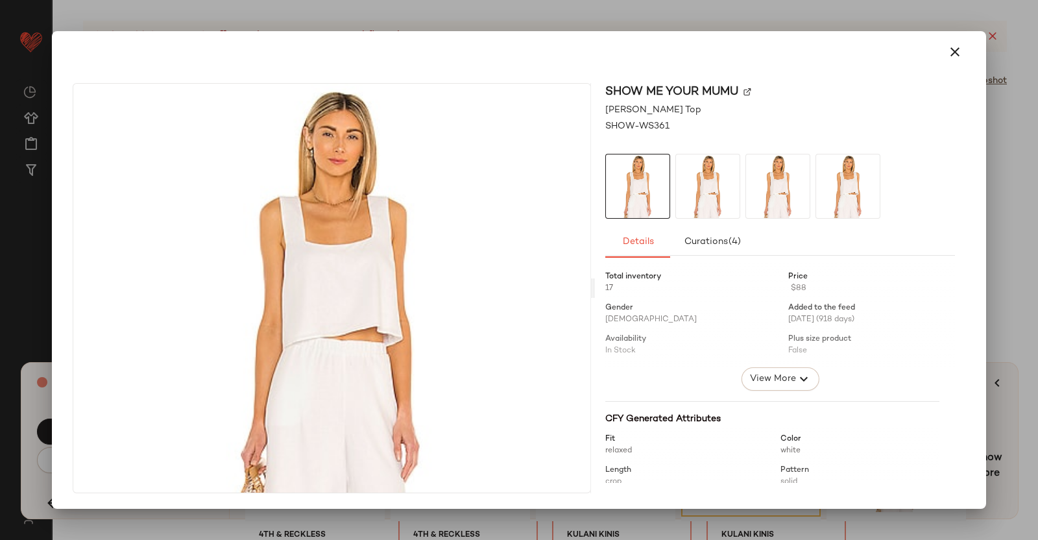
click at [1038, 305] on div at bounding box center [519, 270] width 1038 height 540
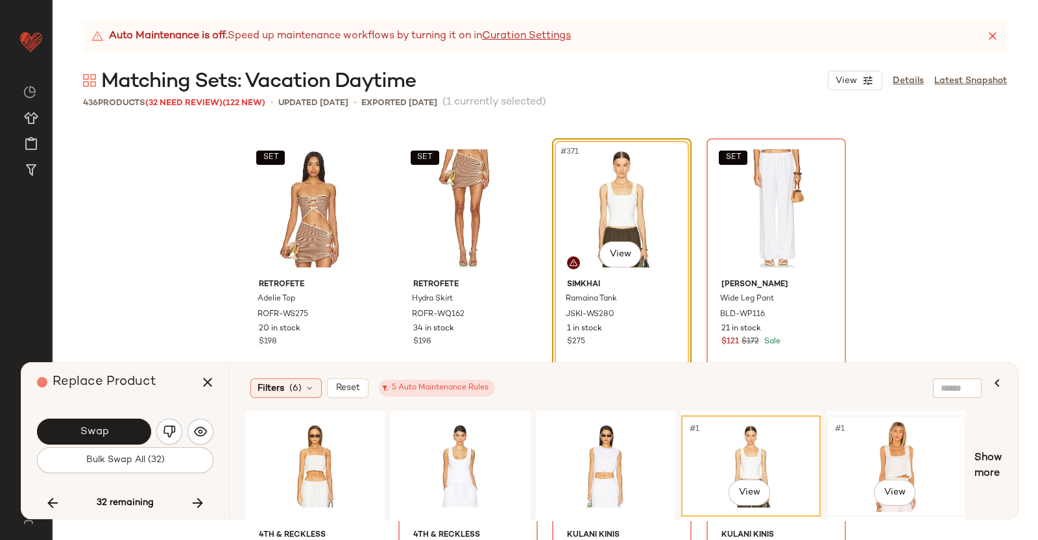
click at [895, 433] on div "#1 View" at bounding box center [896, 466] width 130 height 92
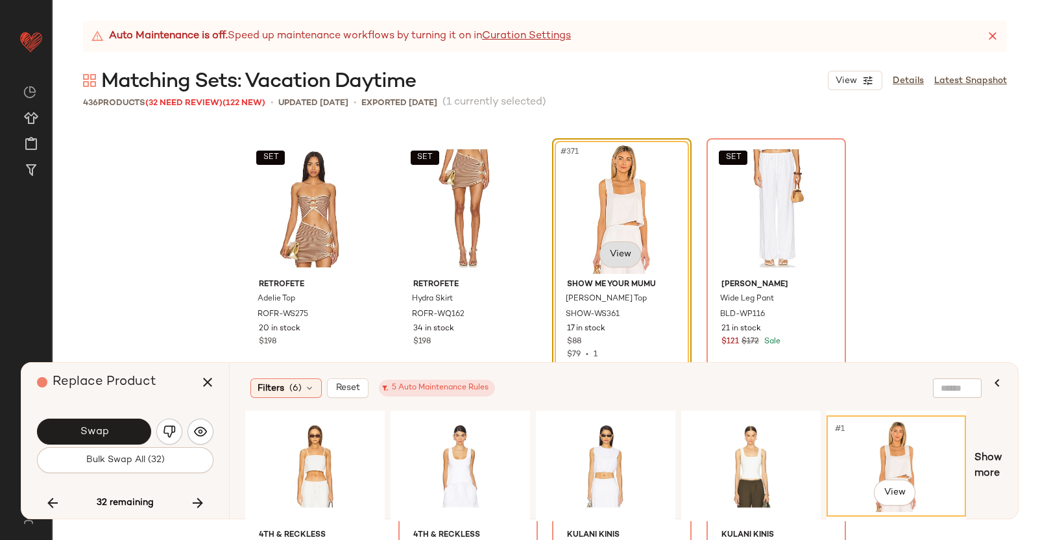
click at [624, 252] on body "Revolve ** Dashboard All Products Global Clipboards (38) Curations (350) [PERSO…" at bounding box center [519, 270] width 1038 height 540
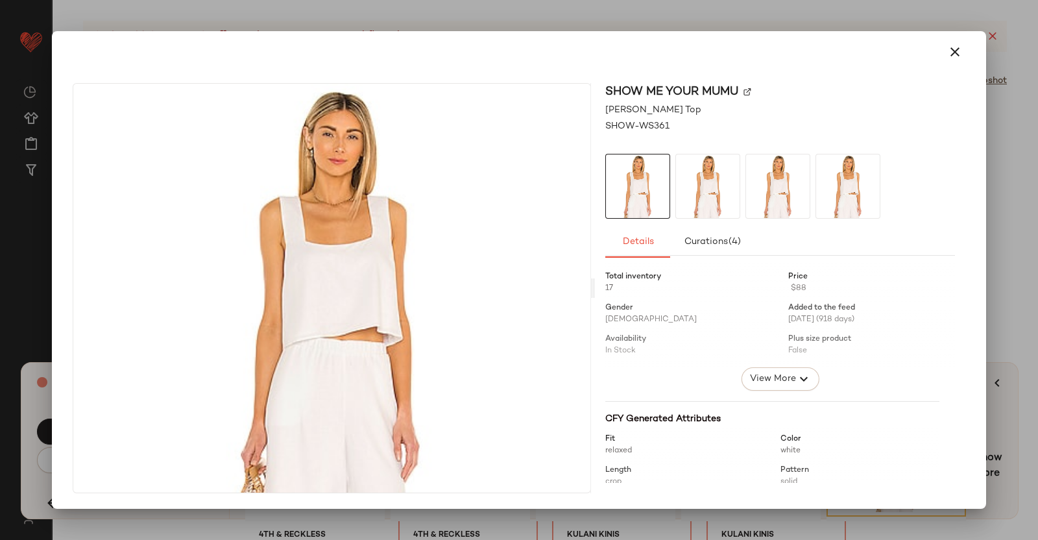
click at [756, 98] on div "Show Me Your Mumu" at bounding box center [780, 92] width 350 height 18
click at [751, 91] on img at bounding box center [748, 92] width 8 height 8
click at [1038, 209] on div at bounding box center [519, 270] width 1038 height 540
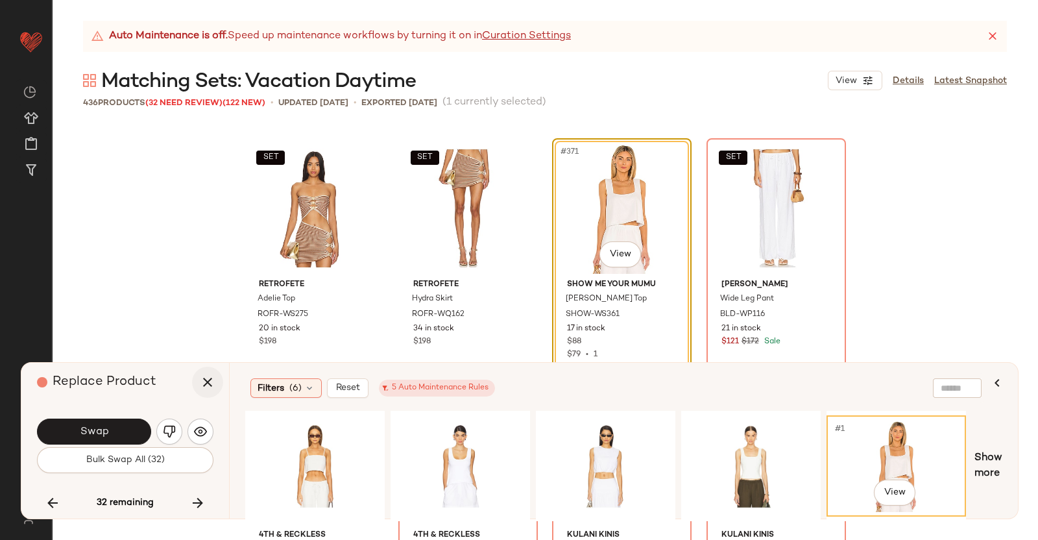
click at [208, 380] on icon "button" at bounding box center [208, 382] width 16 height 16
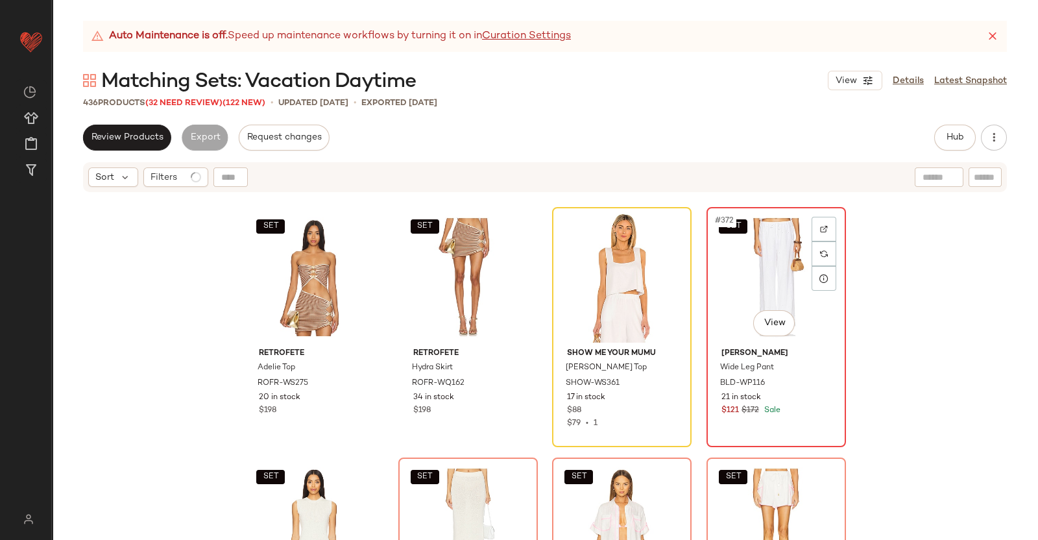
click at [750, 274] on div "SET #372 View" at bounding box center [776, 277] width 130 height 131
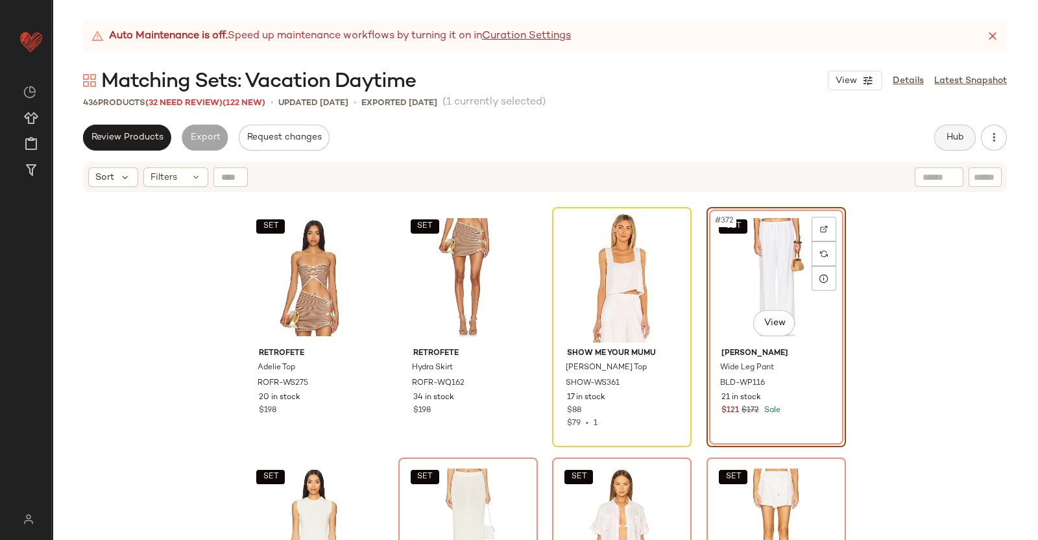
click at [957, 140] on span "Hub" at bounding box center [955, 137] width 18 height 10
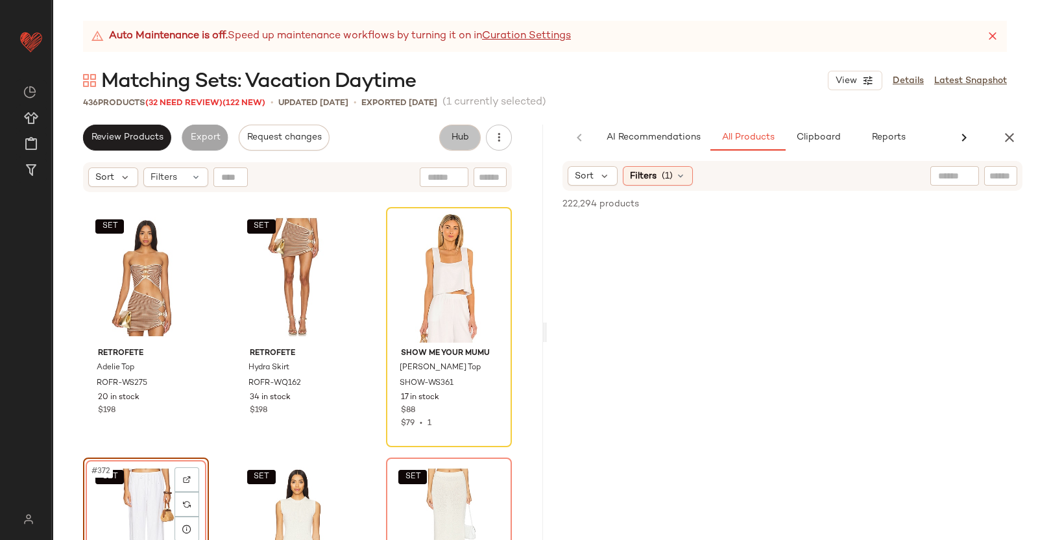
click at [982, 182] on div at bounding box center [974, 175] width 87 height 19
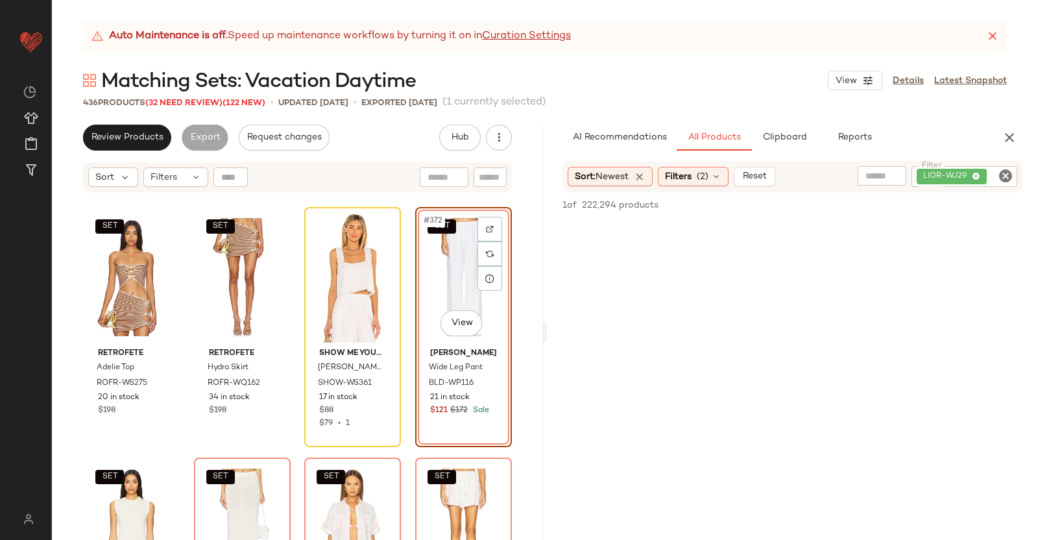
click at [996, 178] on div "LIOR-WJ29" at bounding box center [965, 176] width 106 height 21
paste input "*********"
type input "*********"
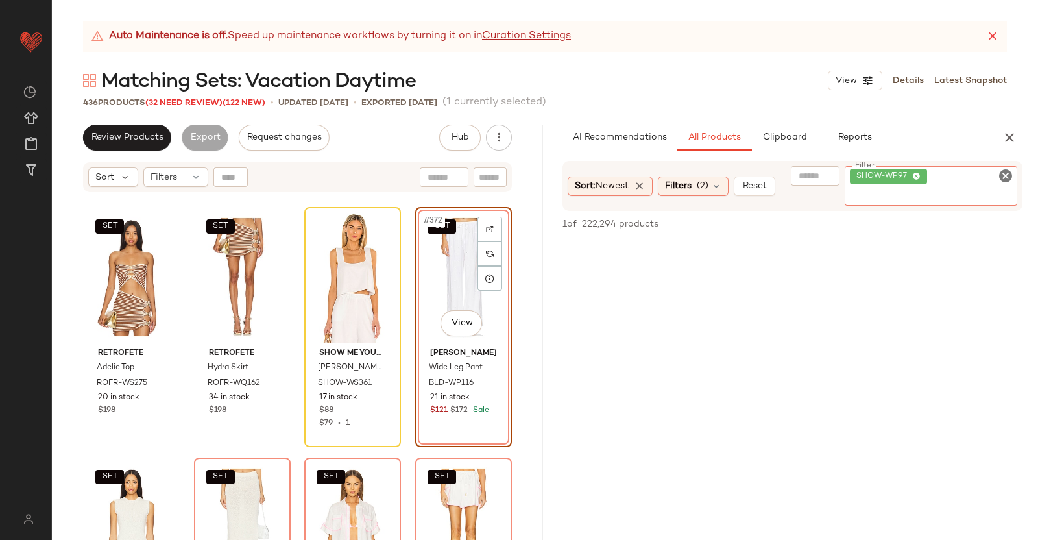
click at [439, 272] on div "SET #372 View" at bounding box center [464, 277] width 88 height 131
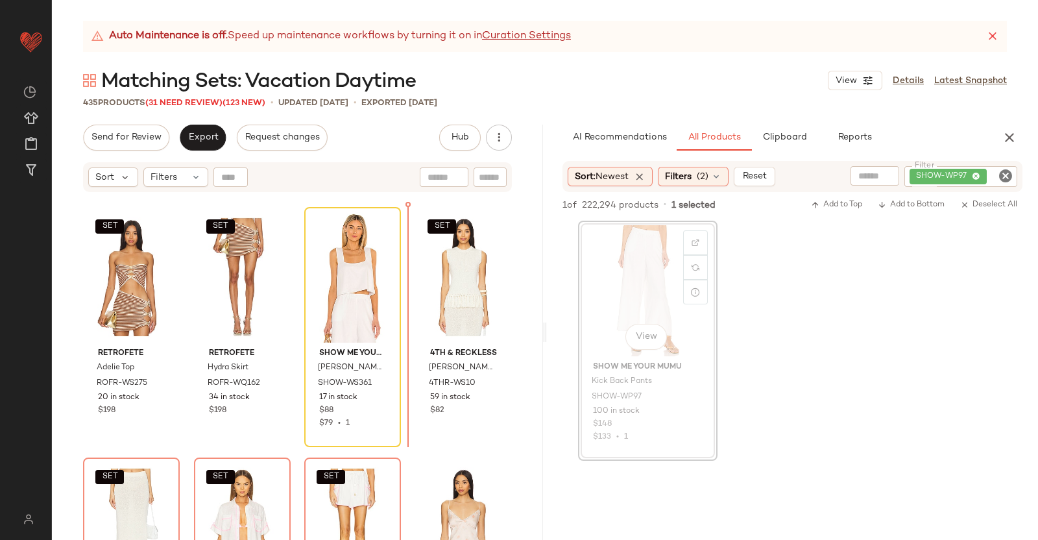
scroll to position [23044, 0]
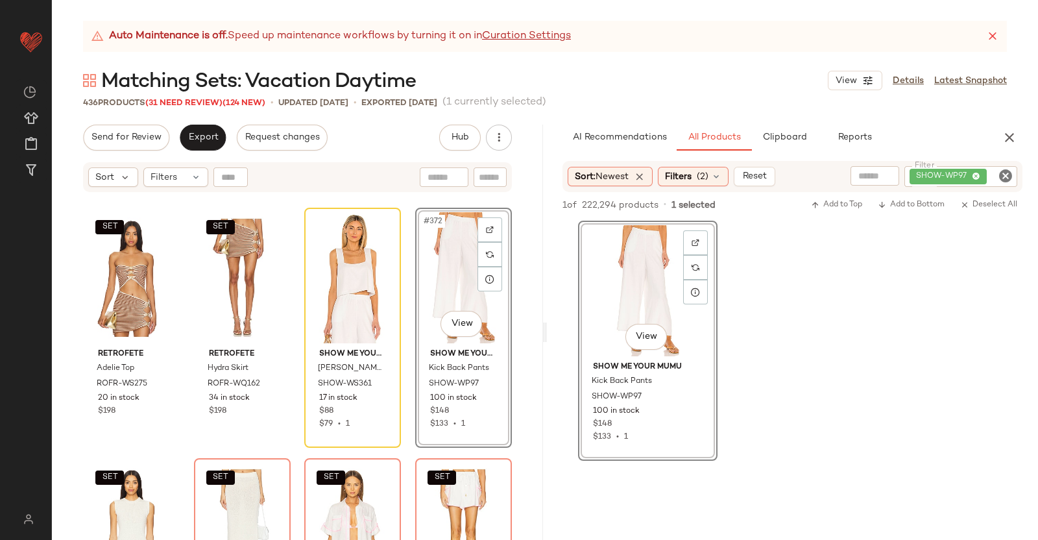
drag, startPoint x: 1010, startPoint y: 139, endPoint x: 482, endPoint y: 116, distance: 528.7
click at [1010, 140] on icon "button" at bounding box center [1010, 138] width 16 height 16
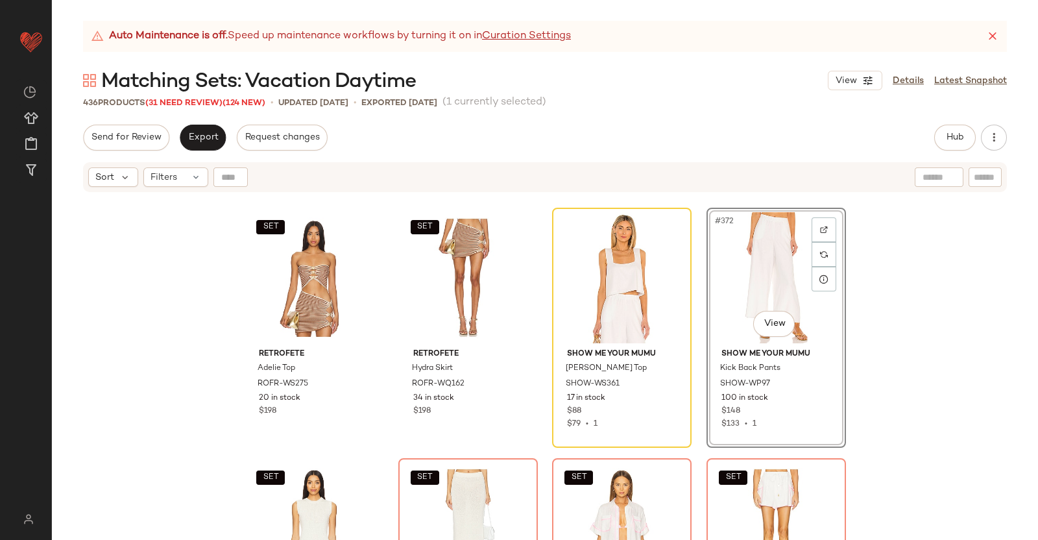
click at [194, 106] on span "(31 Need Review)" at bounding box center [183, 103] width 77 height 9
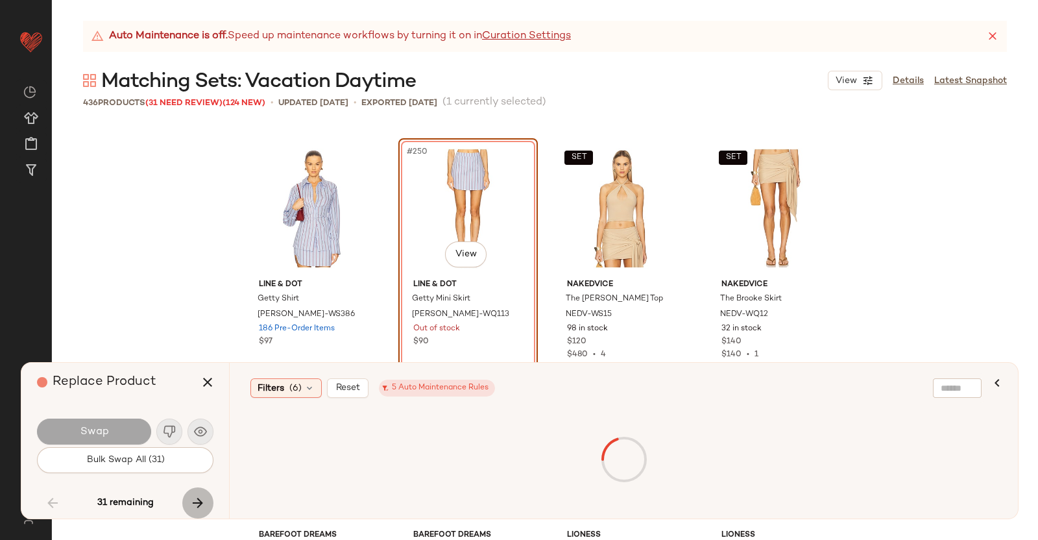
click at [211, 494] on button "button" at bounding box center [197, 502] width 31 height 31
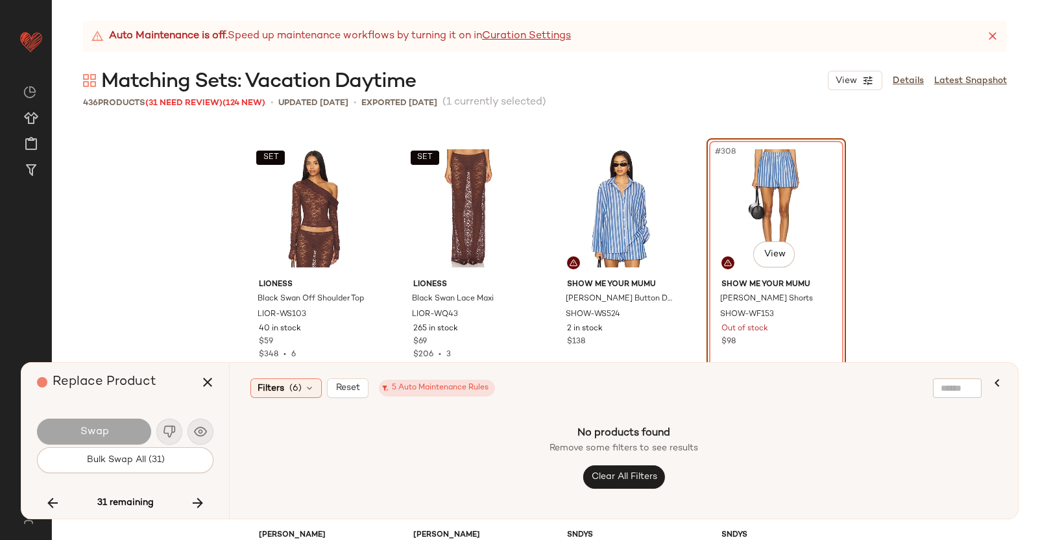
click at [208, 497] on button "button" at bounding box center [197, 502] width 31 height 31
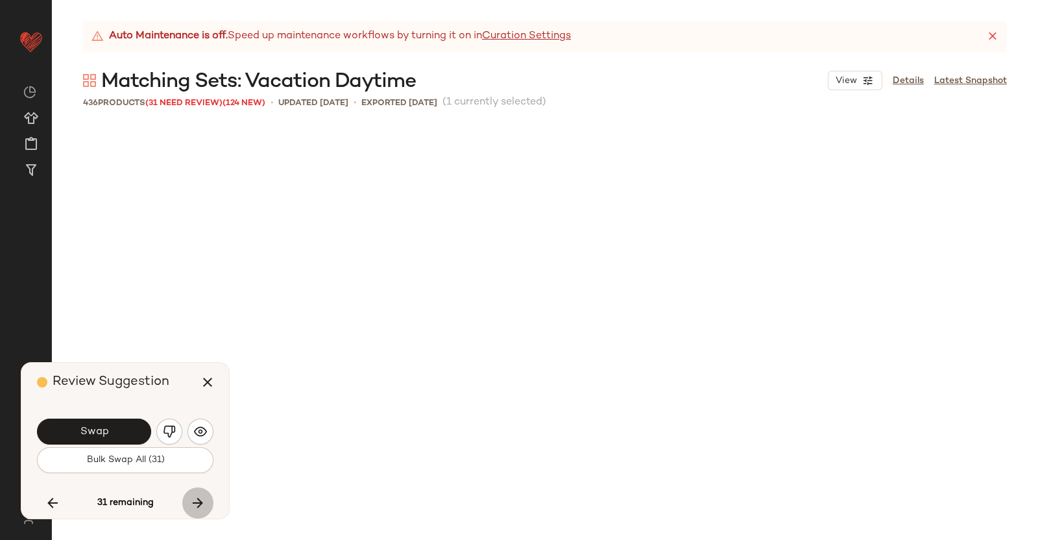
scroll to position [23044, 0]
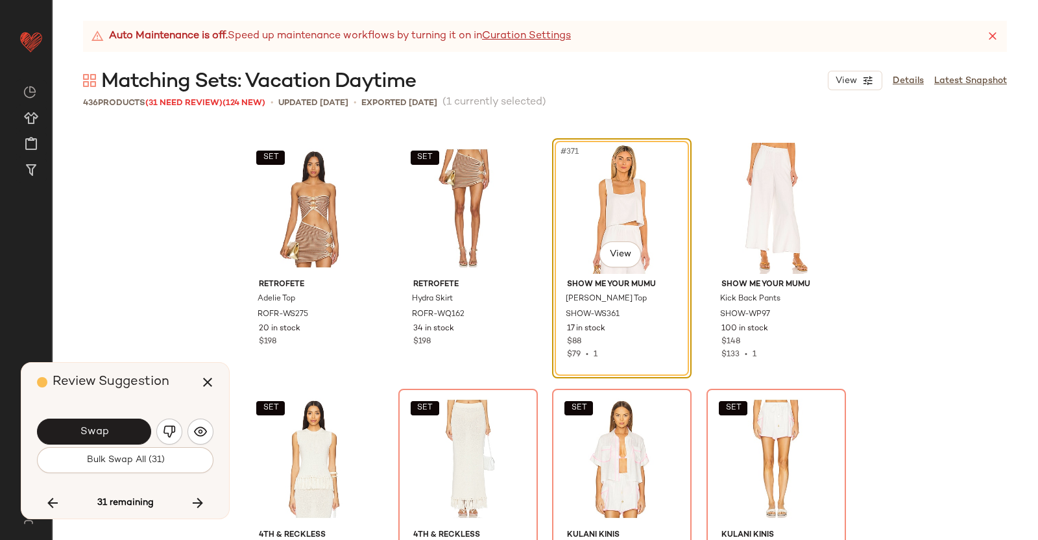
click at [125, 430] on button "Swap" at bounding box center [94, 432] width 114 height 26
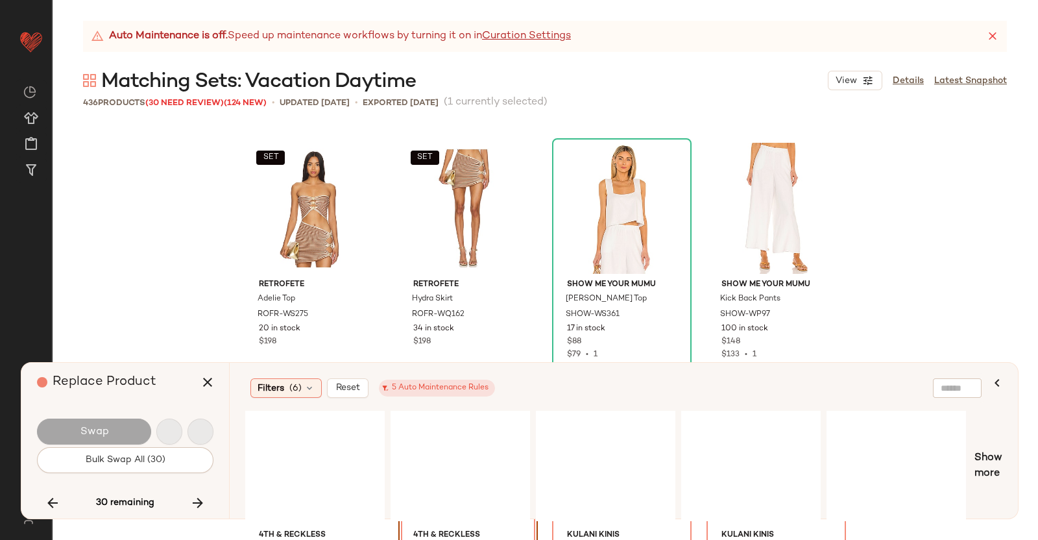
scroll to position [23295, 0]
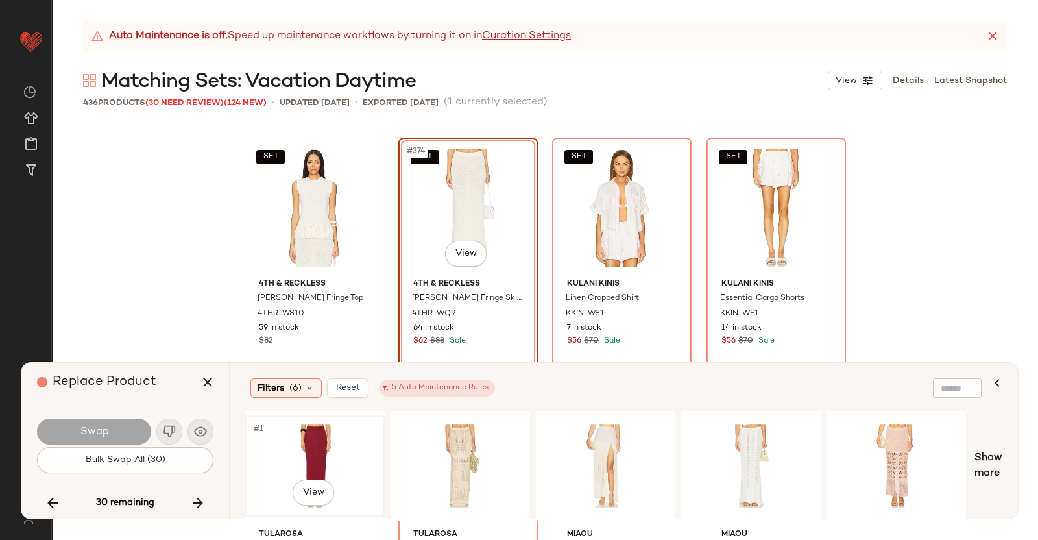
click at [308, 456] on div "#1 View" at bounding box center [315, 466] width 130 height 92
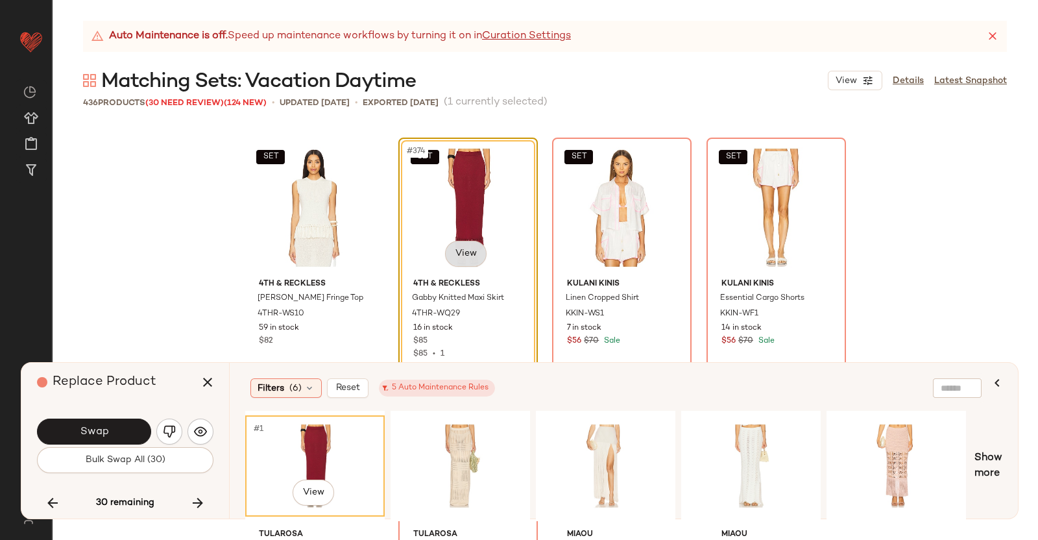
click at [469, 245] on body "Revolve ** Dashboard All Products Global Clipboards (38) Curations (350) [PERSO…" at bounding box center [519, 270] width 1038 height 540
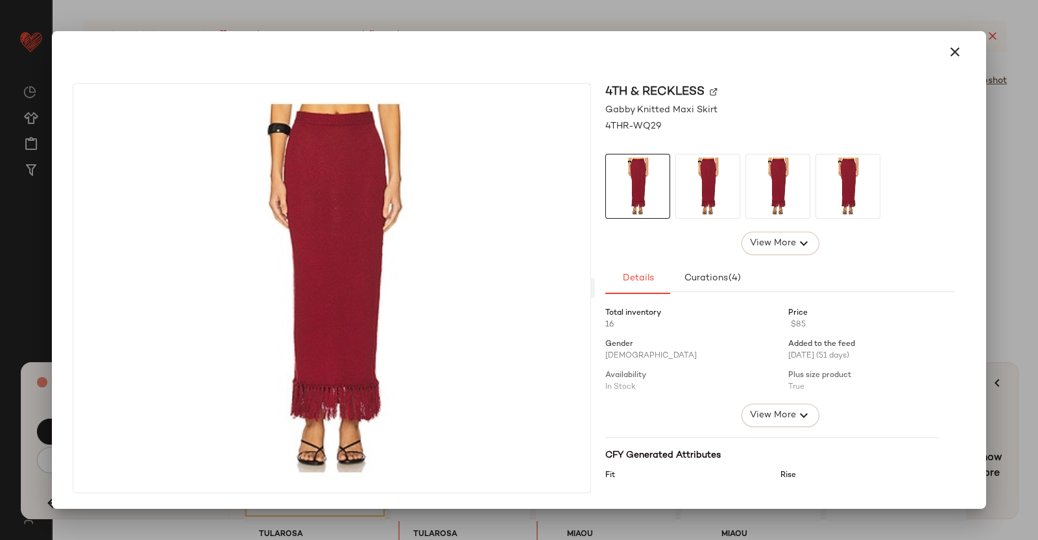
click at [714, 93] on img at bounding box center [714, 92] width 8 height 8
drag, startPoint x: 1038, startPoint y: 115, endPoint x: 1029, endPoint y: 116, distance: 9.2
click at [1038, 114] on div at bounding box center [519, 270] width 1038 height 540
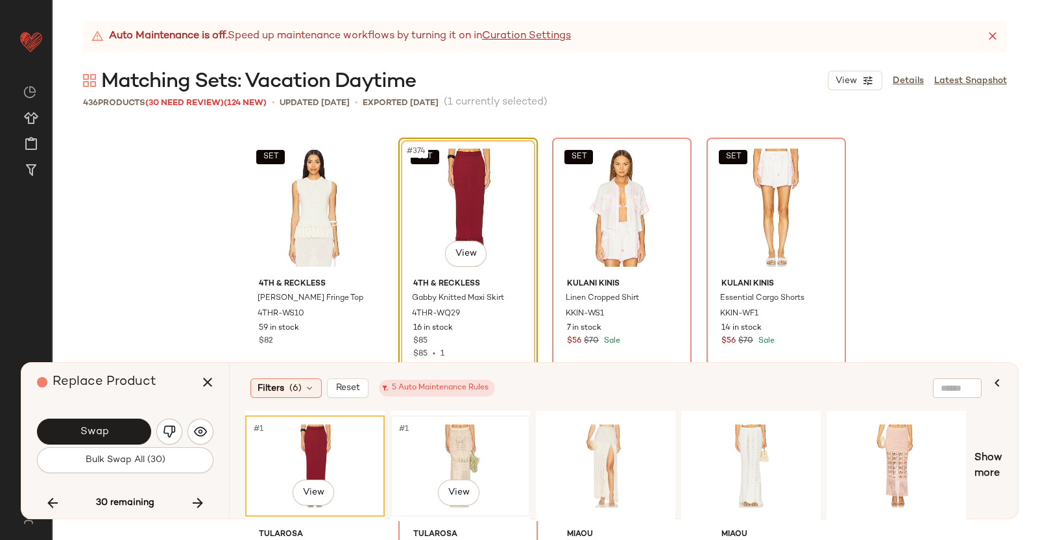
click at [475, 451] on div "#1 View" at bounding box center [460, 466] width 130 height 92
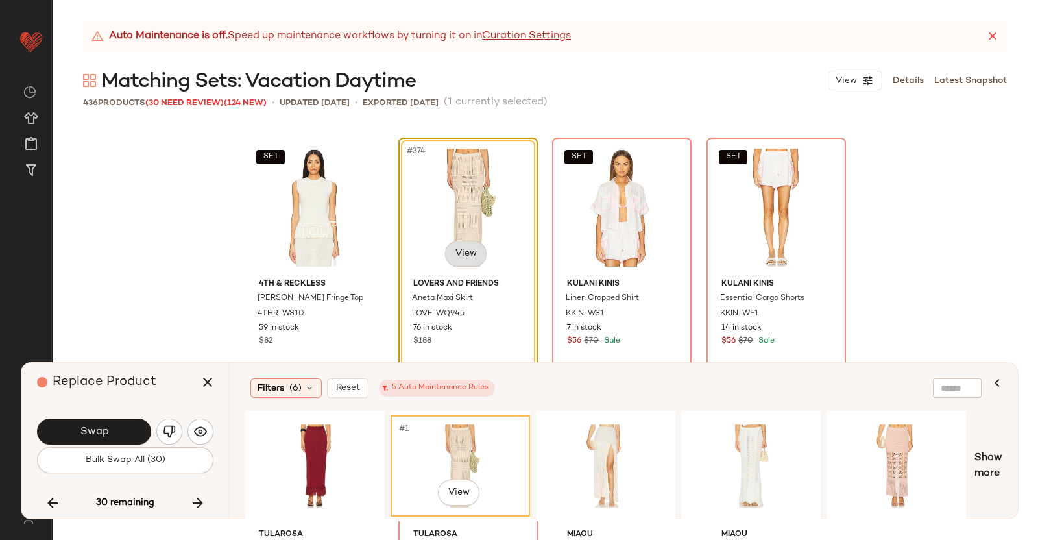
click at [470, 251] on body "Revolve ** Dashboard All Products Global Clipboards (38) Curations (350) [PERSO…" at bounding box center [519, 270] width 1038 height 540
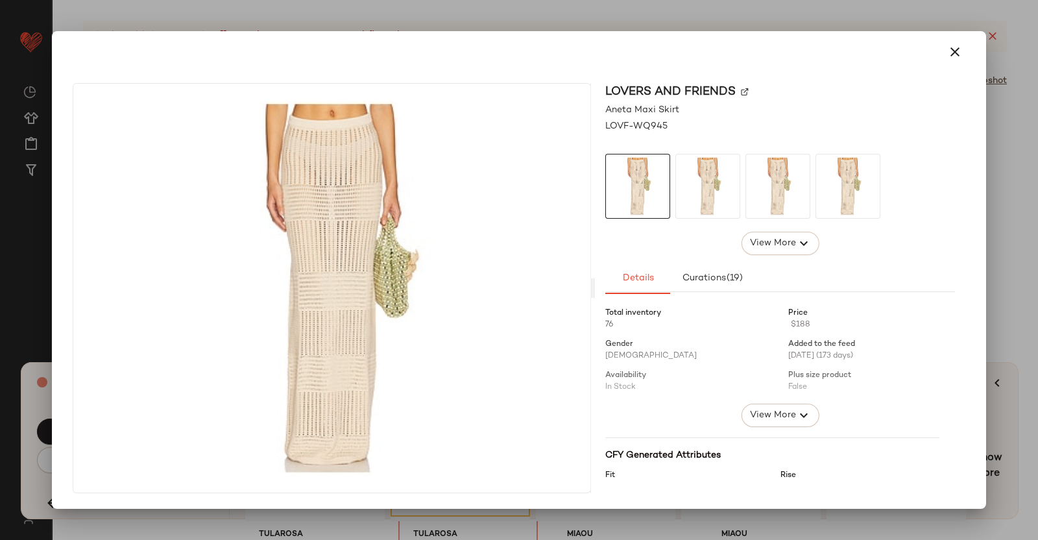
click at [746, 91] on img at bounding box center [745, 92] width 8 height 8
click at [1019, 149] on div at bounding box center [519, 270] width 1038 height 540
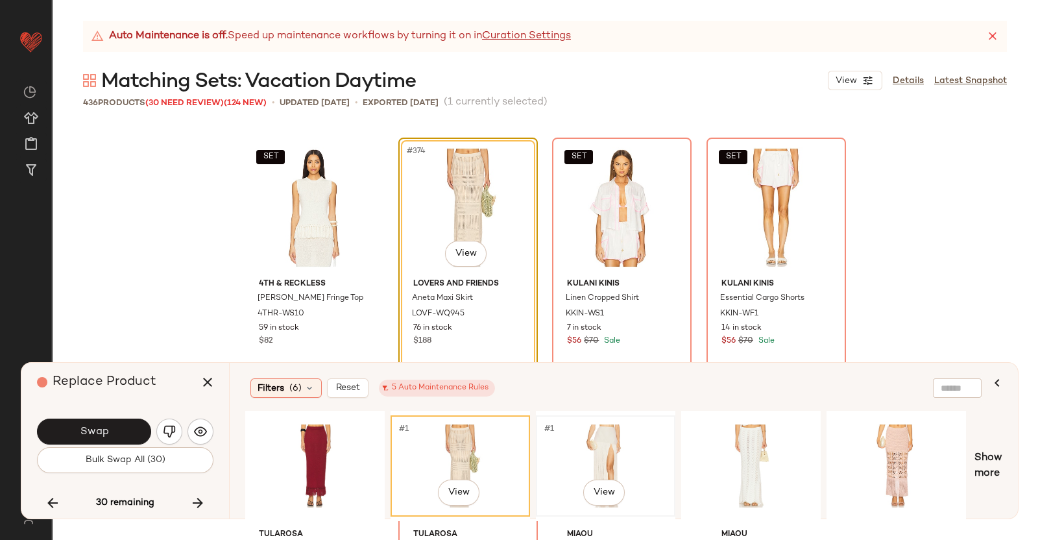
click at [608, 461] on div "#1 View" at bounding box center [606, 466] width 130 height 92
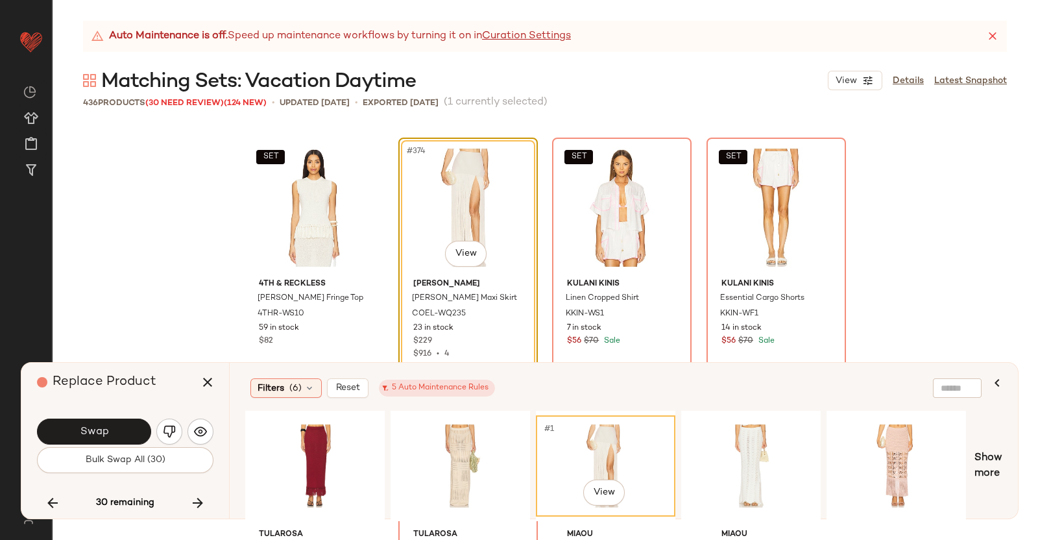
click at [456, 268] on div "#374 View" at bounding box center [468, 207] width 130 height 131
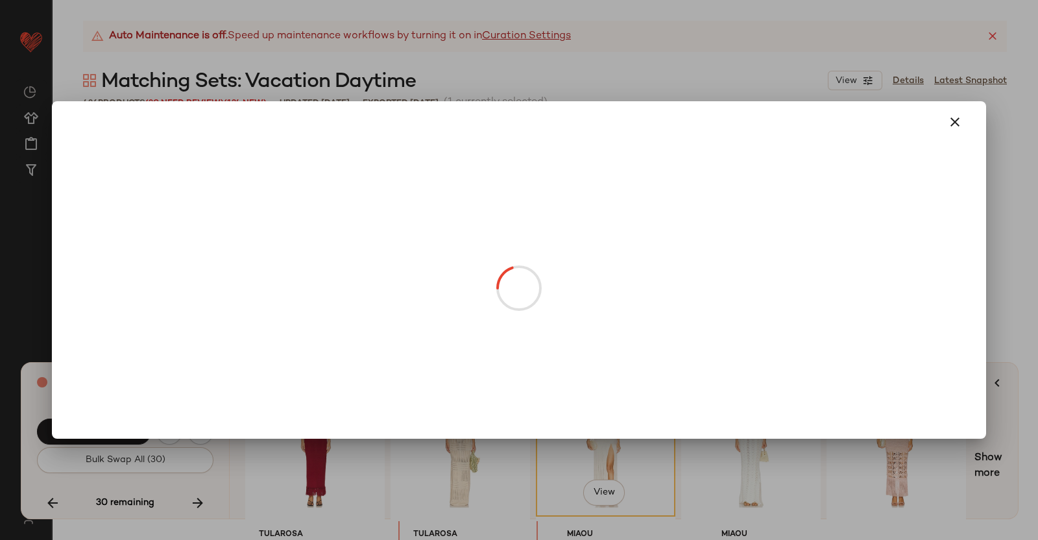
click at [467, 253] on body "Revolve ** Dashboard All Products Global Clipboards (38) Curations (350) [PERSO…" at bounding box center [519, 270] width 1038 height 540
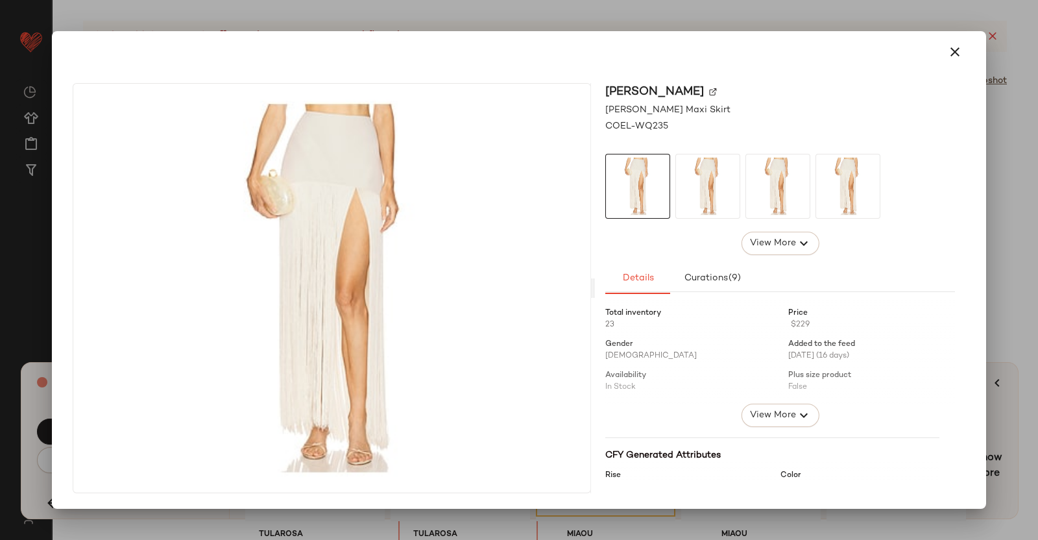
click at [717, 88] on img at bounding box center [713, 92] width 8 height 8
drag, startPoint x: 1038, startPoint y: 109, endPoint x: 1003, endPoint y: 134, distance: 42.8
click at [1038, 110] on div at bounding box center [519, 270] width 1038 height 540
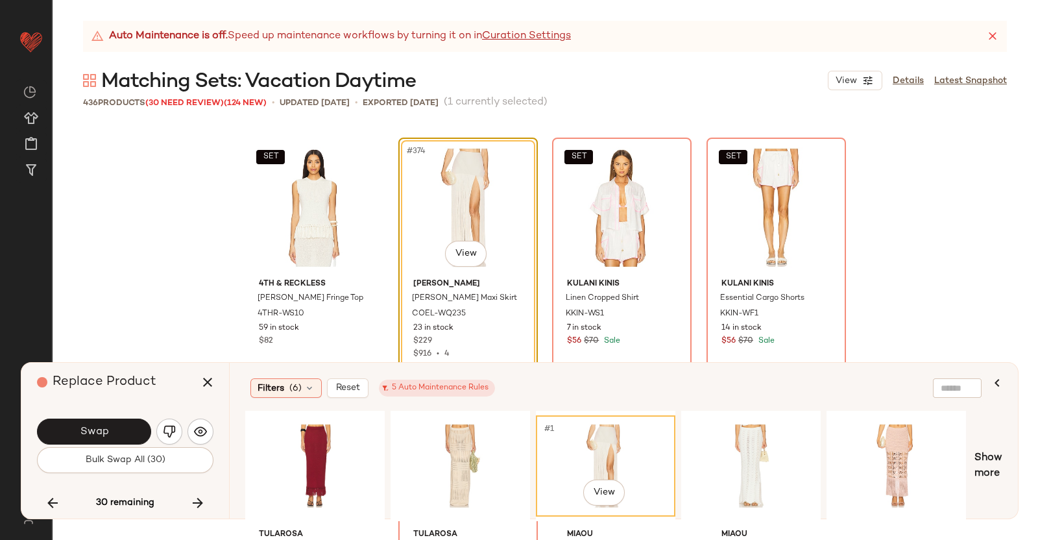
click at [224, 385] on div "Replace Product Swap Bulk Swap All (30) 30 remaining" at bounding box center [125, 441] width 208 height 156
click at [201, 387] on icon "button" at bounding box center [208, 382] width 16 height 16
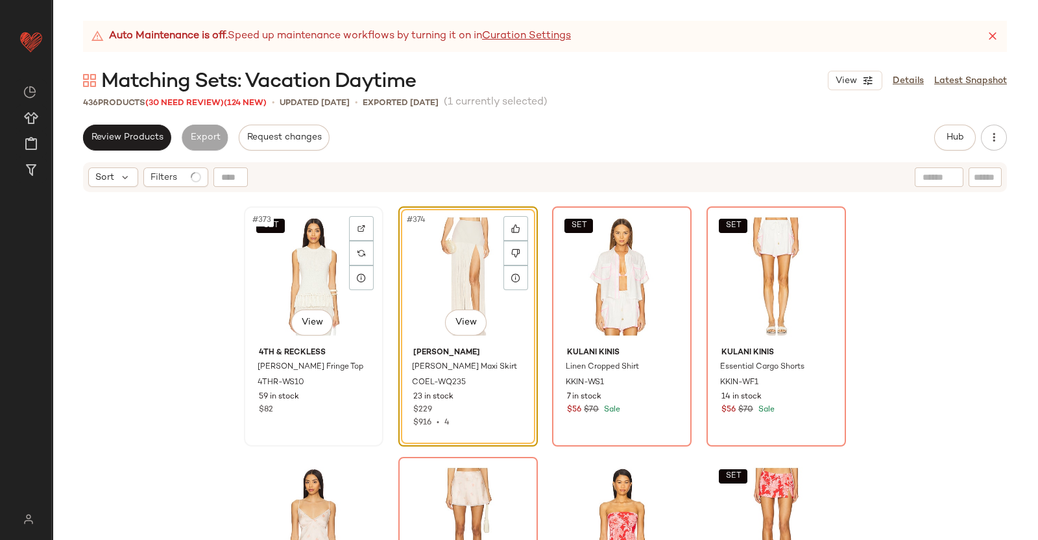
click at [324, 277] on div "SET #373 View" at bounding box center [314, 276] width 130 height 131
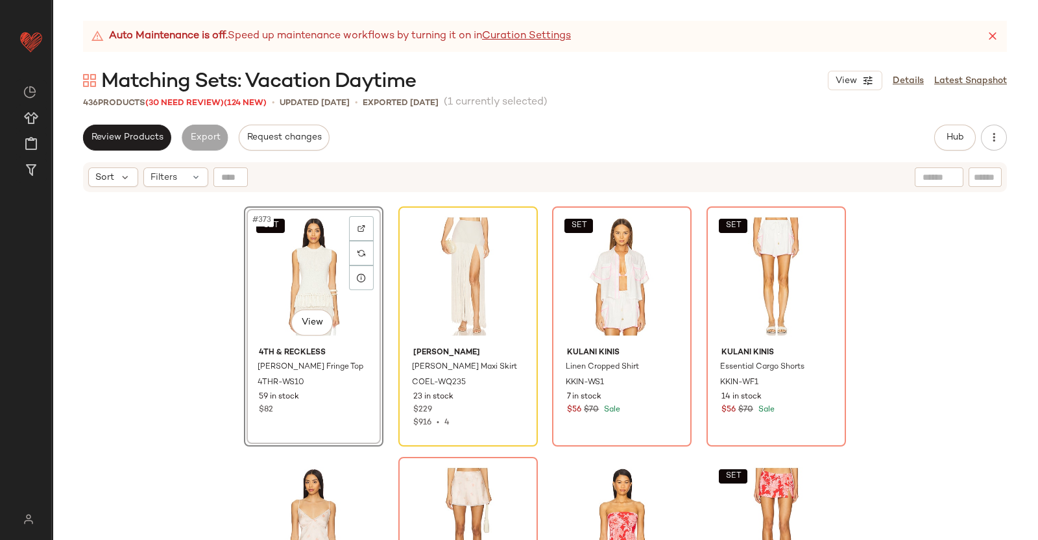
click at [955, 121] on div "Auto Maintenance is off. Speed up maintenance workflows by turning it on in Cur…" at bounding box center [545, 280] width 986 height 519
click at [961, 151] on div "Review Products Export Request changes Hub Send for Review External Review Inte…" at bounding box center [545, 332] width 986 height 415
click at [964, 141] on span "Hub" at bounding box center [955, 137] width 18 height 10
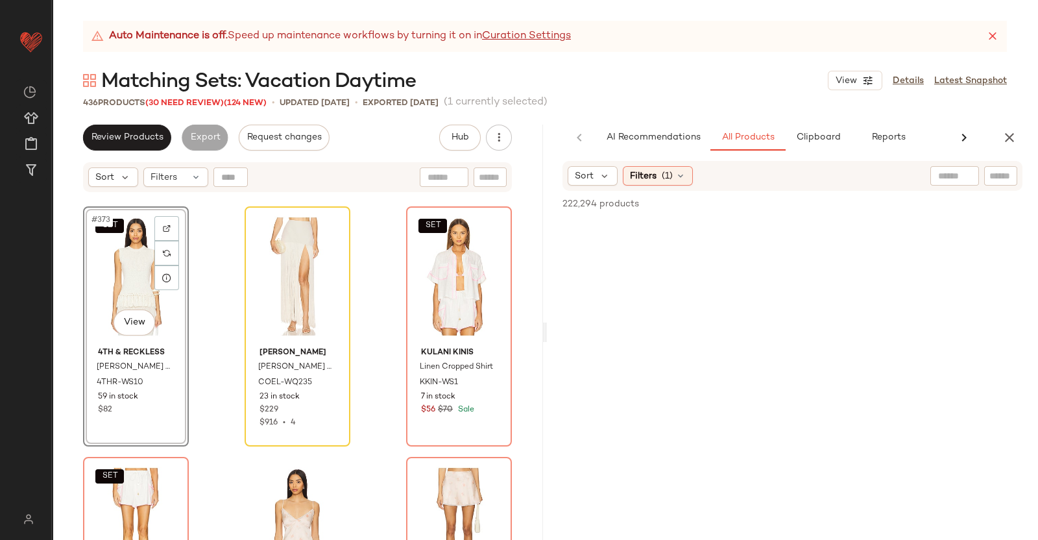
click at [981, 183] on div at bounding box center [974, 175] width 87 height 19
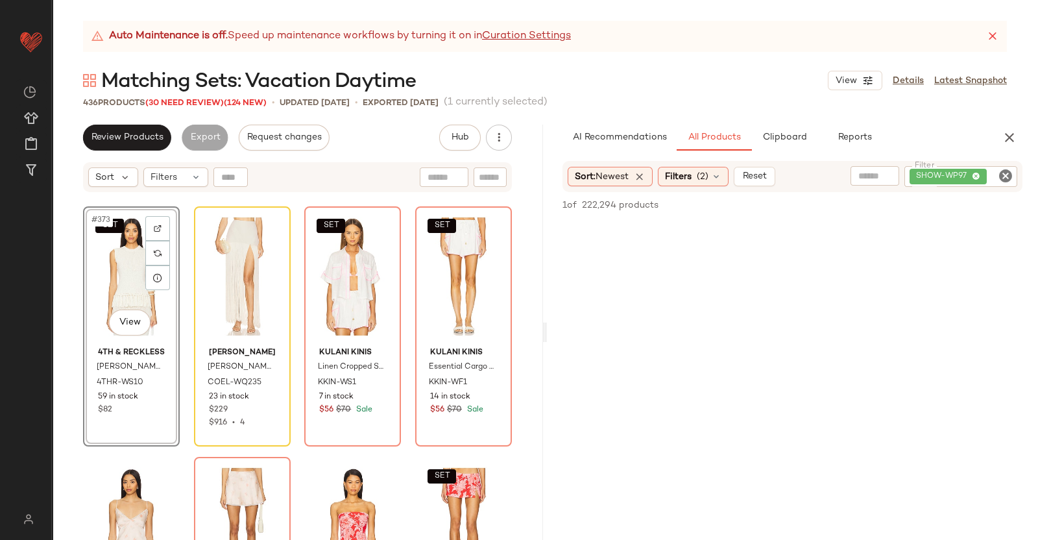
click at [996, 183] on div "SHOW-WP97" at bounding box center [961, 176] width 113 height 21
paste input "**********"
type input "**********"
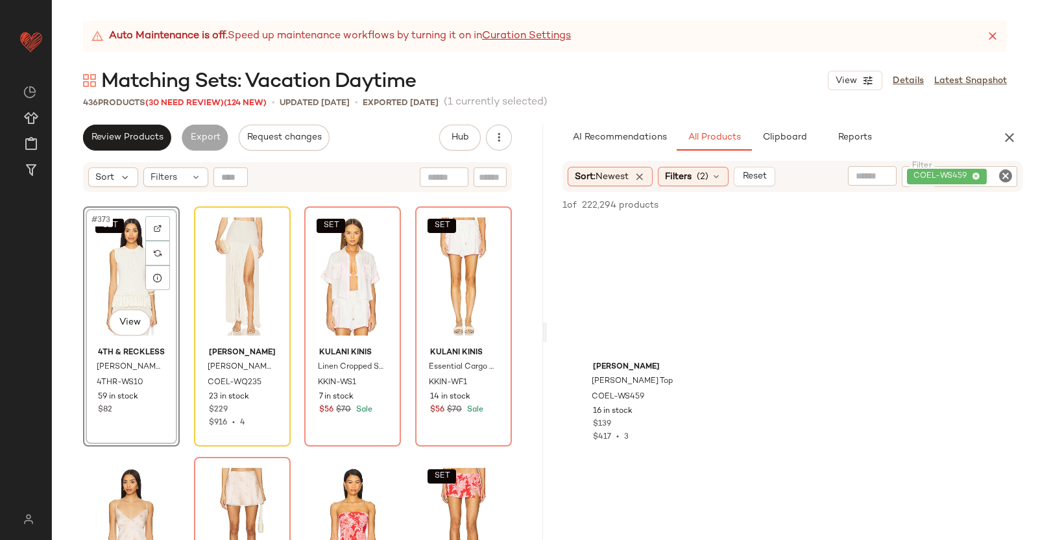
click at [127, 250] on div "SET #373 View" at bounding box center [132, 276] width 88 height 131
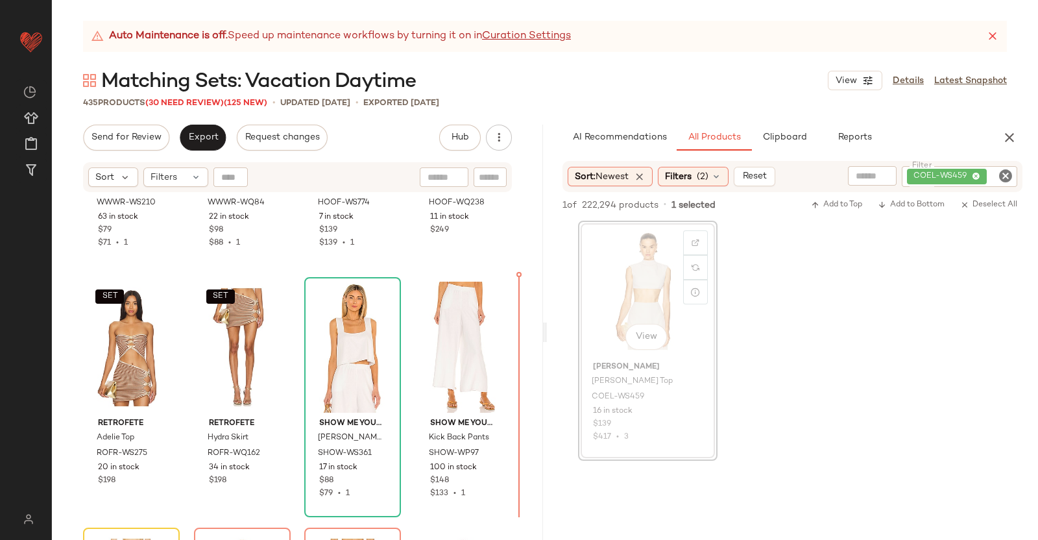
scroll to position [22969, 0]
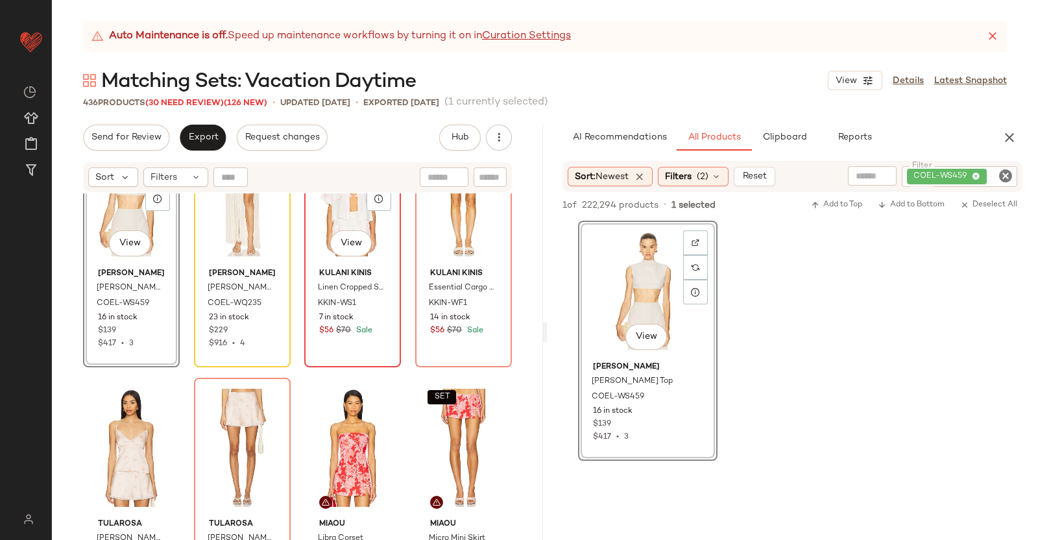
scroll to position [23212, 0]
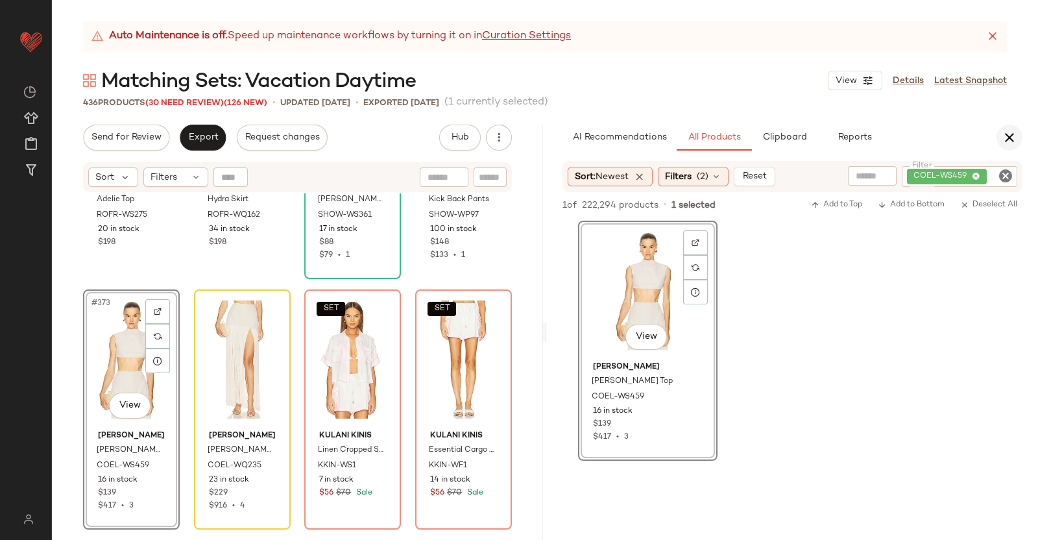
click at [1006, 130] on icon "button" at bounding box center [1010, 138] width 16 height 16
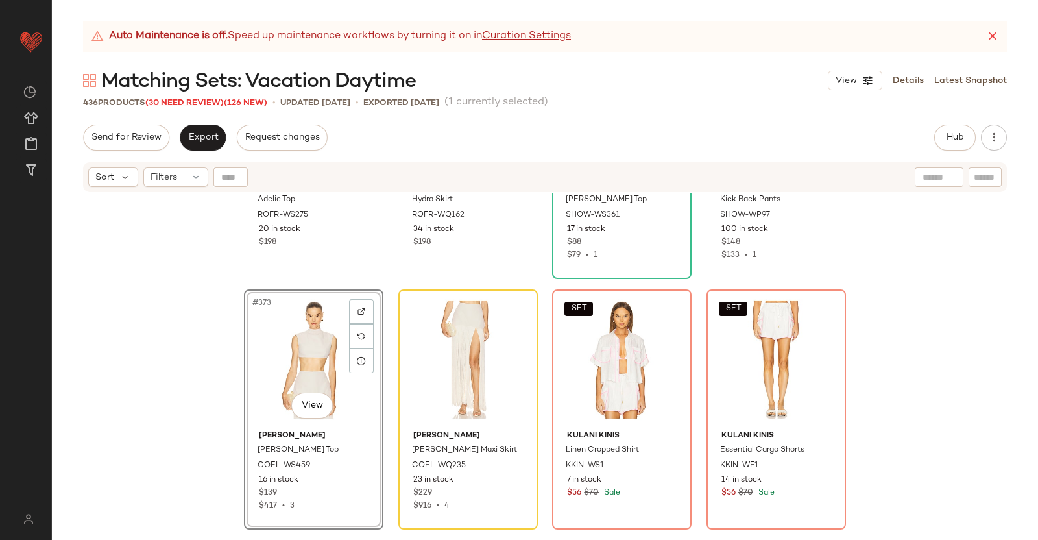
click at [163, 106] on span "(30 Need Review)" at bounding box center [184, 103] width 79 height 9
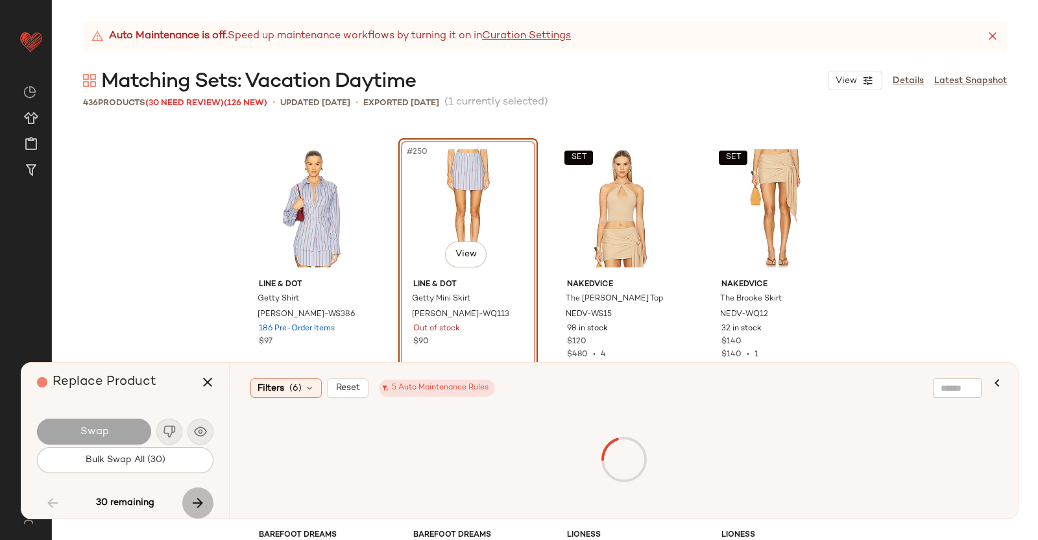
click at [191, 495] on icon "button" at bounding box center [198, 503] width 16 height 16
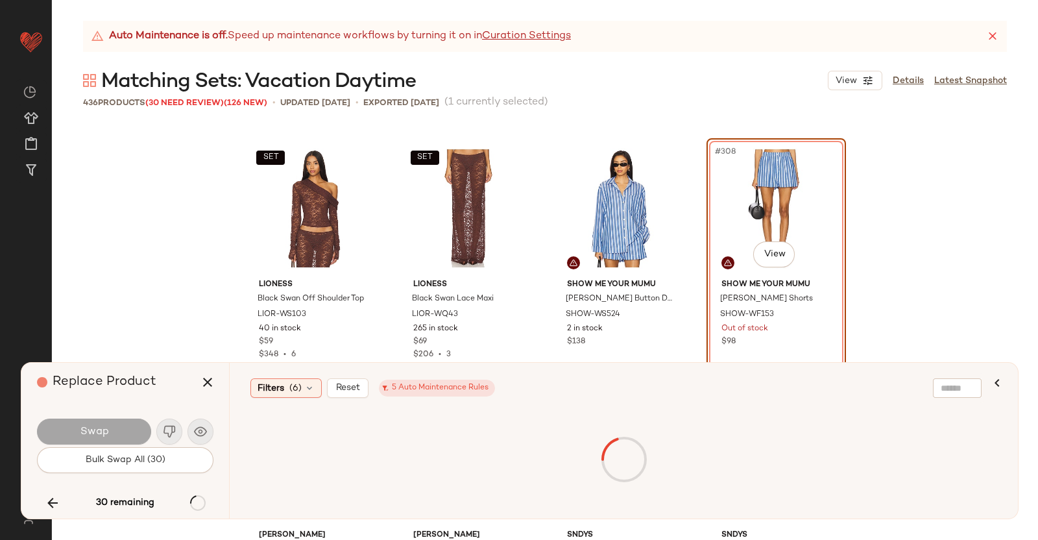
click at [191, 494] on div "30 remaining" at bounding box center [125, 502] width 177 height 31
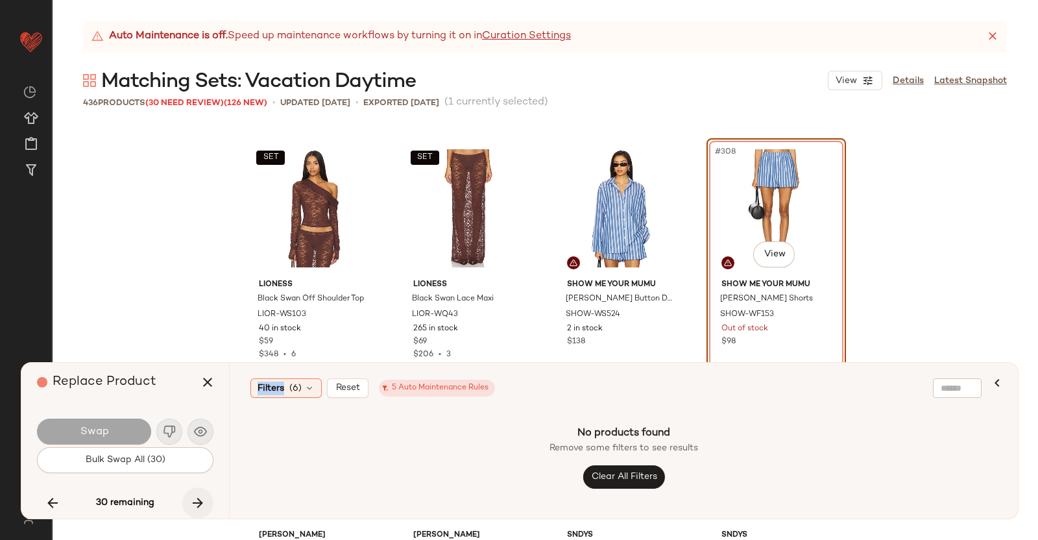
click at [203, 498] on icon "button" at bounding box center [198, 503] width 16 height 16
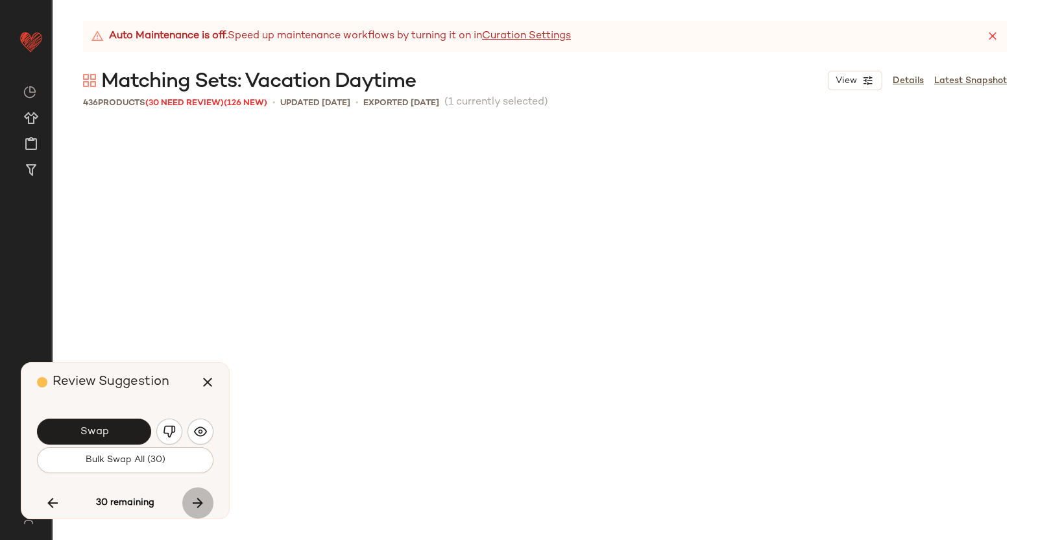
scroll to position [23295, 0]
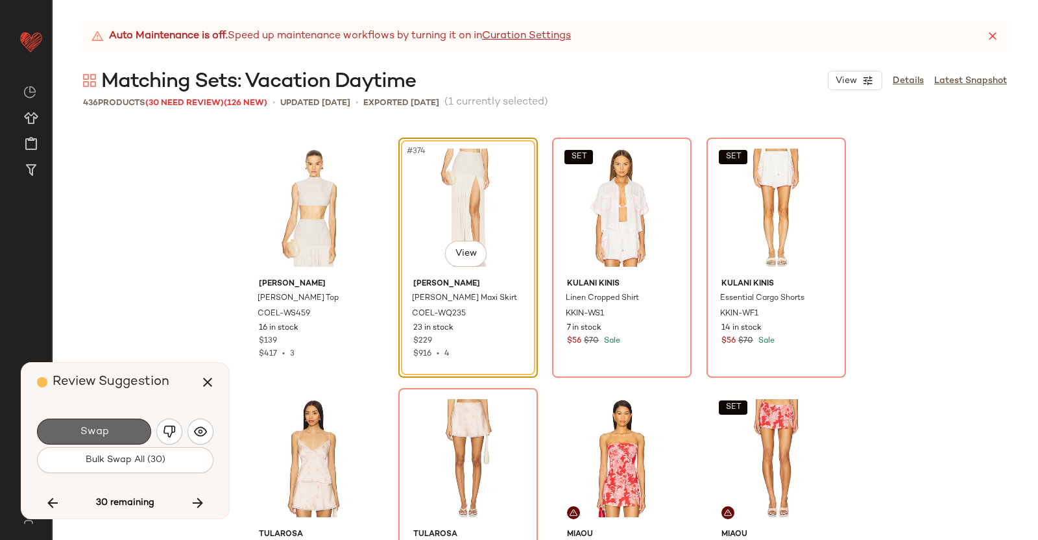
click at [102, 432] on span "Swap" at bounding box center [93, 432] width 29 height 12
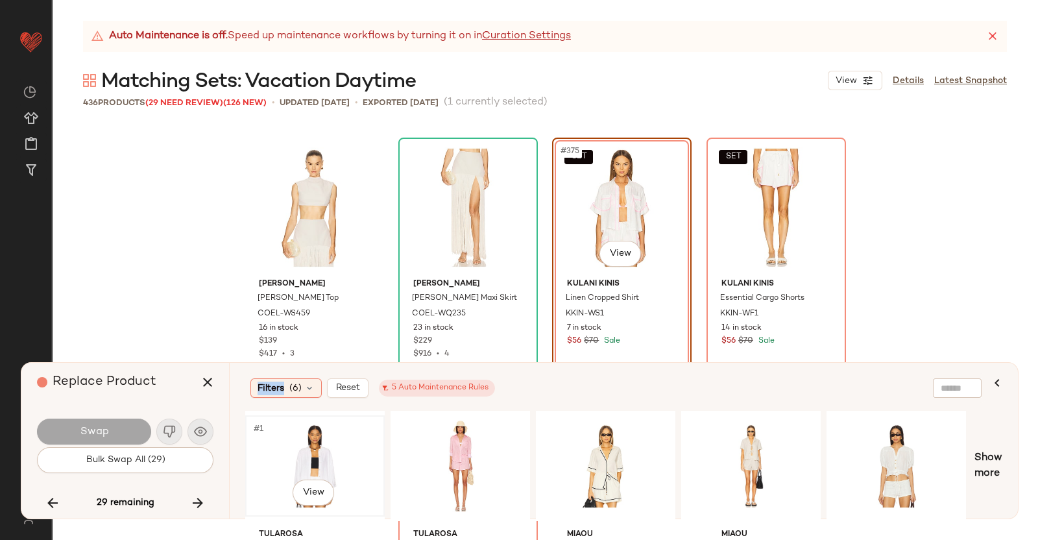
click at [319, 452] on div "#1 View" at bounding box center [315, 466] width 130 height 92
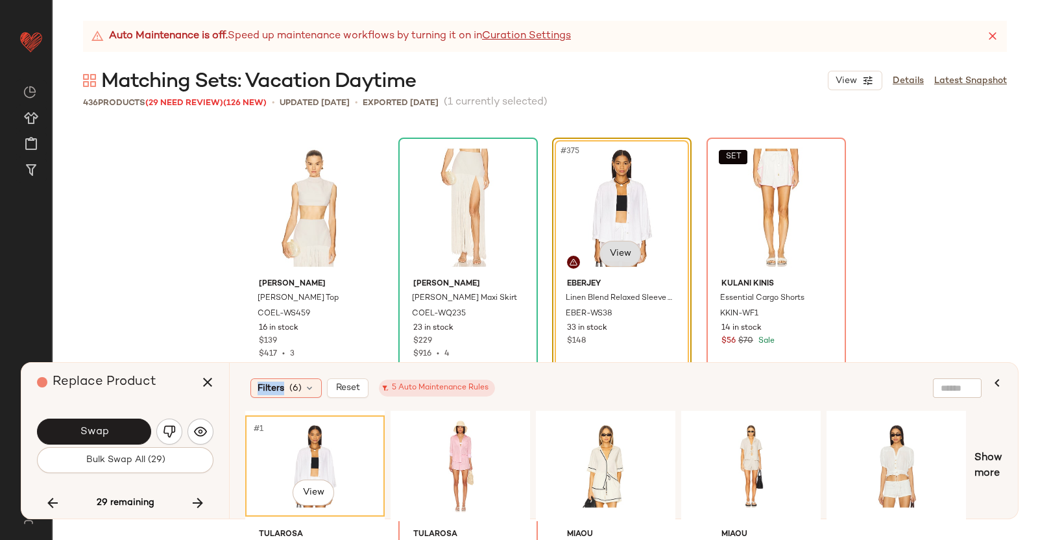
click at [615, 243] on body "Revolve ** Dashboard All Products Global Clipboards (38) Curations (350) [PERSO…" at bounding box center [519, 270] width 1038 height 540
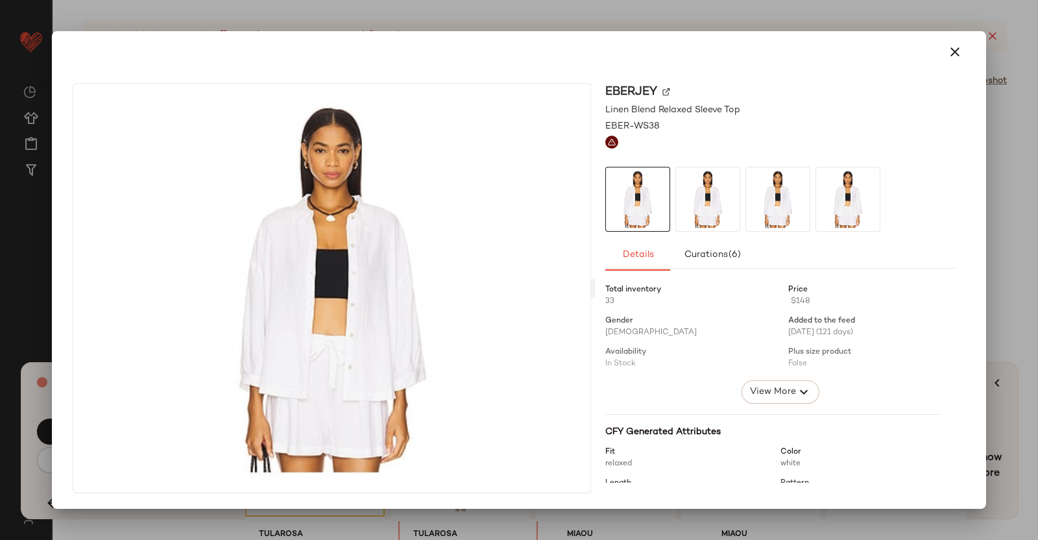
click at [668, 93] on img at bounding box center [667, 92] width 8 height 8
click at [1038, 134] on div at bounding box center [519, 270] width 1038 height 540
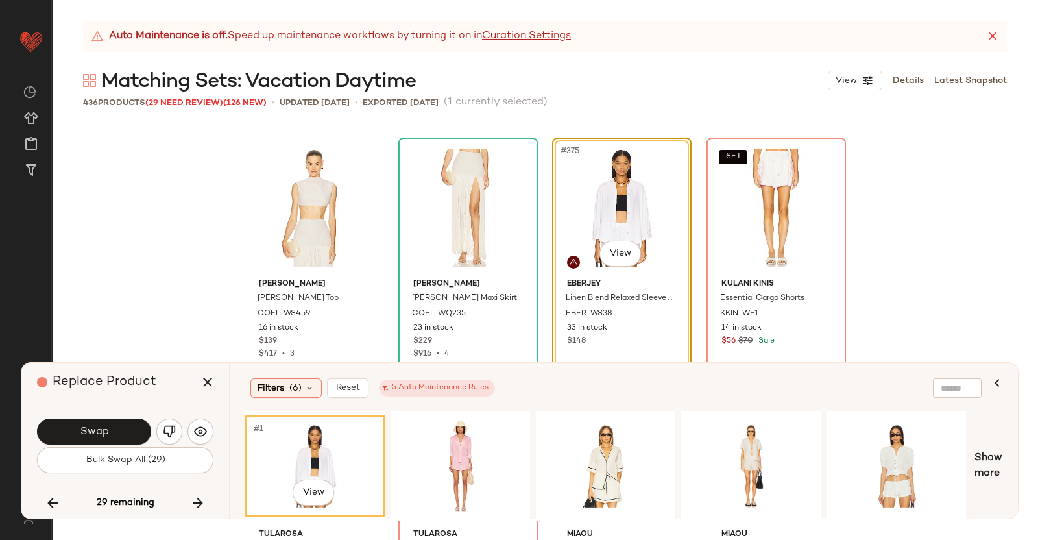
click at [214, 380] on icon "button" at bounding box center [208, 382] width 16 height 16
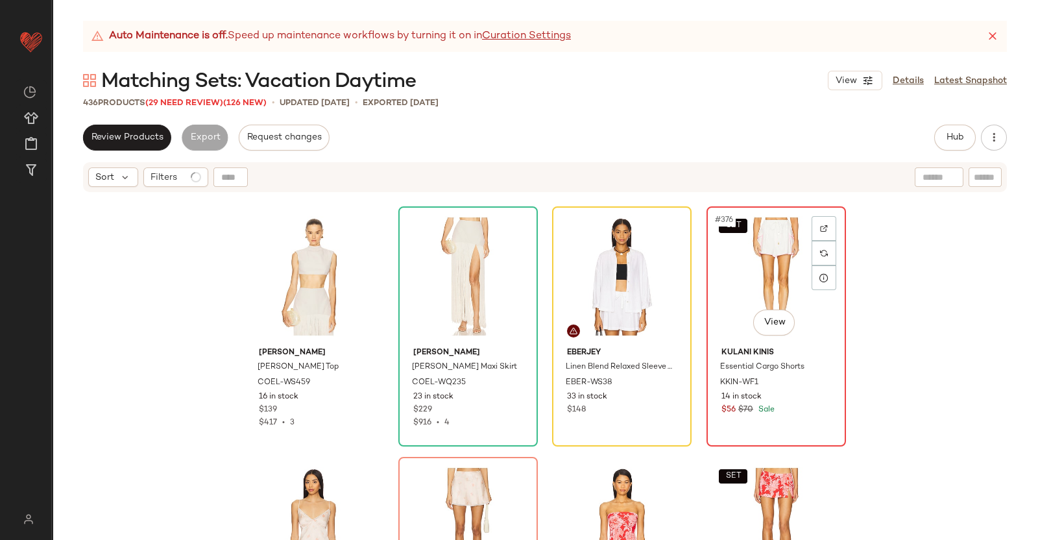
click at [729, 254] on div "SET #376 View" at bounding box center [776, 276] width 130 height 131
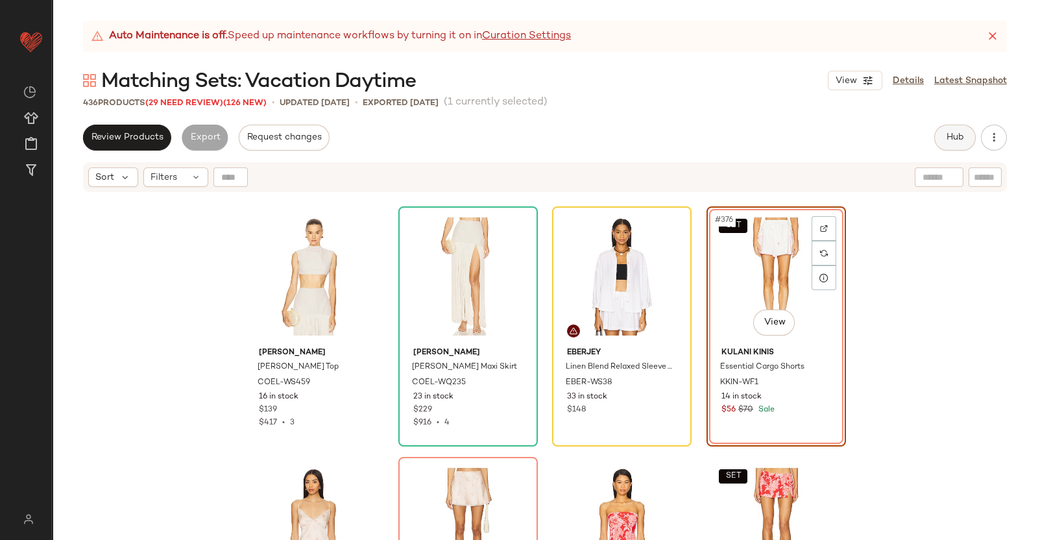
click at [959, 128] on button "Hub" at bounding box center [955, 138] width 42 height 26
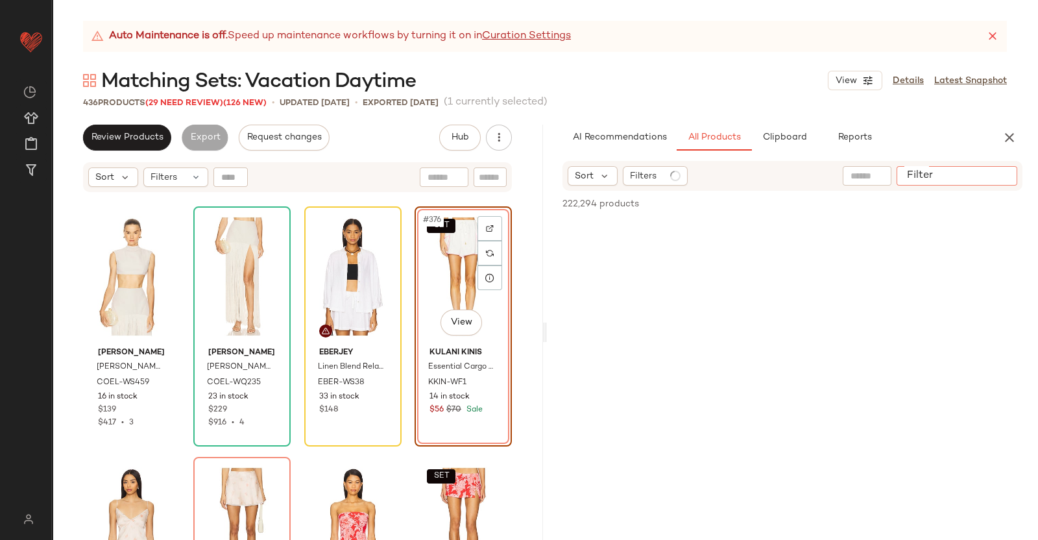
click at [984, 183] on div at bounding box center [957, 175] width 121 height 19
paste input "*********"
type input "*********"
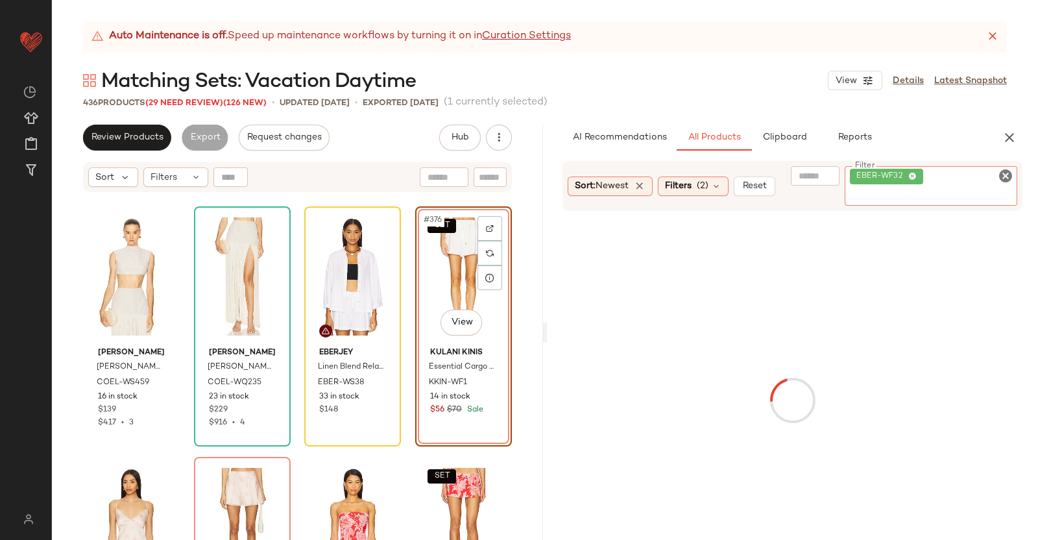
click at [457, 262] on div "SET #376 View" at bounding box center [464, 276] width 88 height 131
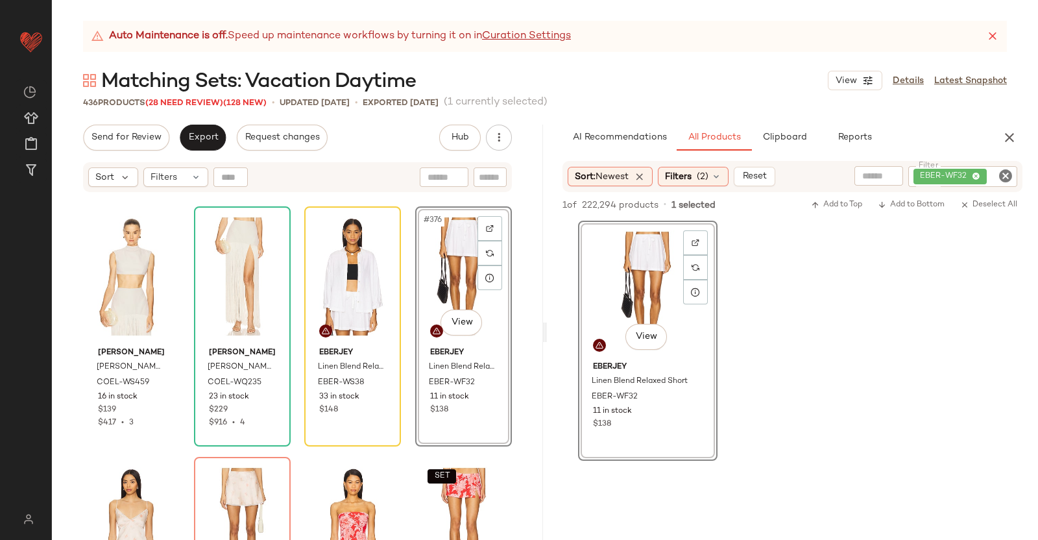
click at [1022, 128] on div "AI Recommendations All Products Clipboard Reports" at bounding box center [792, 138] width 491 height 26
click at [1008, 132] on icon "button" at bounding box center [1010, 138] width 16 height 16
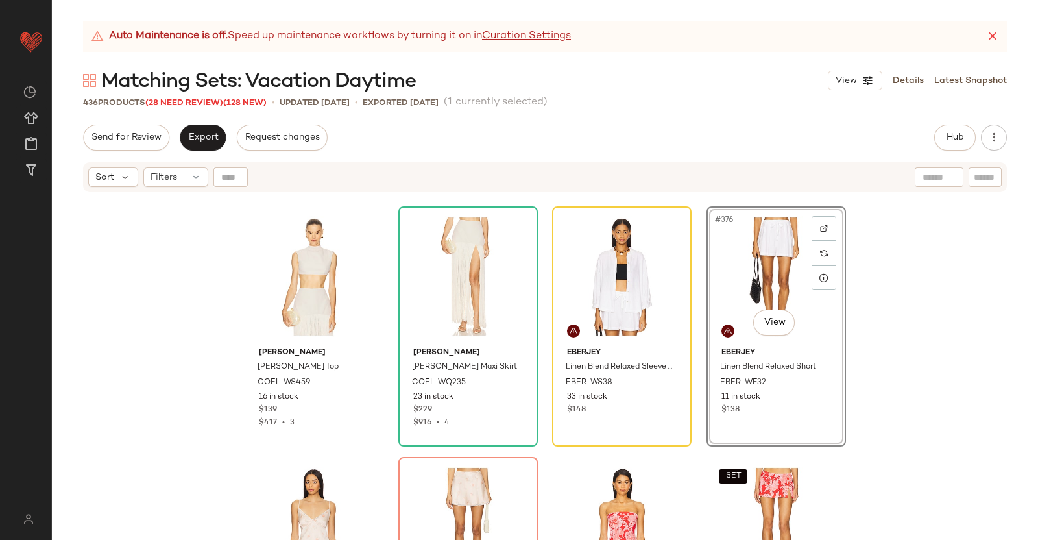
click at [186, 104] on span "(28 Need Review)" at bounding box center [184, 103] width 78 height 9
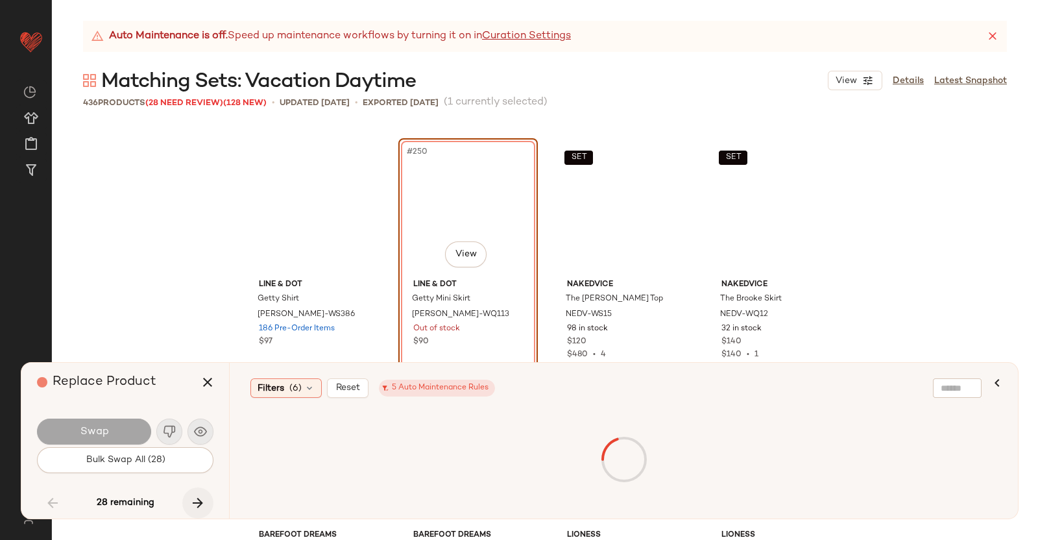
click at [193, 506] on icon "button" at bounding box center [198, 503] width 16 height 16
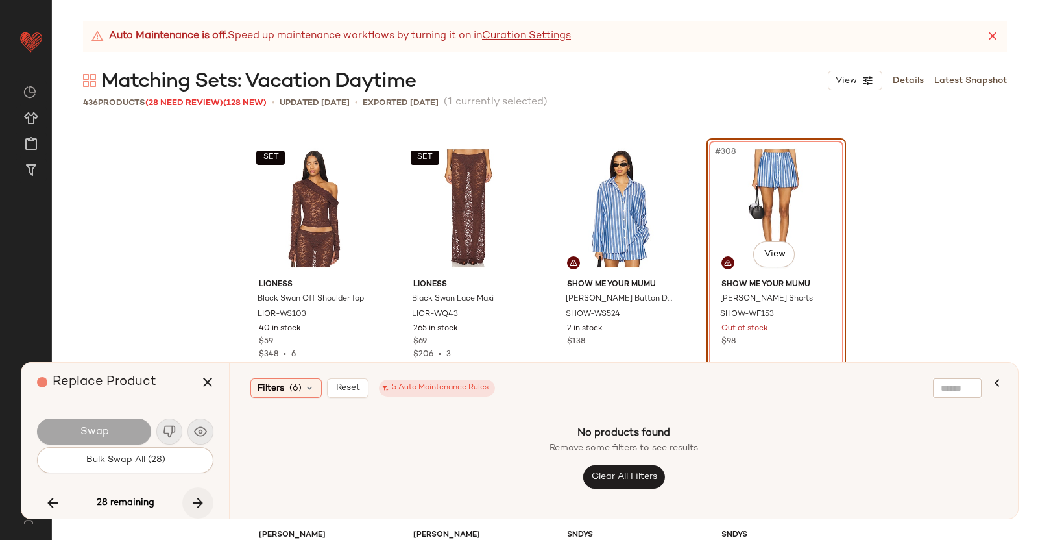
click at [202, 500] on icon "button" at bounding box center [198, 503] width 16 height 16
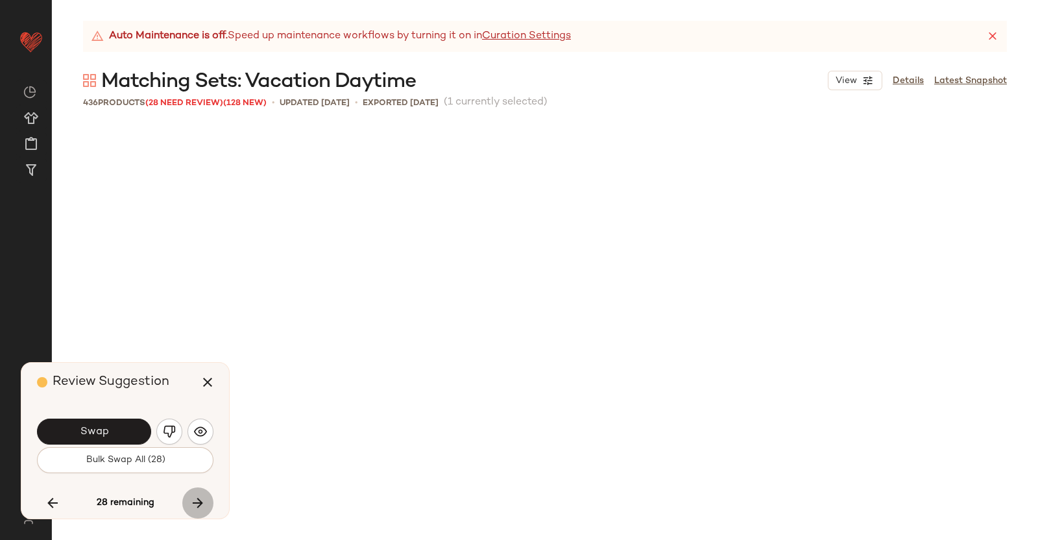
scroll to position [23295, 0]
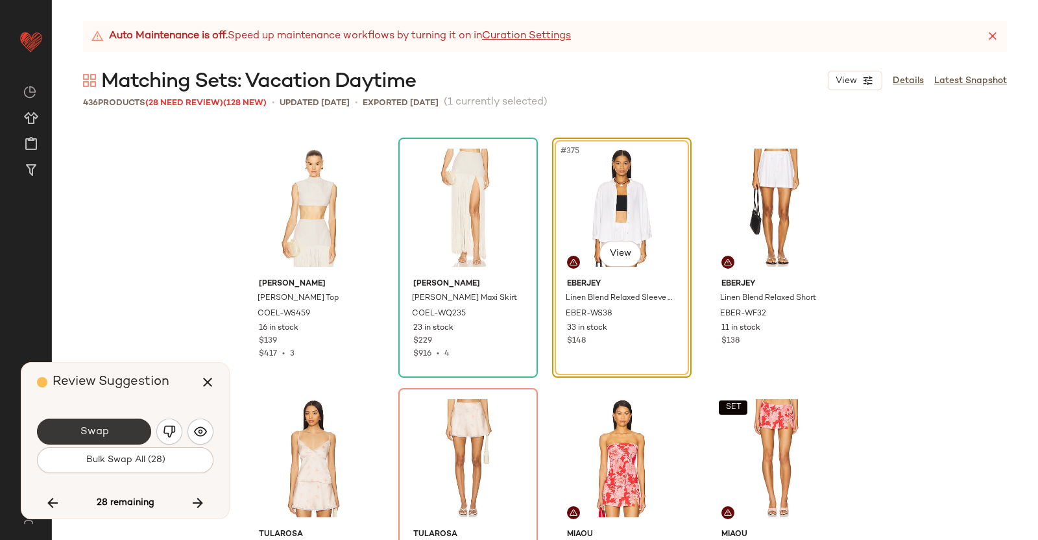
click at [100, 428] on span "Swap" at bounding box center [93, 432] width 29 height 12
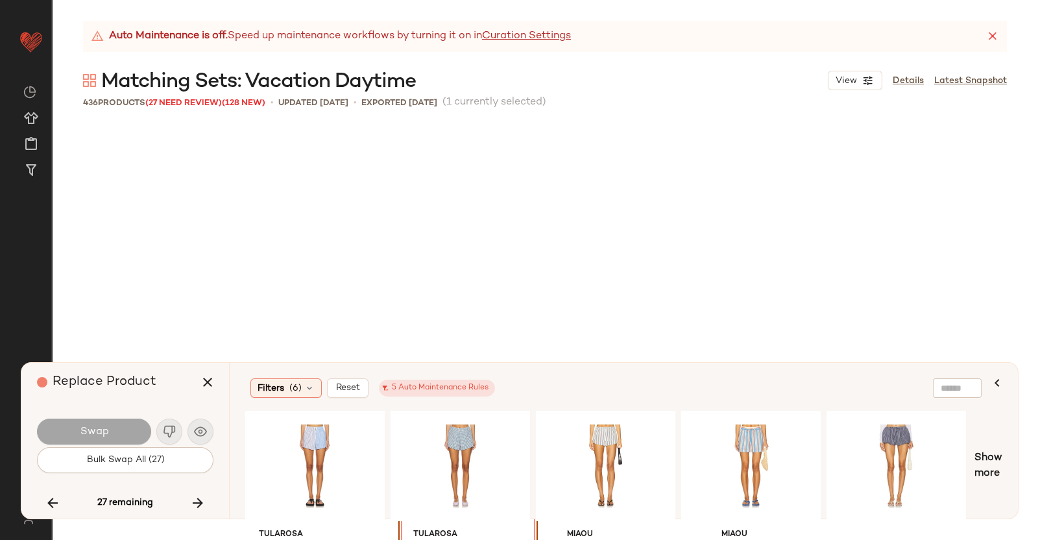
scroll to position [23546, 0]
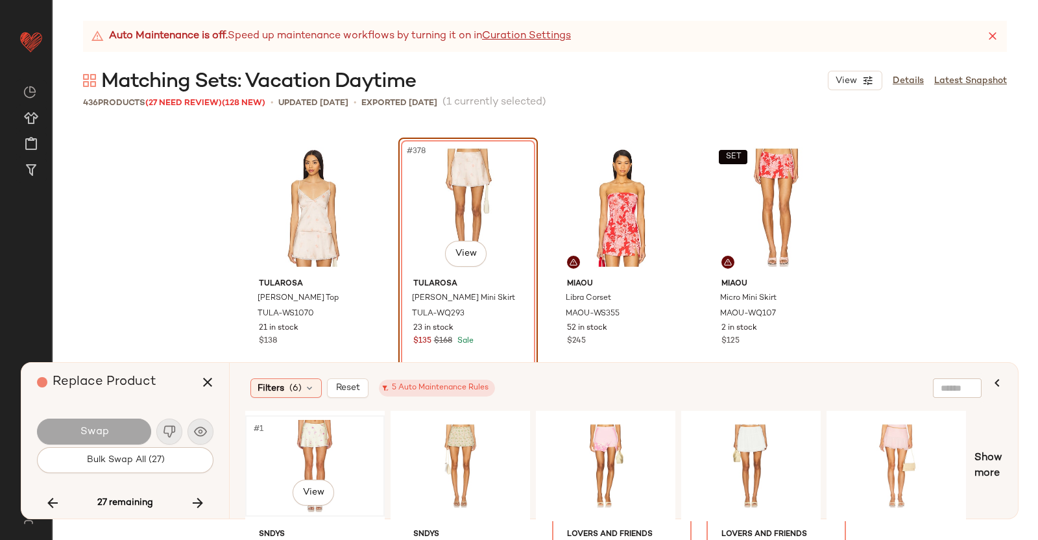
click at [344, 445] on div "#1 View" at bounding box center [315, 466] width 130 height 92
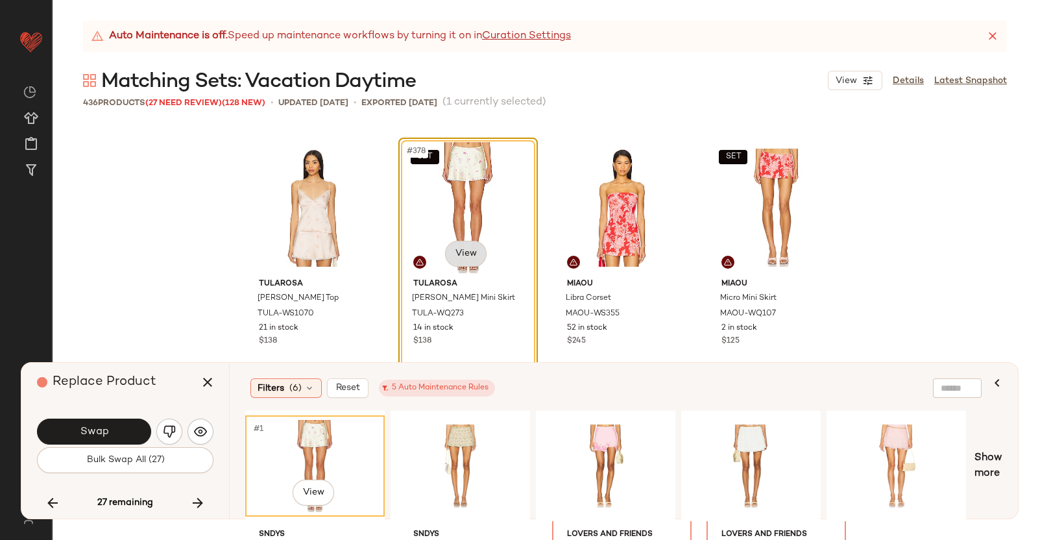
click at [462, 264] on body "Revolve ** Dashboard All Products Global Clipboards (38) Curations (350) [PERSO…" at bounding box center [519, 270] width 1038 height 540
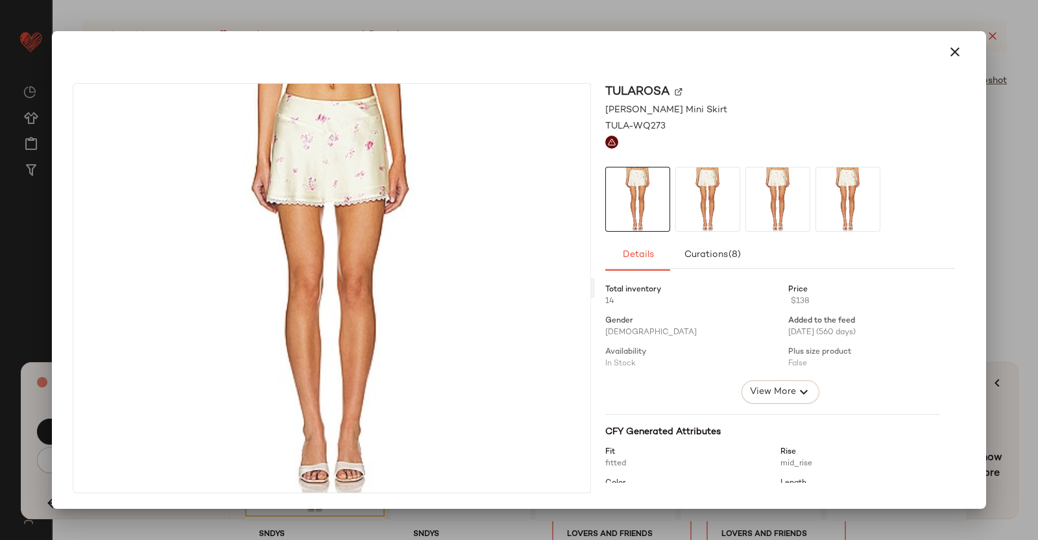
click at [678, 95] on div "Tularosa" at bounding box center [780, 92] width 350 height 18
